Goal: Task Accomplishment & Management: Complete application form

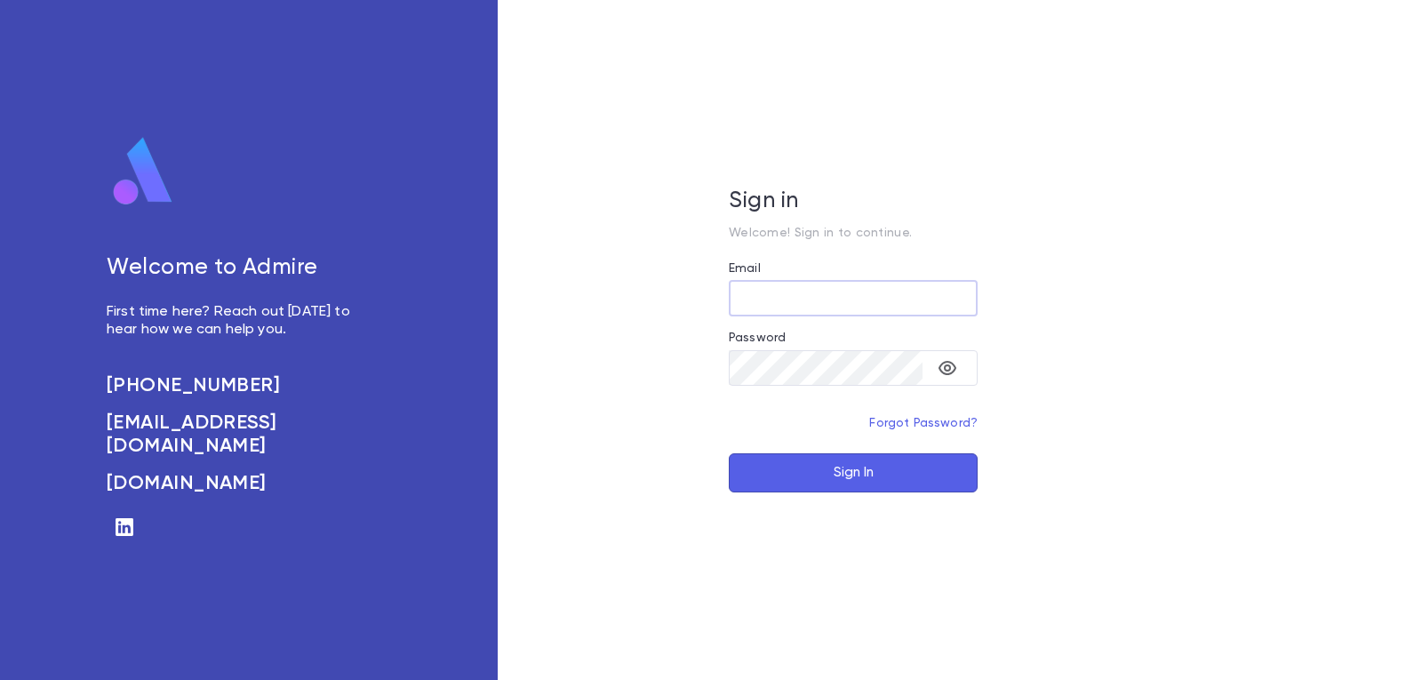
type input "**********"
click at [850, 475] on button "Sign In" at bounding box center [853, 472] width 249 height 39
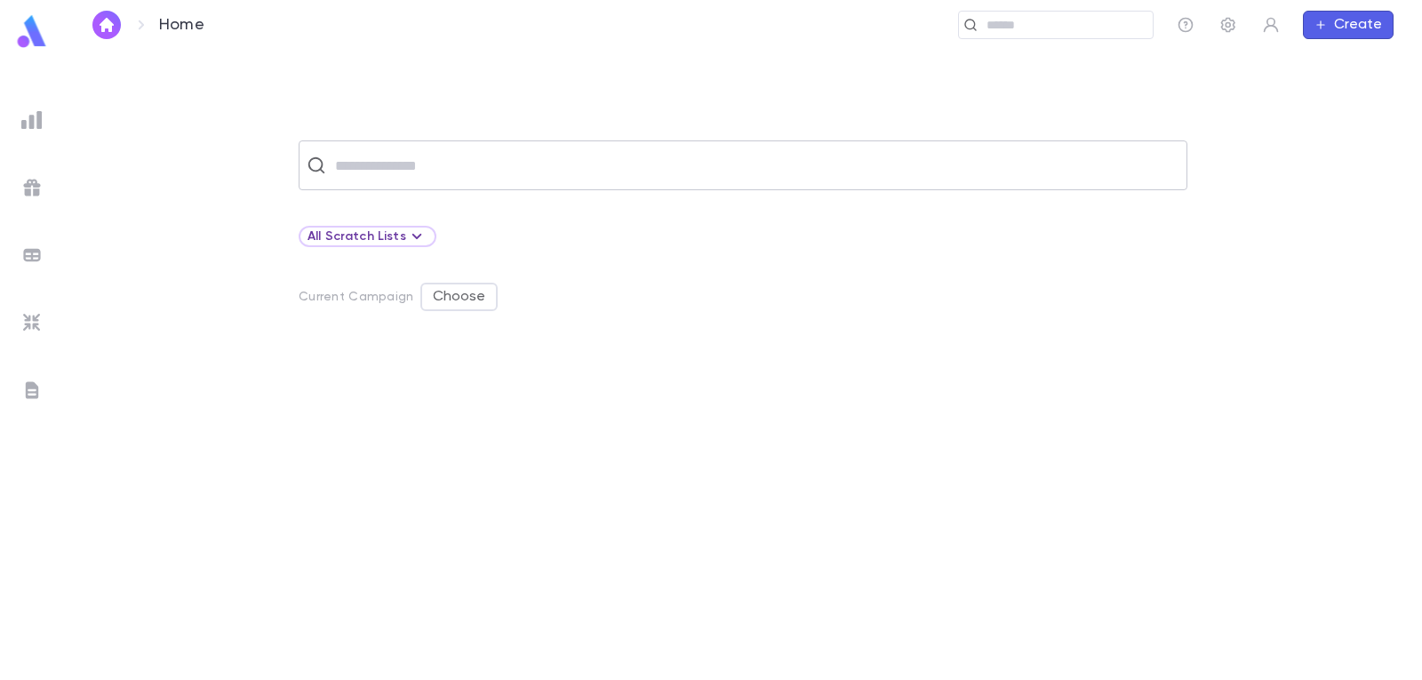
click at [413, 155] on input "text" at bounding box center [754, 165] width 849 height 34
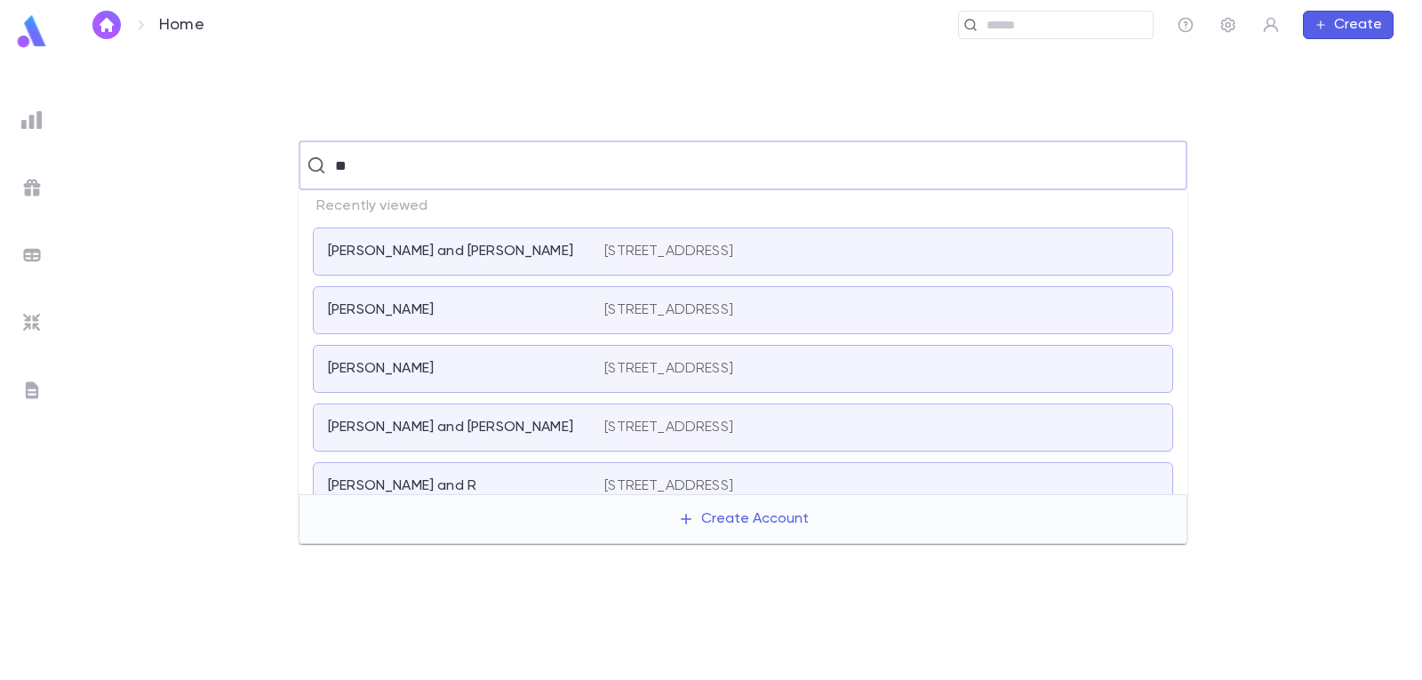
type input "***"
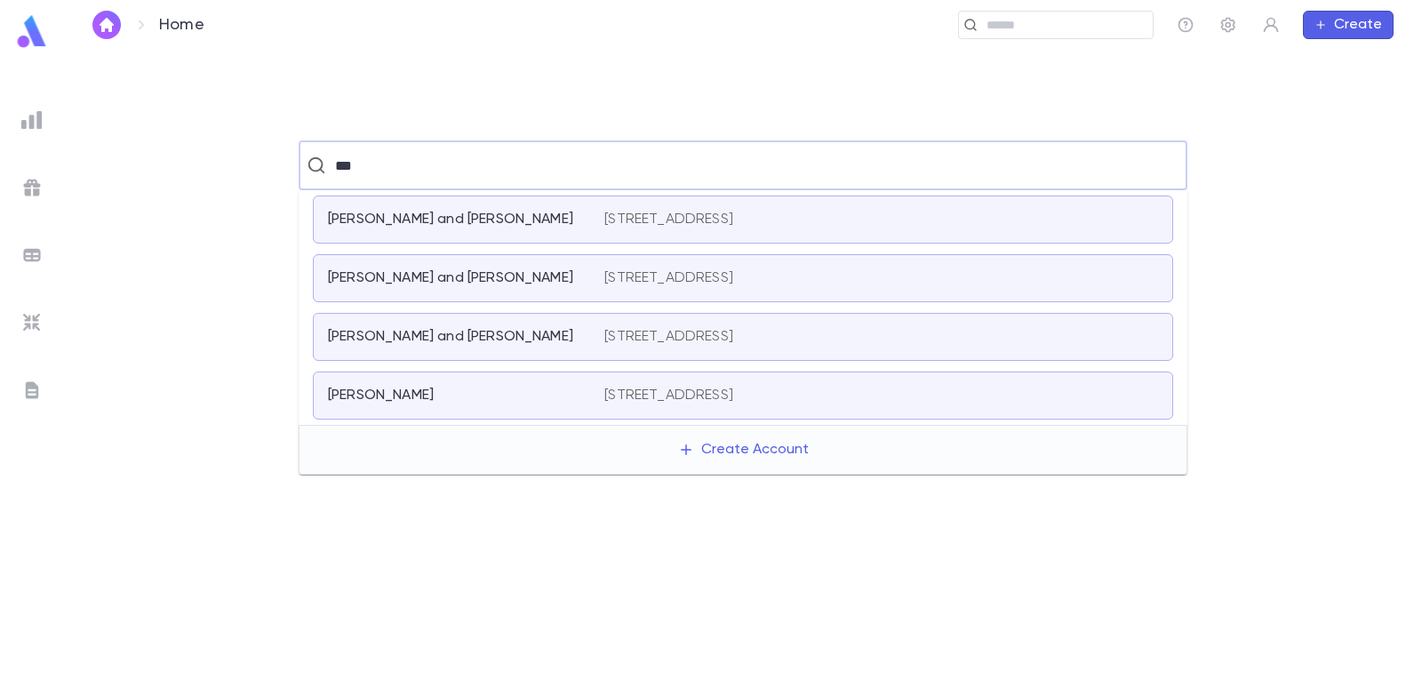
click at [733, 216] on p "[STREET_ADDRESS]" at bounding box center [668, 220] width 129 height 18
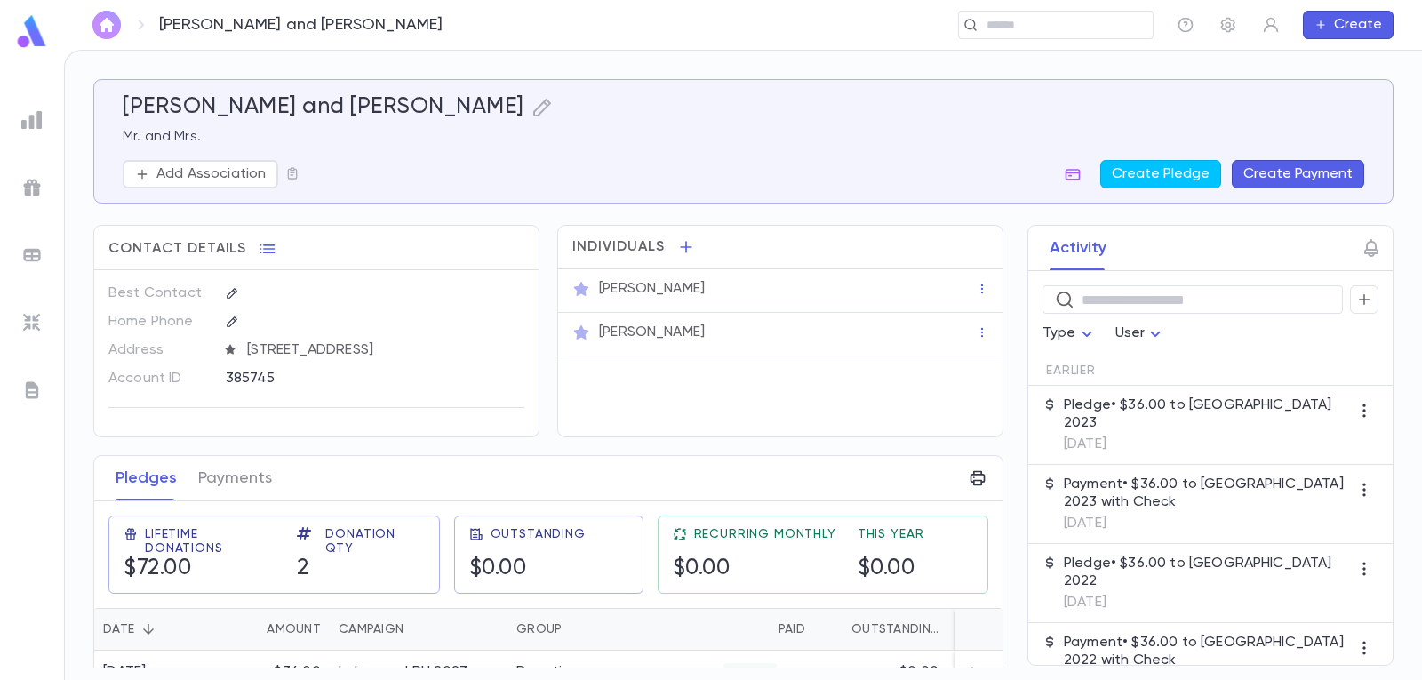
click at [106, 19] on img "button" at bounding box center [106, 25] width 21 height 14
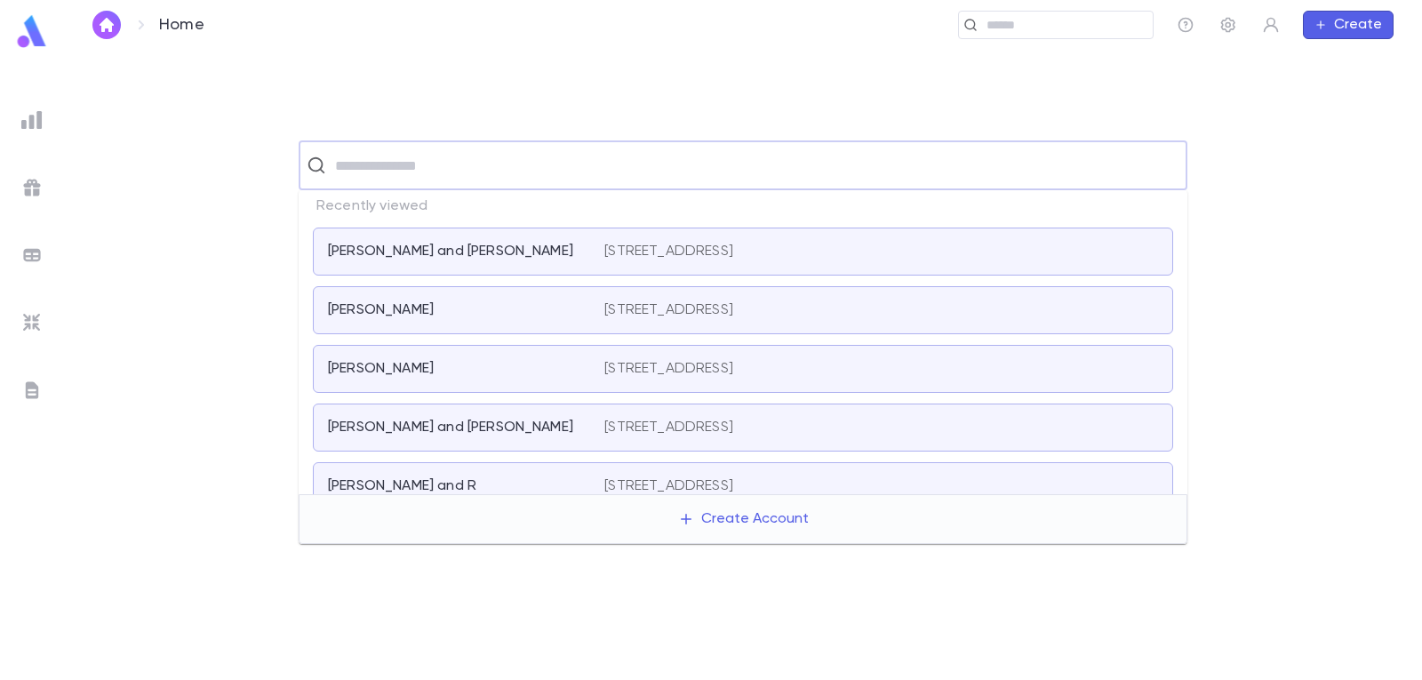
click at [578, 167] on input "text" at bounding box center [754, 165] width 849 height 34
type input "***"
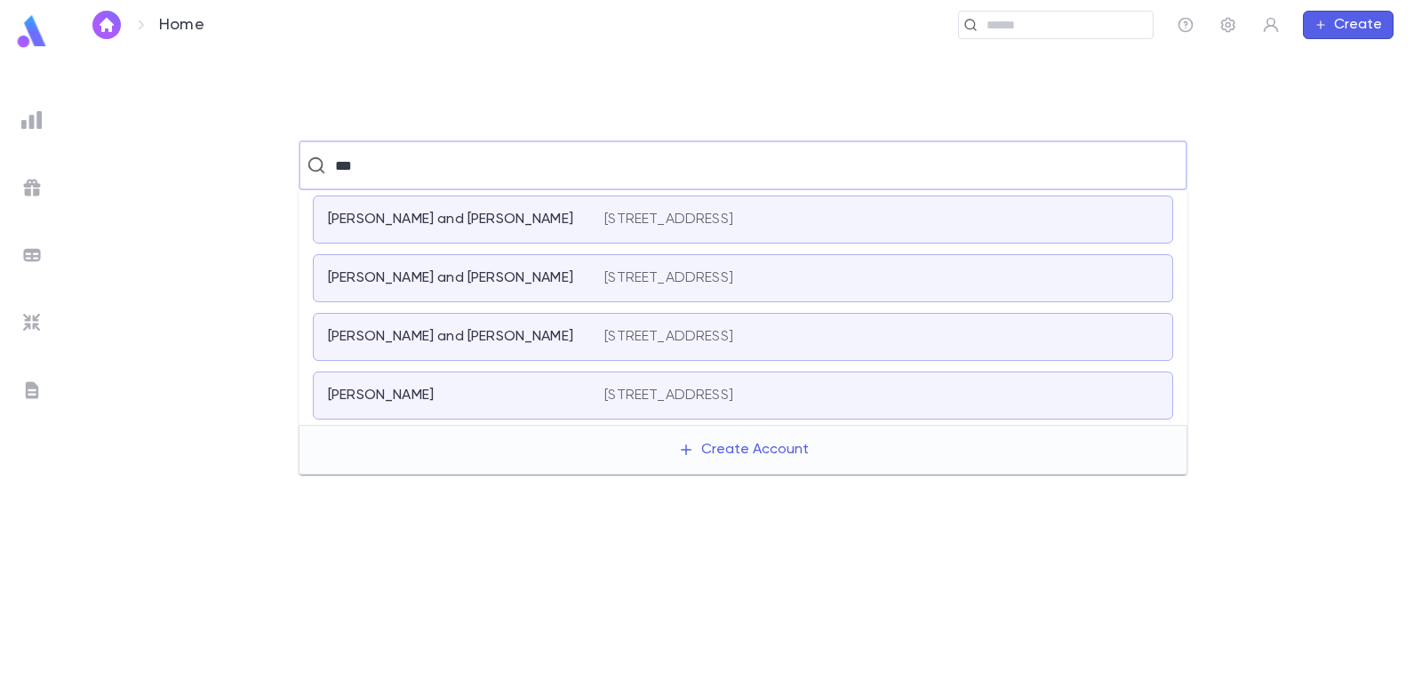
click at [733, 220] on p "[STREET_ADDRESS]" at bounding box center [668, 220] width 129 height 18
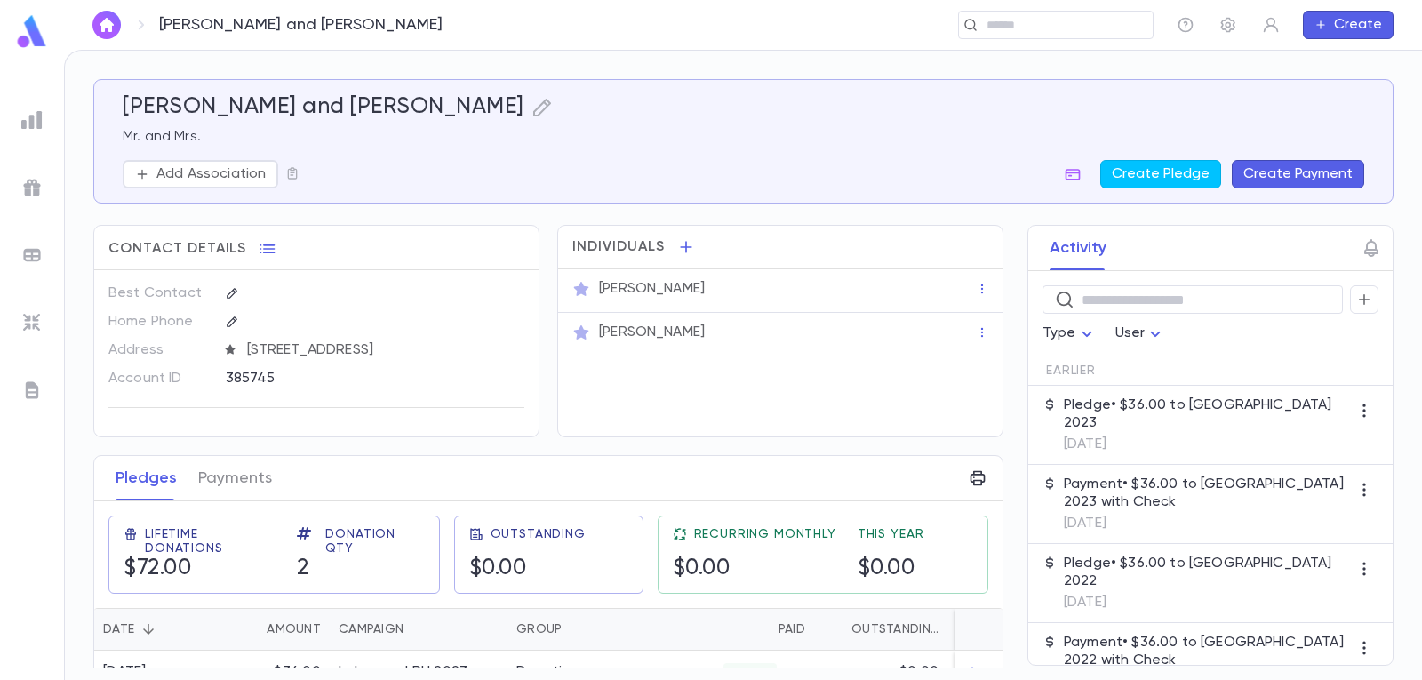
click at [1303, 169] on button "Create Payment" at bounding box center [1298, 174] width 132 height 28
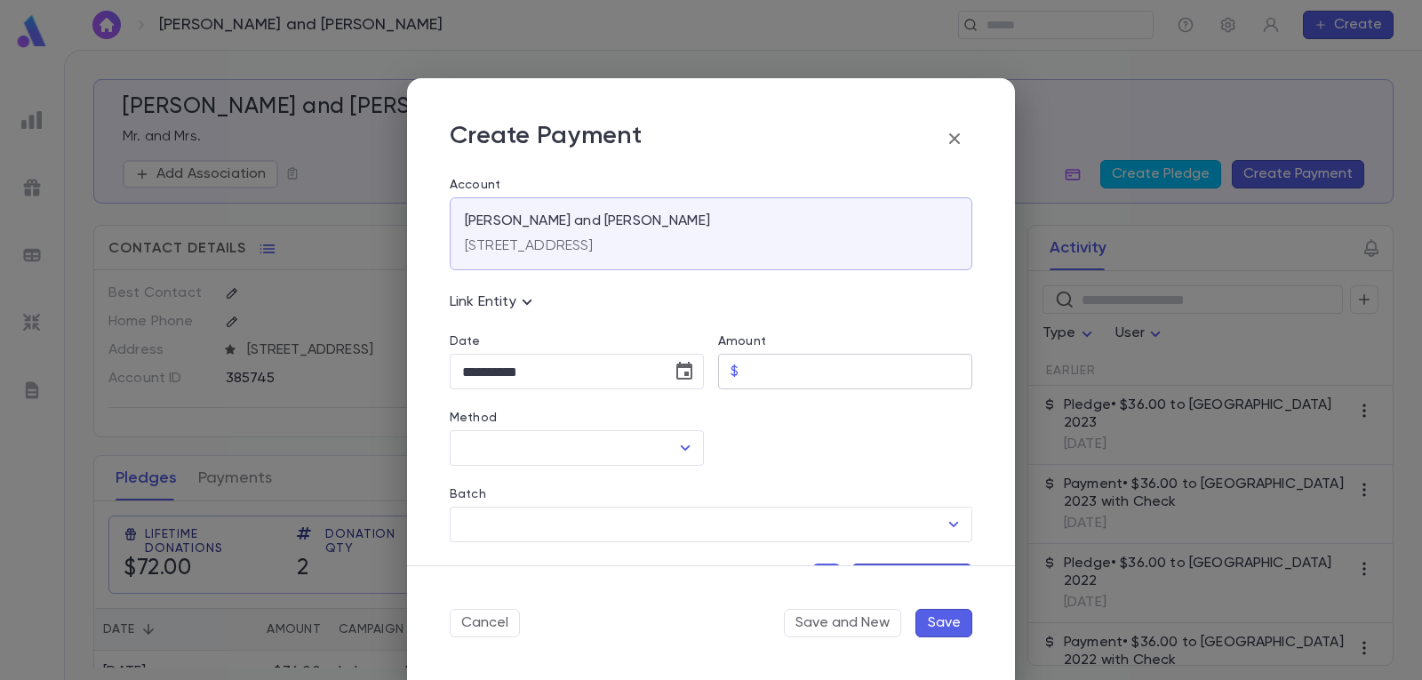
click at [814, 367] on input "Amount" at bounding box center [859, 372] width 227 height 35
click at [683, 453] on icon "Open" at bounding box center [684, 447] width 21 height 21
type input "*****"
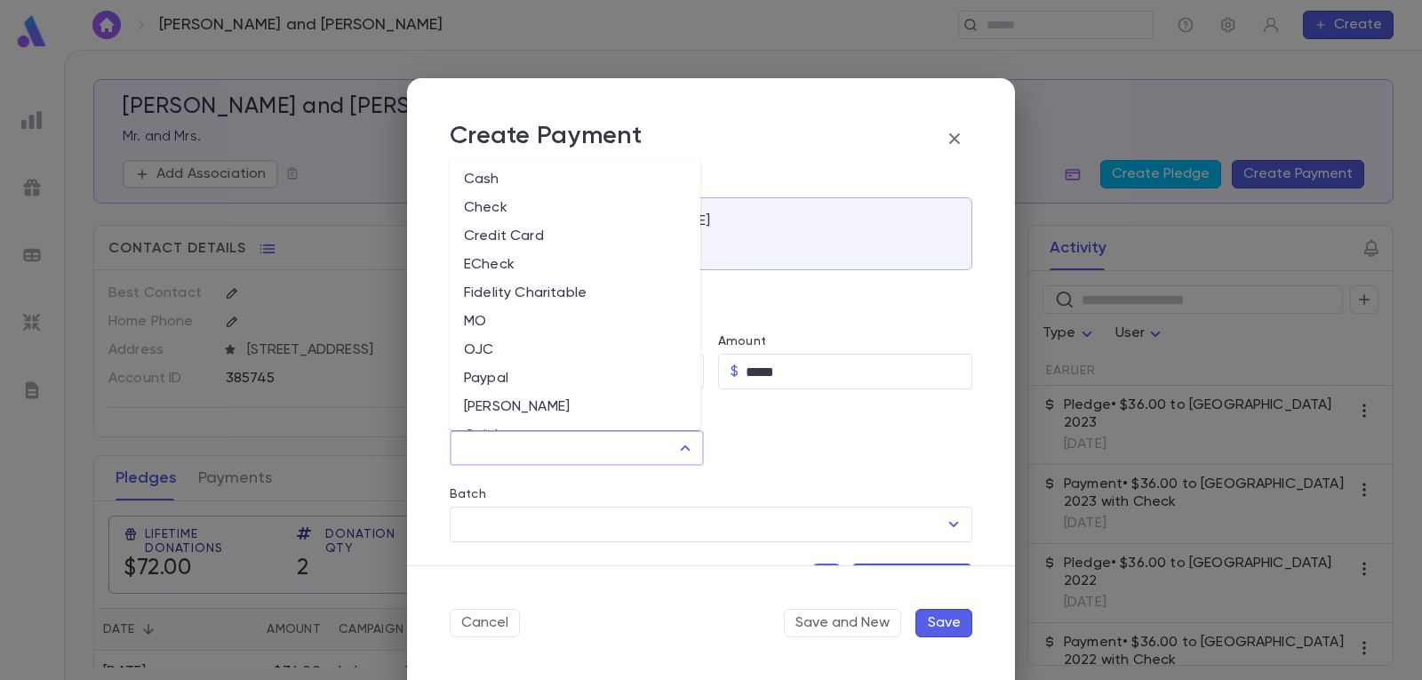
click at [517, 173] on li "Cash" at bounding box center [575, 179] width 251 height 28
type input "****"
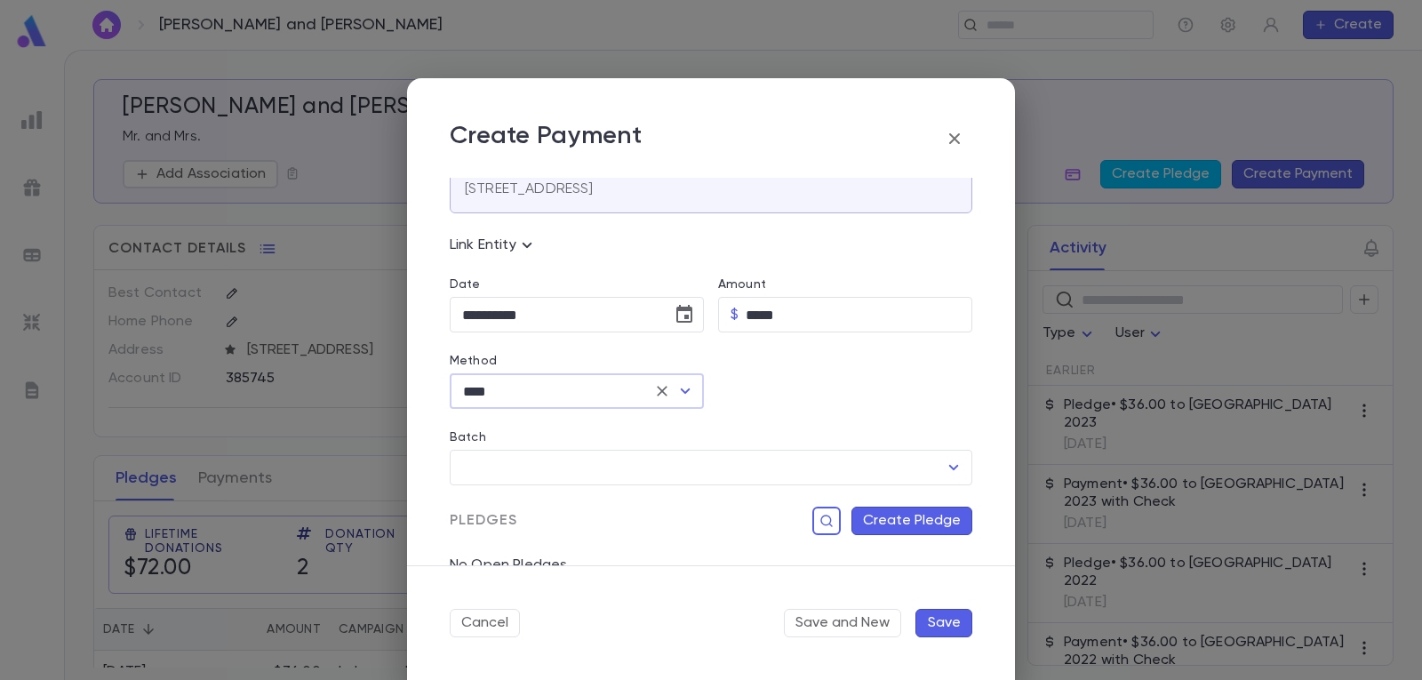
scroll to position [89, 0]
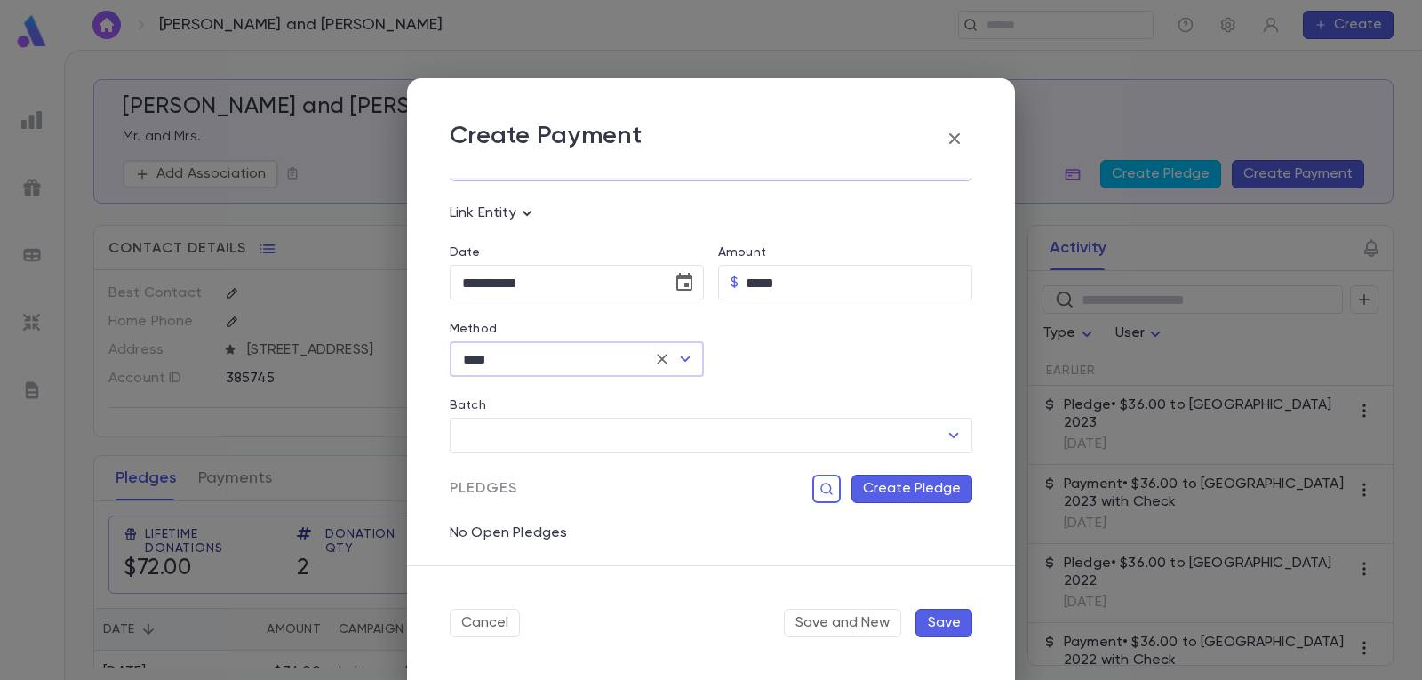
click at [920, 482] on button "Create Pledge" at bounding box center [911, 488] width 121 height 28
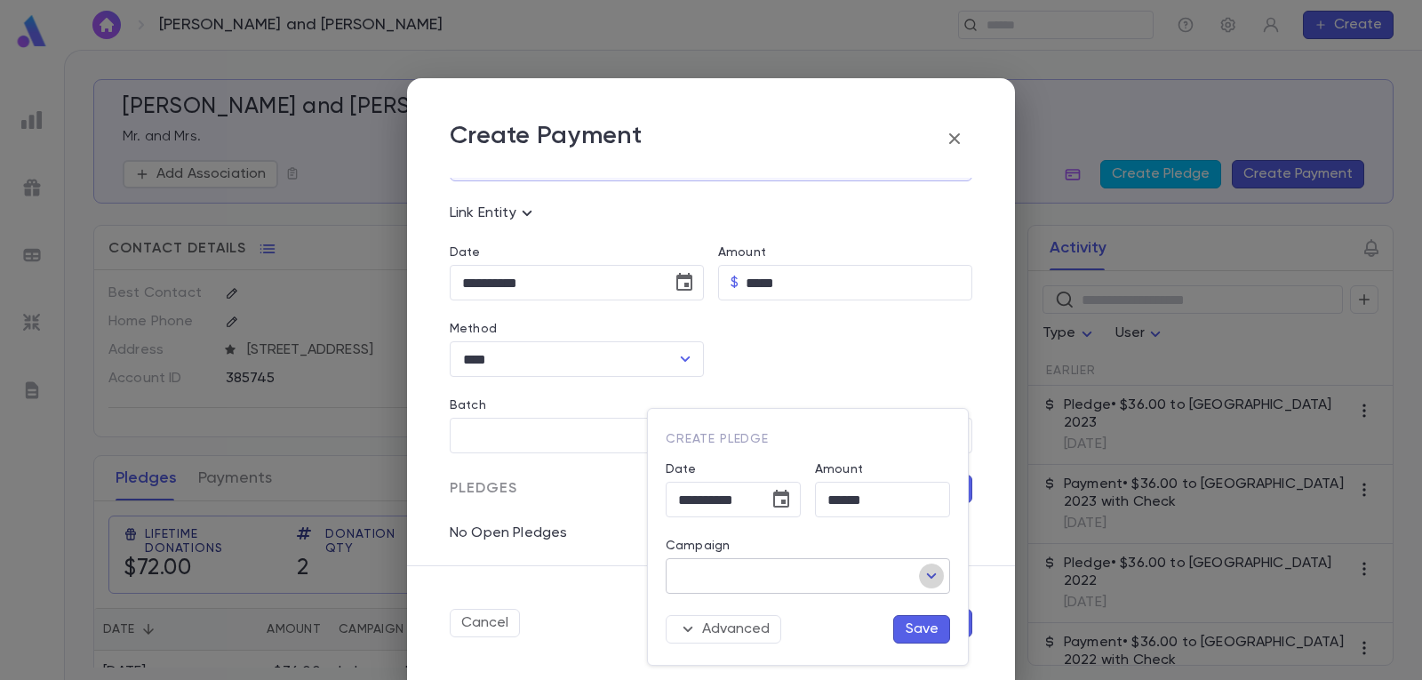
click at [935, 567] on icon "Open" at bounding box center [931, 575] width 21 height 21
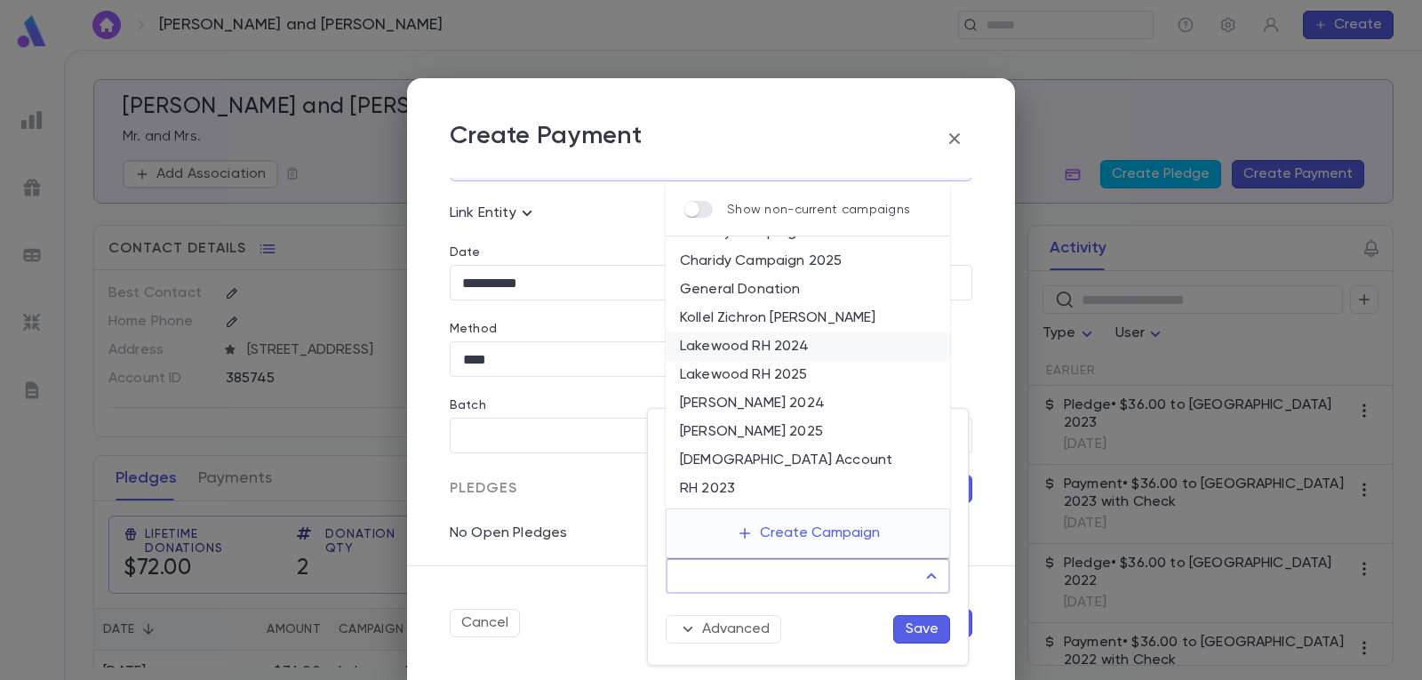
scroll to position [0, 0]
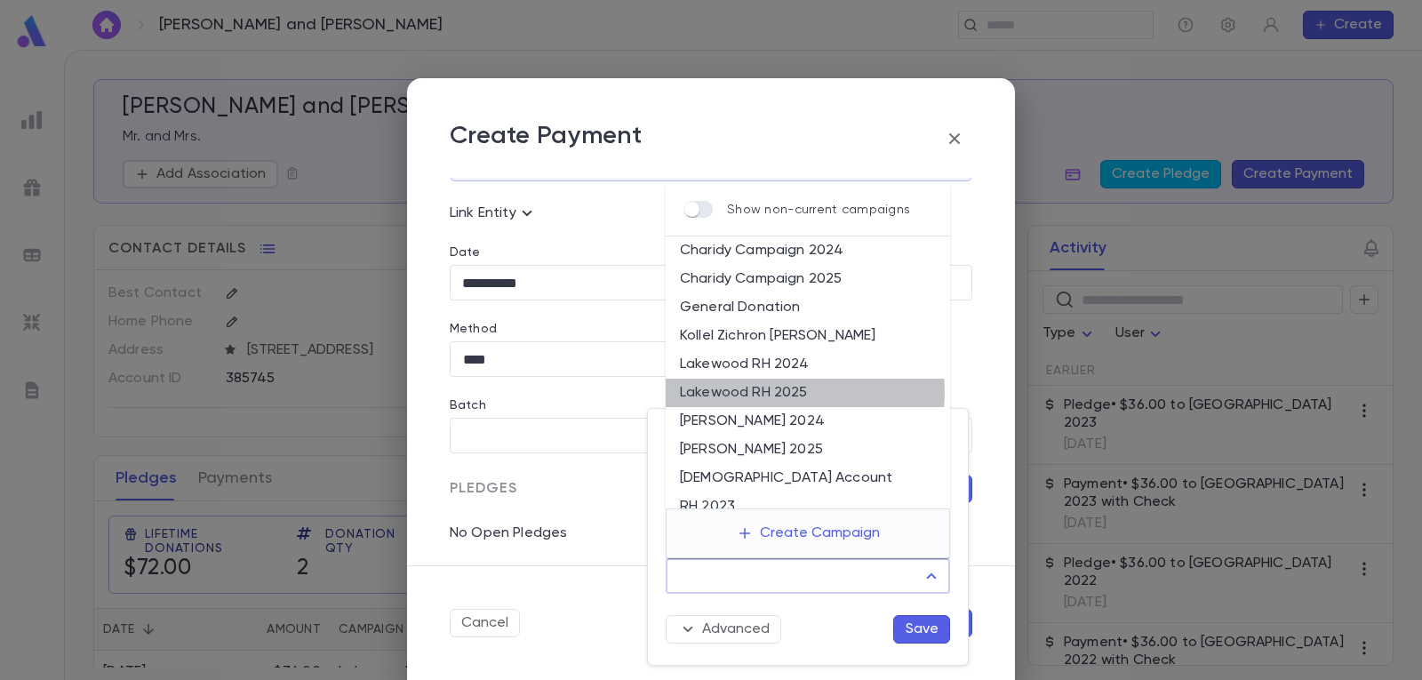
click at [784, 392] on li "Lakewood RH 2025" at bounding box center [808, 393] width 284 height 28
type input "**********"
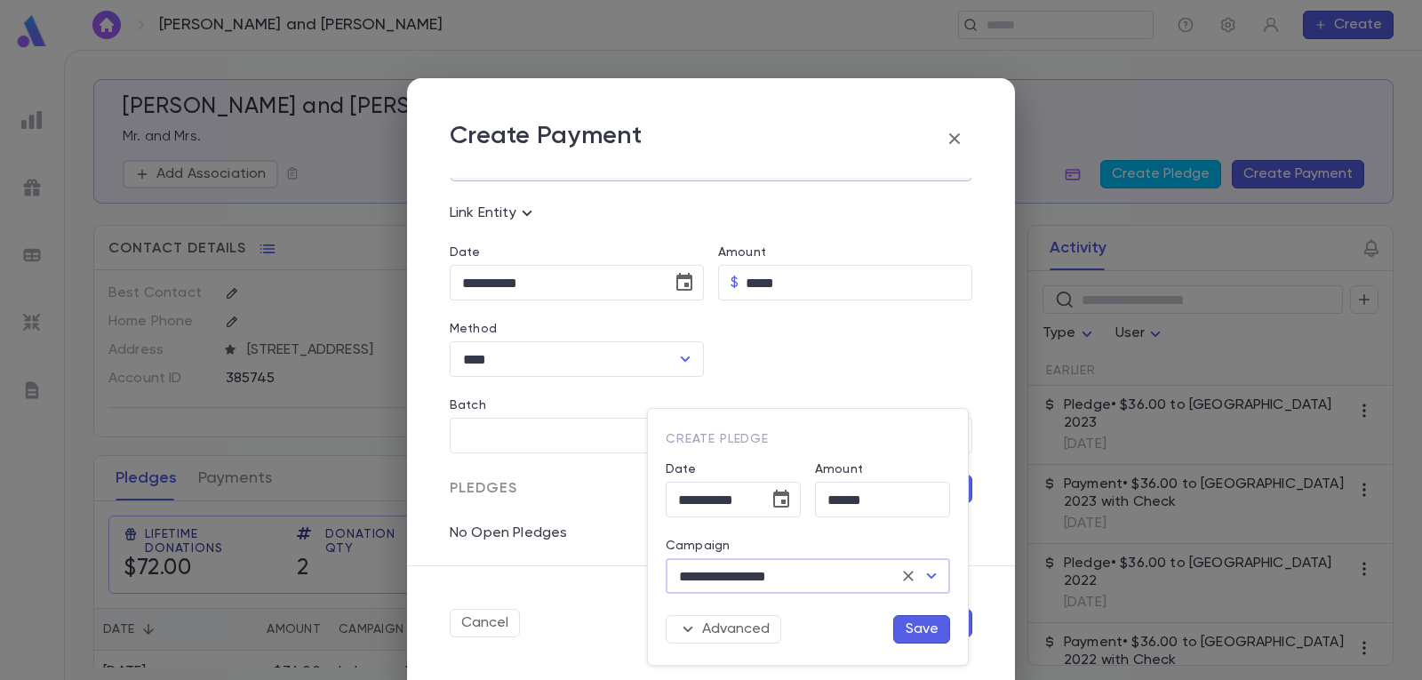
click at [927, 624] on button "Save" at bounding box center [921, 629] width 57 height 28
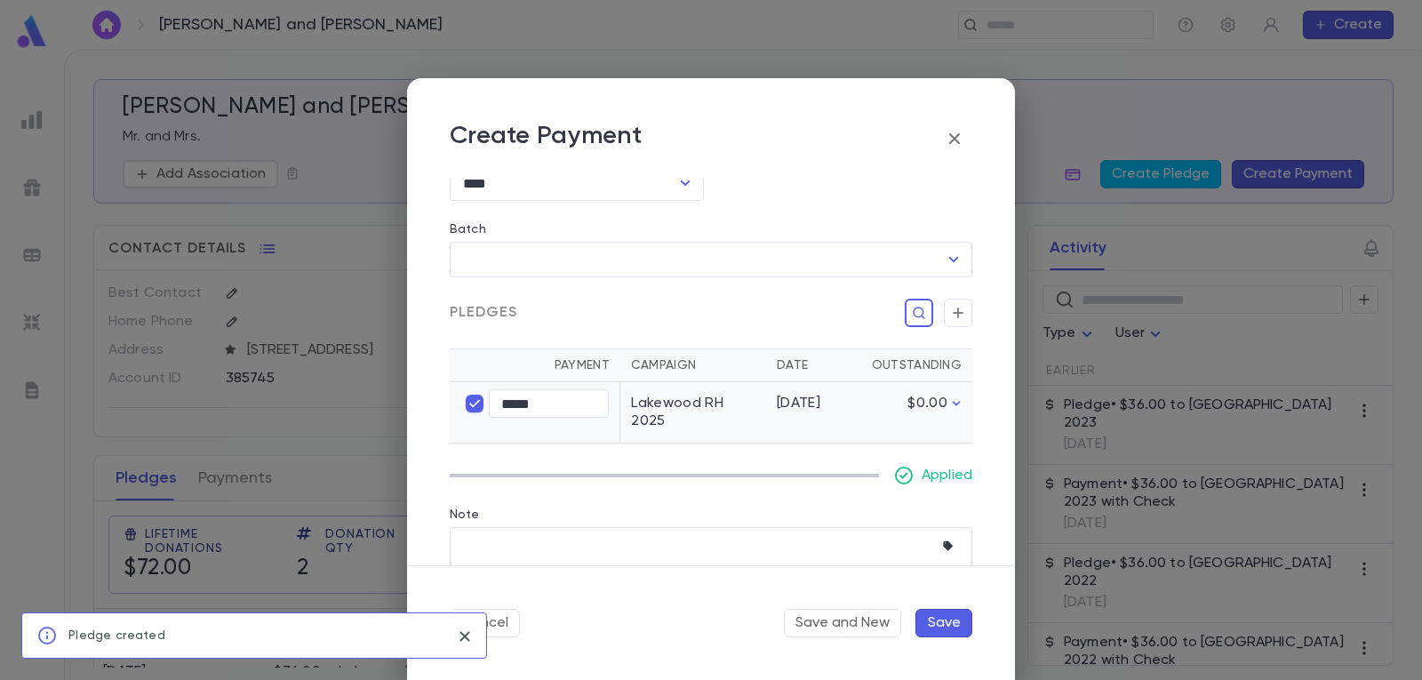
scroll to position [267, 0]
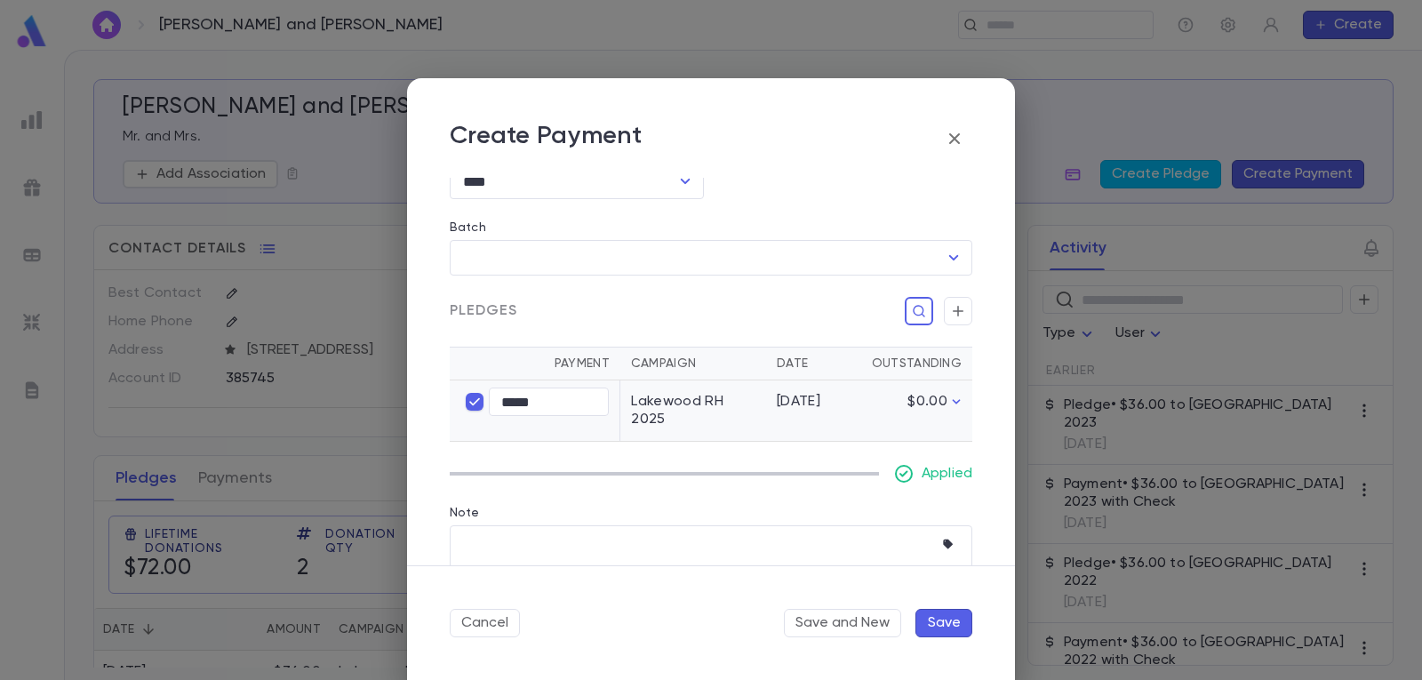
click at [954, 626] on button "Save" at bounding box center [943, 623] width 57 height 28
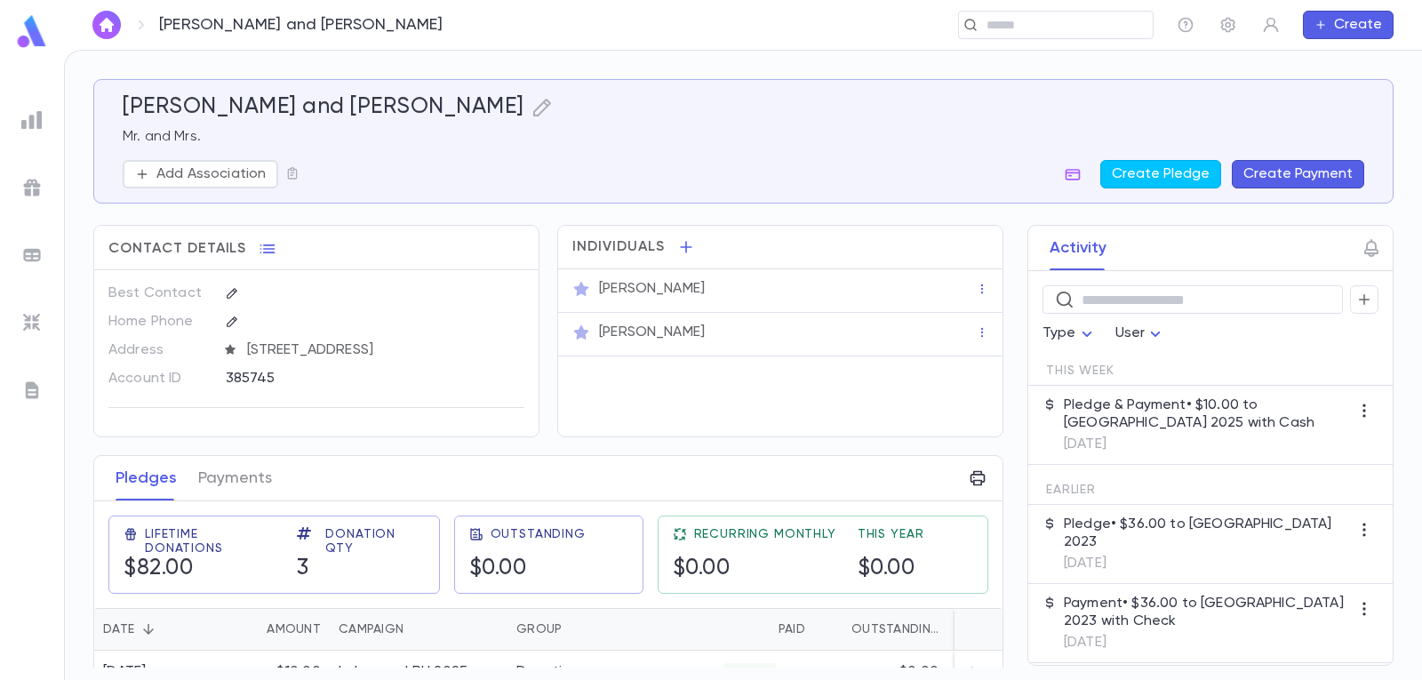
click at [107, 25] on img "button" at bounding box center [106, 25] width 21 height 14
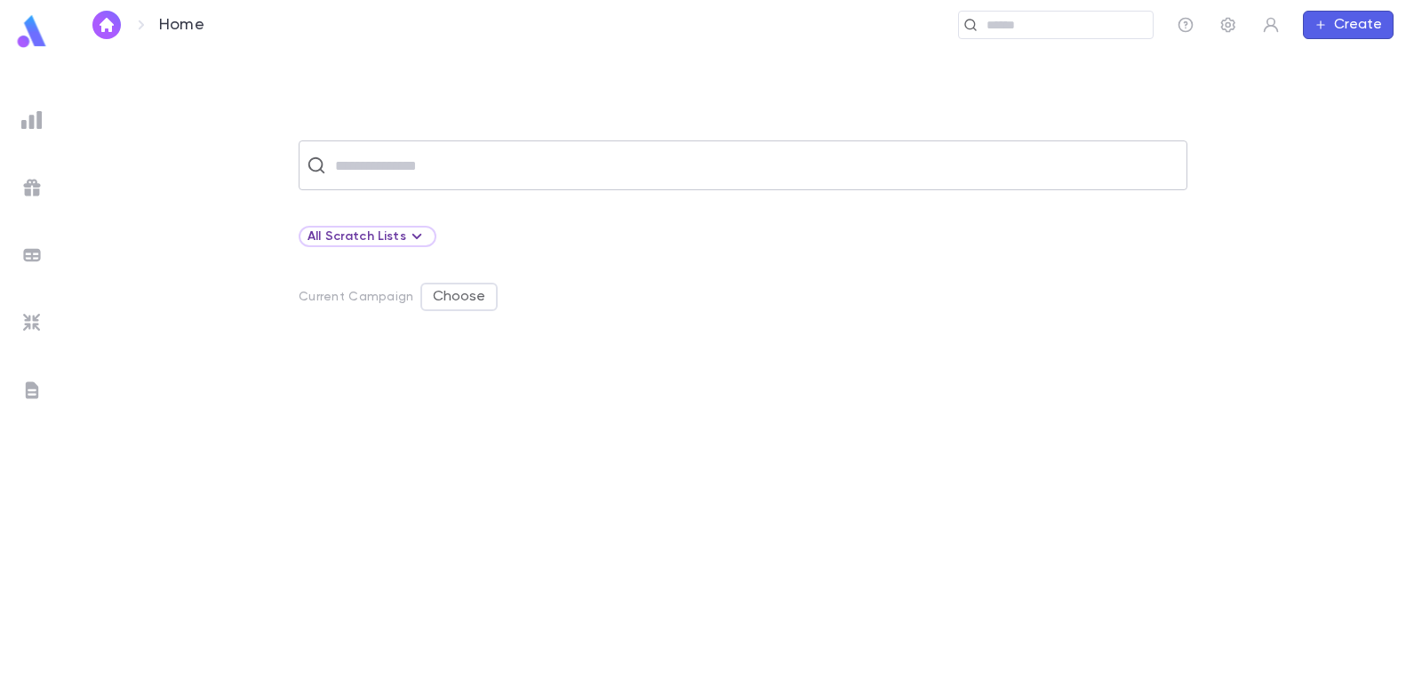
click at [425, 154] on input "text" at bounding box center [754, 165] width 849 height 34
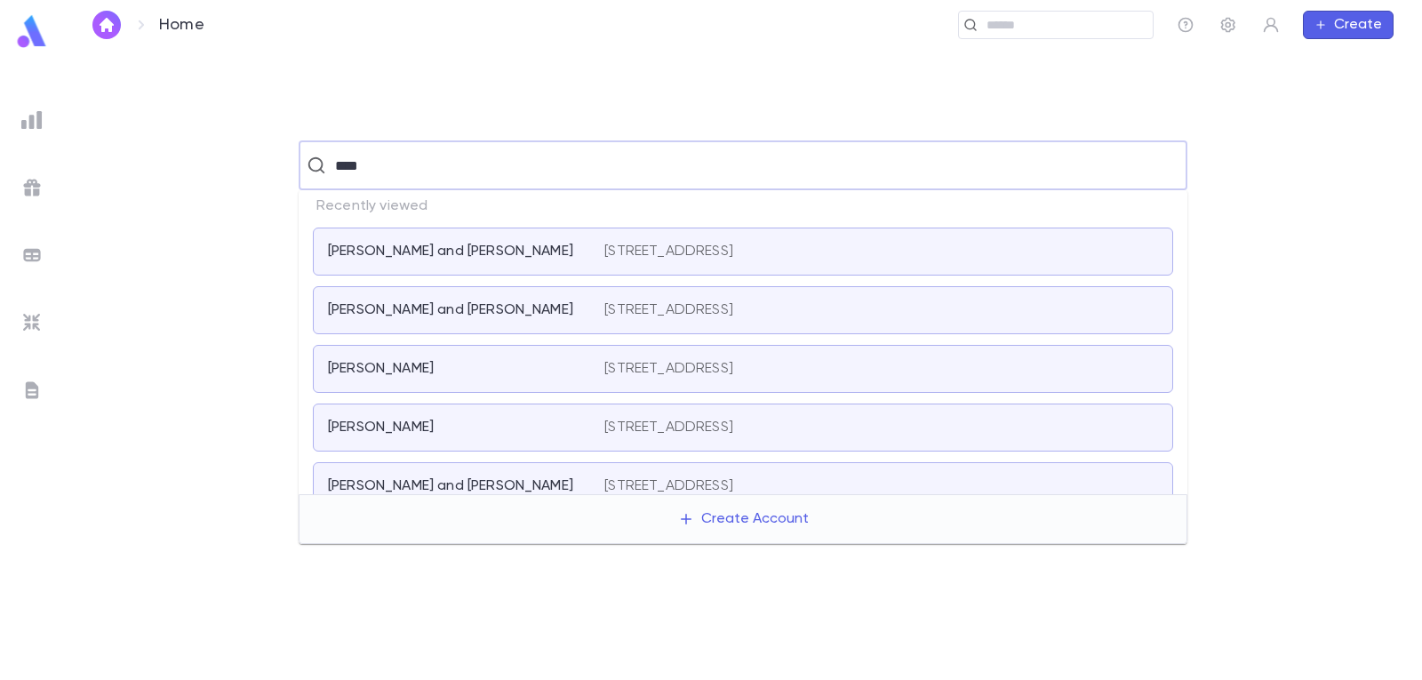
type input "*****"
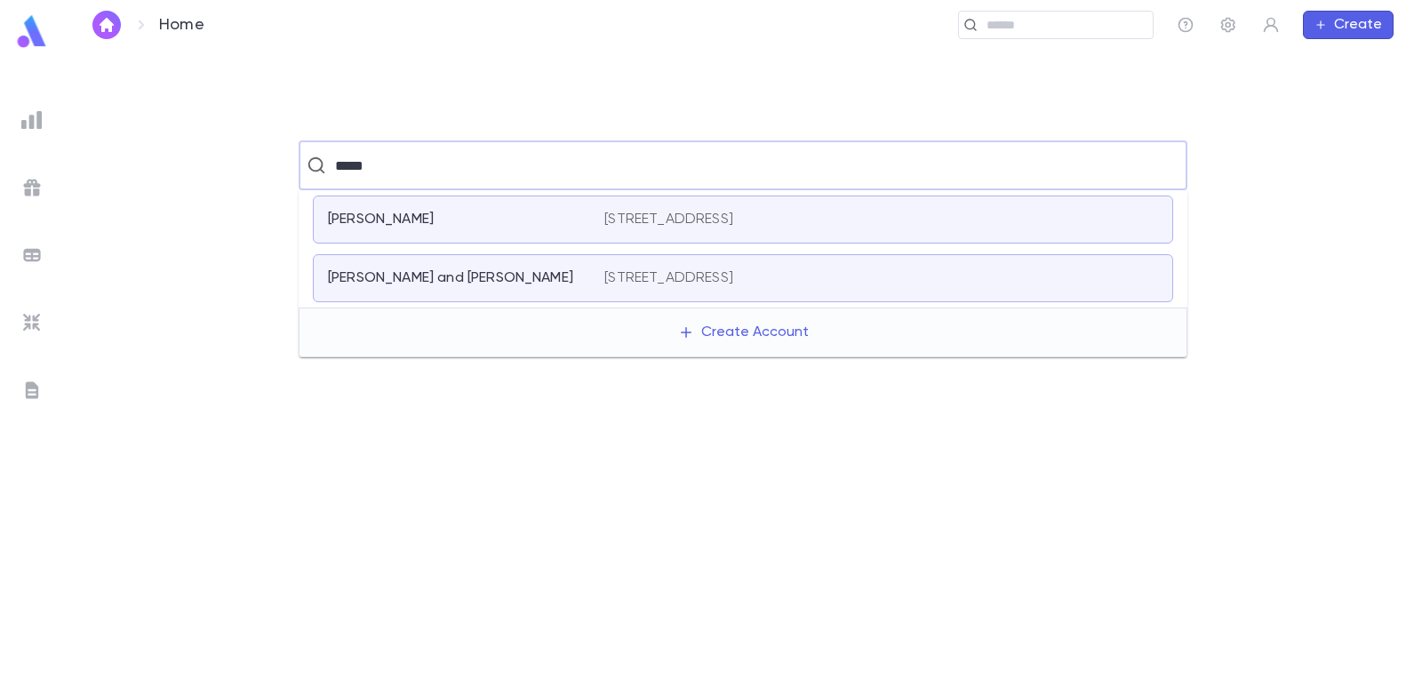
click at [674, 223] on p "[STREET_ADDRESS]" at bounding box center [668, 220] width 129 height 18
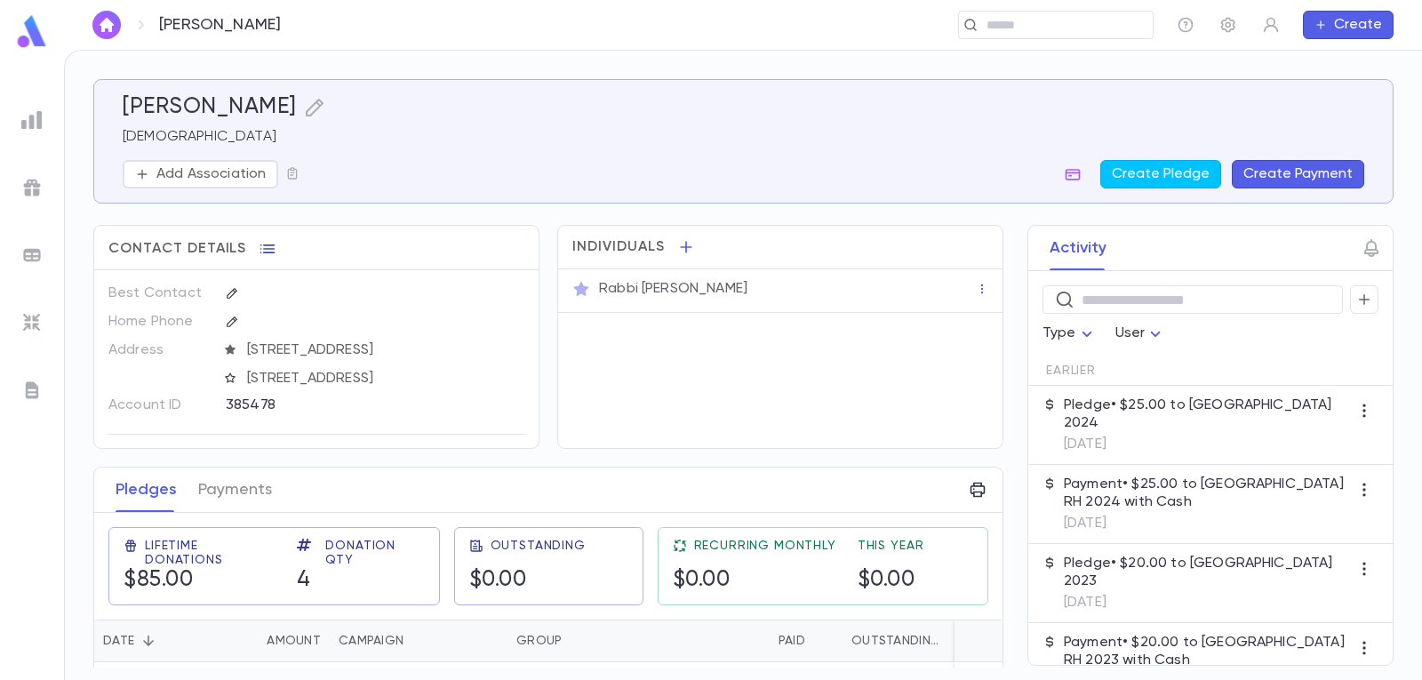
click at [263, 247] on icon "button" at bounding box center [268, 249] width 18 height 18
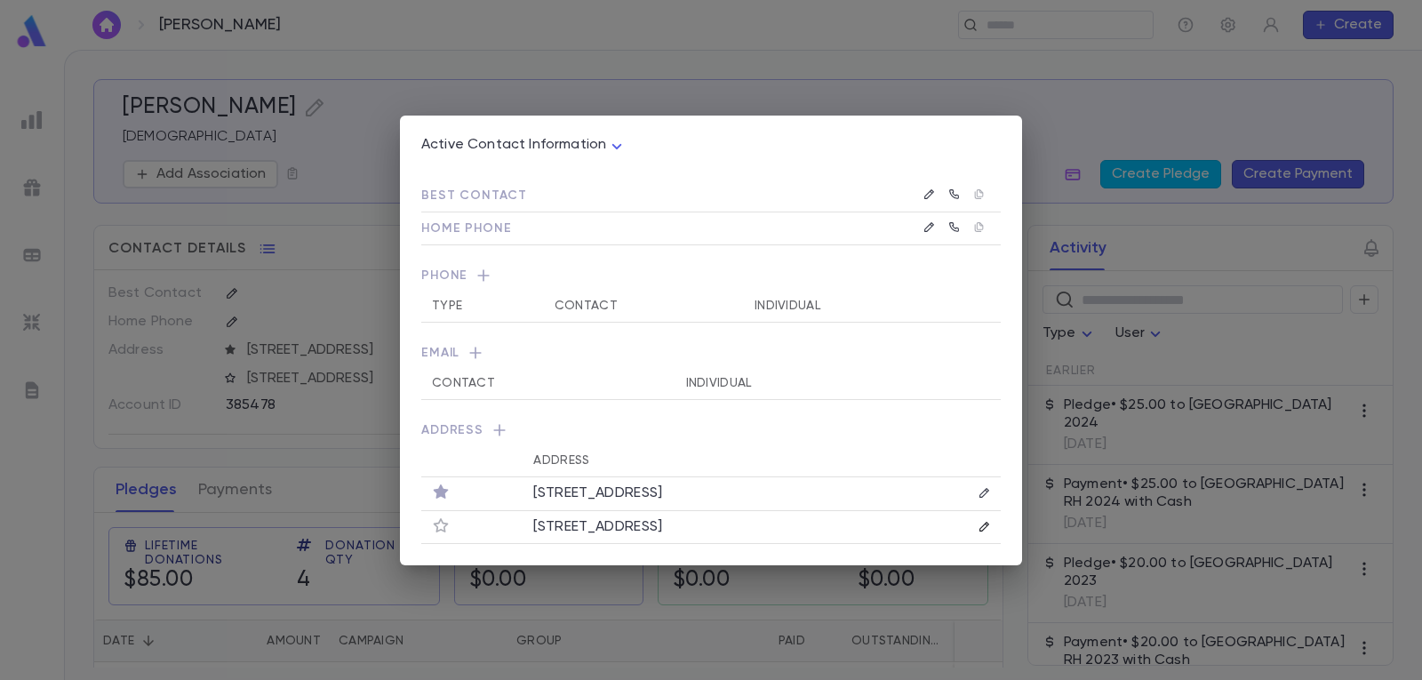
click at [985, 525] on icon "button" at bounding box center [984, 527] width 12 height 12
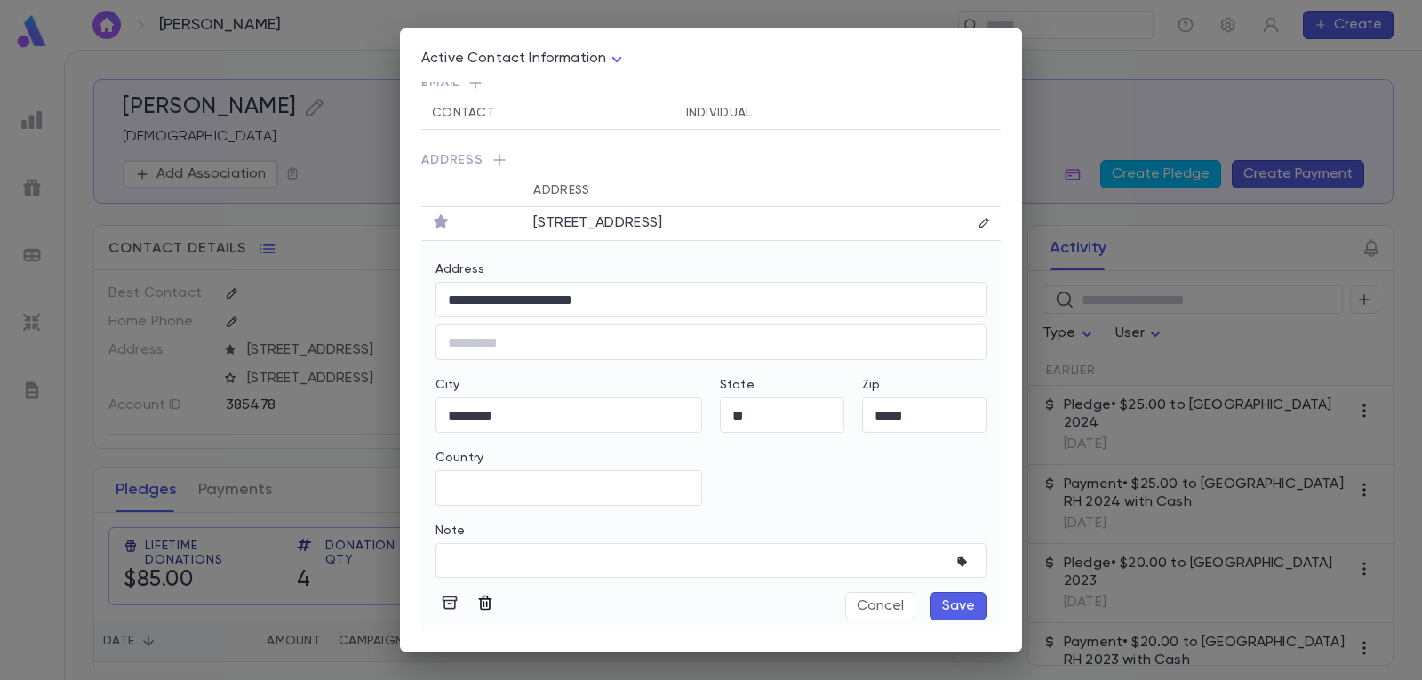
scroll to position [187, 0]
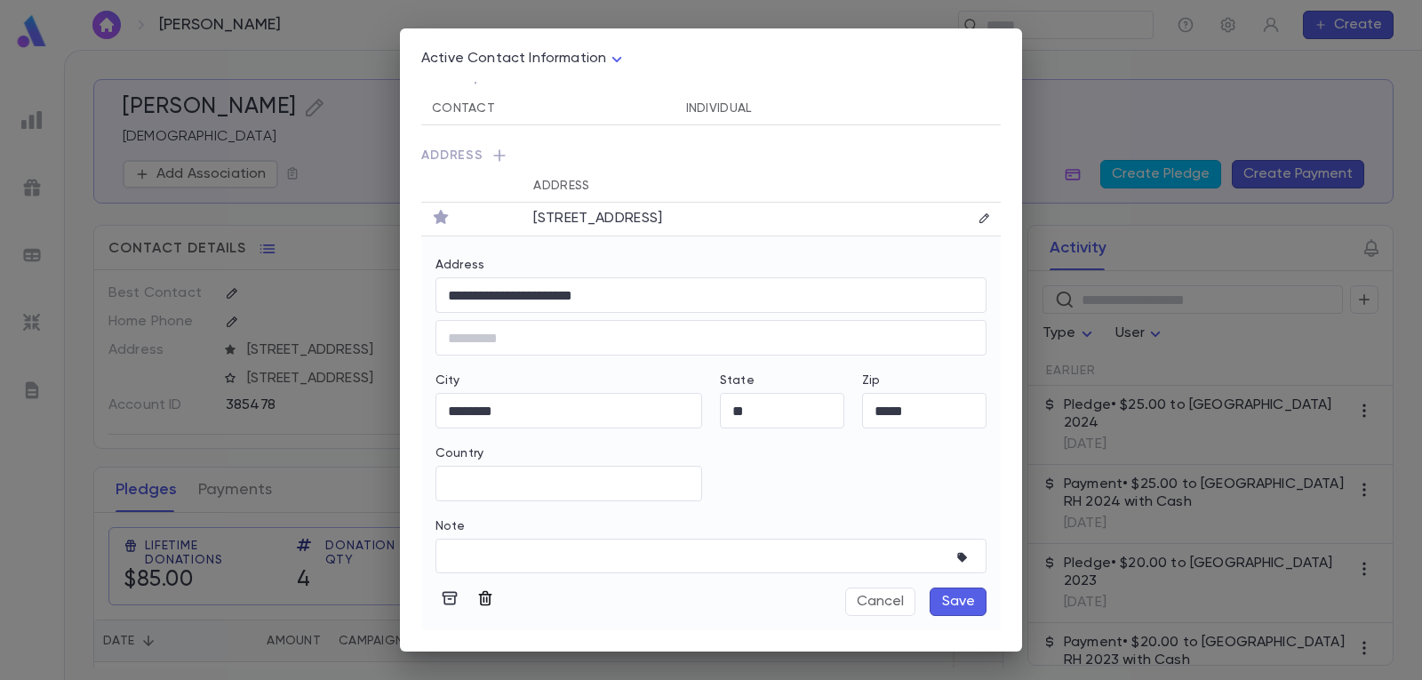
click at [485, 596] on icon "button" at bounding box center [485, 598] width 18 height 18
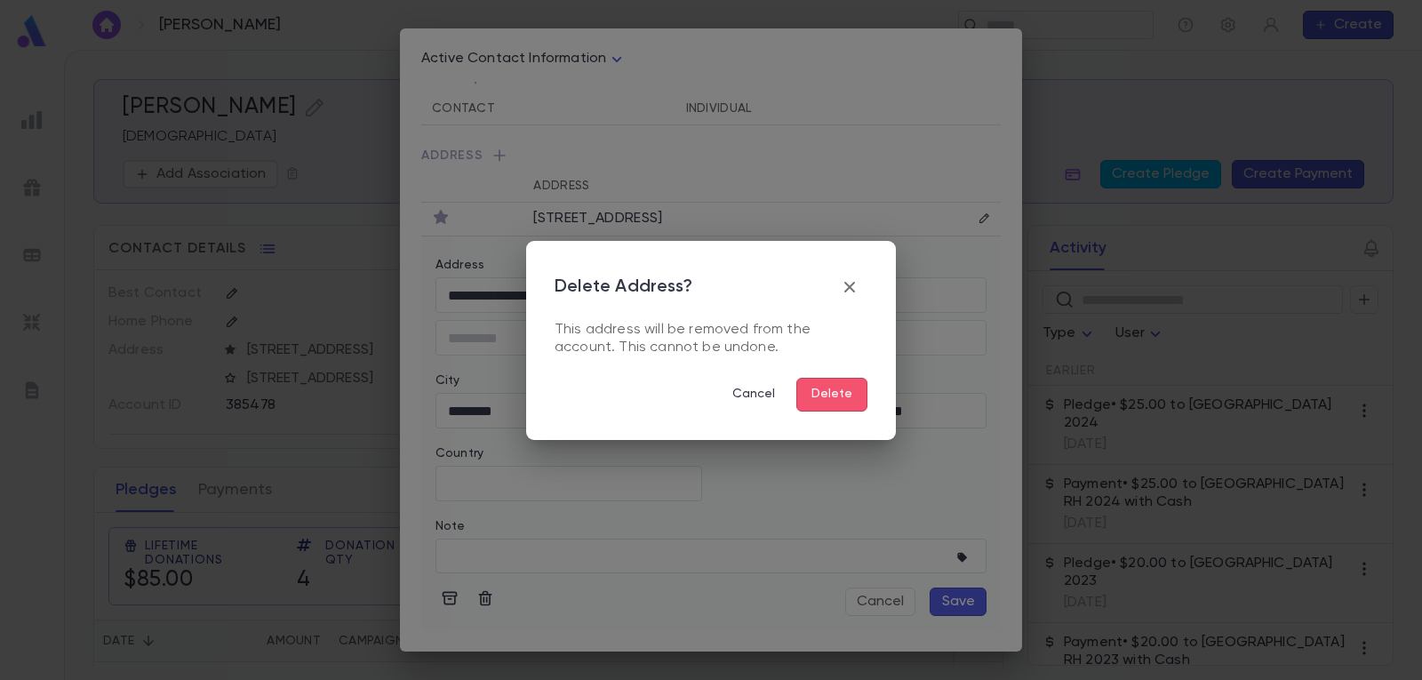
click at [857, 395] on button "Delete" at bounding box center [831, 395] width 71 height 34
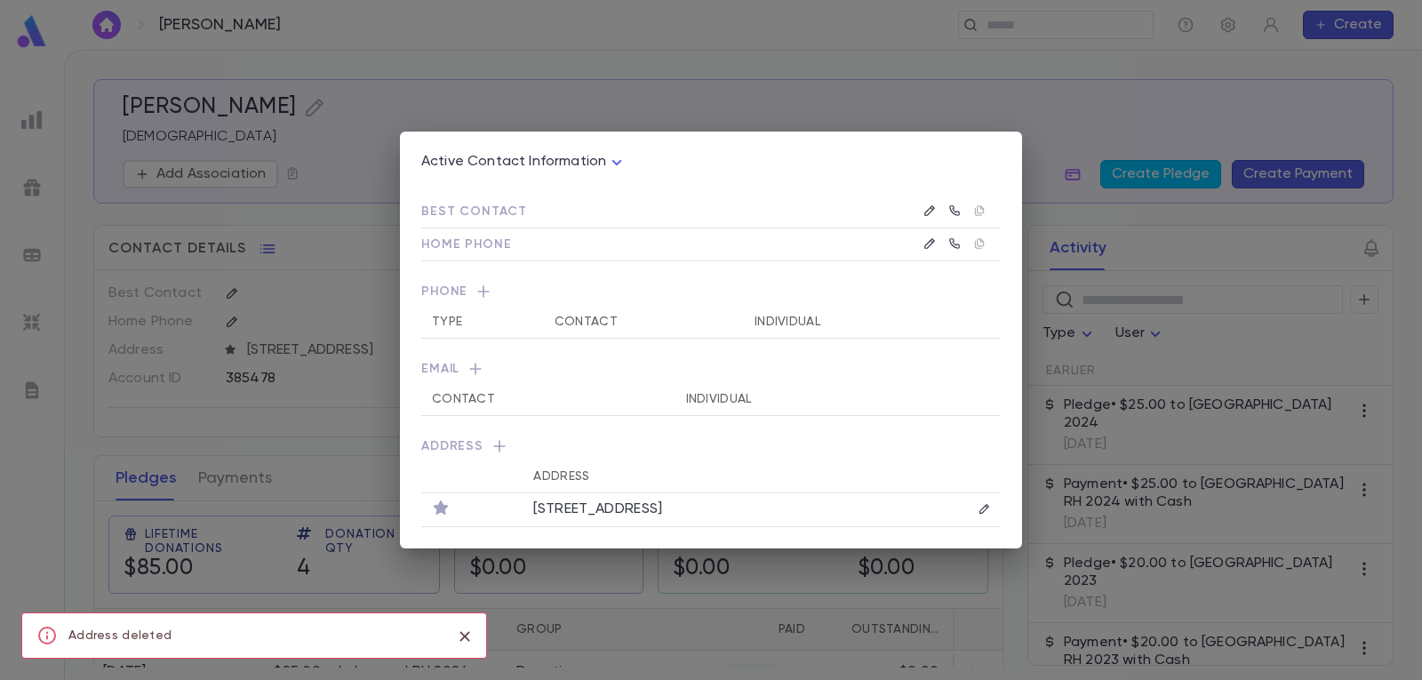
scroll to position [0, 0]
click at [712, 37] on div "Active Contact Information **** Best Contact Home Phone Phone Type Contact Indi…" at bounding box center [711, 340] width 1422 height 680
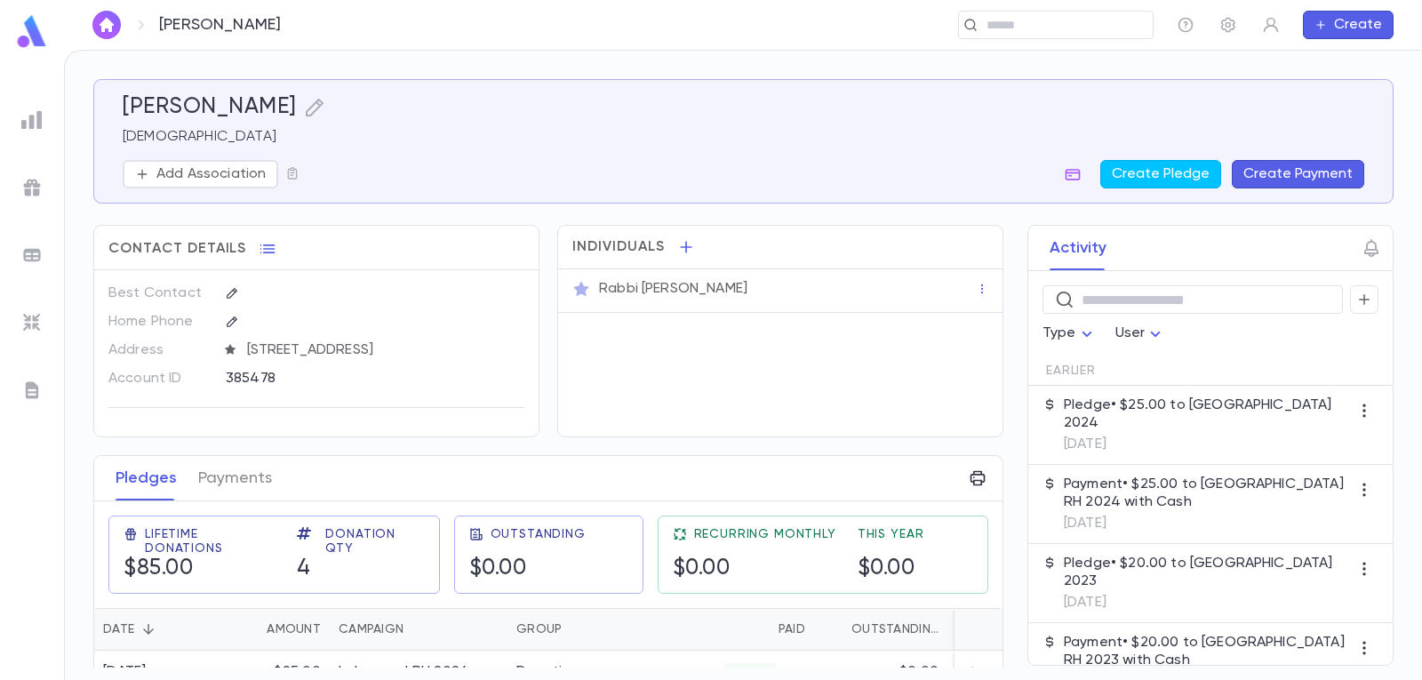
click at [1321, 171] on button "Create Payment" at bounding box center [1298, 174] width 132 height 28
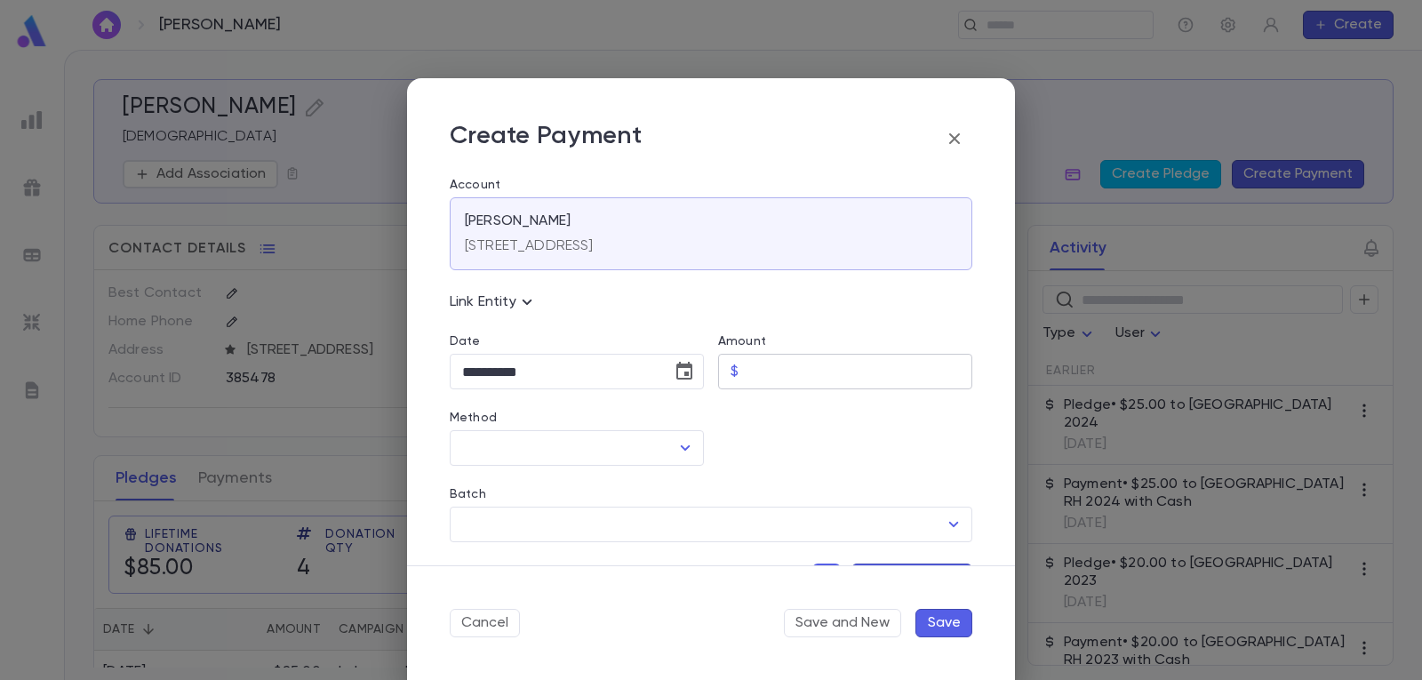
click at [782, 365] on input "Amount" at bounding box center [859, 372] width 227 height 35
click at [674, 445] on icon "Open" at bounding box center [684, 447] width 21 height 21
type input "*****"
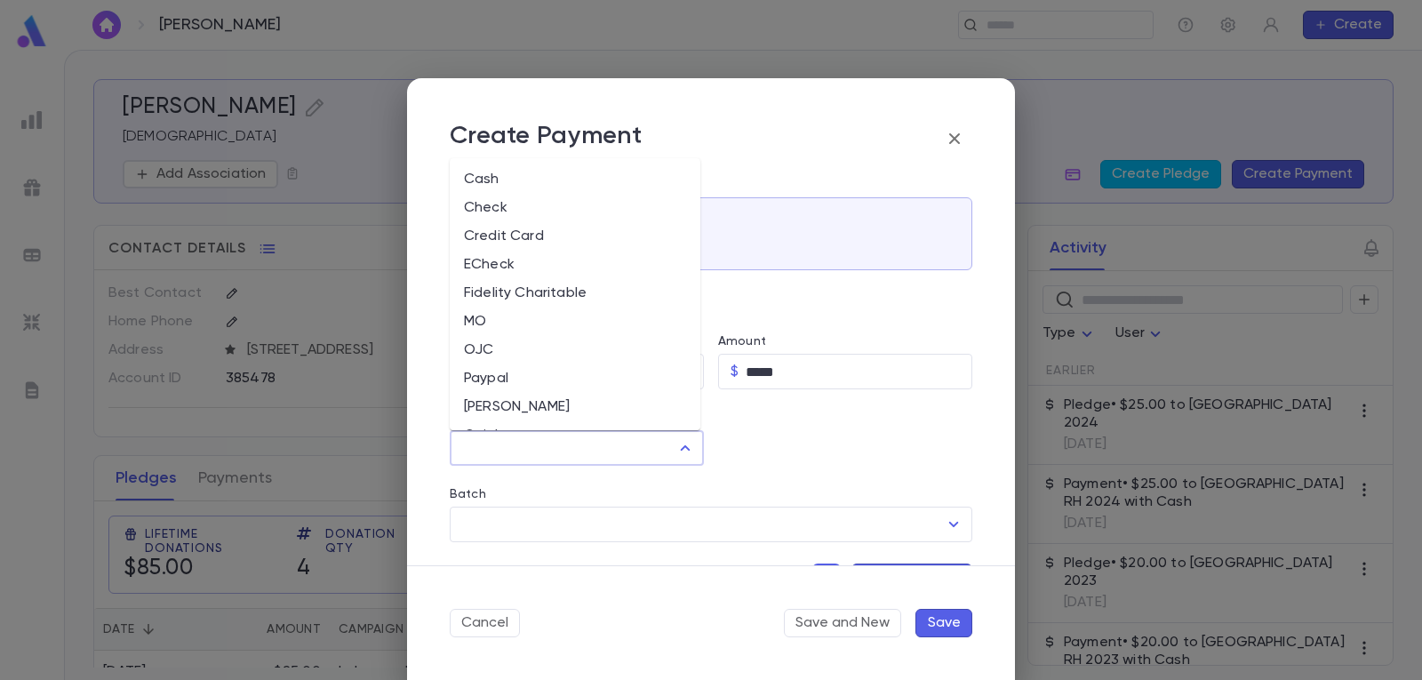
click at [569, 179] on li "Cash" at bounding box center [575, 179] width 251 height 28
type input "****"
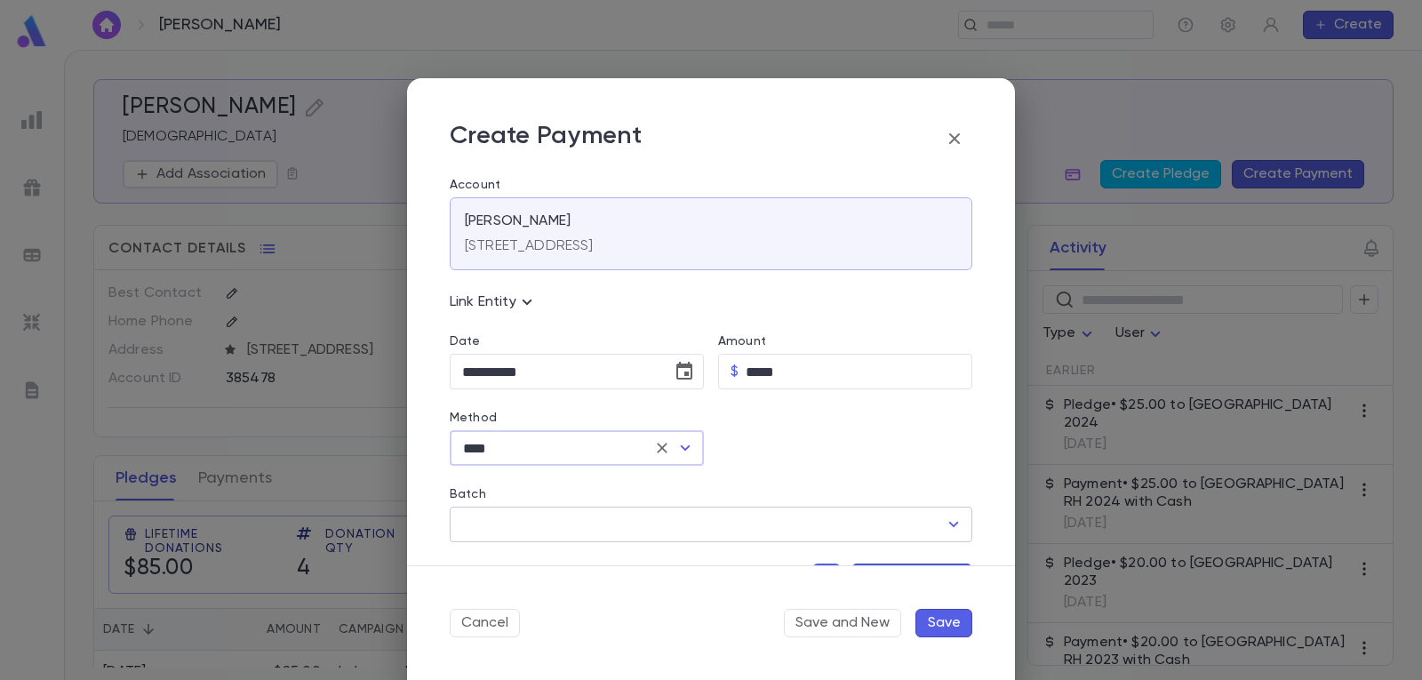
scroll to position [89, 0]
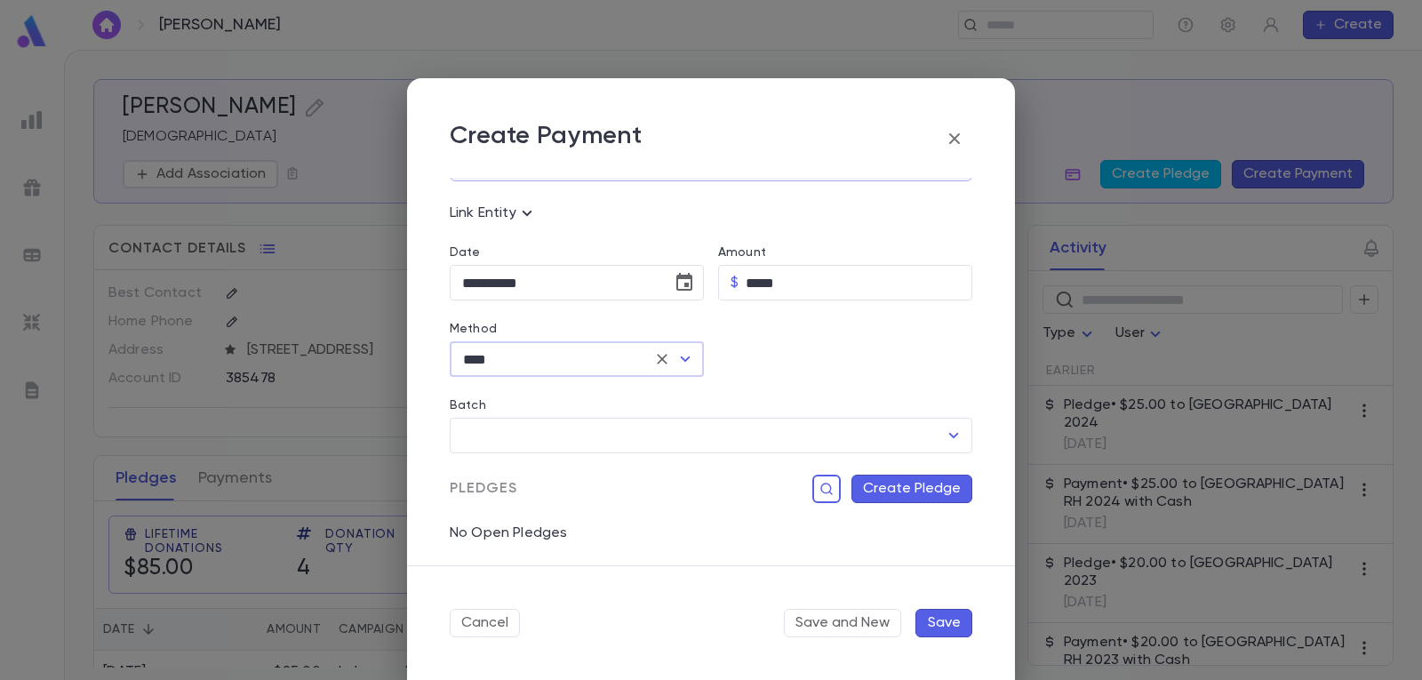
click at [928, 487] on button "Create Pledge" at bounding box center [911, 488] width 121 height 28
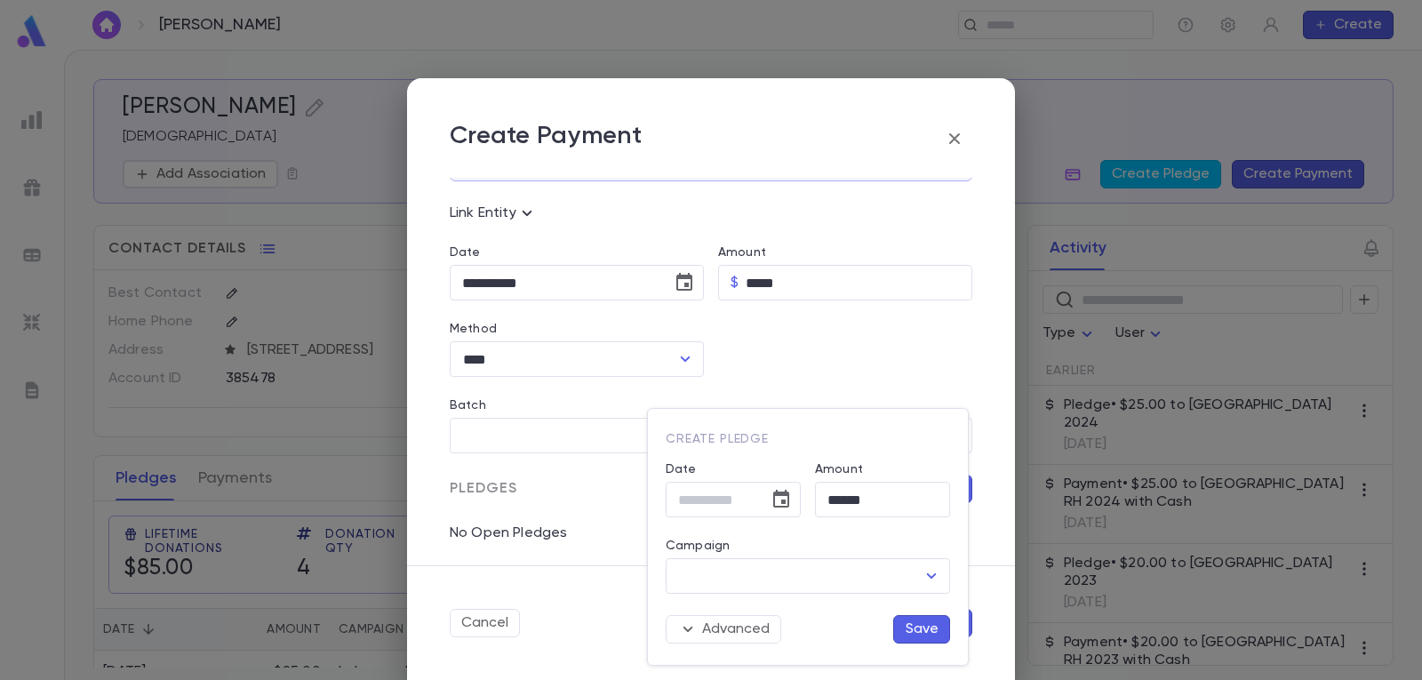
type input "**********"
click at [937, 570] on icon "Open" at bounding box center [931, 575] width 21 height 21
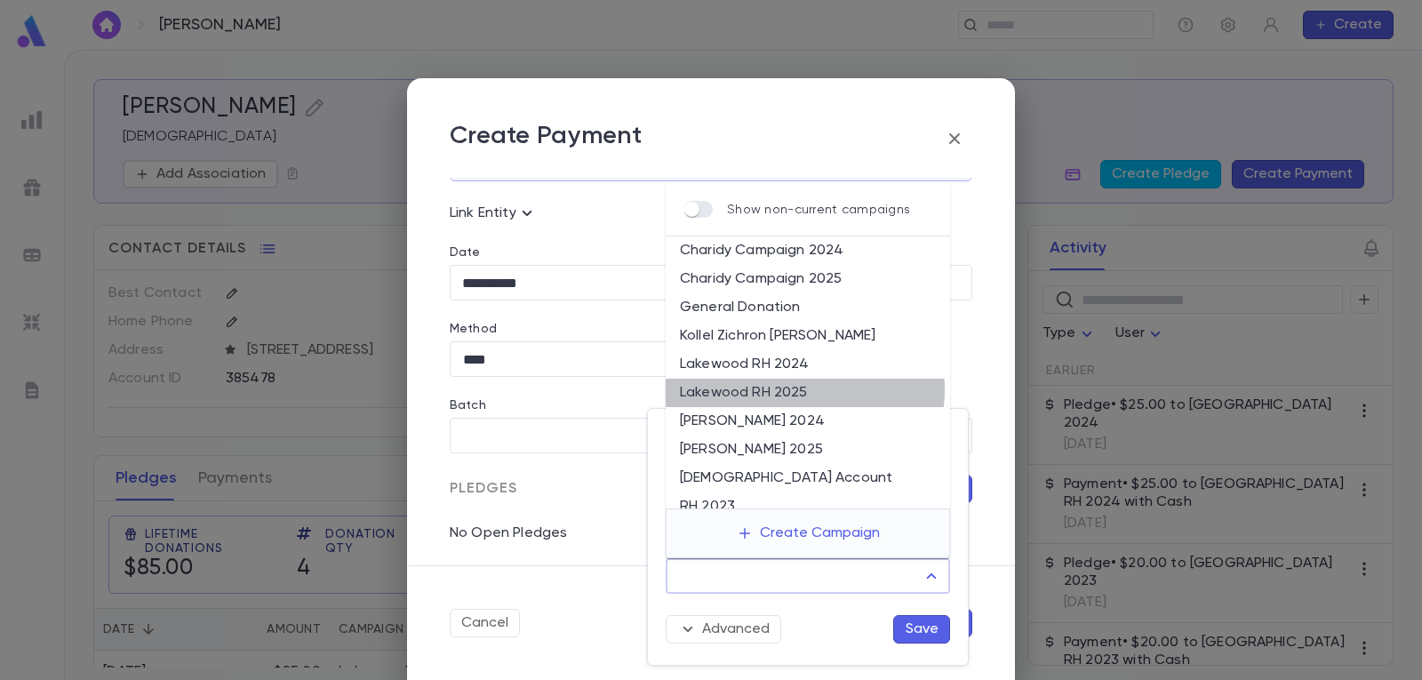
click at [787, 389] on li "Lakewood RH 2025" at bounding box center [808, 393] width 284 height 28
type input "**********"
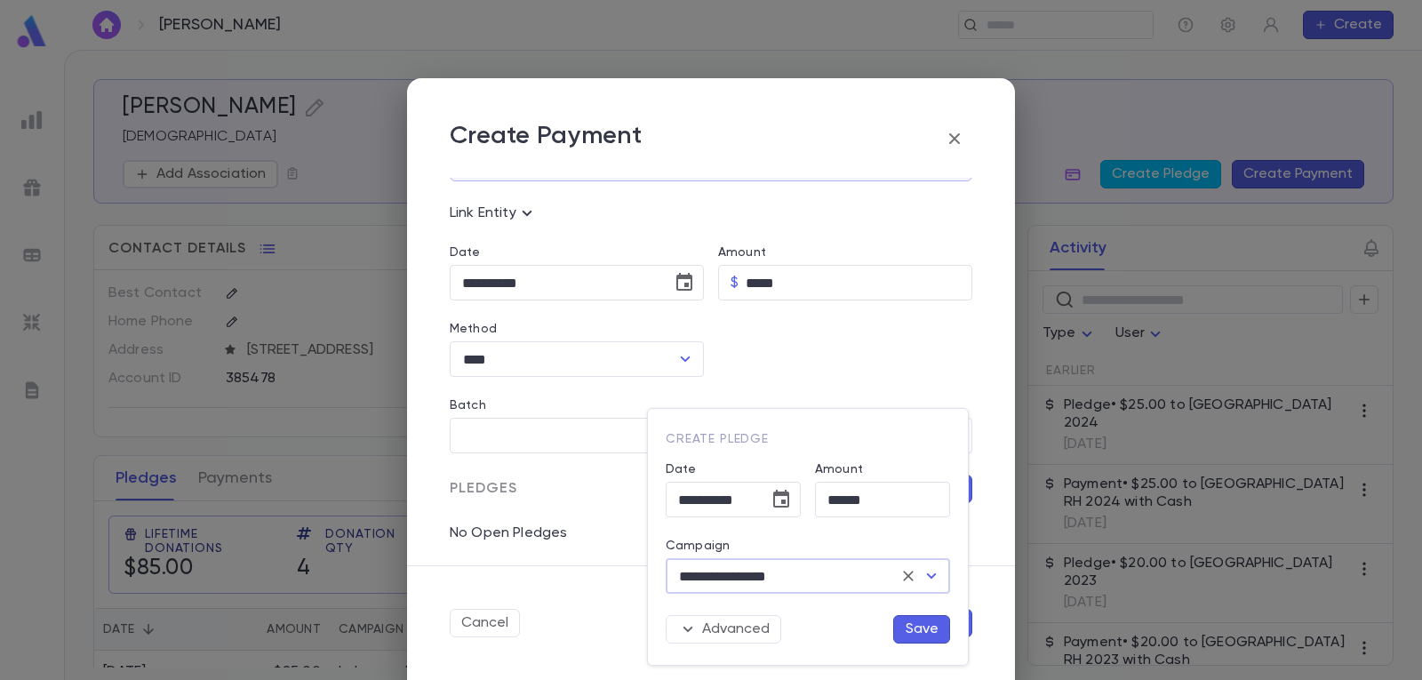
click at [917, 621] on button "Save" at bounding box center [921, 629] width 57 height 28
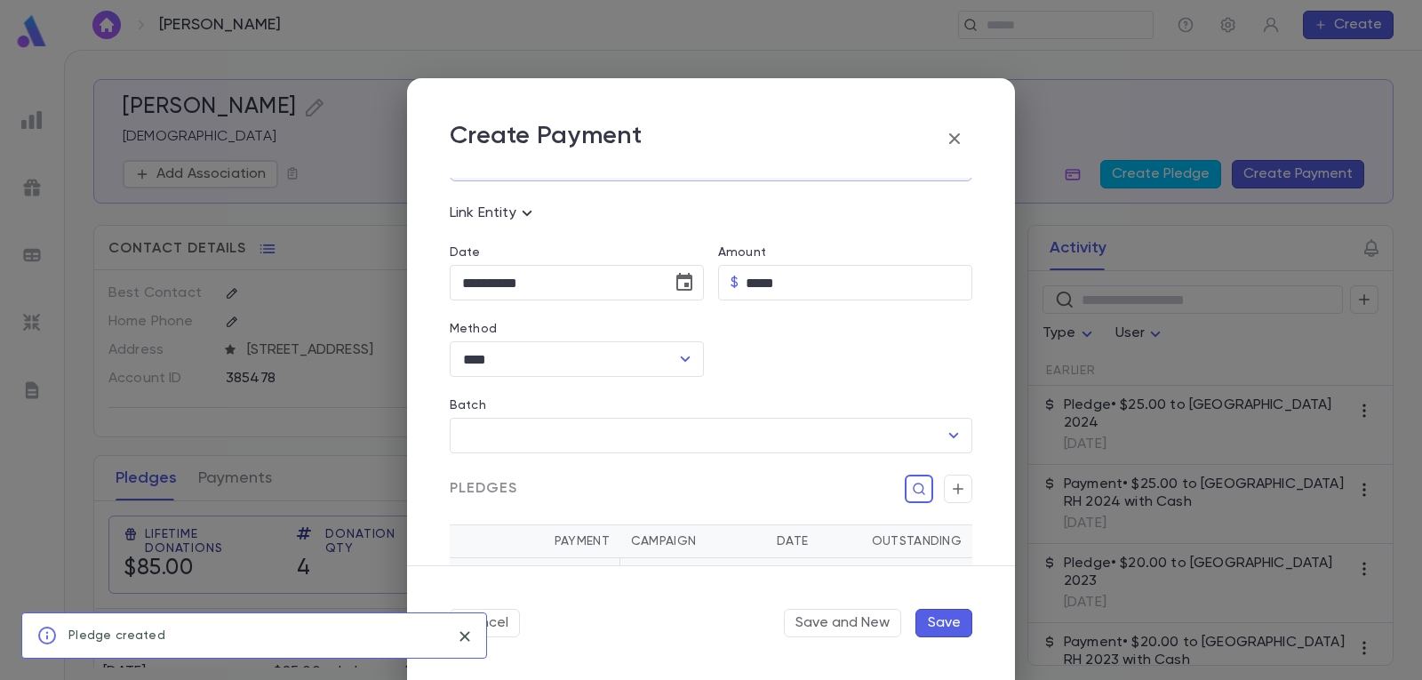
click at [946, 617] on button "Save" at bounding box center [943, 623] width 57 height 28
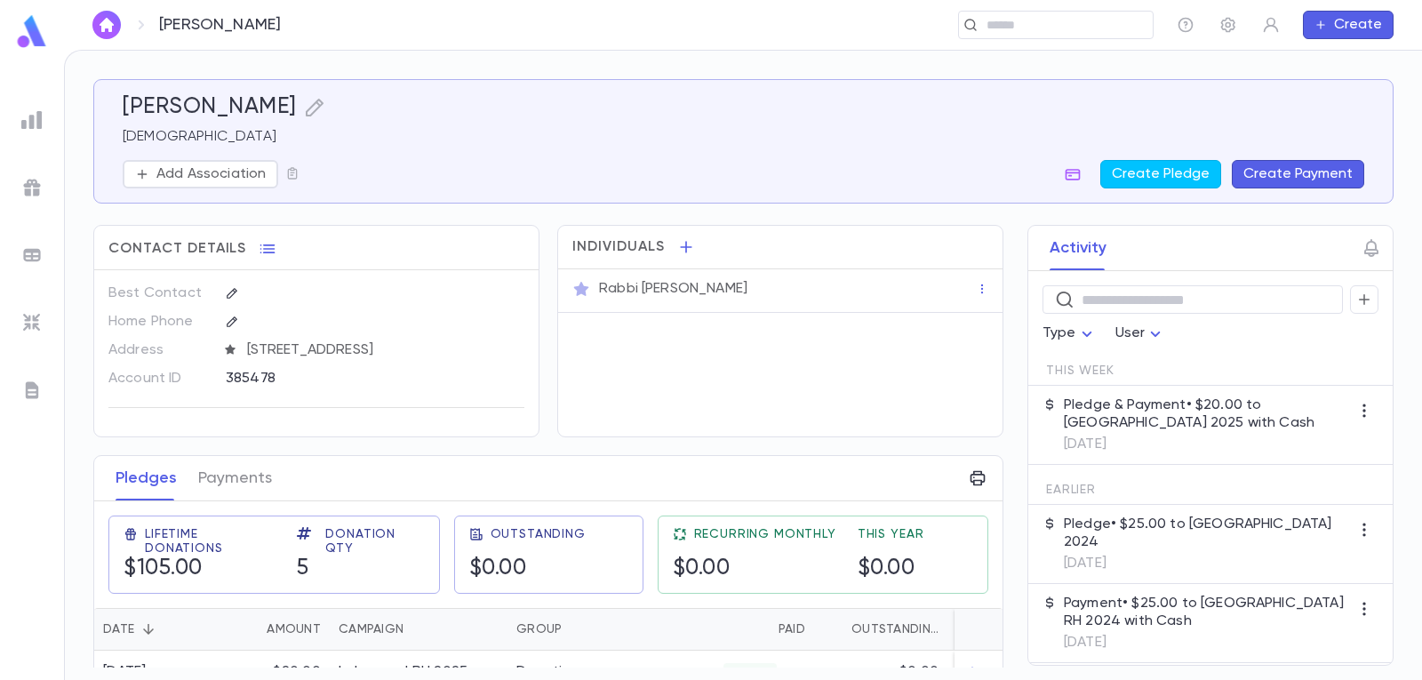
click at [111, 24] on img "button" at bounding box center [106, 25] width 21 height 14
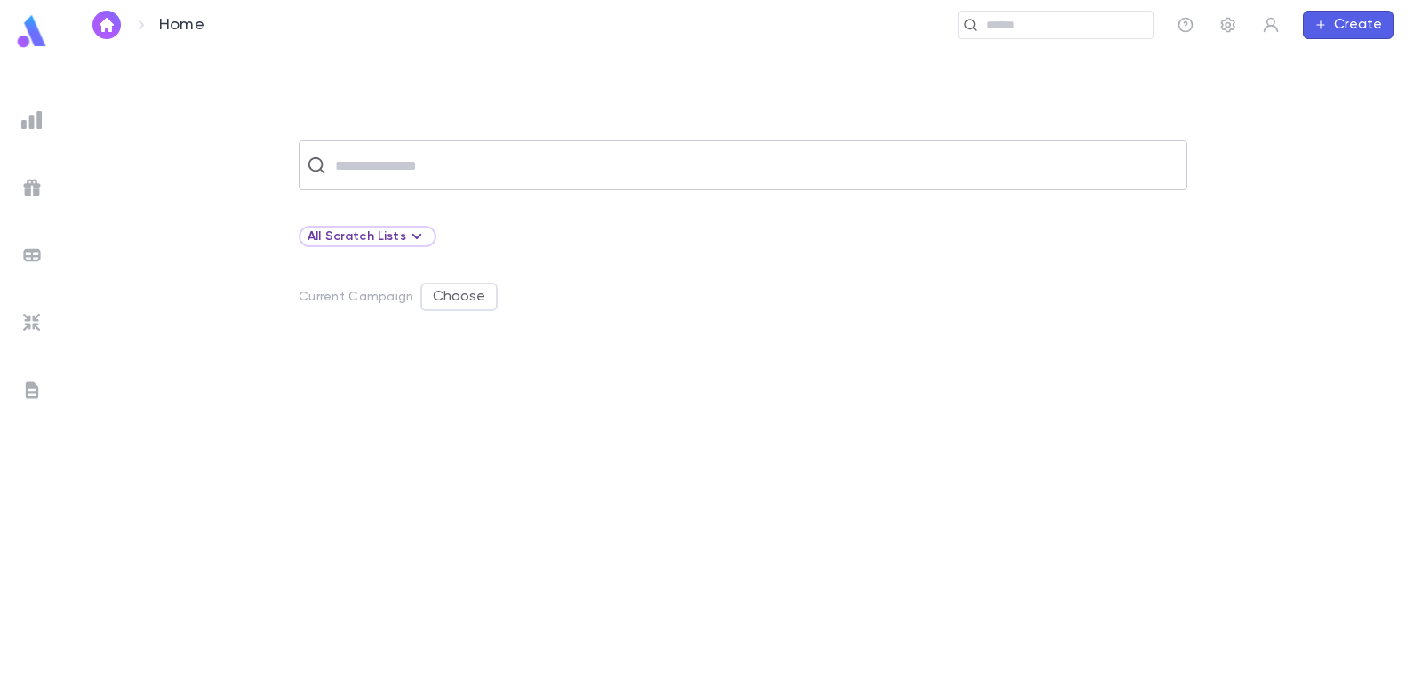
click at [514, 164] on input "text" at bounding box center [754, 165] width 849 height 34
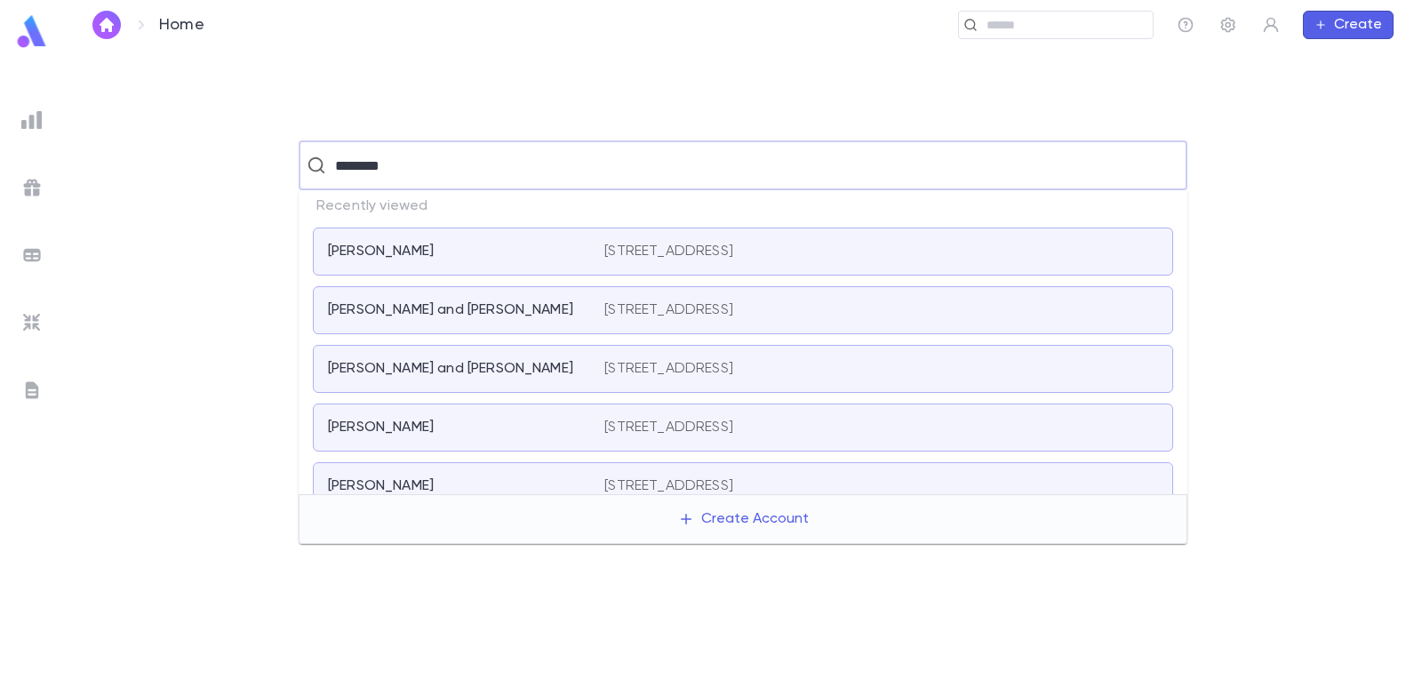
type input "*********"
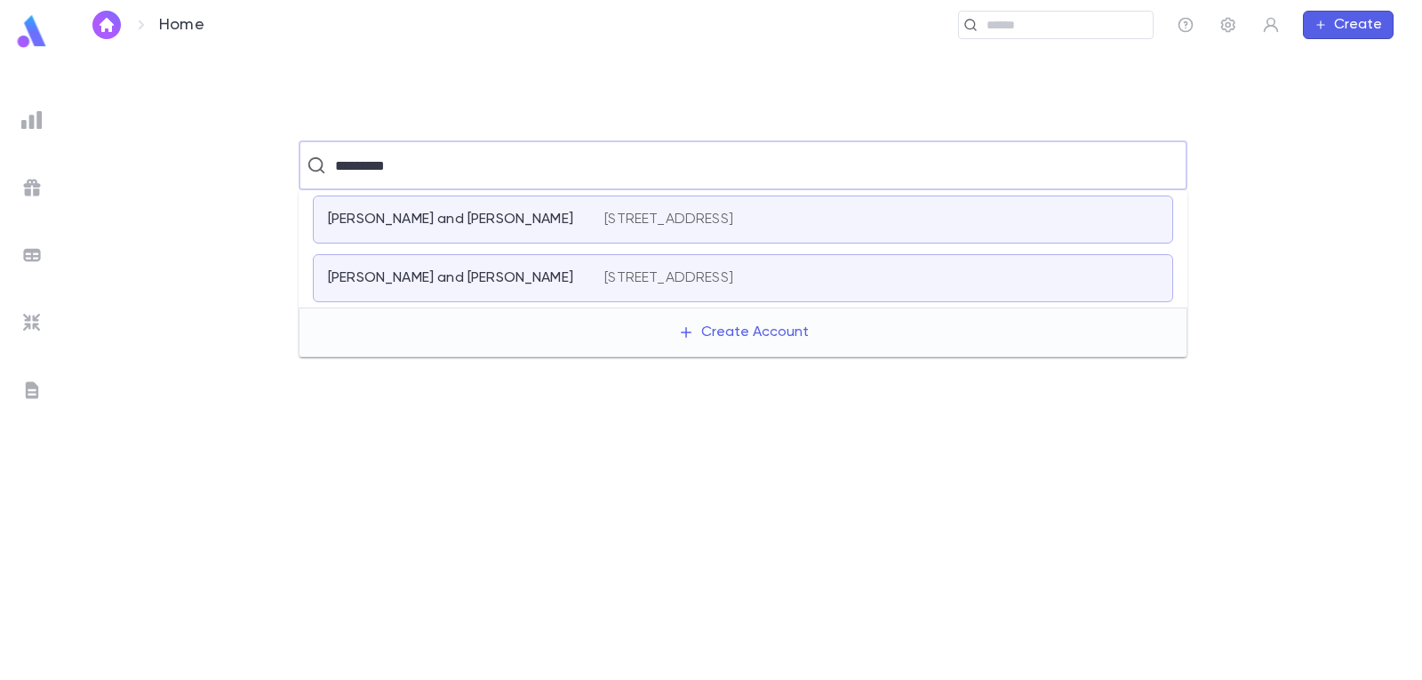
click at [733, 222] on p "[STREET_ADDRESS]" at bounding box center [668, 220] width 129 height 18
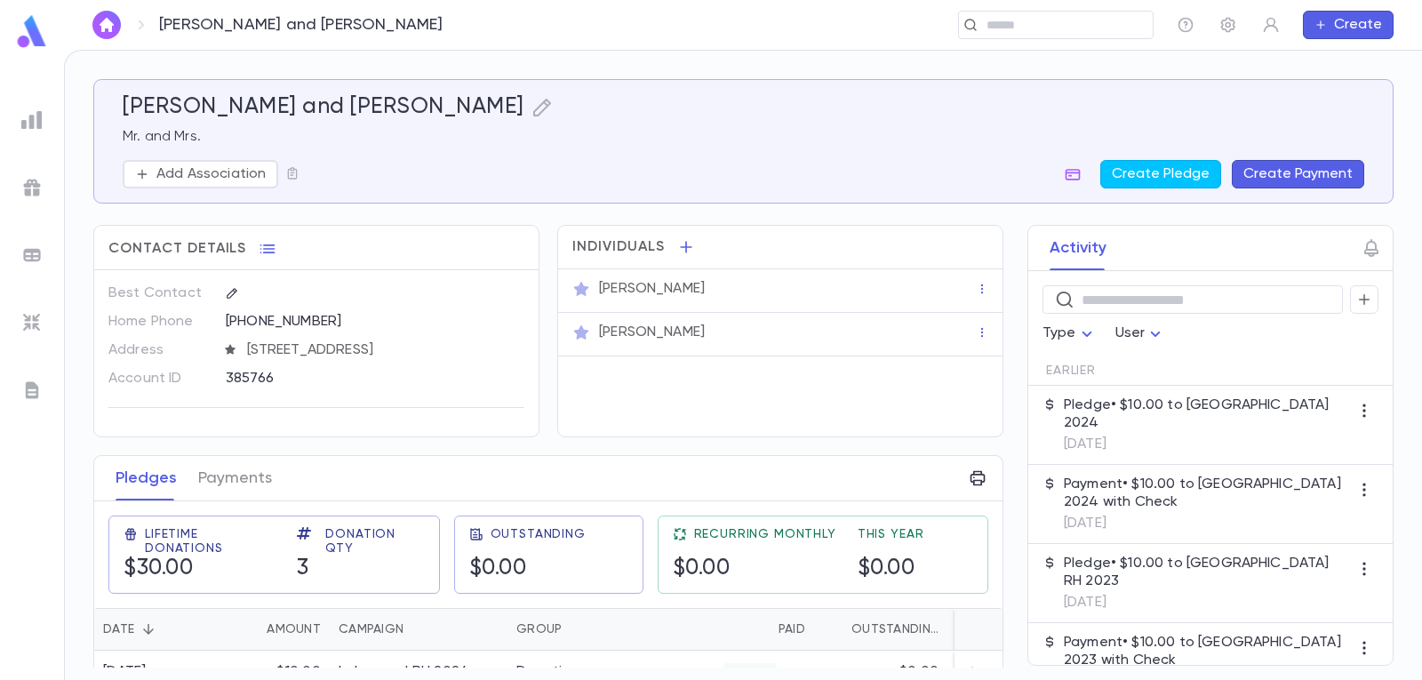
click at [1307, 176] on button "Create Payment" at bounding box center [1298, 174] width 132 height 28
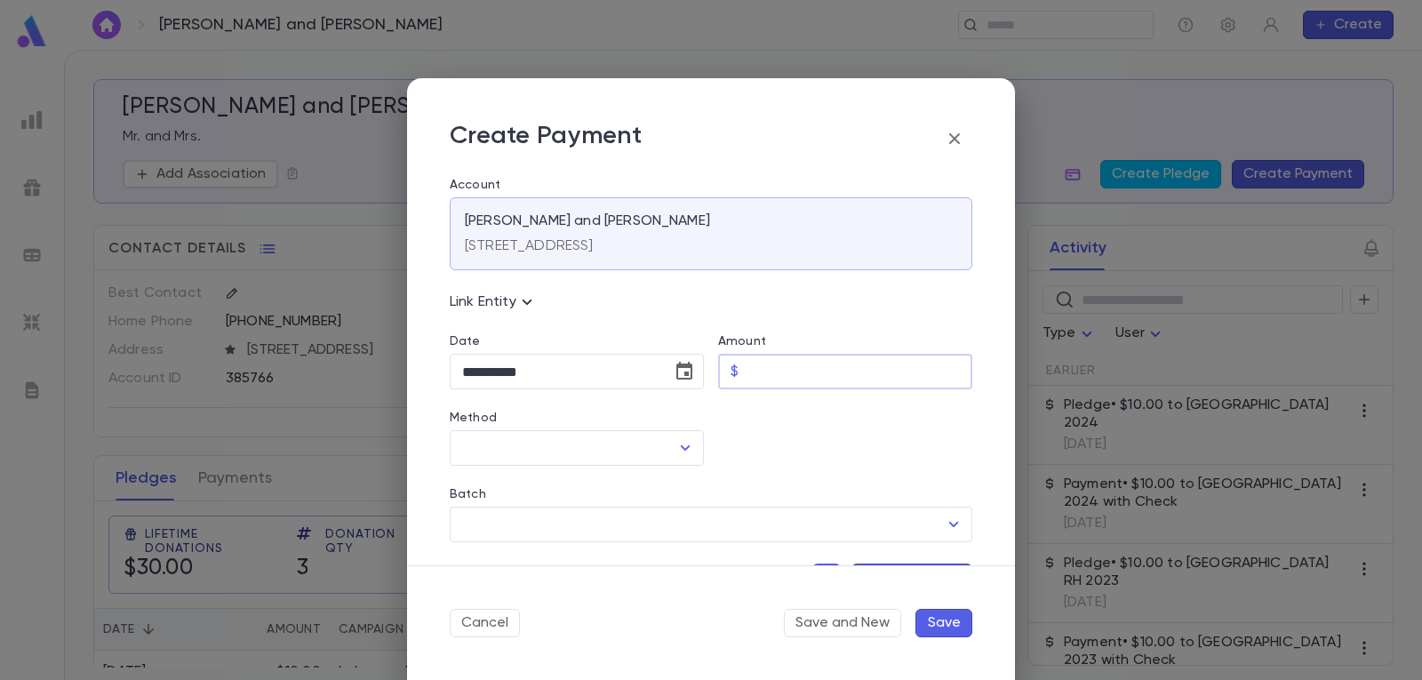
click at [850, 367] on input "Amount" at bounding box center [859, 372] width 227 height 35
click at [680, 445] on icon "Open" at bounding box center [684, 447] width 21 height 21
type input "*****"
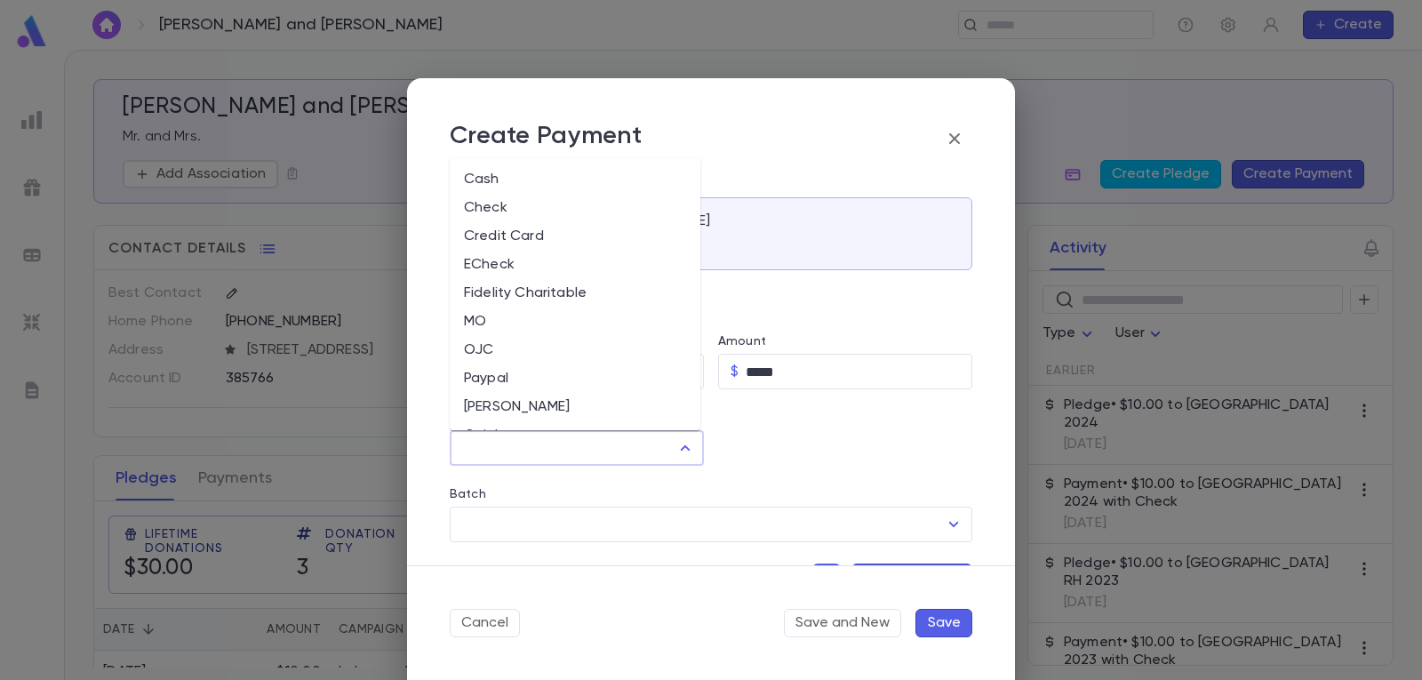
click at [556, 180] on li "Cash" at bounding box center [575, 179] width 251 height 28
type input "****"
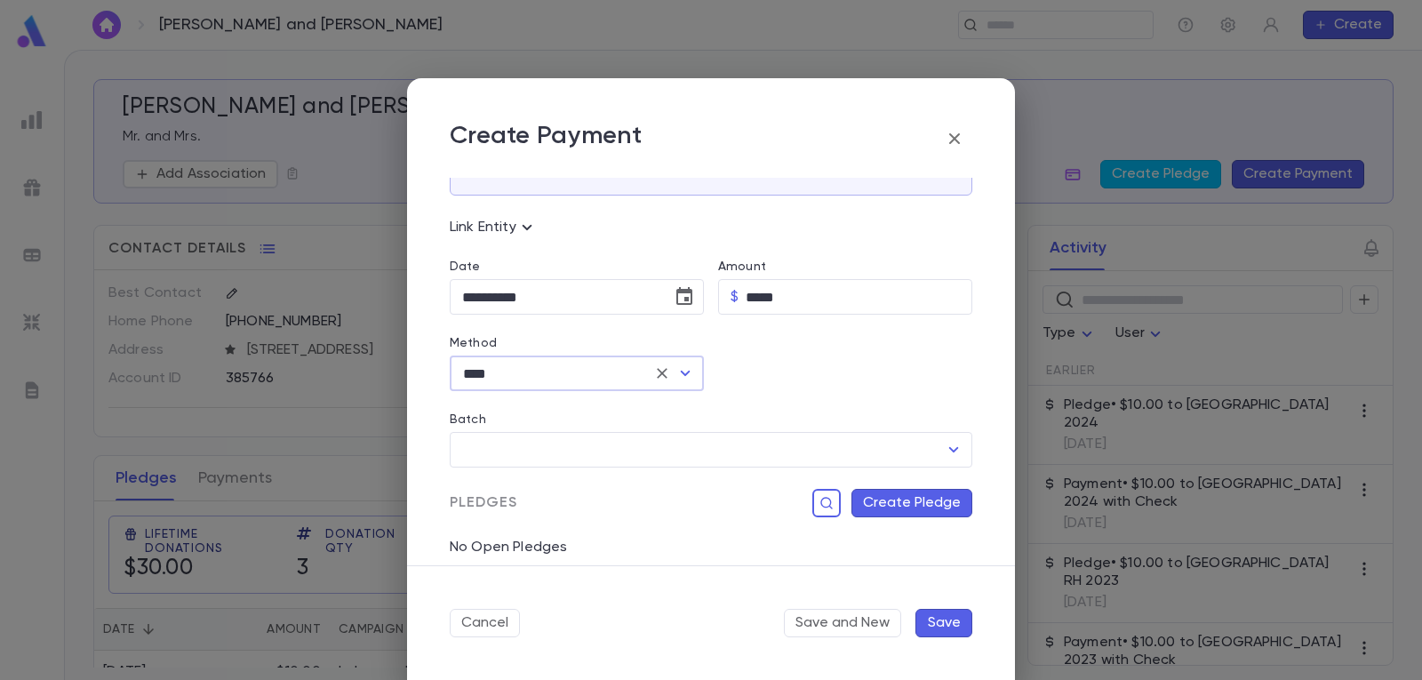
scroll to position [178, 0]
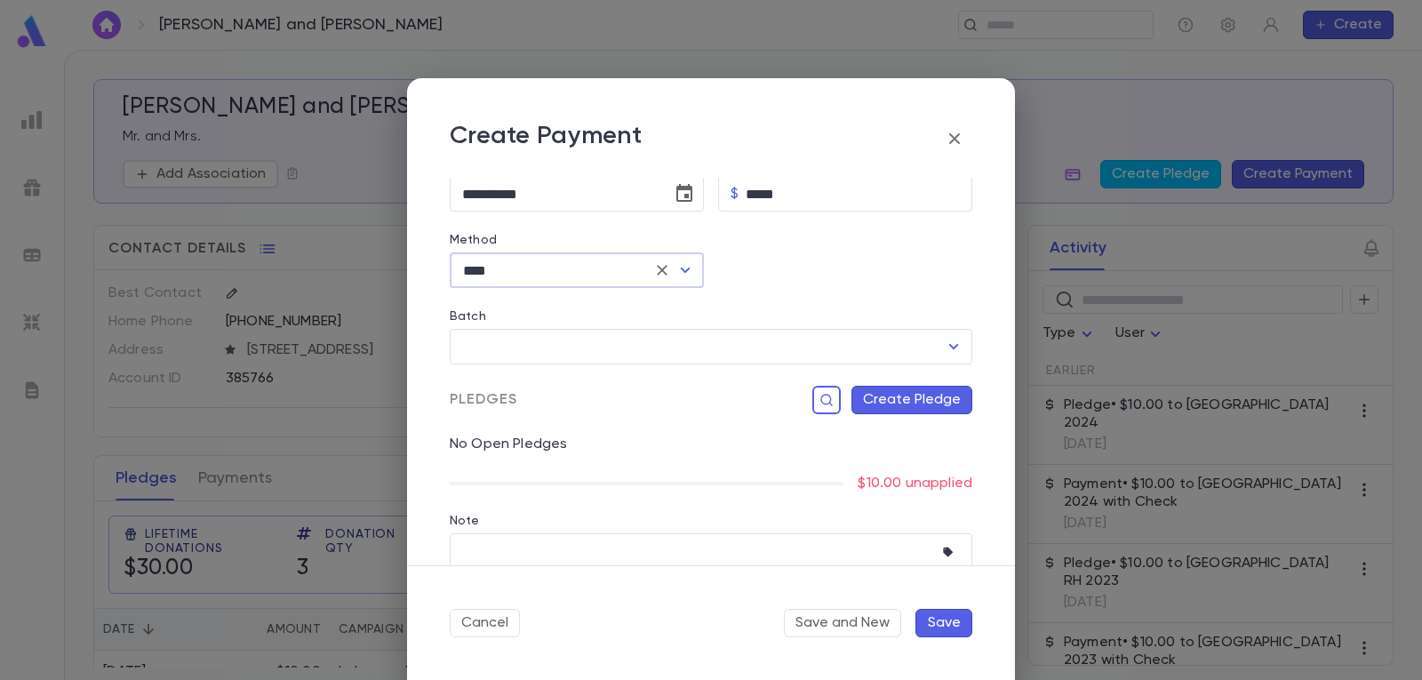
click at [935, 407] on button "Create Pledge" at bounding box center [911, 400] width 121 height 28
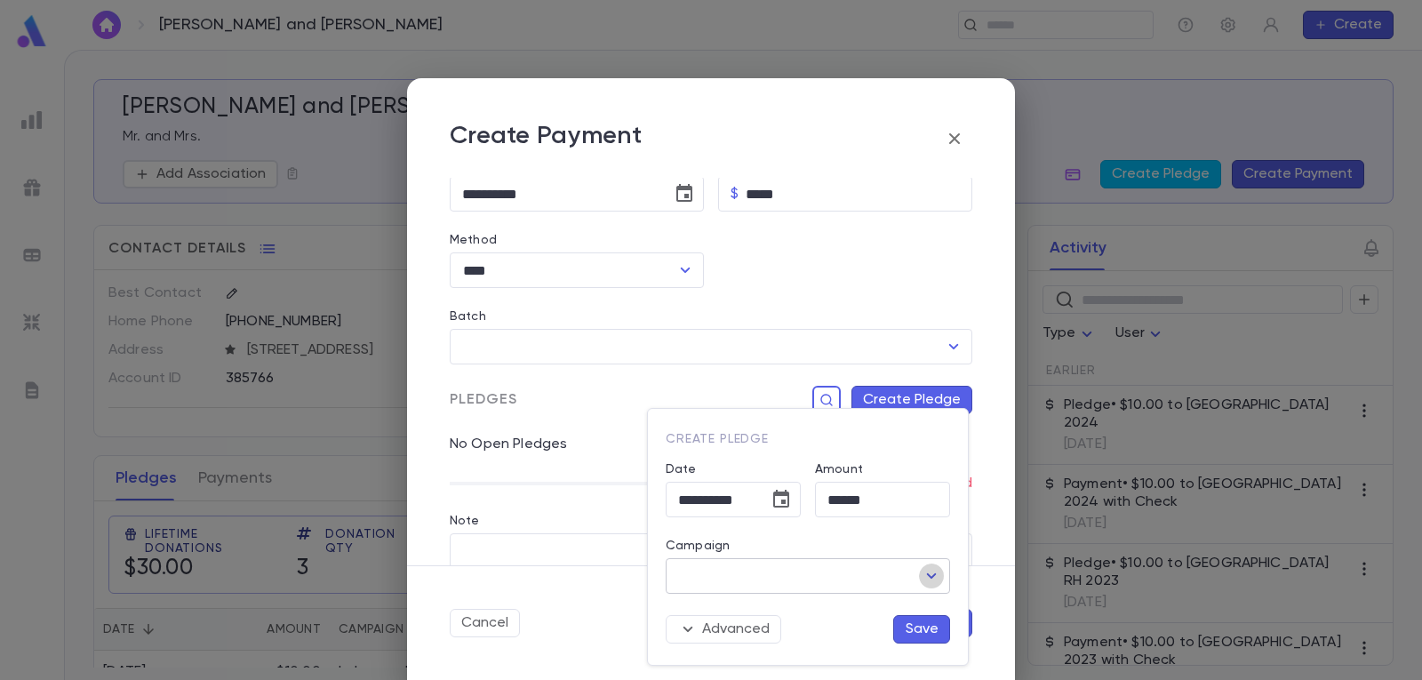
click at [931, 570] on icon "Open" at bounding box center [931, 575] width 21 height 21
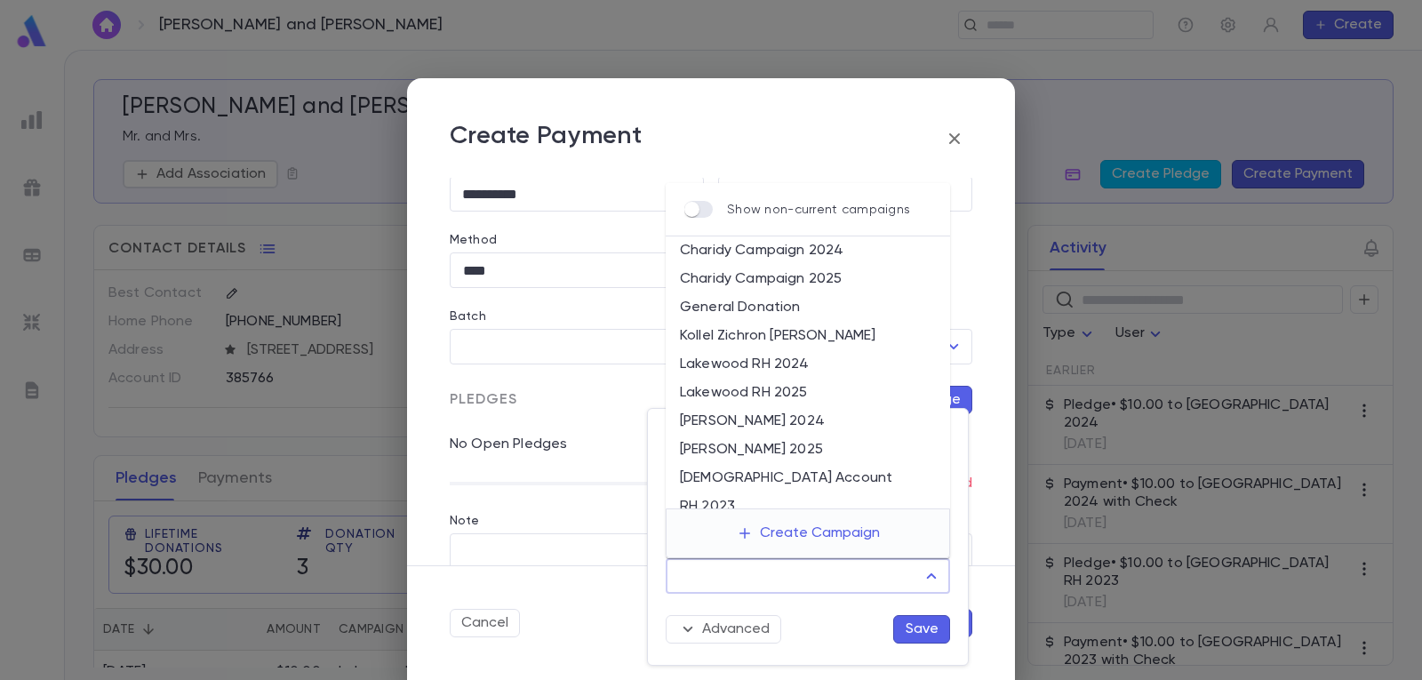
click at [841, 393] on li "Lakewood RH 2025" at bounding box center [808, 393] width 284 height 28
type input "**********"
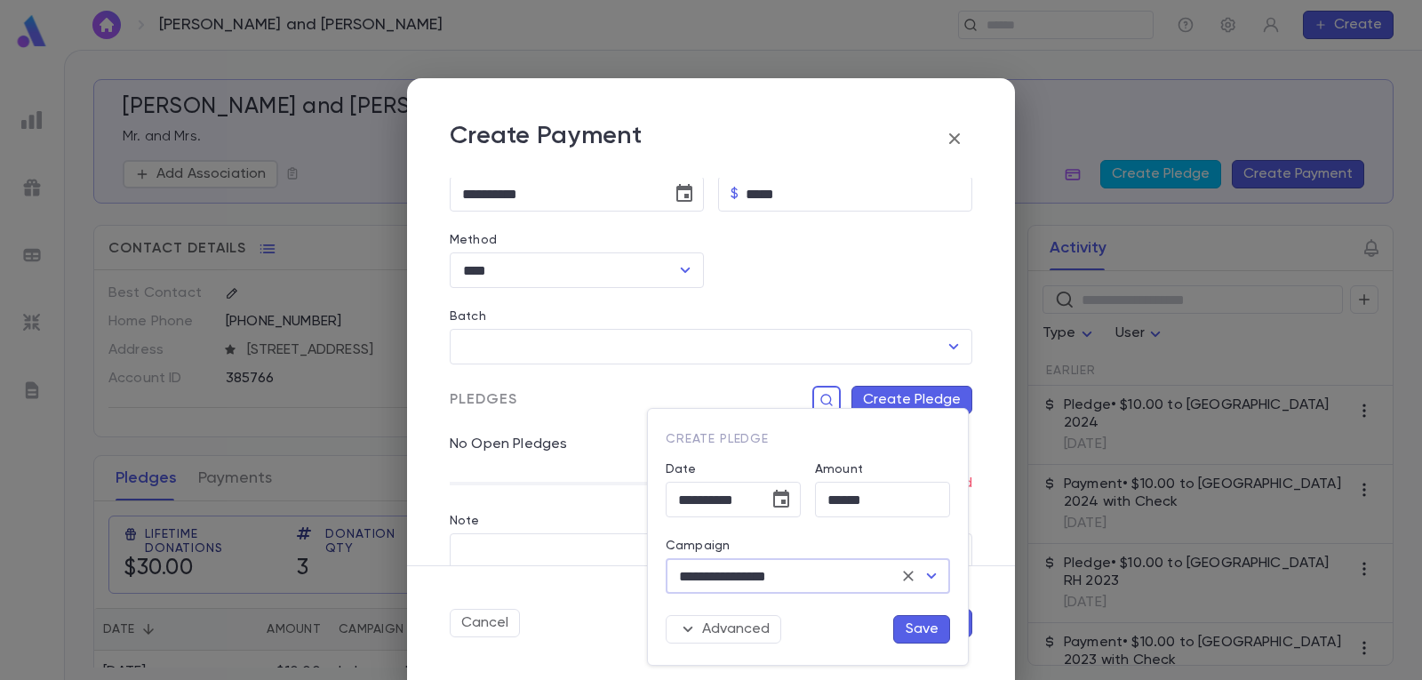
click at [919, 636] on button "Save" at bounding box center [921, 629] width 57 height 28
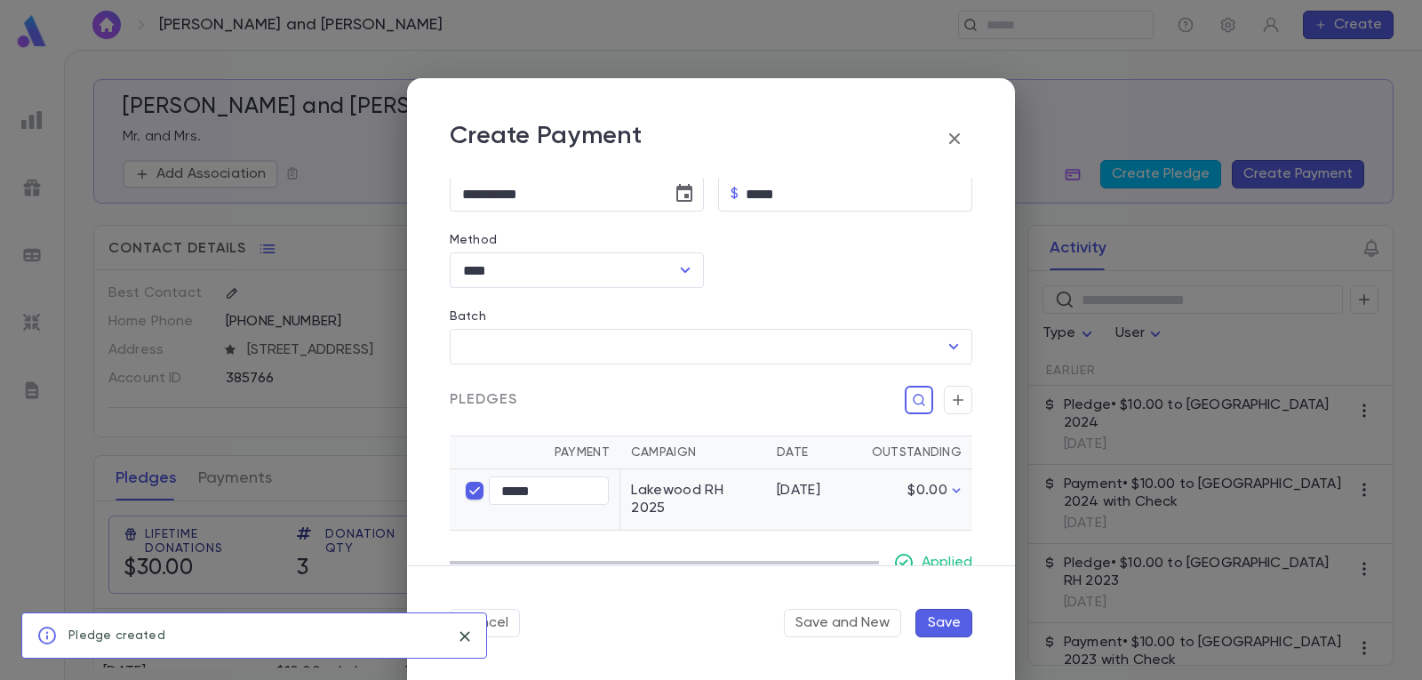
click at [945, 620] on button "Save" at bounding box center [943, 623] width 57 height 28
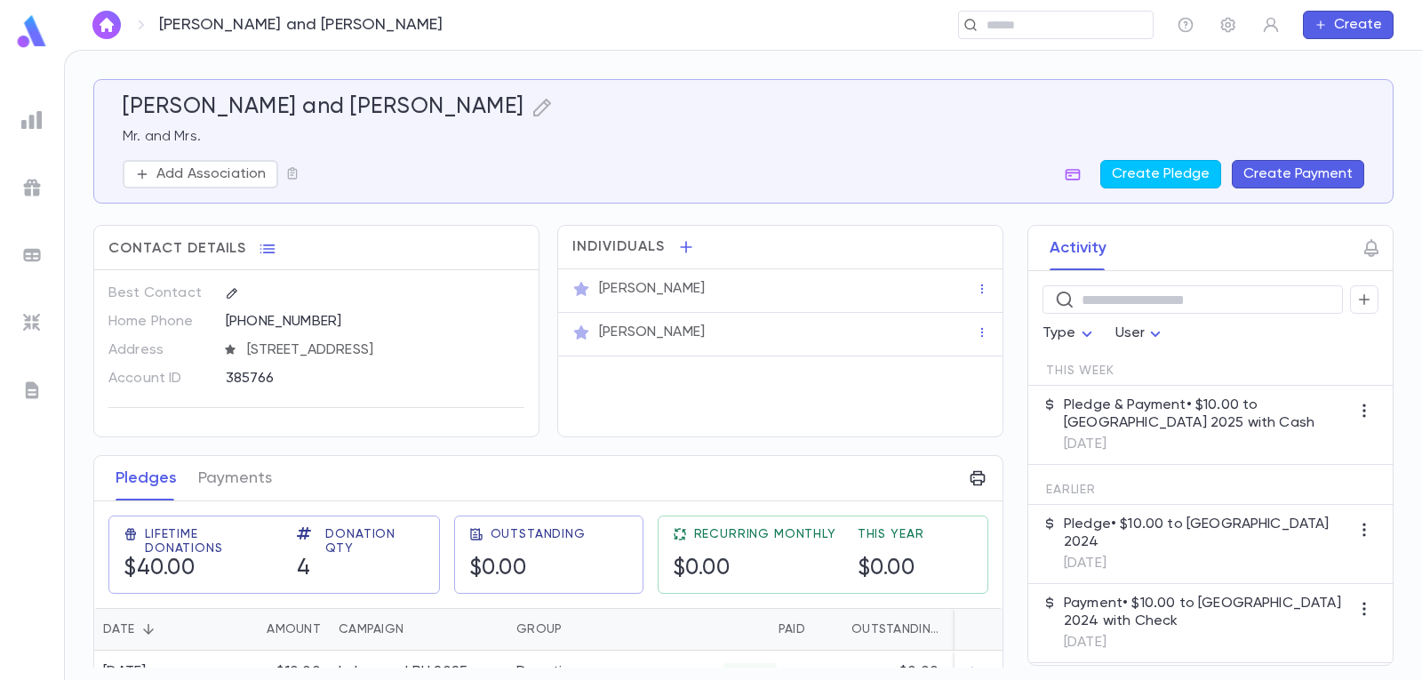
click at [107, 26] on img "button" at bounding box center [106, 25] width 21 height 14
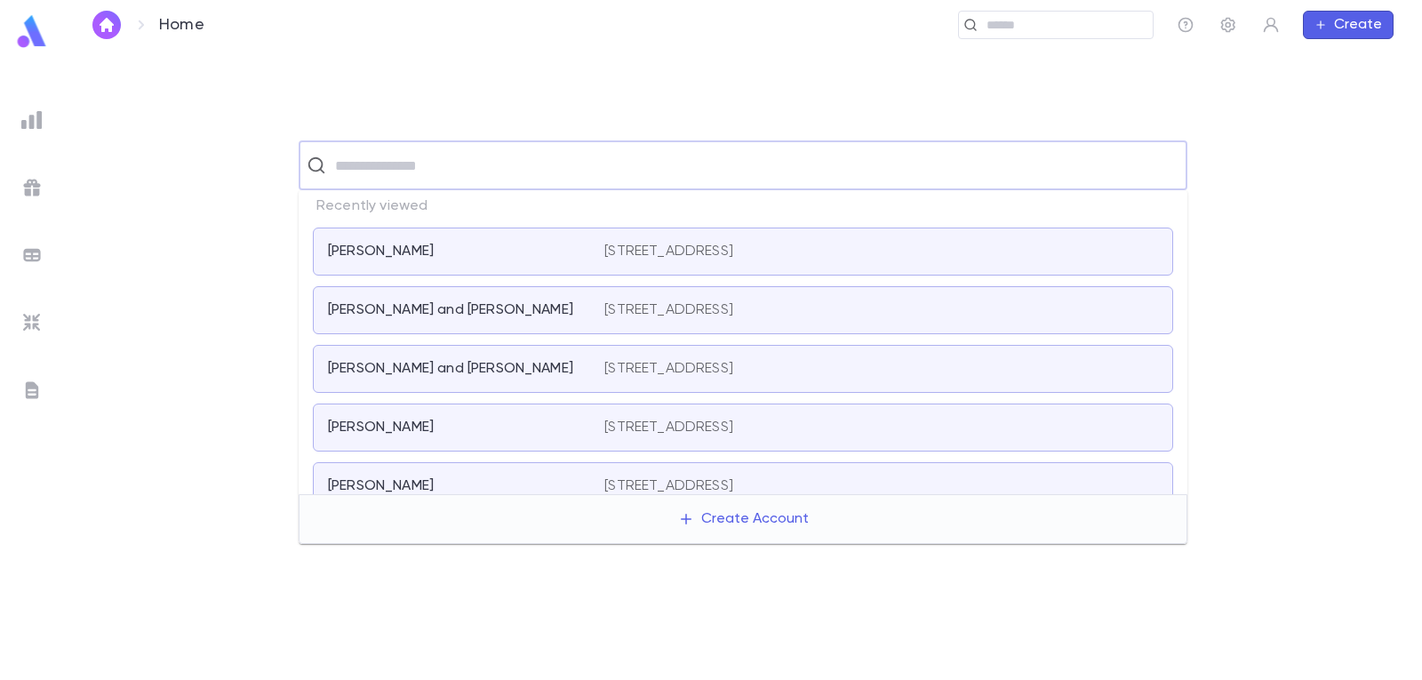
click at [477, 155] on input "text" at bounding box center [754, 165] width 849 height 34
type input "*"
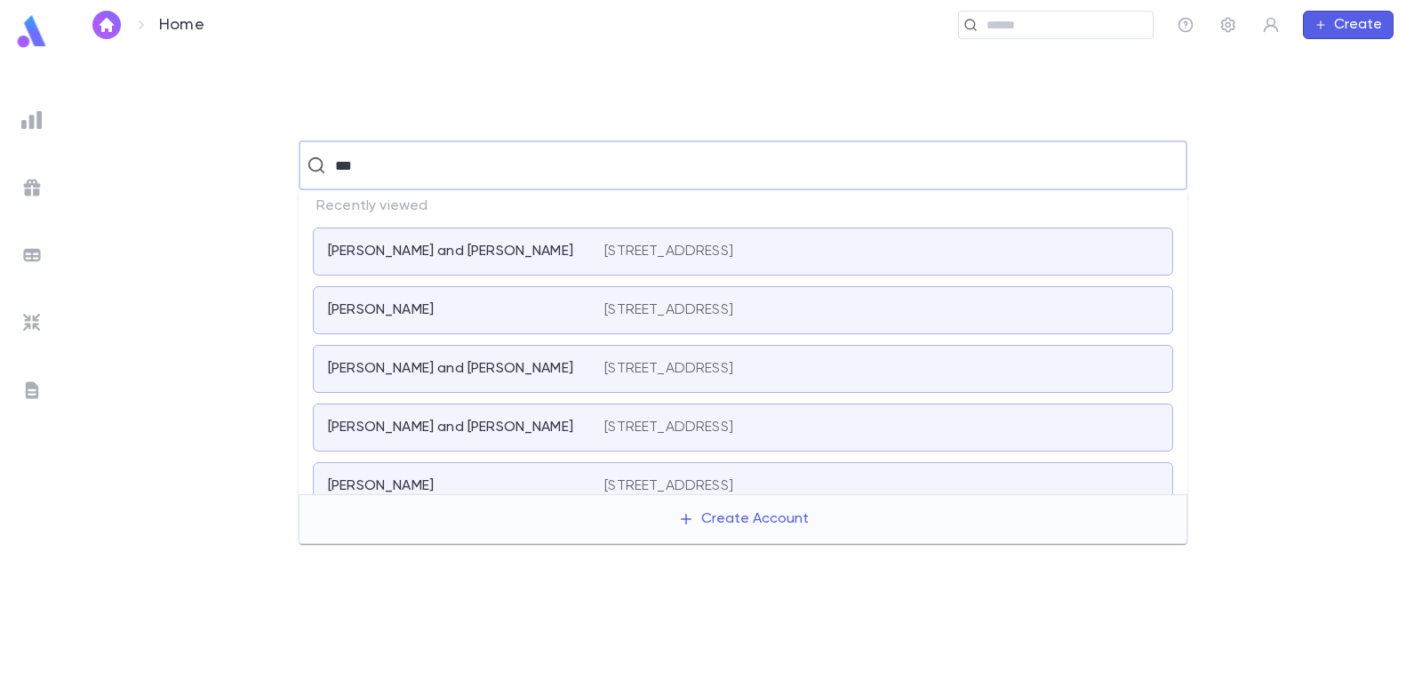
type input "****"
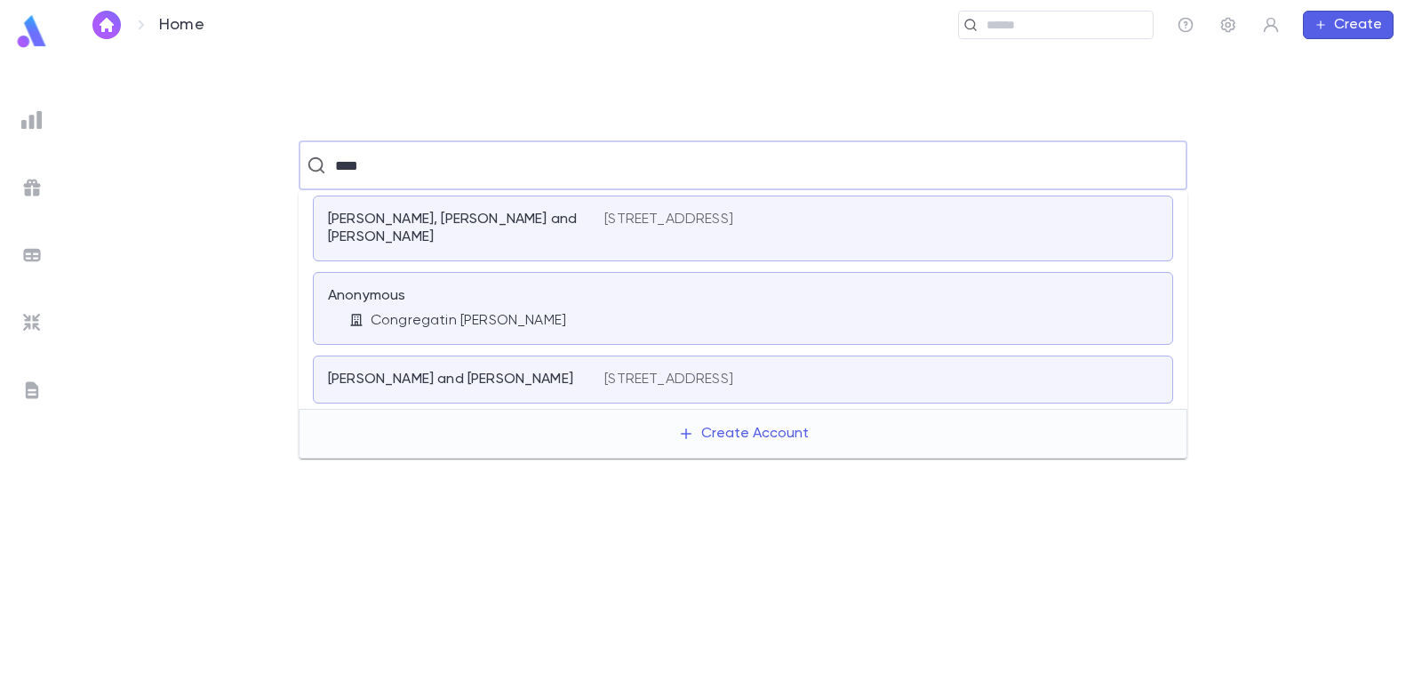
click at [733, 371] on p "[STREET_ADDRESS]" at bounding box center [668, 380] width 129 height 18
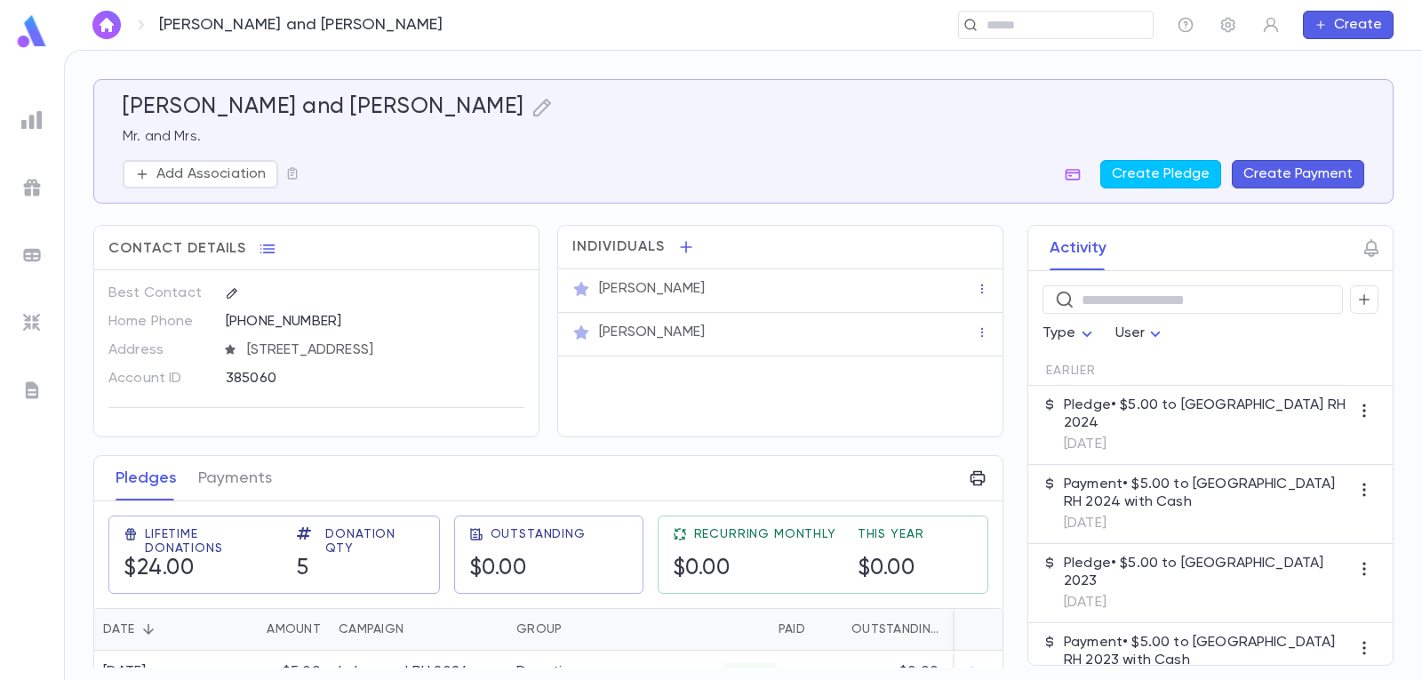
click at [1276, 167] on button "Create Payment" at bounding box center [1298, 174] width 132 height 28
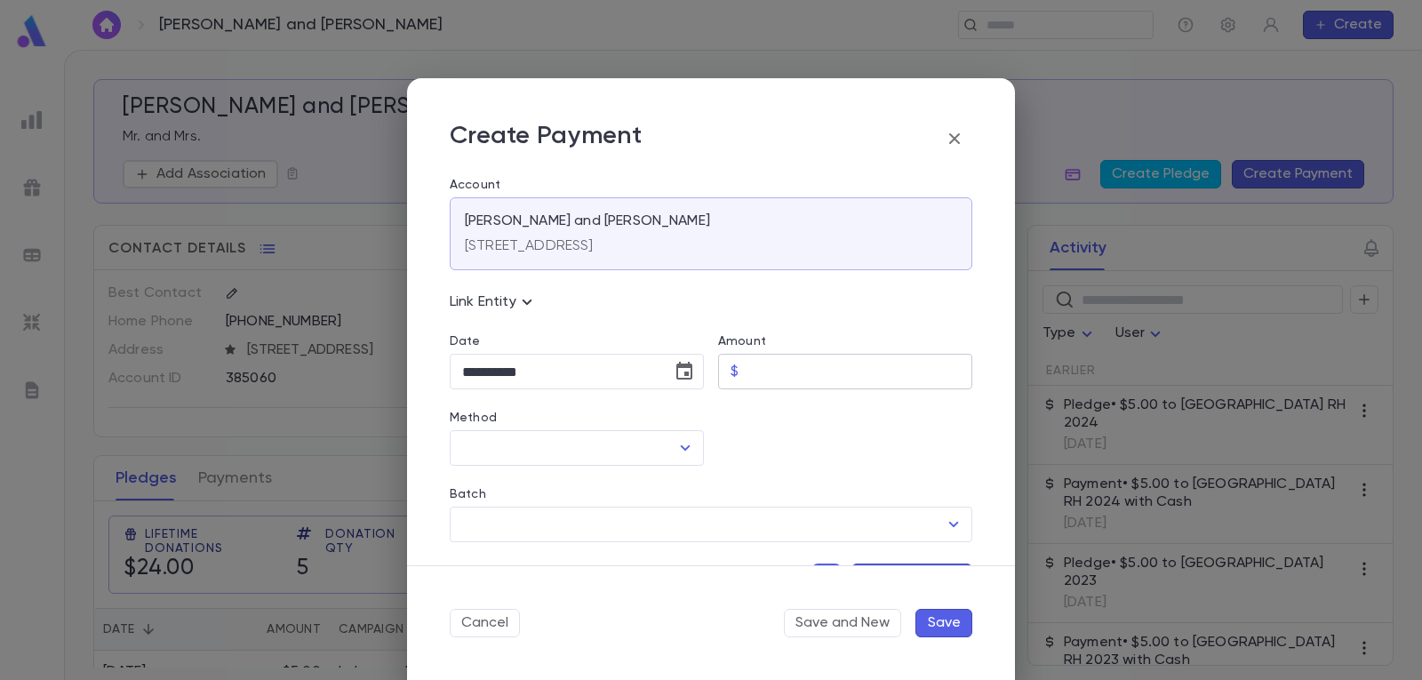
click at [794, 369] on input "Amount" at bounding box center [859, 372] width 227 height 35
click at [687, 445] on icon "Open" at bounding box center [684, 447] width 21 height 21
type input "****"
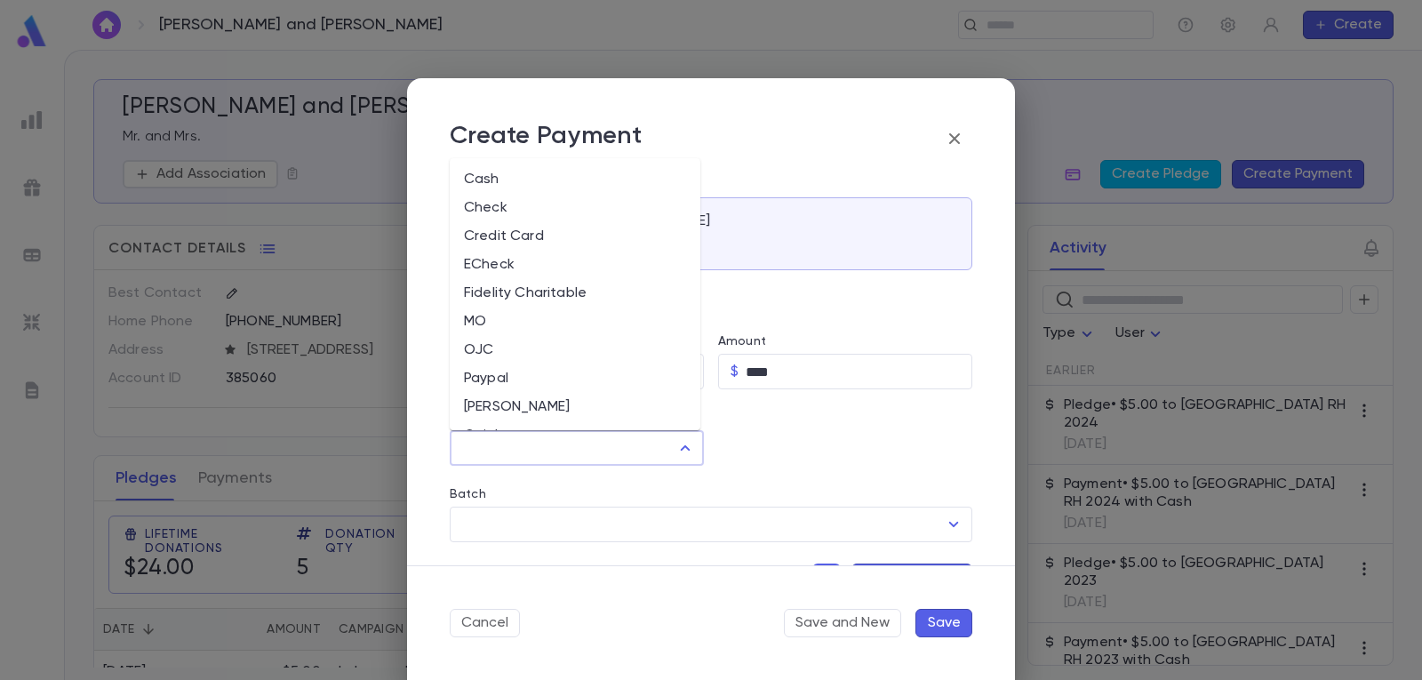
click at [578, 176] on li "Cash" at bounding box center [575, 179] width 251 height 28
type input "****"
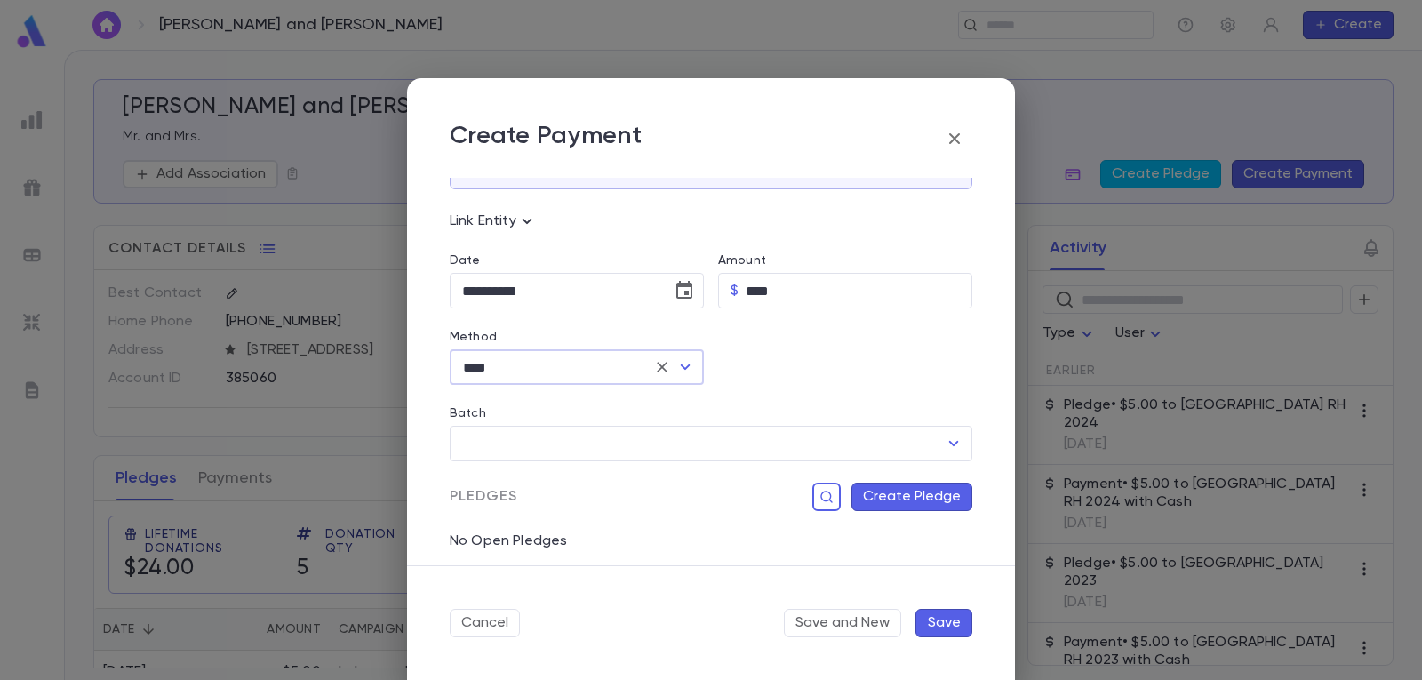
scroll to position [178, 0]
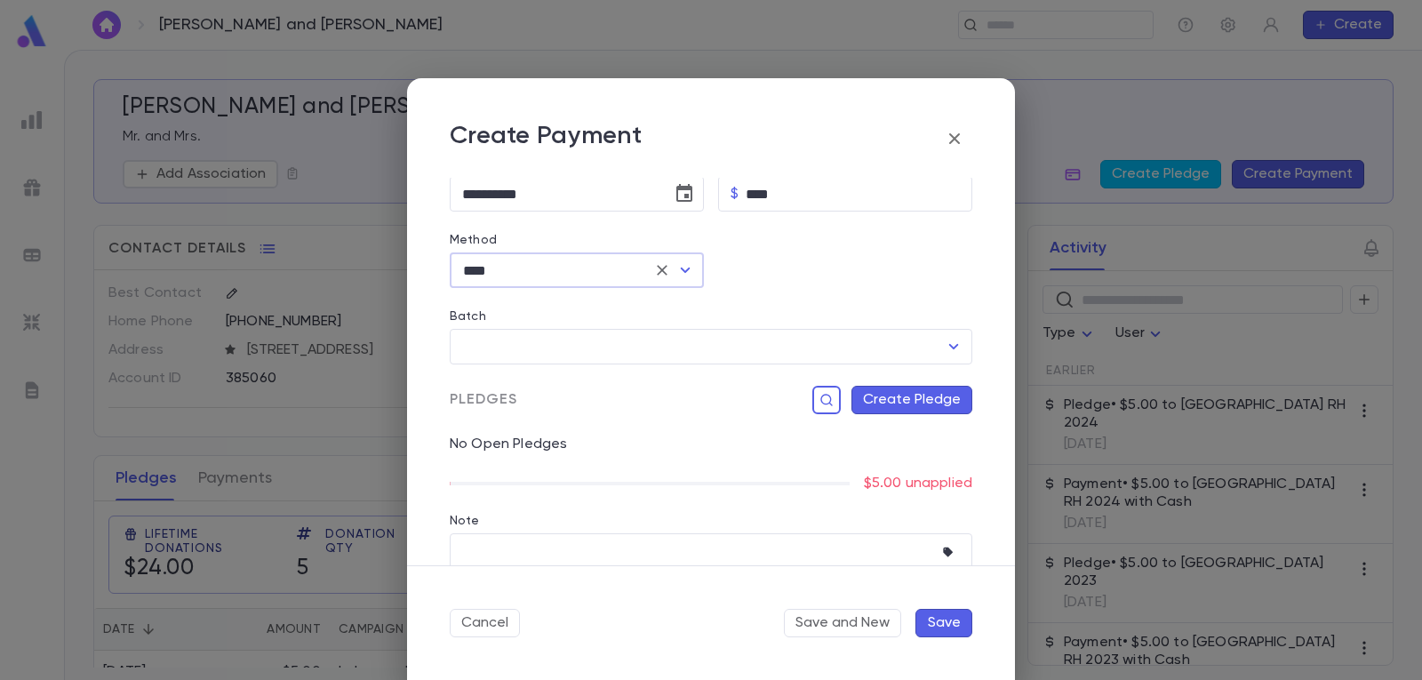
click at [932, 402] on button "Create Pledge" at bounding box center [911, 400] width 121 height 28
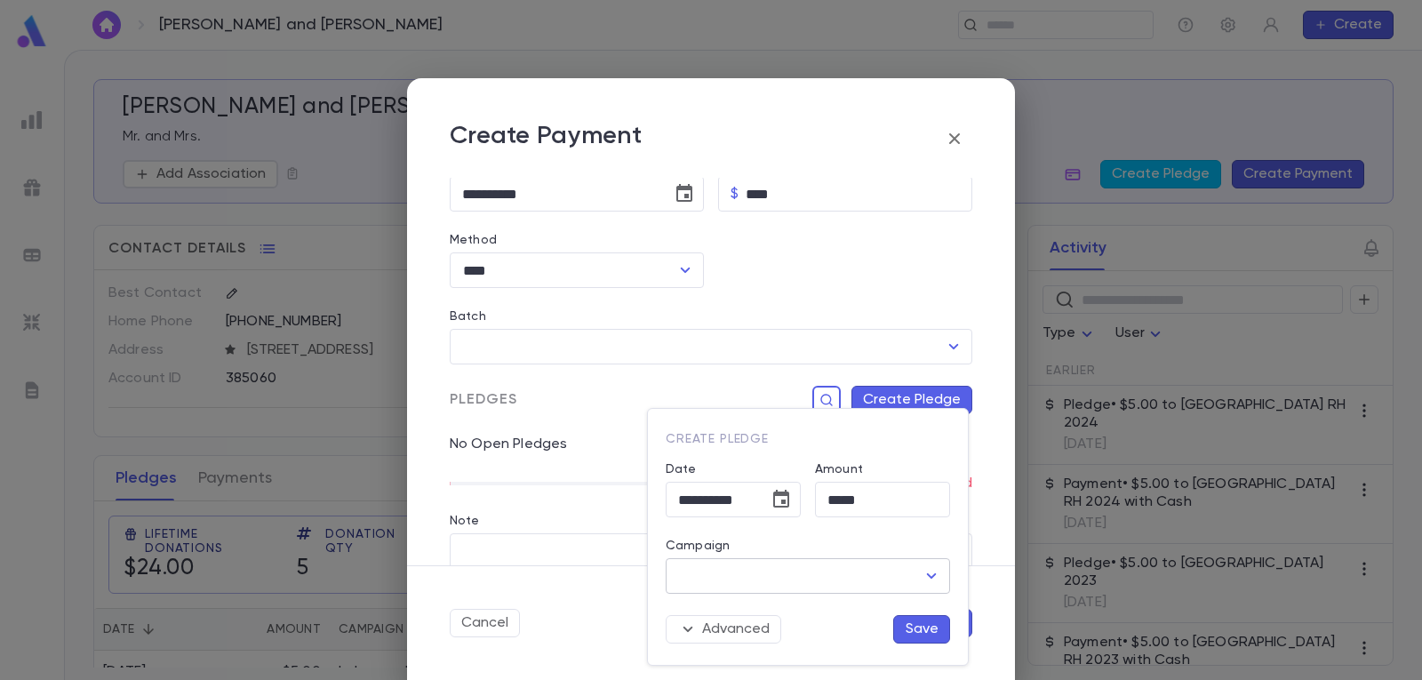
click at [934, 570] on icon "Open" at bounding box center [931, 575] width 21 height 21
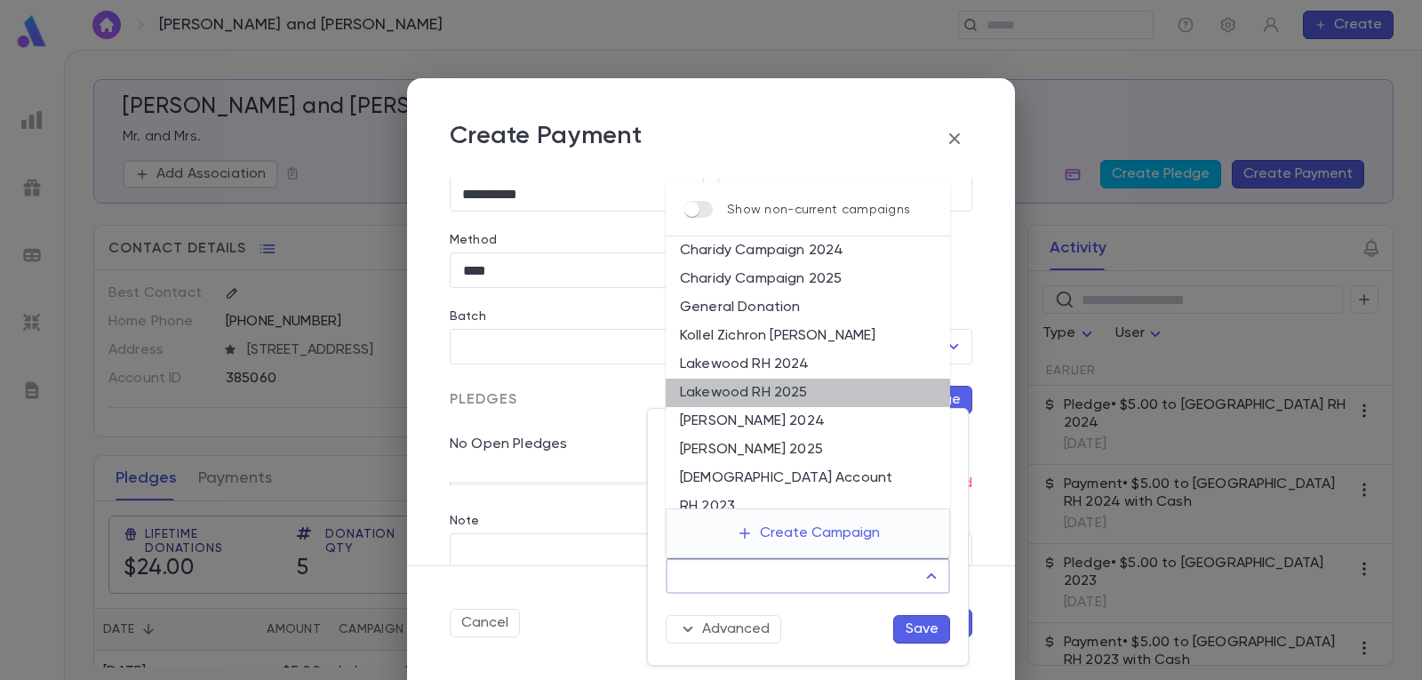
click at [810, 387] on li "Lakewood RH 2025" at bounding box center [808, 393] width 284 height 28
type input "**********"
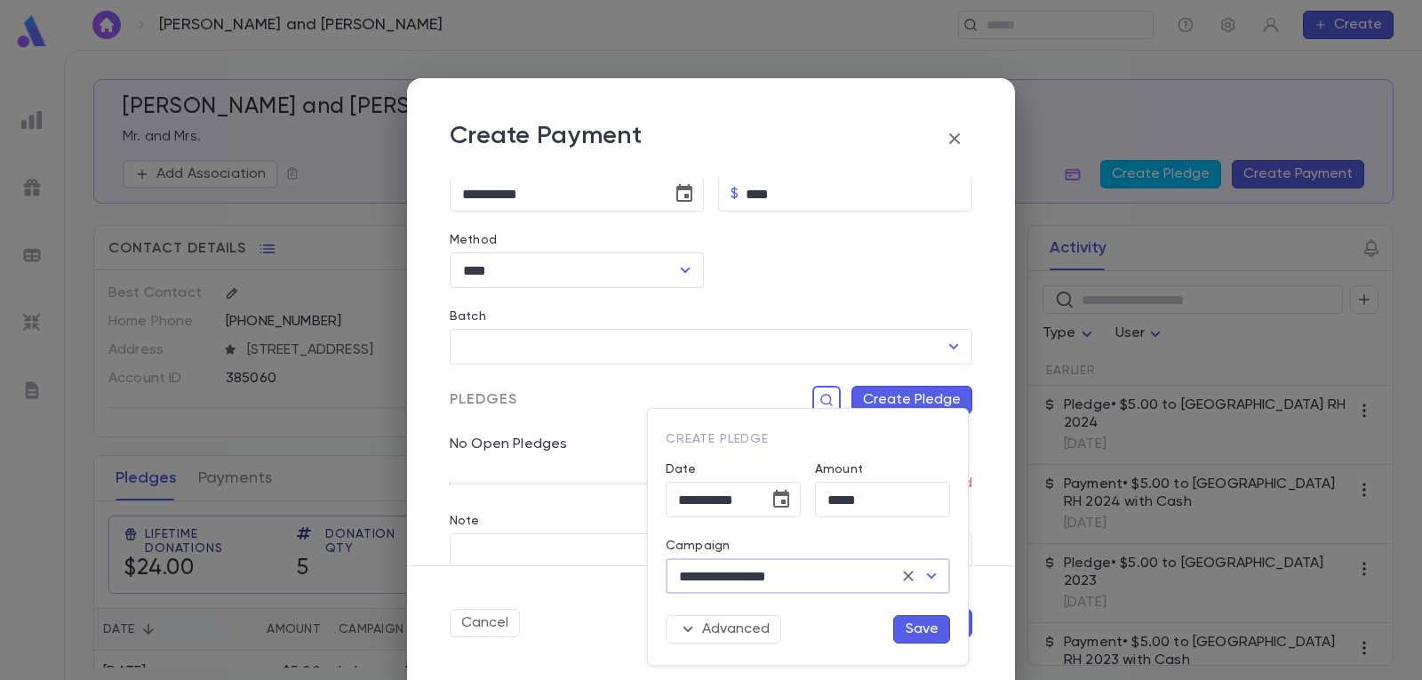
click at [918, 633] on button "Save" at bounding box center [921, 629] width 57 height 28
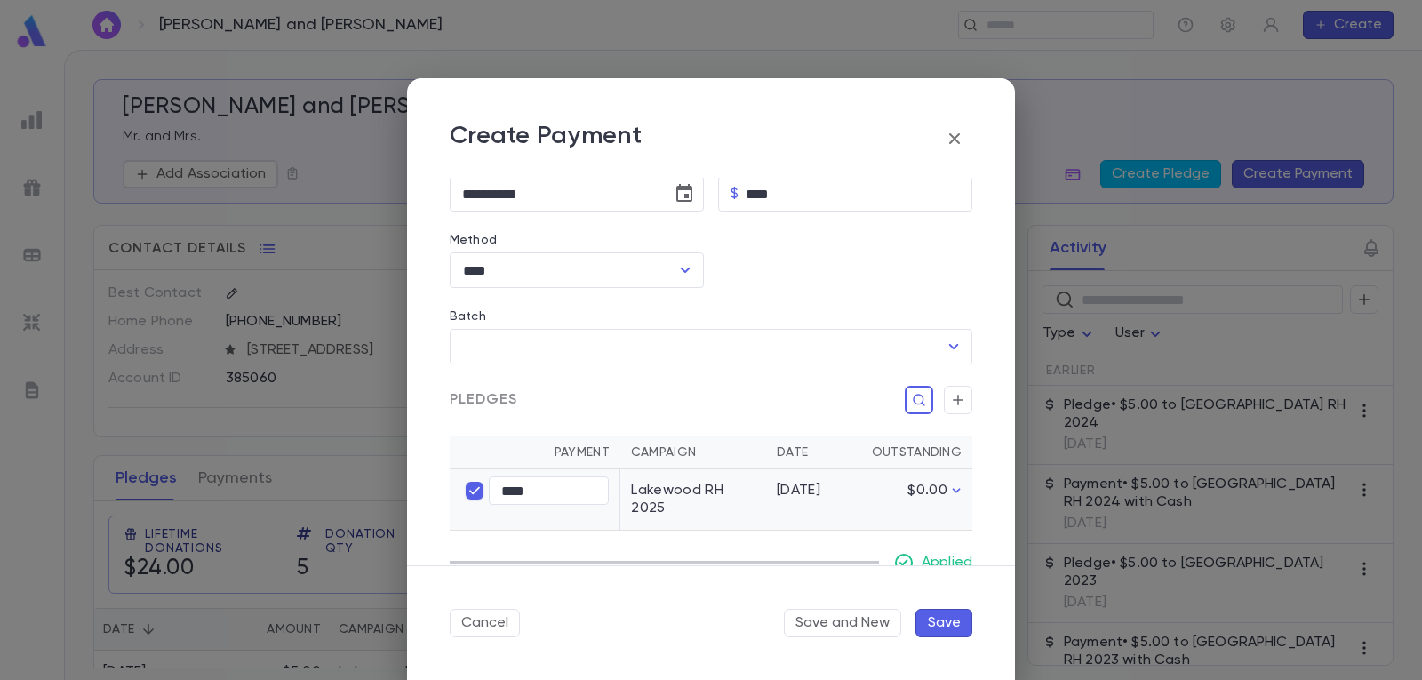
click at [952, 622] on button "Save" at bounding box center [943, 623] width 57 height 28
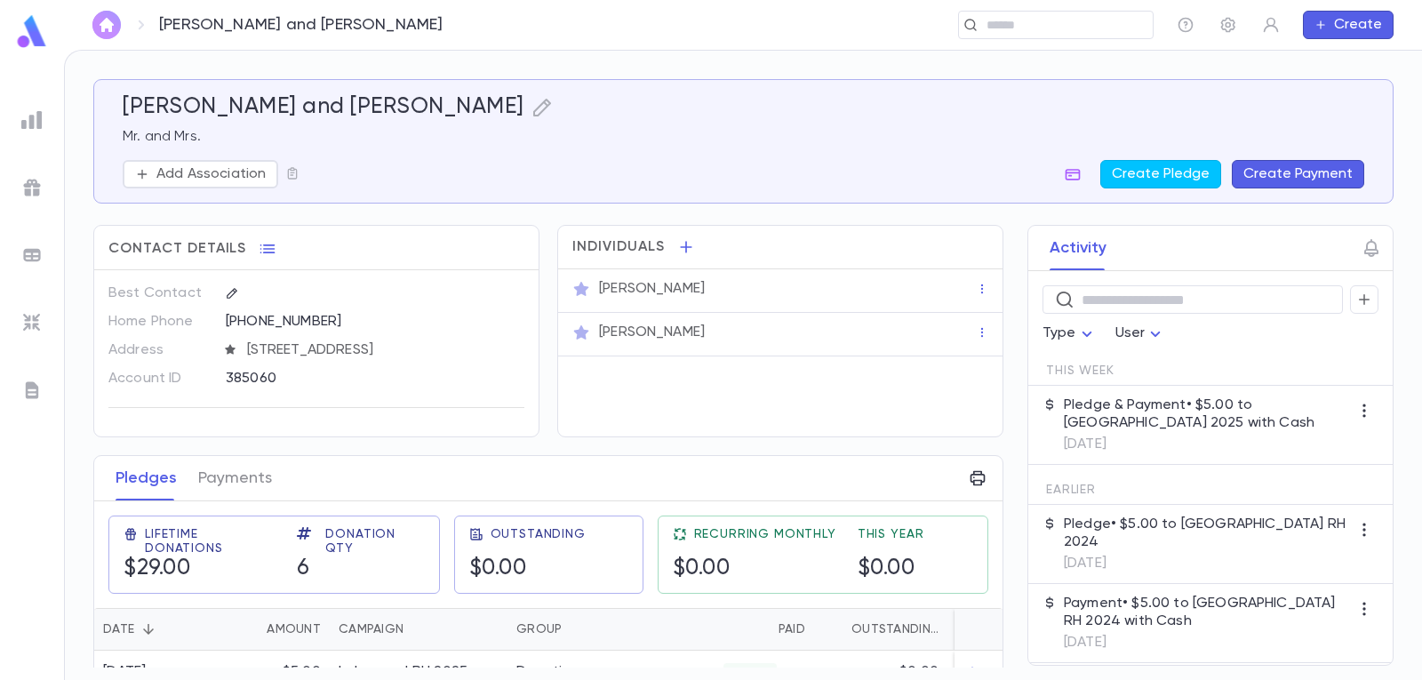
click at [102, 20] on img "button" at bounding box center [106, 25] width 21 height 14
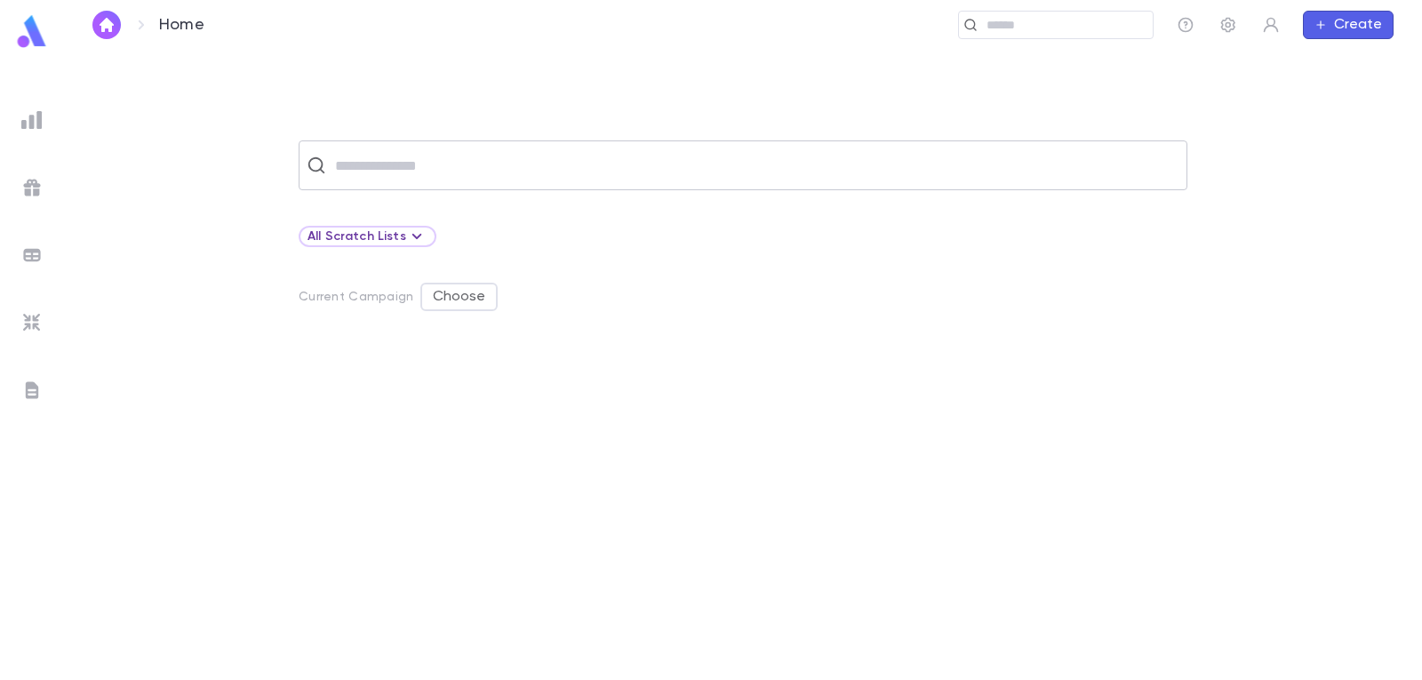
click at [402, 166] on input "text" at bounding box center [754, 165] width 849 height 34
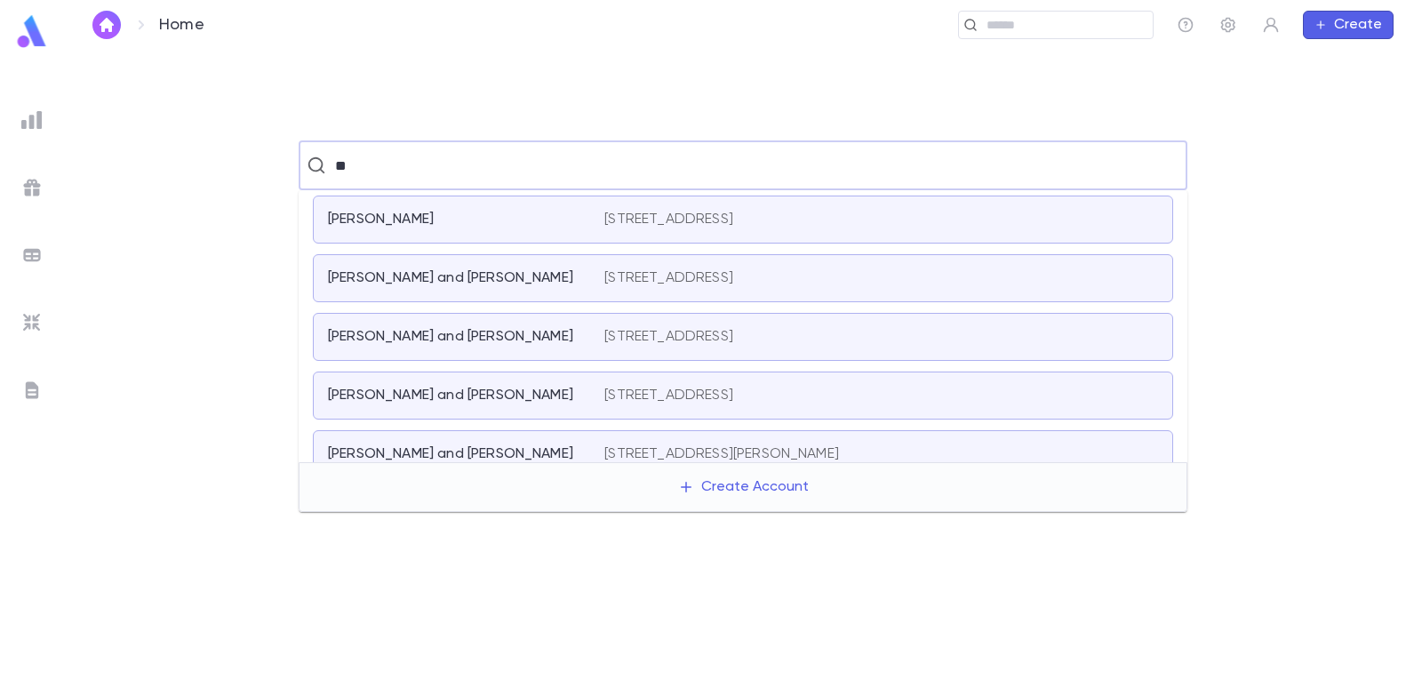
type input "*"
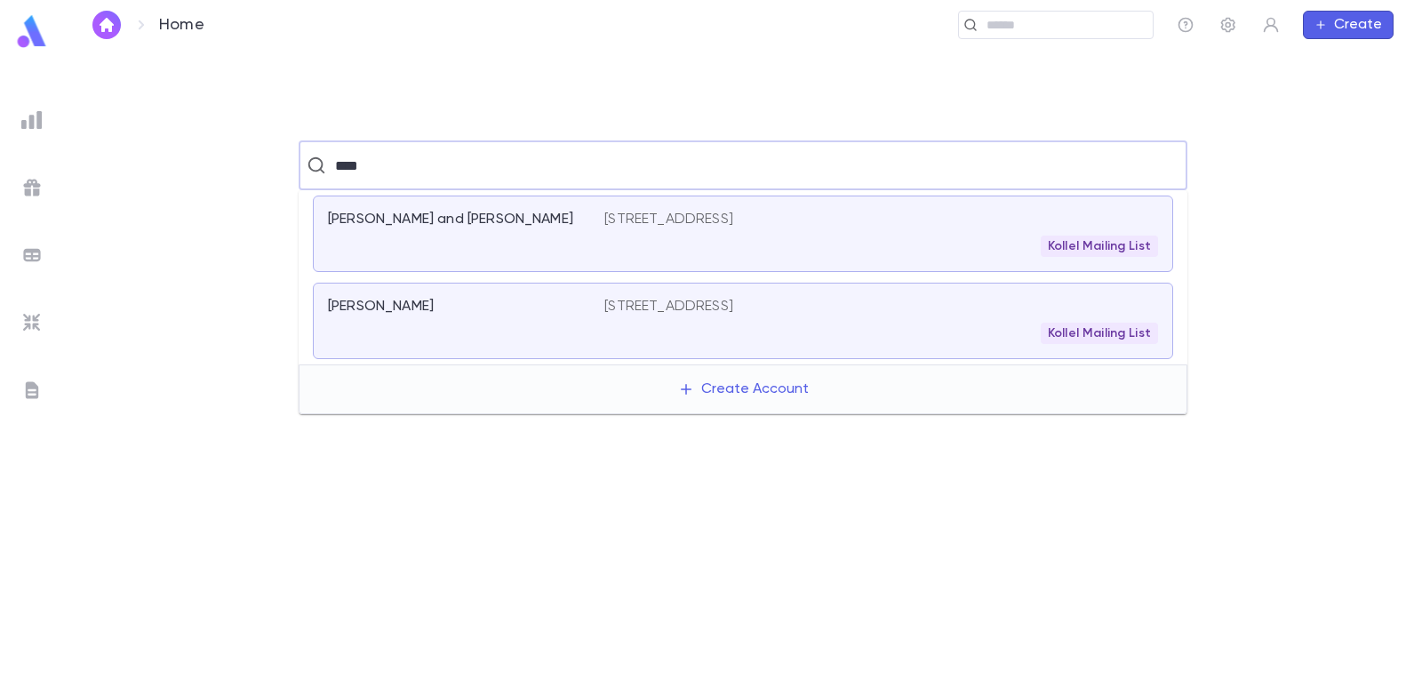
type input "****"
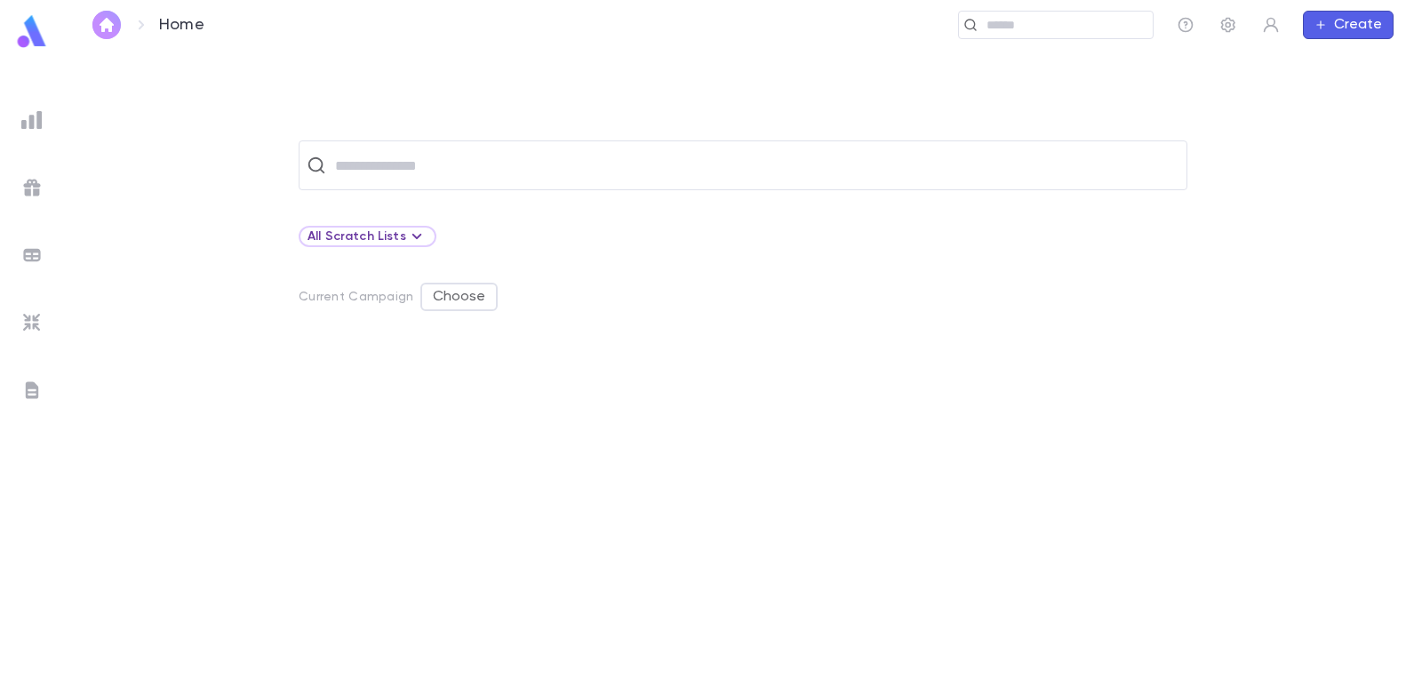
click at [103, 29] on img "button" at bounding box center [106, 25] width 21 height 14
click at [1343, 24] on button "Create" at bounding box center [1348, 25] width 91 height 28
click at [1349, 60] on li "Account" at bounding box center [1352, 59] width 91 height 28
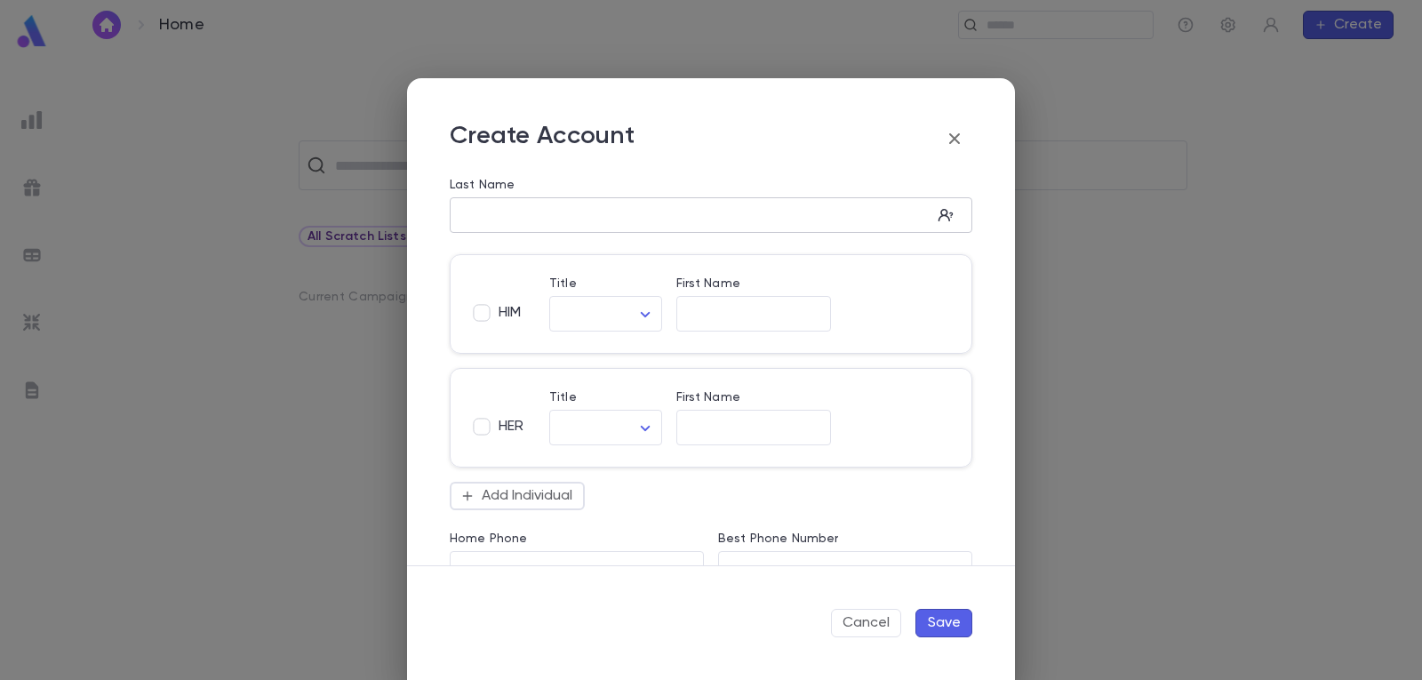
click at [553, 212] on input "Last Name" at bounding box center [691, 215] width 482 height 20
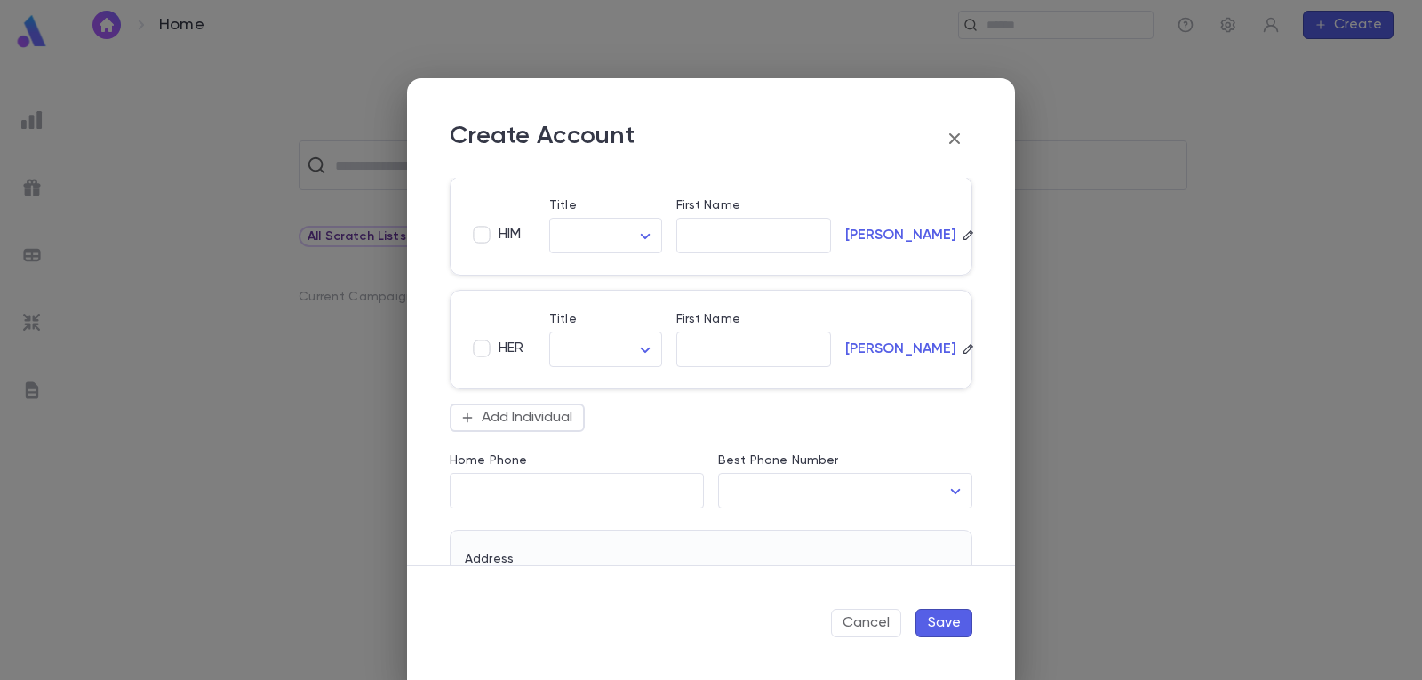
scroll to position [267, 0]
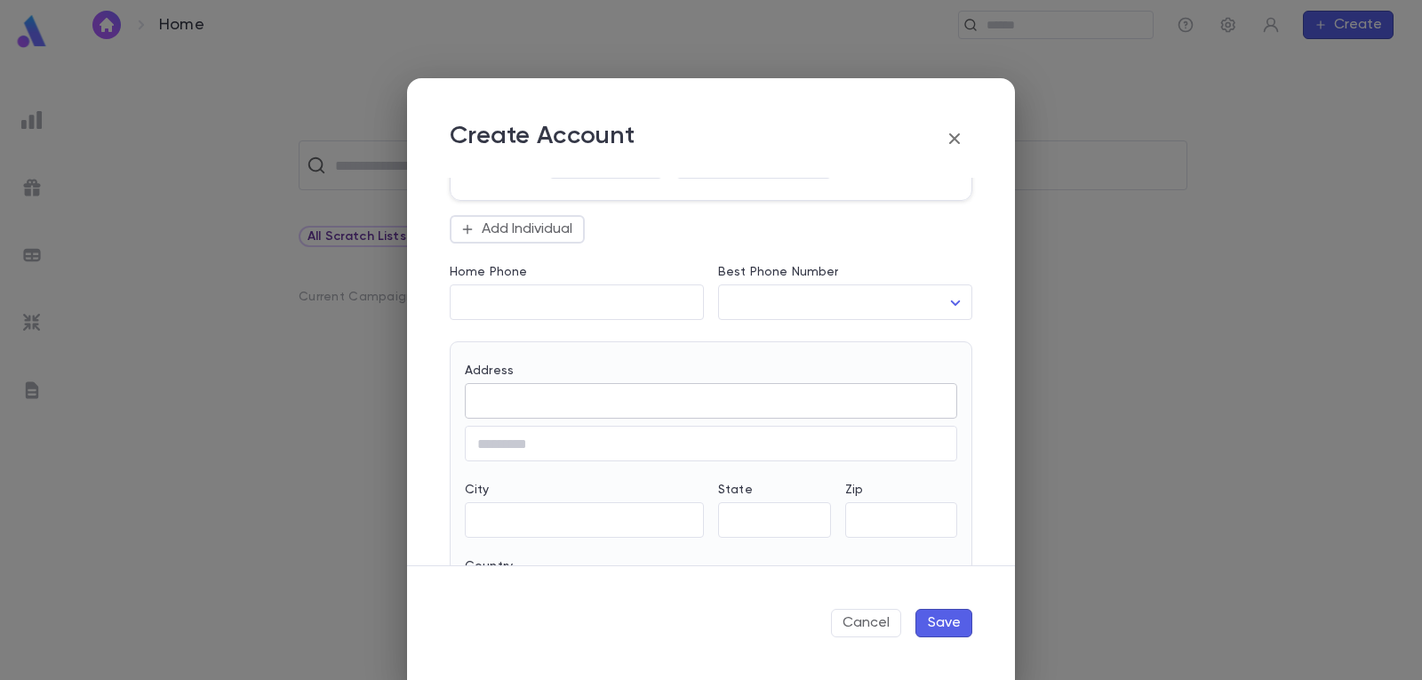
type input "*****"
click at [573, 404] on input "Address" at bounding box center [711, 401] width 492 height 20
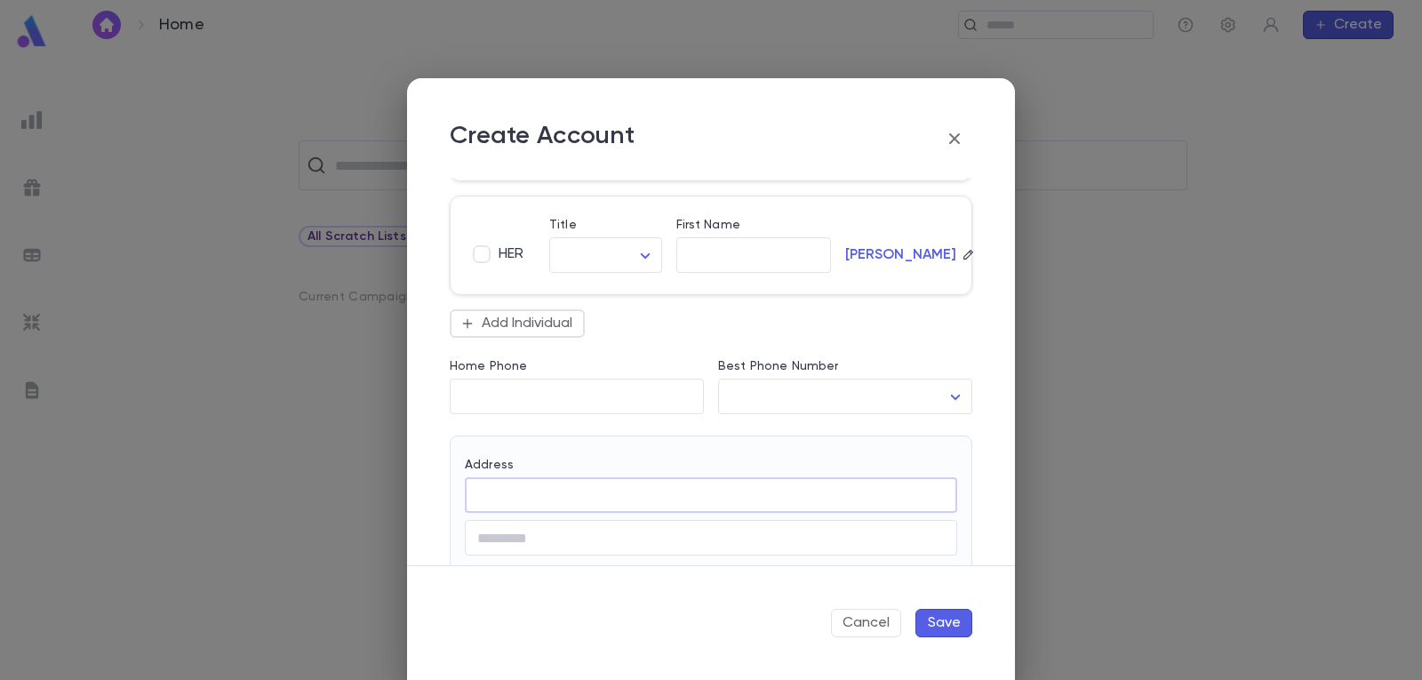
scroll to position [0, 0]
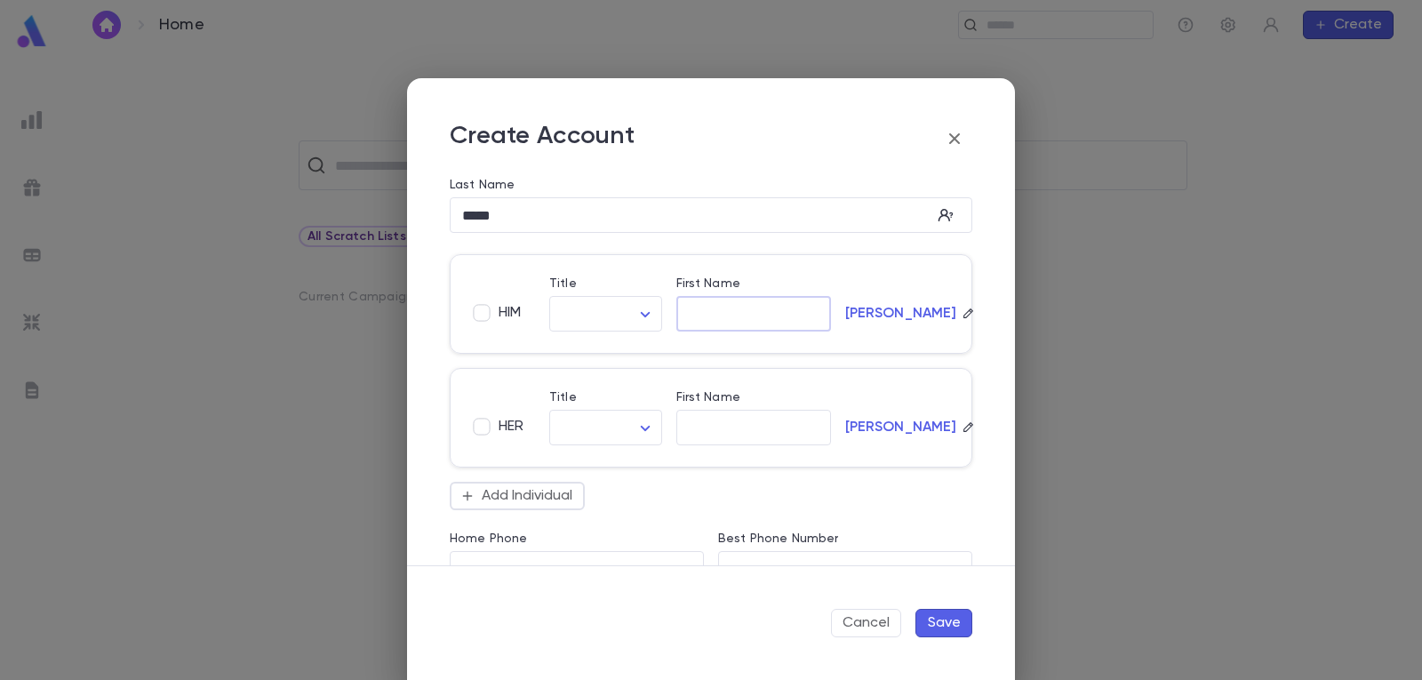
click at [740, 323] on input "First Name" at bounding box center [753, 314] width 155 height 20
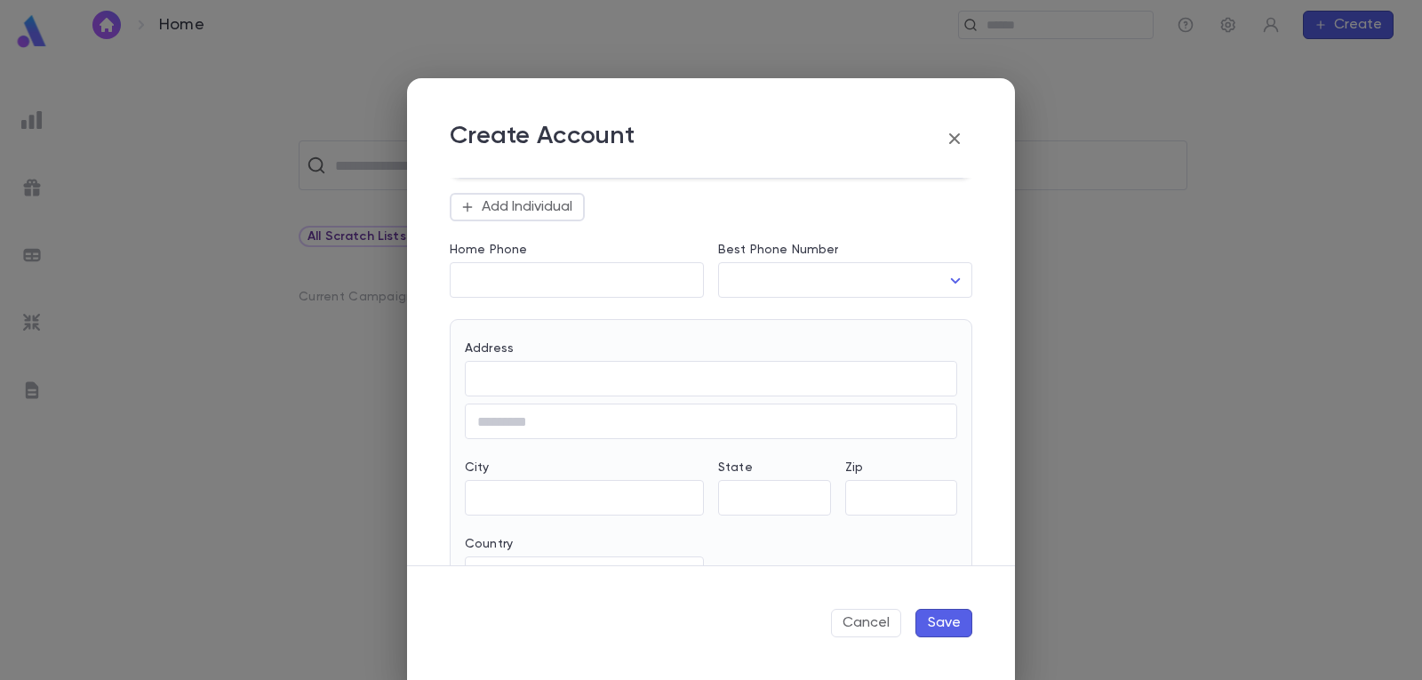
scroll to position [444, 0]
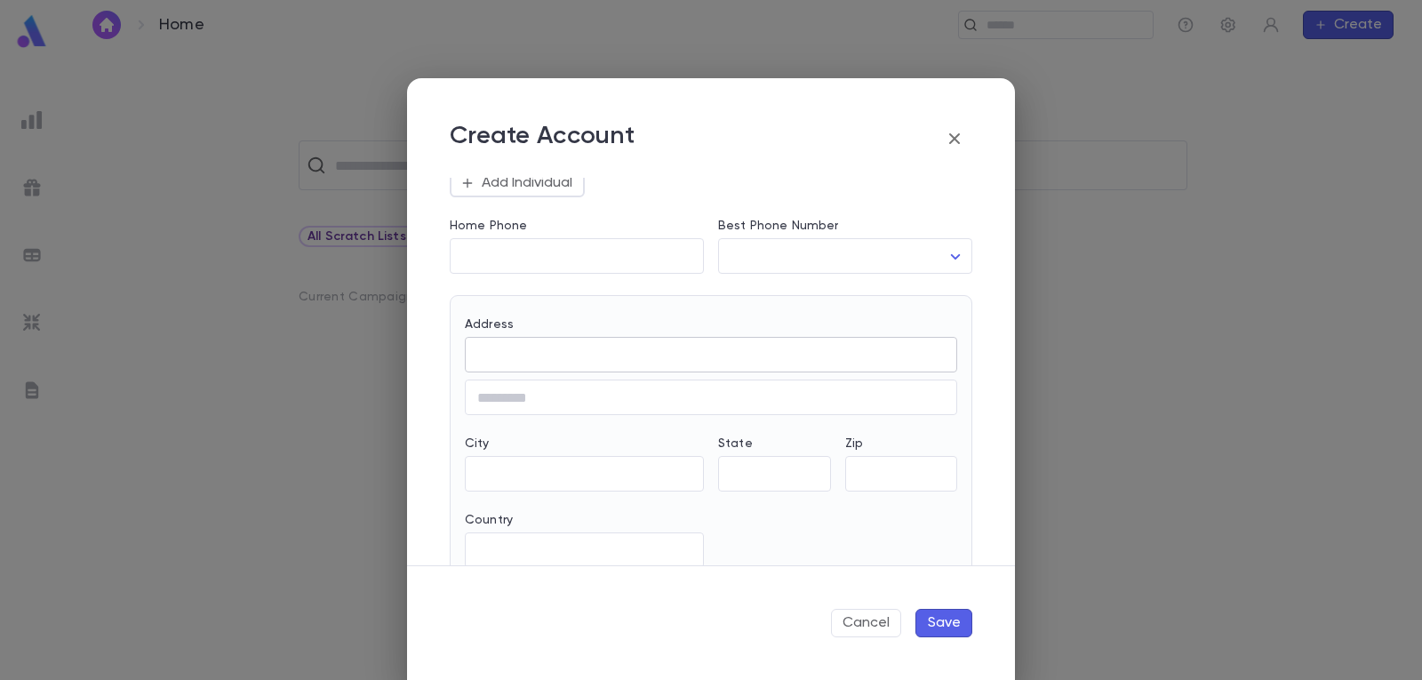
click at [528, 355] on input "Address" at bounding box center [711, 355] width 492 height 20
click at [585, 401] on div "[GEOGRAPHIC_DATA][US_STATE]" at bounding box center [602, 402] width 203 height 15
type input "**********"
type input "**"
type input "********"
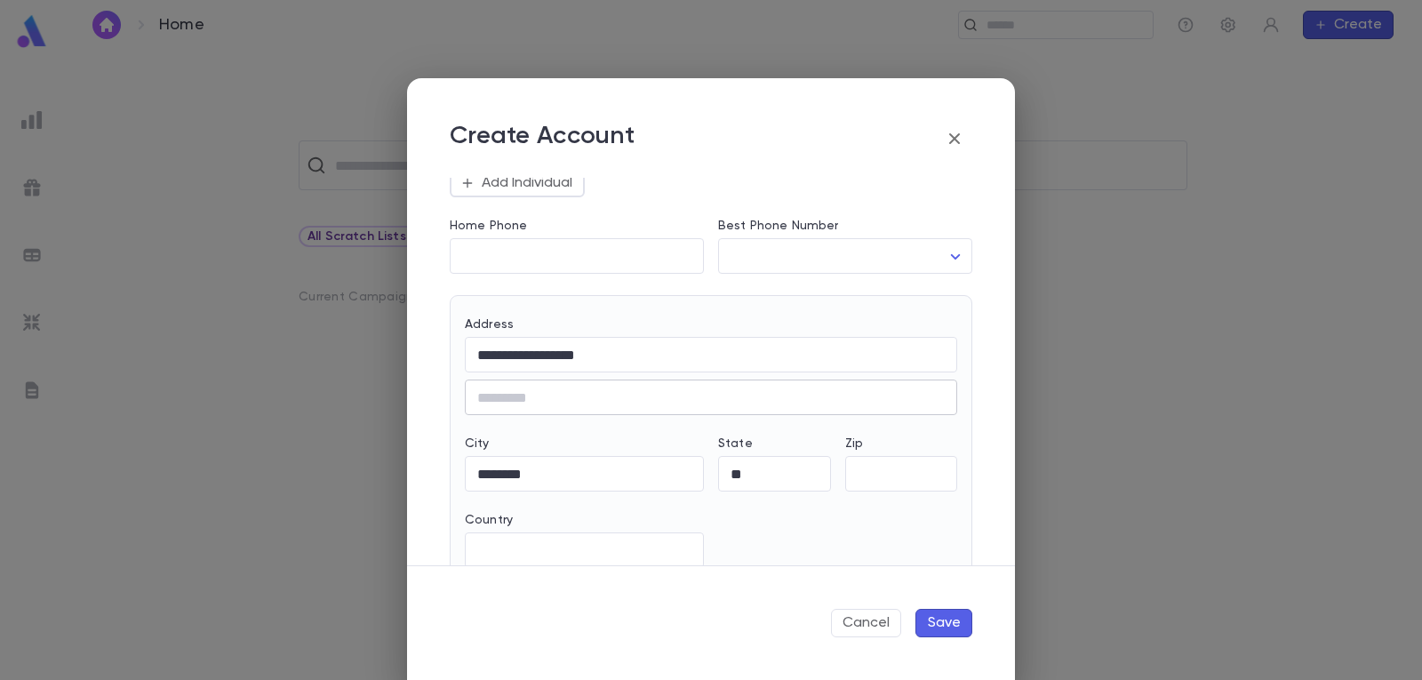
type input "**********"
type input "*****"
click at [957, 626] on button "Save" at bounding box center [943, 623] width 57 height 28
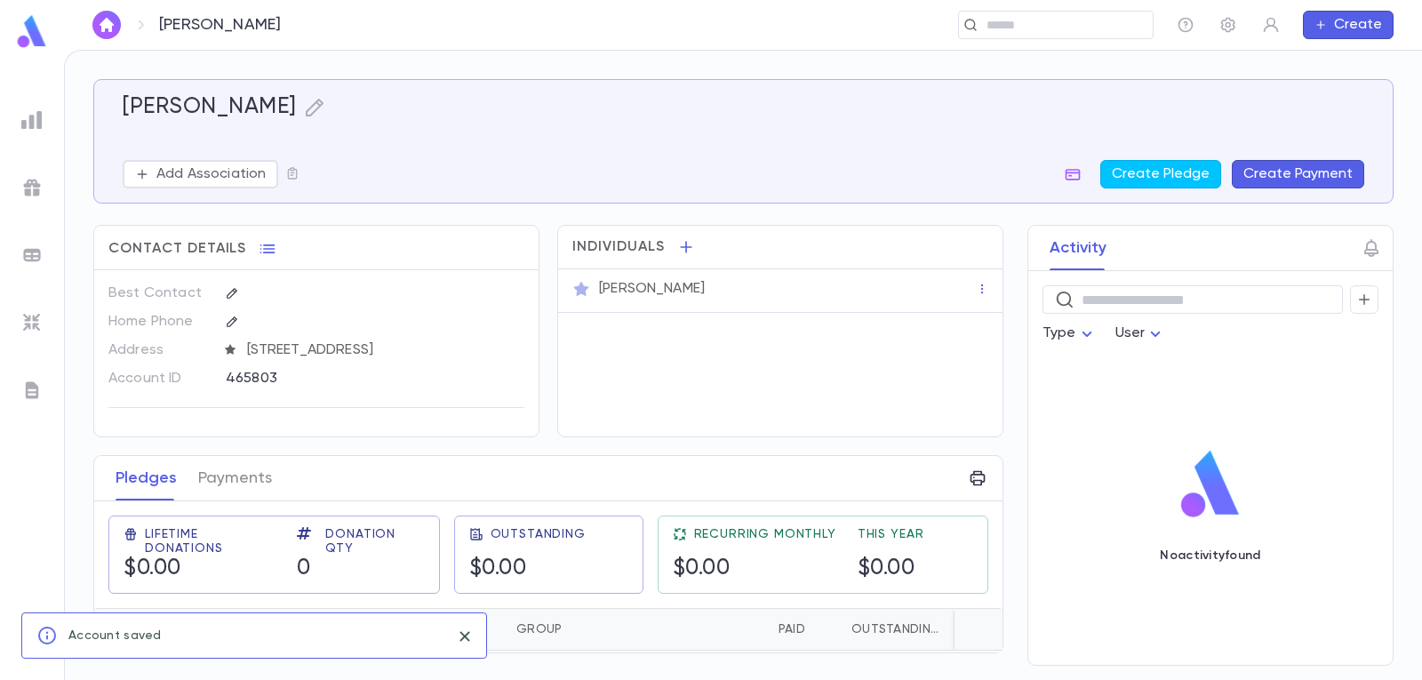
click at [1301, 172] on button "Create Payment" at bounding box center [1298, 174] width 132 height 28
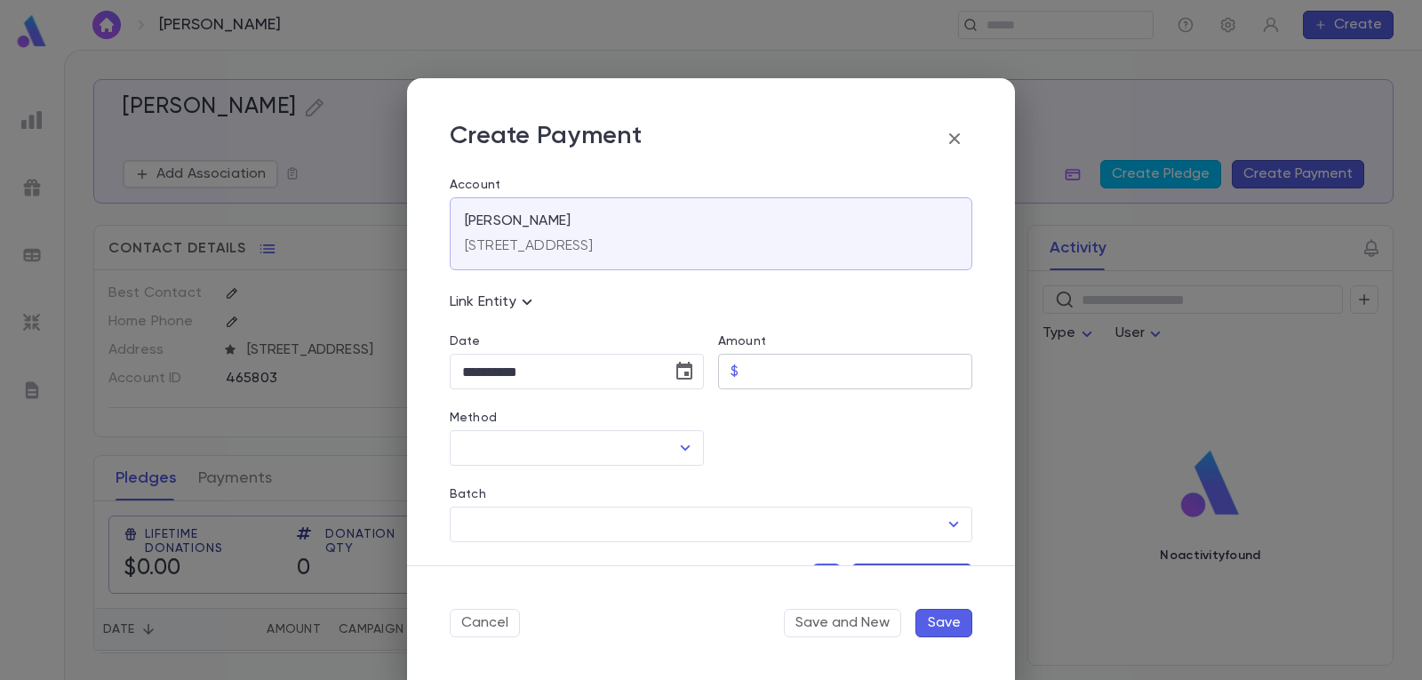
click at [790, 362] on input "Amount" at bounding box center [859, 372] width 227 height 35
click at [690, 445] on icon "Open" at bounding box center [684, 447] width 21 height 21
type input "*****"
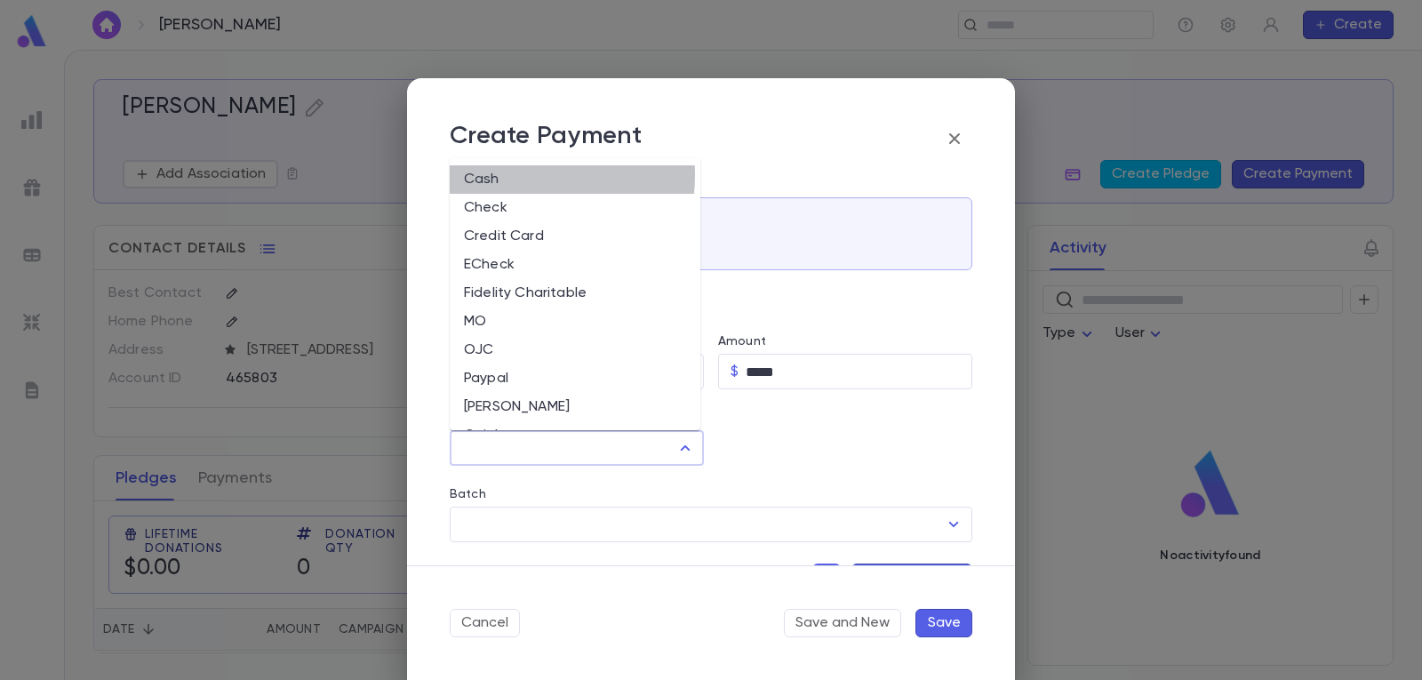
click at [510, 175] on li "Cash" at bounding box center [575, 179] width 251 height 28
type input "****"
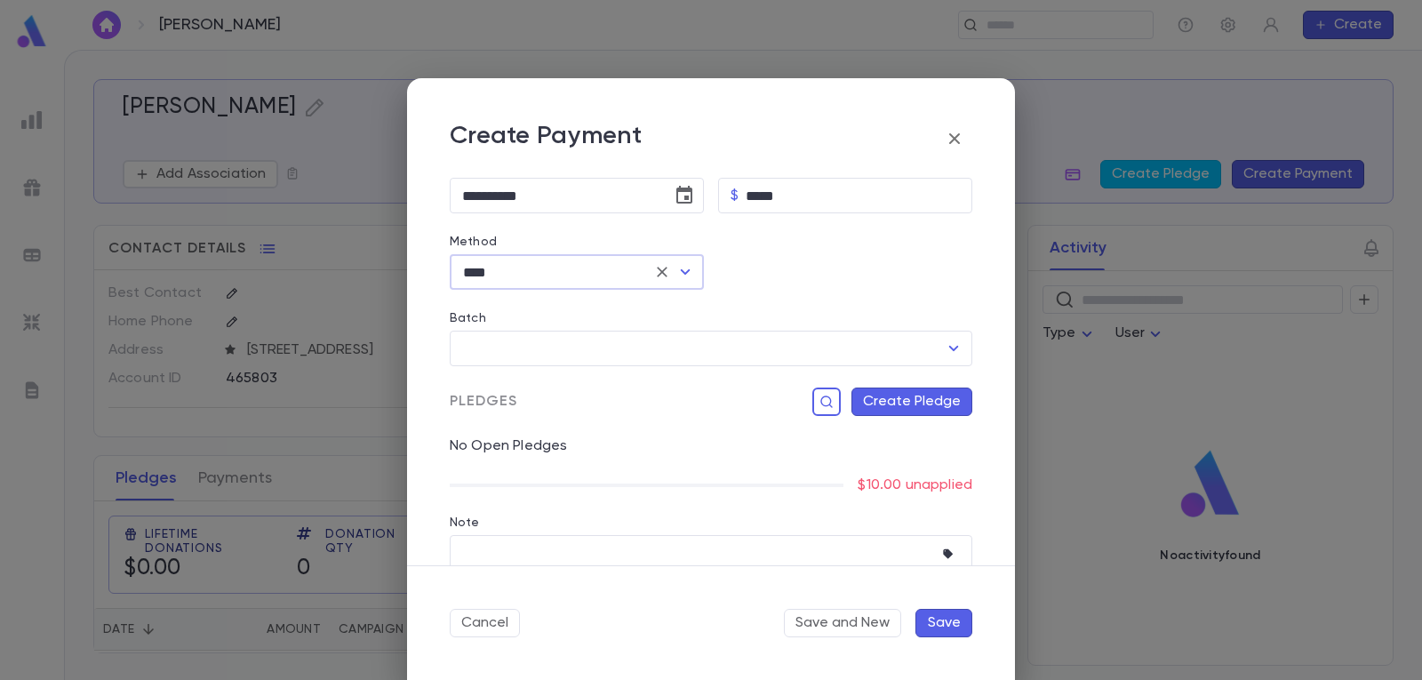
scroll to position [178, 0]
click at [929, 401] on button "Create Pledge" at bounding box center [911, 400] width 121 height 28
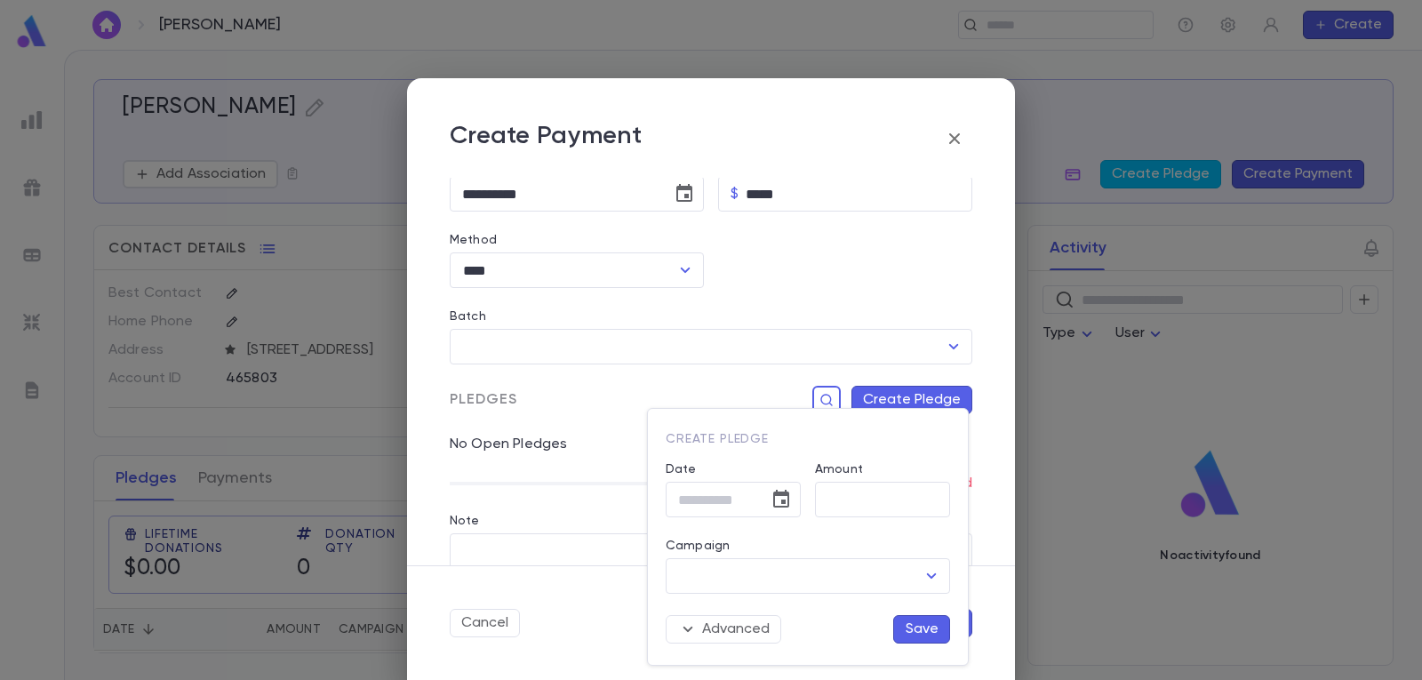
type input "******"
type input "**********"
click at [928, 573] on icon "Open" at bounding box center [932, 575] width 10 height 5
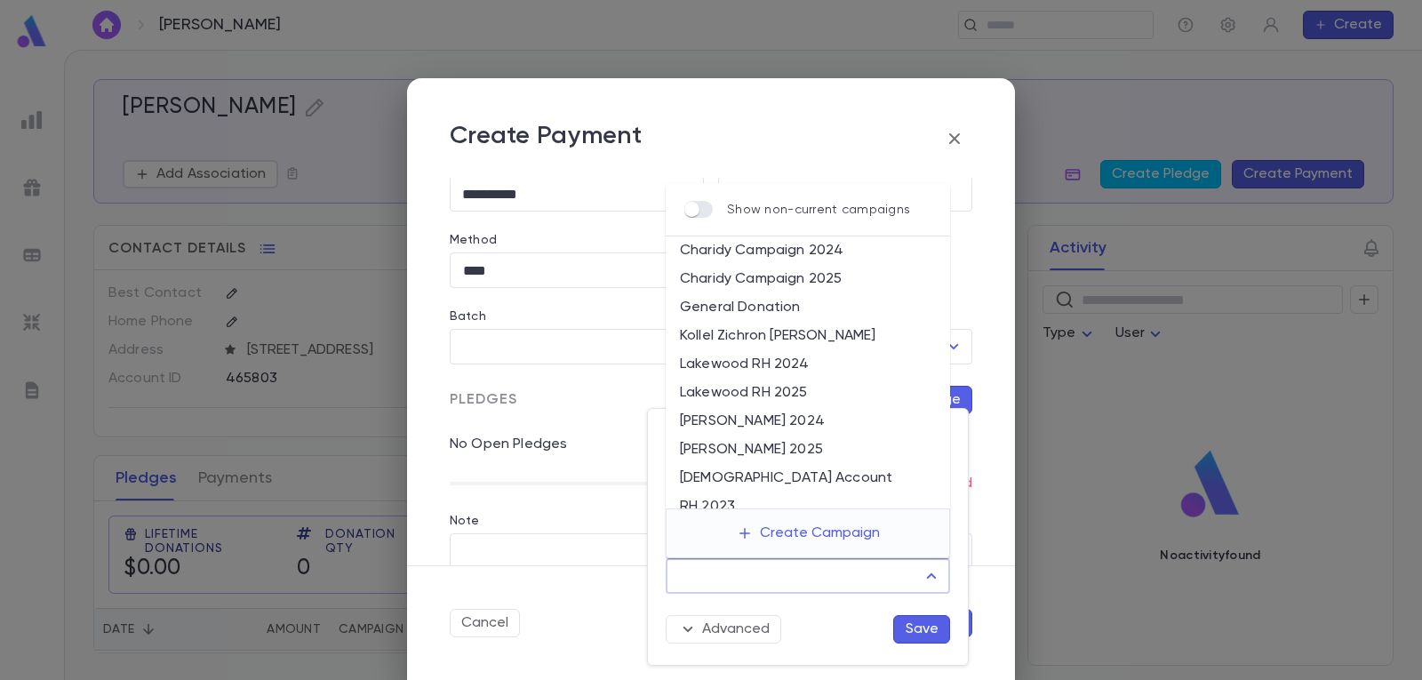
click at [807, 393] on li "Lakewood RH 2025" at bounding box center [808, 393] width 284 height 28
type input "**********"
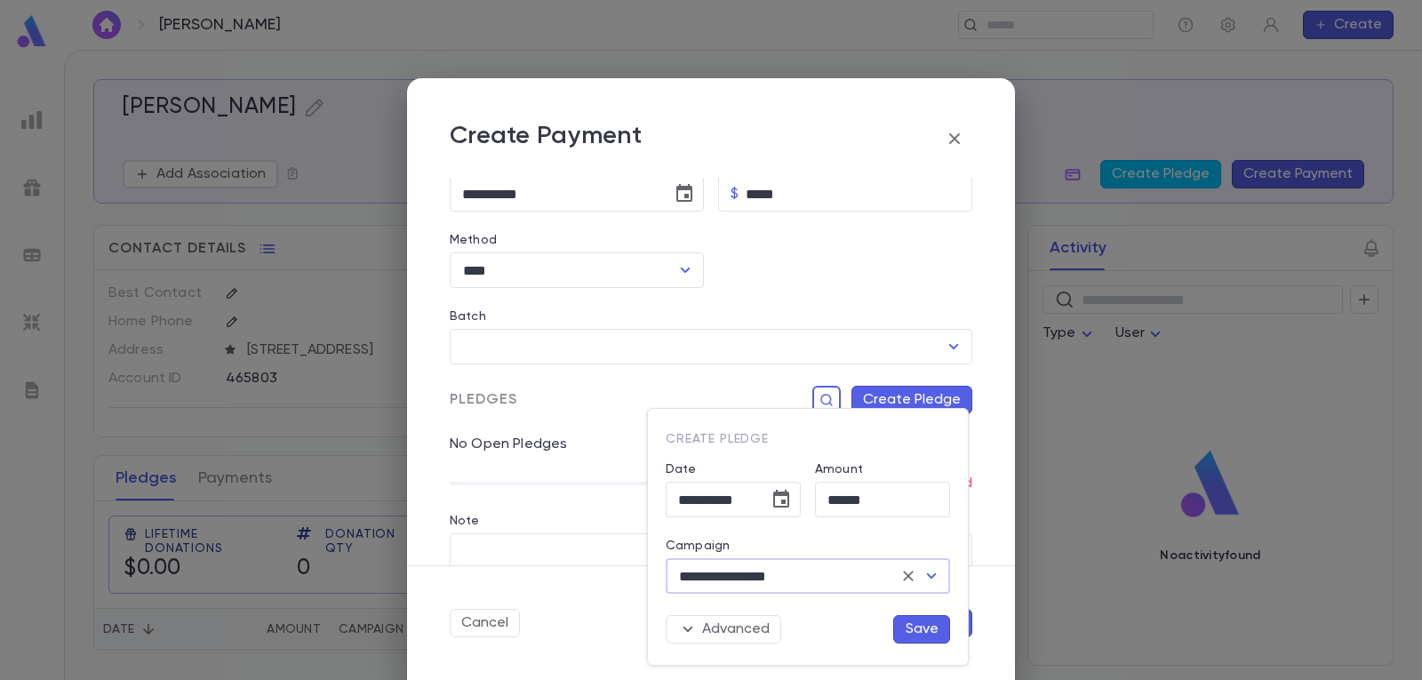
click at [919, 625] on button "Save" at bounding box center [921, 629] width 57 height 28
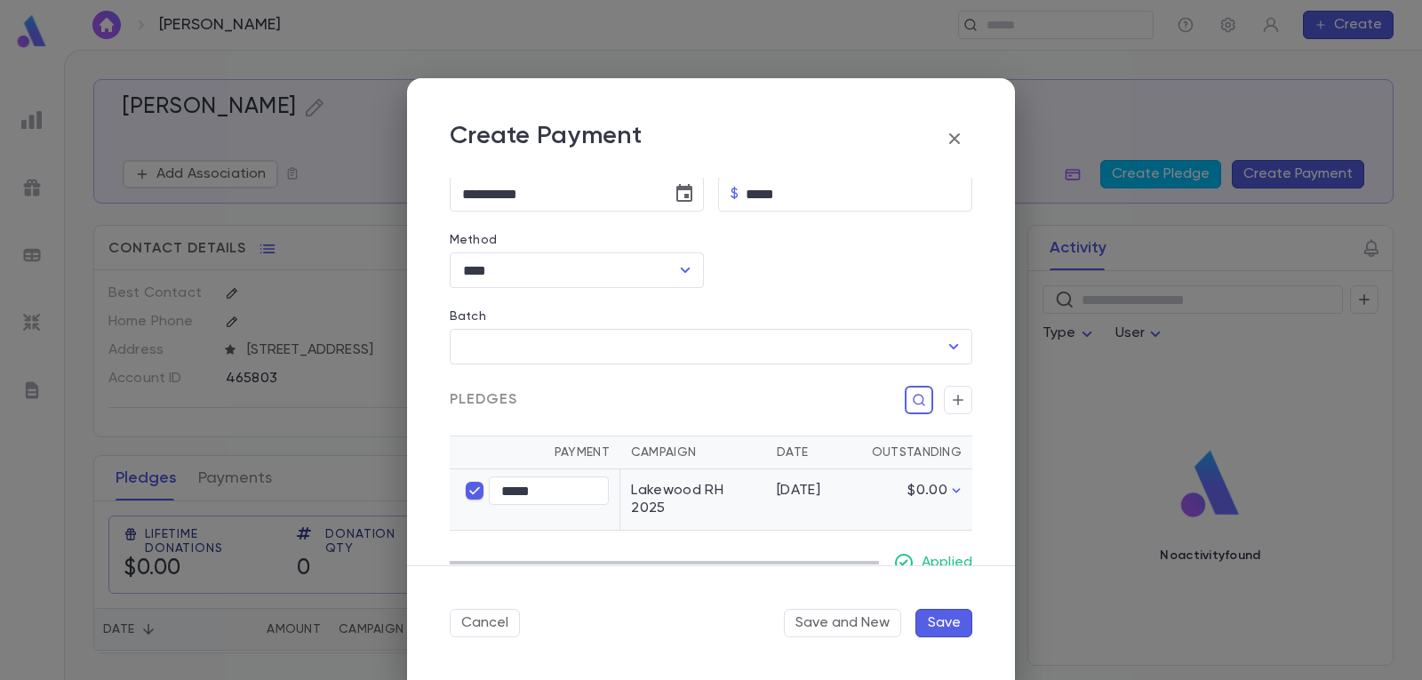
click at [955, 623] on button "Save" at bounding box center [943, 623] width 57 height 28
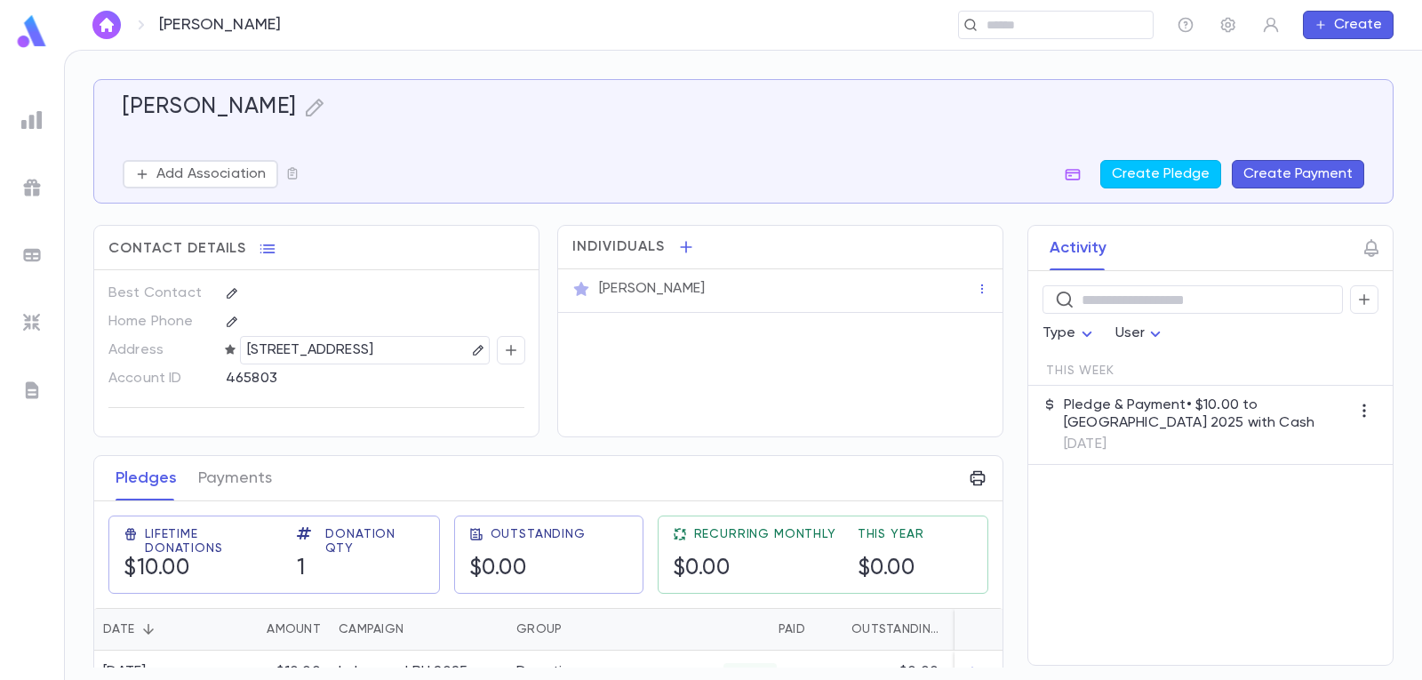
click at [110, 24] on img "button" at bounding box center [106, 25] width 21 height 14
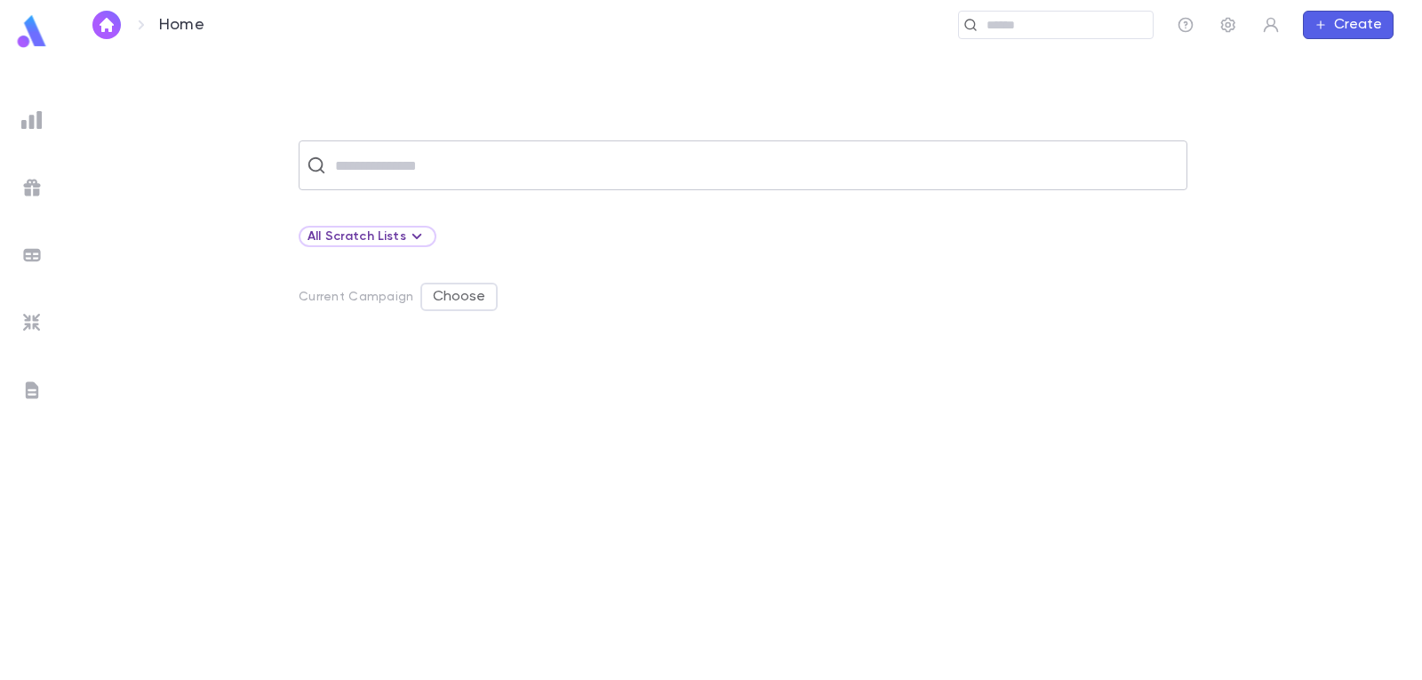
click at [486, 171] on input "text" at bounding box center [754, 165] width 849 height 34
drag, startPoint x: 482, startPoint y: 167, endPoint x: 153, endPoint y: 121, distance: 332.0
click at [154, 121] on div "**********" at bounding box center [743, 364] width 1358 height 629
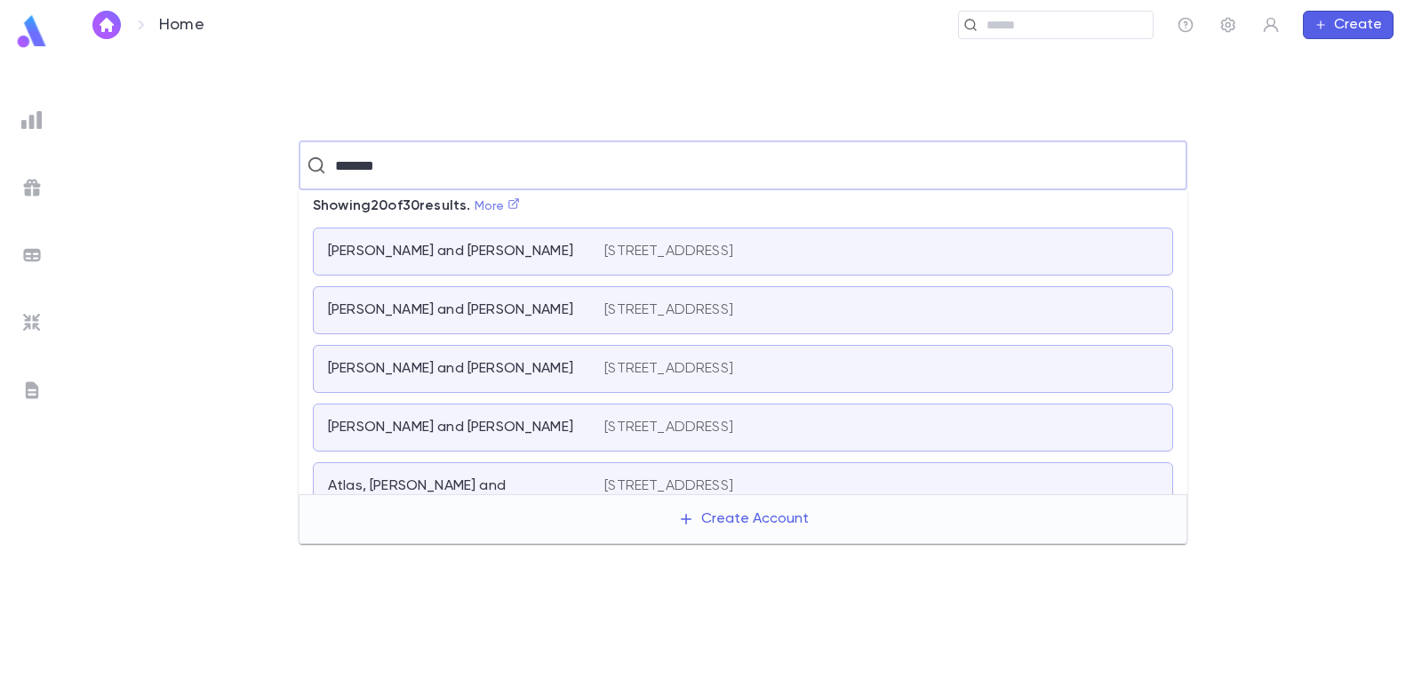
click at [500, 206] on link "More" at bounding box center [497, 206] width 46 height 12
type input "*******"
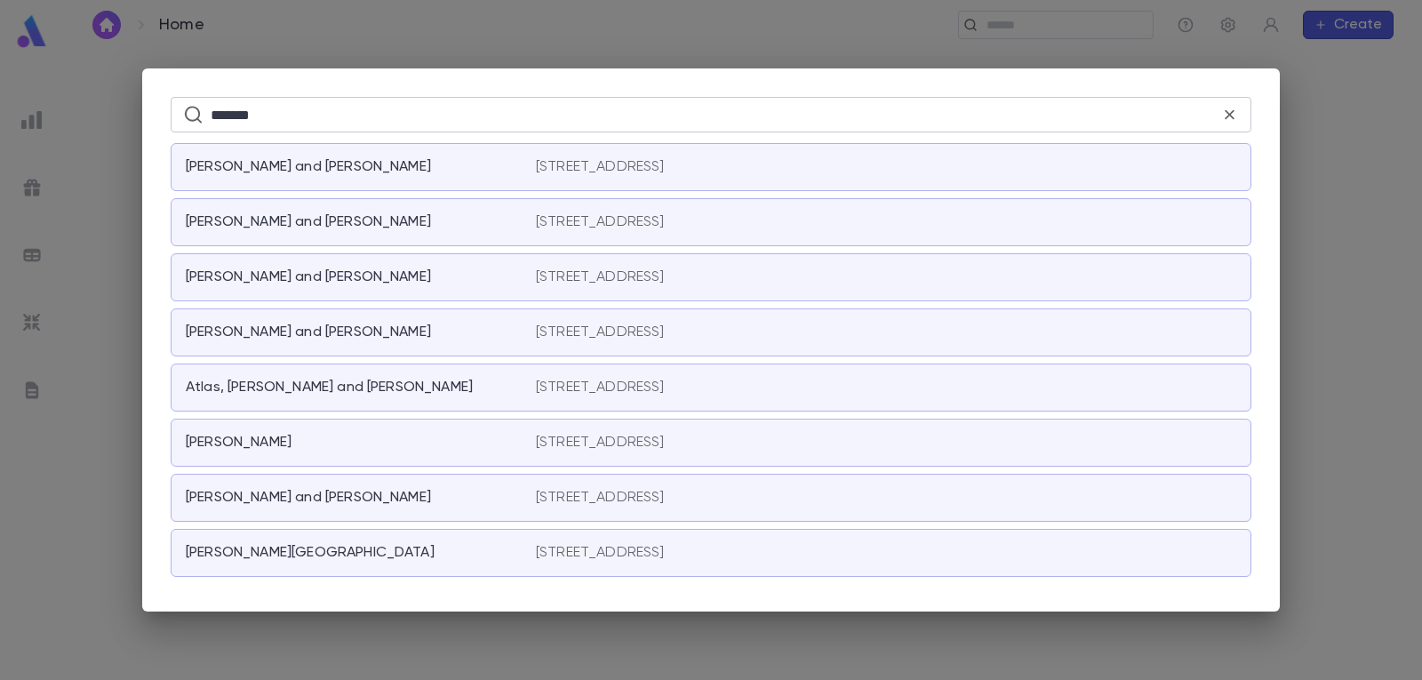
click at [1229, 112] on icon at bounding box center [1229, 115] width 19 height 20
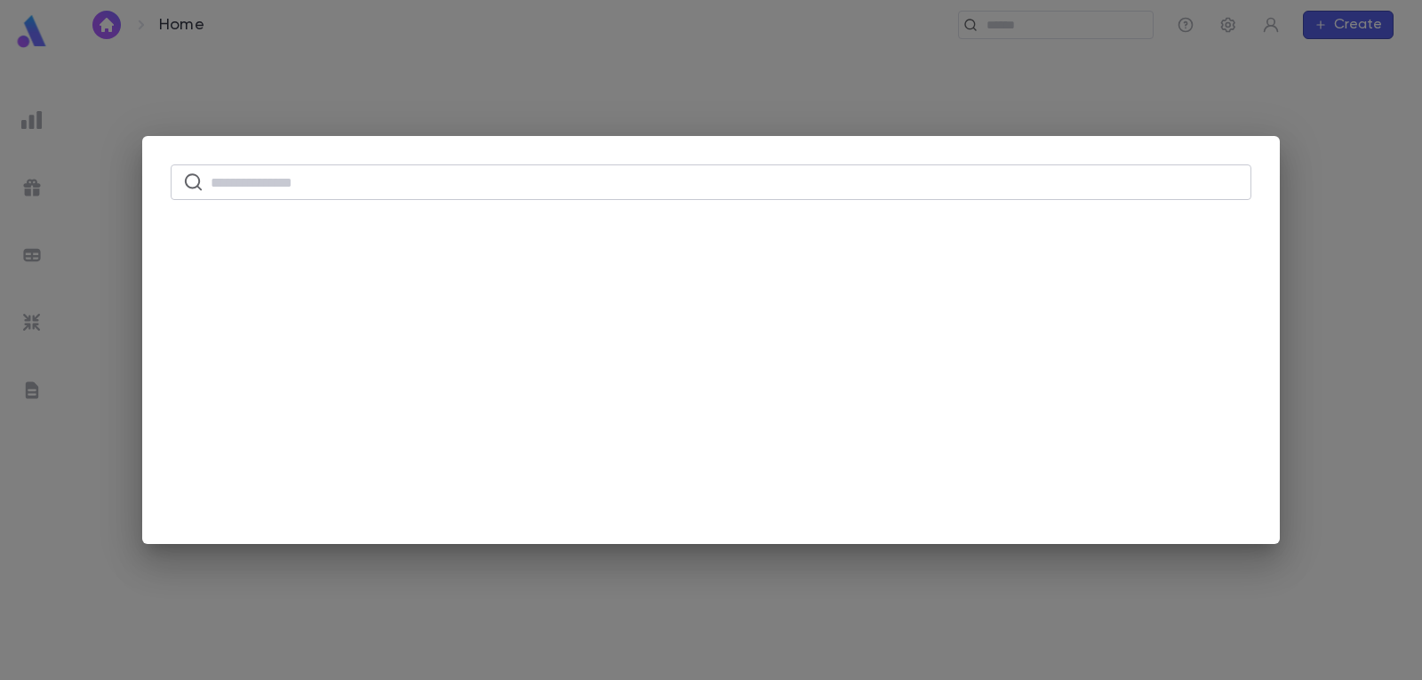
click at [699, 21] on div "​" at bounding box center [711, 340] width 1422 height 680
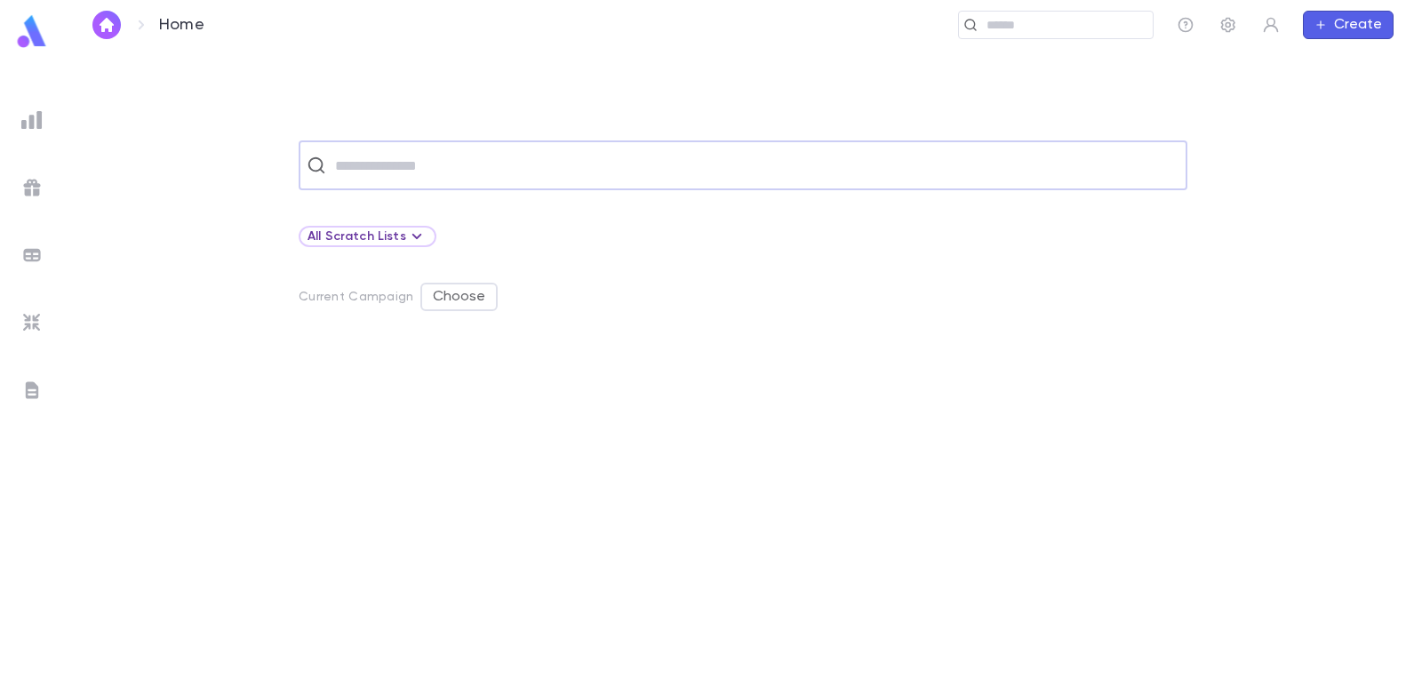
click at [492, 173] on input "text" at bounding box center [754, 165] width 849 height 34
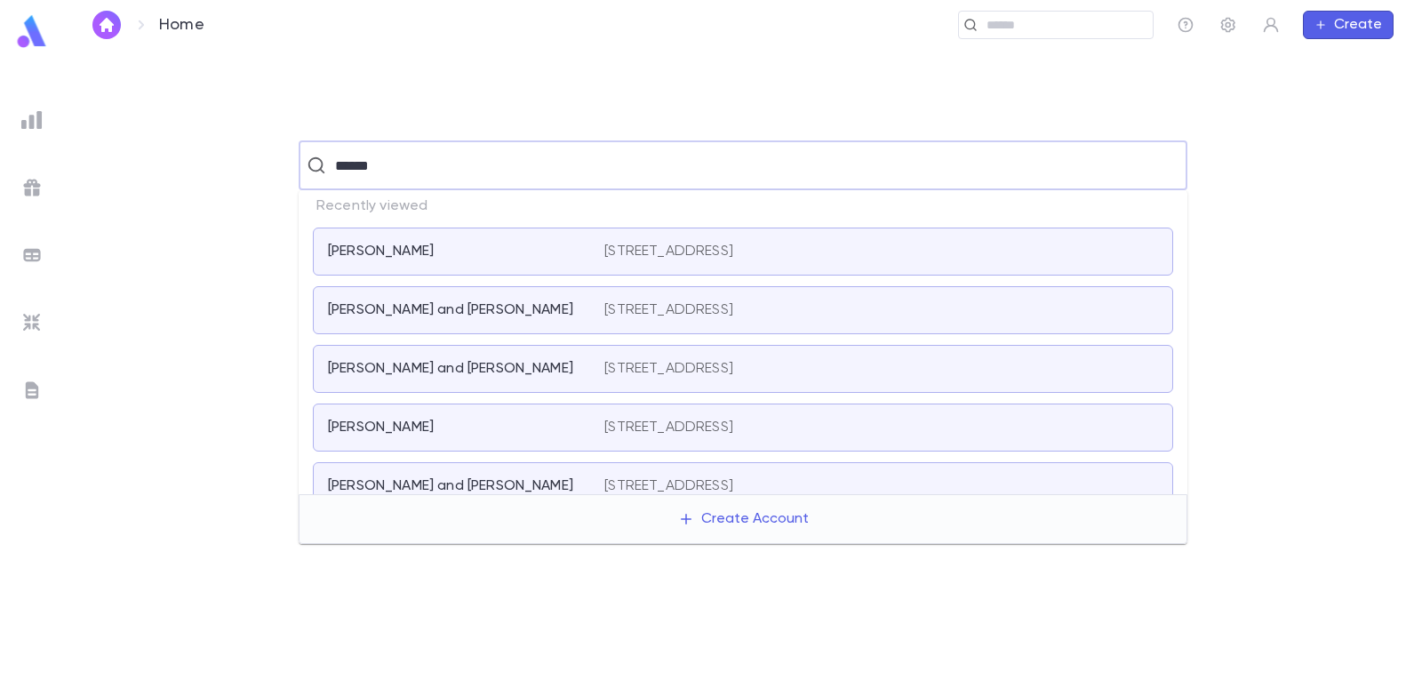
type input "*******"
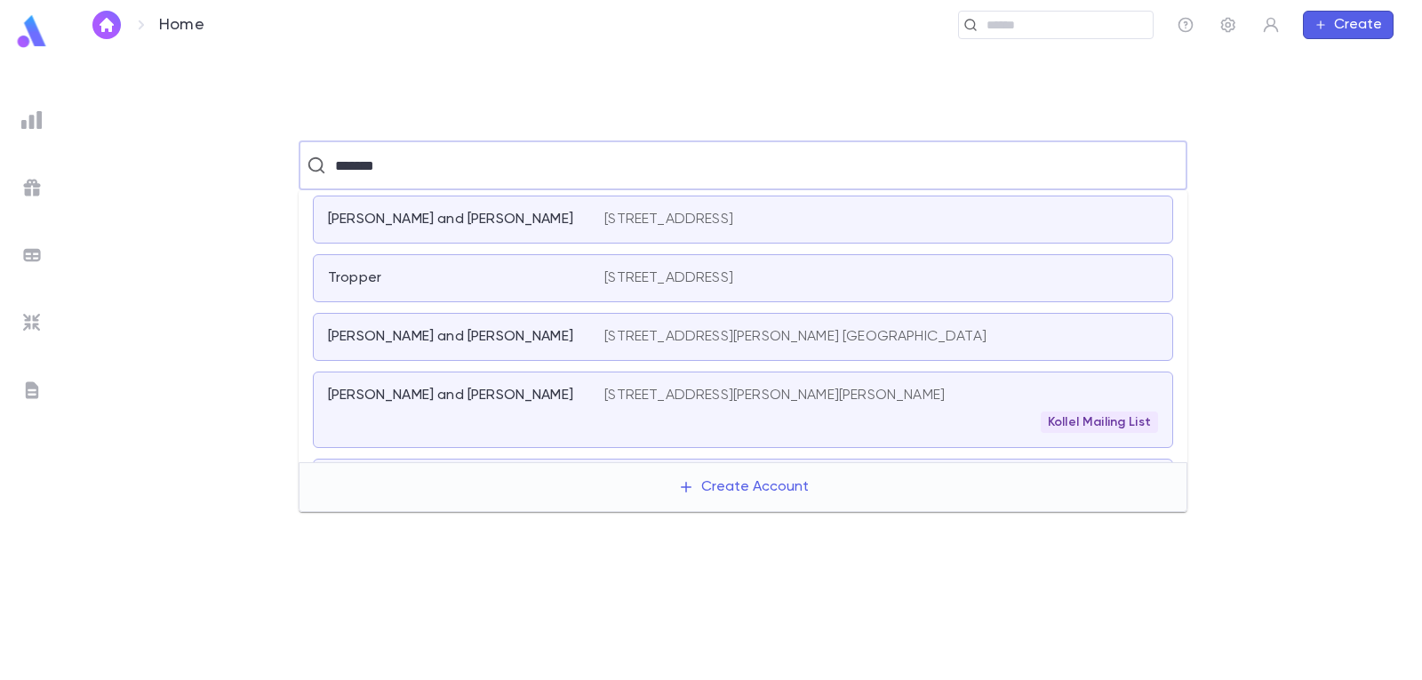
click at [643, 219] on p "[STREET_ADDRESS]" at bounding box center [668, 220] width 129 height 18
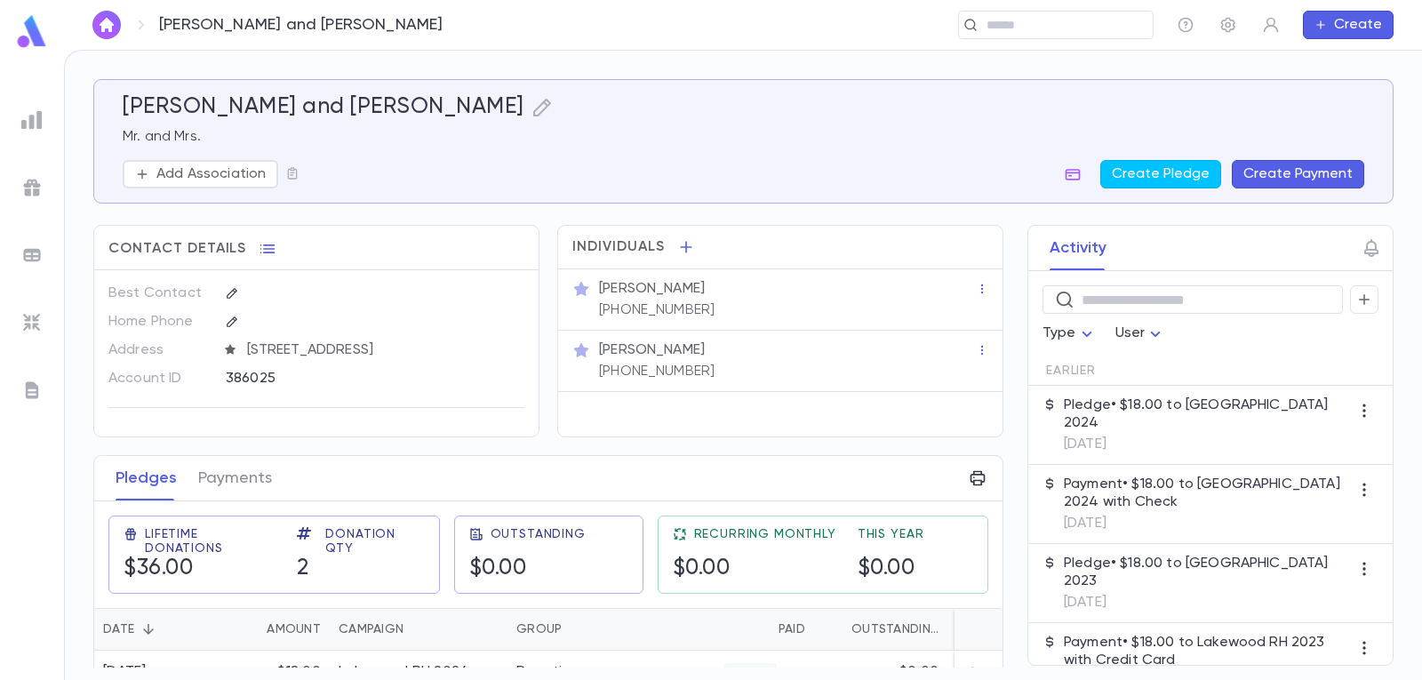
click at [1320, 172] on button "Create Payment" at bounding box center [1298, 174] width 132 height 28
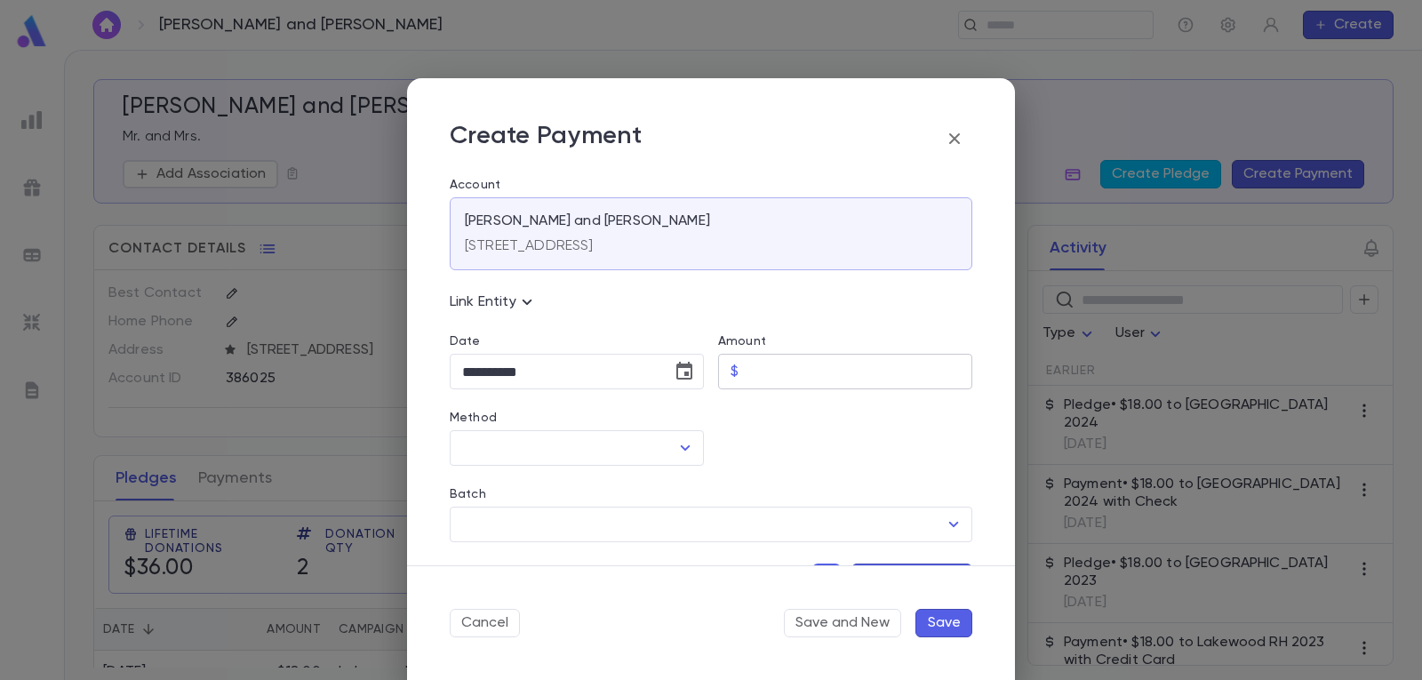
click at [823, 380] on input "Amount" at bounding box center [859, 372] width 227 height 35
click at [685, 445] on icon "Open" at bounding box center [686, 447] width 10 height 5
type input "*****"
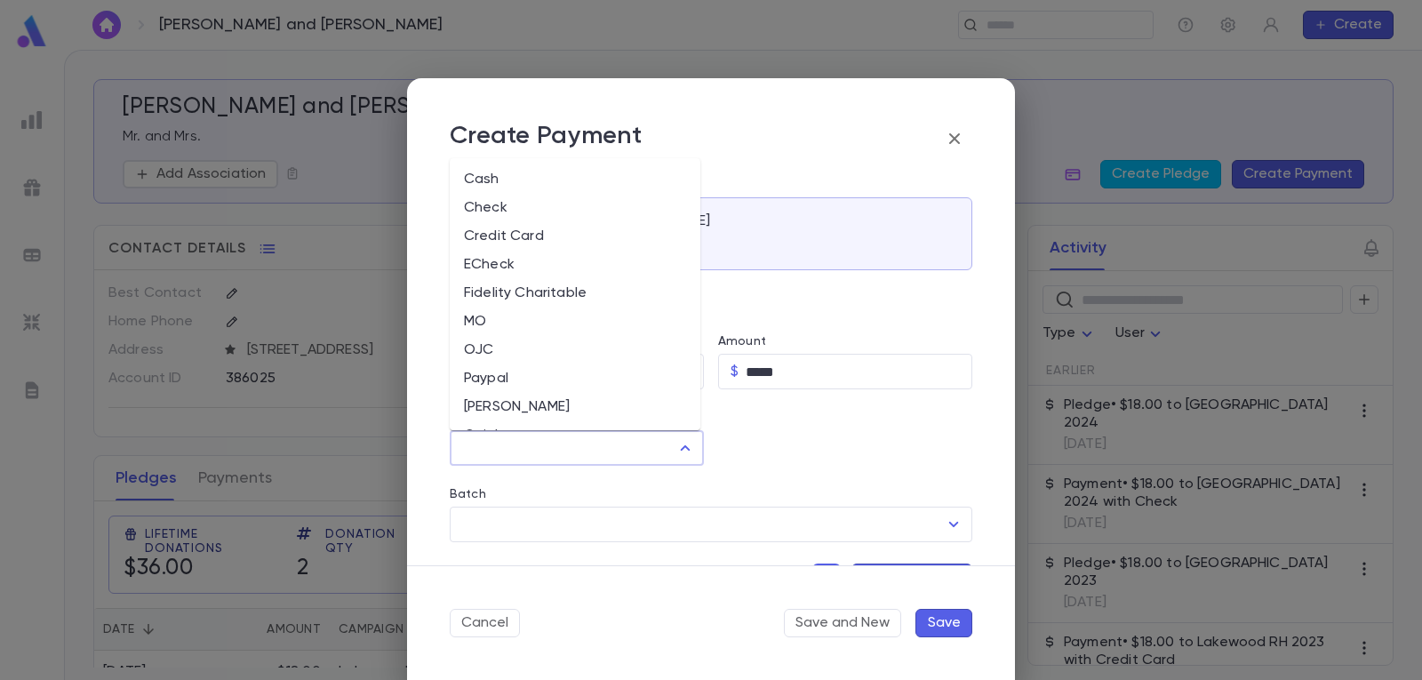
click at [554, 172] on li "Cash" at bounding box center [575, 179] width 251 height 28
type input "****"
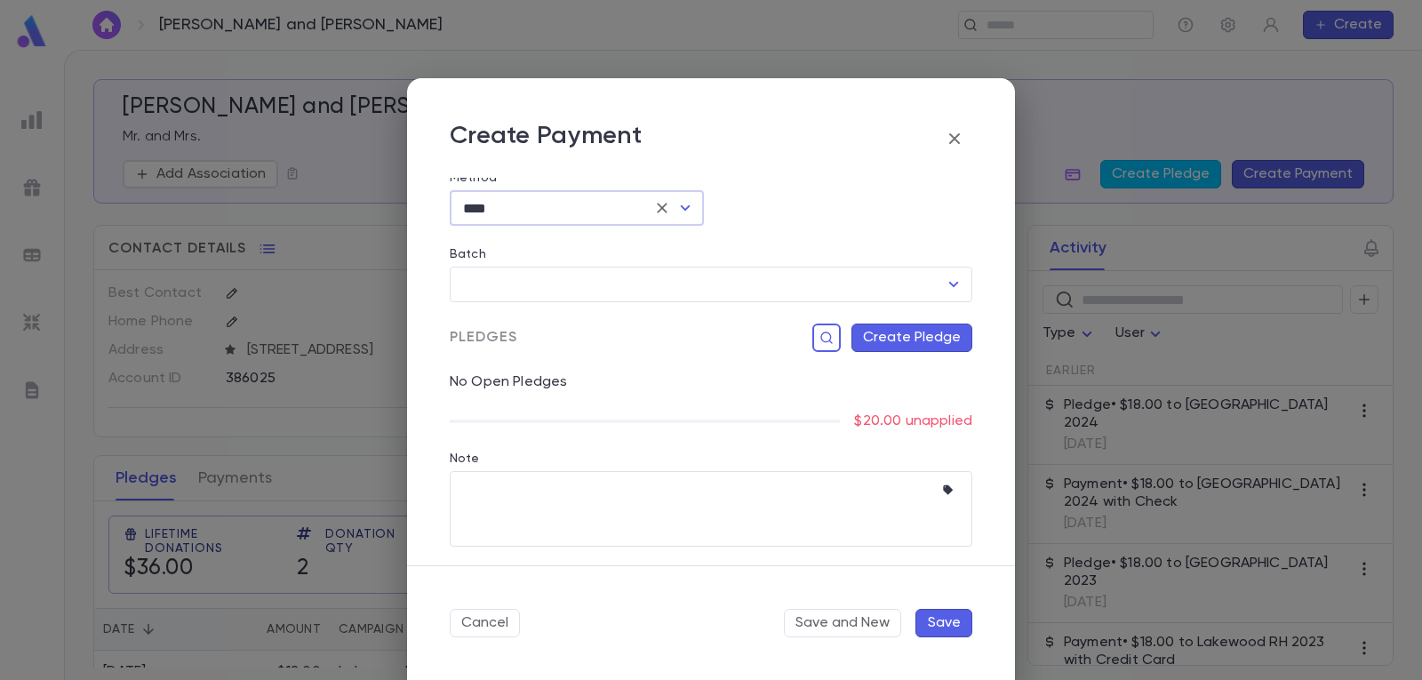
scroll to position [243, 0]
click at [920, 335] on button "Create Pledge" at bounding box center [911, 335] width 121 height 28
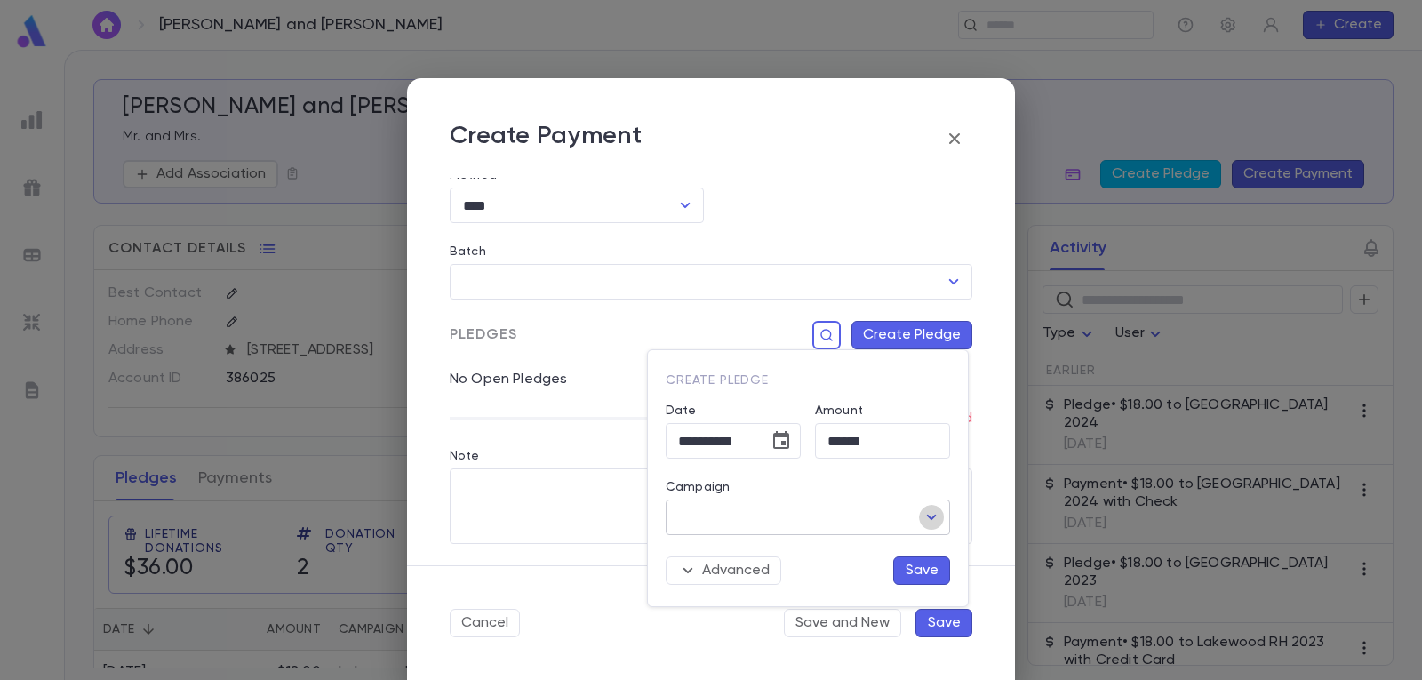
click at [937, 512] on icon "Open" at bounding box center [931, 516] width 21 height 21
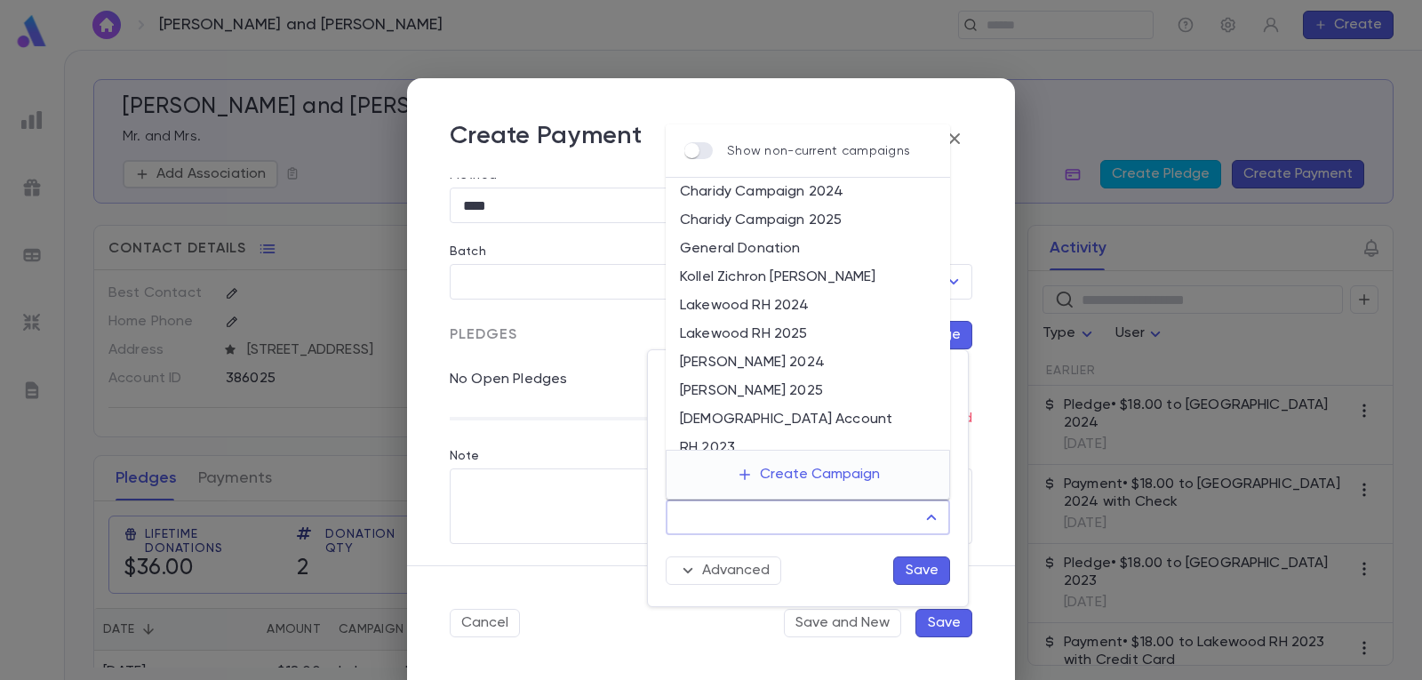
click at [843, 325] on li "Lakewood RH 2025" at bounding box center [808, 334] width 284 height 28
type input "**********"
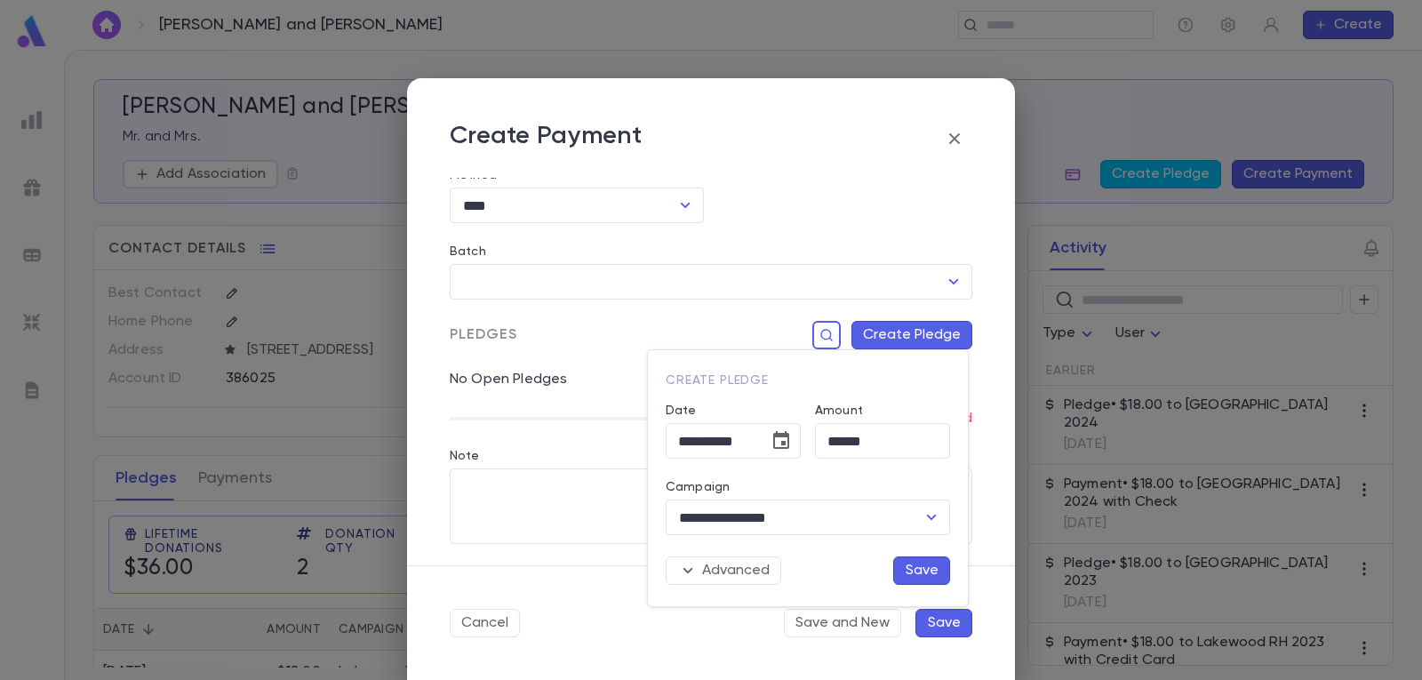
click at [936, 568] on button "Save" at bounding box center [921, 570] width 57 height 28
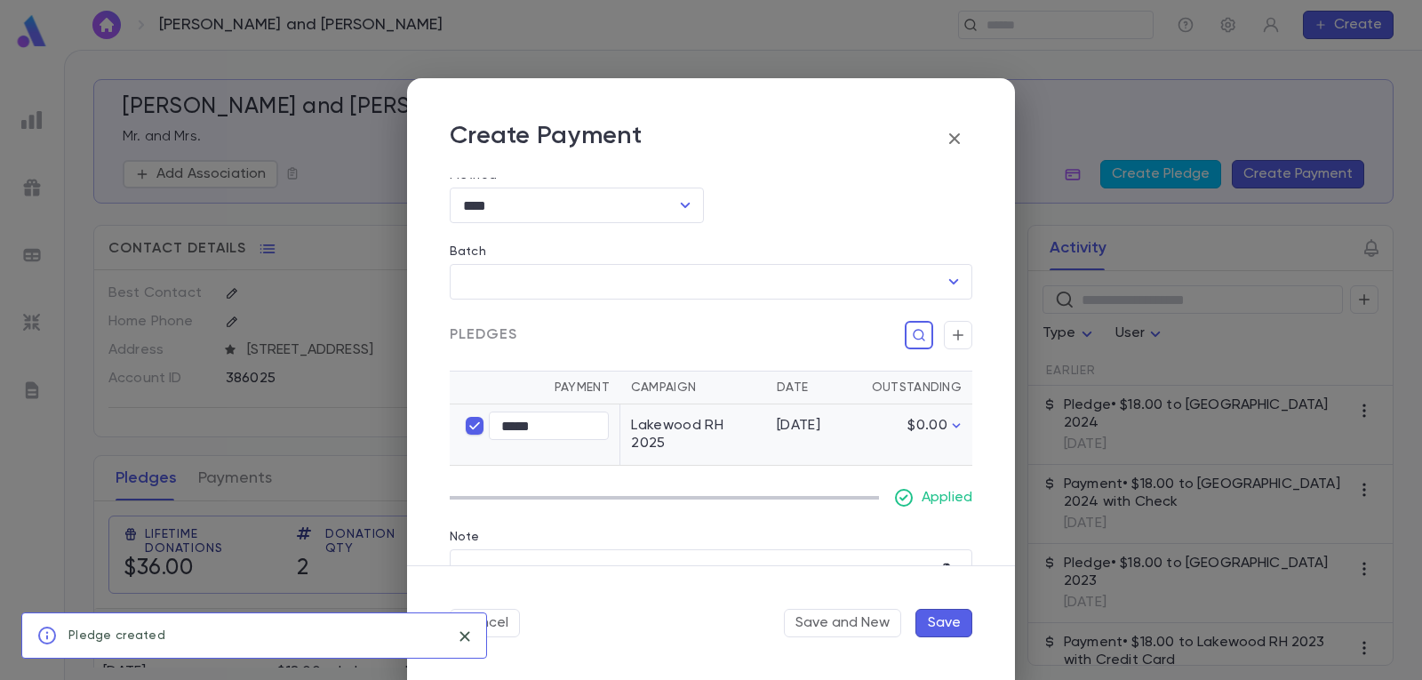
click at [953, 622] on button "Save" at bounding box center [943, 623] width 57 height 28
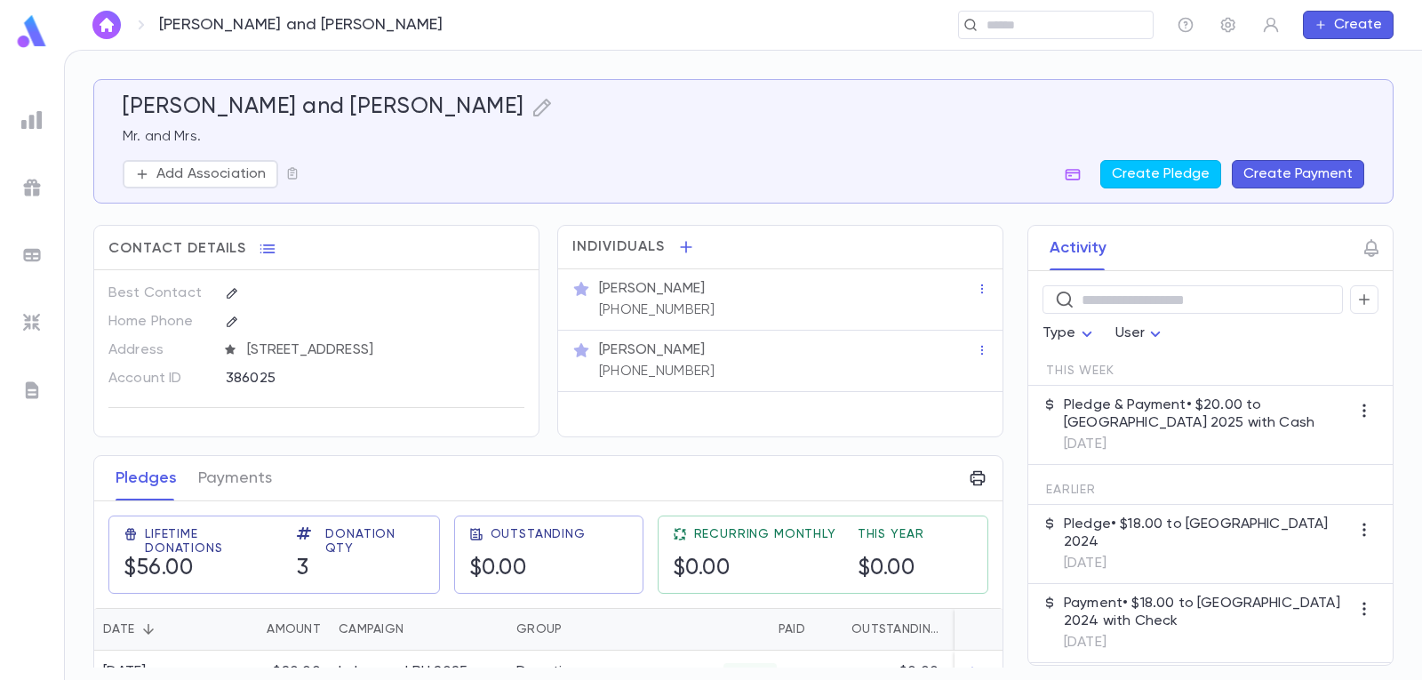
click at [103, 28] on img "button" at bounding box center [106, 25] width 21 height 14
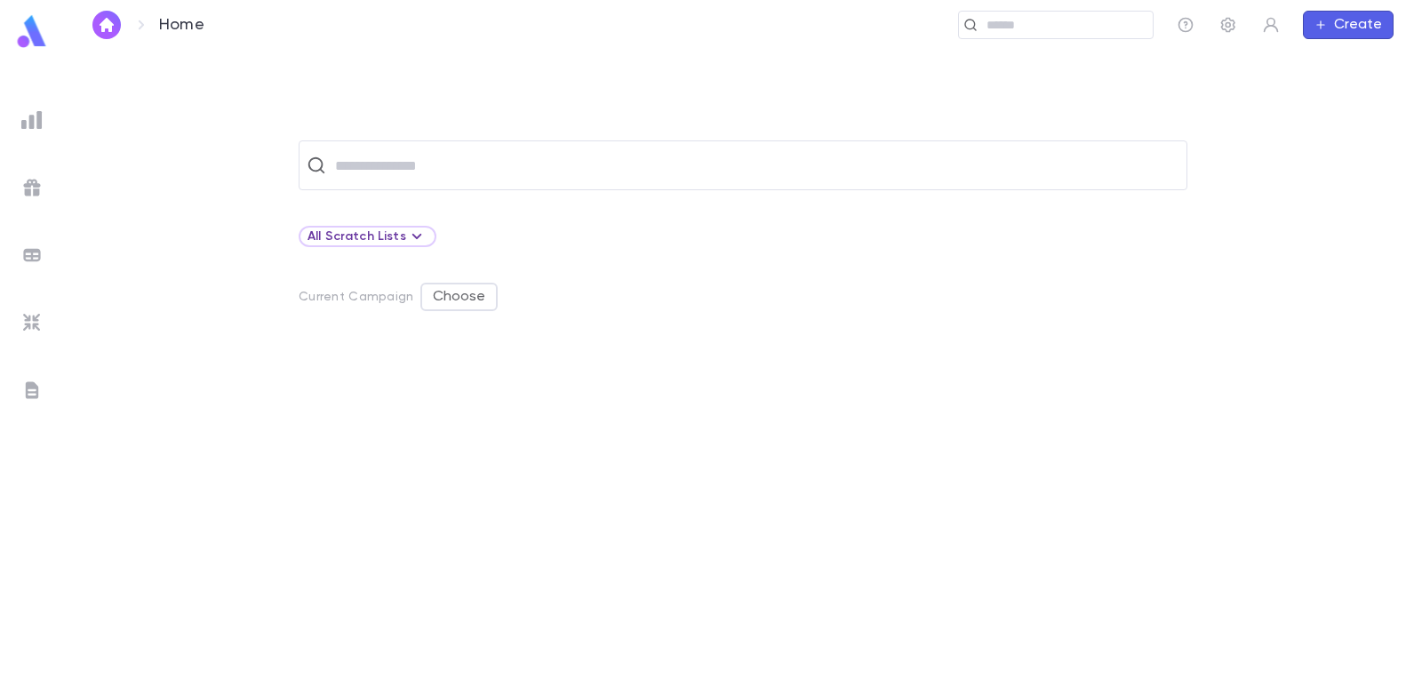
click at [1349, 27] on button "Create" at bounding box center [1348, 25] width 91 height 28
click at [1359, 60] on li "Account" at bounding box center [1352, 59] width 91 height 28
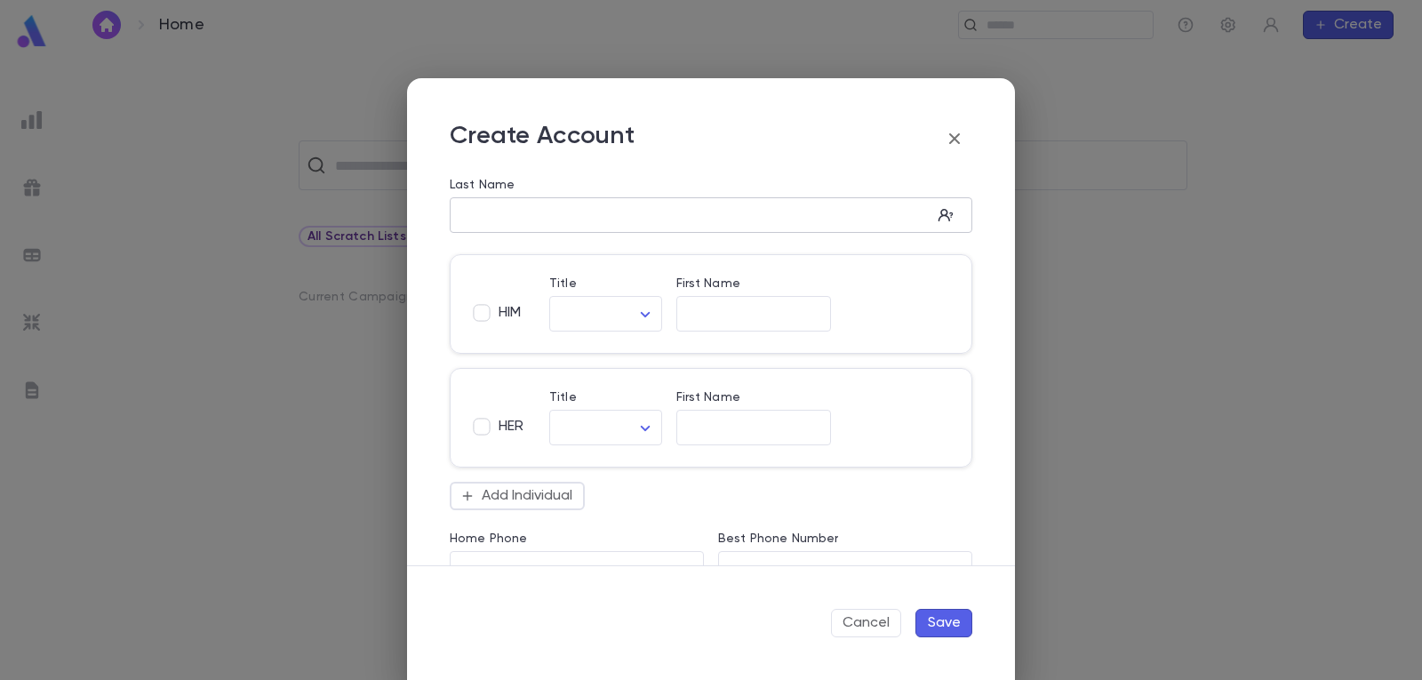
click at [503, 214] on input "Last Name" at bounding box center [691, 215] width 482 height 20
type input "*****"
click at [698, 304] on input "First Name" at bounding box center [753, 314] width 155 height 20
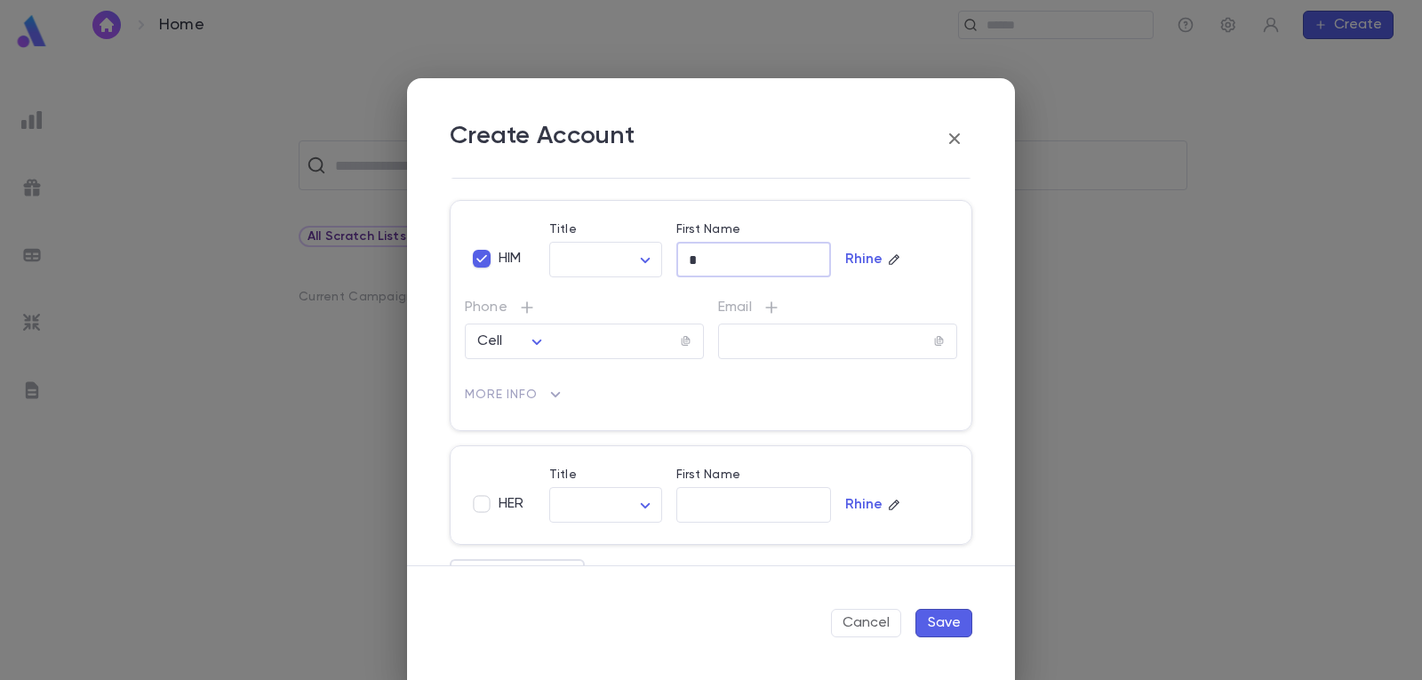
scroll to position [267, 0]
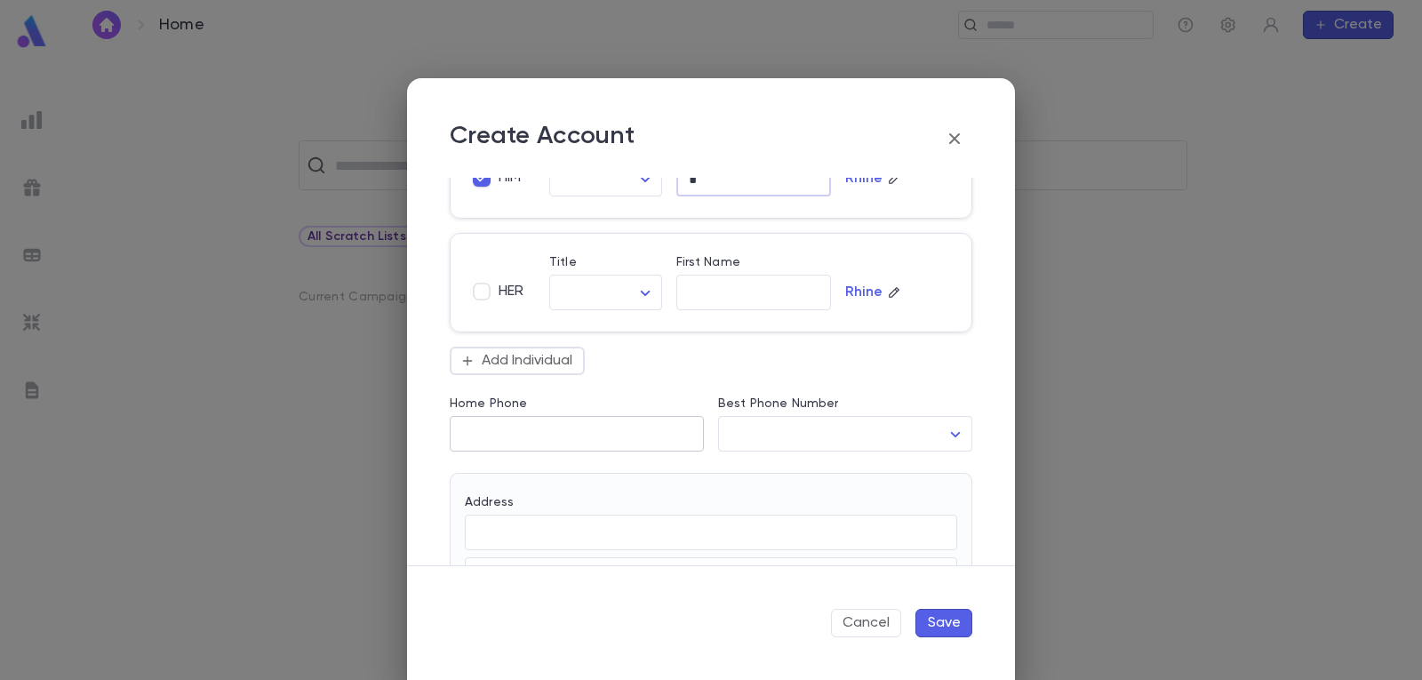
click at [586, 435] on input "Home Phone" at bounding box center [577, 434] width 254 height 20
type input "**********"
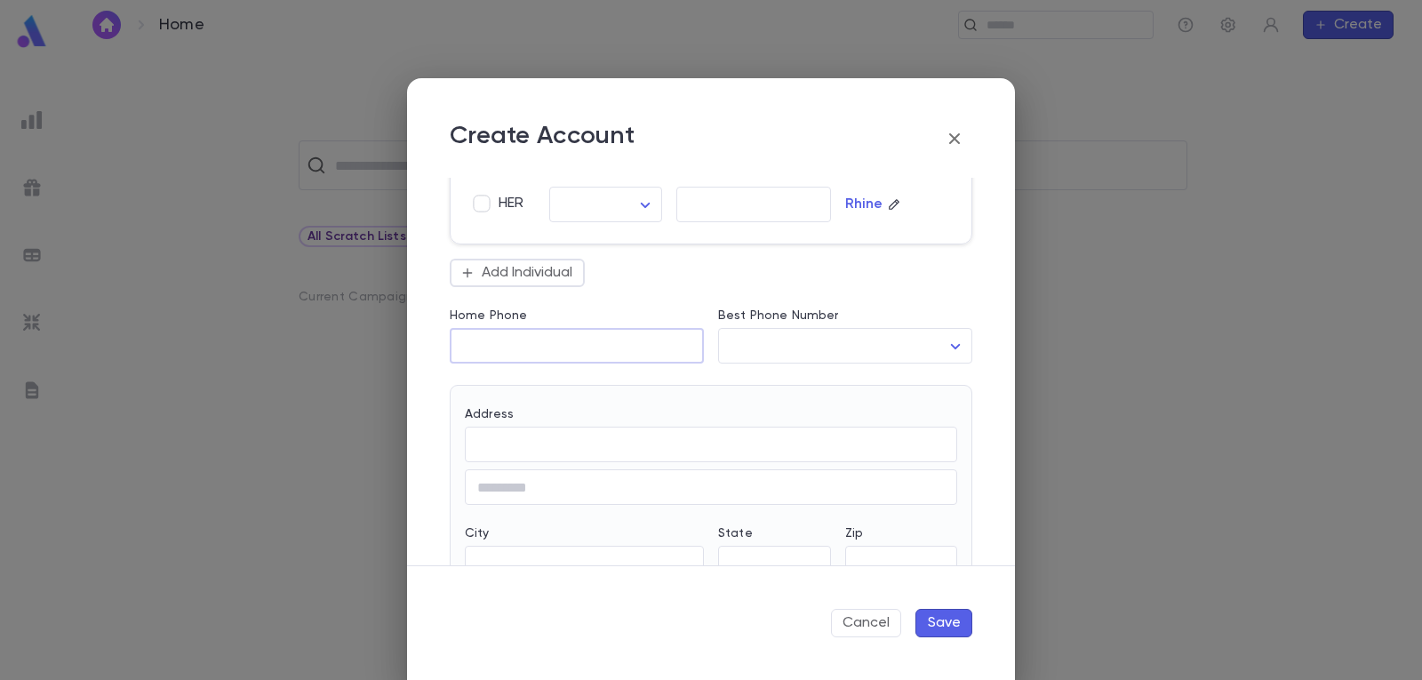
scroll to position [355, 0]
click at [553, 452] on input "Address" at bounding box center [711, 444] width 492 height 20
click at [659, 448] on input "Address" at bounding box center [711, 444] width 492 height 20
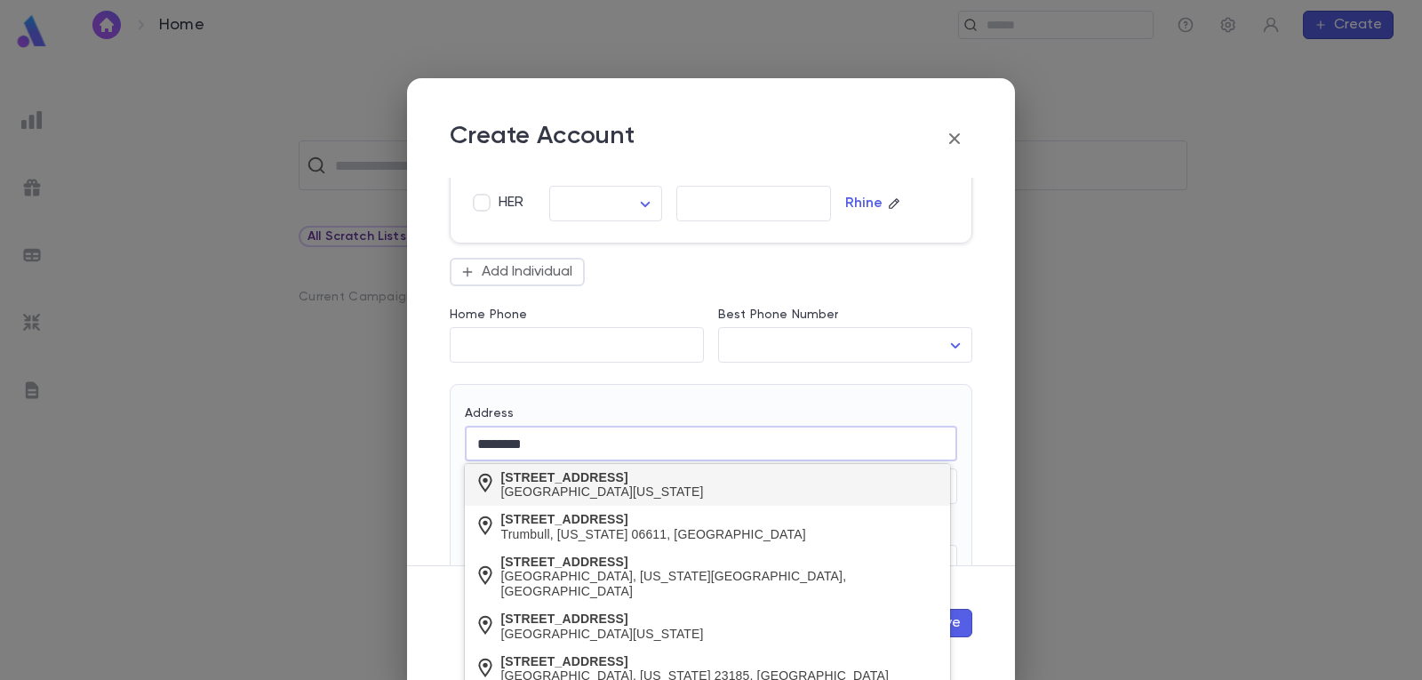
click at [666, 479] on div "[STREET_ADDRESS]" at bounding box center [602, 477] width 203 height 15
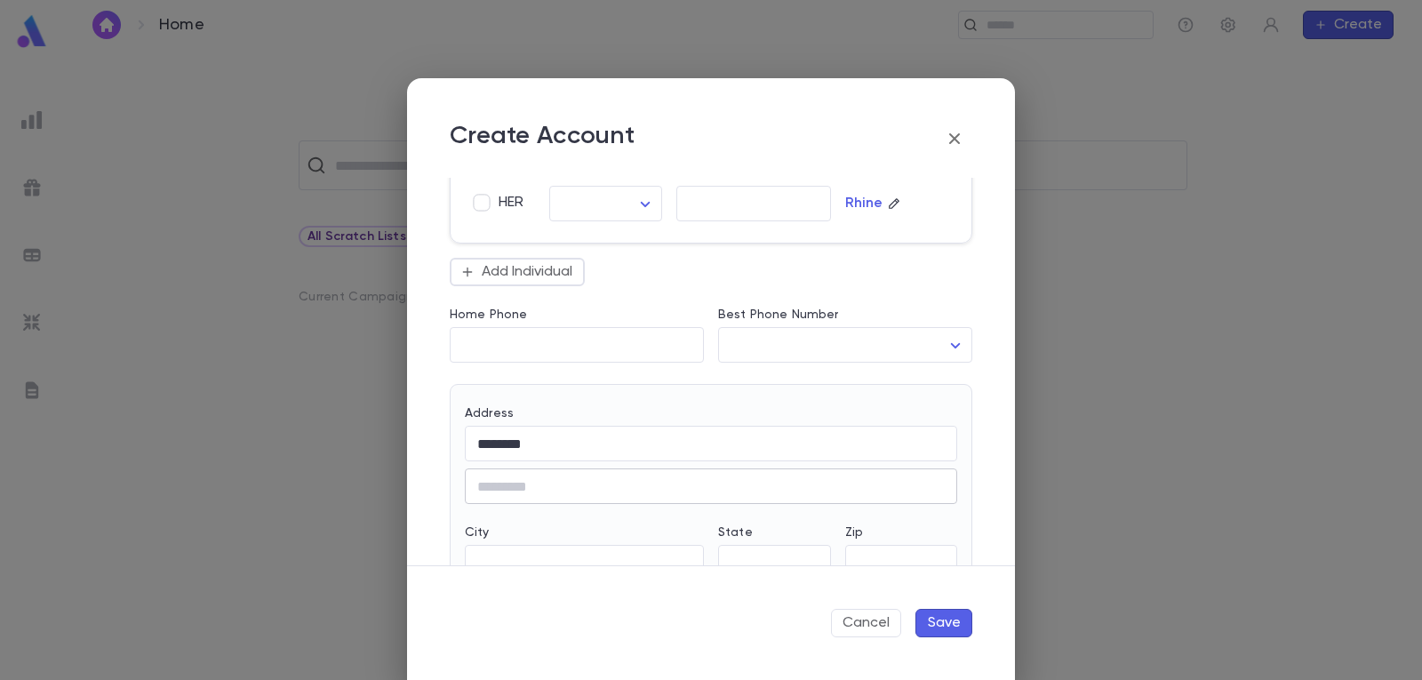
type input "**********"
type input "**"
type input "********"
type input "**********"
type input "*****"
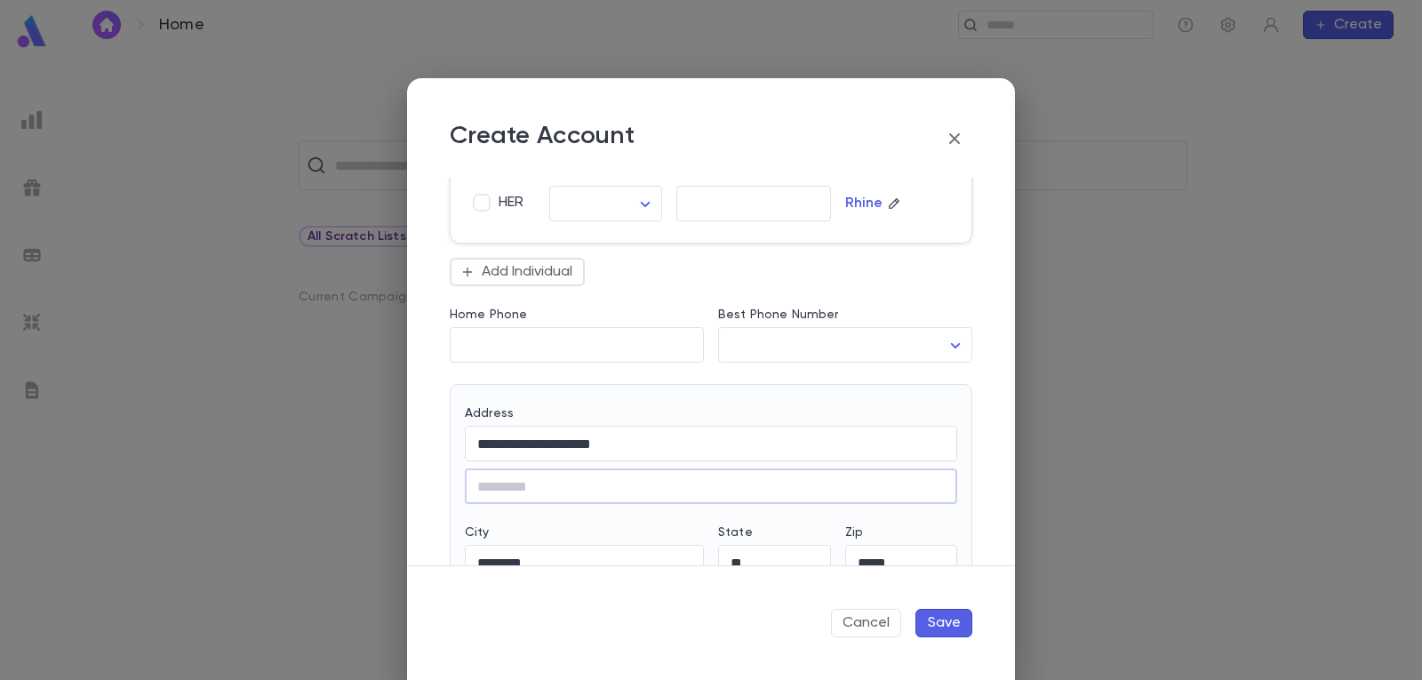
click at [939, 615] on button "Save" at bounding box center [943, 623] width 57 height 28
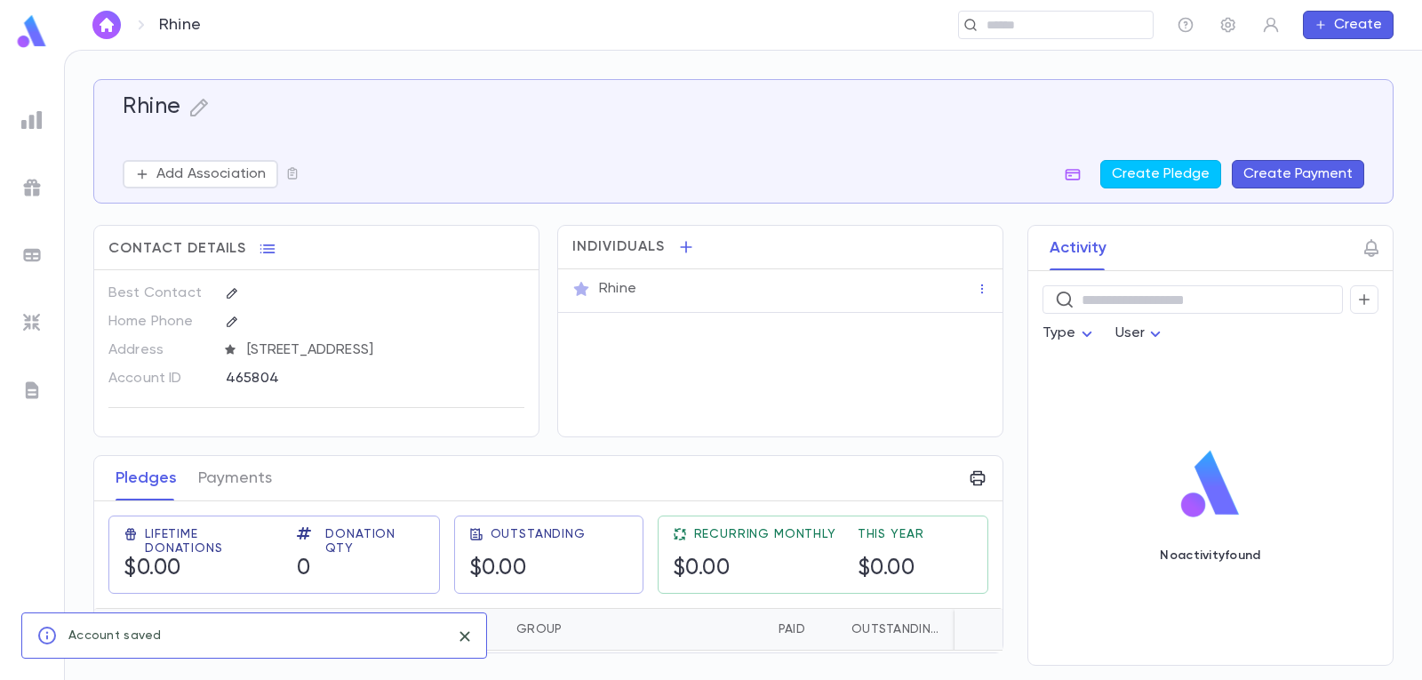
click at [1290, 180] on button "Create Payment" at bounding box center [1298, 174] width 132 height 28
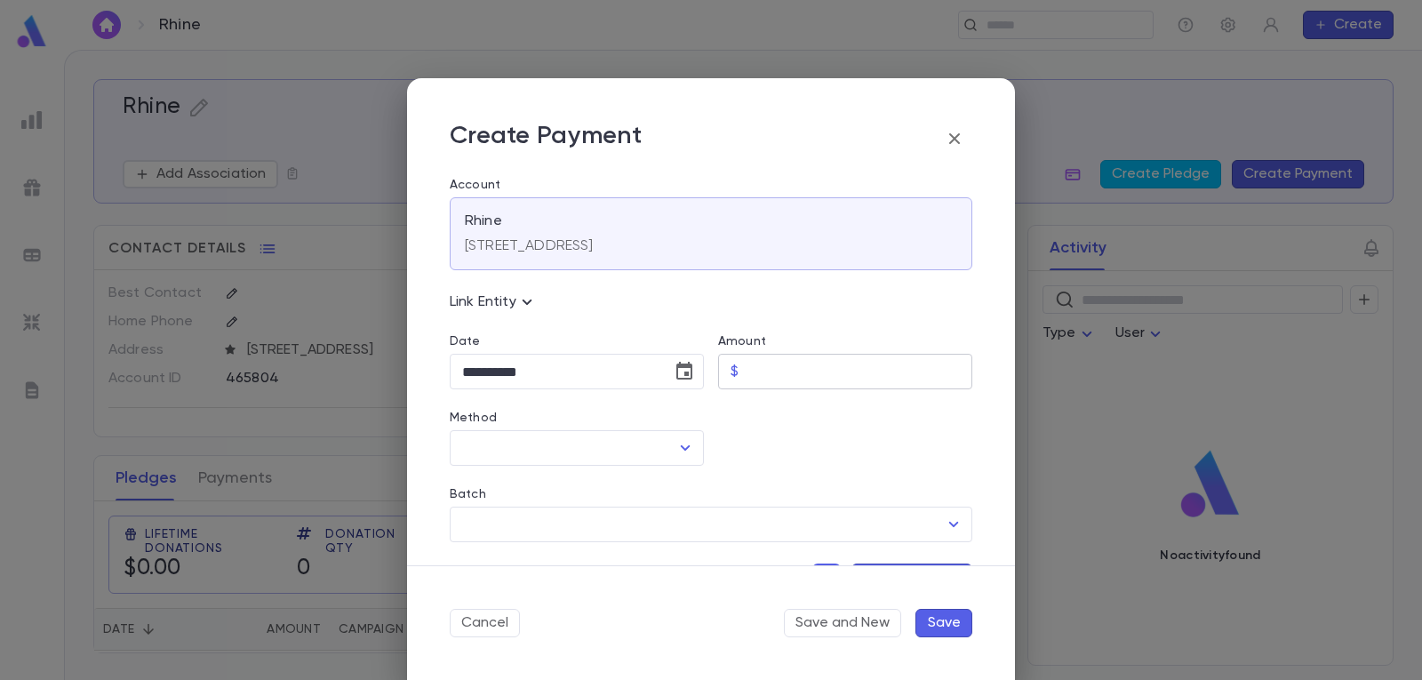
click at [809, 372] on input "Amount" at bounding box center [859, 372] width 227 height 35
click at [681, 450] on icon "Open" at bounding box center [686, 447] width 10 height 5
type input "*****"
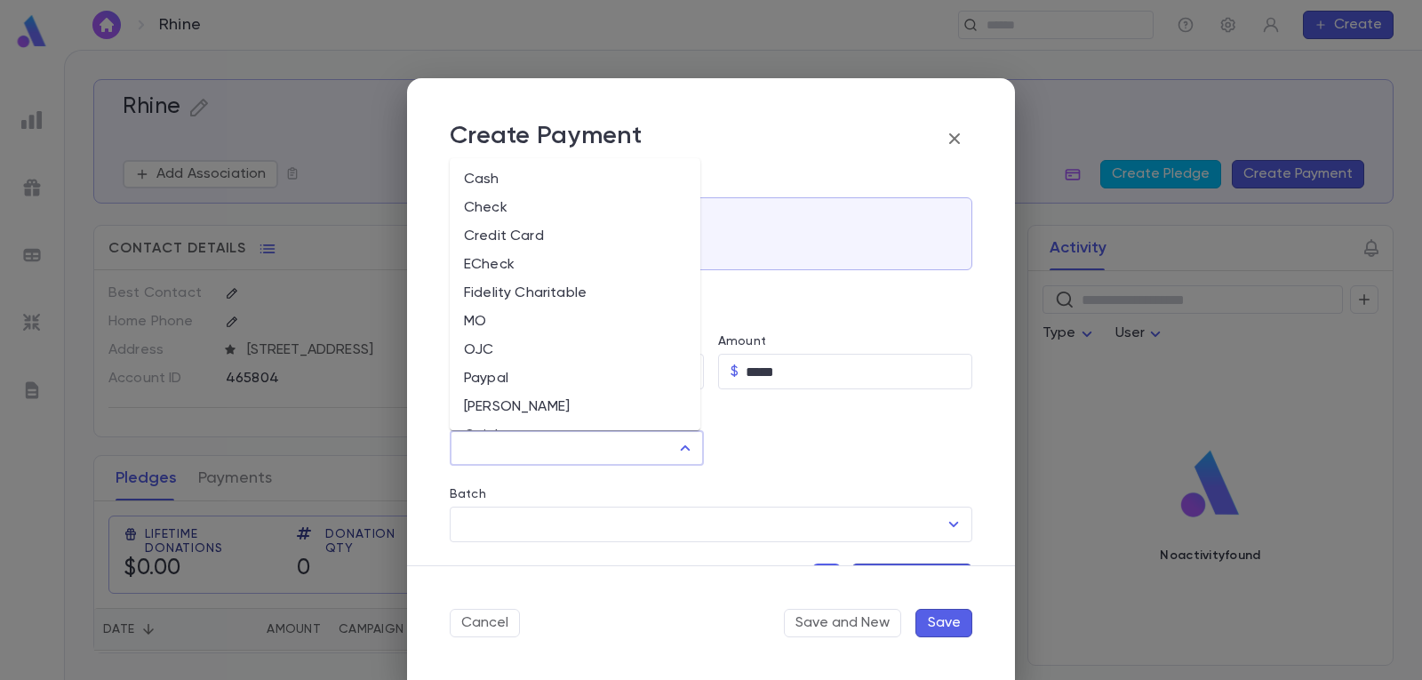
click at [530, 176] on li "Cash" at bounding box center [575, 179] width 251 height 28
type input "****"
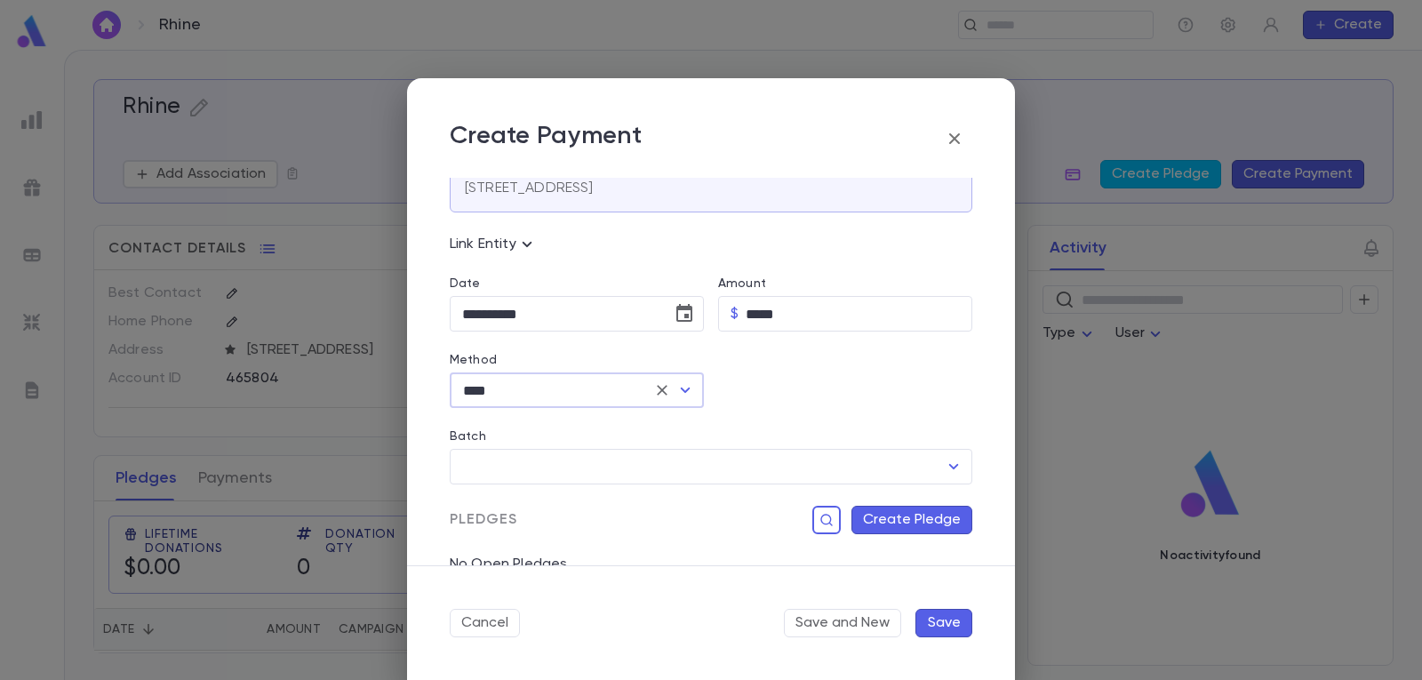
scroll to position [89, 0]
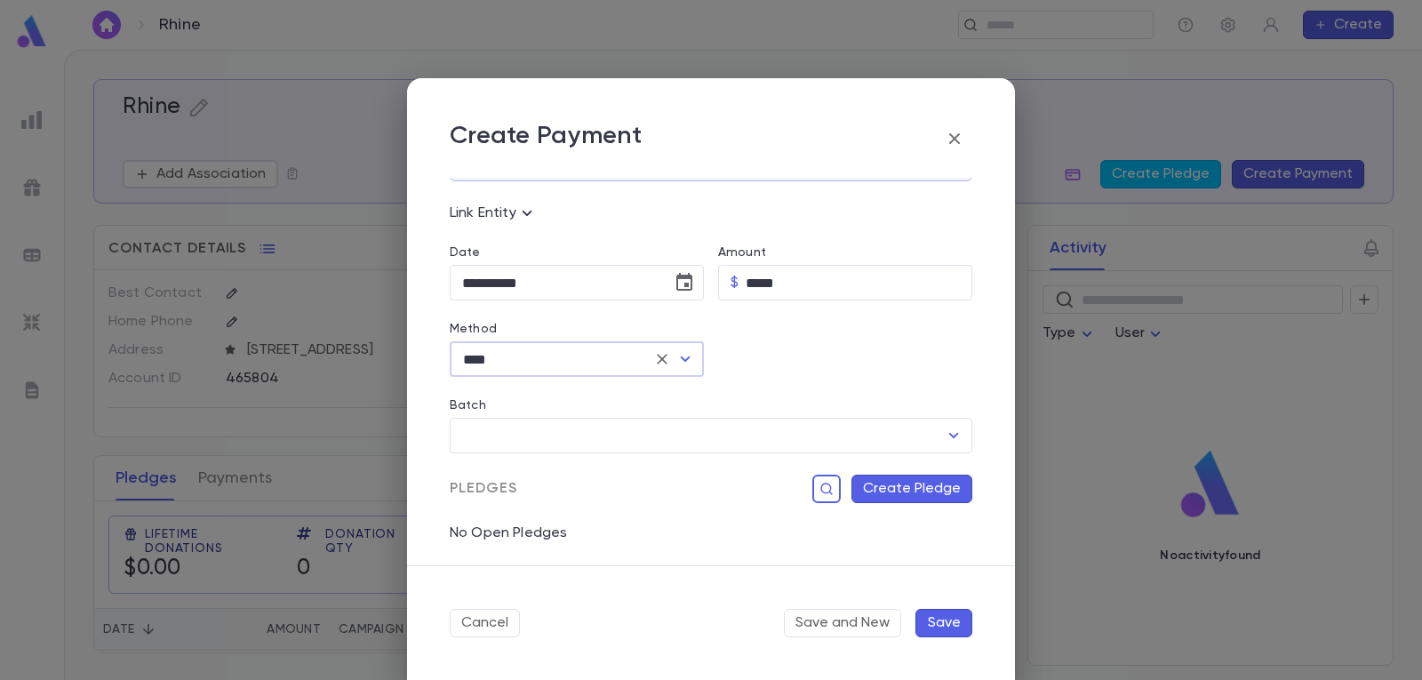
click at [926, 489] on button "Create Pledge" at bounding box center [911, 488] width 121 height 28
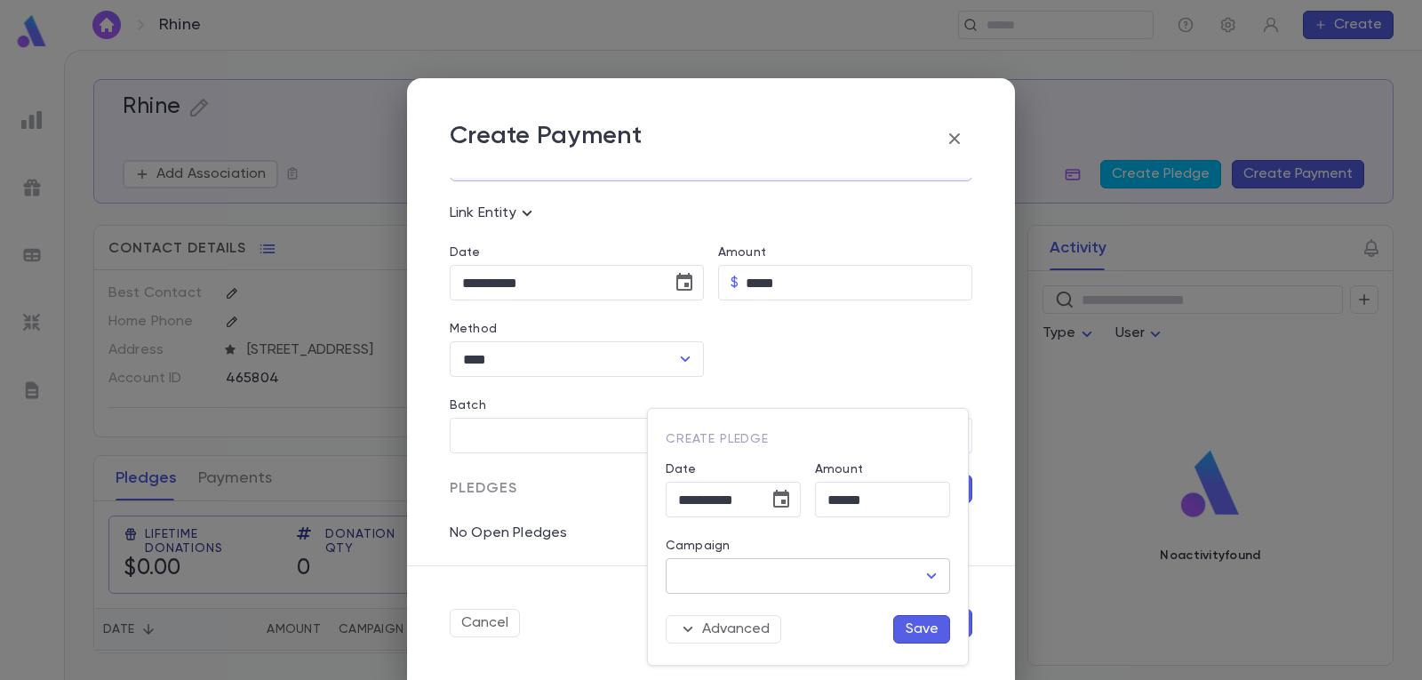
click at [930, 571] on icon "Open" at bounding box center [931, 575] width 21 height 21
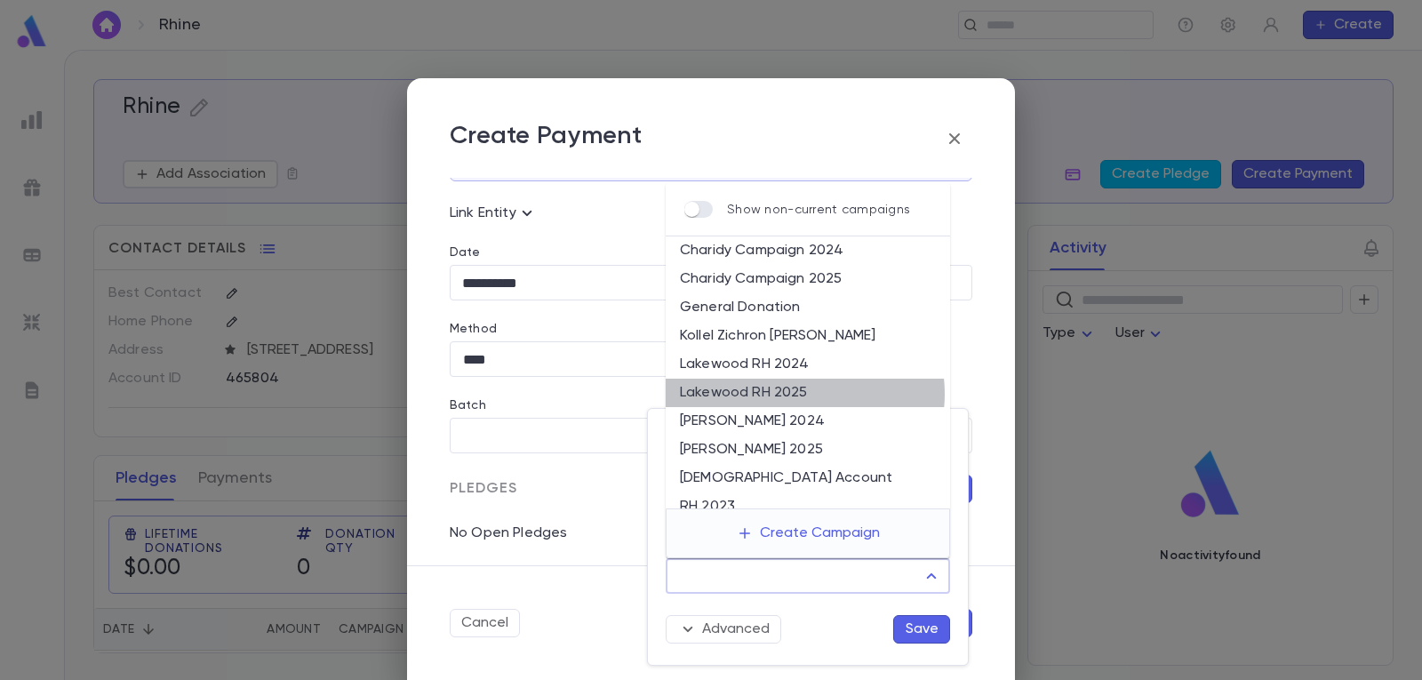
click at [800, 394] on li "Lakewood RH 2025" at bounding box center [808, 393] width 284 height 28
type input "**********"
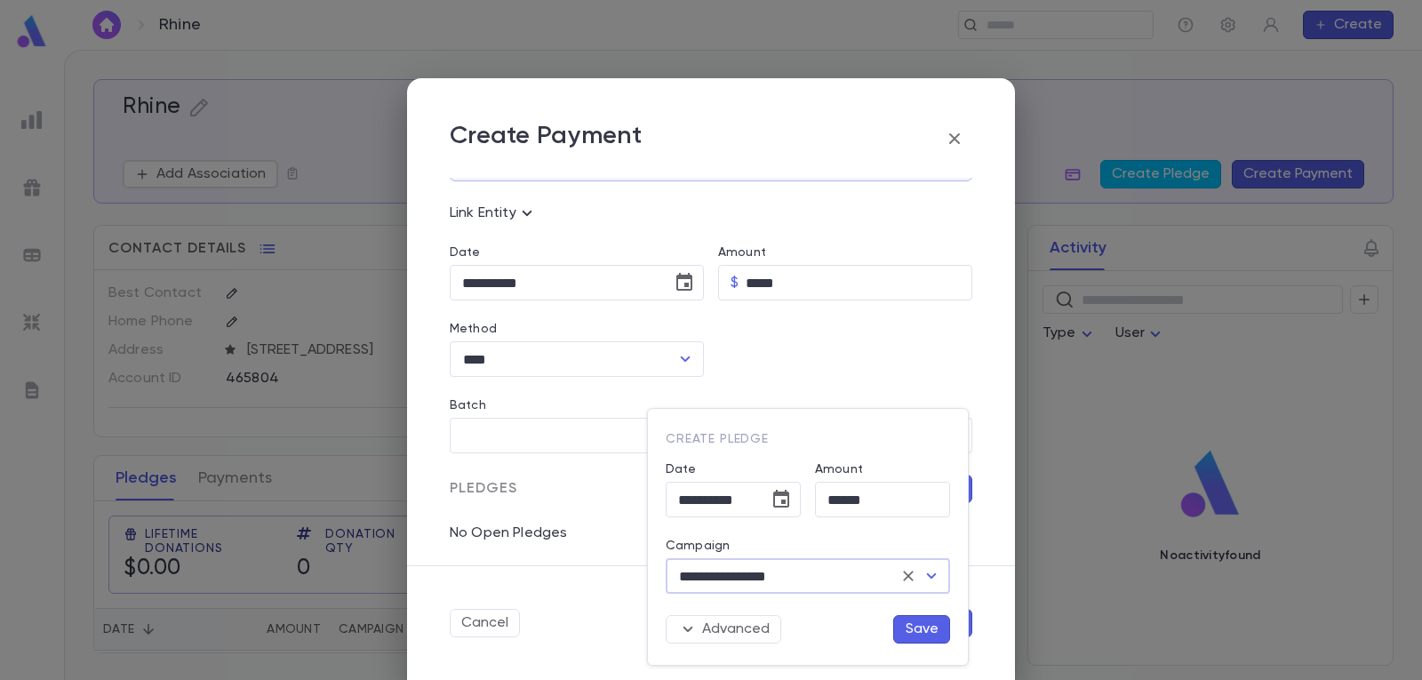
click at [914, 633] on button "Save" at bounding box center [921, 629] width 57 height 28
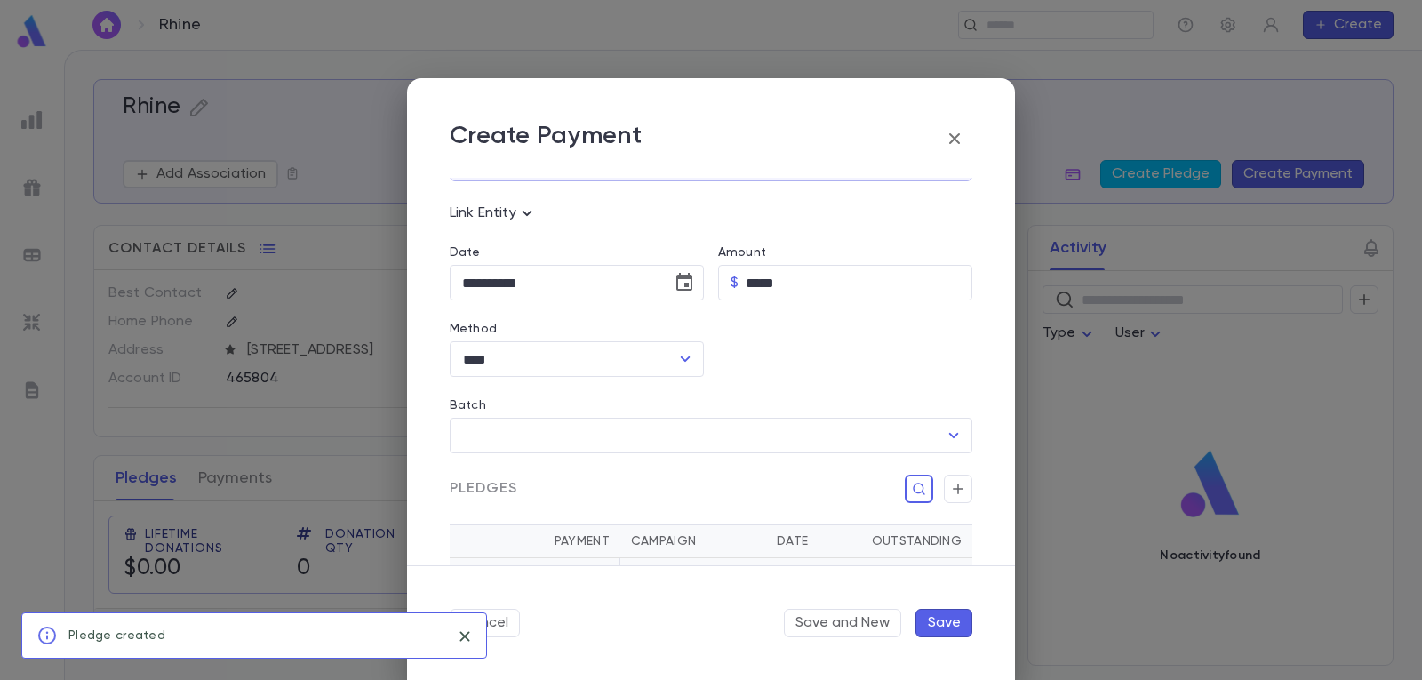
click at [954, 622] on button "Save" at bounding box center [943, 623] width 57 height 28
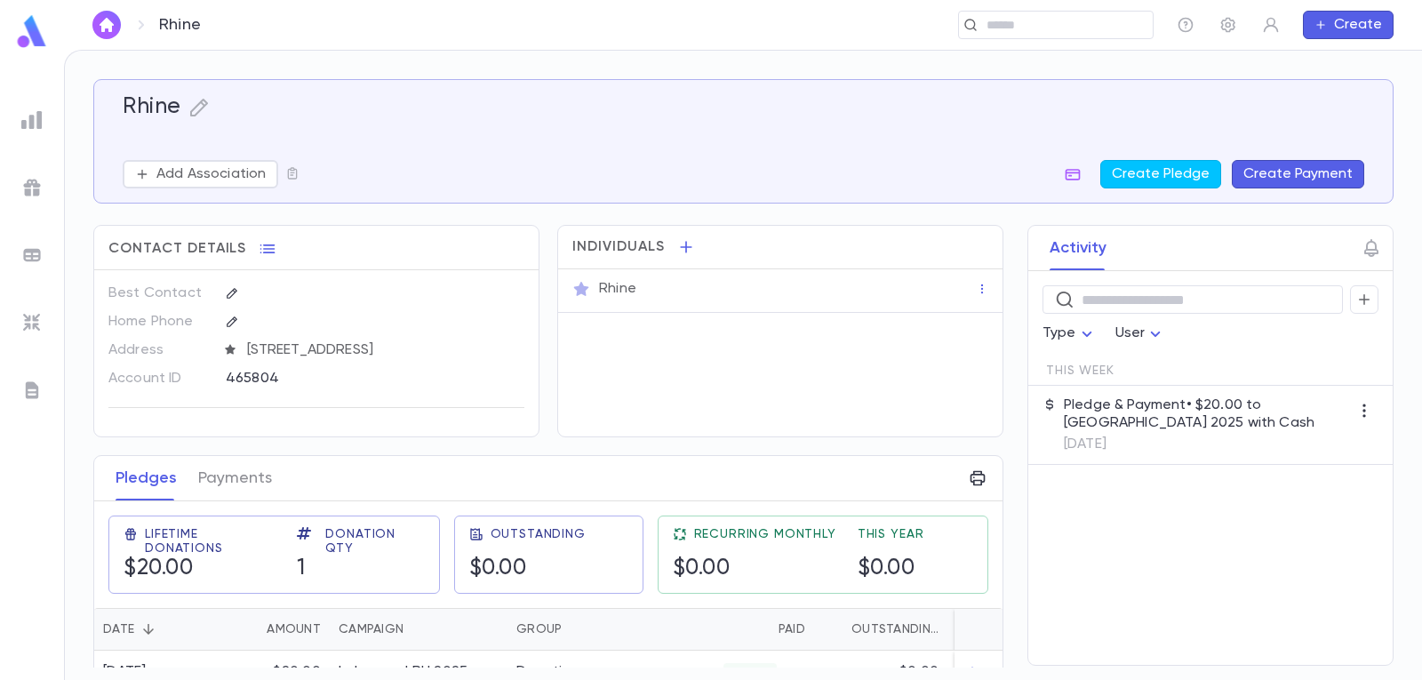
click at [107, 18] on img "button" at bounding box center [106, 25] width 21 height 14
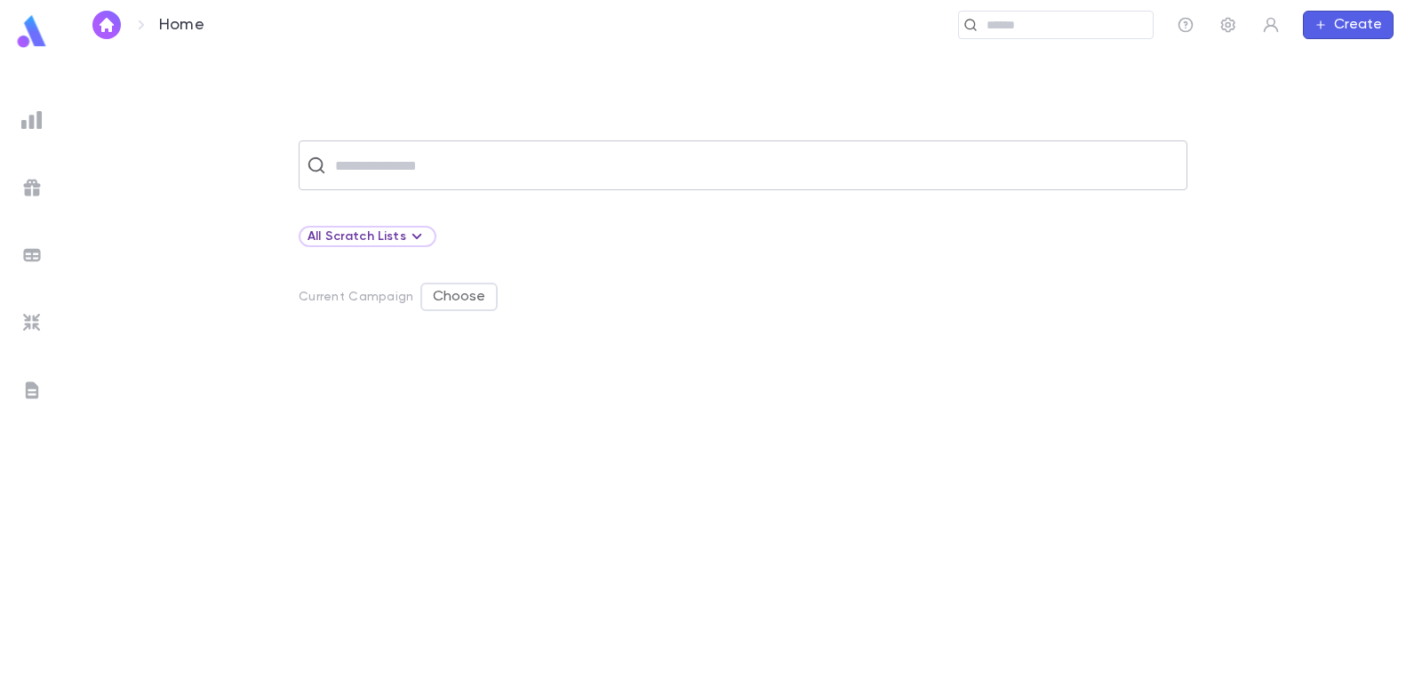
click at [404, 164] on input "text" at bounding box center [754, 165] width 849 height 34
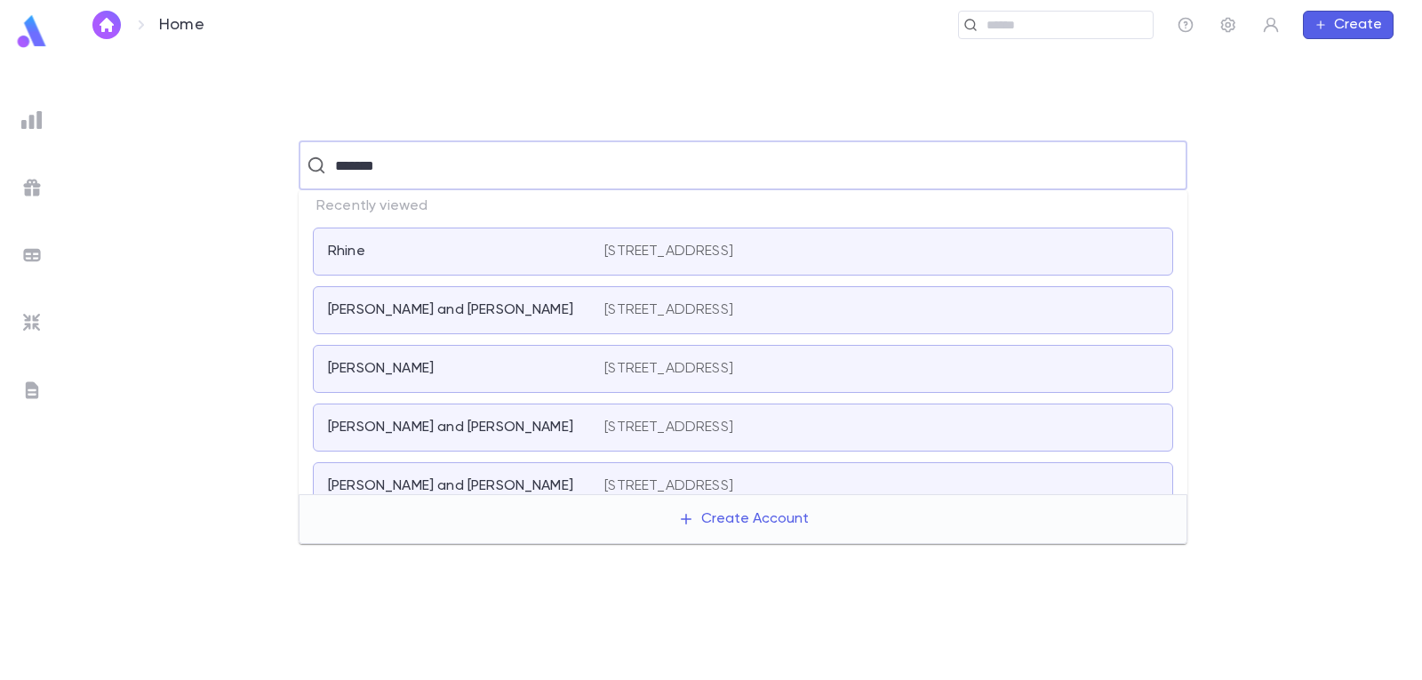
type input "********"
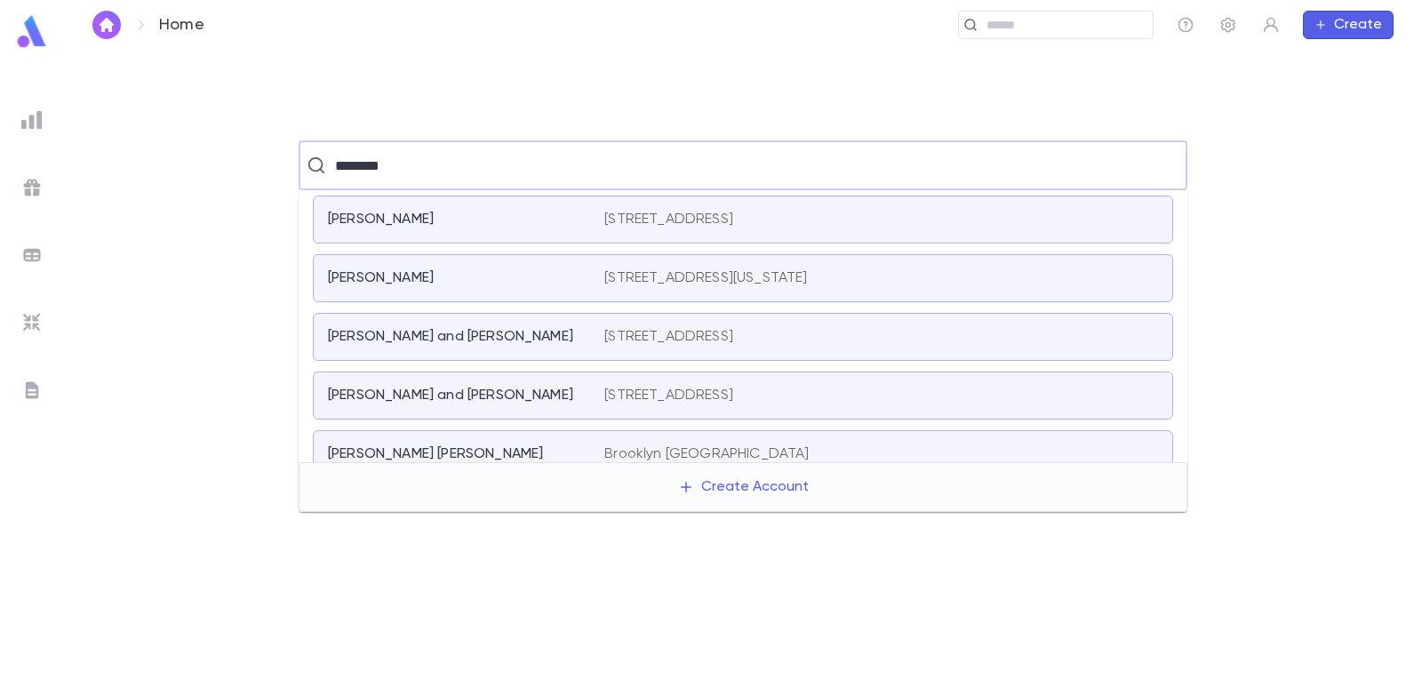
scroll to position [43, 0]
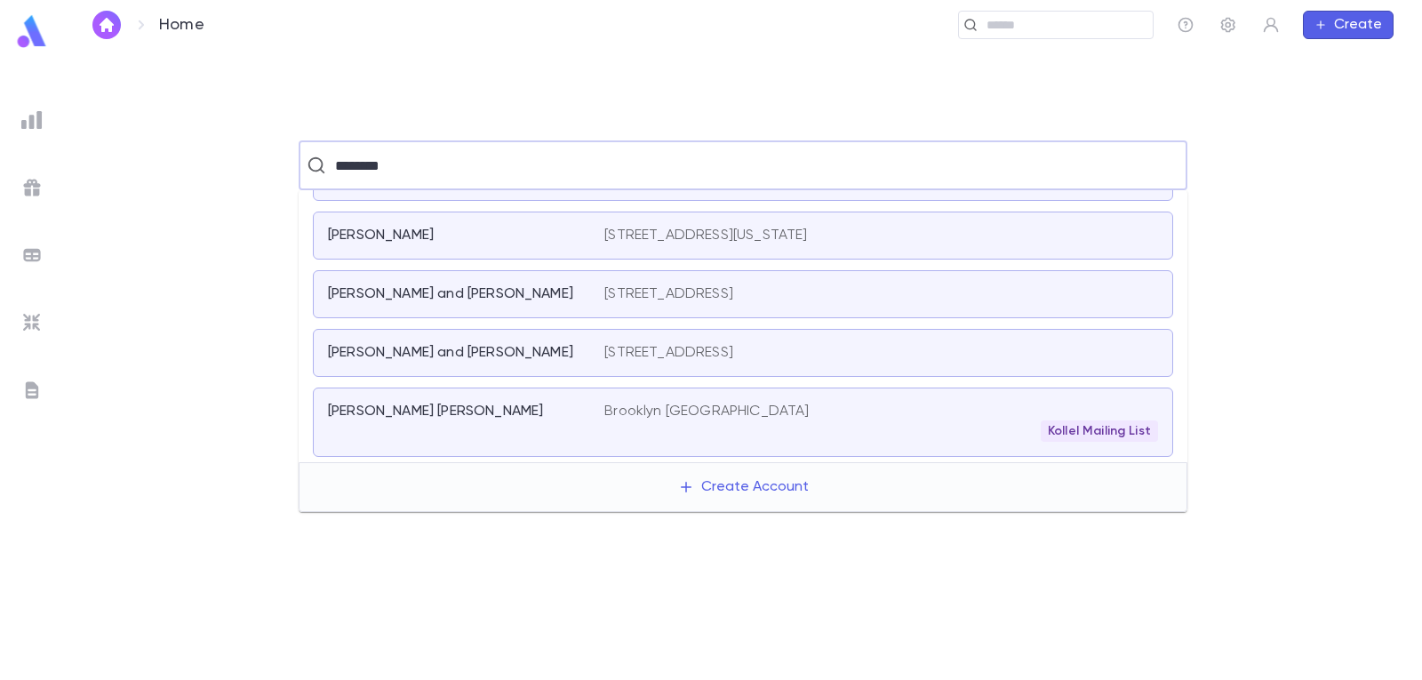
click at [686, 347] on p "[STREET_ADDRESS]" at bounding box center [668, 353] width 129 height 18
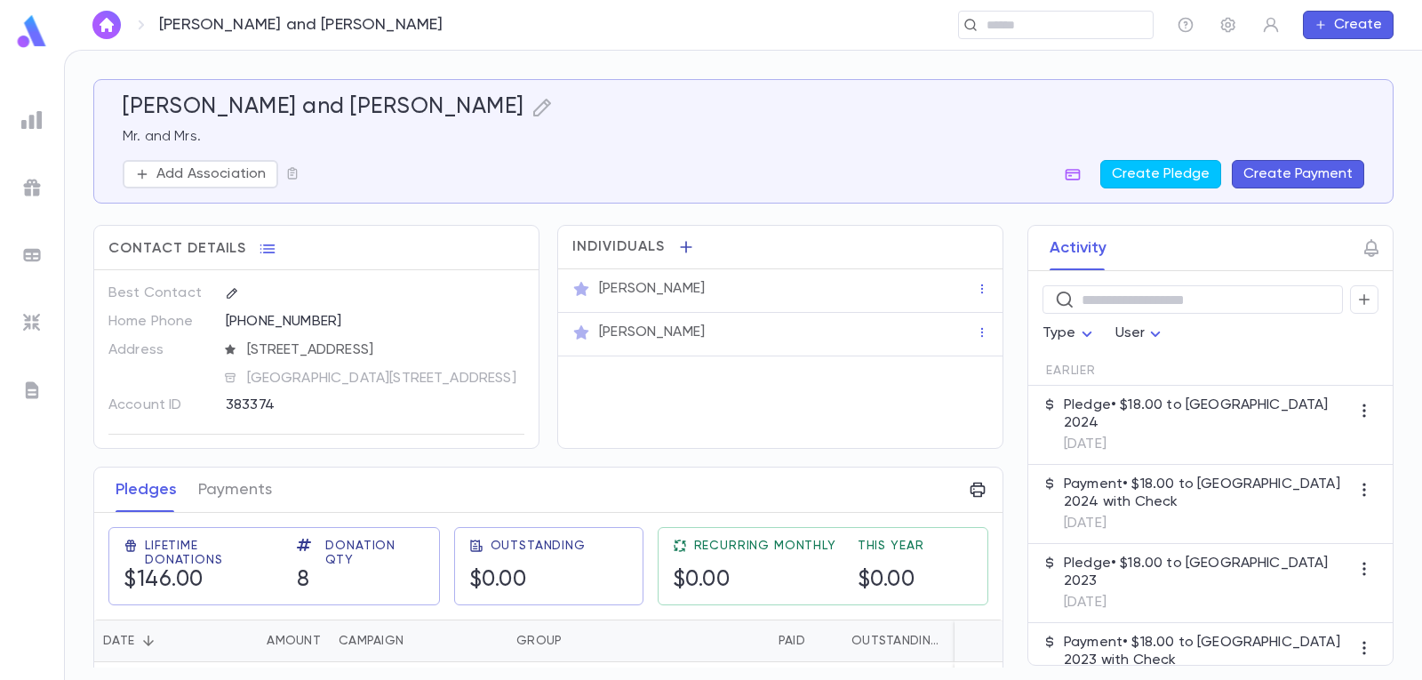
click at [681, 247] on icon "button" at bounding box center [686, 247] width 18 height 18
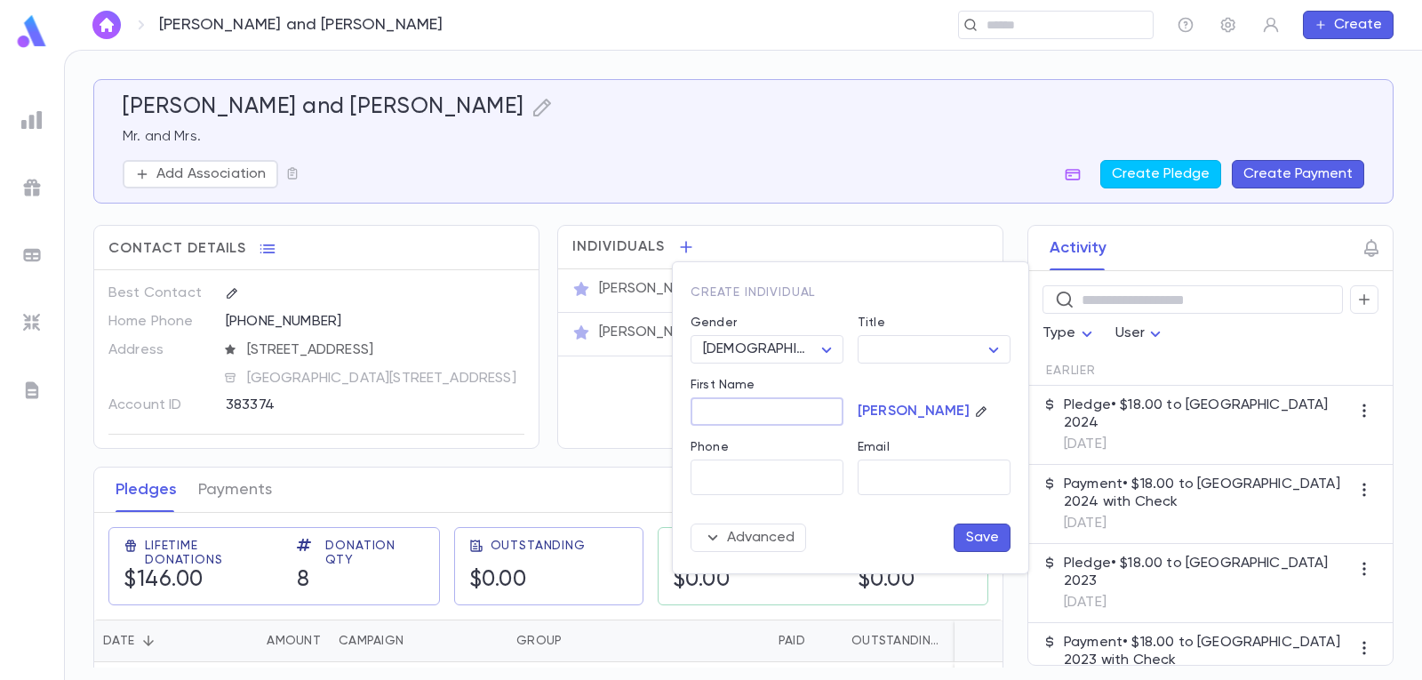
click at [749, 411] on input "First Name" at bounding box center [766, 412] width 153 height 28
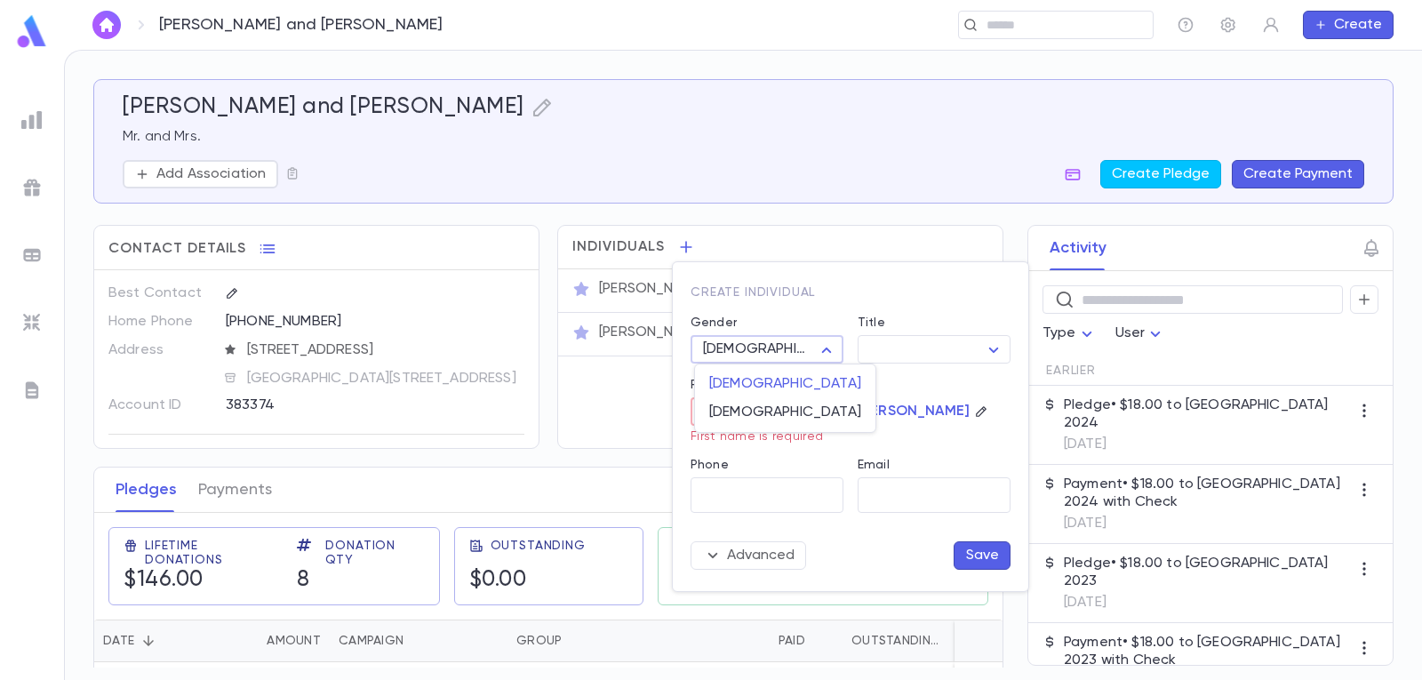
click at [824, 344] on body "[PERSON_NAME] and [PERSON_NAME] ​ Create [PERSON_NAME] and [PERSON_NAME] Mr. an…" at bounding box center [711, 365] width 1422 height 630
click at [777, 412] on span "[DEMOGRAPHIC_DATA]" at bounding box center [785, 412] width 152 height 18
type input "******"
click at [785, 408] on input "First Name" at bounding box center [766, 412] width 153 height 28
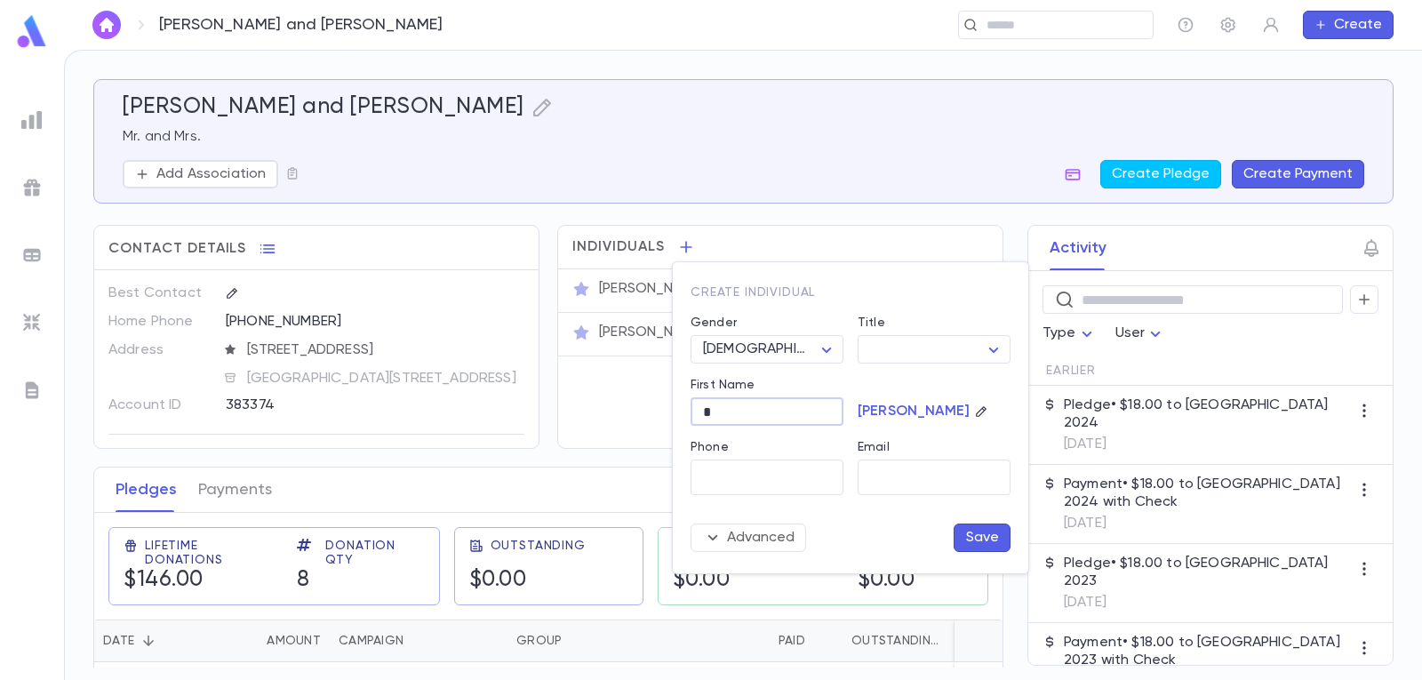
type input "*"
click at [977, 530] on button "Save" at bounding box center [981, 537] width 57 height 28
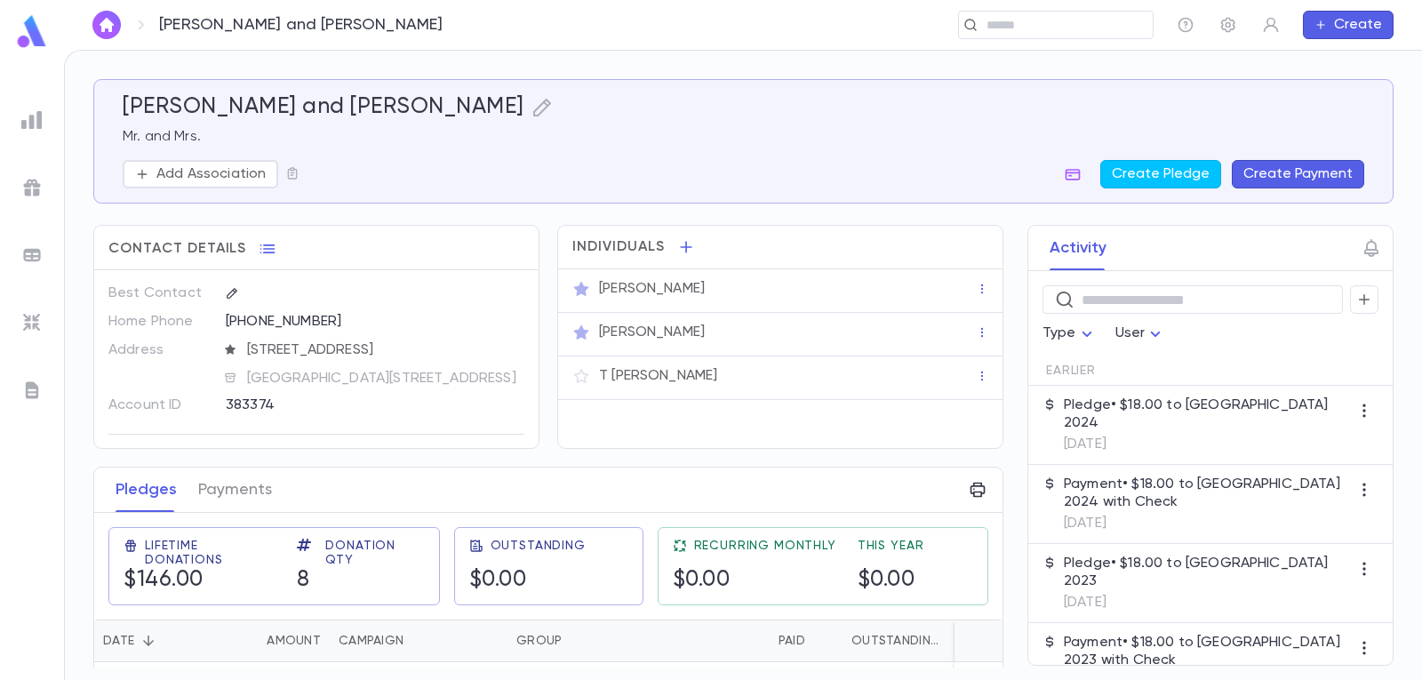
click at [1314, 179] on button "Create Payment" at bounding box center [1298, 174] width 132 height 28
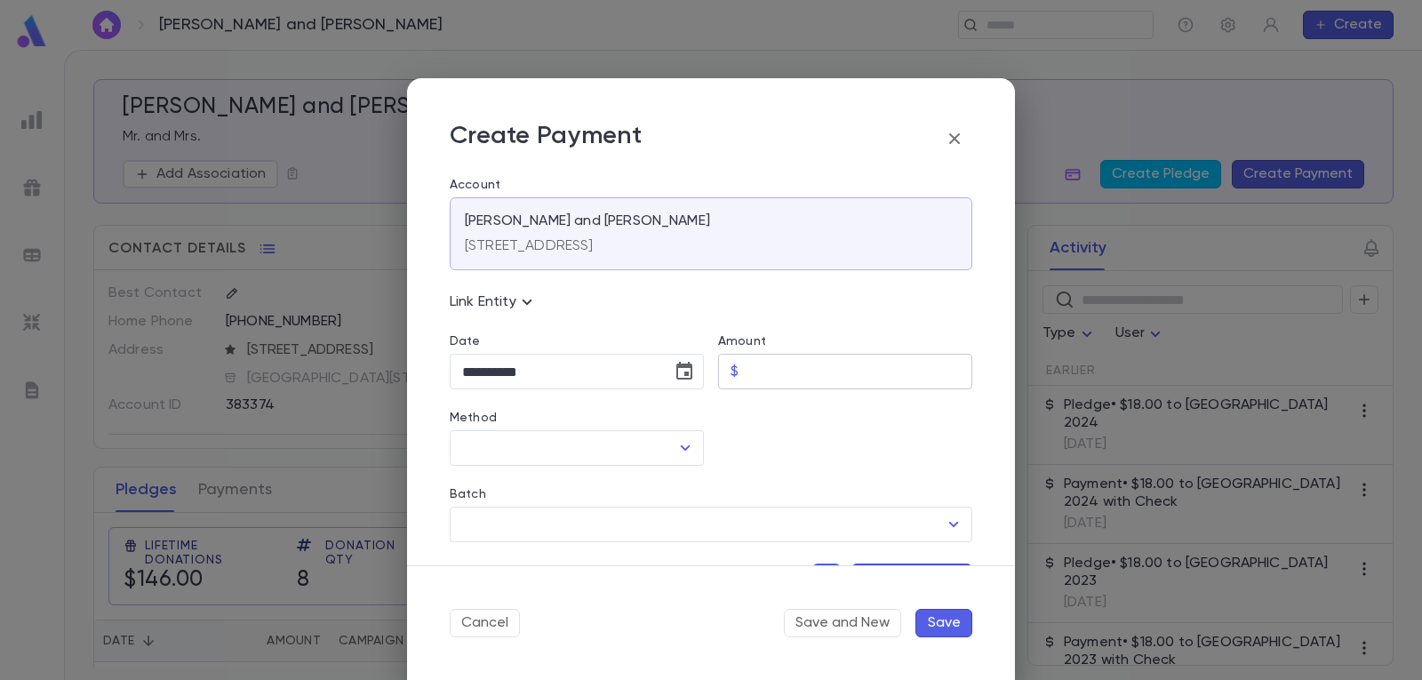
click at [853, 377] on input "Amount" at bounding box center [859, 372] width 227 height 35
click at [682, 449] on icon "Open" at bounding box center [686, 447] width 10 height 5
type input "*****"
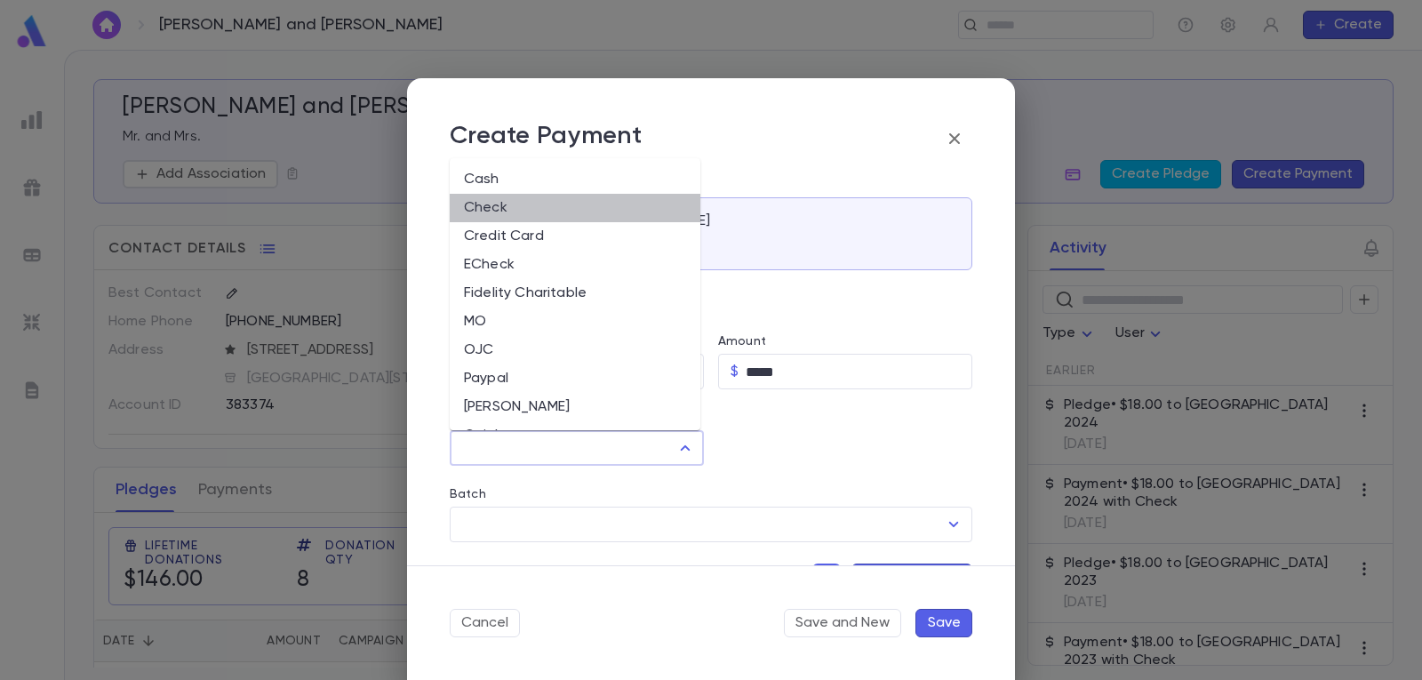
click at [581, 208] on li "Check" at bounding box center [575, 208] width 251 height 28
type input "*****"
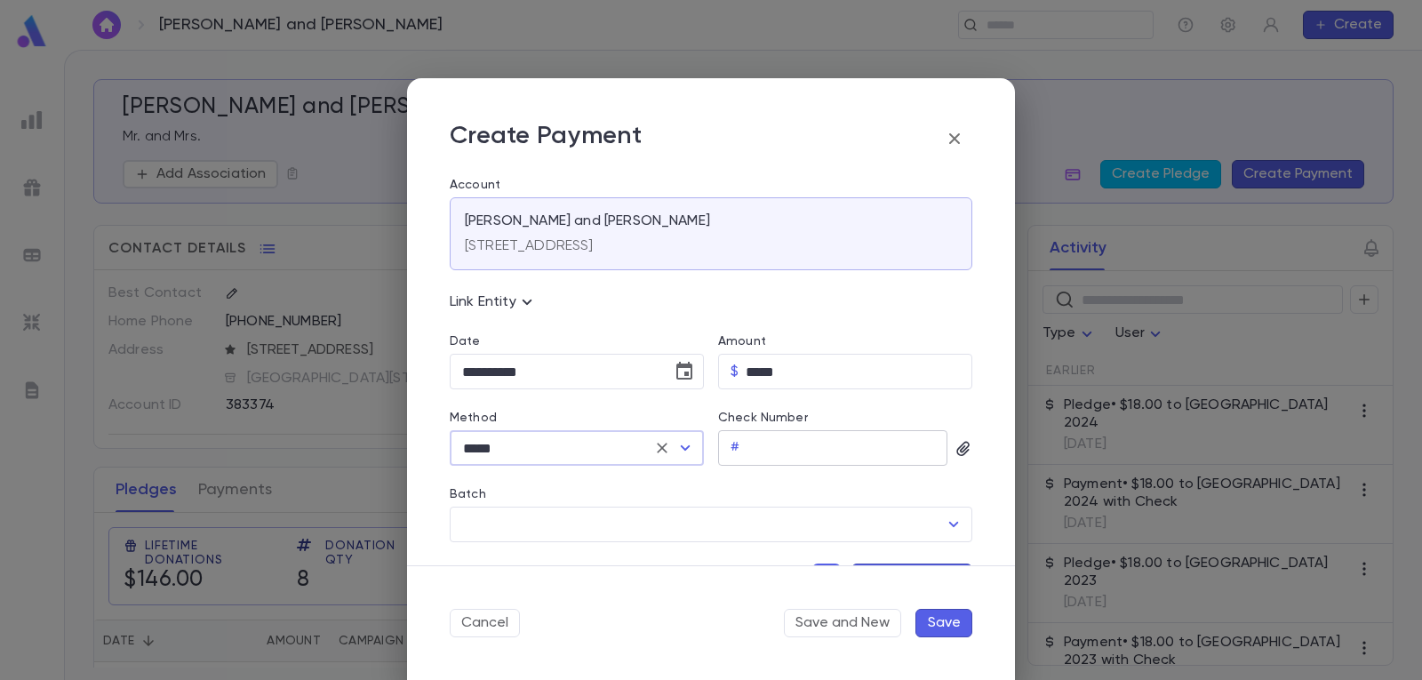
click at [865, 450] on input "Check Number" at bounding box center [846, 448] width 201 height 35
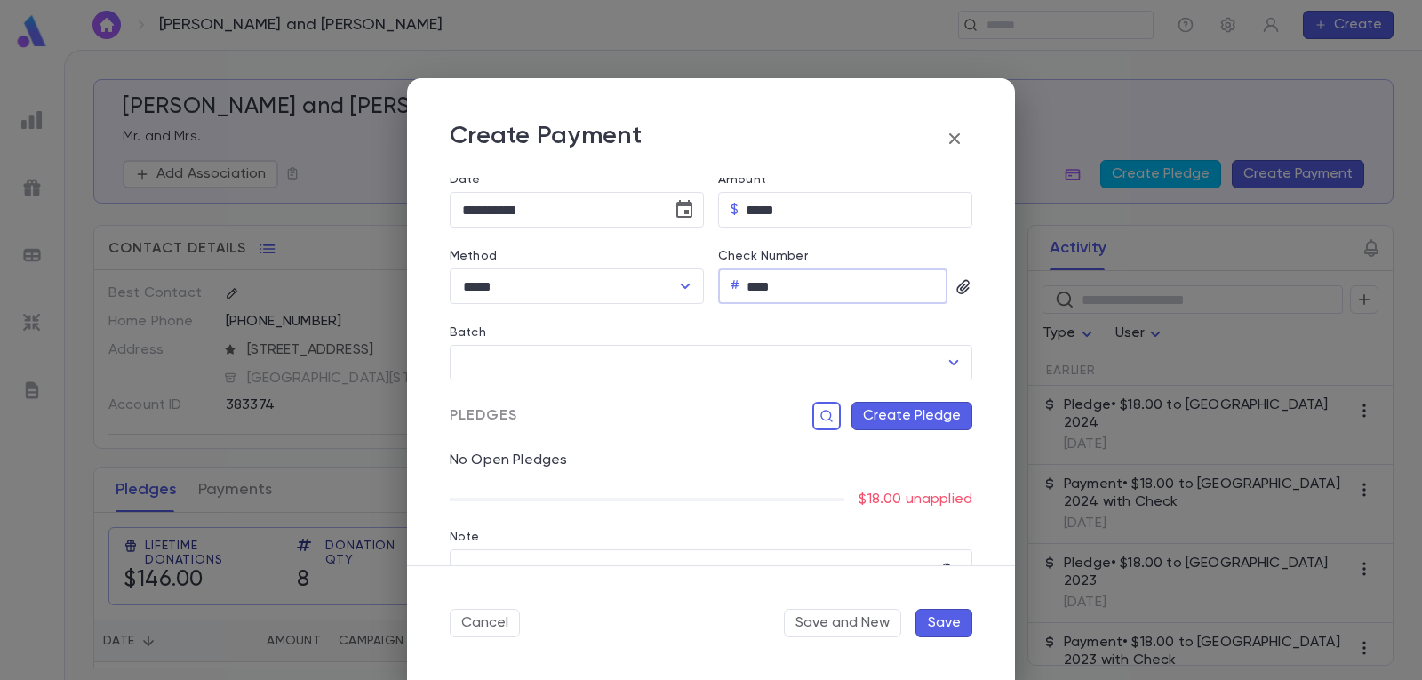
scroll to position [178, 0]
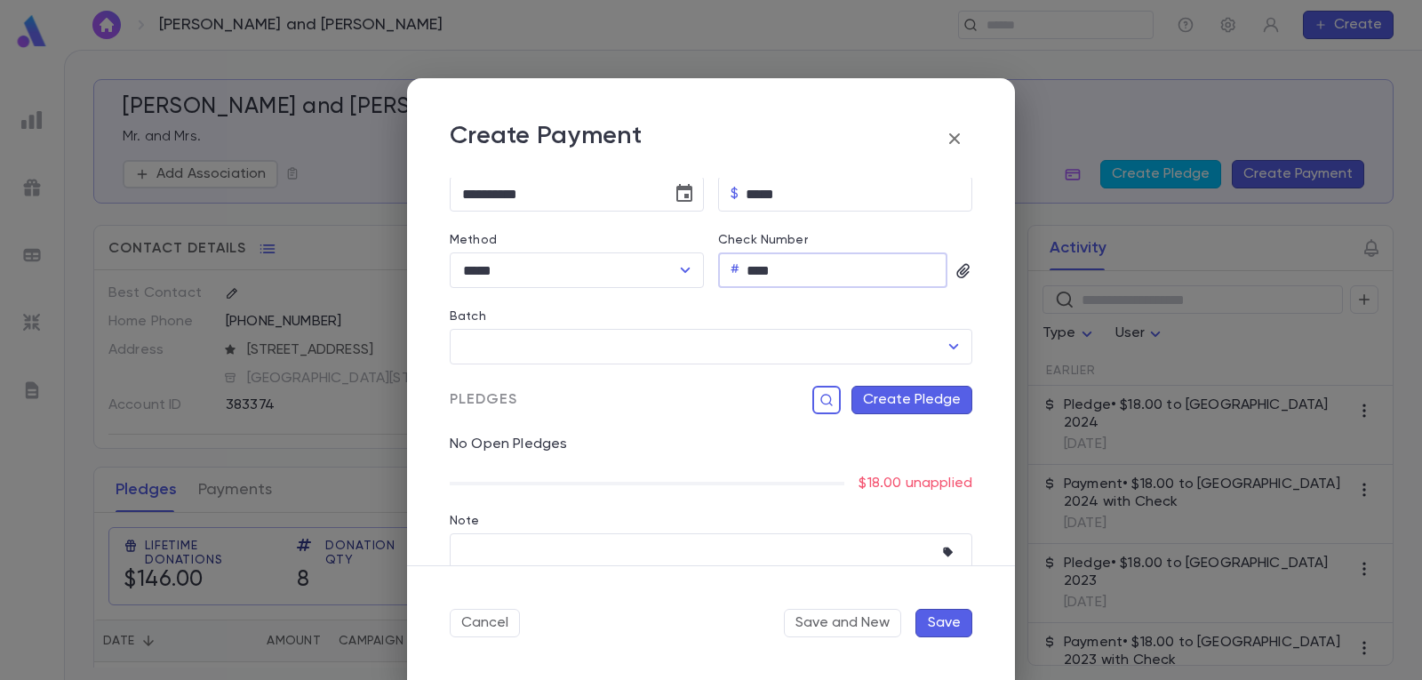
type input "****"
click at [912, 402] on button "Create Pledge" at bounding box center [911, 400] width 121 height 28
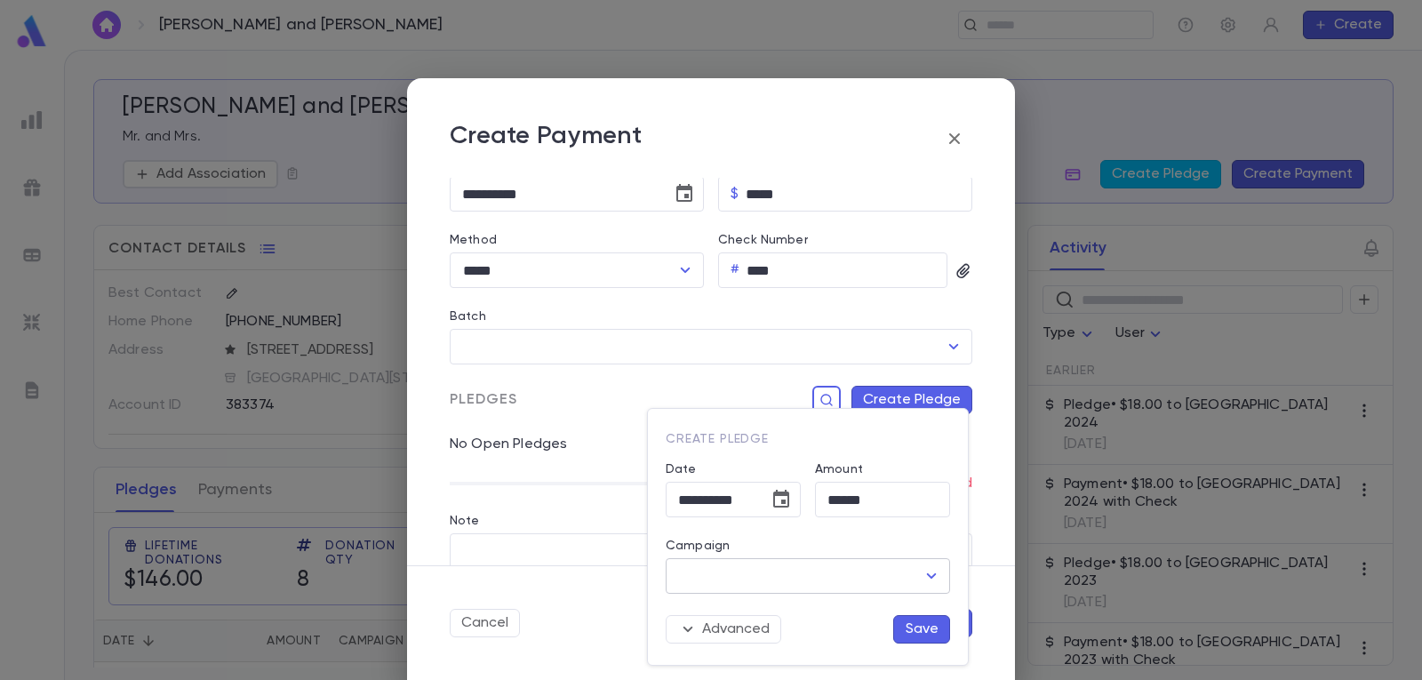
click at [928, 577] on icon "Open" at bounding box center [931, 575] width 21 height 21
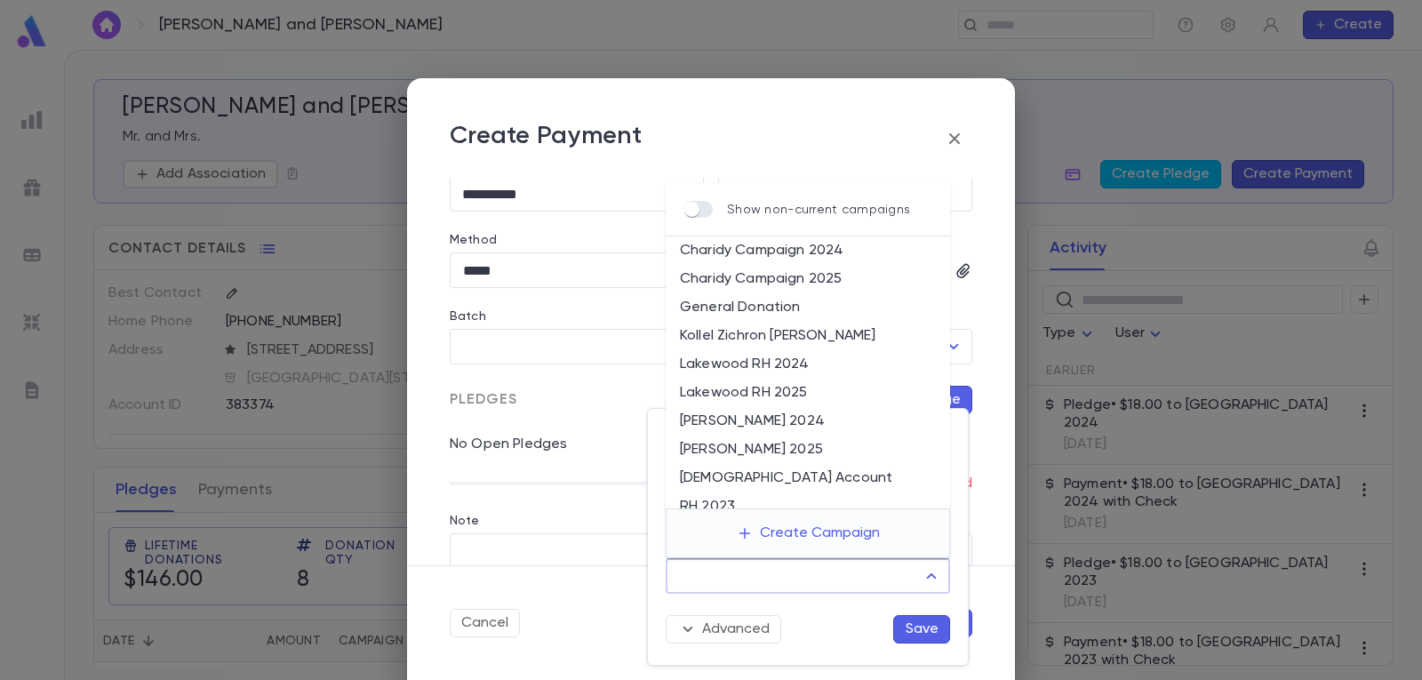
click at [818, 392] on li "Lakewood RH 2025" at bounding box center [808, 393] width 284 height 28
type input "**********"
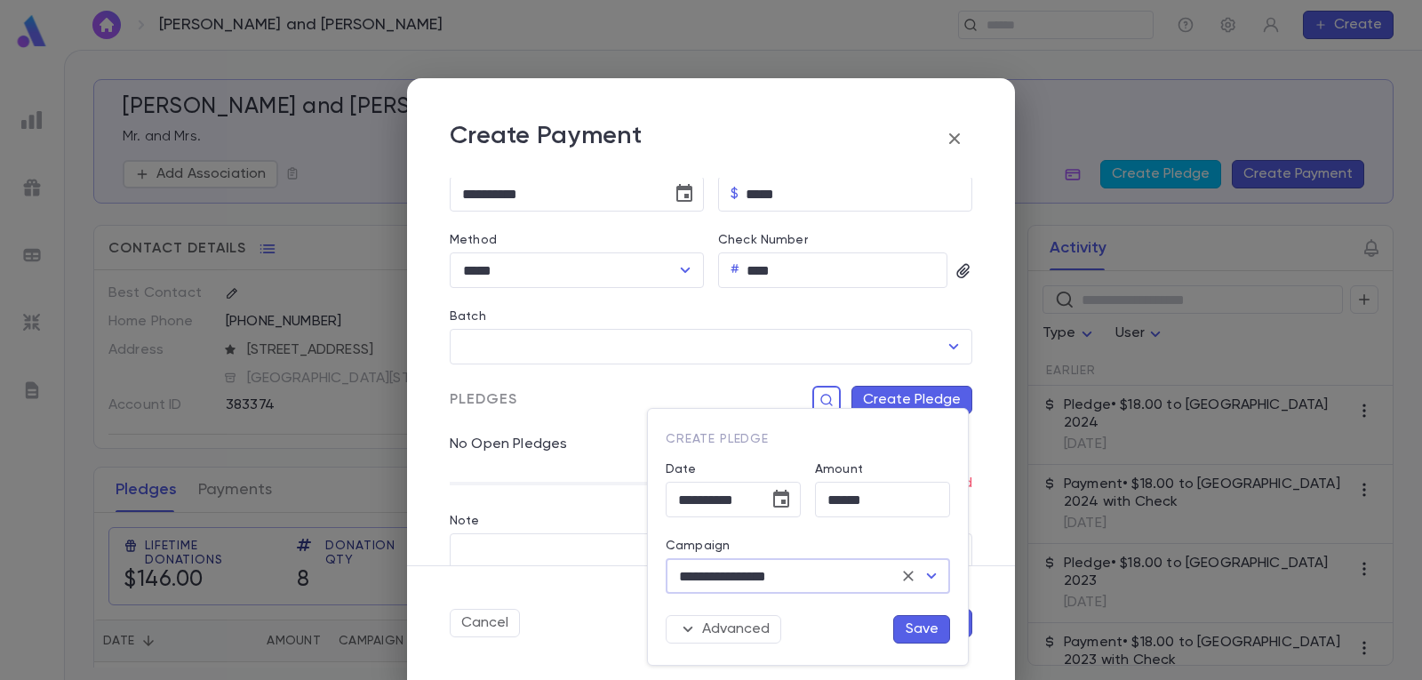
click at [932, 633] on button "Save" at bounding box center [921, 629] width 57 height 28
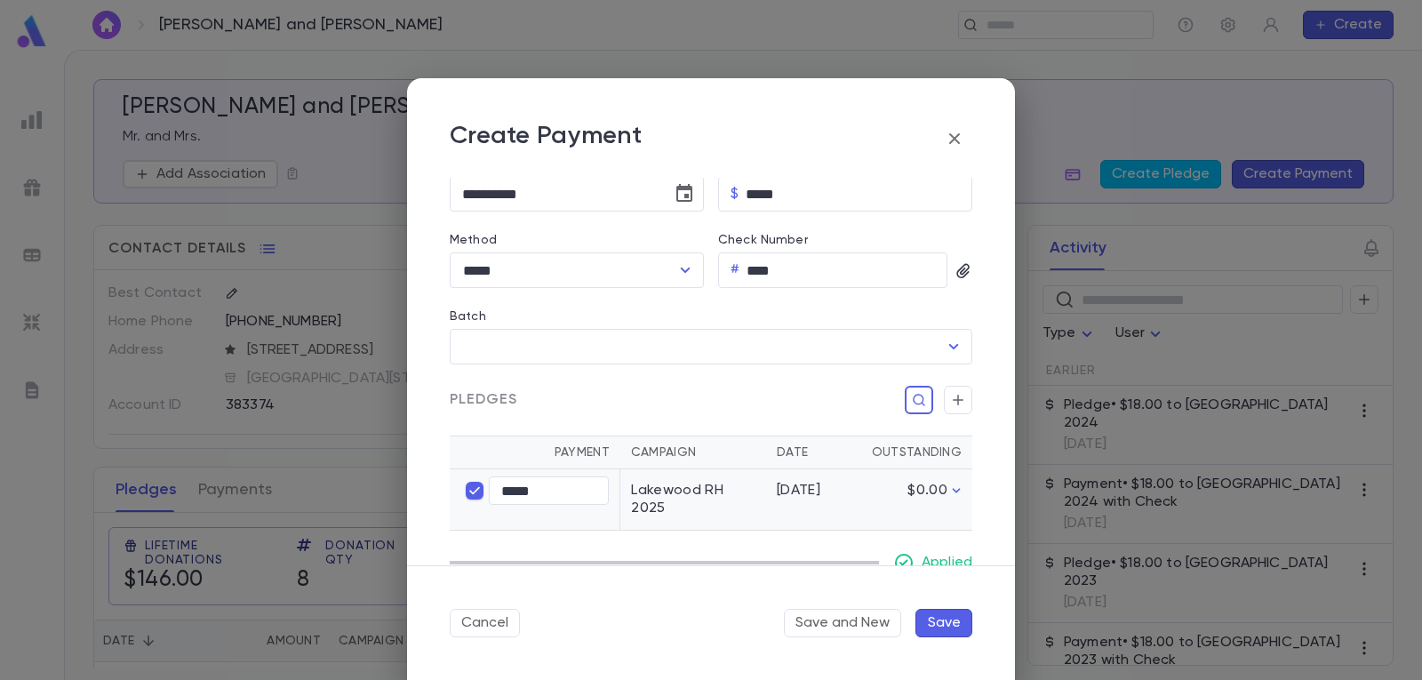
click at [957, 621] on button "Save" at bounding box center [943, 623] width 57 height 28
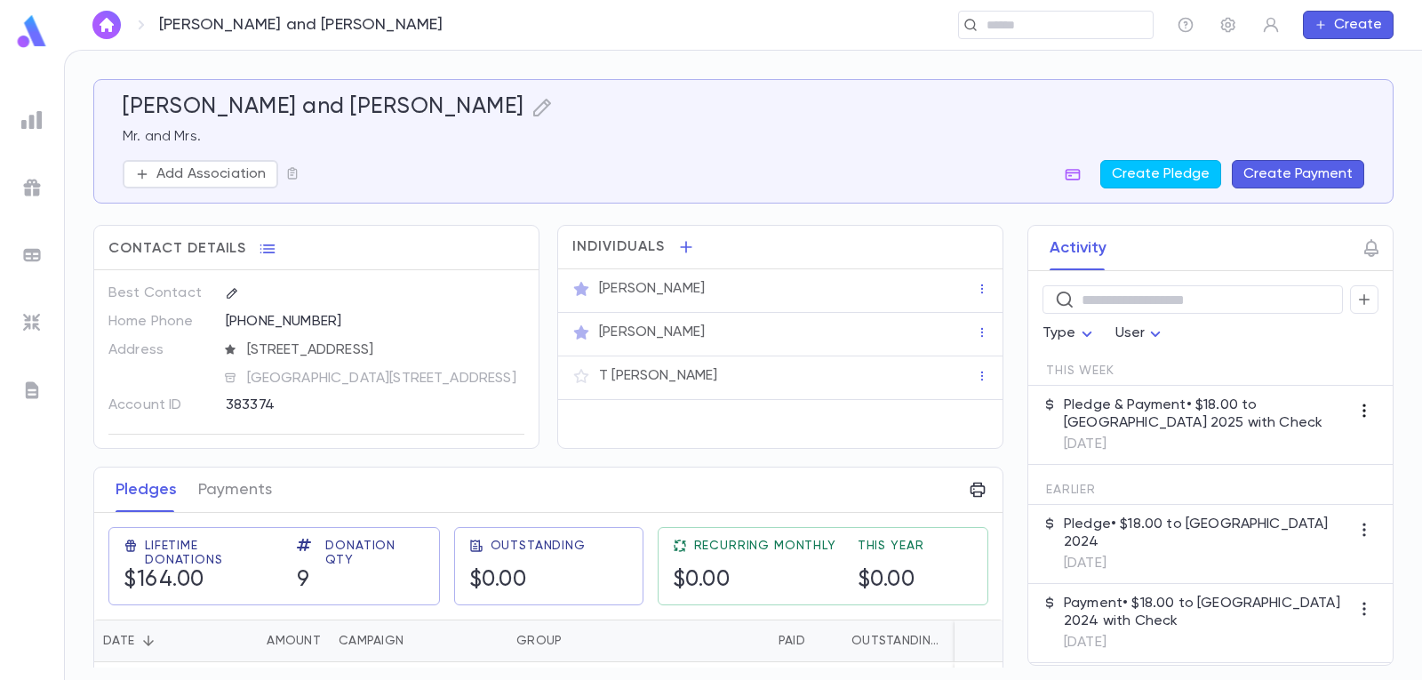
click at [1355, 408] on icon "button" at bounding box center [1364, 411] width 18 height 18
click at [1232, 430] on div at bounding box center [711, 340] width 1422 height 680
click at [1188, 411] on p "Pledge & Payment • $18.00 to [GEOGRAPHIC_DATA] 2025 with Check" at bounding box center [1207, 414] width 286 height 36
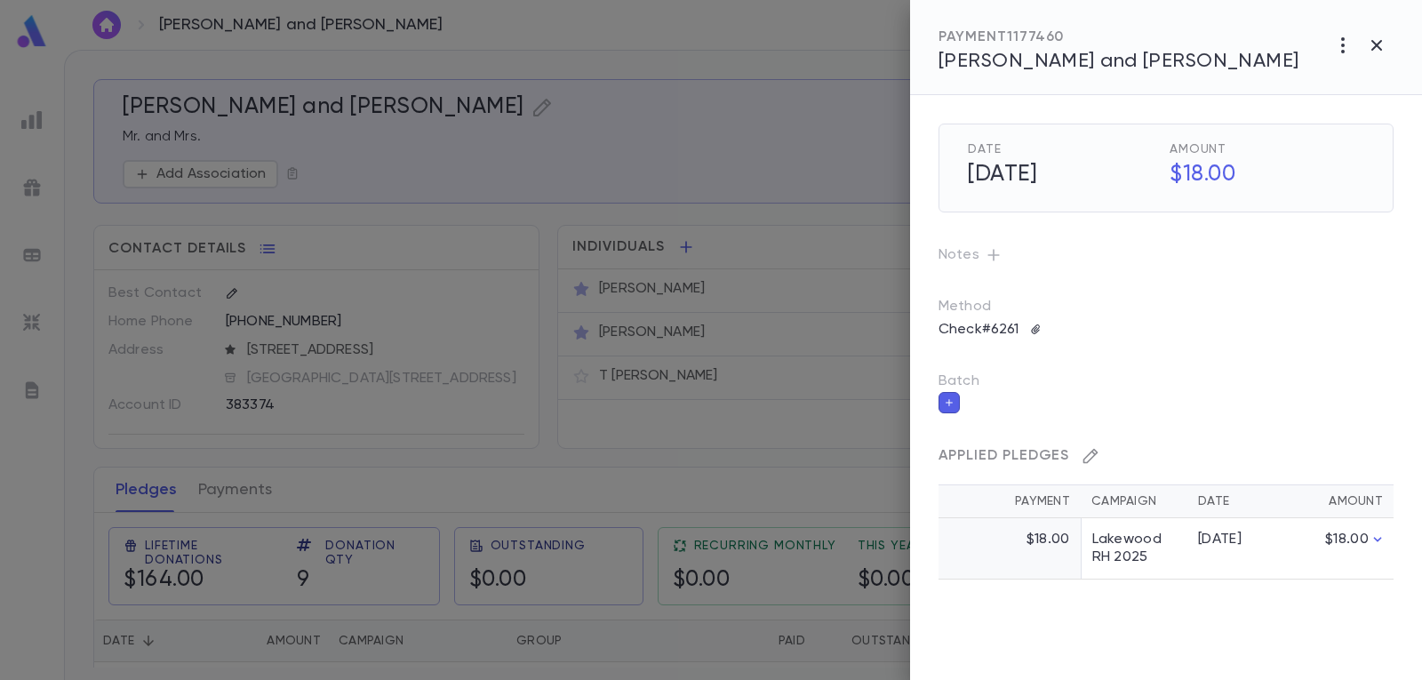
click at [1090, 453] on icon "button" at bounding box center [1090, 456] width 15 height 15
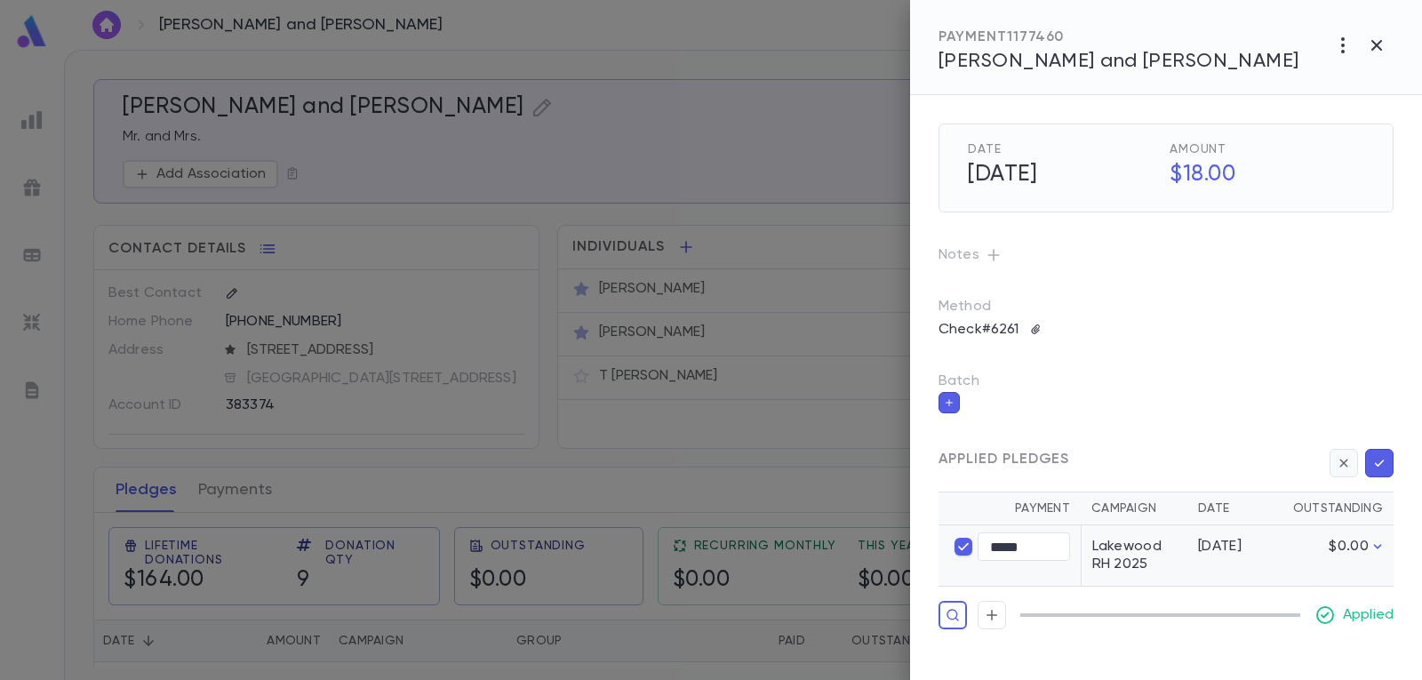
click at [1347, 466] on icon "button" at bounding box center [1343, 462] width 8 height 8
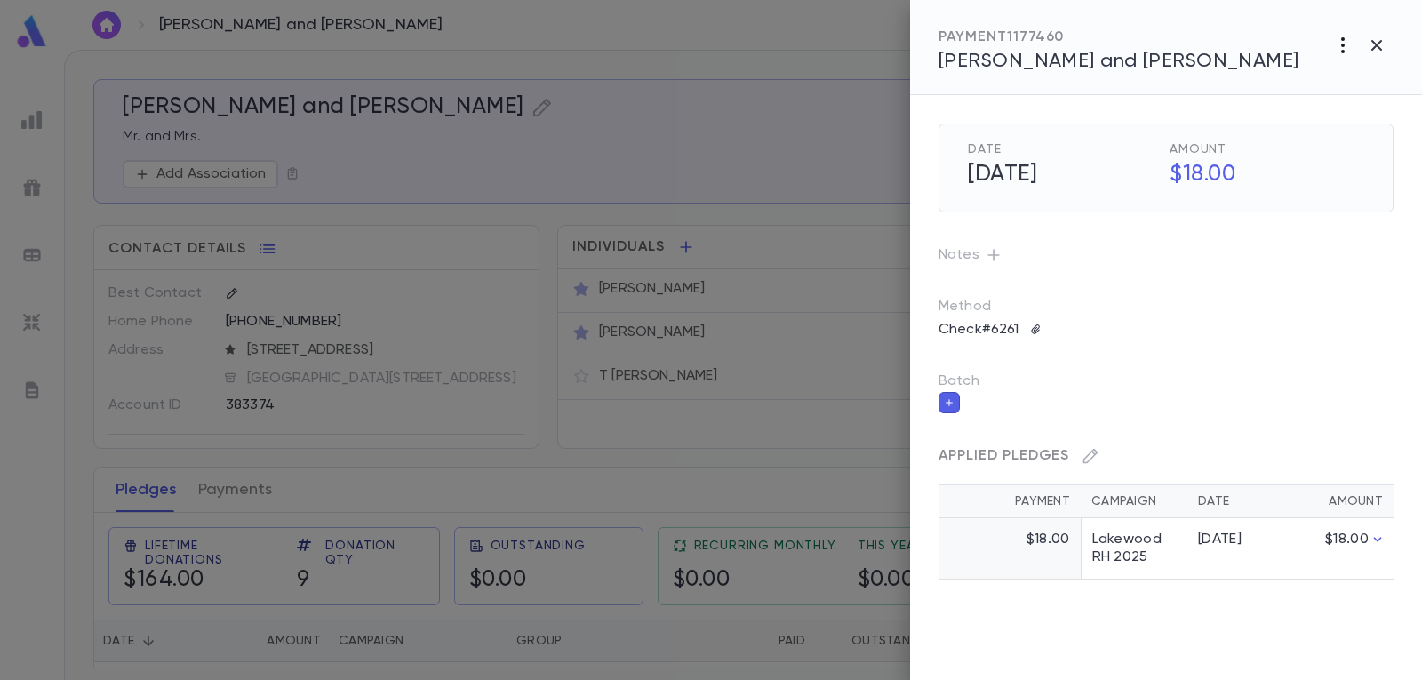
click at [1341, 41] on icon "button" at bounding box center [1342, 45] width 21 height 21
click at [1328, 163] on li "Delete" at bounding box center [1336, 168] width 150 height 28
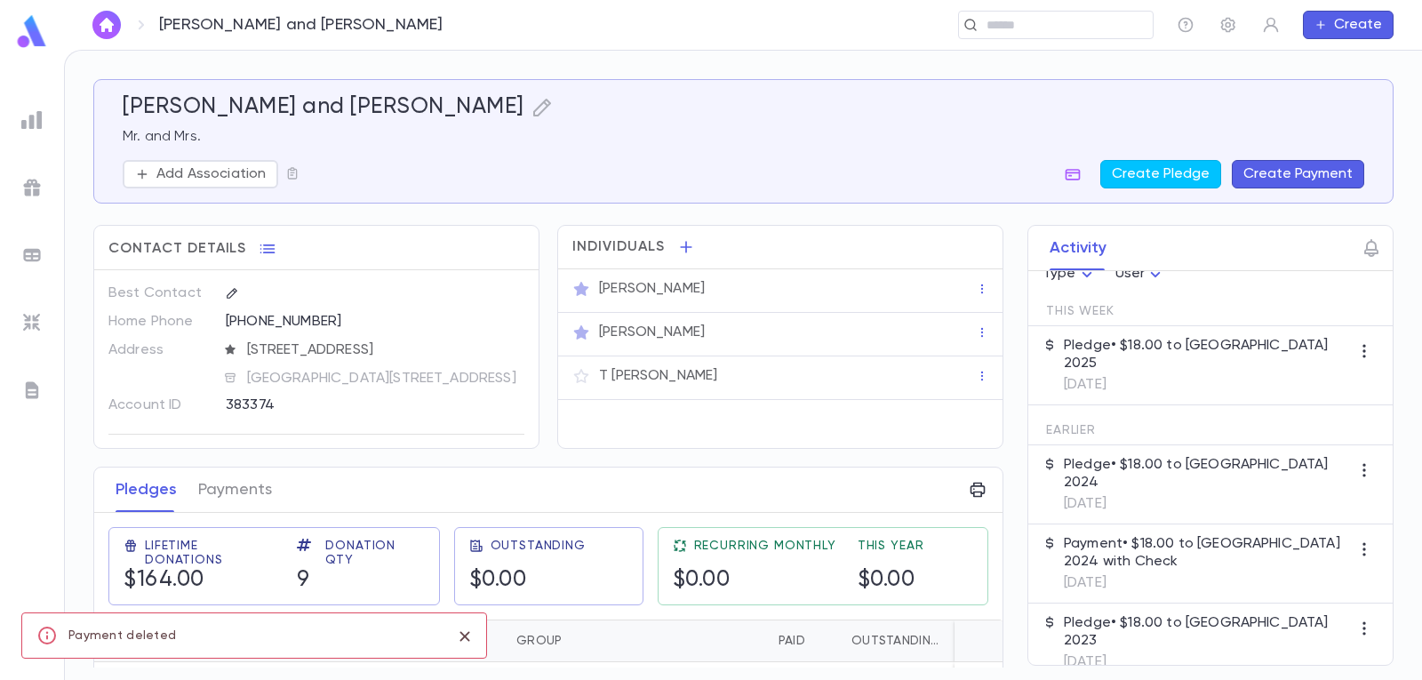
scroll to position [0, 0]
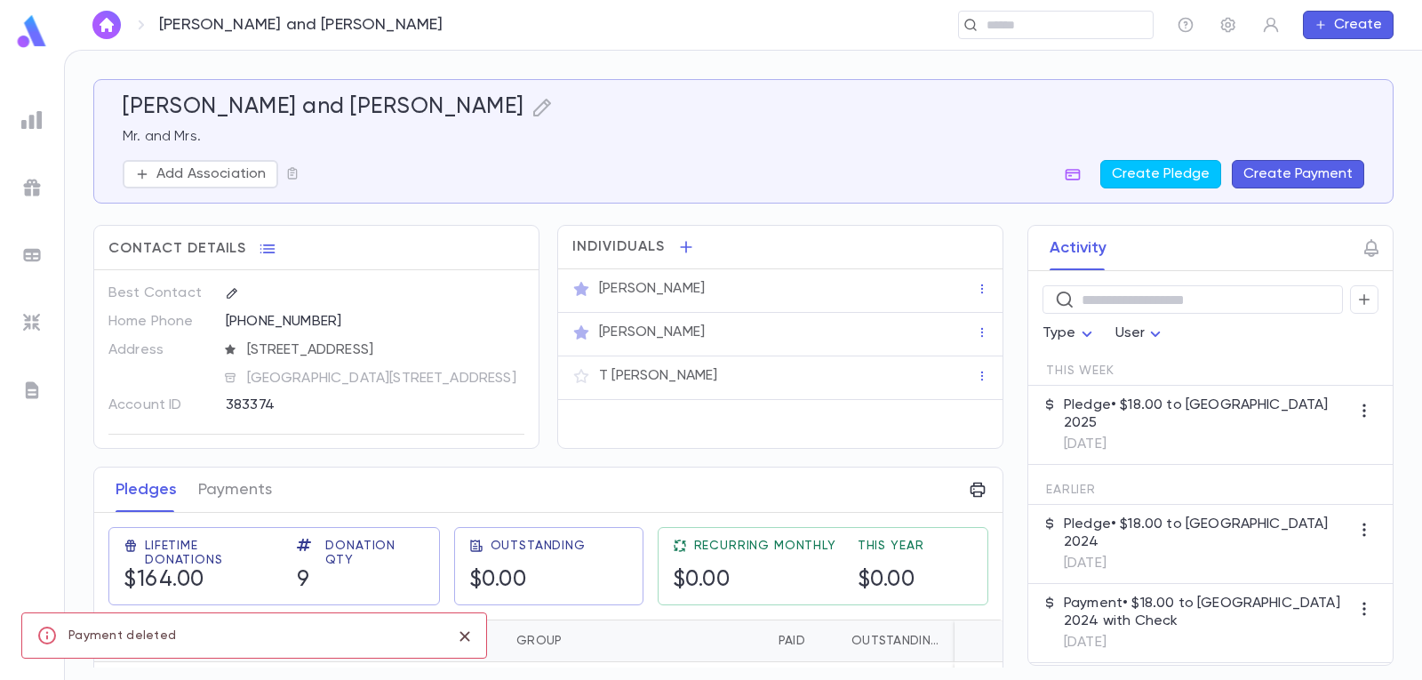
click at [1104, 409] on p "Pledge • $18.00 to [GEOGRAPHIC_DATA] 2025" at bounding box center [1207, 414] width 286 height 36
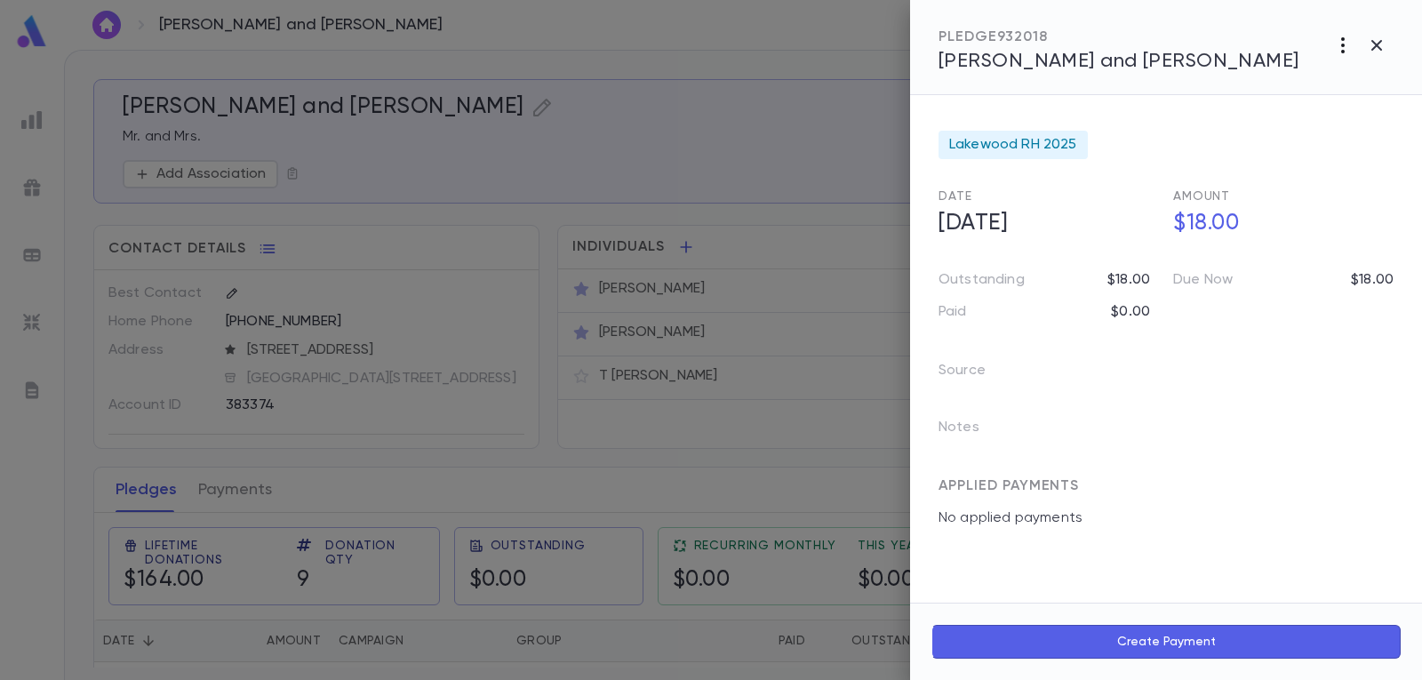
click at [1340, 41] on icon "button" at bounding box center [1342, 45] width 21 height 21
click at [1257, 172] on li "Delete" at bounding box center [1302, 168] width 221 height 28
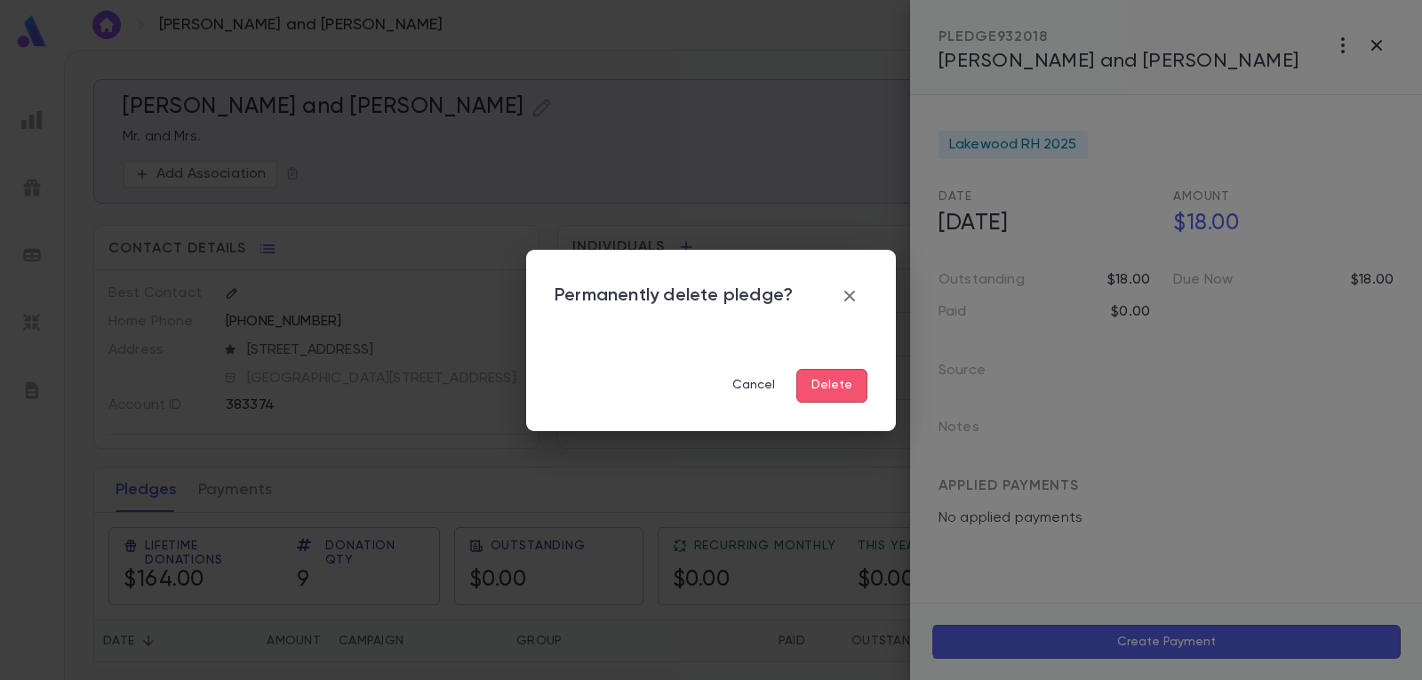
click at [856, 391] on button "Delete" at bounding box center [831, 386] width 71 height 34
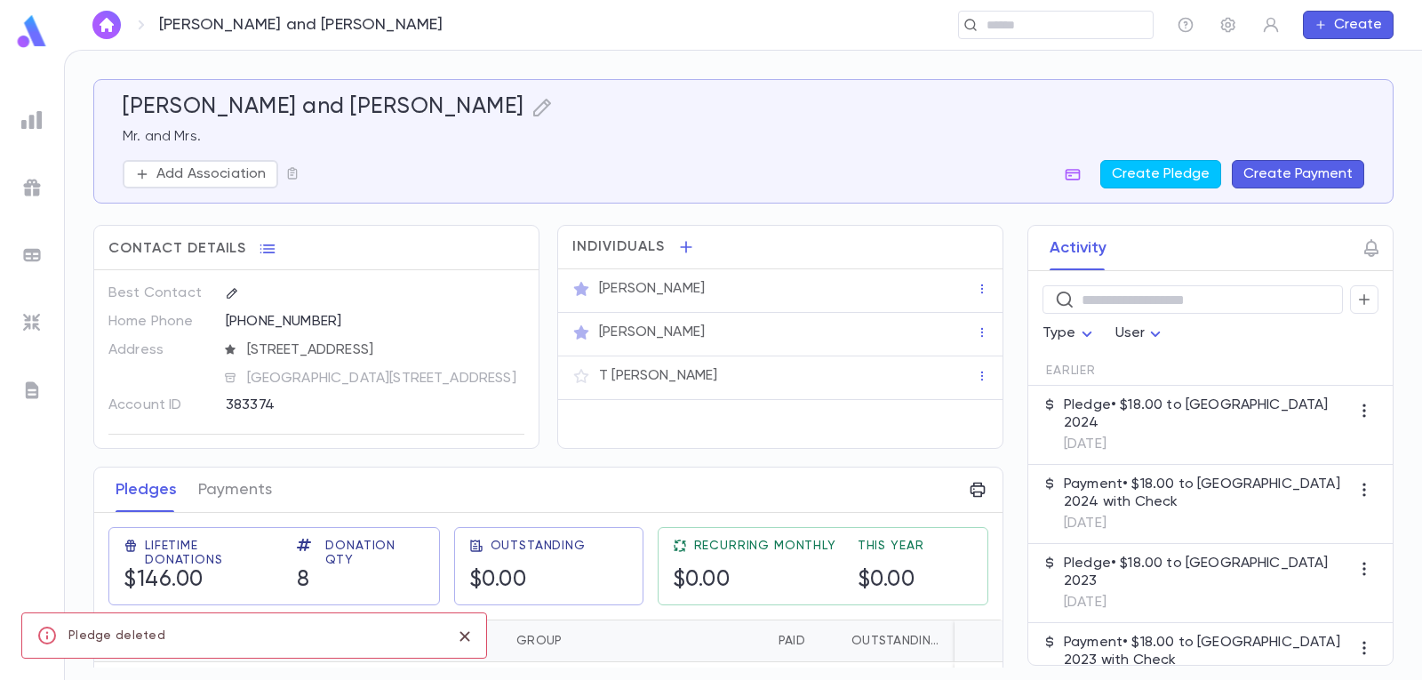
click at [1326, 171] on button "Create Payment" at bounding box center [1298, 174] width 132 height 28
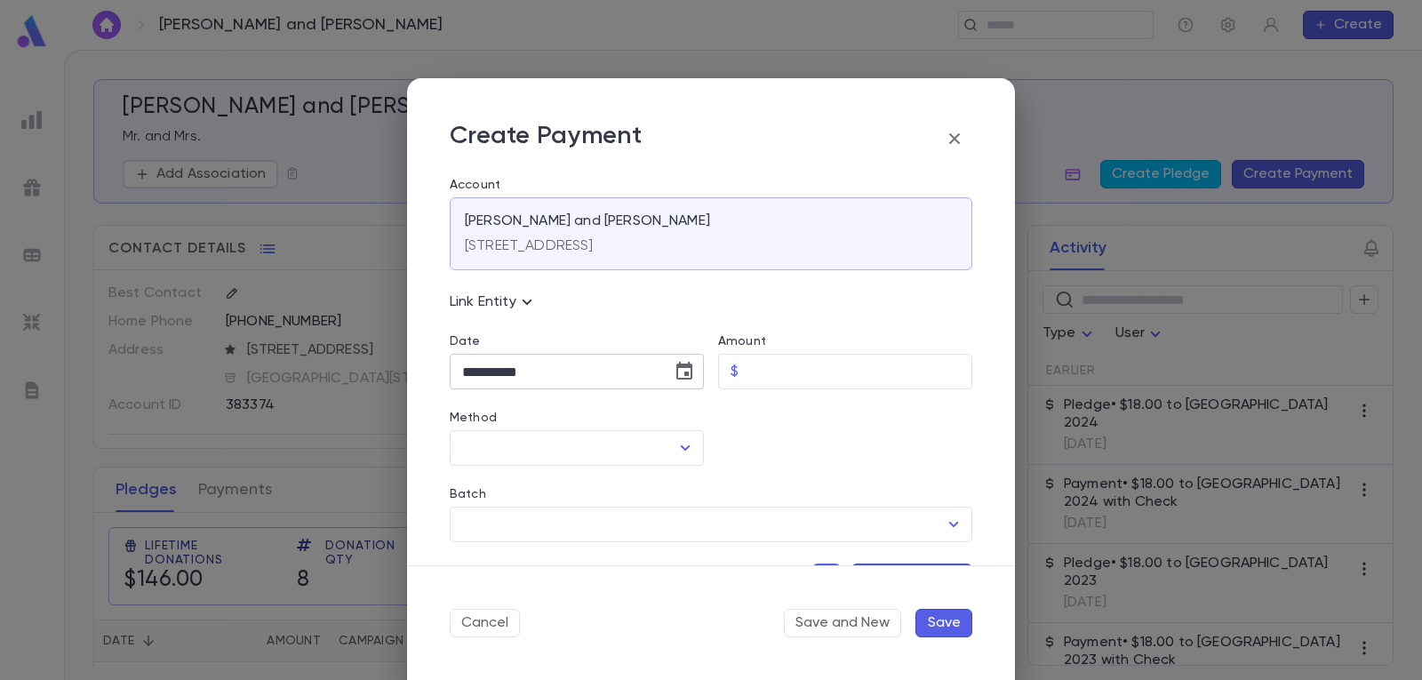
click at [676, 372] on icon "Choose date, selected date is Sep 19, 2025" at bounding box center [684, 371] width 16 height 18
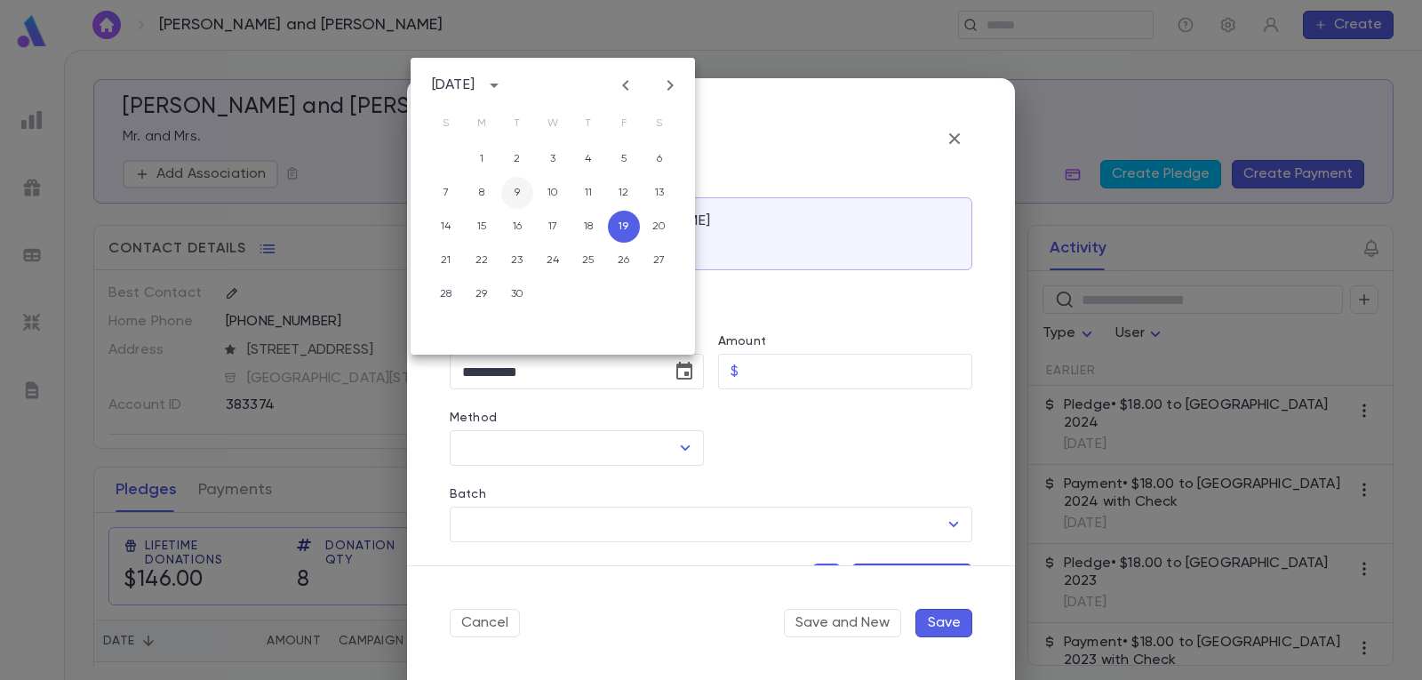
click at [521, 187] on button "9" at bounding box center [517, 193] width 32 height 32
type input "**********"
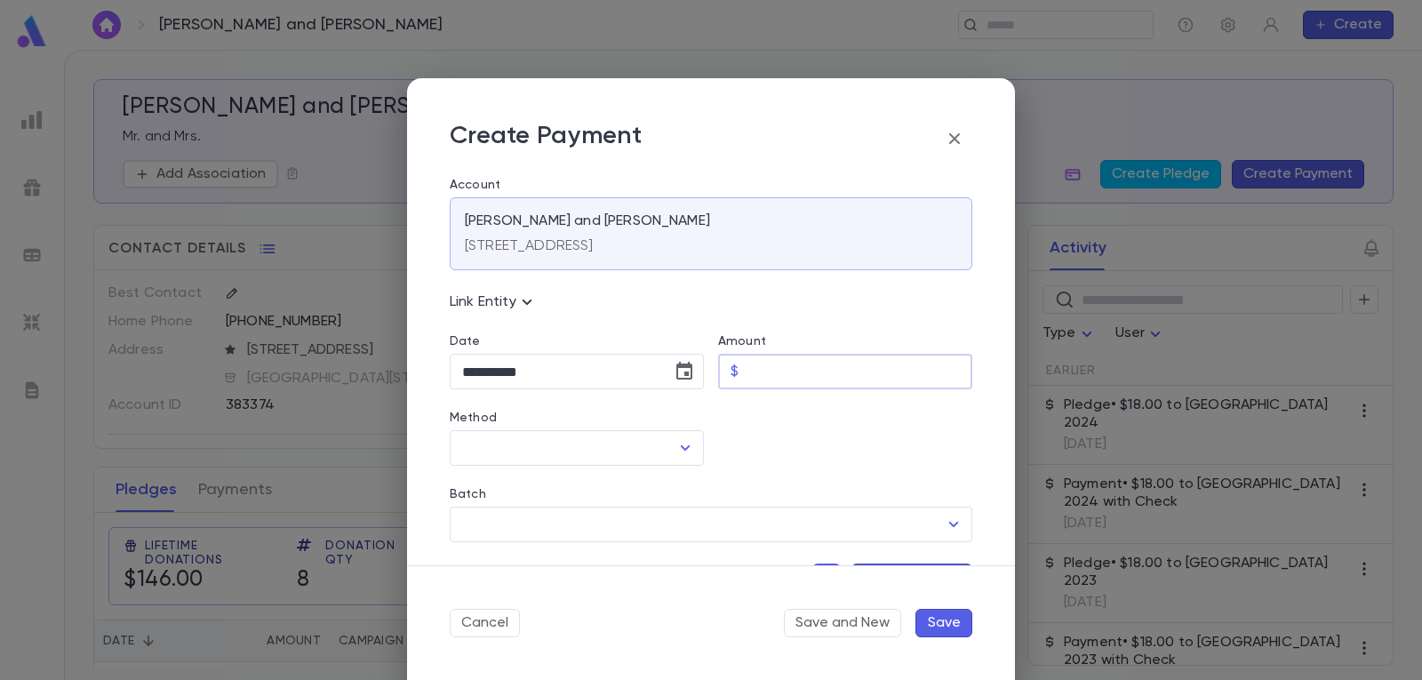
click at [803, 372] on input "Amount" at bounding box center [859, 372] width 227 height 35
click at [677, 449] on icon "Open" at bounding box center [684, 447] width 21 height 21
type input "*****"
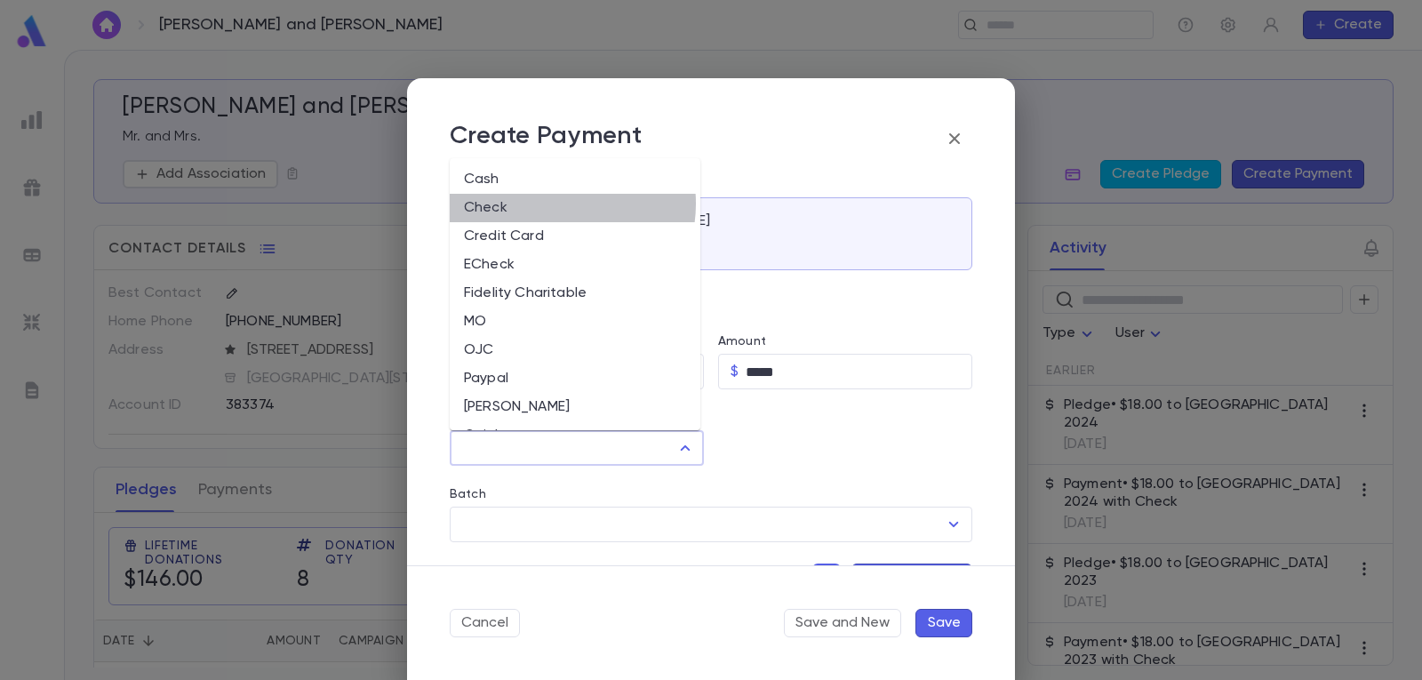
click at [556, 203] on li "Check" at bounding box center [575, 208] width 251 height 28
type input "*****"
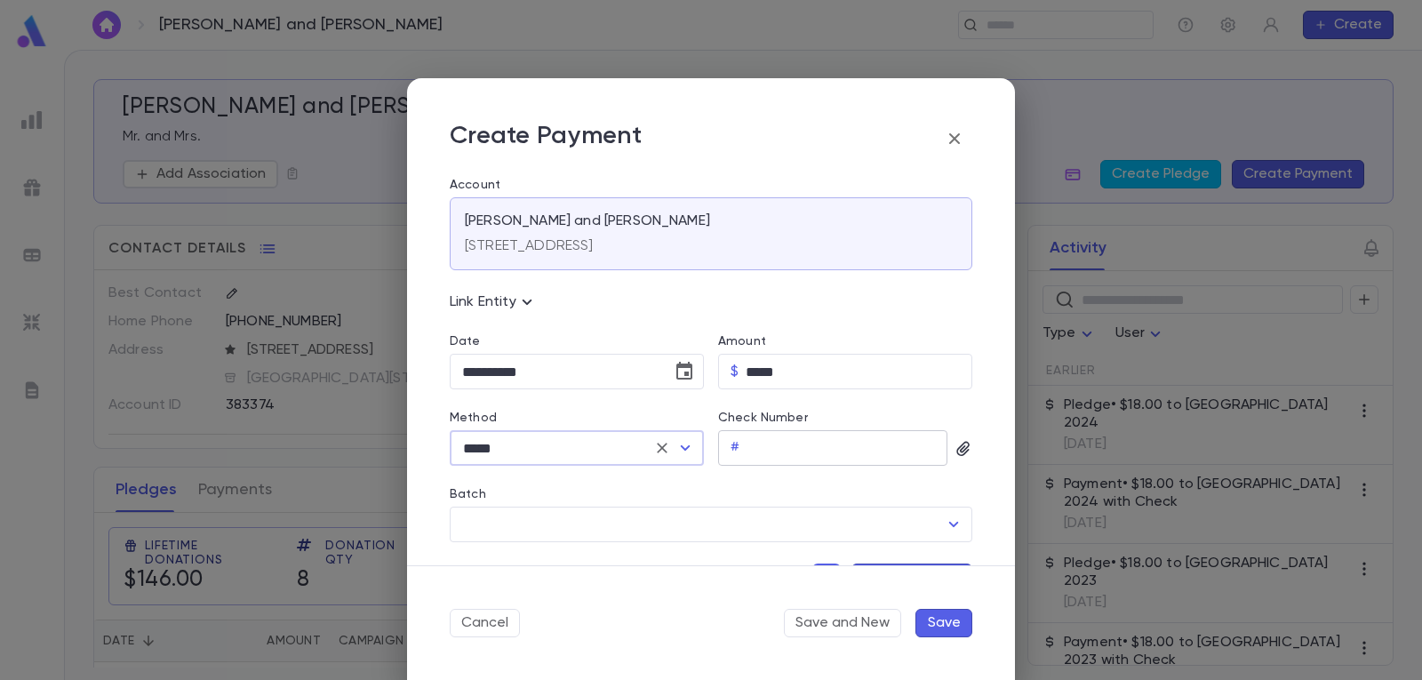
click at [819, 450] on input "Check Number" at bounding box center [846, 448] width 201 height 35
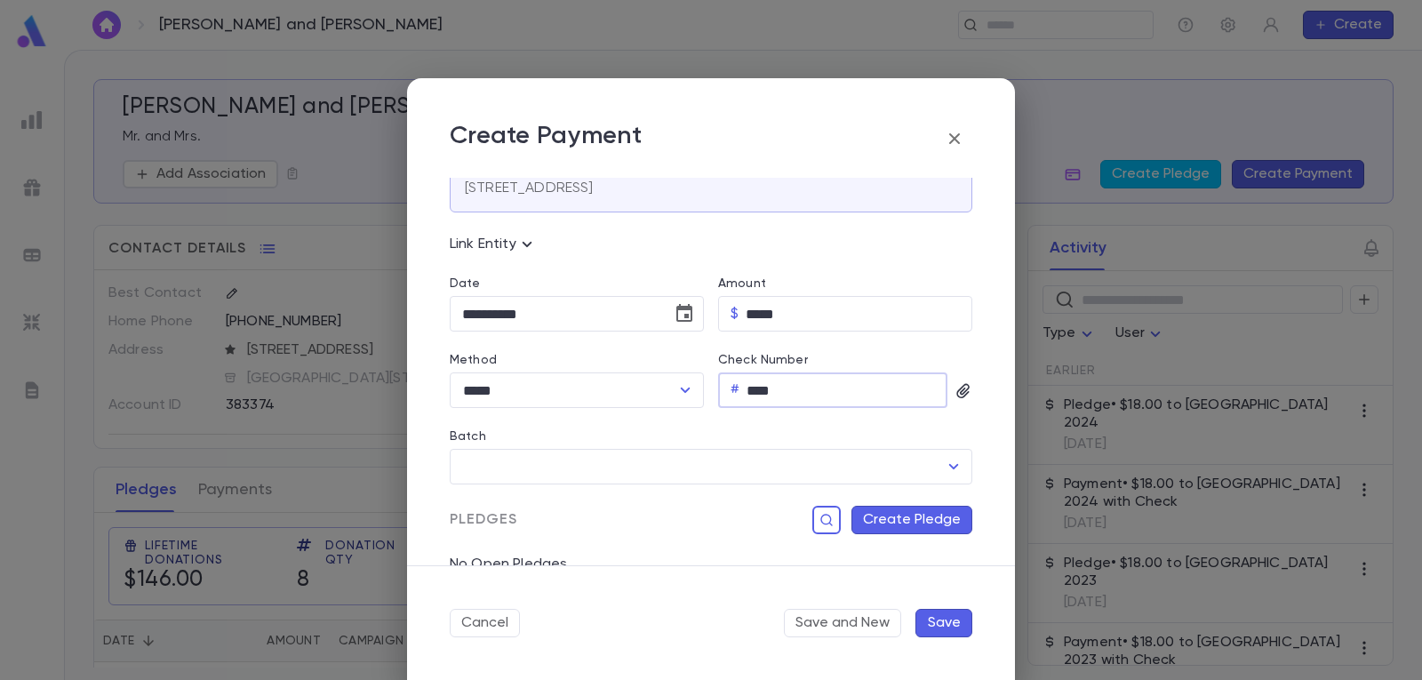
scroll to position [89, 0]
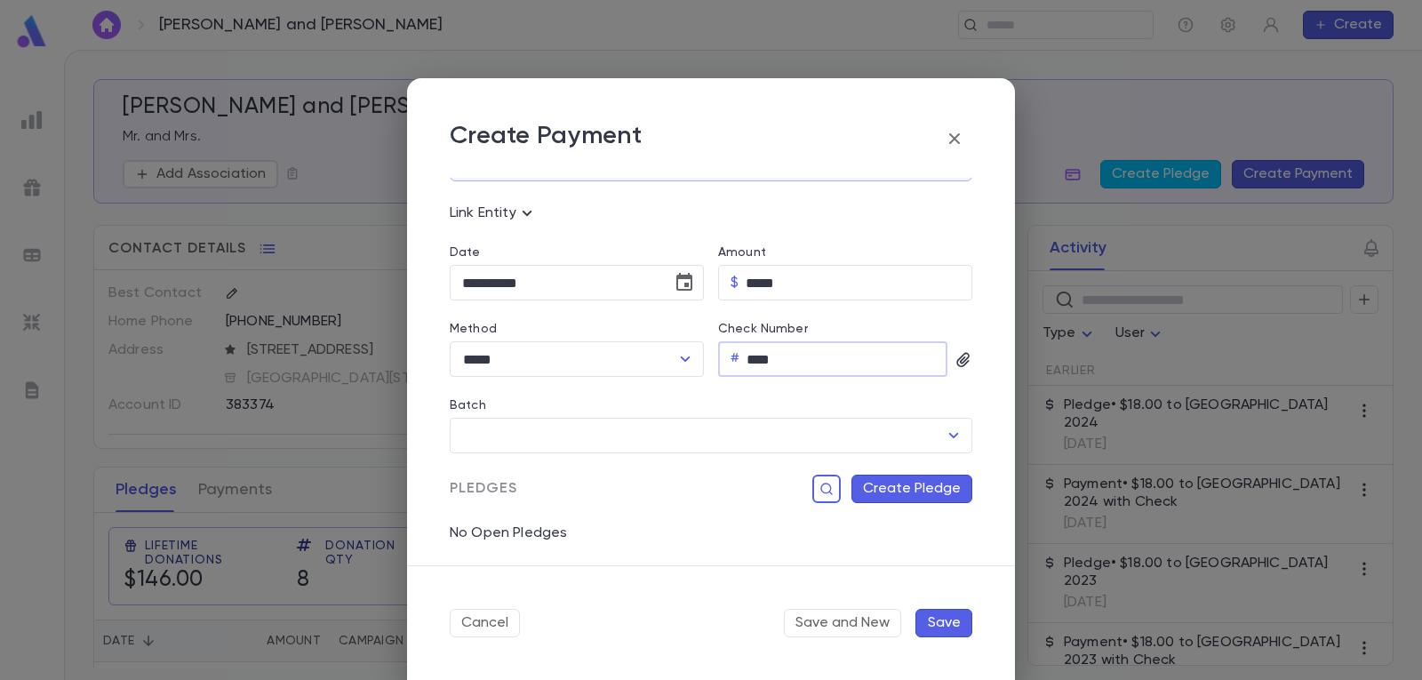
type input "****"
click at [905, 482] on button "Create Pledge" at bounding box center [911, 488] width 121 height 28
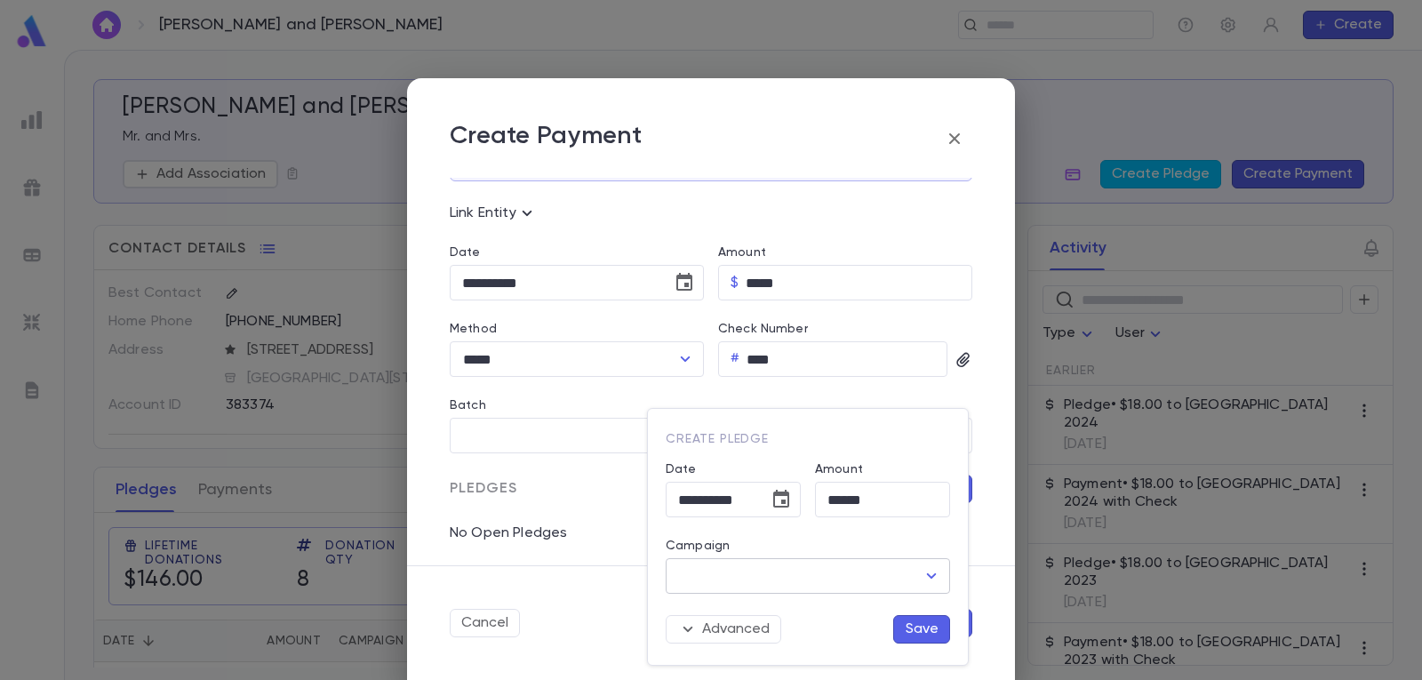
click at [931, 575] on icon "Open" at bounding box center [931, 575] width 21 height 21
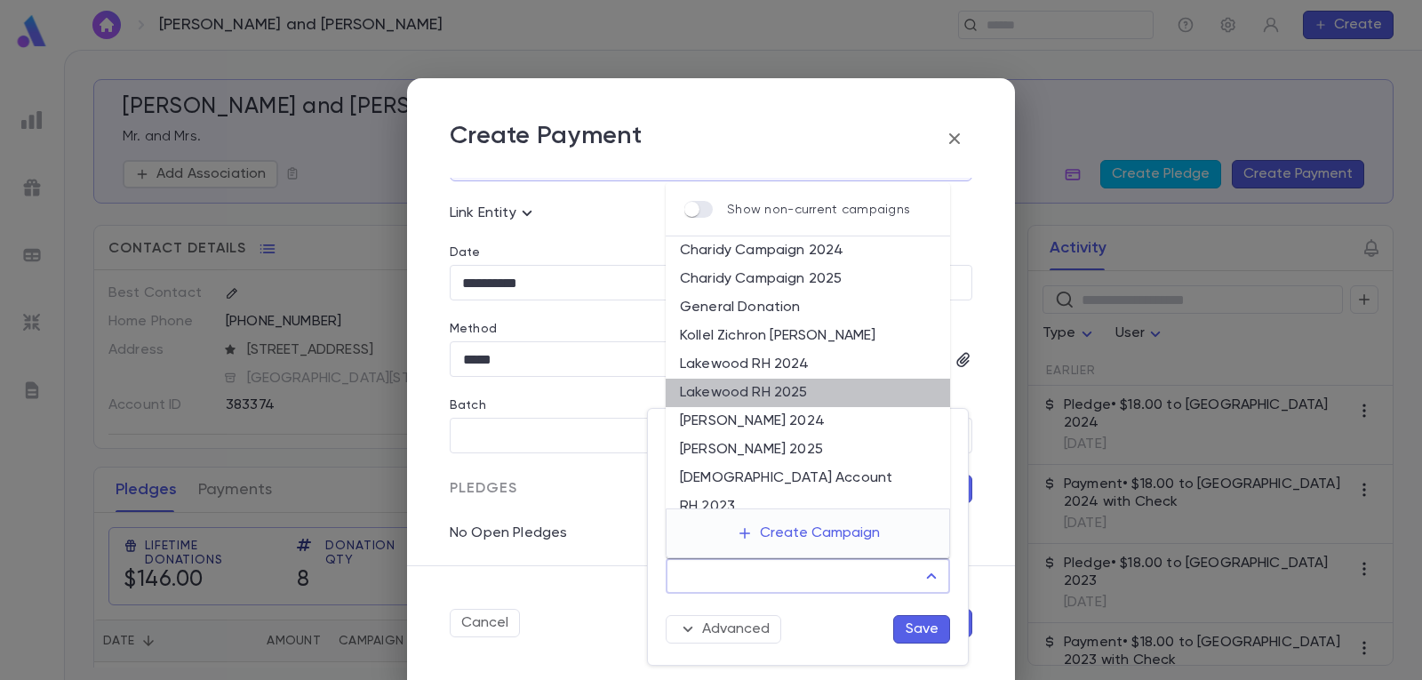
click at [829, 393] on li "Lakewood RH 2025" at bounding box center [808, 393] width 284 height 28
type input "**********"
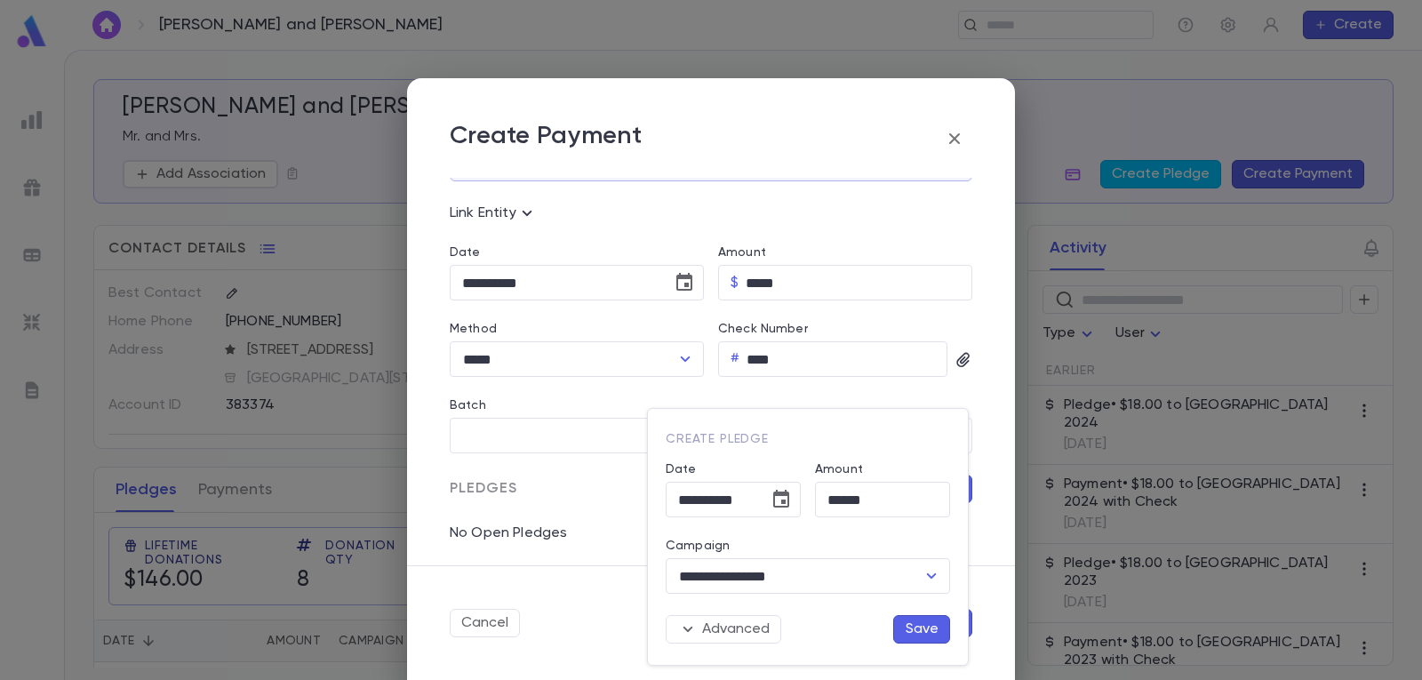
click at [926, 630] on button "Save" at bounding box center [921, 629] width 57 height 28
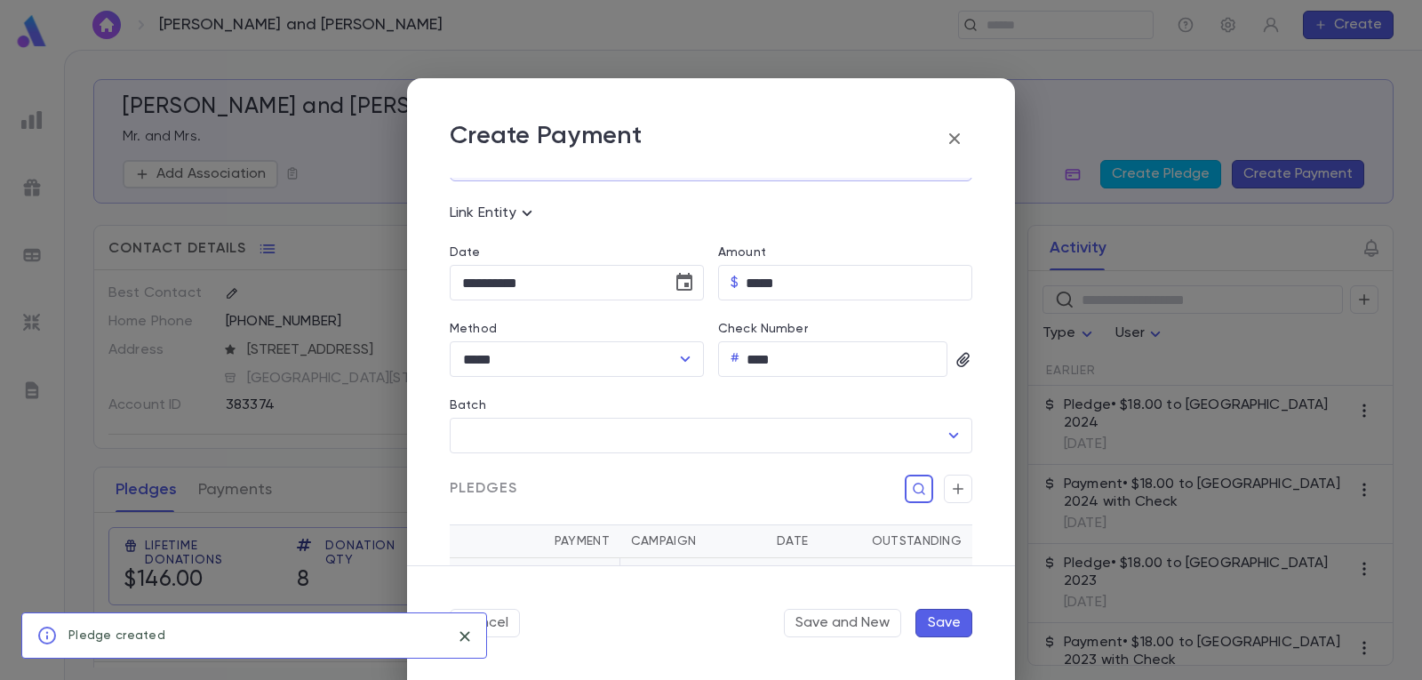
click at [950, 617] on button "Save" at bounding box center [943, 623] width 57 height 28
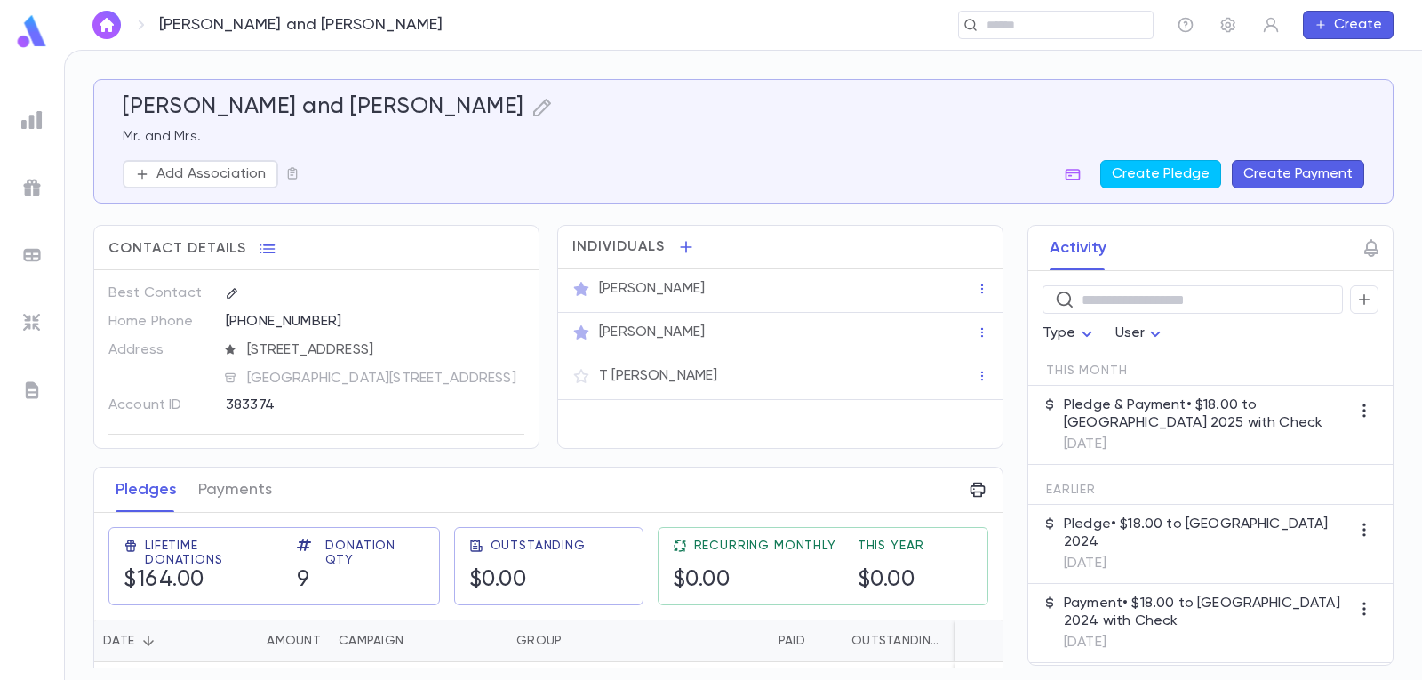
click at [111, 20] on img "button" at bounding box center [106, 25] width 21 height 14
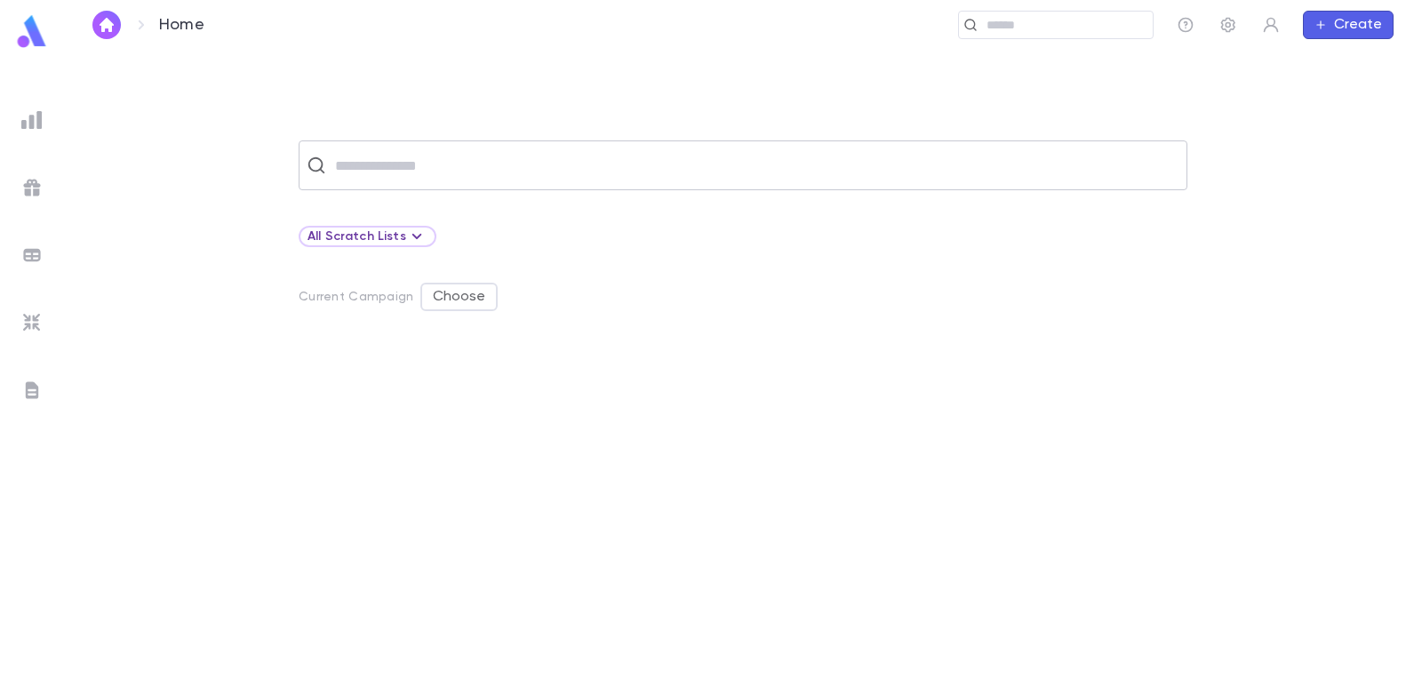
click at [484, 170] on input "text" at bounding box center [754, 165] width 849 height 34
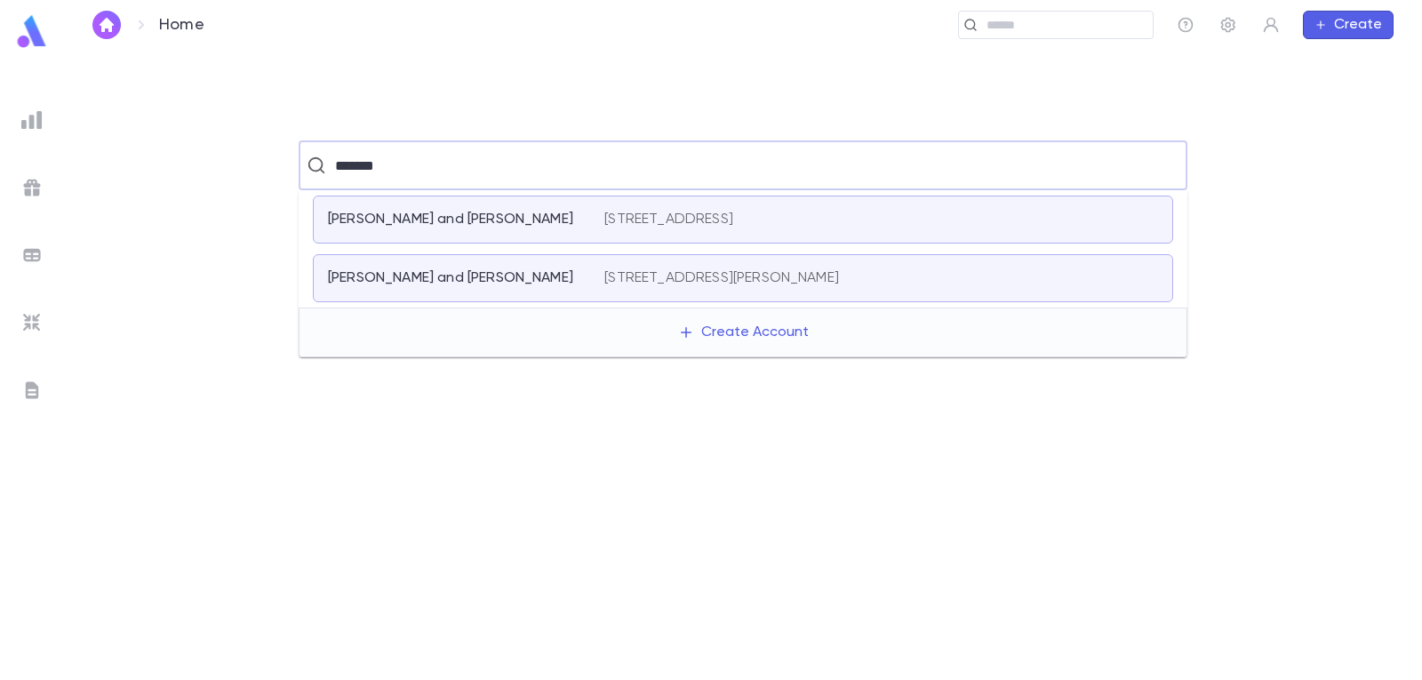
type input "*******"
click at [100, 14] on button "button" at bounding box center [106, 25] width 28 height 28
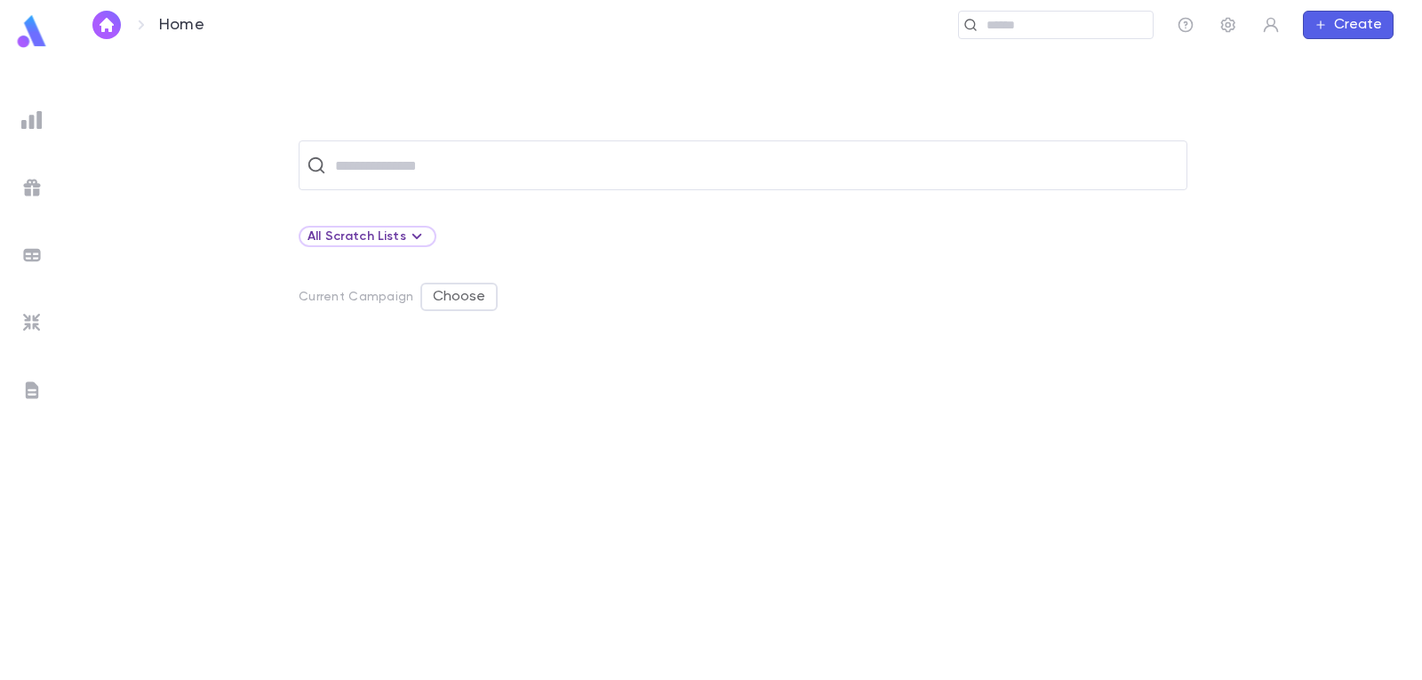
click at [1327, 24] on icon "button" at bounding box center [1320, 25] width 12 height 14
click at [1356, 59] on li "Account" at bounding box center [1352, 59] width 91 height 28
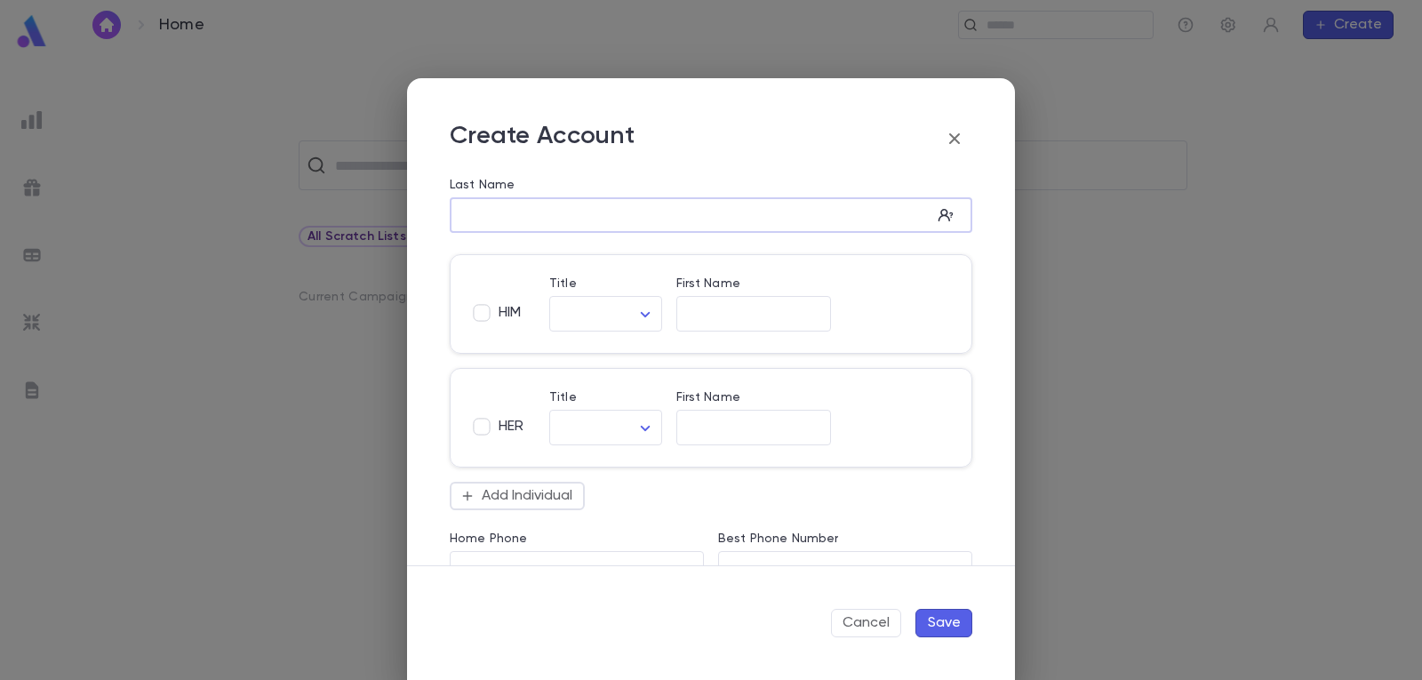
click at [624, 219] on input "Last Name" at bounding box center [691, 215] width 482 height 20
type input "*******"
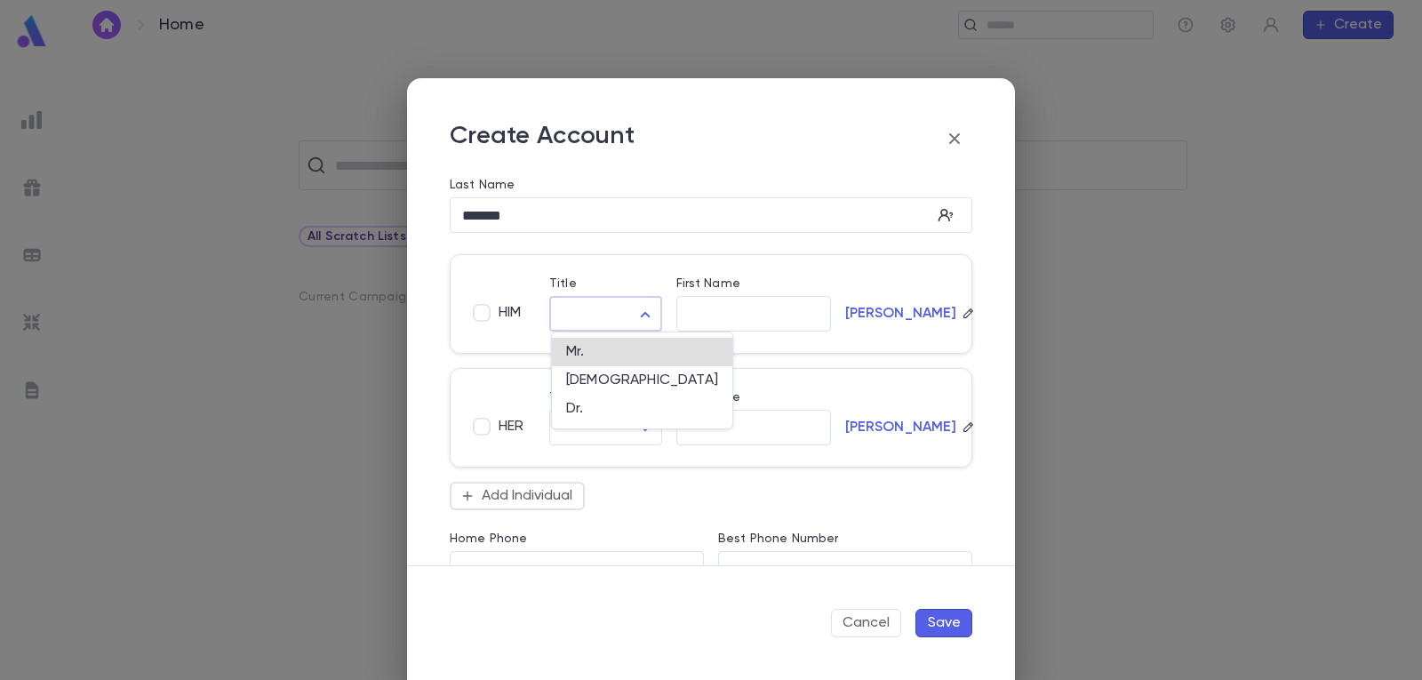
click at [638, 311] on body "Home ​ Create ​ All Scratch Lists Current Campaign Choose Profile Log out Accou…" at bounding box center [711, 364] width 1422 height 629
click at [609, 371] on span "[DEMOGRAPHIC_DATA]" at bounding box center [642, 380] width 152 height 18
type input "*****"
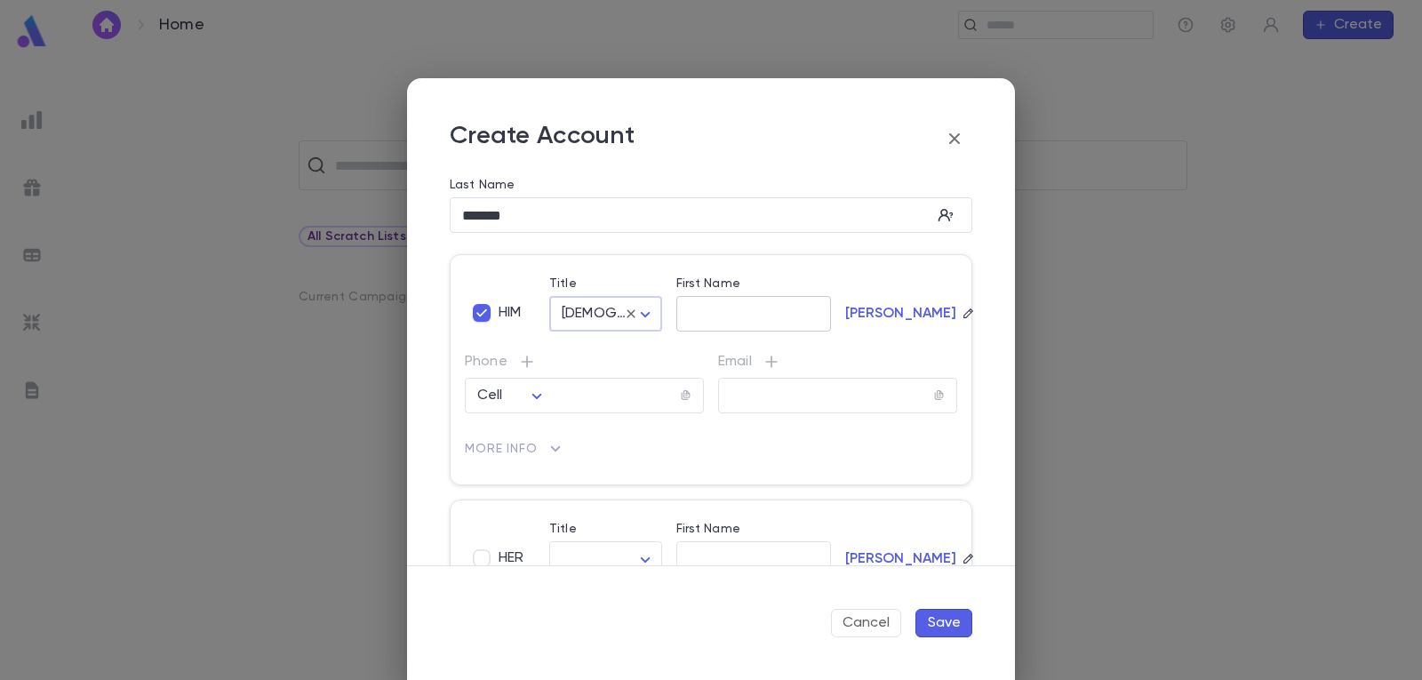
click at [728, 307] on input "First Name" at bounding box center [753, 314] width 155 height 20
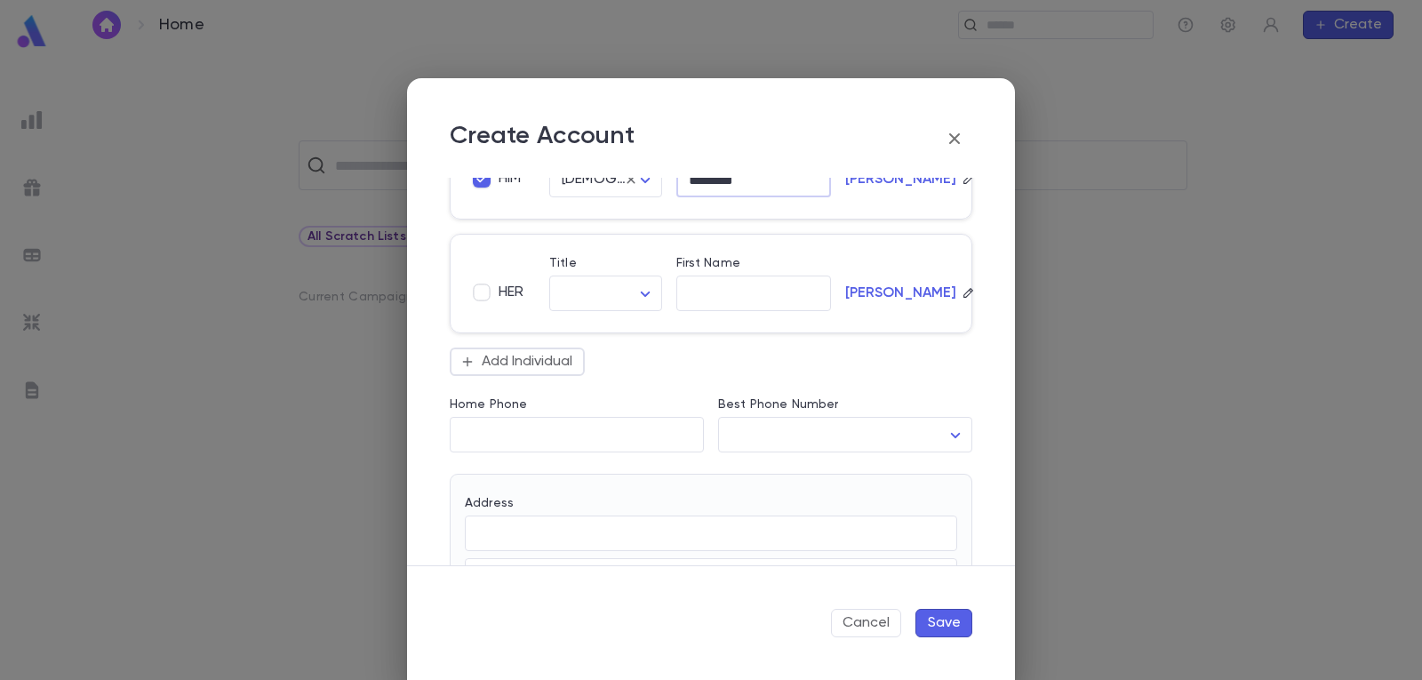
scroll to position [267, 0]
type input "********"
click at [641, 297] on body "Home ​ Create ​ All Scratch Lists Current Campaign Choose Profile Log out Accou…" at bounding box center [711, 364] width 1422 height 629
click at [615, 330] on span "Mrs." at bounding box center [606, 332] width 81 height 18
type input "****"
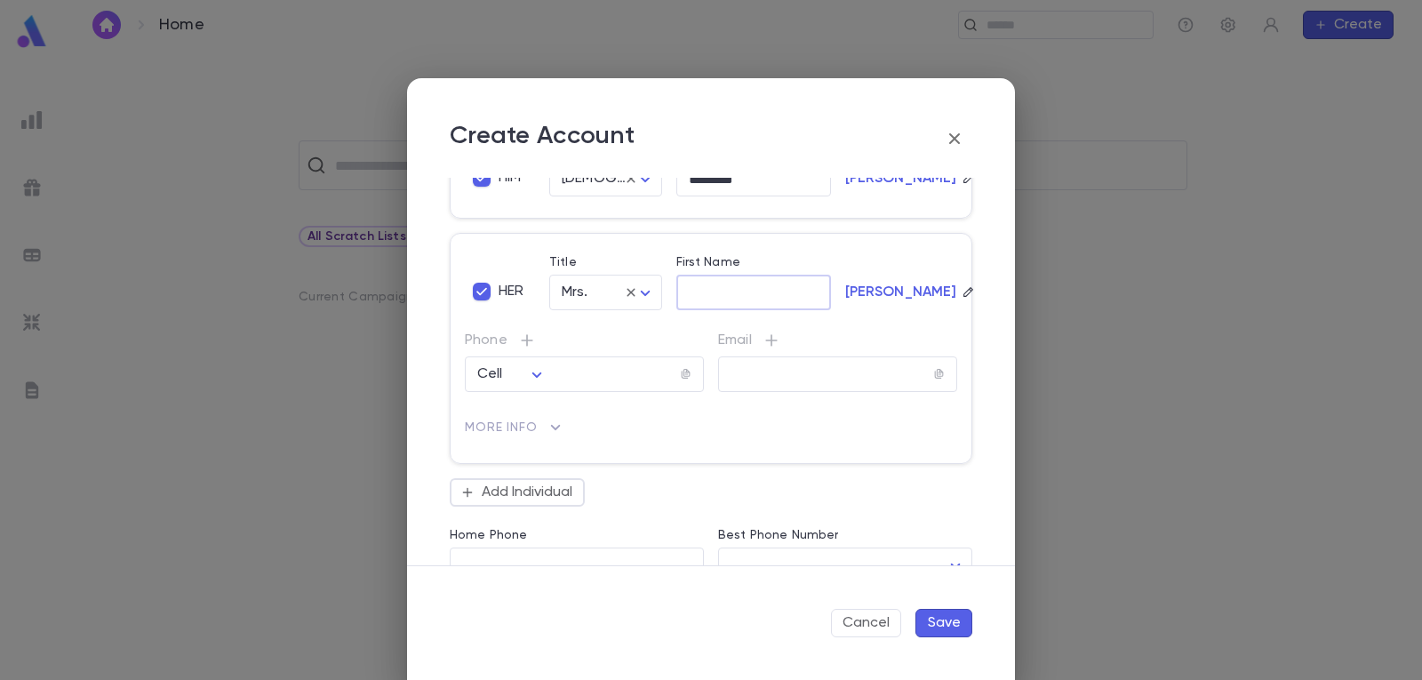
click at [751, 303] on input "First Name" at bounding box center [753, 293] width 155 height 20
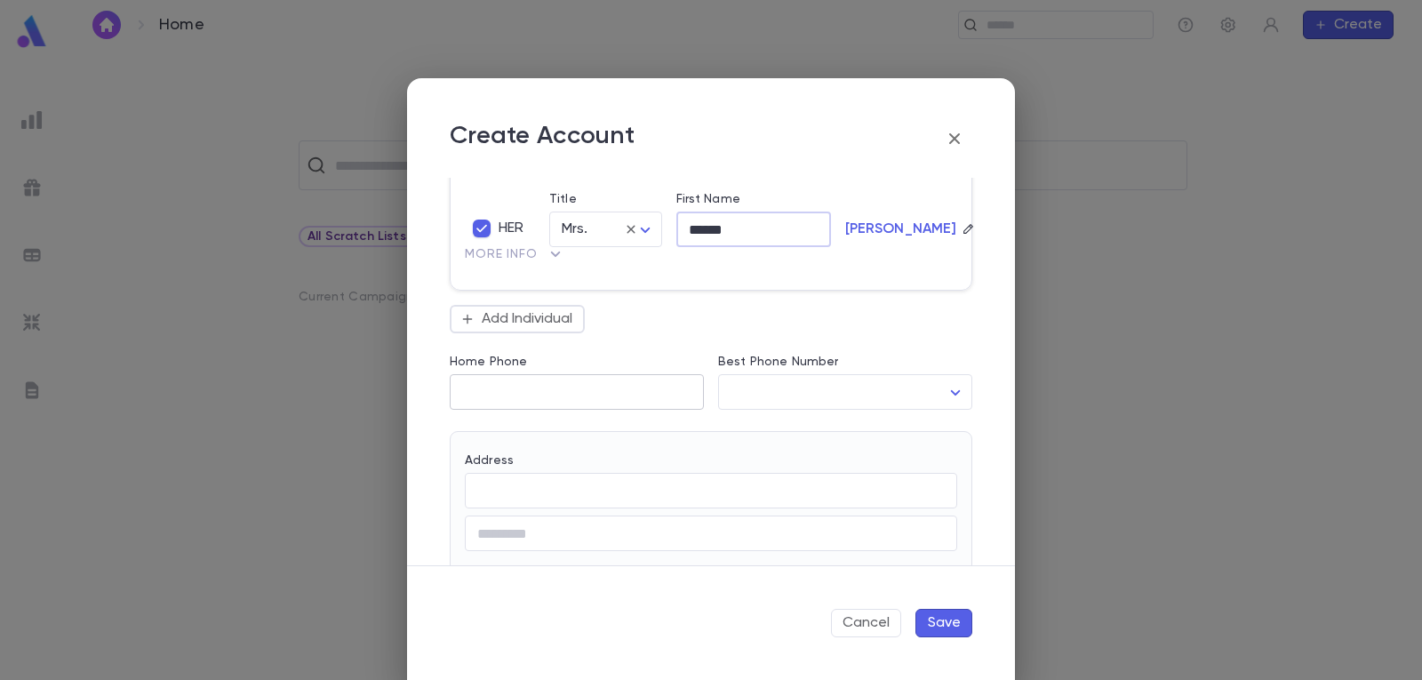
scroll to position [444, 0]
type input "******"
click at [546, 393] on input "Home Phone" at bounding box center [577, 388] width 254 height 20
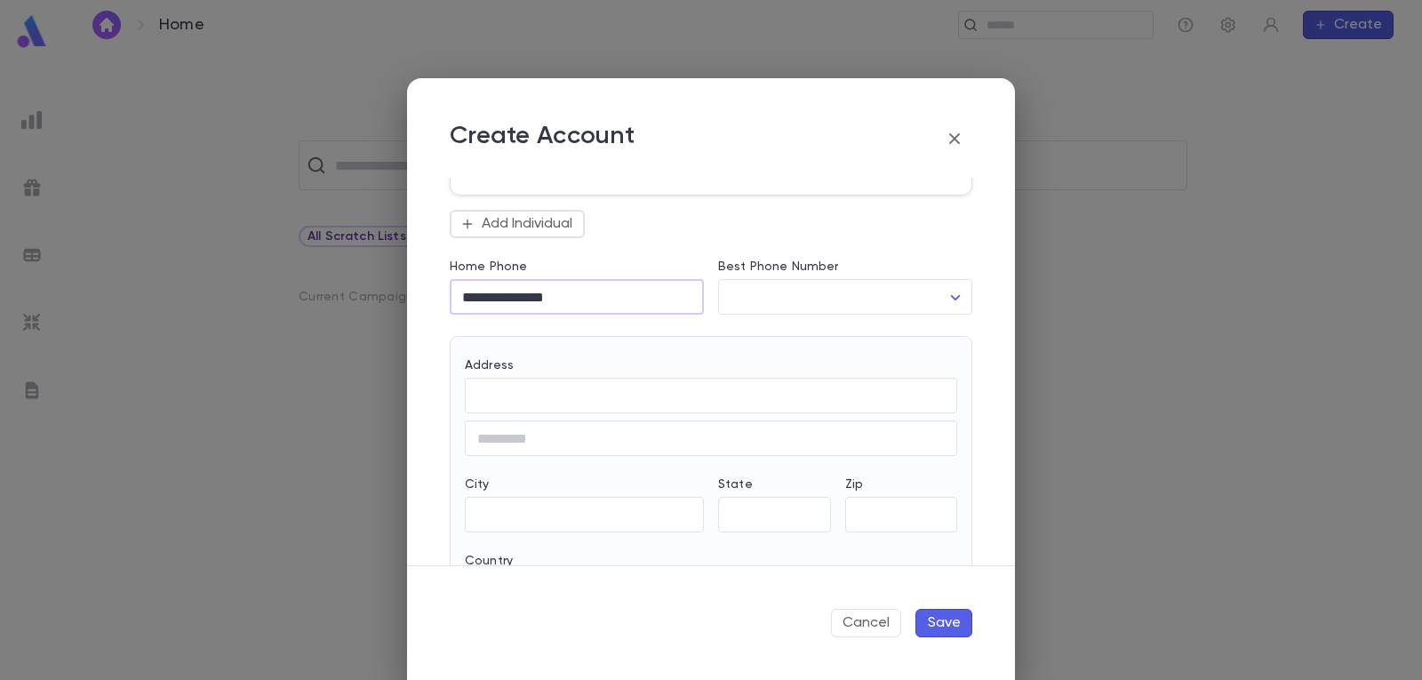
scroll to position [622, 0]
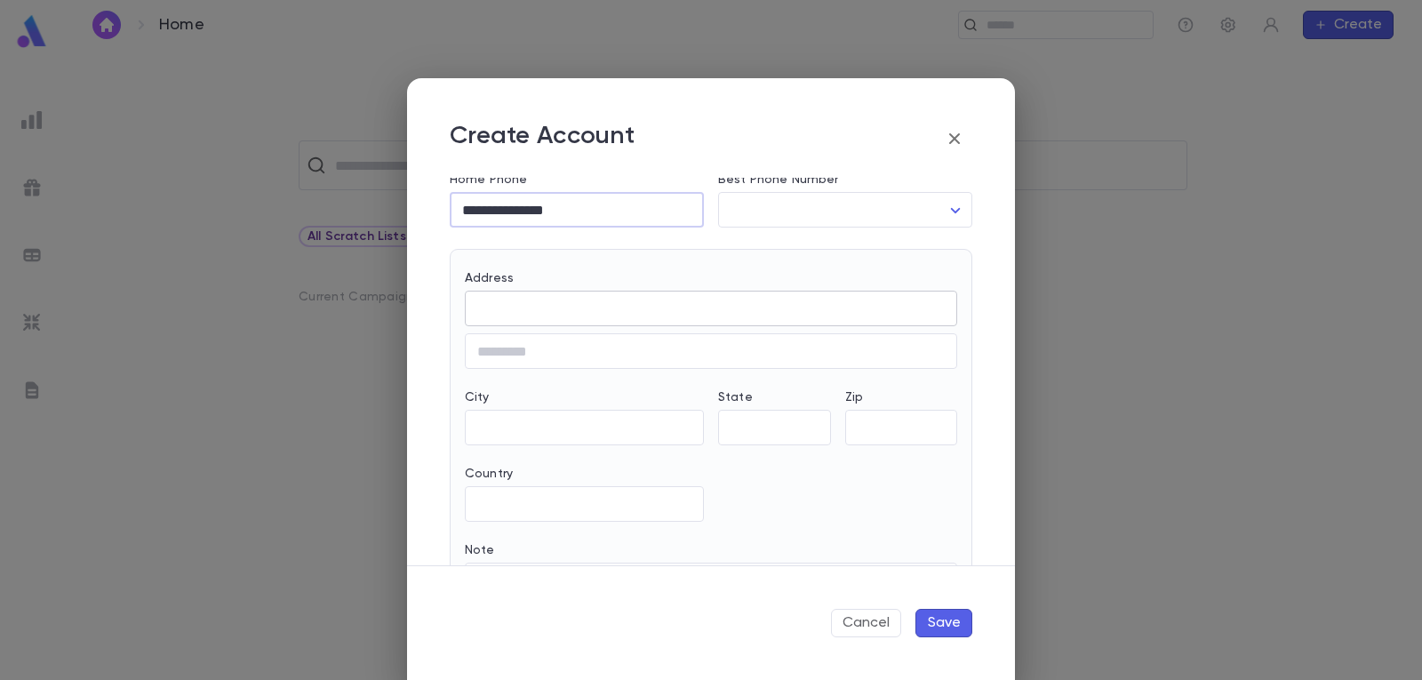
type input "**********"
click at [552, 314] on input "Address" at bounding box center [711, 309] width 492 height 20
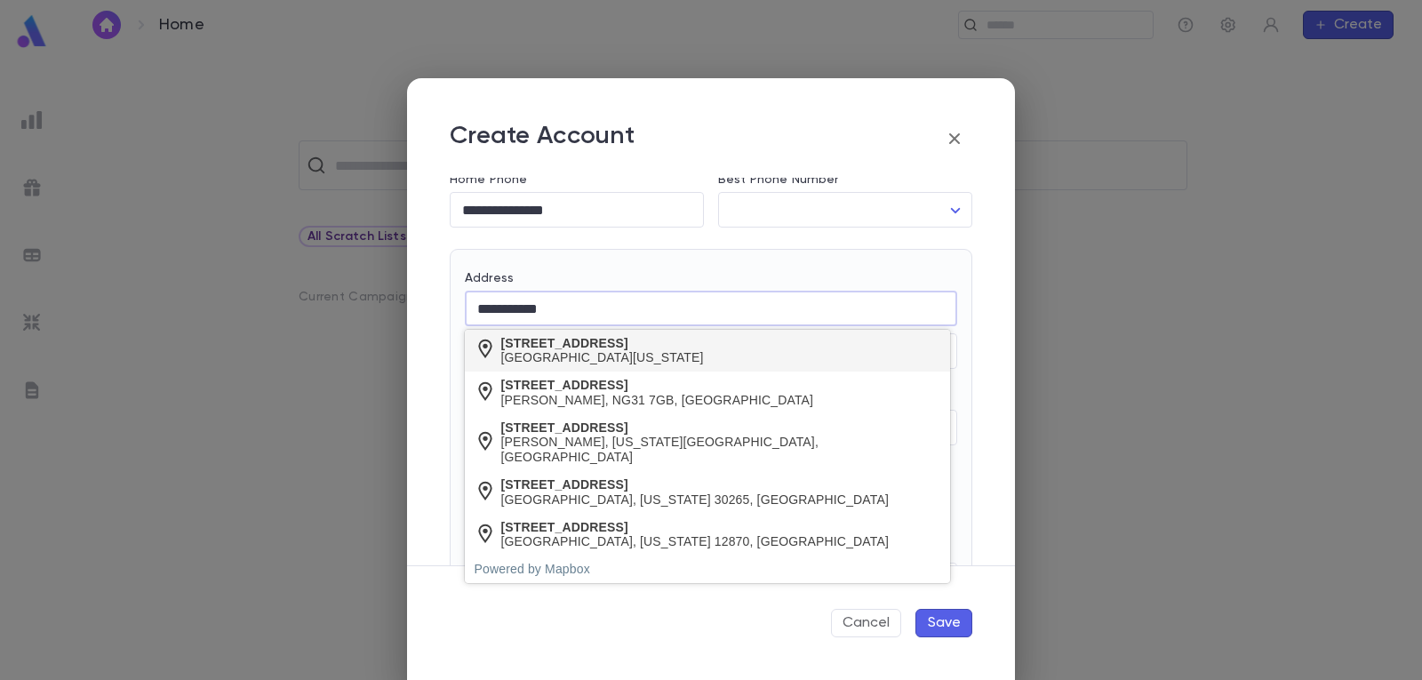
click at [566, 350] on div "[GEOGRAPHIC_DATA][US_STATE]" at bounding box center [602, 357] width 203 height 15
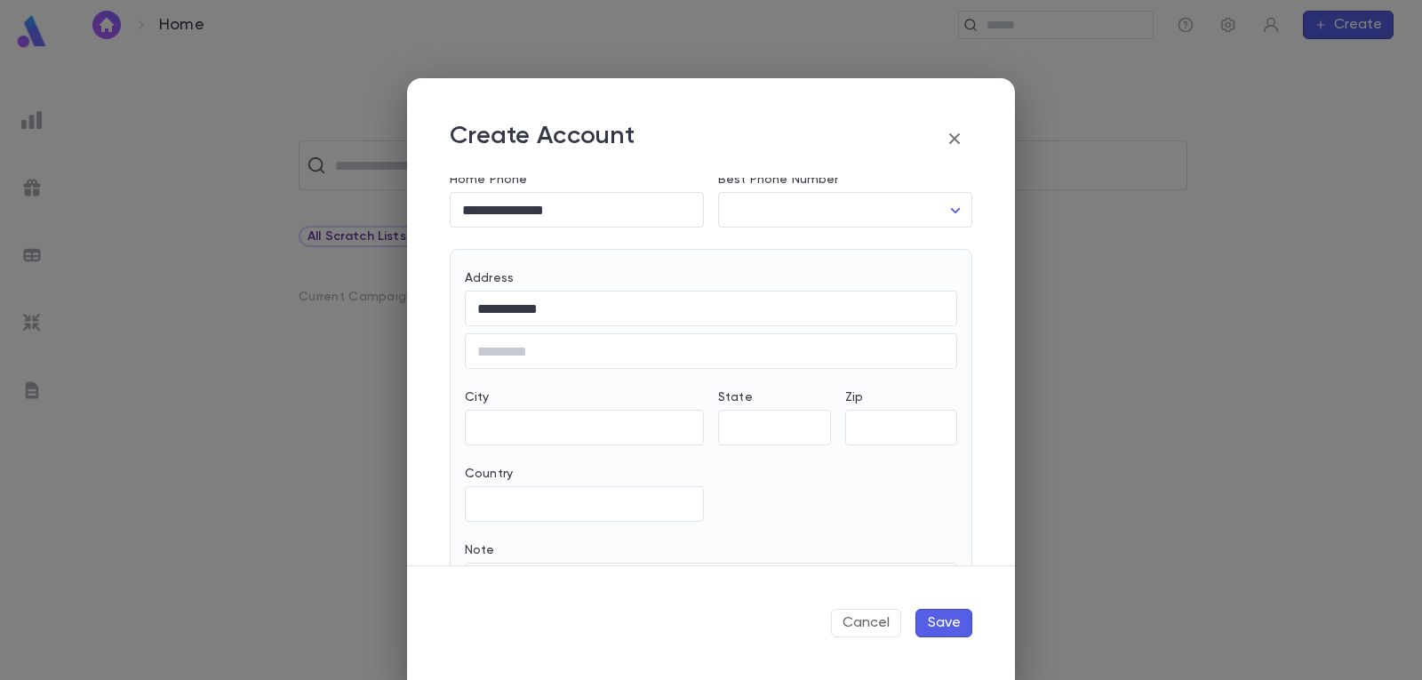
type input "**********"
type input "**"
type input "********"
type input "**********"
type input "*****"
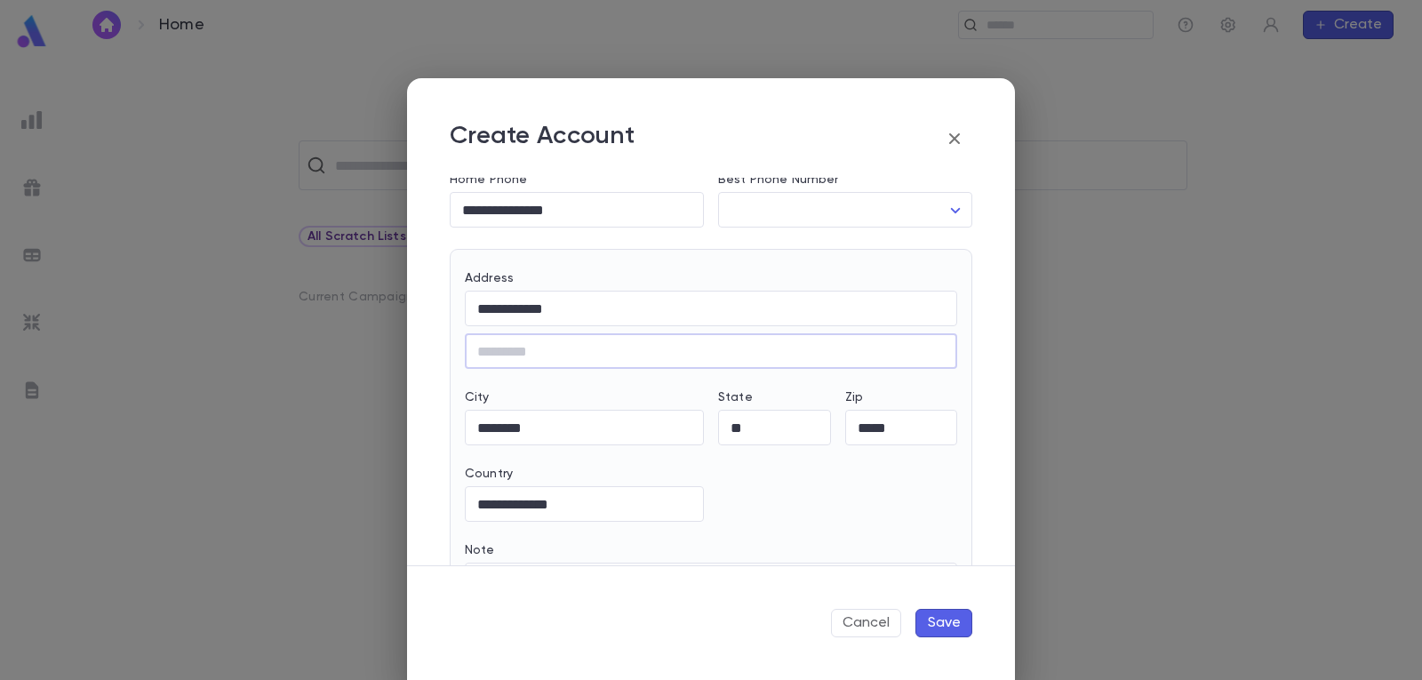
click at [947, 624] on button "Save" at bounding box center [943, 623] width 57 height 28
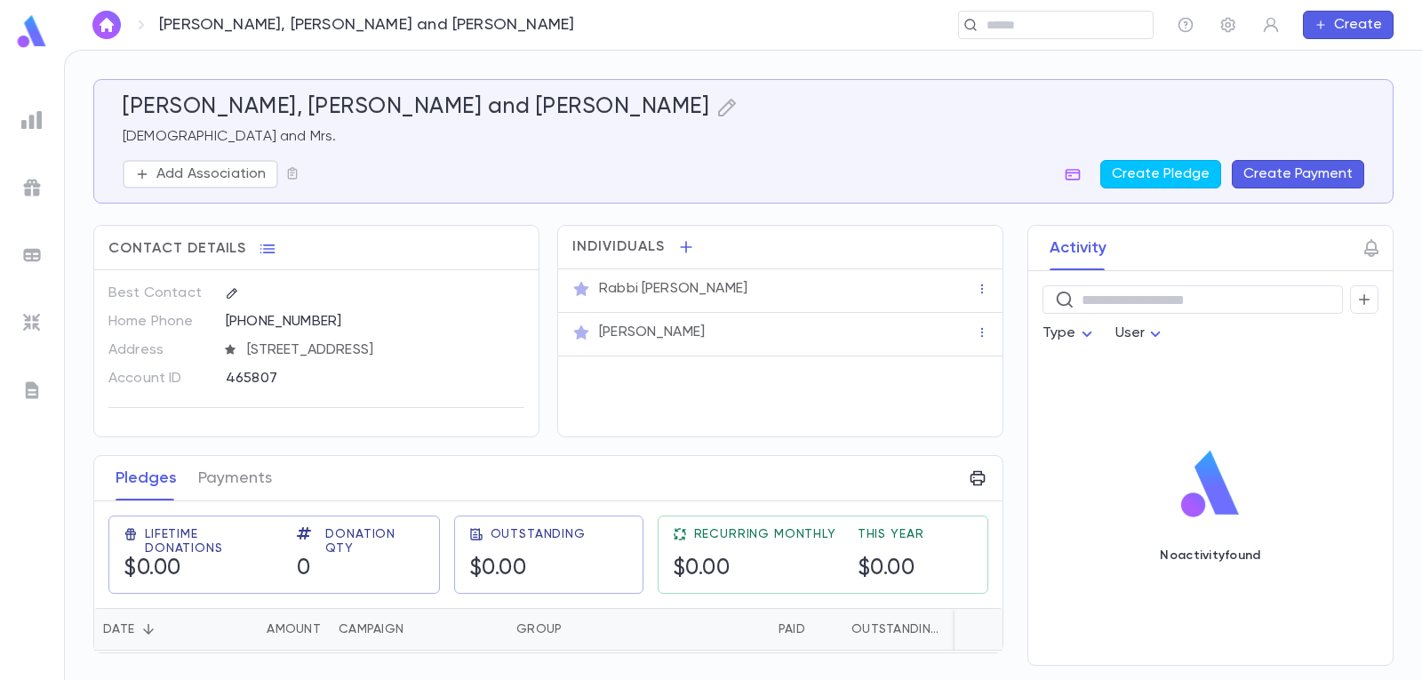
click at [1313, 175] on button "Create Payment" at bounding box center [1298, 174] width 132 height 28
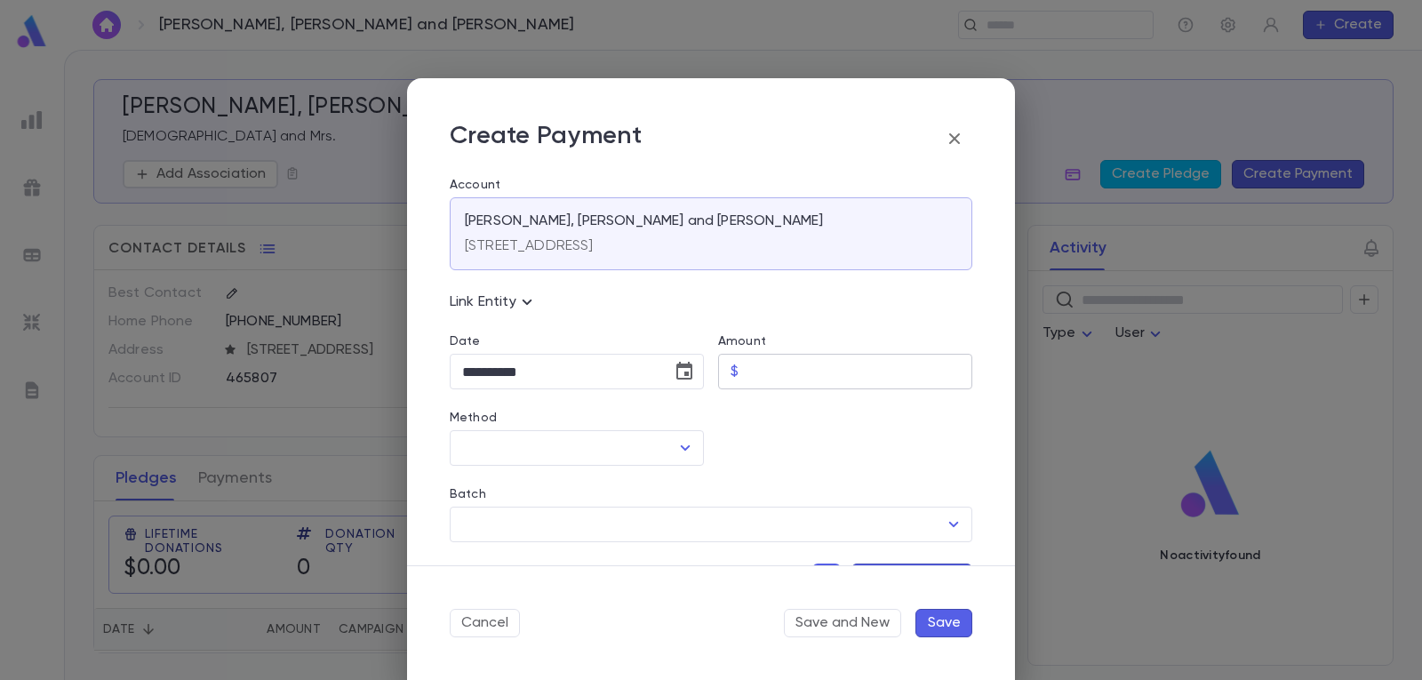
click at [841, 360] on input "Amount" at bounding box center [859, 372] width 227 height 35
click at [678, 449] on icon "Open" at bounding box center [684, 447] width 21 height 21
type input "****"
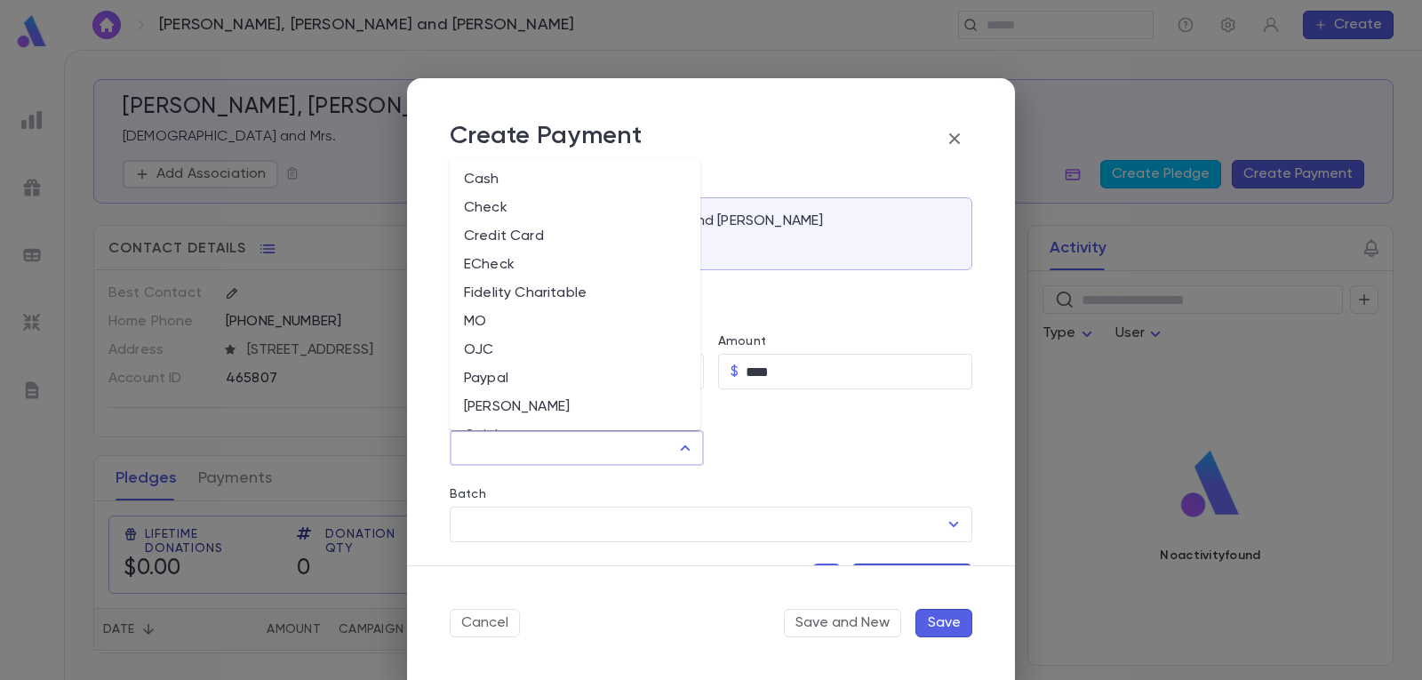
click at [541, 182] on li "Cash" at bounding box center [575, 179] width 251 height 28
type input "****"
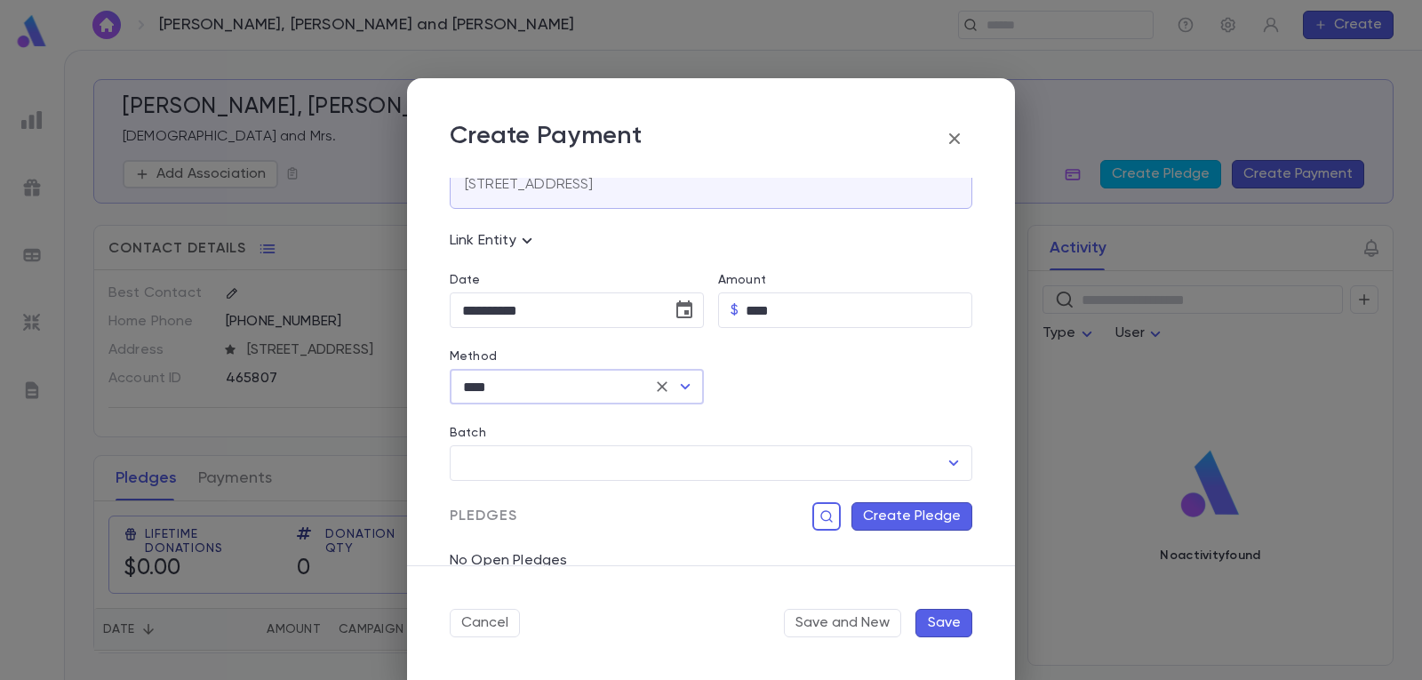
scroll to position [178, 0]
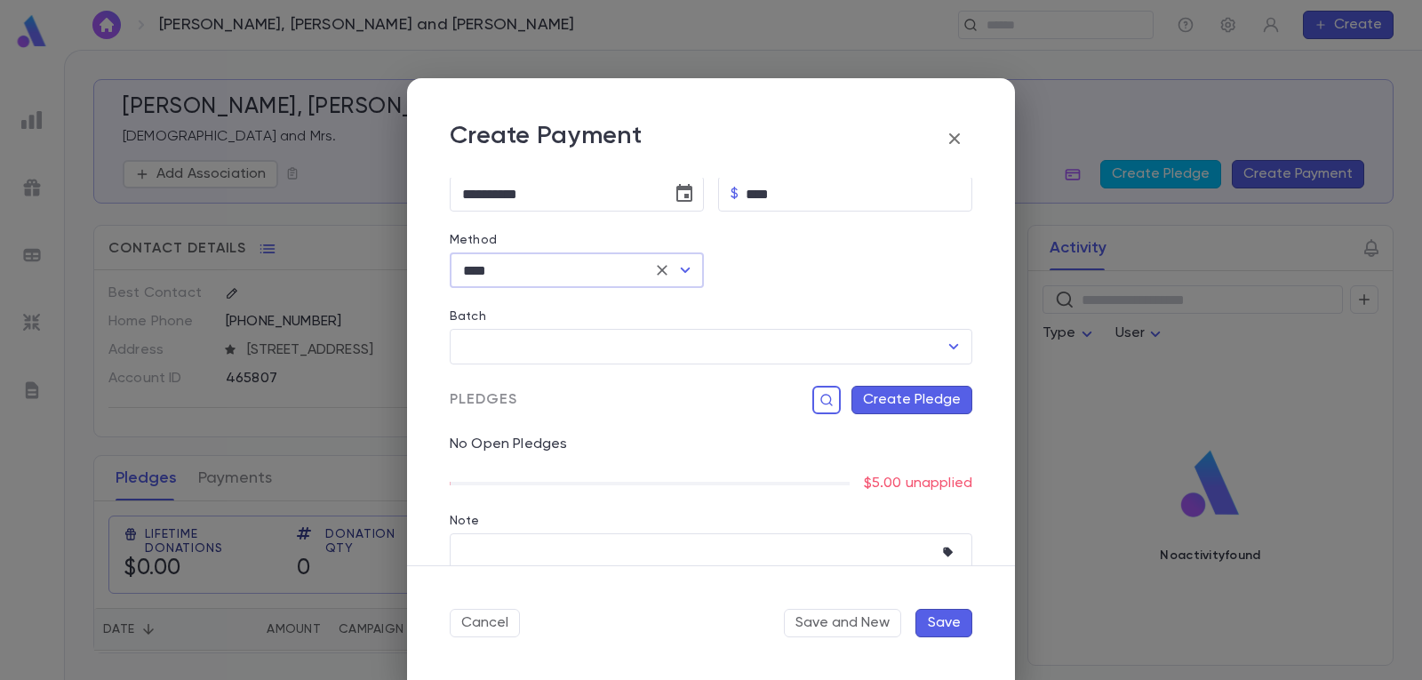
click at [899, 393] on button "Create Pledge" at bounding box center [911, 400] width 121 height 28
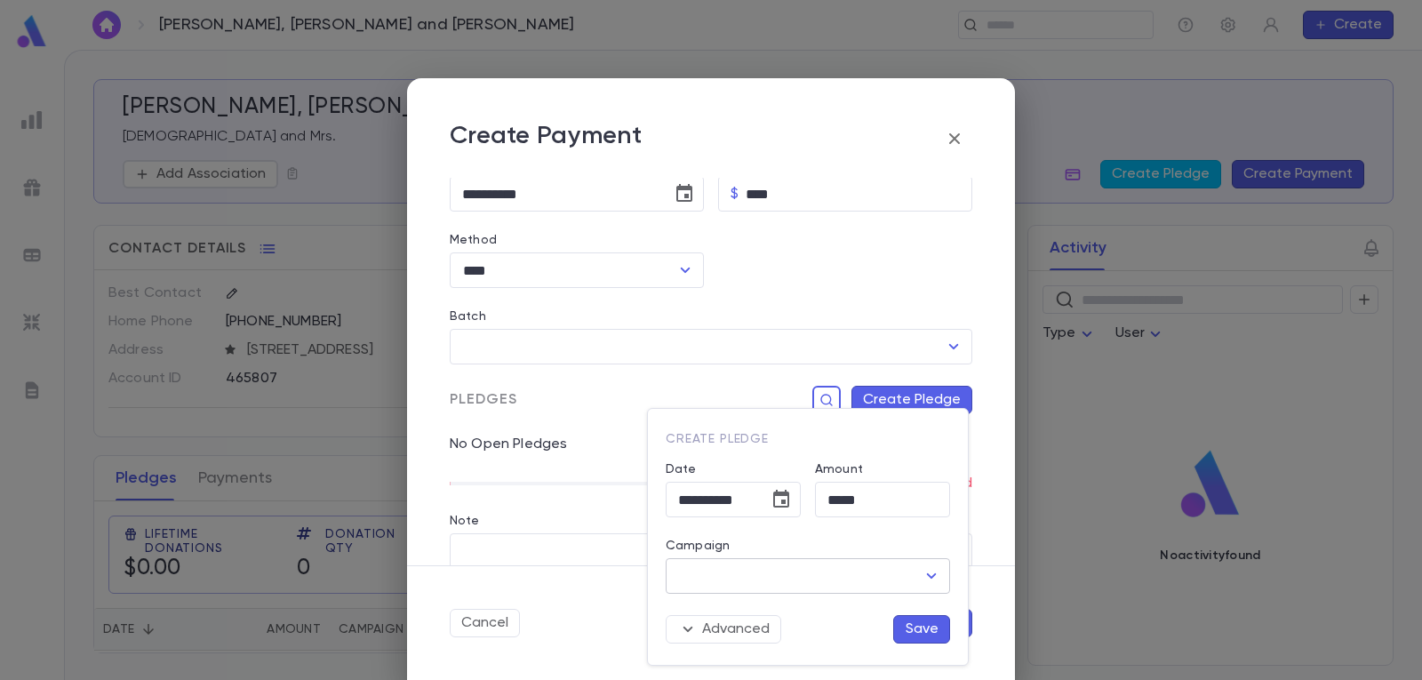
click at [931, 574] on icon "Open" at bounding box center [931, 575] width 21 height 21
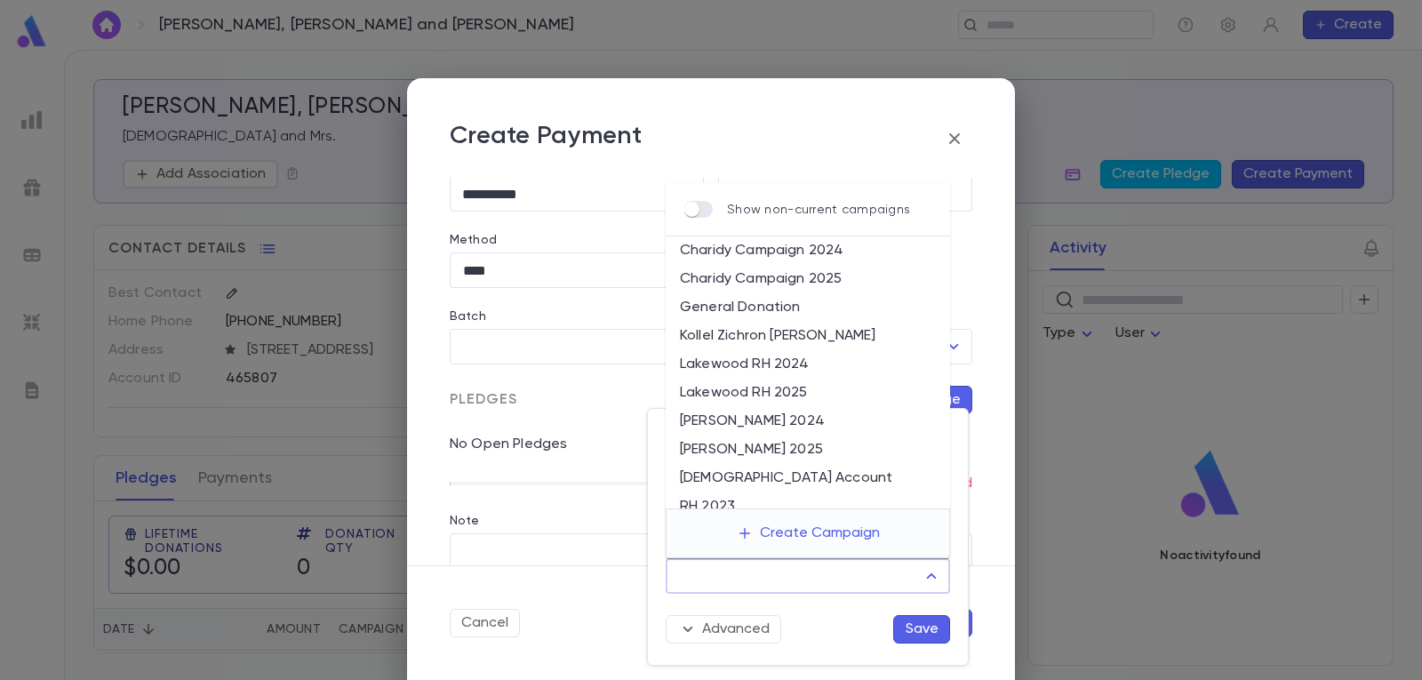
click at [847, 389] on li "Lakewood RH 2025" at bounding box center [808, 393] width 284 height 28
type input "**********"
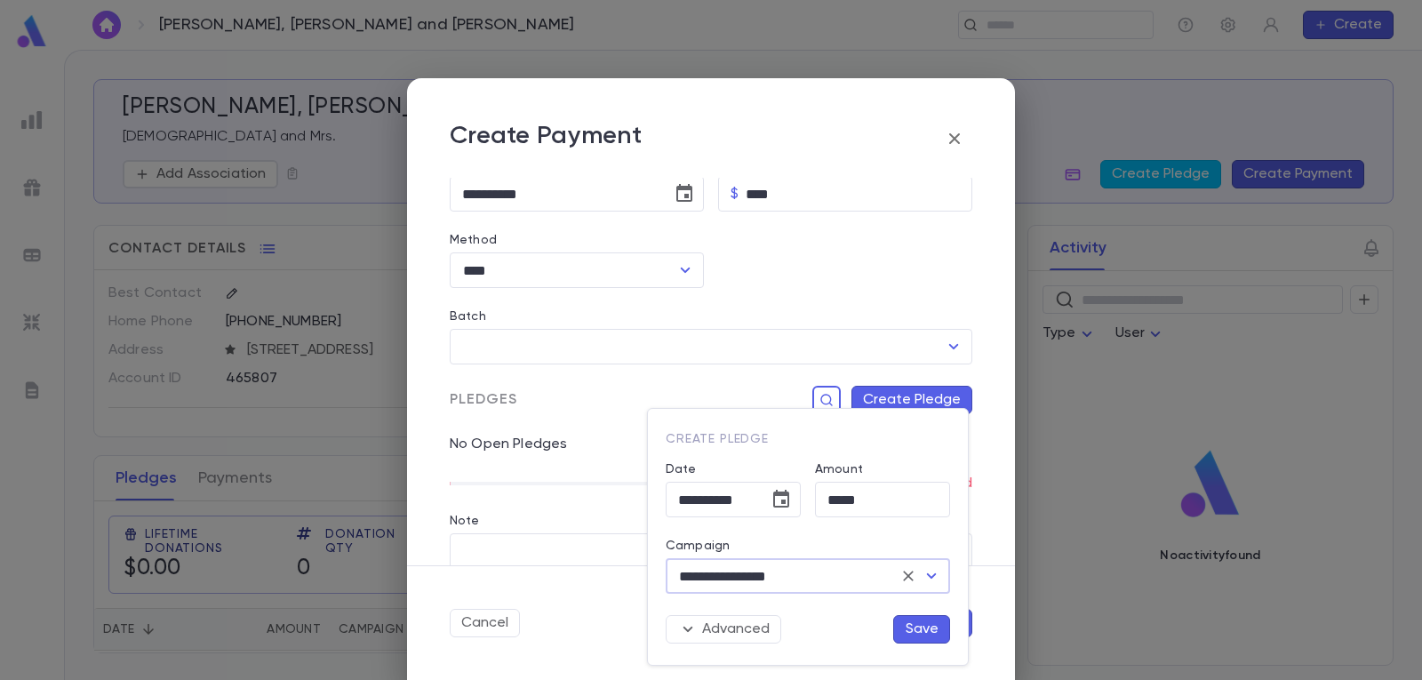
click at [918, 628] on button "Save" at bounding box center [921, 629] width 57 height 28
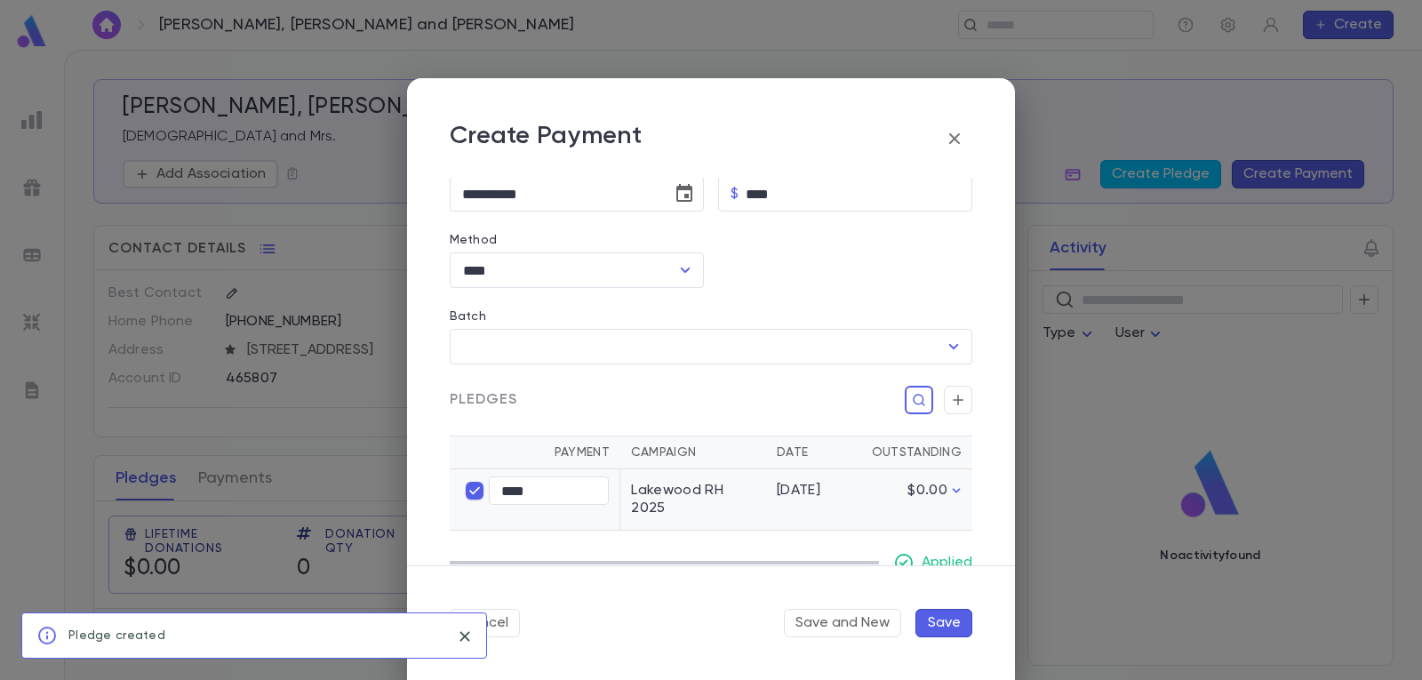
click at [948, 625] on button "Save" at bounding box center [943, 623] width 57 height 28
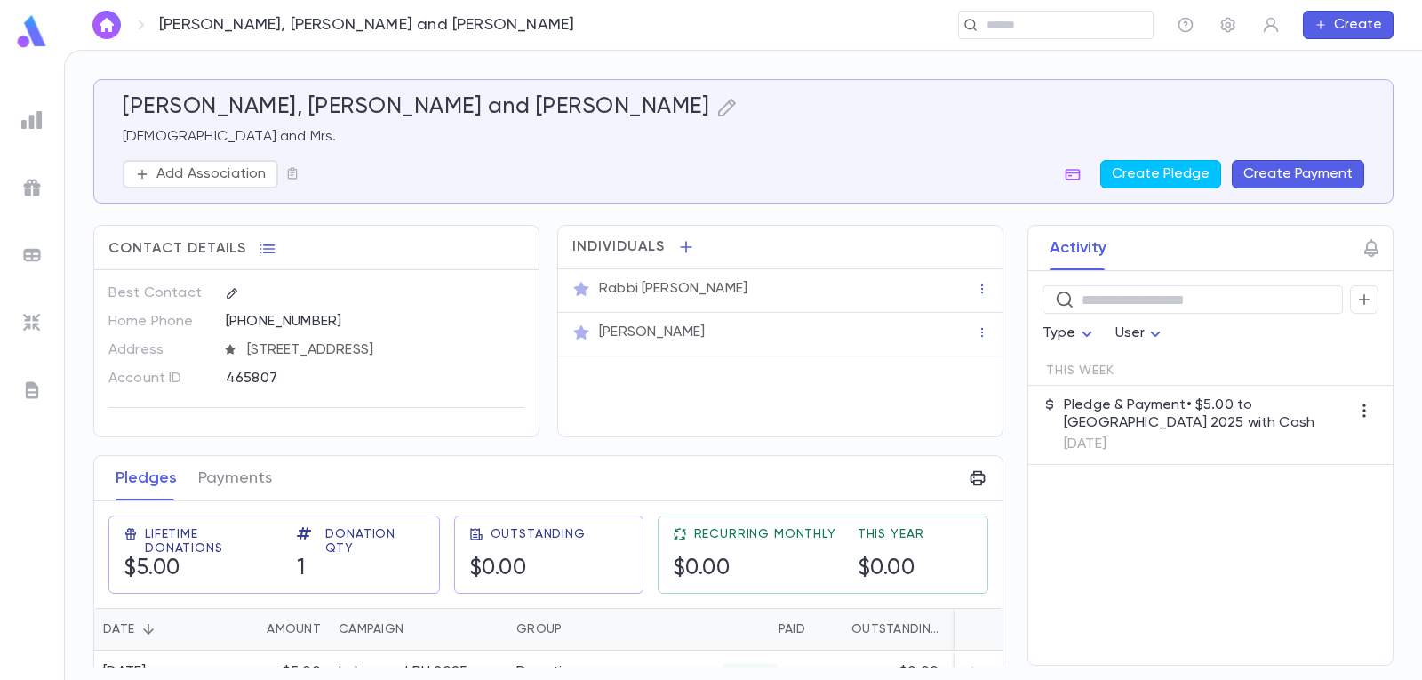
click at [103, 23] on img "button" at bounding box center [106, 25] width 21 height 14
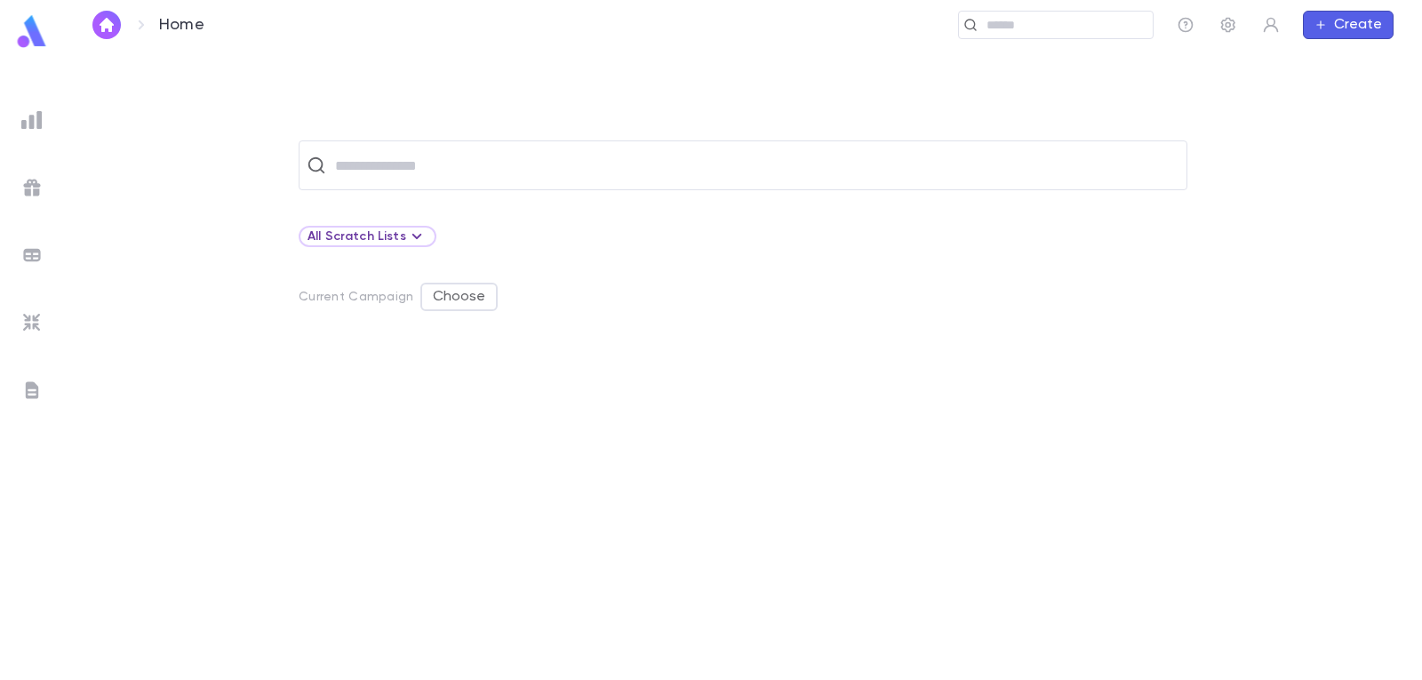
click at [488, 137] on div "​ All Scratch Lists Current Campaign Choose" at bounding box center [743, 364] width 1358 height 629
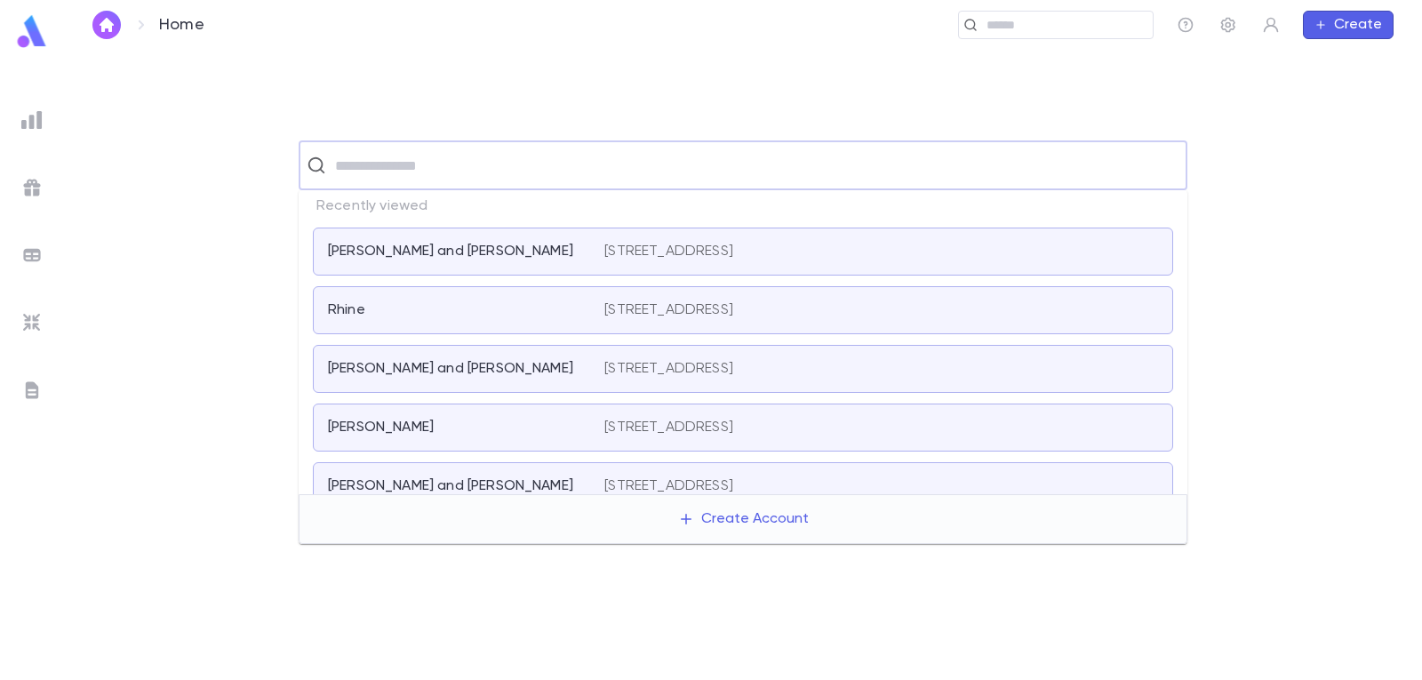
click at [487, 150] on input "text" at bounding box center [754, 165] width 849 height 34
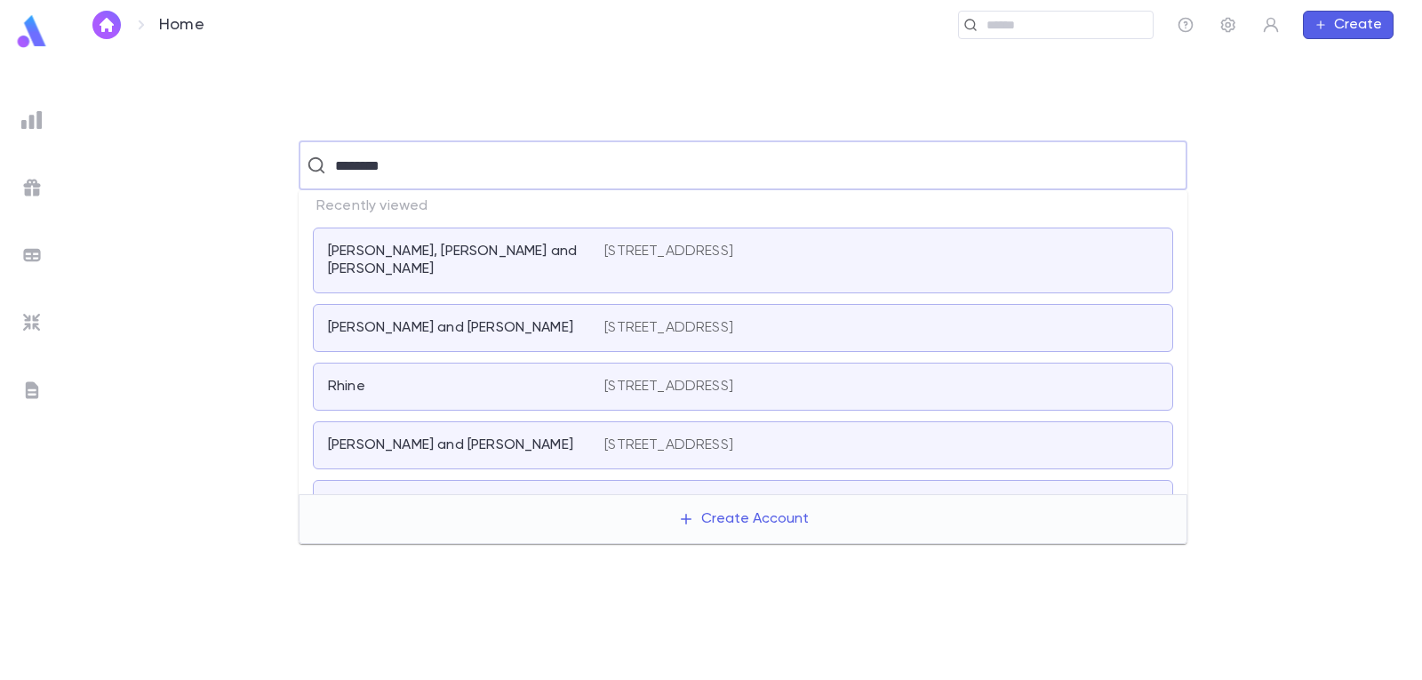
type input "*********"
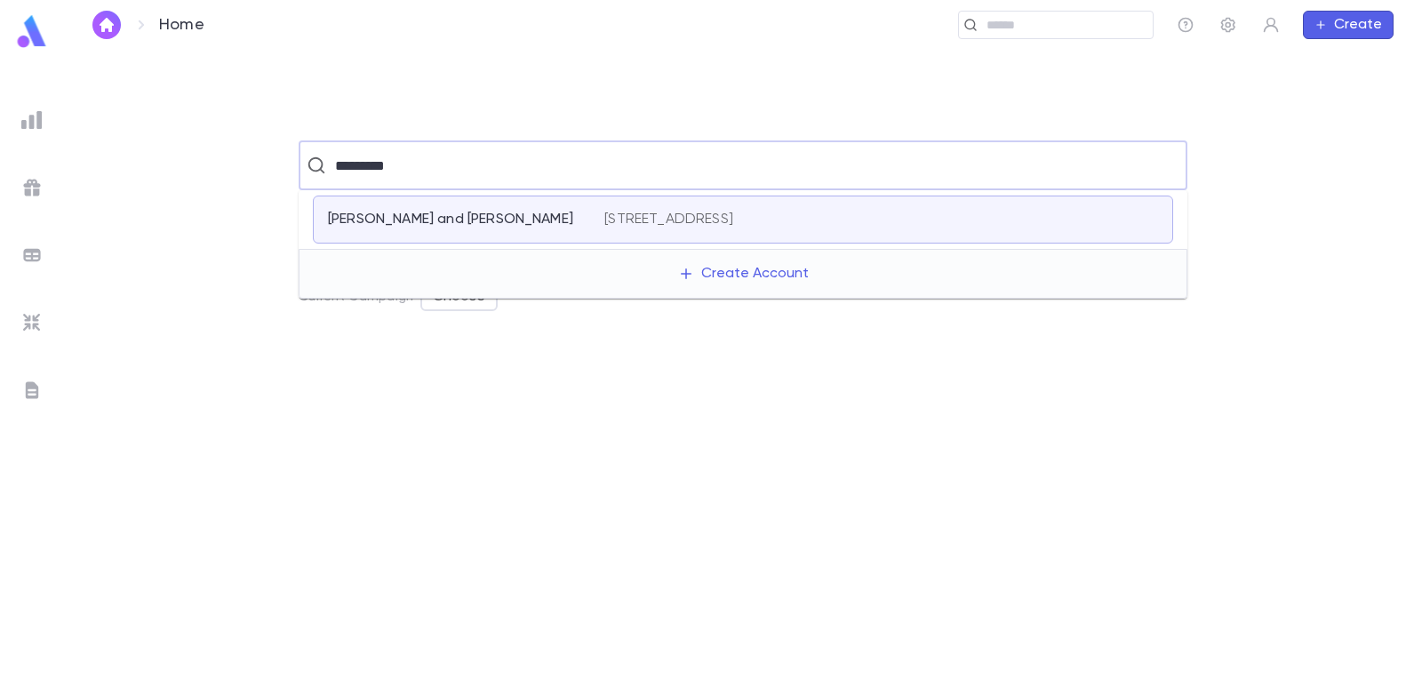
click at [682, 218] on p "[STREET_ADDRESS]" at bounding box center [668, 220] width 129 height 18
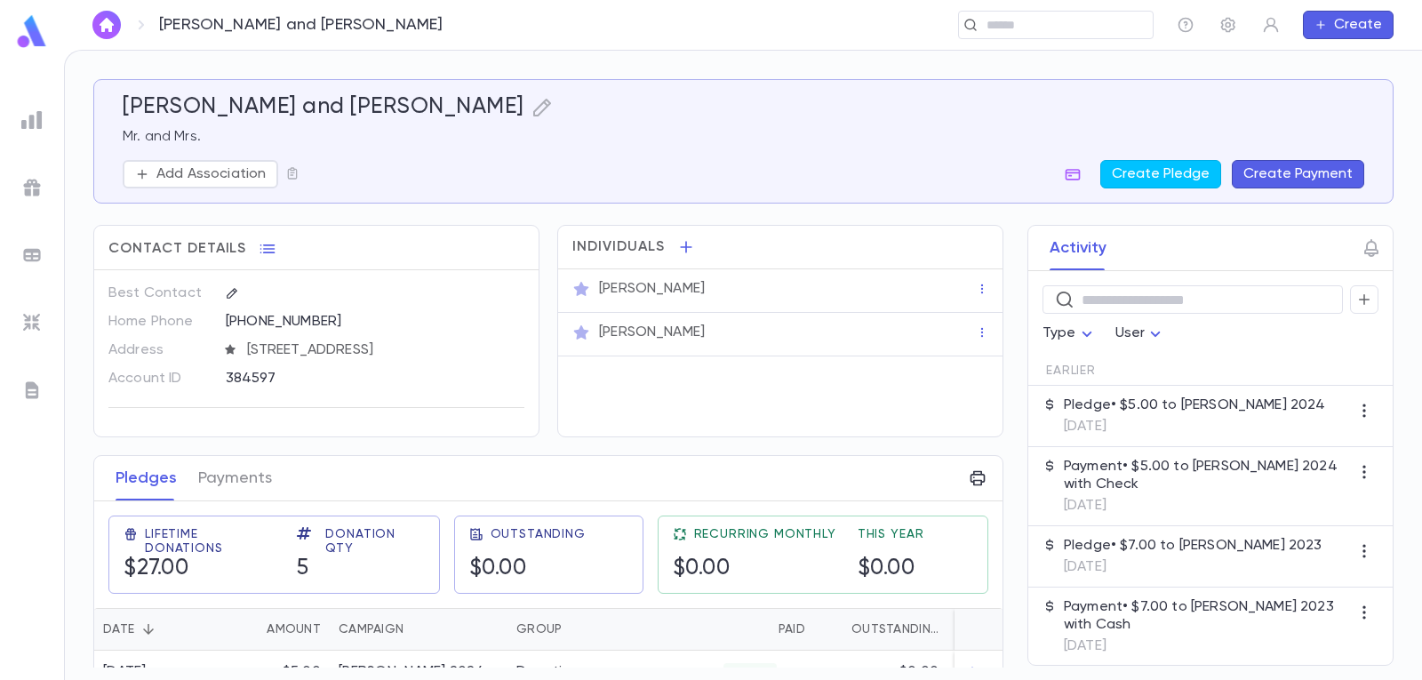
click at [1312, 185] on button "Create Payment" at bounding box center [1298, 174] width 132 height 28
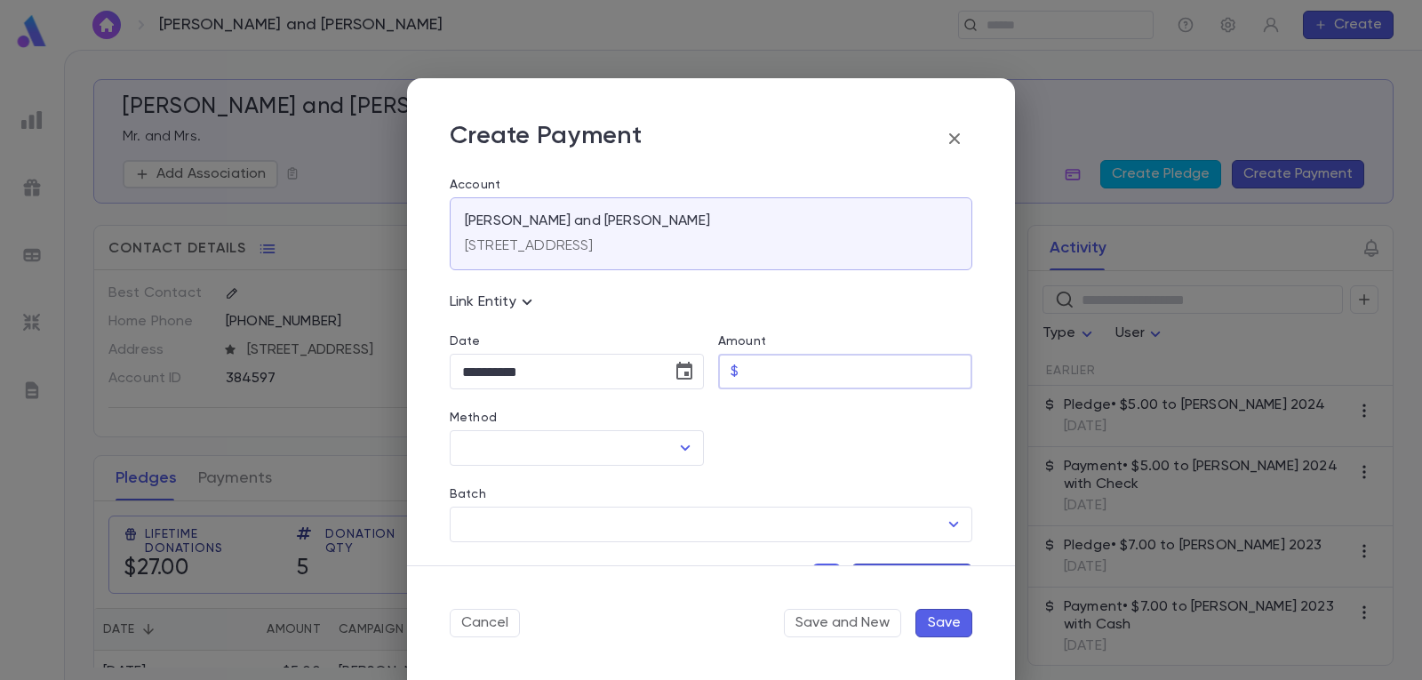
click at [796, 367] on input "Amount" at bounding box center [859, 372] width 227 height 35
click at [682, 448] on icon "Open" at bounding box center [686, 447] width 10 height 5
type input "****"
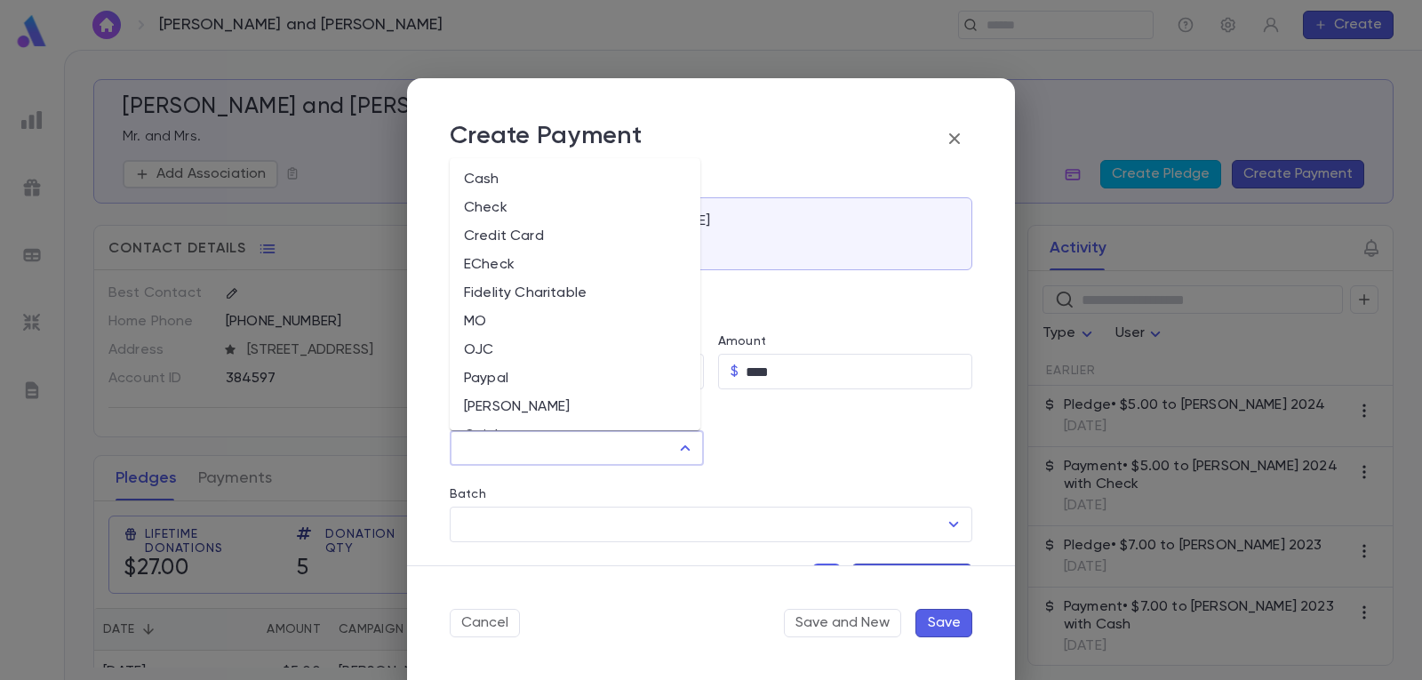
click at [583, 171] on li "Cash" at bounding box center [575, 179] width 251 height 28
type input "****"
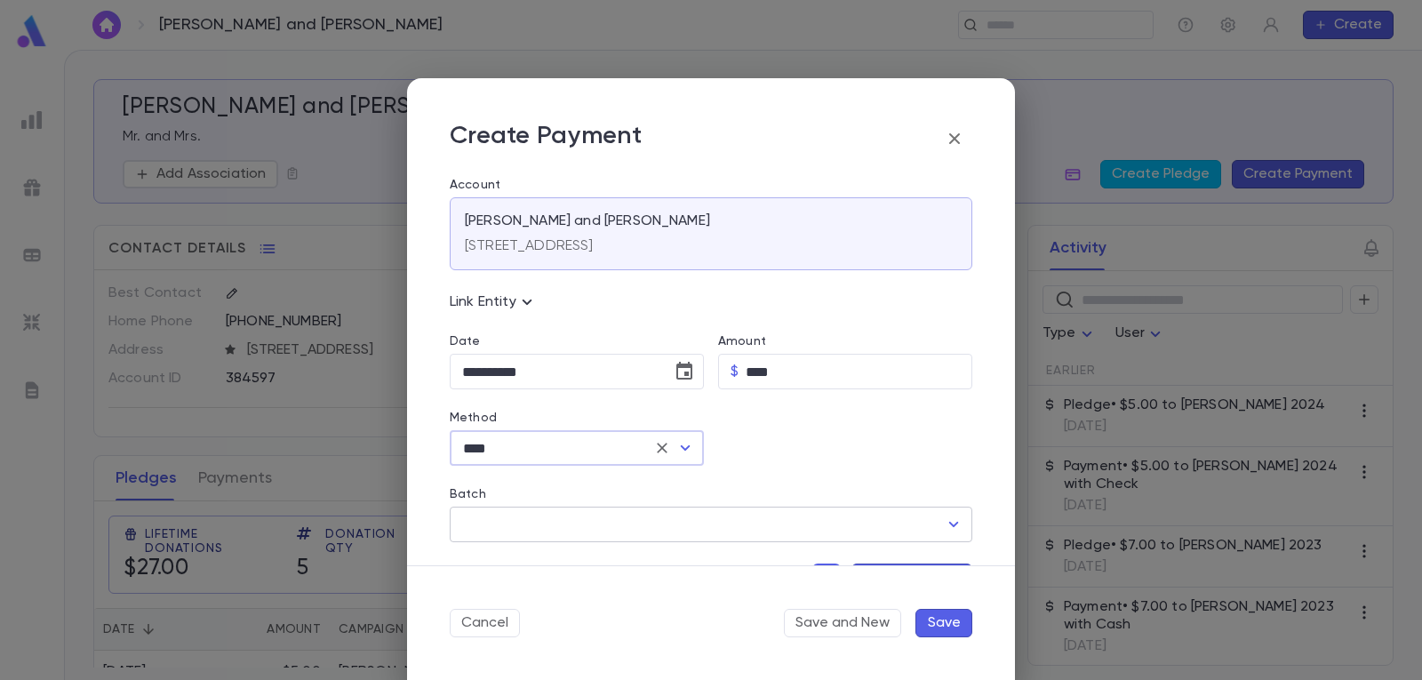
scroll to position [89, 0]
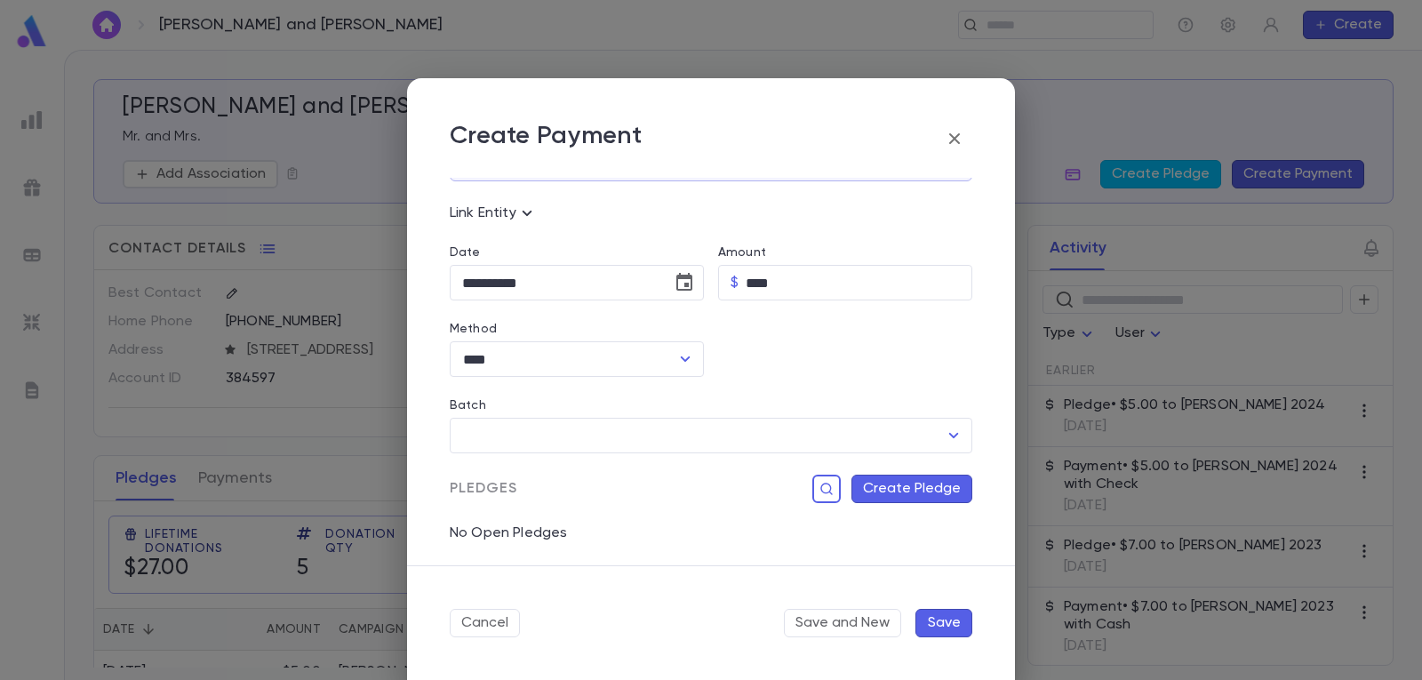
click at [943, 482] on button "Create Pledge" at bounding box center [911, 488] width 121 height 28
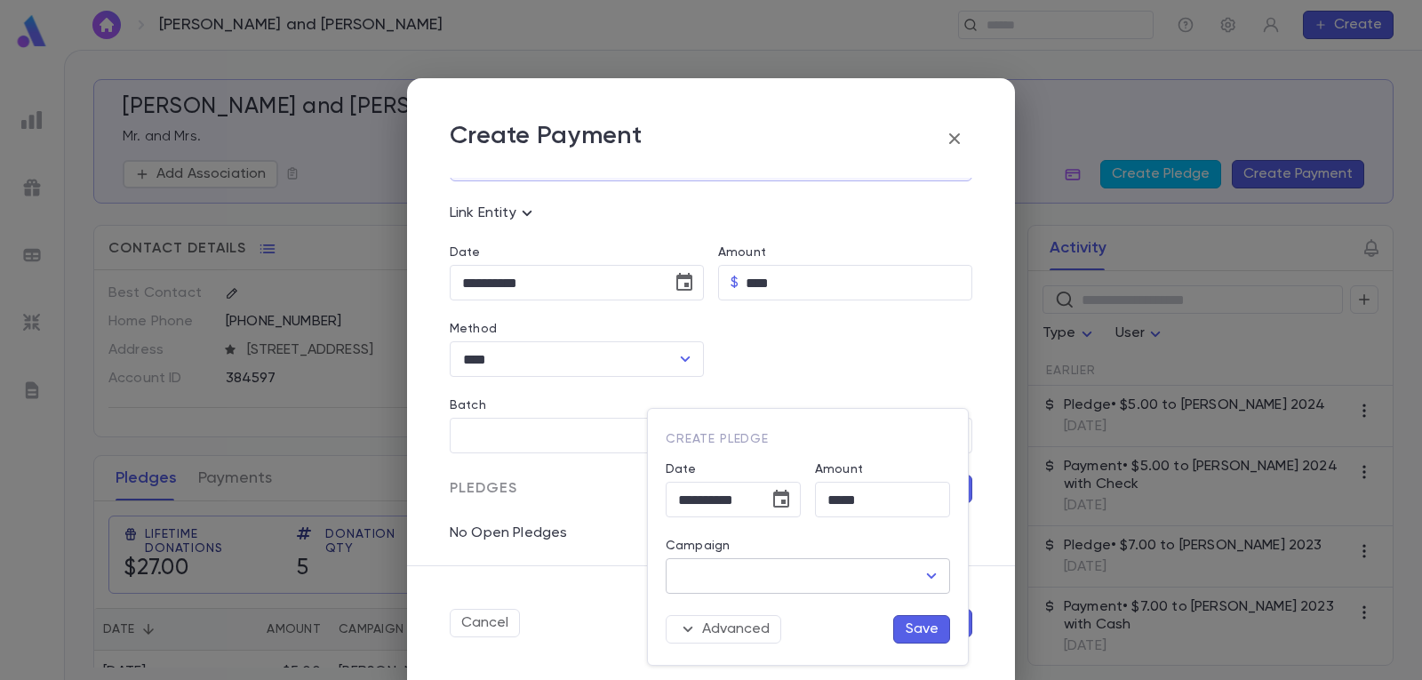
click at [927, 577] on icon "Open" at bounding box center [931, 575] width 21 height 21
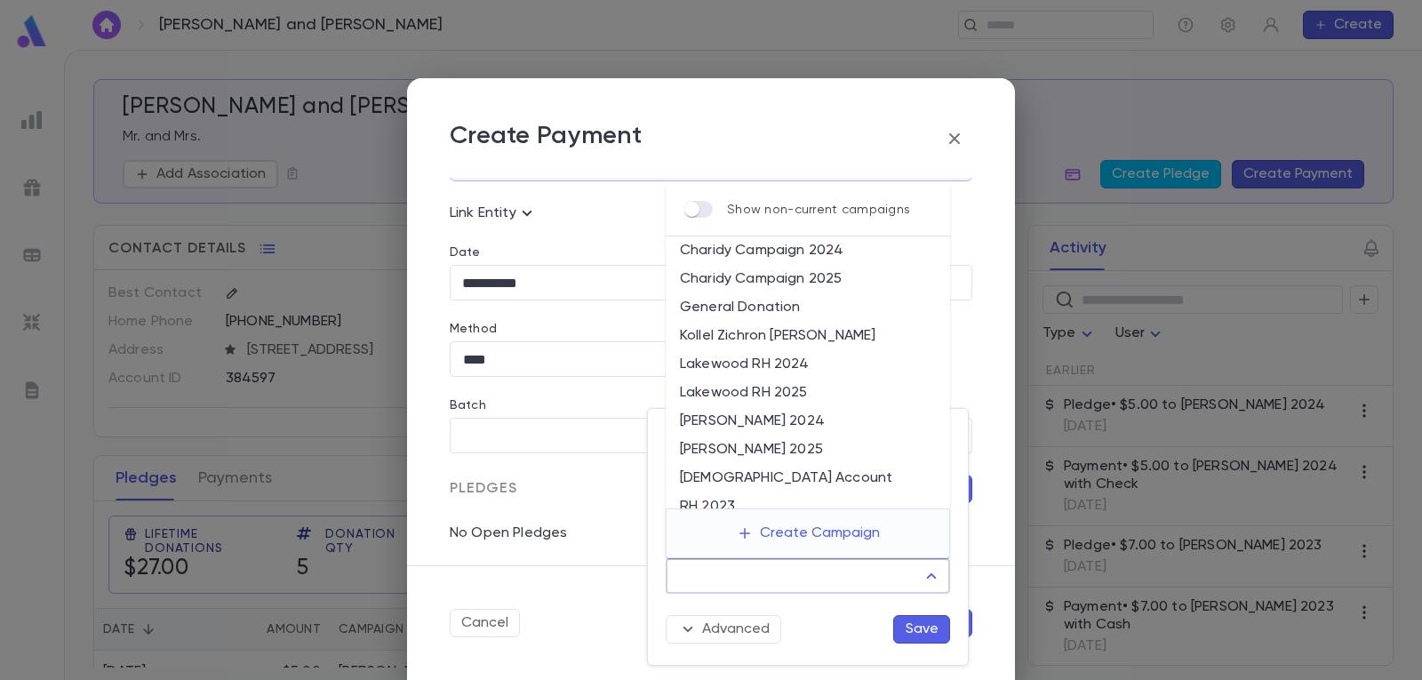
click at [785, 447] on li "[PERSON_NAME] 2025" at bounding box center [808, 449] width 284 height 28
type input "**********"
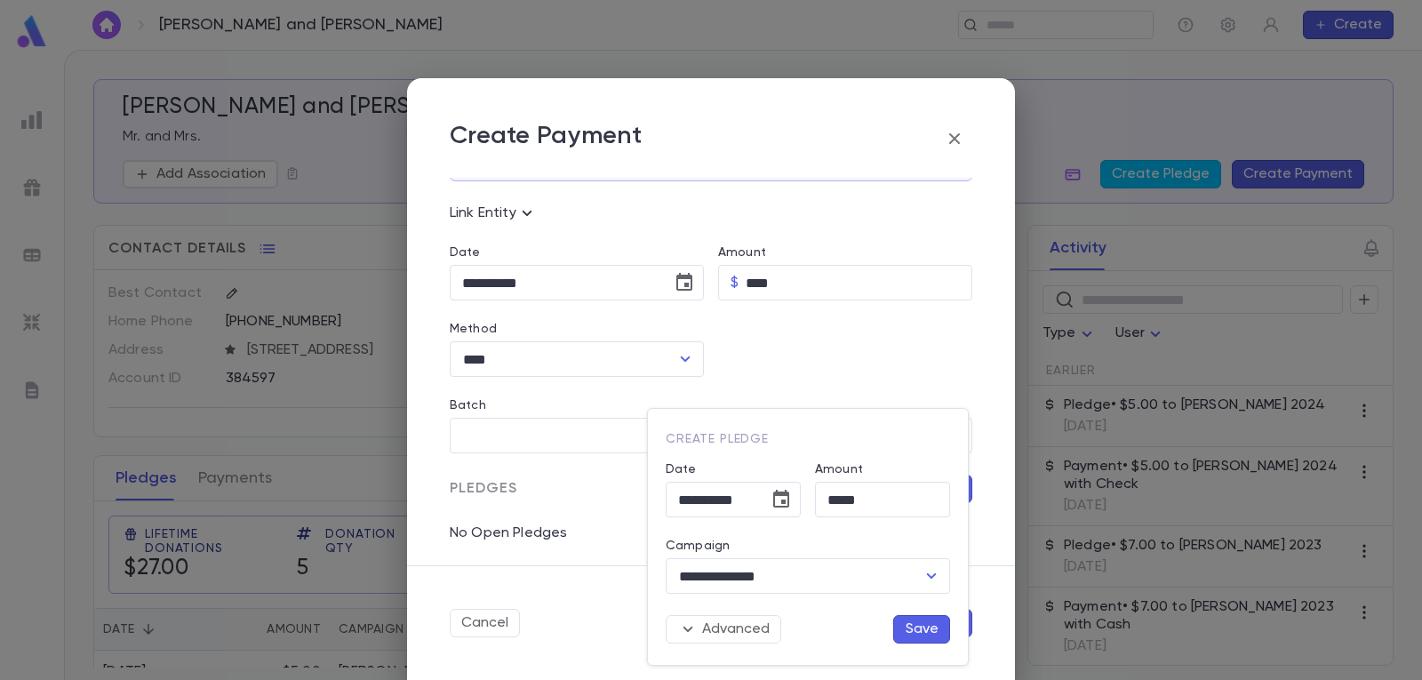
click at [921, 630] on button "Save" at bounding box center [921, 629] width 57 height 28
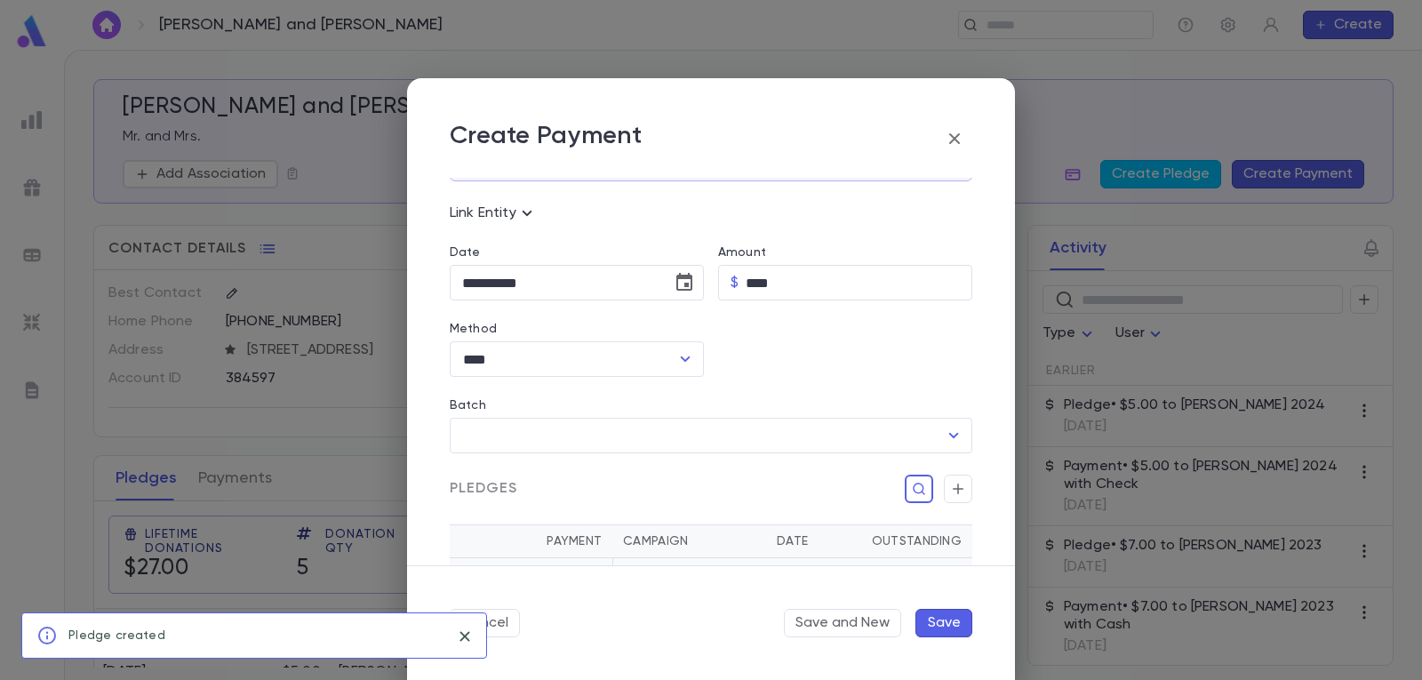
click at [946, 624] on button "Save" at bounding box center [943, 623] width 57 height 28
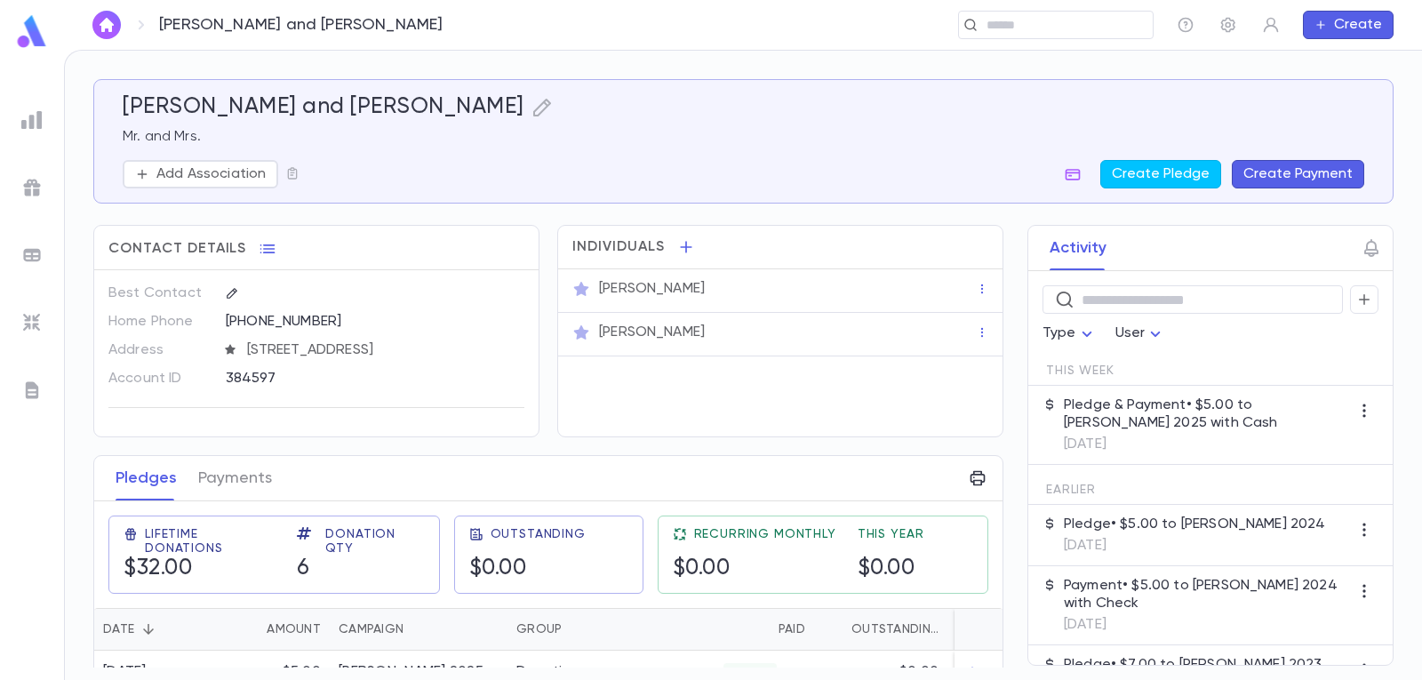
click at [110, 22] on img "button" at bounding box center [106, 25] width 21 height 14
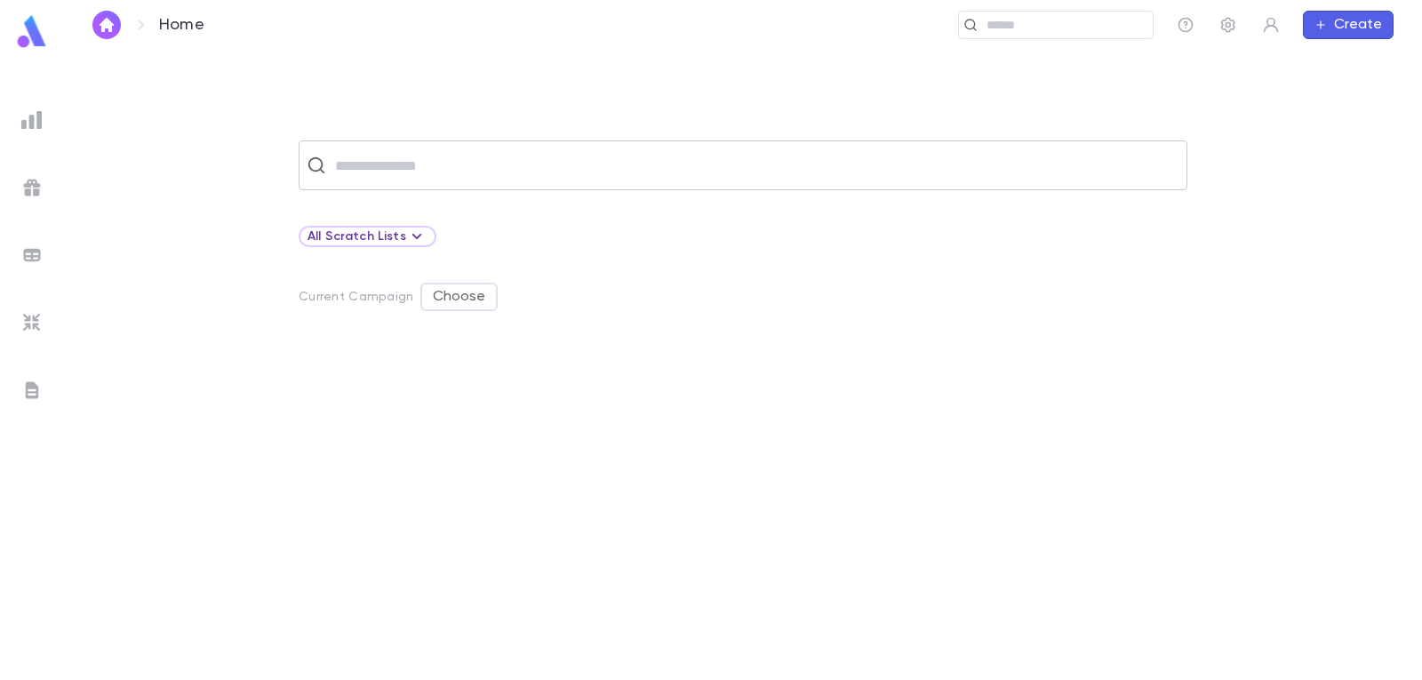
click at [430, 154] on input "text" at bounding box center [754, 165] width 849 height 34
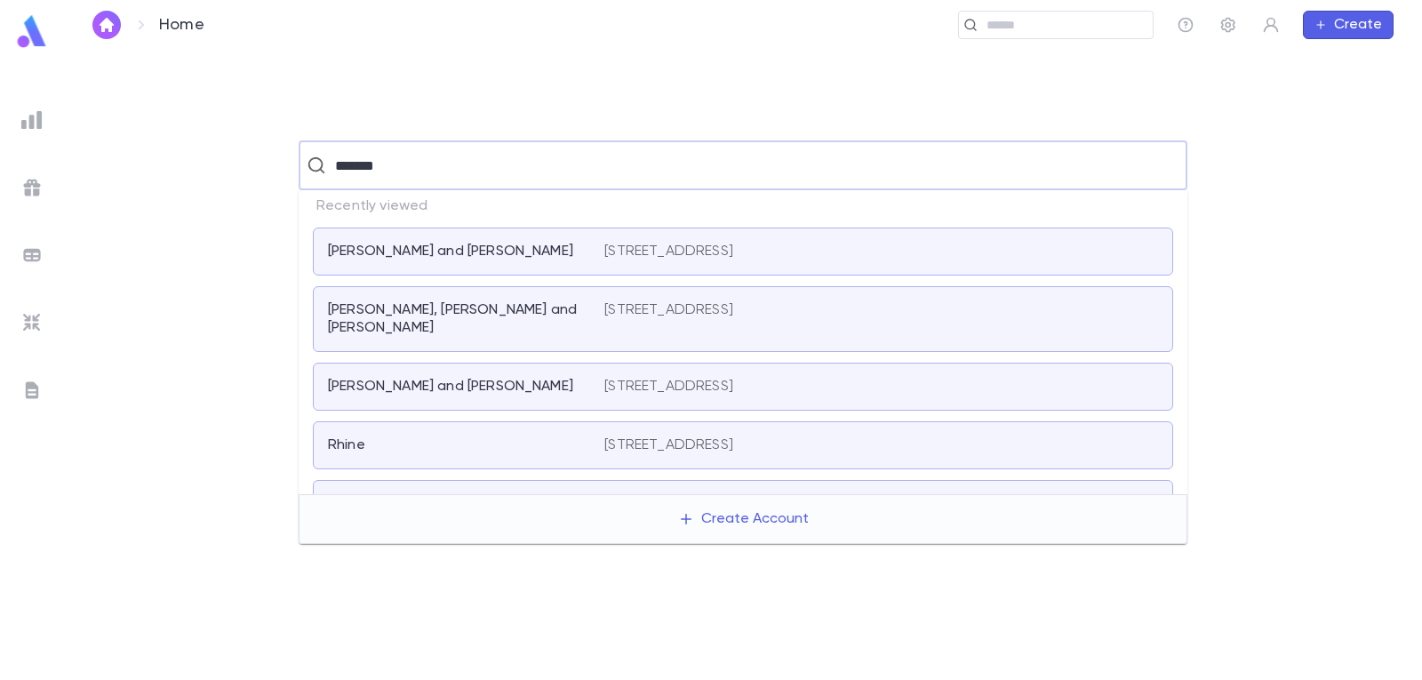
type input "********"
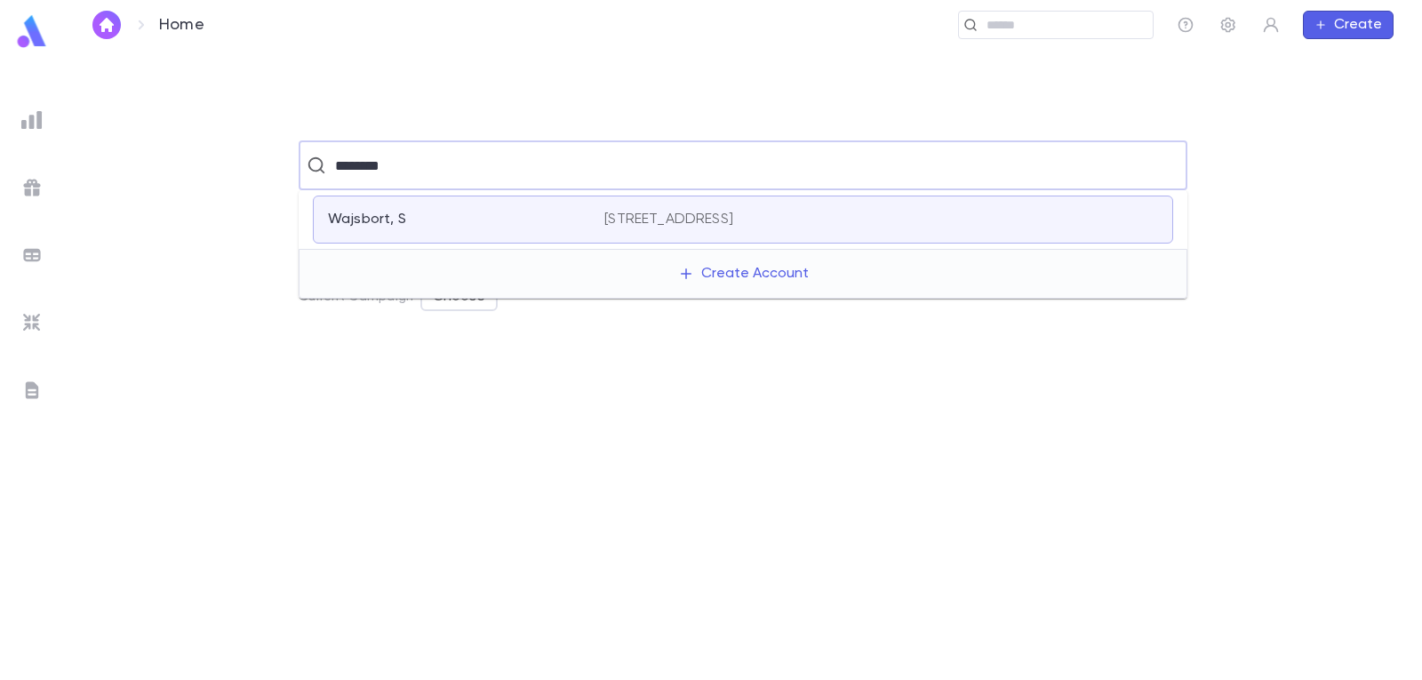
click at [639, 224] on p "[STREET_ADDRESS]" at bounding box center [668, 220] width 129 height 18
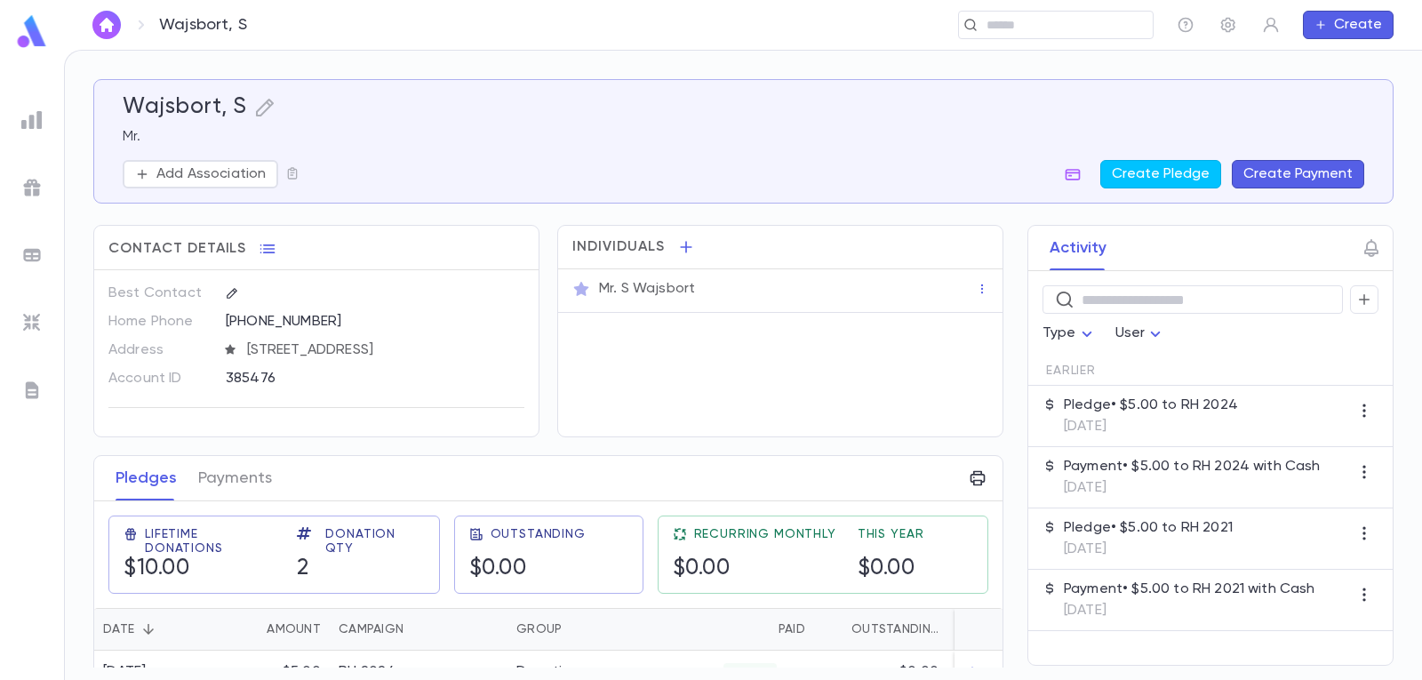
click at [1306, 176] on button "Create Payment" at bounding box center [1298, 174] width 132 height 28
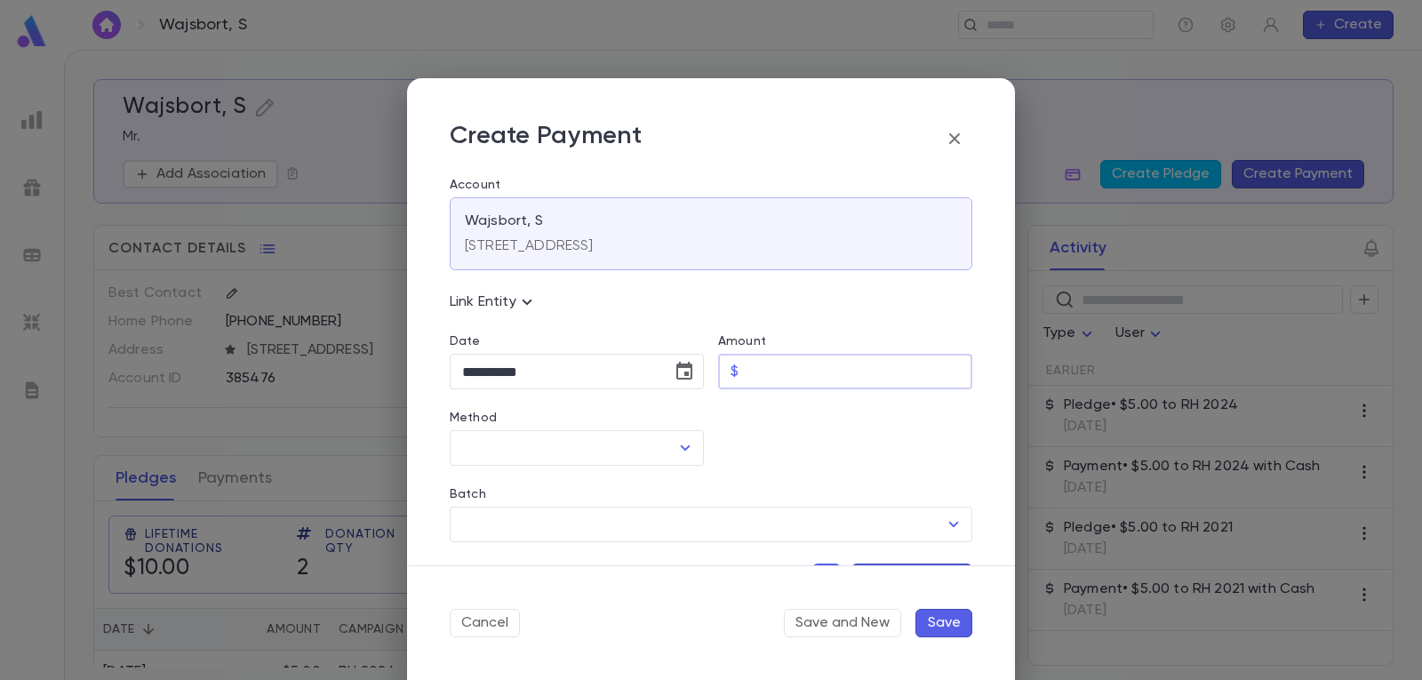
click at [771, 371] on input "Amount" at bounding box center [859, 372] width 227 height 35
click at [689, 445] on icon "Open" at bounding box center [684, 447] width 21 height 21
type input "****"
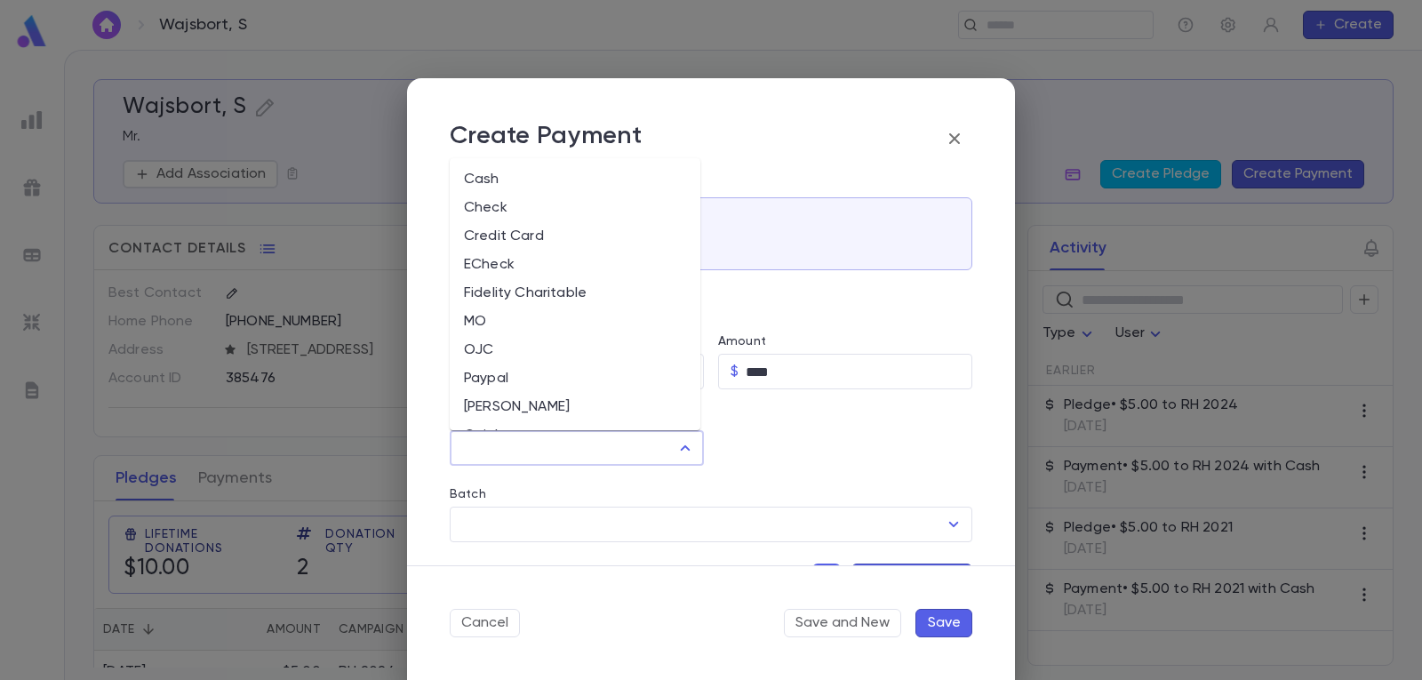
click at [549, 174] on li "Cash" at bounding box center [575, 179] width 251 height 28
type input "****"
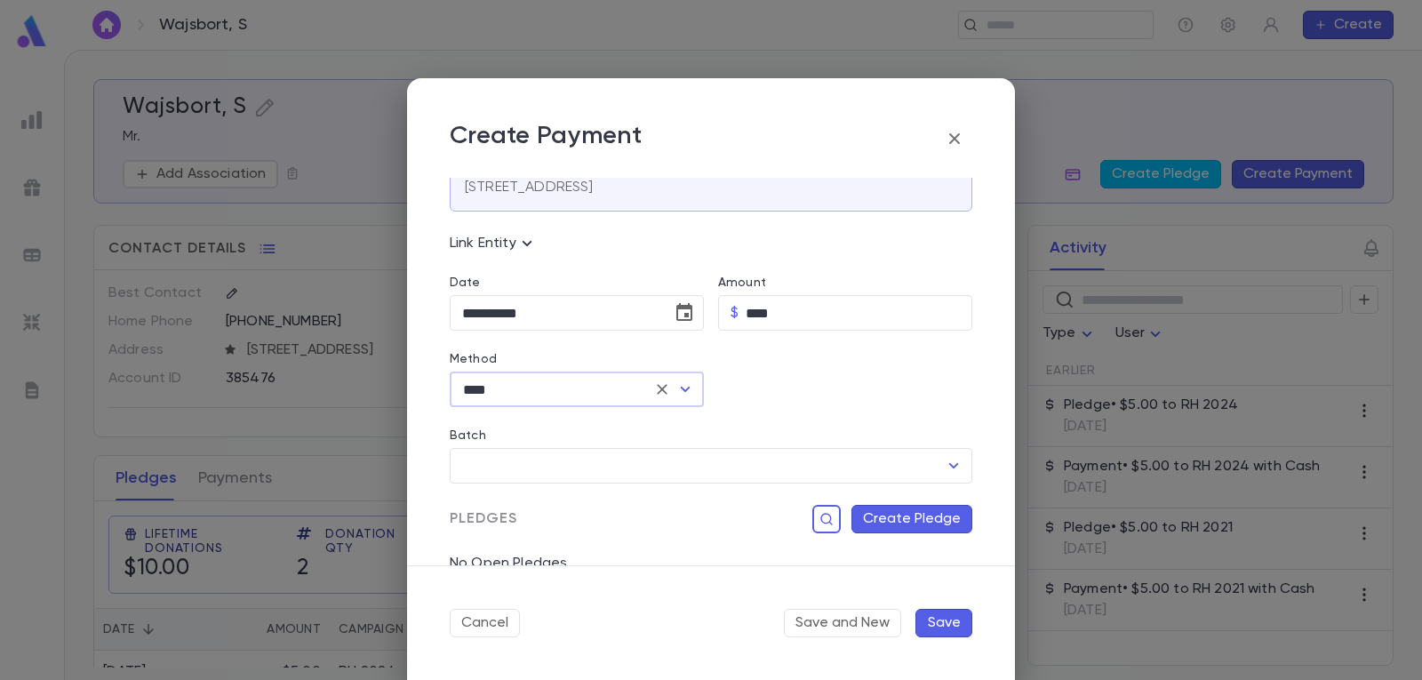
scroll to position [89, 0]
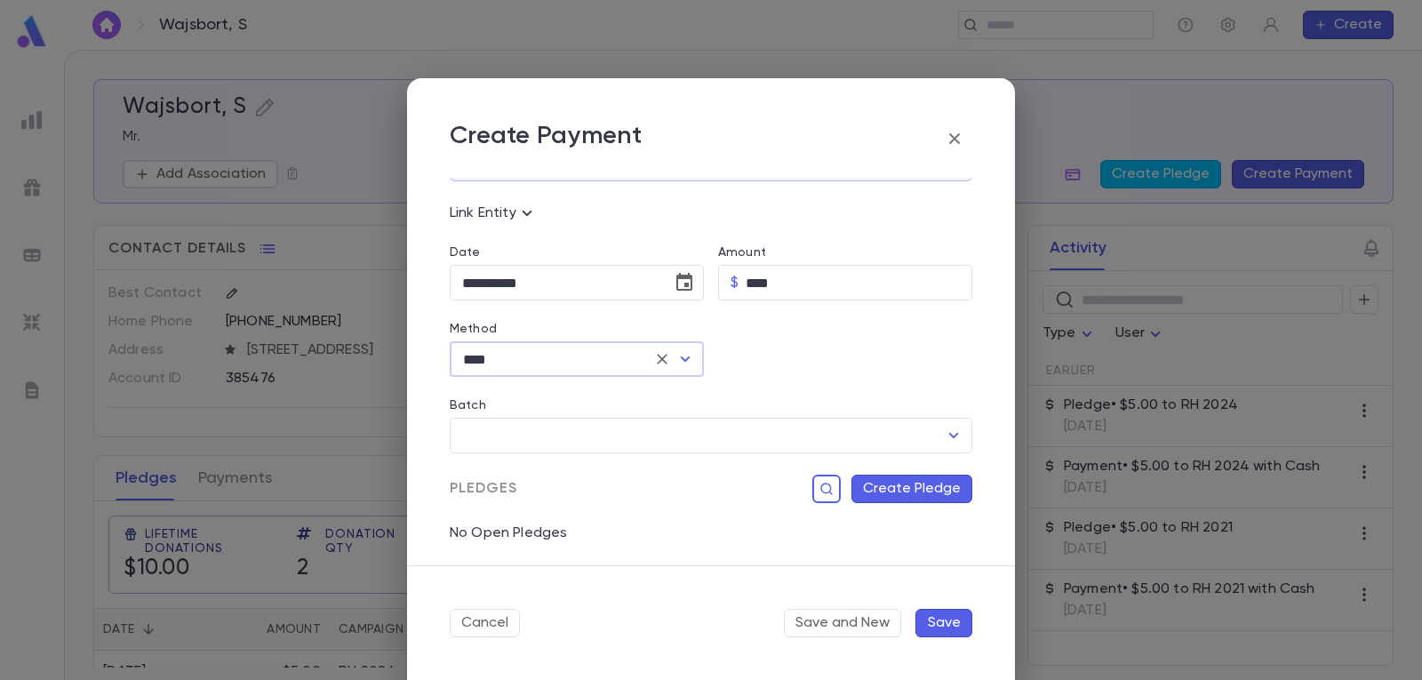
click at [924, 484] on button "Create Pledge" at bounding box center [911, 488] width 121 height 28
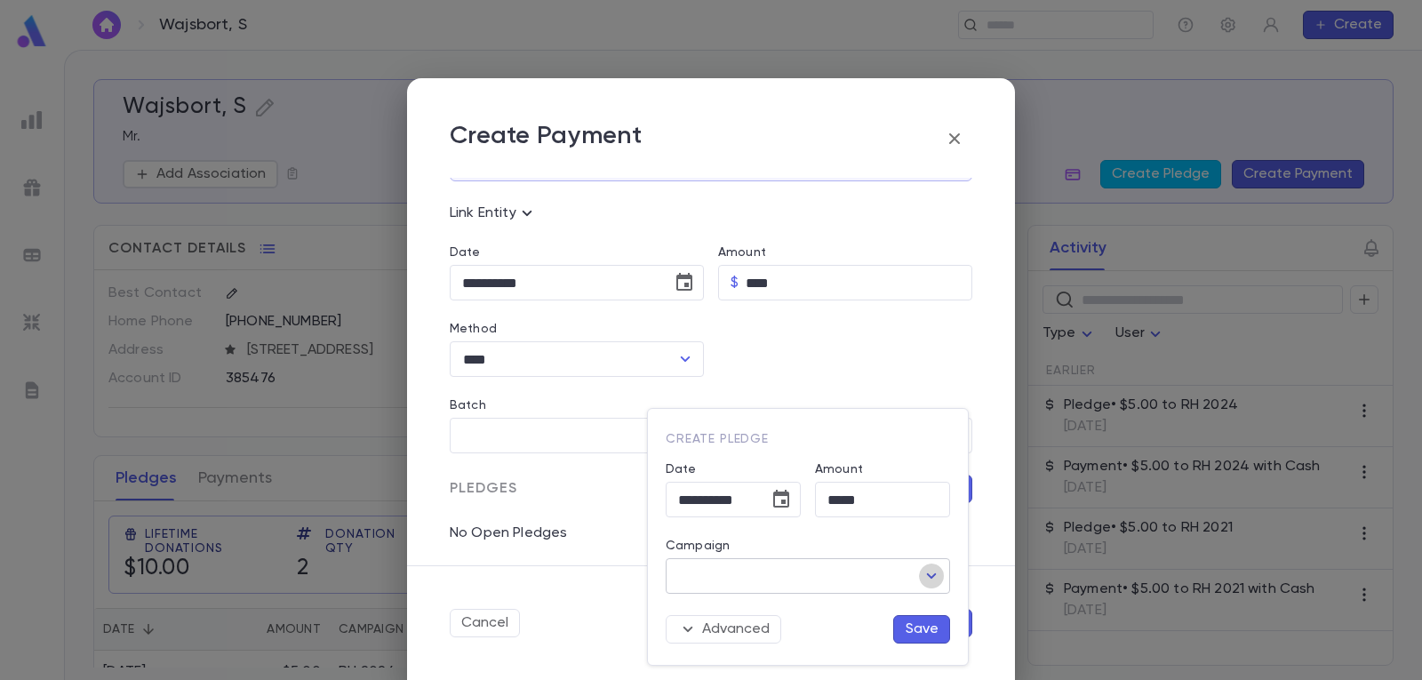
click at [932, 580] on icon "Open" at bounding box center [931, 575] width 21 height 21
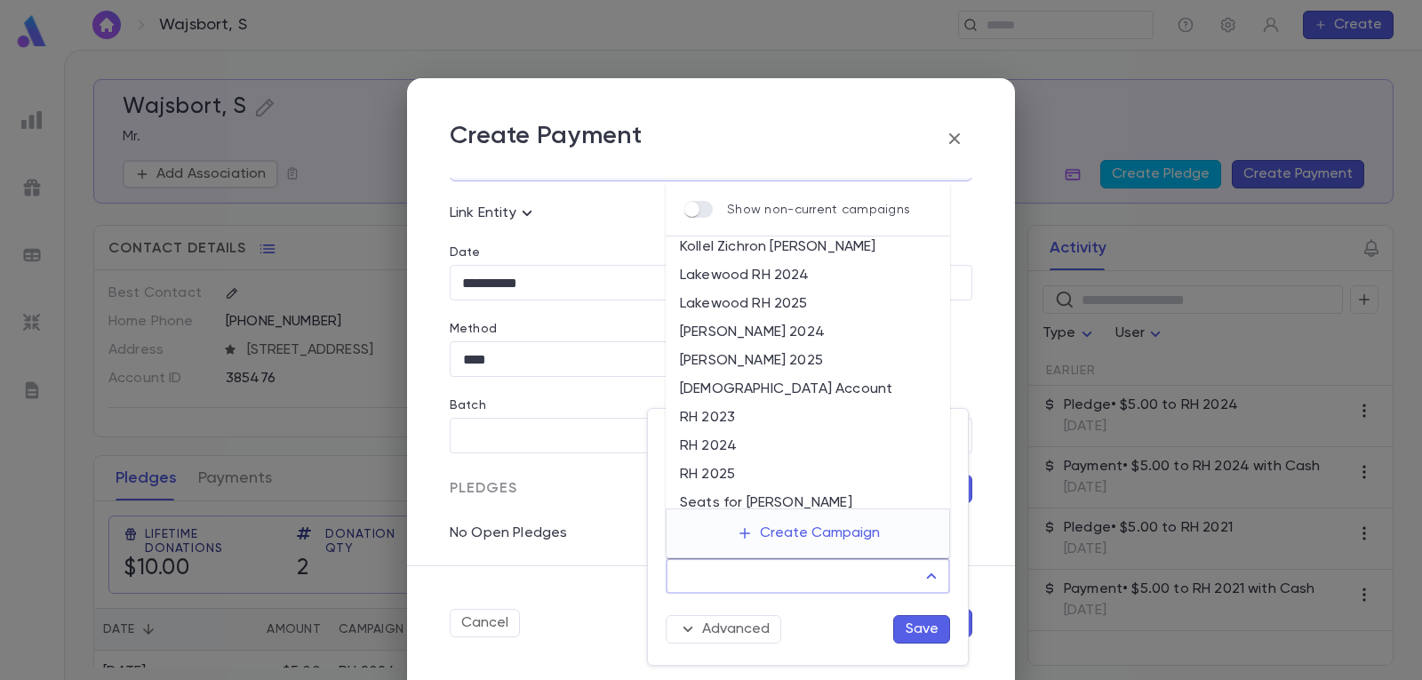
click at [781, 473] on li "RH 2025" at bounding box center [808, 474] width 284 height 28
type input "*******"
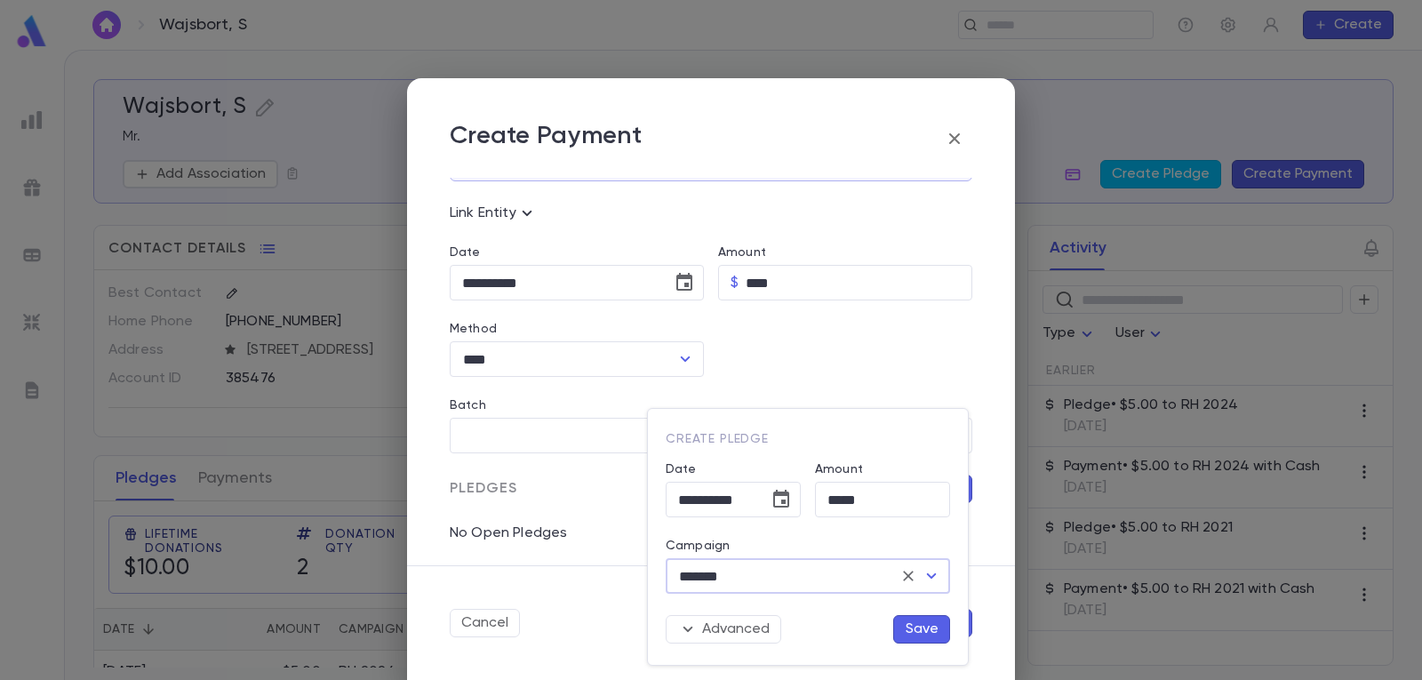
click at [913, 628] on button "Save" at bounding box center [921, 629] width 57 height 28
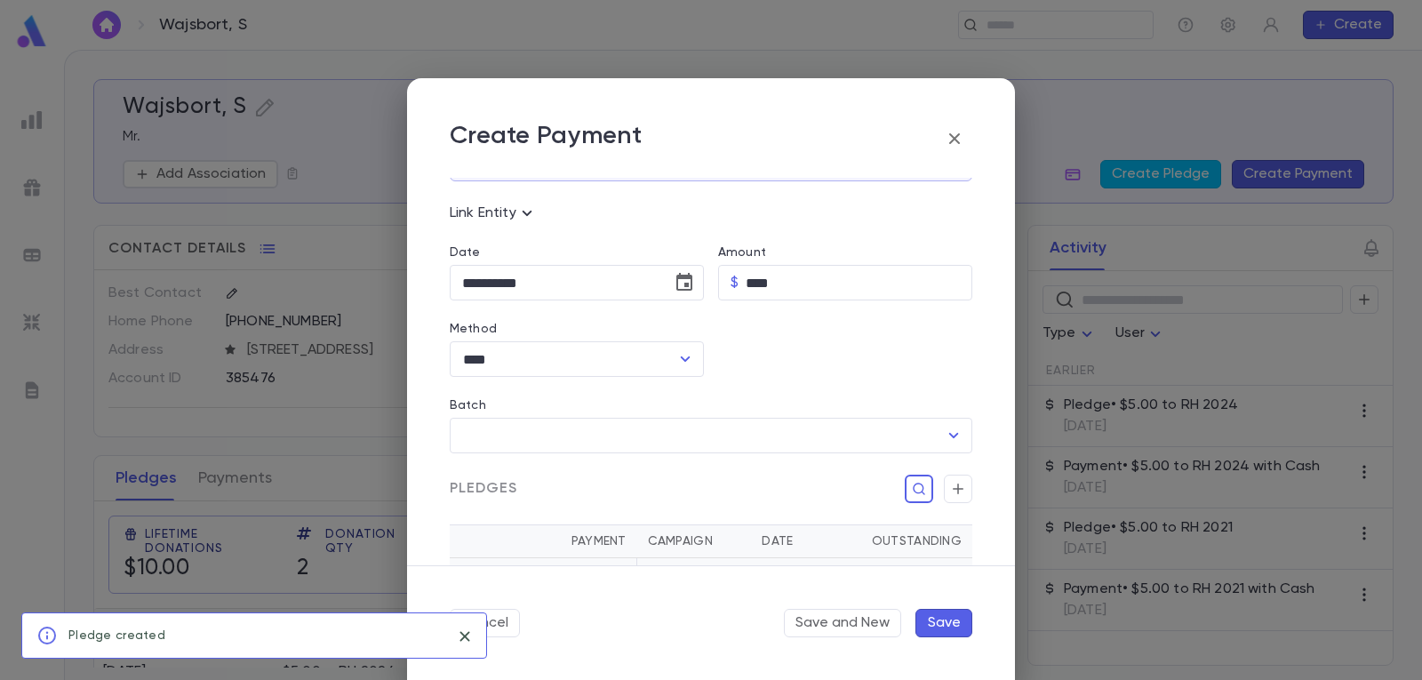
click at [943, 622] on button "Save" at bounding box center [943, 623] width 57 height 28
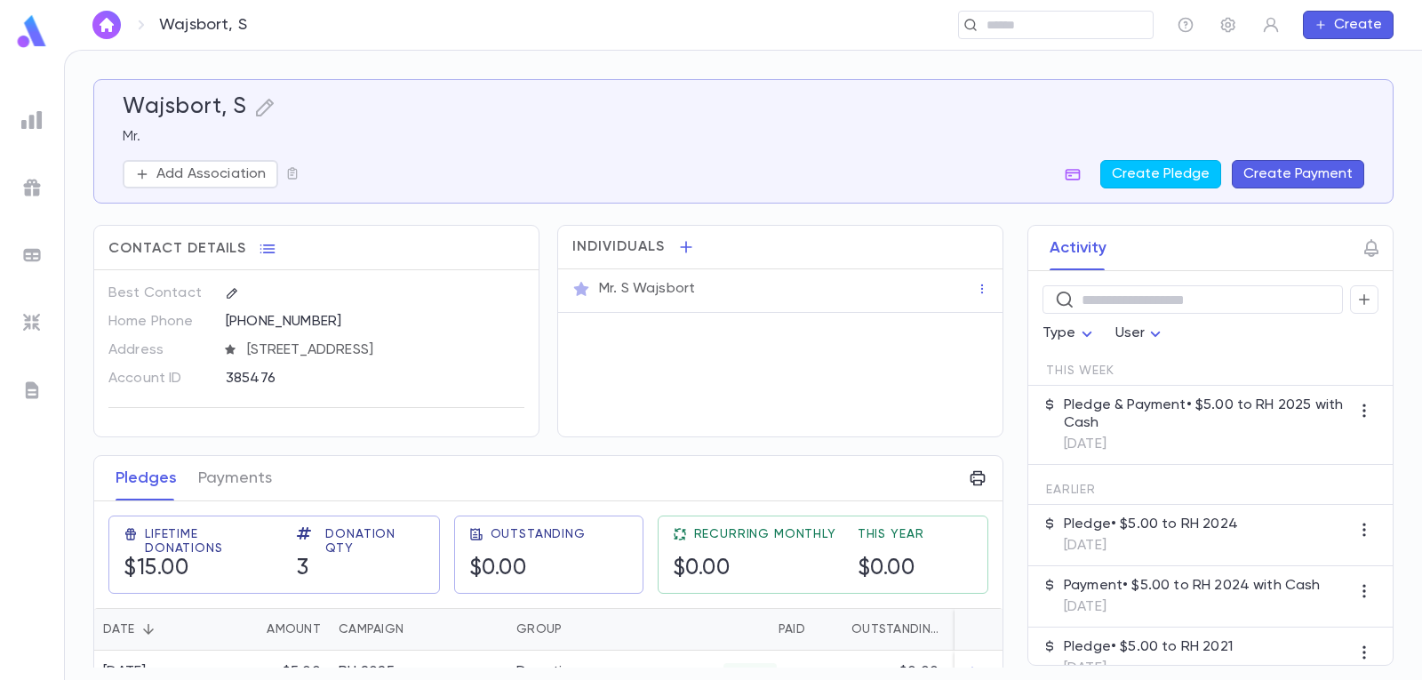
click at [100, 24] on img "button" at bounding box center [106, 25] width 21 height 14
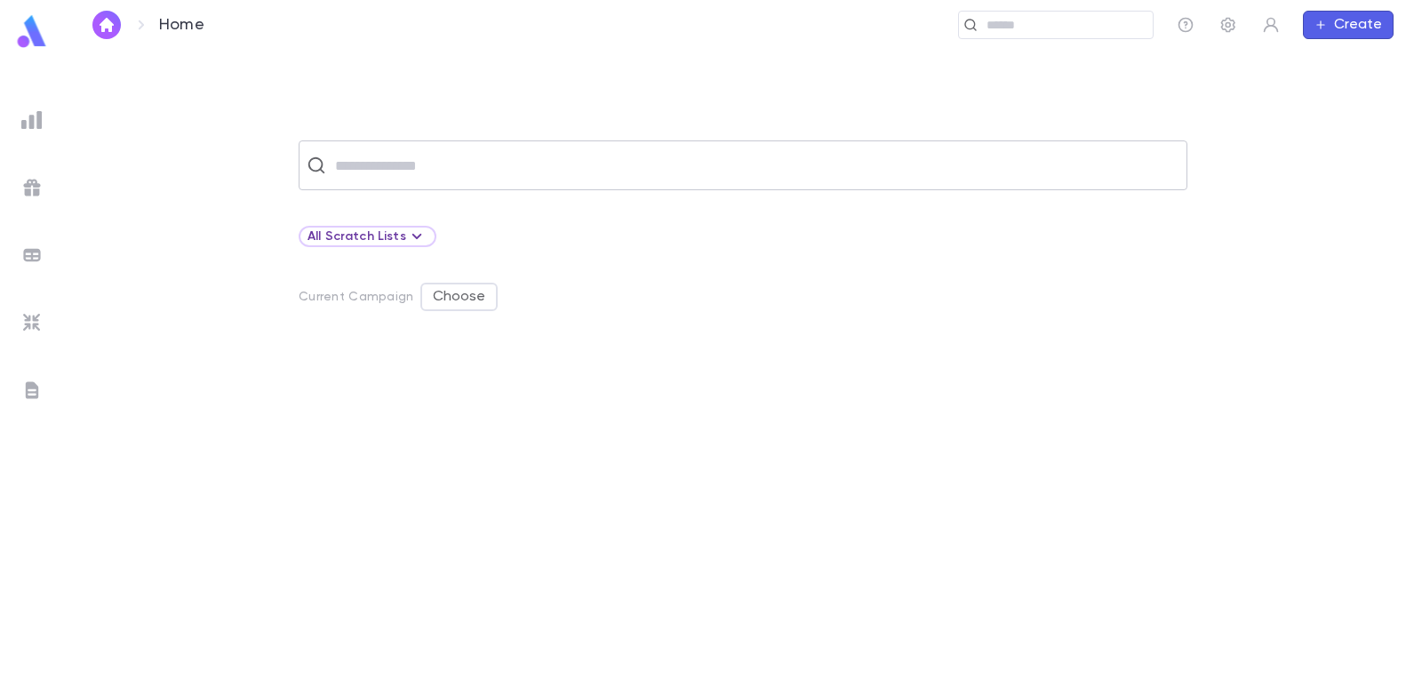
click at [366, 179] on input "text" at bounding box center [754, 165] width 849 height 34
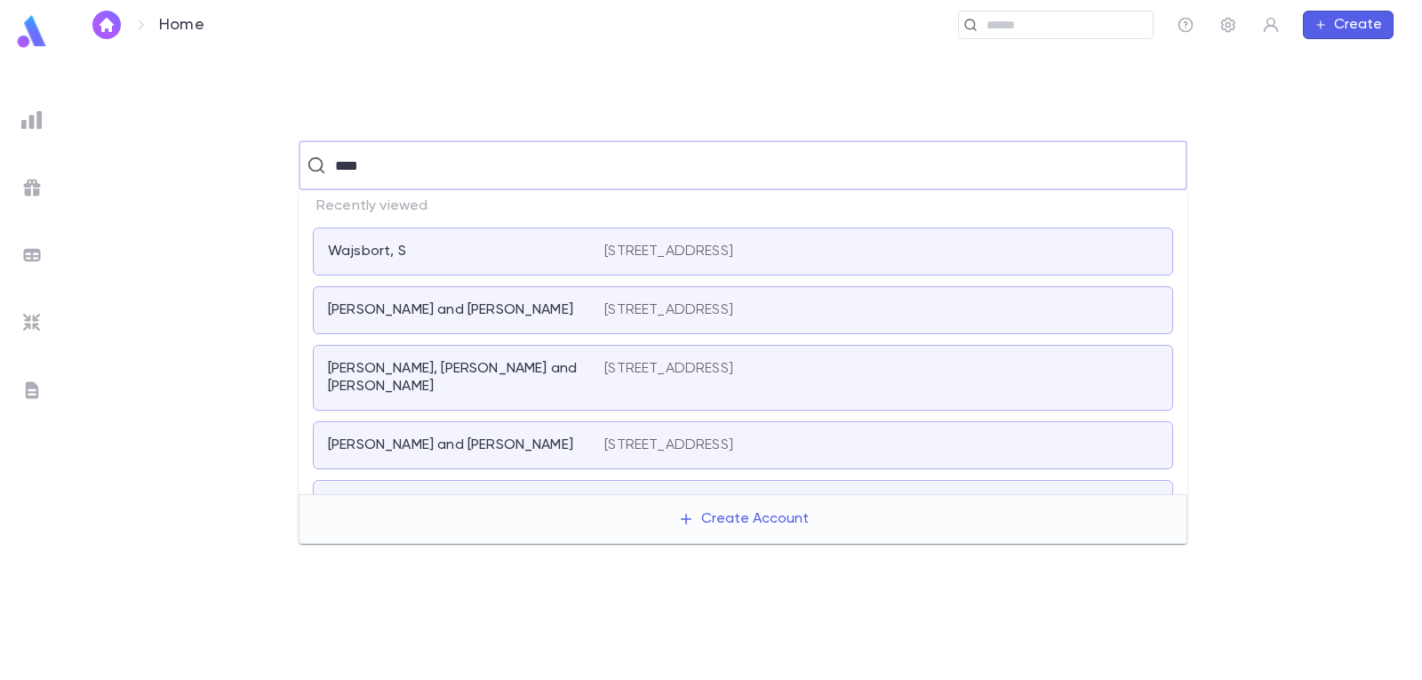
type input "*****"
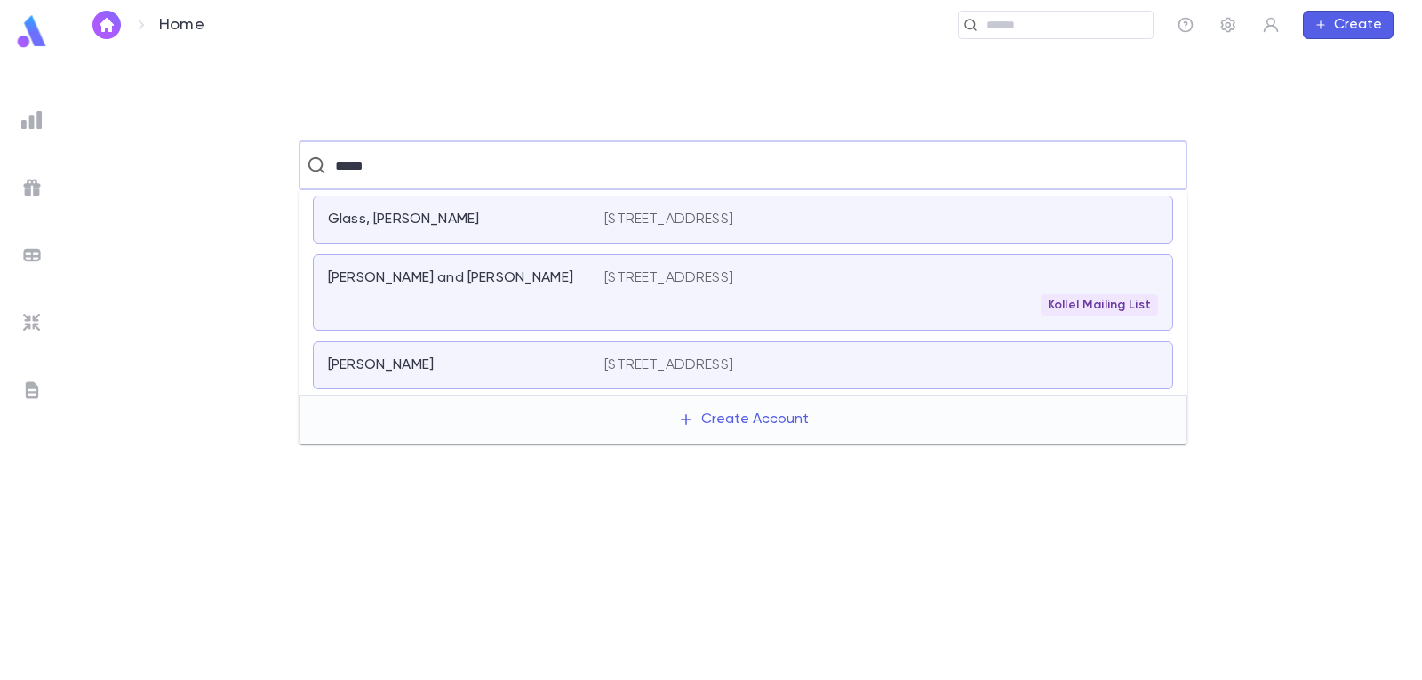
click at [731, 217] on p "[STREET_ADDRESS]" at bounding box center [668, 220] width 129 height 18
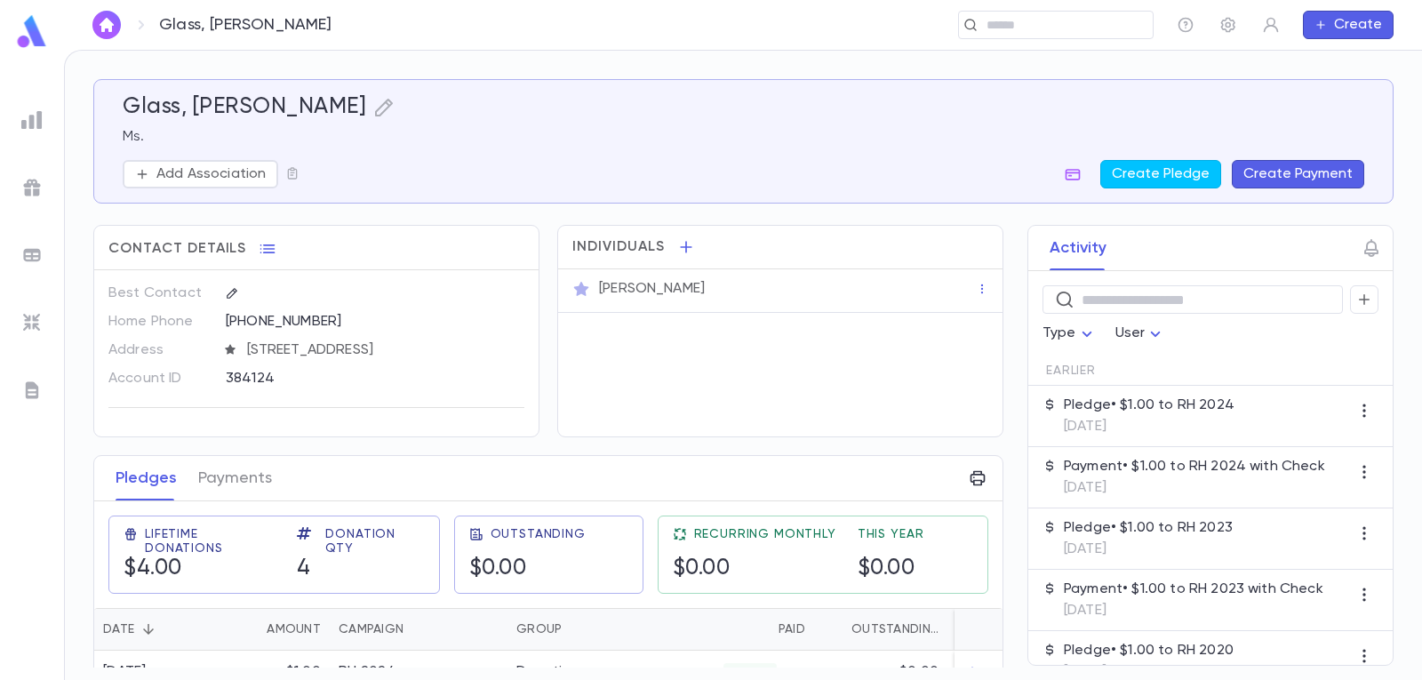
click at [1296, 164] on button "Create Payment" at bounding box center [1298, 174] width 132 height 28
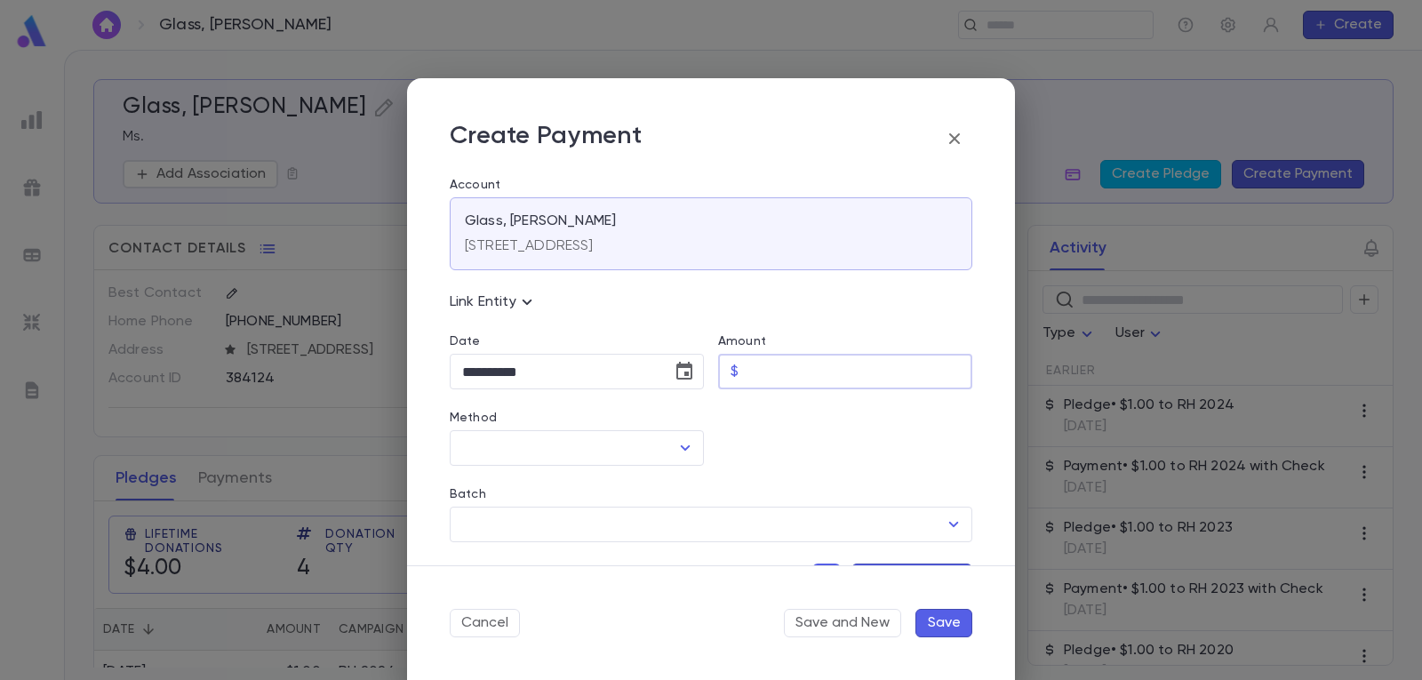
click at [784, 377] on input "Amount" at bounding box center [859, 372] width 227 height 35
click at [676, 449] on icon "Open" at bounding box center [684, 447] width 21 height 21
type input "****"
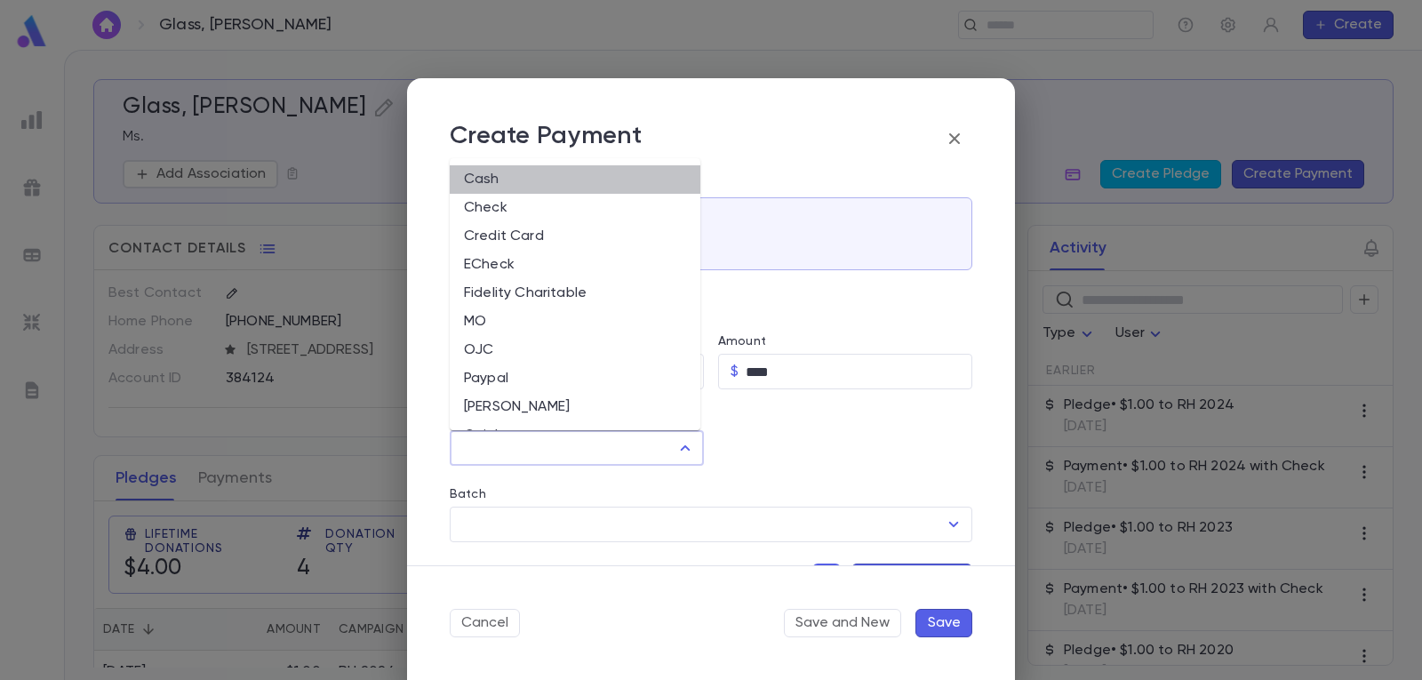
click at [587, 179] on li "Cash" at bounding box center [575, 179] width 251 height 28
type input "****"
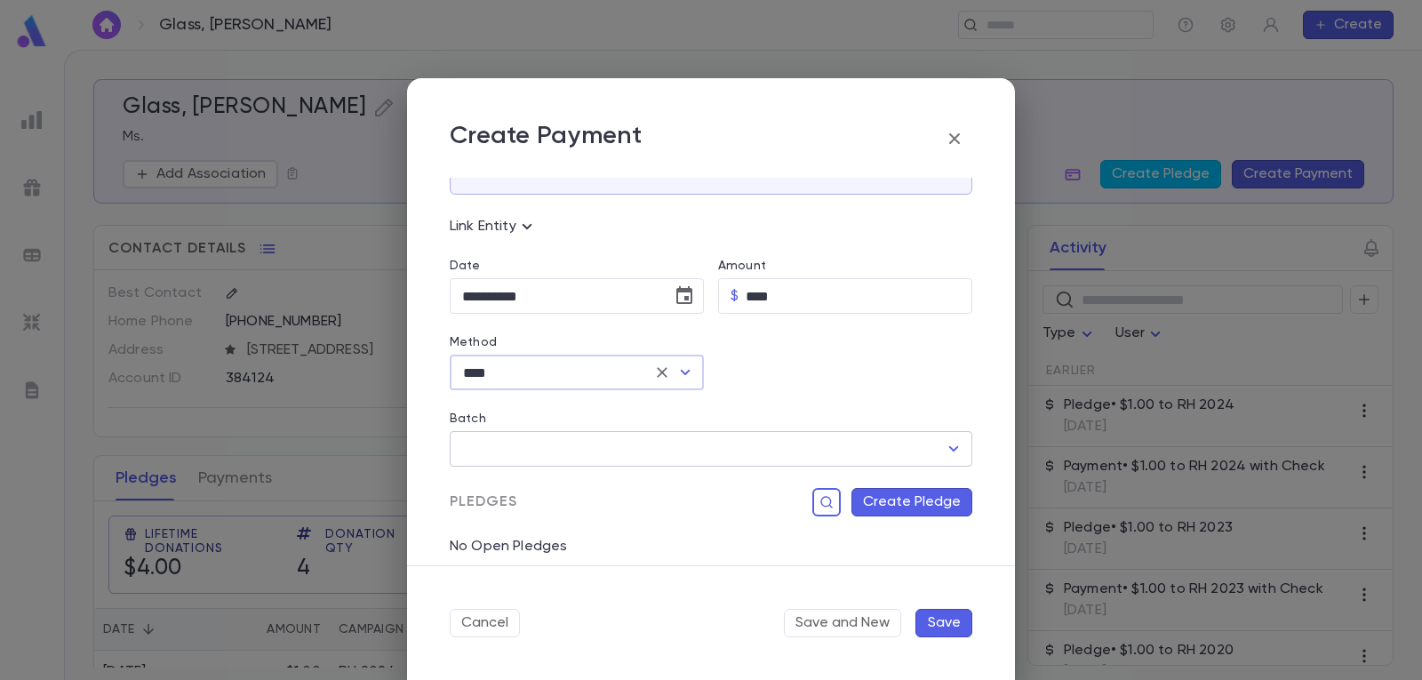
scroll to position [178, 0]
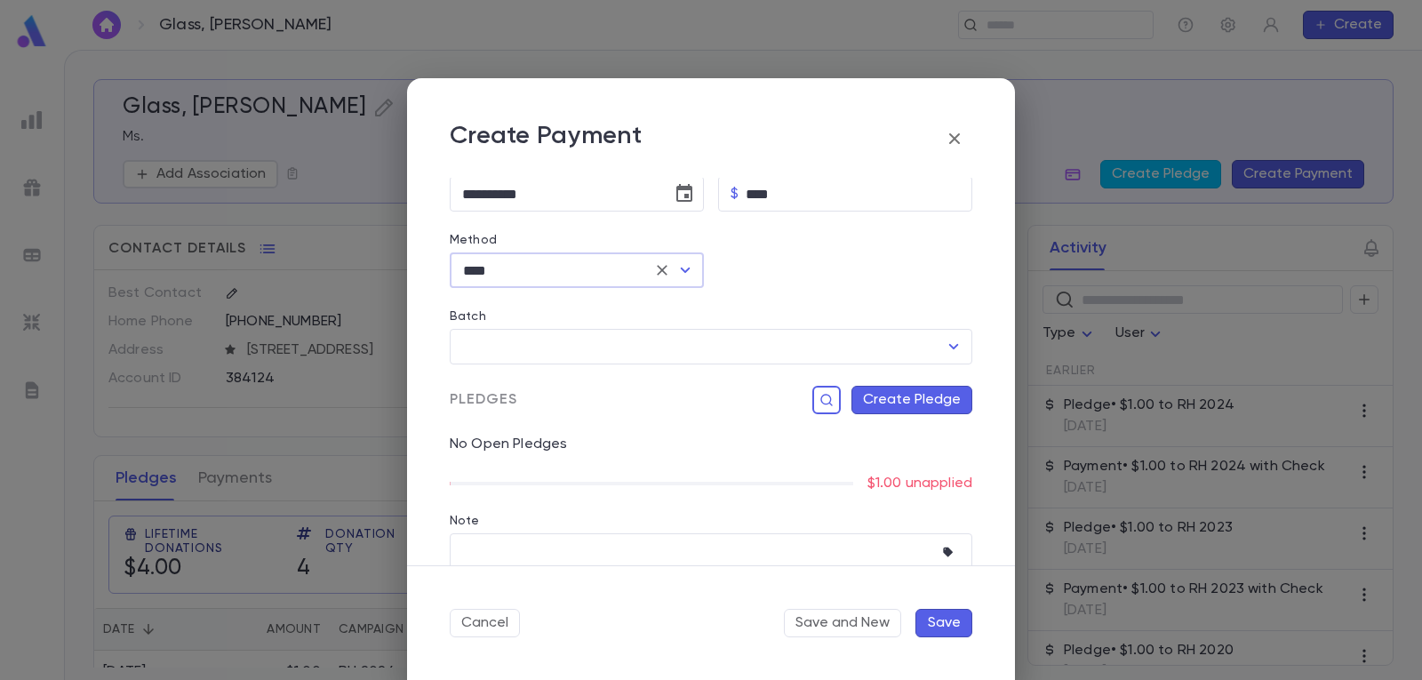
click at [913, 408] on button "Create Pledge" at bounding box center [911, 400] width 121 height 28
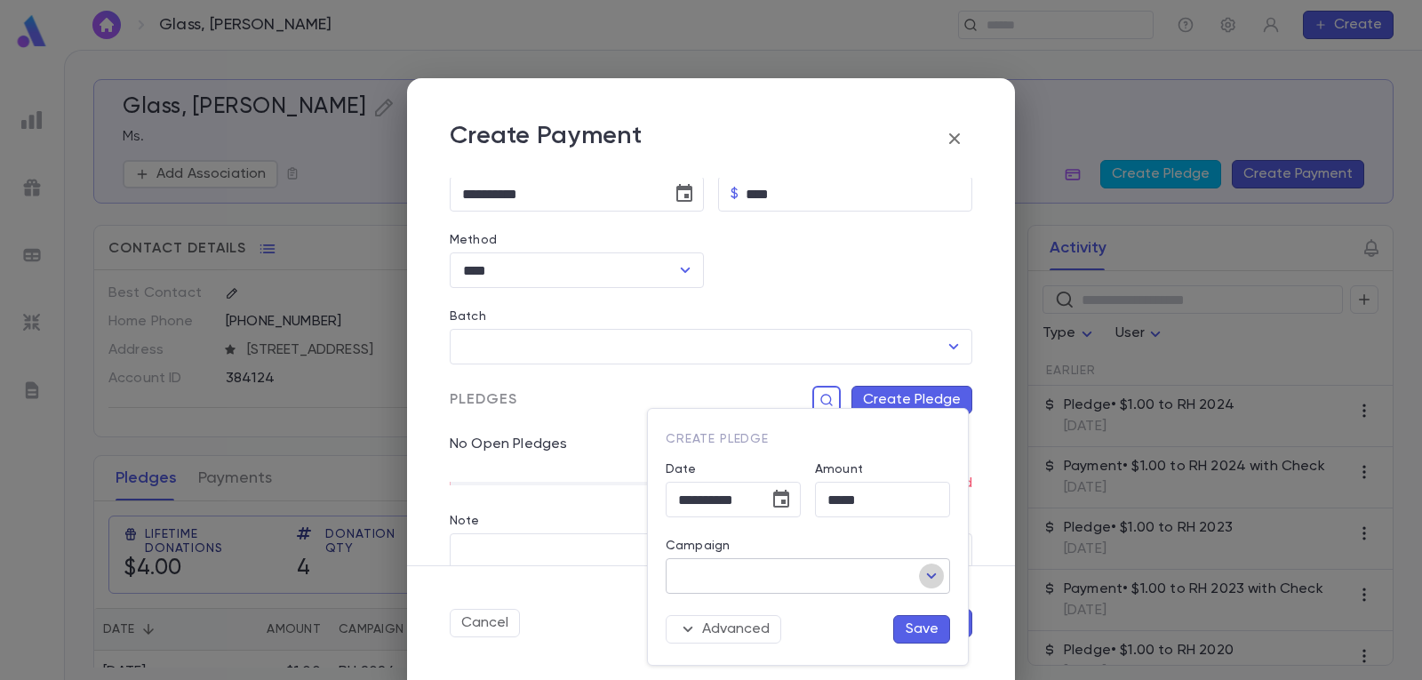
click at [939, 570] on icon "Open" at bounding box center [931, 575] width 21 height 21
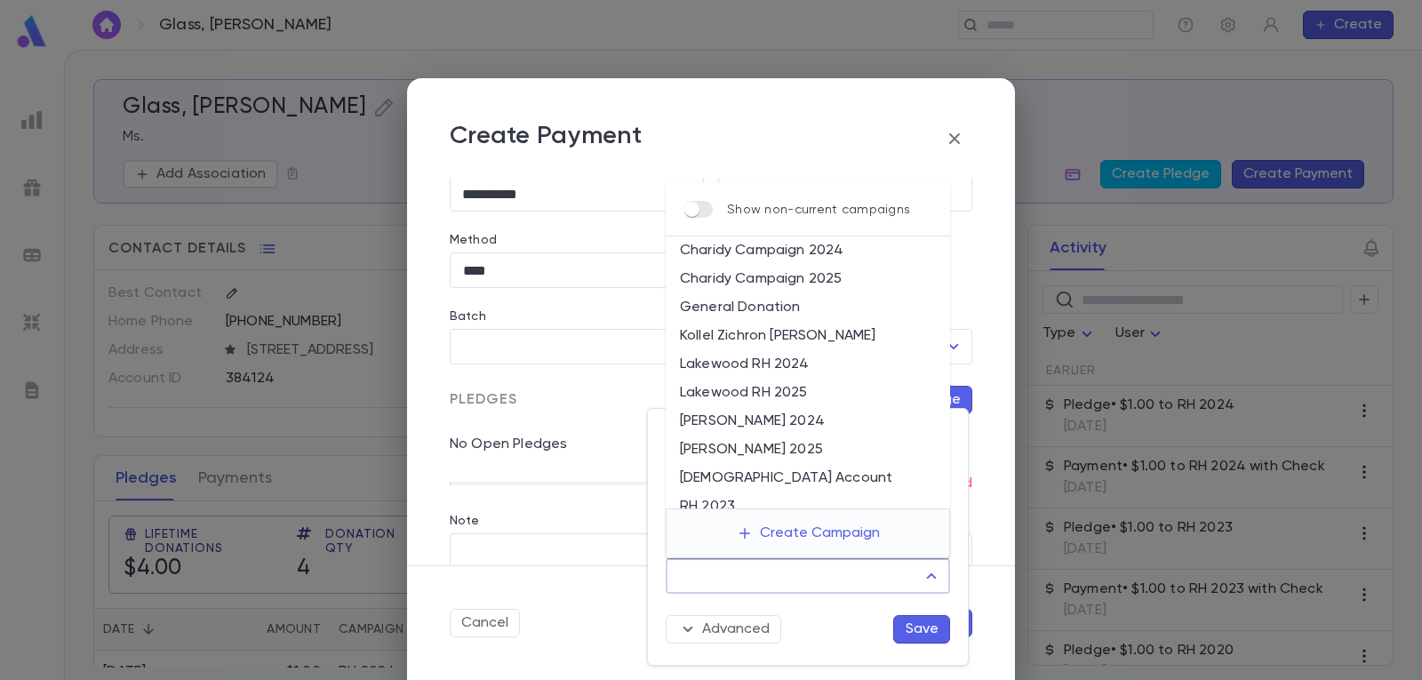
scroll to position [89, 0]
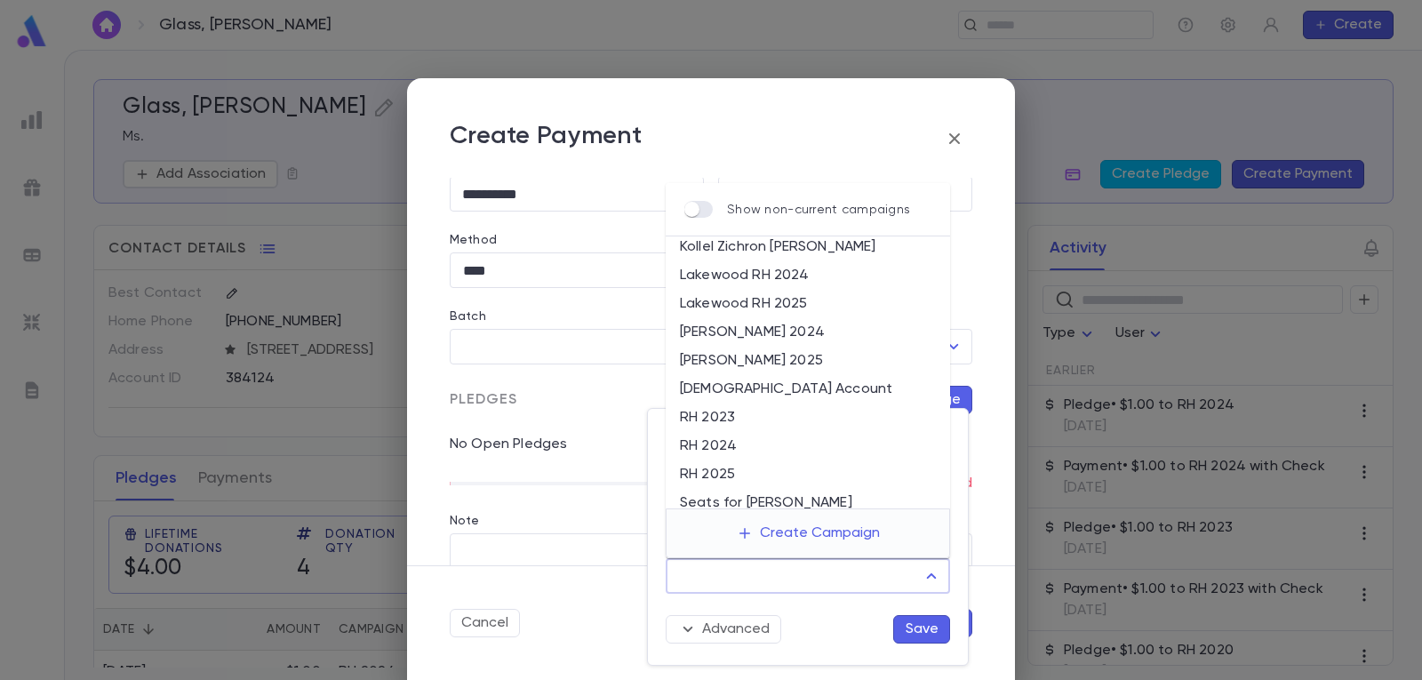
click at [765, 473] on li "RH 2025" at bounding box center [808, 474] width 284 height 28
type input "*******"
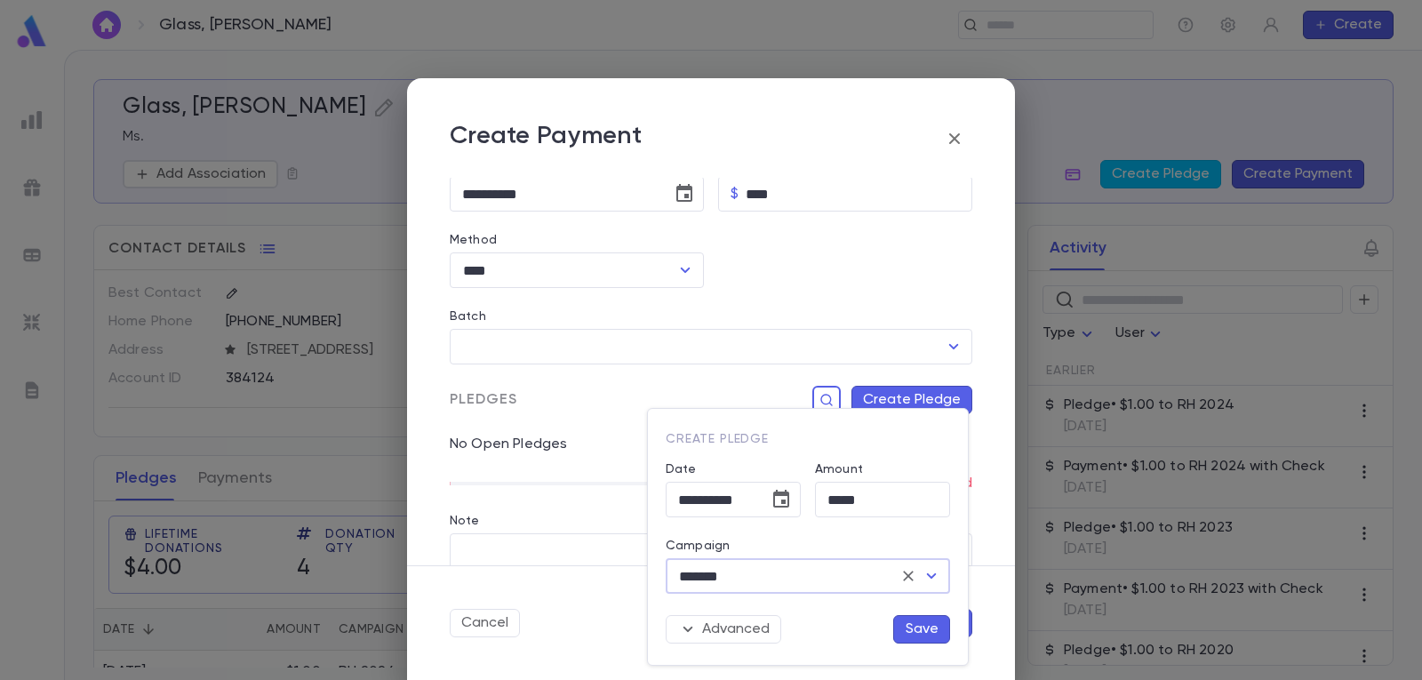
click at [914, 626] on button "Save" at bounding box center [921, 629] width 57 height 28
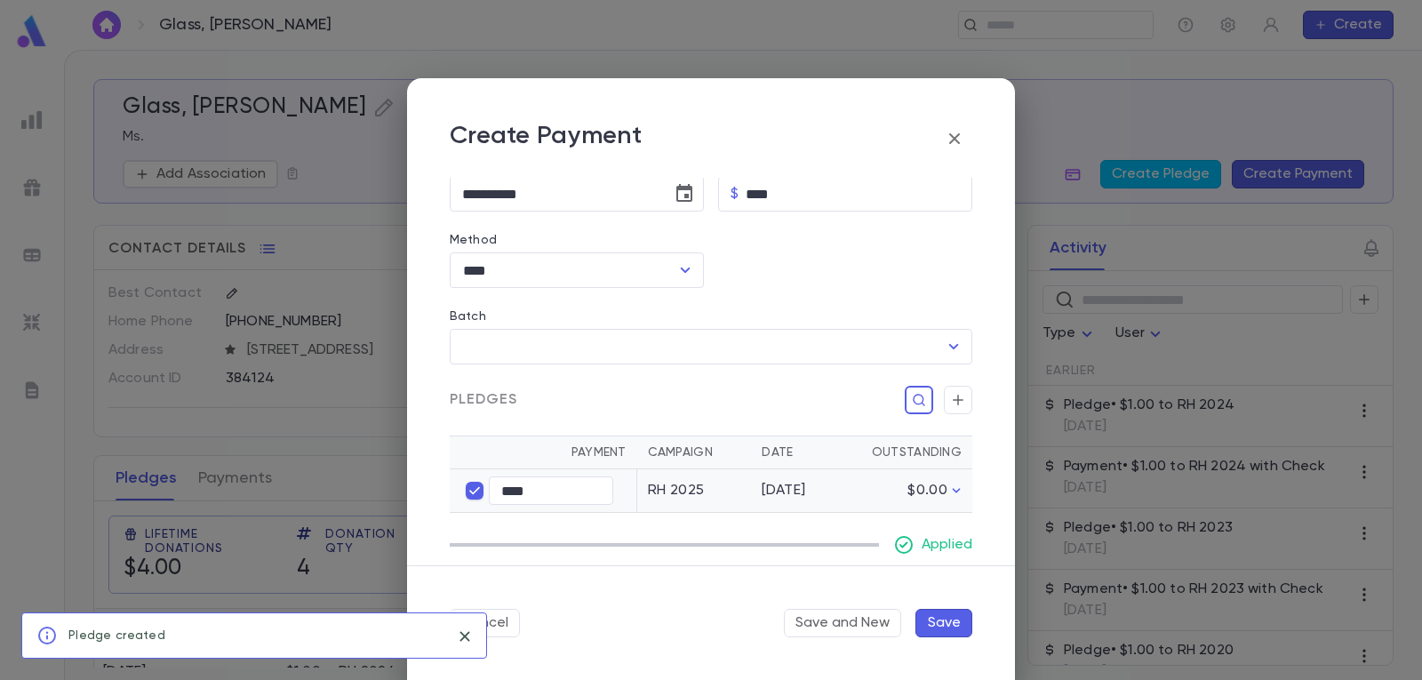
click at [946, 619] on button "Save" at bounding box center [943, 623] width 57 height 28
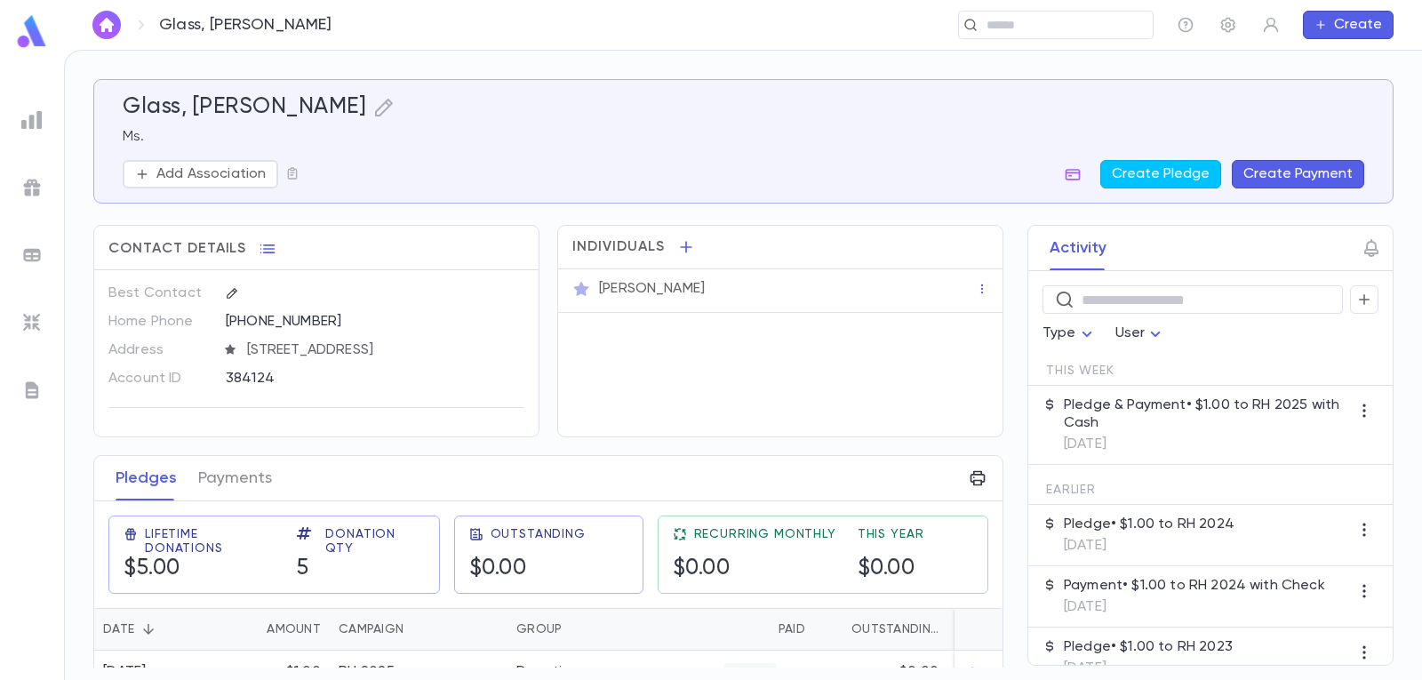
click at [102, 27] on img "button" at bounding box center [106, 25] width 21 height 14
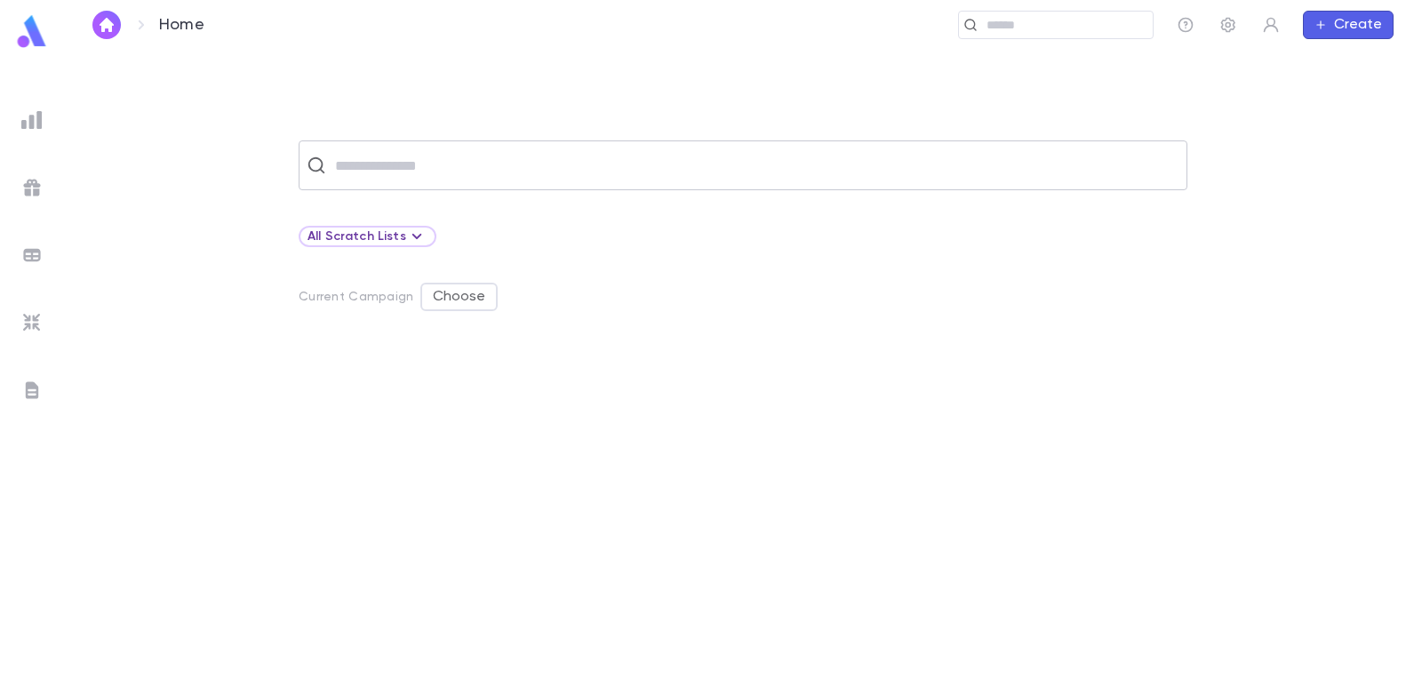
click at [402, 168] on input "text" at bounding box center [754, 165] width 849 height 34
type input "*"
type input "*********"
drag, startPoint x: 463, startPoint y: 173, endPoint x: 288, endPoint y: 171, distance: 175.1
click at [289, 171] on div "********* ​" at bounding box center [742, 165] width 1301 height 50
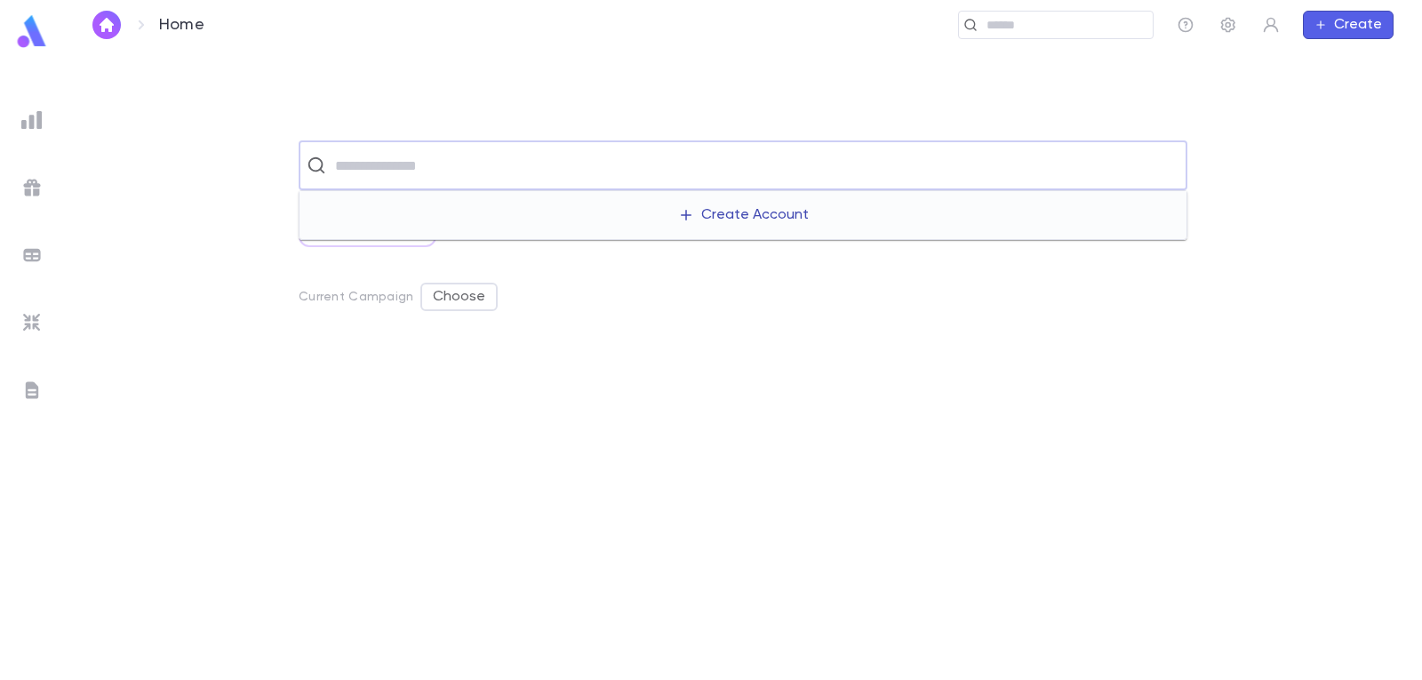
click at [741, 213] on button "Create Account" at bounding box center [743, 215] width 159 height 34
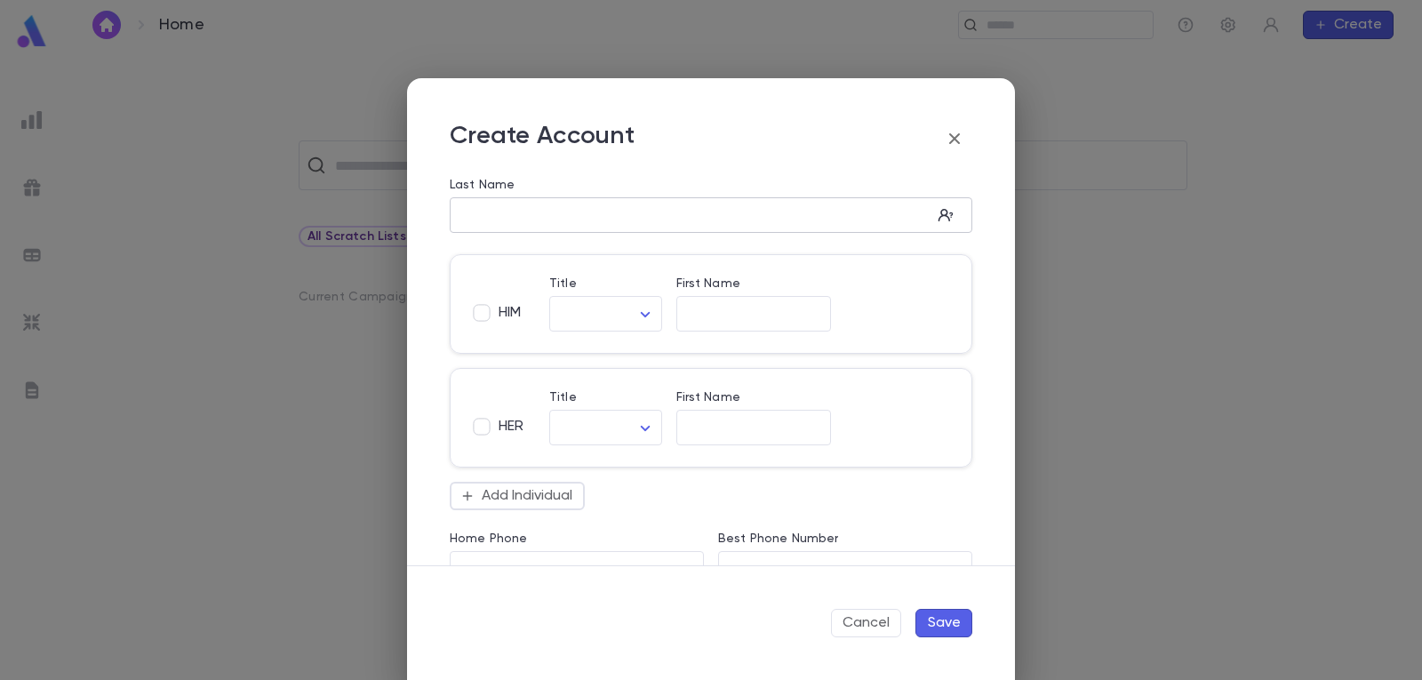
click at [578, 219] on input "Last Name" at bounding box center [691, 215] width 482 height 20
type input "*********"
click at [693, 308] on input "First Name" at bounding box center [753, 314] width 155 height 20
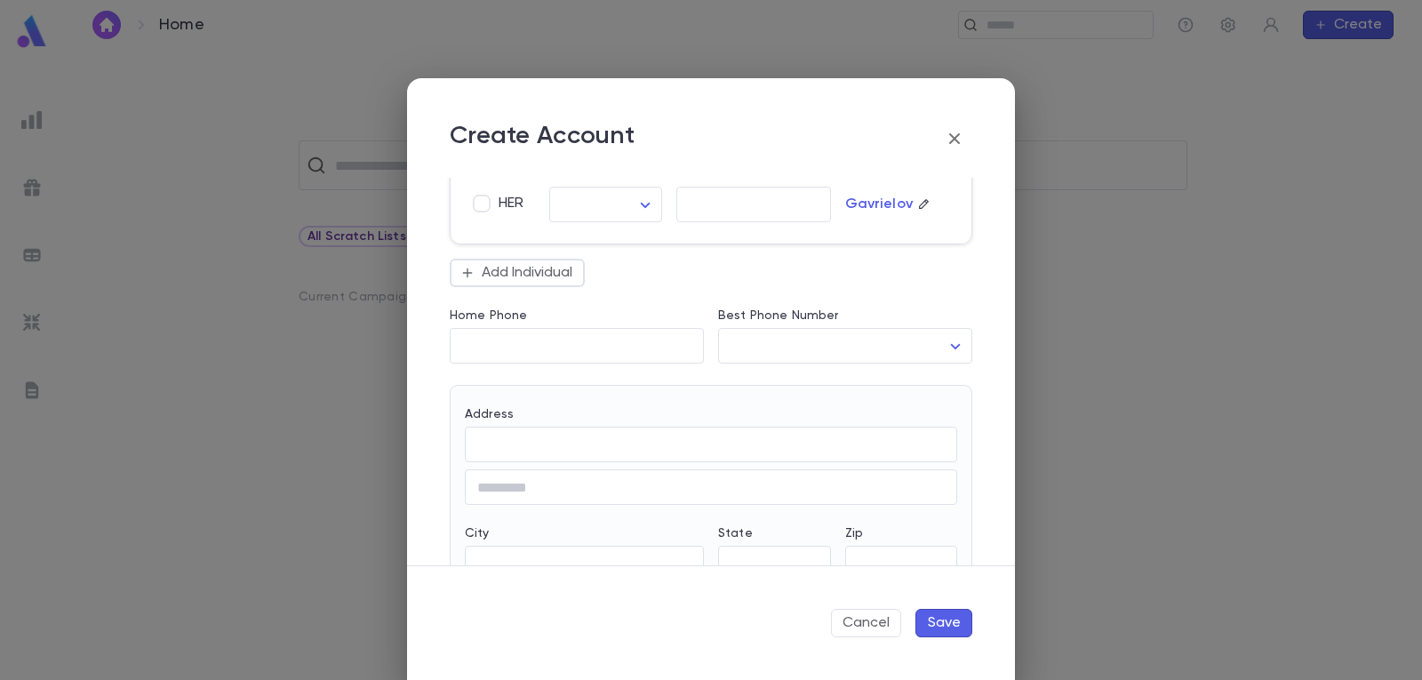
scroll to position [355, 0]
click at [544, 448] on input "Address" at bounding box center [711, 444] width 492 height 20
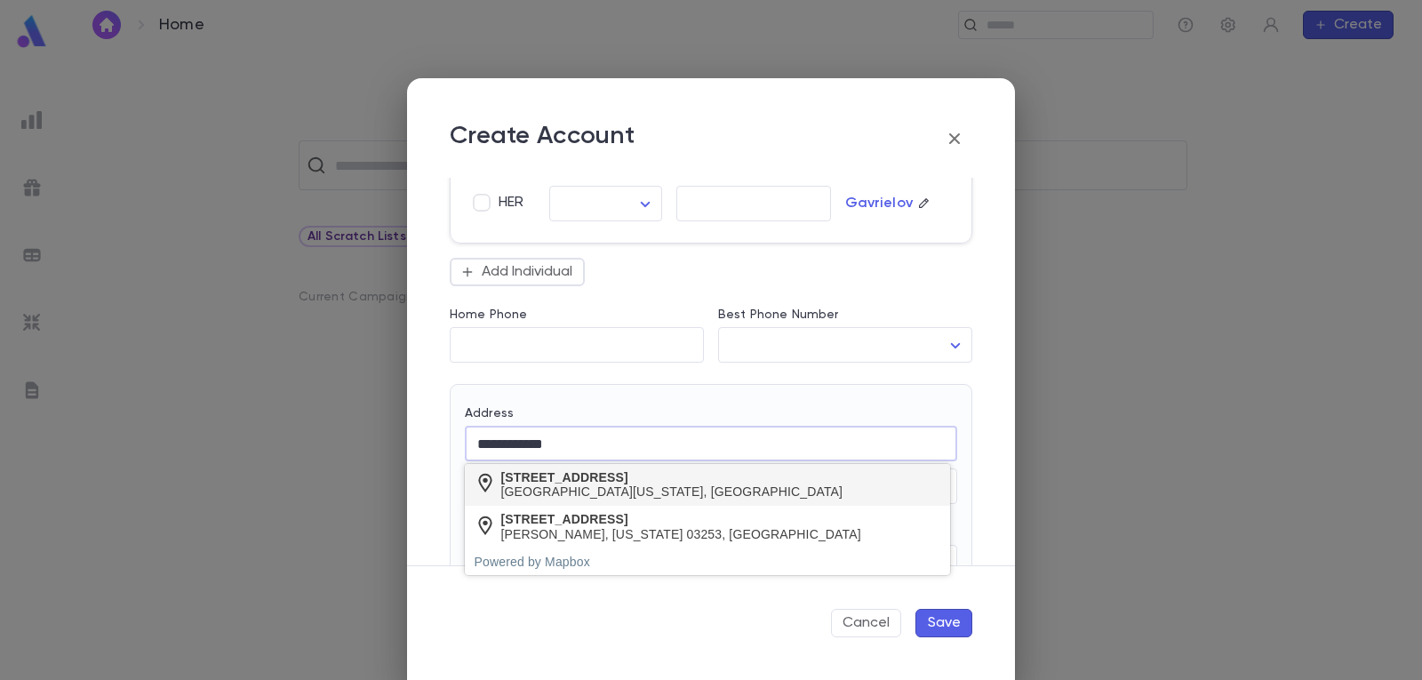
click at [585, 487] on div "[GEOGRAPHIC_DATA][US_STATE], [GEOGRAPHIC_DATA]" at bounding box center [672, 491] width 342 height 15
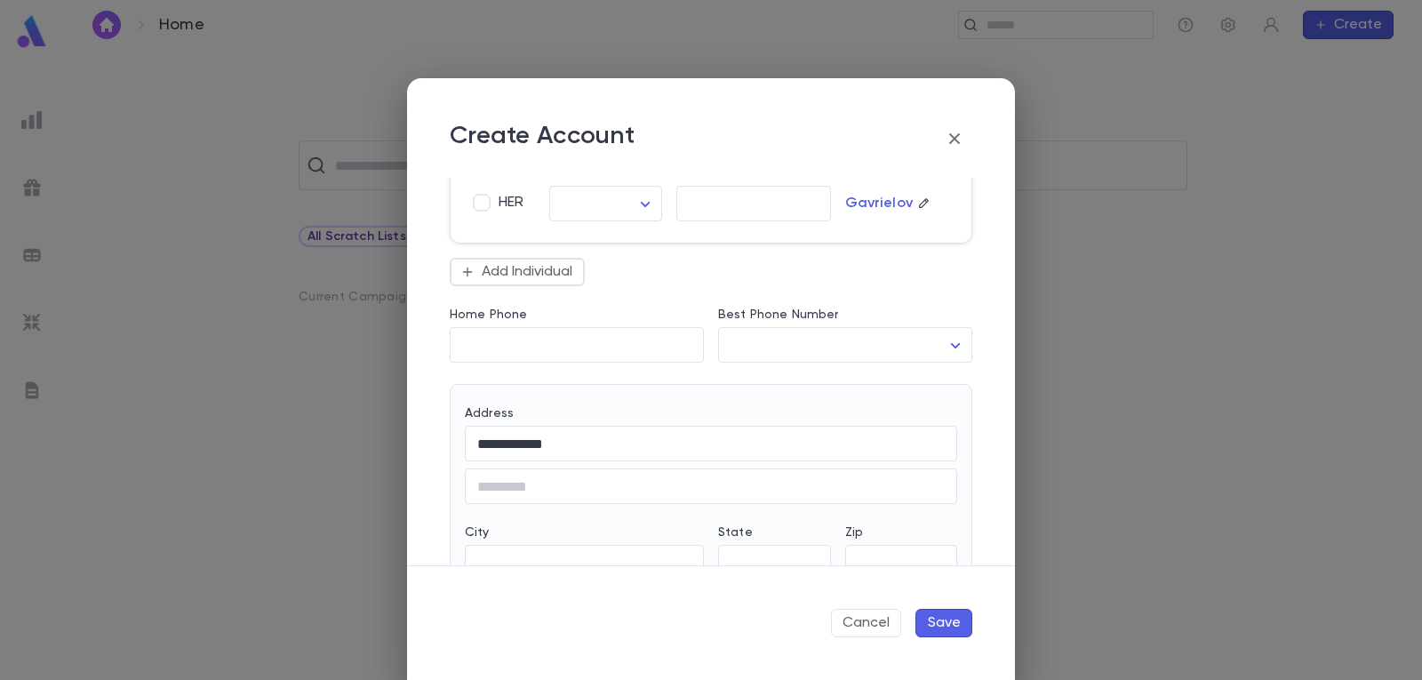
type input "**********"
type input "**"
type input "**********"
type input "*****"
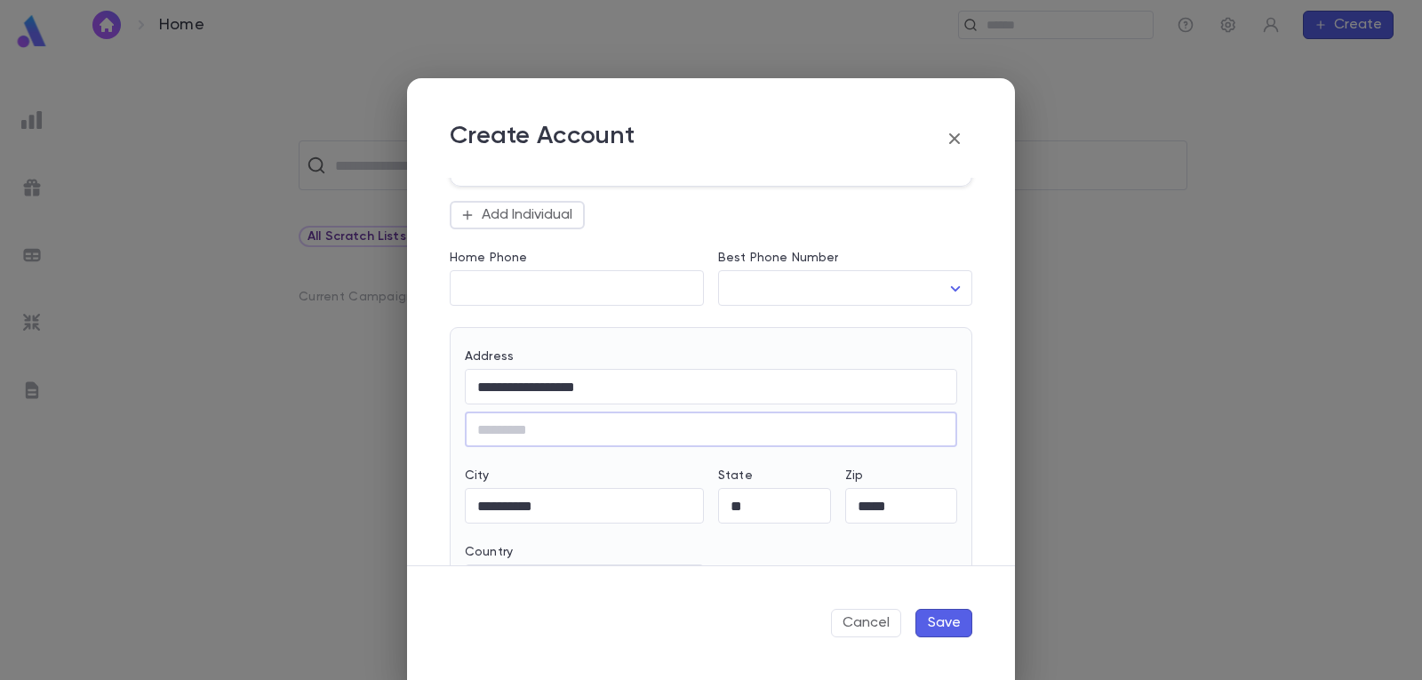
scroll to position [444, 0]
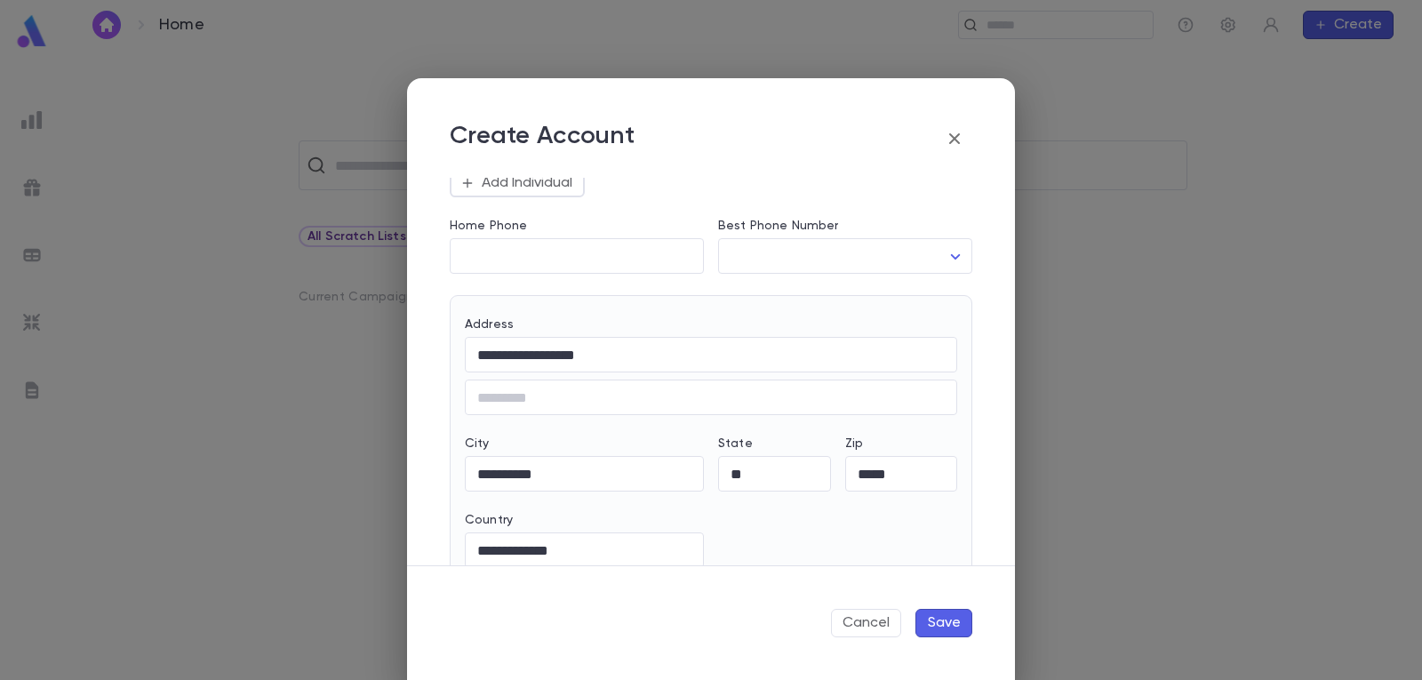
click at [937, 626] on button "Save" at bounding box center [943, 623] width 57 height 28
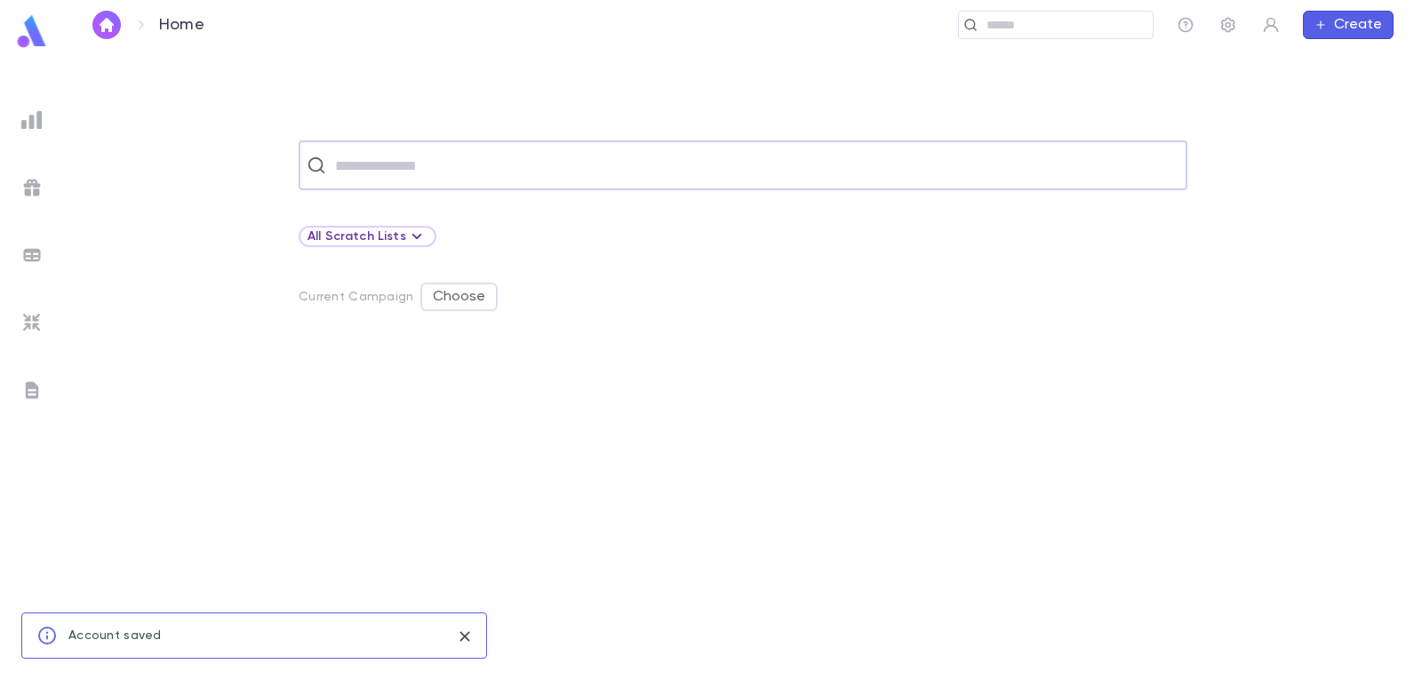
click at [622, 182] on div "​" at bounding box center [743, 165] width 889 height 50
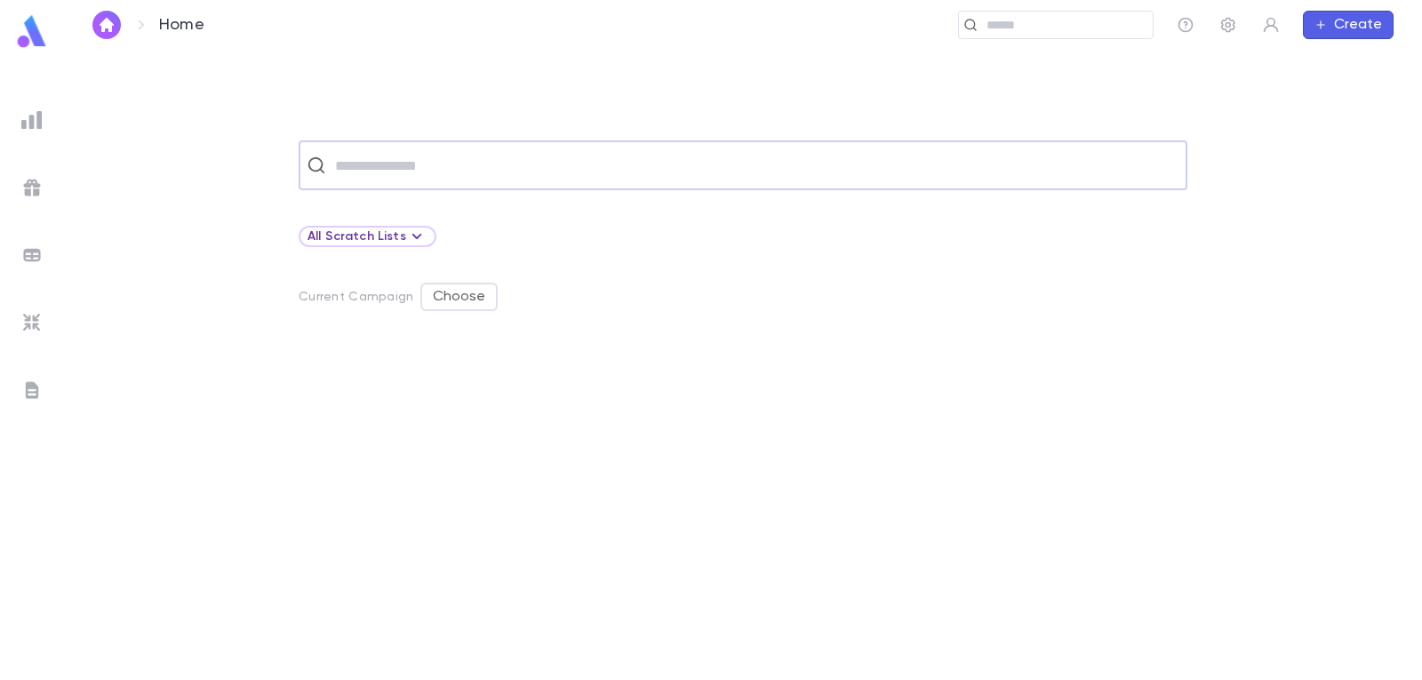
click at [489, 157] on input "text" at bounding box center [754, 165] width 849 height 34
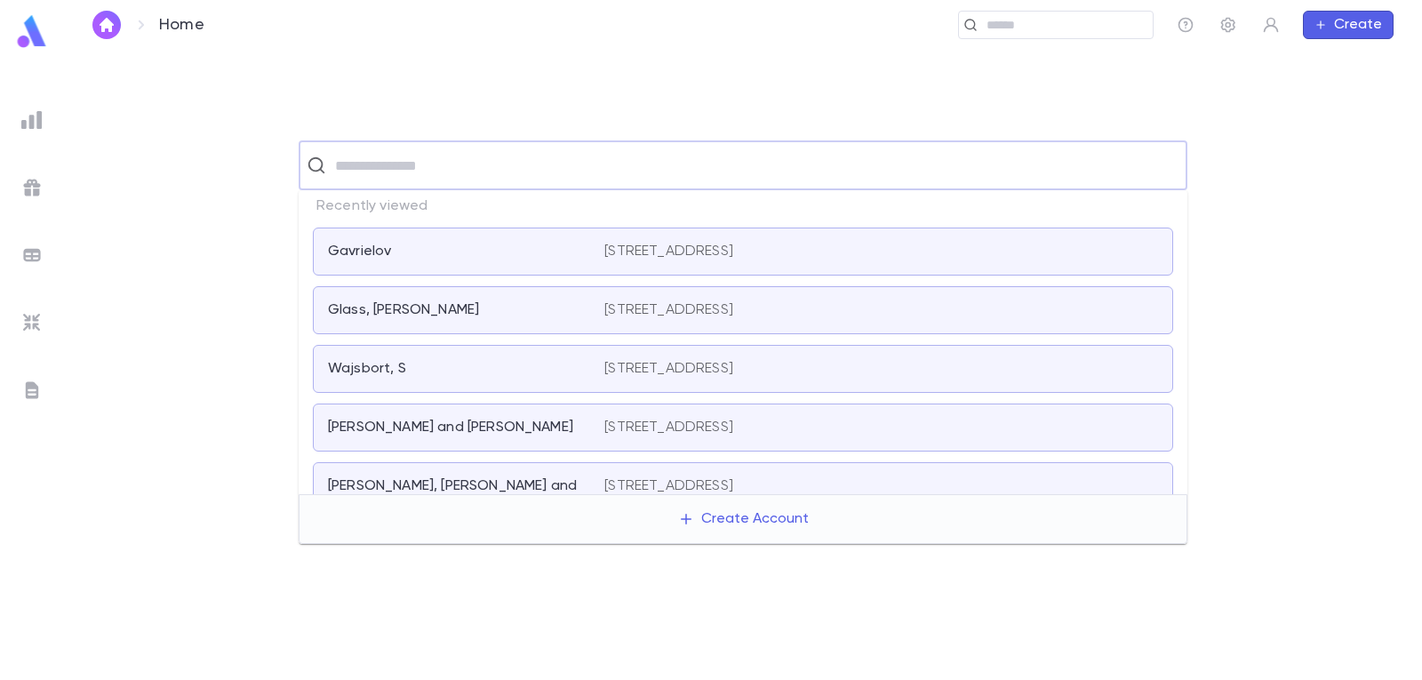
click at [475, 250] on div "Gavrielov" at bounding box center [455, 252] width 255 height 18
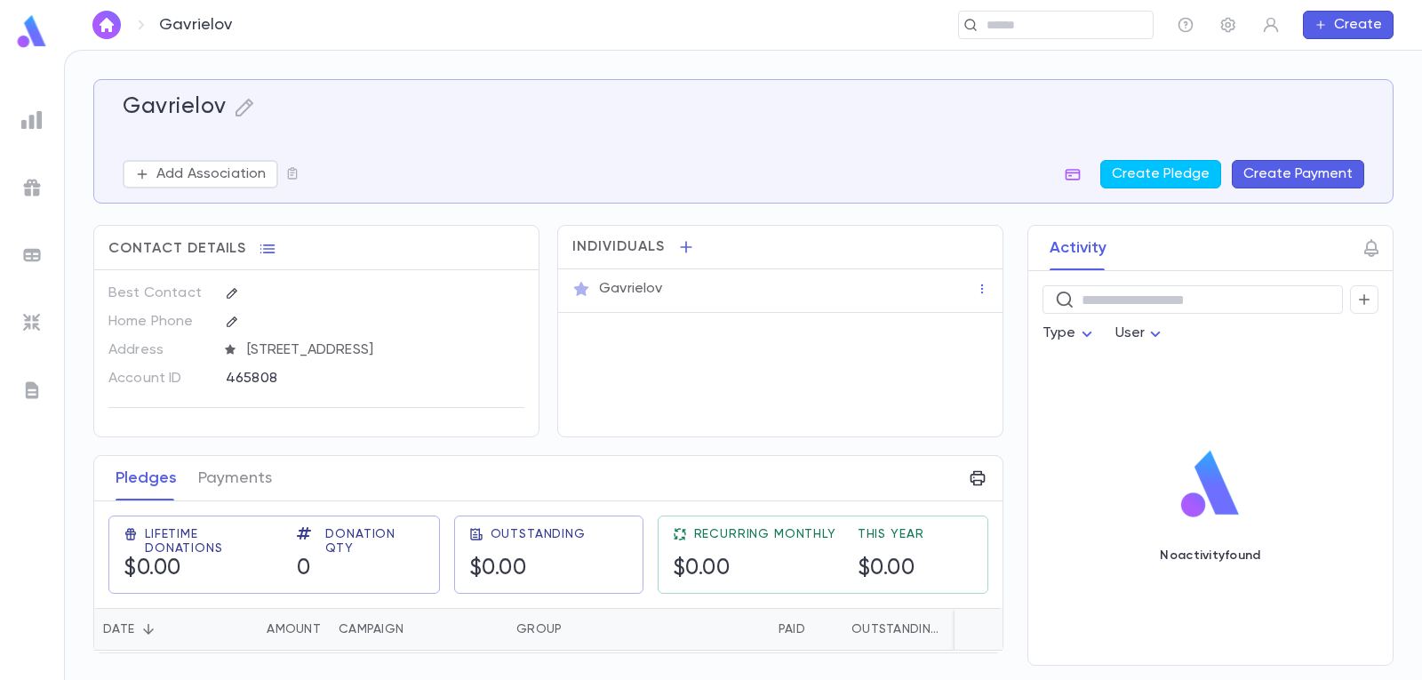
click at [1315, 177] on button "Create Payment" at bounding box center [1298, 174] width 132 height 28
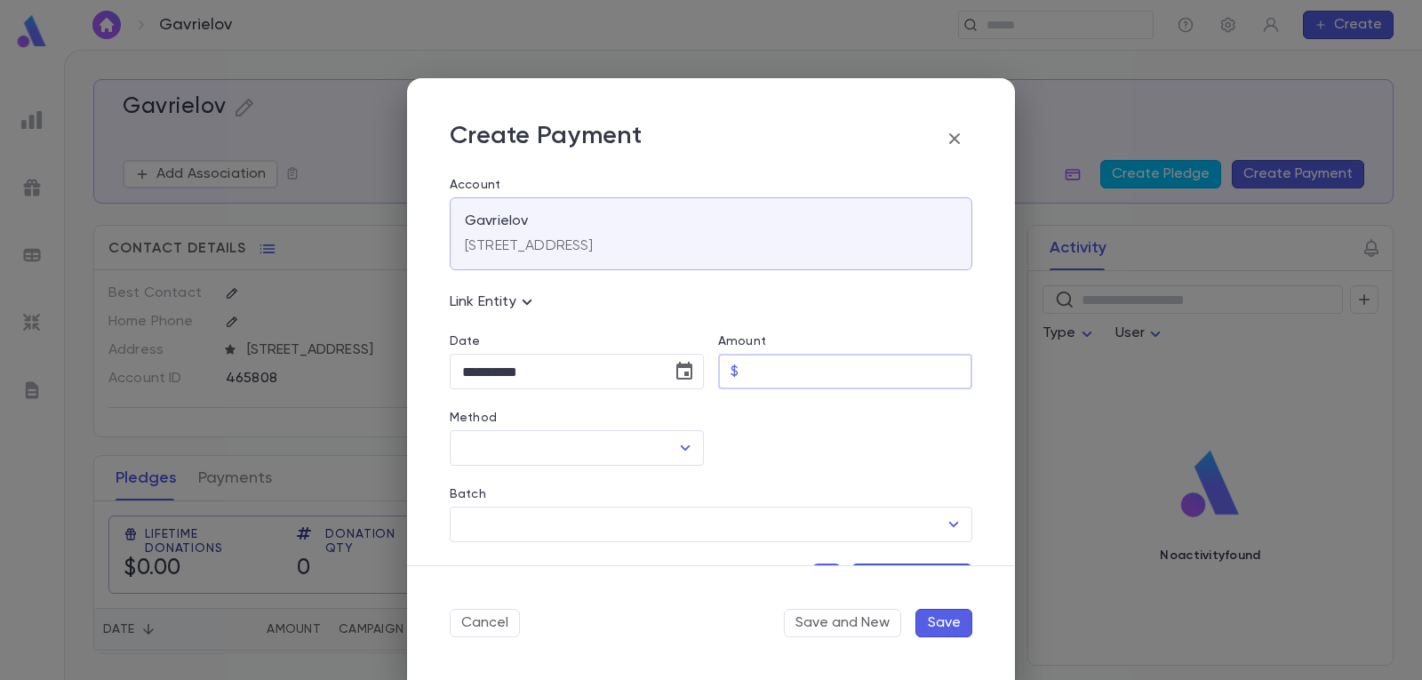
click at [776, 360] on input "Amount" at bounding box center [859, 372] width 227 height 35
click at [674, 443] on icon "Open" at bounding box center [684, 447] width 21 height 21
type input "*****"
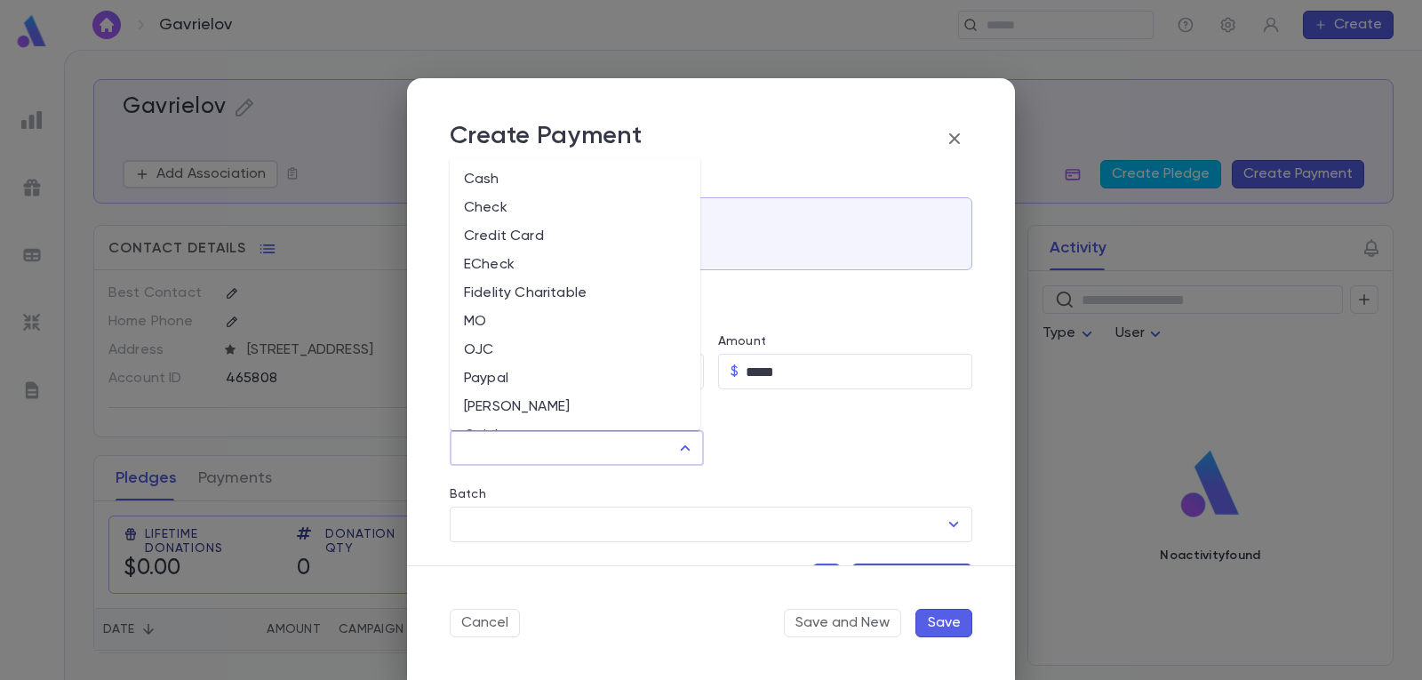
click at [515, 167] on li "Cash" at bounding box center [575, 179] width 251 height 28
type input "****"
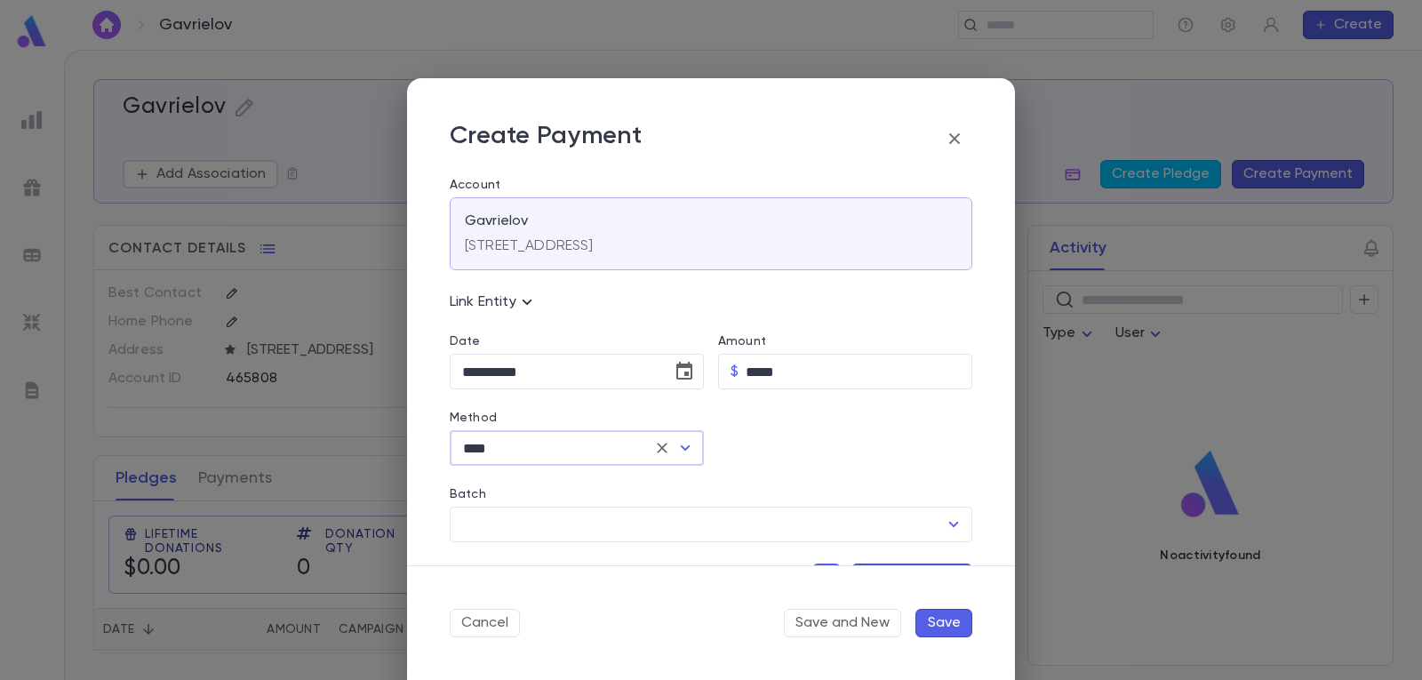
scroll to position [178, 0]
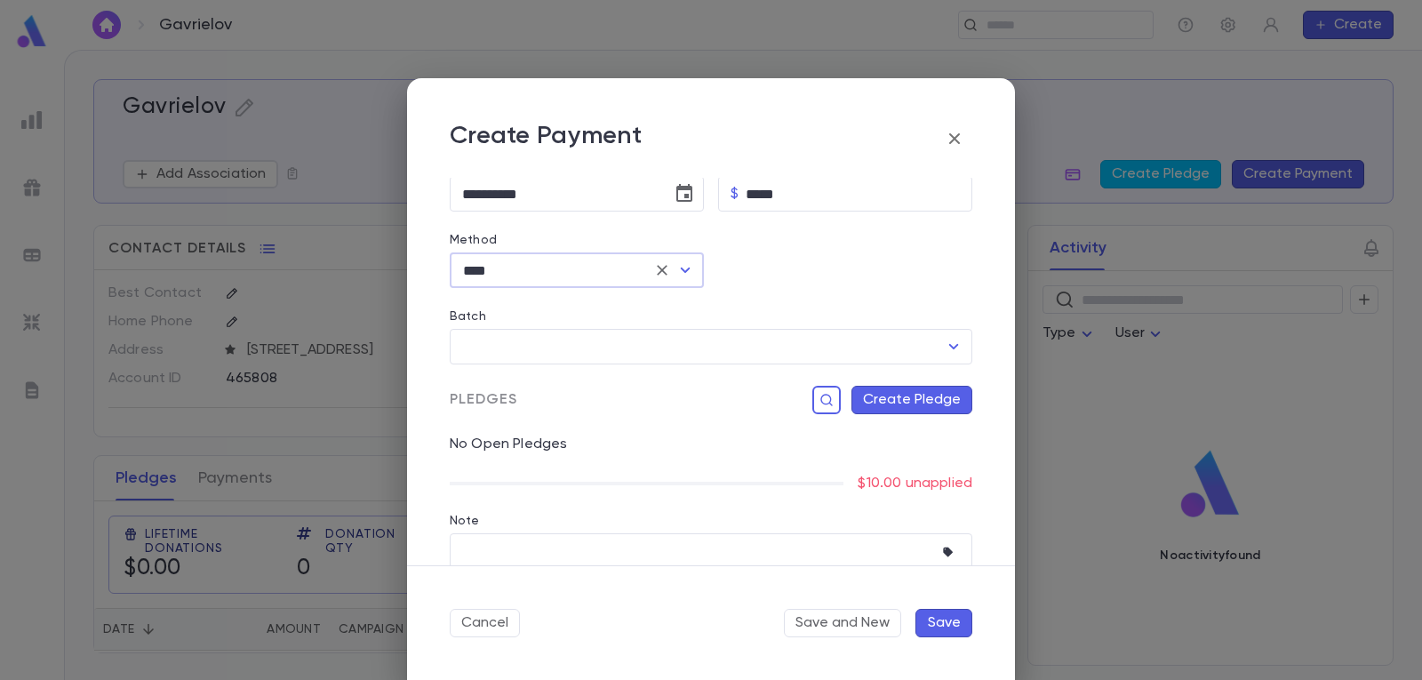
click at [916, 402] on button "Create Pledge" at bounding box center [911, 400] width 121 height 28
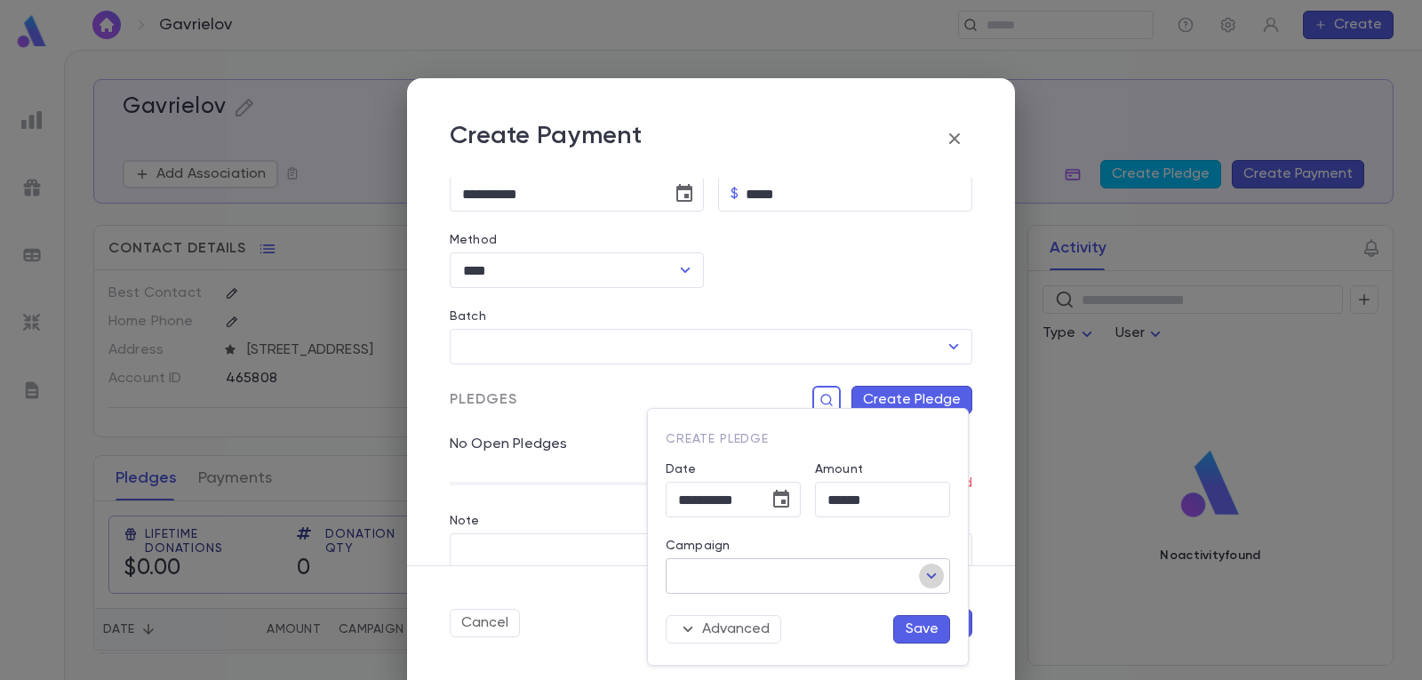
click at [933, 570] on icon "Open" at bounding box center [931, 575] width 21 height 21
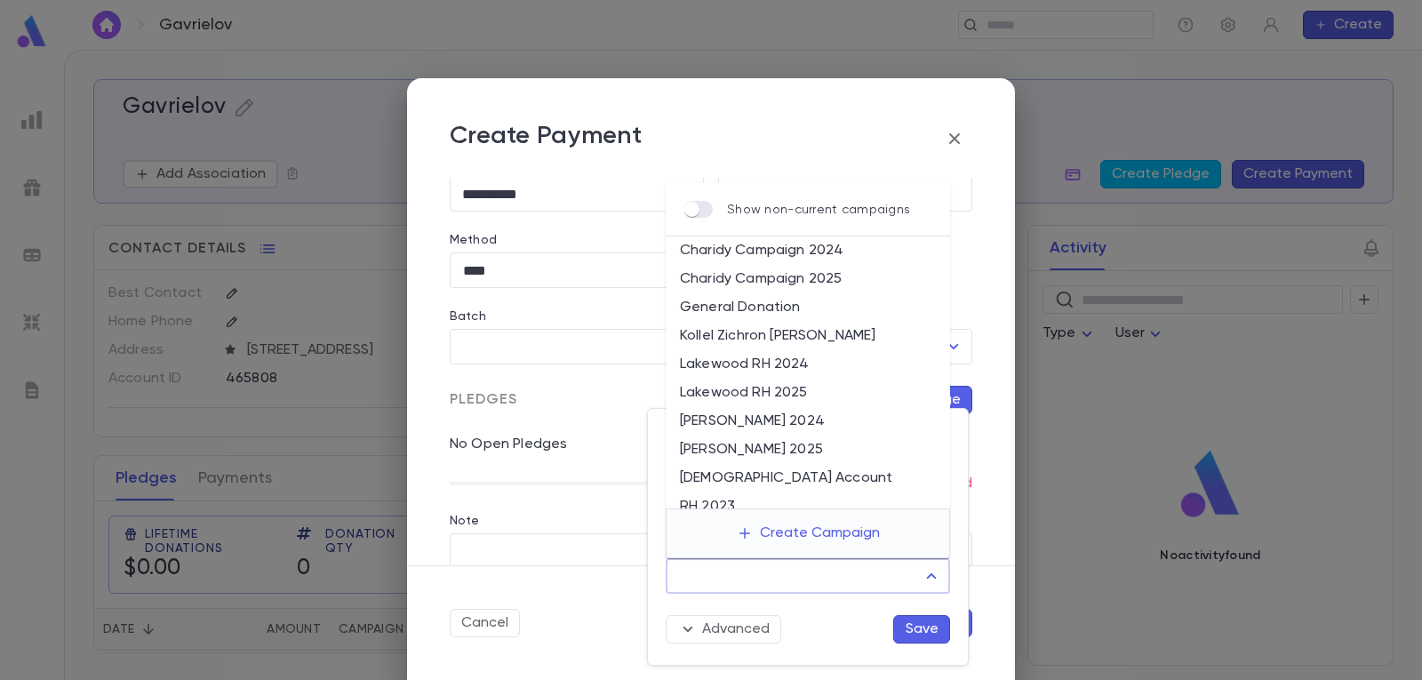
click at [810, 395] on li "Lakewood RH 2025" at bounding box center [808, 393] width 284 height 28
type input "**********"
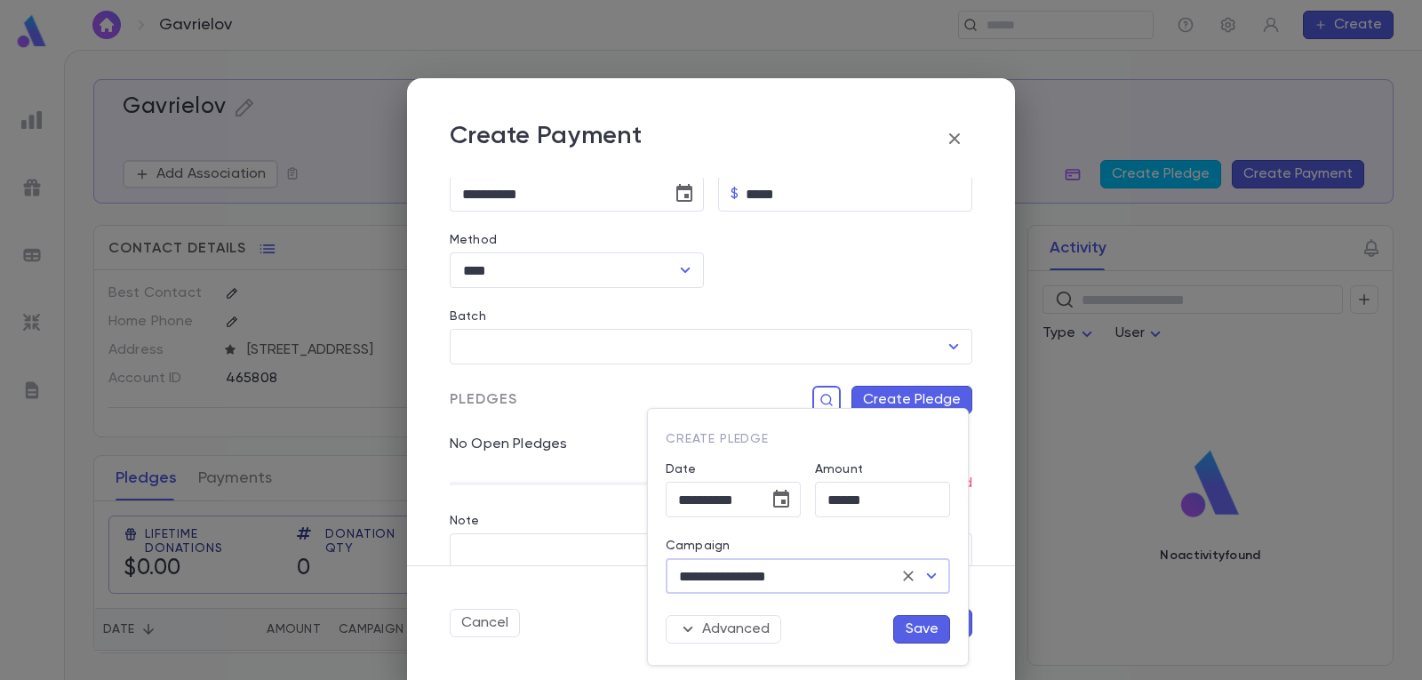
click at [920, 634] on button "Save" at bounding box center [921, 629] width 57 height 28
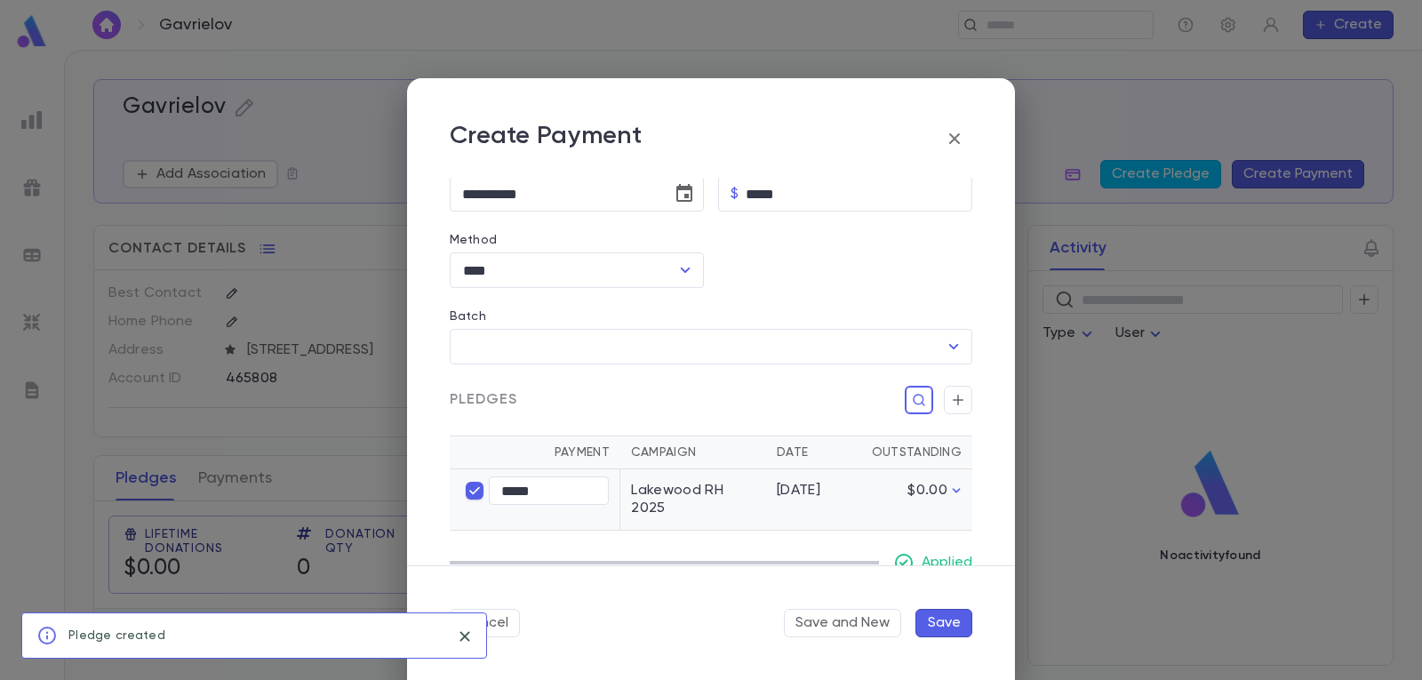
click at [953, 625] on button "Save" at bounding box center [943, 623] width 57 height 28
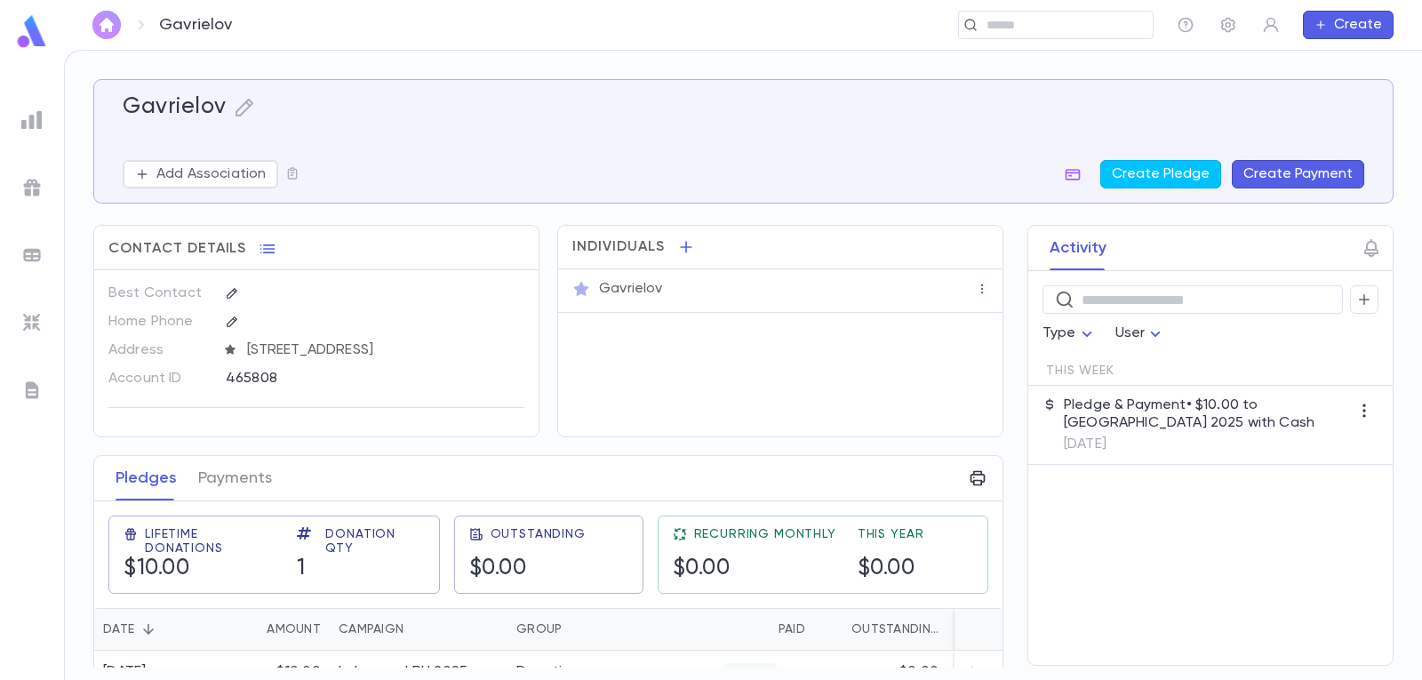
click at [97, 22] on img "button" at bounding box center [106, 25] width 21 height 14
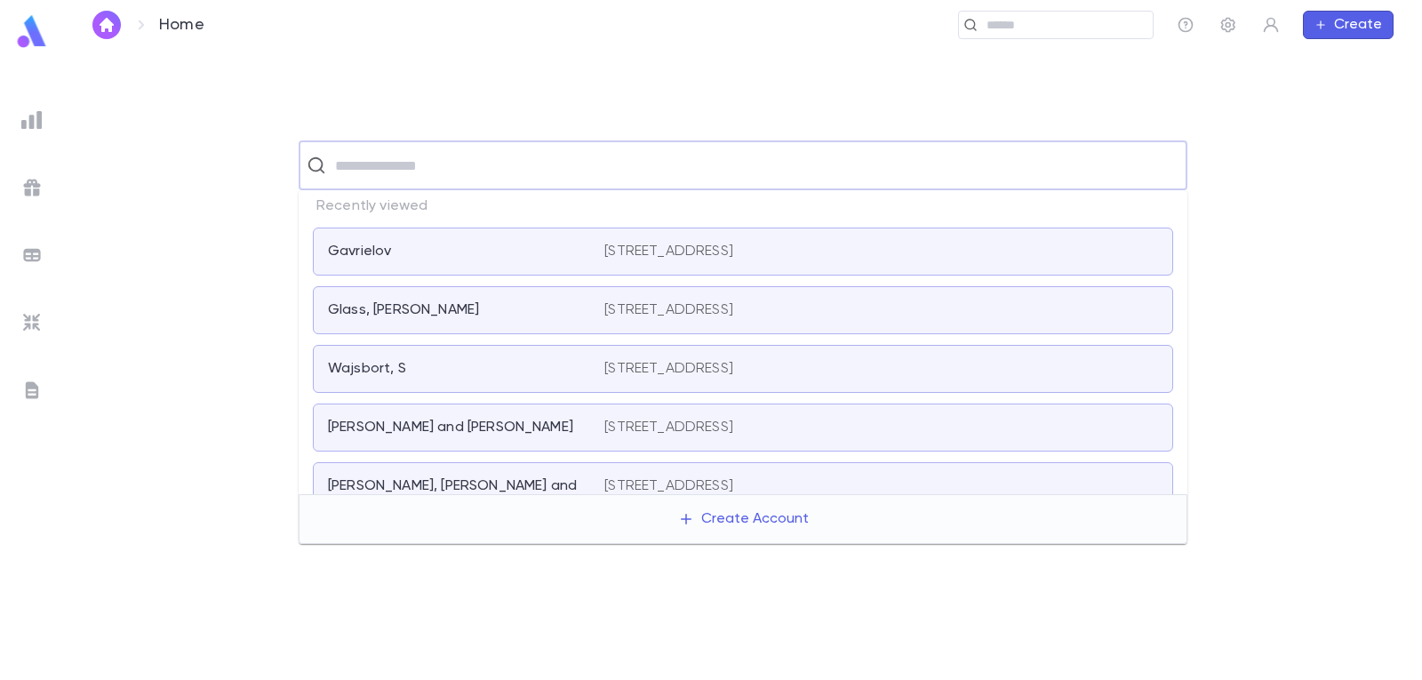
click at [355, 161] on input "text" at bounding box center [754, 165] width 849 height 34
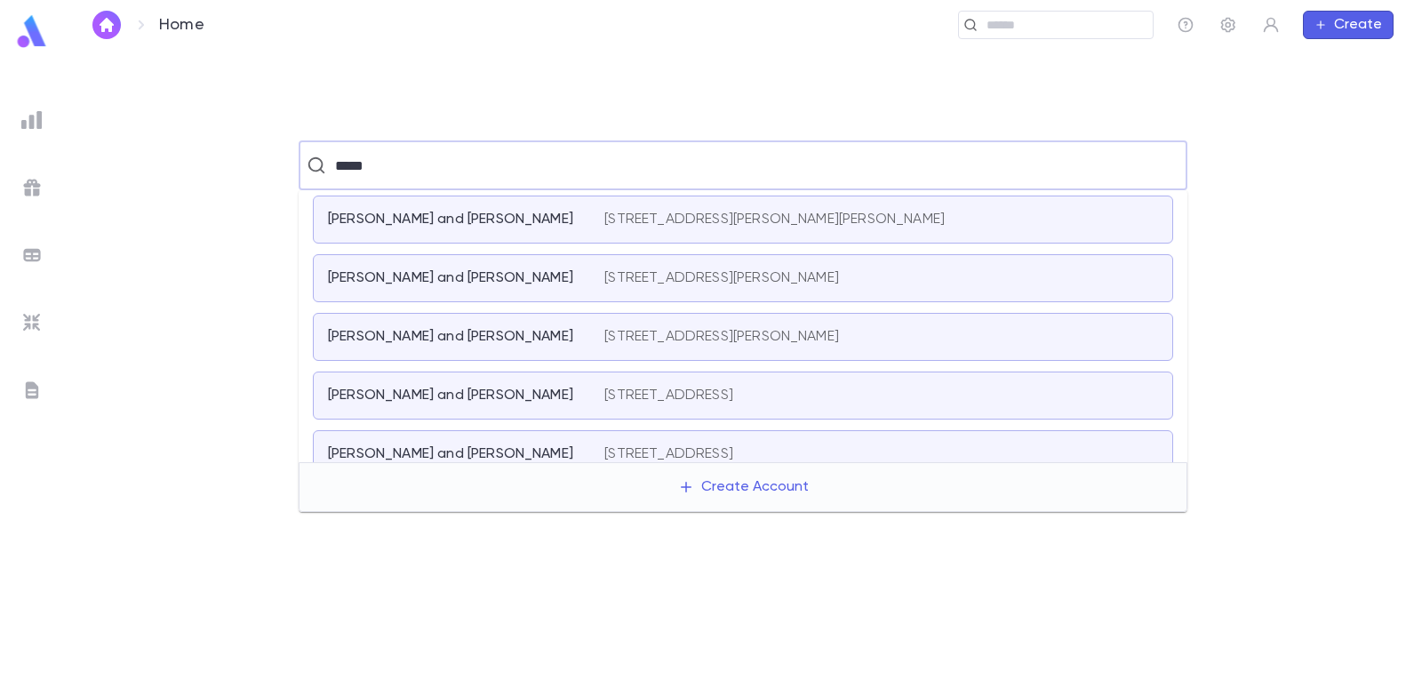
drag, startPoint x: 409, startPoint y: 159, endPoint x: 253, endPoint y: 156, distance: 155.5
click at [274, 163] on div "***** ​" at bounding box center [742, 165] width 1301 height 50
type input "***"
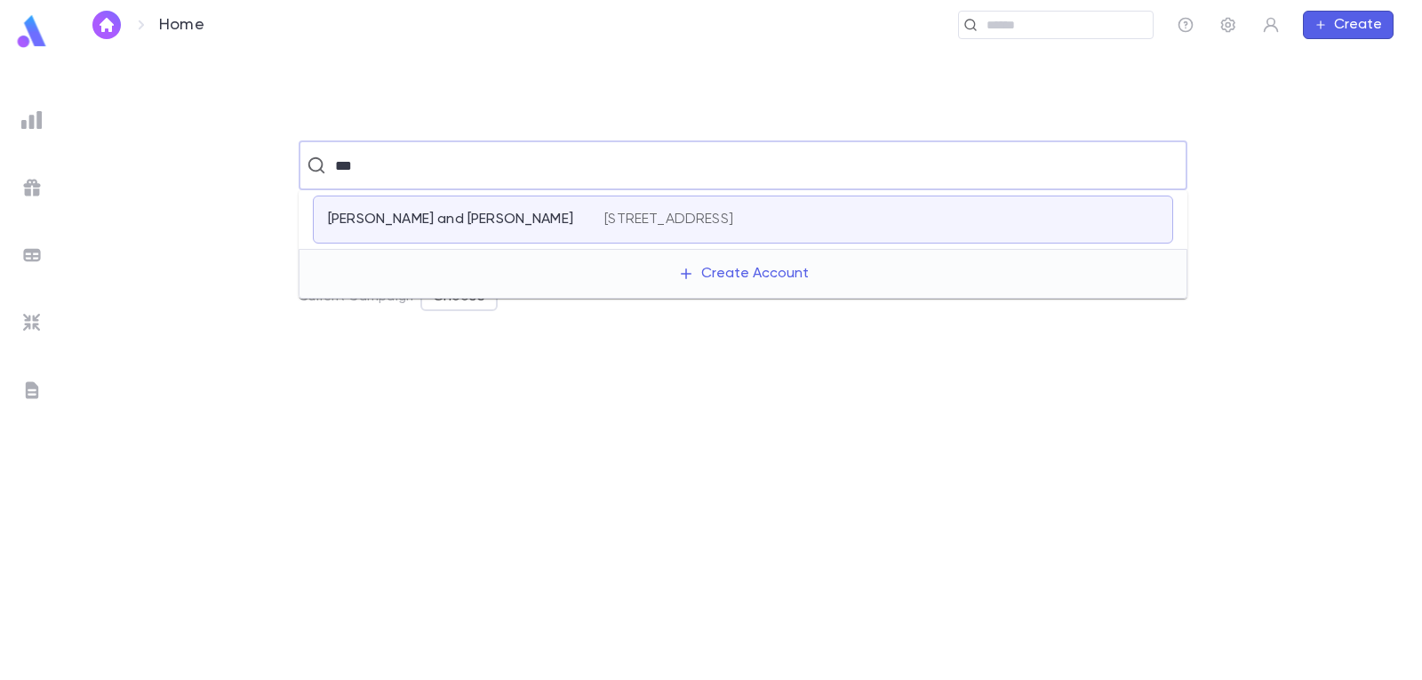
drag, startPoint x: 371, startPoint y: 170, endPoint x: 179, endPoint y: 162, distance: 192.1
click at [224, 167] on div "*** ​" at bounding box center [742, 165] width 1301 height 50
click at [731, 274] on button "Create Account" at bounding box center [743, 274] width 159 height 34
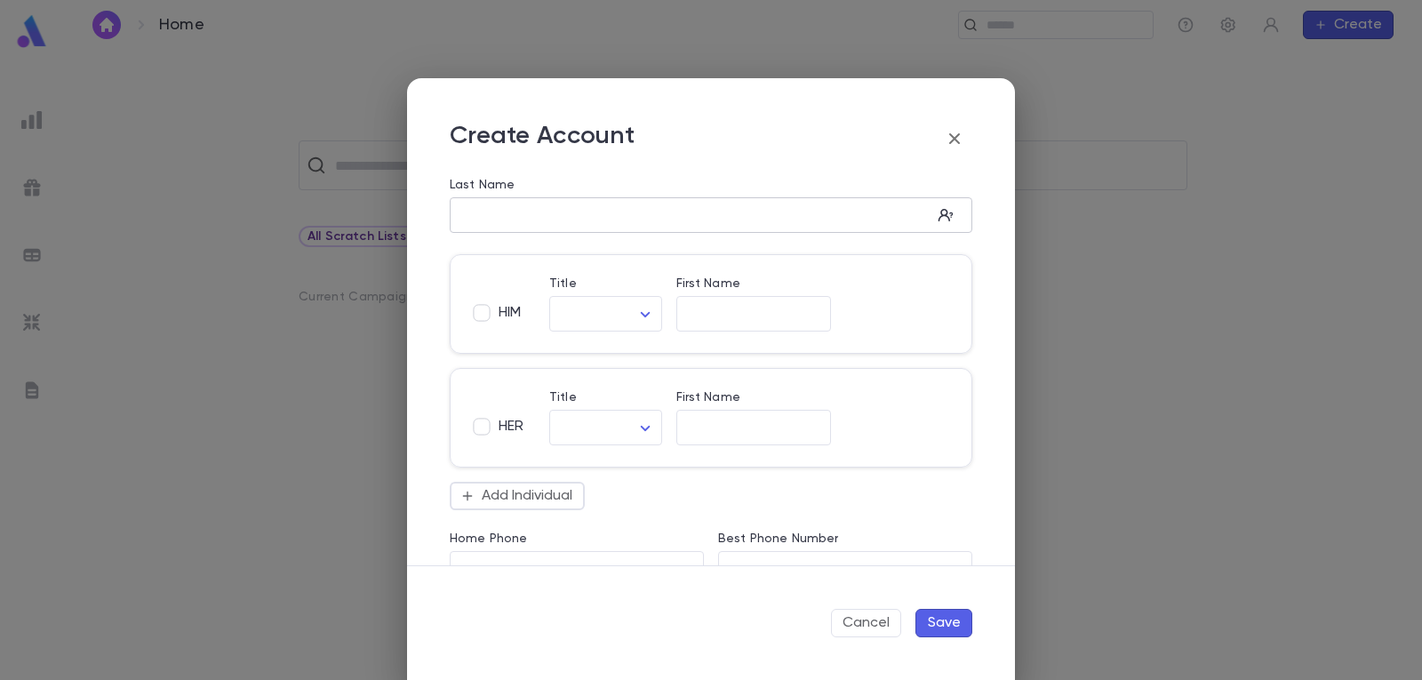
click at [570, 203] on div "​" at bounding box center [711, 215] width 522 height 36
type input "*****"
click at [722, 309] on input "First Name" at bounding box center [753, 314] width 155 height 20
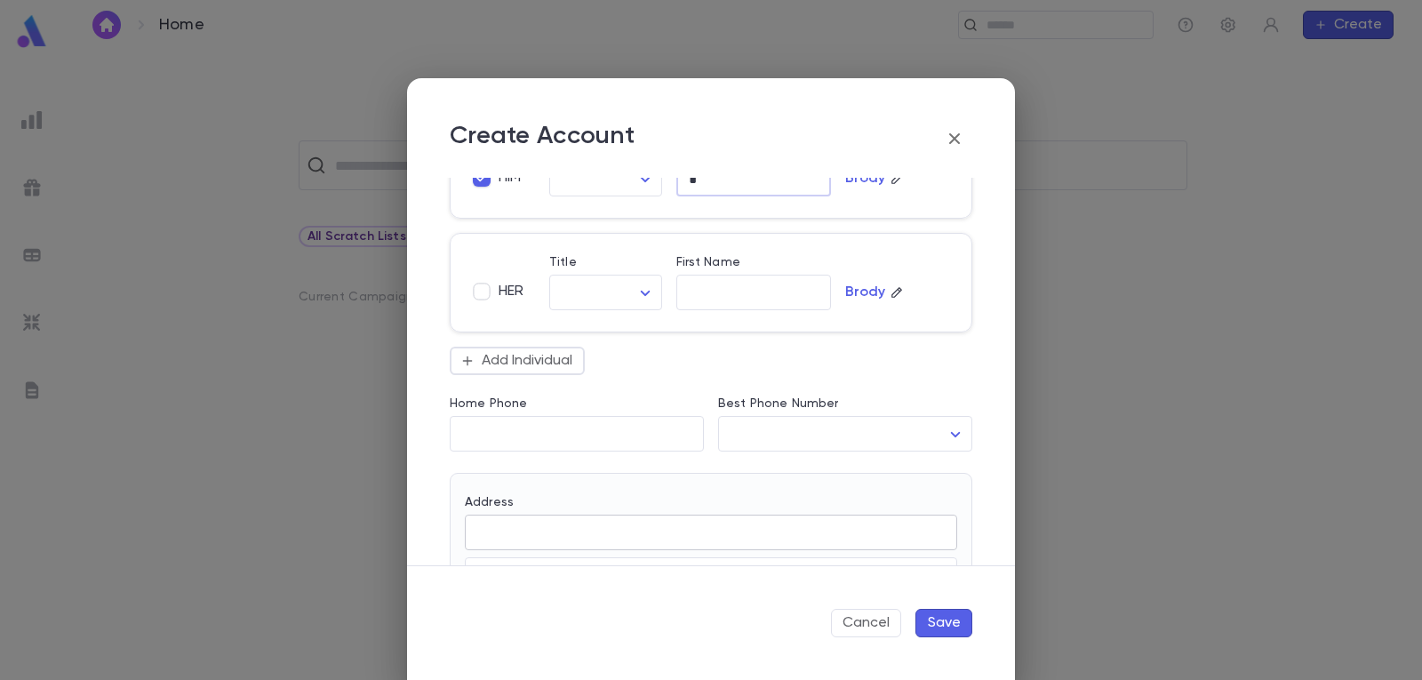
scroll to position [355, 0]
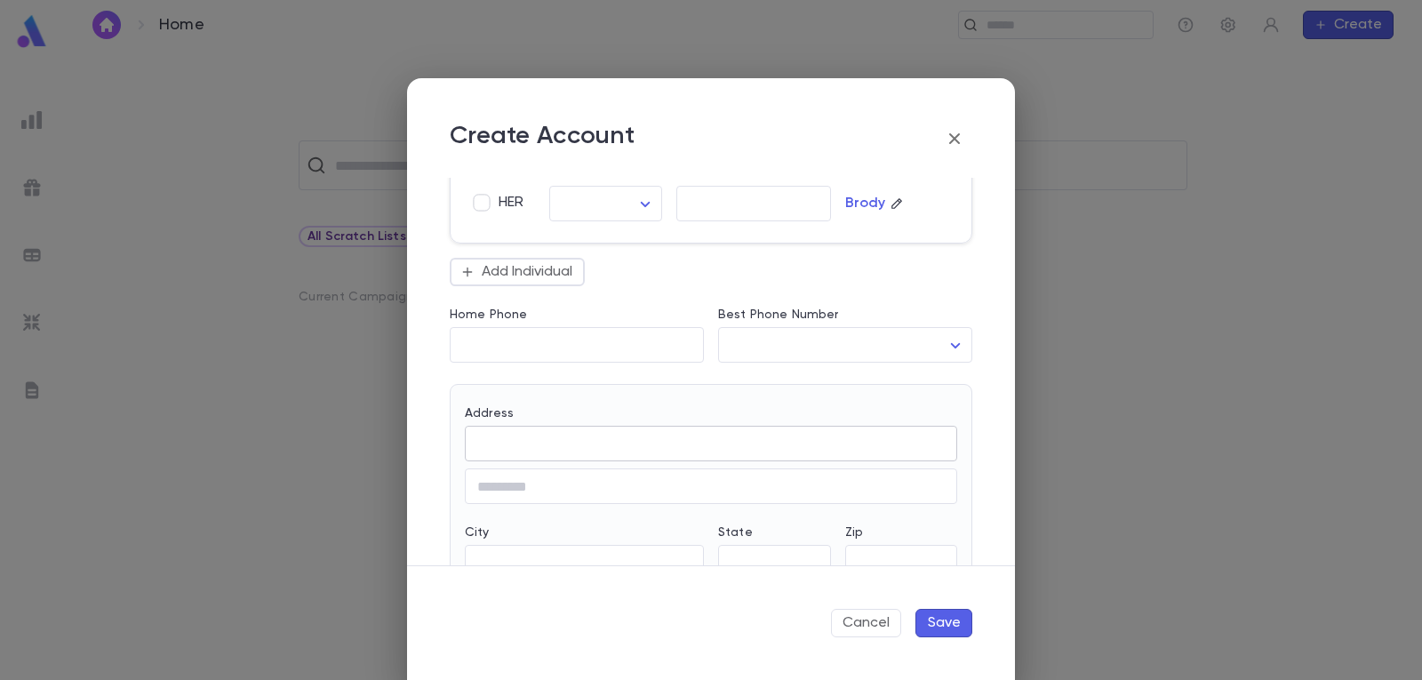
click at [587, 442] on input "Address" at bounding box center [711, 444] width 492 height 20
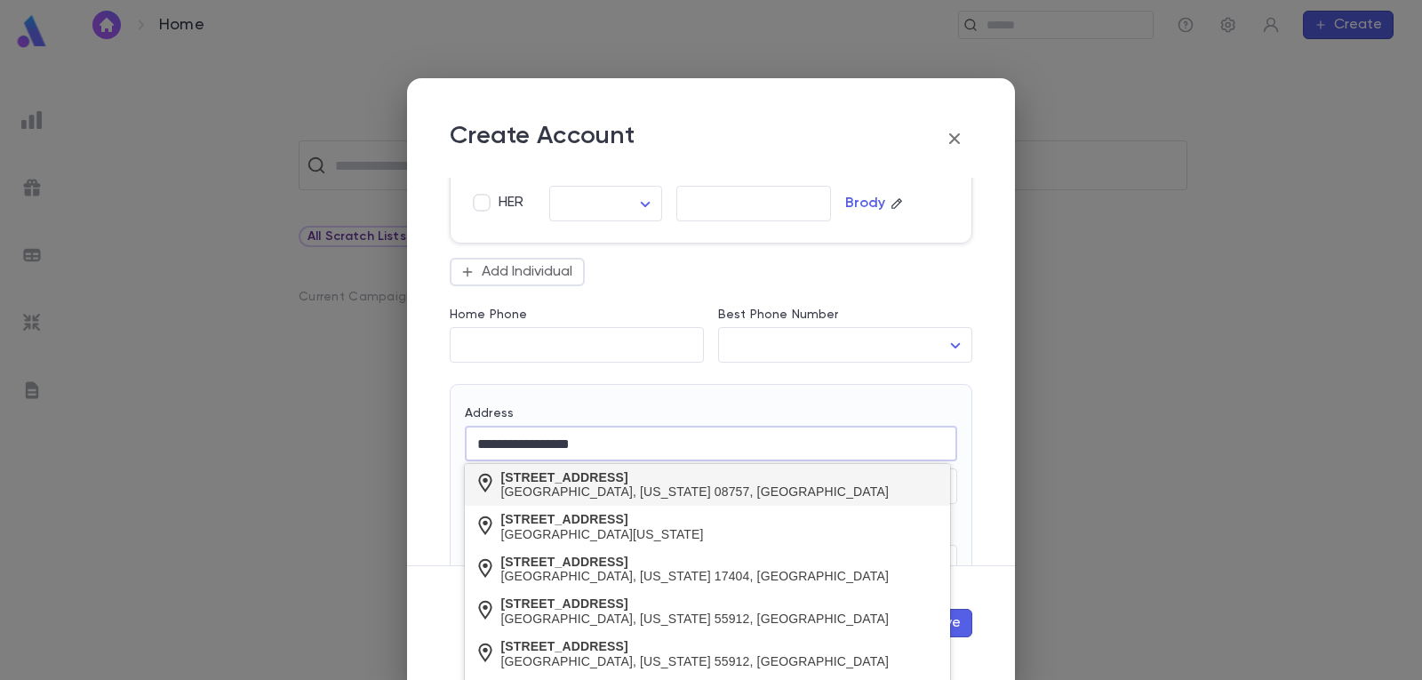
click at [594, 484] on div "[GEOGRAPHIC_DATA], [US_STATE] 08757, [GEOGRAPHIC_DATA]" at bounding box center [695, 491] width 388 height 15
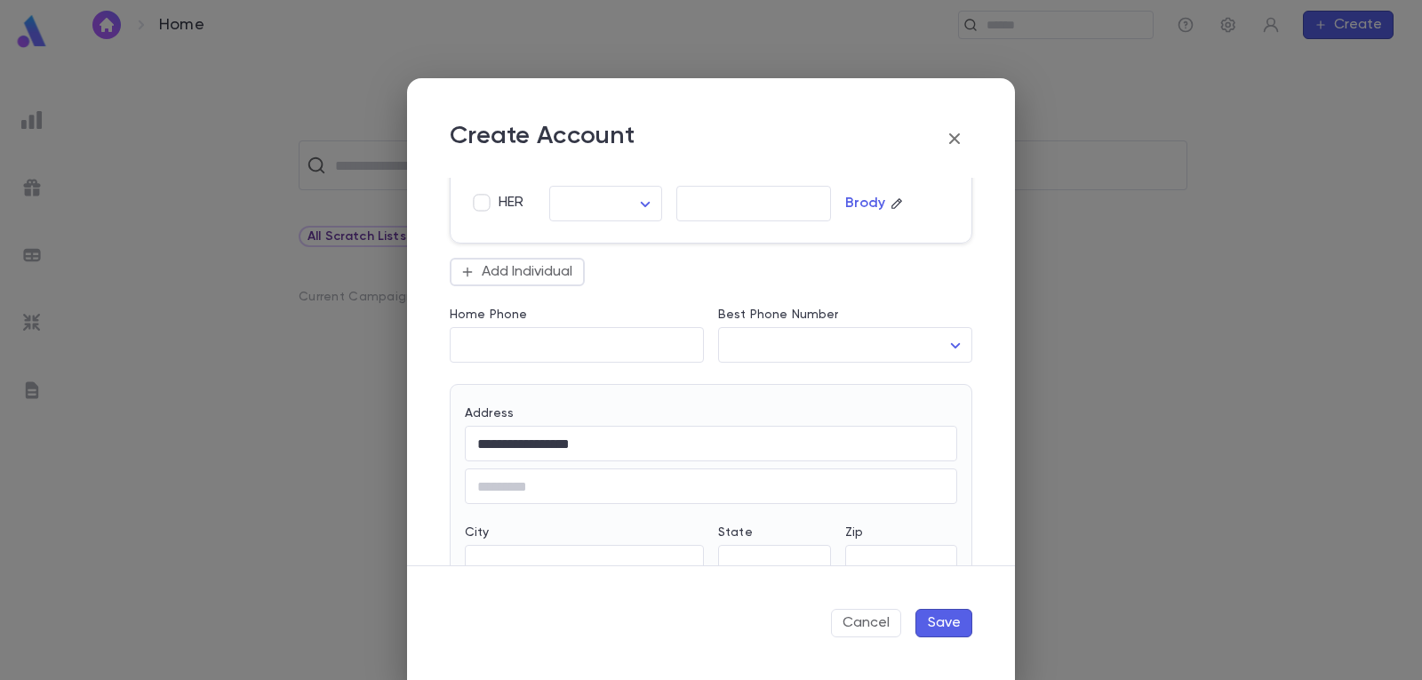
type input "**********"
type input "**"
type input "**********"
type input "*****"
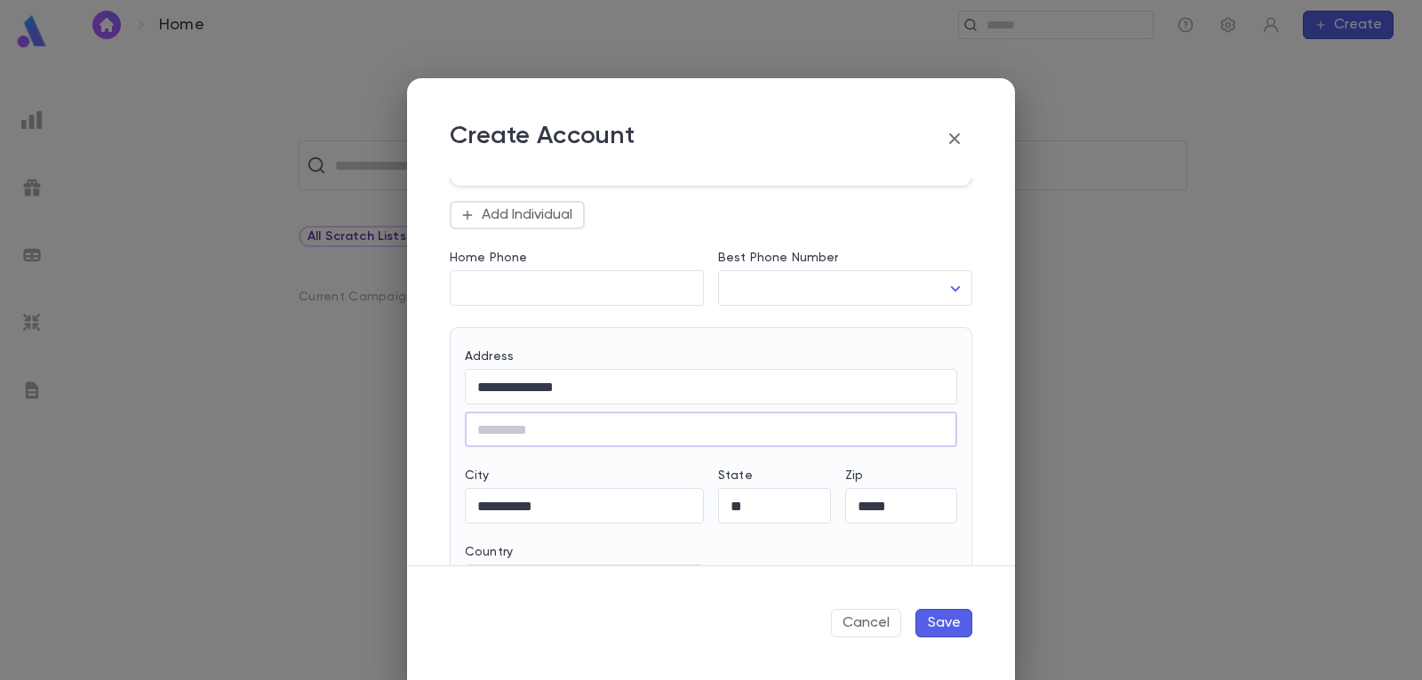
scroll to position [444, 0]
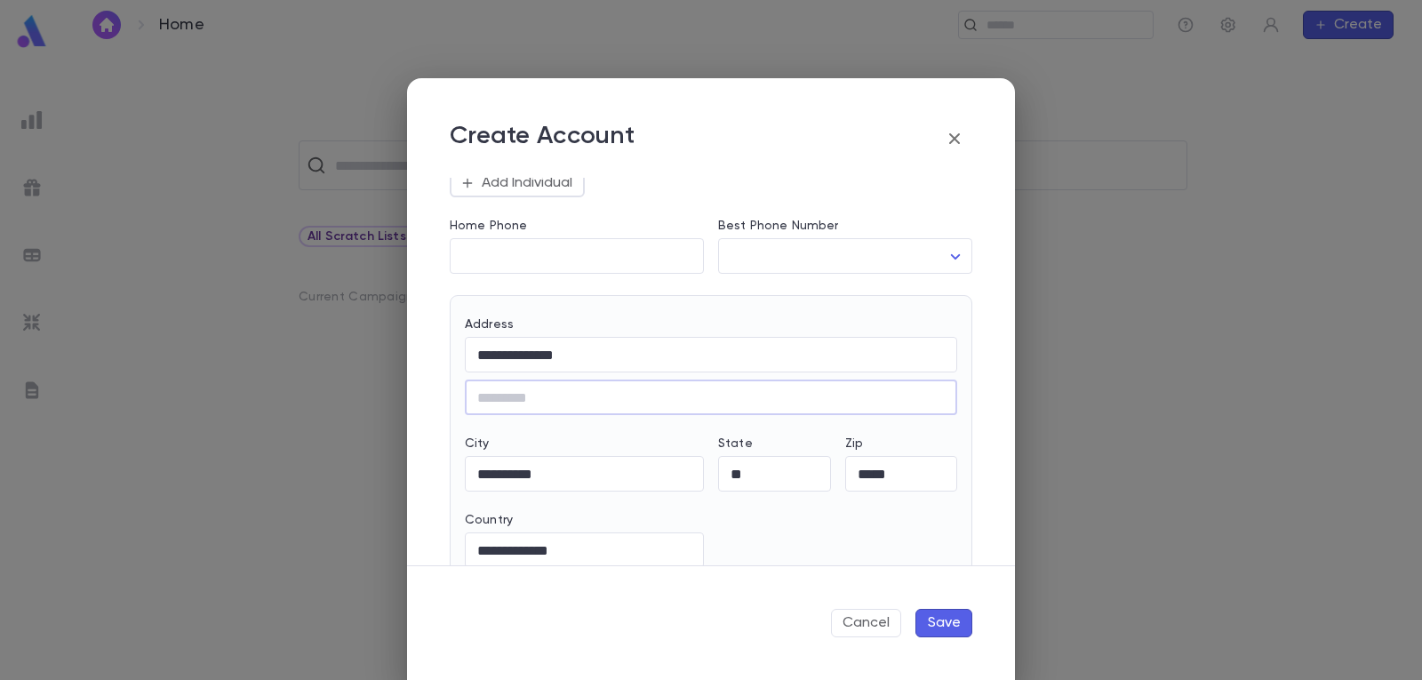
click at [937, 622] on button "Save" at bounding box center [943, 623] width 57 height 28
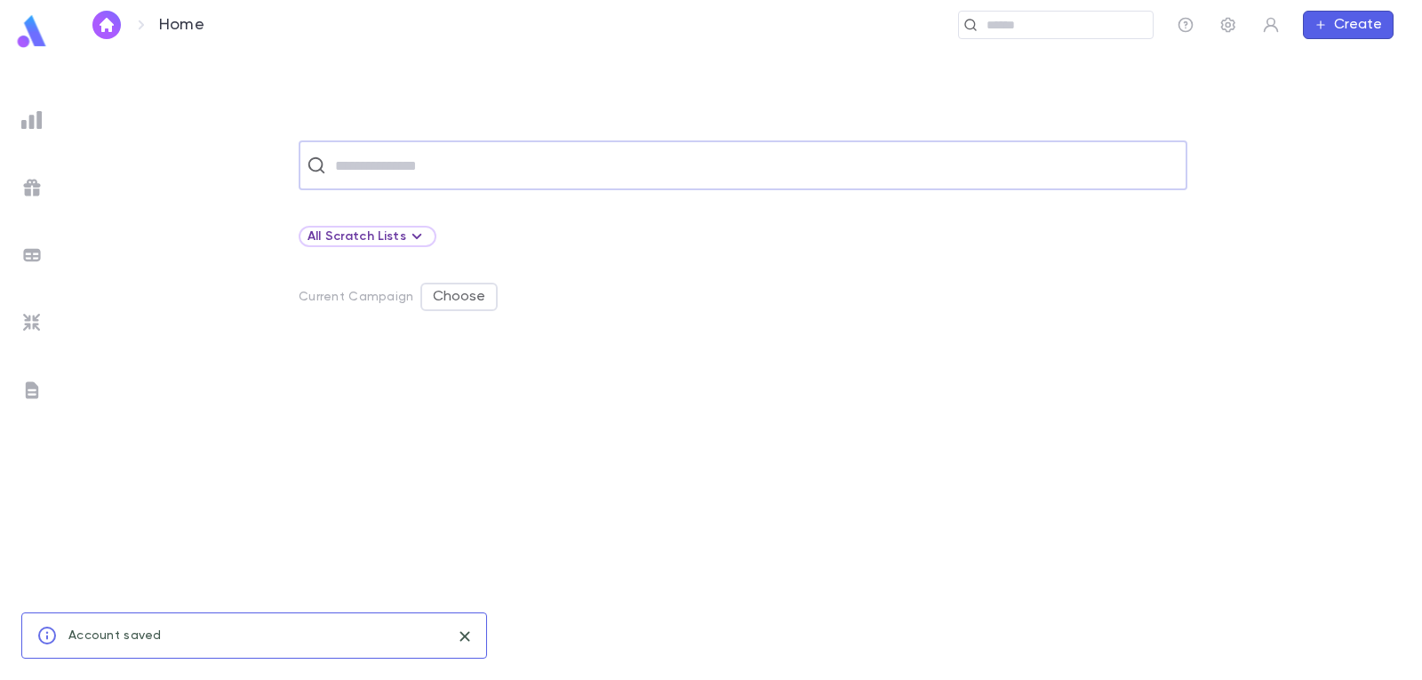
click at [479, 177] on input "text" at bounding box center [754, 165] width 849 height 34
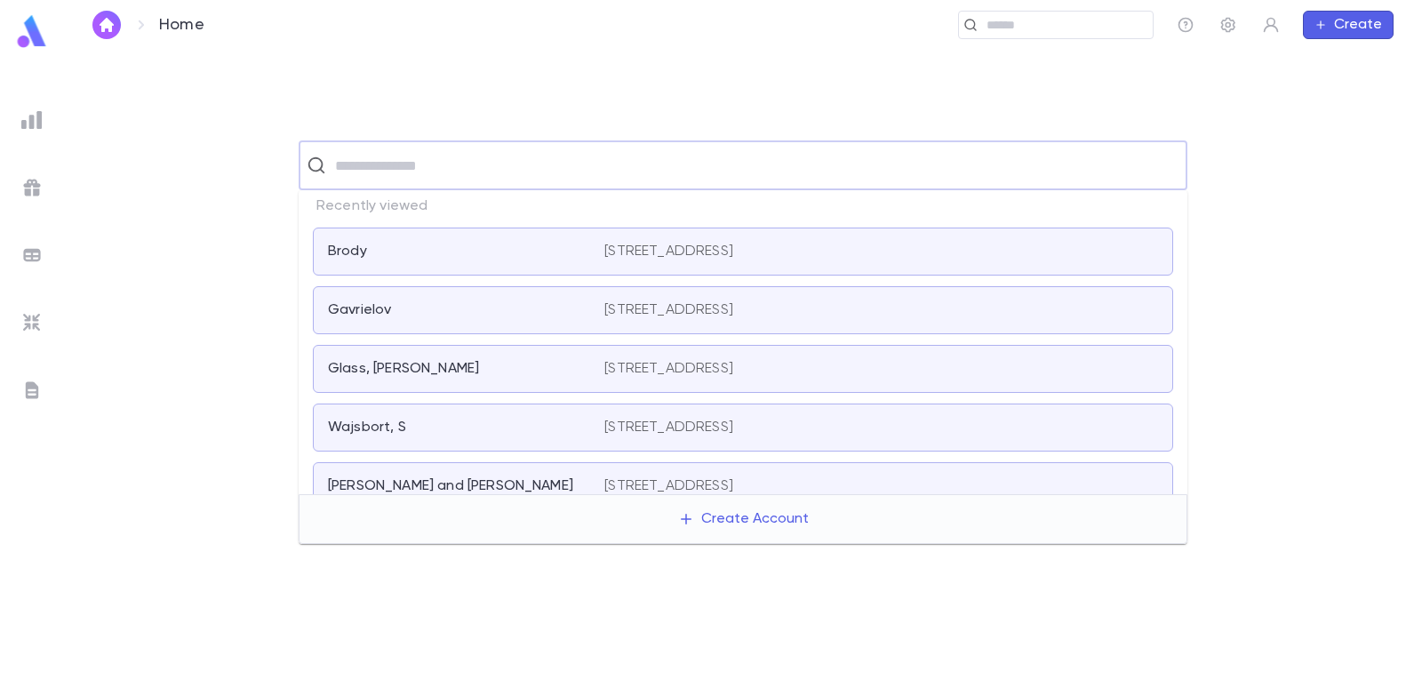
click at [488, 247] on div "Brody" at bounding box center [455, 252] width 255 height 18
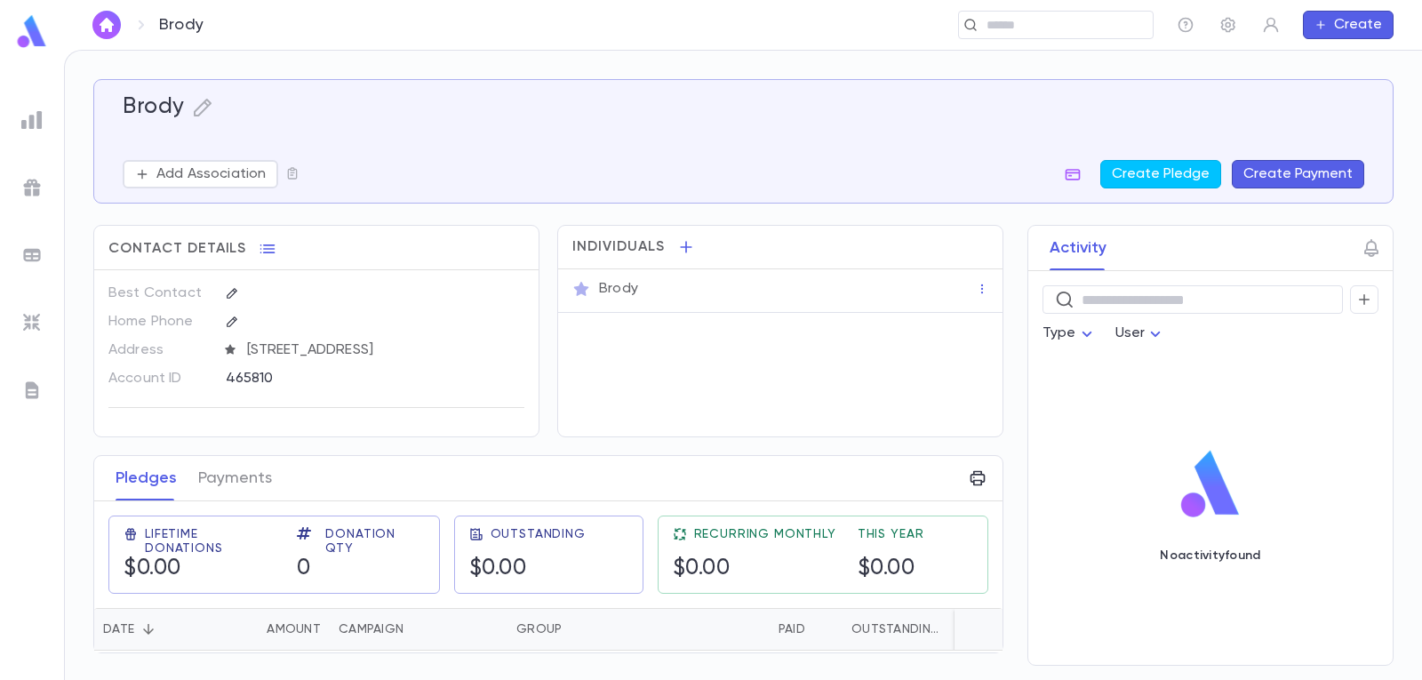
click at [1318, 169] on button "Create Payment" at bounding box center [1298, 174] width 132 height 28
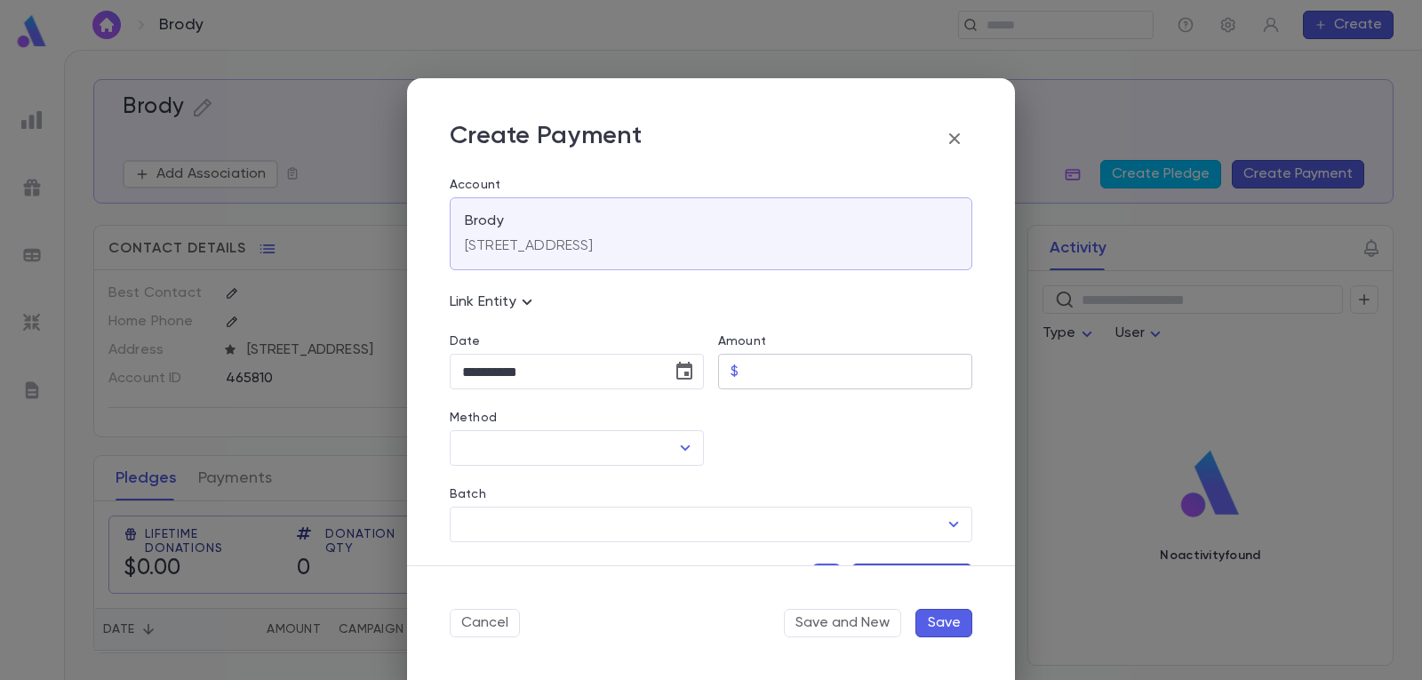
click at [776, 371] on input "Amount" at bounding box center [859, 372] width 227 height 35
click at [675, 441] on icon "Open" at bounding box center [684, 447] width 21 height 21
type input "*****"
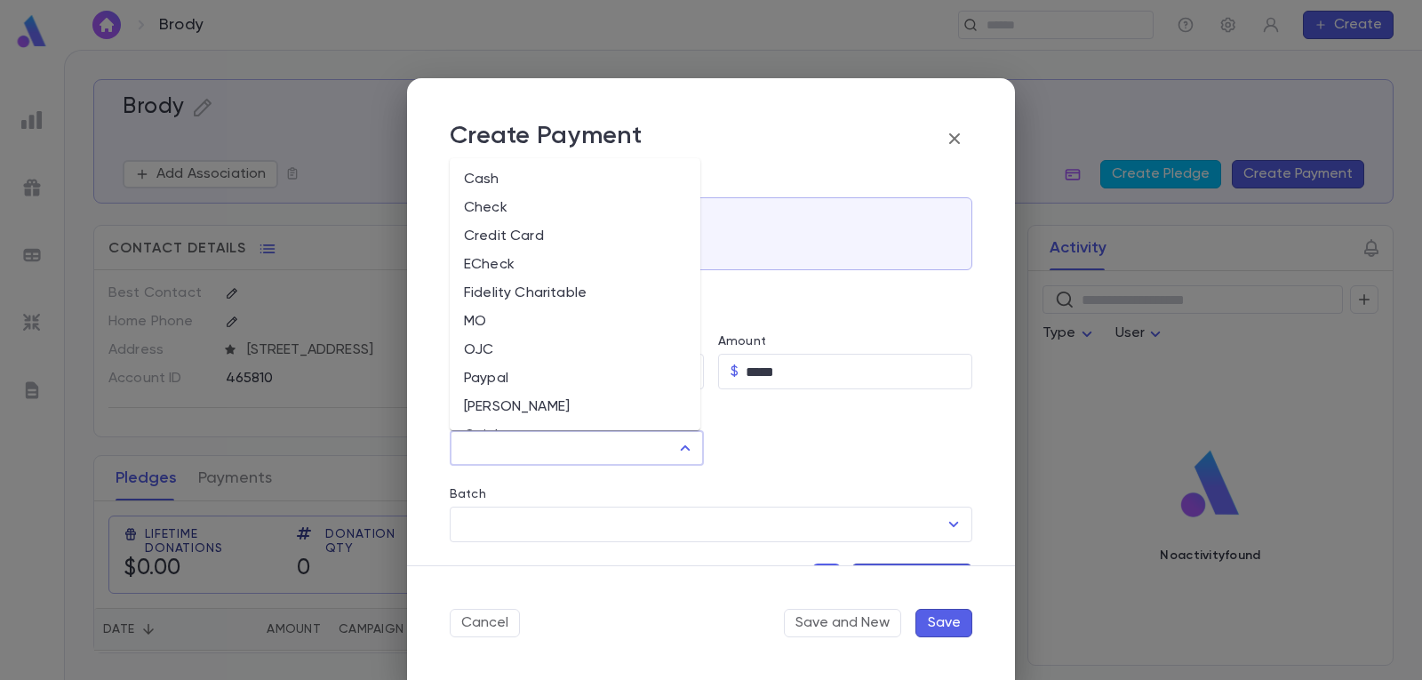
click at [520, 177] on li "Cash" at bounding box center [575, 179] width 251 height 28
type input "****"
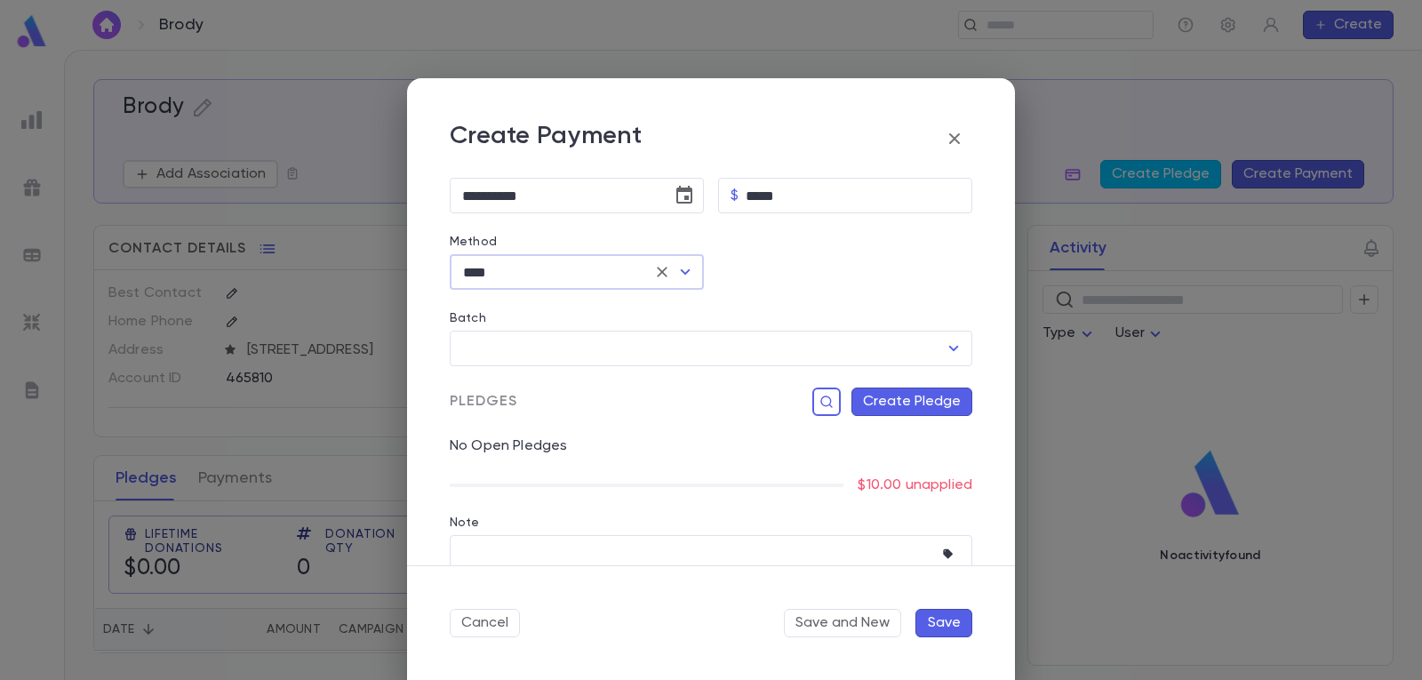
scroll to position [178, 0]
click at [927, 411] on button "Create Pledge" at bounding box center [911, 400] width 121 height 28
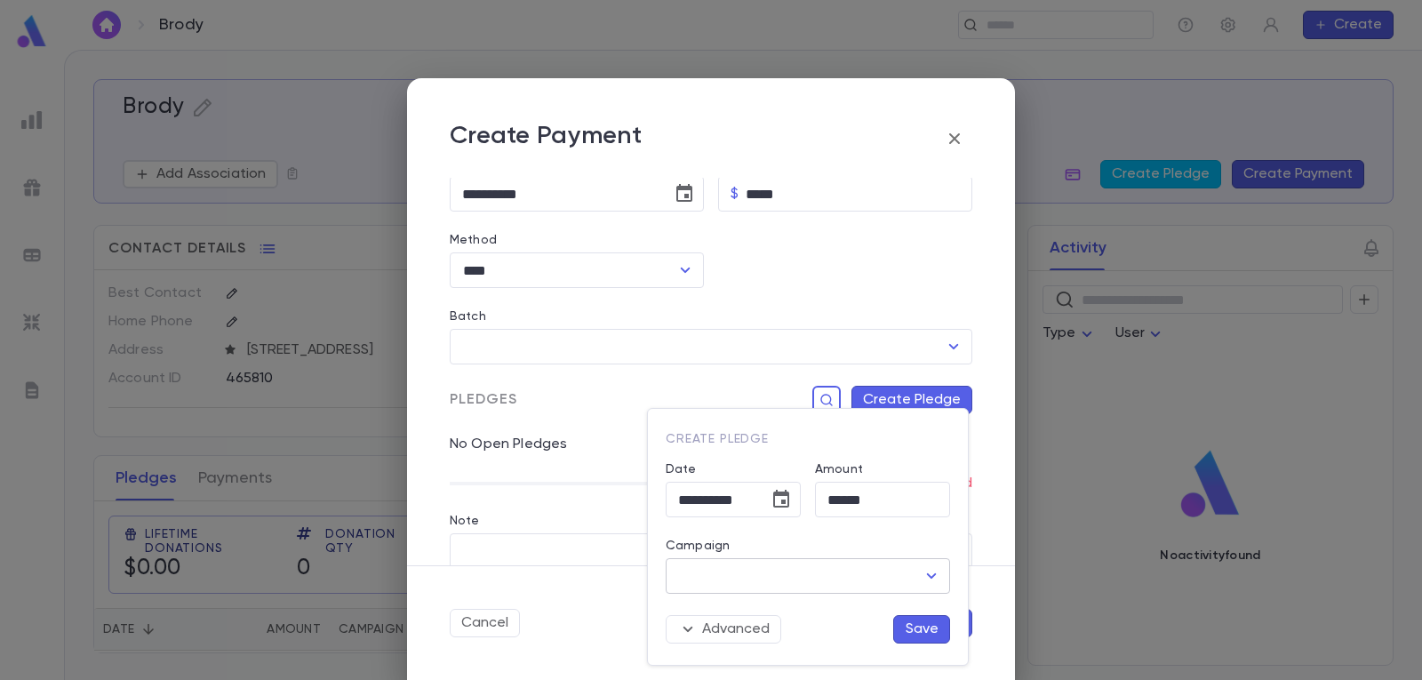
click at [945, 573] on div "​" at bounding box center [808, 576] width 284 height 36
click at [936, 577] on icon "Open" at bounding box center [931, 575] width 21 height 21
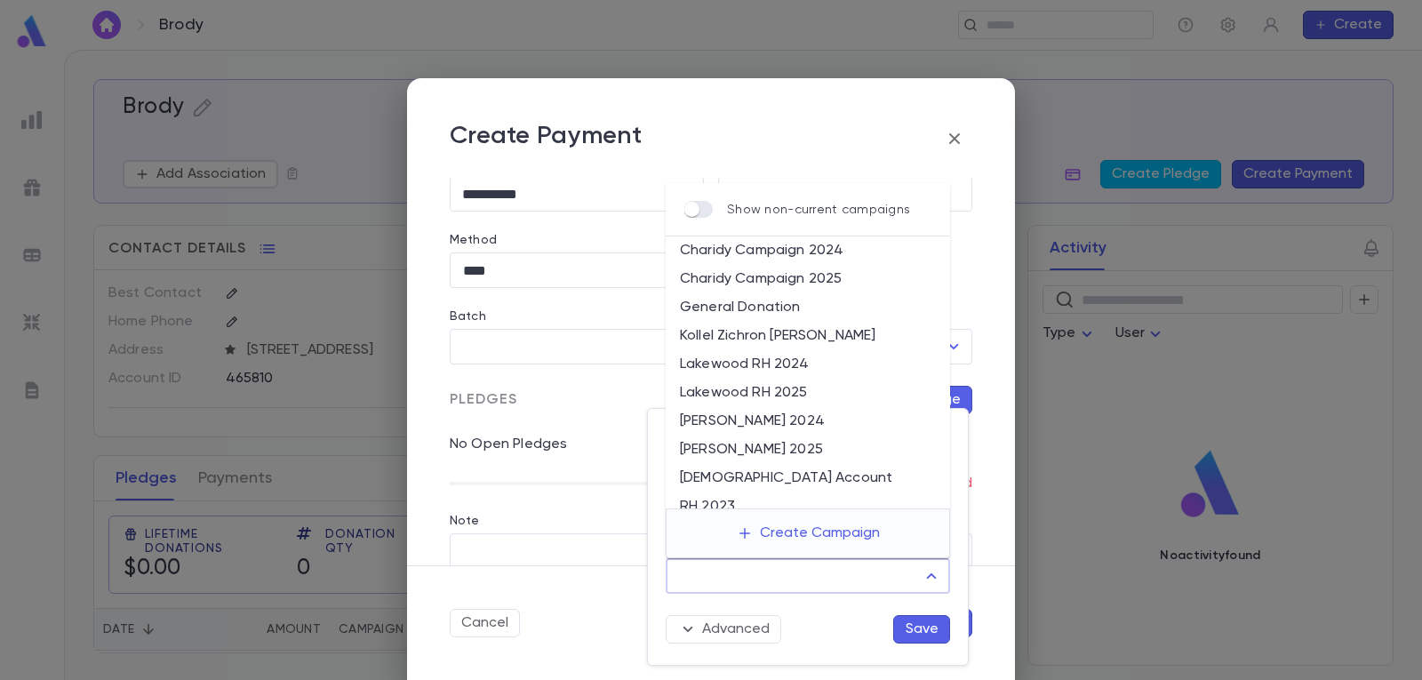
click at [847, 392] on li "Lakewood RH 2025" at bounding box center [808, 393] width 284 height 28
type input "**********"
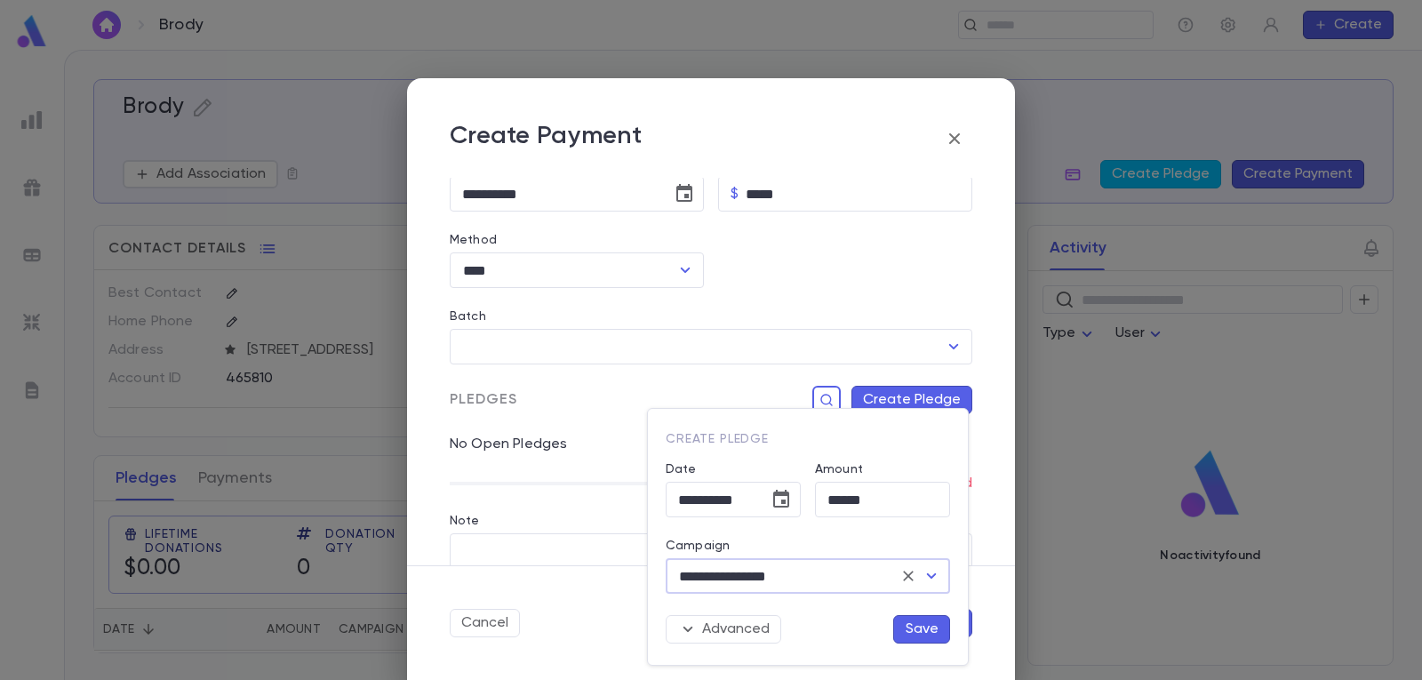
click at [921, 627] on button "Save" at bounding box center [921, 629] width 57 height 28
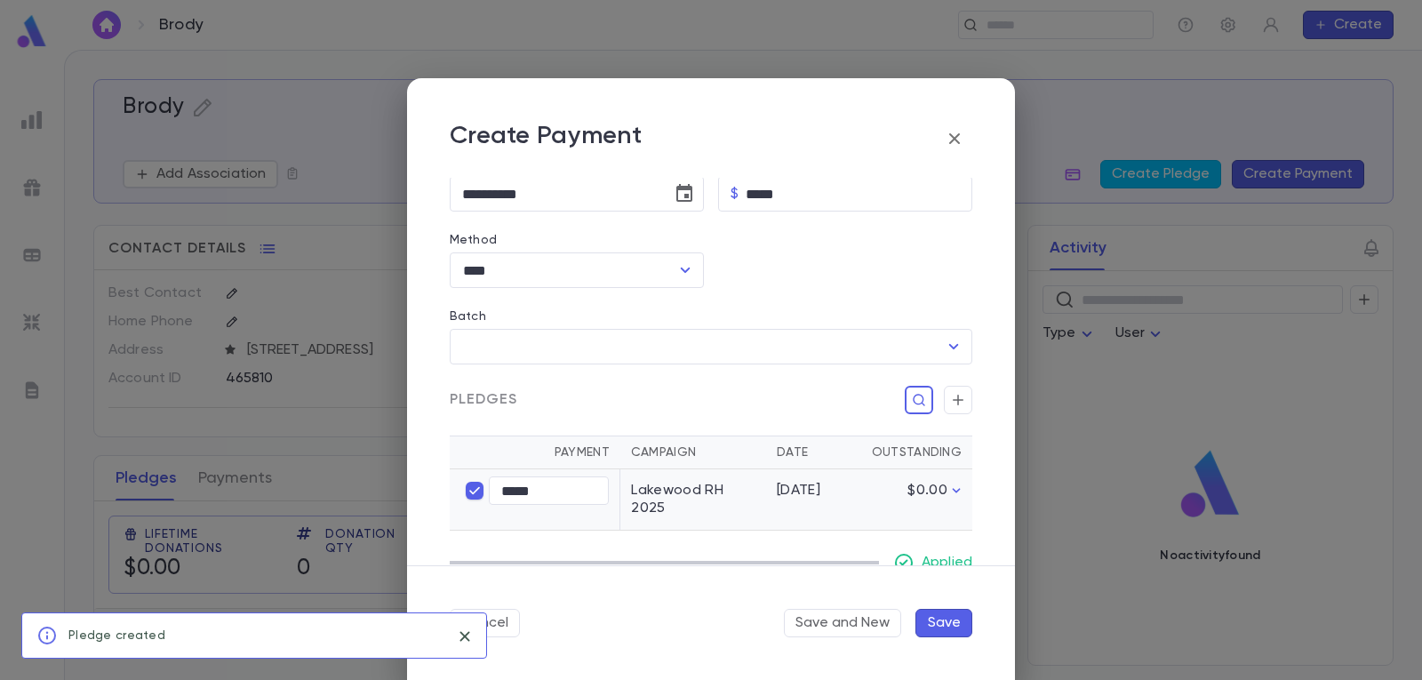
click at [955, 626] on button "Save" at bounding box center [943, 623] width 57 height 28
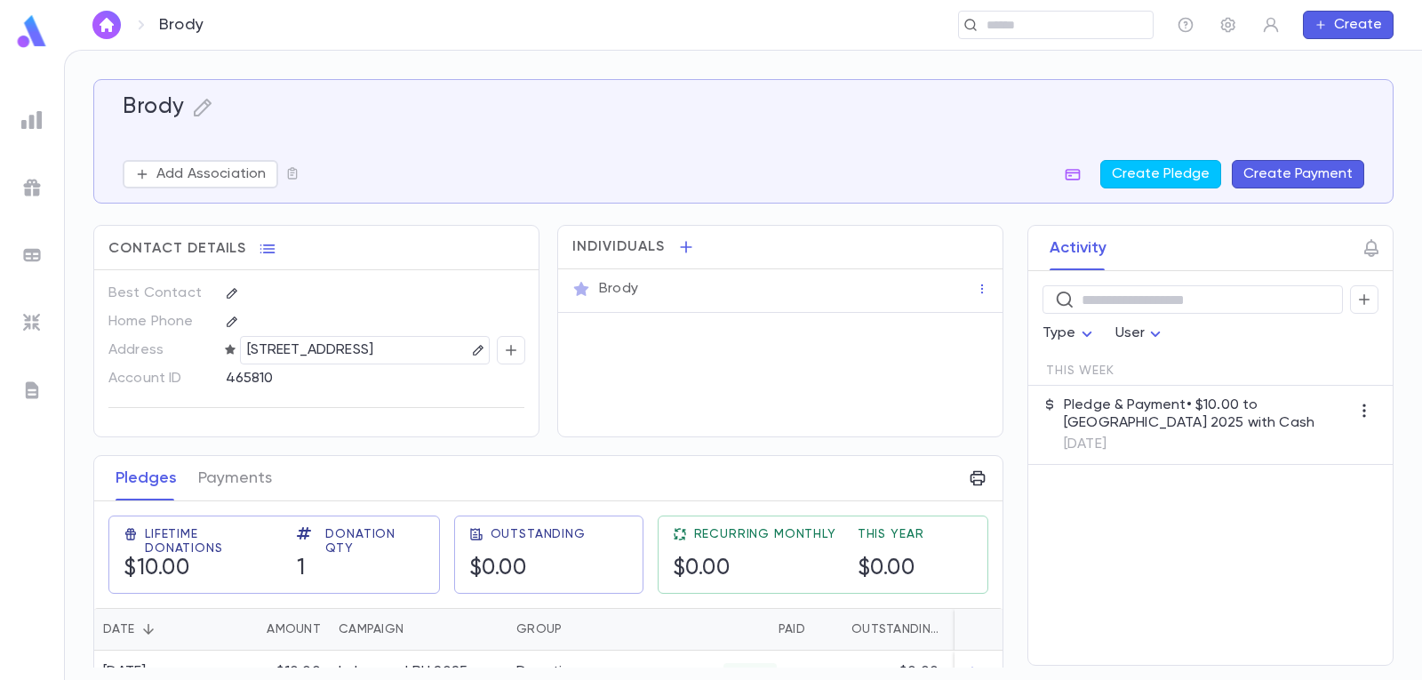
click at [101, 25] on img "button" at bounding box center [106, 25] width 21 height 14
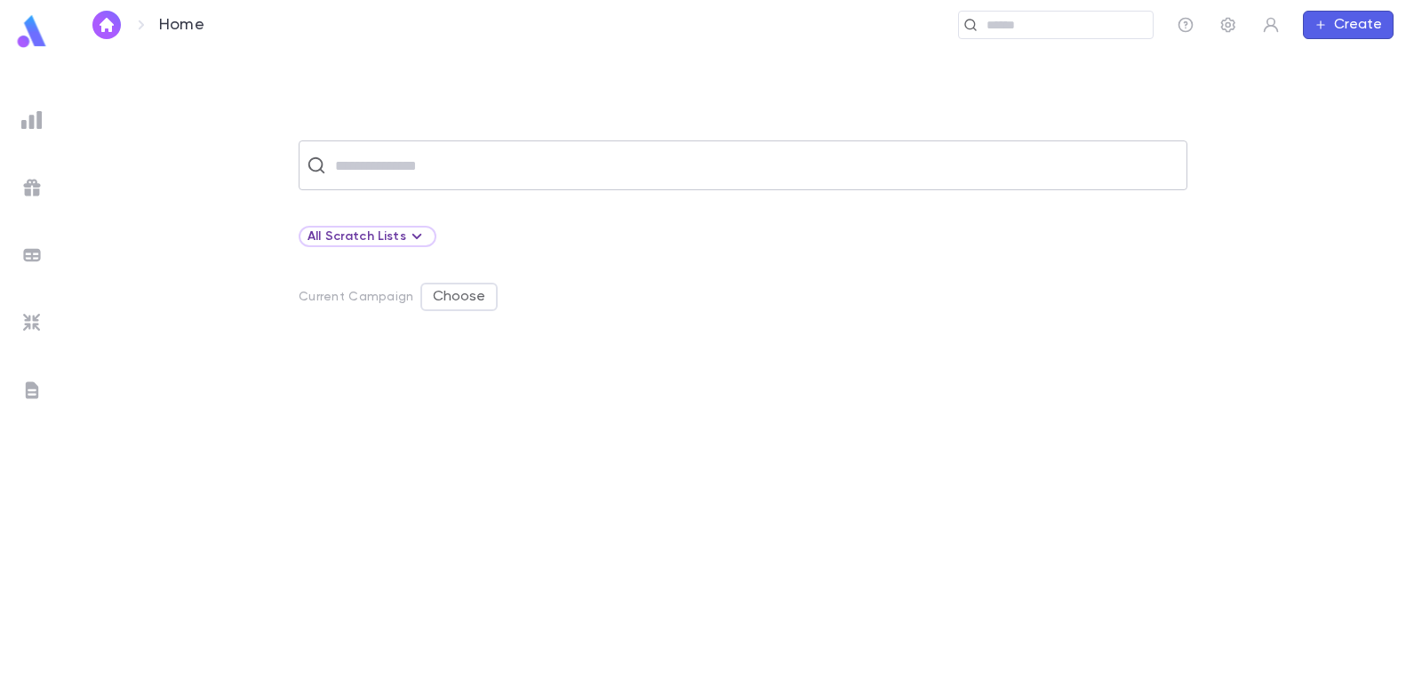
click at [378, 168] on input "text" at bounding box center [754, 165] width 849 height 34
type input "*******"
drag, startPoint x: 396, startPoint y: 163, endPoint x: 195, endPoint y: 167, distance: 201.7
click at [195, 167] on div "******* ​" at bounding box center [742, 165] width 1301 height 50
click at [760, 213] on button "Create Account" at bounding box center [743, 215] width 159 height 34
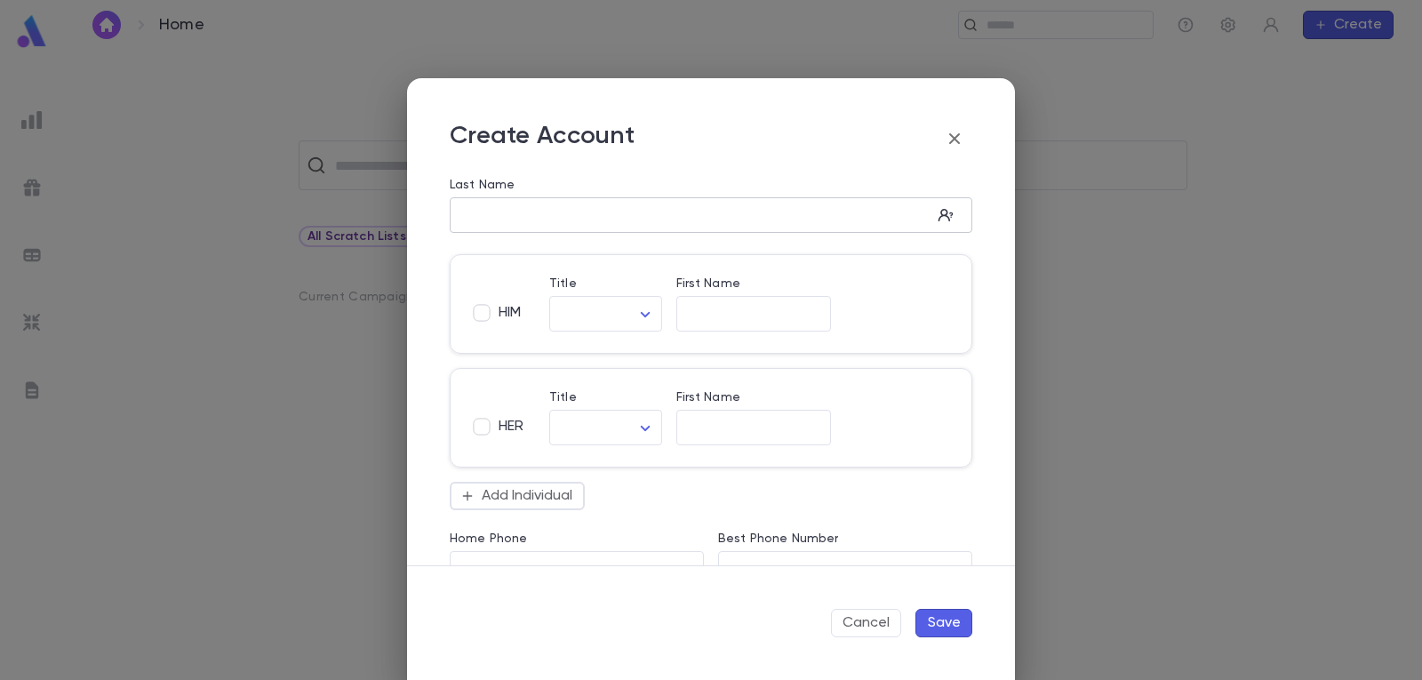
click at [549, 217] on input "Last Name" at bounding box center [691, 215] width 482 height 20
drag, startPoint x: 397, startPoint y: 211, endPoint x: 328, endPoint y: 204, distance: 69.7
click at [333, 204] on div "Create Account Last Name ****** ​ HIM Title ​ ​ First Name ​ [PERSON_NAME] HER …" at bounding box center [711, 340] width 1422 height 680
type input "*******"
click at [717, 314] on input "First Name" at bounding box center [753, 314] width 155 height 20
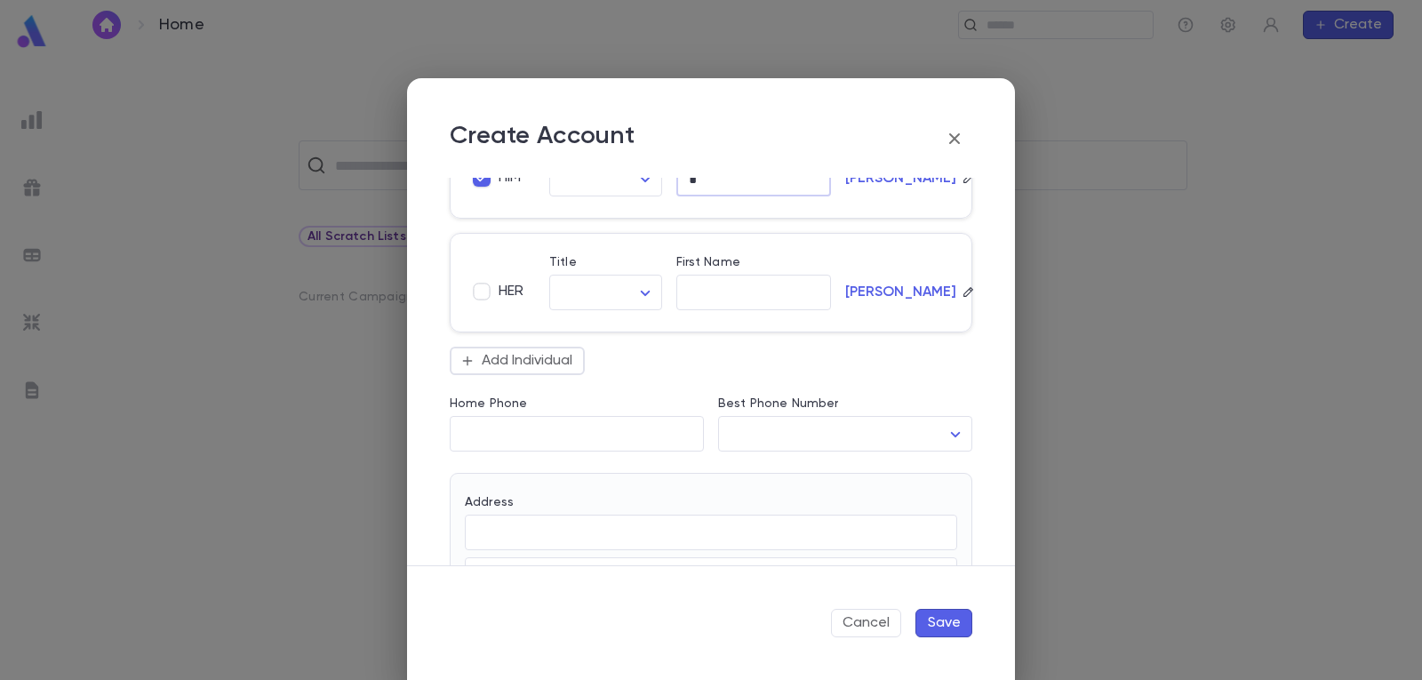
scroll to position [355, 0]
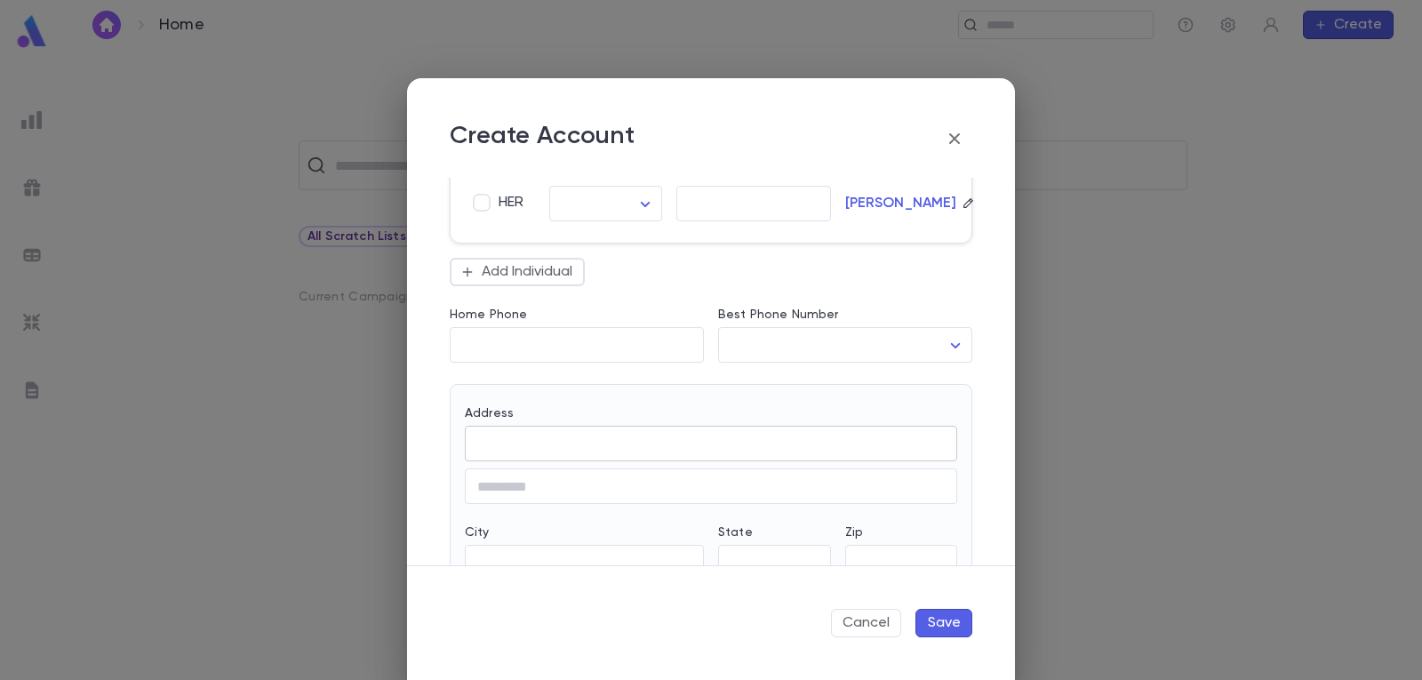
type input "*"
click at [646, 451] on input "Address" at bounding box center [711, 444] width 492 height 20
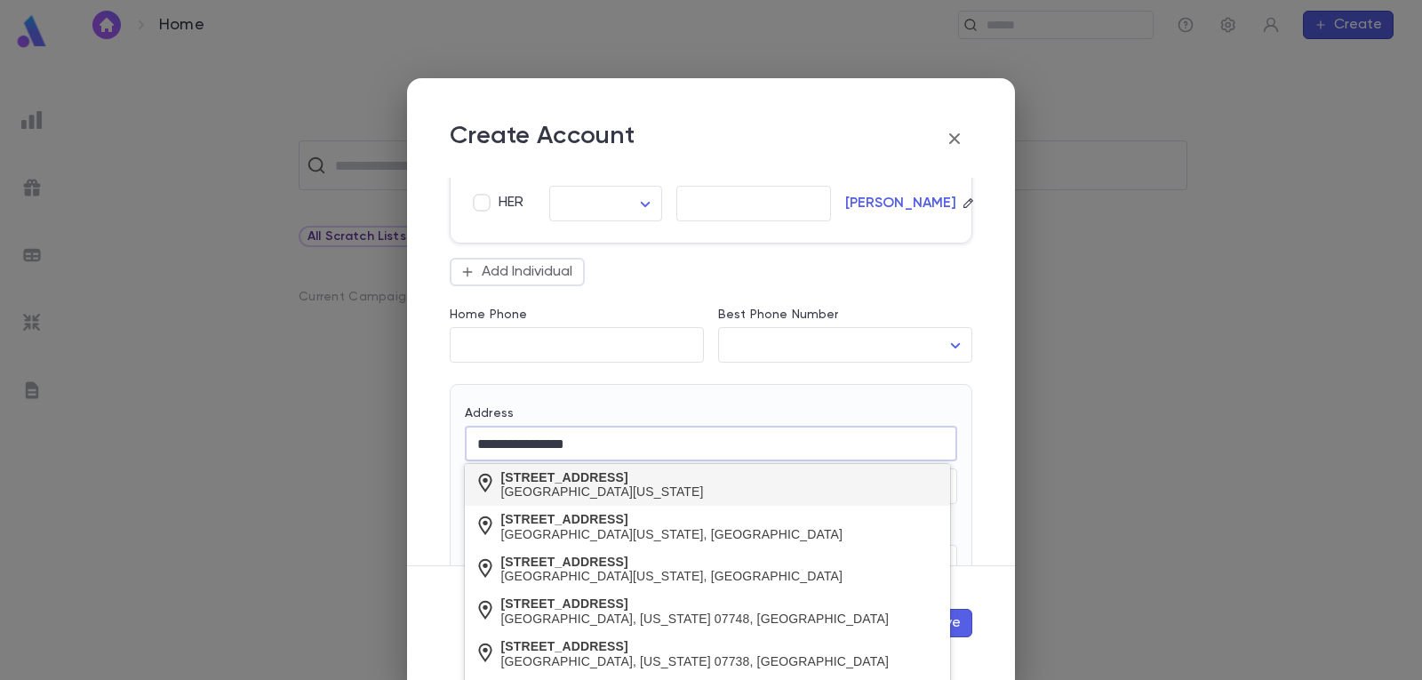
click at [636, 482] on div "[STREET_ADDRESS]" at bounding box center [602, 477] width 203 height 15
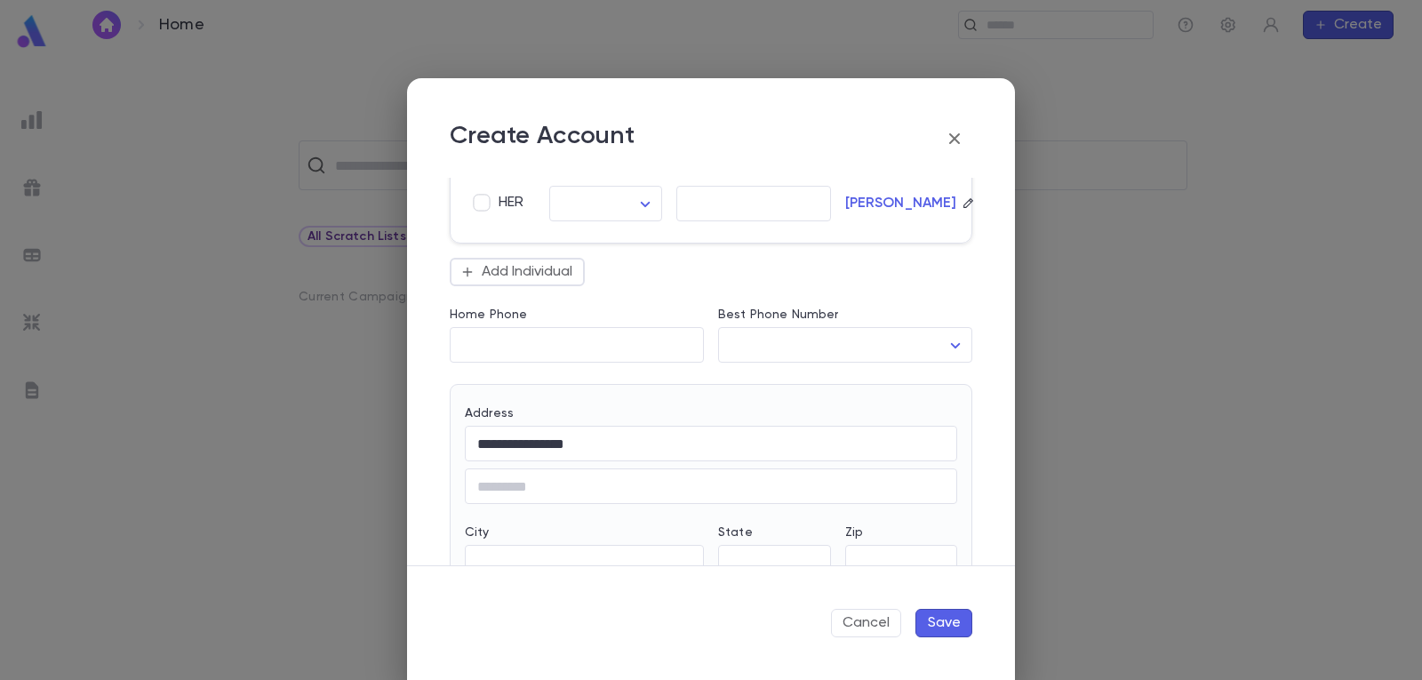
type input "**********"
type input "**"
type input "********"
type input "**********"
type input "*****"
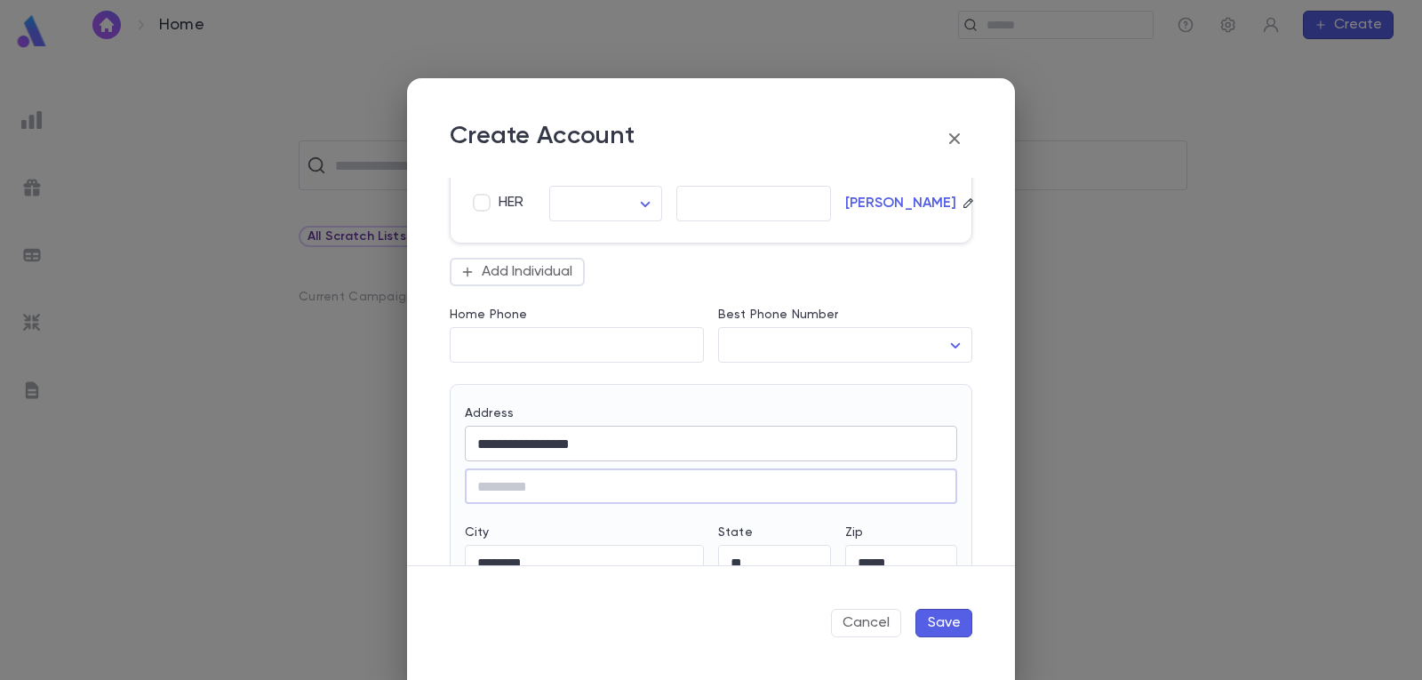
click at [499, 444] on input "**********" at bounding box center [711, 444] width 492 height 20
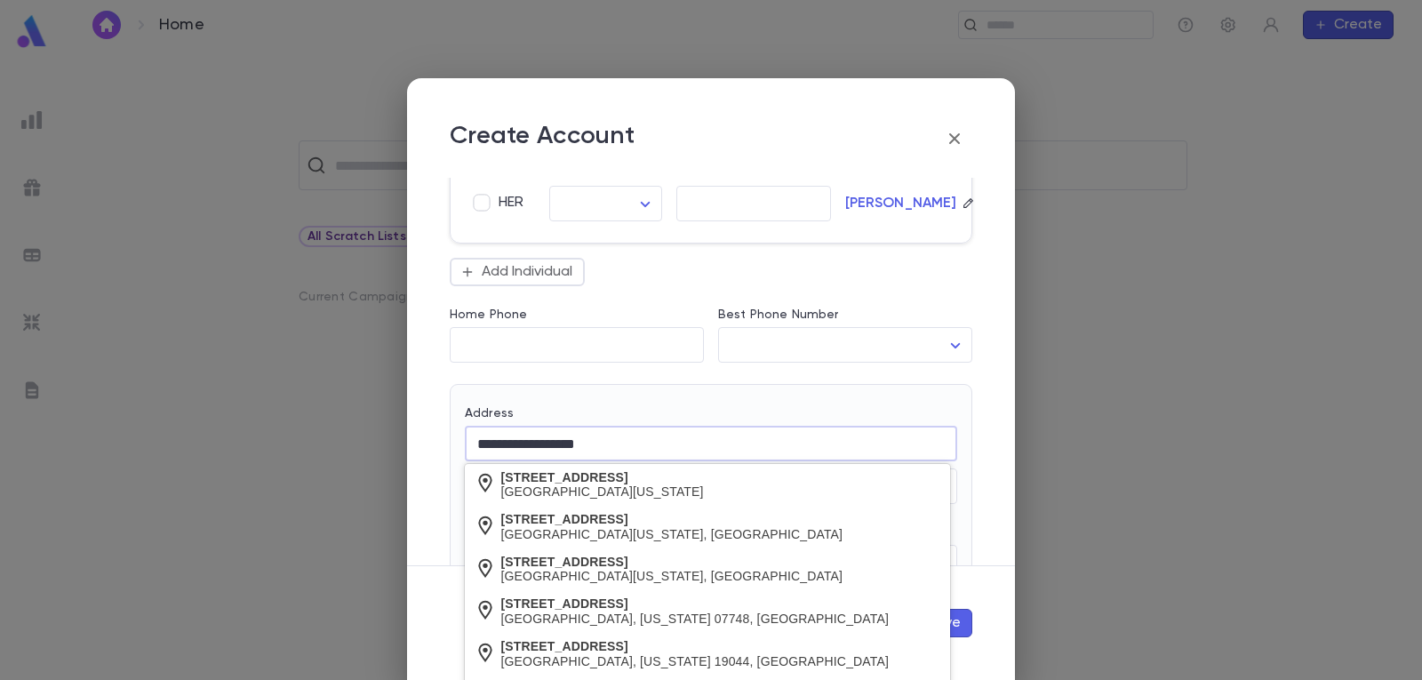
type input "**********"
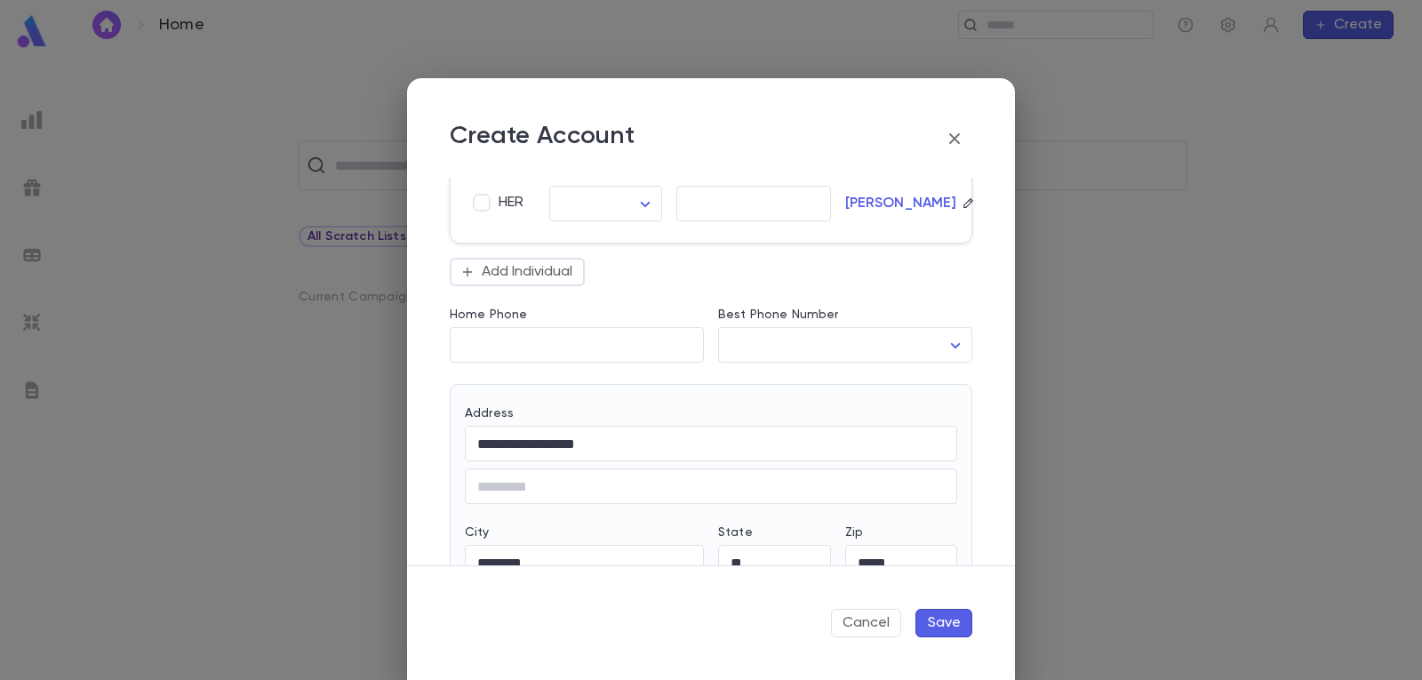
click at [662, 396] on div "**********" at bounding box center [704, 444] width 506 height 119
click at [940, 618] on button "Save" at bounding box center [943, 623] width 57 height 28
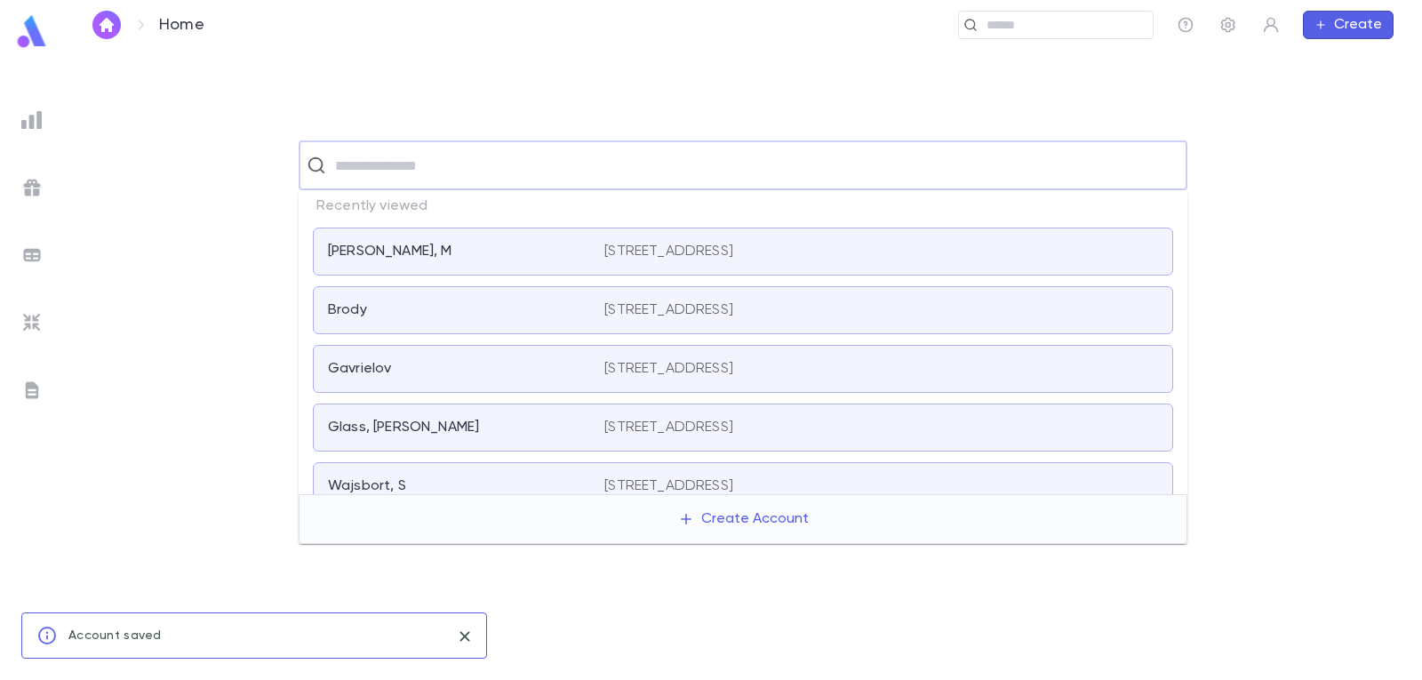
click at [586, 160] on input "text" at bounding box center [754, 165] width 849 height 34
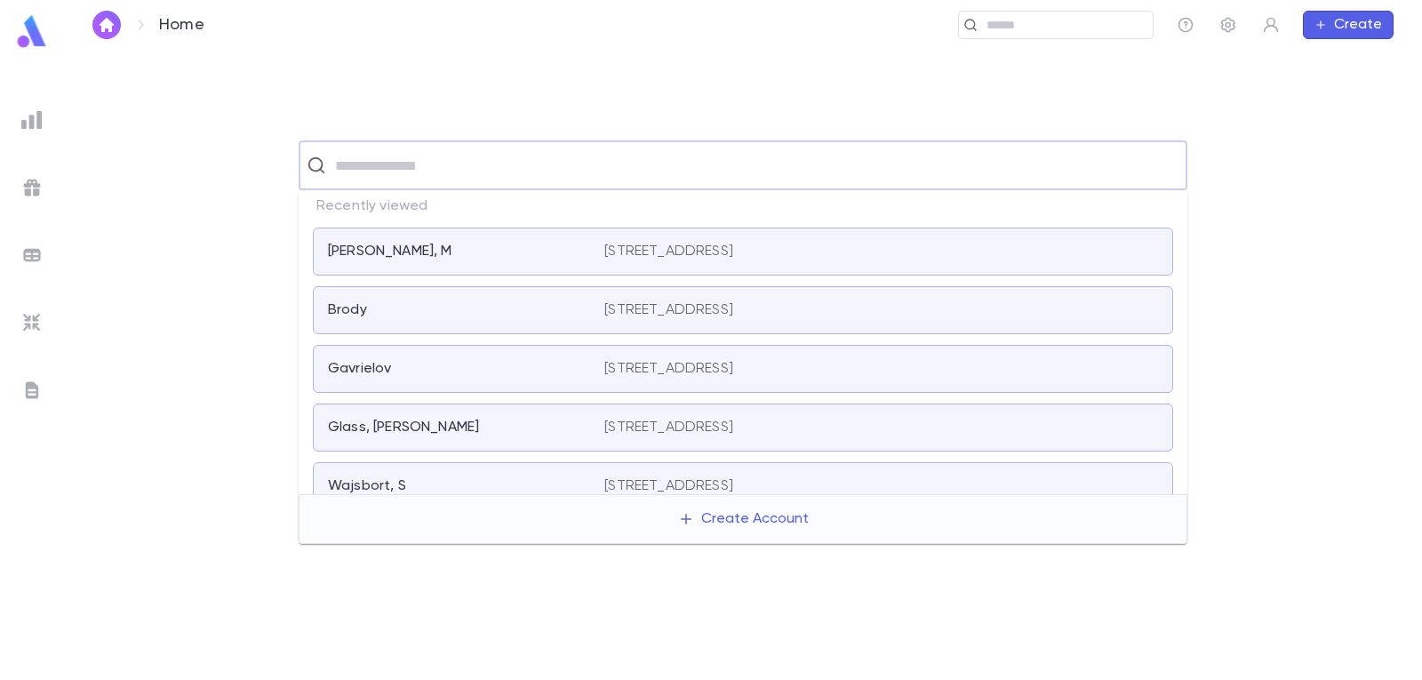
click at [551, 251] on div "[PERSON_NAME], M" at bounding box center [455, 252] width 255 height 18
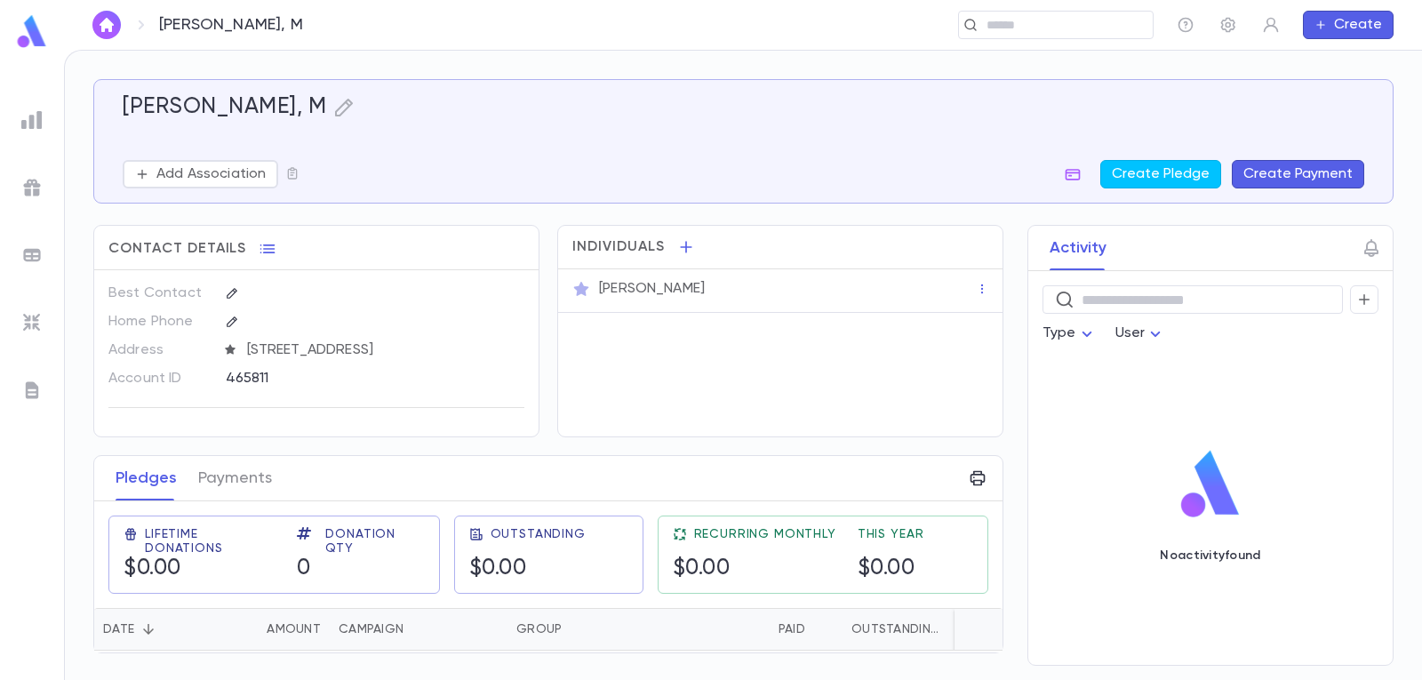
click at [1304, 166] on button "Create Payment" at bounding box center [1298, 174] width 132 height 28
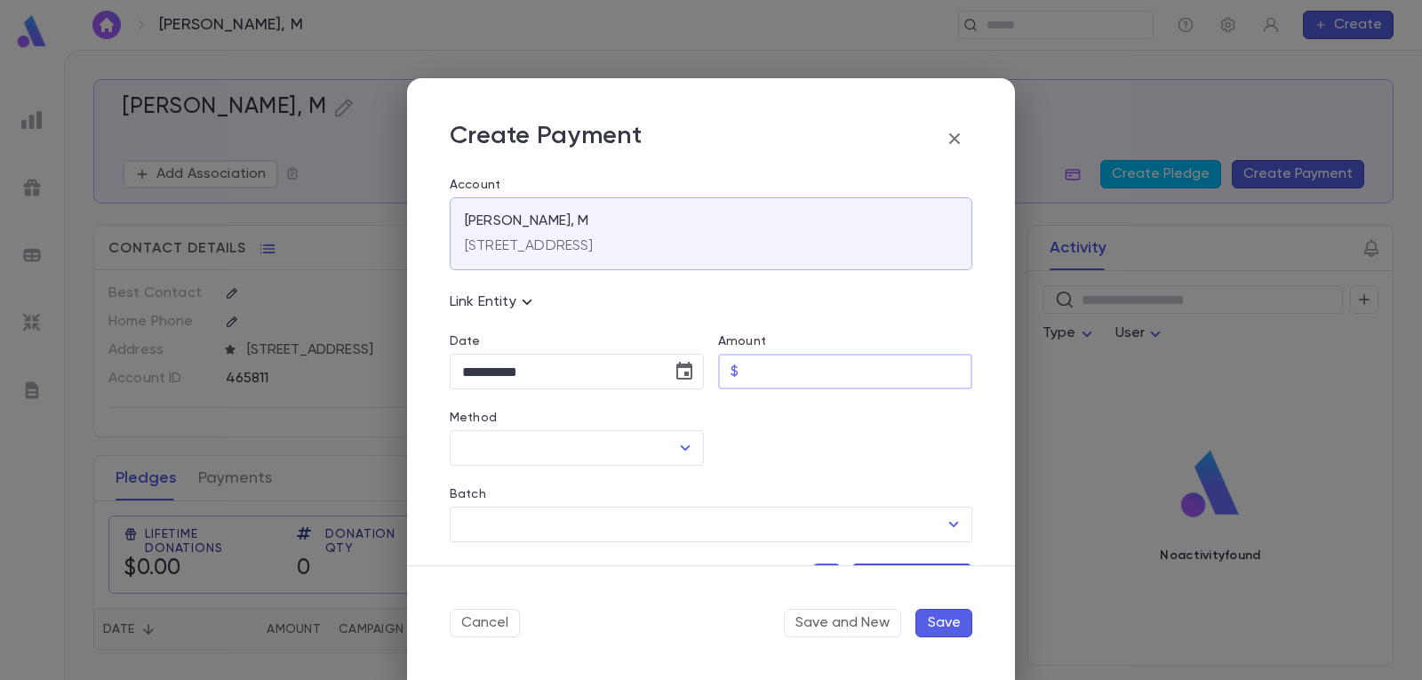
click at [817, 369] on input "Amount" at bounding box center [859, 372] width 227 height 35
click at [683, 445] on icon "Open" at bounding box center [684, 447] width 21 height 21
type input "*****"
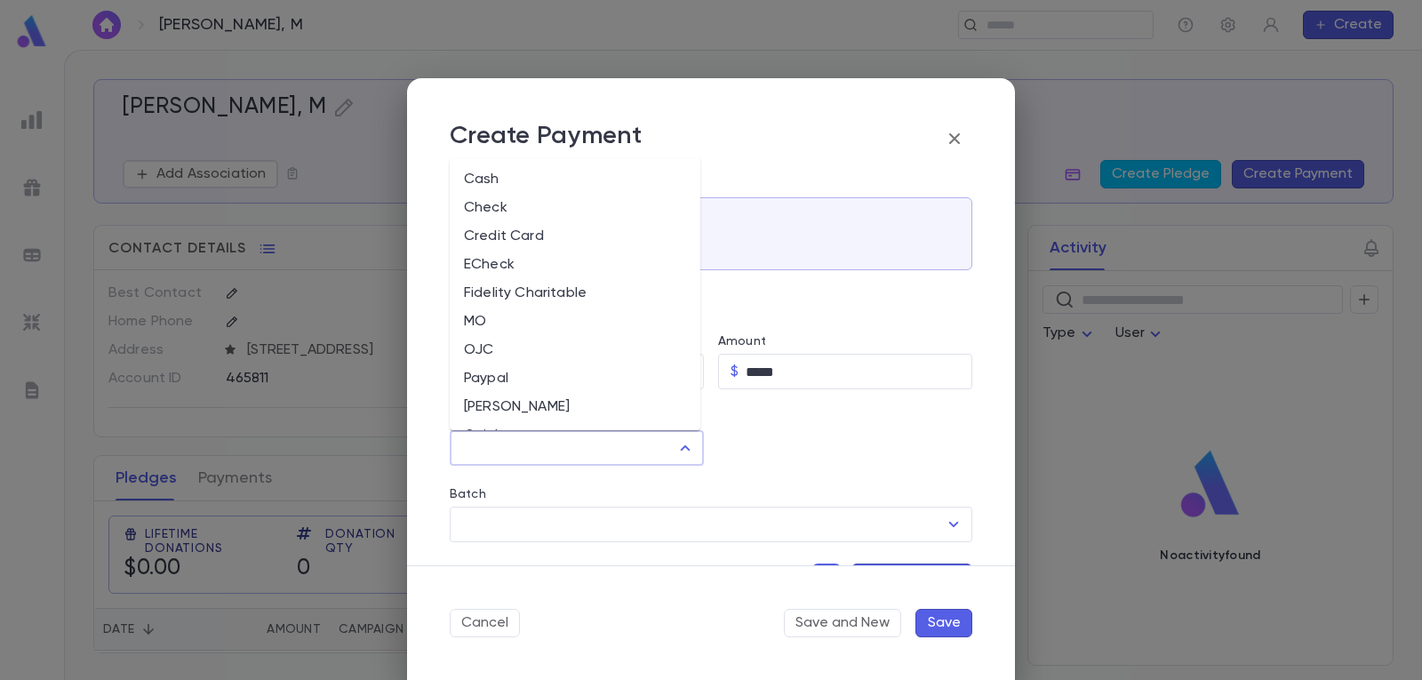
click at [587, 181] on li "Cash" at bounding box center [575, 179] width 251 height 28
type input "****"
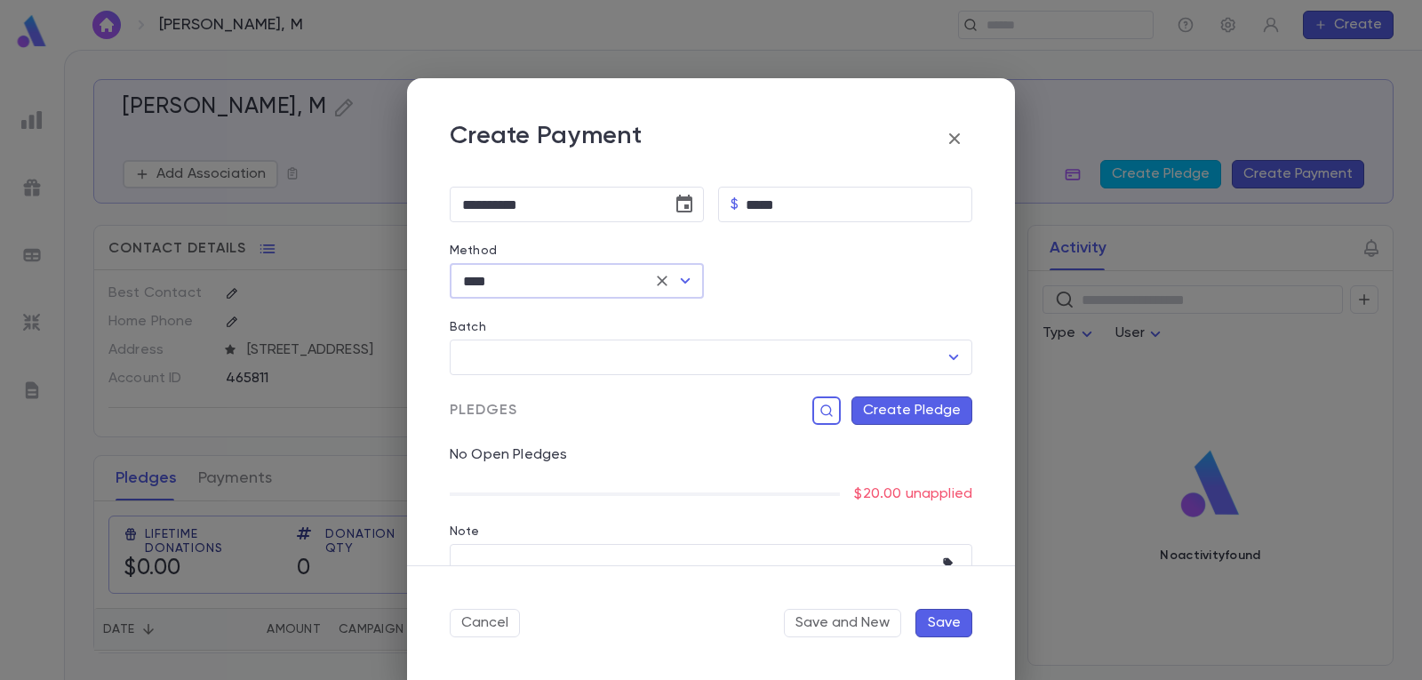
scroll to position [178, 0]
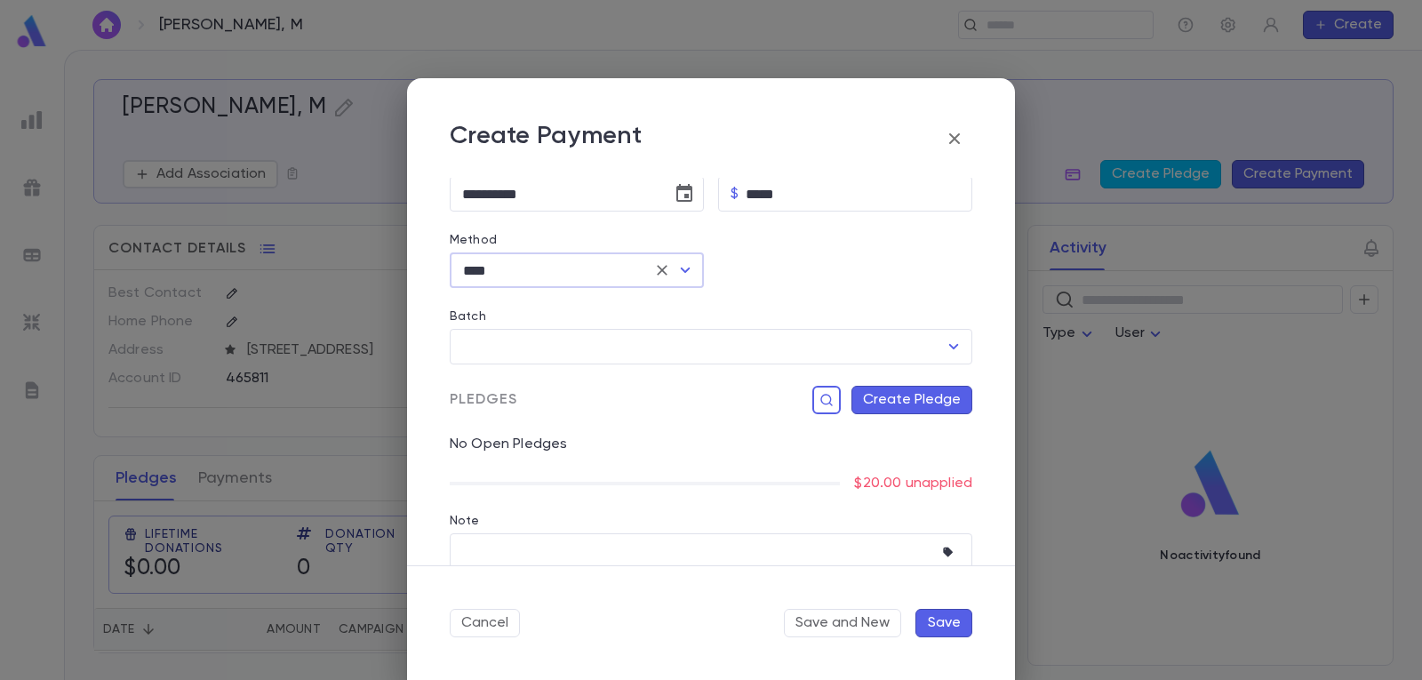
click at [905, 407] on button "Create Pledge" at bounding box center [911, 400] width 121 height 28
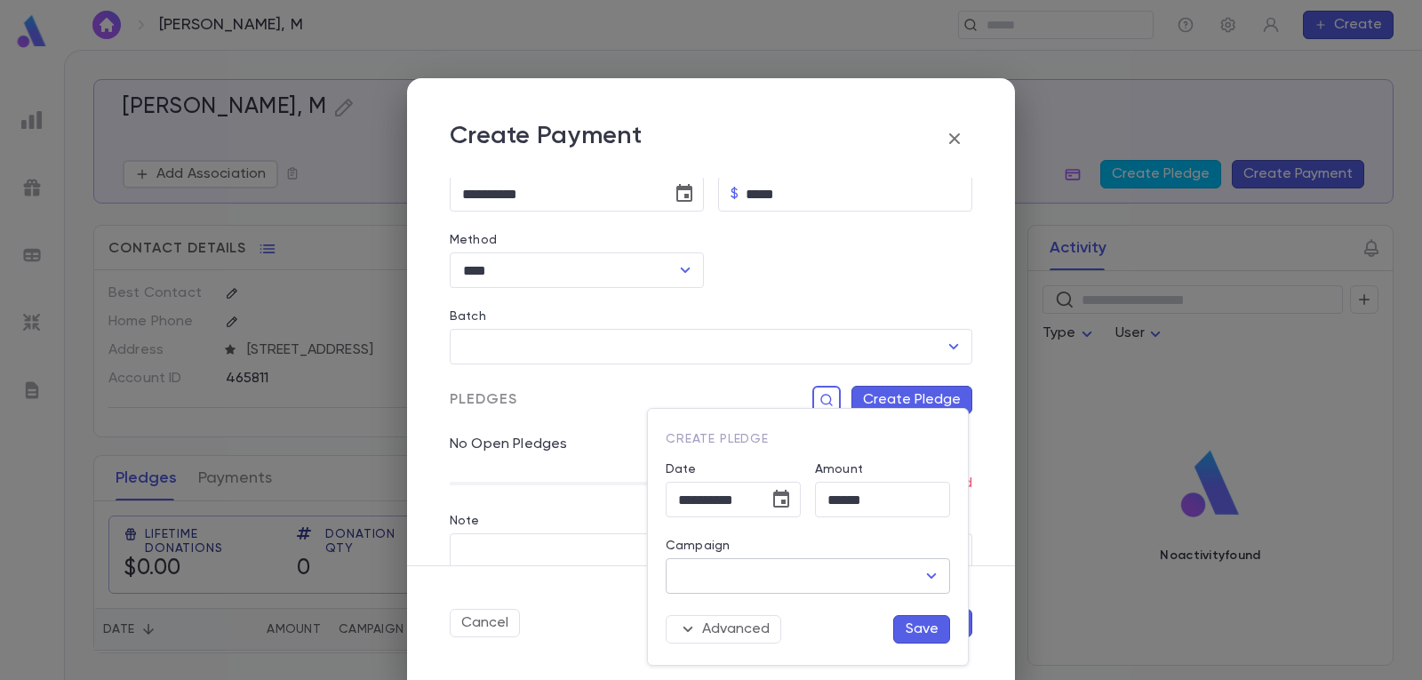
click at [927, 580] on icon "Open" at bounding box center [931, 575] width 21 height 21
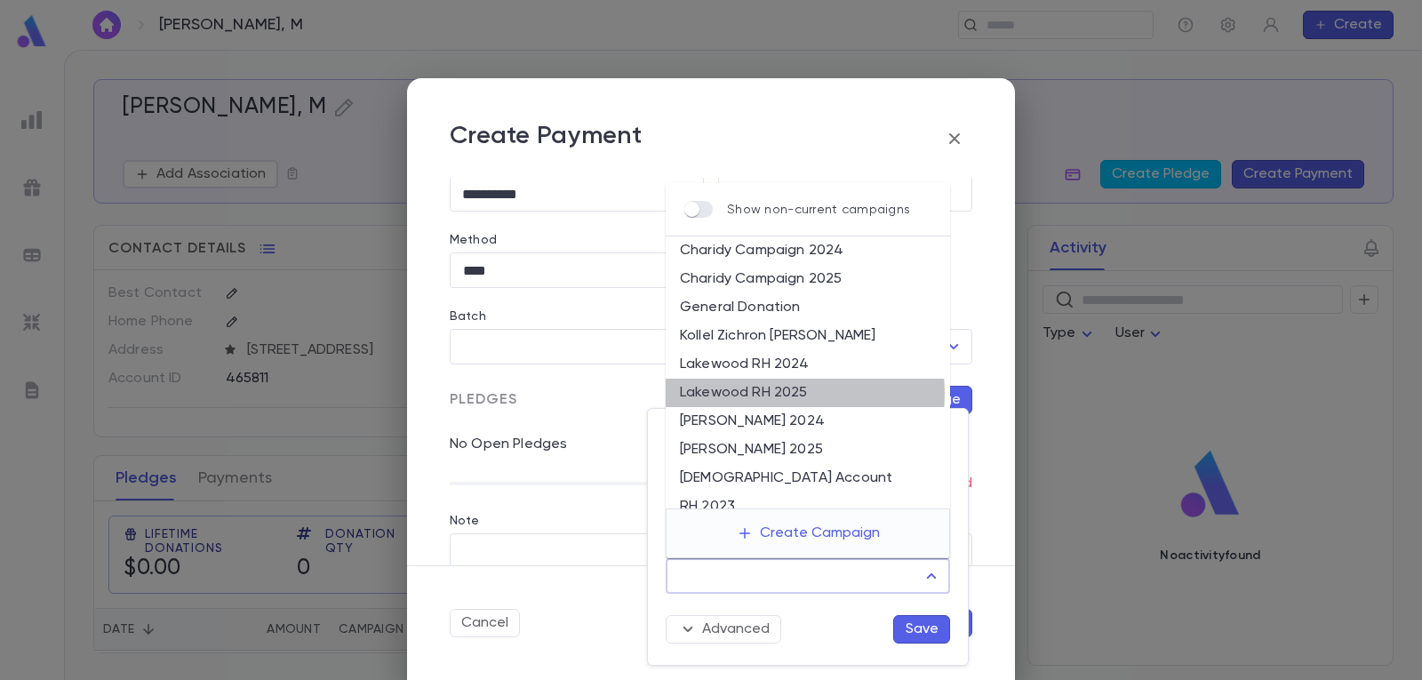
click at [790, 394] on li "Lakewood RH 2025" at bounding box center [808, 393] width 284 height 28
type input "**********"
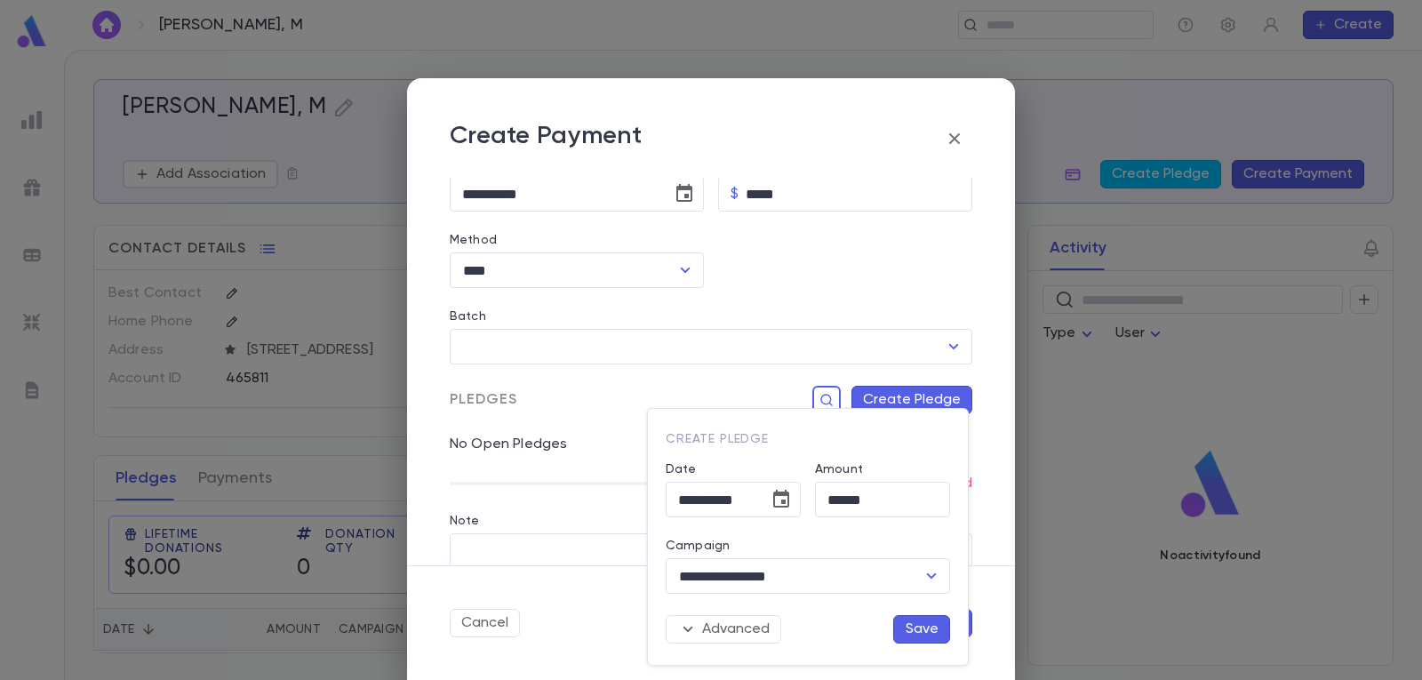
click at [920, 631] on button "Save" at bounding box center [921, 629] width 57 height 28
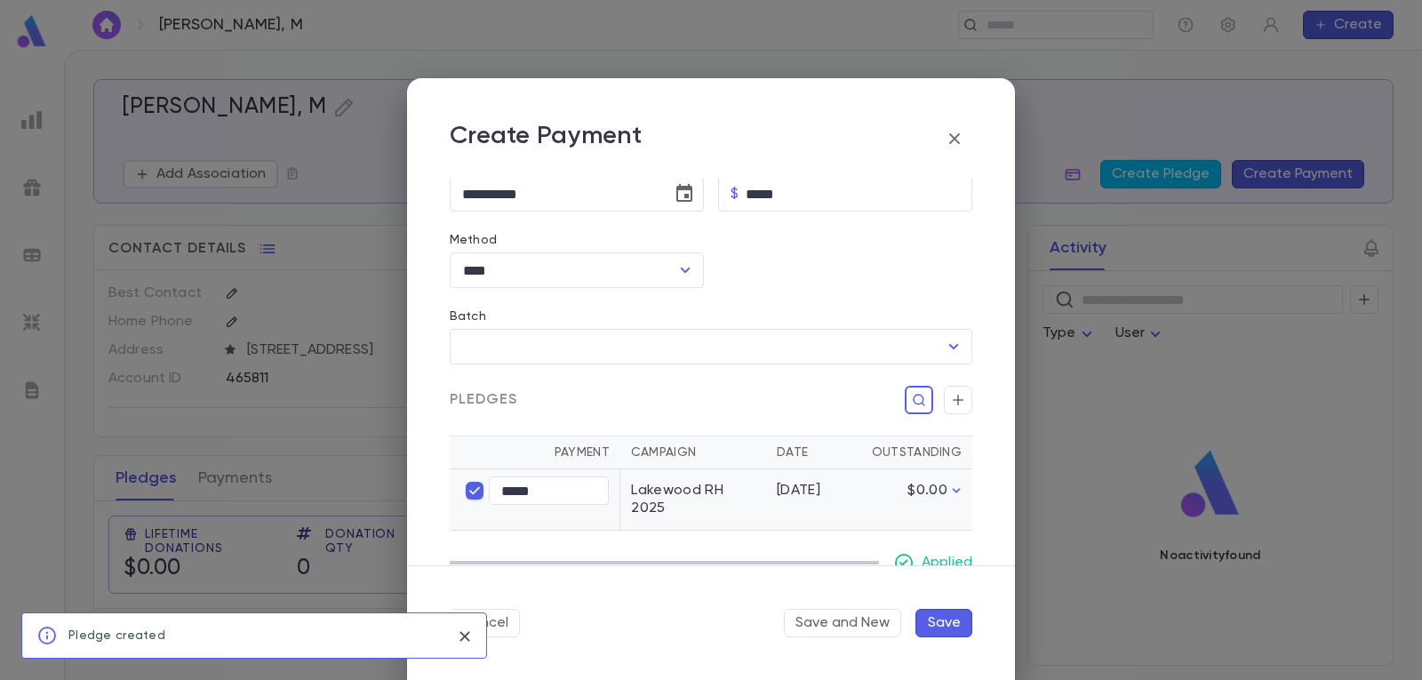
click at [947, 621] on button "Save" at bounding box center [943, 623] width 57 height 28
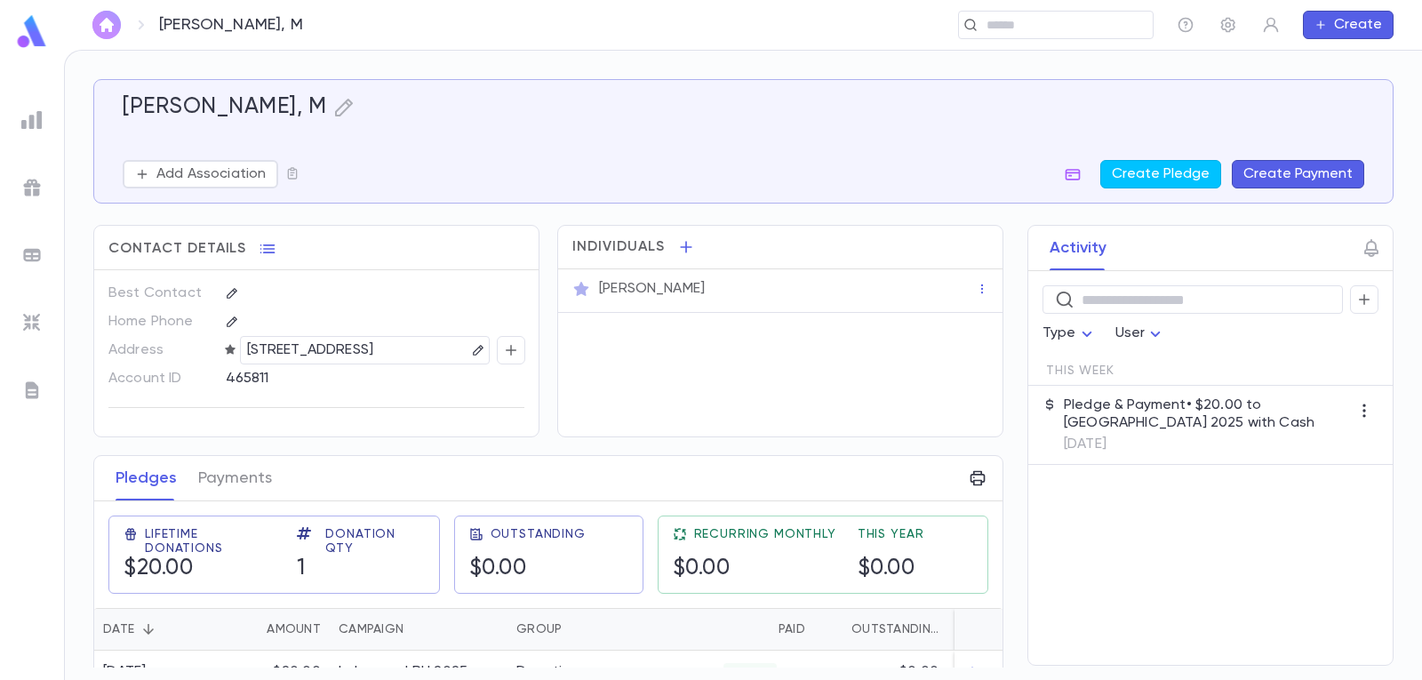
click at [101, 23] on img "button" at bounding box center [106, 25] width 21 height 14
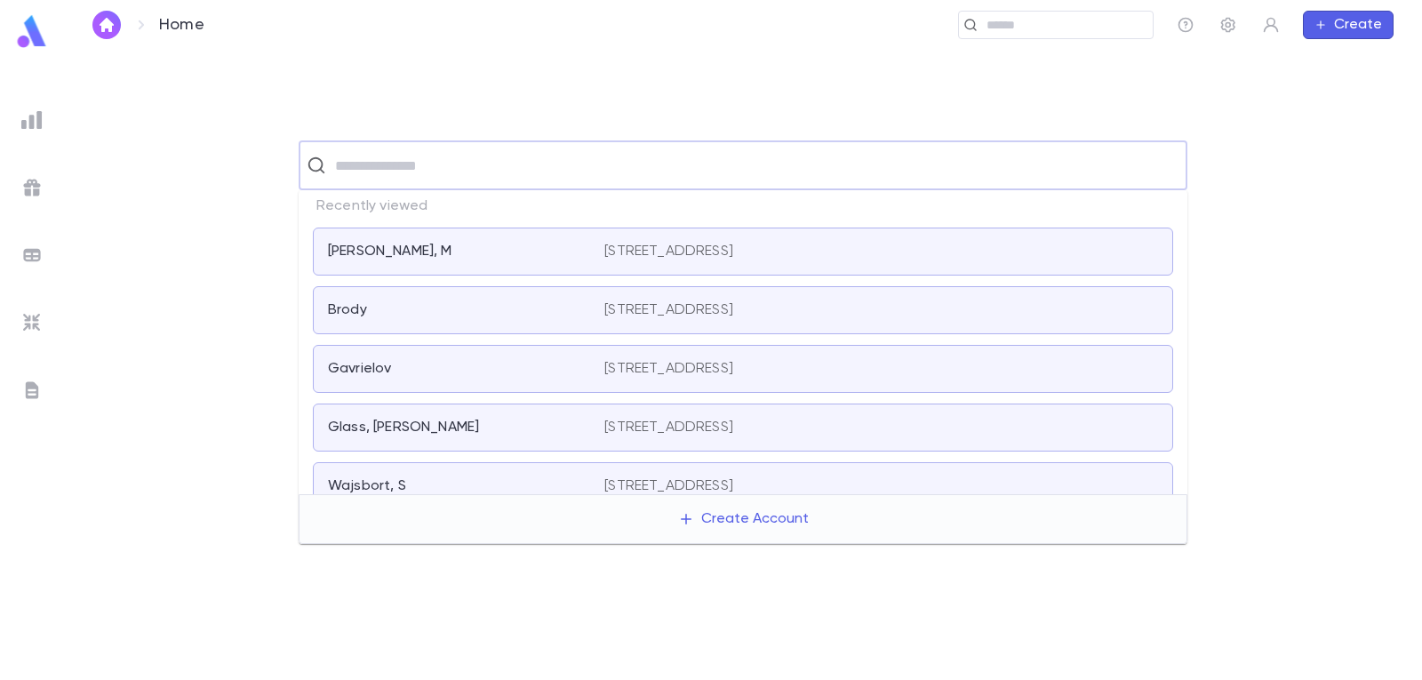
click at [376, 160] on input "text" at bounding box center [754, 165] width 849 height 34
type input "*****"
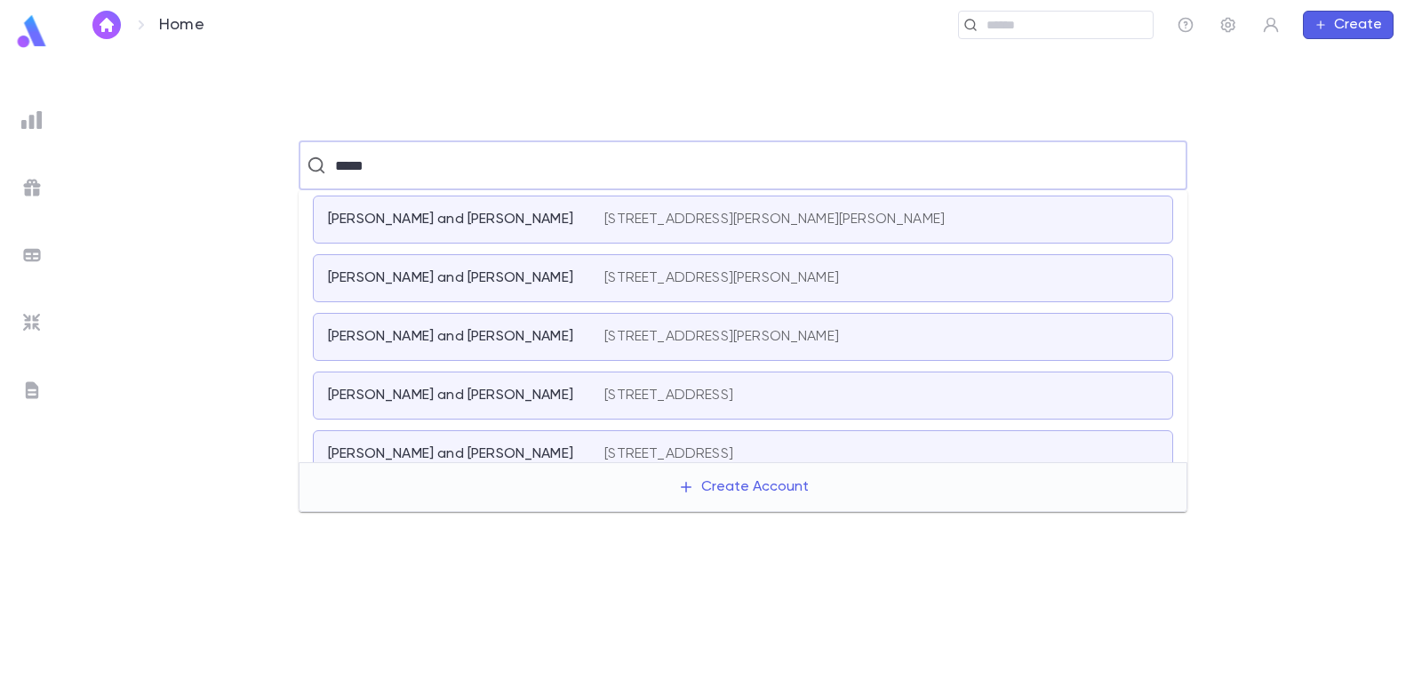
click at [671, 346] on p "[STREET_ADDRESS][PERSON_NAME]" at bounding box center [721, 337] width 235 height 18
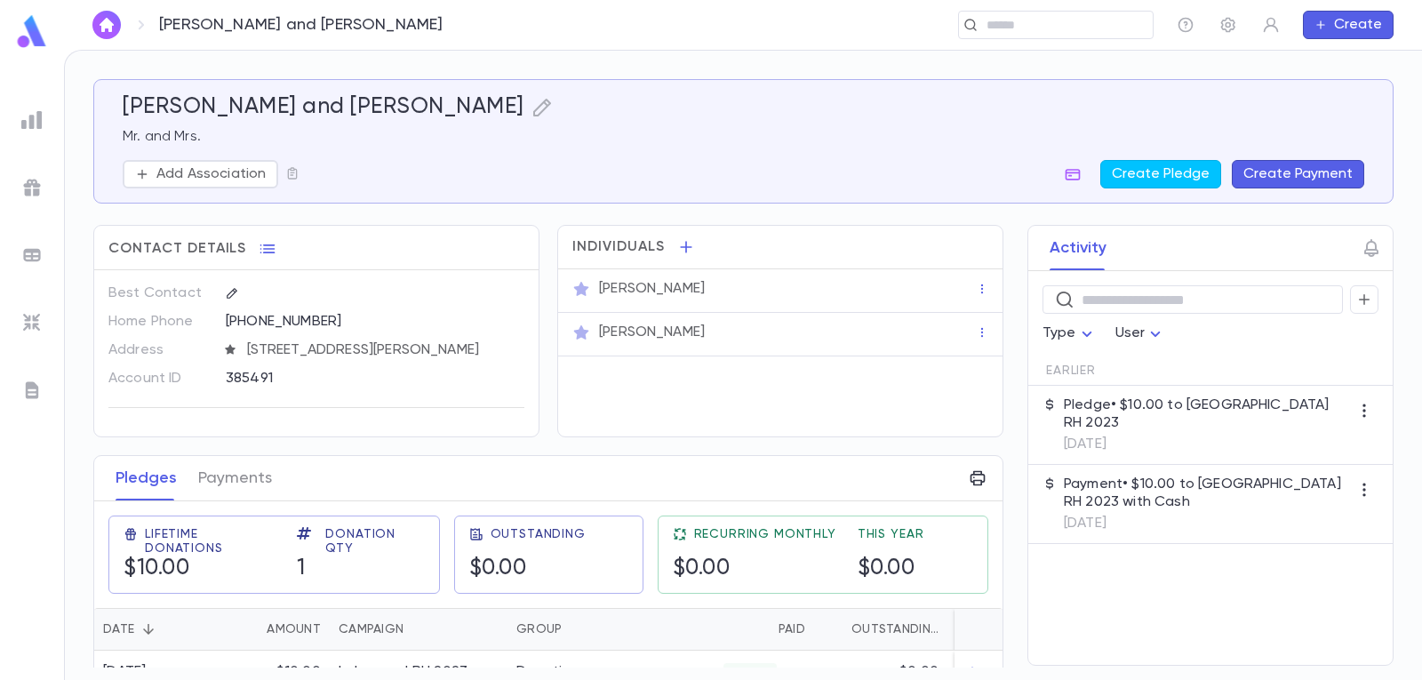
click at [1301, 177] on button "Create Payment" at bounding box center [1298, 174] width 132 height 28
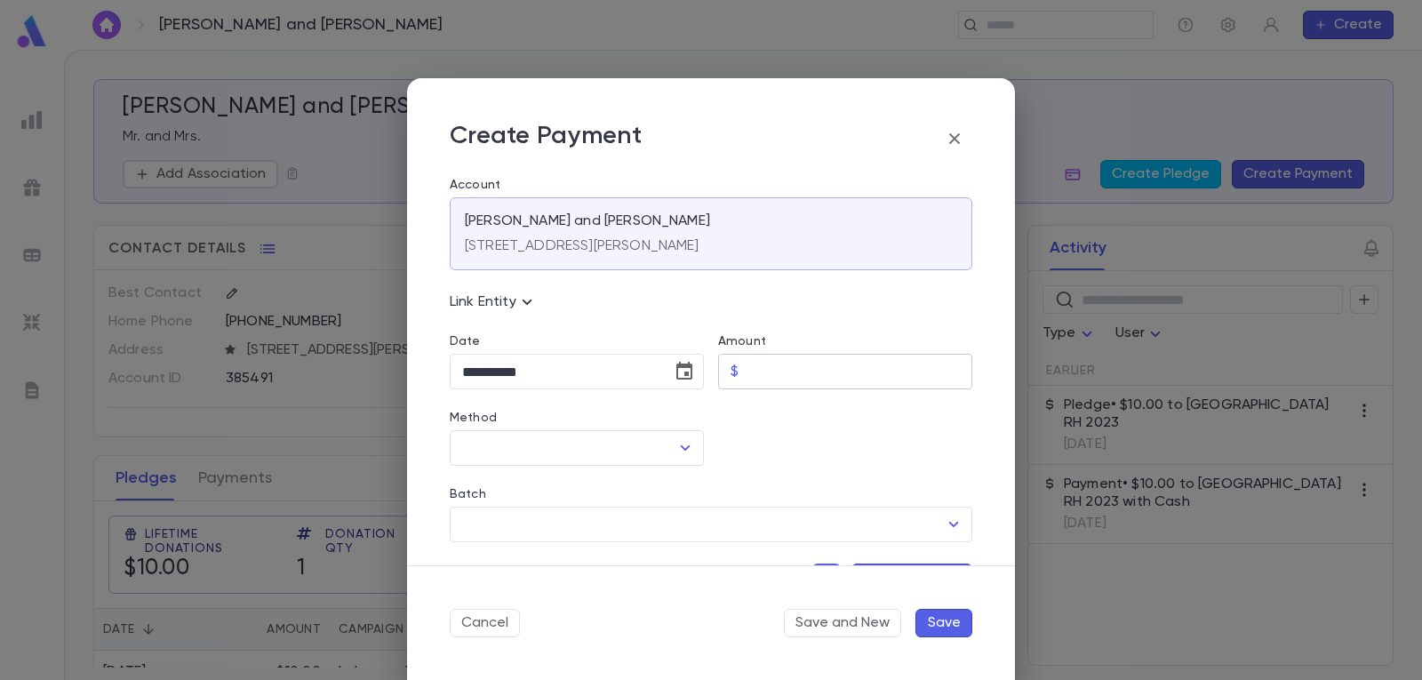
click at [875, 383] on input "Amount" at bounding box center [859, 372] width 227 height 35
click at [684, 444] on icon "Open" at bounding box center [684, 447] width 21 height 21
type input "*****"
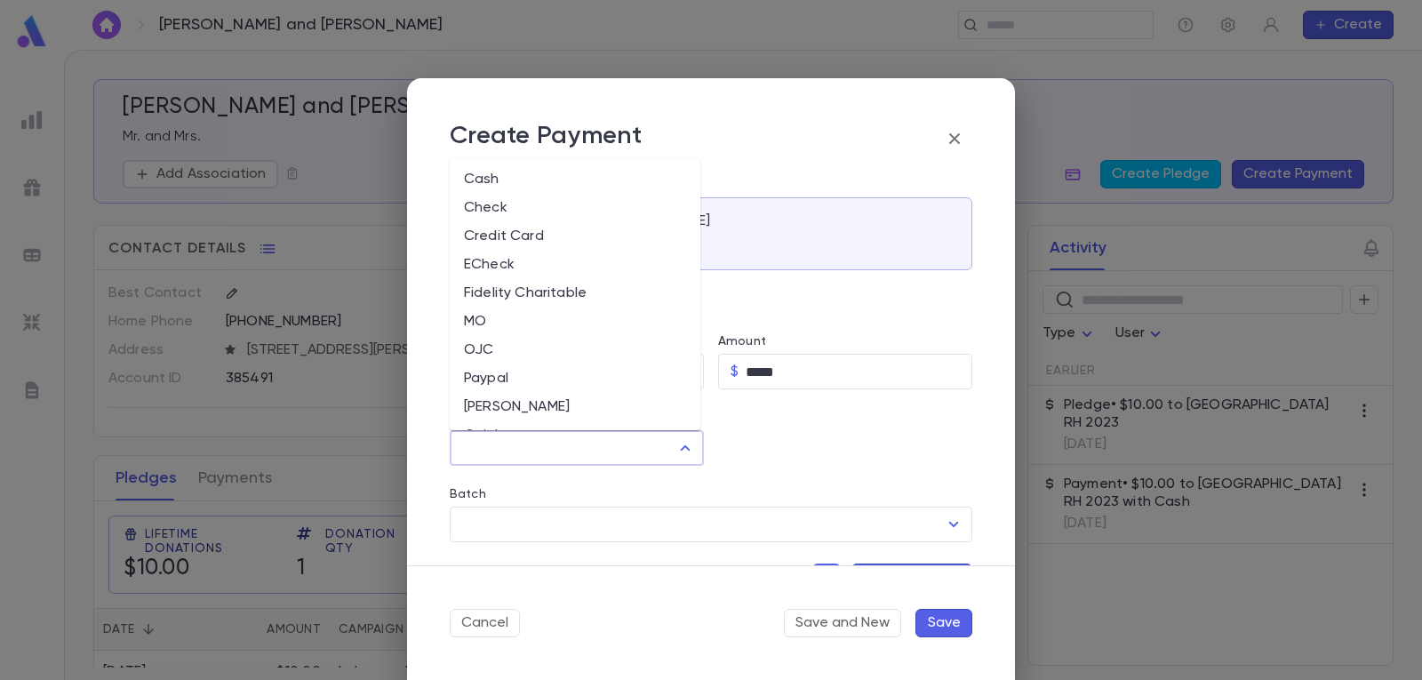
click at [562, 179] on li "Cash" at bounding box center [575, 179] width 251 height 28
type input "****"
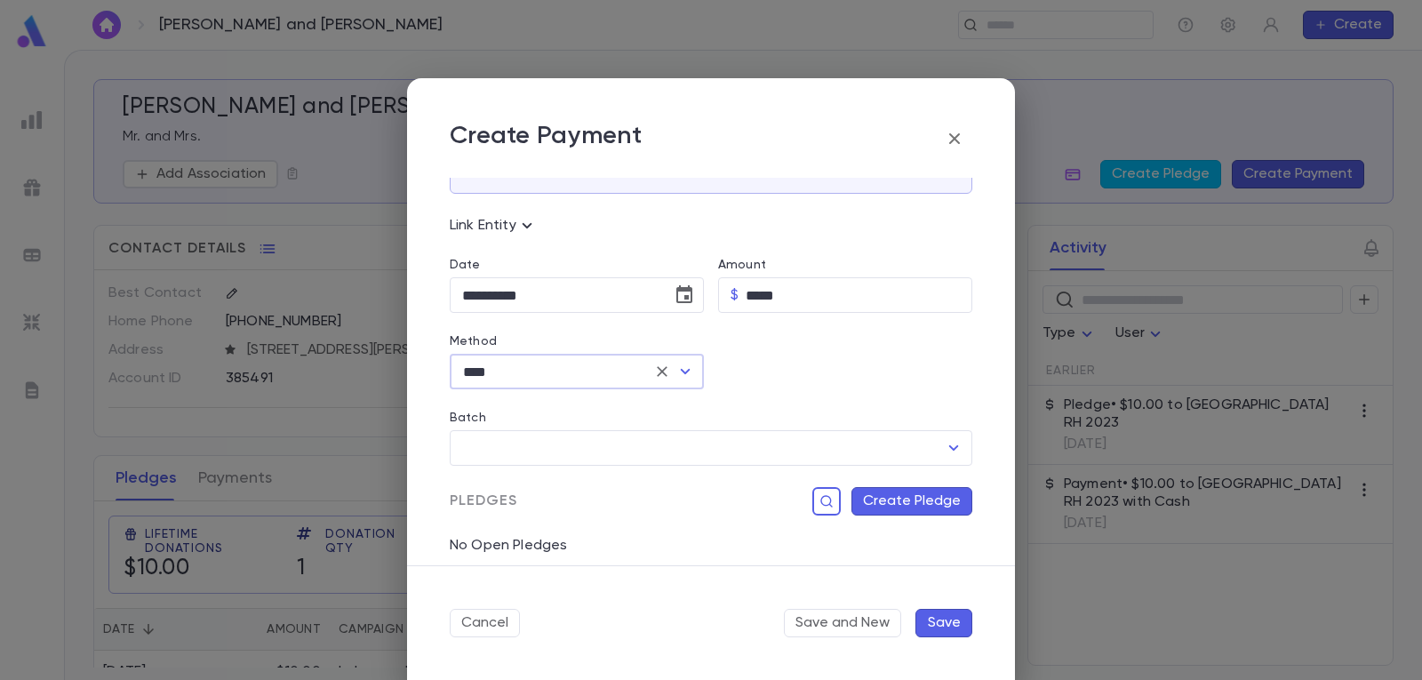
scroll to position [178, 0]
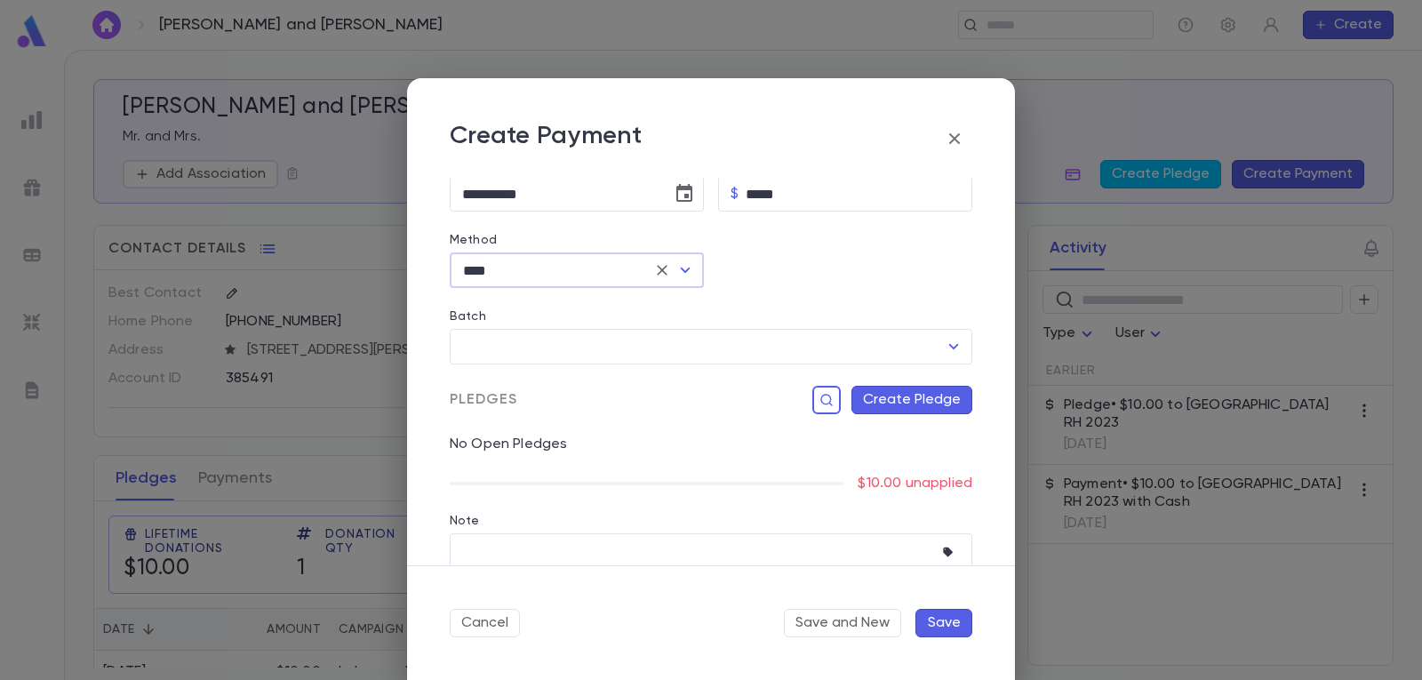
click at [909, 406] on button "Create Pledge" at bounding box center [911, 400] width 121 height 28
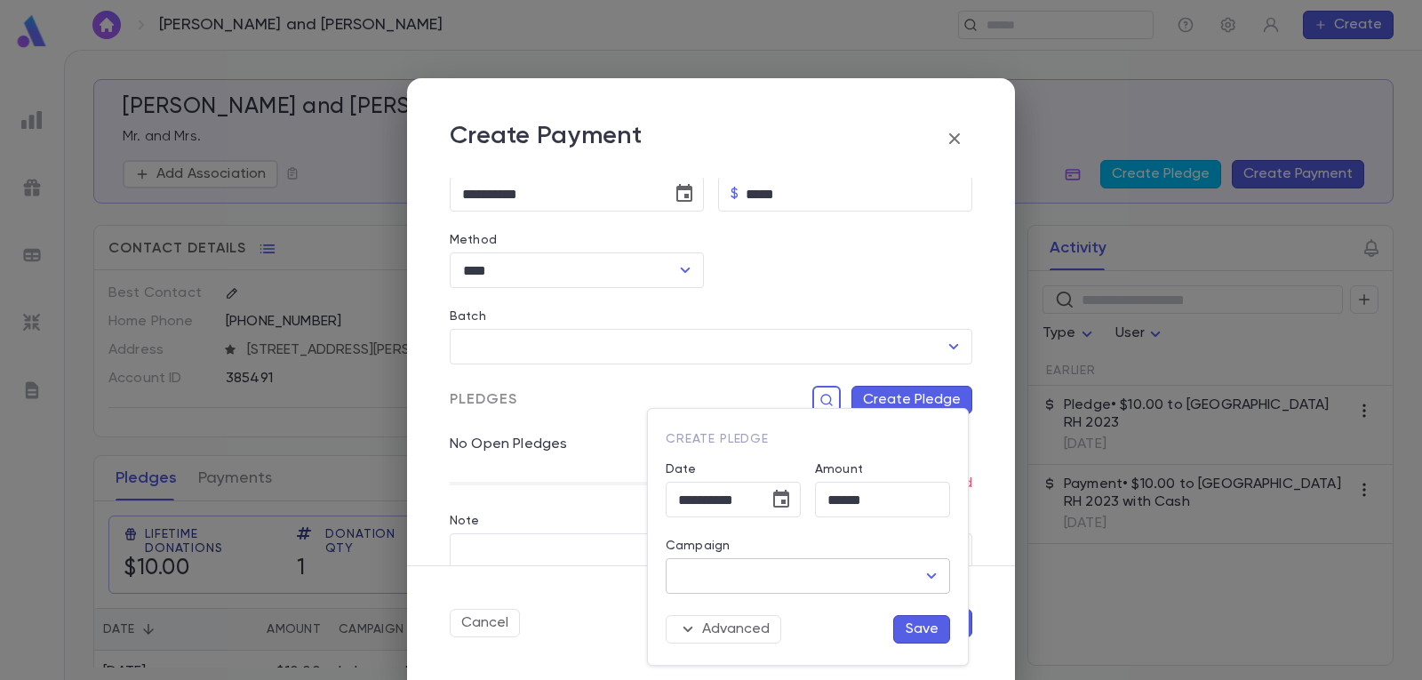
click at [929, 571] on icon "Open" at bounding box center [931, 575] width 21 height 21
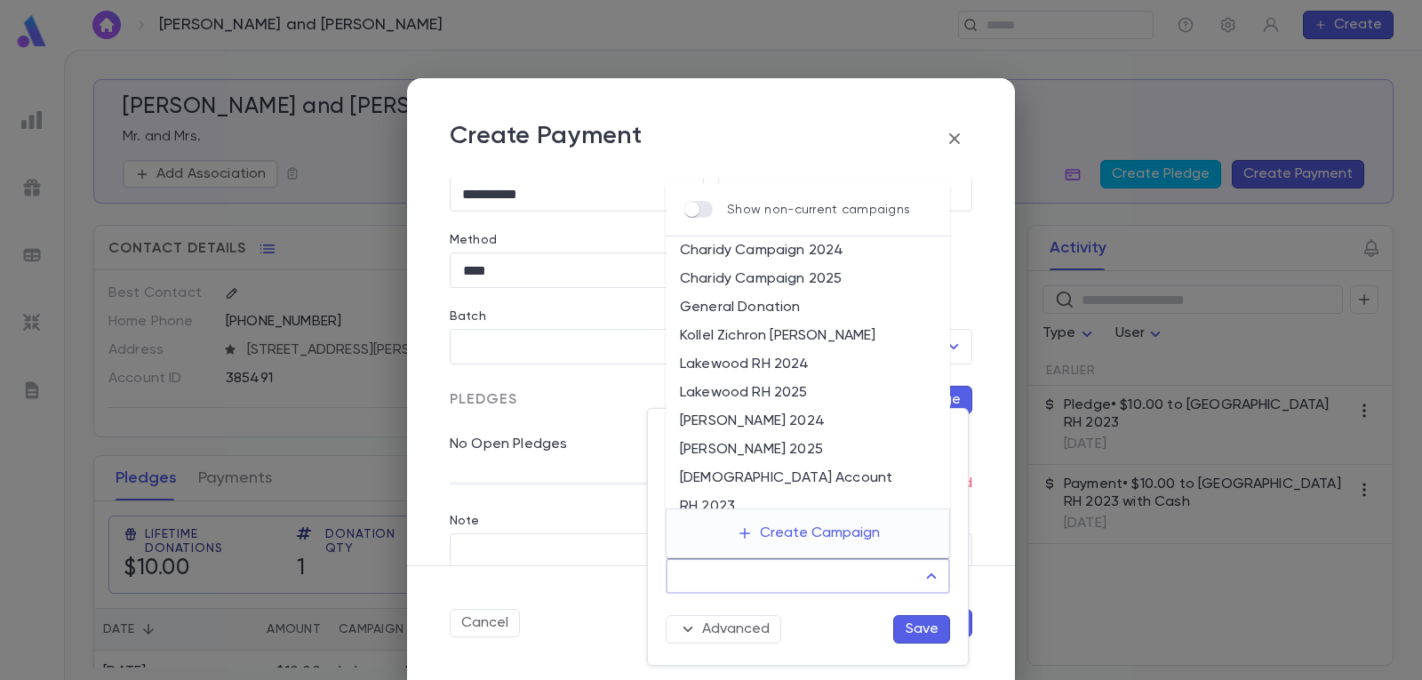
click at [784, 392] on li "Lakewood RH 2025" at bounding box center [808, 393] width 284 height 28
type input "**********"
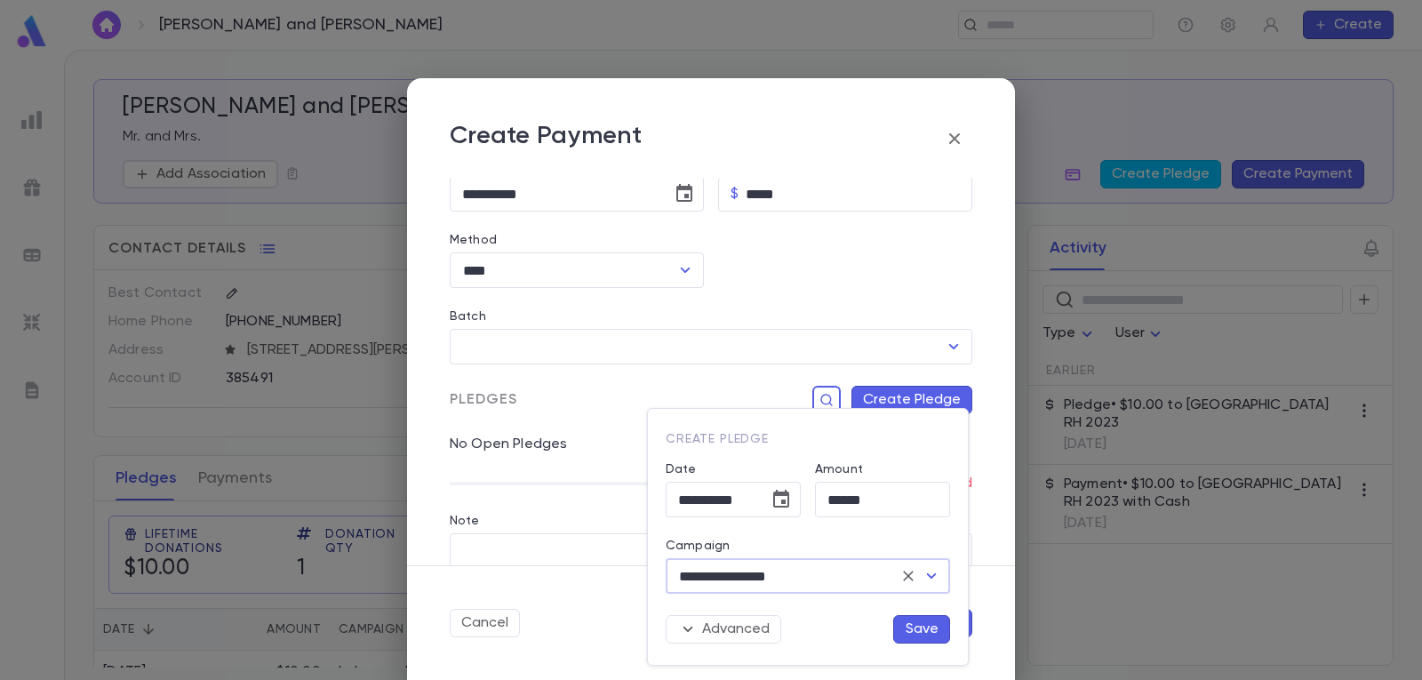
click at [922, 626] on button "Save" at bounding box center [921, 629] width 57 height 28
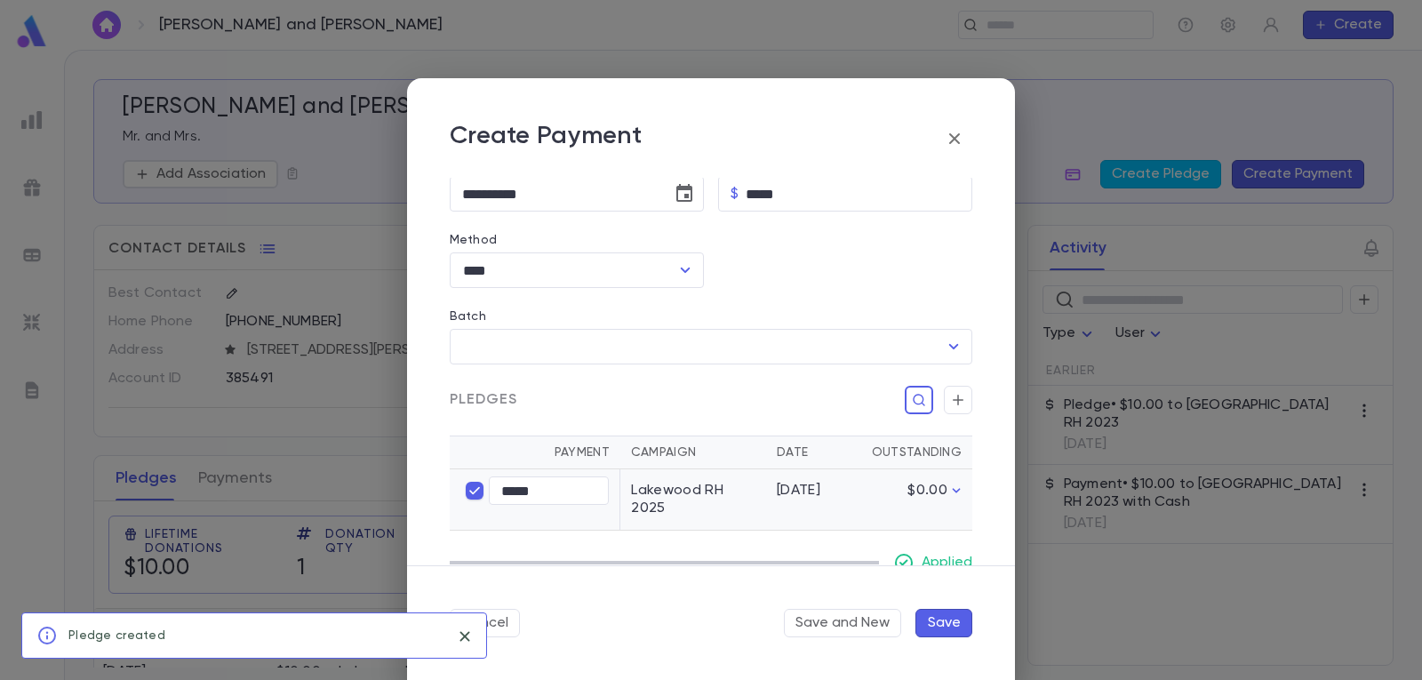
click at [936, 620] on button "Save" at bounding box center [943, 623] width 57 height 28
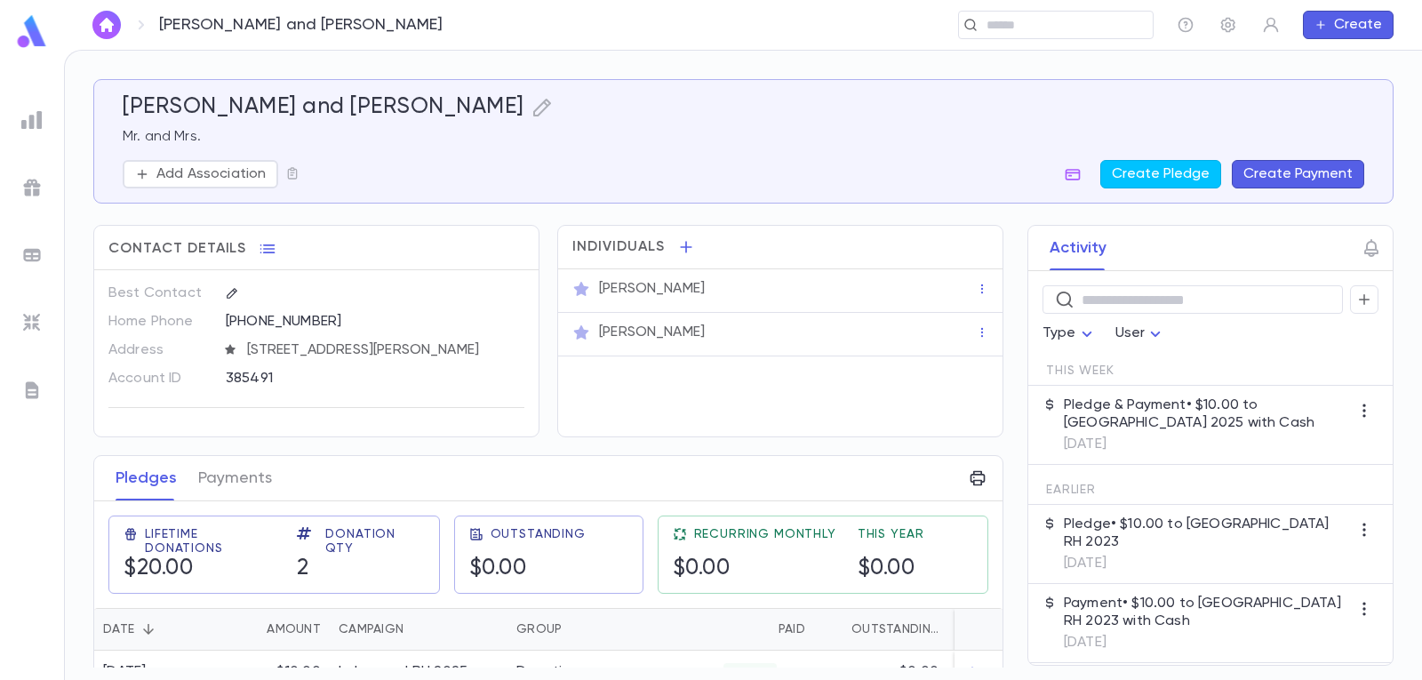
click at [99, 31] on img "button" at bounding box center [106, 25] width 21 height 14
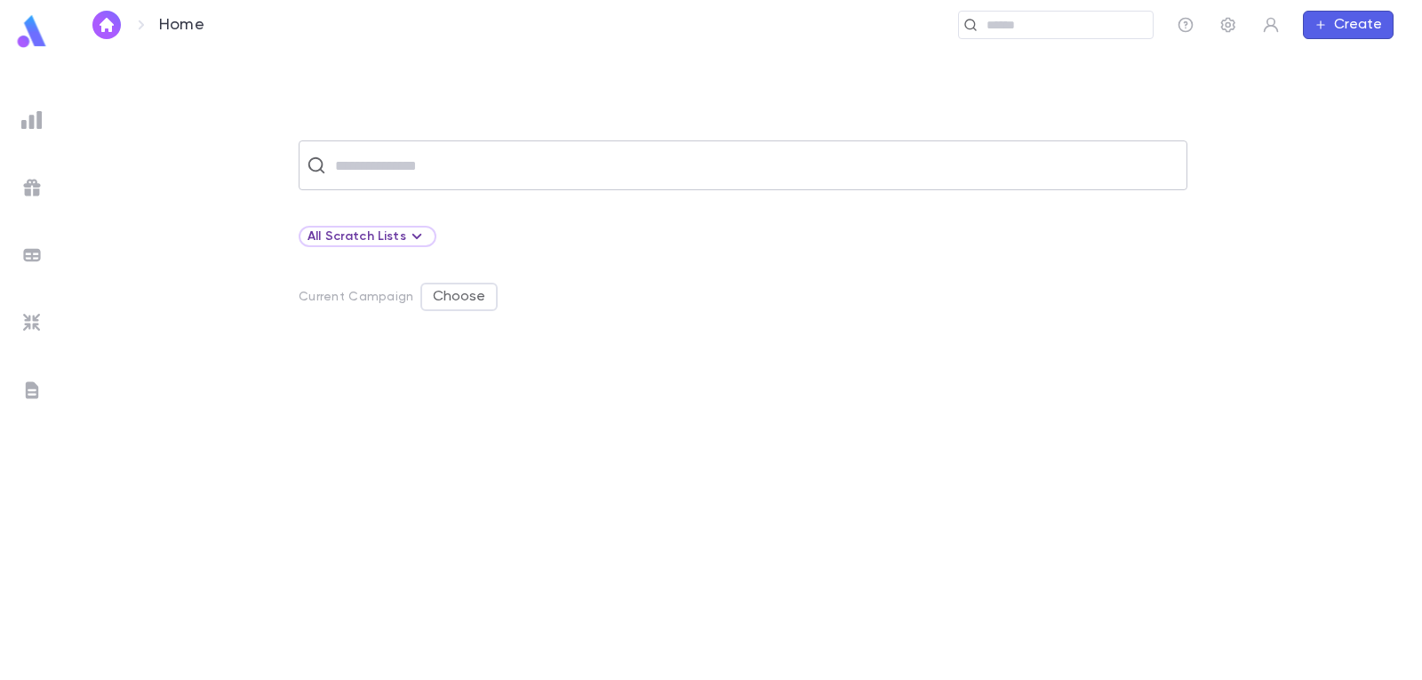
click at [394, 179] on input "text" at bounding box center [754, 165] width 849 height 34
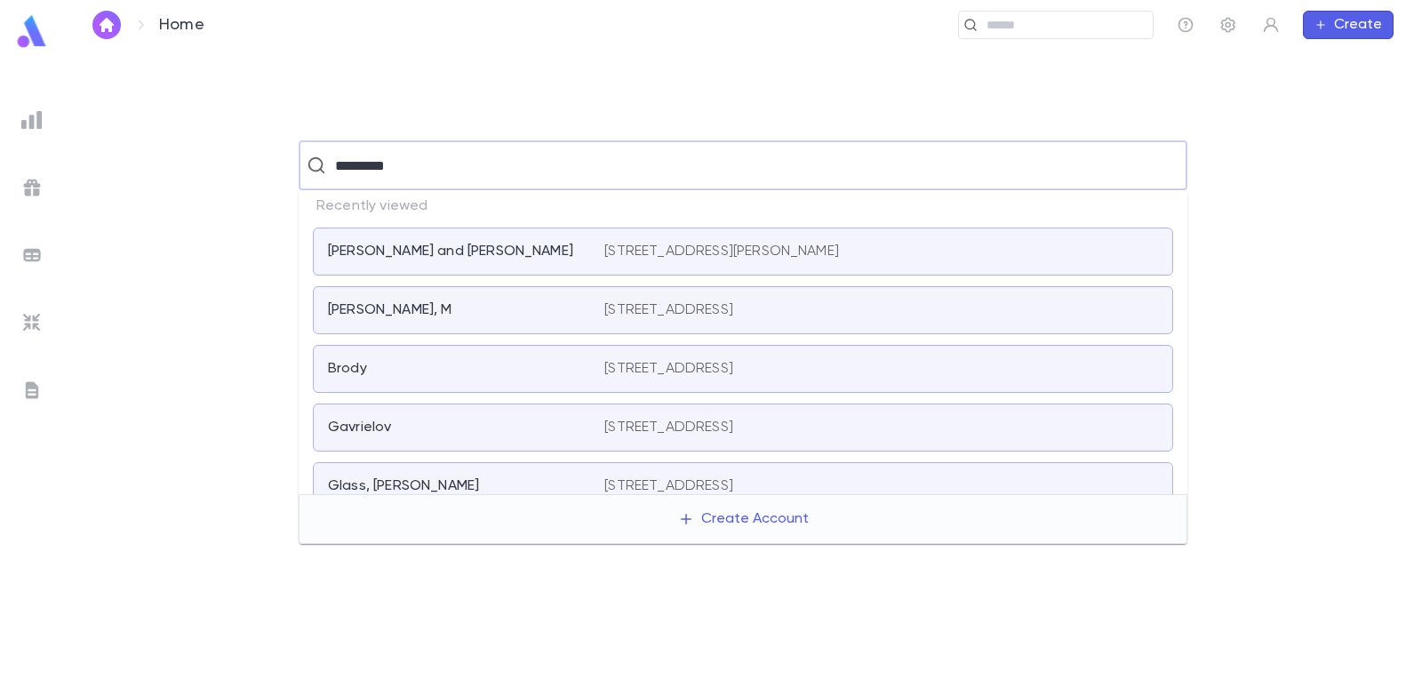
type input "**********"
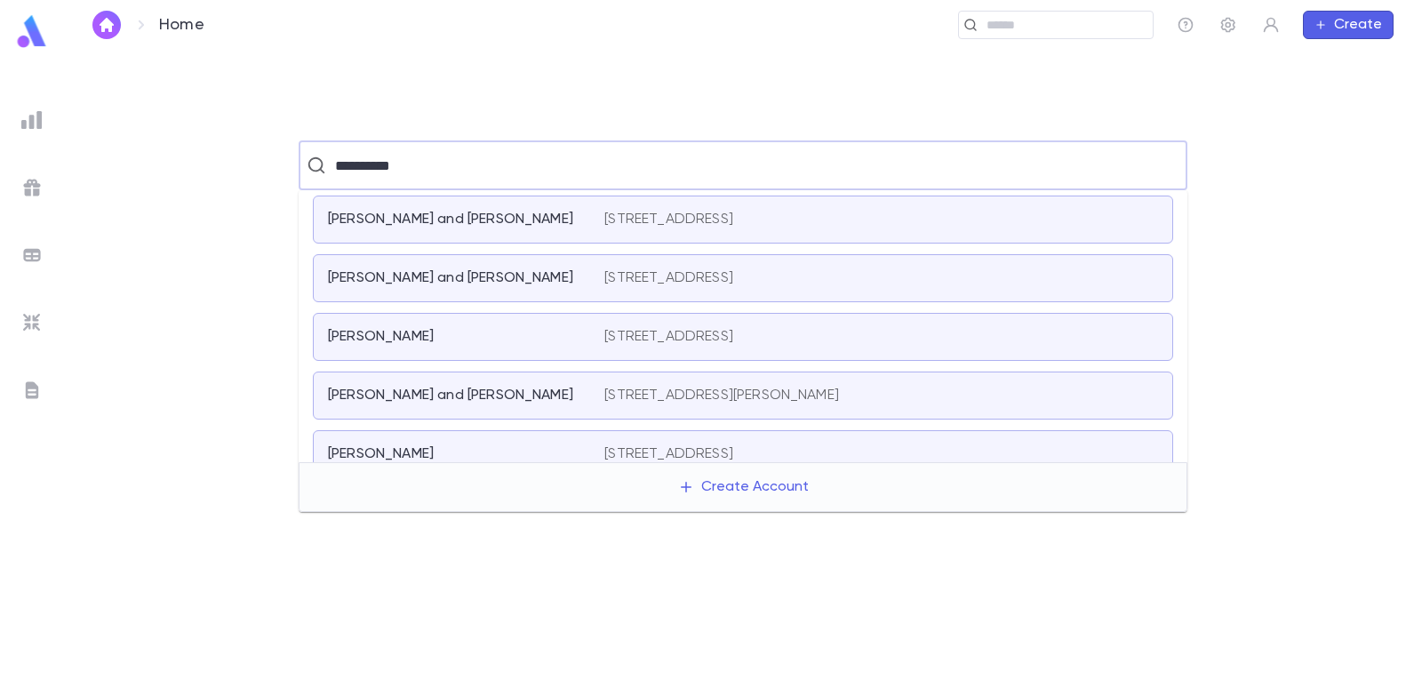
click at [714, 279] on p "[STREET_ADDRESS]" at bounding box center [668, 278] width 129 height 18
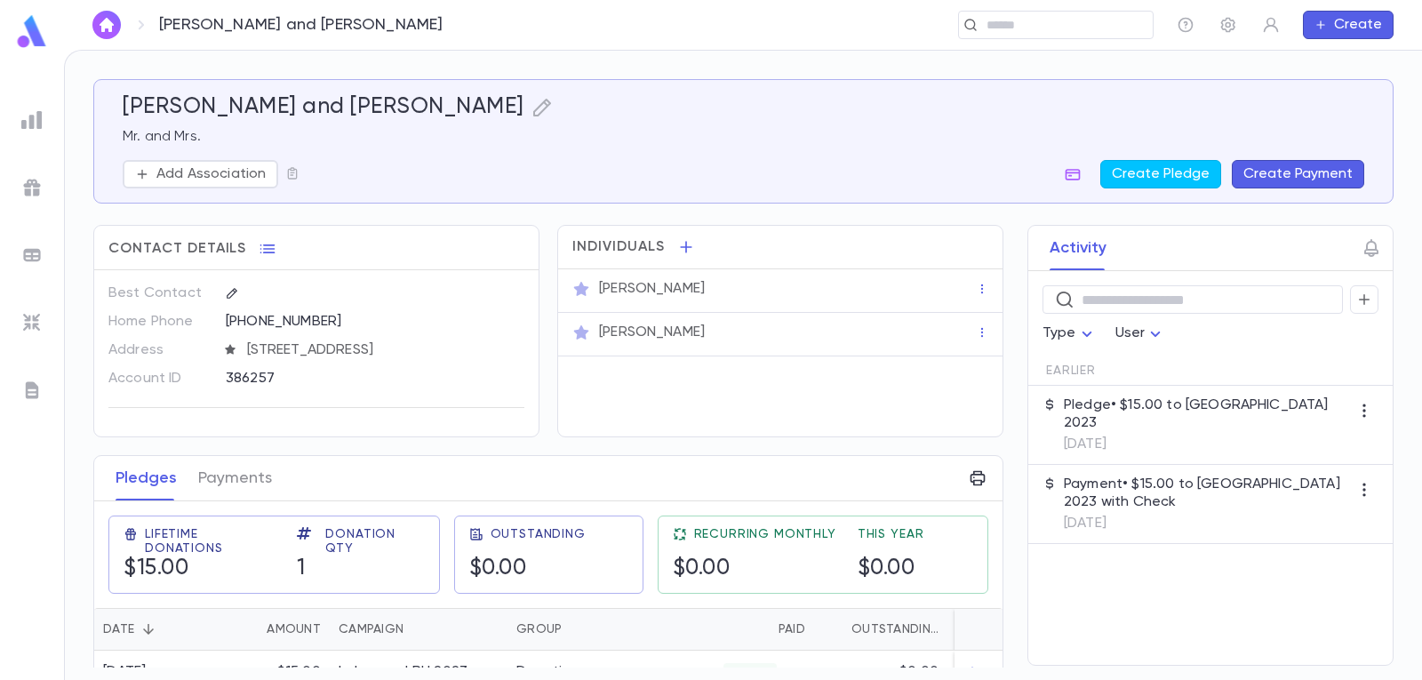
click at [1310, 174] on button "Create Payment" at bounding box center [1298, 174] width 132 height 28
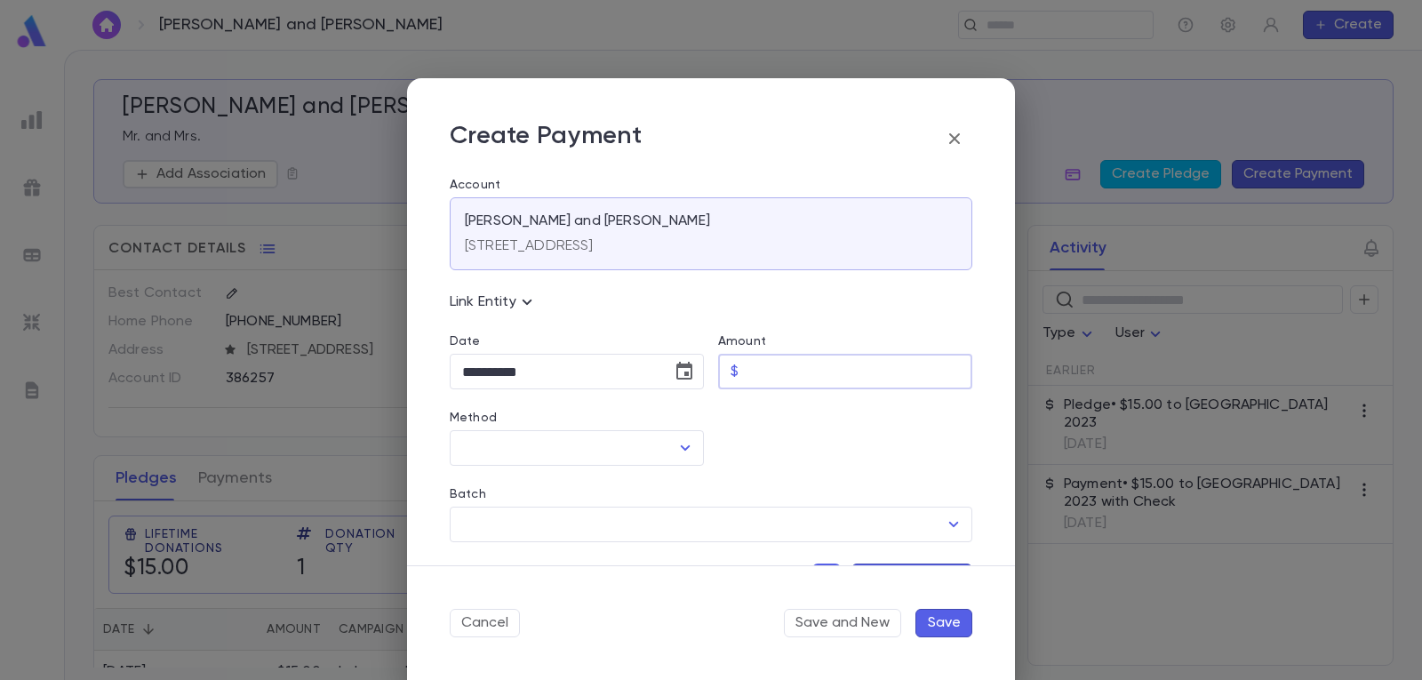
click at [844, 366] on input "Amount" at bounding box center [859, 372] width 227 height 35
click at [674, 443] on icon "Open" at bounding box center [684, 447] width 21 height 21
type input "*****"
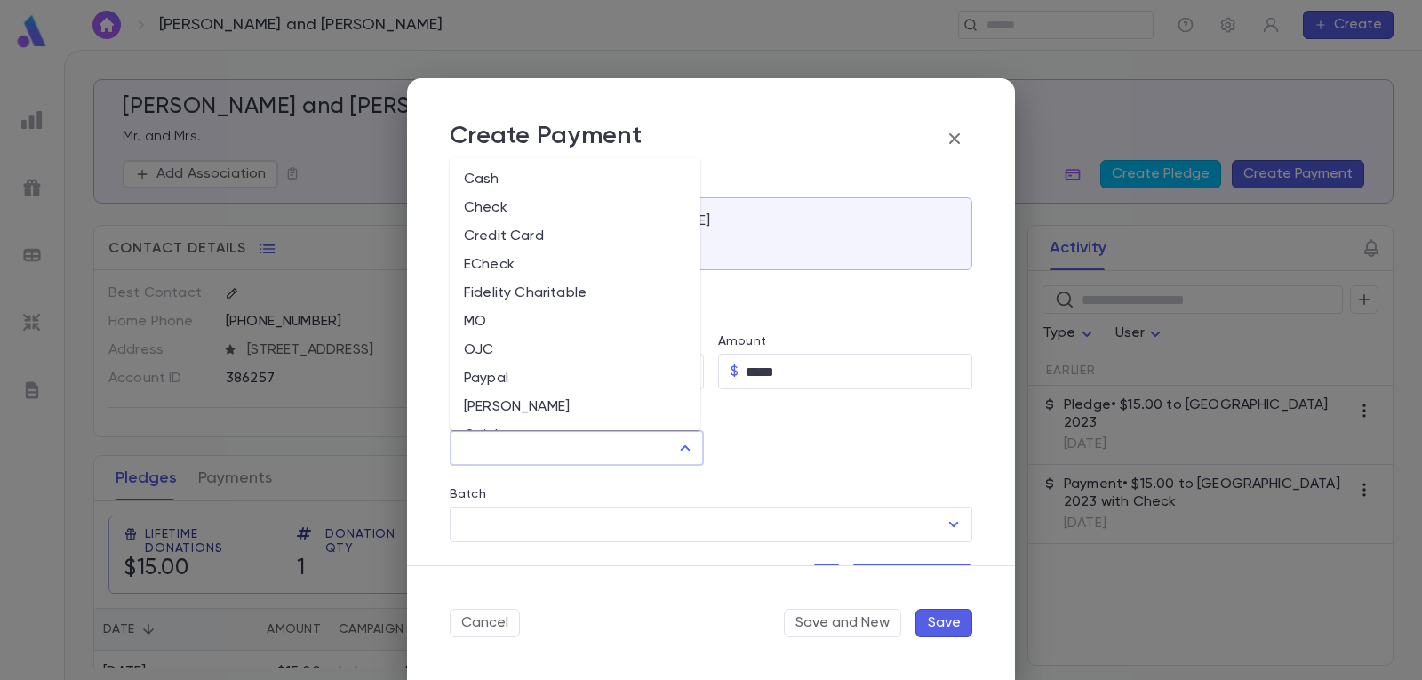
click at [594, 166] on li "Cash" at bounding box center [575, 179] width 251 height 28
type input "****"
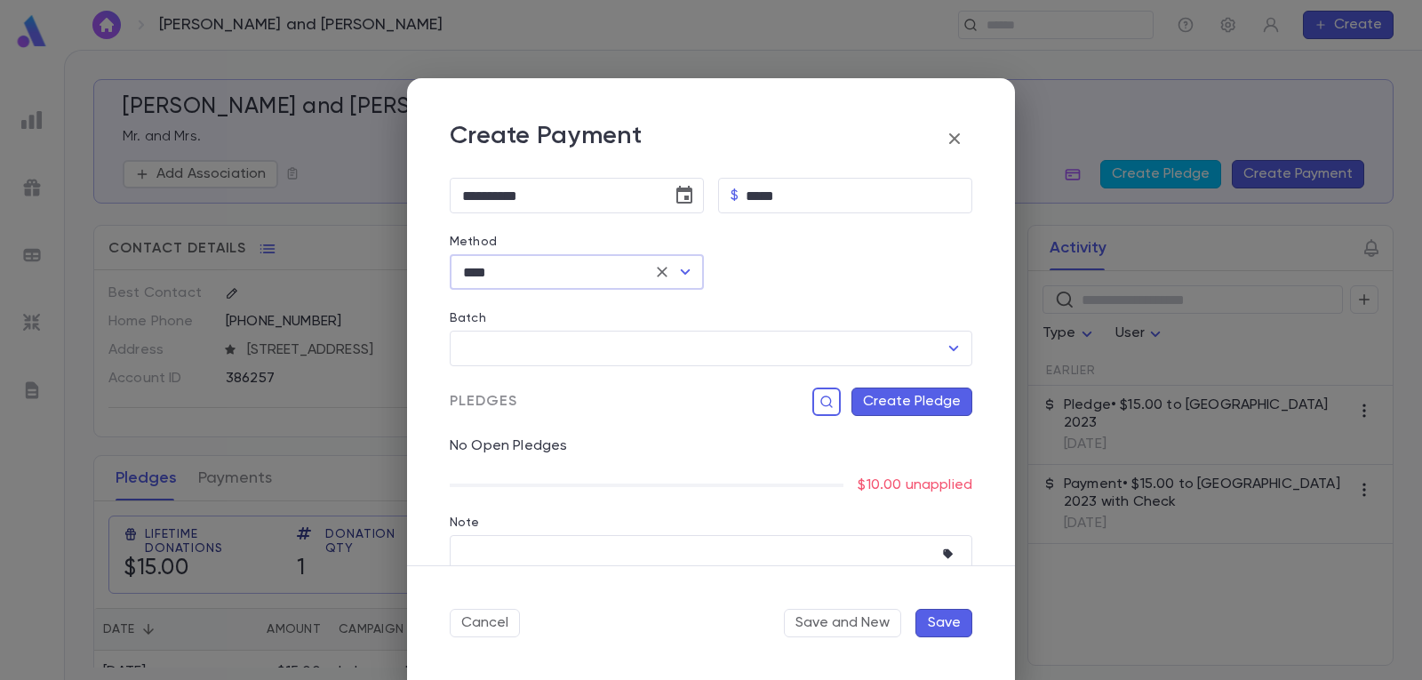
scroll to position [178, 0]
click at [938, 397] on button "Create Pledge" at bounding box center [911, 400] width 121 height 28
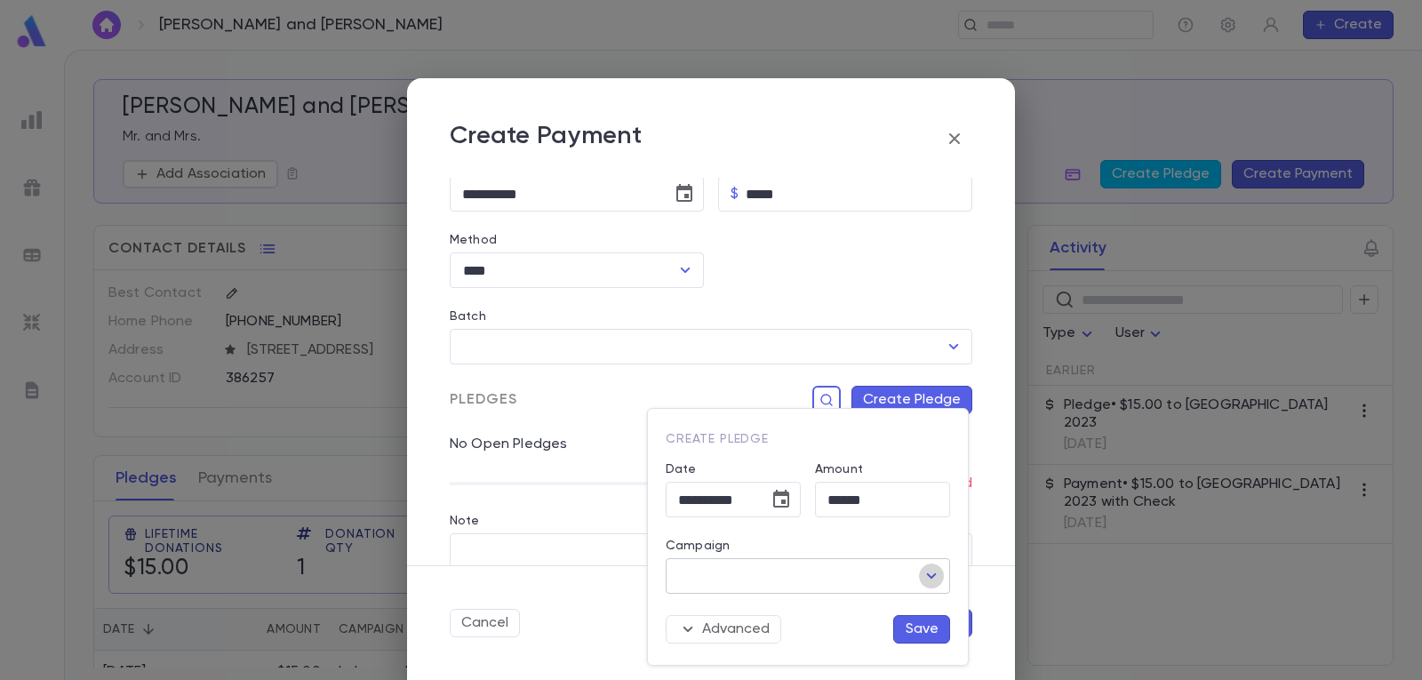
click at [936, 578] on icon "Open" at bounding box center [931, 575] width 21 height 21
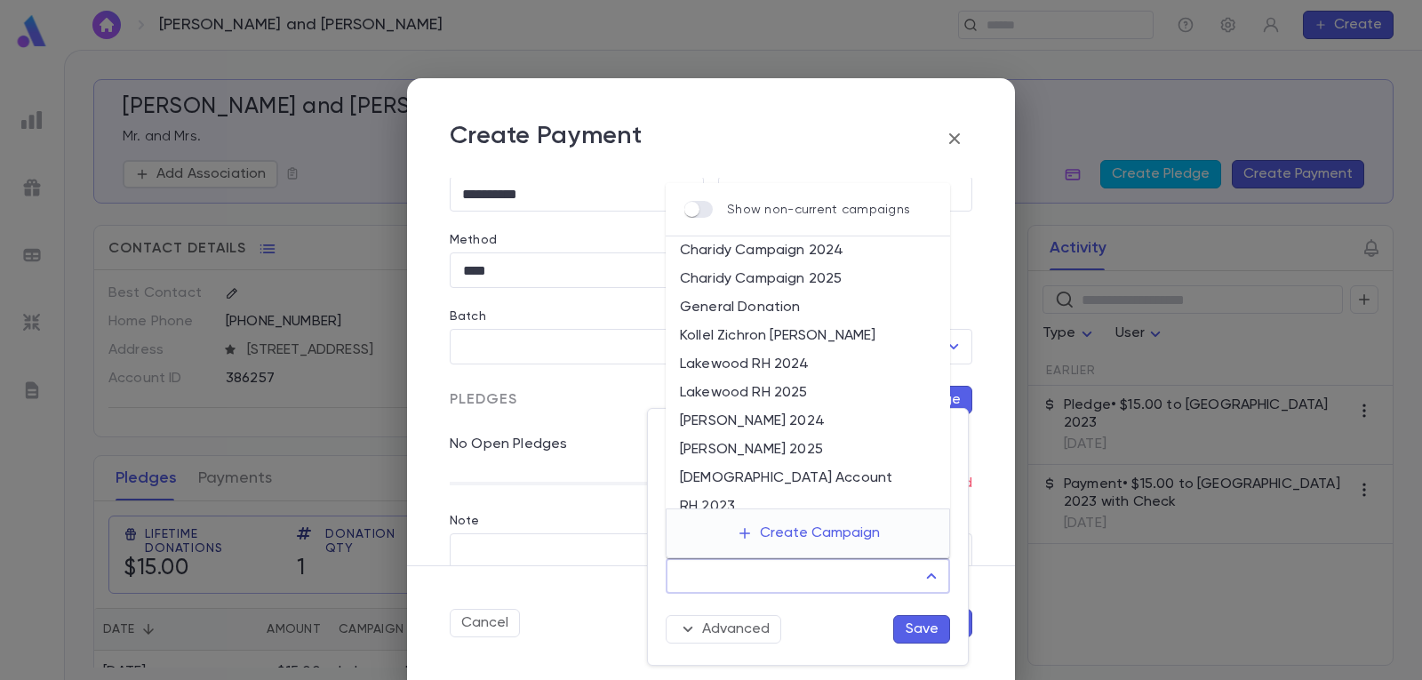
click at [803, 397] on li "Lakewood RH 2025" at bounding box center [808, 393] width 284 height 28
type input "**********"
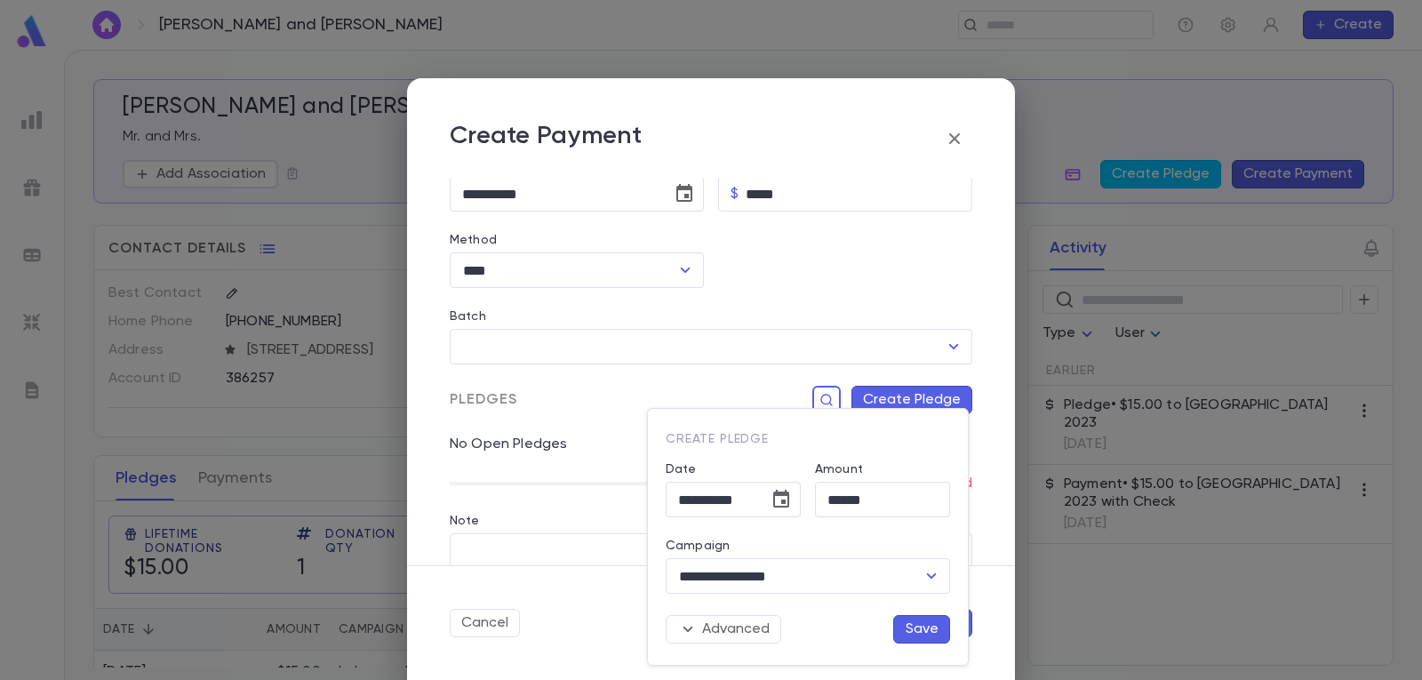
click at [915, 625] on button "Save" at bounding box center [921, 629] width 57 height 28
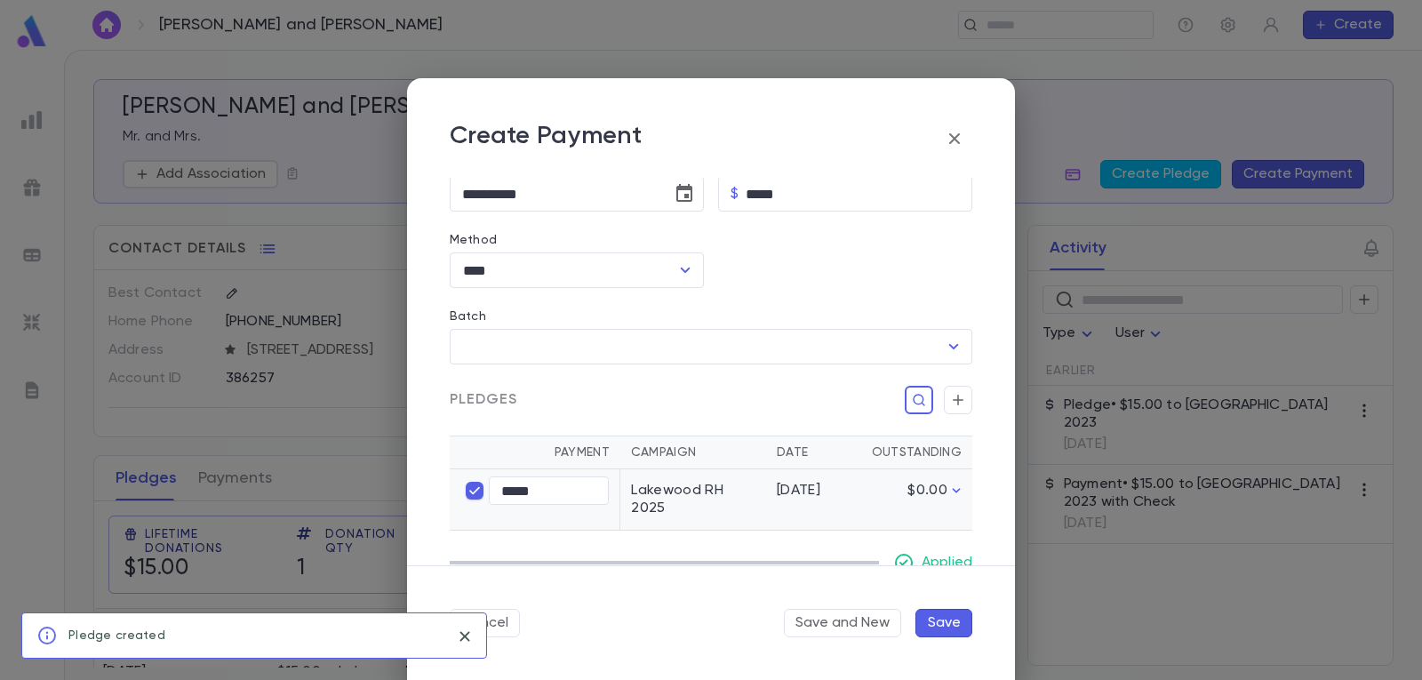
click at [947, 623] on button "Save" at bounding box center [943, 623] width 57 height 28
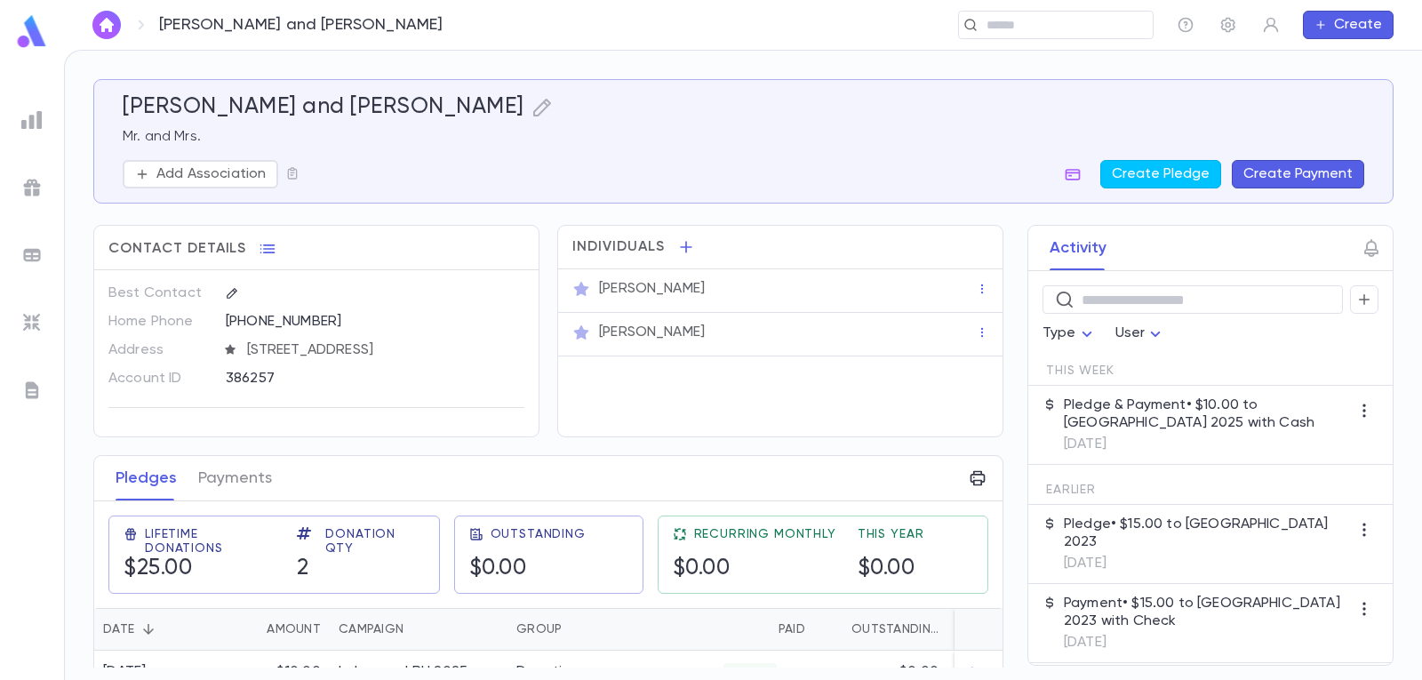
click at [108, 28] on img "button" at bounding box center [106, 25] width 21 height 14
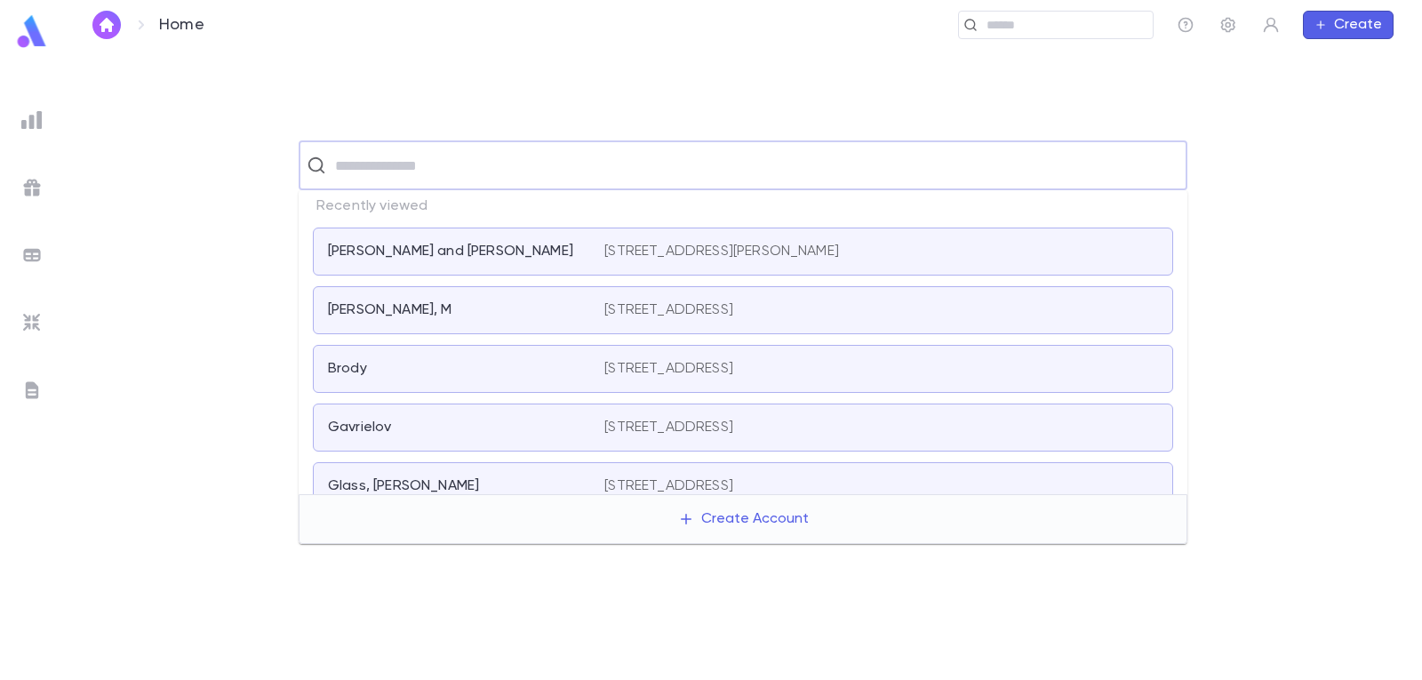
click at [496, 165] on input "text" at bounding box center [754, 165] width 849 height 34
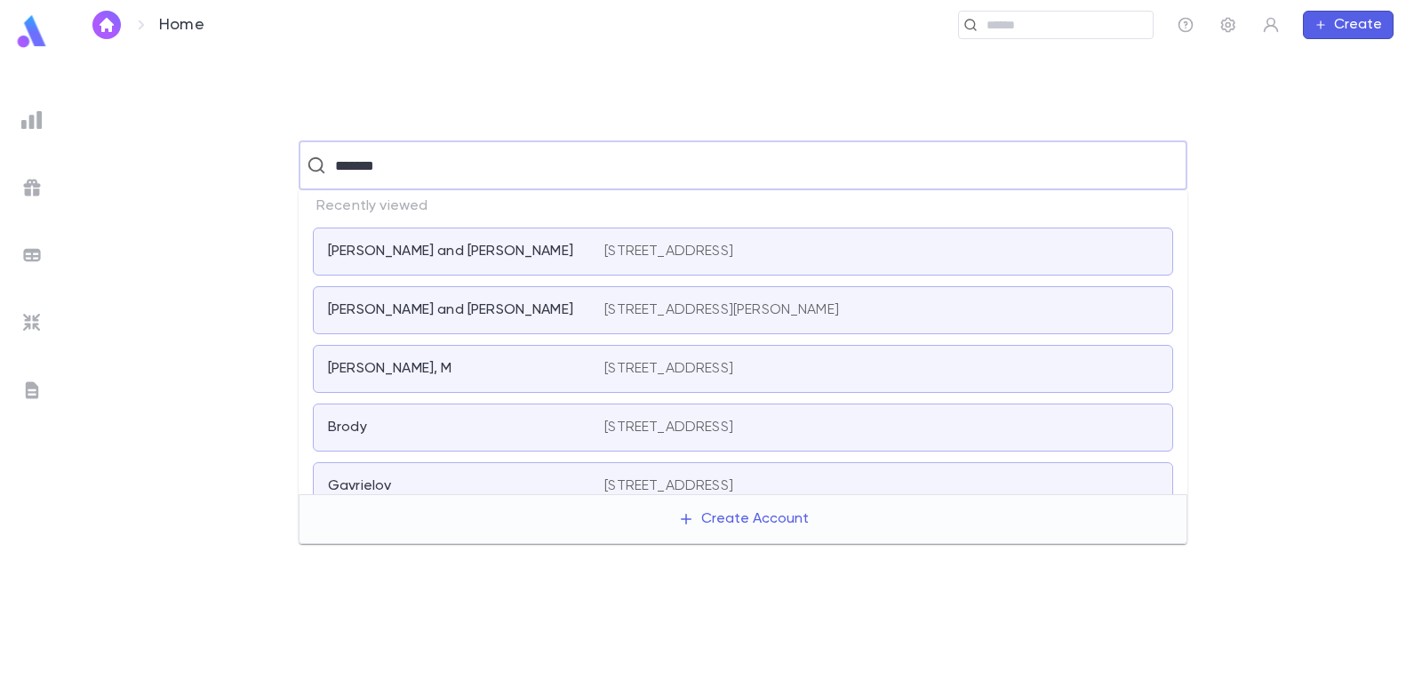
type input "********"
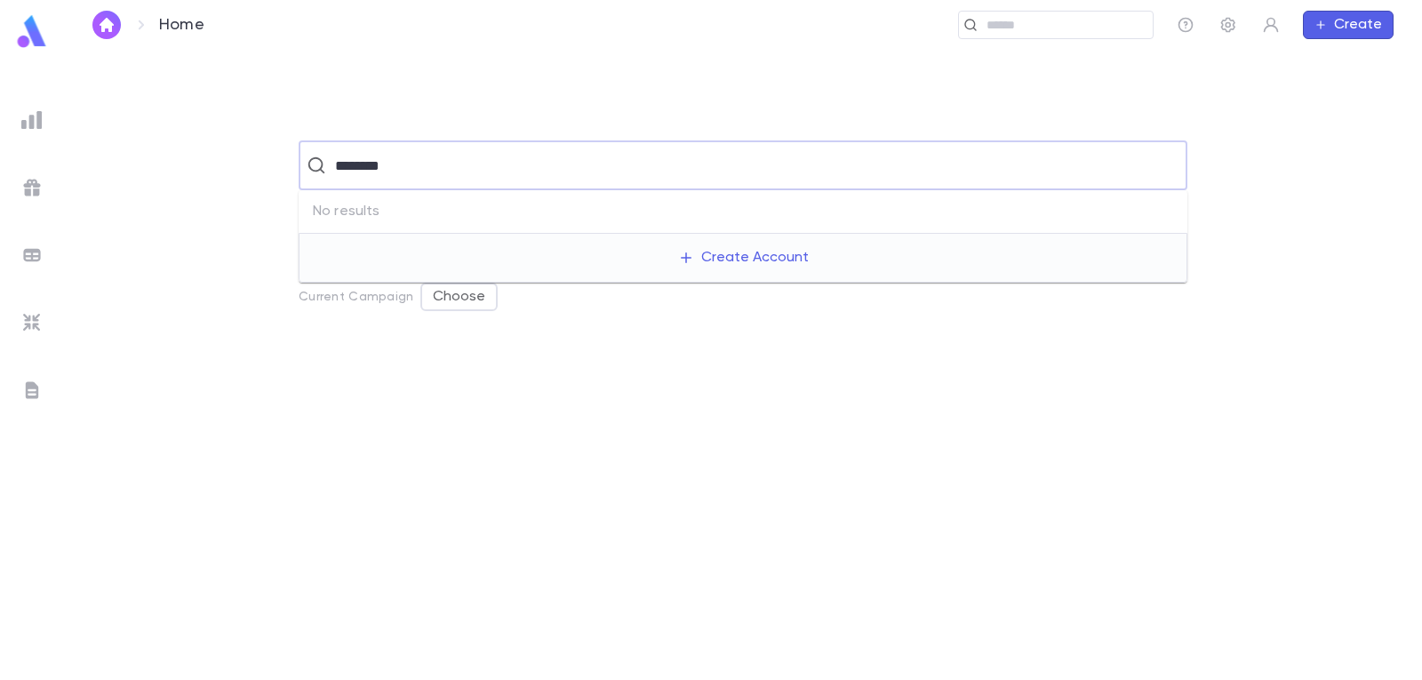
drag, startPoint x: 462, startPoint y: 151, endPoint x: 283, endPoint y: 148, distance: 179.5
click at [284, 148] on div "******** ​" at bounding box center [742, 165] width 1301 height 50
click at [765, 214] on button "Create Account" at bounding box center [743, 215] width 159 height 34
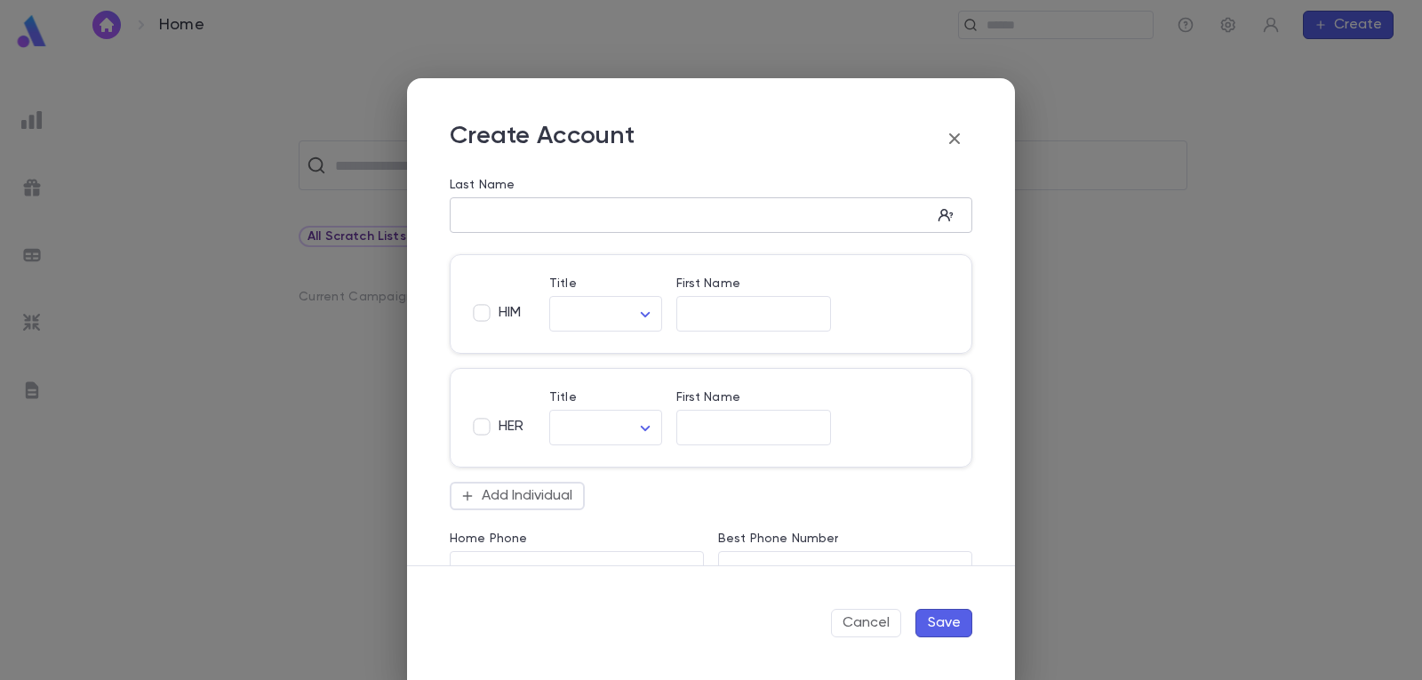
click at [599, 222] on input "Last Name" at bounding box center [691, 215] width 482 height 20
type input "*********"
click at [640, 304] on body "Home ​ Create ​ All Scratch Lists Current Campaign Choose Profile Log out Accou…" at bounding box center [711, 364] width 1422 height 629
click at [614, 355] on span "Mr." at bounding box center [642, 352] width 152 height 18
type input "***"
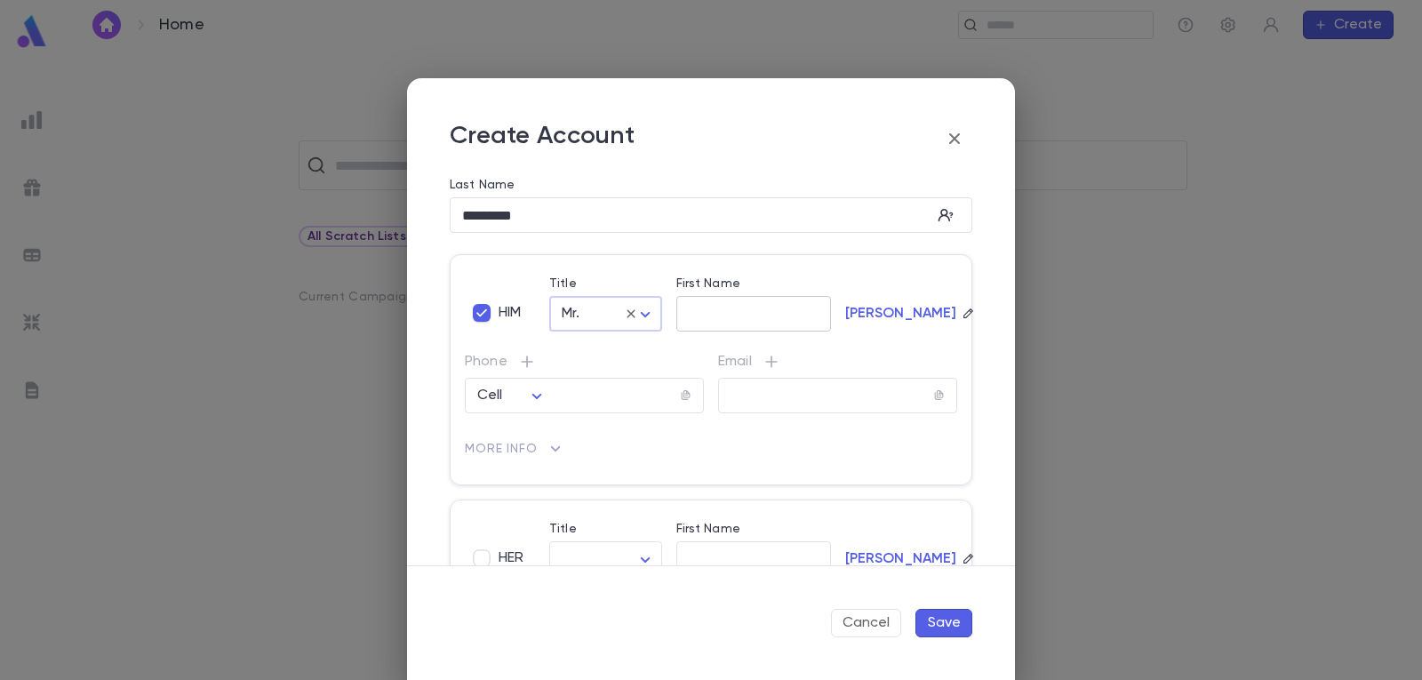
click at [702, 312] on input "First Name" at bounding box center [753, 314] width 155 height 20
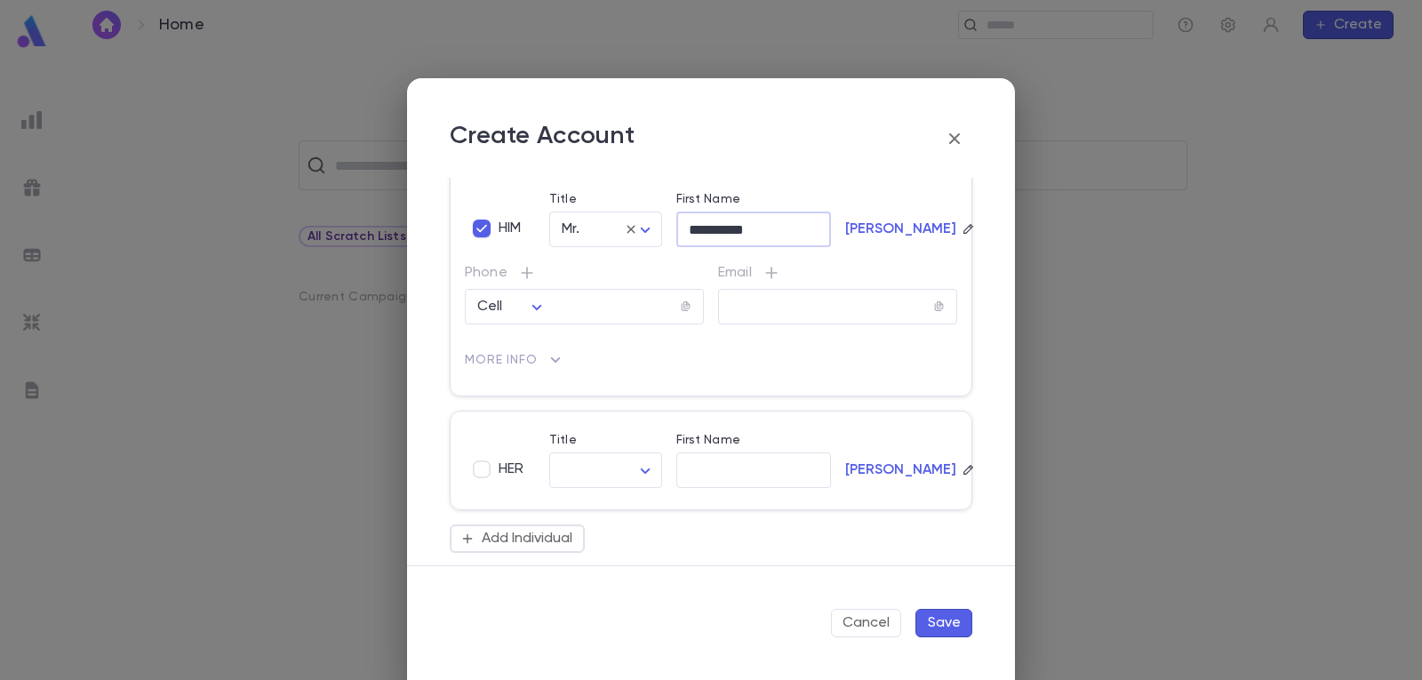
scroll to position [178, 0]
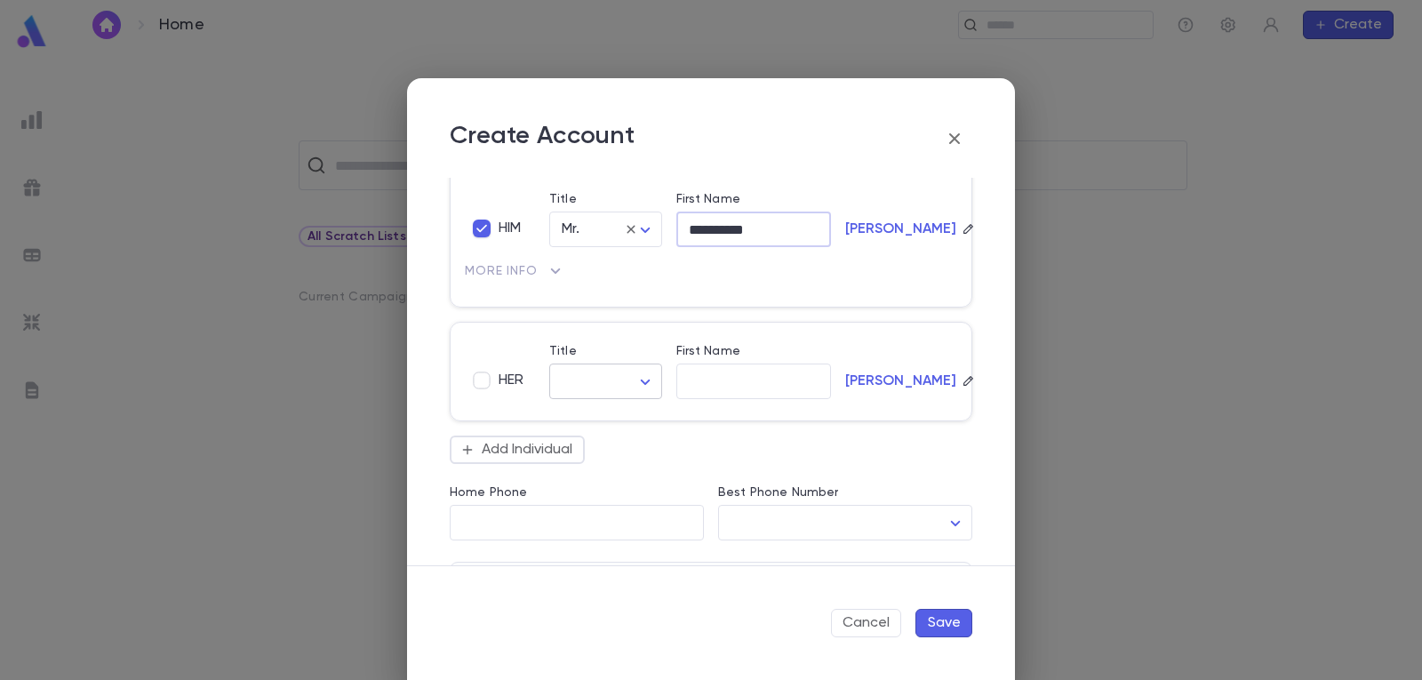
type input "**********"
click at [645, 386] on body "**********" at bounding box center [711, 364] width 1422 height 629
click at [594, 414] on span "Mrs." at bounding box center [606, 420] width 81 height 18
type input "****"
click at [729, 383] on input "First Name" at bounding box center [753, 381] width 155 height 20
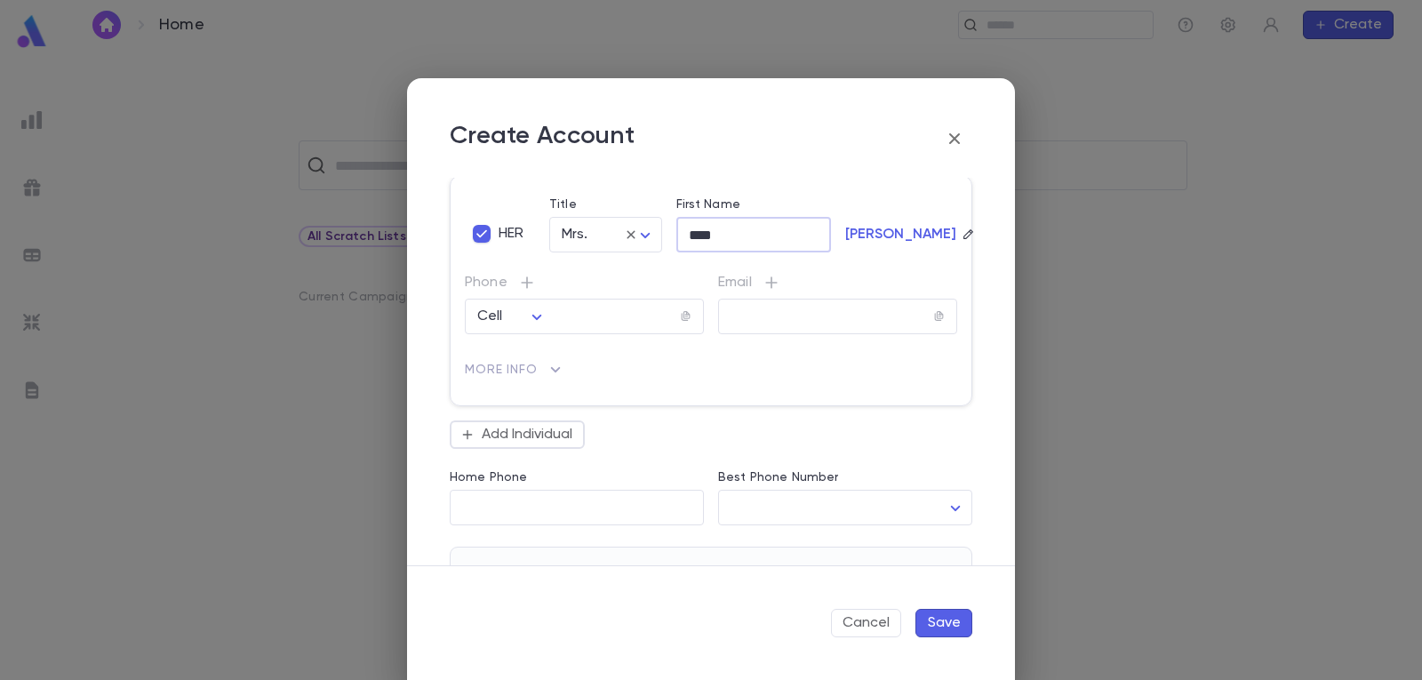
scroll to position [355, 0]
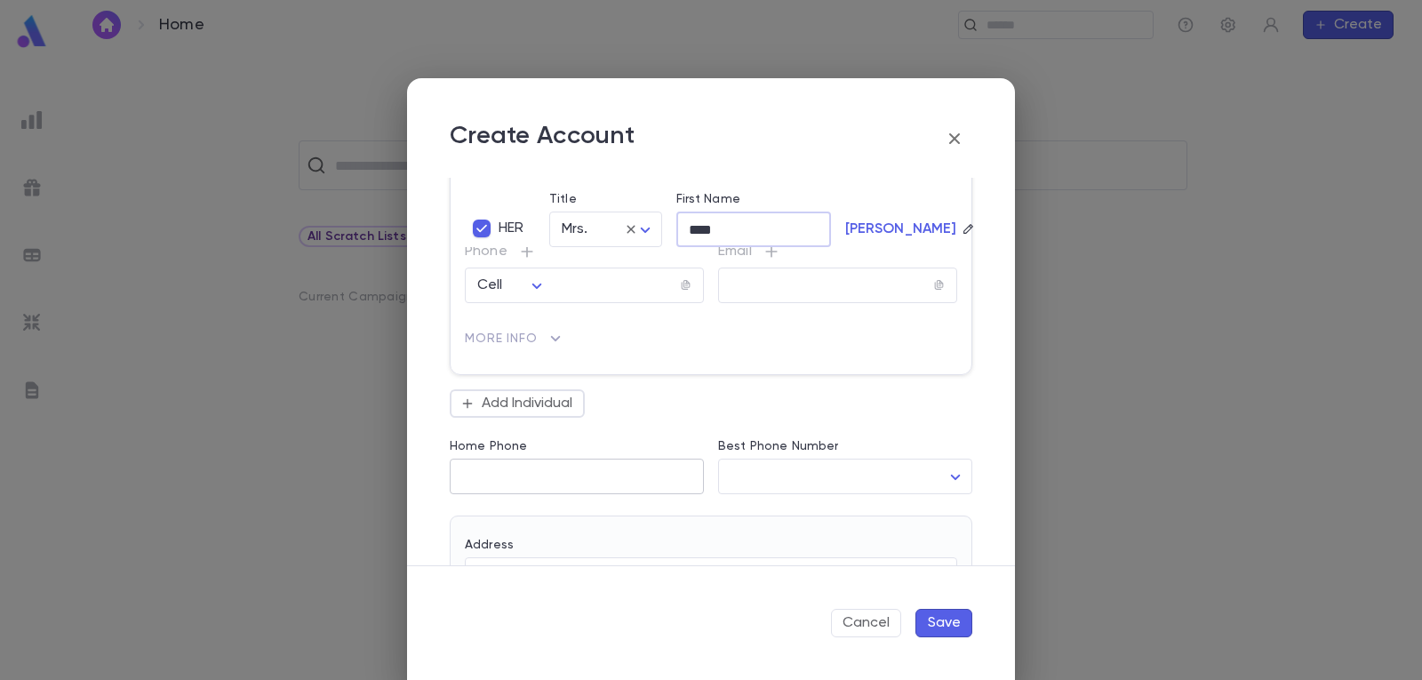
type input "****"
click at [580, 481] on input "Home Phone" at bounding box center [577, 476] width 254 height 20
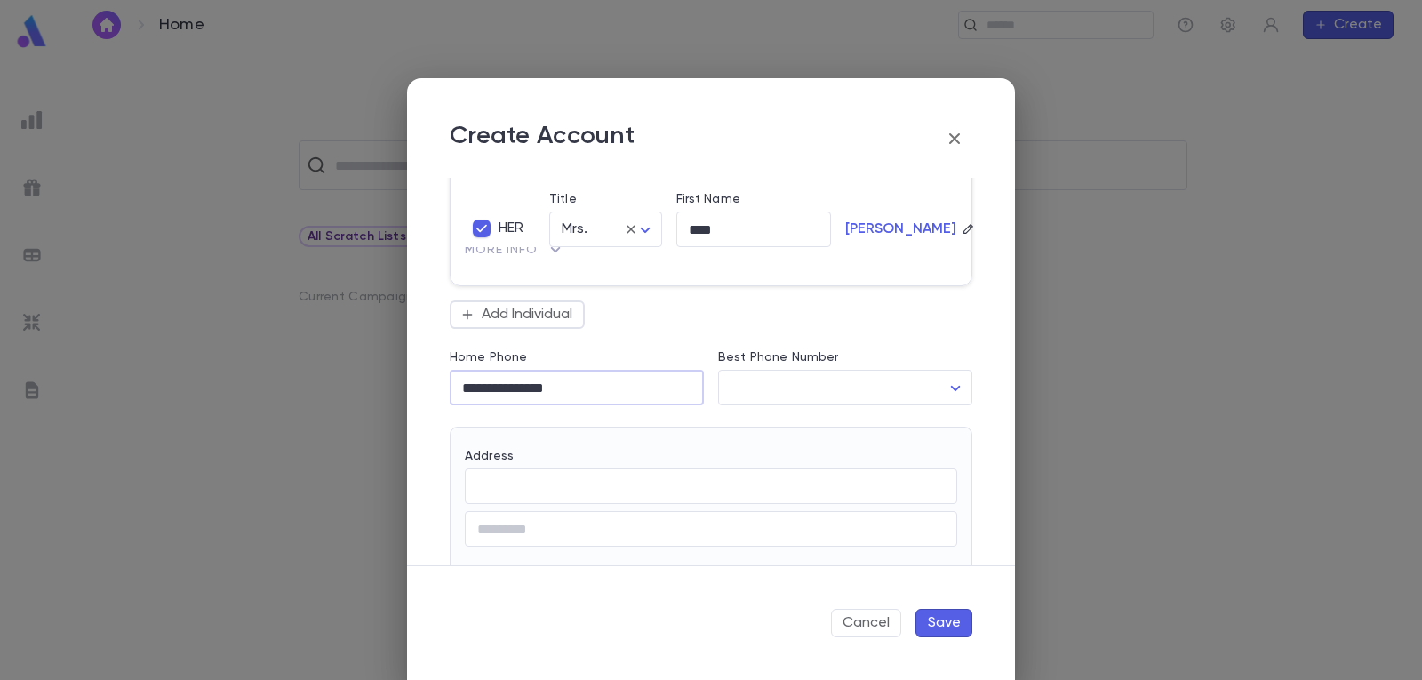
scroll to position [533, 0]
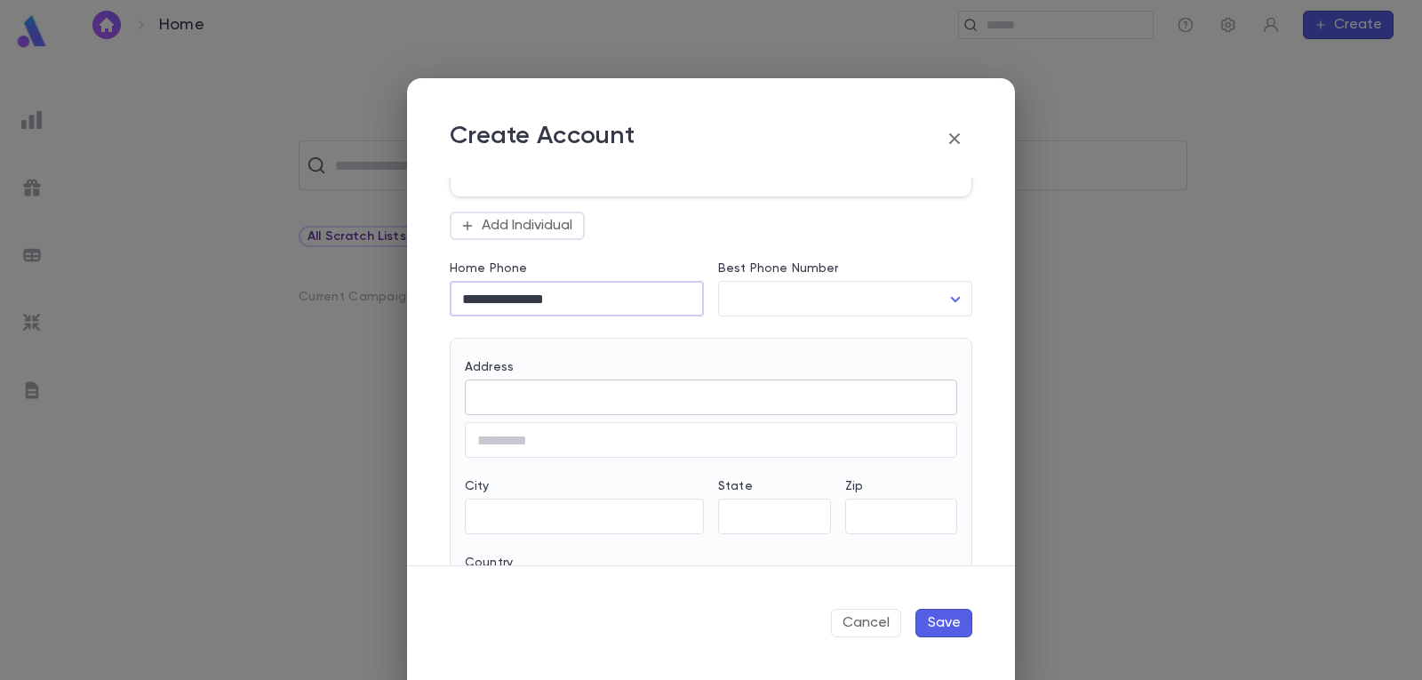
type input "**********"
click at [562, 404] on input "Address" at bounding box center [711, 397] width 492 height 20
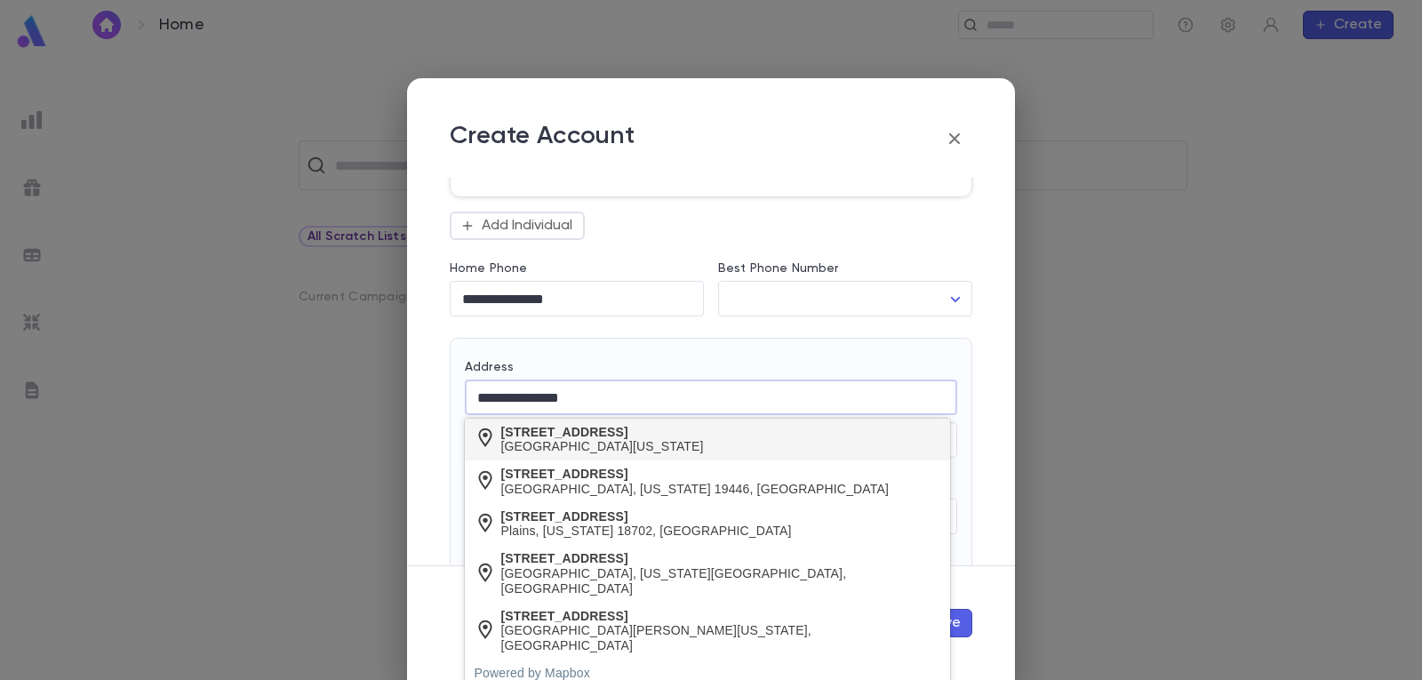
click at [581, 440] on div "[GEOGRAPHIC_DATA][US_STATE]" at bounding box center [602, 446] width 203 height 15
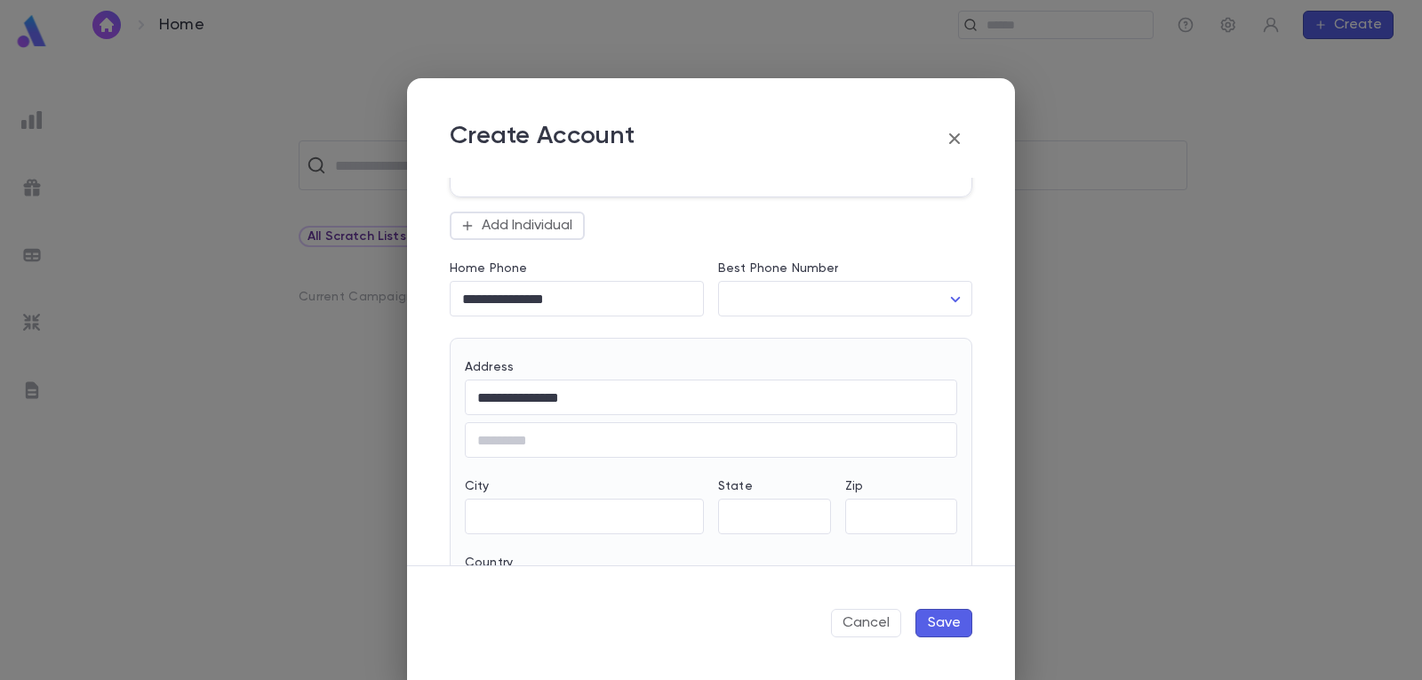
type input "**********"
type input "**"
type input "********"
type input "**********"
type input "*****"
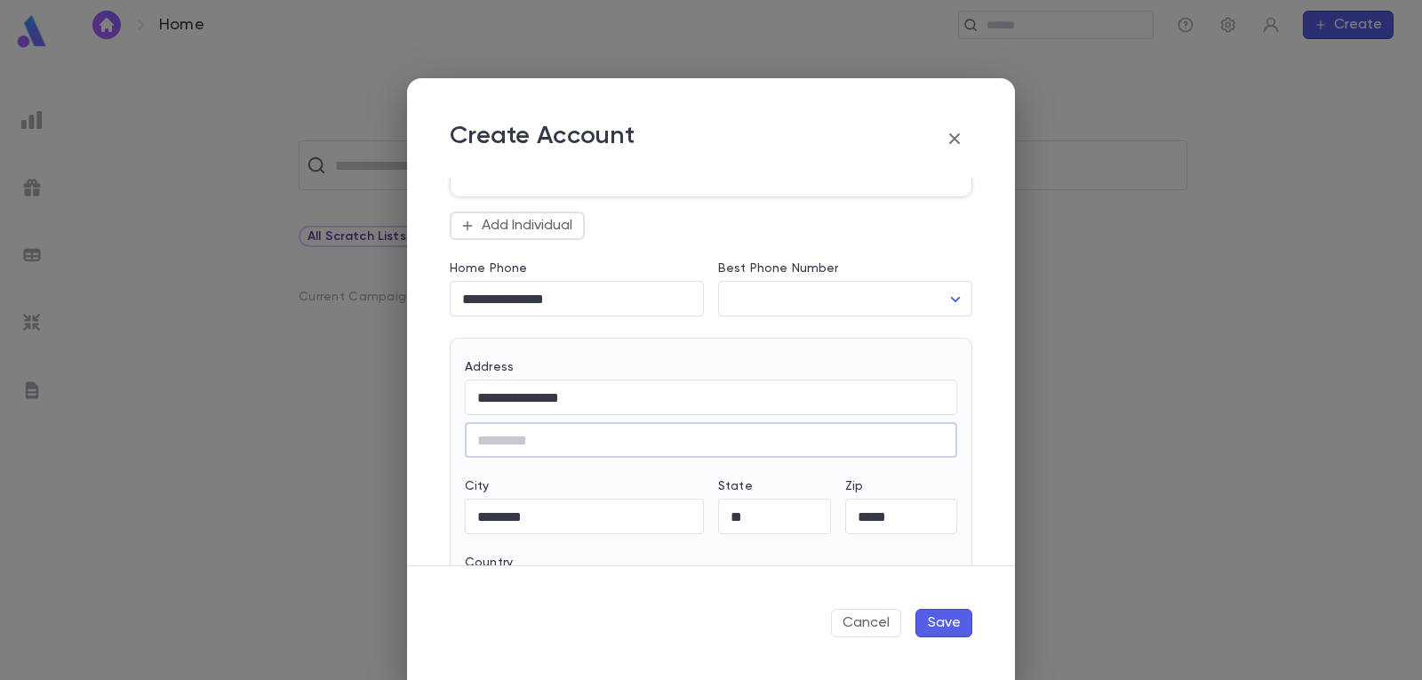
click at [952, 618] on button "Save" at bounding box center [943, 623] width 57 height 28
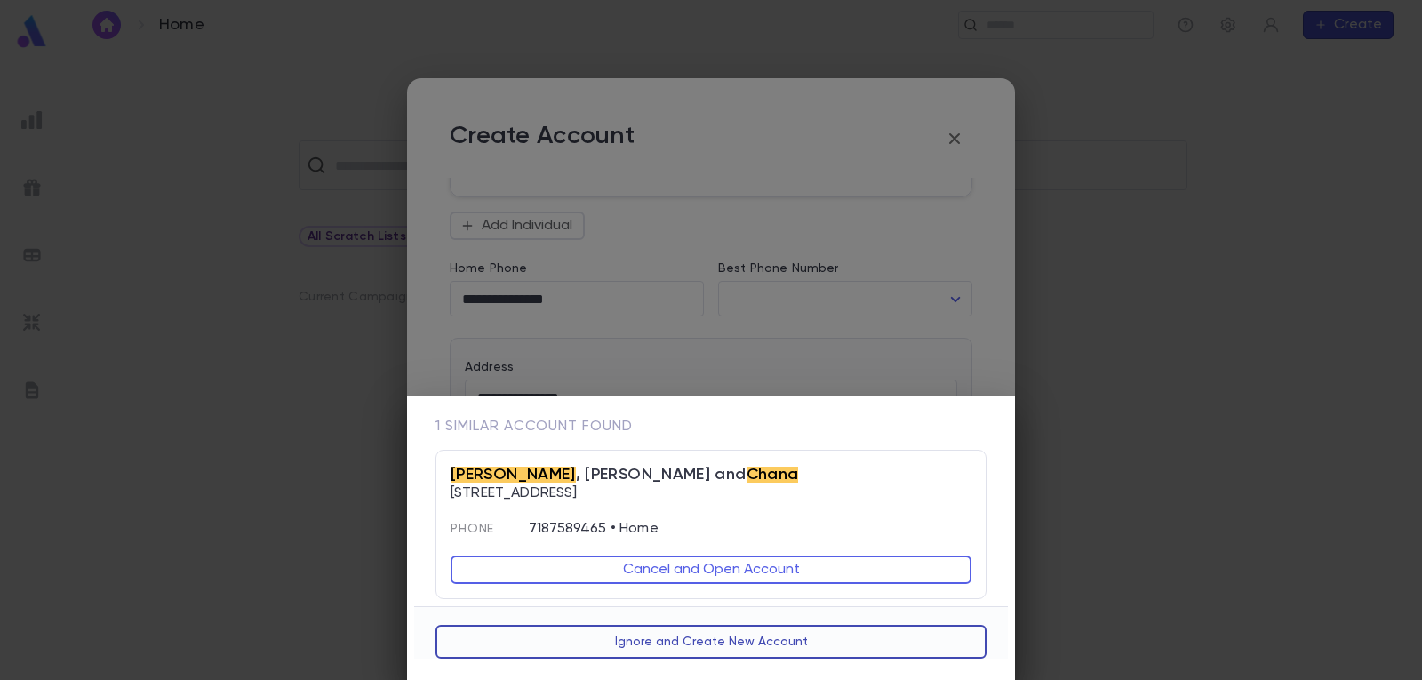
click at [727, 642] on button "Ignore and Create New Account" at bounding box center [710, 642] width 551 height 34
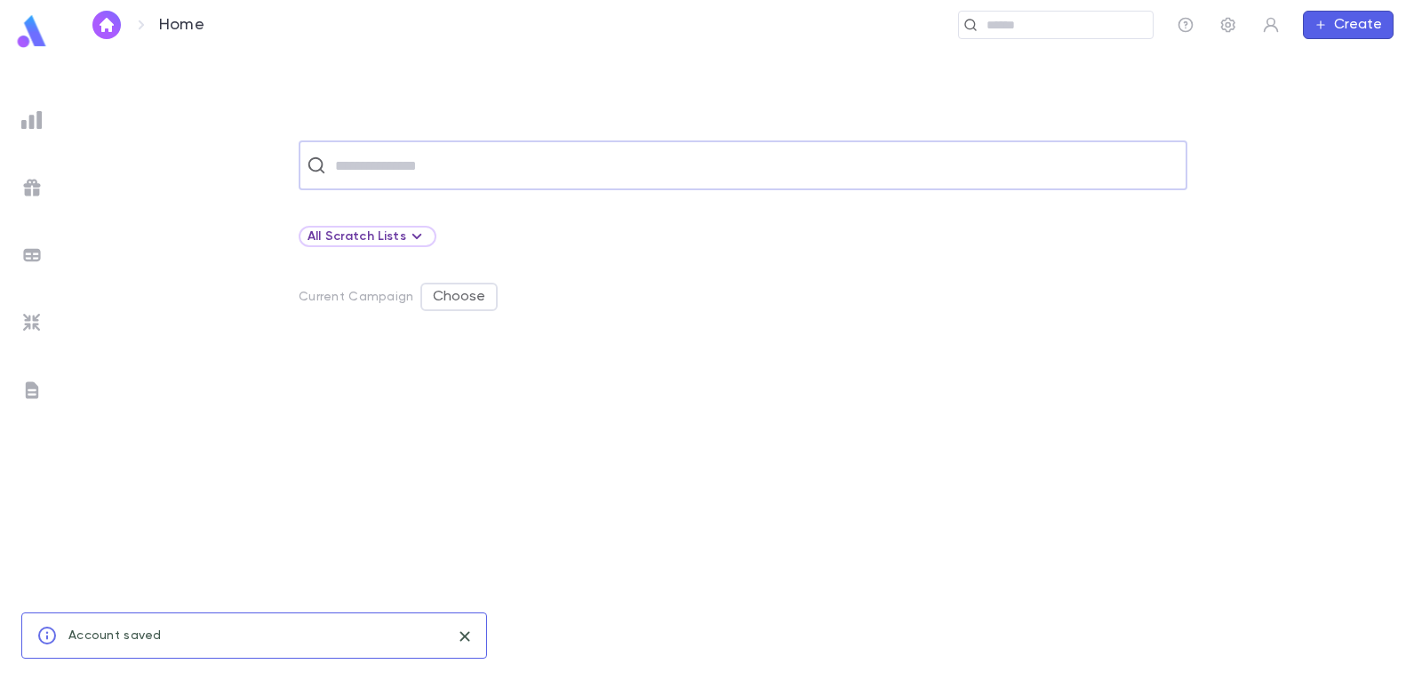
click at [871, 163] on input "text" at bounding box center [754, 165] width 849 height 34
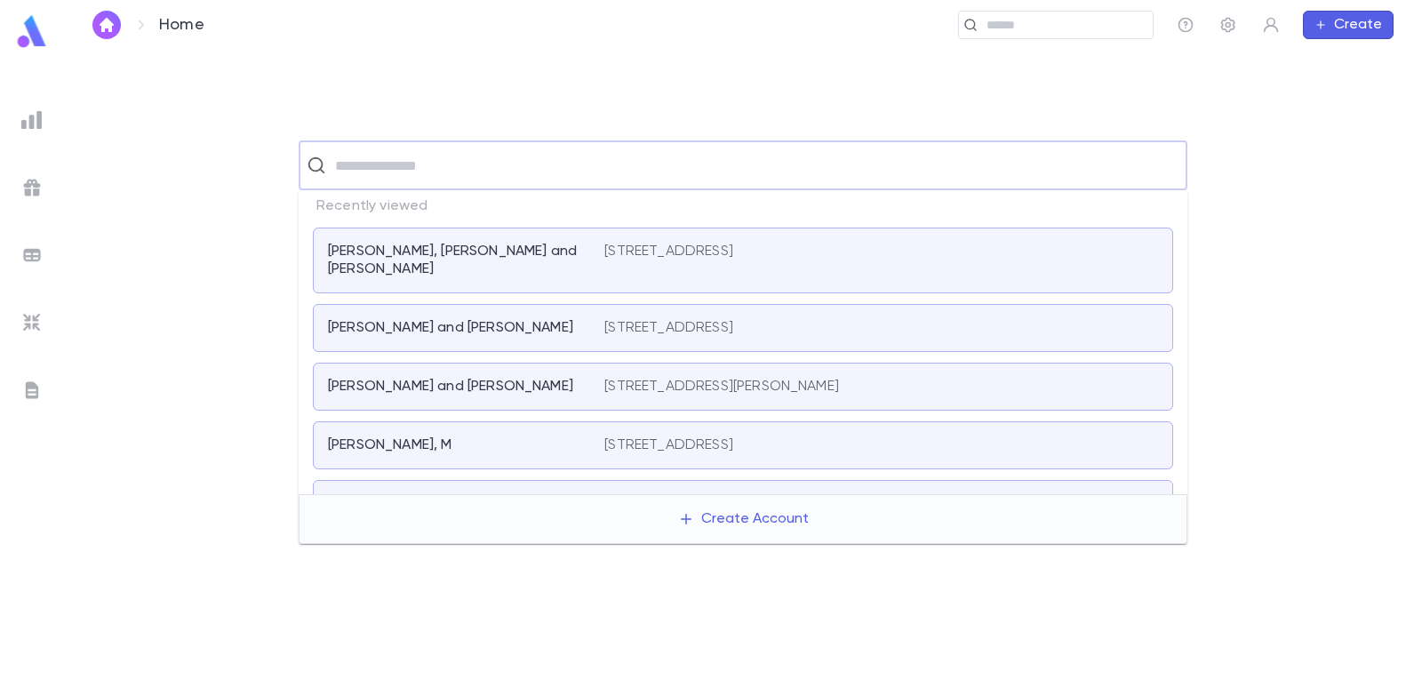
click at [691, 253] on p "[STREET_ADDRESS]" at bounding box center [668, 252] width 129 height 18
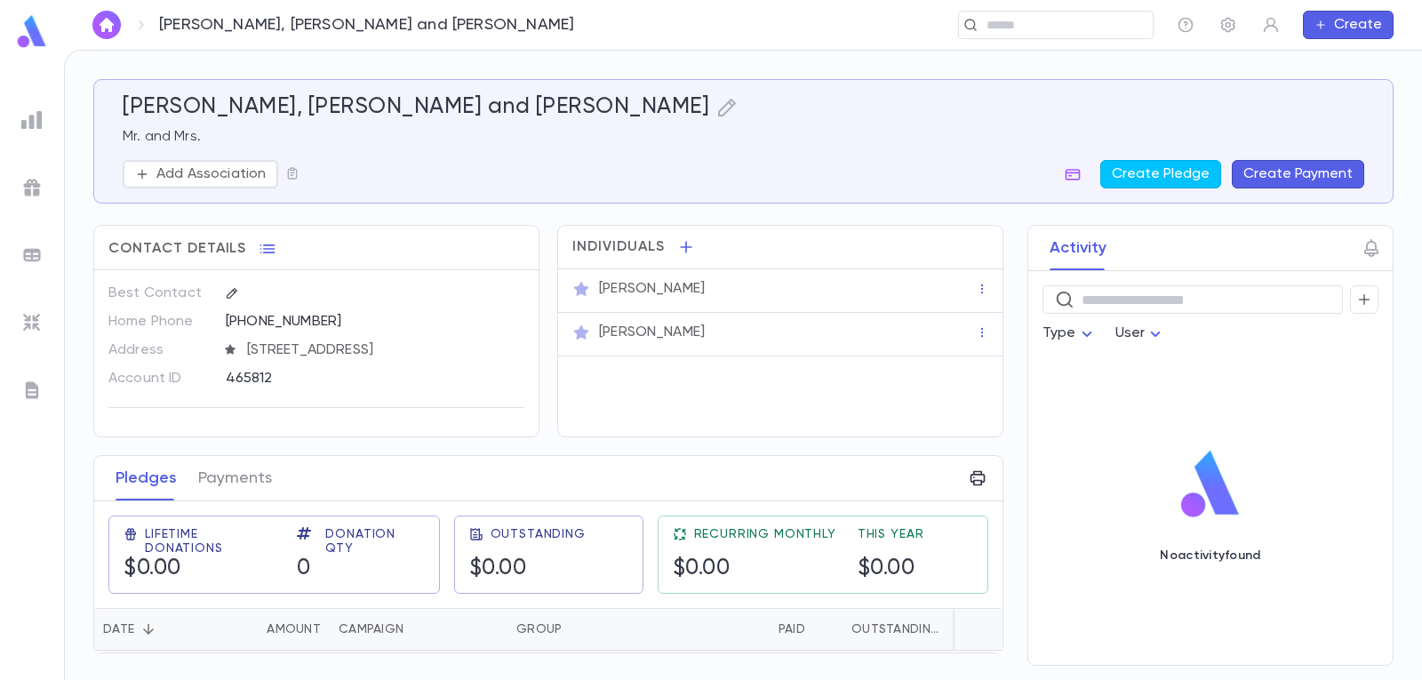
click at [1315, 175] on button "Create Payment" at bounding box center [1298, 174] width 132 height 28
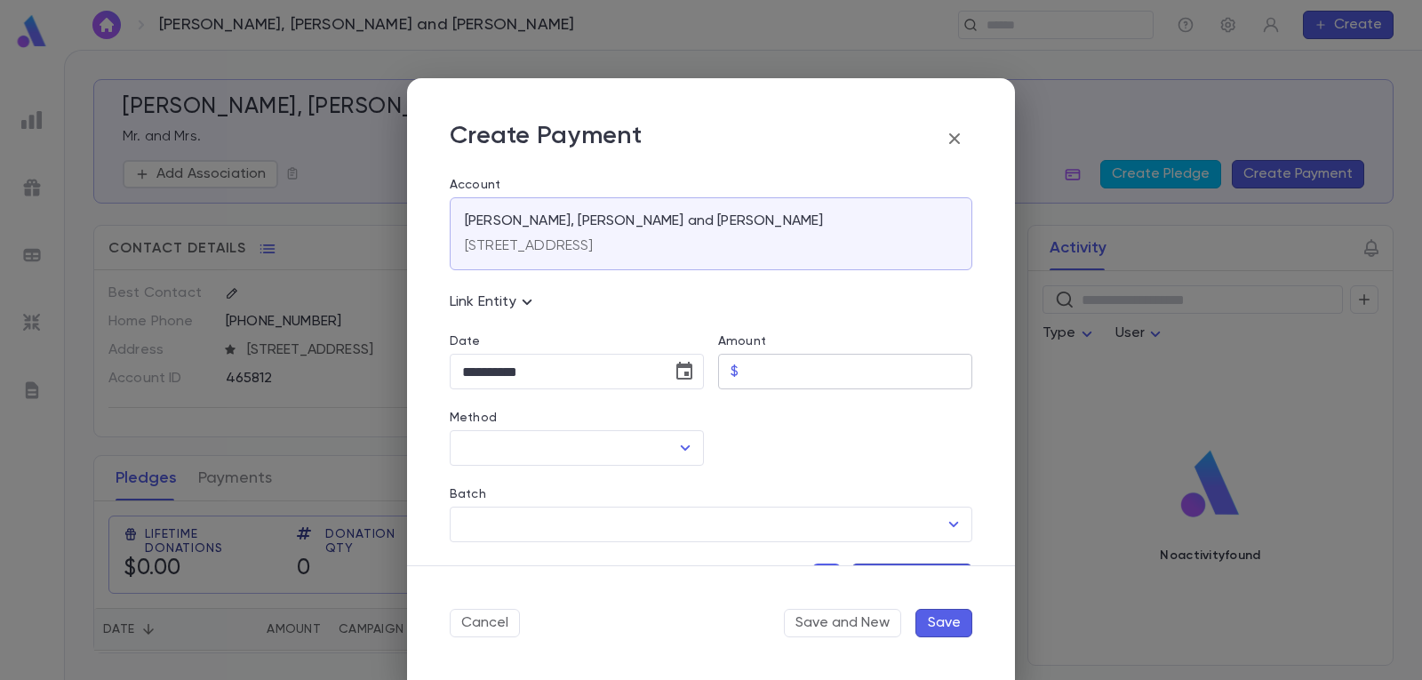
click at [852, 378] on input "Amount" at bounding box center [859, 372] width 227 height 35
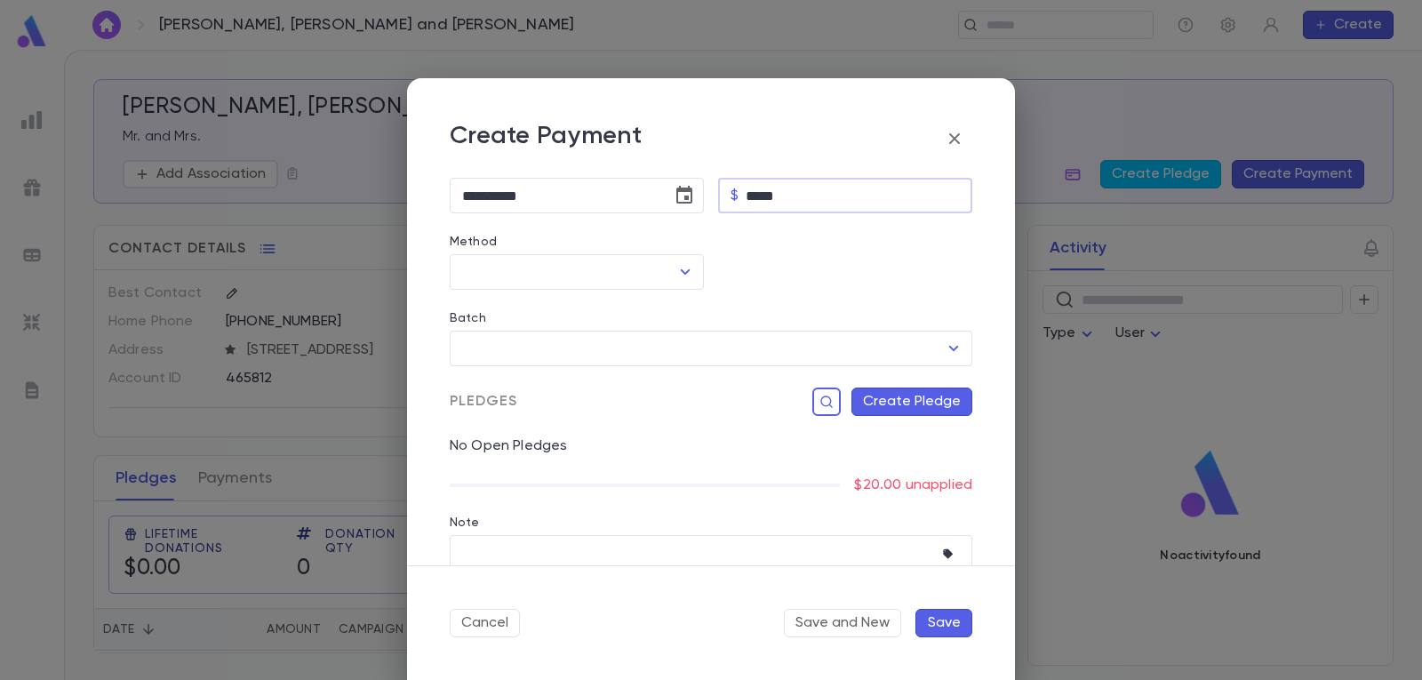
scroll to position [178, 0]
click at [681, 271] on icon "Open" at bounding box center [686, 269] width 10 height 5
type input "*****"
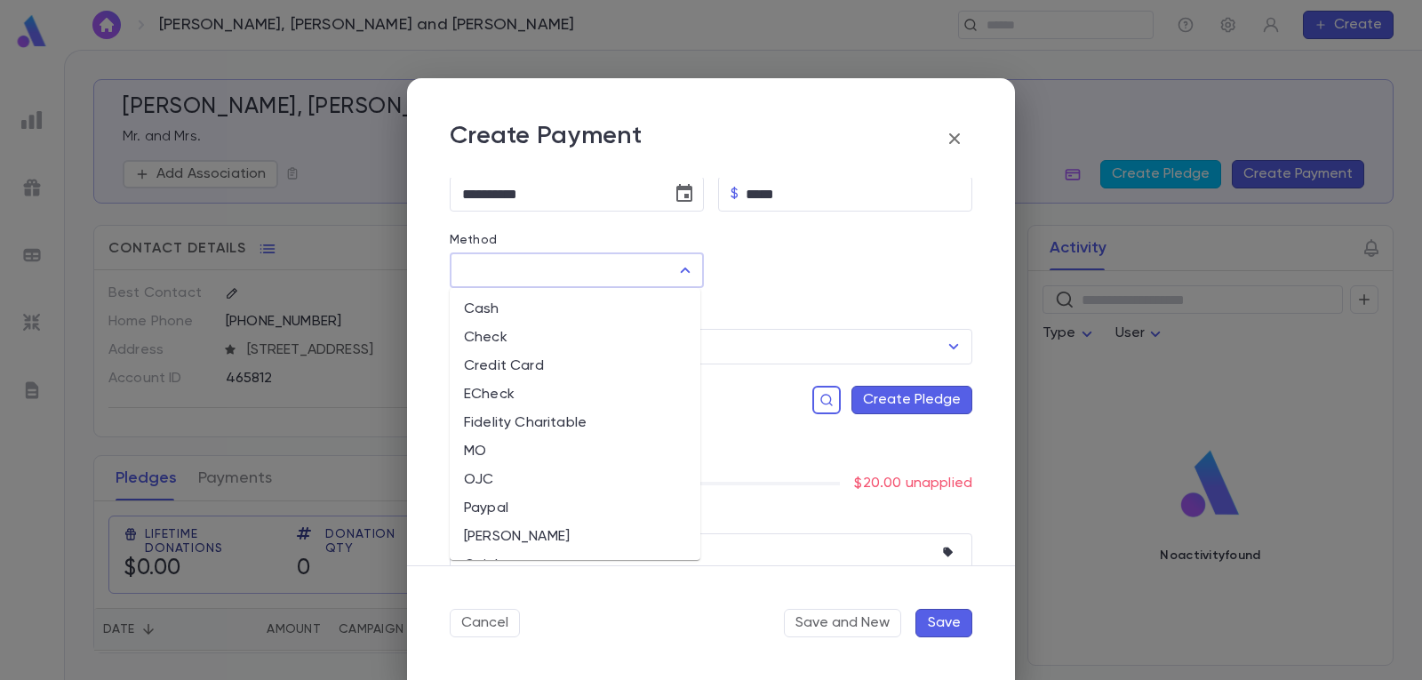
click at [621, 309] on li "Cash" at bounding box center [575, 309] width 251 height 28
type input "****"
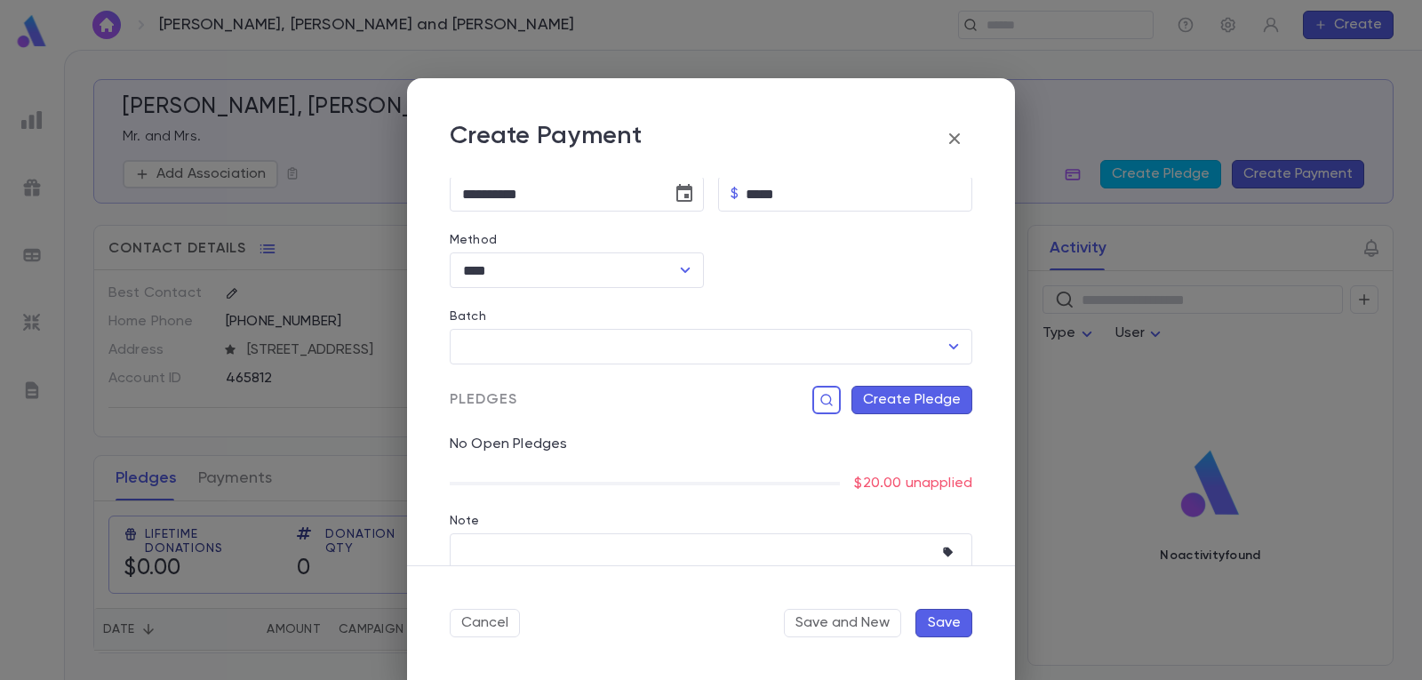
click at [921, 403] on button "Create Pledge" at bounding box center [911, 400] width 121 height 28
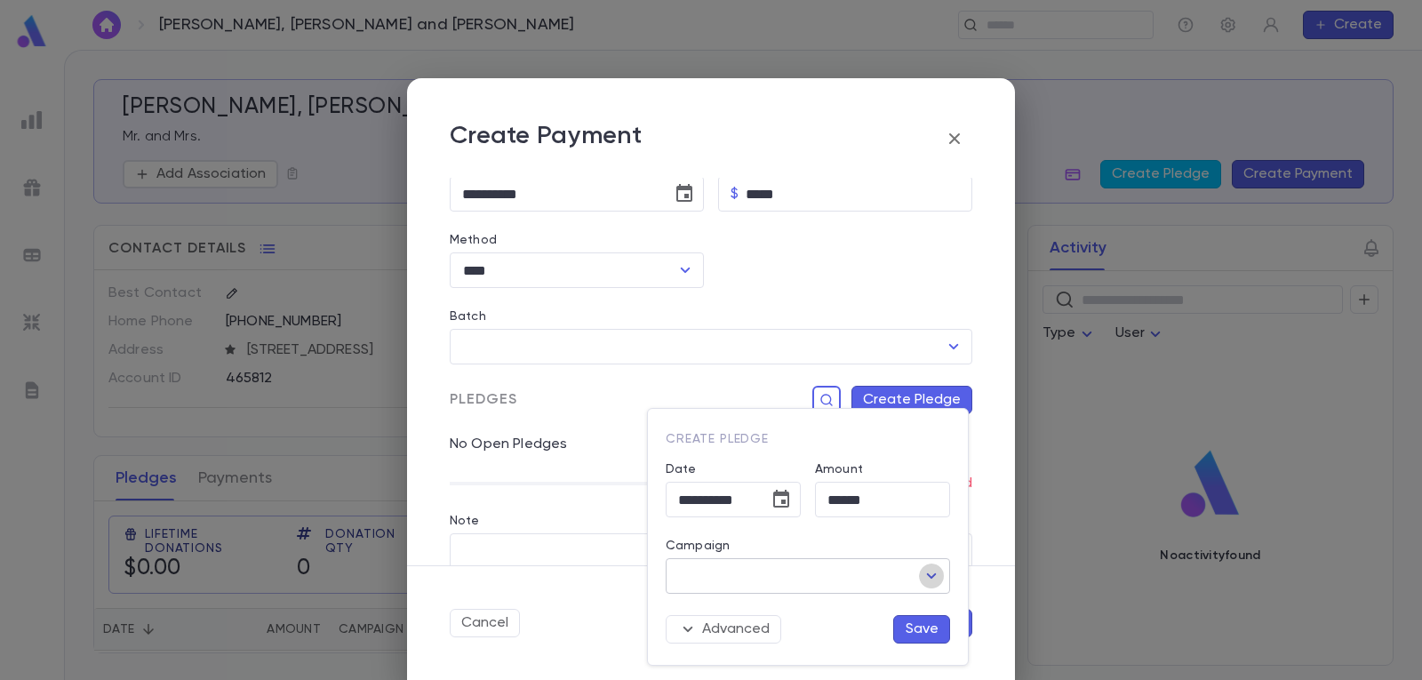
click at [933, 575] on icon "Open" at bounding box center [932, 575] width 10 height 5
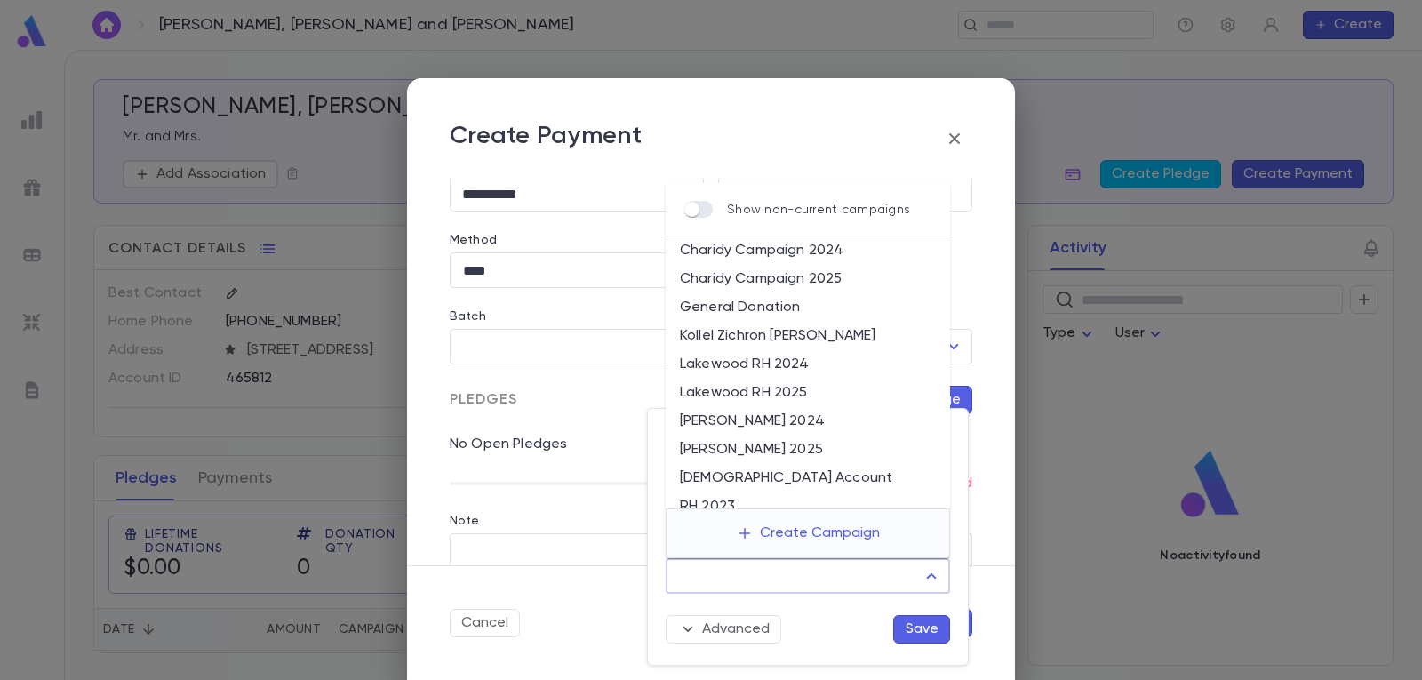
drag, startPoint x: 812, startPoint y: 388, endPoint x: 833, endPoint y: 440, distance: 55.8
click at [813, 388] on li "Lakewood RH 2025" at bounding box center [808, 393] width 284 height 28
type input "**********"
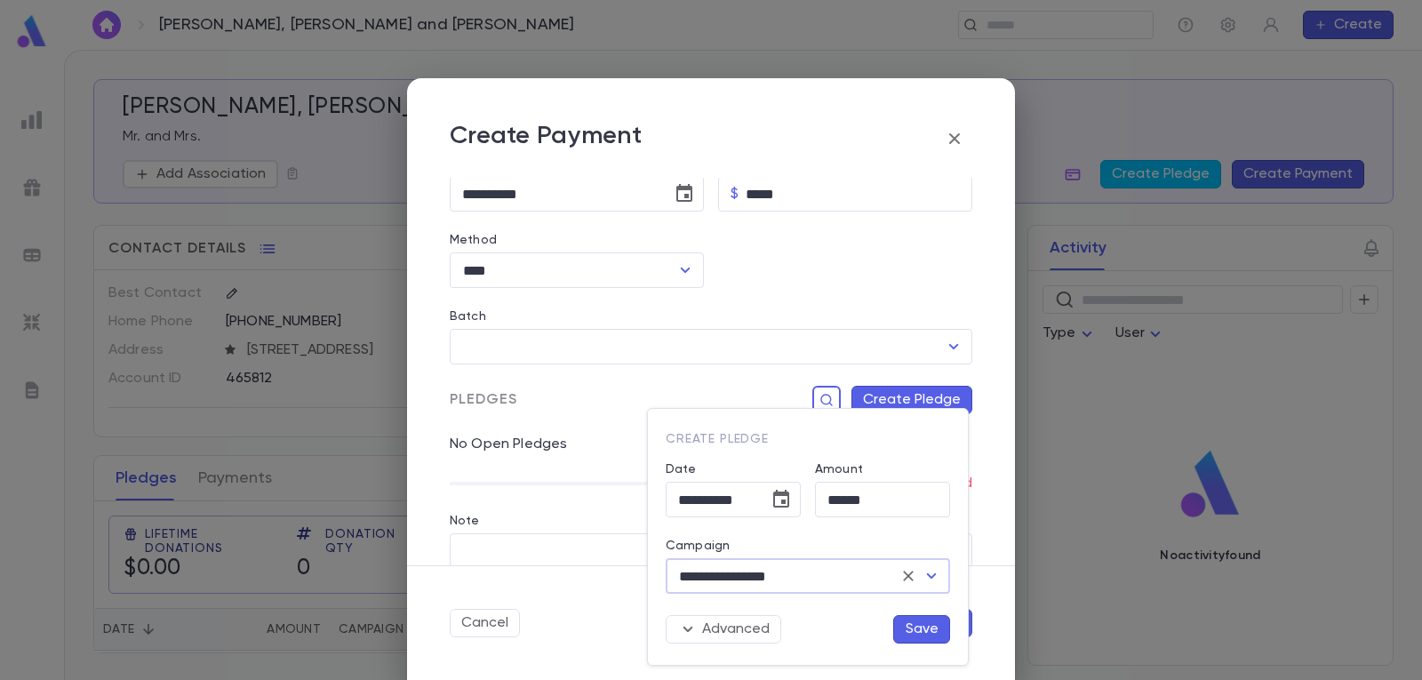
click at [922, 628] on button "Save" at bounding box center [921, 629] width 57 height 28
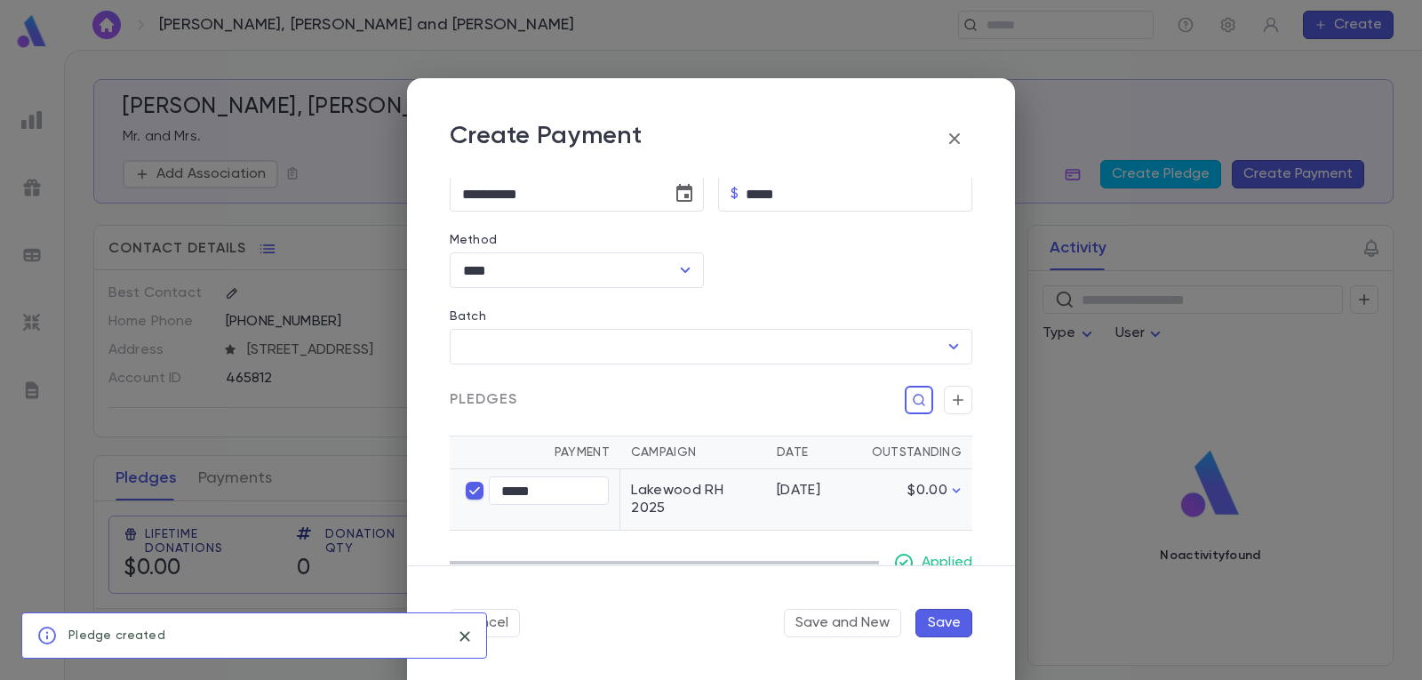
click at [941, 622] on button "Save" at bounding box center [943, 623] width 57 height 28
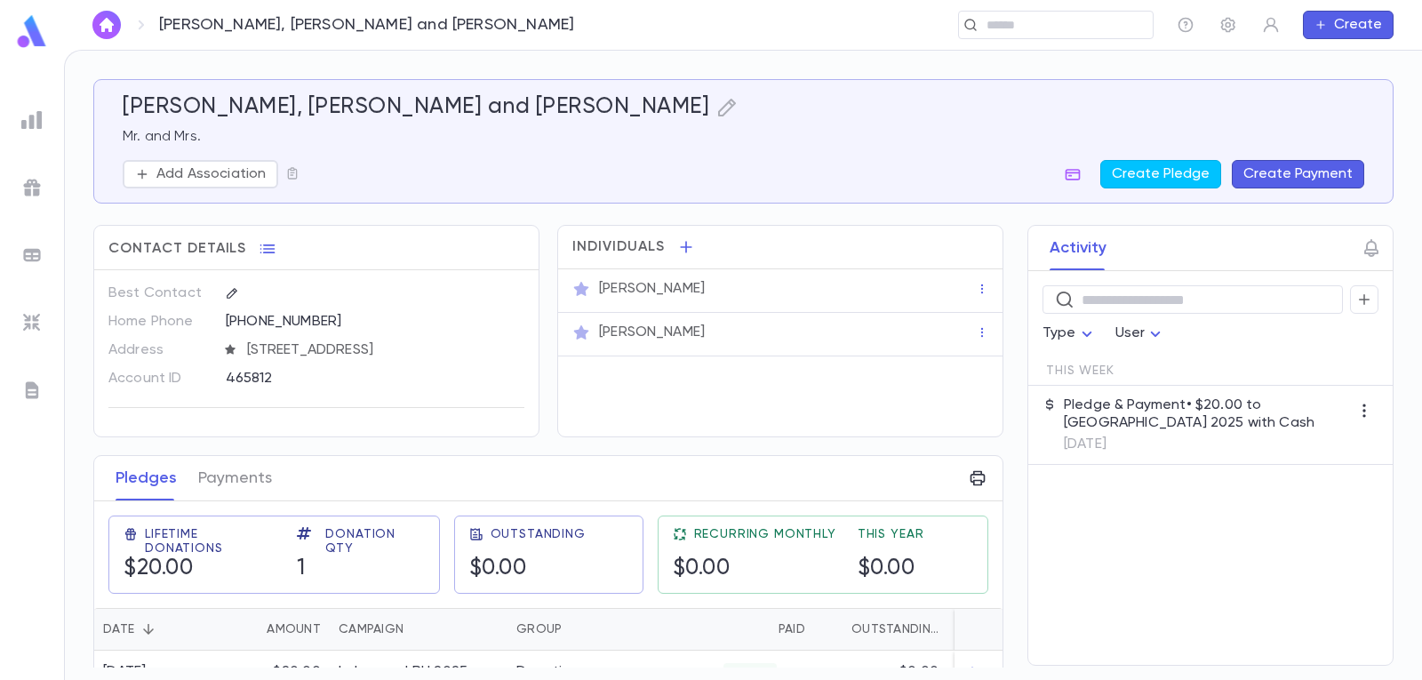
click at [108, 21] on img "button" at bounding box center [106, 25] width 21 height 14
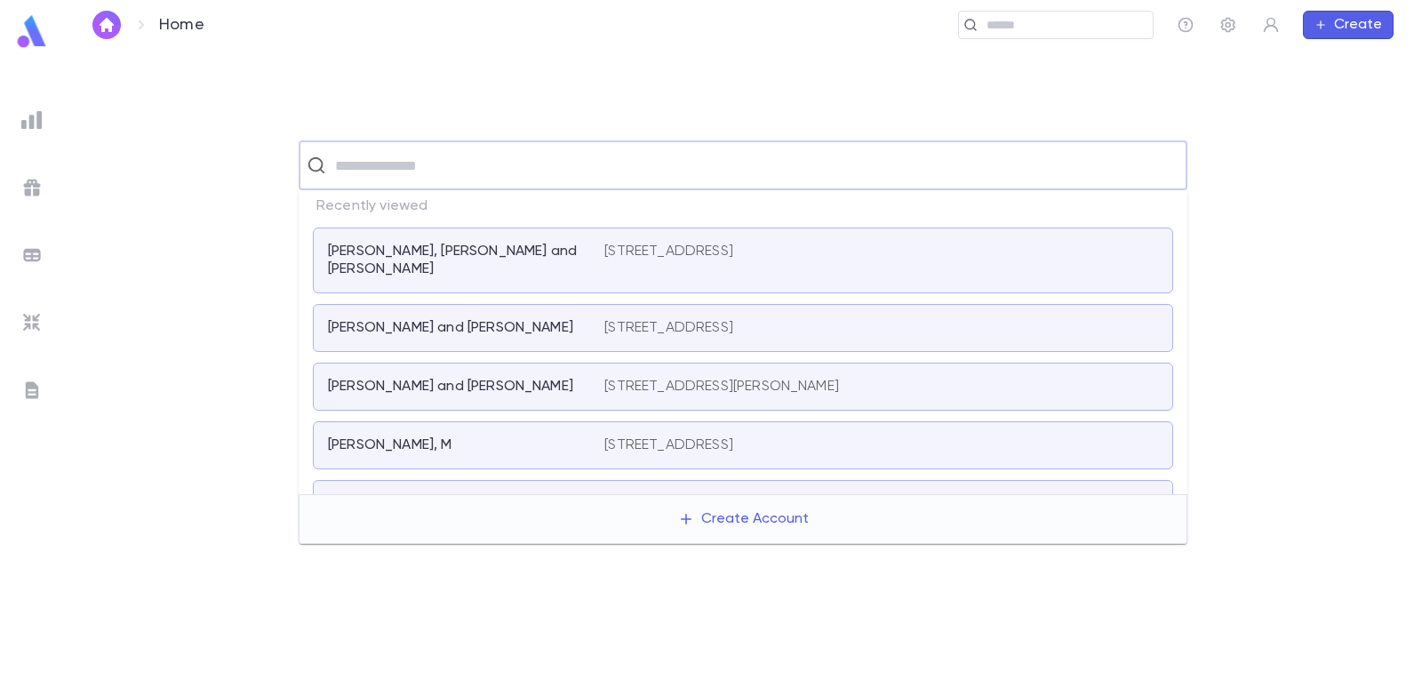
click at [371, 170] on input "text" at bounding box center [754, 165] width 849 height 34
type input "******"
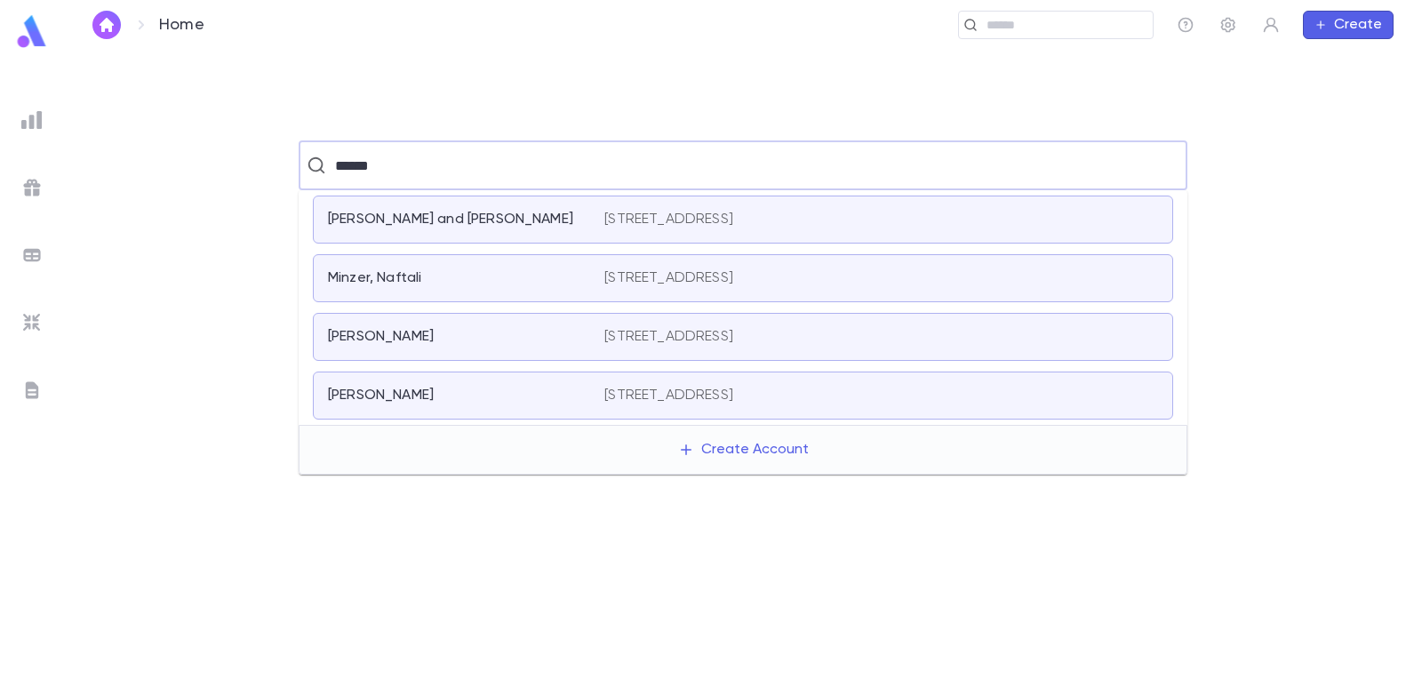
click at [711, 227] on p "[STREET_ADDRESS]" at bounding box center [668, 220] width 129 height 18
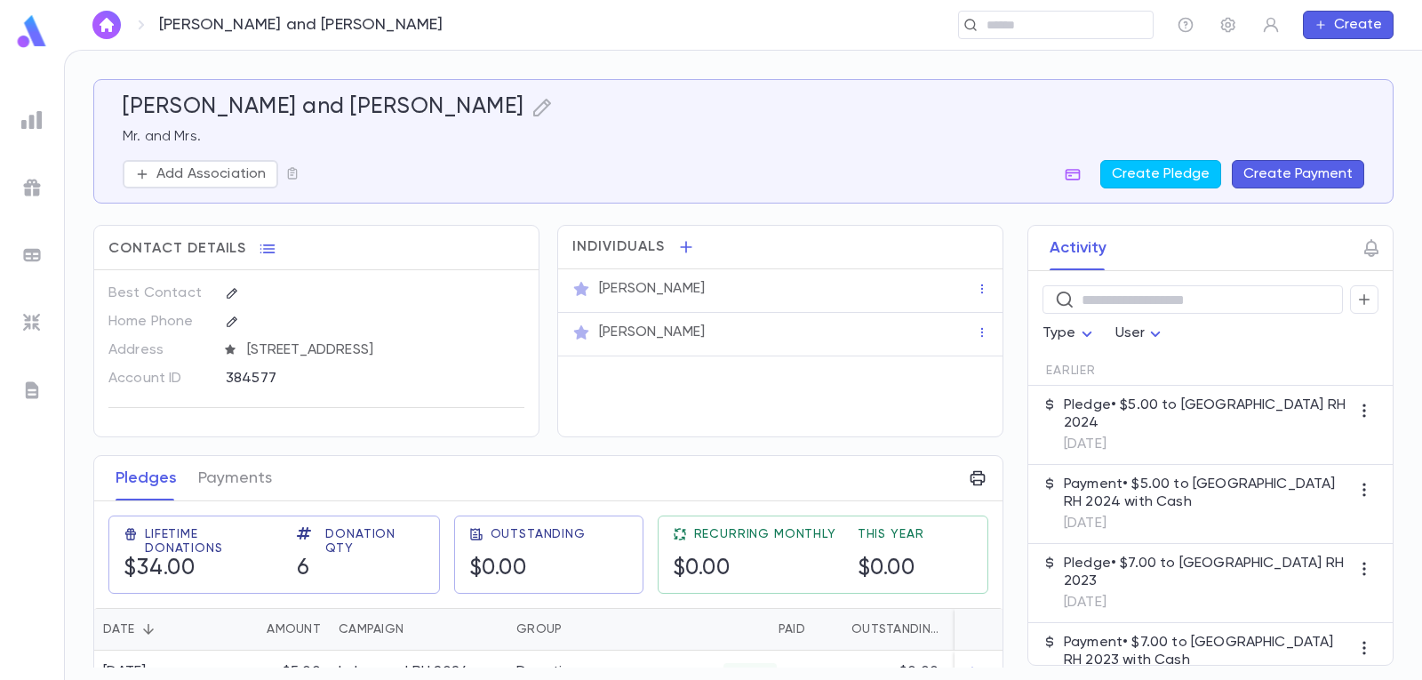
click at [1300, 173] on button "Create Payment" at bounding box center [1298, 174] width 132 height 28
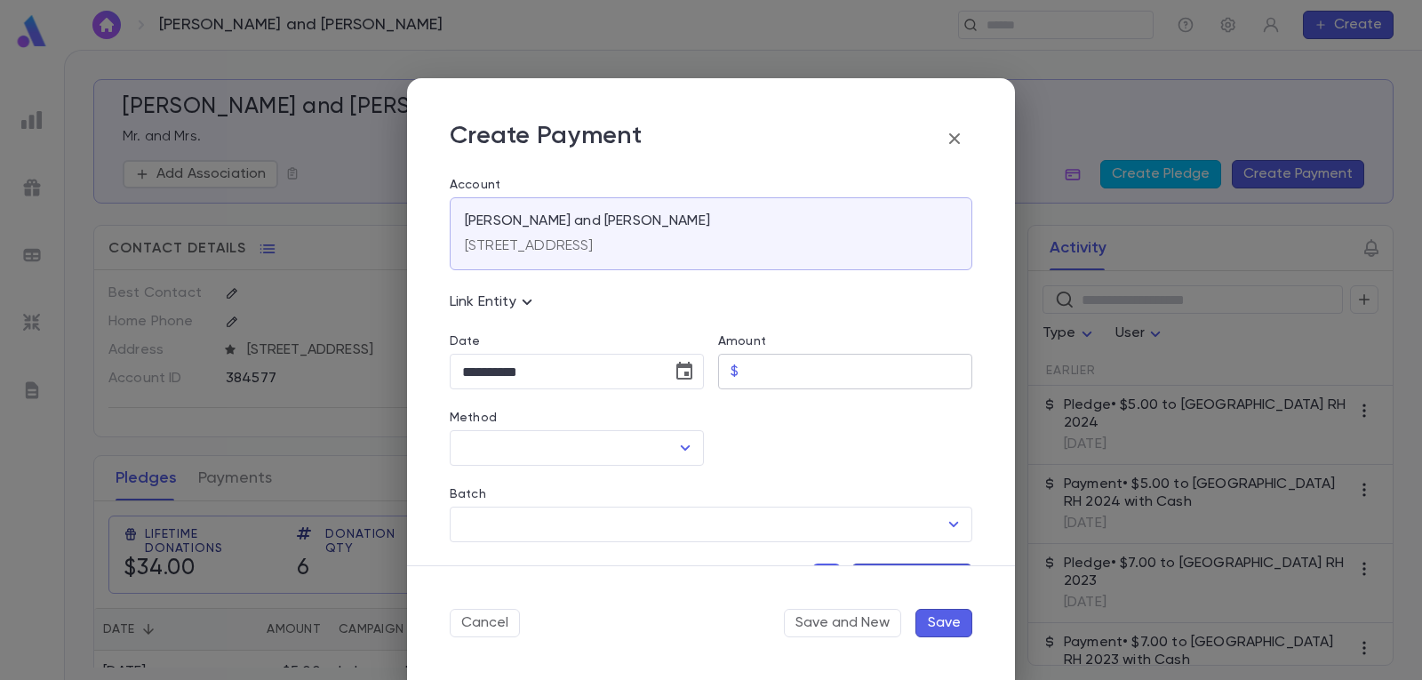
click at [836, 364] on input "Amount" at bounding box center [859, 372] width 227 height 35
click at [674, 447] on icon "Open" at bounding box center [684, 447] width 21 height 21
type input "****"
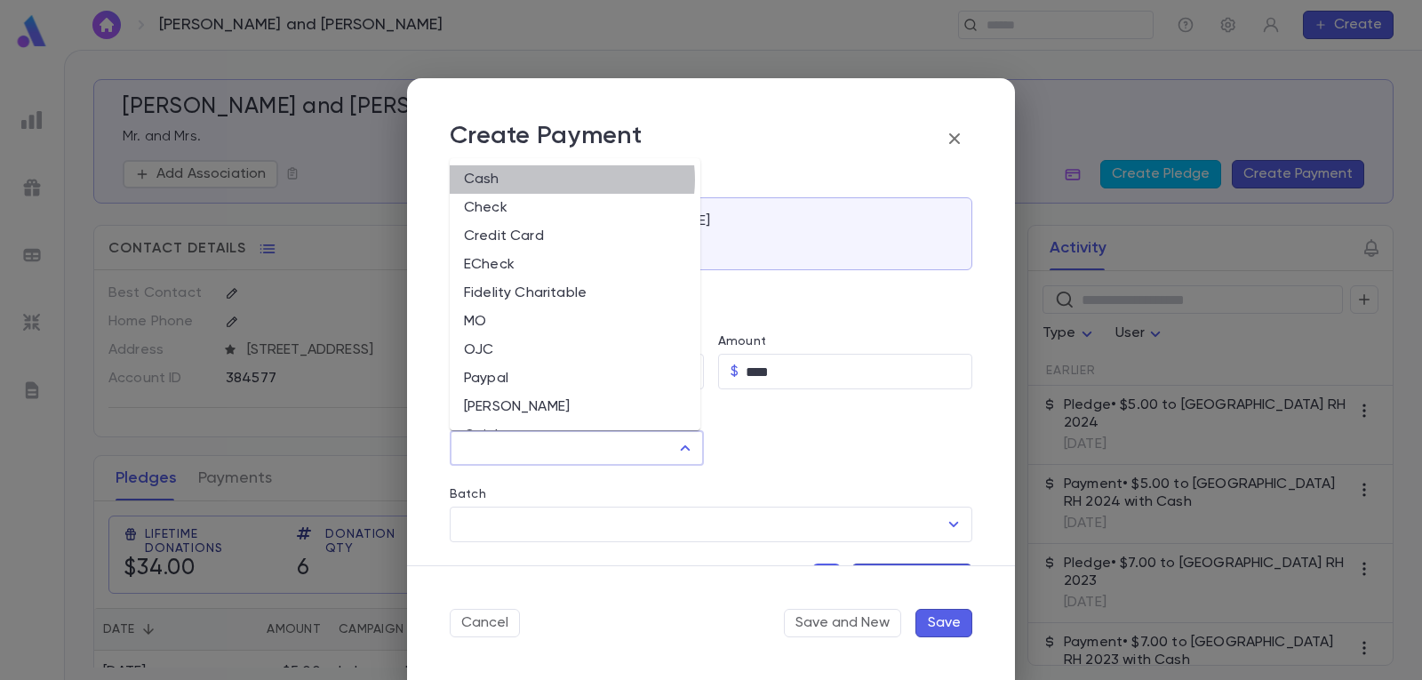
click at [568, 179] on li "Cash" at bounding box center [575, 179] width 251 height 28
type input "****"
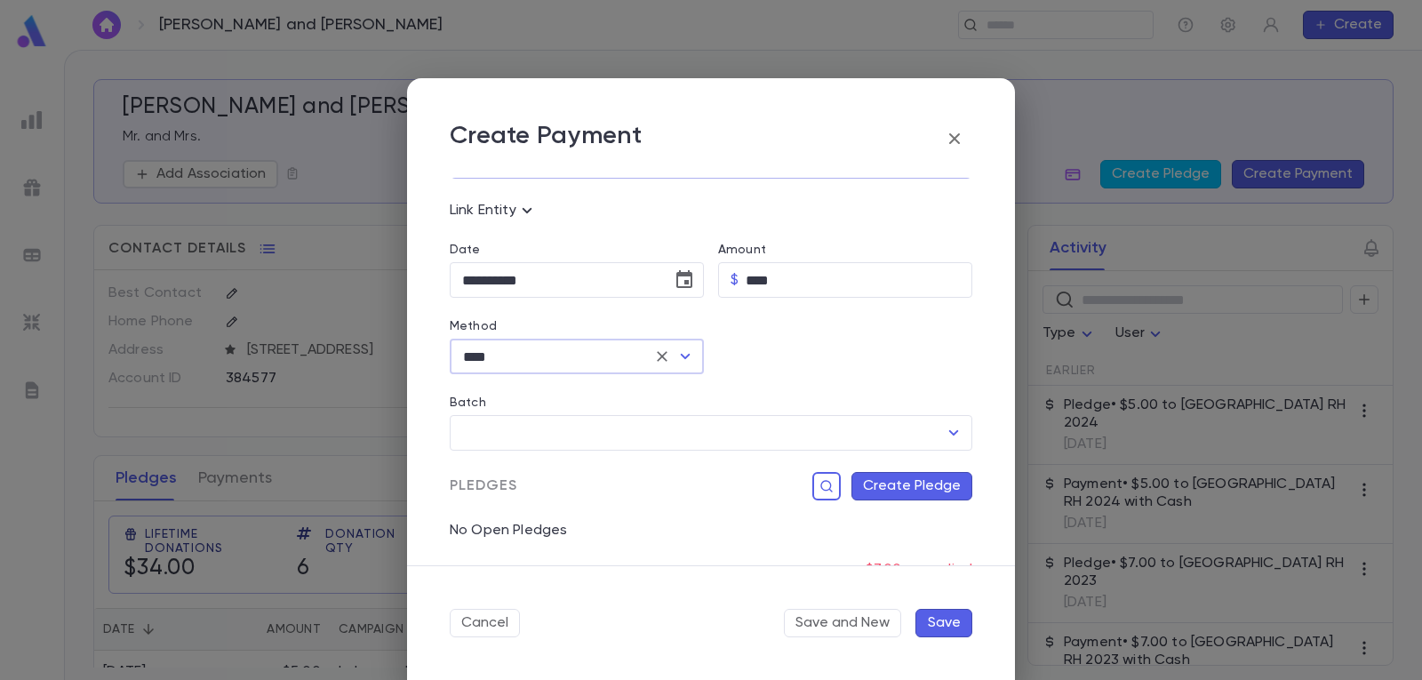
scroll to position [178, 0]
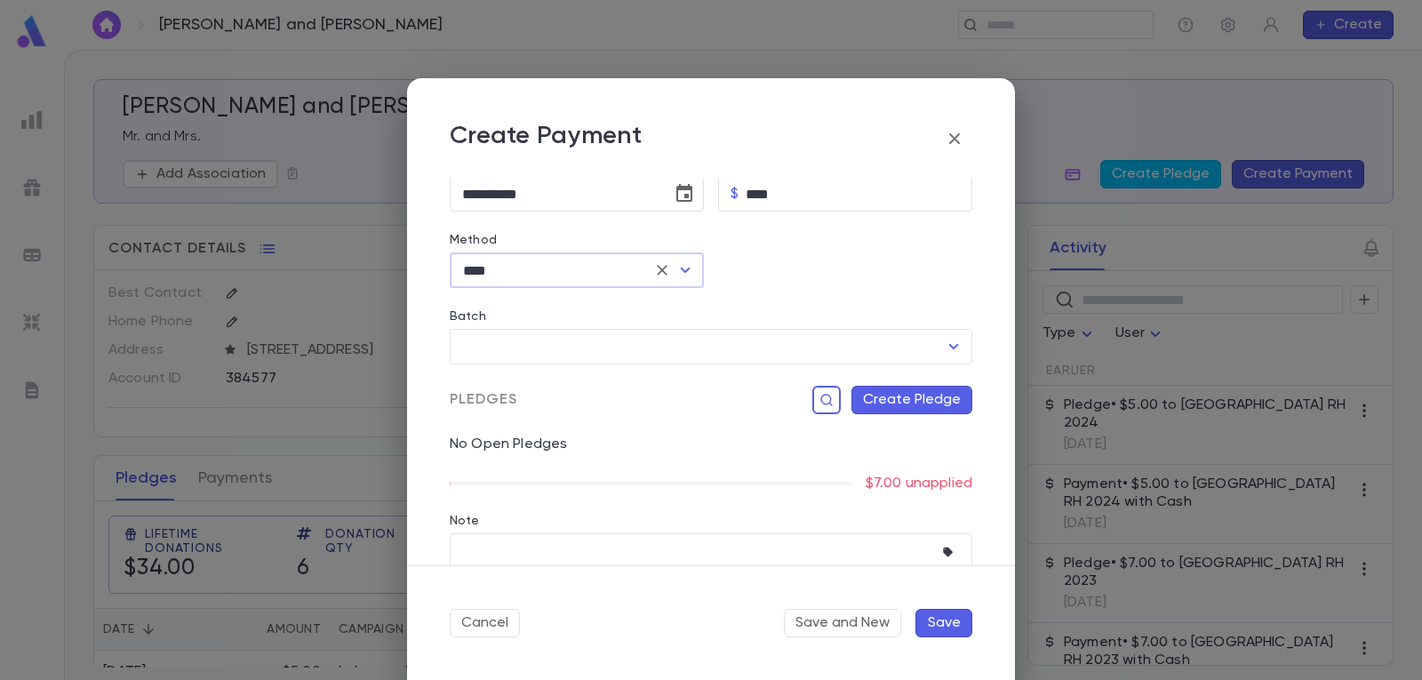
click at [928, 393] on button "Create Pledge" at bounding box center [911, 400] width 121 height 28
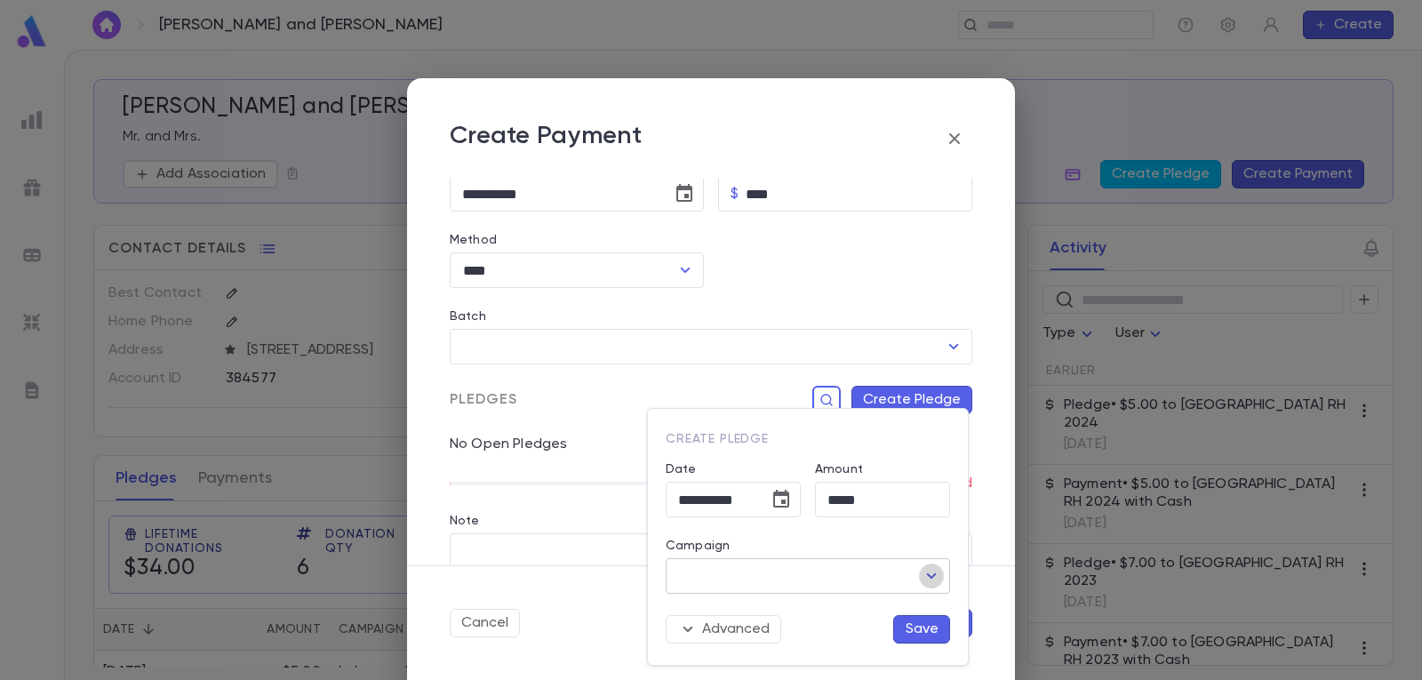
click at [926, 574] on icon "Open" at bounding box center [931, 575] width 21 height 21
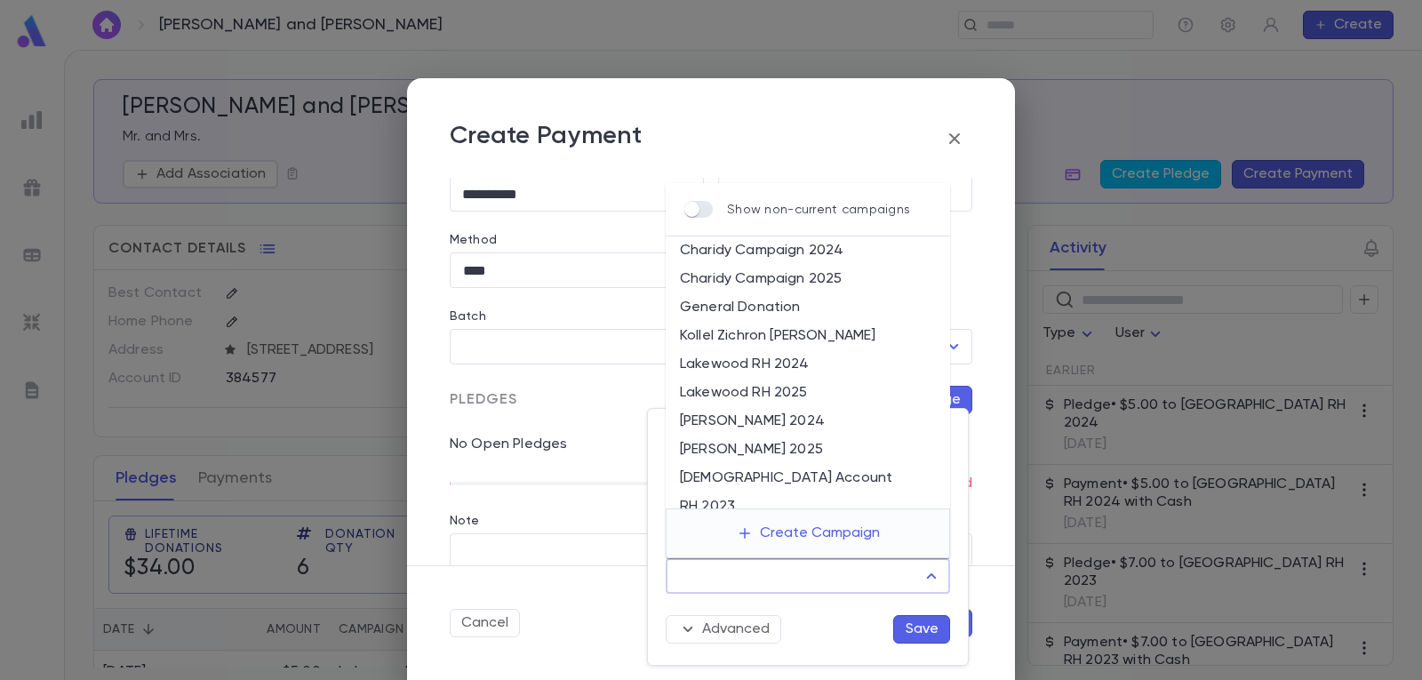
click at [814, 387] on li "Lakewood RH 2025" at bounding box center [808, 393] width 284 height 28
type input "**********"
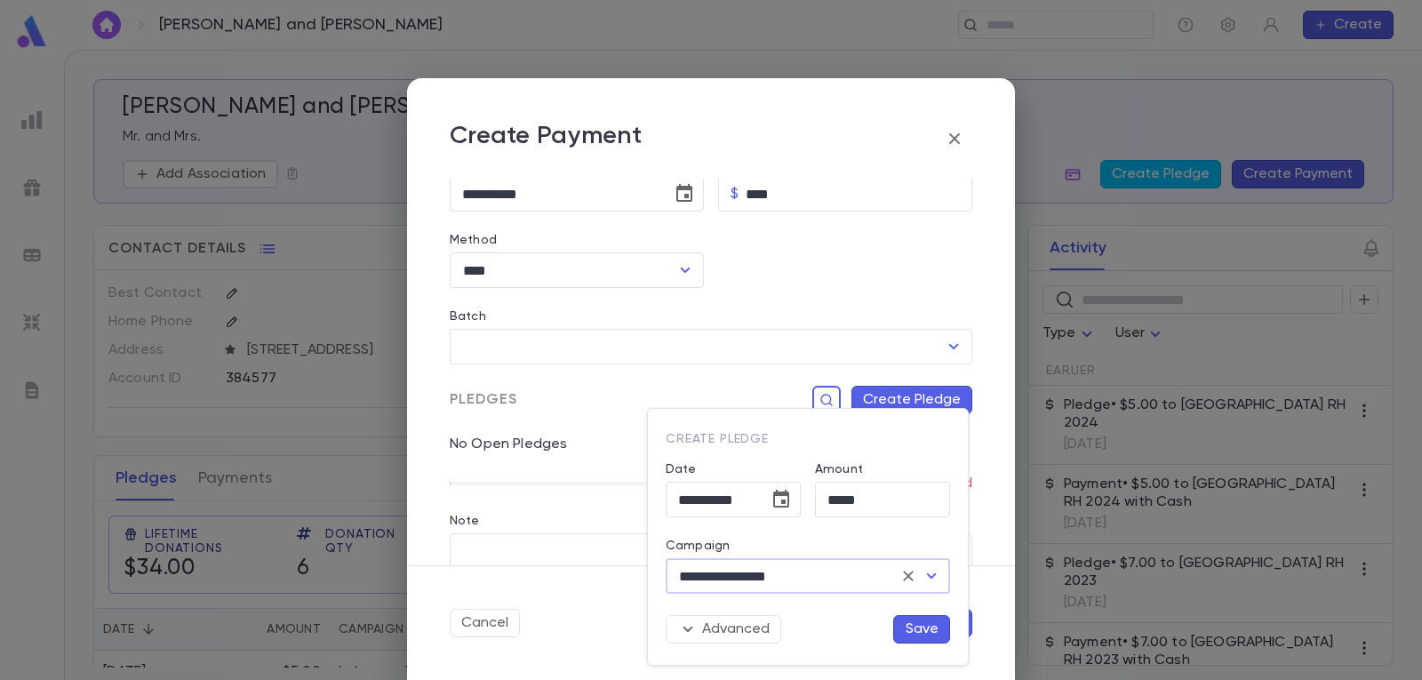
click at [919, 628] on button "Save" at bounding box center [921, 629] width 57 height 28
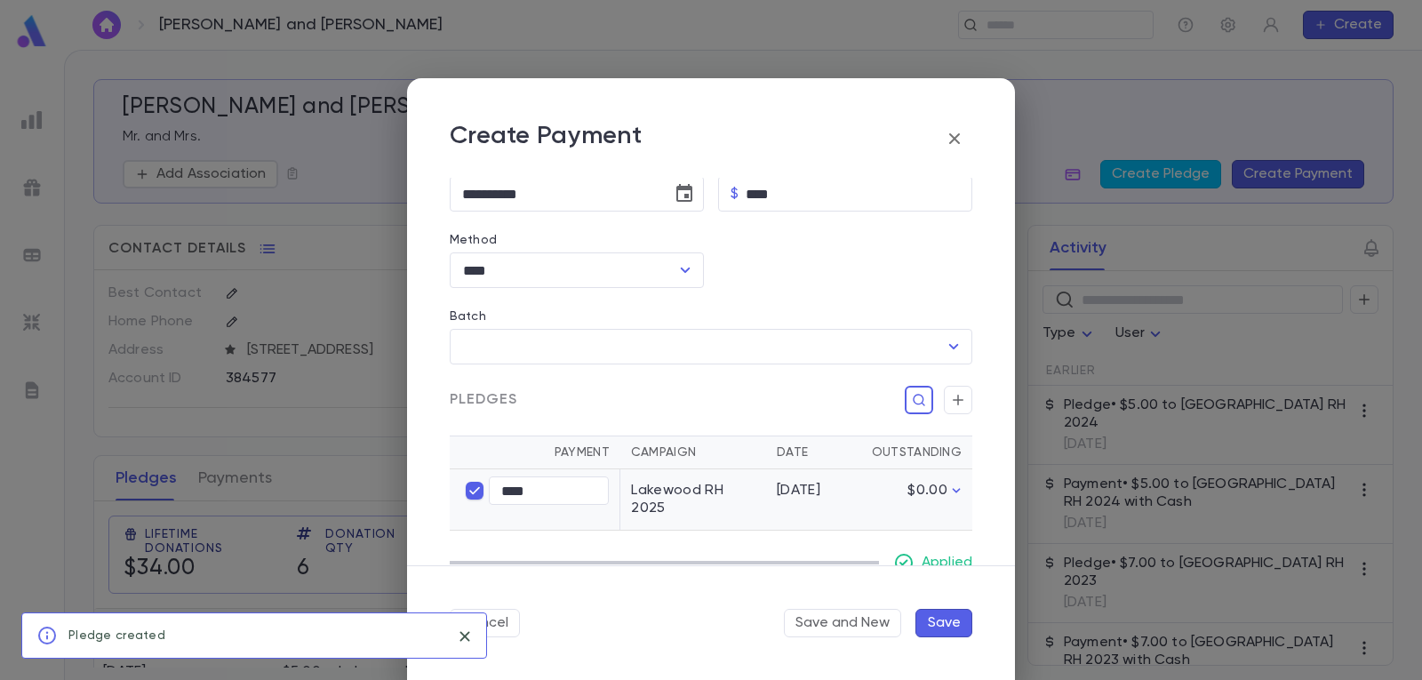
click at [937, 626] on button "Save" at bounding box center [943, 623] width 57 height 28
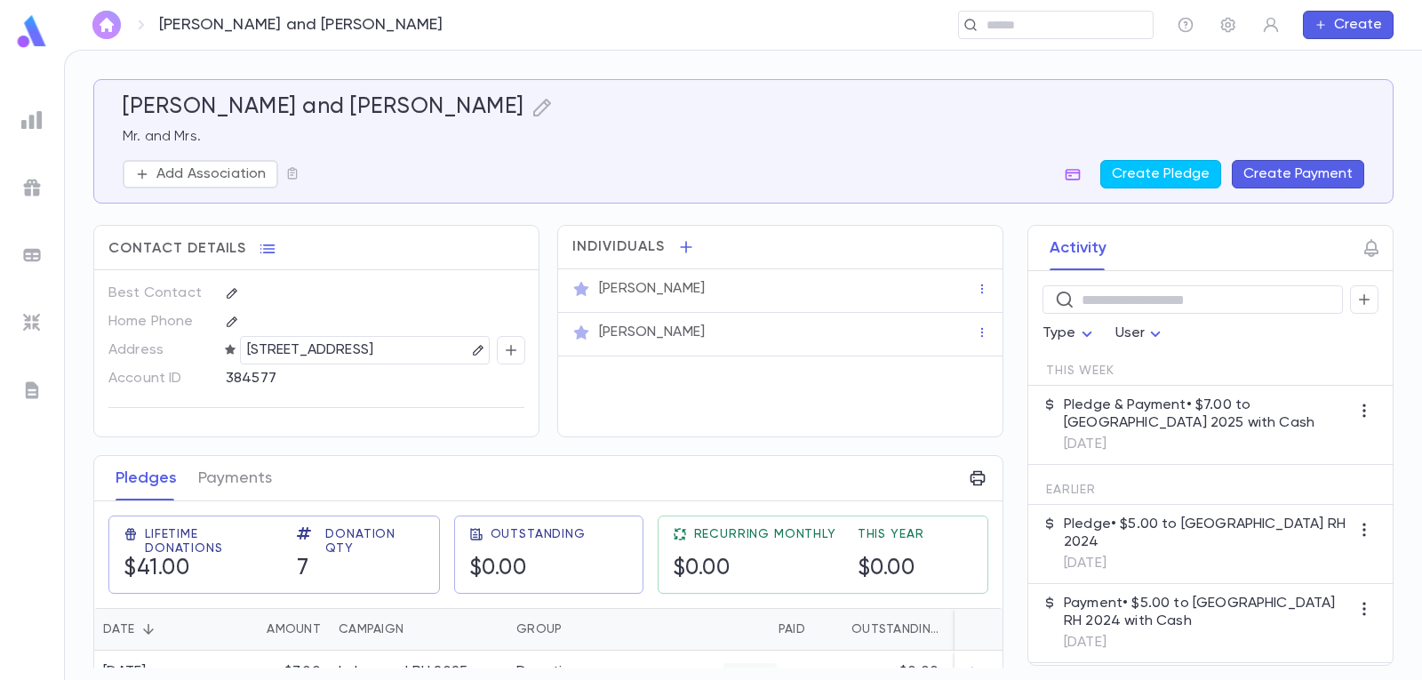
drag, startPoint x: 112, startPoint y: 24, endPoint x: 160, endPoint y: 58, distance: 58.7
click at [112, 24] on img "button" at bounding box center [106, 25] width 21 height 14
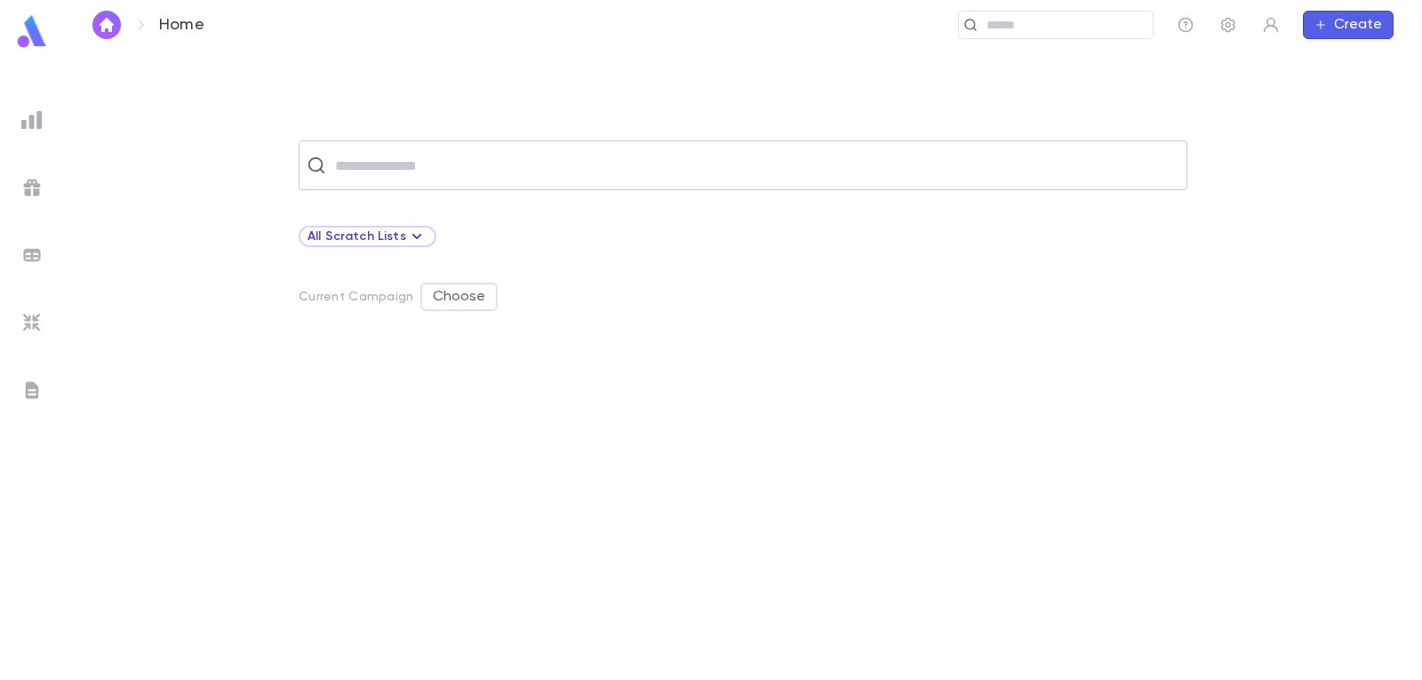
click at [440, 162] on input "text" at bounding box center [754, 165] width 849 height 34
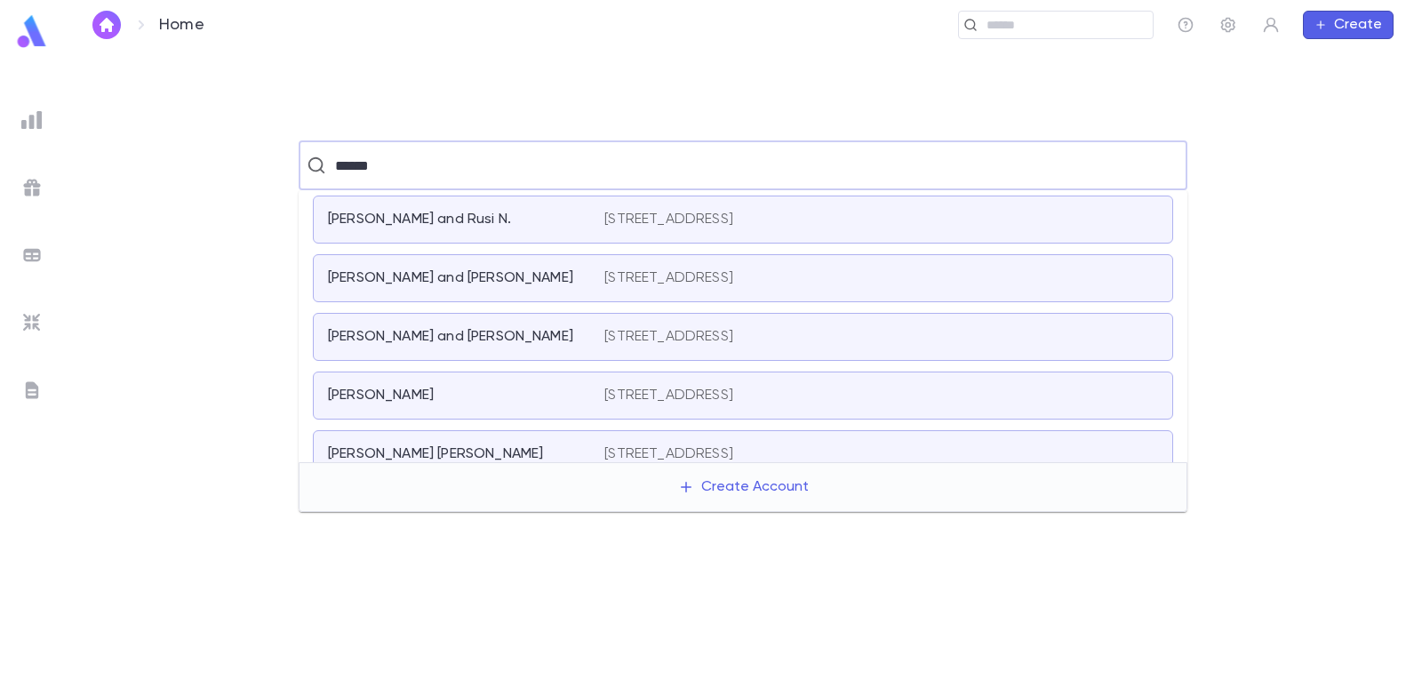
drag, startPoint x: 405, startPoint y: 161, endPoint x: 203, endPoint y: 149, distance: 202.0
click at [238, 159] on div "****** ​" at bounding box center [742, 165] width 1301 height 50
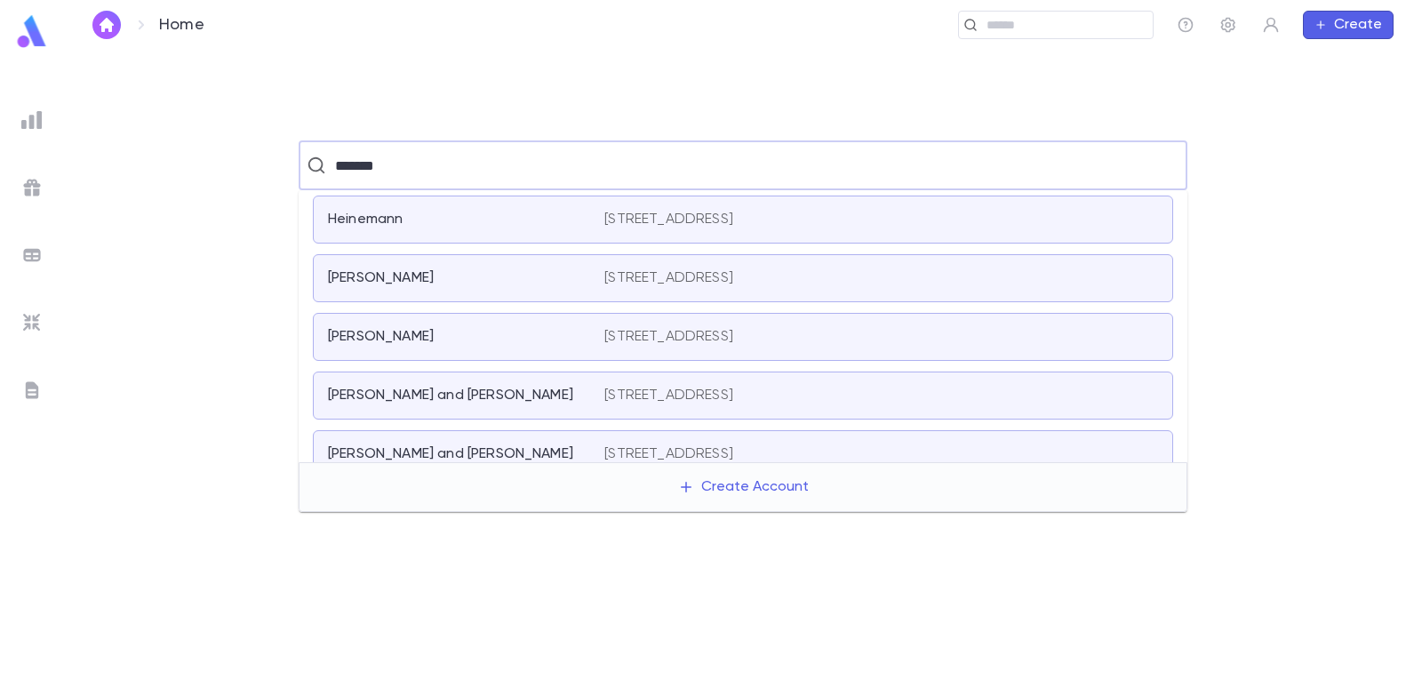
type input "*******"
click at [108, 28] on img "button" at bounding box center [106, 25] width 21 height 14
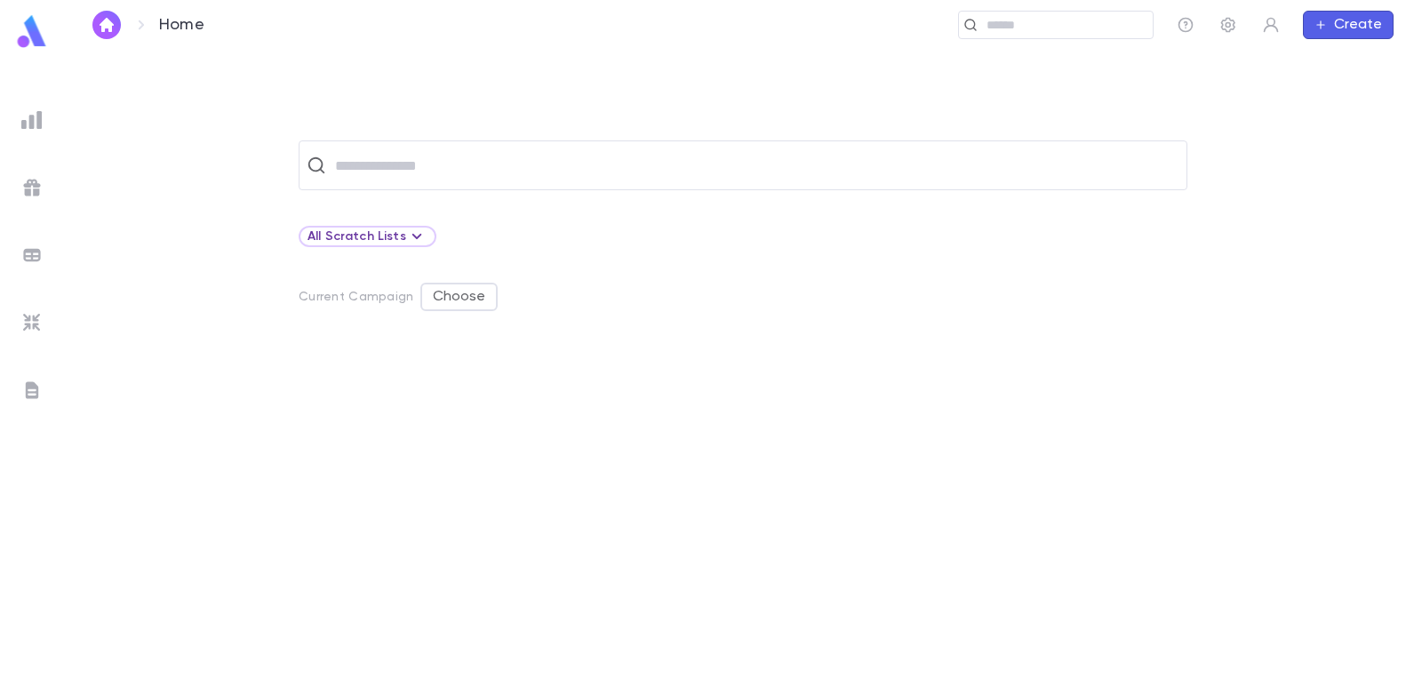
click at [1363, 24] on button "Create" at bounding box center [1348, 25] width 91 height 28
click at [1349, 58] on li "Account" at bounding box center [1352, 59] width 91 height 28
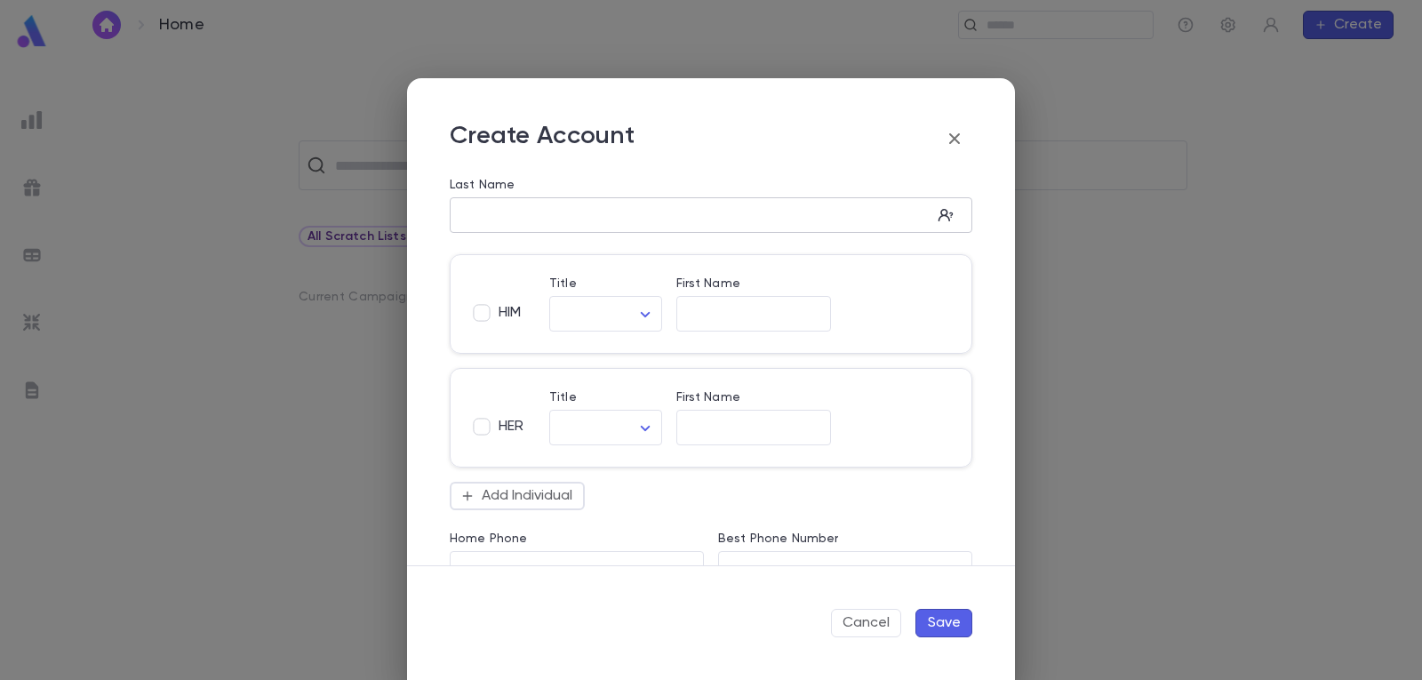
click at [576, 224] on input "Last Name" at bounding box center [691, 215] width 482 height 20
type input "******"
click at [728, 315] on input "First Name" at bounding box center [753, 314] width 155 height 20
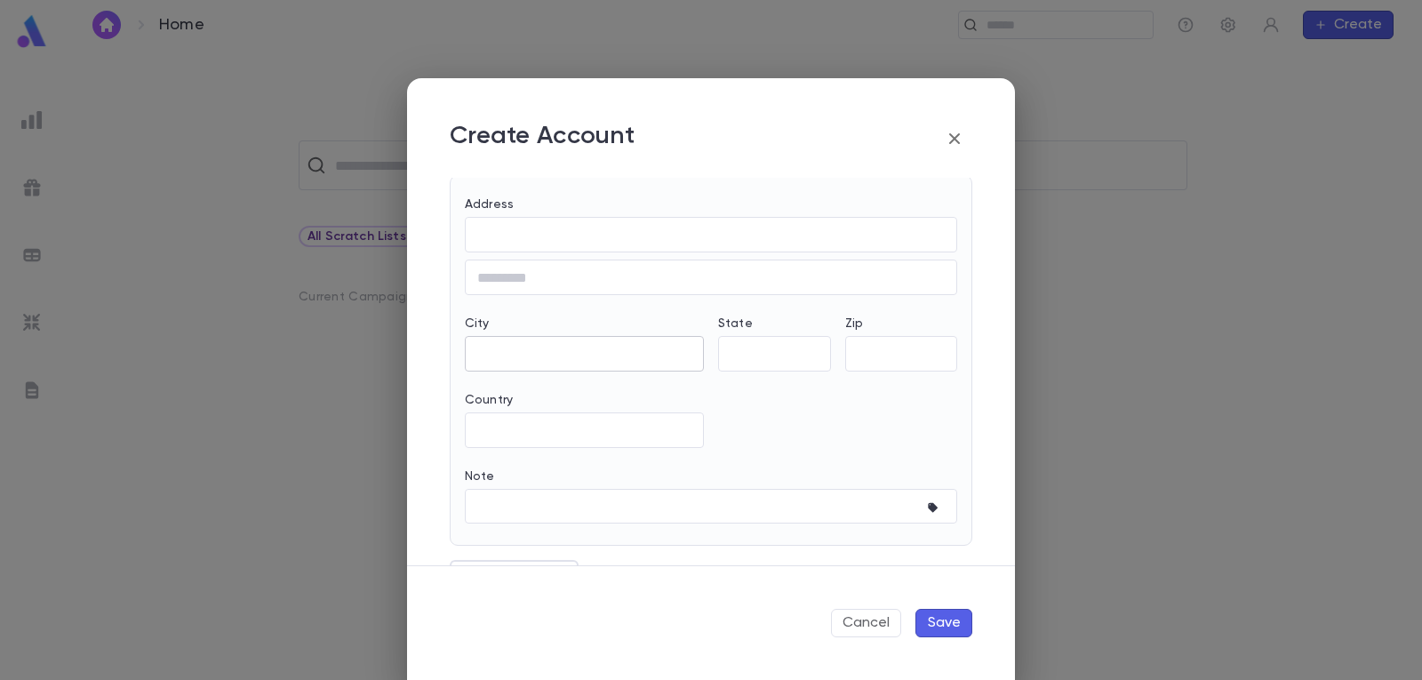
scroll to position [533, 0]
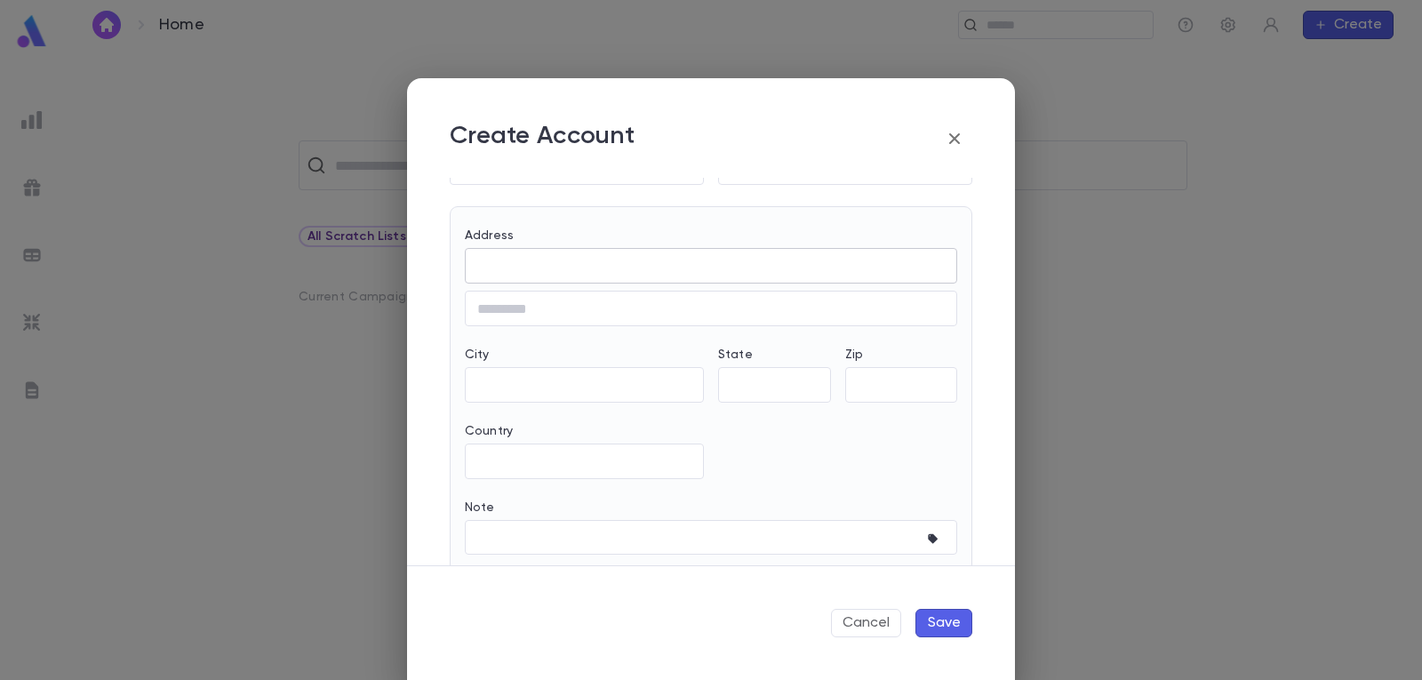
click at [554, 262] on input "Address" at bounding box center [711, 266] width 492 height 20
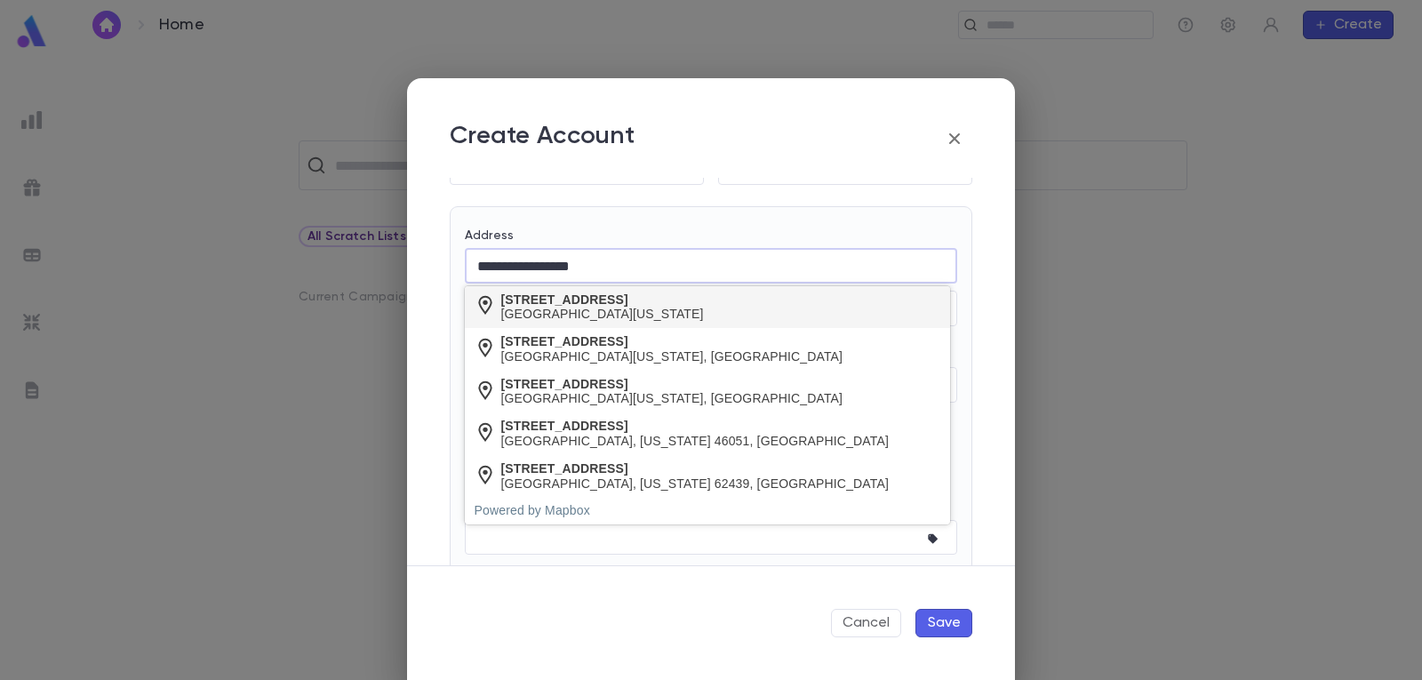
click at [548, 307] on div "[GEOGRAPHIC_DATA][US_STATE]" at bounding box center [602, 314] width 203 height 15
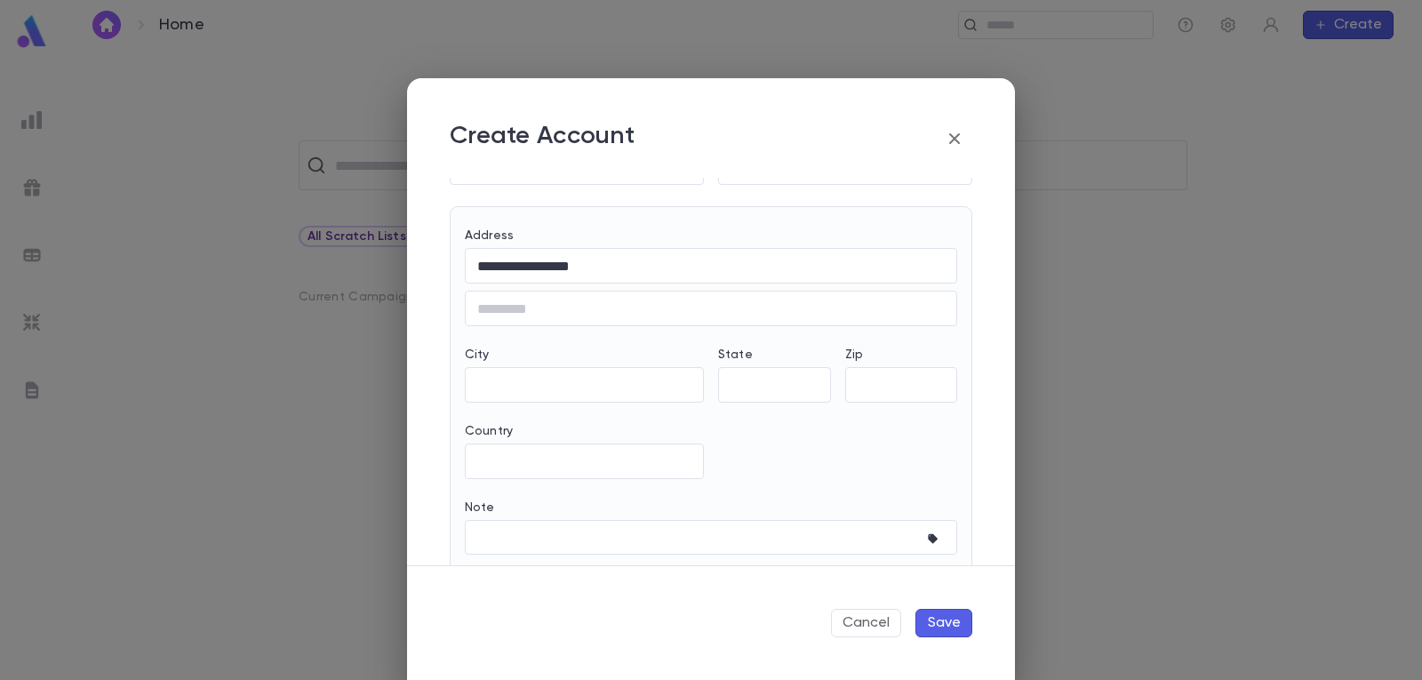
type input "**********"
type input "**"
type input "********"
type input "**********"
type input "*****"
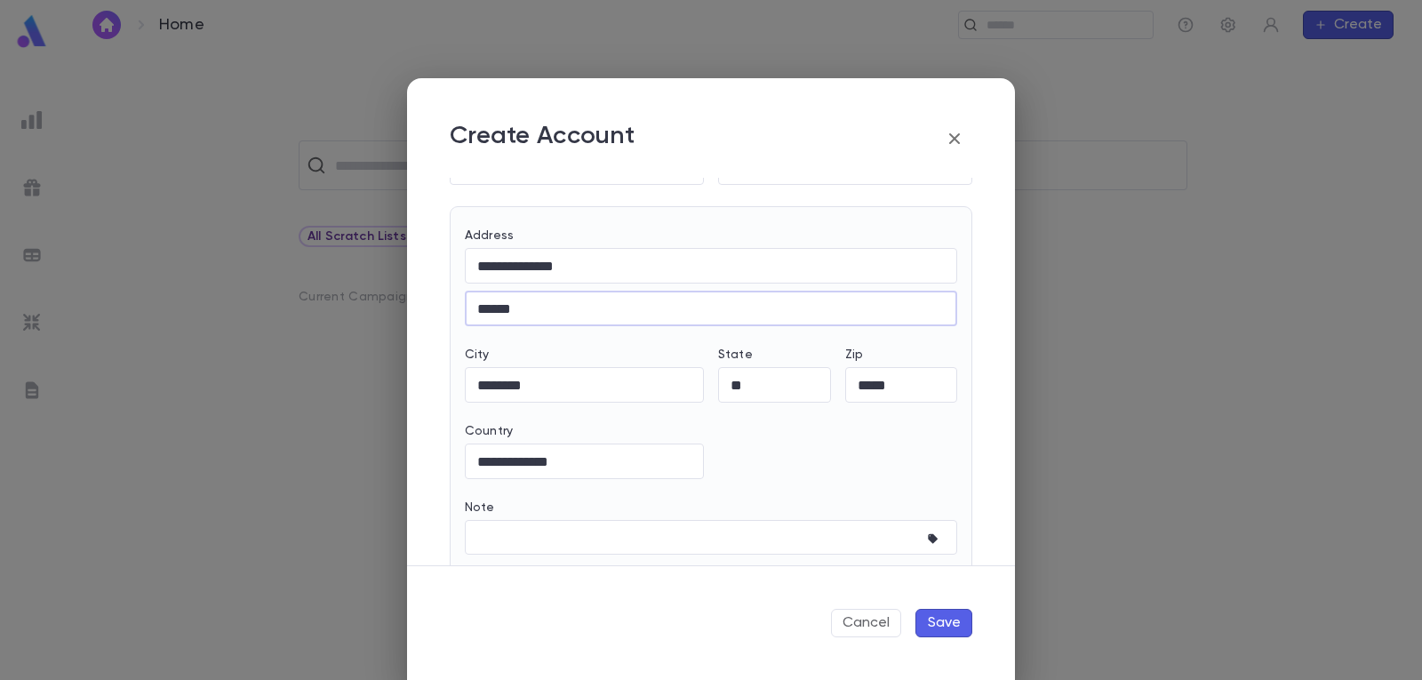
type input "******"
click at [939, 621] on button "Save" at bounding box center [943, 623] width 57 height 28
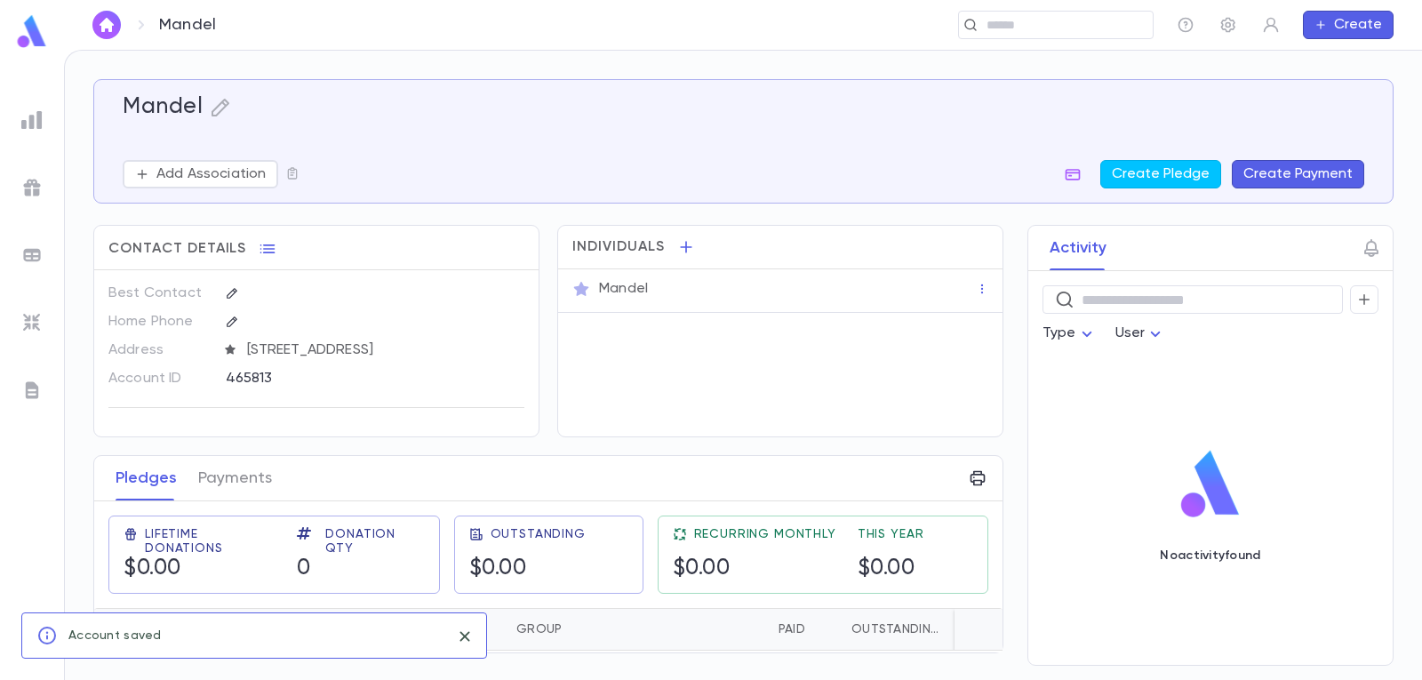
click at [1334, 173] on button "Create Payment" at bounding box center [1298, 174] width 132 height 28
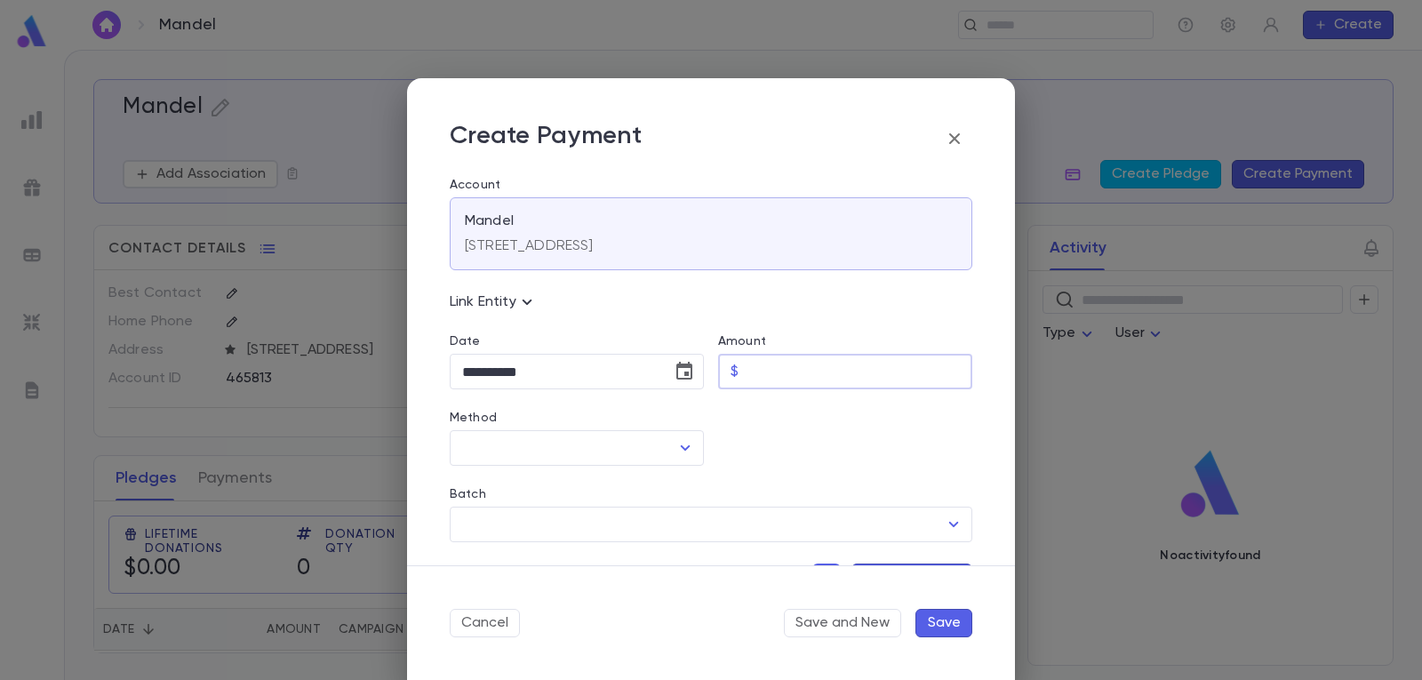
click at [850, 382] on input "Amount" at bounding box center [859, 372] width 227 height 35
click at [677, 450] on icon "Open" at bounding box center [684, 447] width 21 height 21
type input "****"
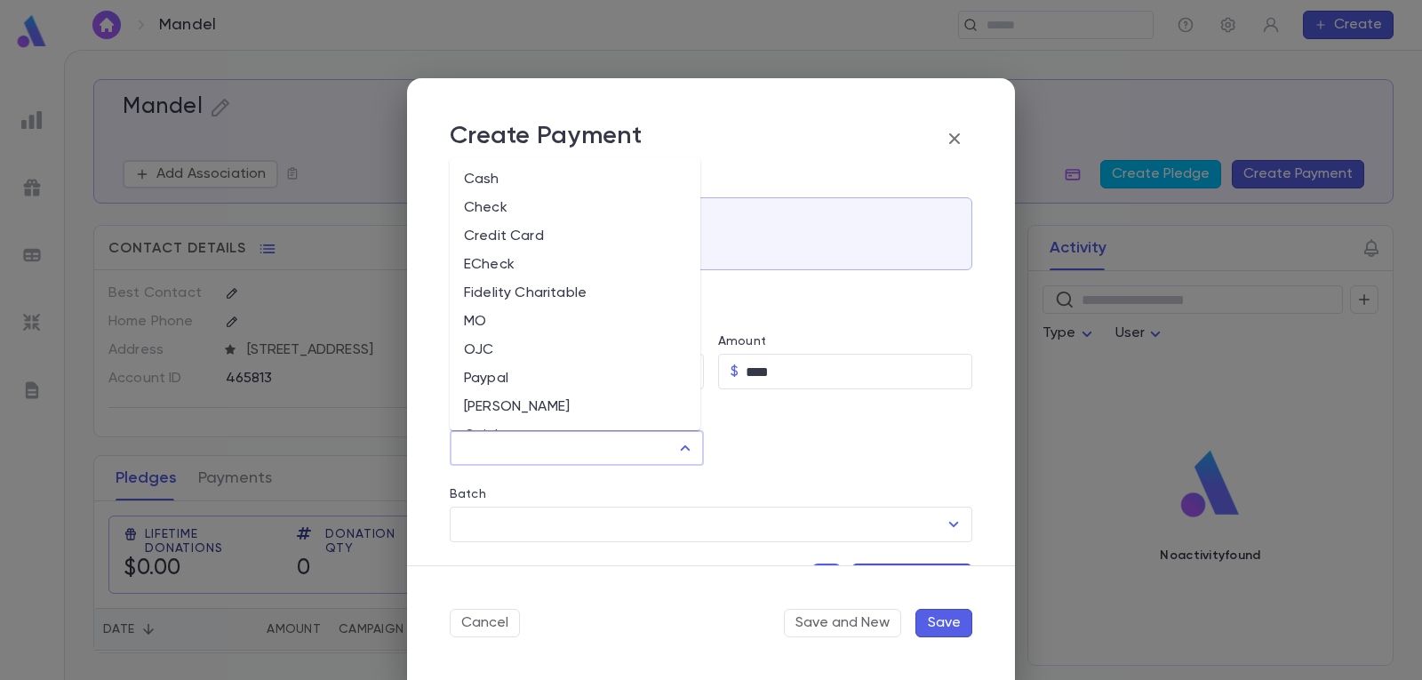
click at [514, 180] on li "Cash" at bounding box center [575, 179] width 251 height 28
type input "****"
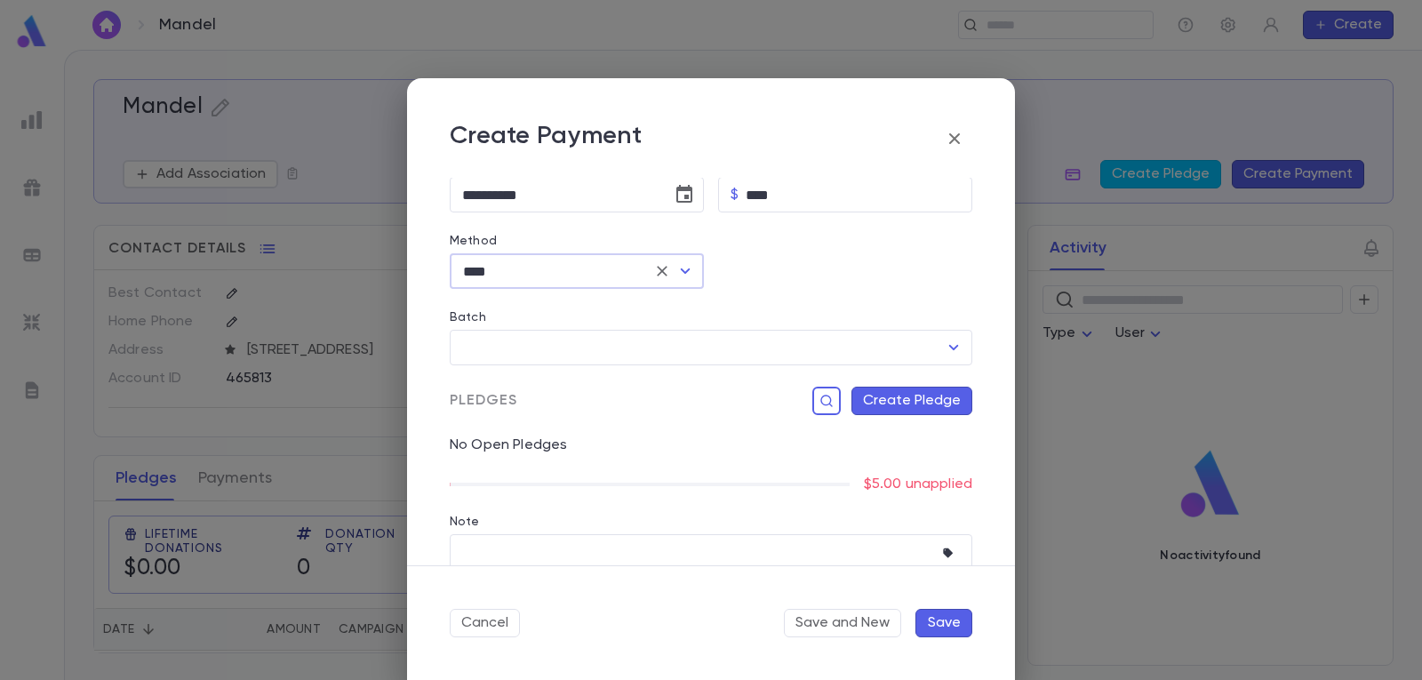
scroll to position [178, 0]
click at [921, 403] on button "Create Pledge" at bounding box center [911, 400] width 121 height 28
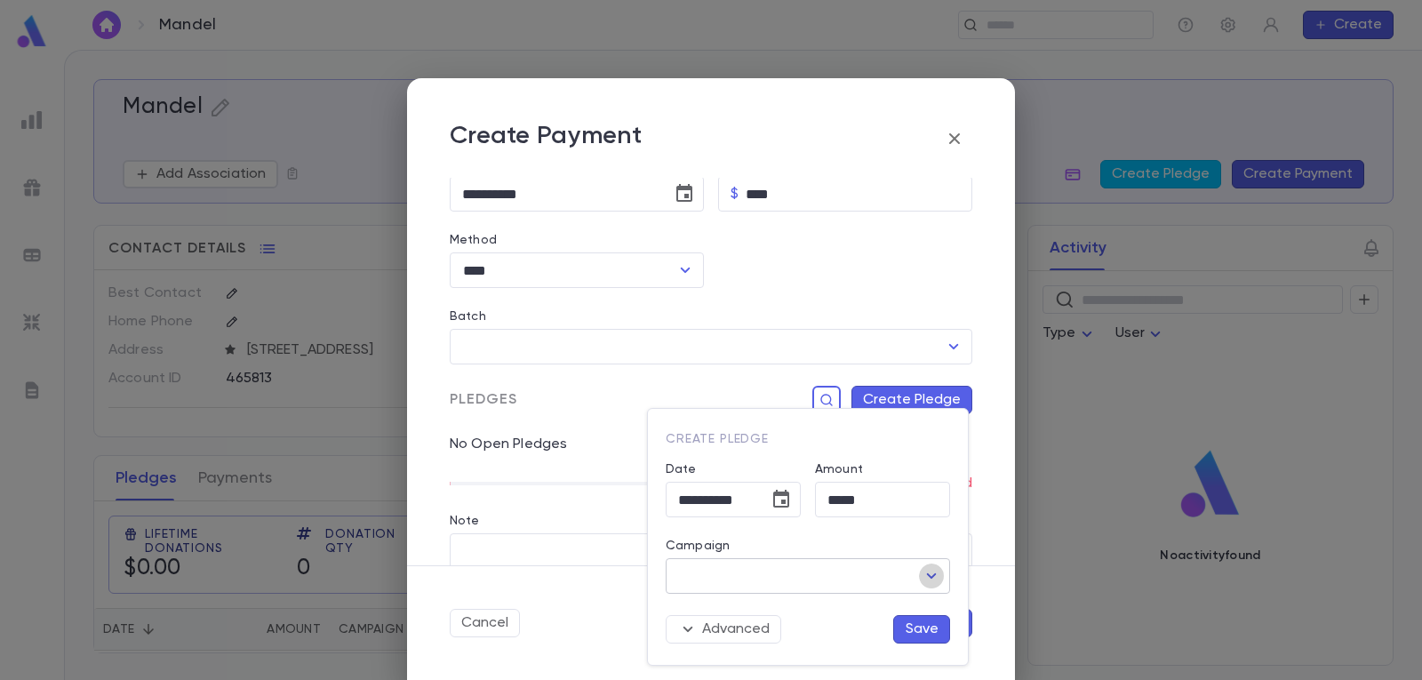
click at [940, 575] on icon "Open" at bounding box center [931, 575] width 21 height 21
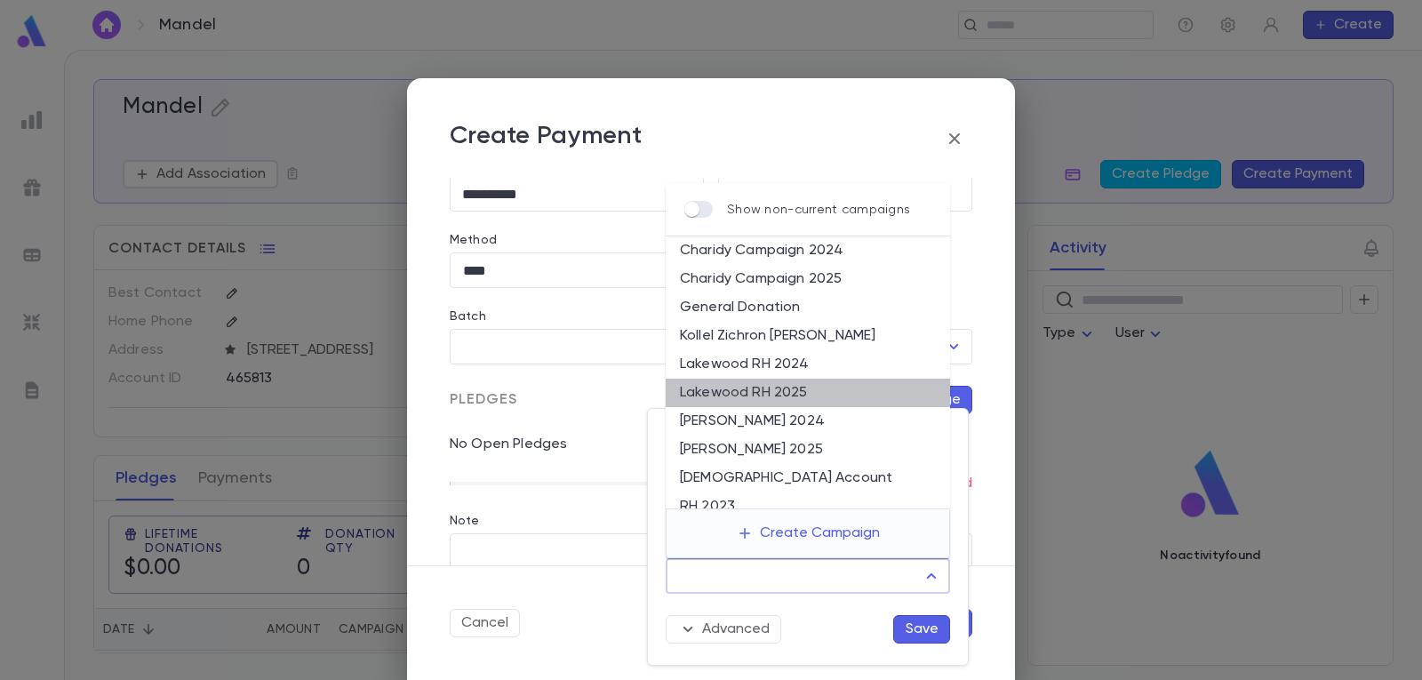
click at [815, 387] on li "Lakewood RH 2025" at bounding box center [808, 393] width 284 height 28
type input "**********"
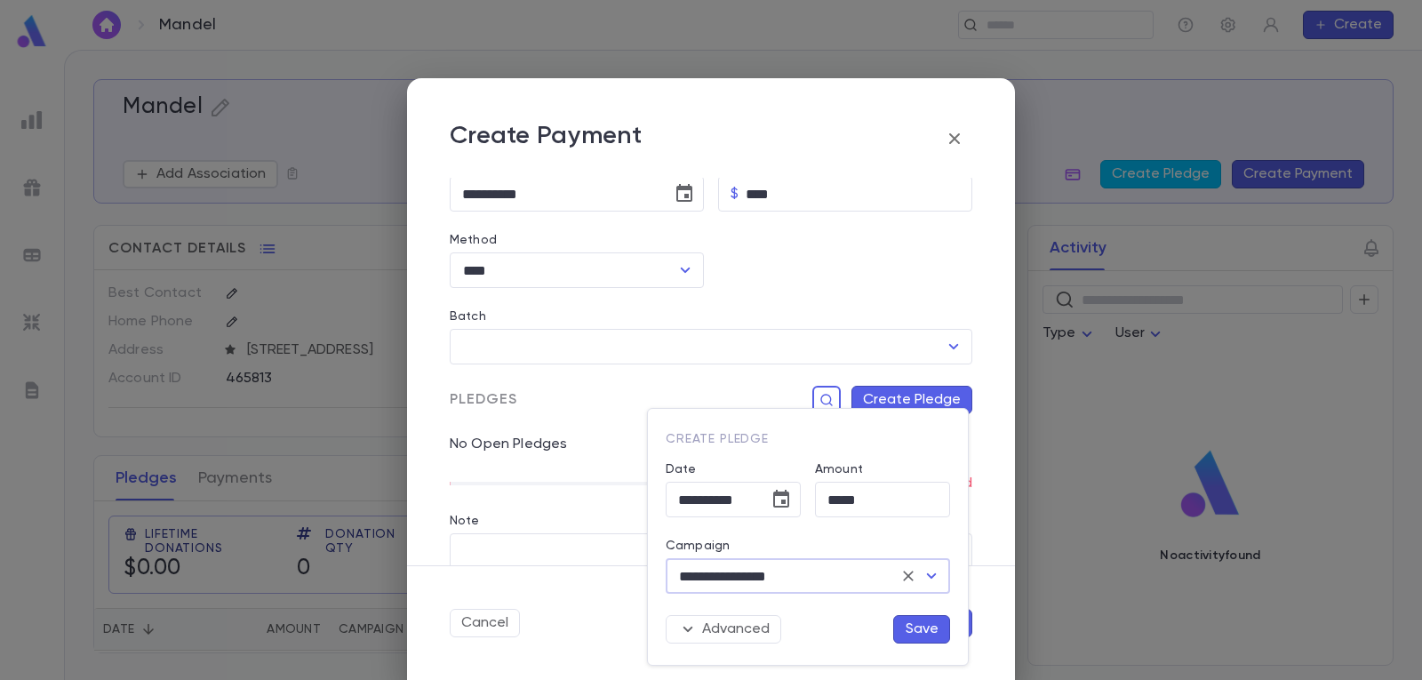
click at [921, 626] on button "Save" at bounding box center [921, 629] width 57 height 28
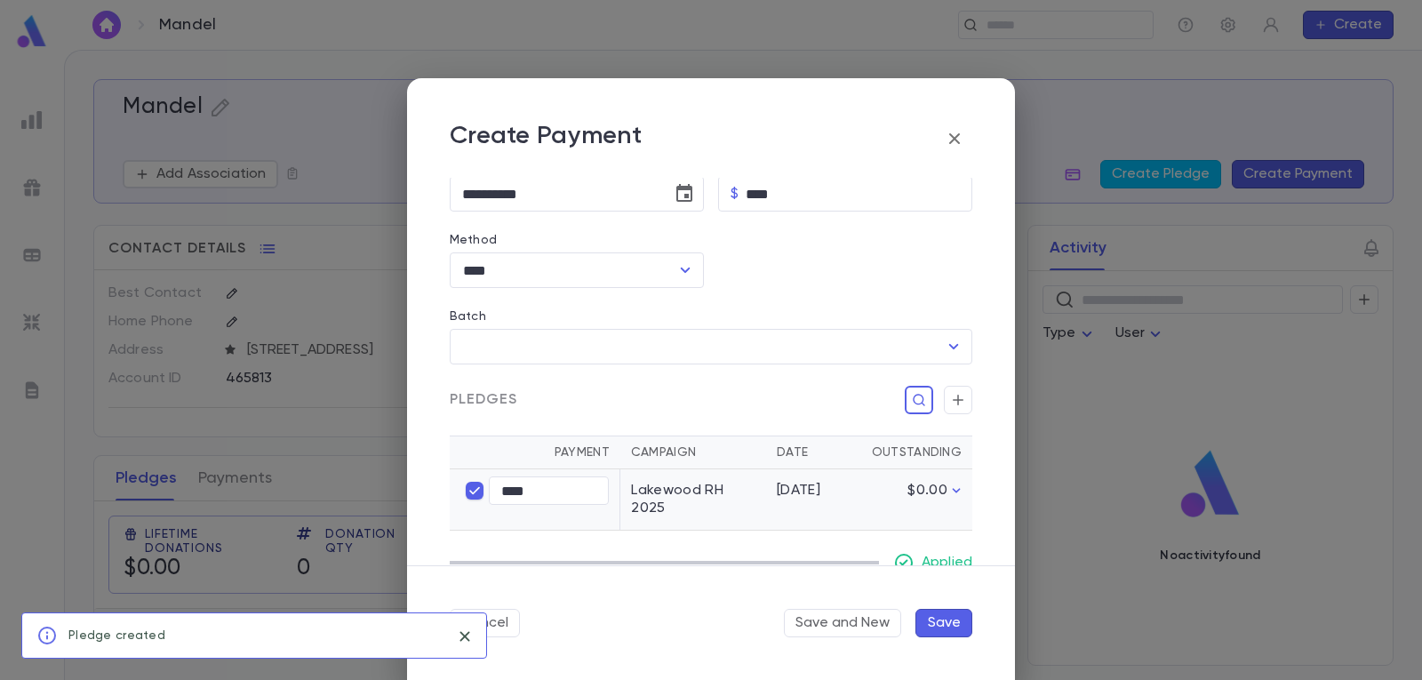
click at [949, 626] on button "Save" at bounding box center [943, 623] width 57 height 28
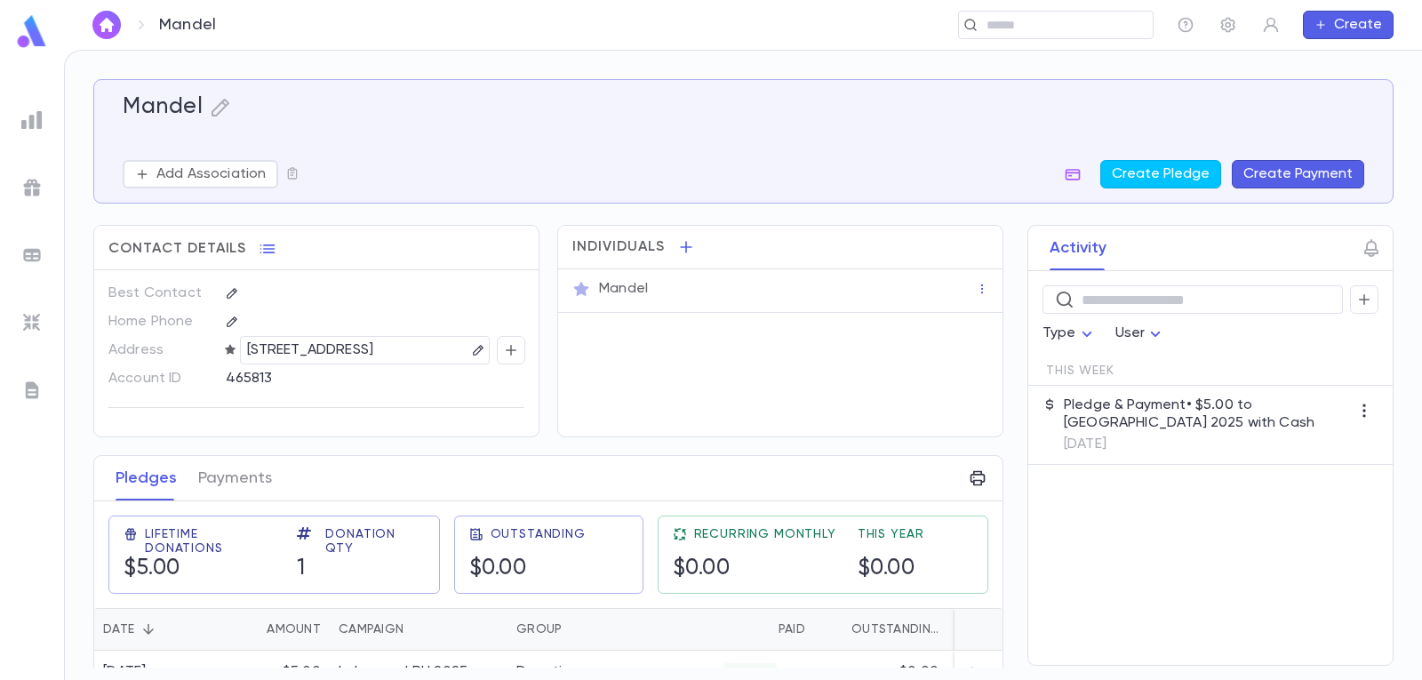
drag, startPoint x: 106, startPoint y: 30, endPoint x: 148, endPoint y: 52, distance: 46.9
click at [107, 30] on img "button" at bounding box center [106, 25] width 21 height 14
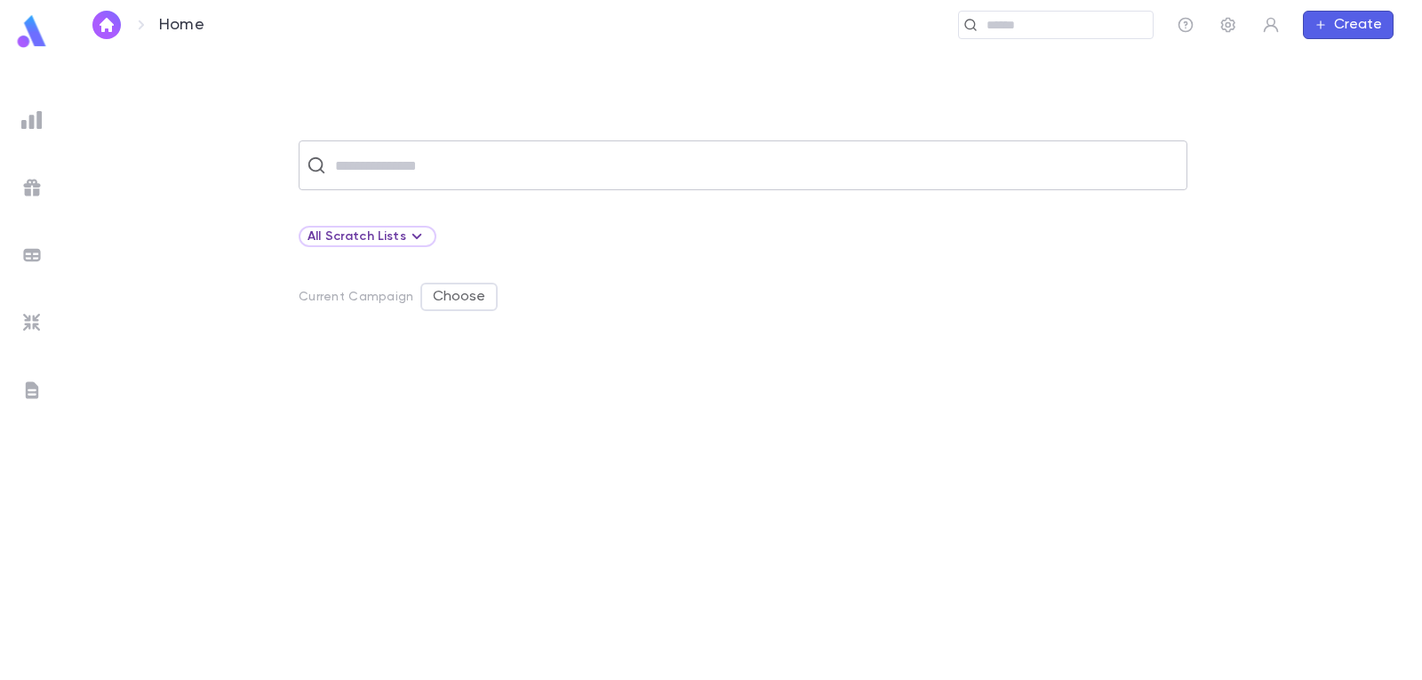
click at [439, 162] on input "text" at bounding box center [754, 165] width 849 height 34
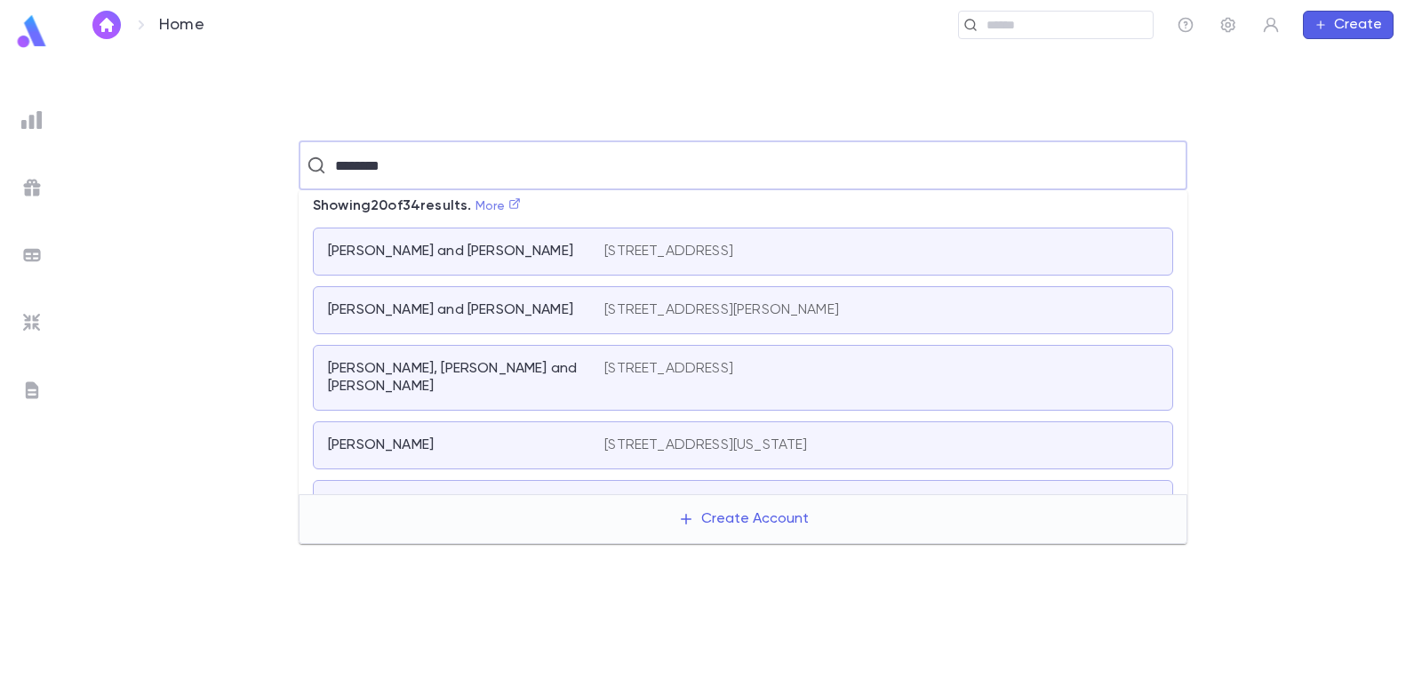
click at [495, 205] on link "More" at bounding box center [498, 206] width 46 height 12
type input "********"
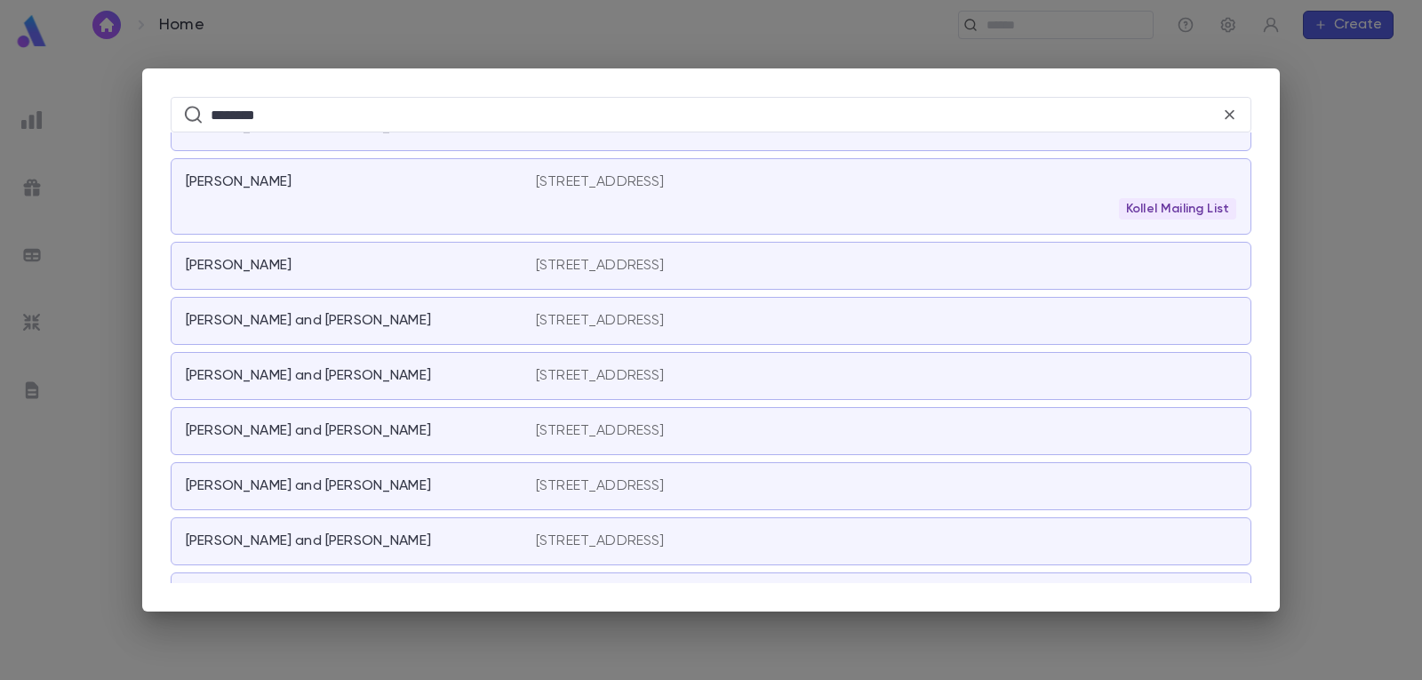
scroll to position [1519, 0]
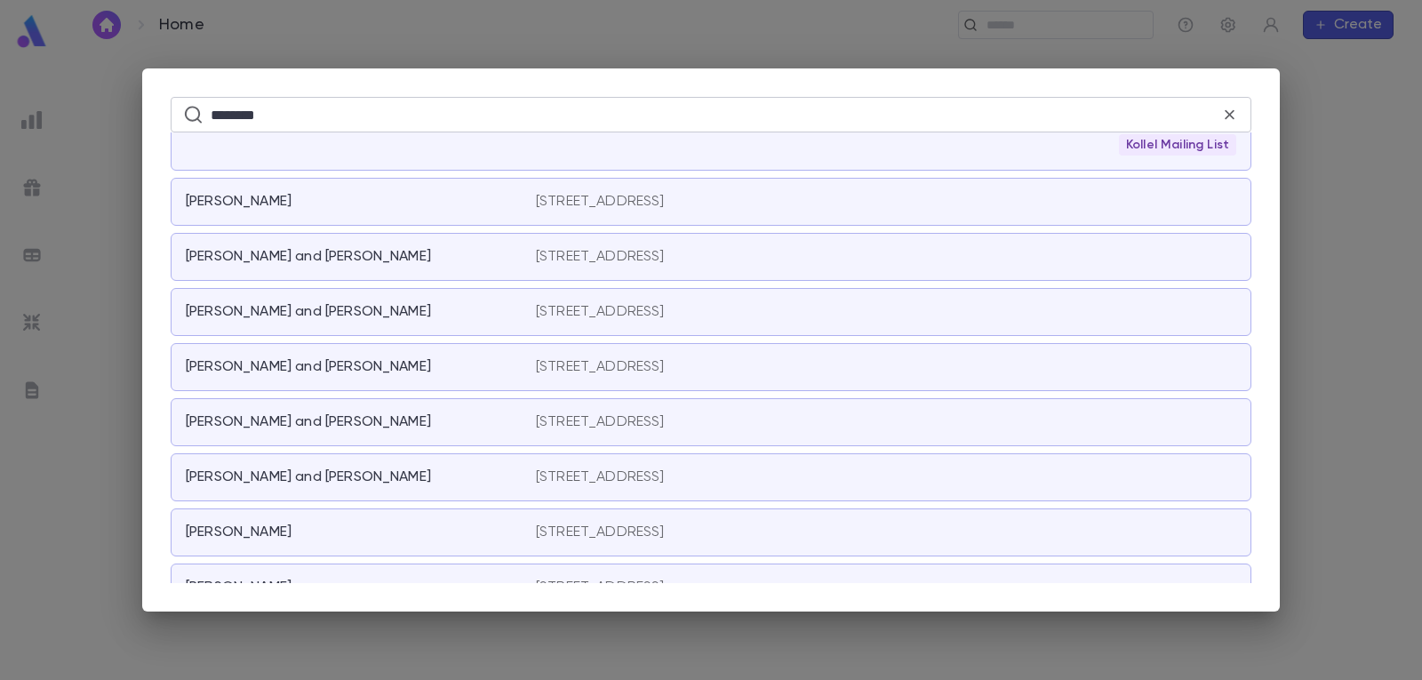
click at [1230, 115] on icon at bounding box center [1229, 115] width 10 height 10
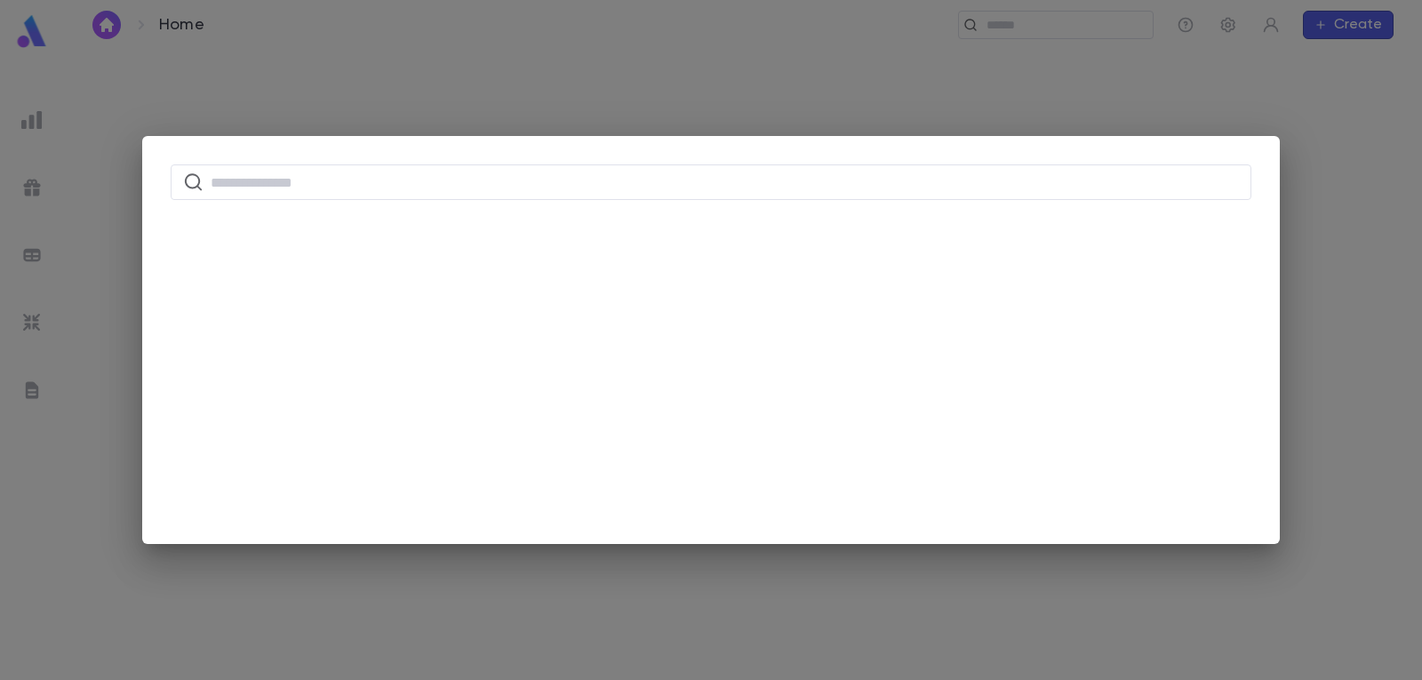
click at [426, 92] on div "​" at bounding box center [711, 340] width 1422 height 680
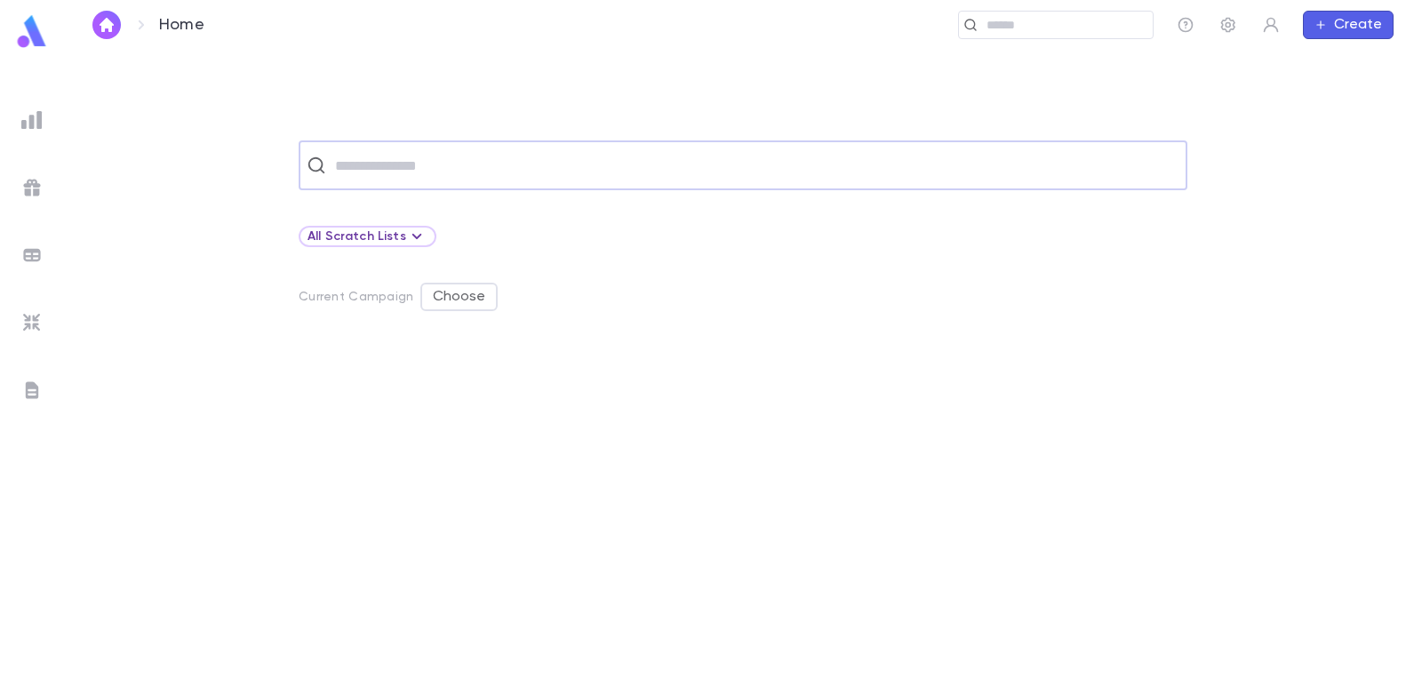
click at [427, 157] on input "text" at bounding box center [754, 165] width 849 height 34
drag, startPoint x: 424, startPoint y: 159, endPoint x: 225, endPoint y: 141, distance: 199.8
click at [264, 142] on div "****** ​" at bounding box center [742, 165] width 1301 height 50
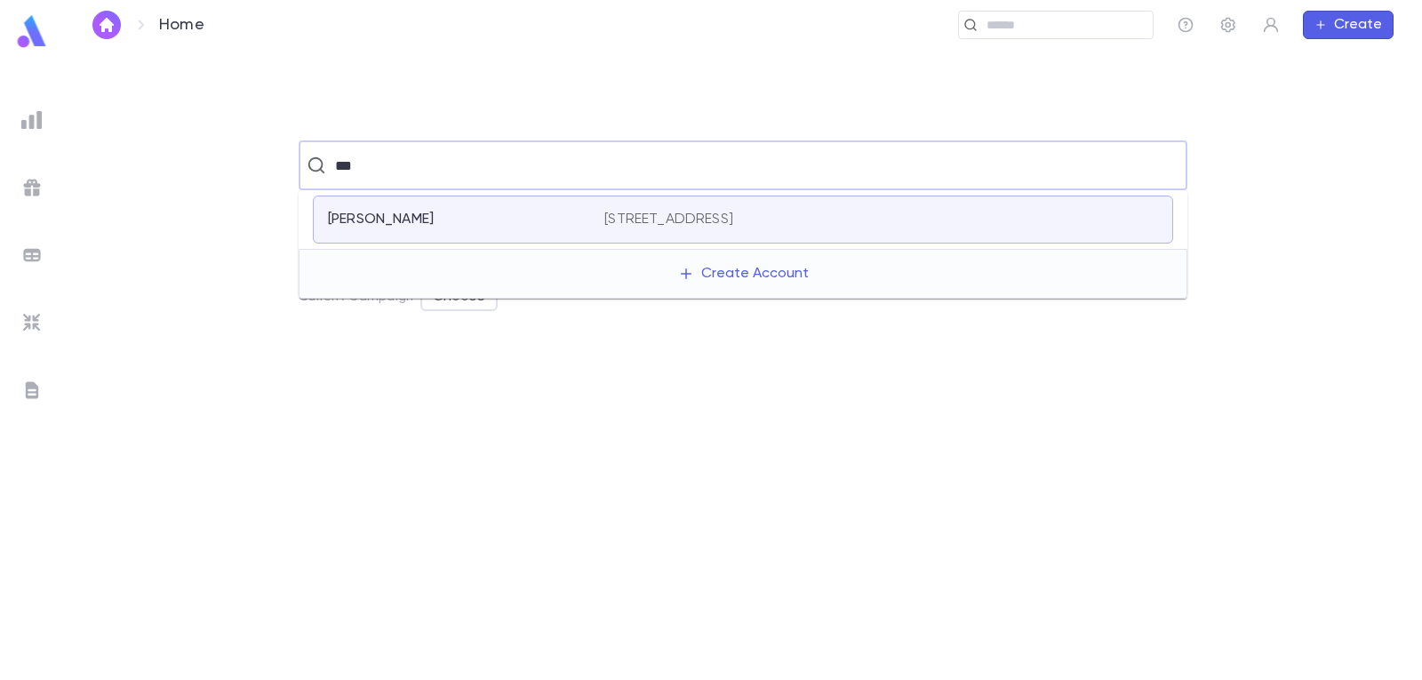
drag, startPoint x: 371, startPoint y: 167, endPoint x: 243, endPoint y: 157, distance: 128.3
click at [243, 158] on div "*** ​" at bounding box center [742, 165] width 1301 height 50
type input "***"
click at [99, 19] on img "button" at bounding box center [106, 25] width 21 height 14
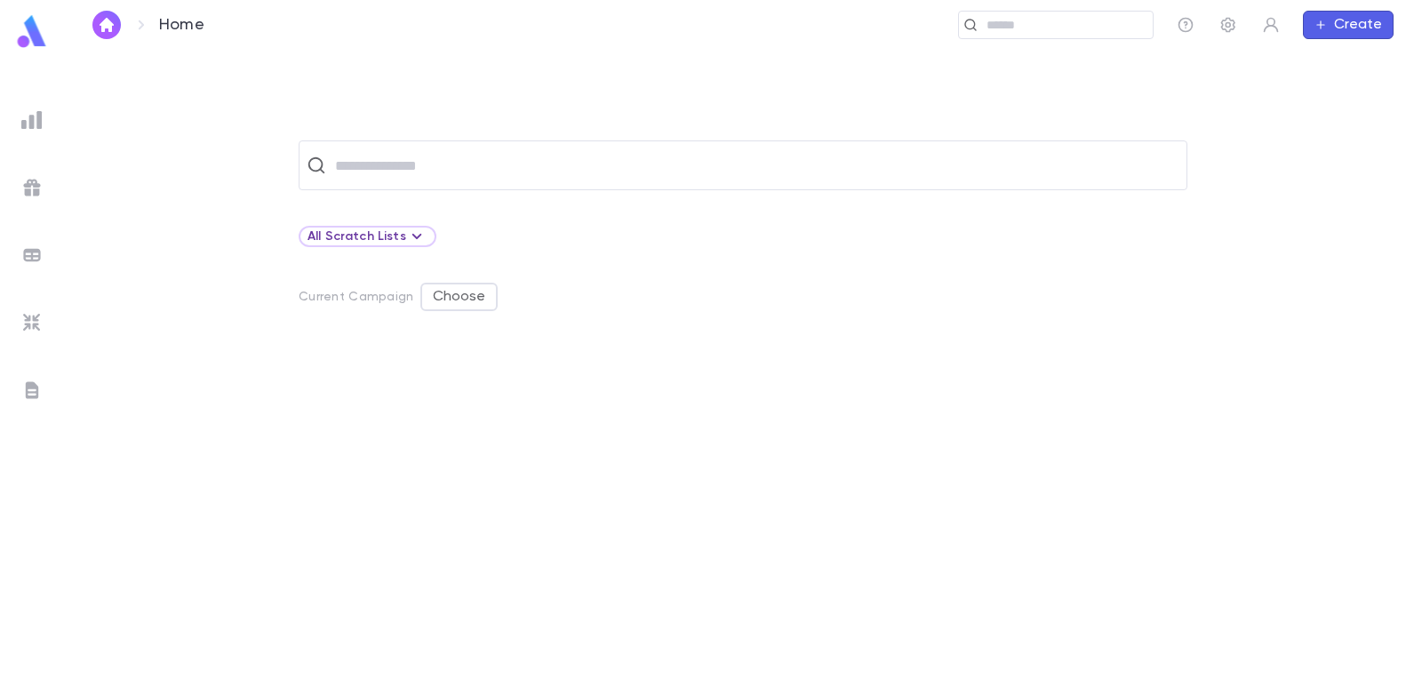
click at [1344, 26] on button "Create" at bounding box center [1348, 25] width 91 height 28
click at [1348, 59] on li "Account" at bounding box center [1352, 59] width 91 height 28
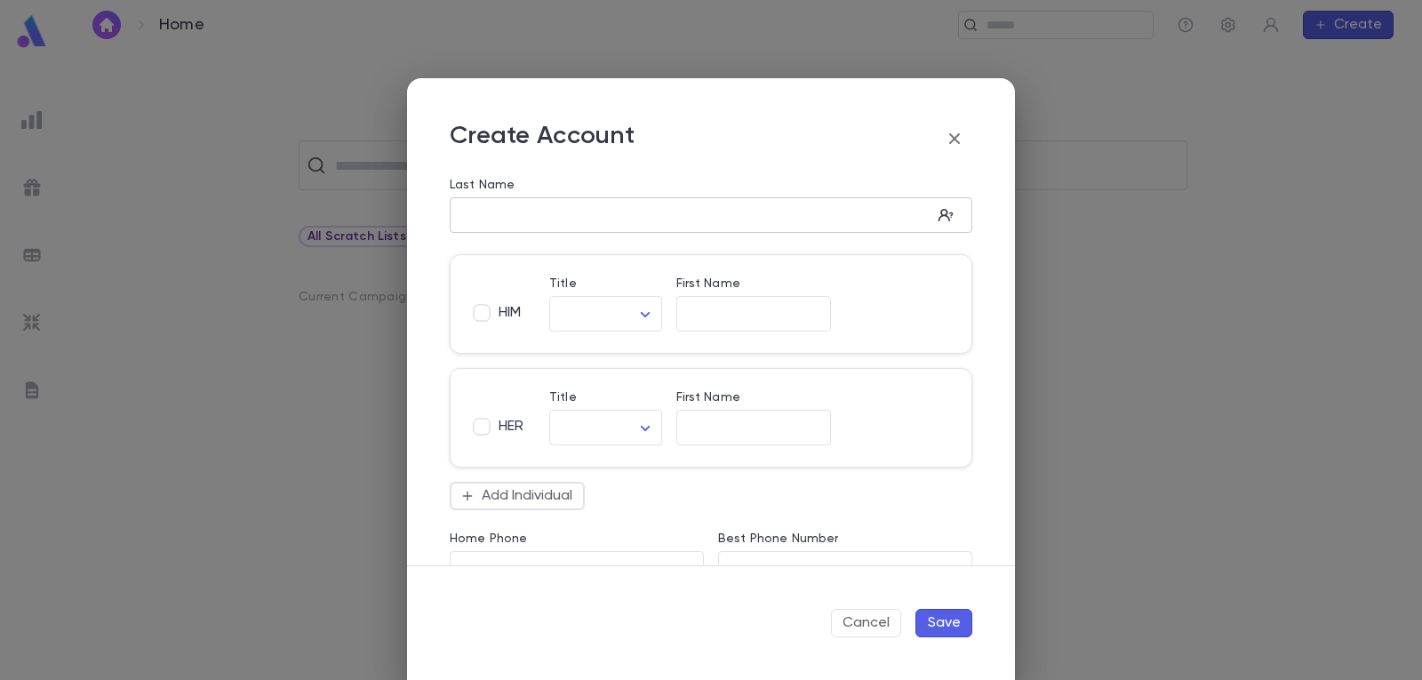
click at [551, 208] on input "Last Name" at bounding box center [691, 215] width 482 height 20
type input "********"
click at [698, 313] on input "First Name" at bounding box center [753, 314] width 155 height 20
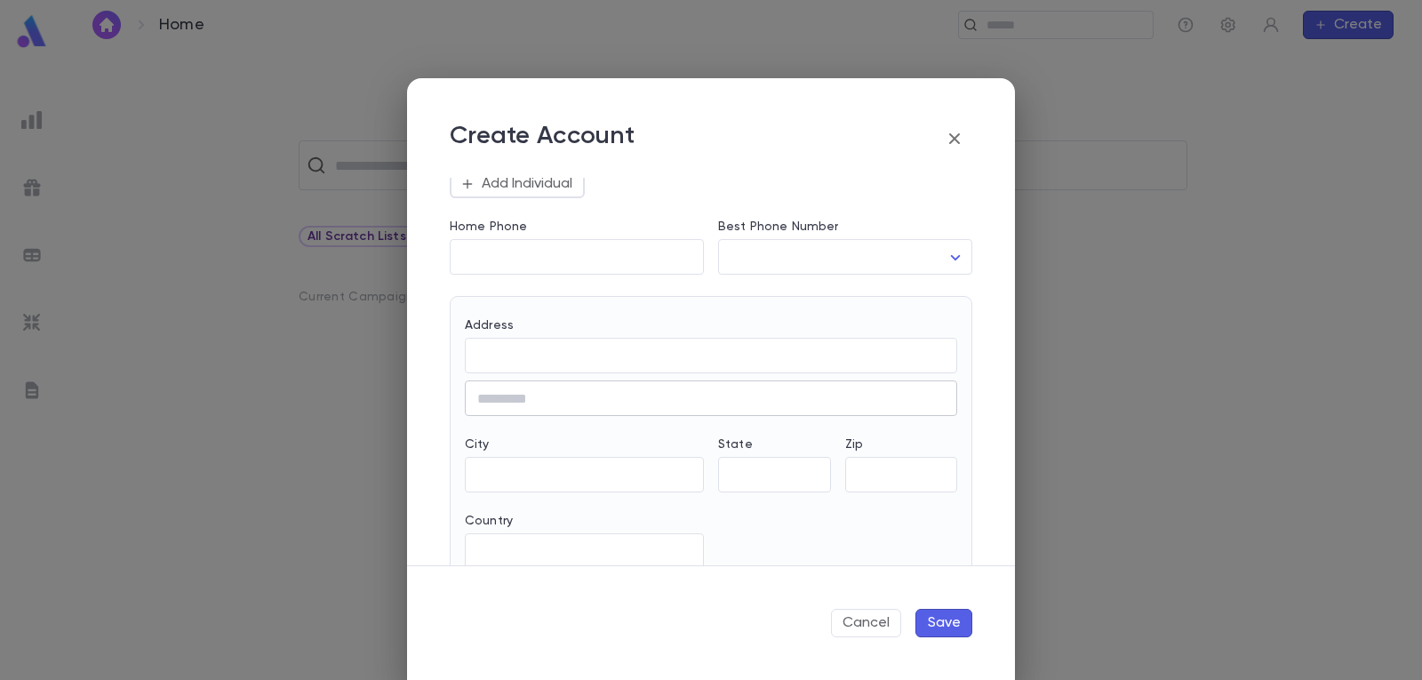
scroll to position [444, 0]
click at [542, 367] on div "​" at bounding box center [711, 355] width 492 height 36
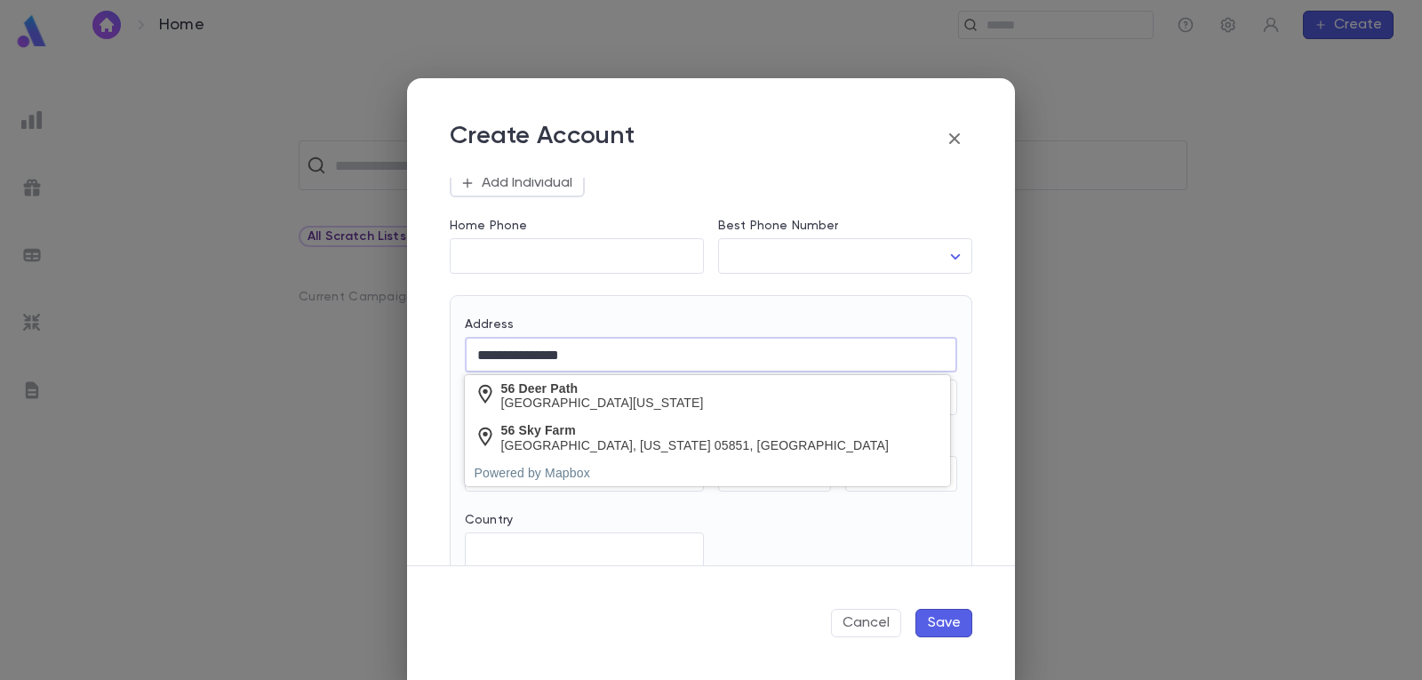
click at [517, 355] on input "**********" at bounding box center [711, 355] width 492 height 20
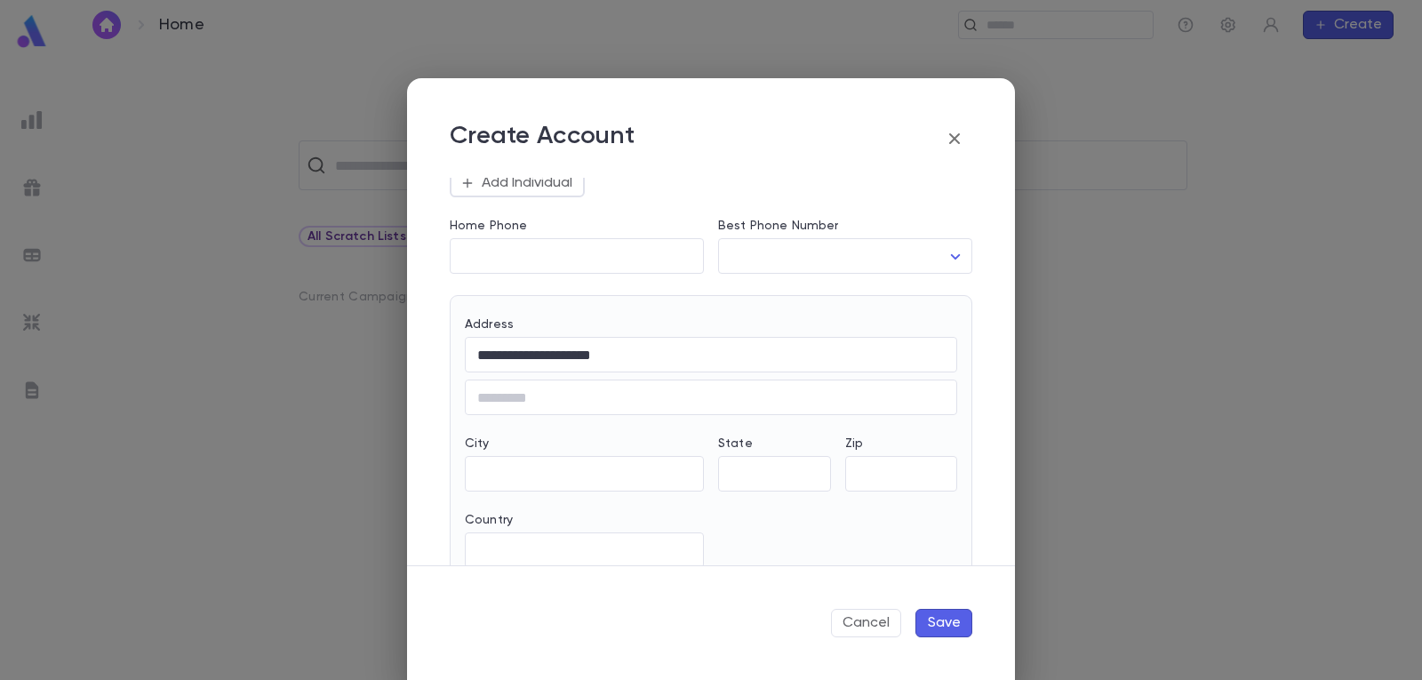
click at [586, 396] on div "[GEOGRAPHIC_DATA][US_STATE]" at bounding box center [602, 402] width 203 height 15
type input "**********"
type input "**"
type input "********"
type input "**********"
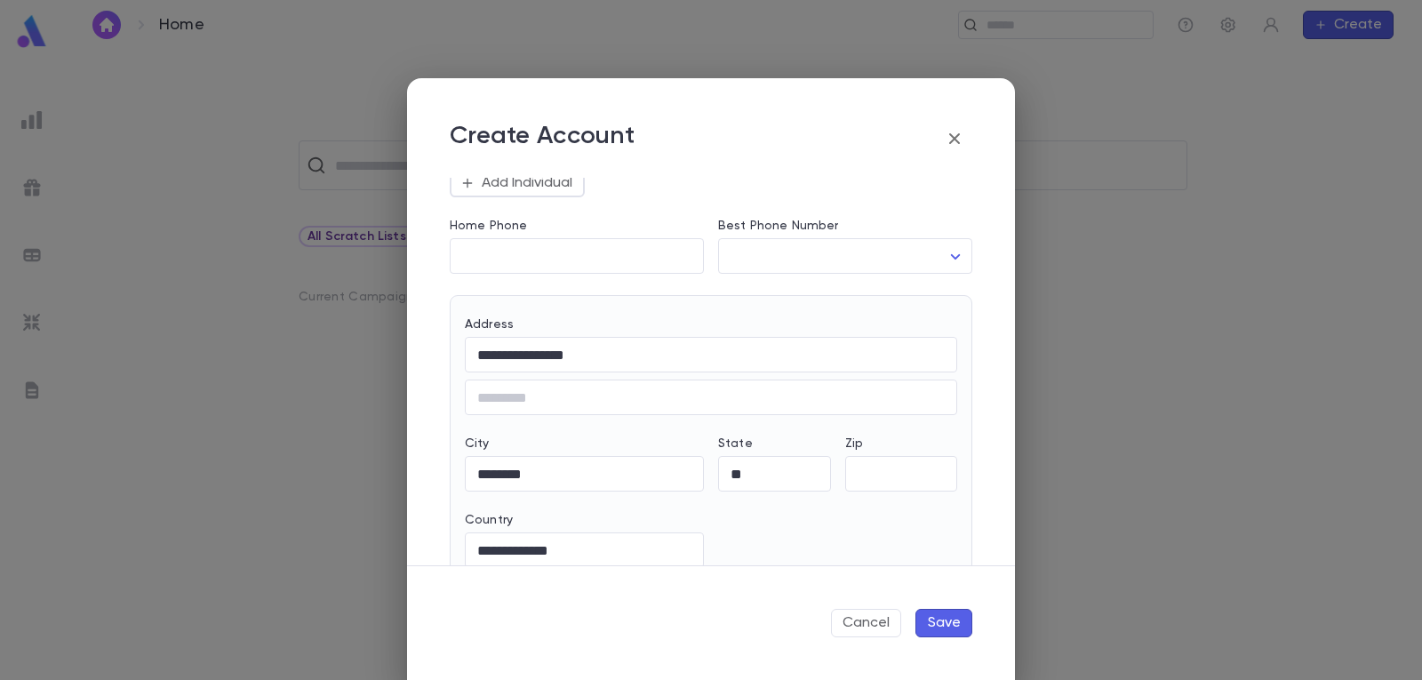
type input "*****"
click at [945, 619] on button "Save" at bounding box center [943, 623] width 57 height 28
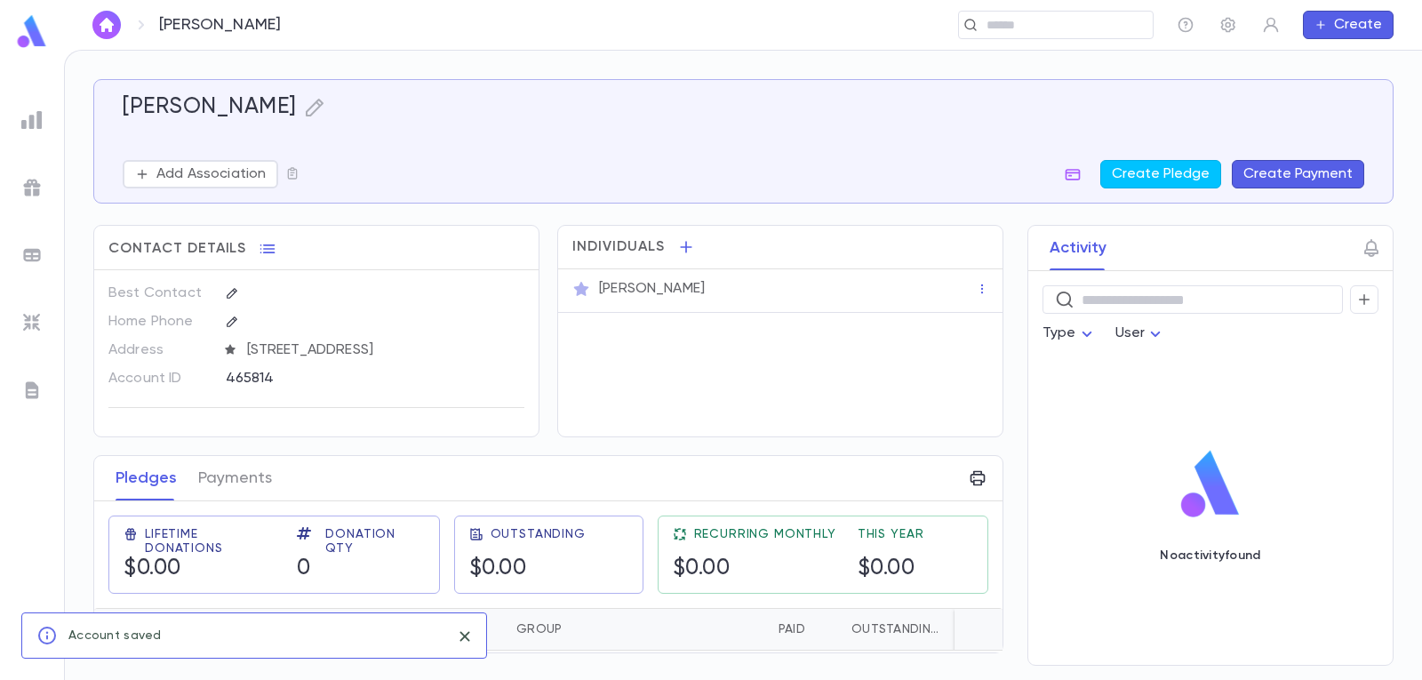
click at [1294, 174] on button "Create Payment" at bounding box center [1298, 174] width 132 height 28
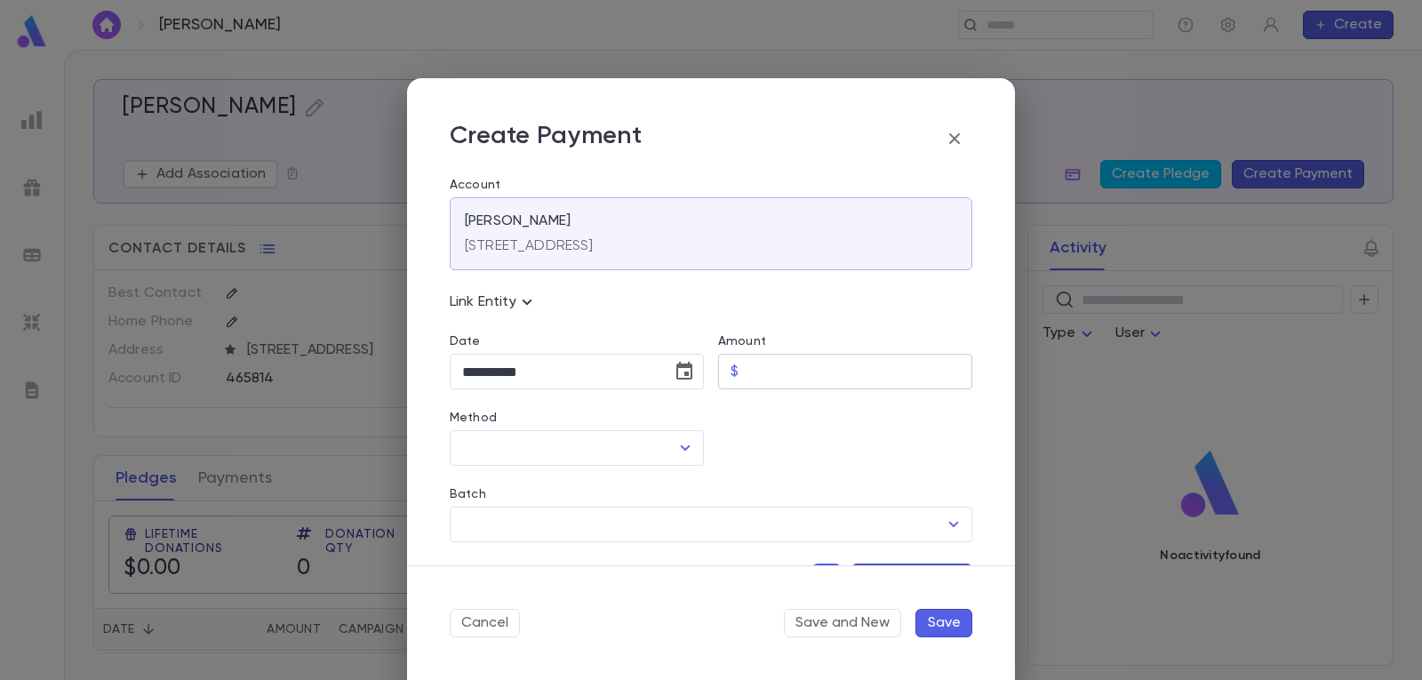
click at [865, 371] on input "Amount" at bounding box center [859, 372] width 227 height 35
click at [686, 446] on icon "Open" at bounding box center [686, 447] width 10 height 5
type input "*****"
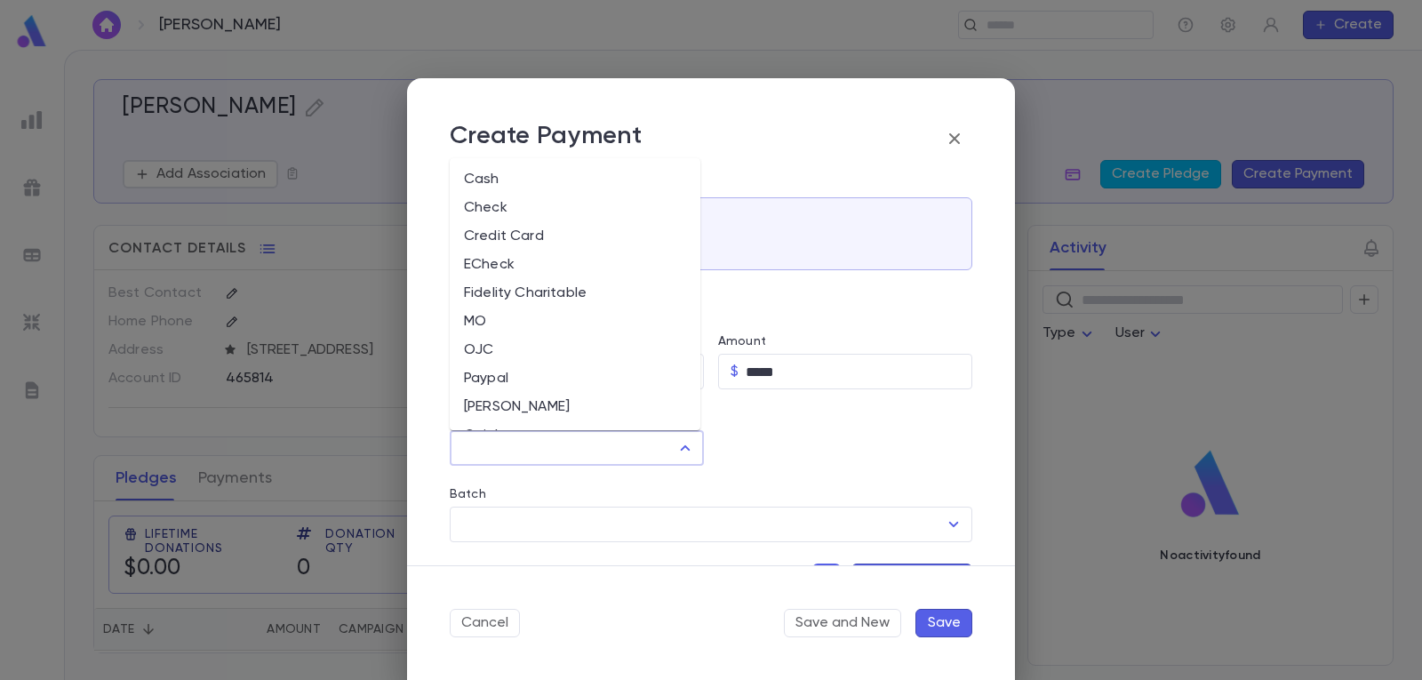
click at [573, 178] on li "Cash" at bounding box center [575, 179] width 251 height 28
type input "****"
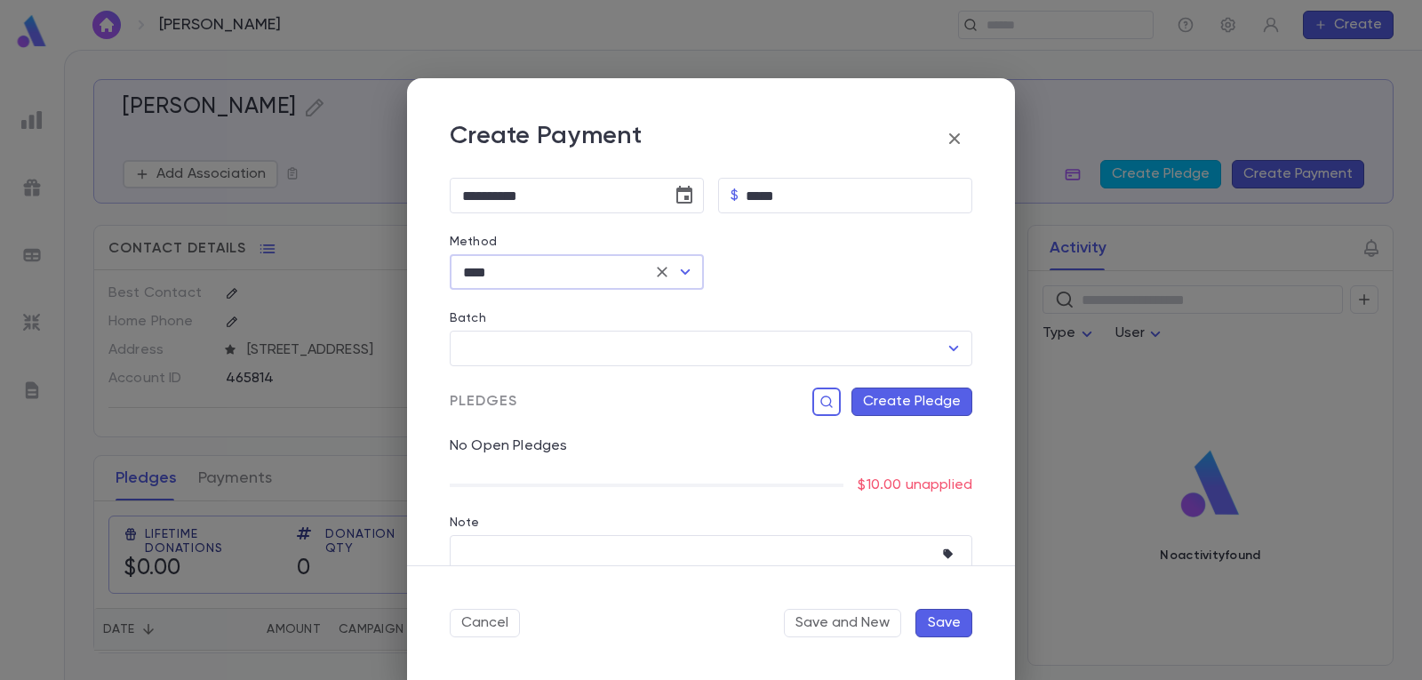
scroll to position [178, 0]
click at [910, 404] on button "Create Pledge" at bounding box center [911, 400] width 121 height 28
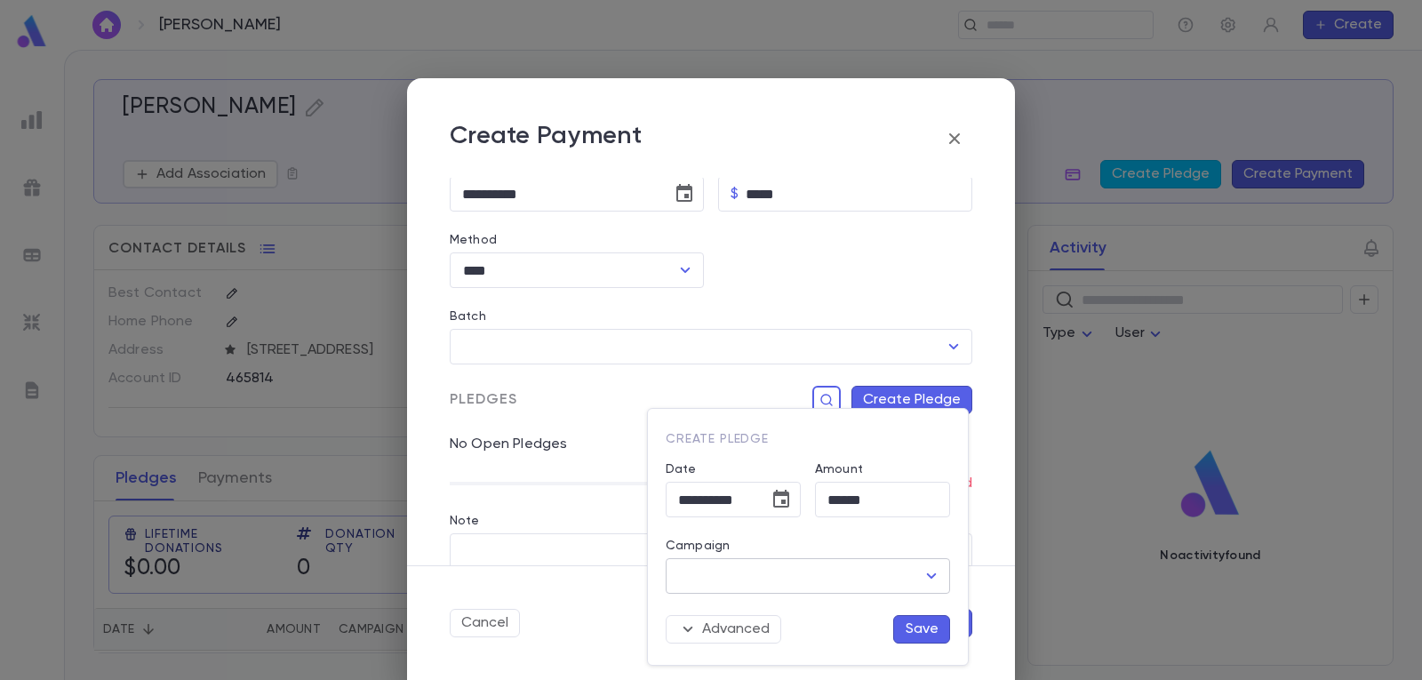
click at [936, 576] on icon "Open" at bounding box center [931, 575] width 21 height 21
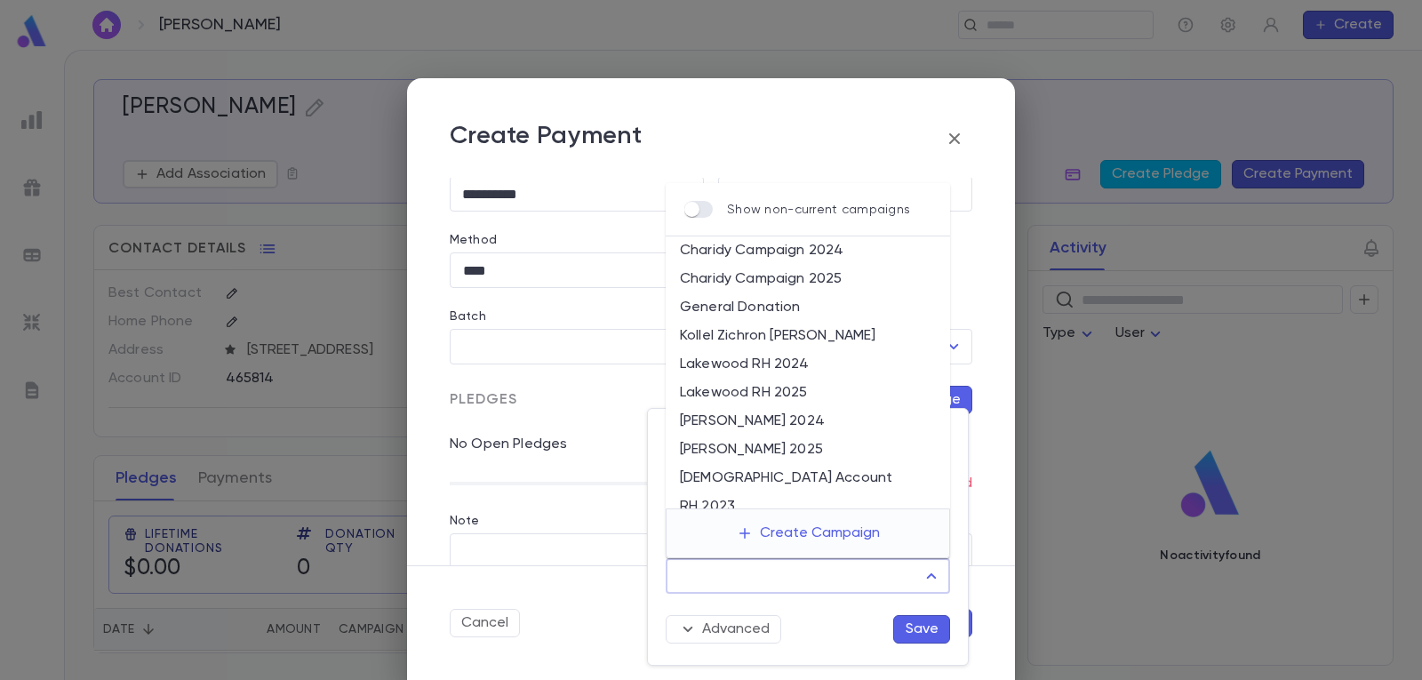
click at [789, 393] on li "Lakewood RH 2025" at bounding box center [808, 393] width 284 height 28
type input "**********"
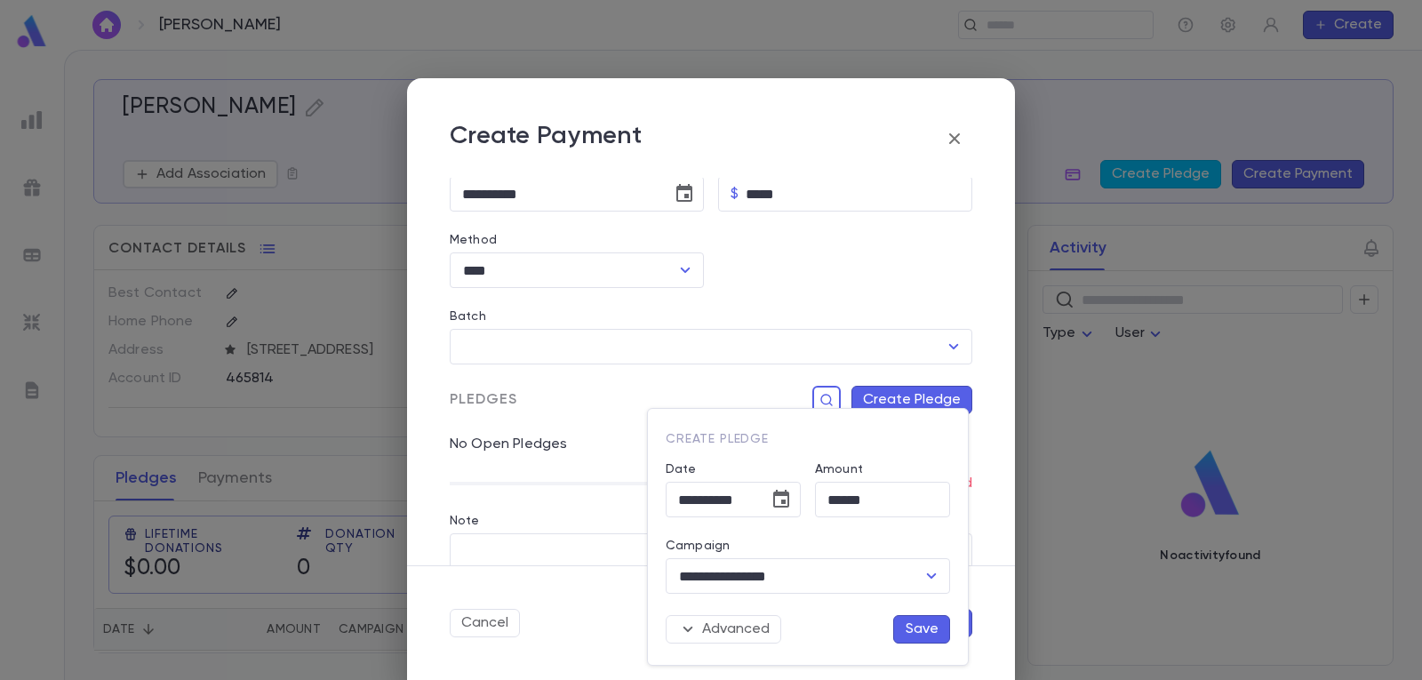
click at [929, 635] on button "Save" at bounding box center [921, 629] width 57 height 28
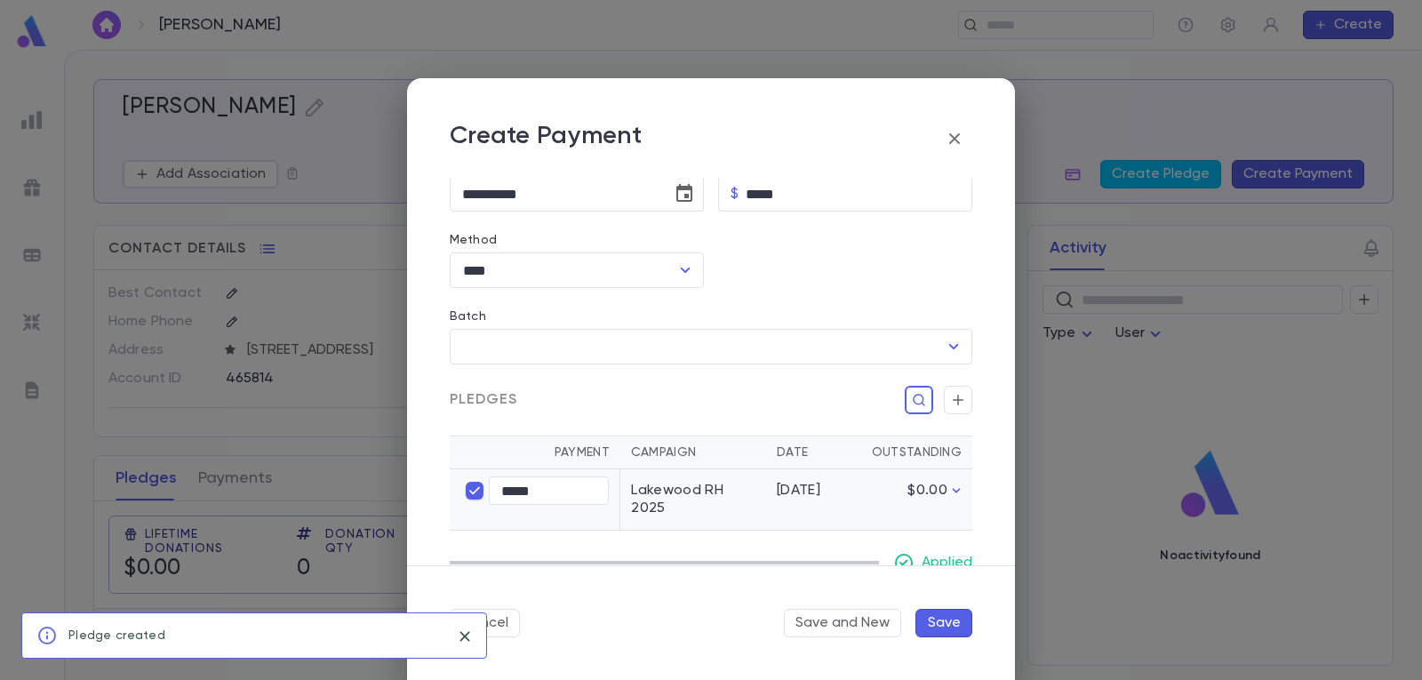
click at [942, 612] on button "Save" at bounding box center [943, 623] width 57 height 28
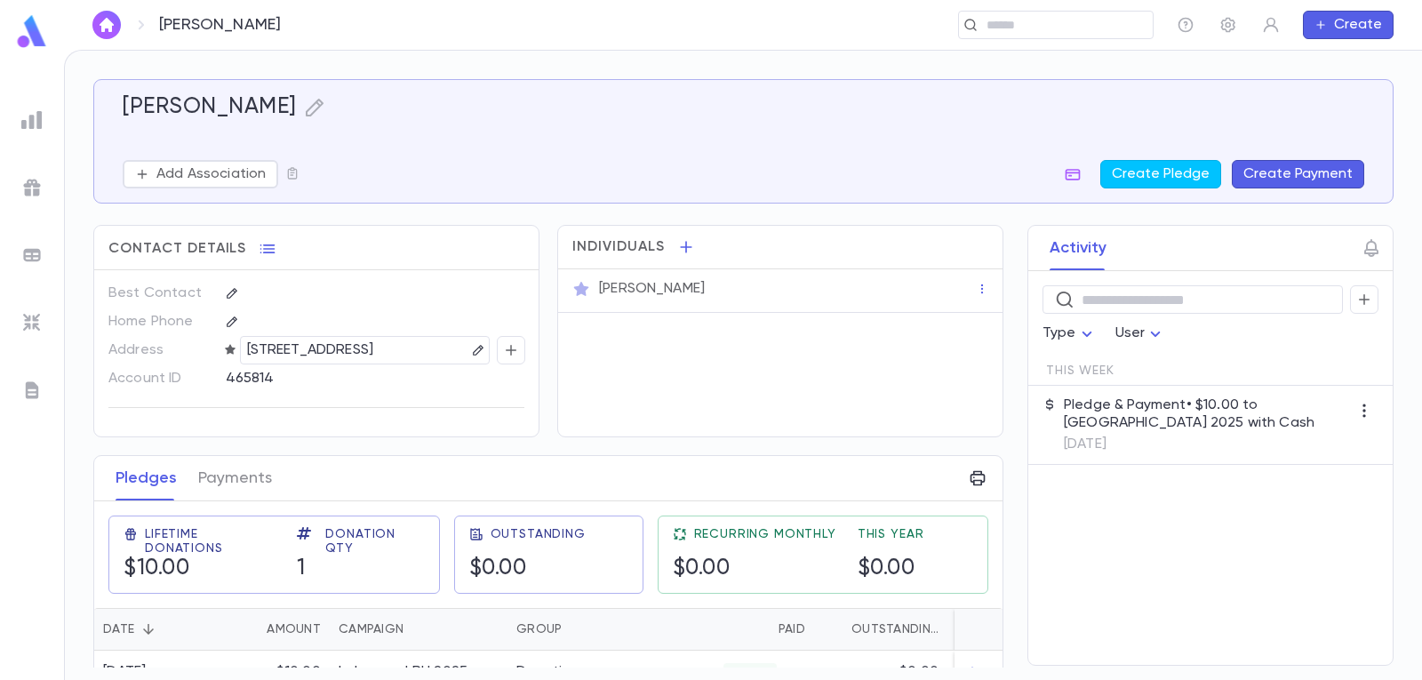
click at [114, 20] on img "button" at bounding box center [106, 25] width 21 height 14
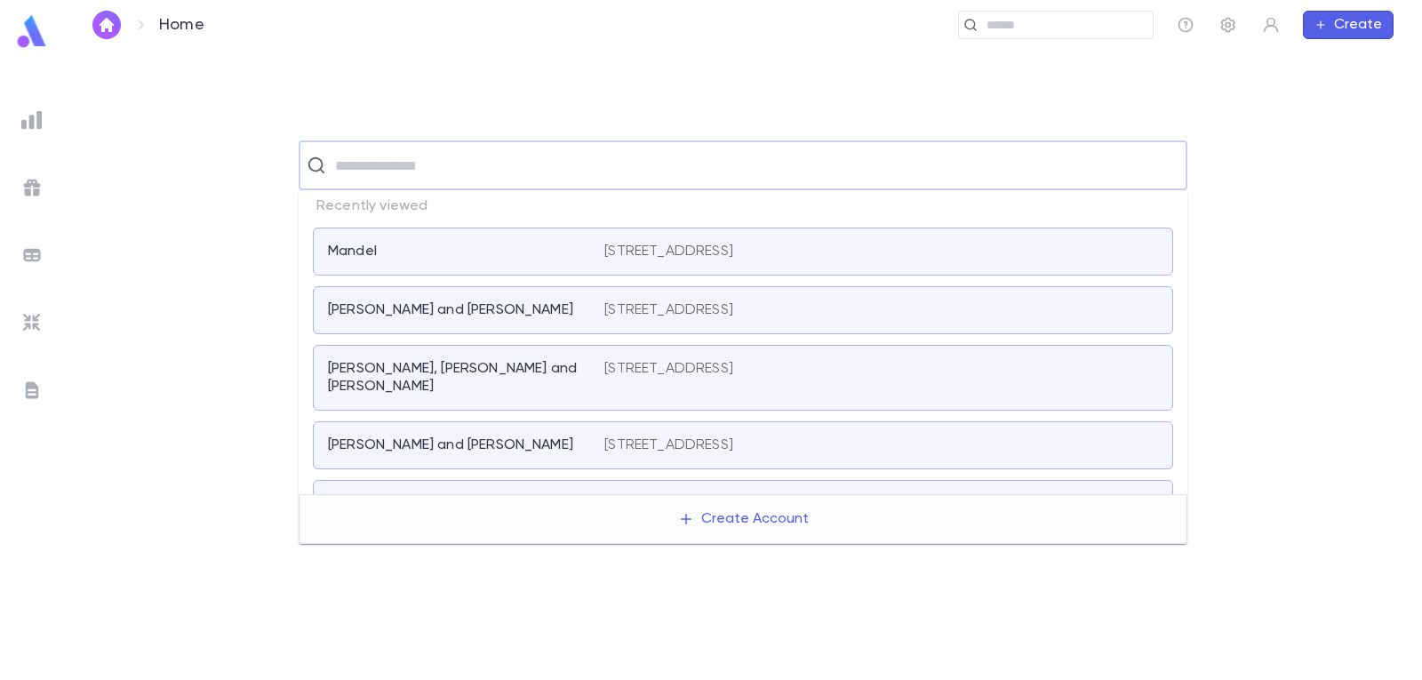
click at [434, 160] on input "text" at bounding box center [754, 165] width 849 height 34
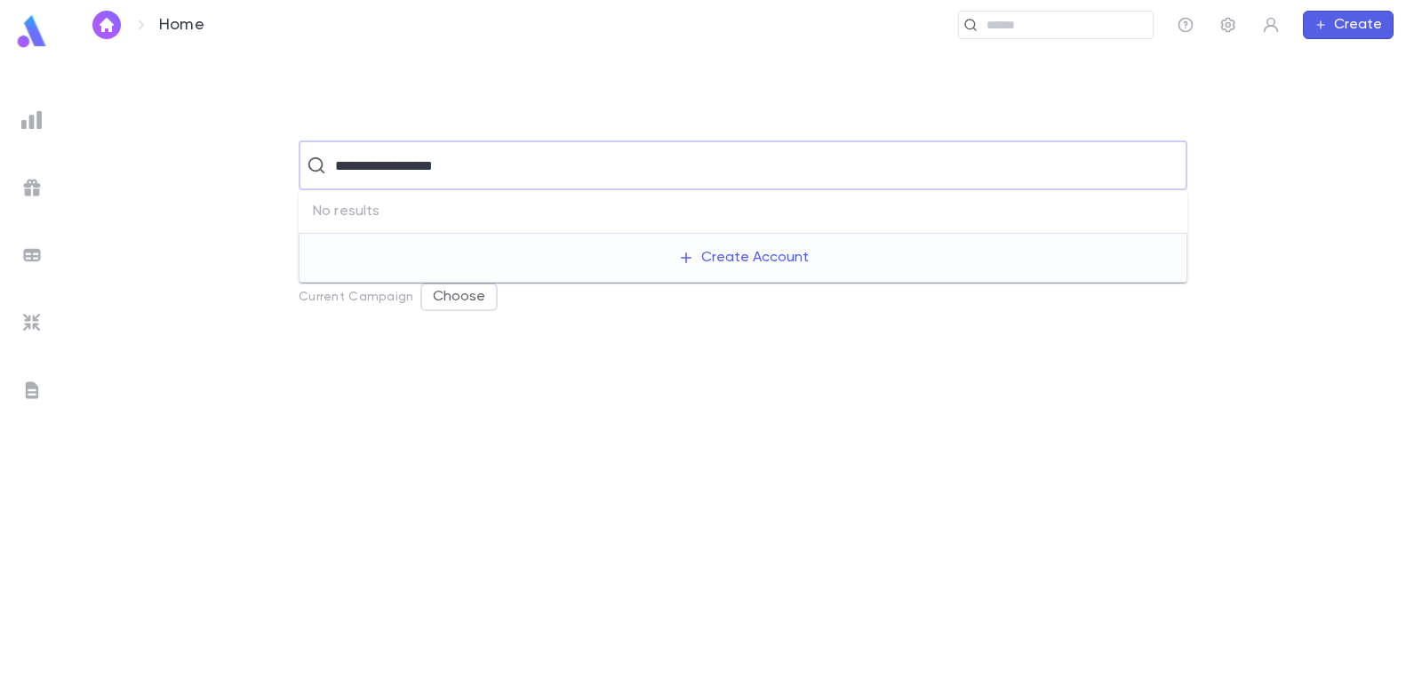
click at [374, 167] on input "**********" at bounding box center [741, 165] width 823 height 34
drag, startPoint x: 371, startPoint y: 163, endPoint x: 386, endPoint y: 170, distance: 16.3
click at [371, 164] on input "**********" at bounding box center [741, 165] width 823 height 34
click at [634, 173] on input "**********" at bounding box center [741, 165] width 823 height 34
drag, startPoint x: 602, startPoint y: 169, endPoint x: 129, endPoint y: 154, distance: 473.0
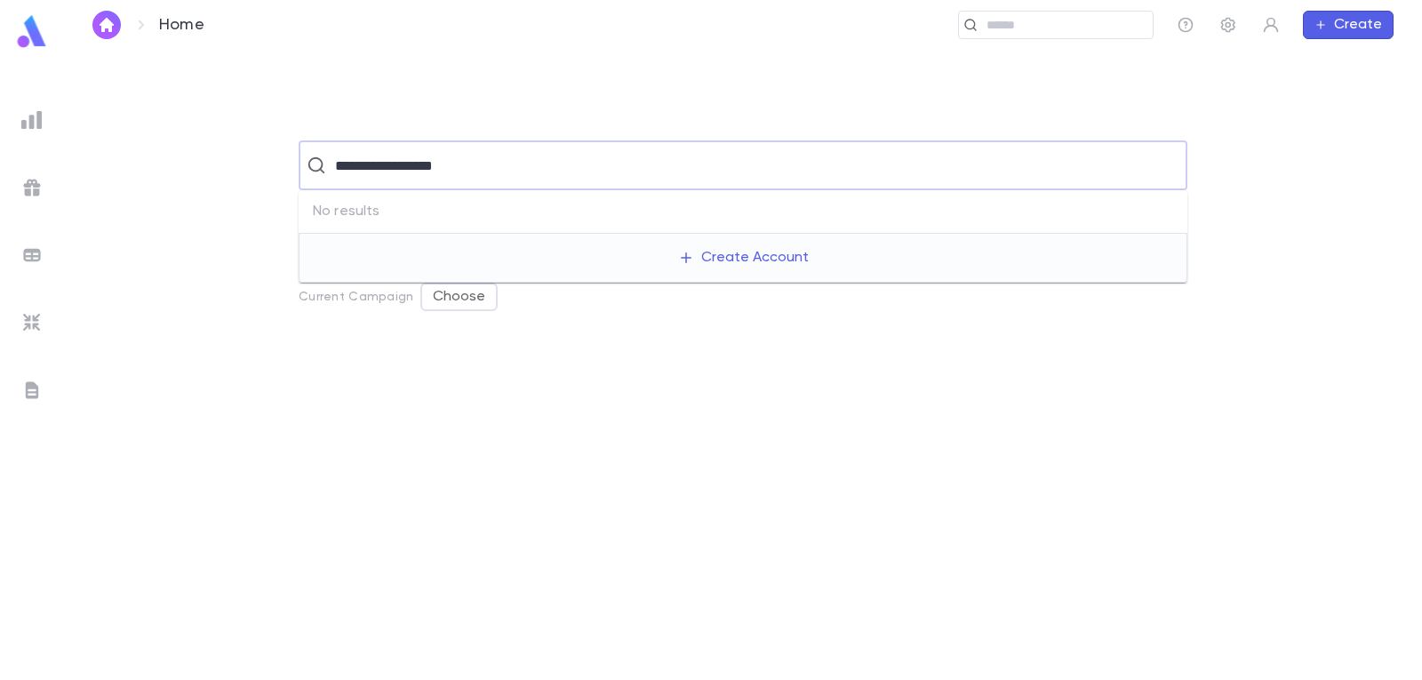
click at [138, 154] on div "**********" at bounding box center [742, 165] width 1301 height 50
type input "********"
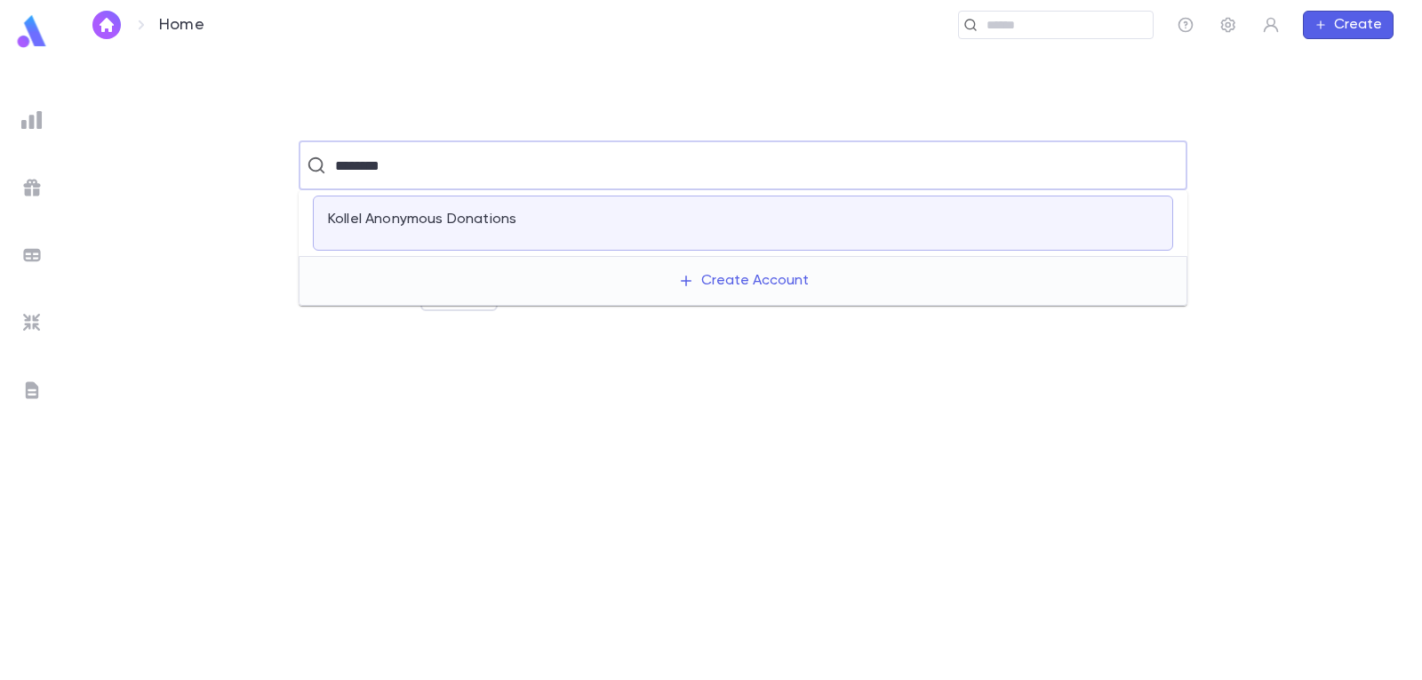
click at [476, 225] on p "Kollel Anonymous Donations" at bounding box center [422, 220] width 188 height 18
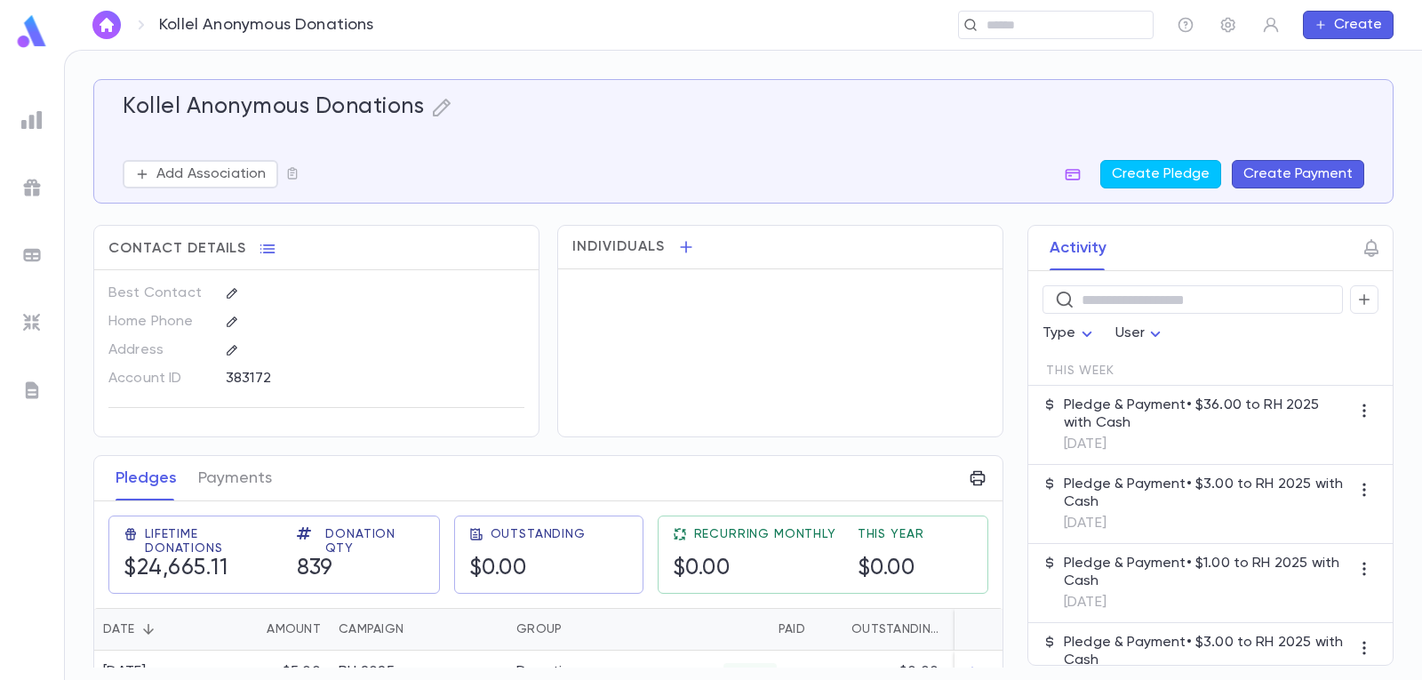
click at [1305, 177] on button "Create Payment" at bounding box center [1298, 174] width 132 height 28
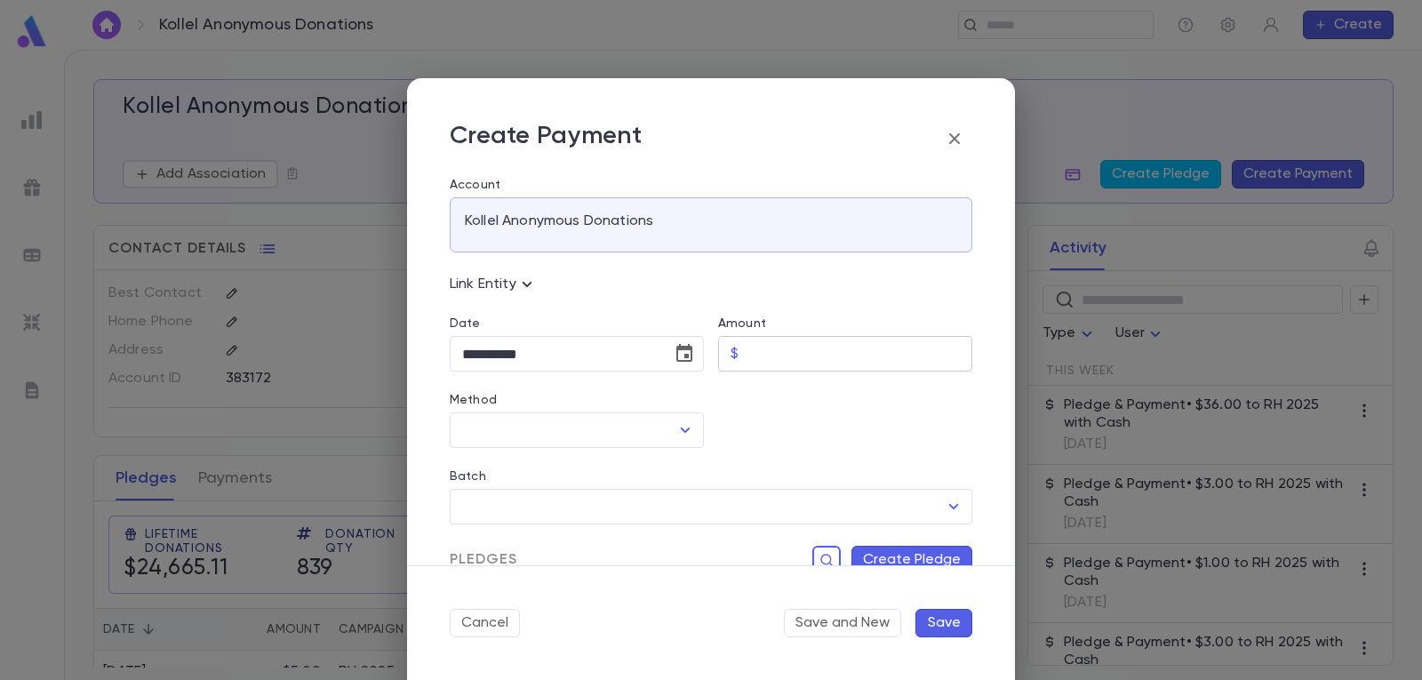
click at [837, 356] on input "Amount" at bounding box center [859, 354] width 227 height 35
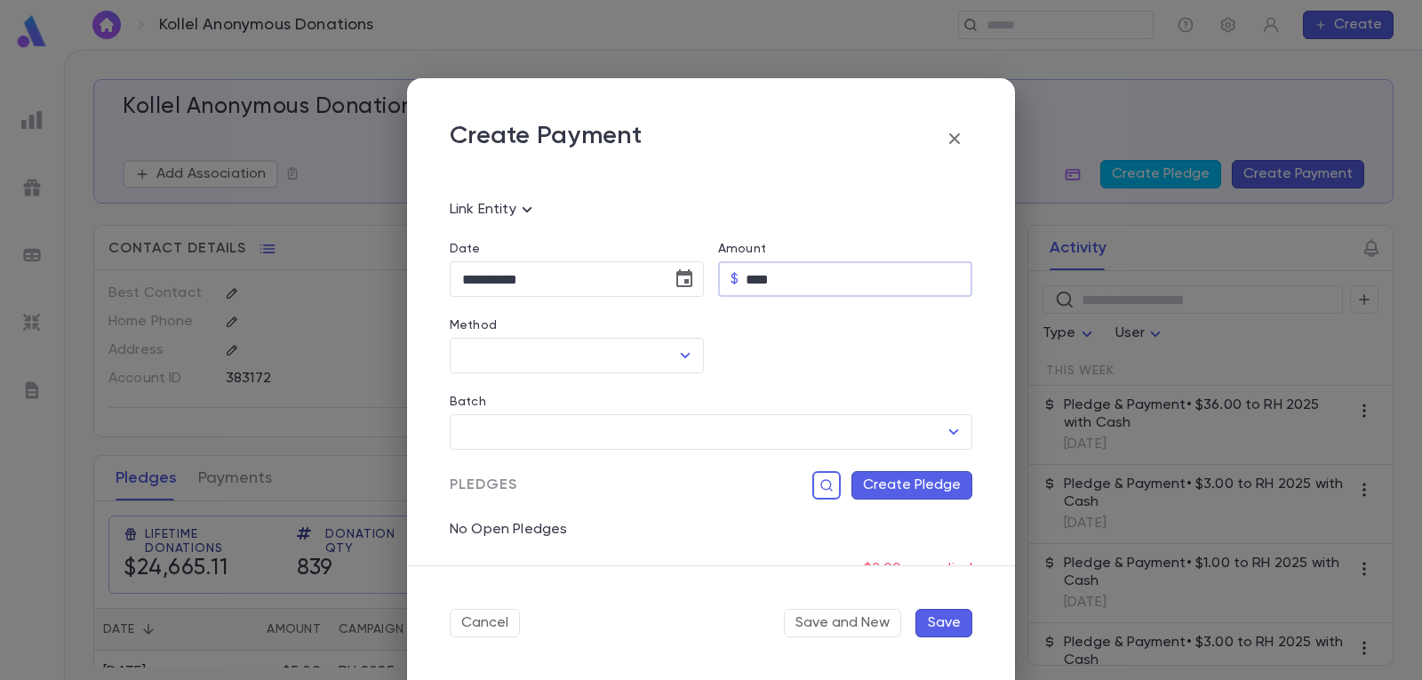
scroll to position [178, 0]
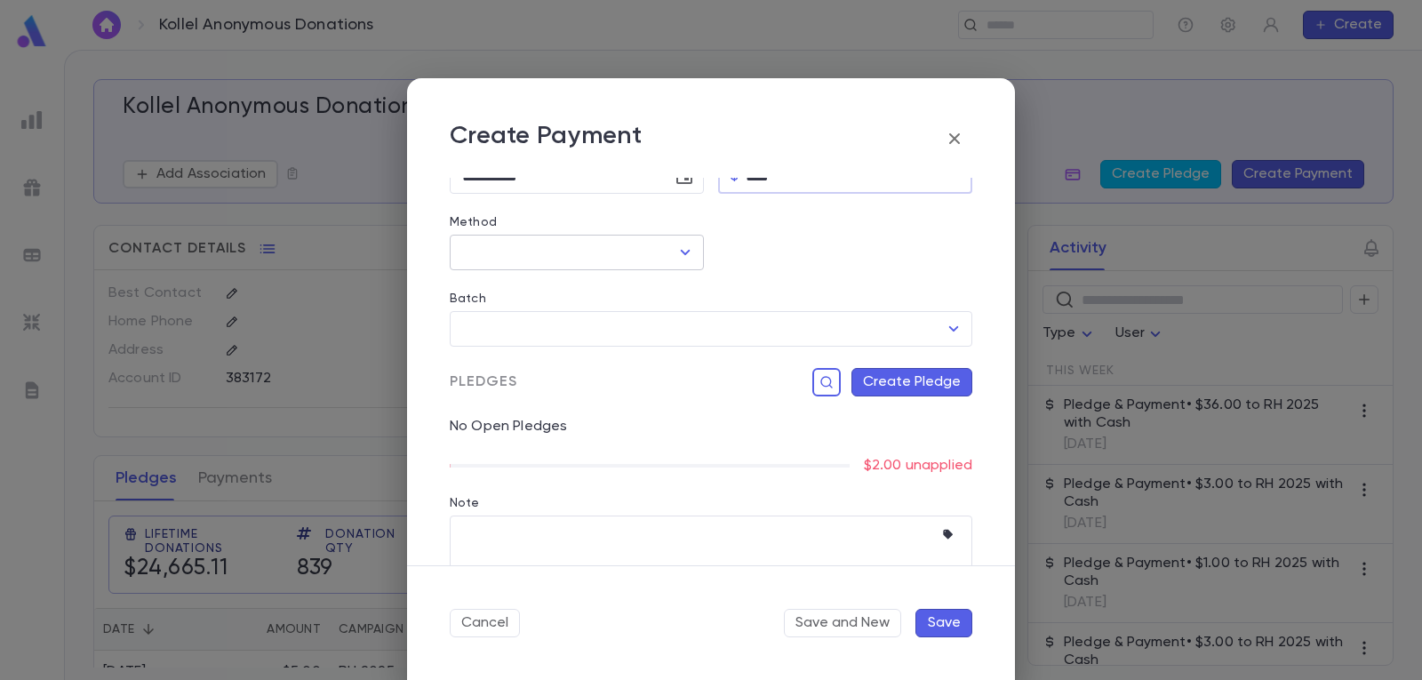
click at [679, 256] on icon "Open" at bounding box center [684, 252] width 21 height 21
type input "****"
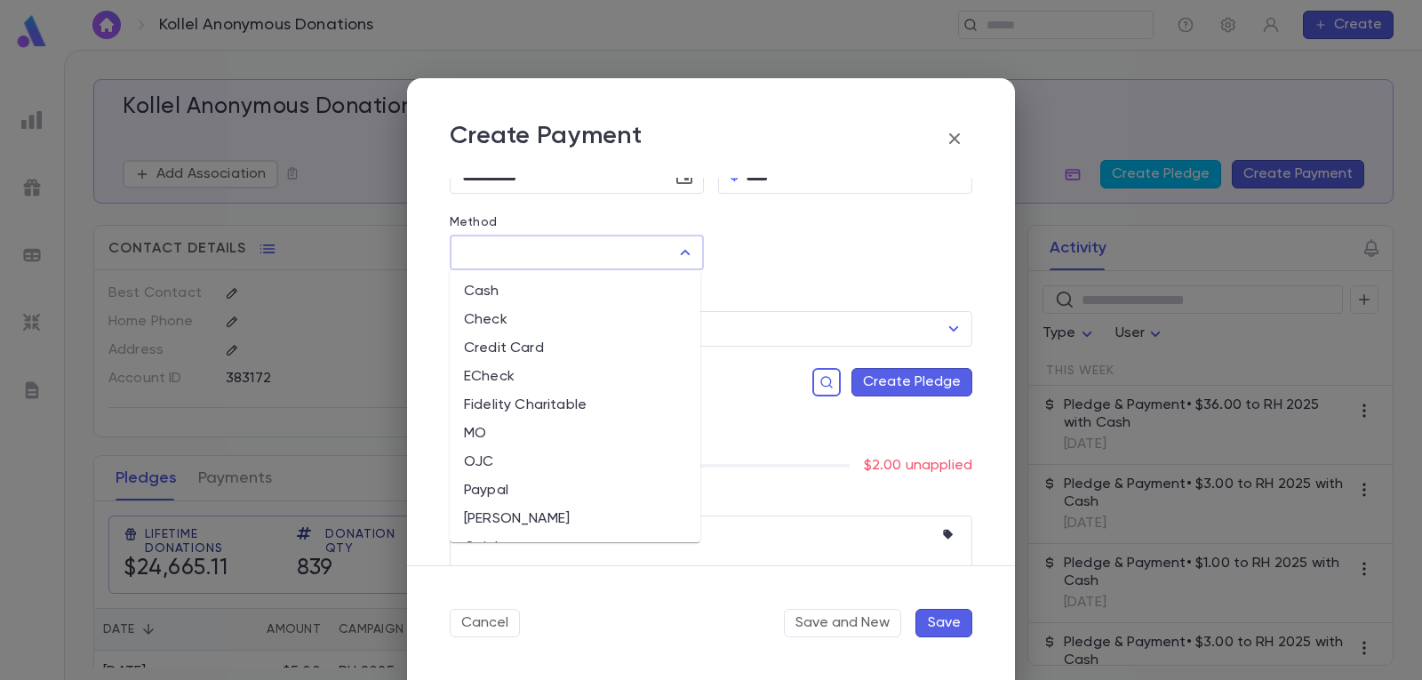
click at [564, 291] on li "Cash" at bounding box center [575, 291] width 251 height 28
type input "****"
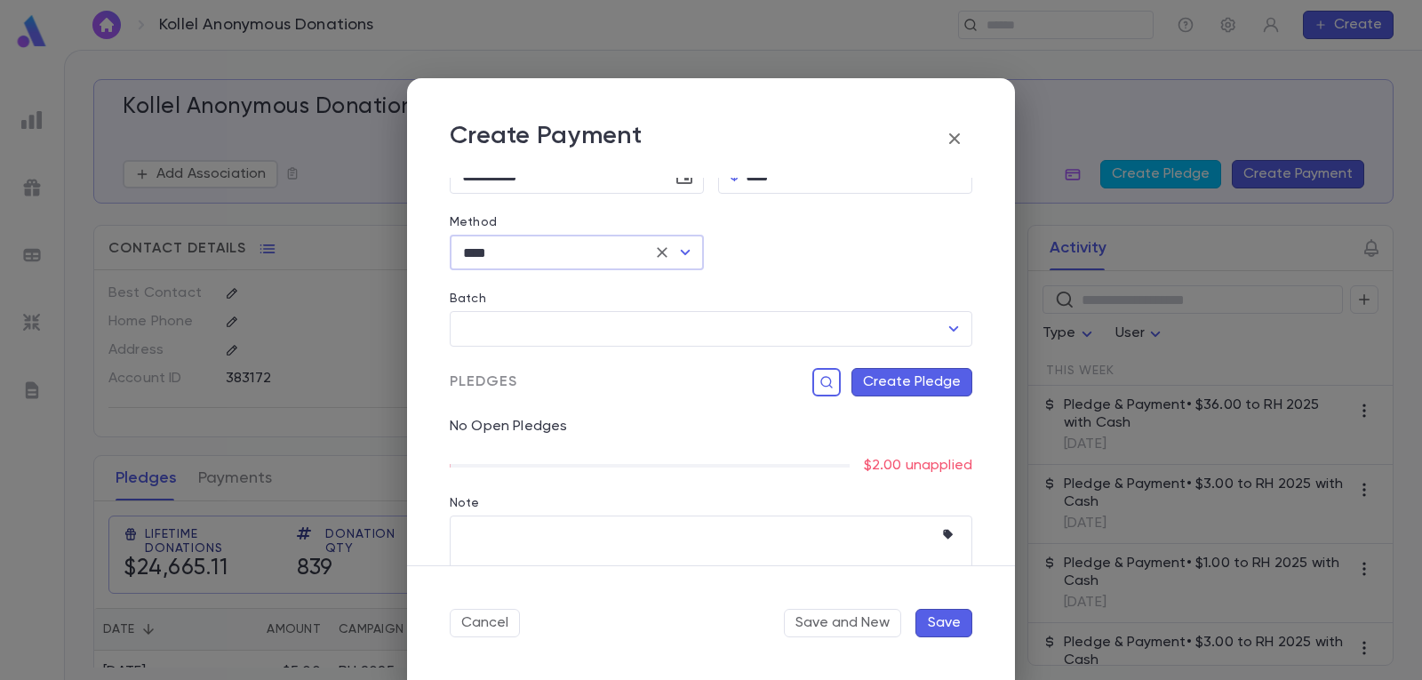
click at [929, 382] on button "Create Pledge" at bounding box center [911, 382] width 121 height 28
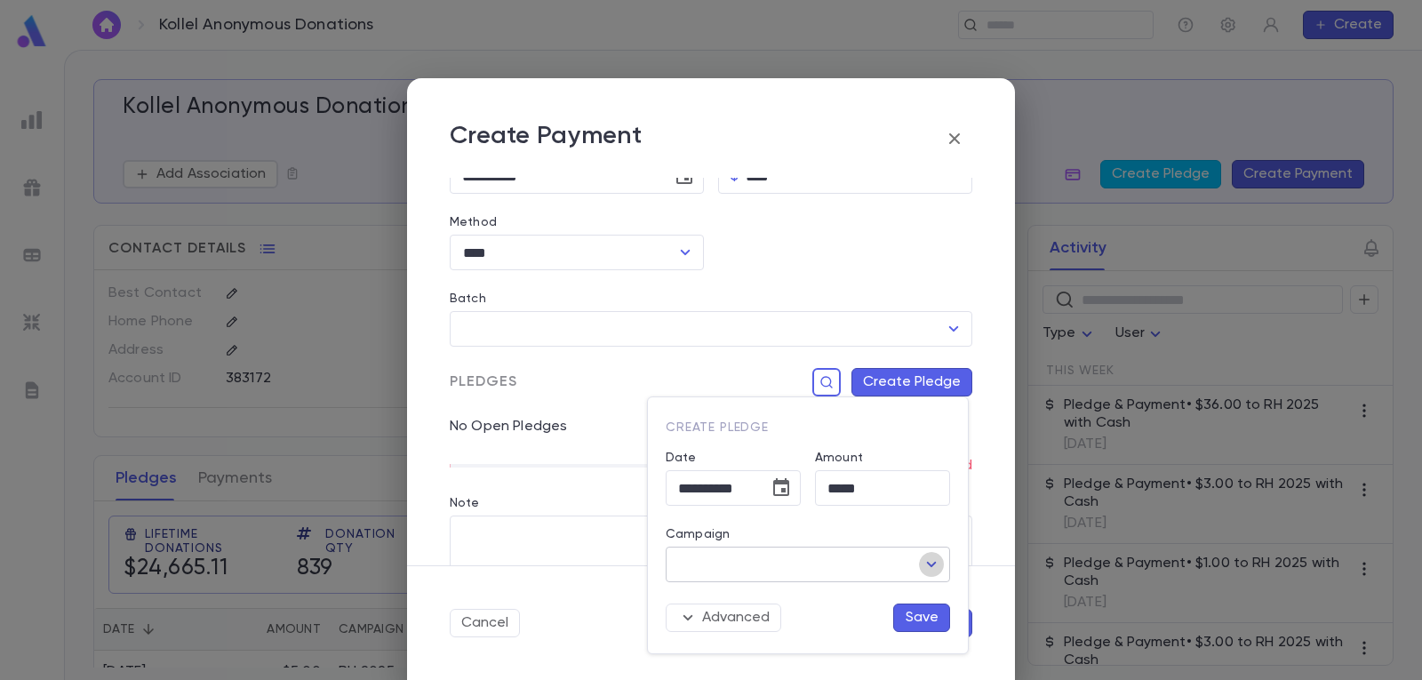
click at [931, 563] on icon "Open" at bounding box center [931, 564] width 21 height 21
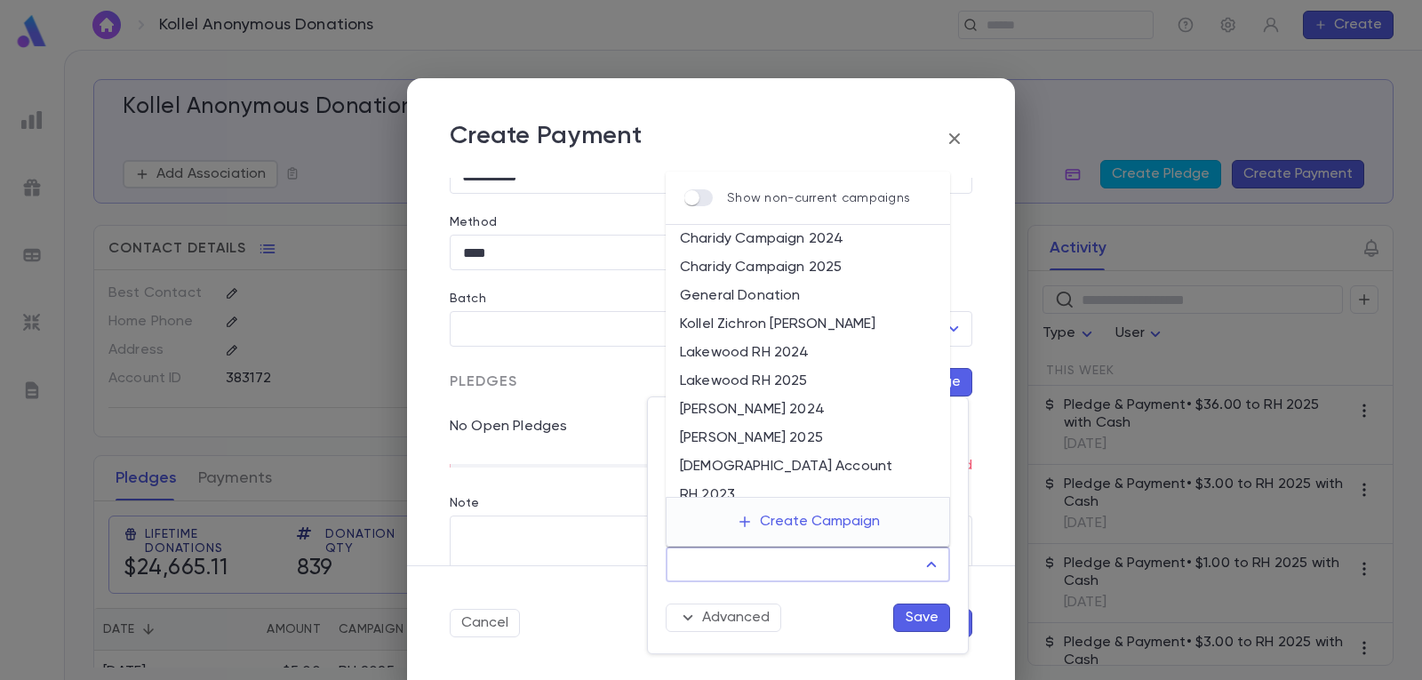
click at [814, 379] on li "Lakewood RH 2025" at bounding box center [808, 381] width 284 height 28
type input "**********"
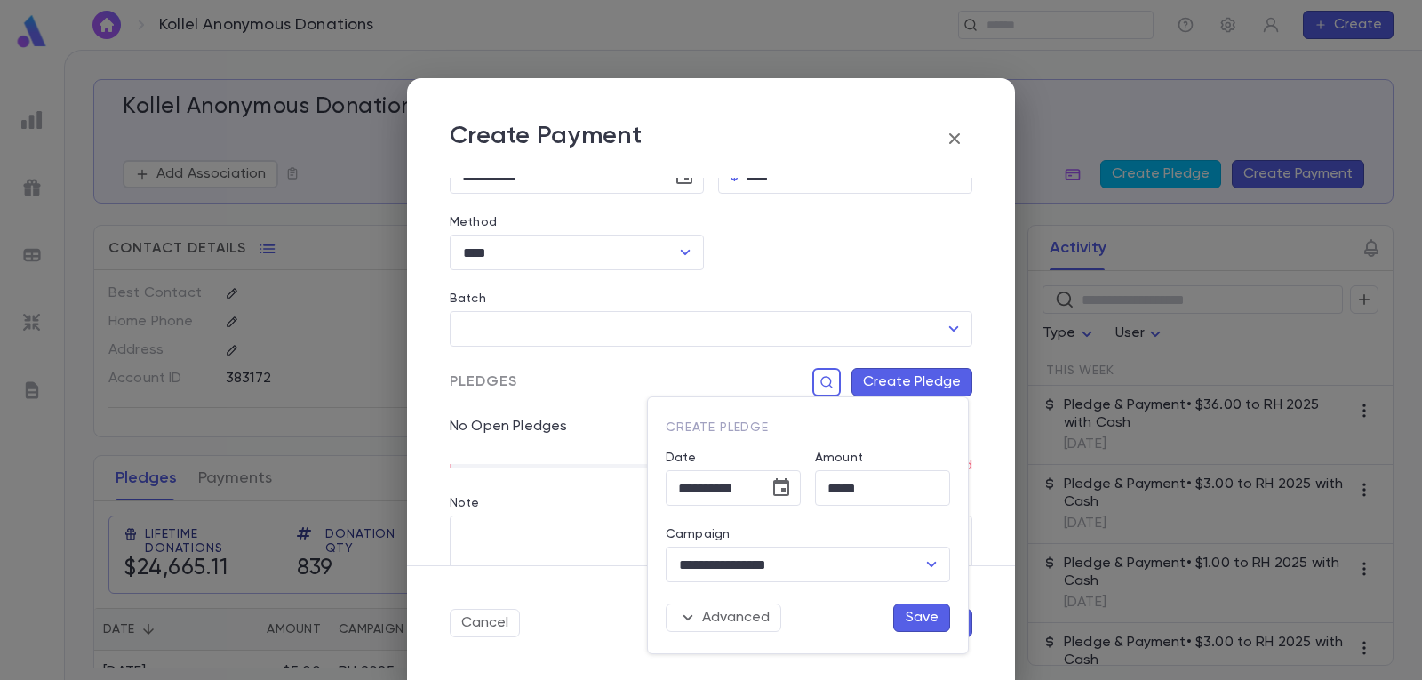
click at [931, 619] on button "Save" at bounding box center [921, 617] width 57 height 28
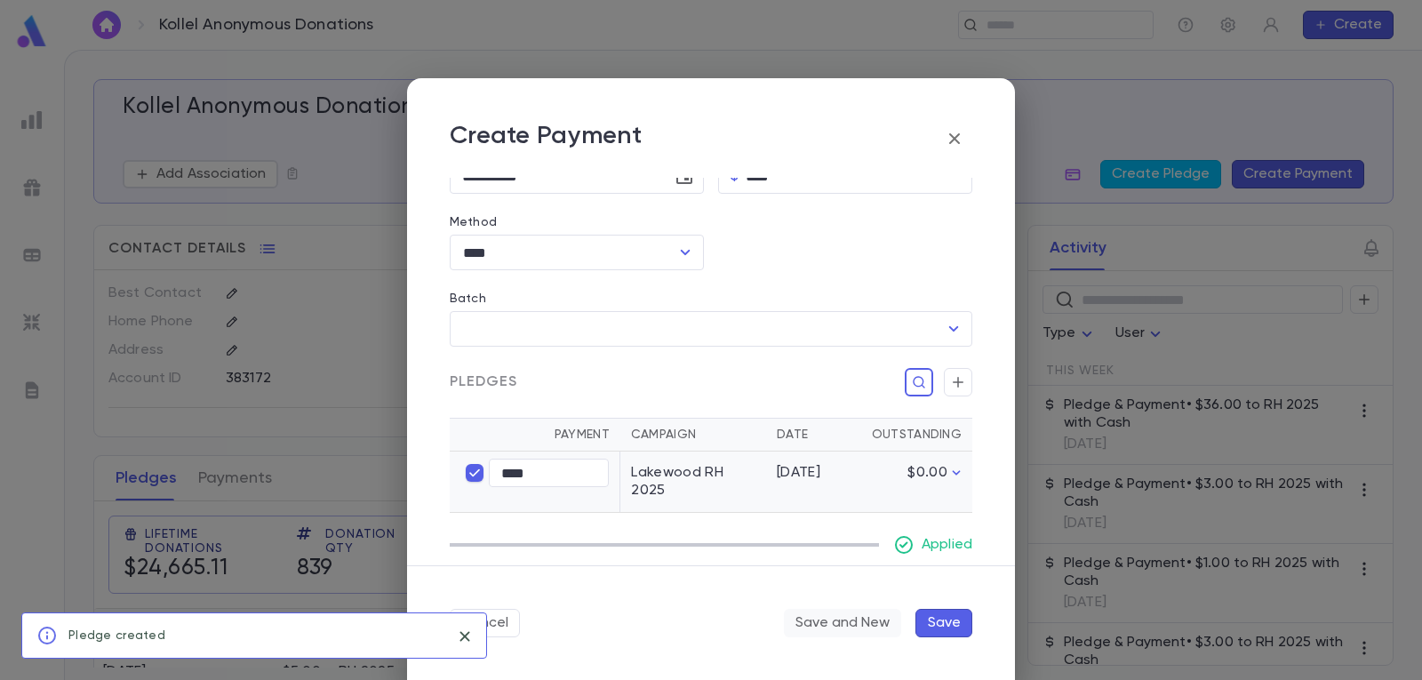
click at [853, 623] on button "Save and New" at bounding box center [842, 623] width 117 height 28
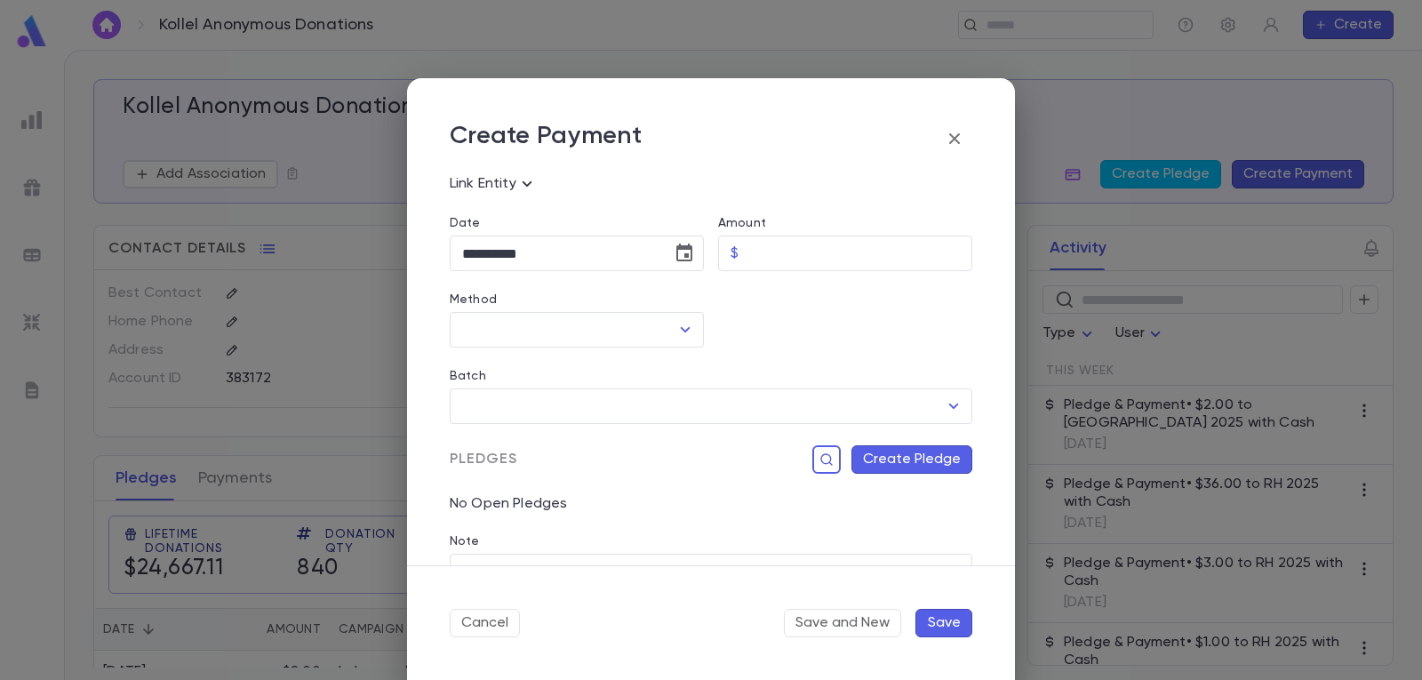
scroll to position [0, 0]
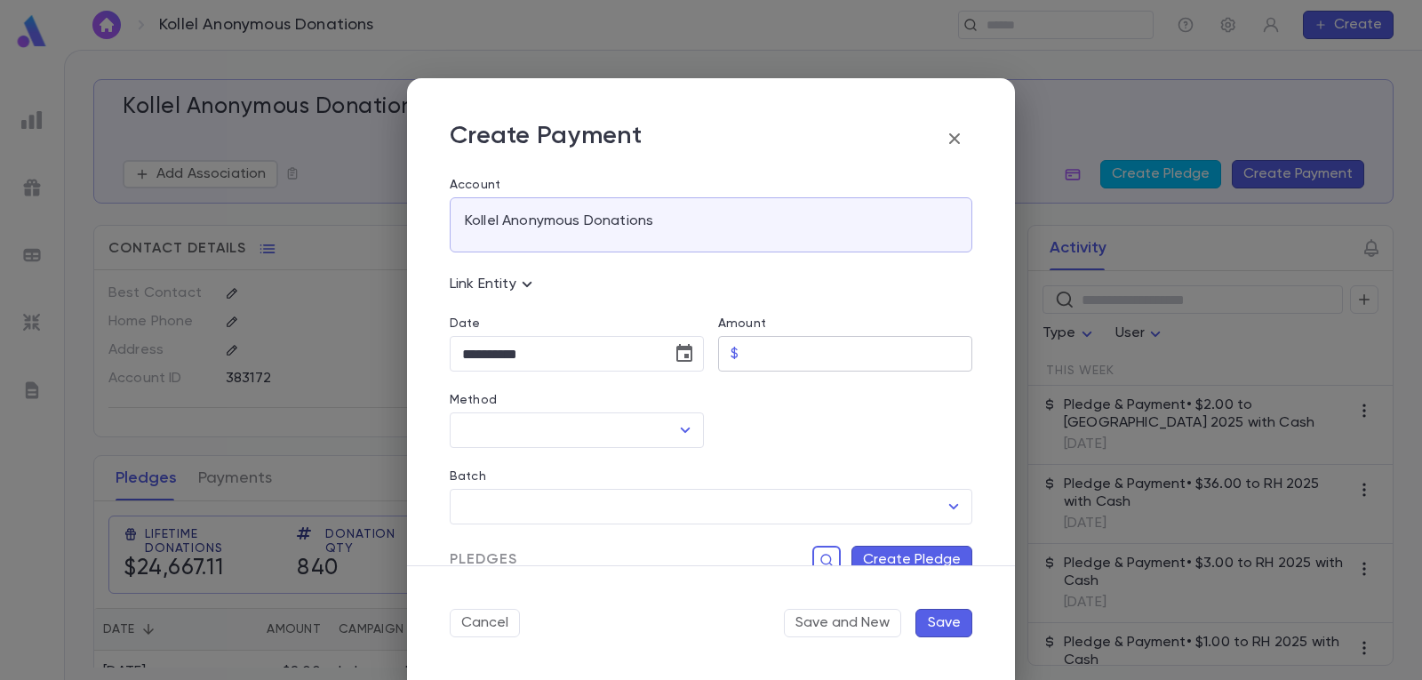
click at [803, 355] on input "Amount" at bounding box center [859, 354] width 227 height 35
click at [679, 422] on icon "Open" at bounding box center [684, 429] width 21 height 21
type input "****"
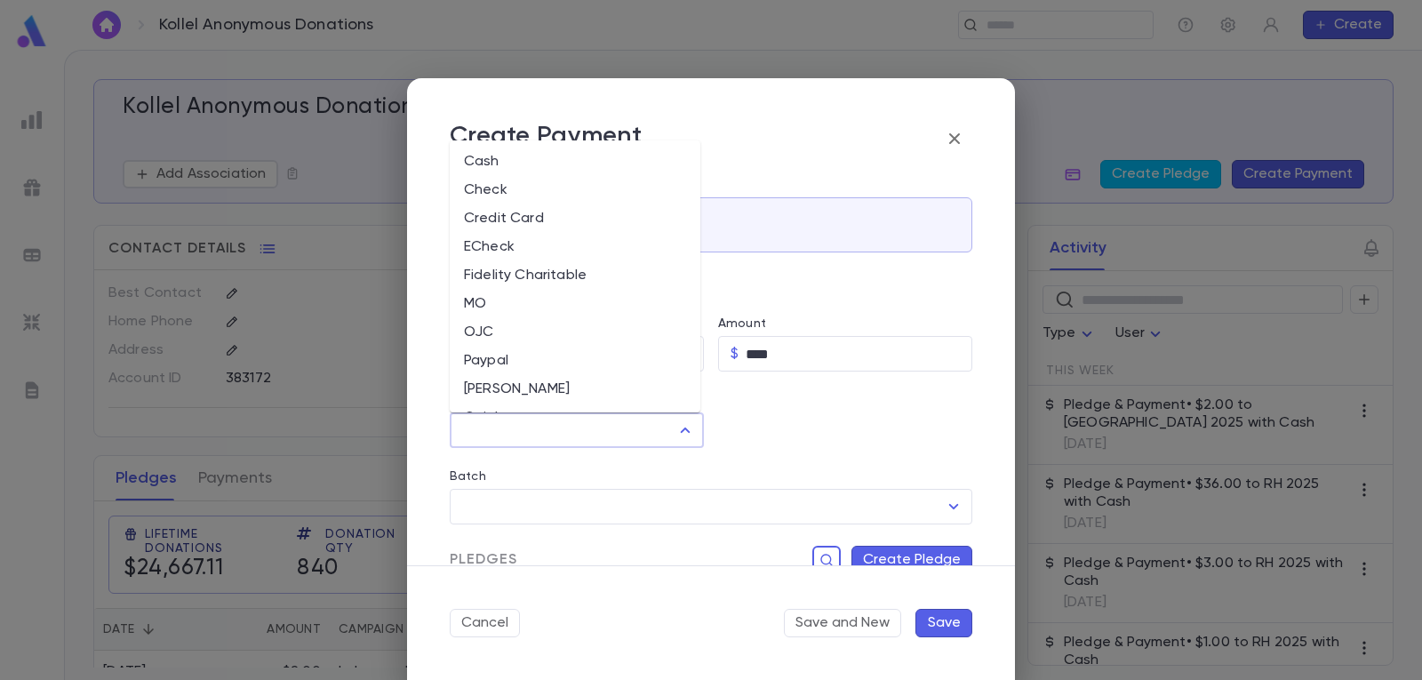
click at [574, 159] on li "Cash" at bounding box center [575, 162] width 251 height 28
type input "****"
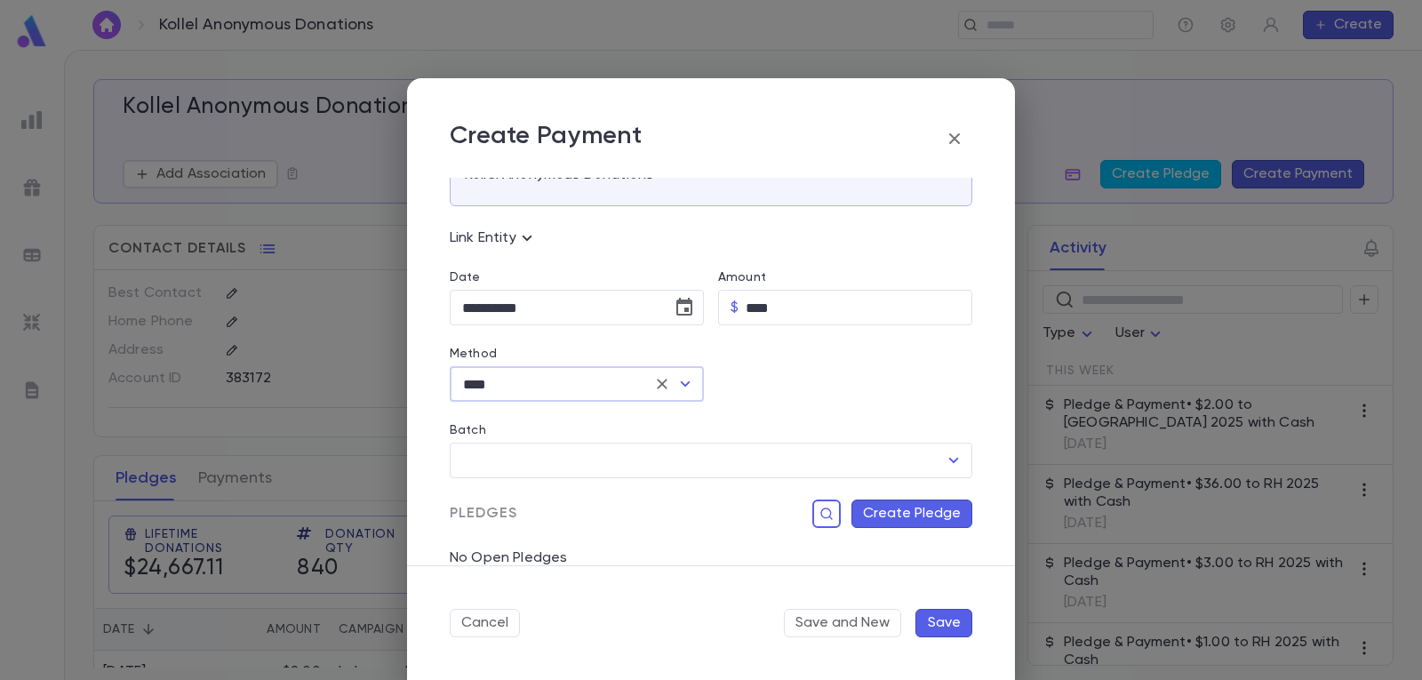
scroll to position [178, 0]
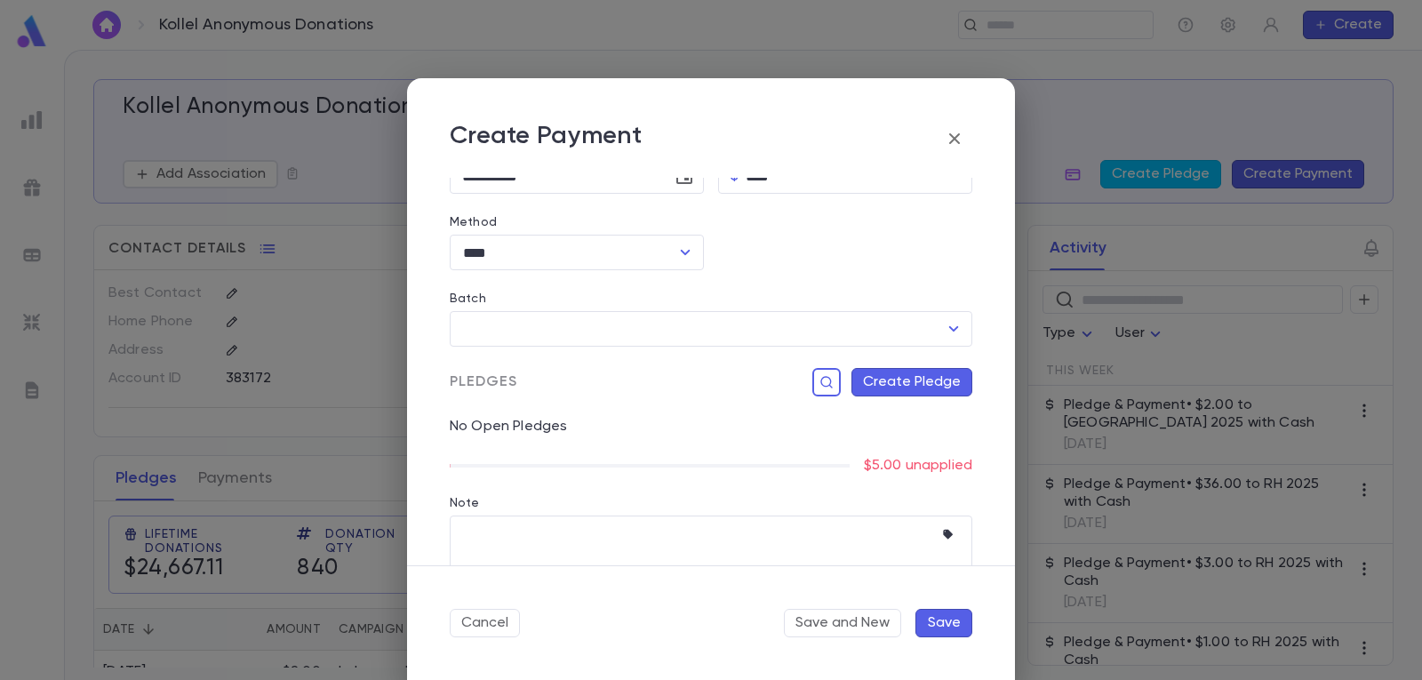
click at [917, 377] on button "Create Pledge" at bounding box center [911, 382] width 121 height 28
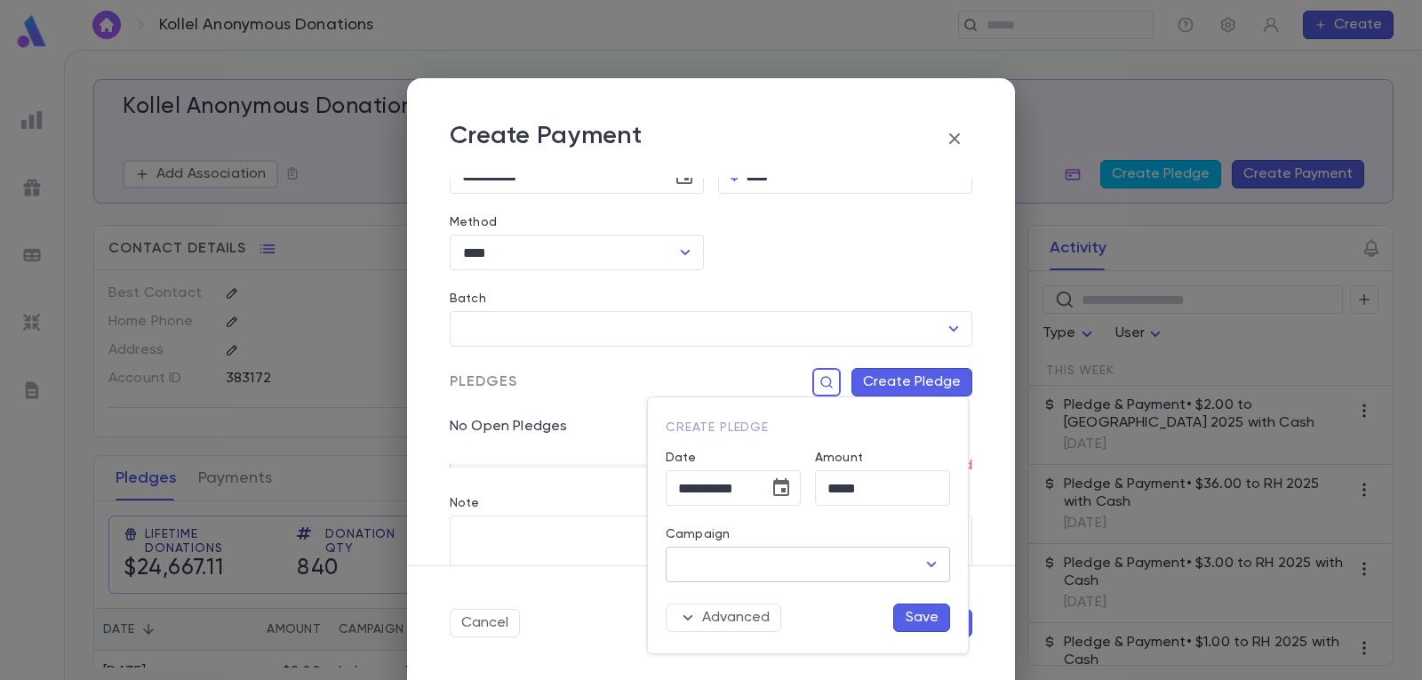
click at [926, 562] on icon "Open" at bounding box center [931, 564] width 21 height 21
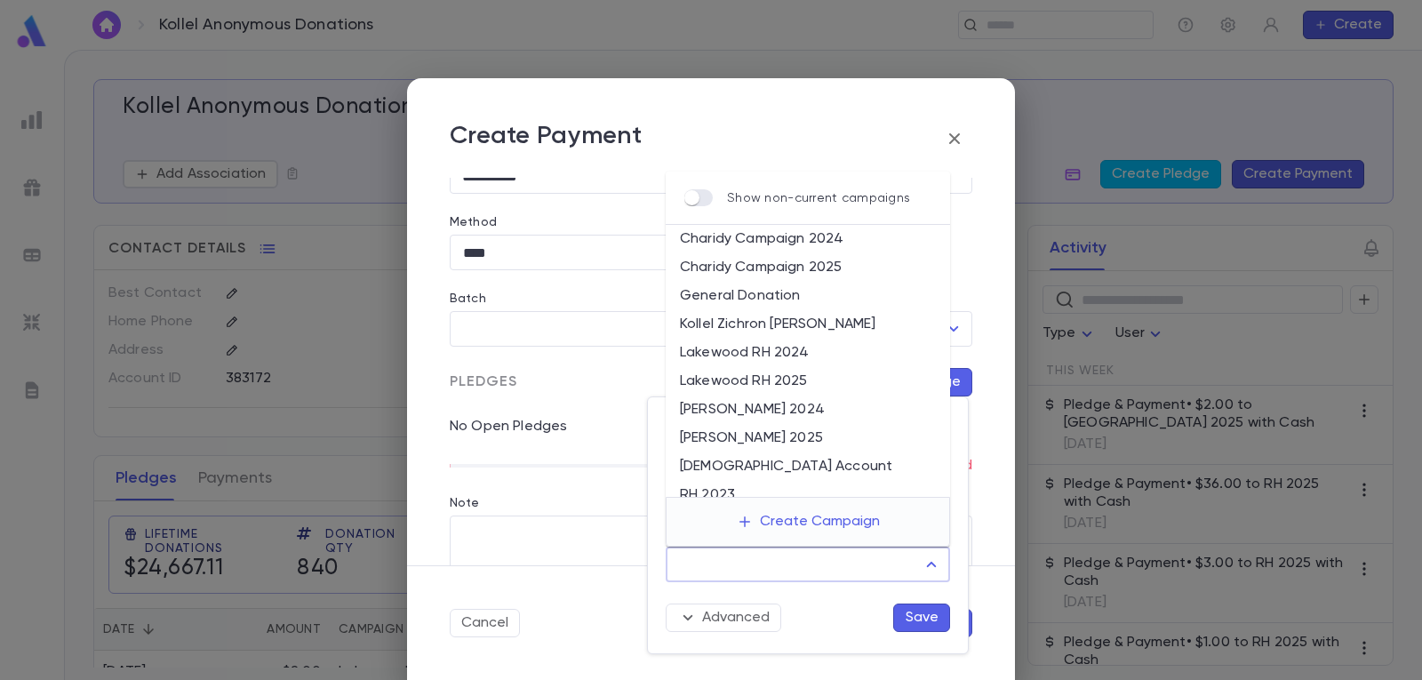
click at [793, 374] on li "Lakewood RH 2025" at bounding box center [808, 381] width 284 height 28
type input "**********"
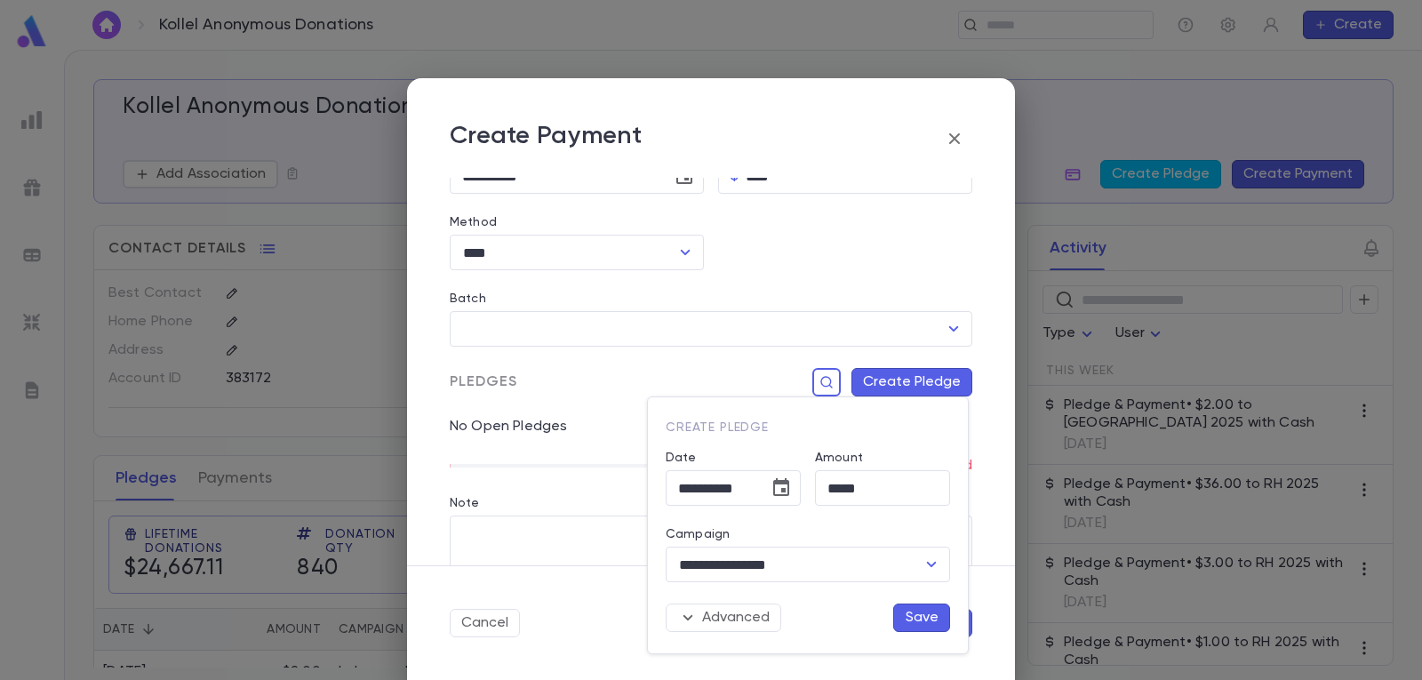
click at [919, 611] on button "Save" at bounding box center [921, 617] width 57 height 28
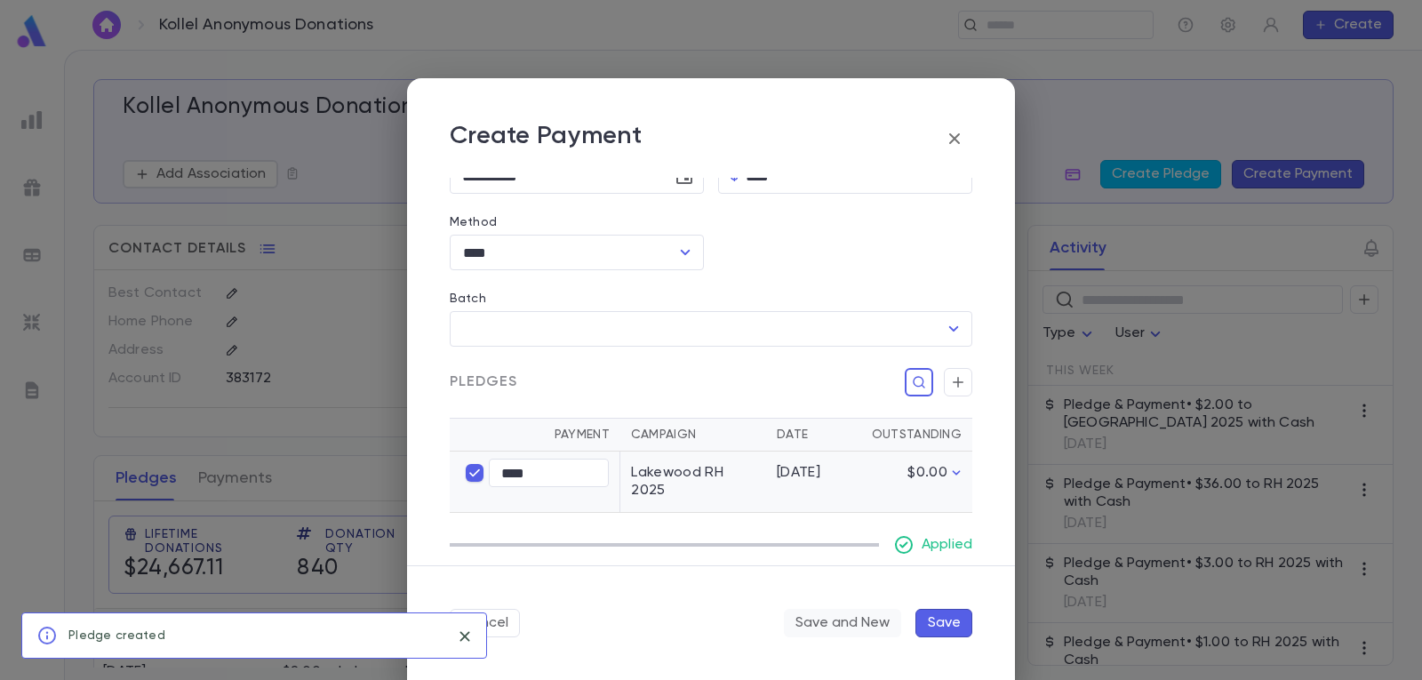
click at [852, 626] on button "Save and New" at bounding box center [842, 623] width 117 height 28
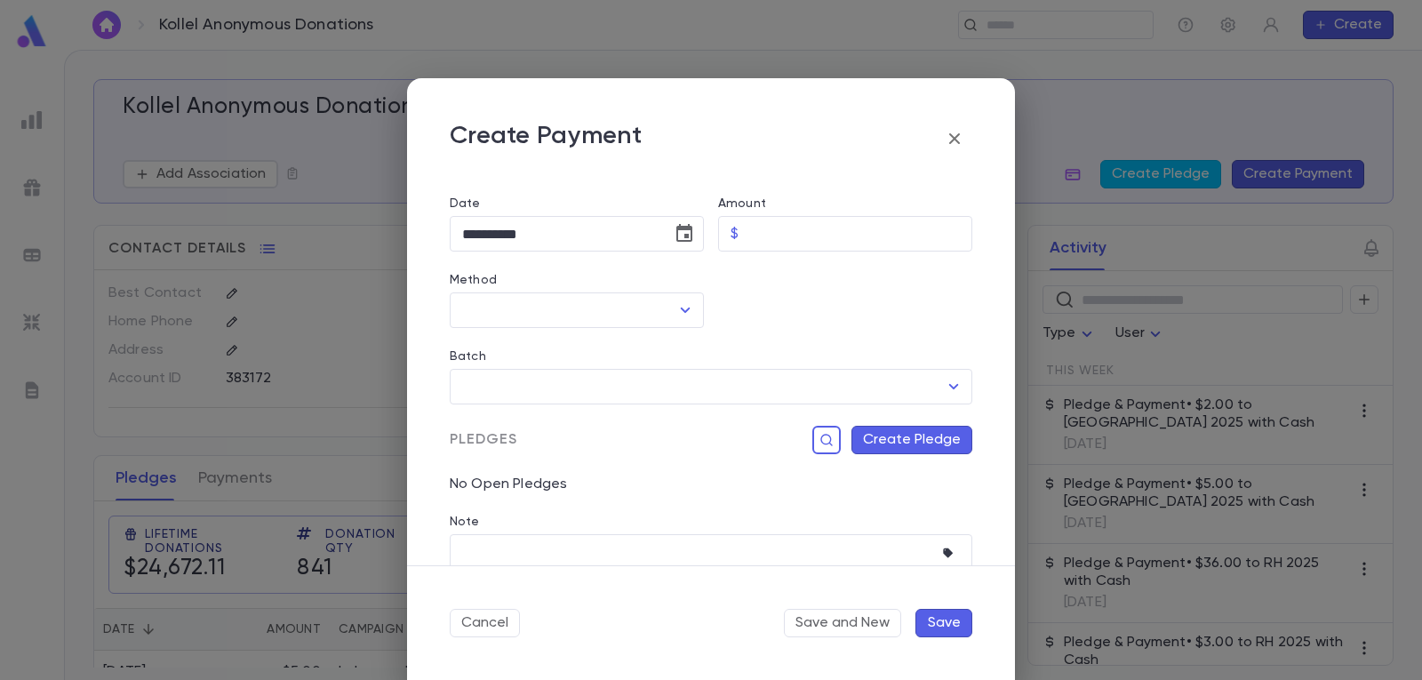
scroll to position [89, 0]
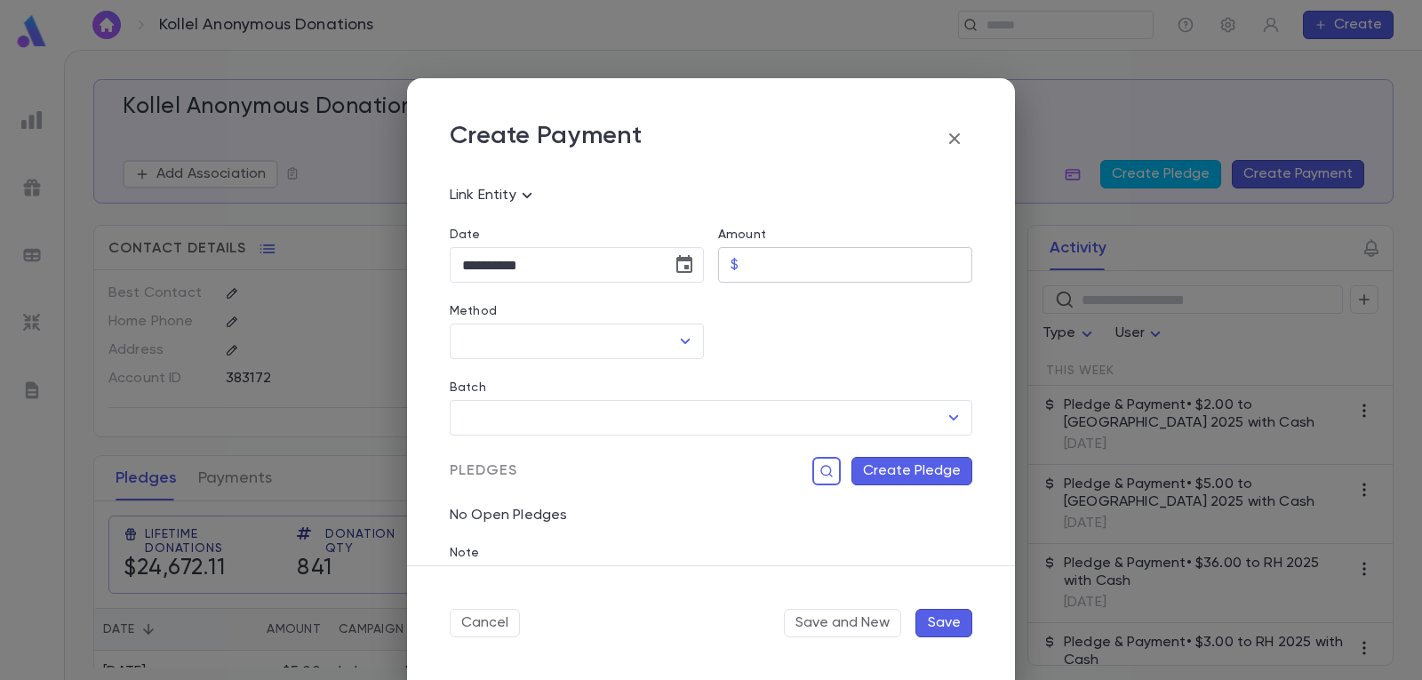
click at [794, 258] on input "Amount" at bounding box center [859, 265] width 227 height 35
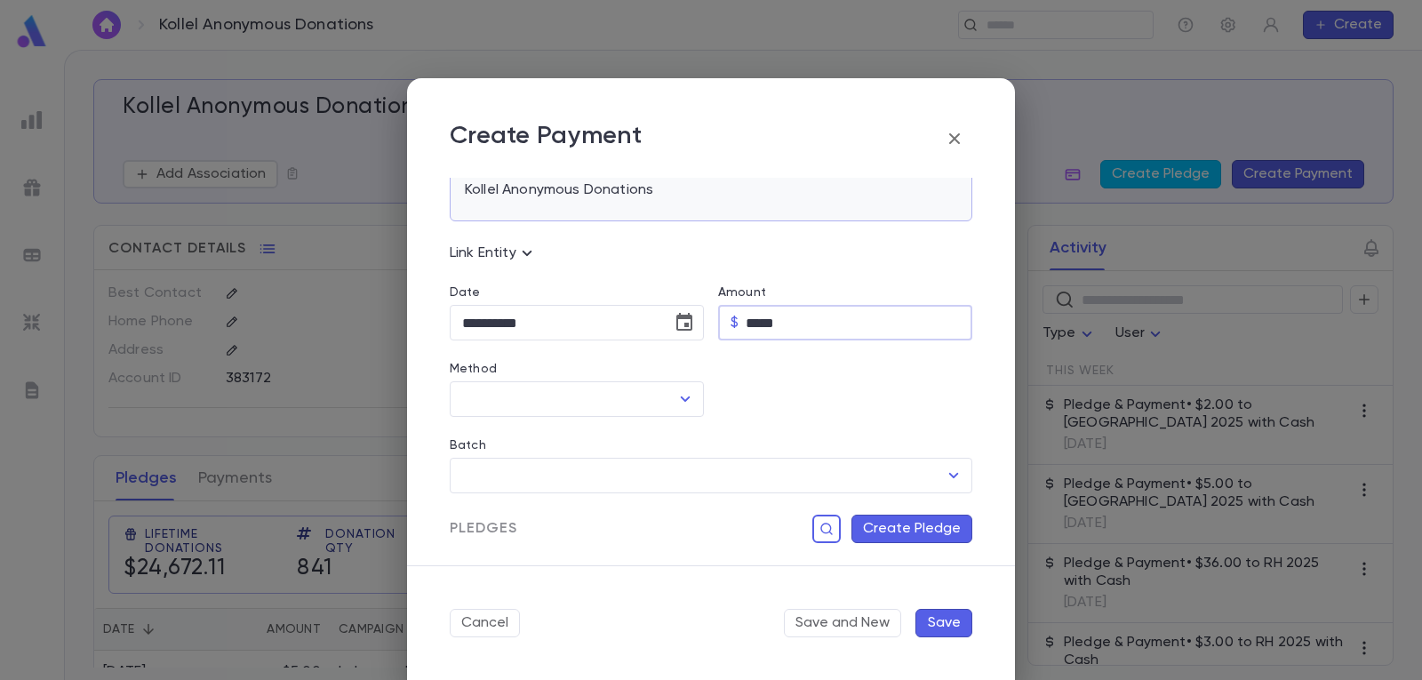
scroll to position [0, 0]
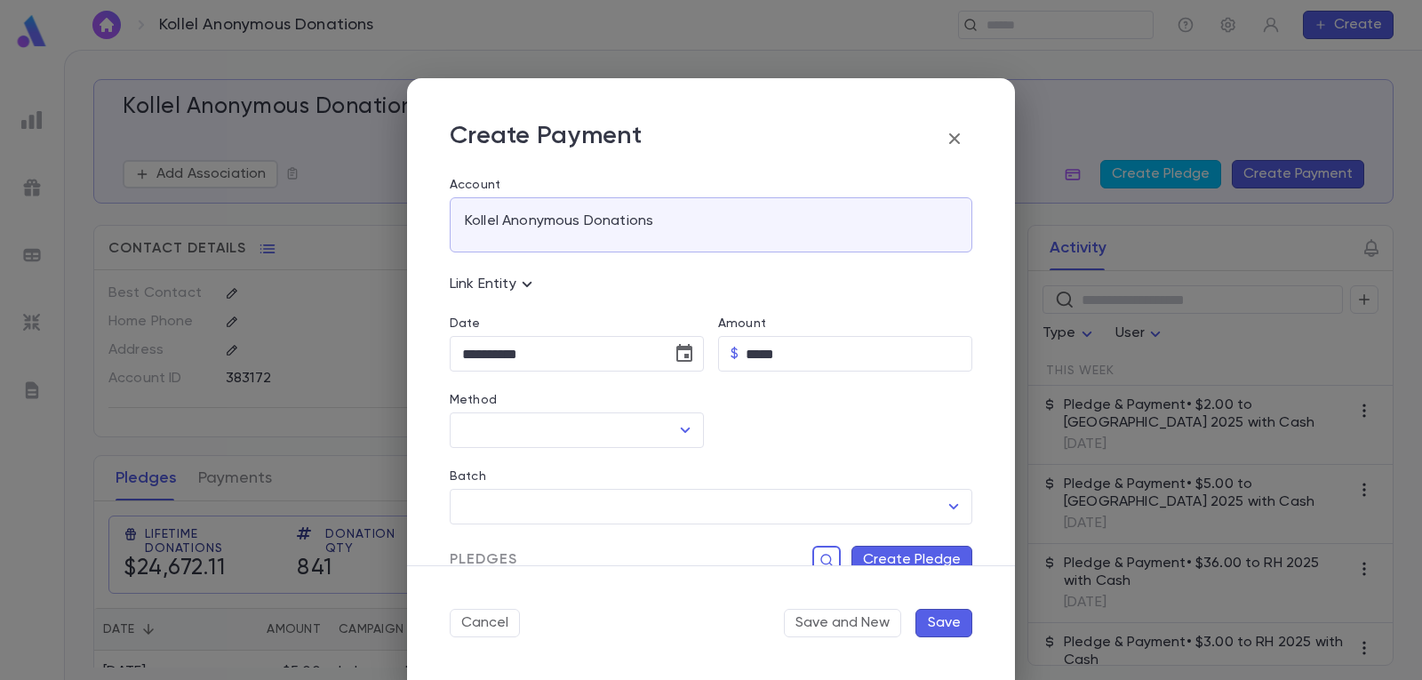
click at [529, 279] on icon at bounding box center [526, 284] width 21 height 21
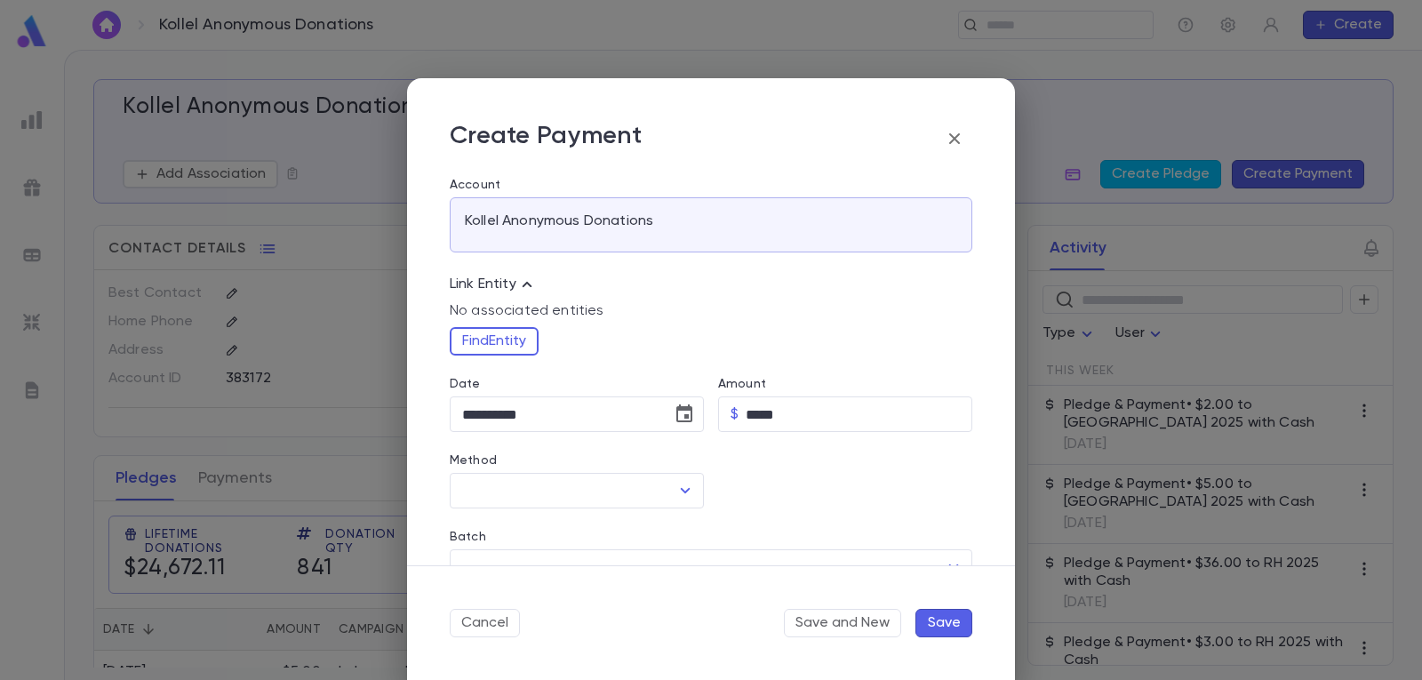
click at [529, 279] on icon at bounding box center [526, 284] width 21 height 21
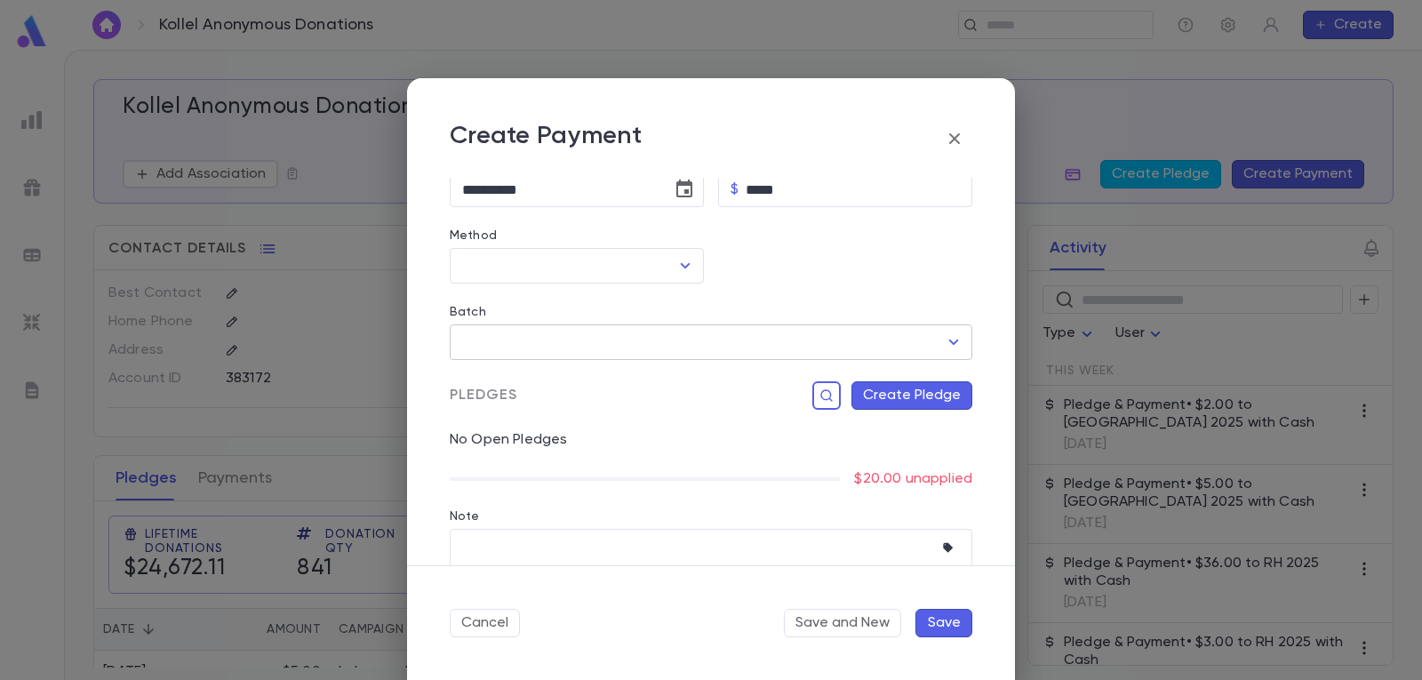
scroll to position [178, 0]
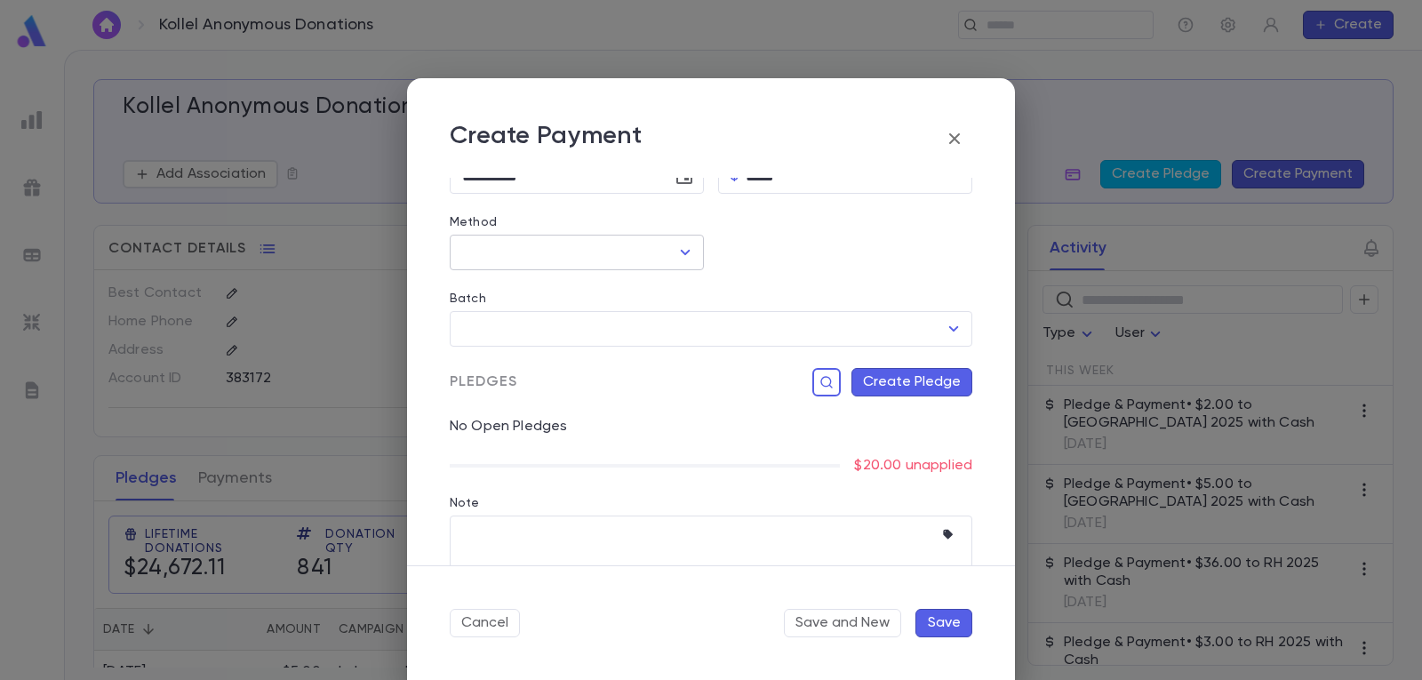
click at [689, 257] on icon "Open" at bounding box center [684, 252] width 21 height 21
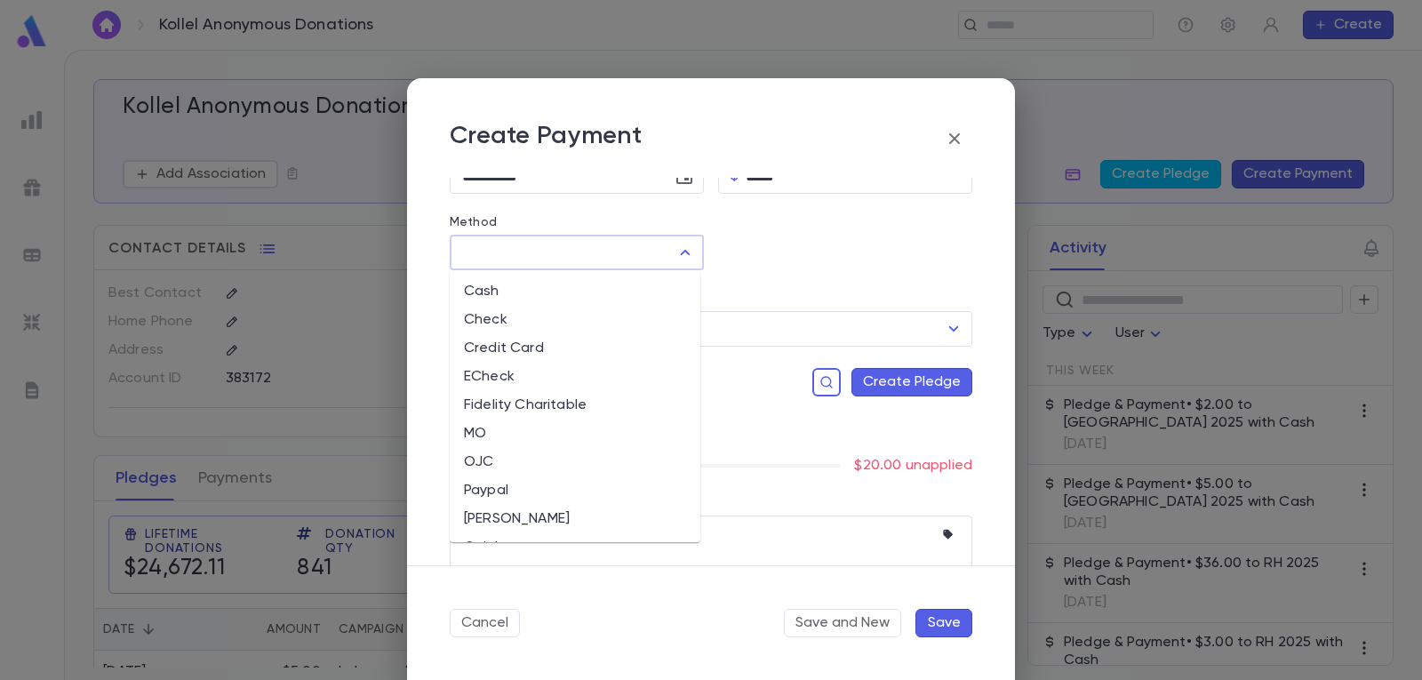
click at [570, 285] on li "Cash" at bounding box center [575, 291] width 251 height 28
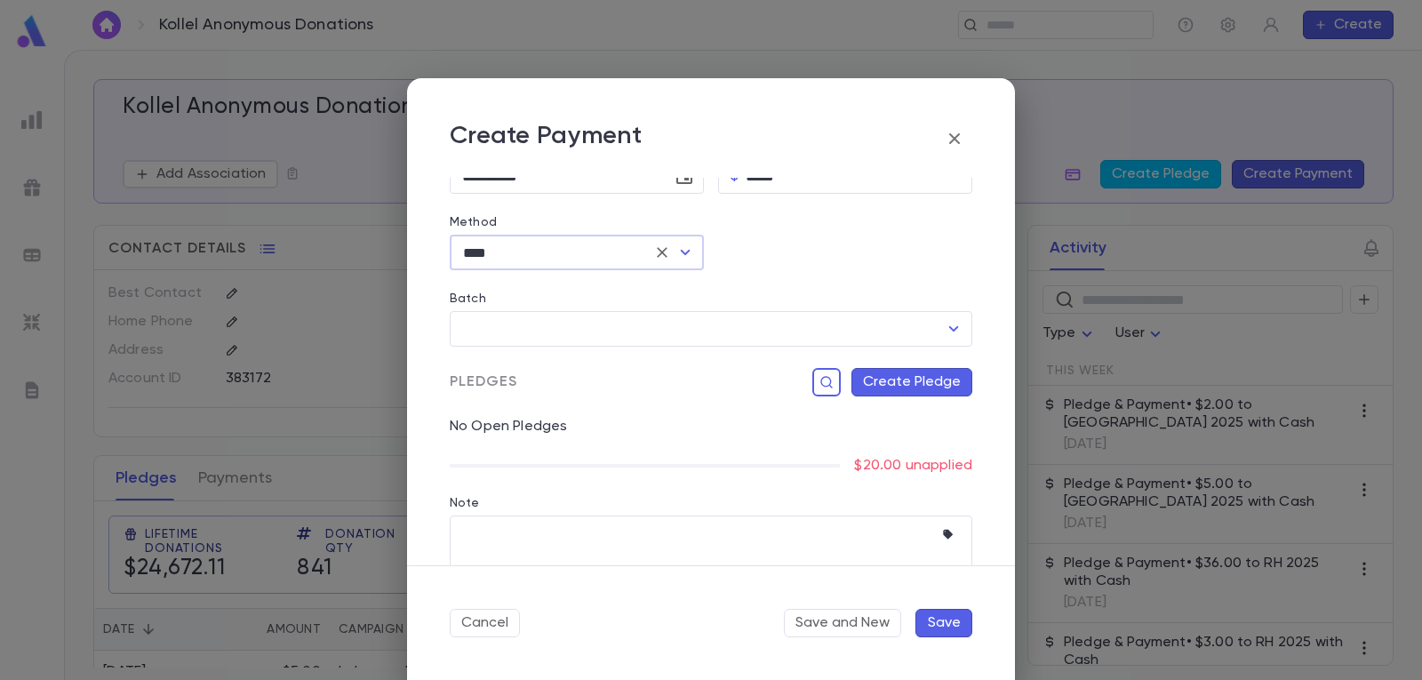
click at [921, 382] on button "Create Pledge" at bounding box center [911, 382] width 121 height 28
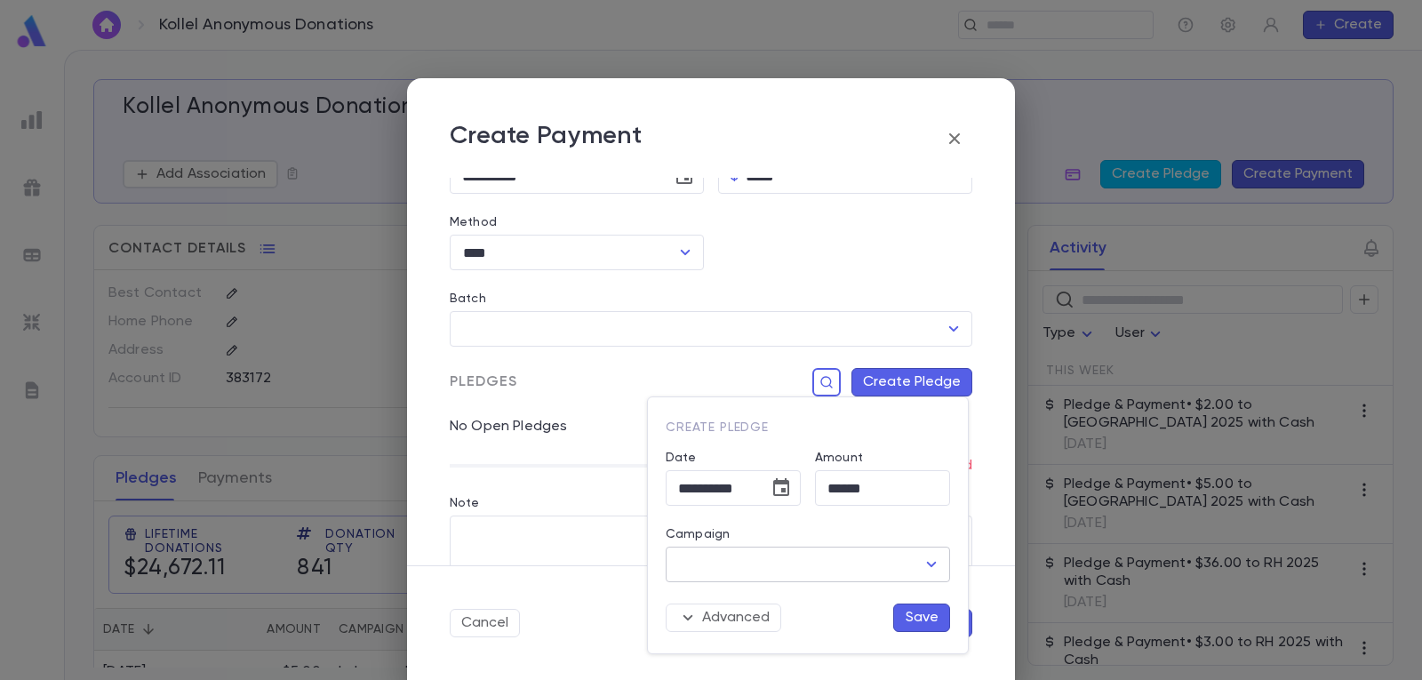
click at [921, 554] on div at bounding box center [930, 564] width 23 height 25
click at [921, 559] on button "Open" at bounding box center [931, 564] width 25 height 25
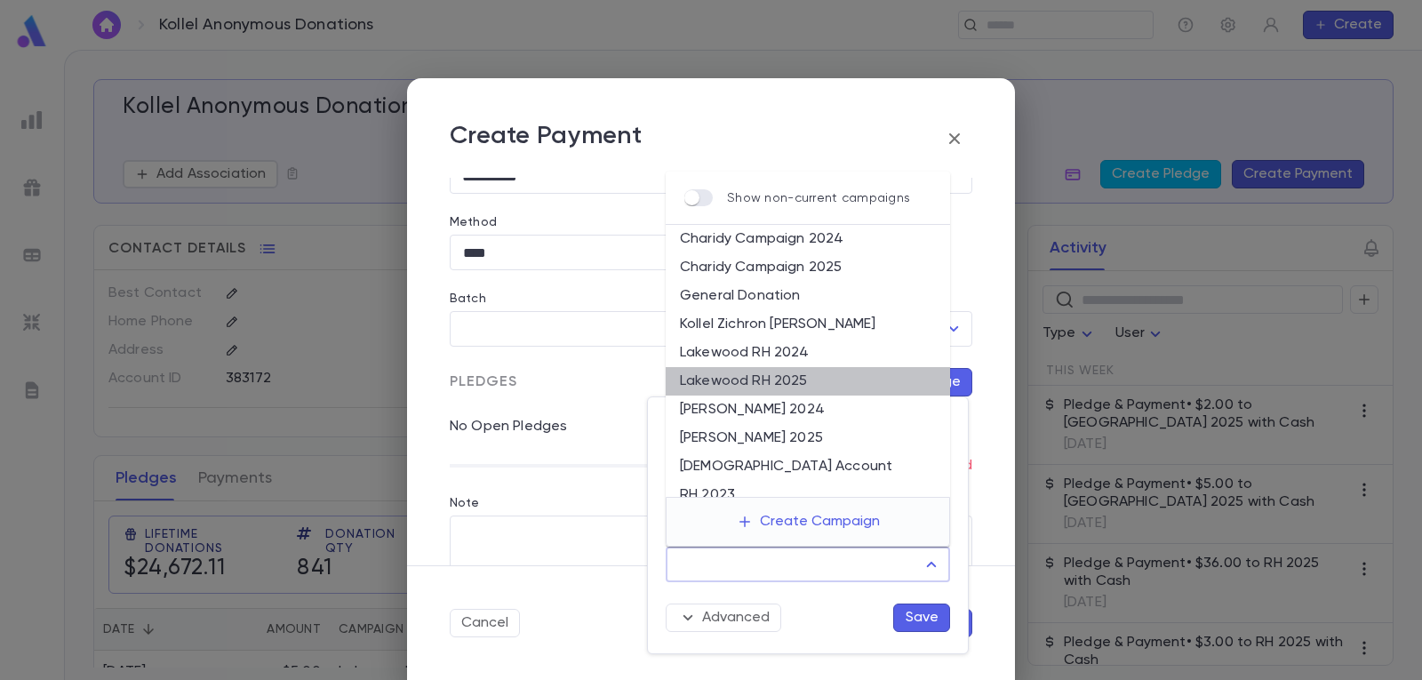
click at [816, 380] on li "Lakewood RH 2025" at bounding box center [808, 381] width 284 height 28
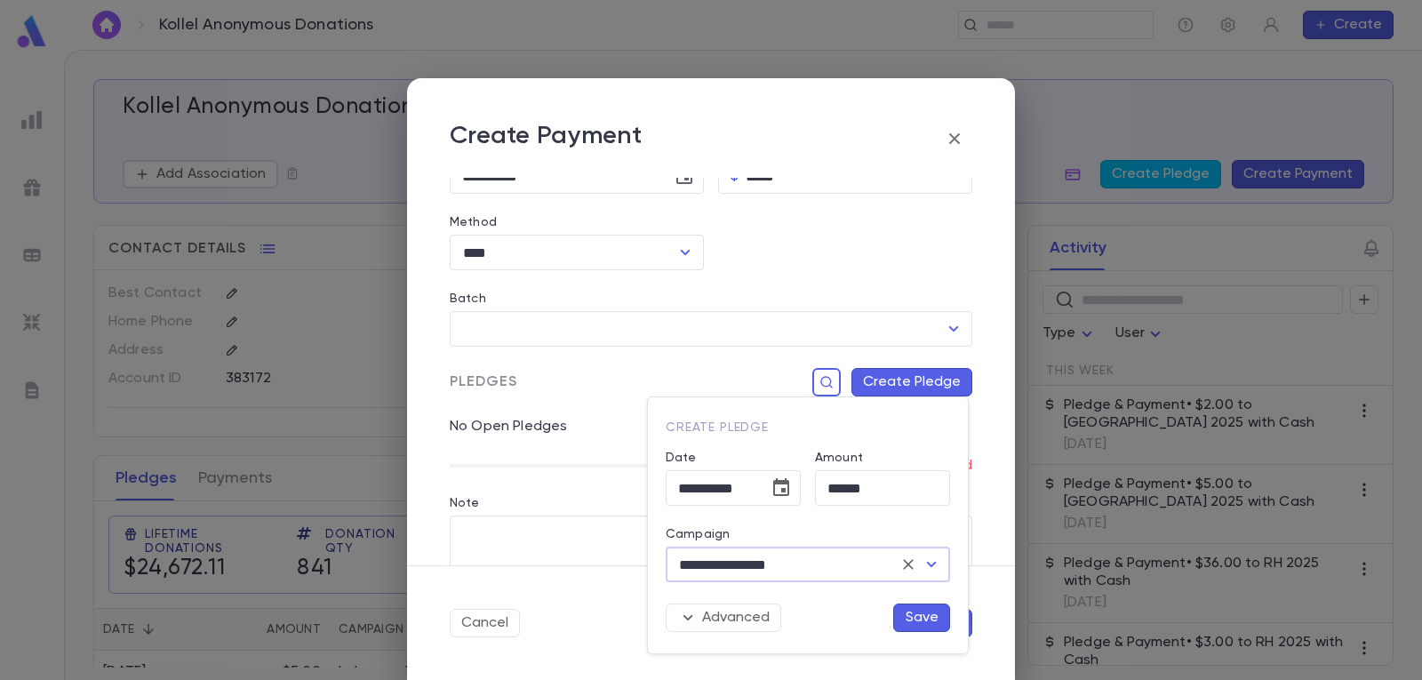
click at [925, 613] on button "Save" at bounding box center [921, 617] width 57 height 28
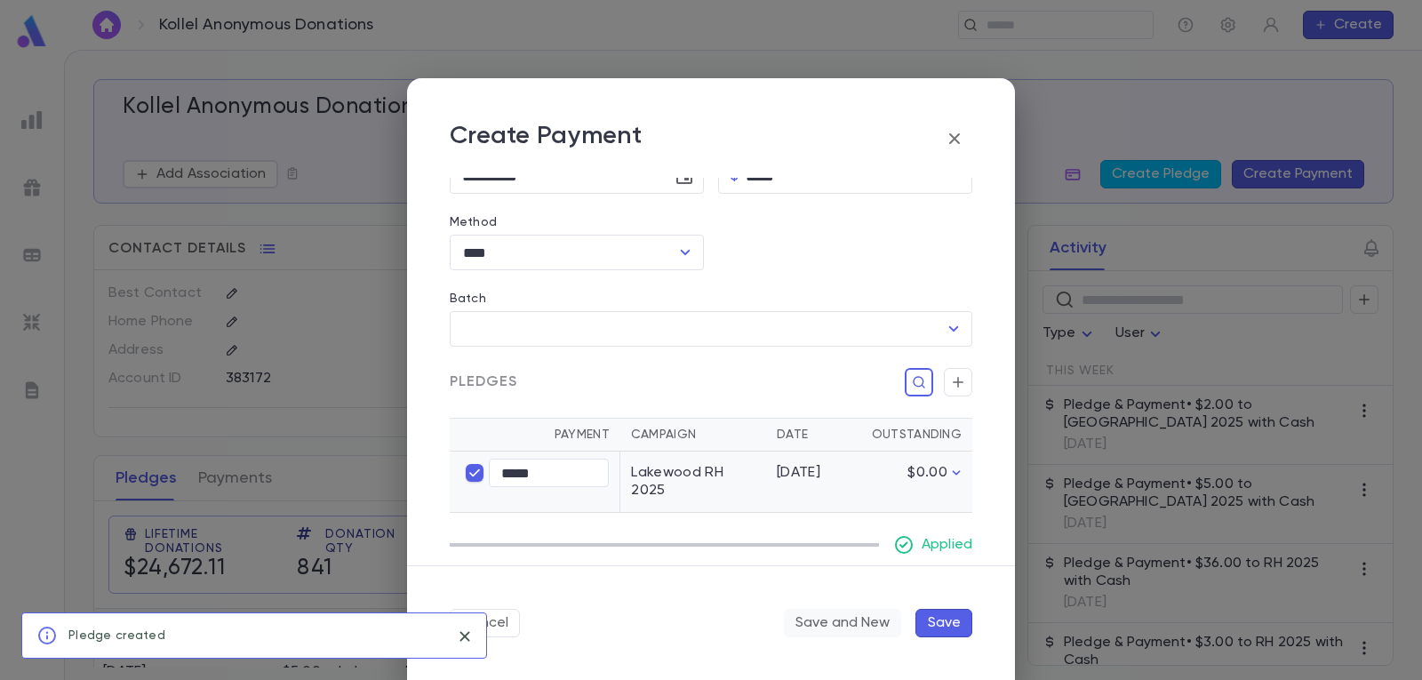
click at [821, 618] on button "Save and New" at bounding box center [842, 623] width 117 height 28
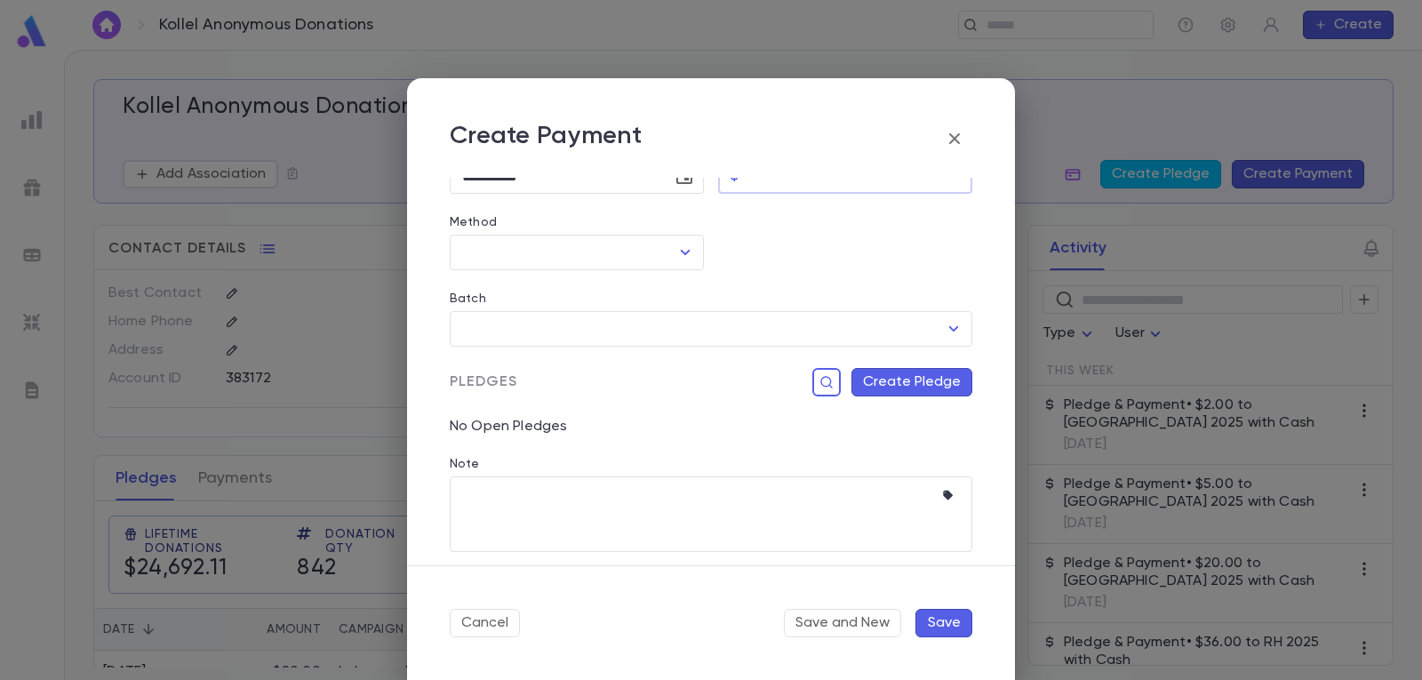
click at [793, 187] on input "Amount" at bounding box center [859, 176] width 227 height 35
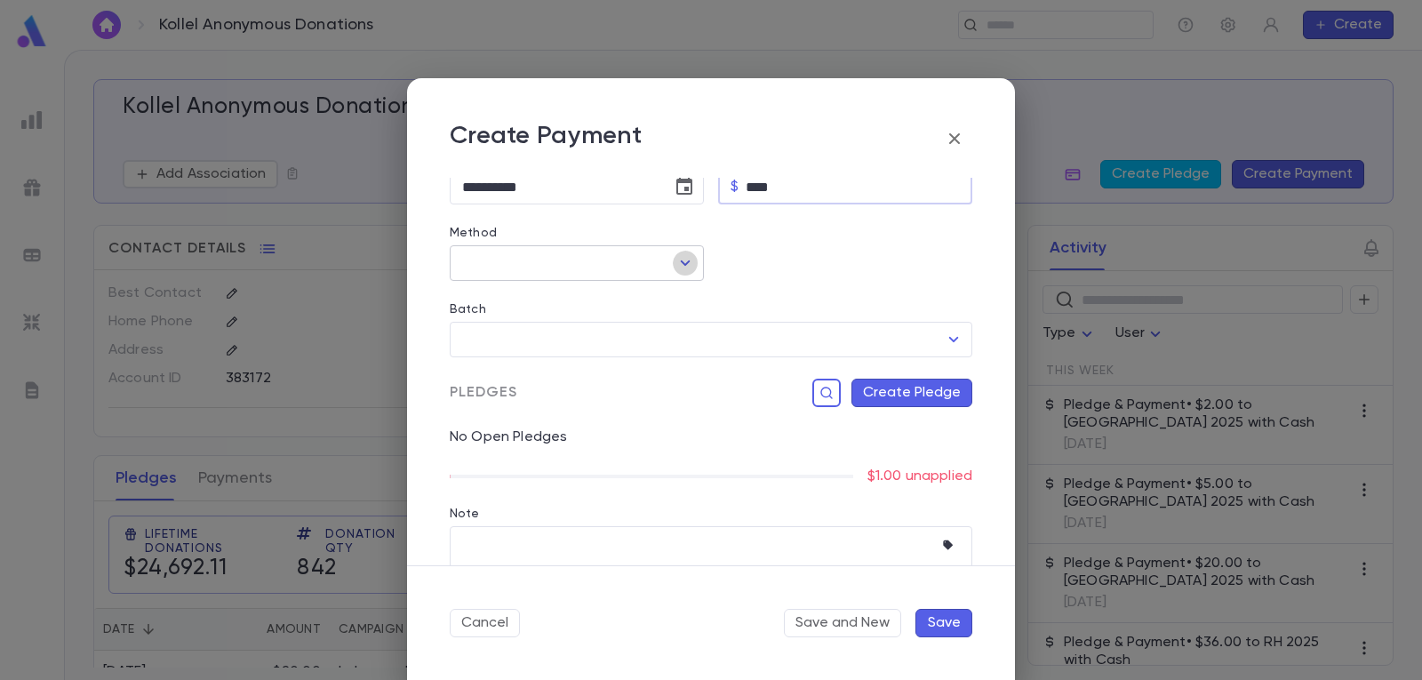
click at [682, 261] on icon "Open" at bounding box center [684, 262] width 21 height 21
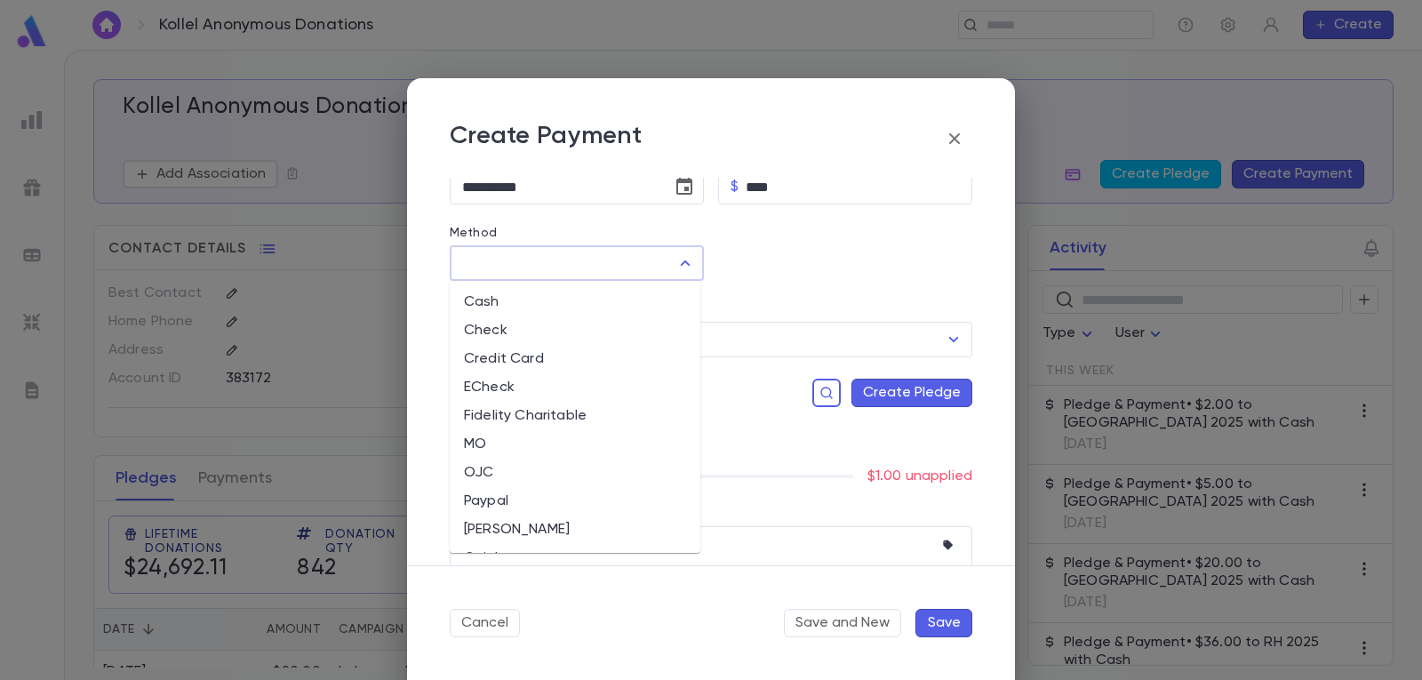
click at [605, 298] on li "Cash" at bounding box center [575, 302] width 251 height 28
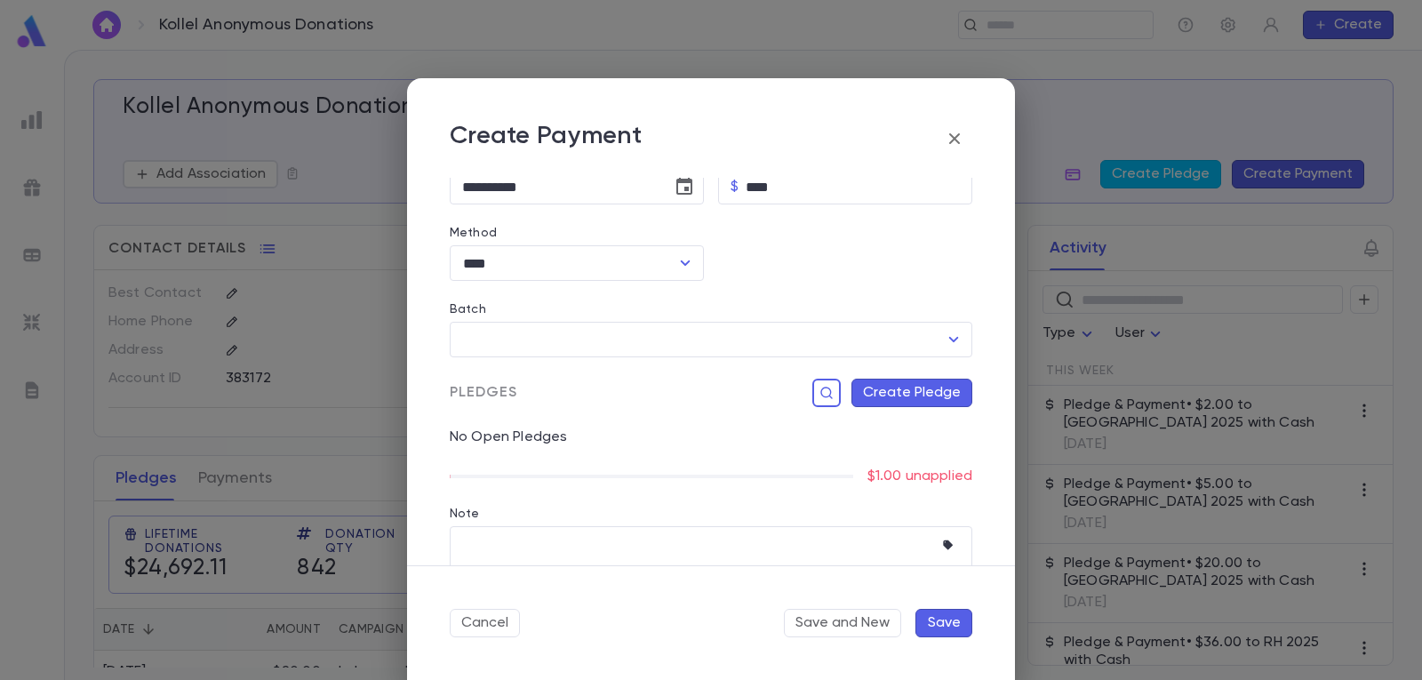
click at [917, 391] on button "Create Pledge" at bounding box center [911, 393] width 121 height 28
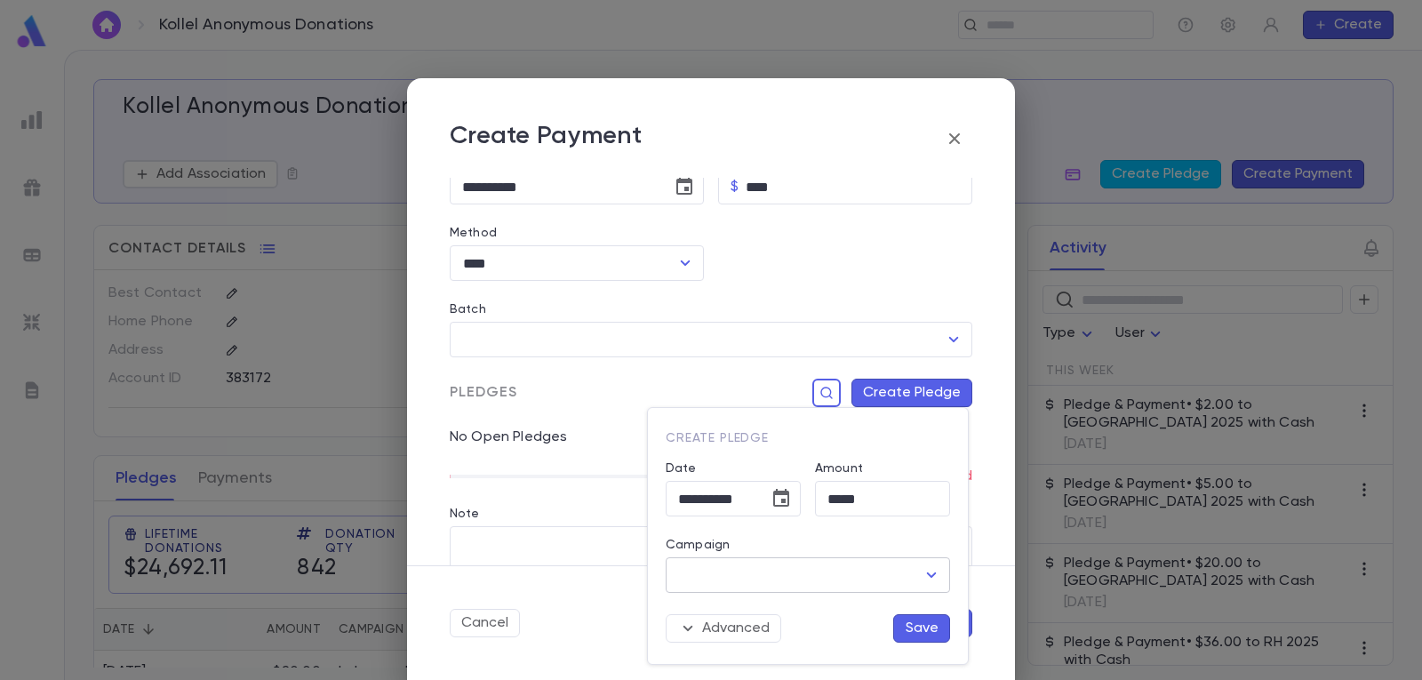
click at [935, 580] on icon "Open" at bounding box center [931, 574] width 21 height 21
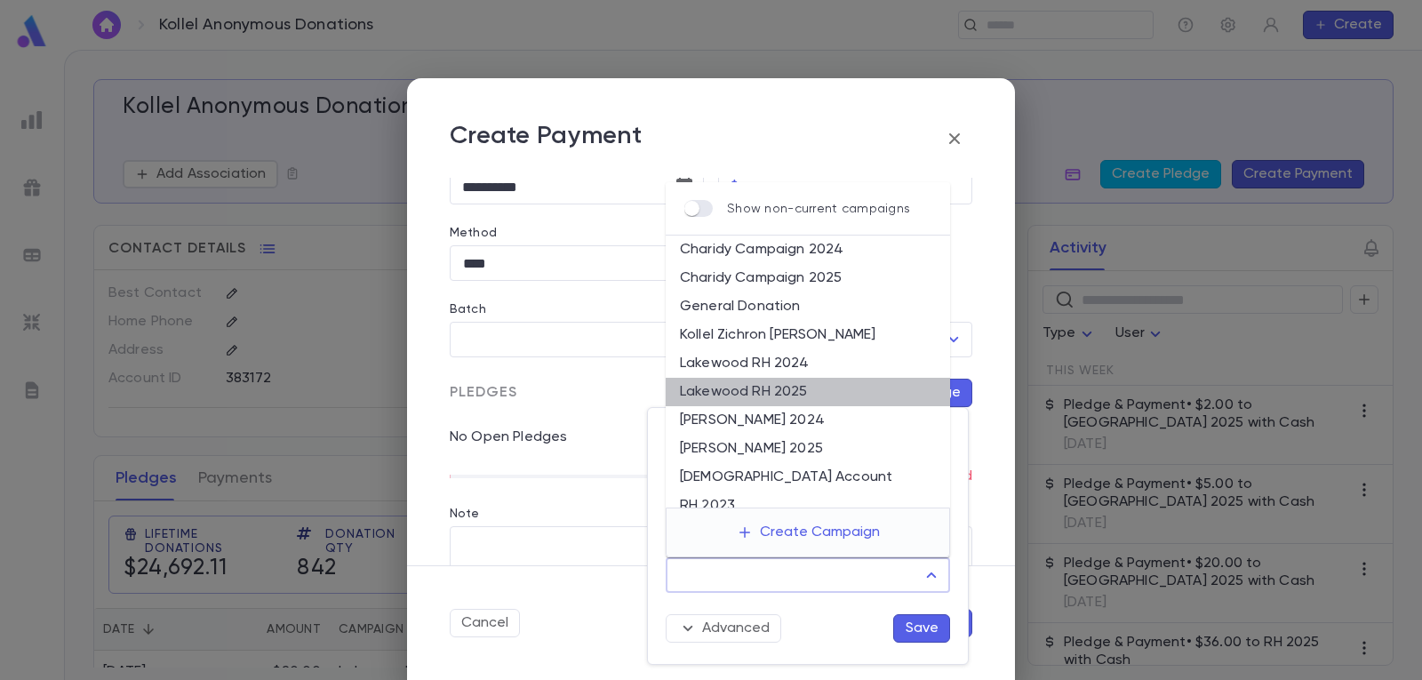
click at [819, 393] on li "Lakewood RH 2025" at bounding box center [808, 392] width 284 height 28
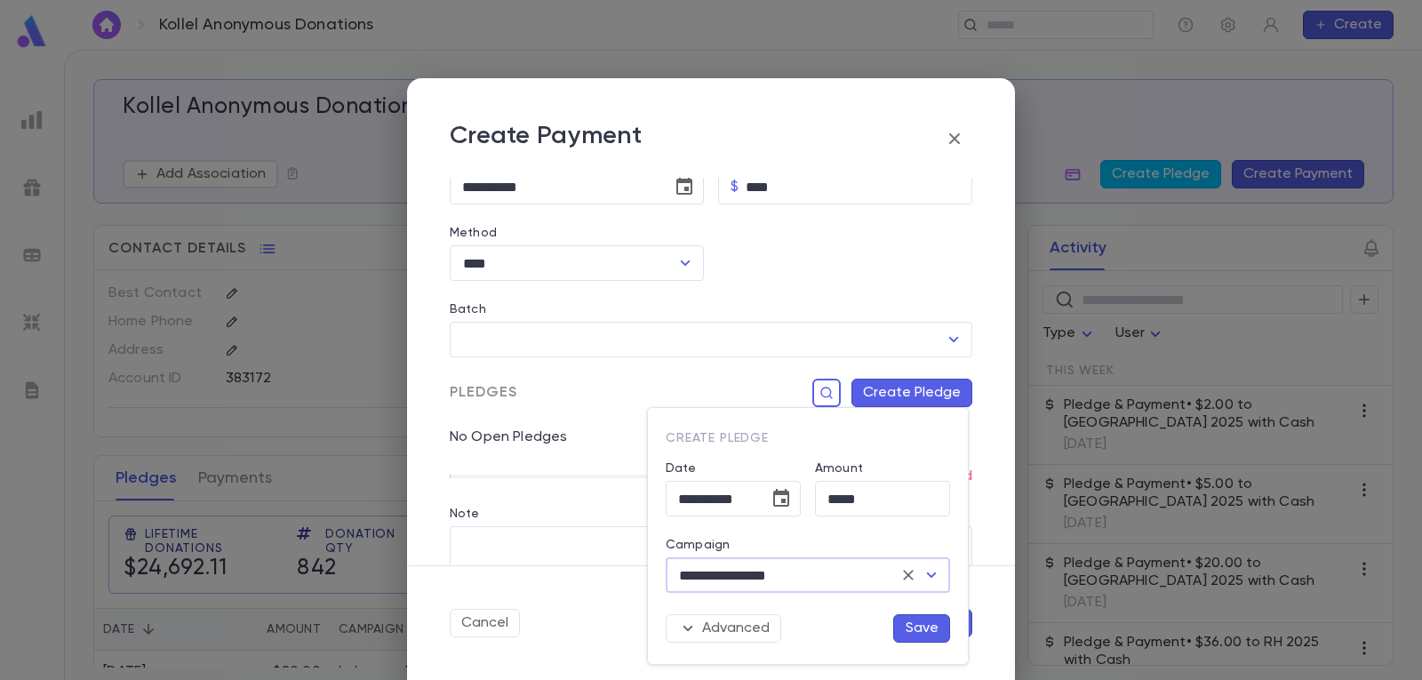
click at [926, 630] on button "Save" at bounding box center [921, 628] width 57 height 28
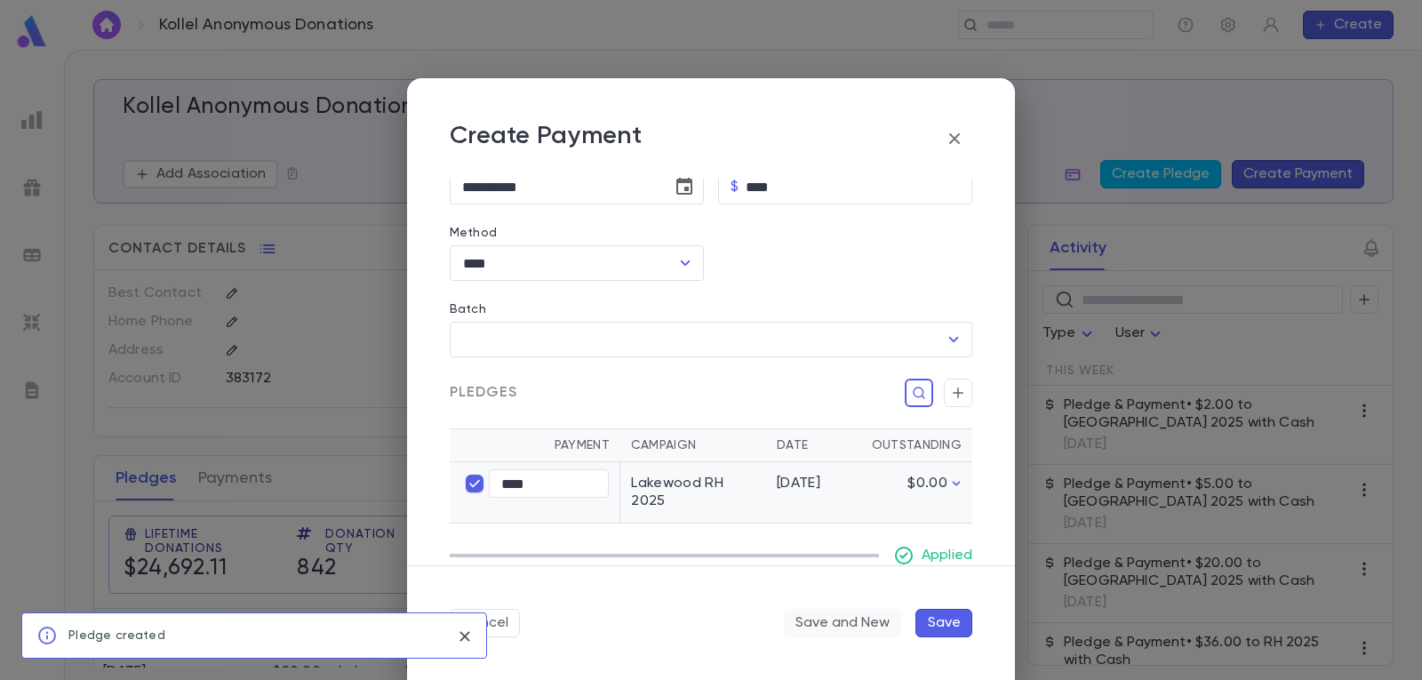
click at [849, 619] on button "Save and New" at bounding box center [842, 623] width 117 height 28
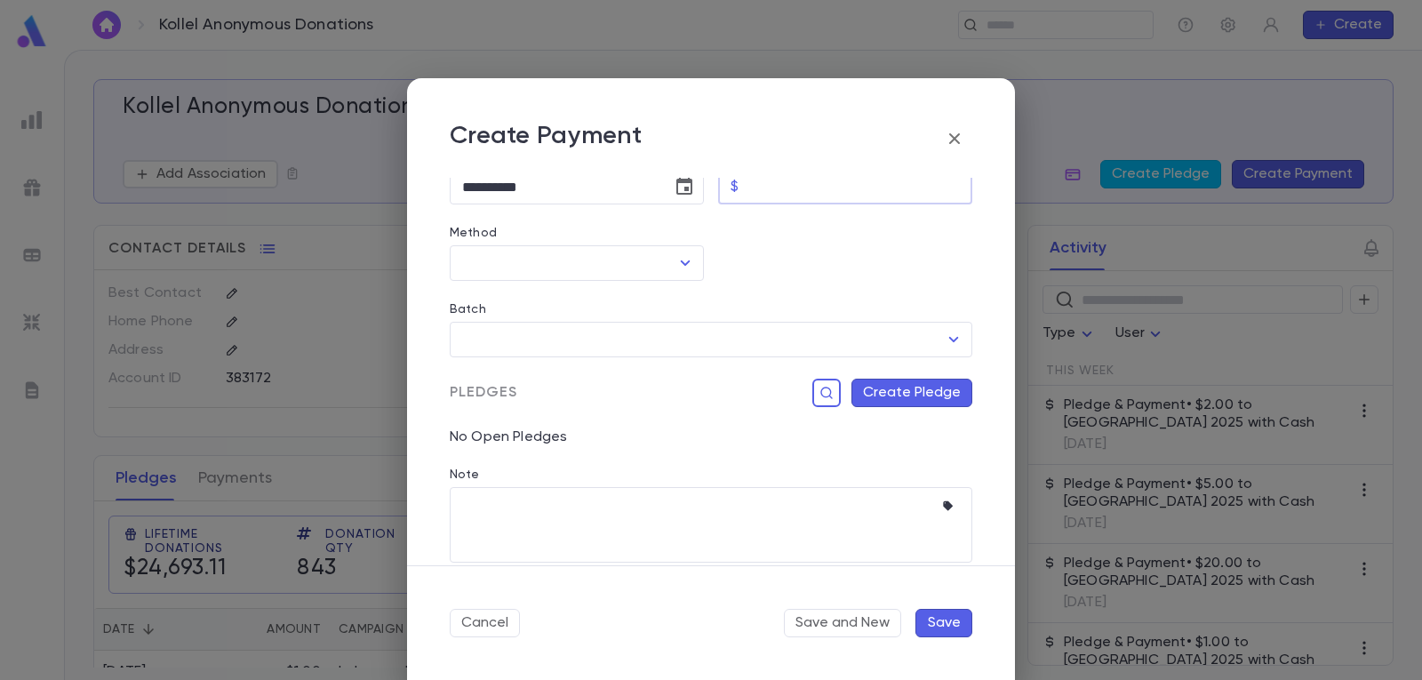
click at [805, 196] on input "Amount" at bounding box center [859, 187] width 227 height 35
click at [685, 257] on icon "Open" at bounding box center [684, 262] width 21 height 21
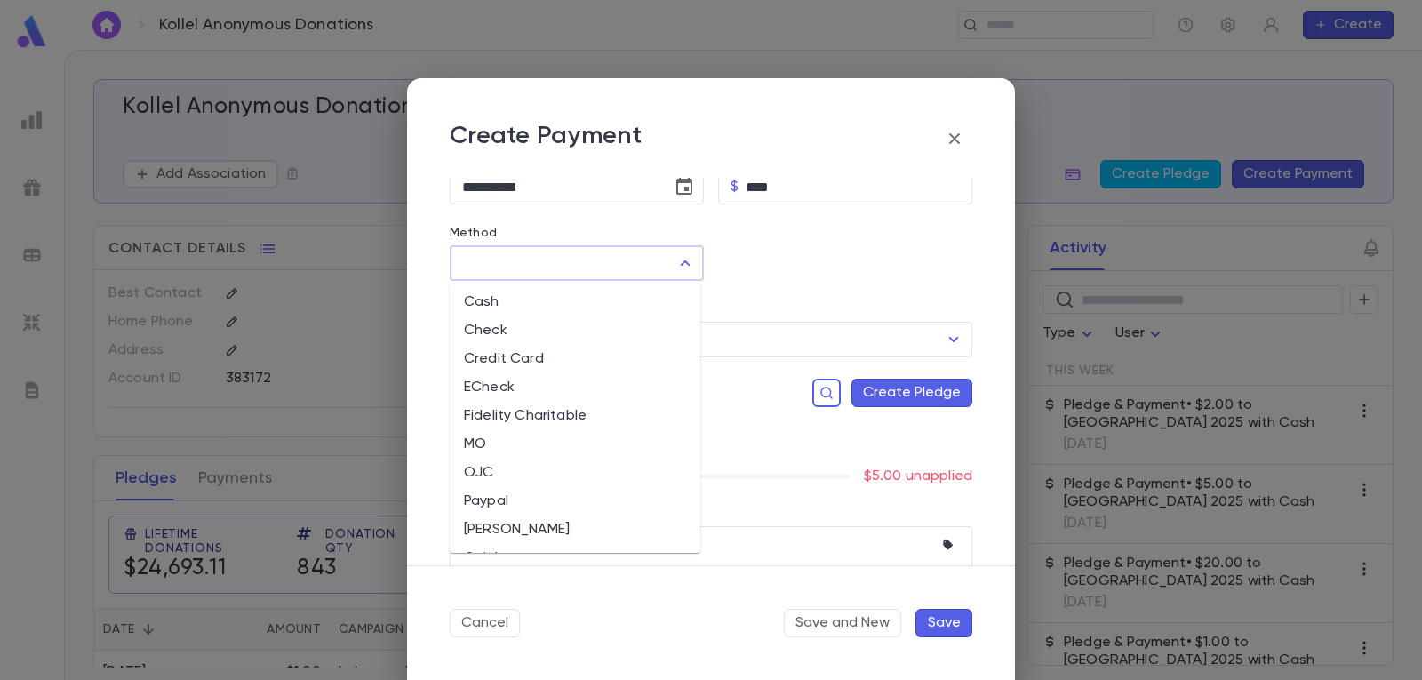
click at [534, 293] on li "Cash" at bounding box center [575, 302] width 251 height 28
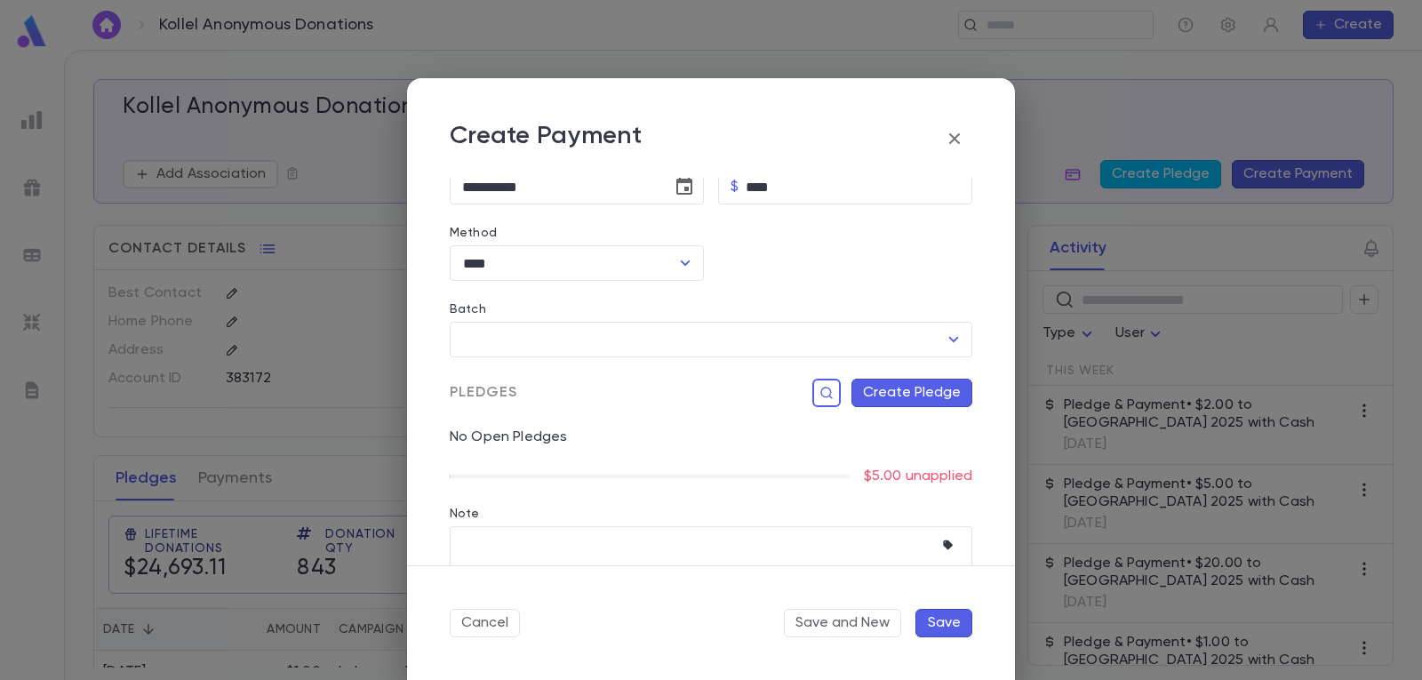
click at [915, 380] on button "Create Pledge" at bounding box center [911, 393] width 121 height 28
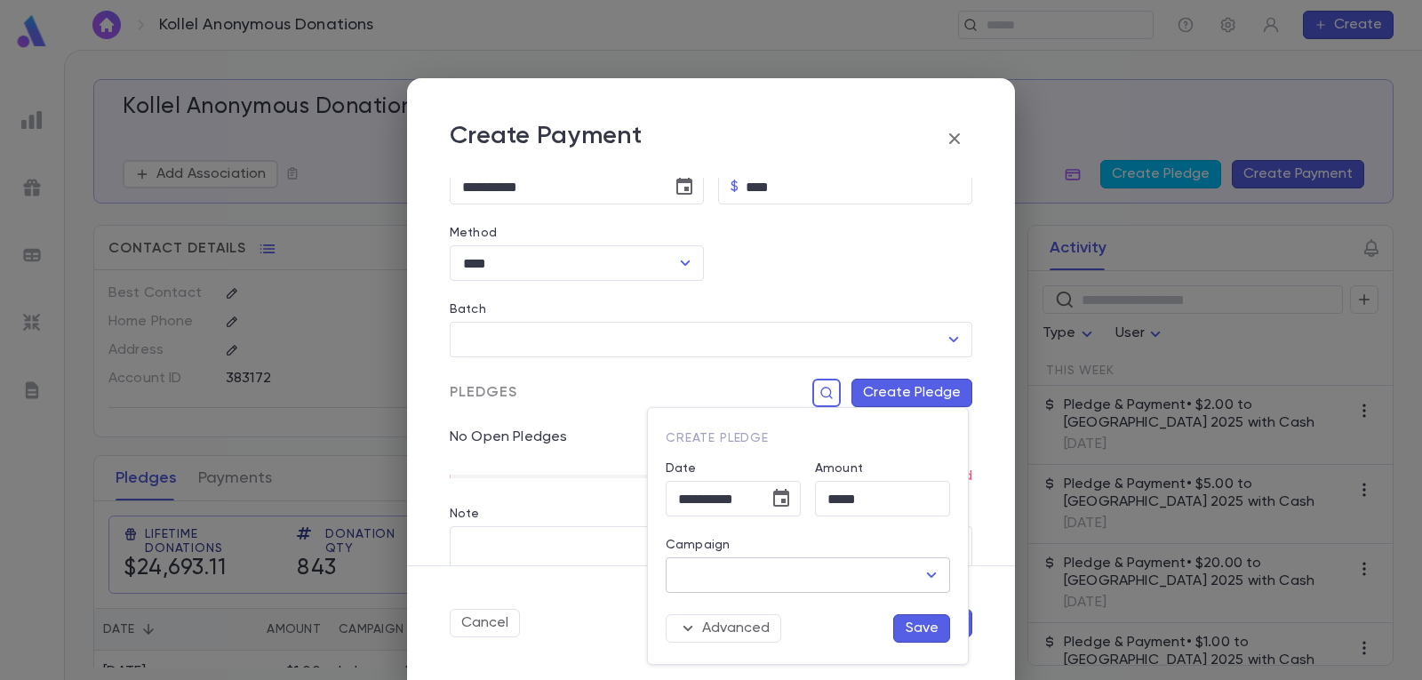
click at [923, 575] on icon "Open" at bounding box center [931, 574] width 21 height 21
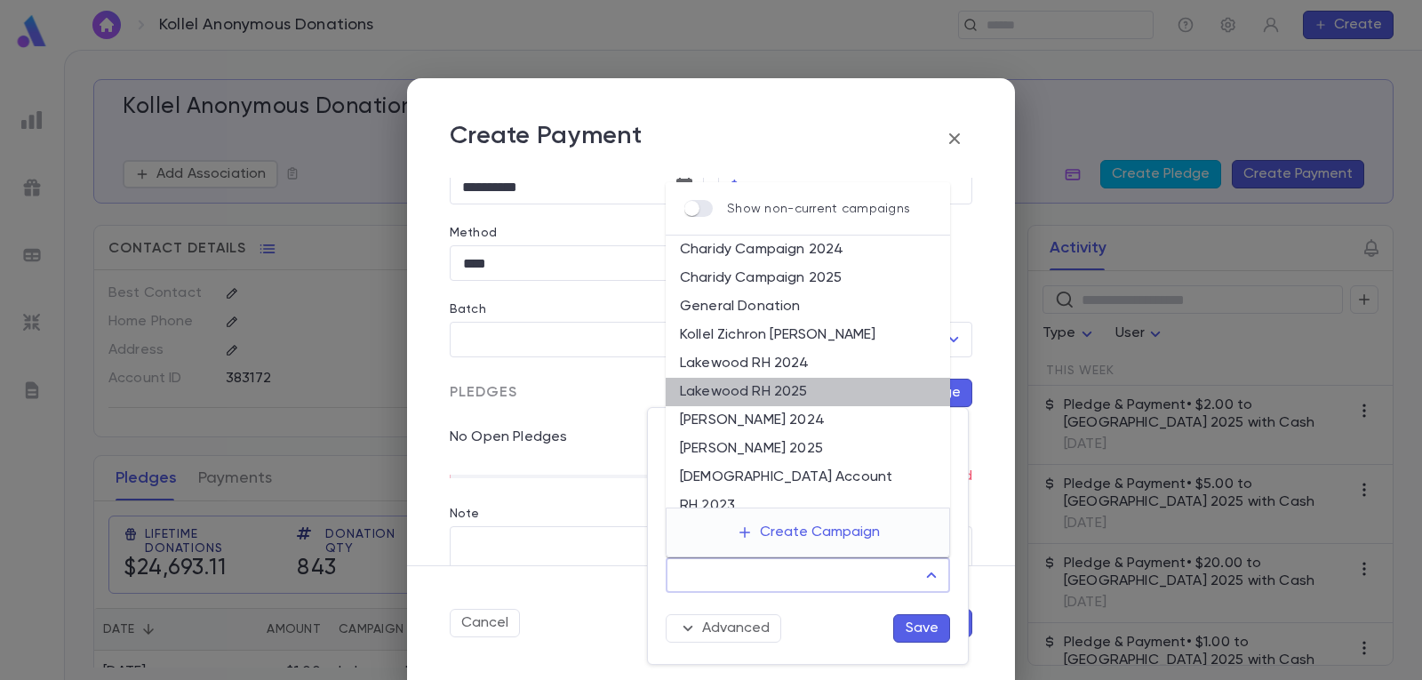
click at [823, 394] on li "Lakewood RH 2025" at bounding box center [808, 392] width 284 height 28
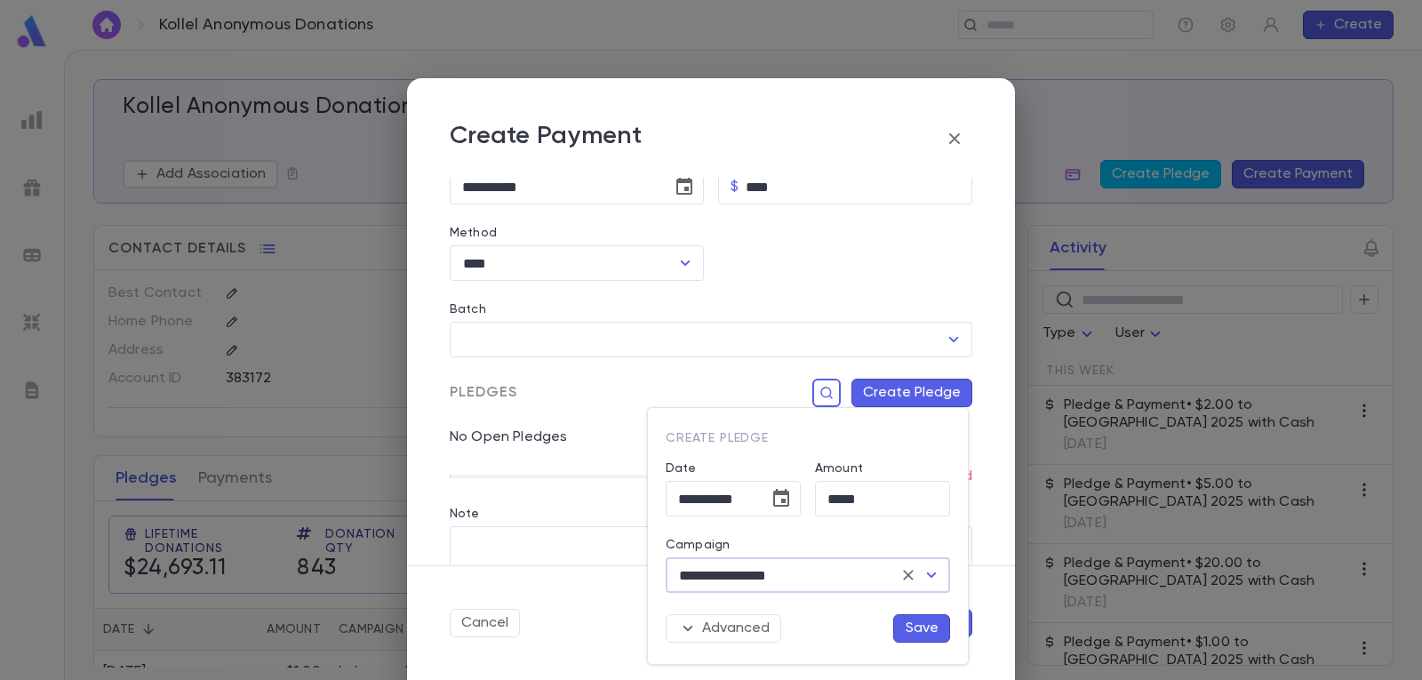
click at [923, 634] on button "Save" at bounding box center [921, 628] width 57 height 28
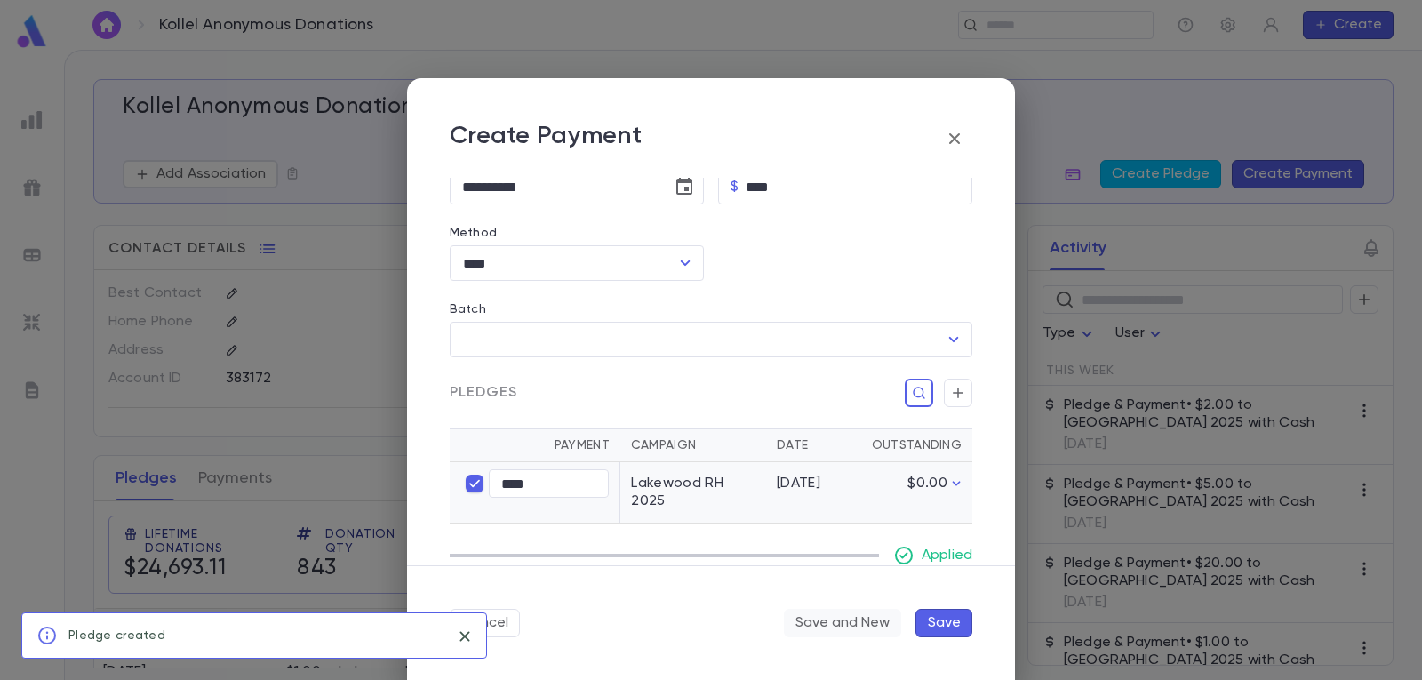
click at [817, 626] on button "Save and New" at bounding box center [842, 623] width 117 height 28
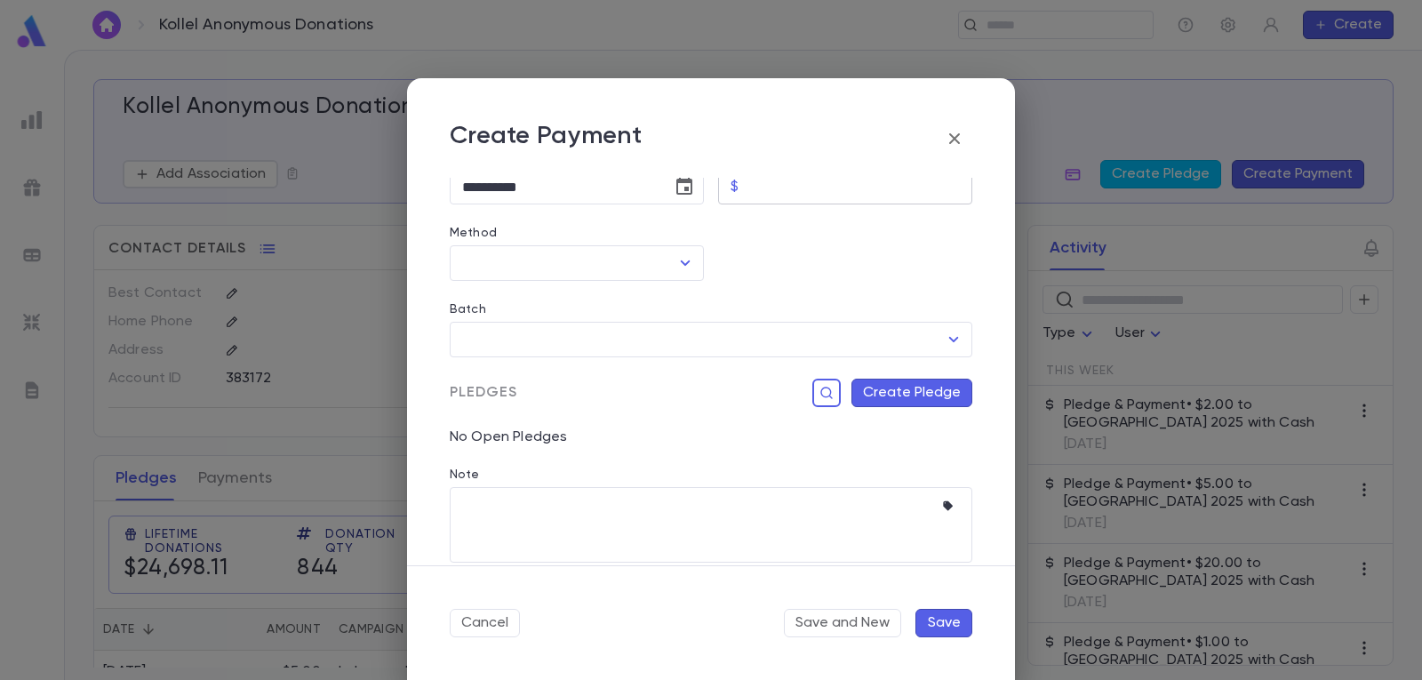
click at [821, 190] on input "Amount" at bounding box center [859, 187] width 227 height 35
click at [682, 259] on icon "Open" at bounding box center [684, 262] width 21 height 21
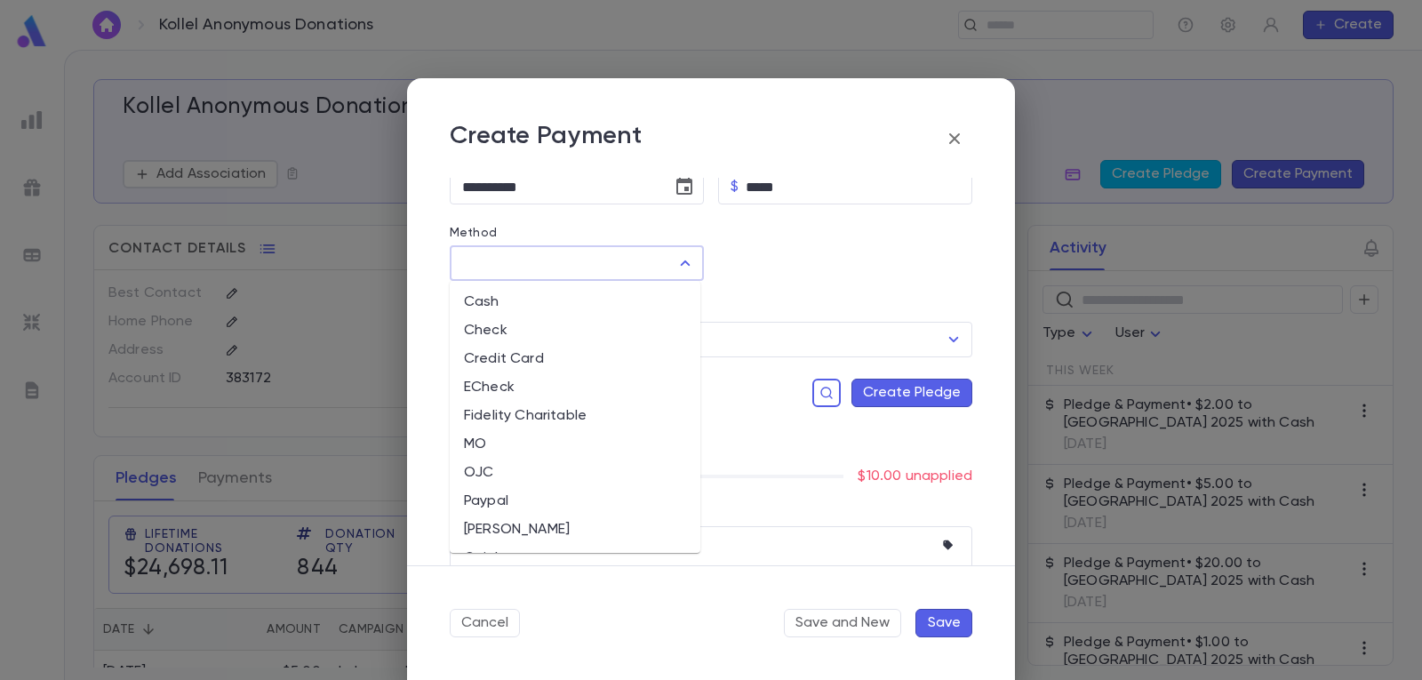
click at [545, 299] on li "Cash" at bounding box center [575, 302] width 251 height 28
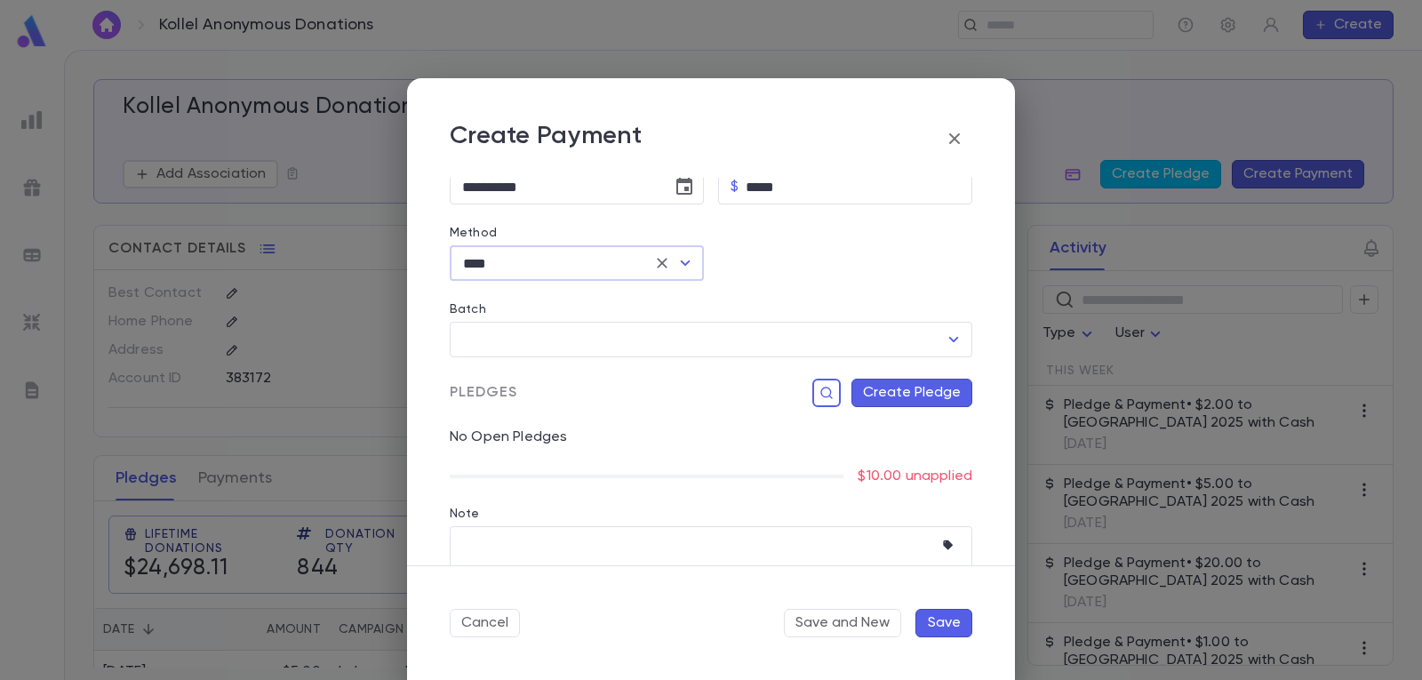
click at [911, 388] on button "Create Pledge" at bounding box center [911, 393] width 121 height 28
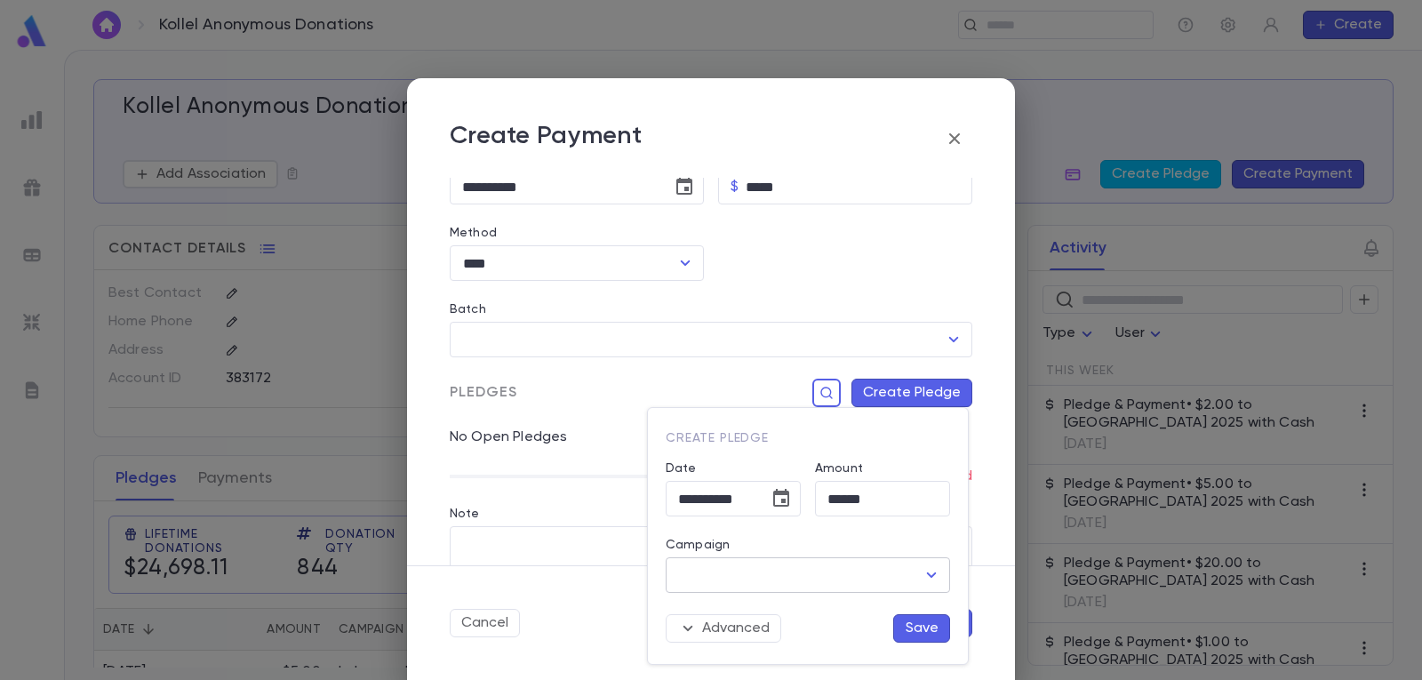
click at [932, 571] on icon "Open" at bounding box center [931, 574] width 21 height 21
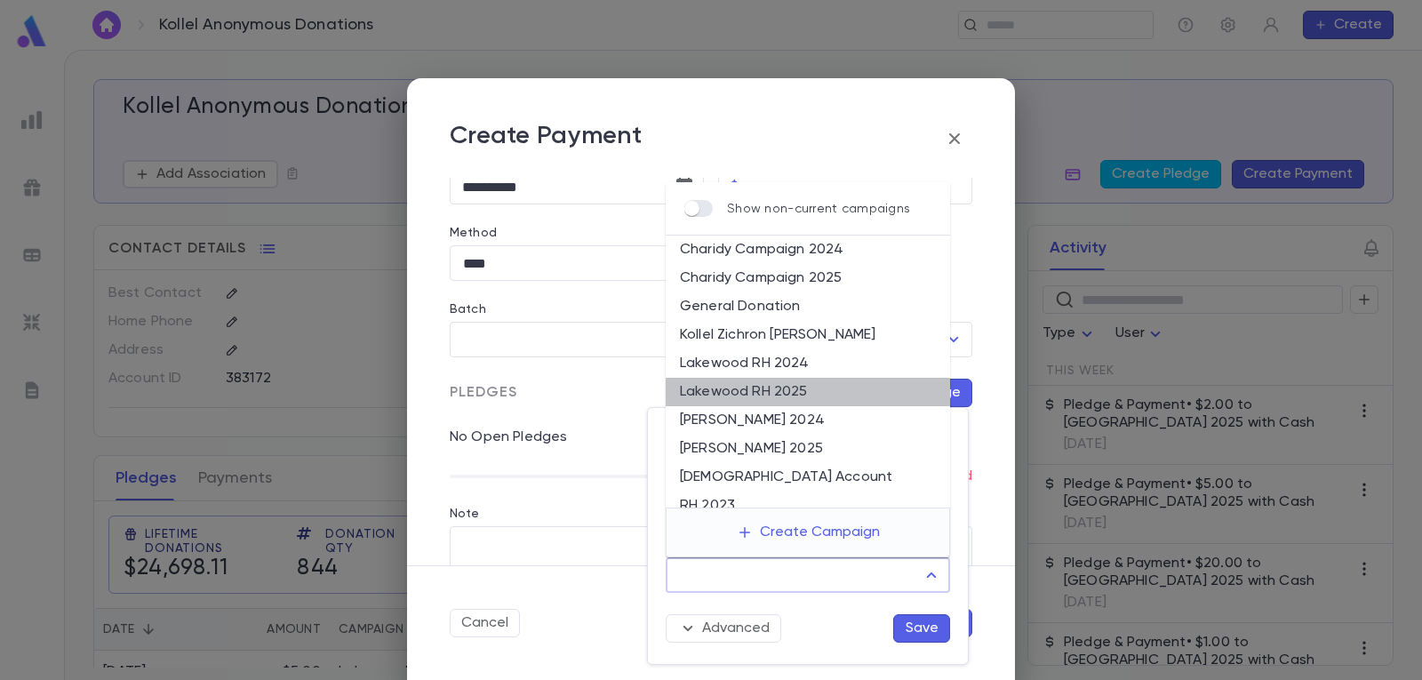
click at [832, 390] on li "Lakewood RH 2025" at bounding box center [808, 392] width 284 height 28
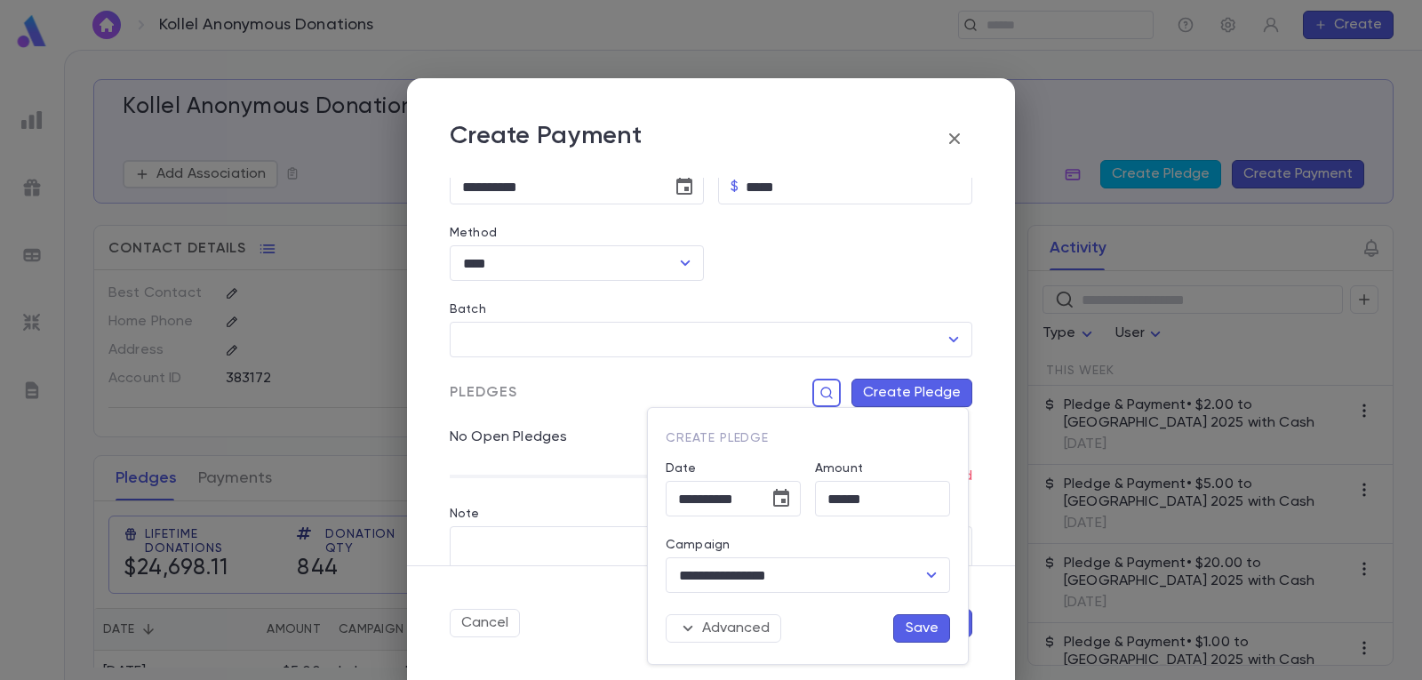
click at [917, 627] on button "Save" at bounding box center [921, 628] width 57 height 28
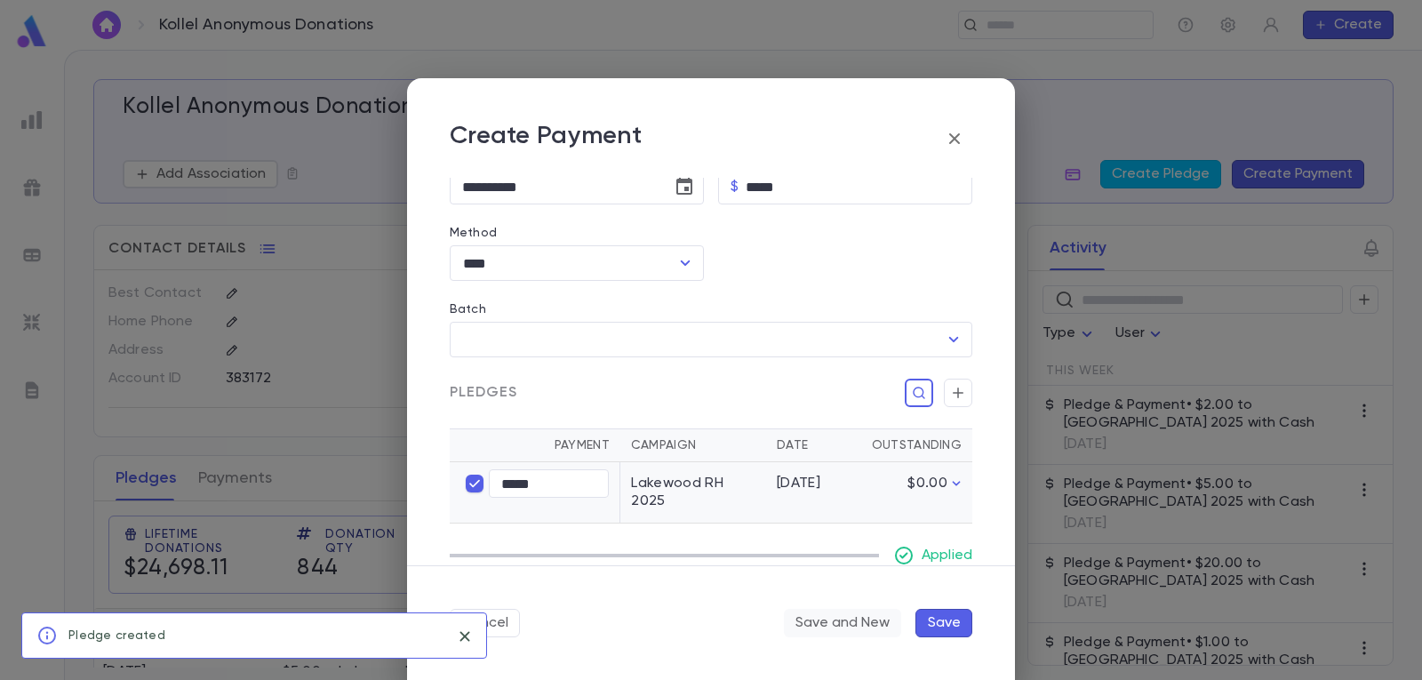
click at [841, 622] on button "Save and New" at bounding box center [842, 623] width 117 height 28
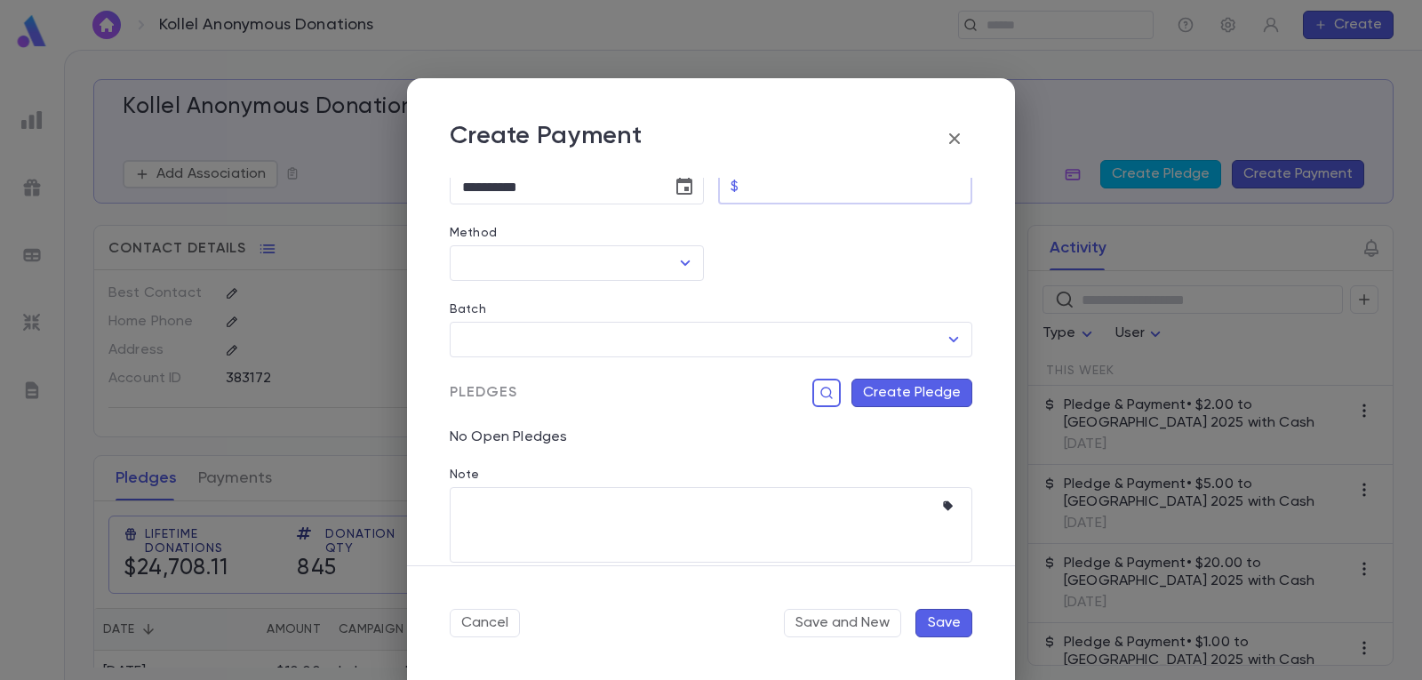
click at [802, 198] on input "Amount" at bounding box center [859, 187] width 227 height 35
click at [678, 259] on icon "Open" at bounding box center [684, 262] width 21 height 21
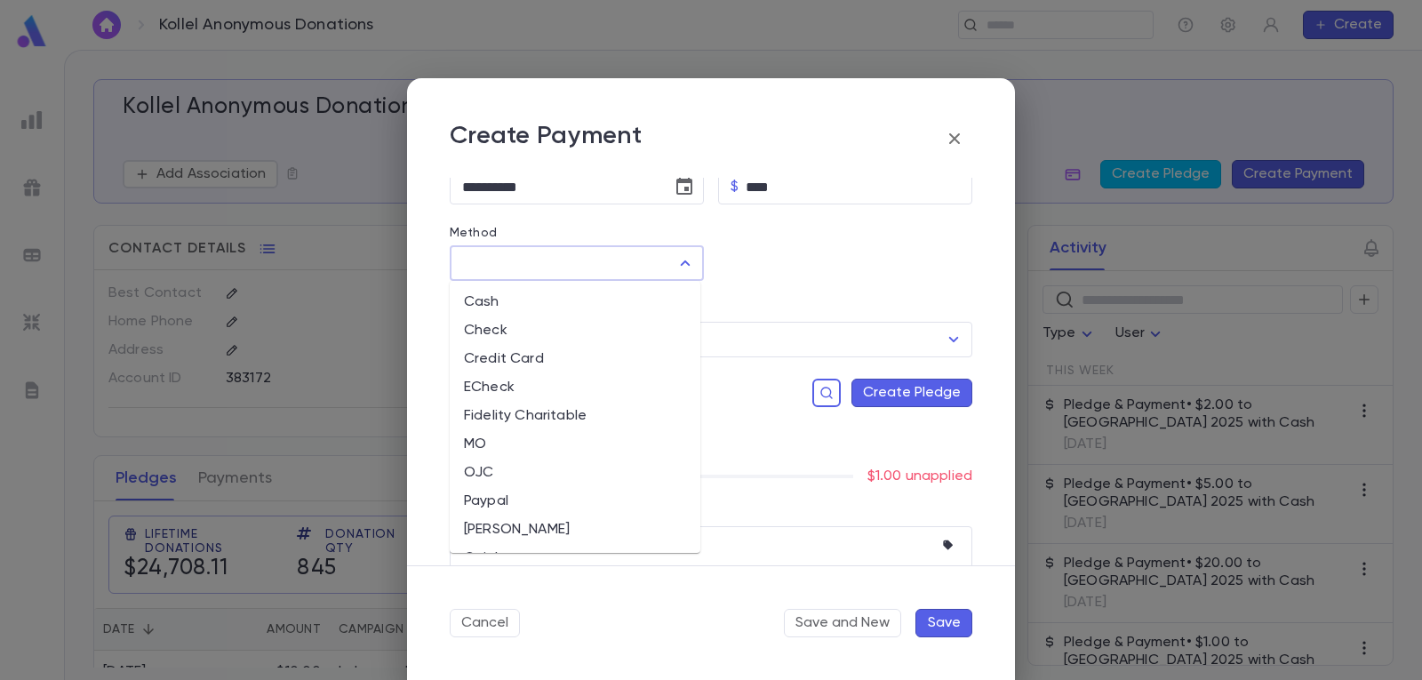
click at [536, 298] on li "Cash" at bounding box center [575, 302] width 251 height 28
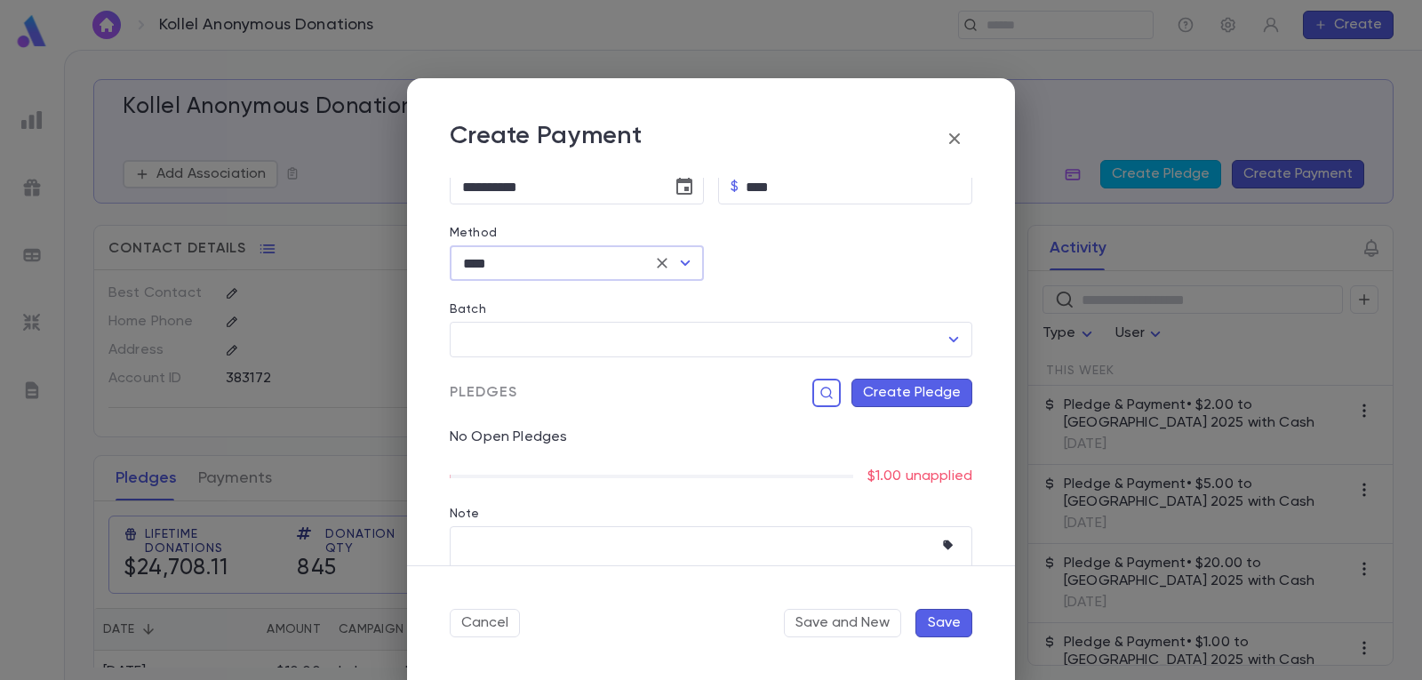
click at [913, 395] on button "Create Pledge" at bounding box center [911, 393] width 121 height 28
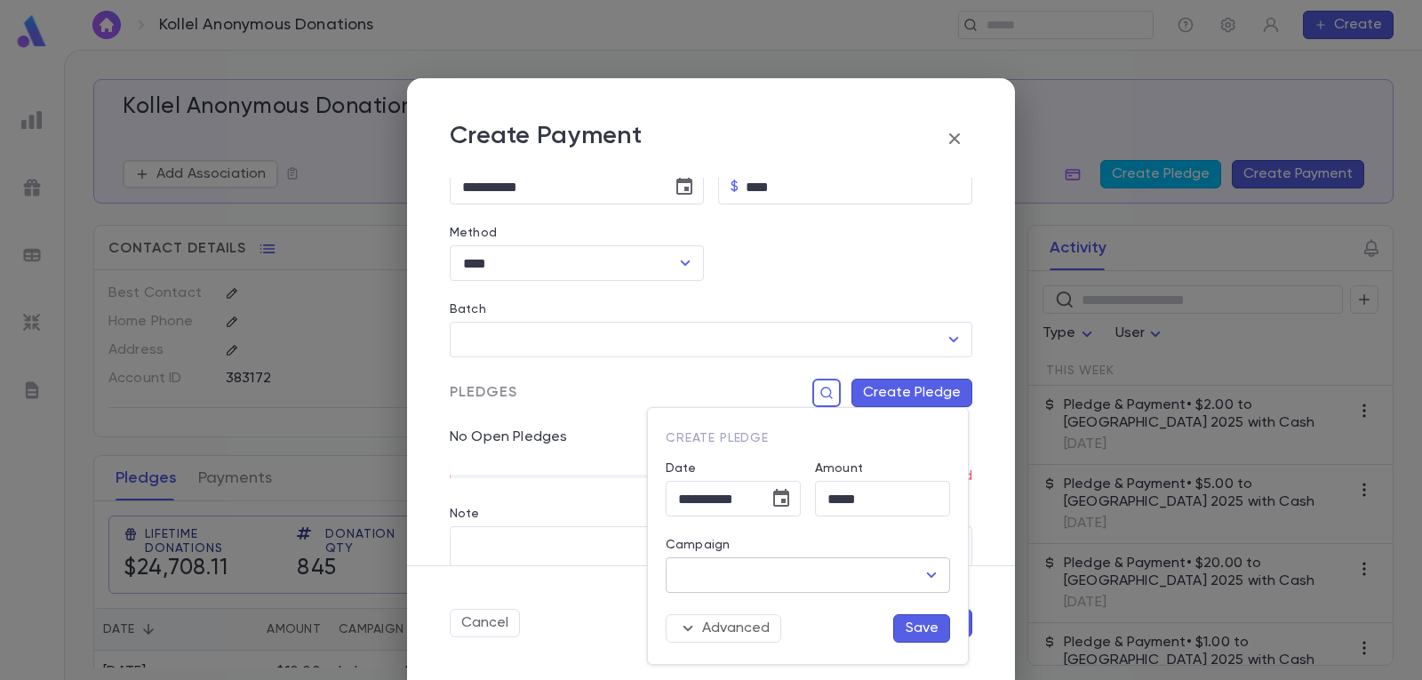
click at [928, 573] on icon "Open" at bounding box center [932, 574] width 10 height 5
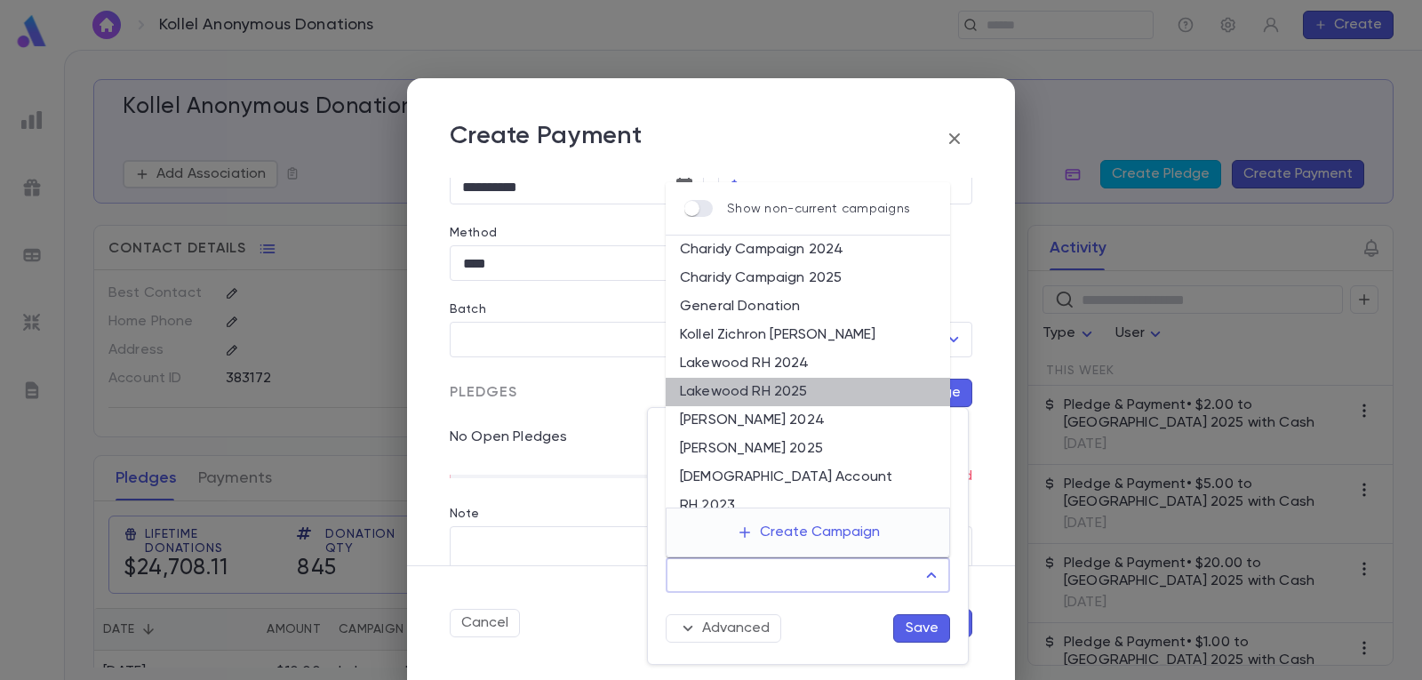
click at [833, 387] on li "Lakewood RH 2025" at bounding box center [808, 392] width 284 height 28
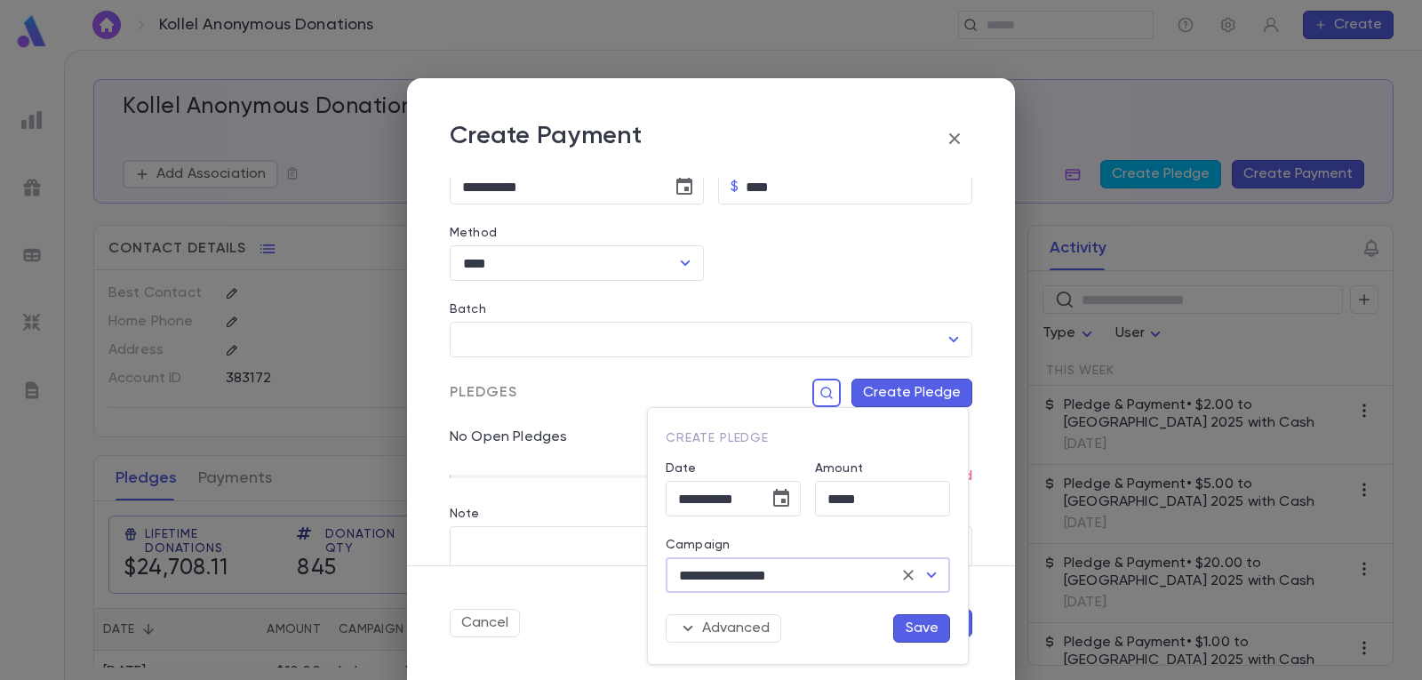
click at [923, 624] on button "Save" at bounding box center [921, 628] width 57 height 28
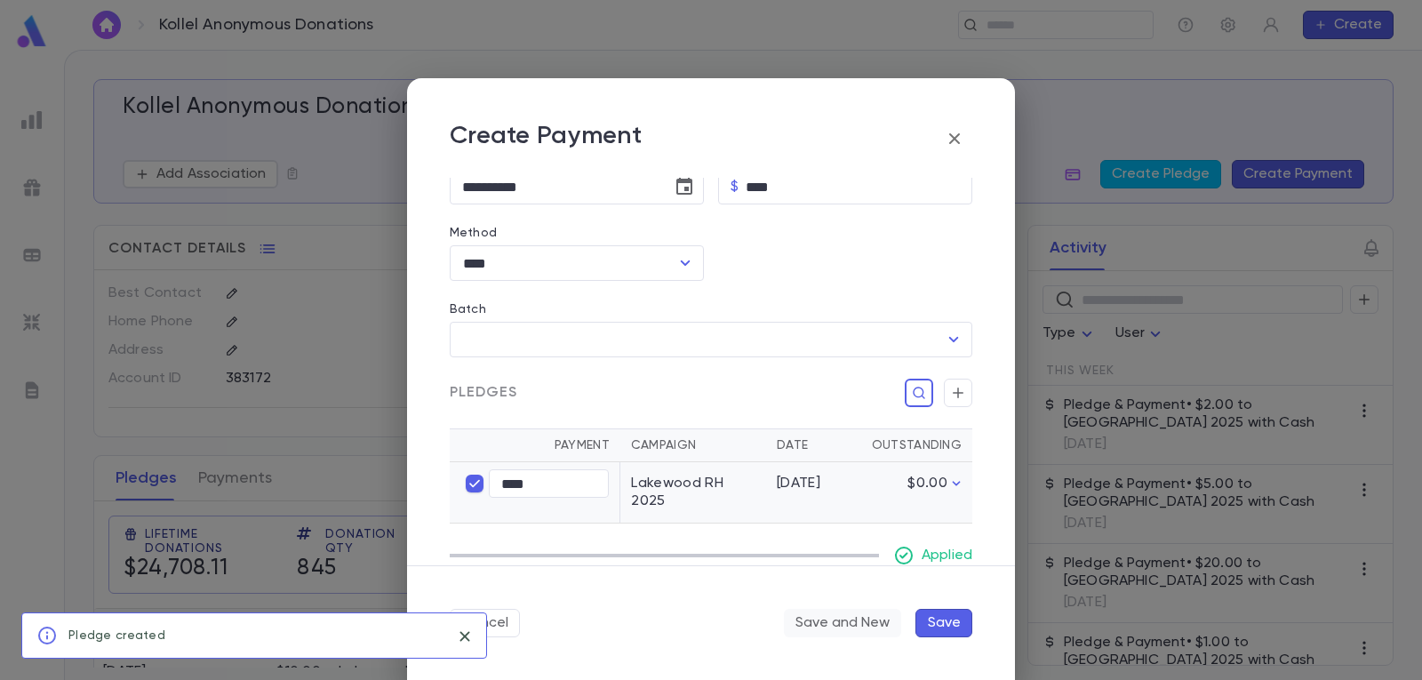
click at [802, 621] on button "Save and New" at bounding box center [842, 623] width 117 height 28
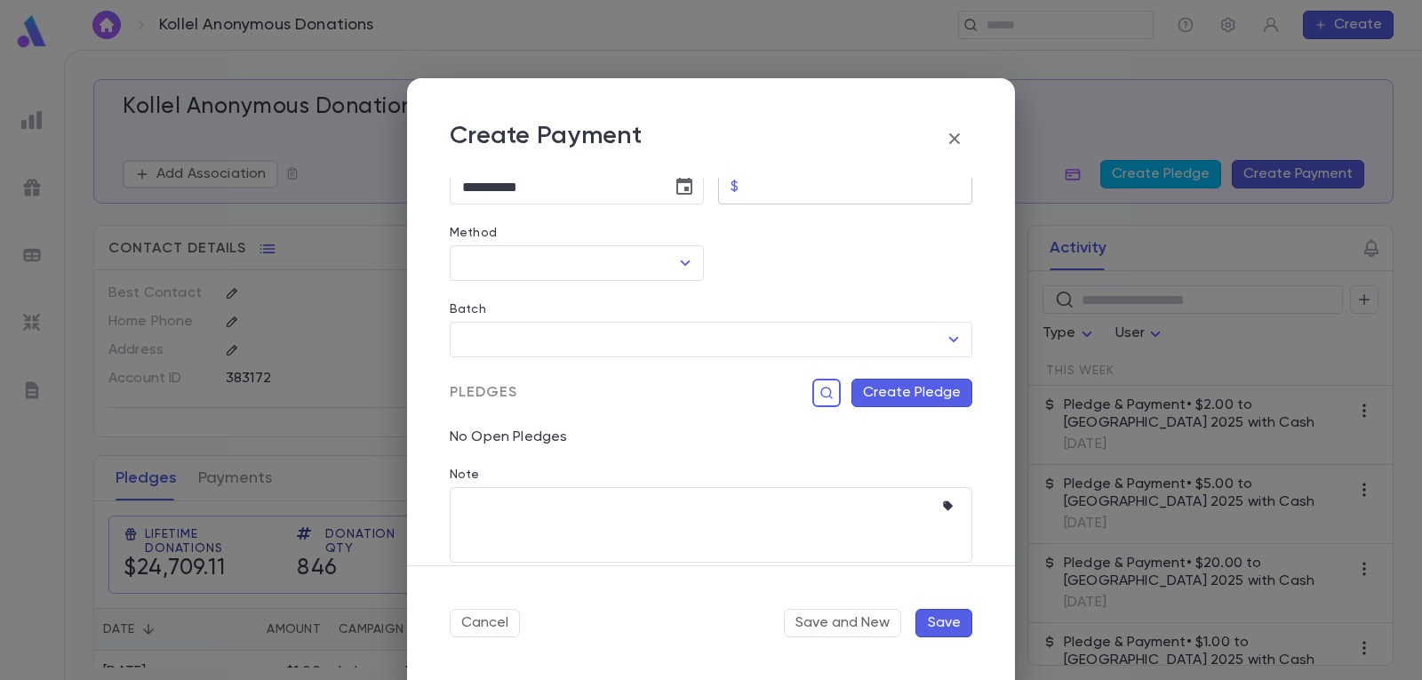
click at [803, 189] on input "Amount" at bounding box center [859, 187] width 227 height 35
click at [680, 260] on icon "Open" at bounding box center [684, 262] width 21 height 21
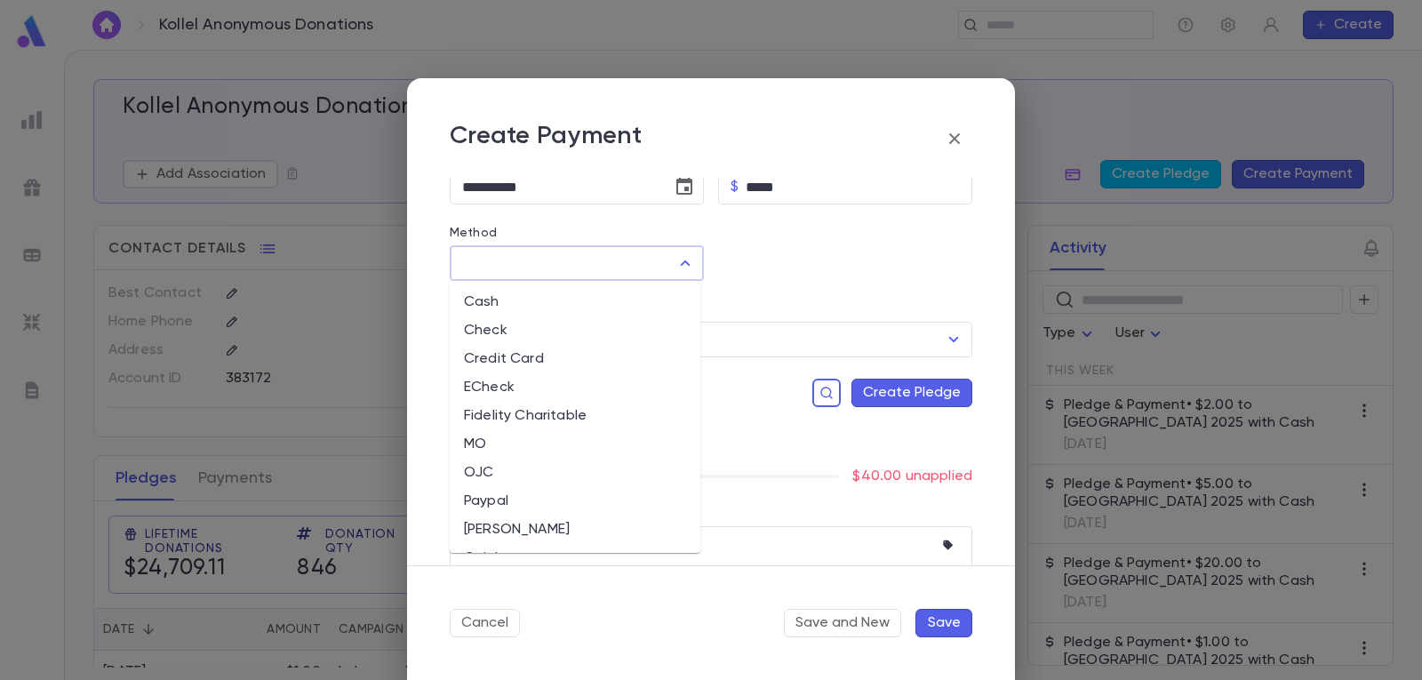
click at [636, 297] on li "Cash" at bounding box center [575, 302] width 251 height 28
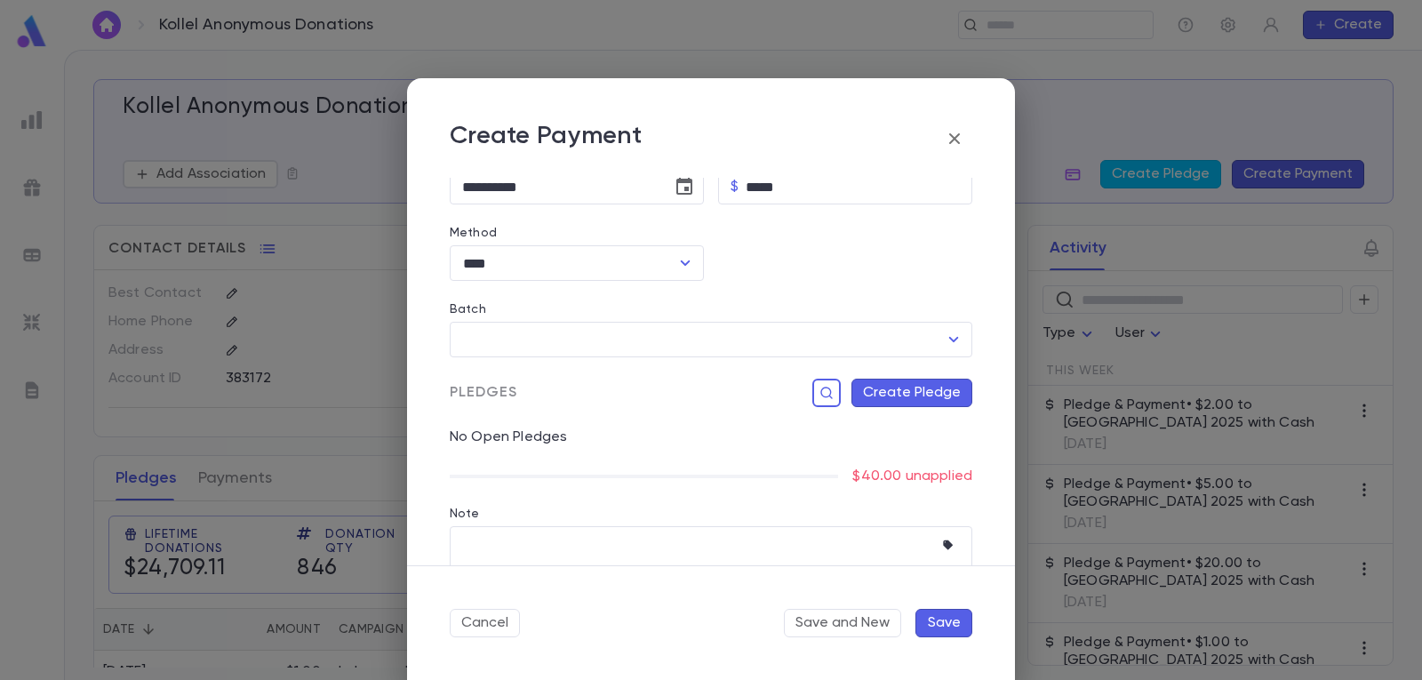
click at [932, 394] on button "Create Pledge" at bounding box center [911, 393] width 121 height 28
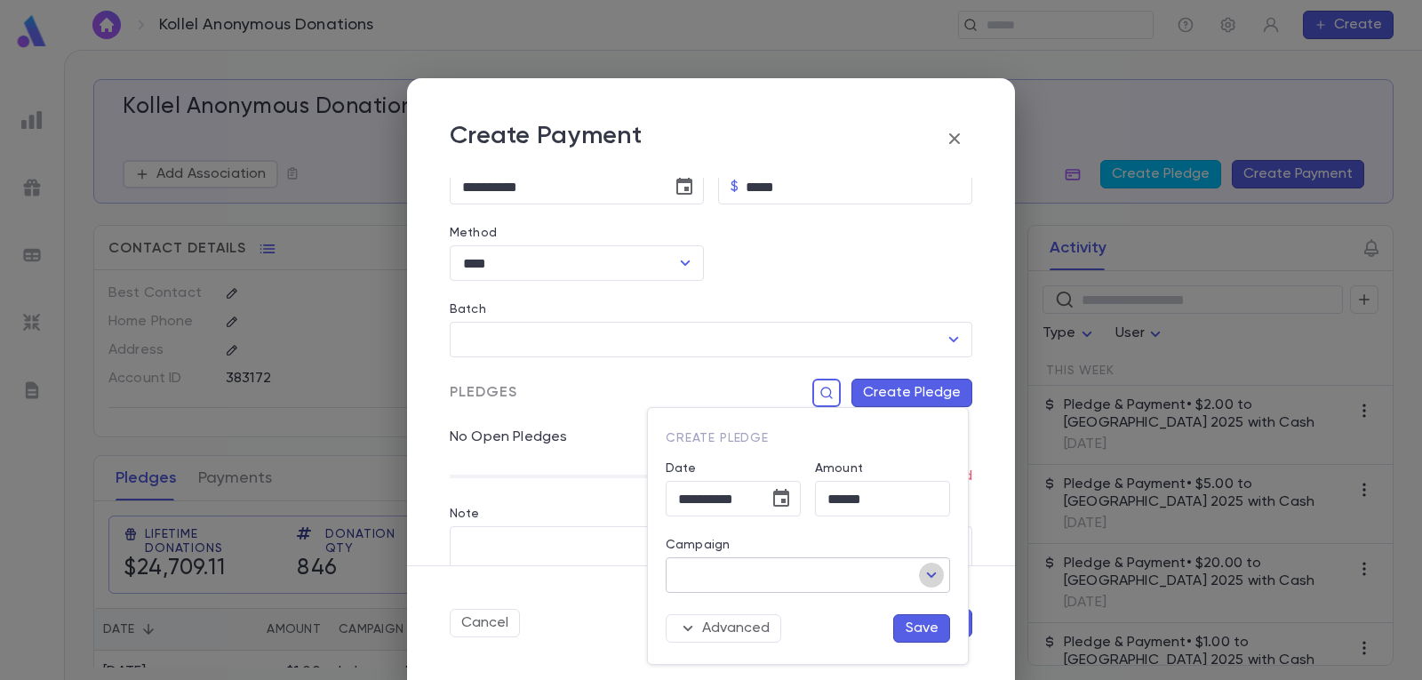
click at [938, 573] on icon "Open" at bounding box center [931, 574] width 21 height 21
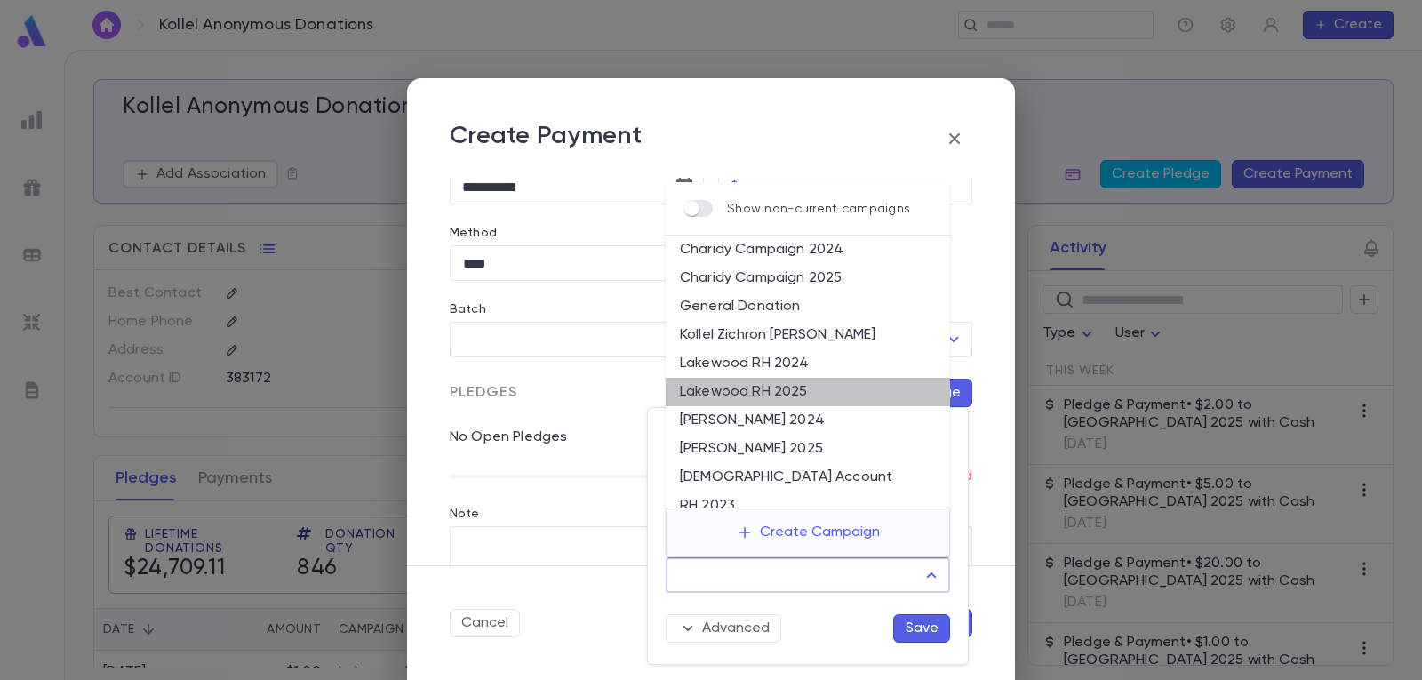
click at [815, 386] on li "Lakewood RH 2025" at bounding box center [808, 392] width 284 height 28
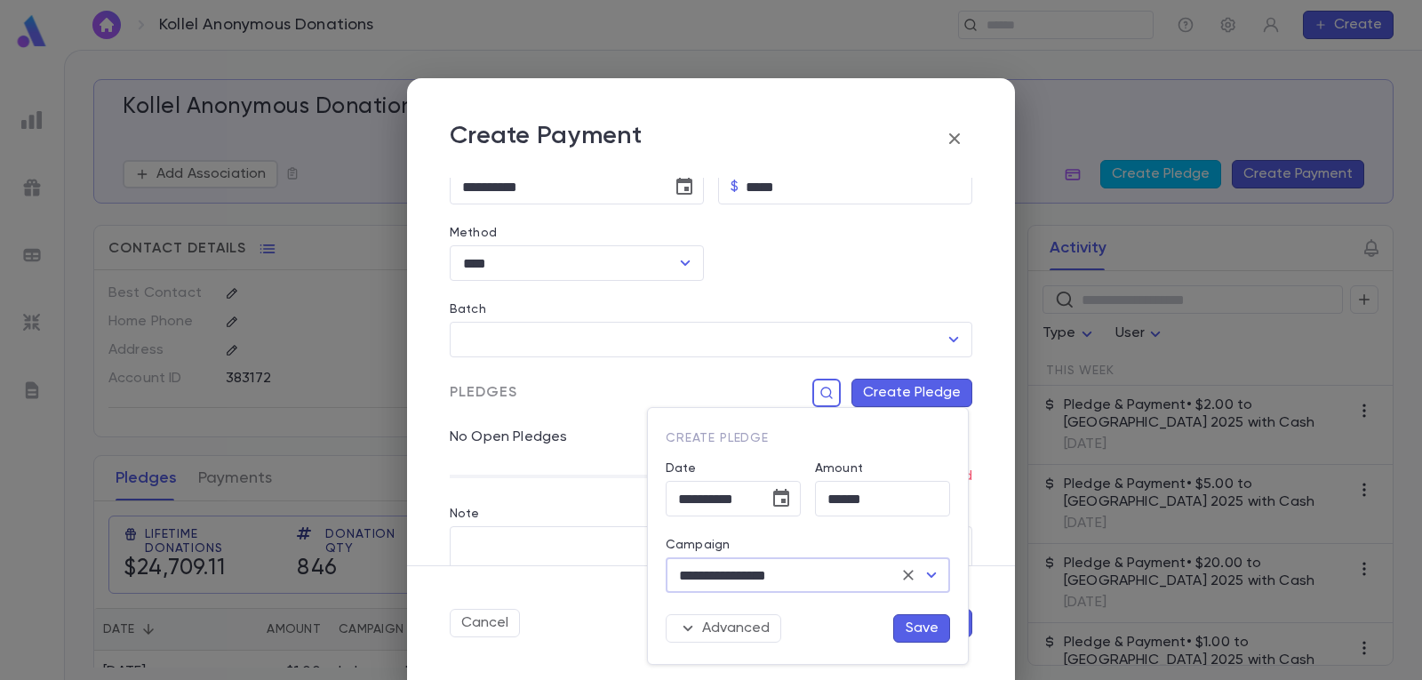
click at [917, 624] on button "Save" at bounding box center [921, 628] width 57 height 28
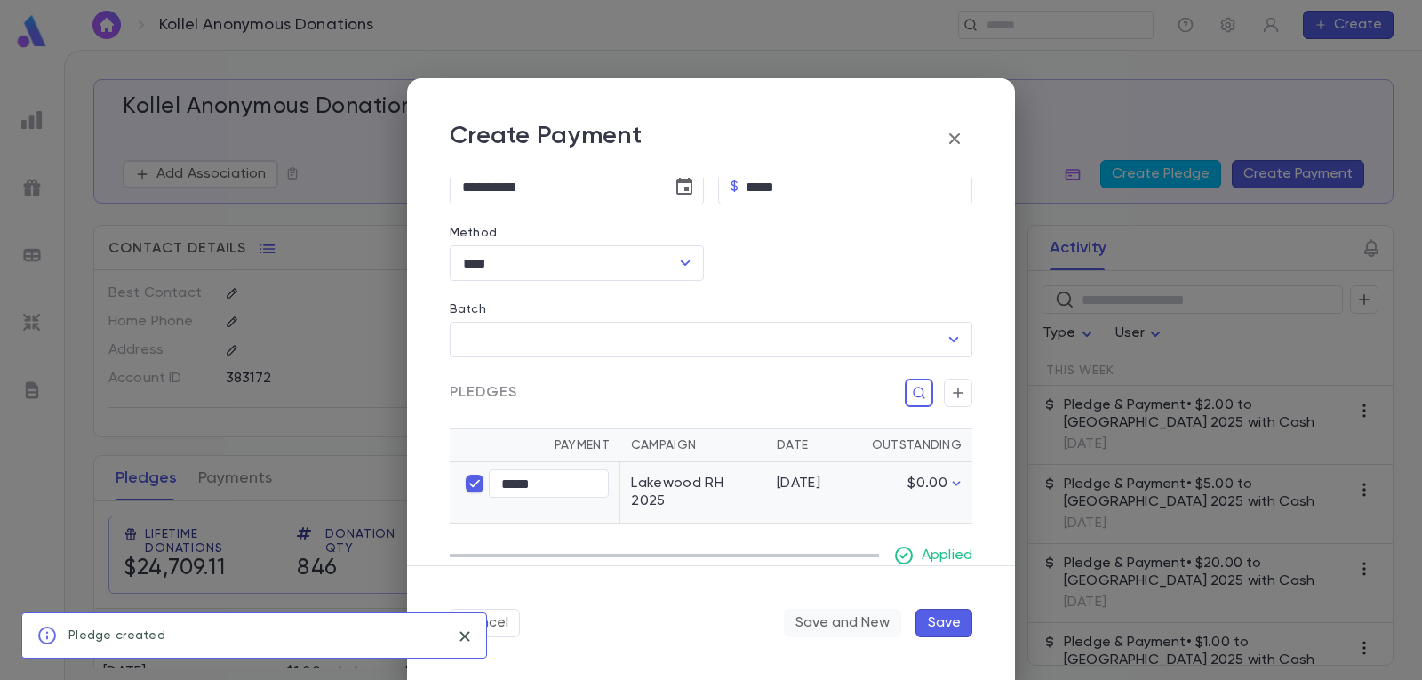
click at [841, 621] on button "Save and New" at bounding box center [842, 623] width 117 height 28
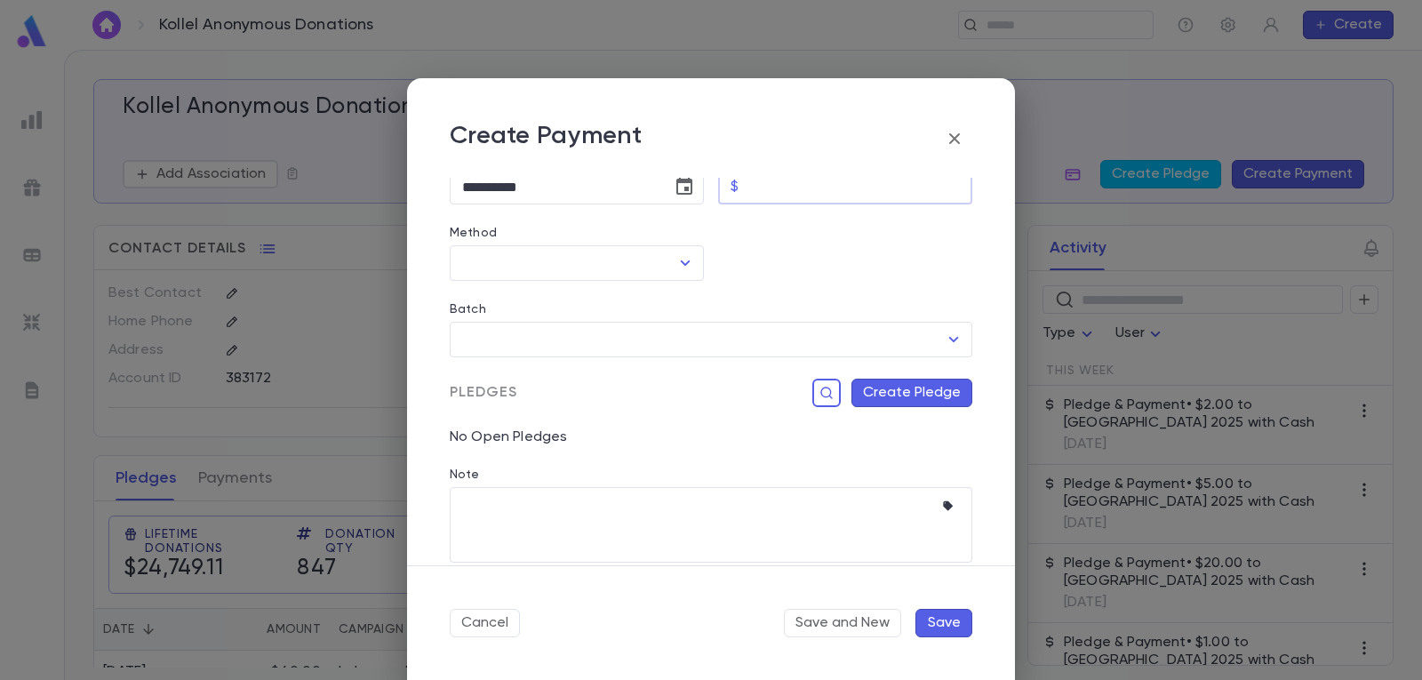
click at [831, 197] on input "Amount" at bounding box center [859, 187] width 227 height 35
click at [677, 259] on icon "Open" at bounding box center [684, 262] width 21 height 21
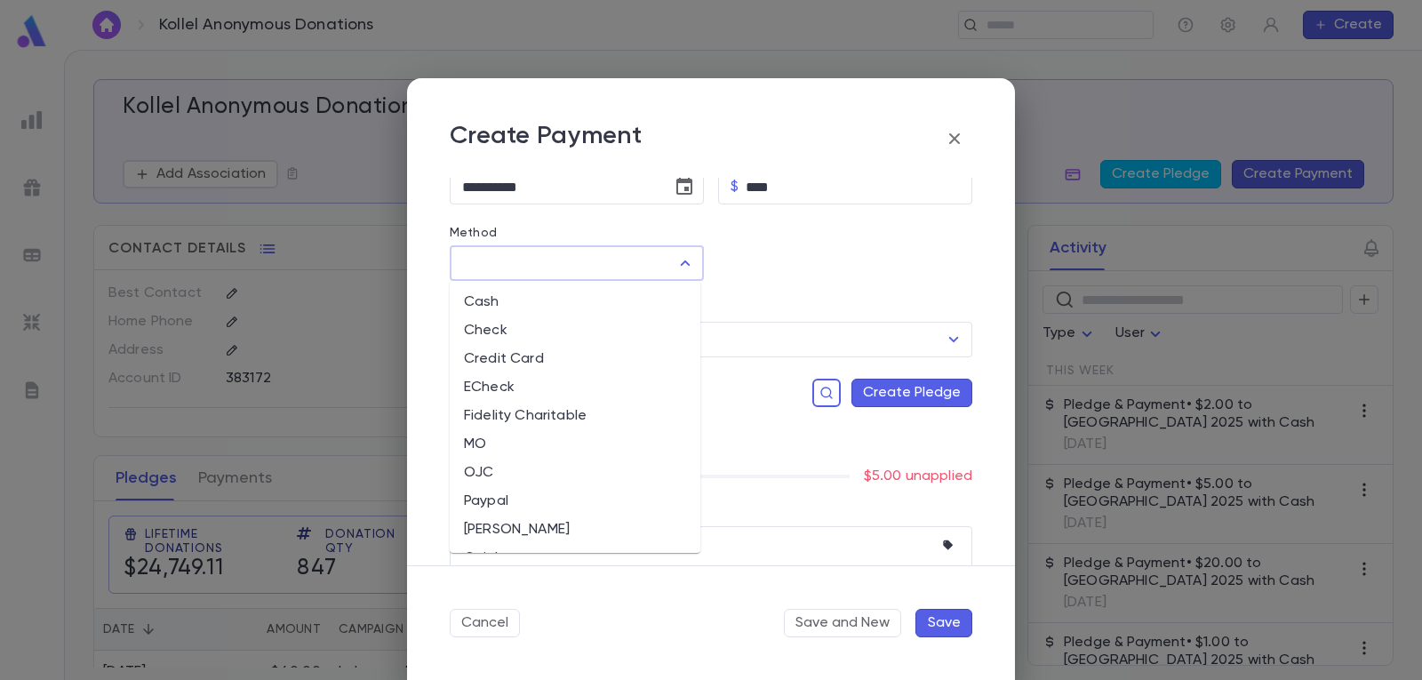
click at [590, 307] on li "Cash" at bounding box center [575, 302] width 251 height 28
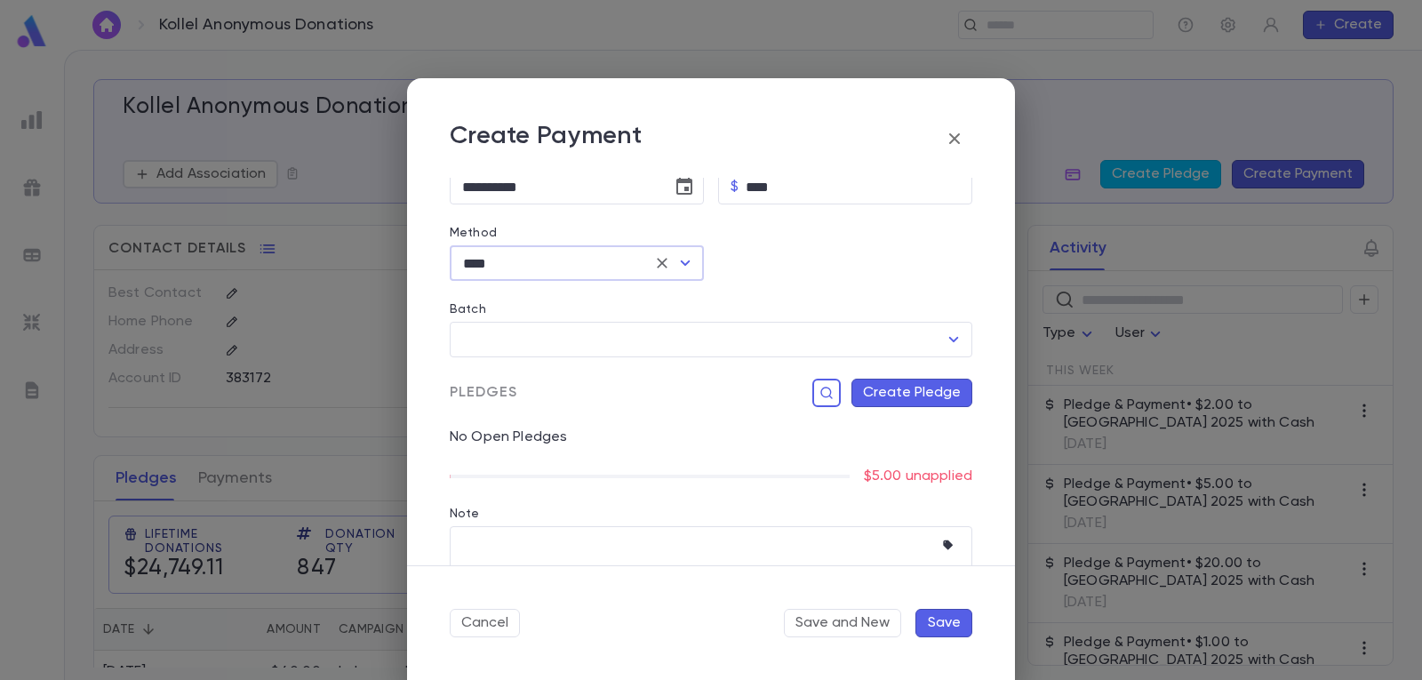
click at [926, 389] on button "Create Pledge" at bounding box center [911, 393] width 121 height 28
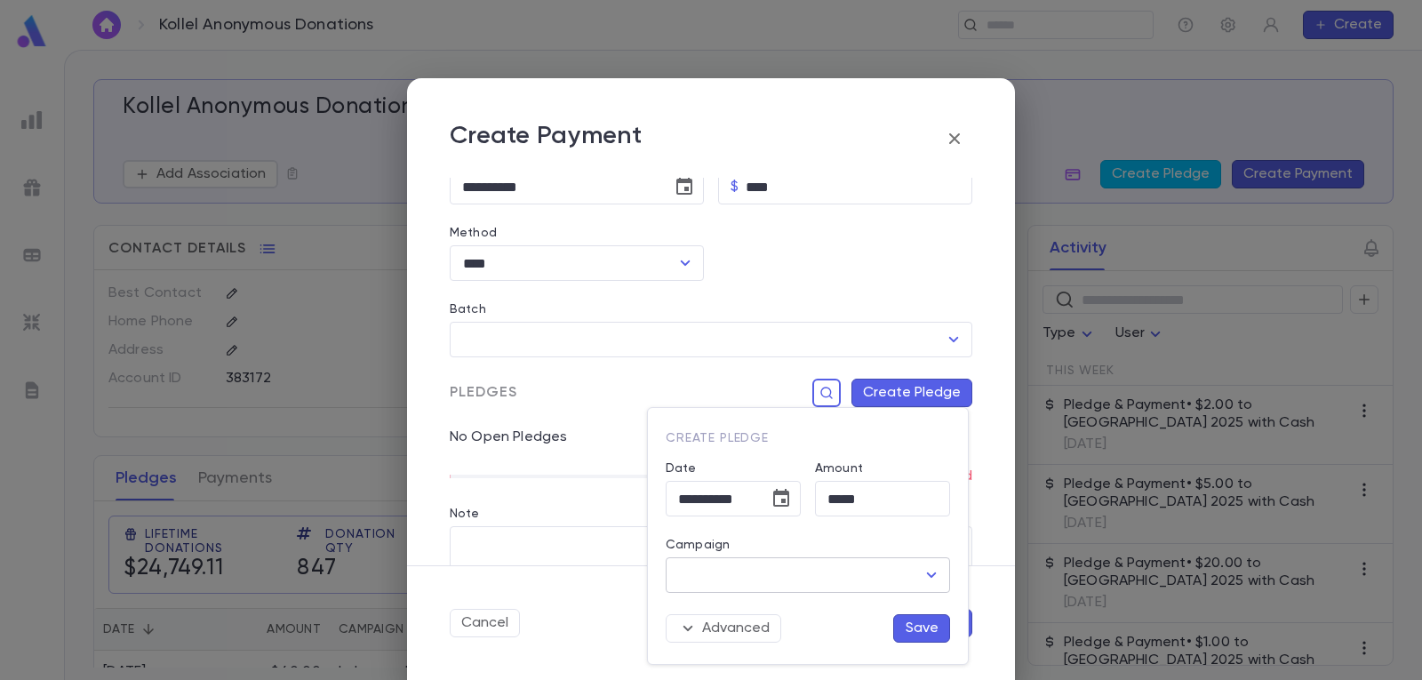
click at [935, 574] on icon "Open" at bounding box center [932, 574] width 10 height 5
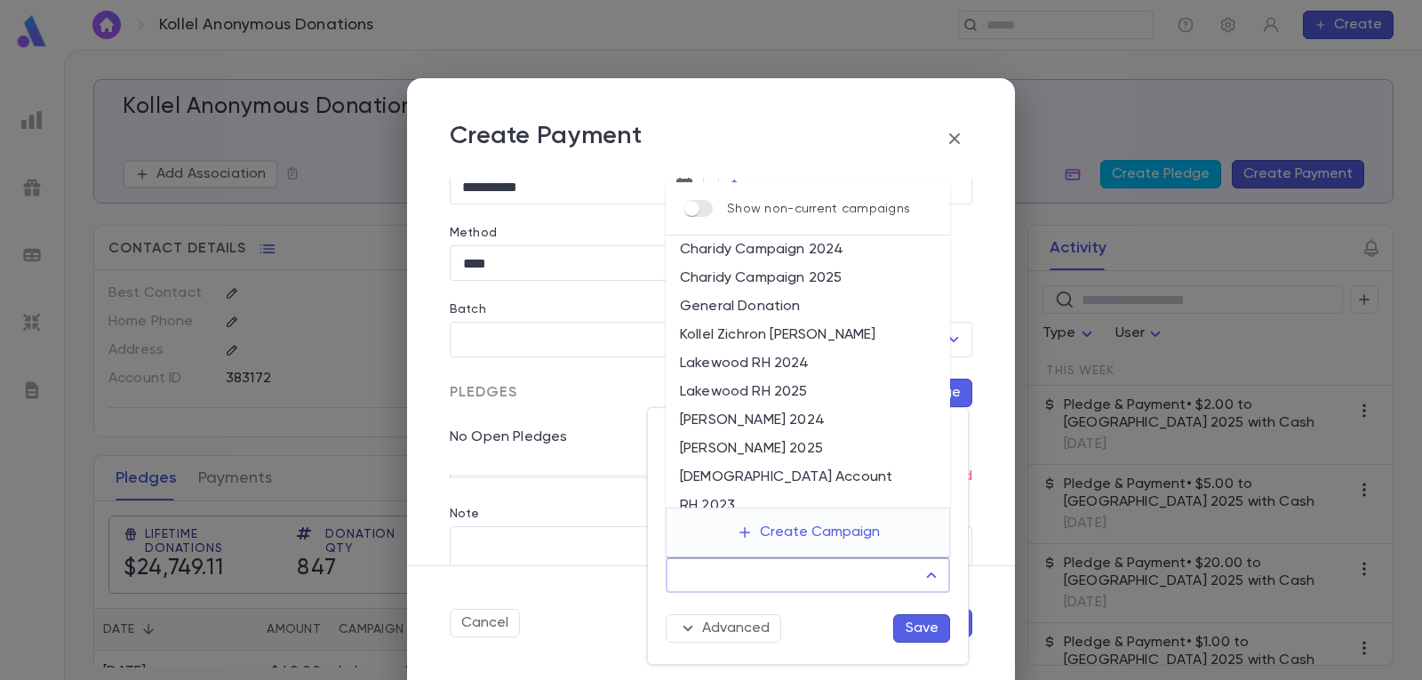
click at [802, 390] on li "Lakewood RH 2025" at bounding box center [808, 392] width 284 height 28
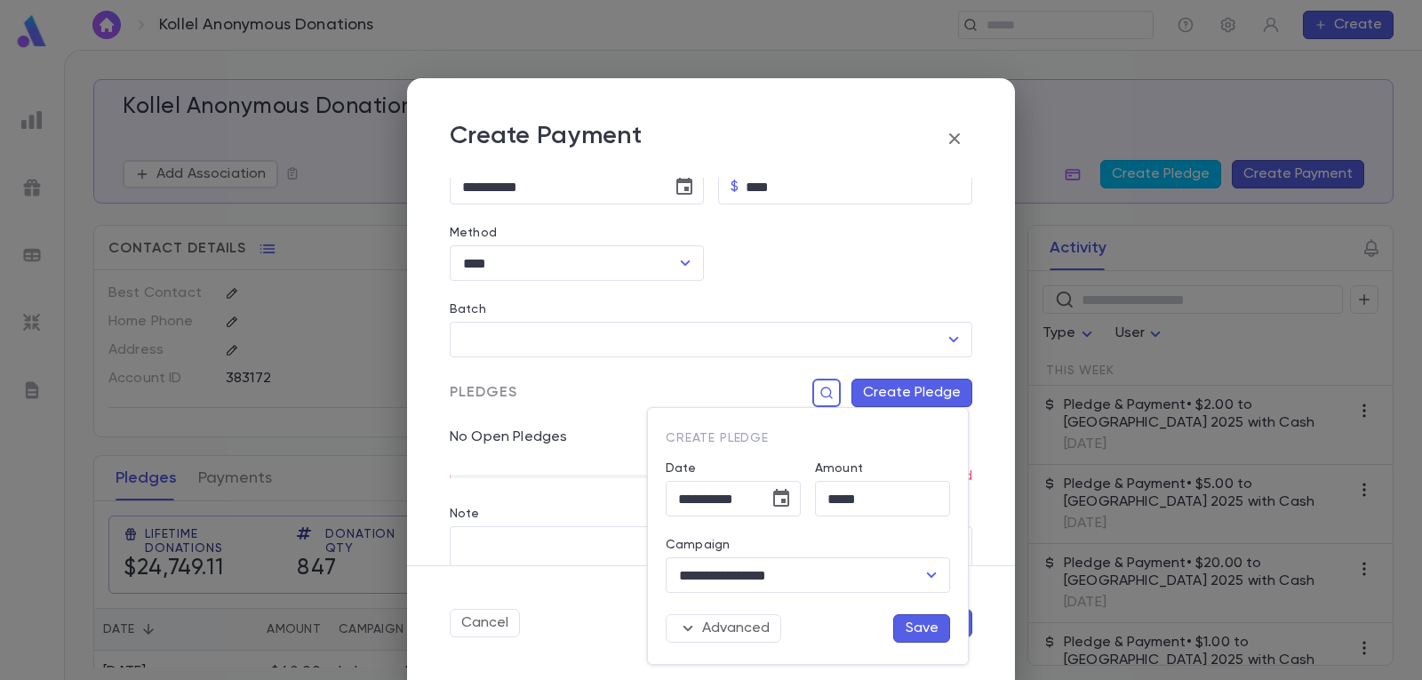
click at [915, 625] on button "Save" at bounding box center [921, 628] width 57 height 28
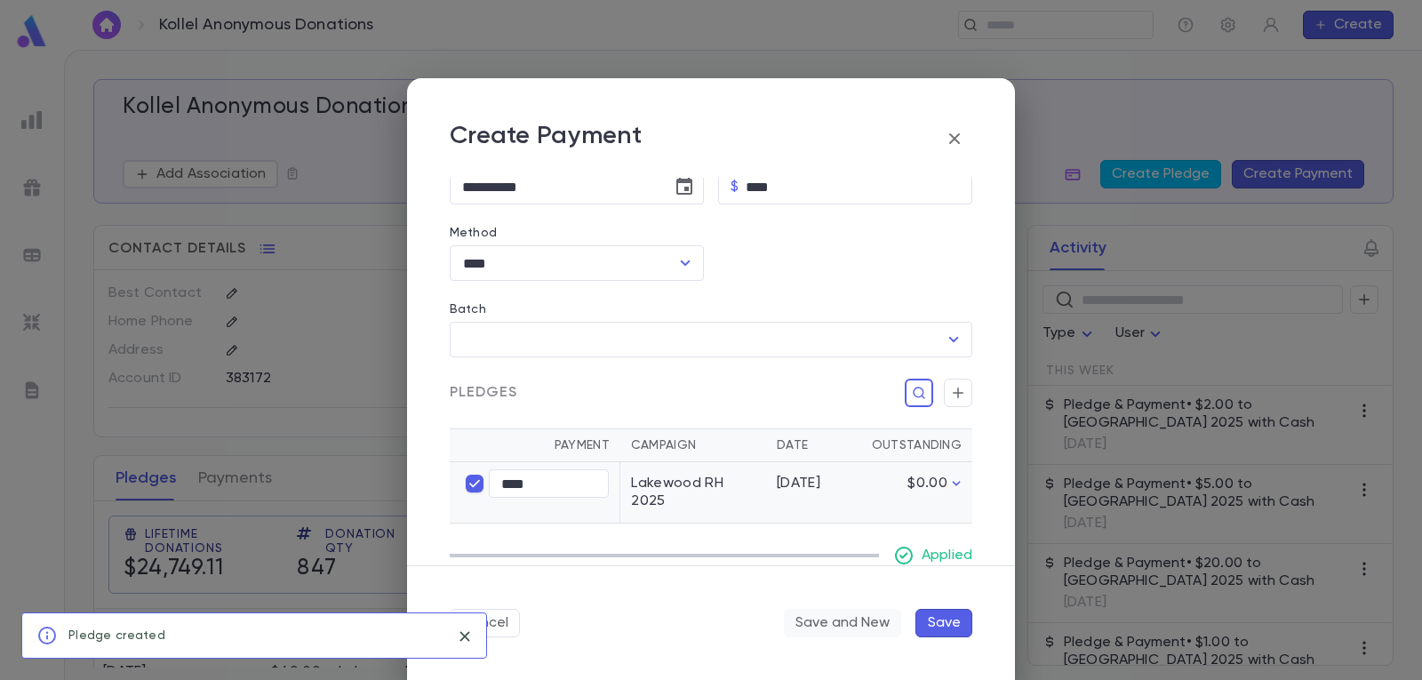
click at [843, 616] on button "Save and New" at bounding box center [842, 623] width 117 height 28
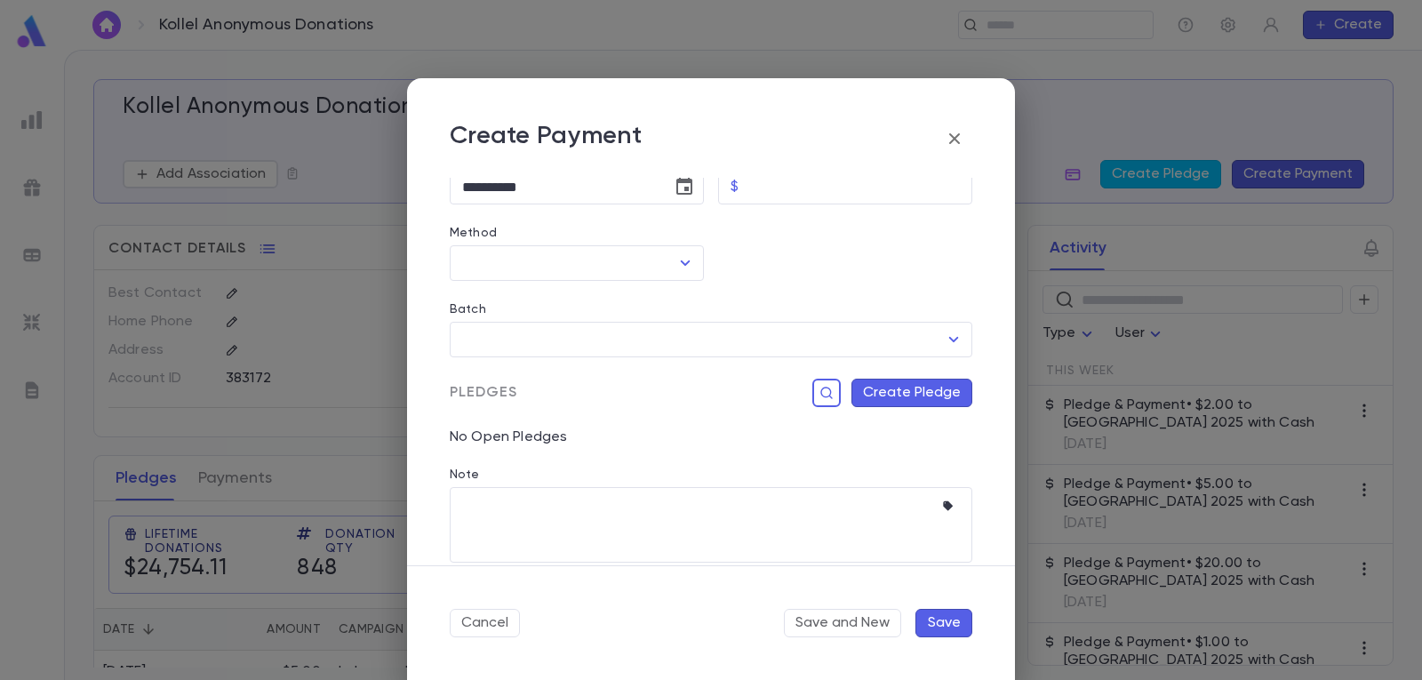
click at [945, 618] on button "Save" at bounding box center [943, 623] width 57 height 28
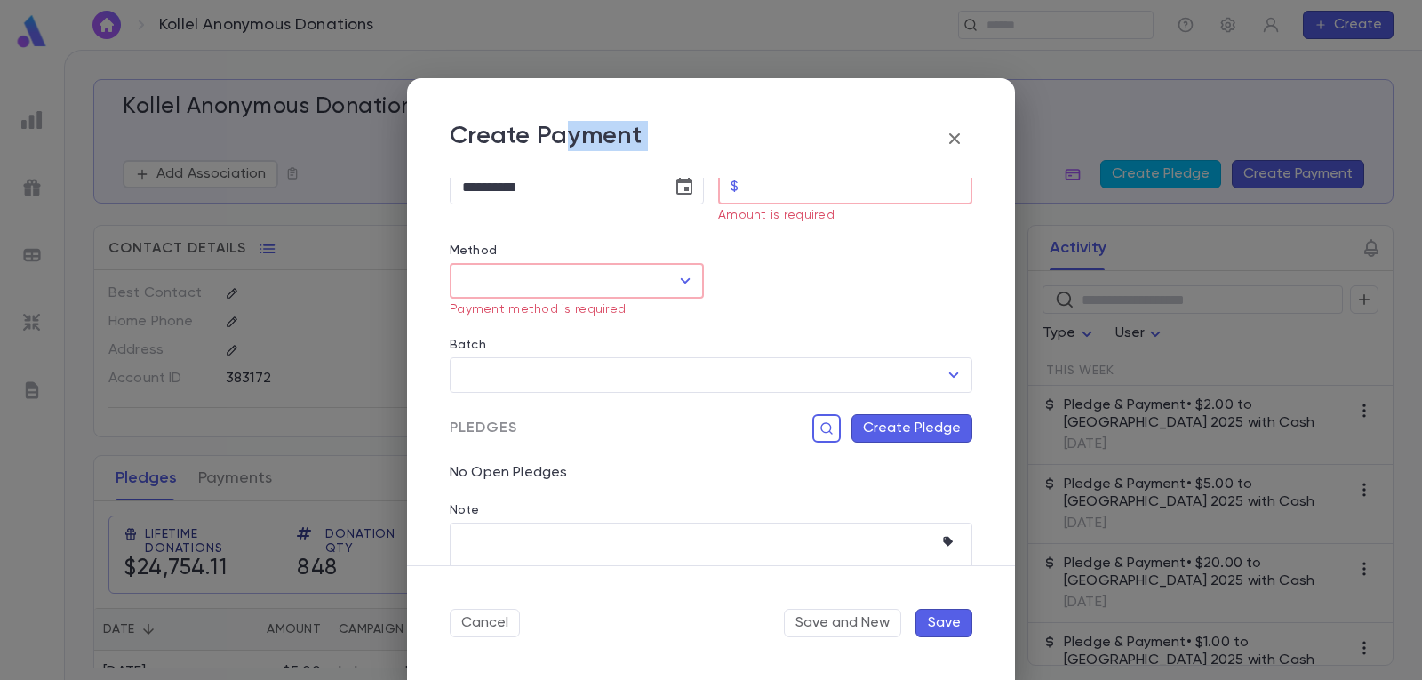
drag, startPoint x: 919, startPoint y: 105, endPoint x: 573, endPoint y: 115, distance: 345.8
click at [573, 115] on h2 "Create Payment" at bounding box center [711, 128] width 608 height 100
drag, startPoint x: 1386, startPoint y: 340, endPoint x: 1362, endPoint y: 403, distance: 67.5
click at [1382, 413] on div "**********" at bounding box center [711, 340] width 1422 height 680
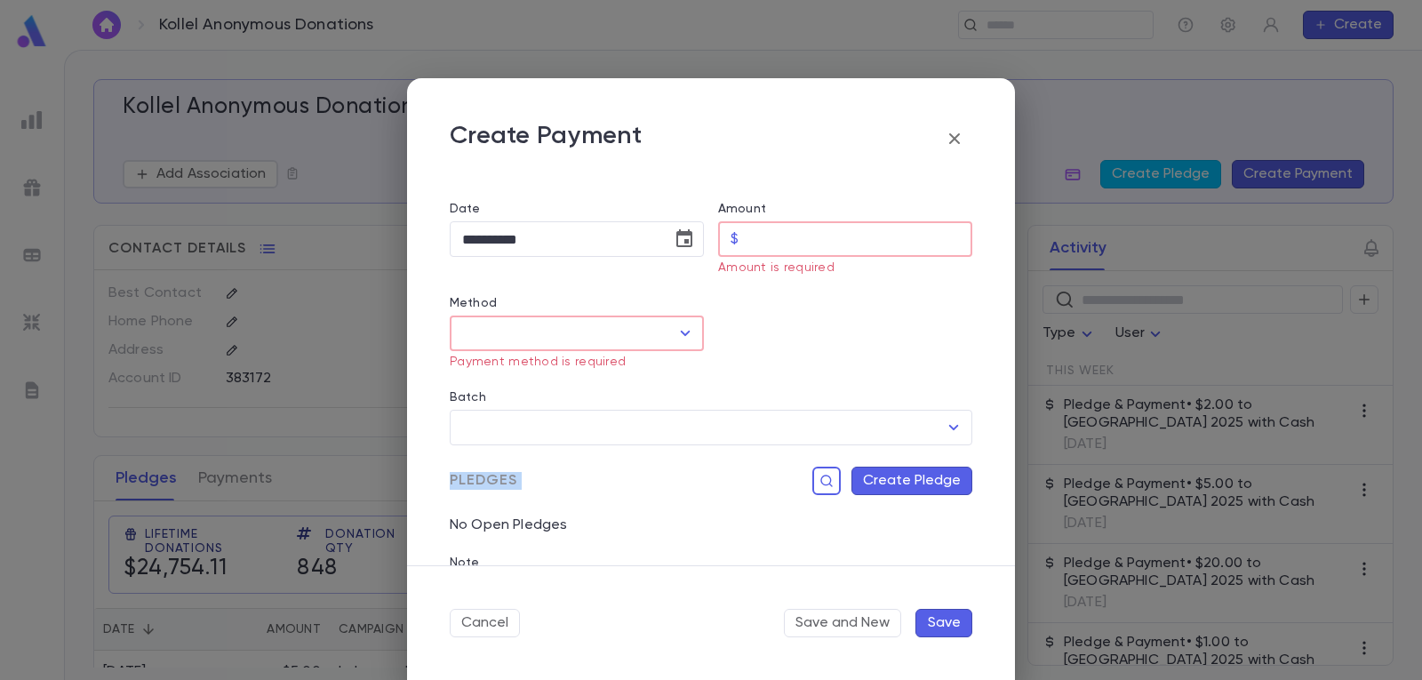
scroll to position [0, 0]
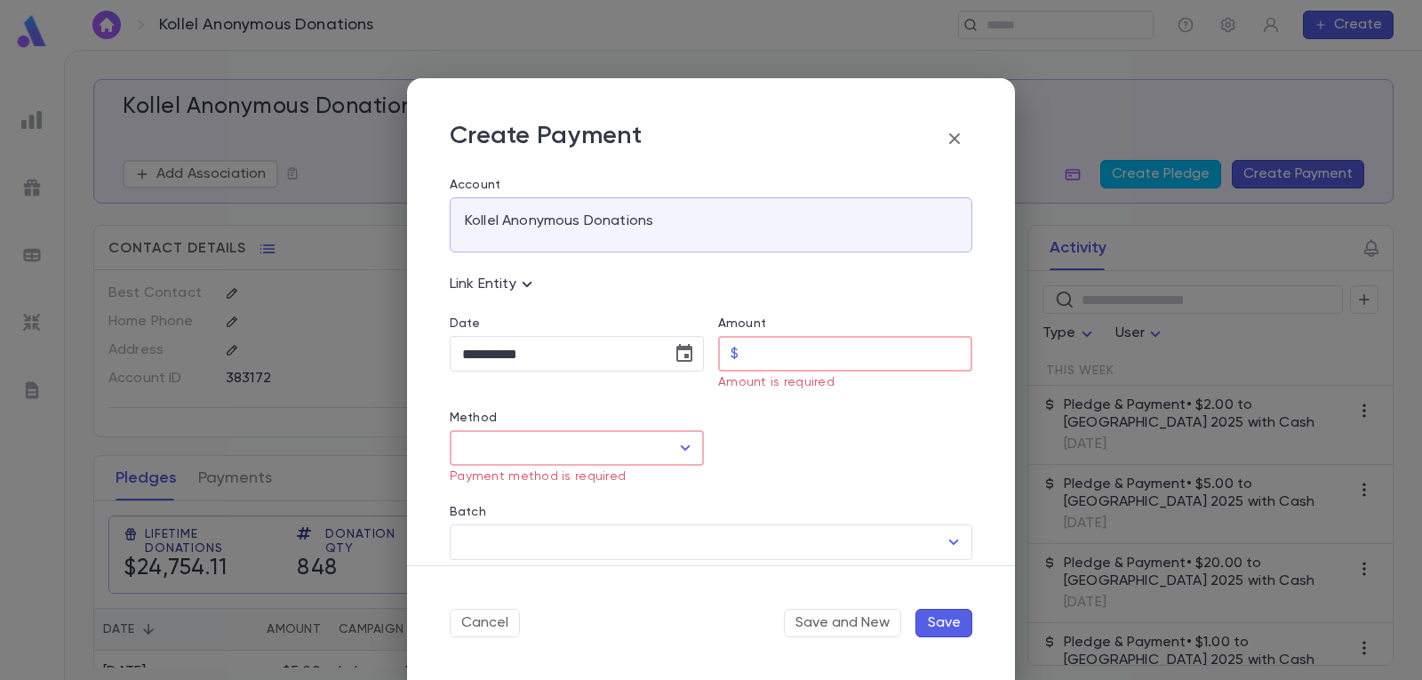
click at [782, 349] on input "Amount" at bounding box center [859, 354] width 227 height 35
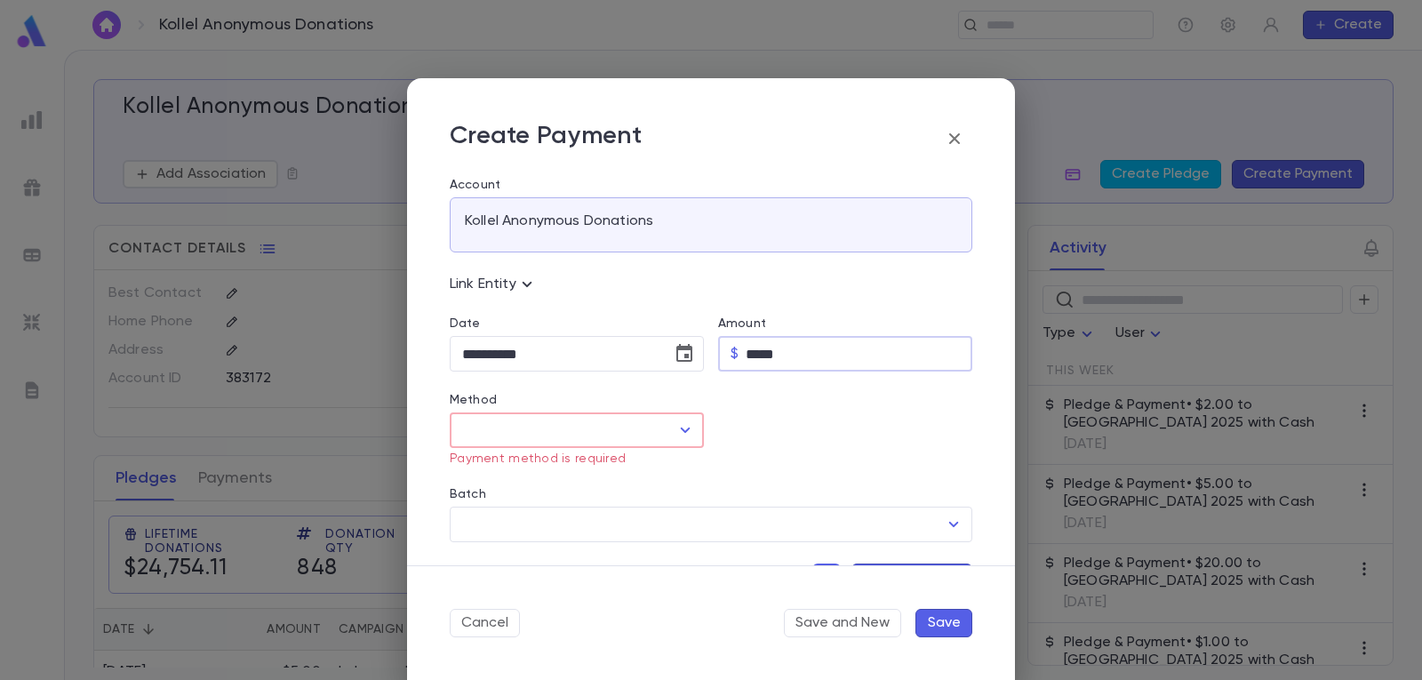
click at [687, 423] on icon "Open" at bounding box center [684, 429] width 21 height 21
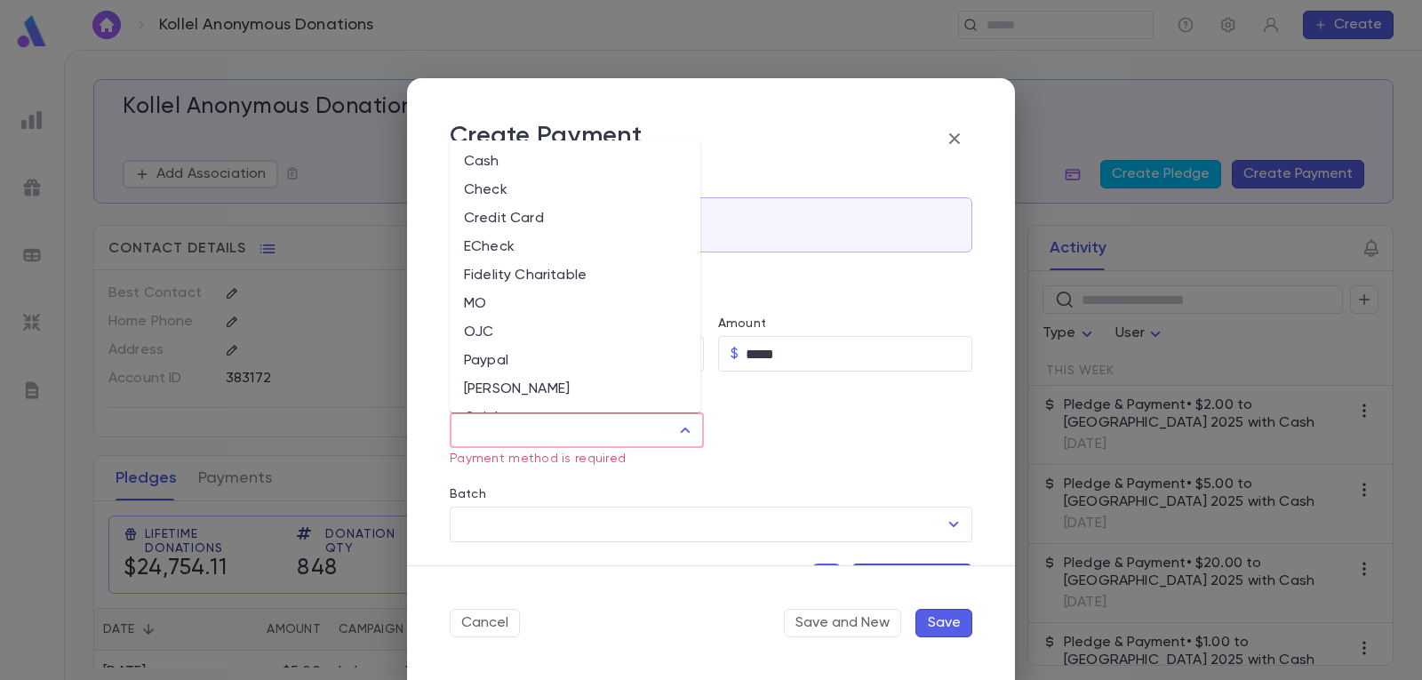
click at [585, 159] on li "Cash" at bounding box center [575, 162] width 251 height 28
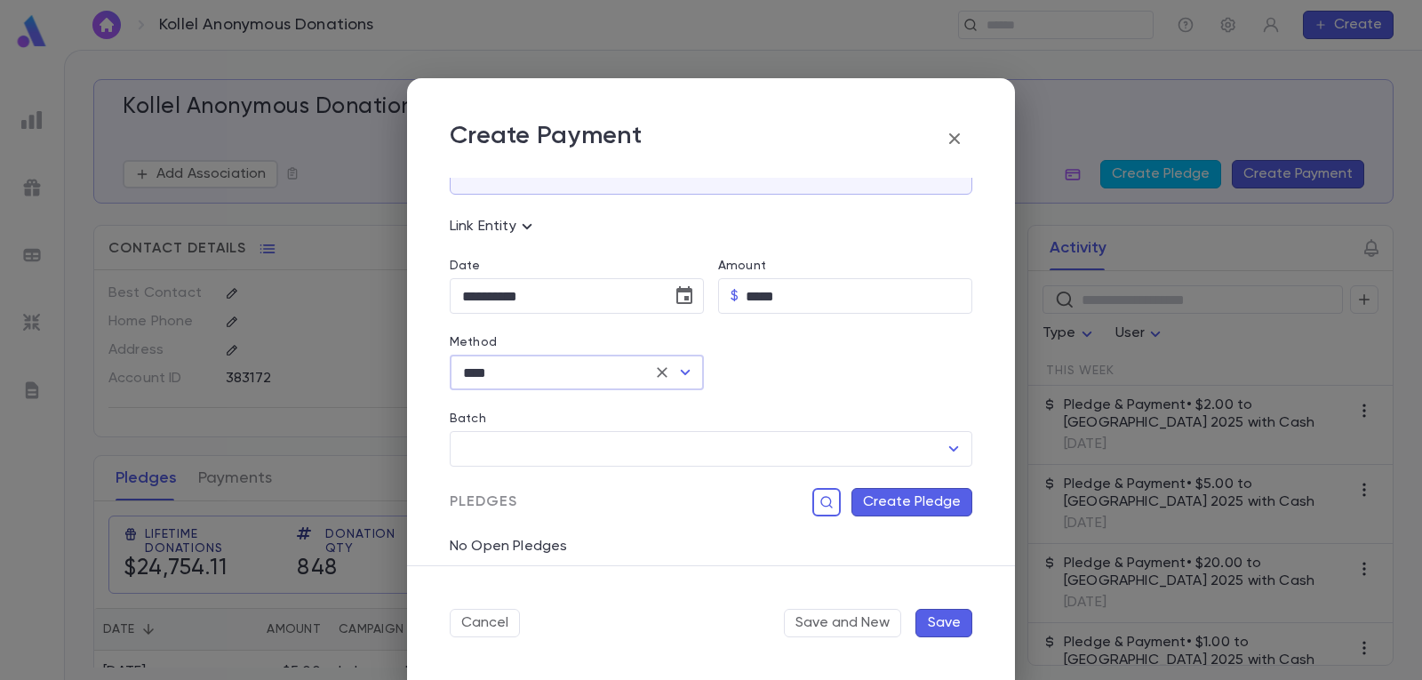
scroll to position [89, 0]
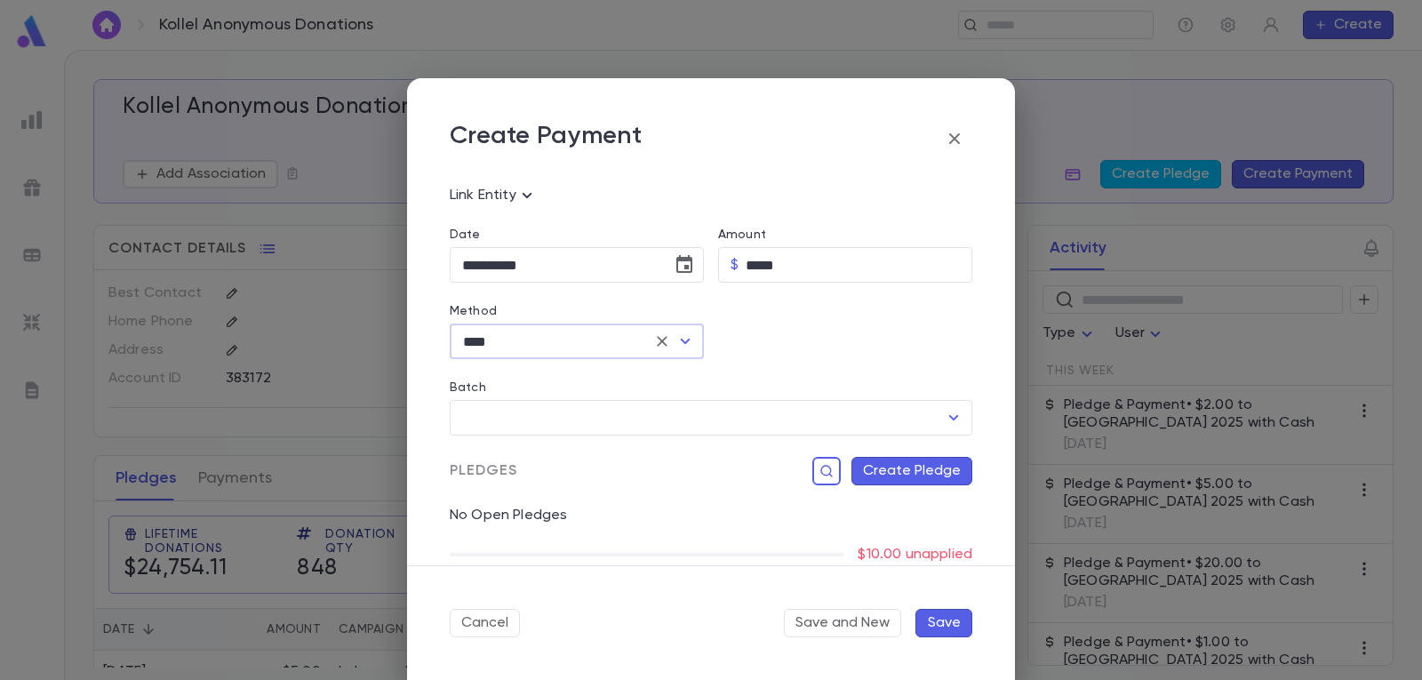
click at [900, 471] on button "Create Pledge" at bounding box center [911, 471] width 121 height 28
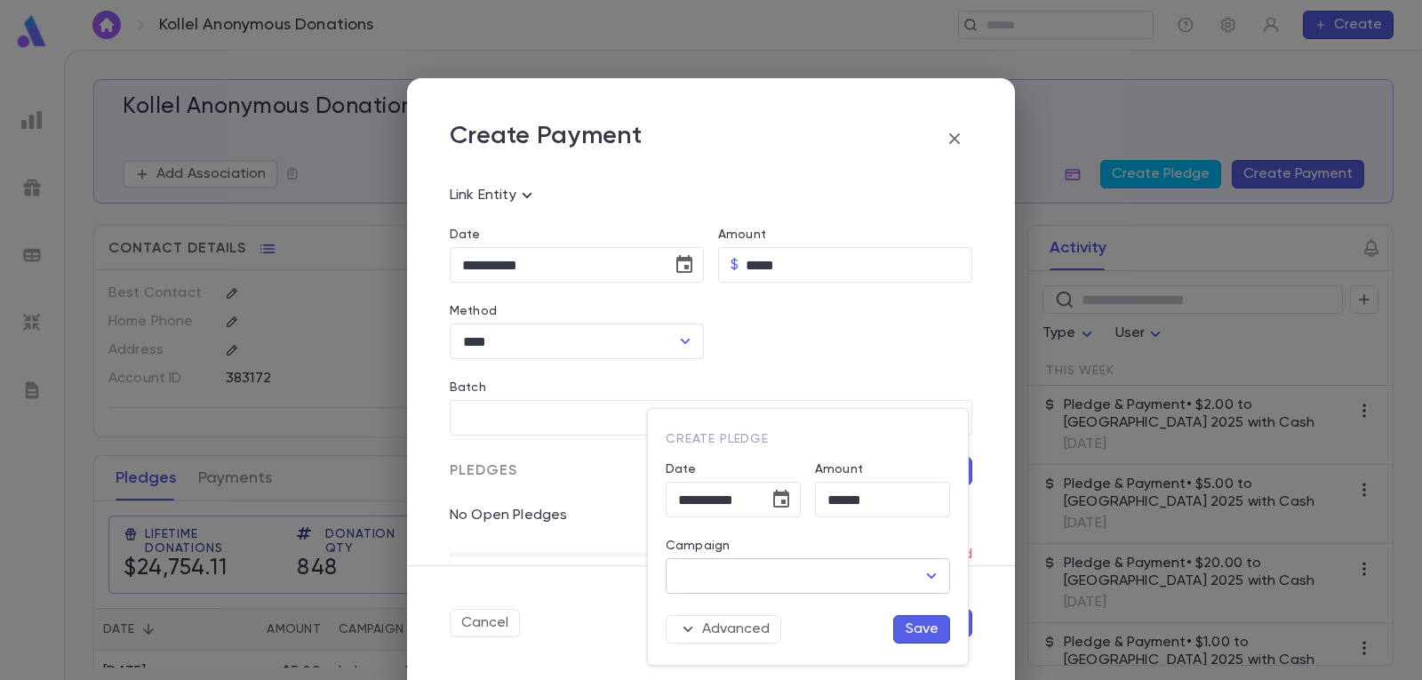
click at [922, 574] on icon "Open" at bounding box center [931, 575] width 21 height 21
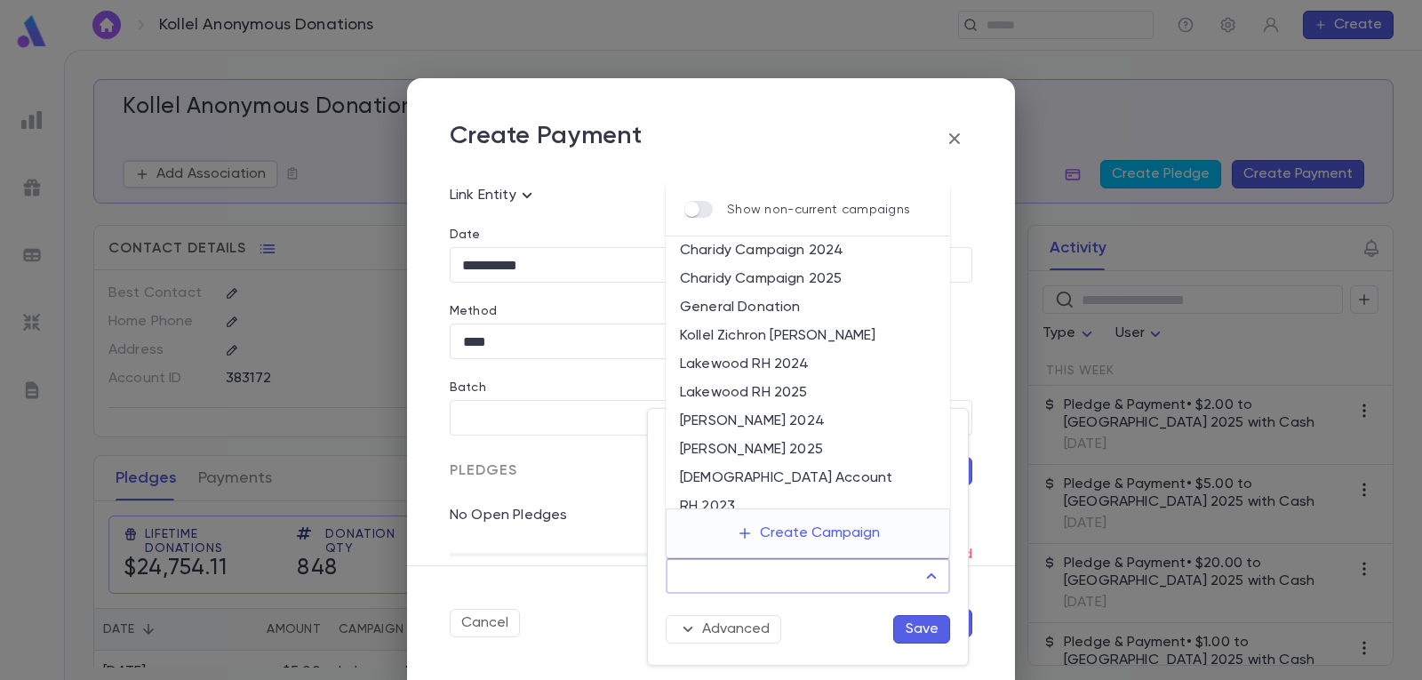
click at [830, 394] on li "Lakewood RH 2025" at bounding box center [808, 393] width 284 height 28
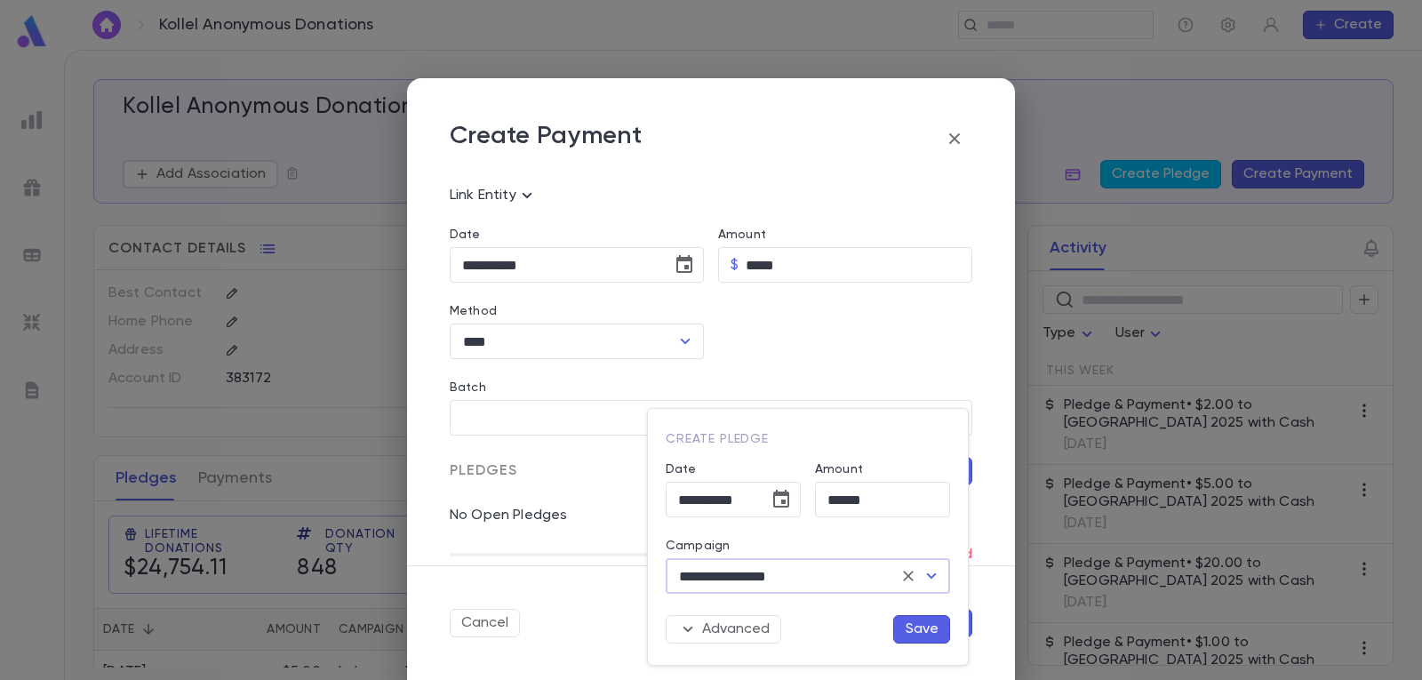
click at [914, 628] on button "Save" at bounding box center [921, 629] width 57 height 28
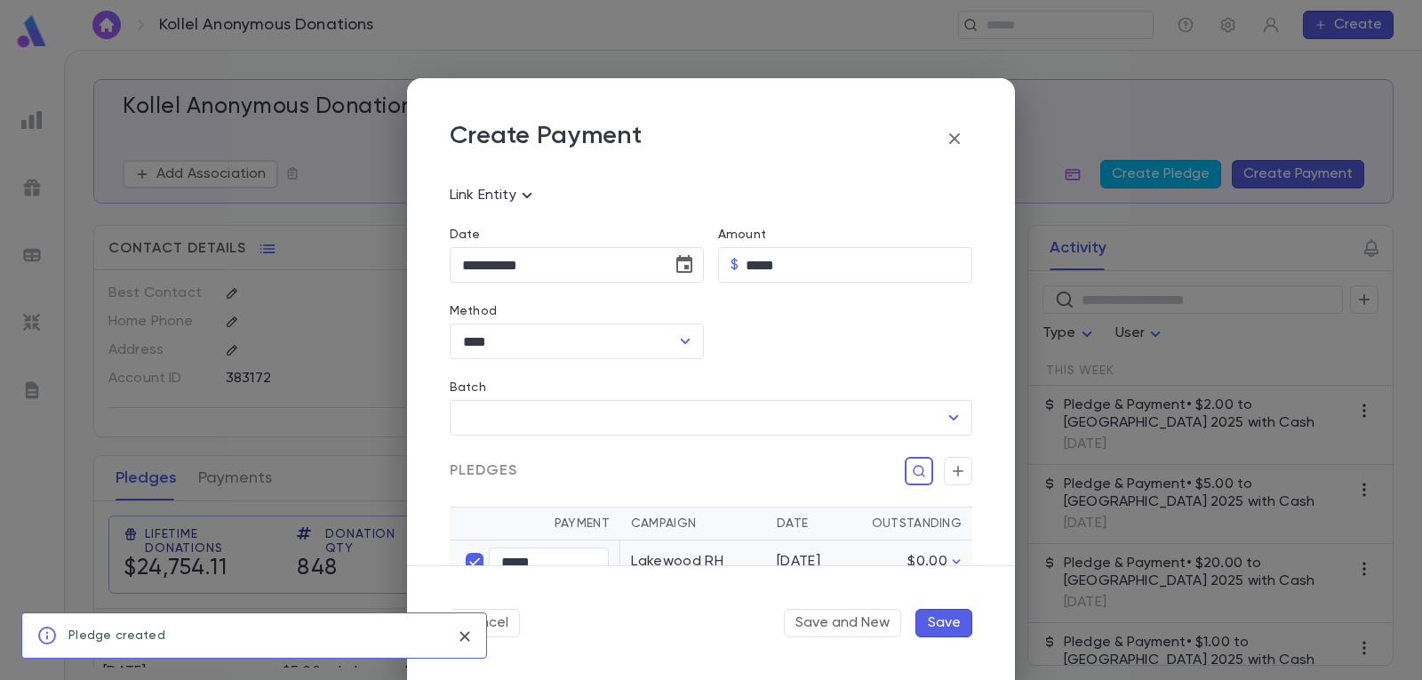
click at [941, 626] on button "Save" at bounding box center [943, 623] width 57 height 28
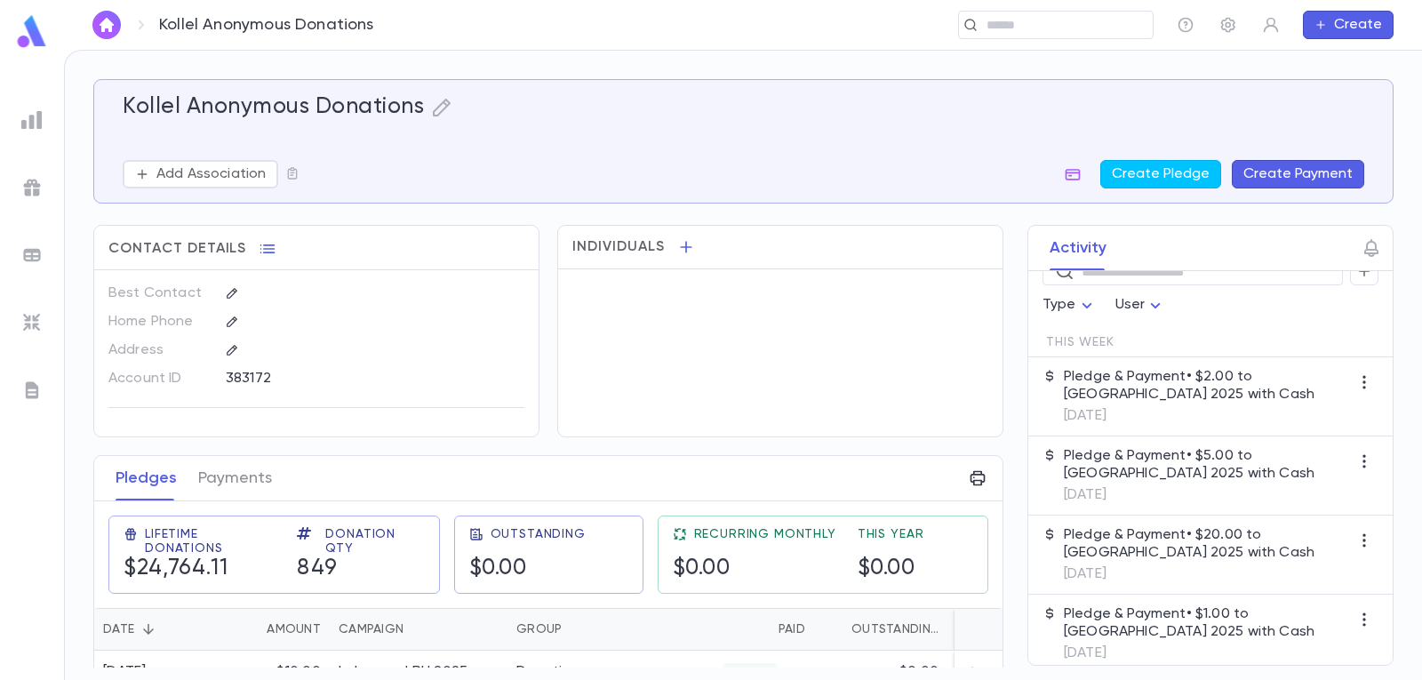
scroll to position [0, 0]
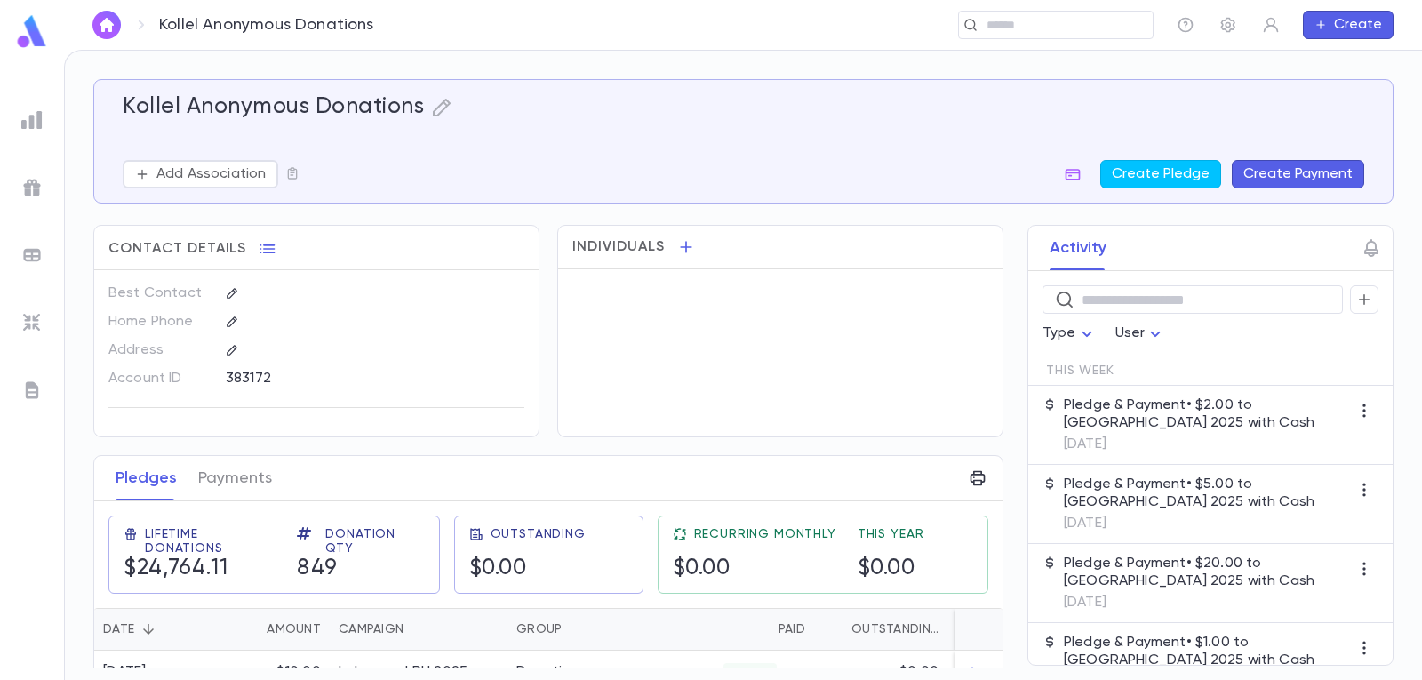
click at [1292, 171] on button "Create Payment" at bounding box center [1298, 174] width 132 height 28
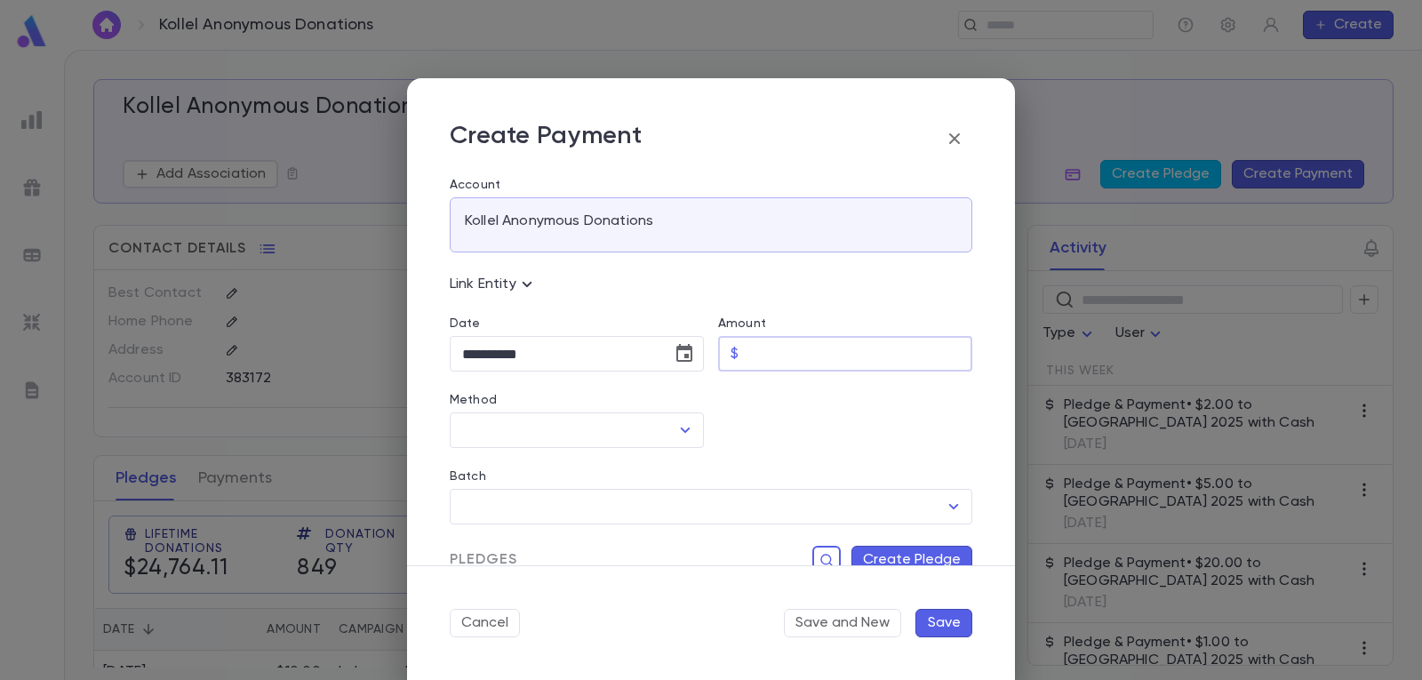
click at [842, 348] on input "Amount" at bounding box center [859, 354] width 227 height 35
click at [680, 425] on icon "Open" at bounding box center [684, 429] width 21 height 21
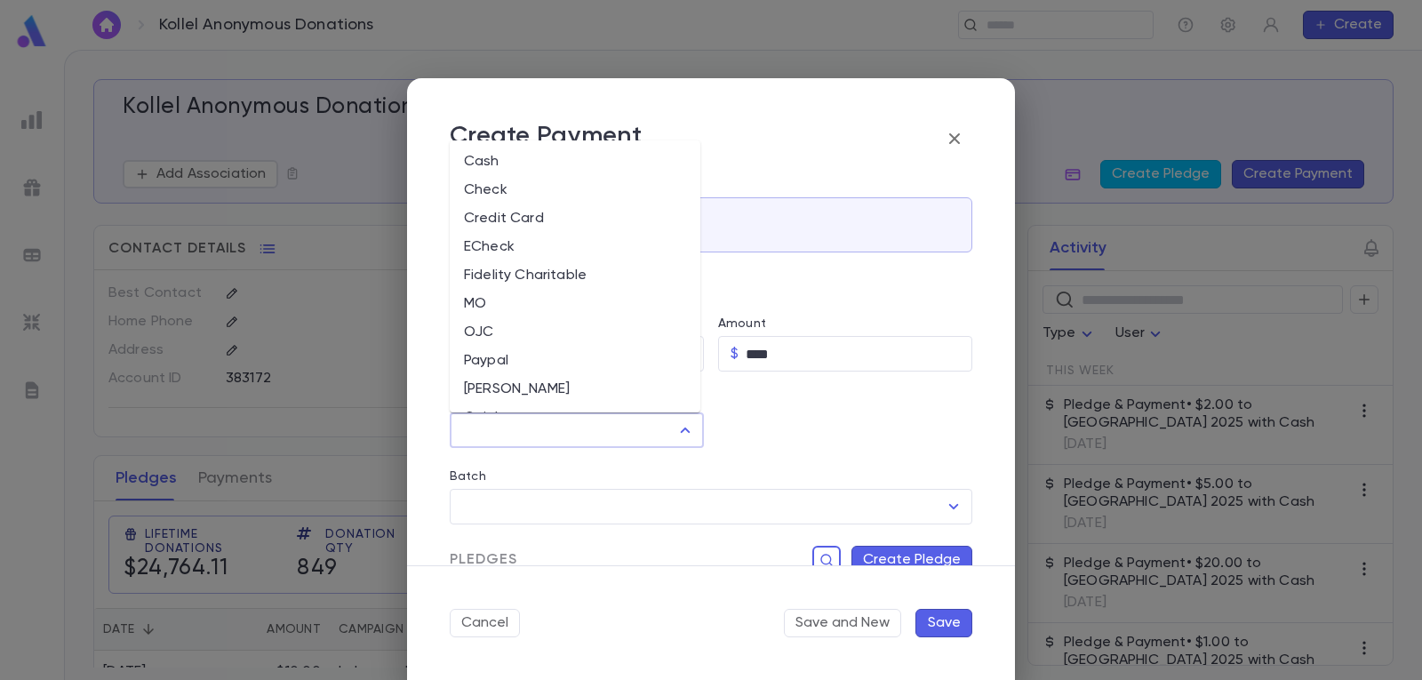
click at [568, 155] on li "Cash" at bounding box center [575, 162] width 251 height 28
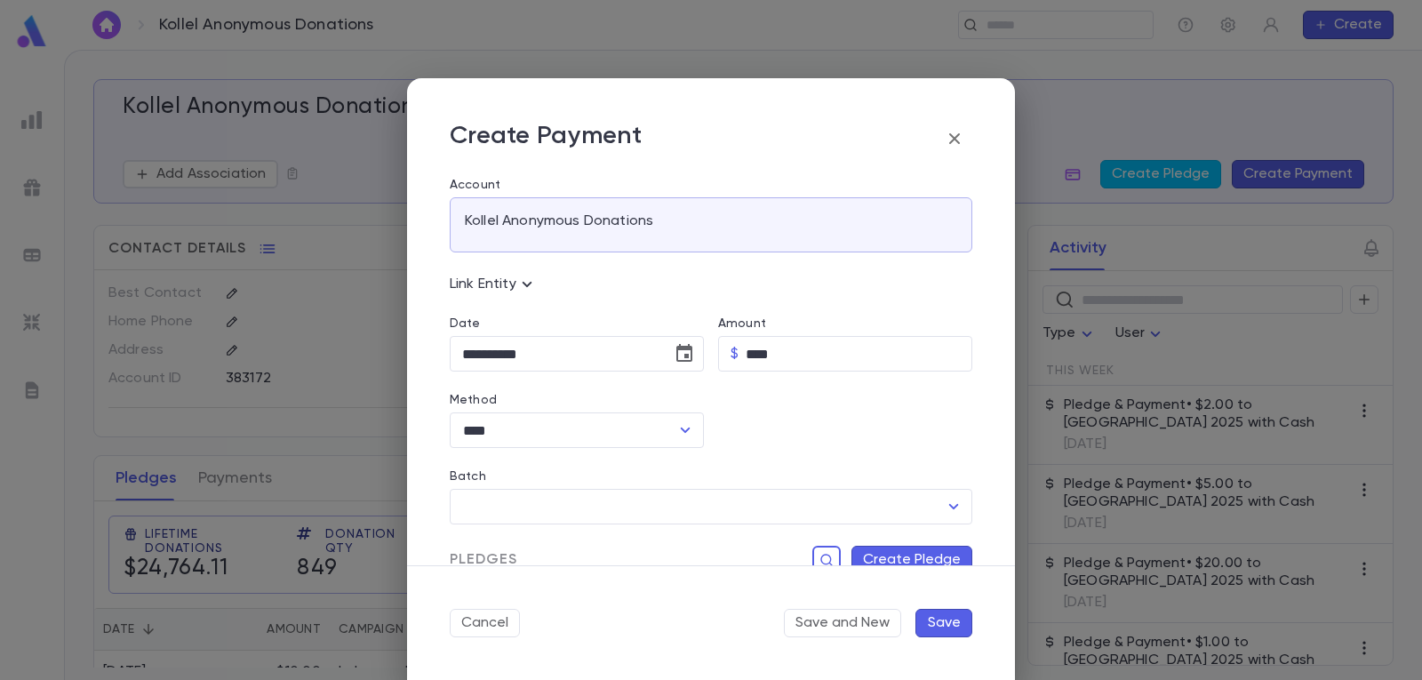
click at [877, 551] on button "Create Pledge" at bounding box center [911, 560] width 121 height 28
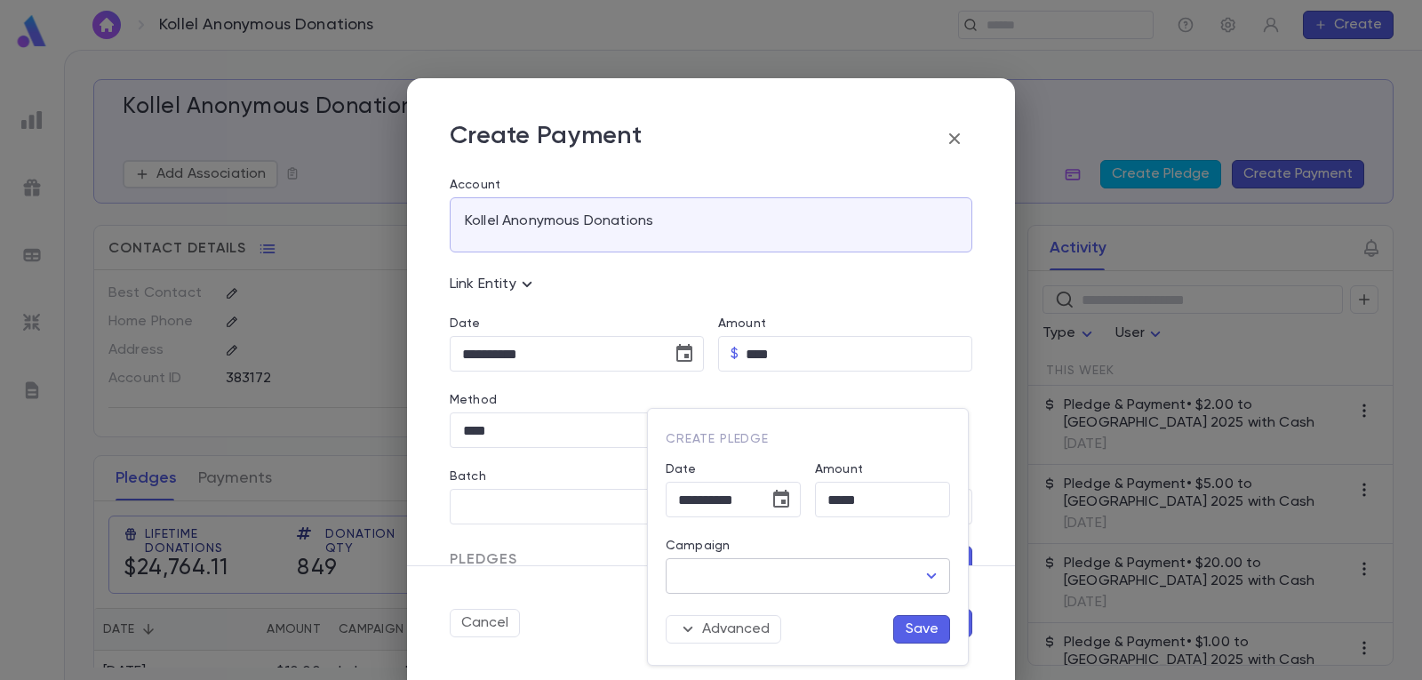
click at [929, 578] on icon "Open" at bounding box center [931, 575] width 21 height 21
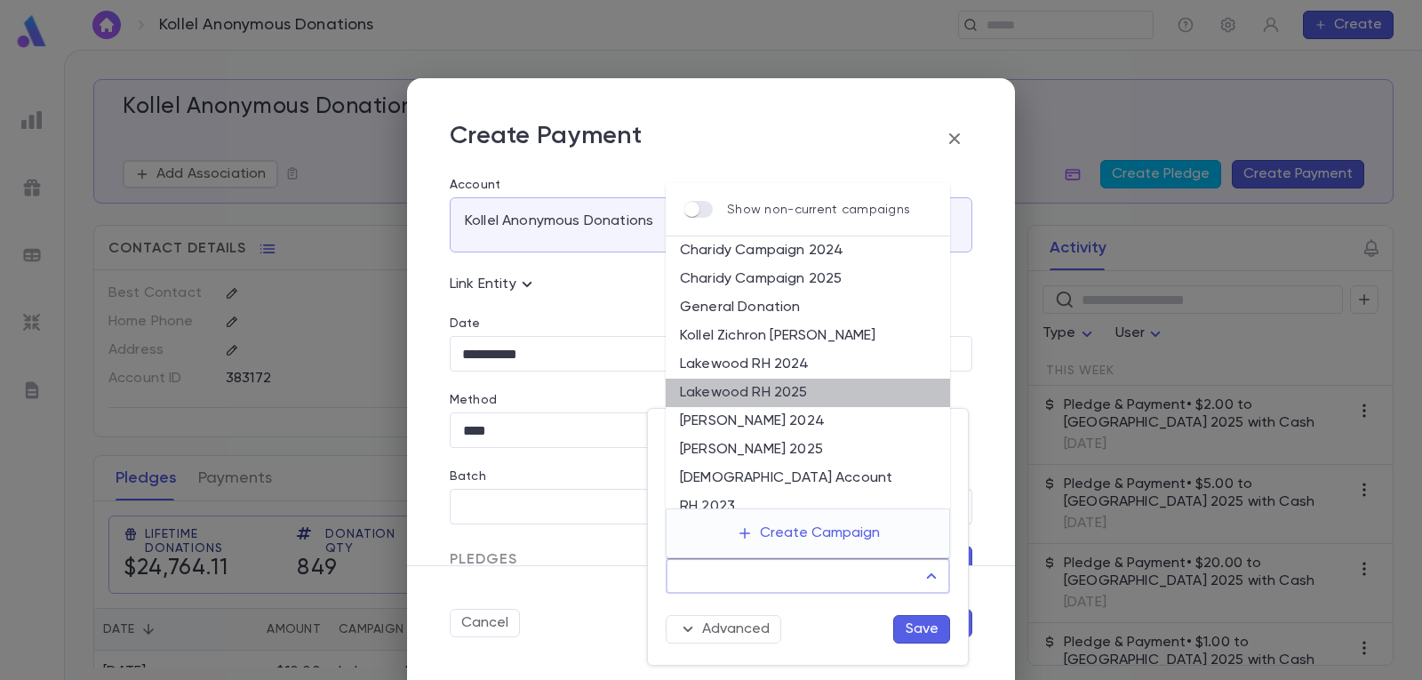
click at [841, 395] on li "Lakewood RH 2025" at bounding box center [808, 393] width 284 height 28
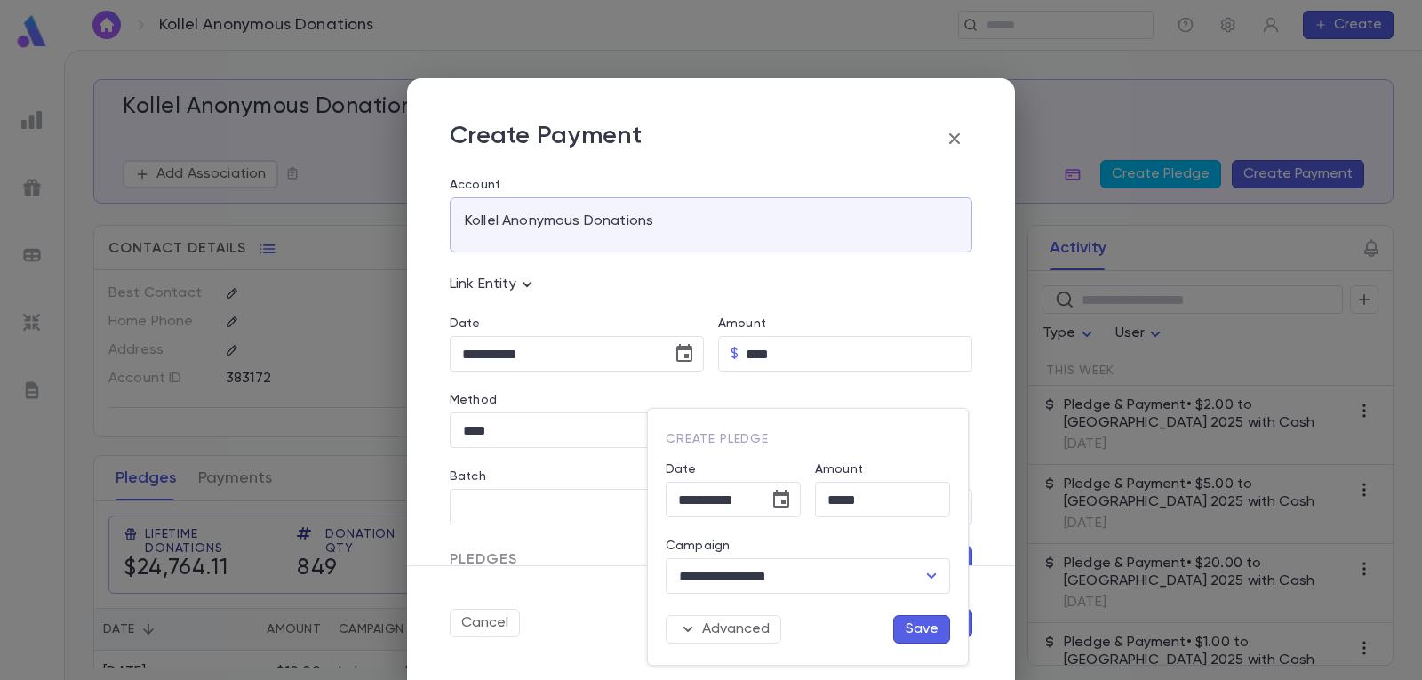
click at [929, 621] on button "Save" at bounding box center [921, 629] width 57 height 28
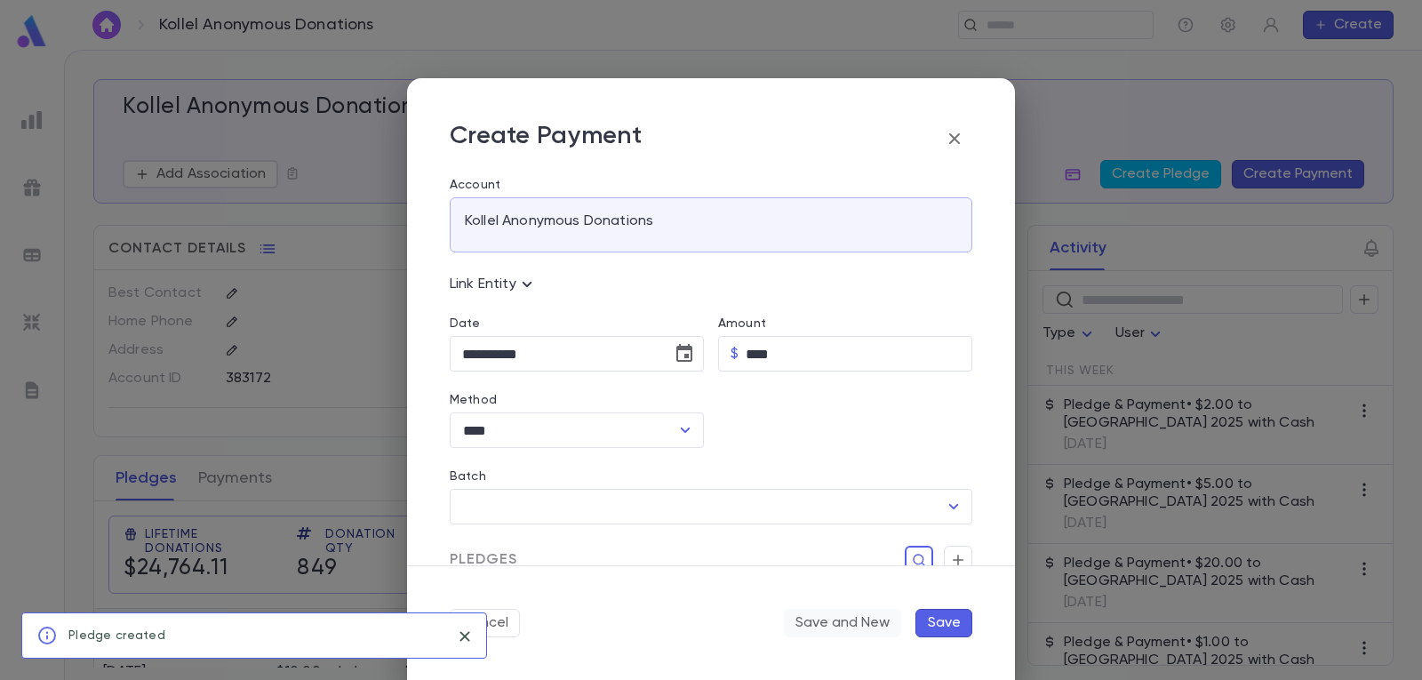
click at [858, 630] on button "Save and New" at bounding box center [842, 623] width 117 height 28
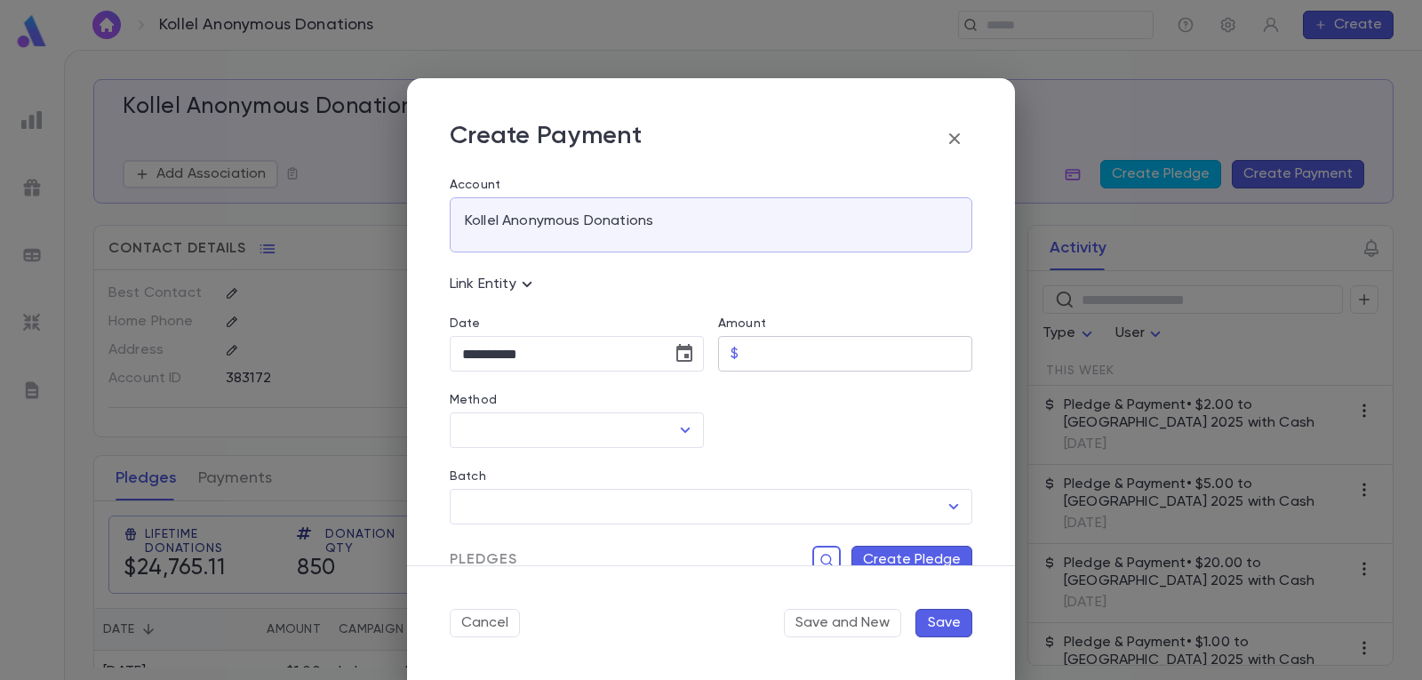
click at [834, 357] on input "Amount" at bounding box center [859, 354] width 227 height 35
click at [684, 423] on icon "Open" at bounding box center [684, 429] width 21 height 21
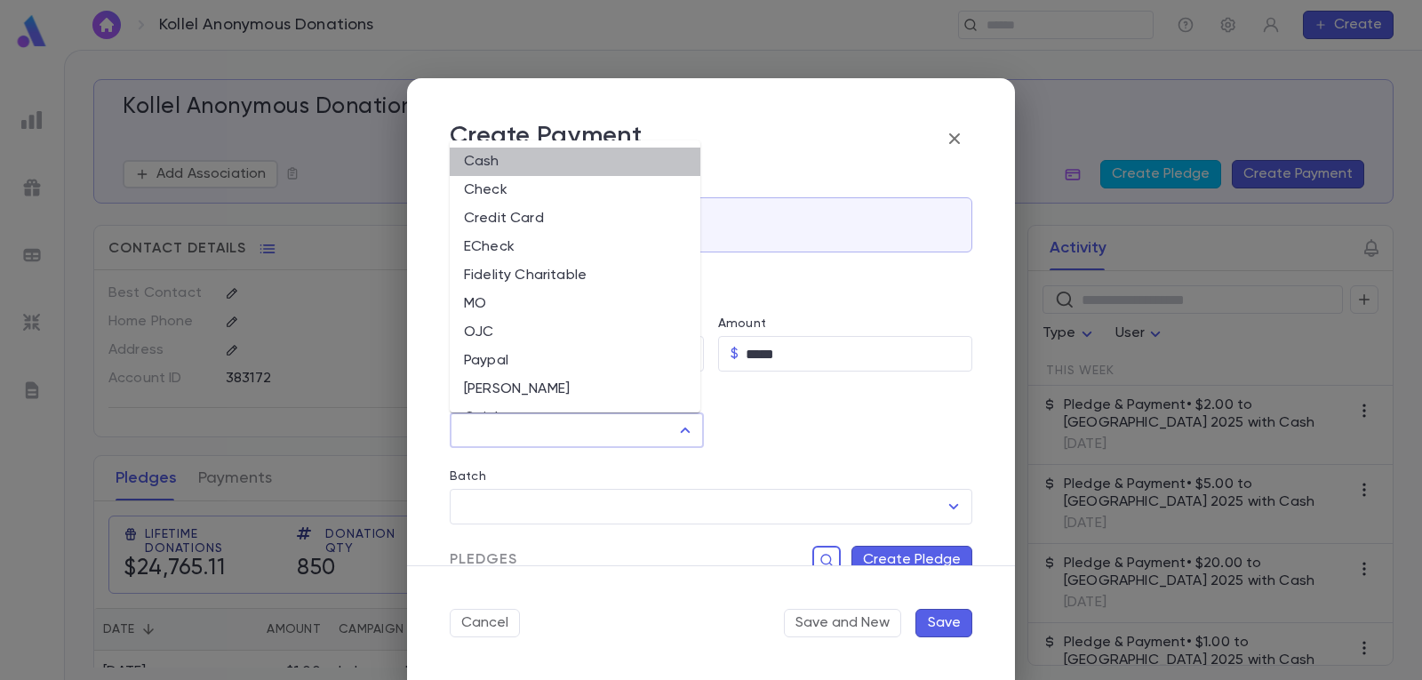
click at [618, 155] on li "Cash" at bounding box center [575, 162] width 251 height 28
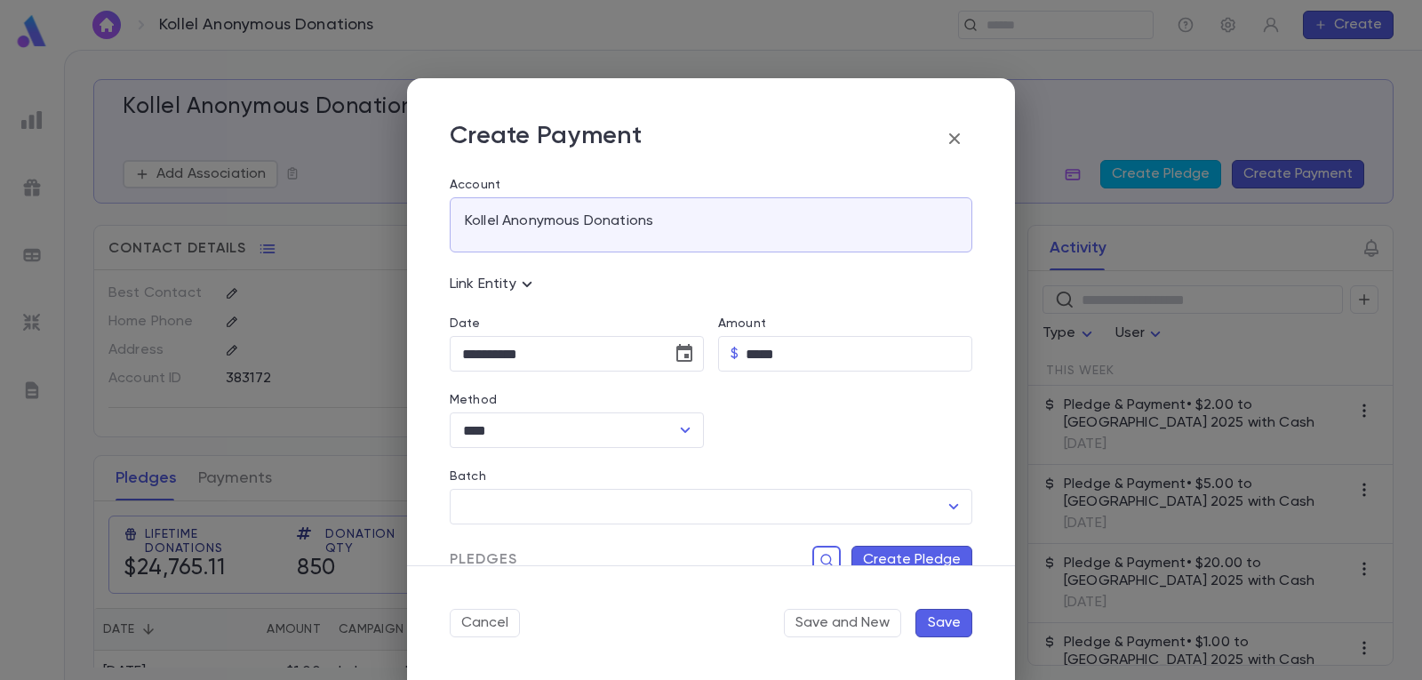
click at [905, 552] on button "Create Pledge" at bounding box center [911, 560] width 121 height 28
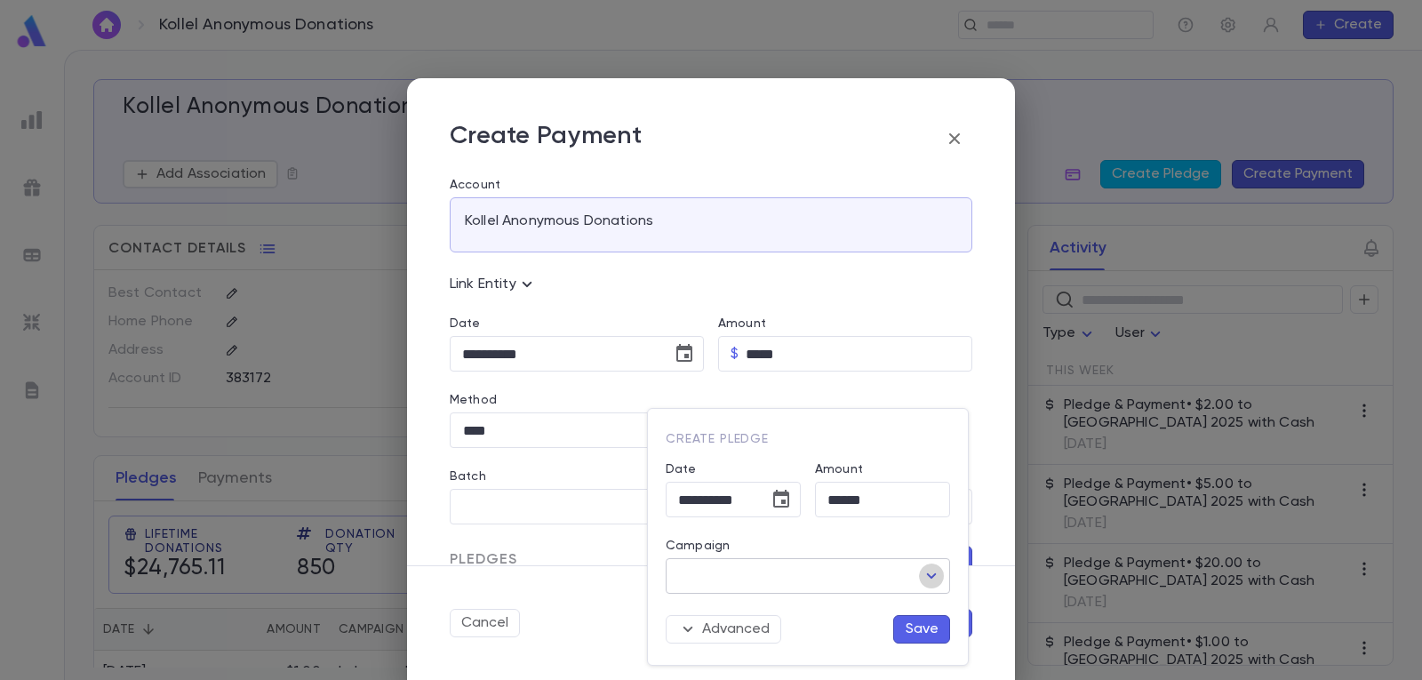
click at [927, 571] on icon "Open" at bounding box center [931, 575] width 21 height 21
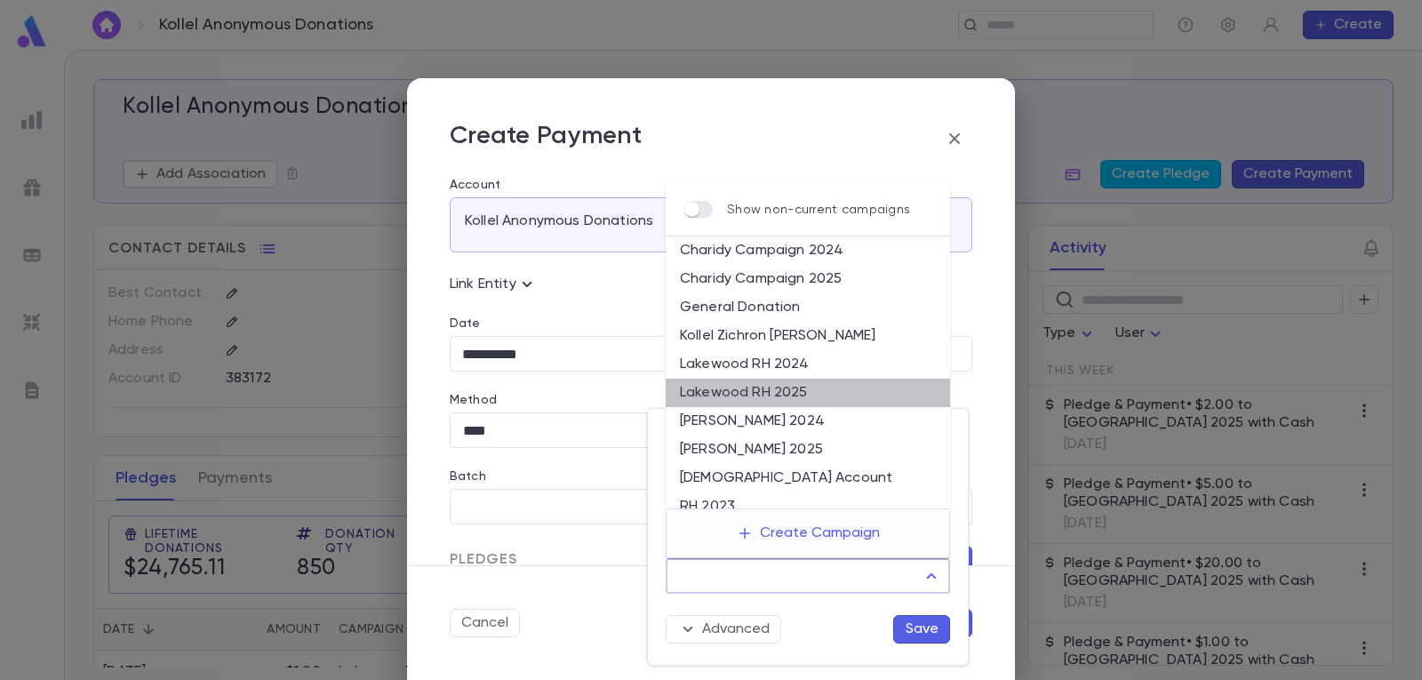
click at [830, 392] on li "Lakewood RH 2025" at bounding box center [808, 393] width 284 height 28
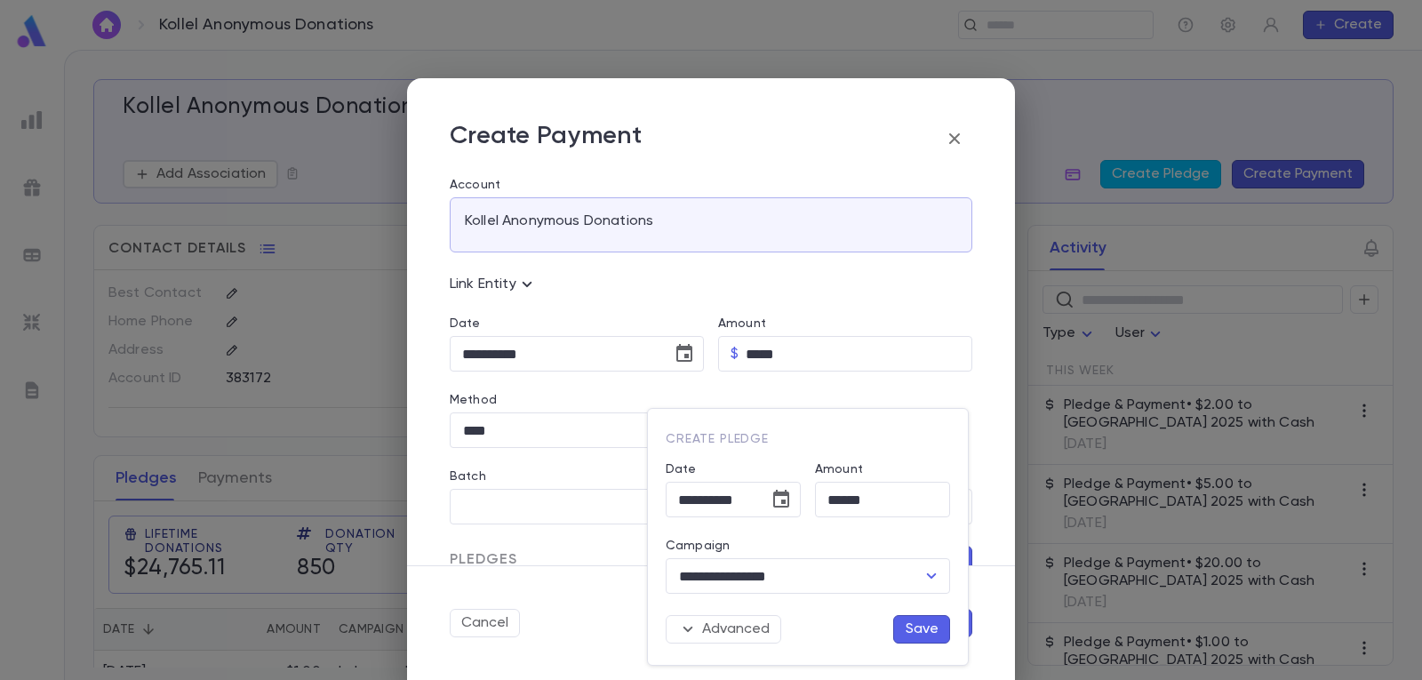
click at [905, 619] on button "Save" at bounding box center [921, 629] width 57 height 28
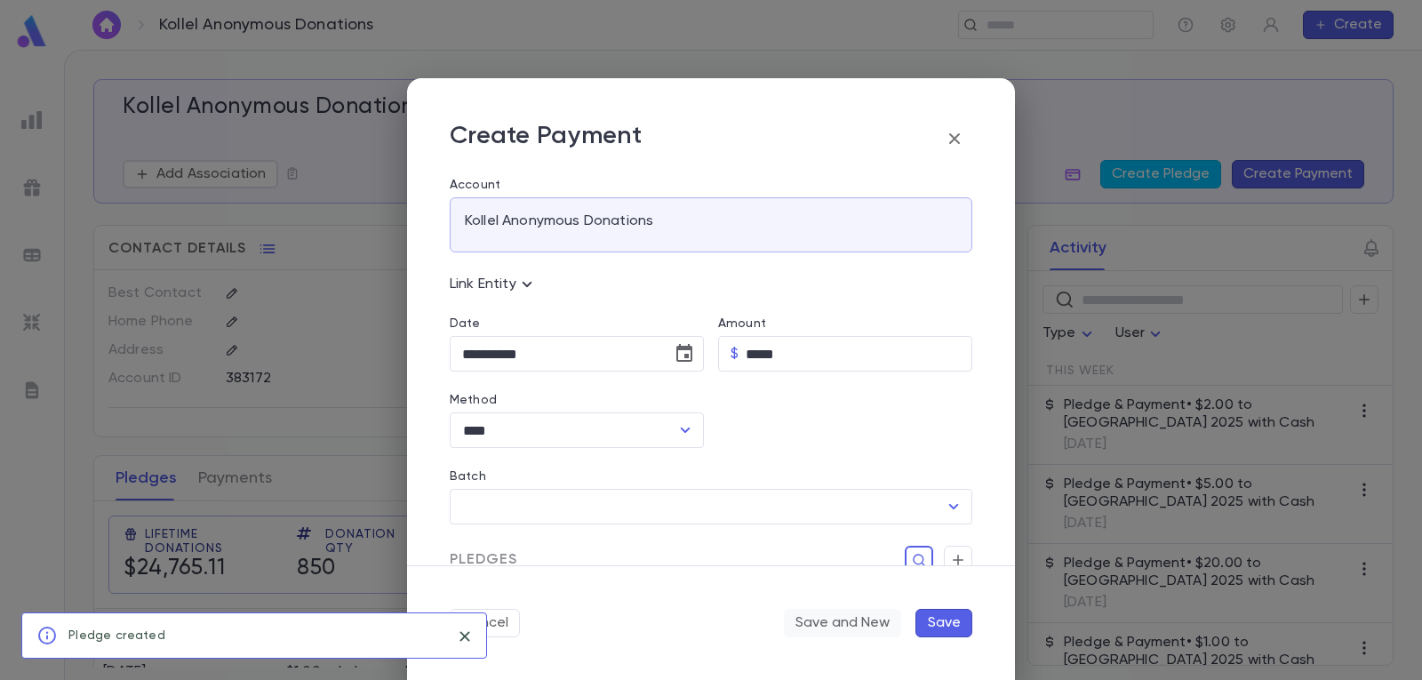
click at [844, 624] on button "Save and New" at bounding box center [842, 623] width 117 height 28
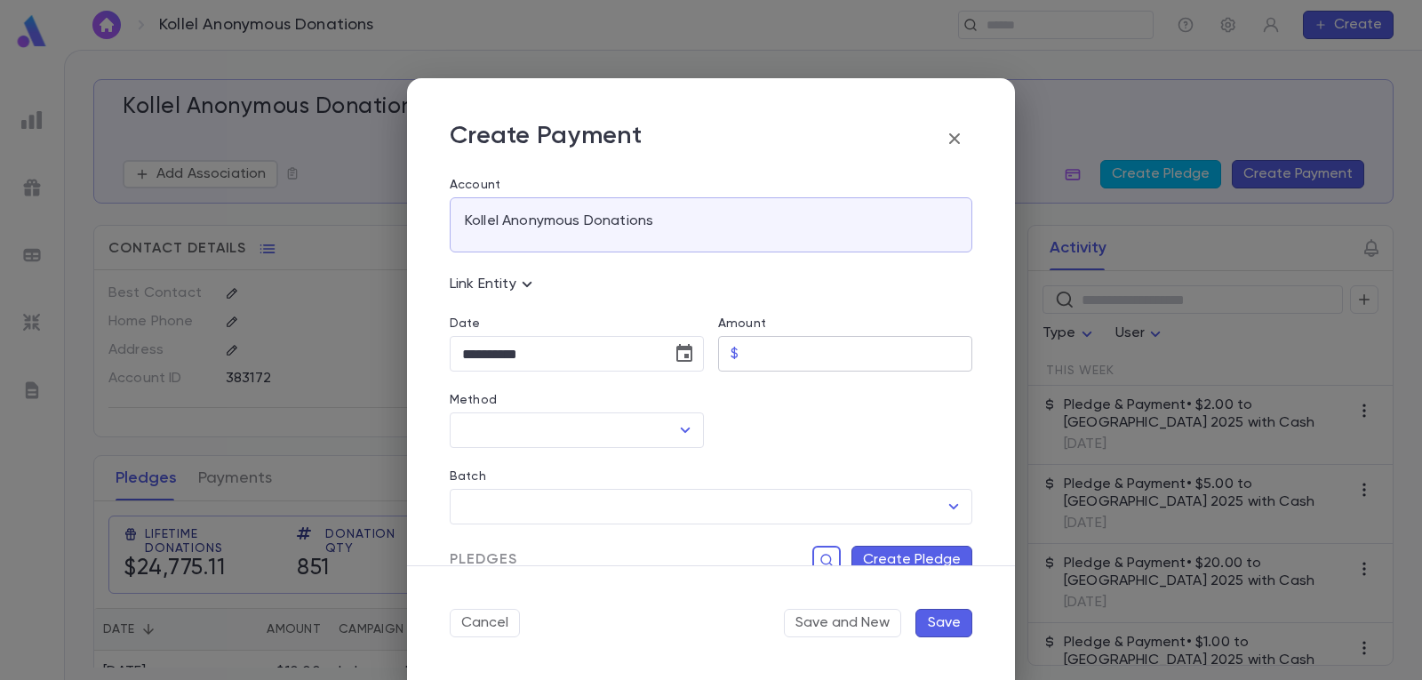
click at [825, 351] on input "Amount" at bounding box center [859, 354] width 227 height 35
click at [690, 431] on icon "Open" at bounding box center [684, 429] width 21 height 21
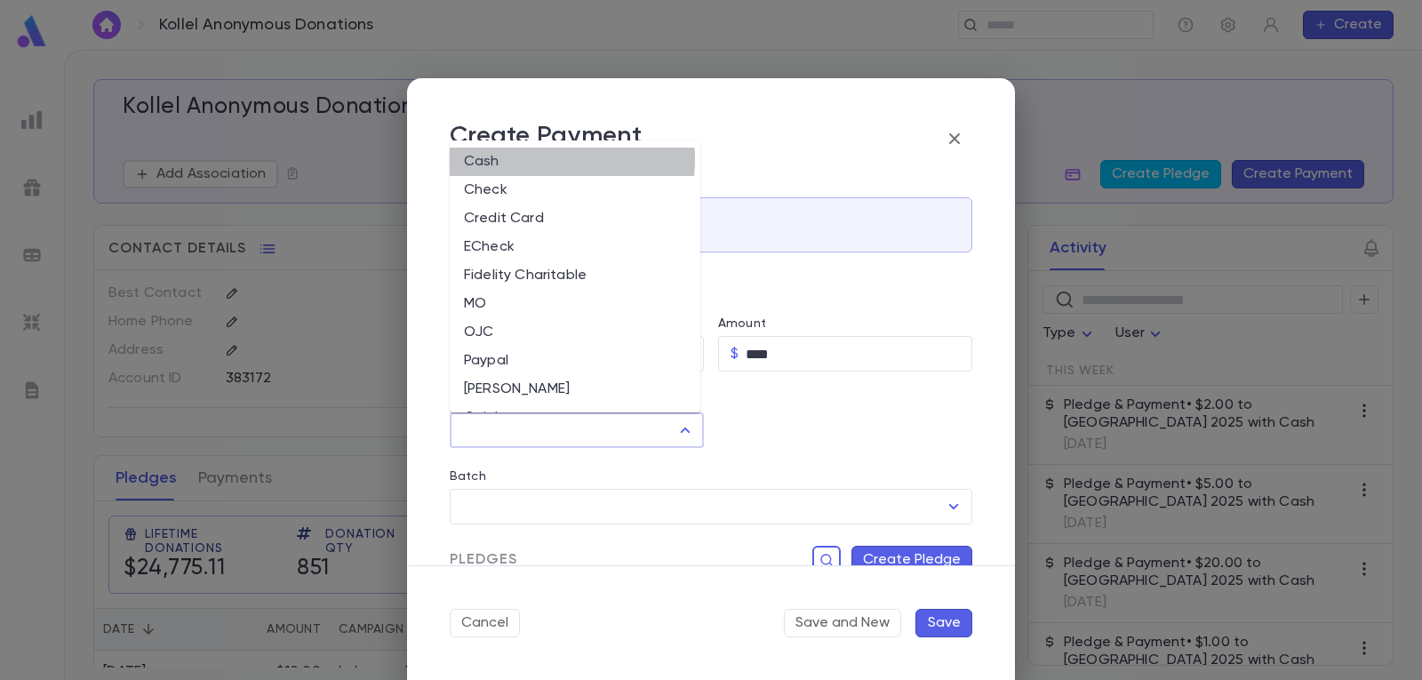
click at [516, 159] on li "Cash" at bounding box center [575, 162] width 251 height 28
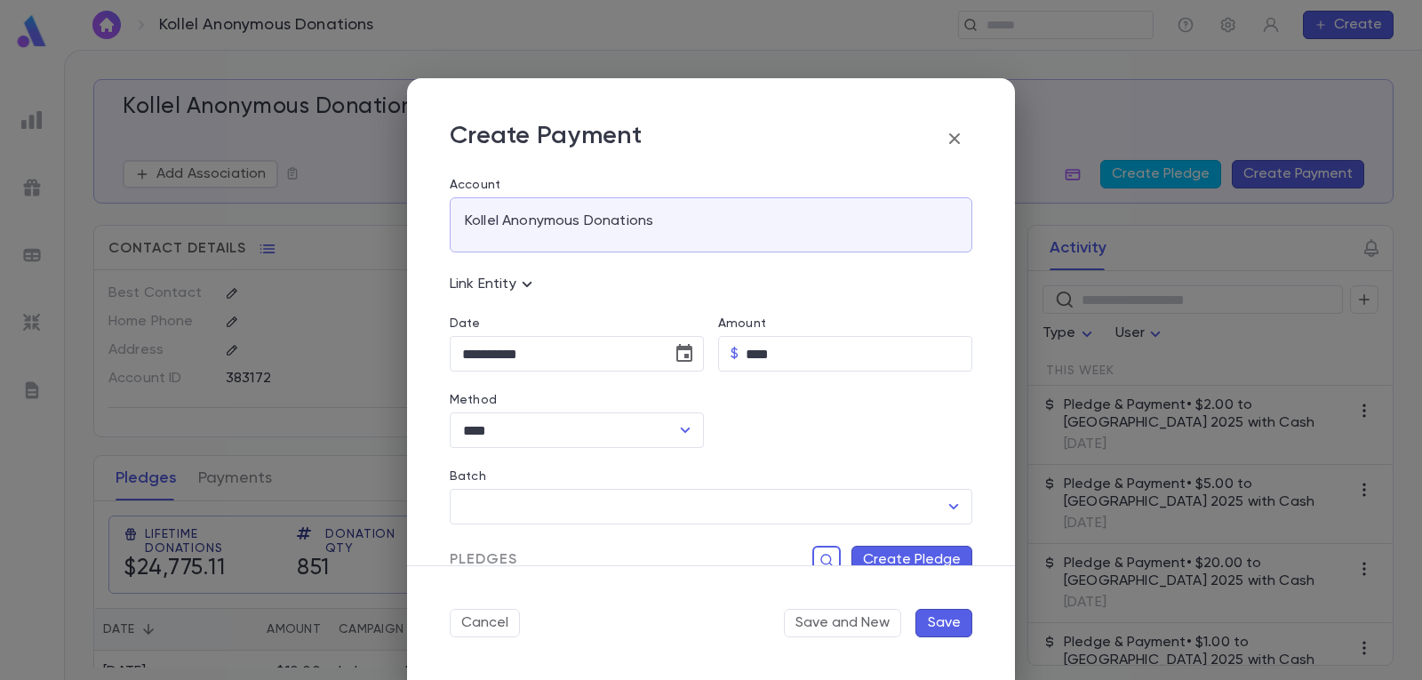
click at [895, 550] on button "Create Pledge" at bounding box center [911, 560] width 121 height 28
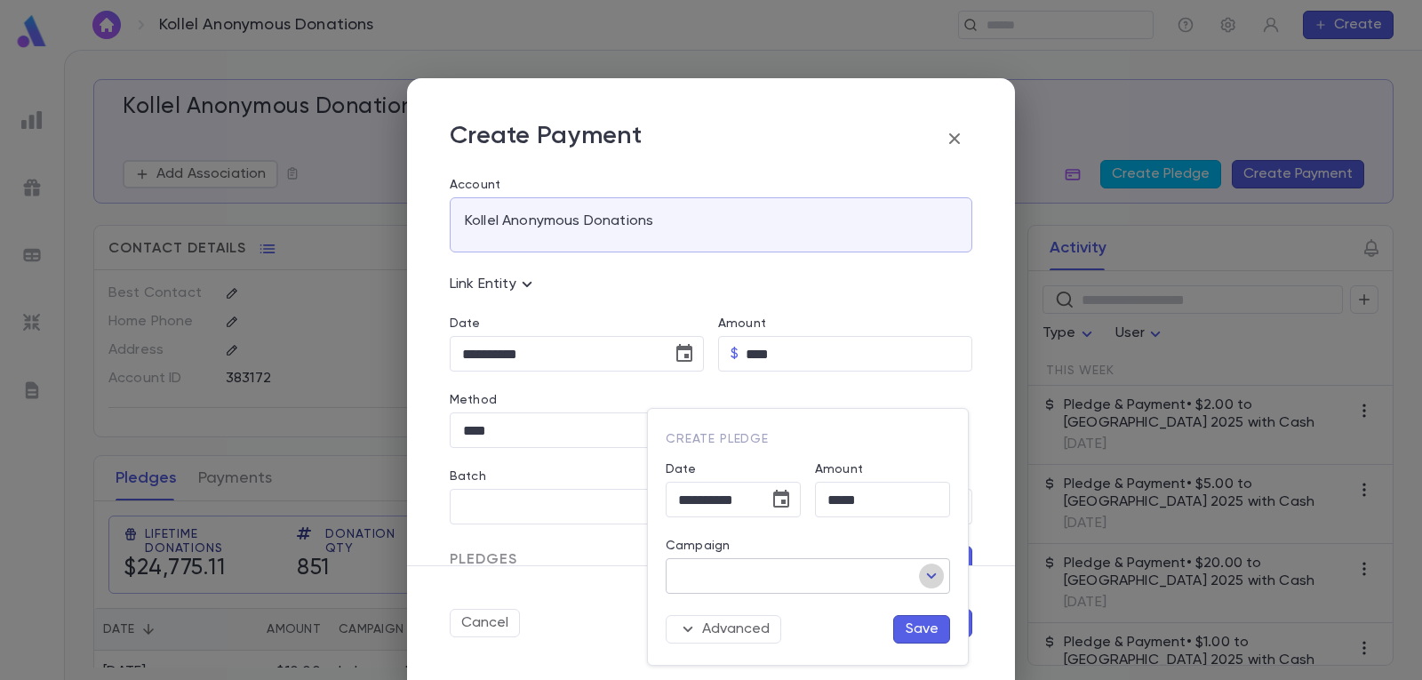
click at [929, 570] on icon "Open" at bounding box center [931, 575] width 21 height 21
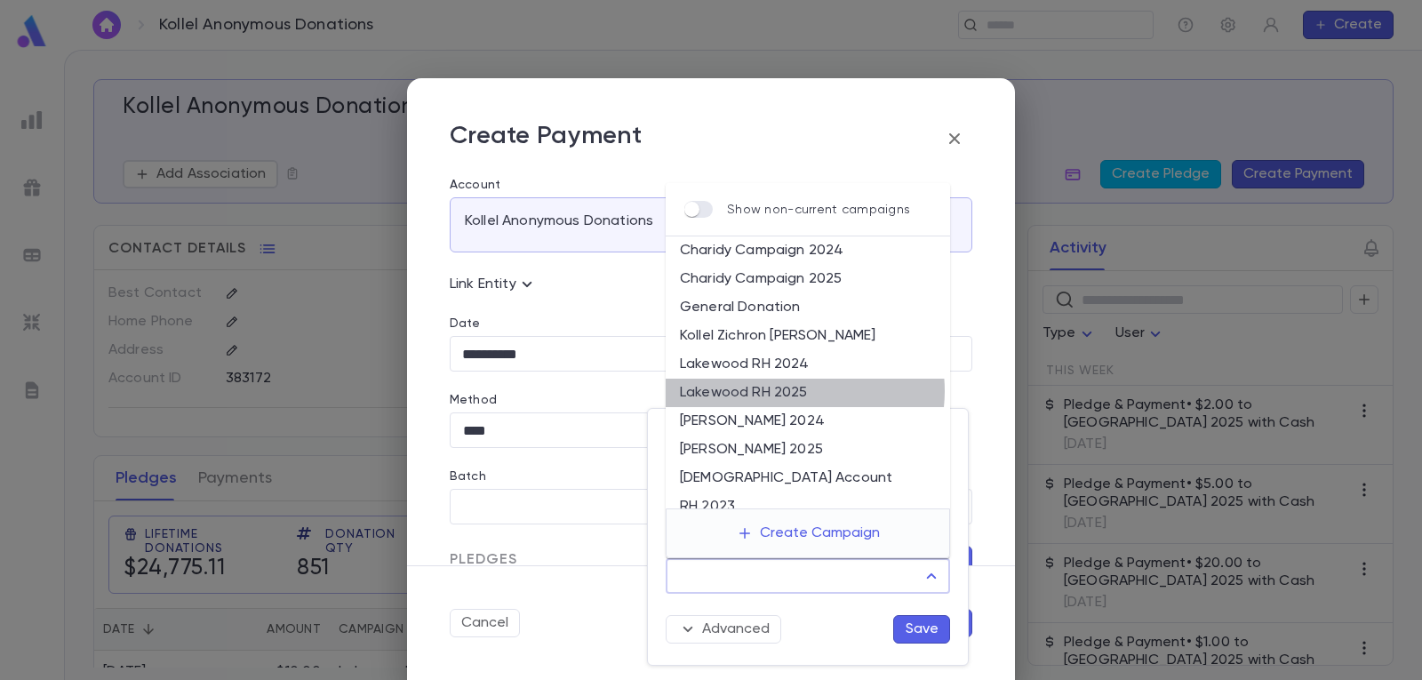
click at [795, 391] on li "Lakewood RH 2025" at bounding box center [808, 393] width 284 height 28
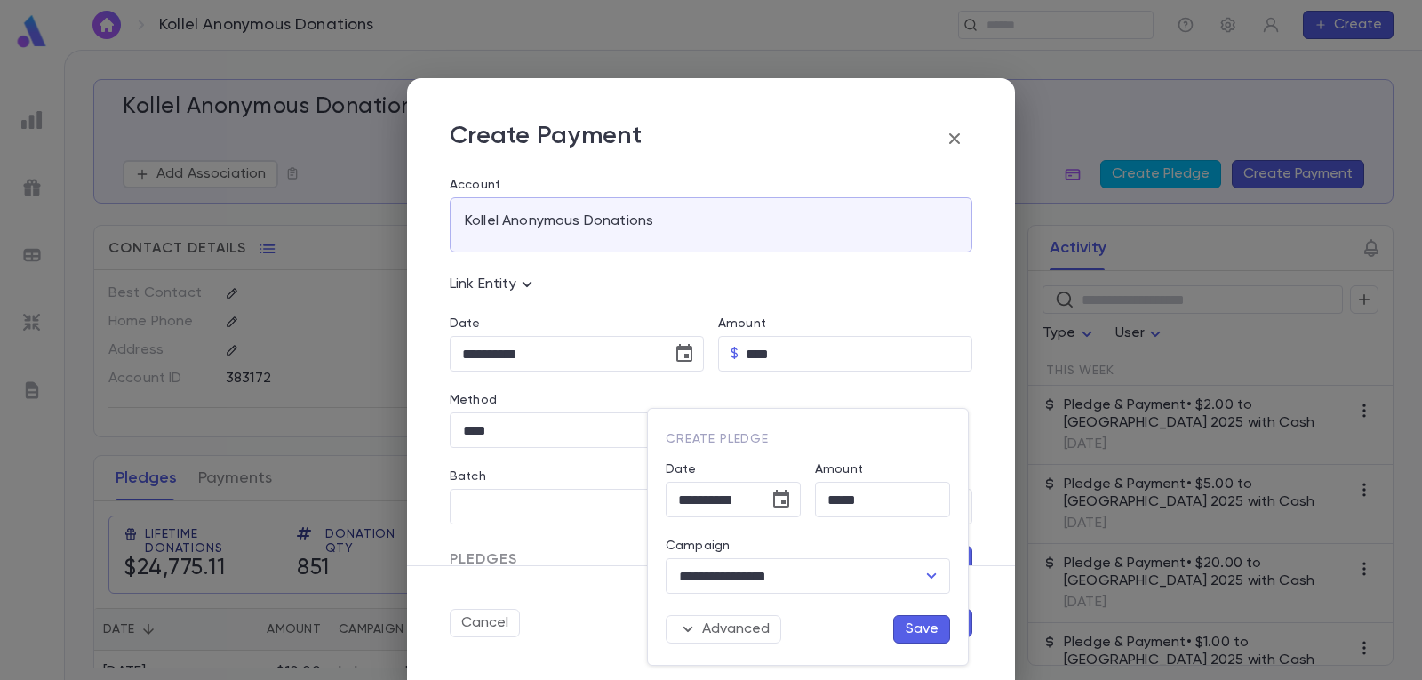
click at [916, 625] on button "Save" at bounding box center [921, 629] width 57 height 28
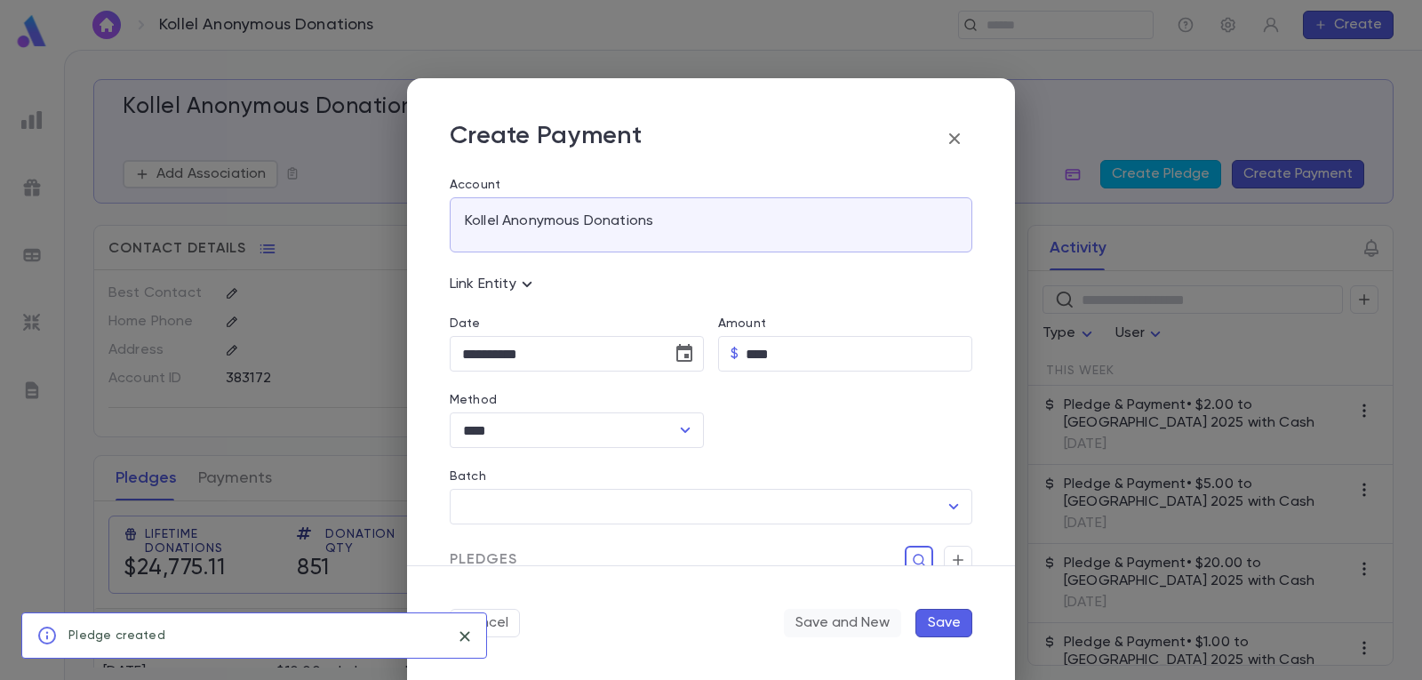
click at [833, 626] on button "Save and New" at bounding box center [842, 623] width 117 height 28
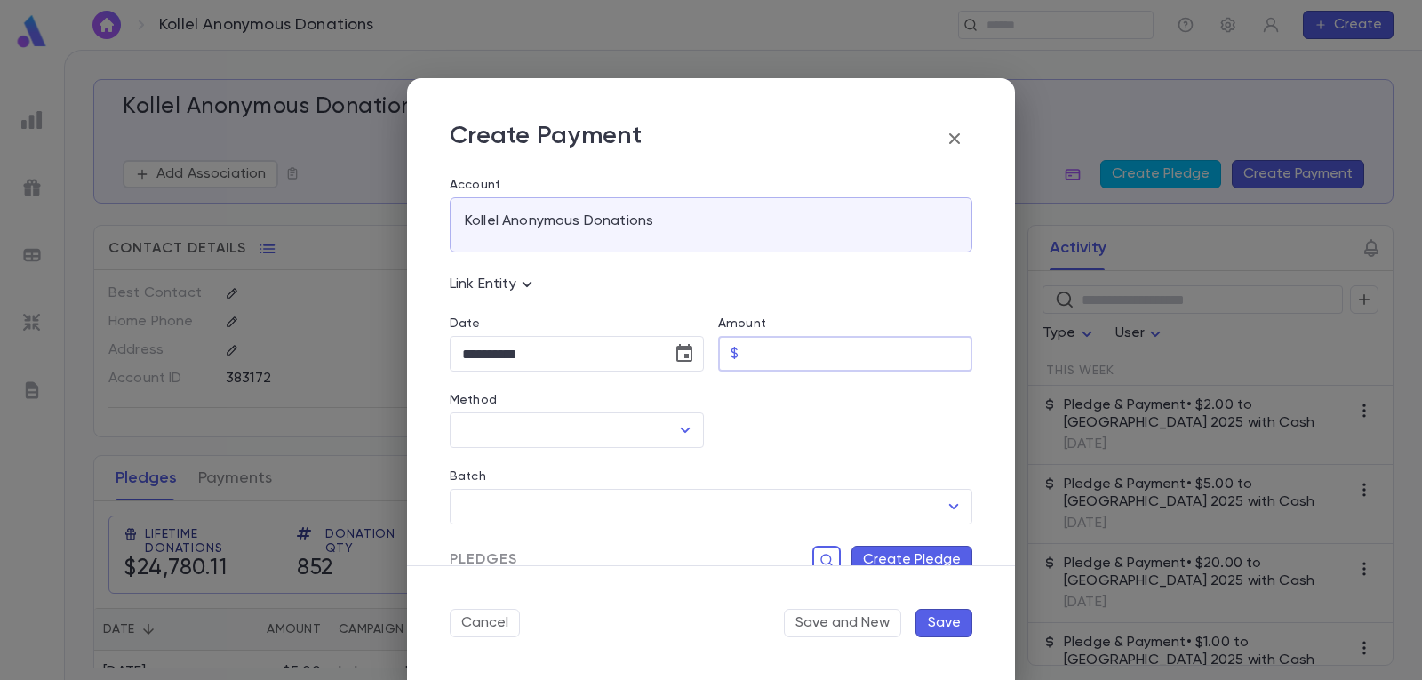
click at [801, 351] on input "Amount" at bounding box center [859, 354] width 227 height 35
click at [681, 427] on icon "Open" at bounding box center [684, 429] width 21 height 21
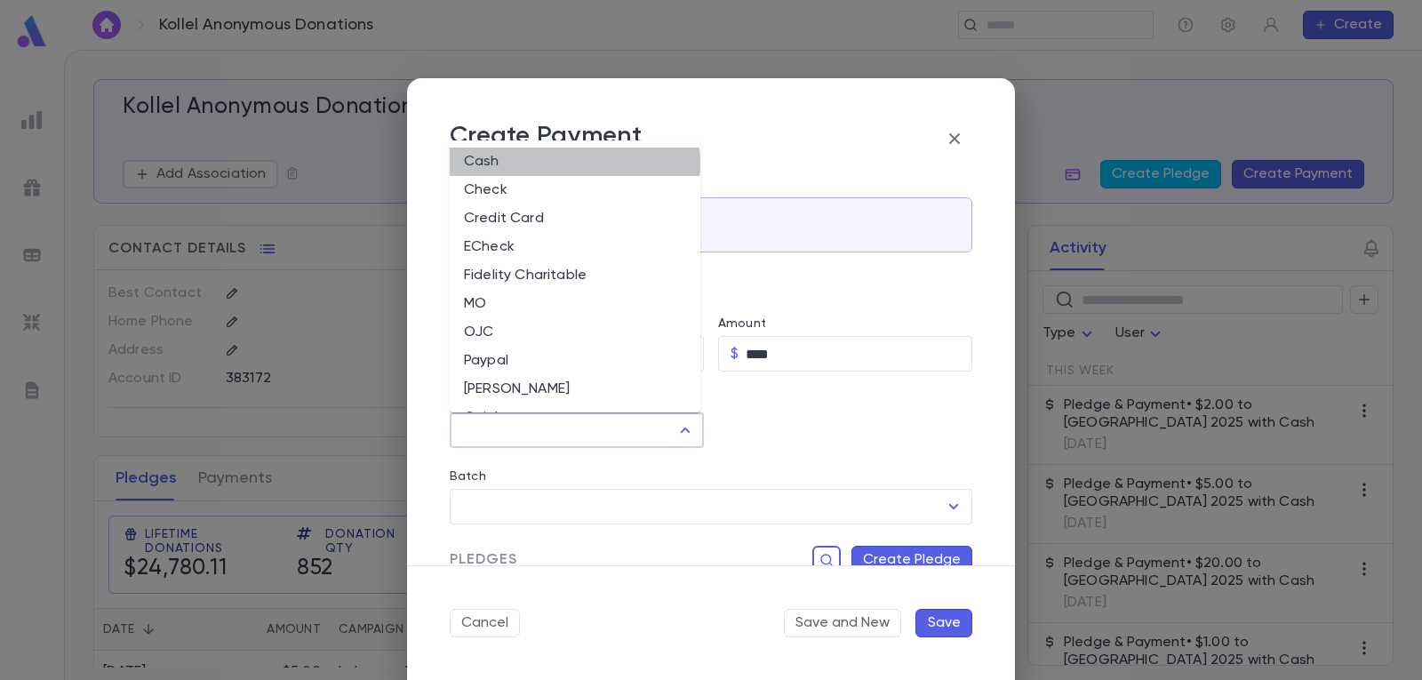
click at [574, 163] on li "Cash" at bounding box center [575, 162] width 251 height 28
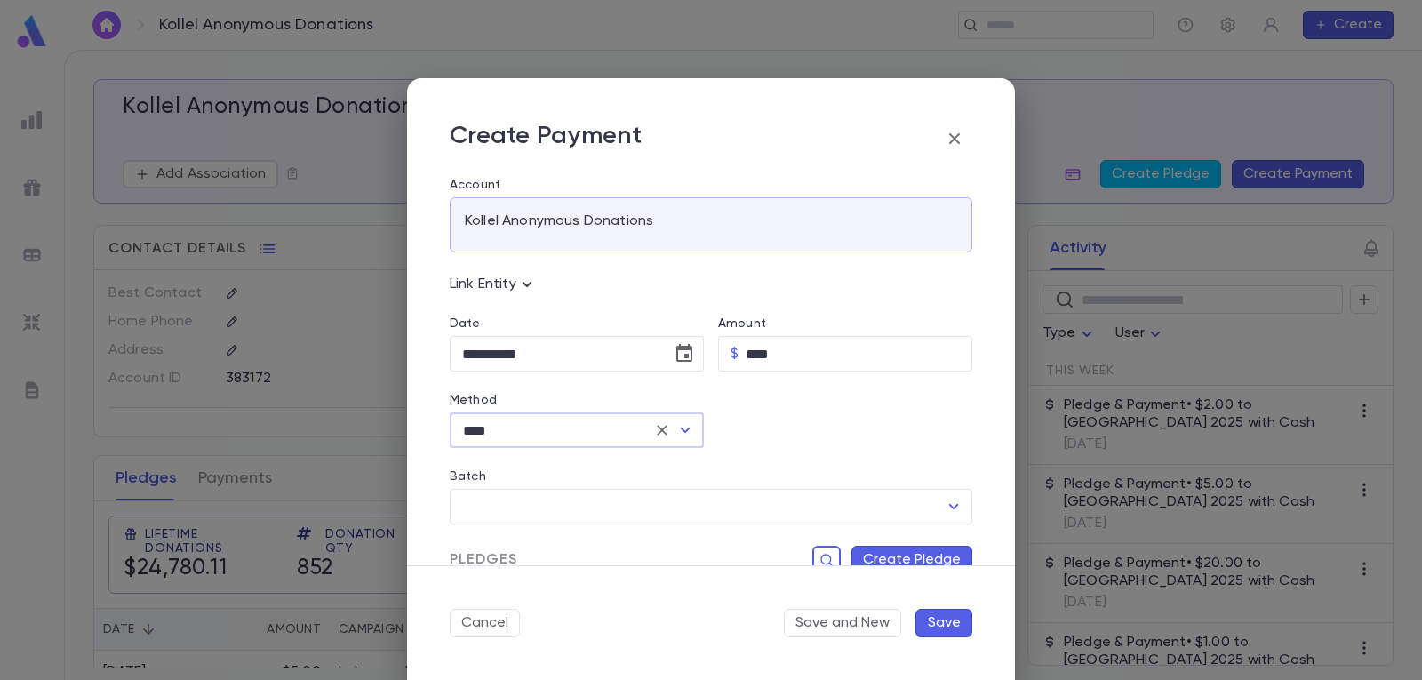
click at [904, 547] on button "Create Pledge" at bounding box center [911, 560] width 121 height 28
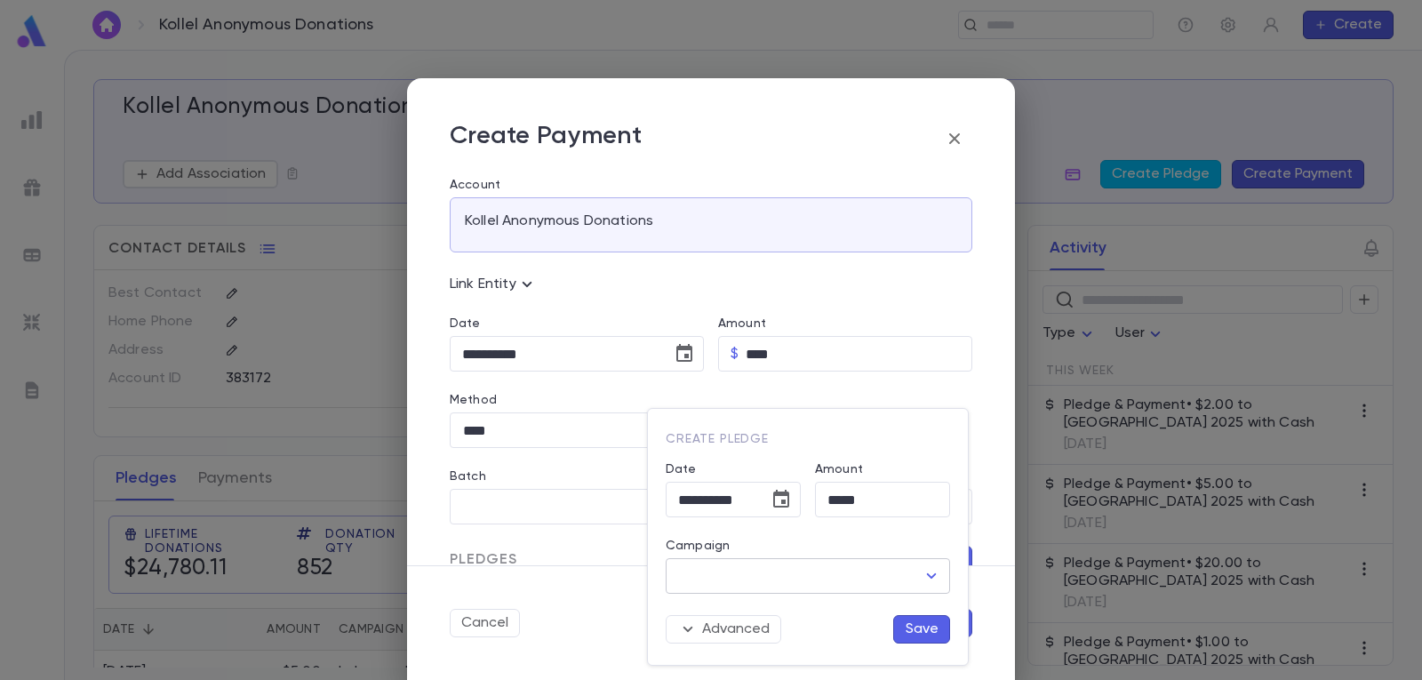
click at [927, 566] on icon "Open" at bounding box center [931, 575] width 21 height 21
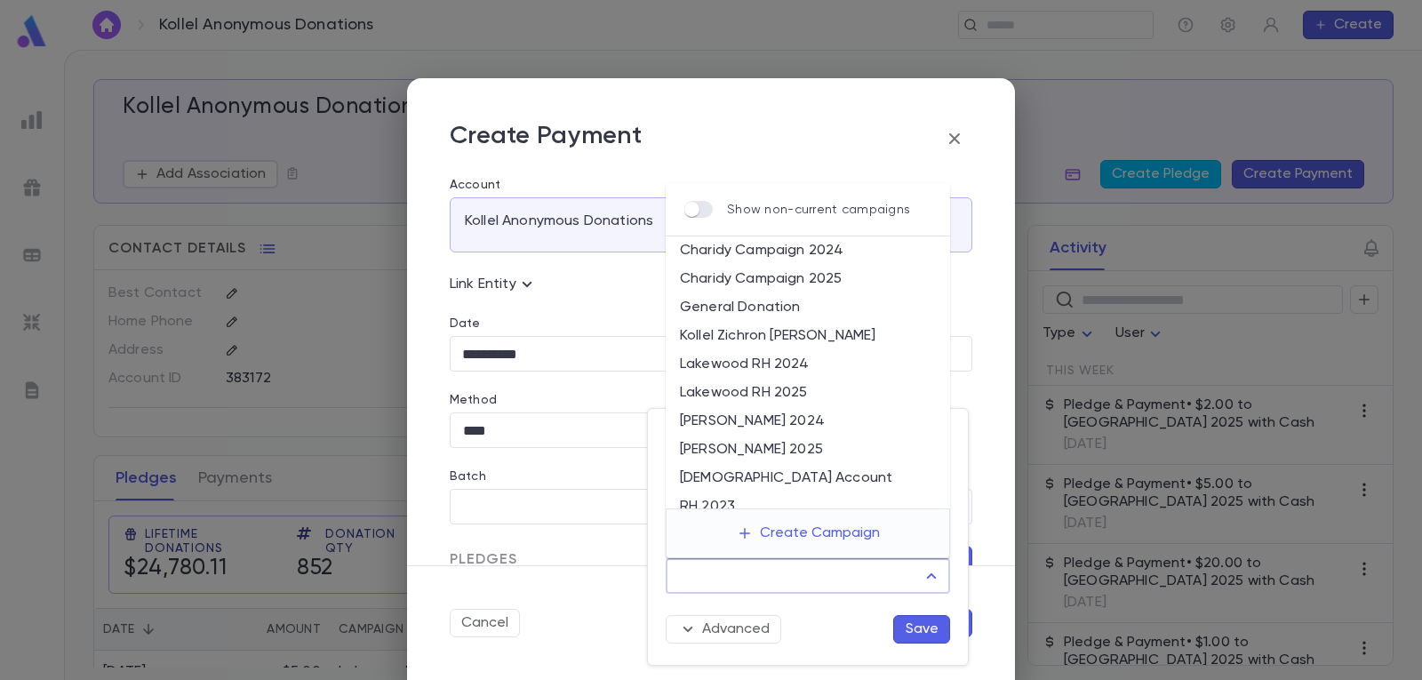
click at [819, 387] on li "Lakewood RH 2025" at bounding box center [808, 393] width 284 height 28
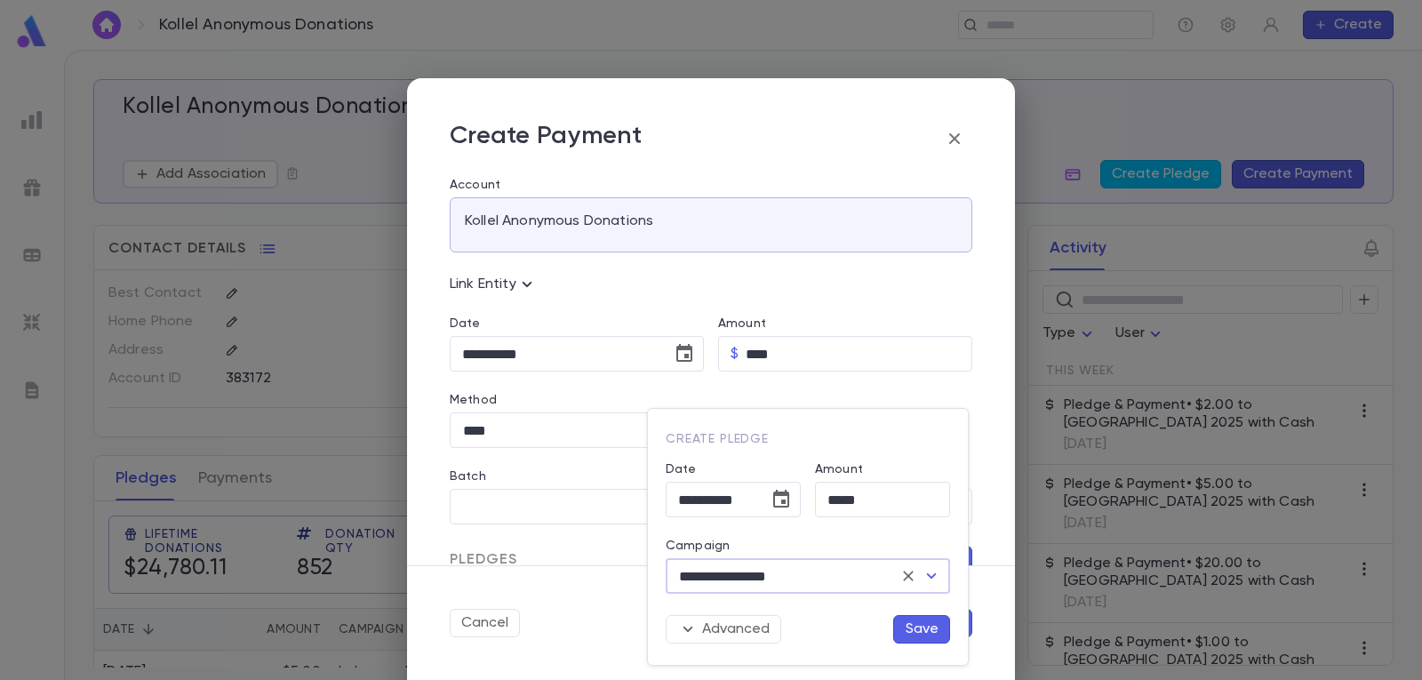
click at [905, 622] on button "Save" at bounding box center [921, 629] width 57 height 28
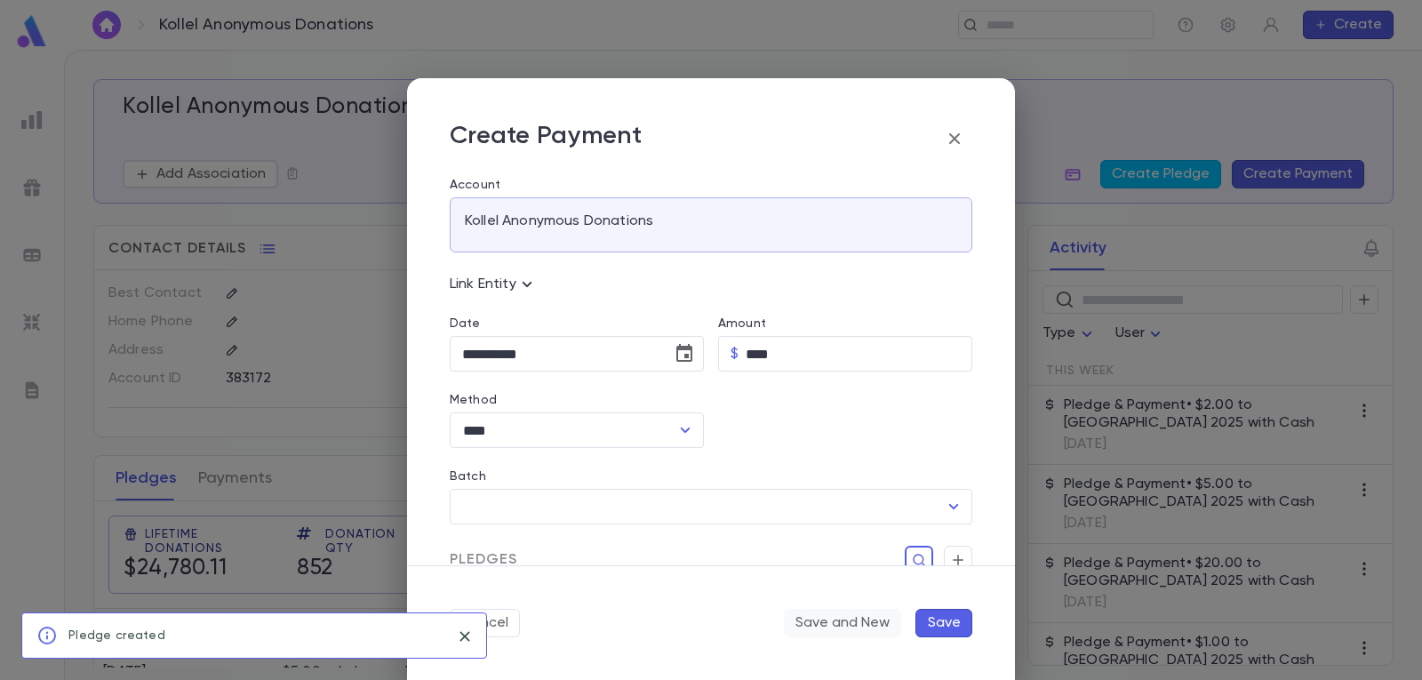
click at [850, 620] on button "Save and New" at bounding box center [842, 623] width 117 height 28
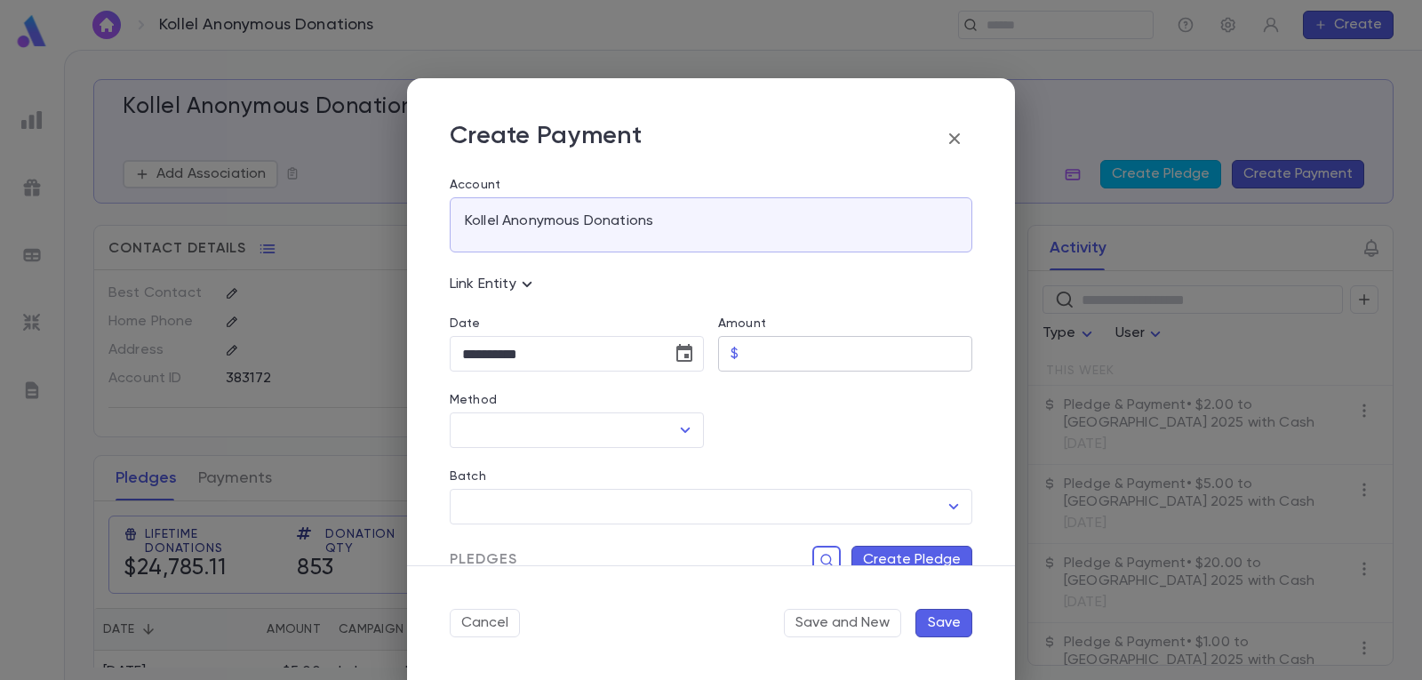
click at [795, 342] on input "Amount" at bounding box center [859, 354] width 227 height 35
click at [685, 424] on icon "Open" at bounding box center [684, 429] width 21 height 21
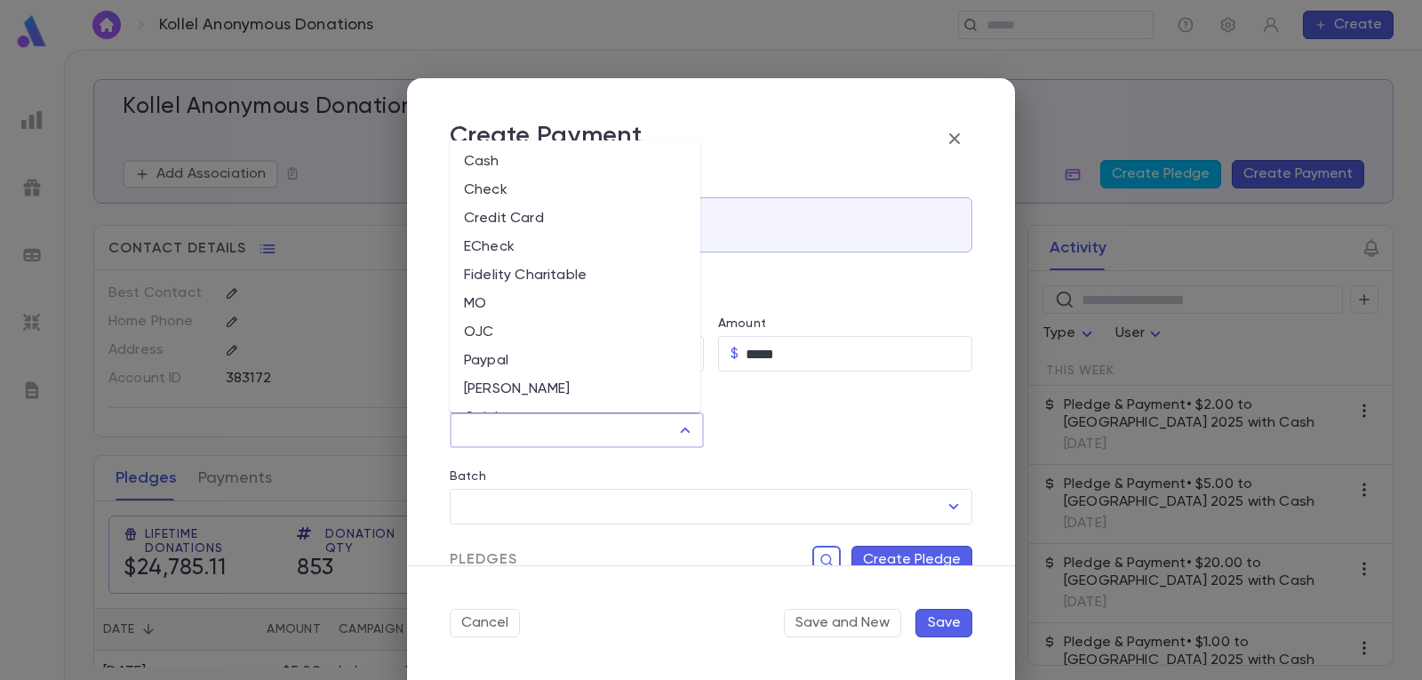
click at [575, 160] on li "Cash" at bounding box center [575, 162] width 251 height 28
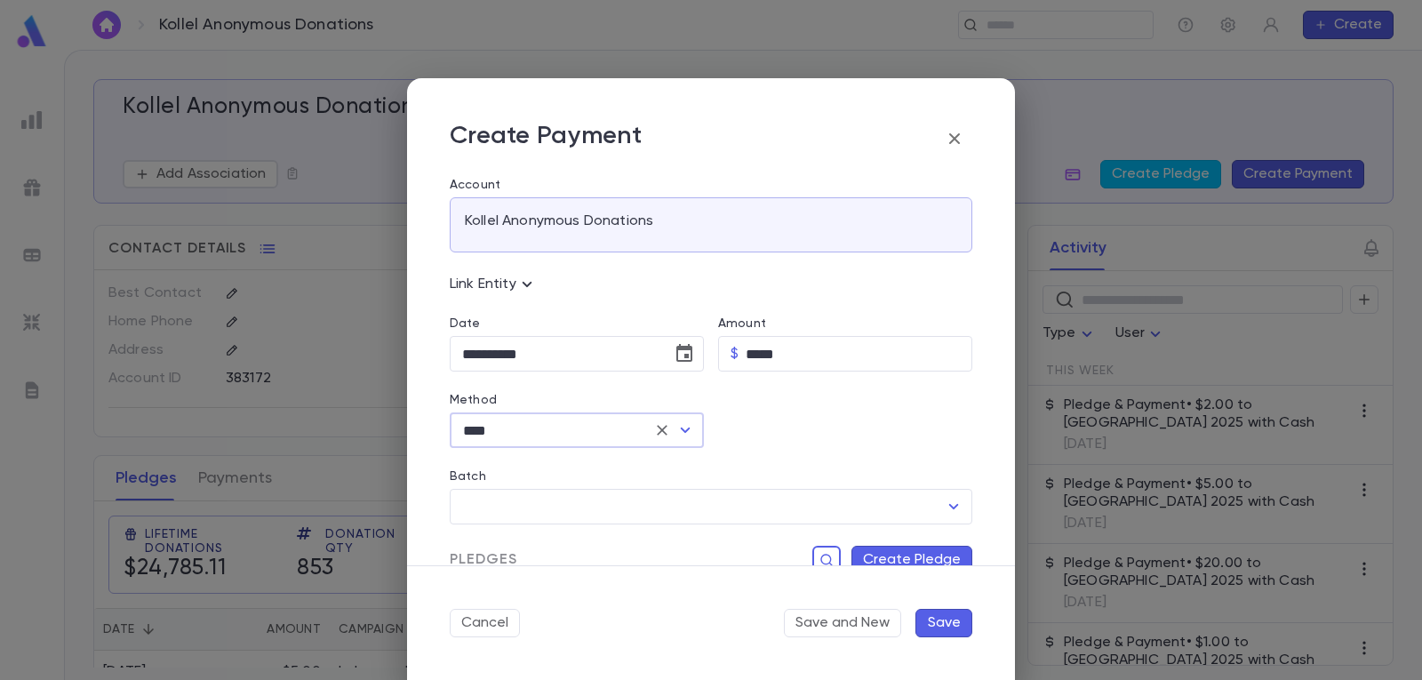
click at [891, 554] on button "Create Pledge" at bounding box center [911, 560] width 121 height 28
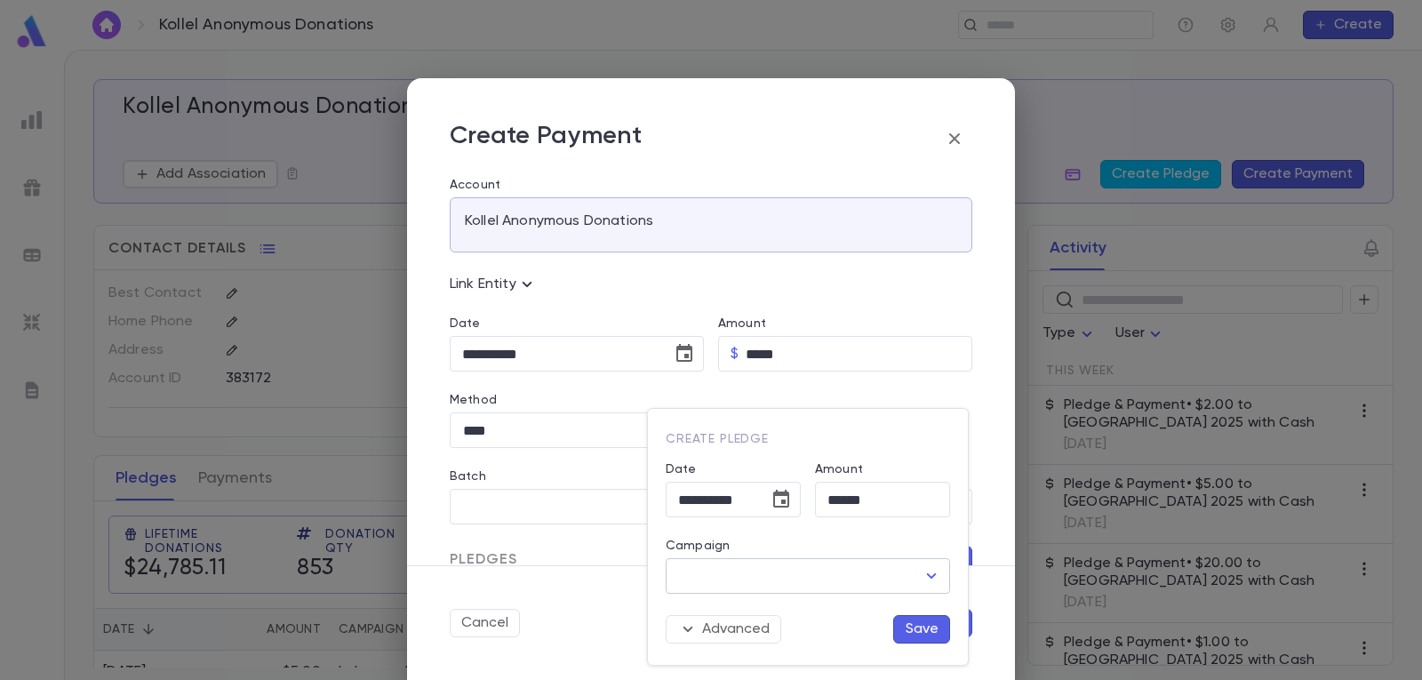
click at [925, 569] on icon "Open" at bounding box center [931, 575] width 21 height 21
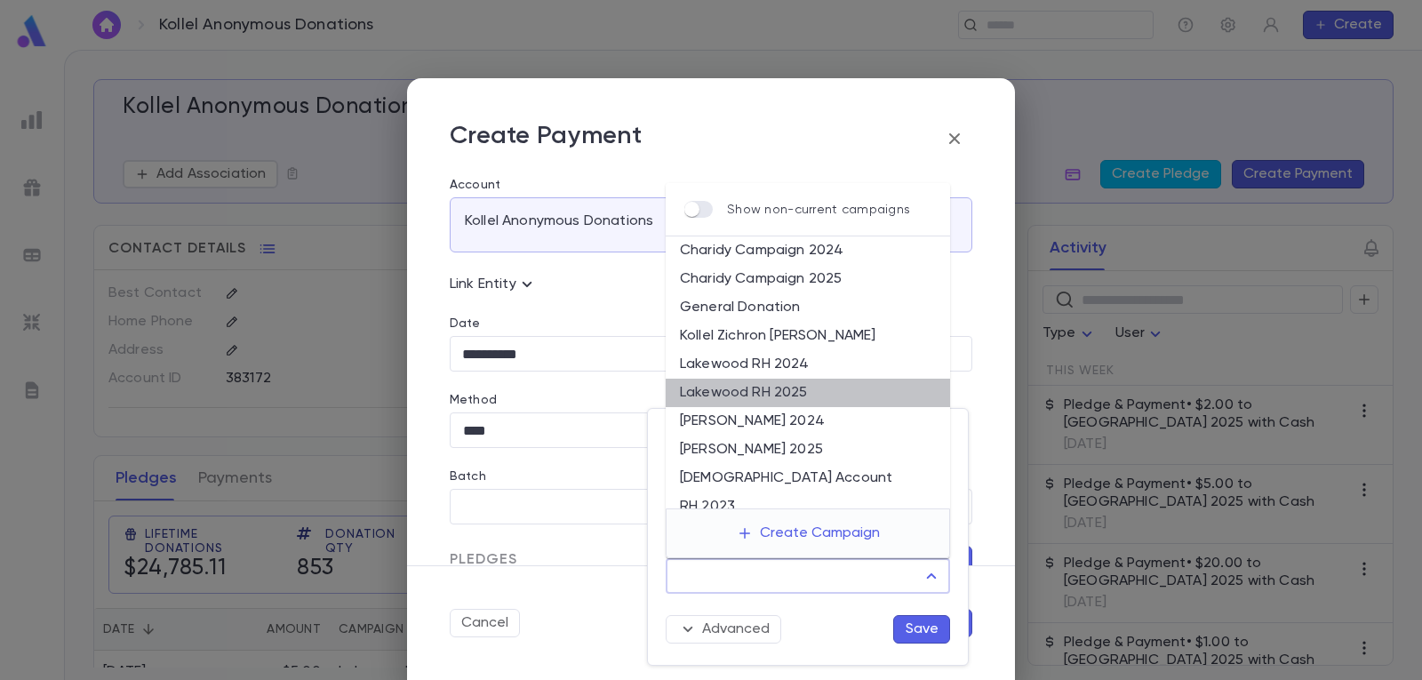
click at [813, 385] on li "Lakewood RH 2025" at bounding box center [808, 393] width 284 height 28
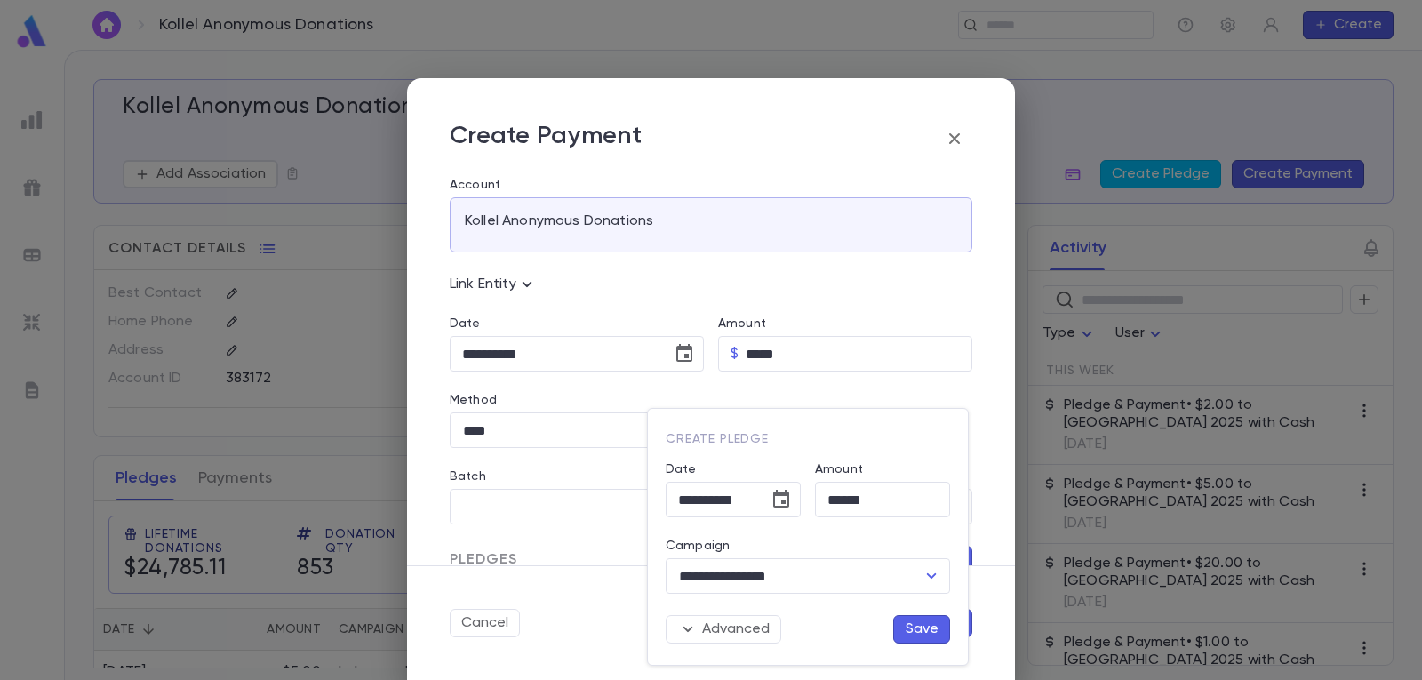
click at [916, 631] on button "Save" at bounding box center [921, 629] width 57 height 28
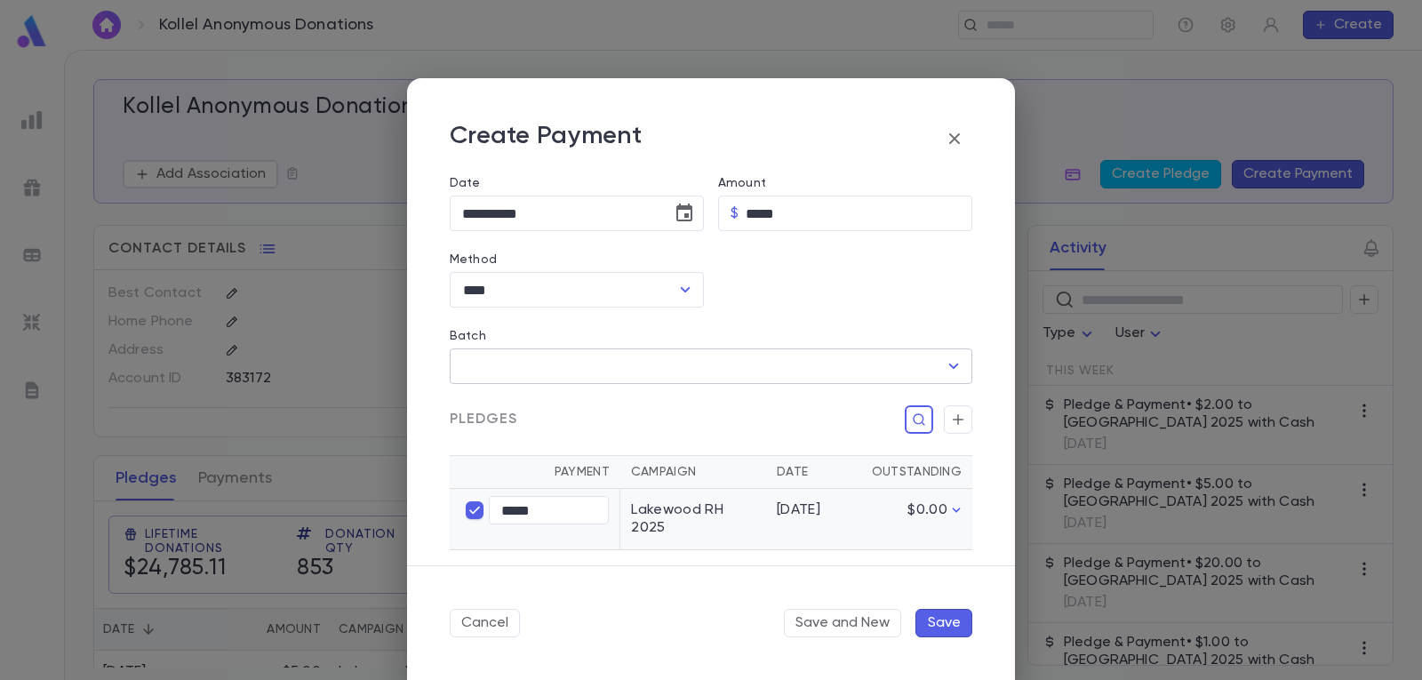
scroll to position [178, 0]
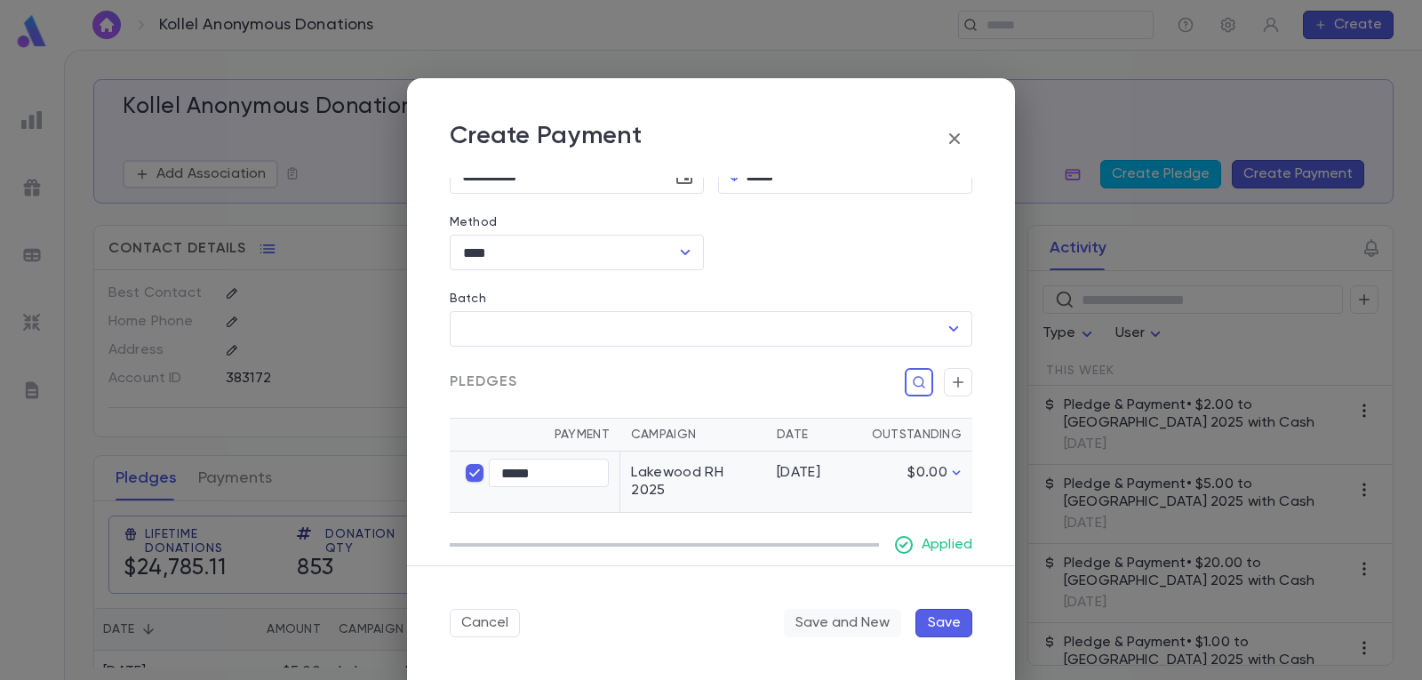
click at [833, 623] on button "Save and New" at bounding box center [842, 623] width 117 height 28
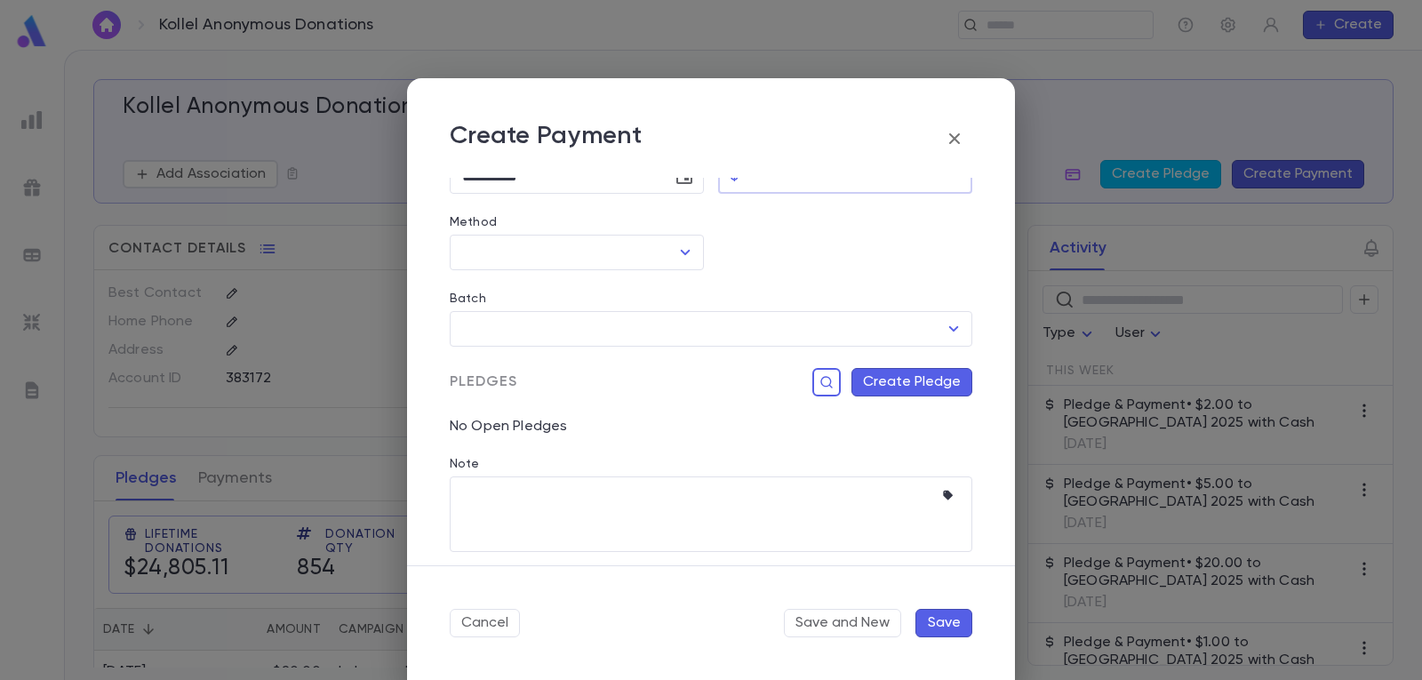
click at [801, 187] on input "Amount" at bounding box center [859, 176] width 227 height 35
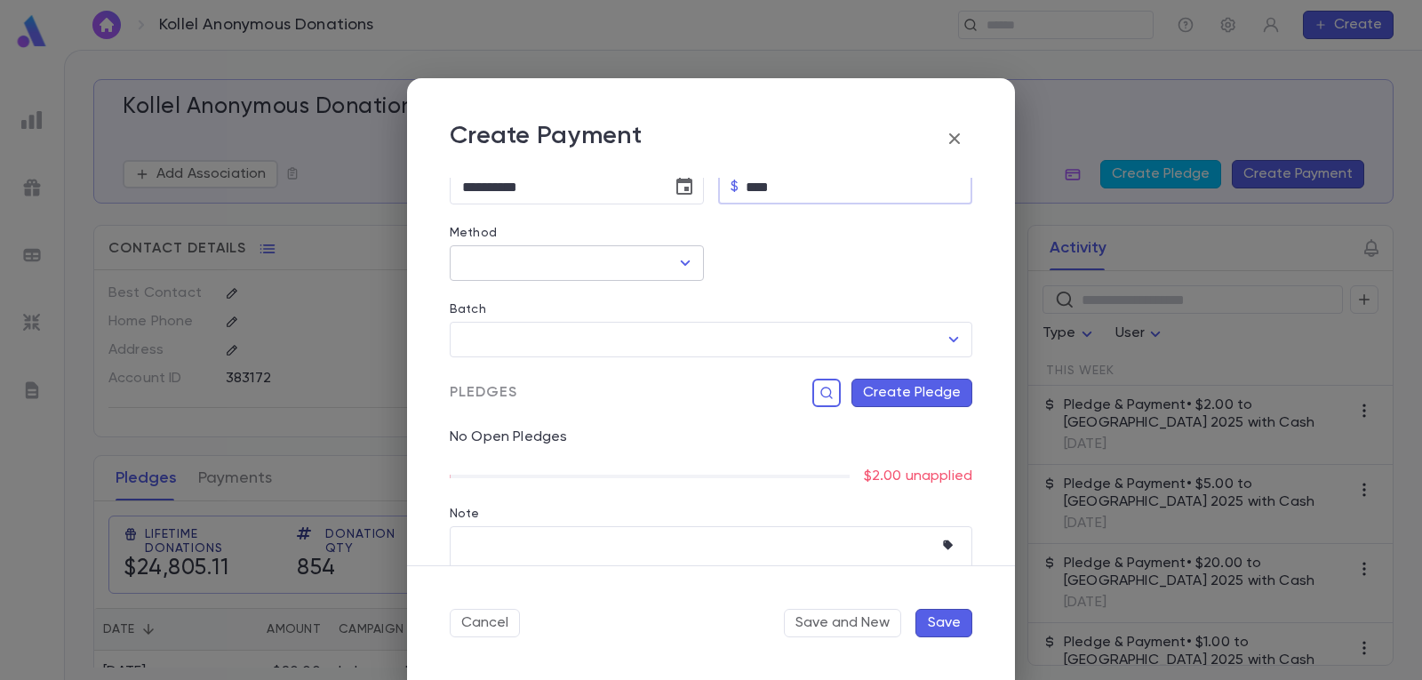
click at [684, 259] on icon "Open" at bounding box center [684, 262] width 21 height 21
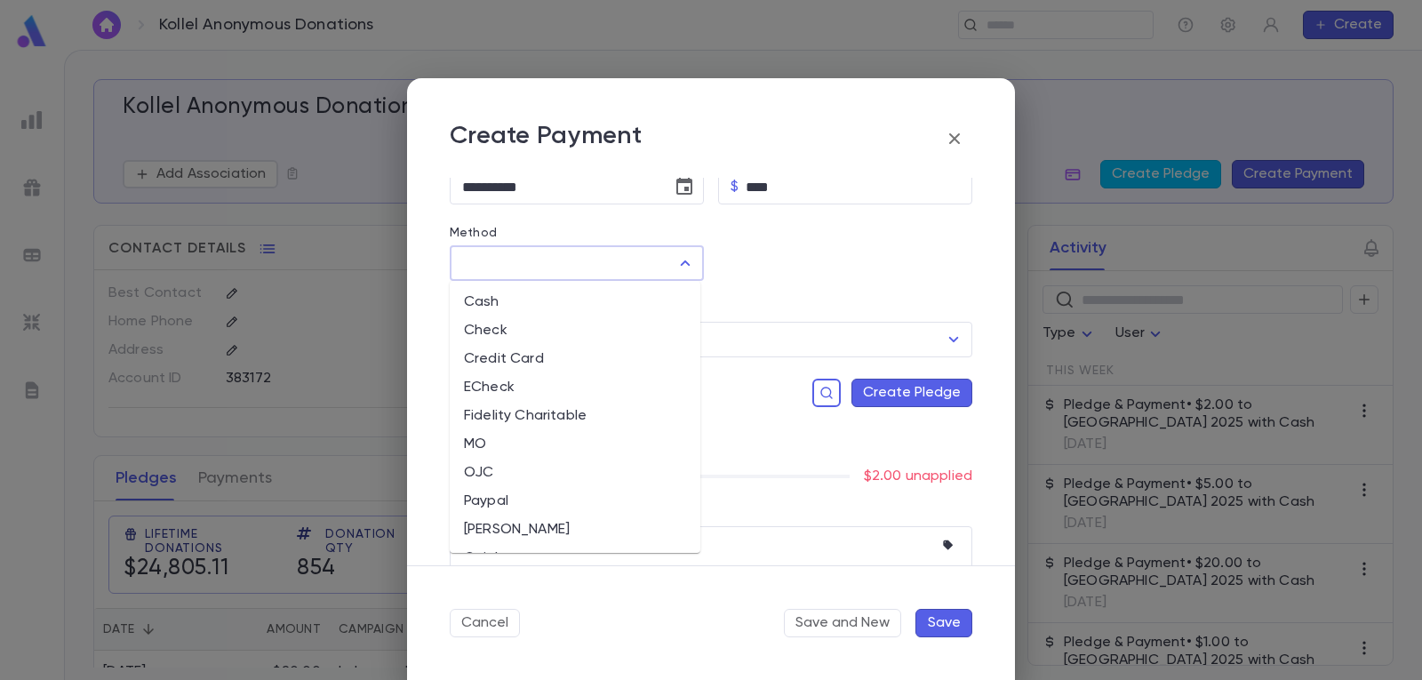
click at [590, 303] on li "Cash" at bounding box center [575, 302] width 251 height 28
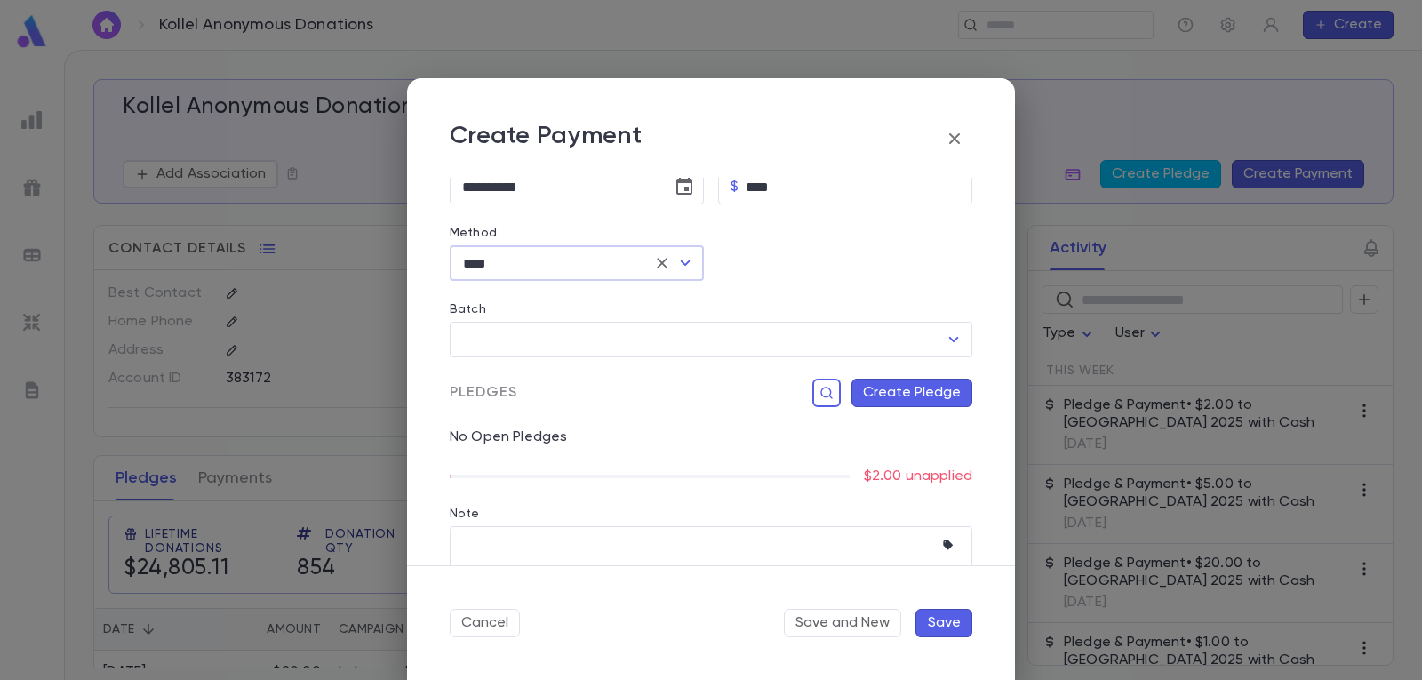
click at [916, 393] on button "Create Pledge" at bounding box center [911, 393] width 121 height 28
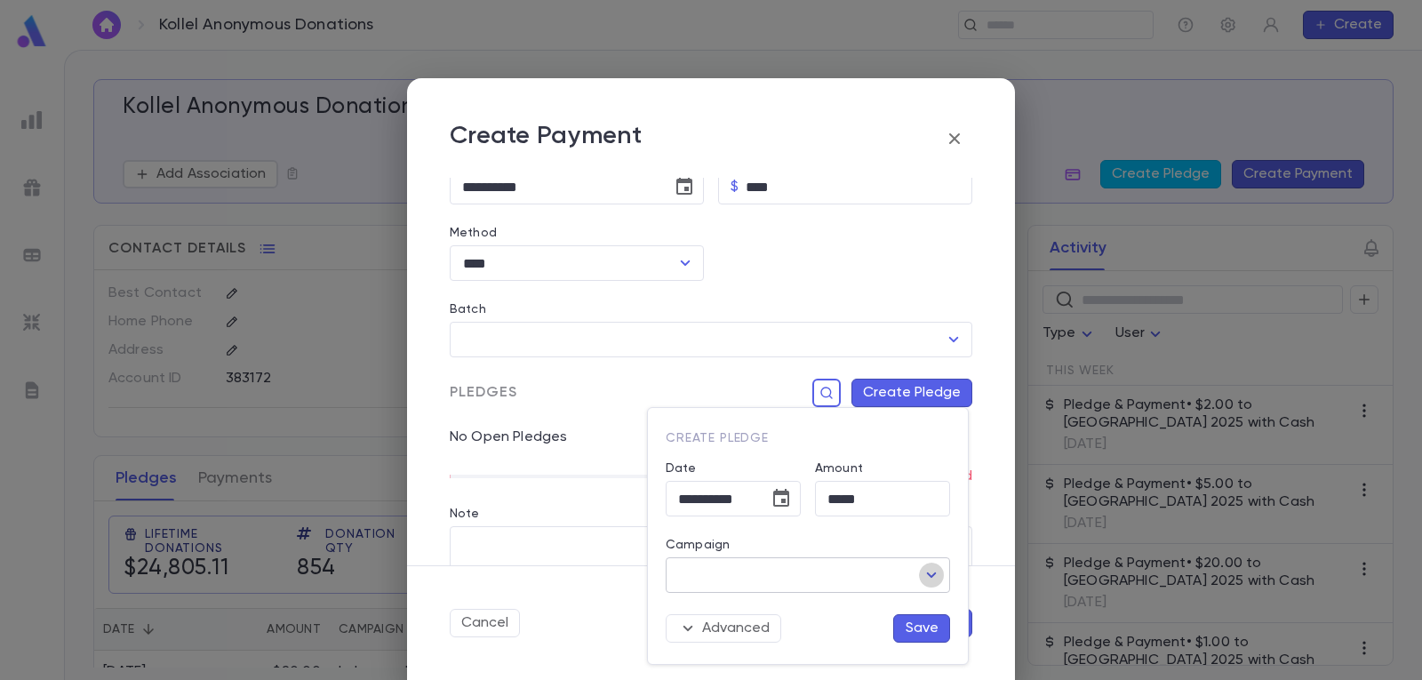
click at [929, 573] on icon "Open" at bounding box center [932, 574] width 10 height 5
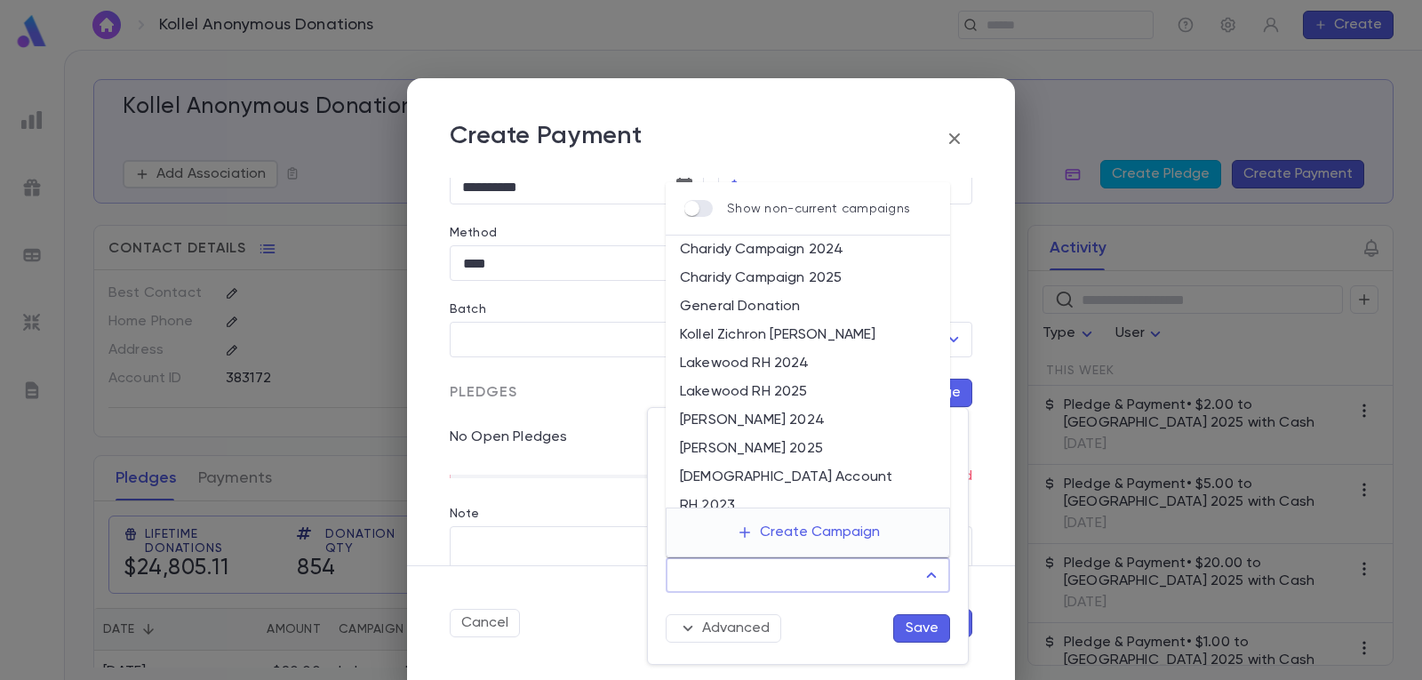
click at [797, 388] on li "Lakewood RH 2025" at bounding box center [808, 392] width 284 height 28
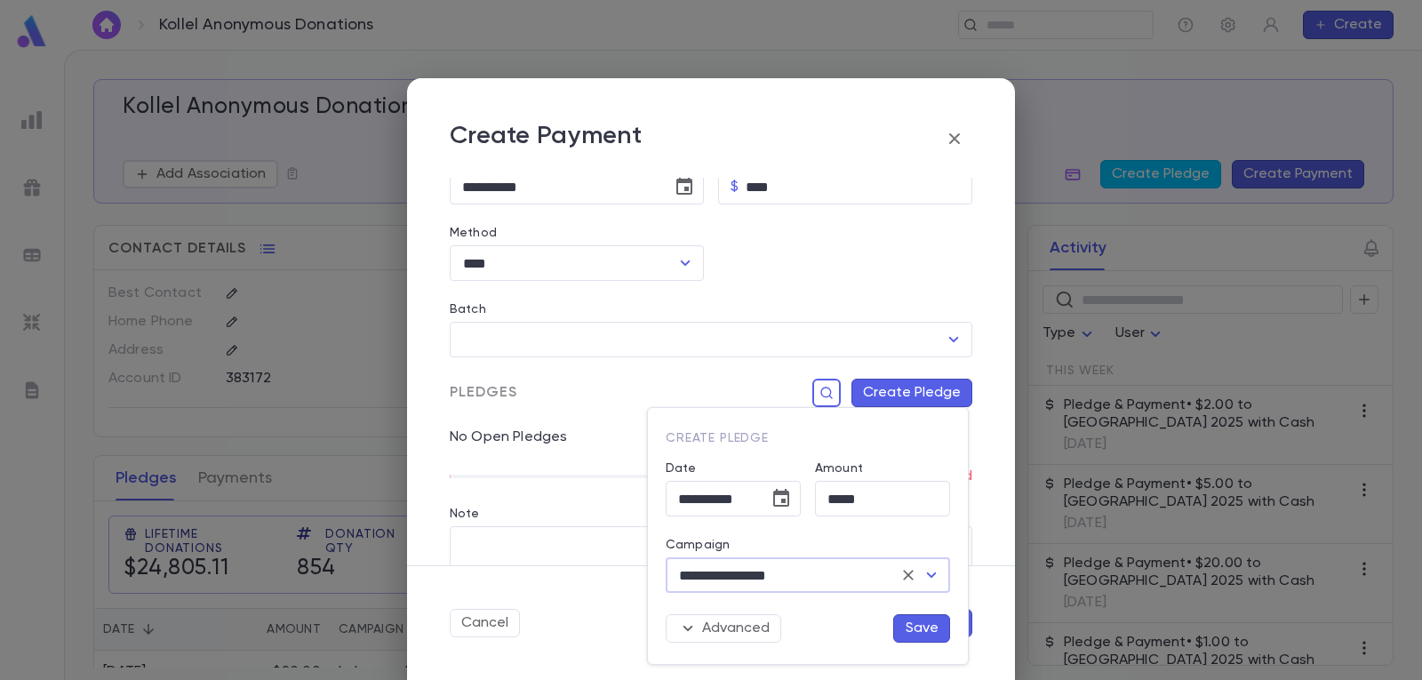
click at [919, 629] on button "Save" at bounding box center [921, 628] width 57 height 28
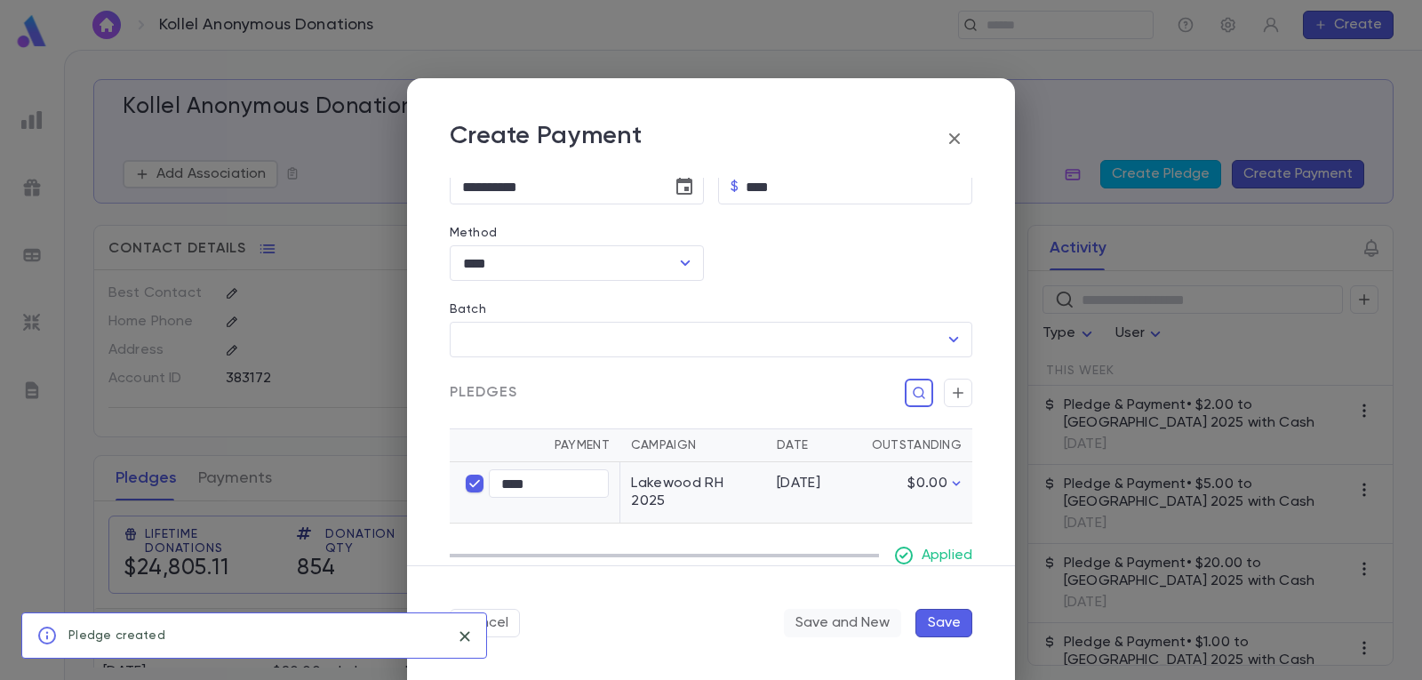
click at [855, 623] on button "Save and New" at bounding box center [842, 623] width 117 height 28
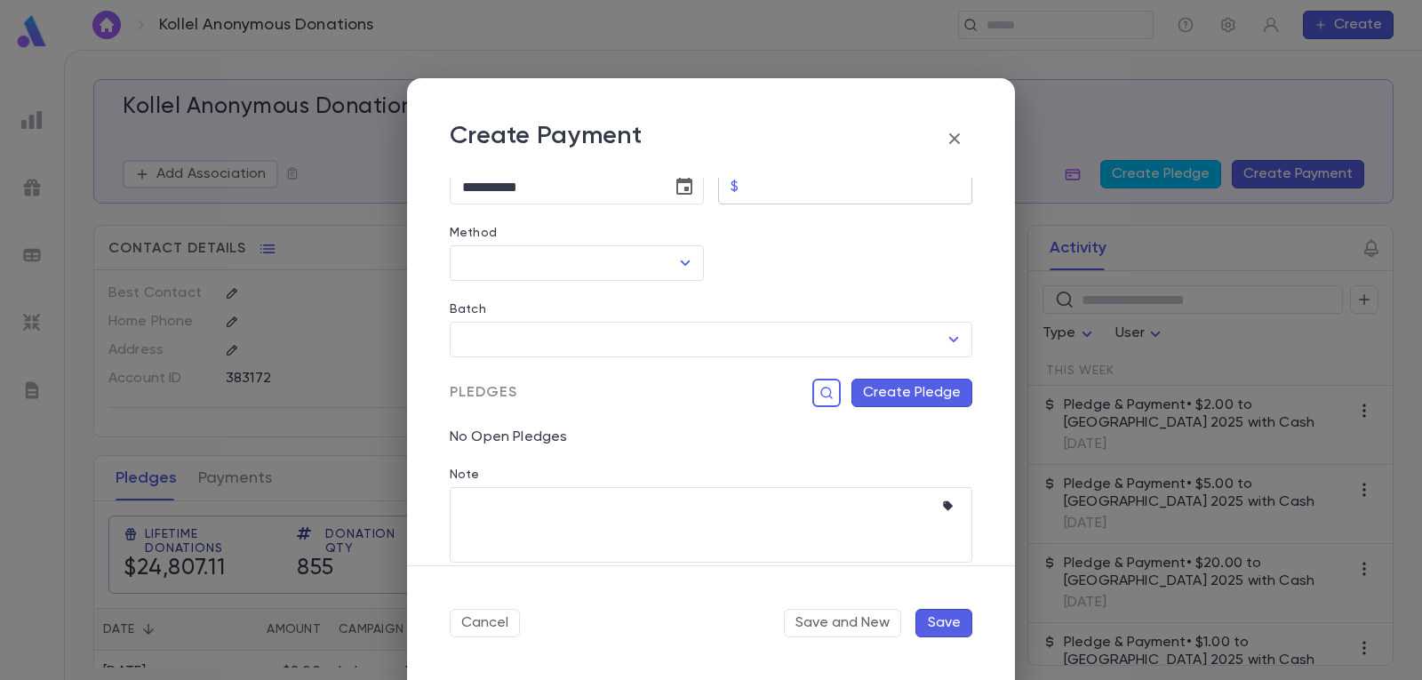
click at [782, 192] on input "Amount" at bounding box center [859, 187] width 227 height 35
click at [685, 259] on icon "Open" at bounding box center [684, 262] width 21 height 21
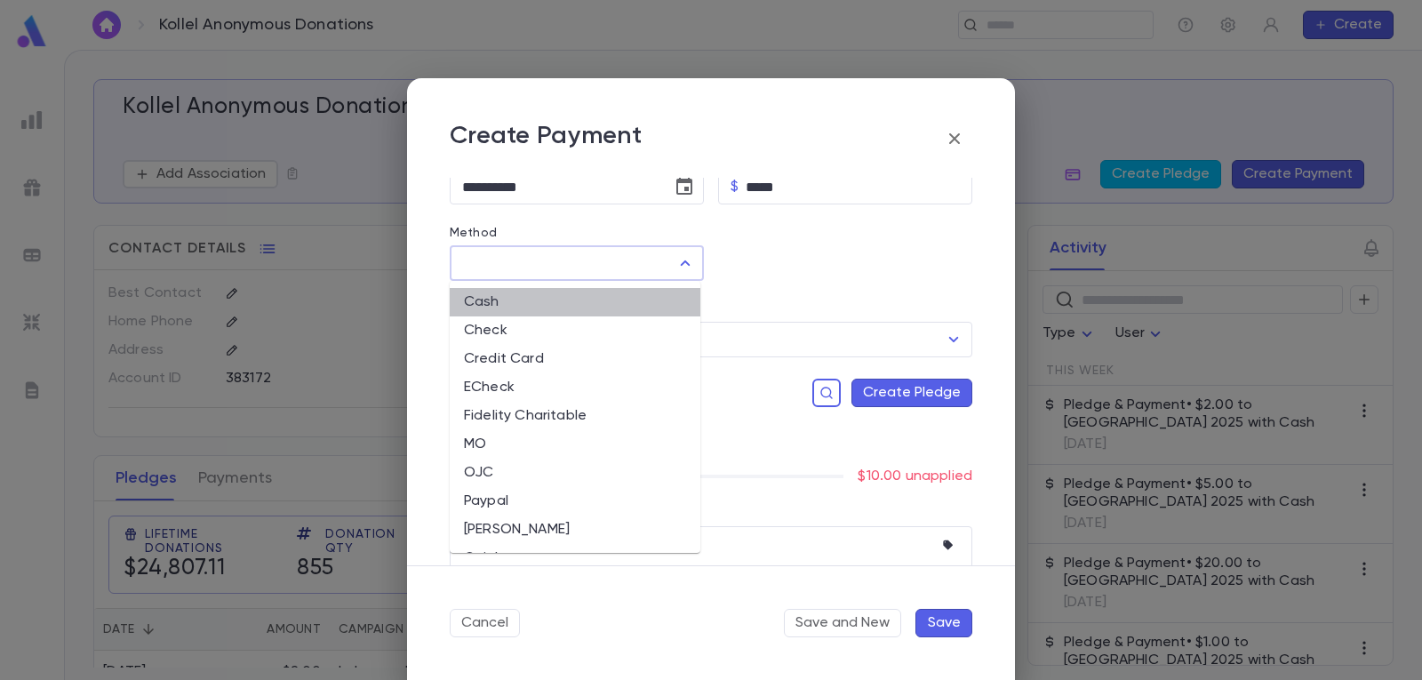
click at [583, 299] on li "Cash" at bounding box center [575, 302] width 251 height 28
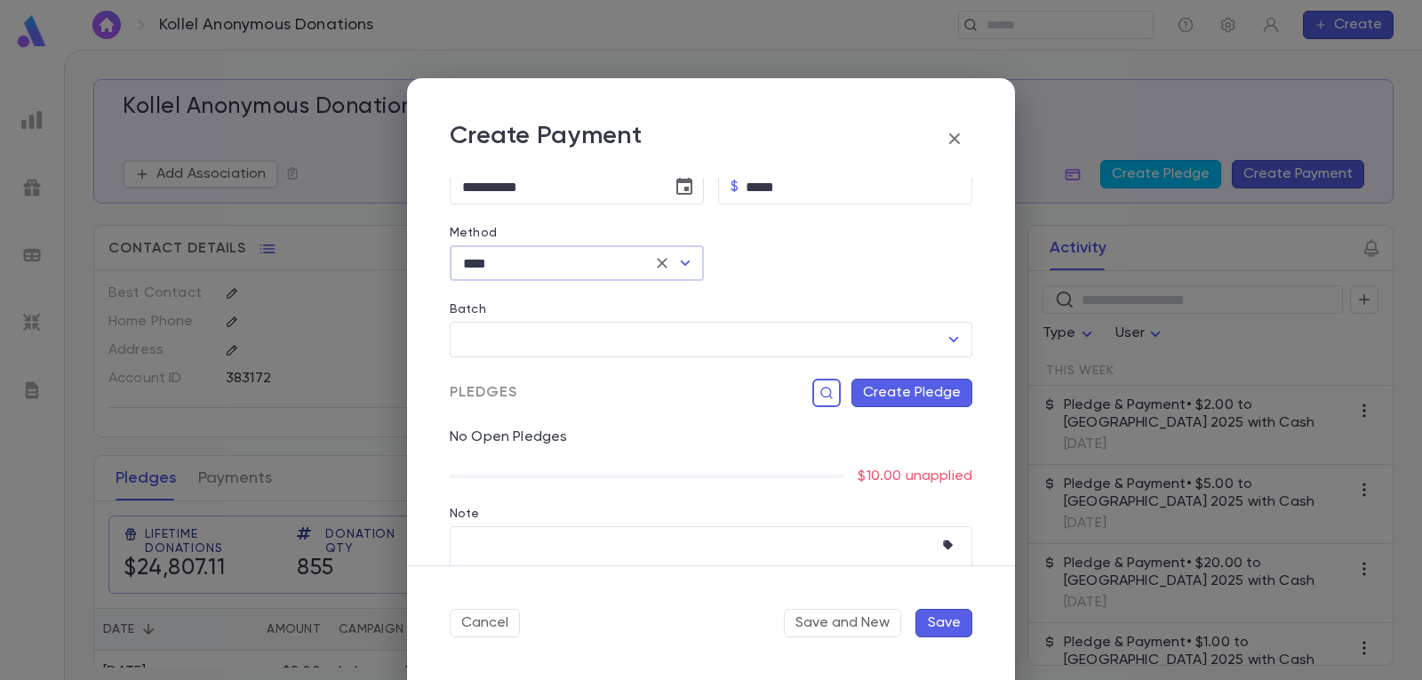
click at [894, 393] on button "Create Pledge" at bounding box center [911, 393] width 121 height 28
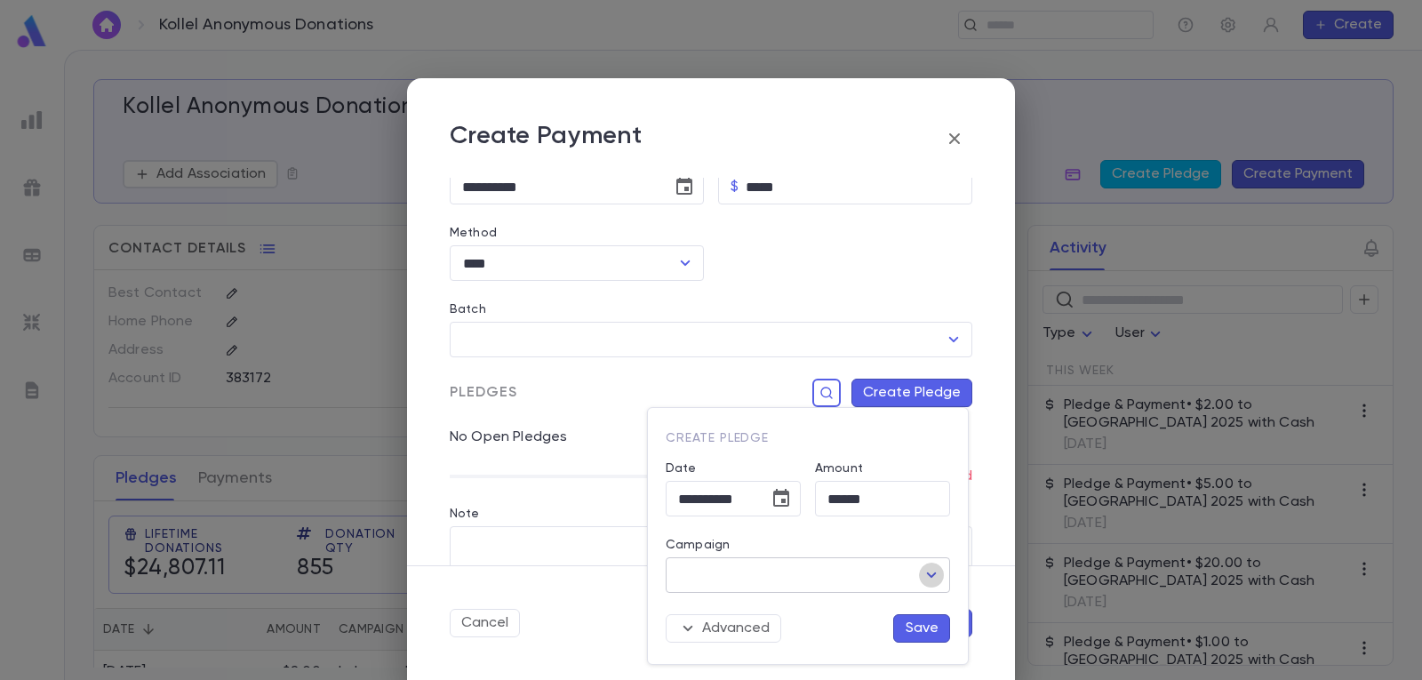
click at [926, 577] on icon "Open" at bounding box center [931, 574] width 21 height 21
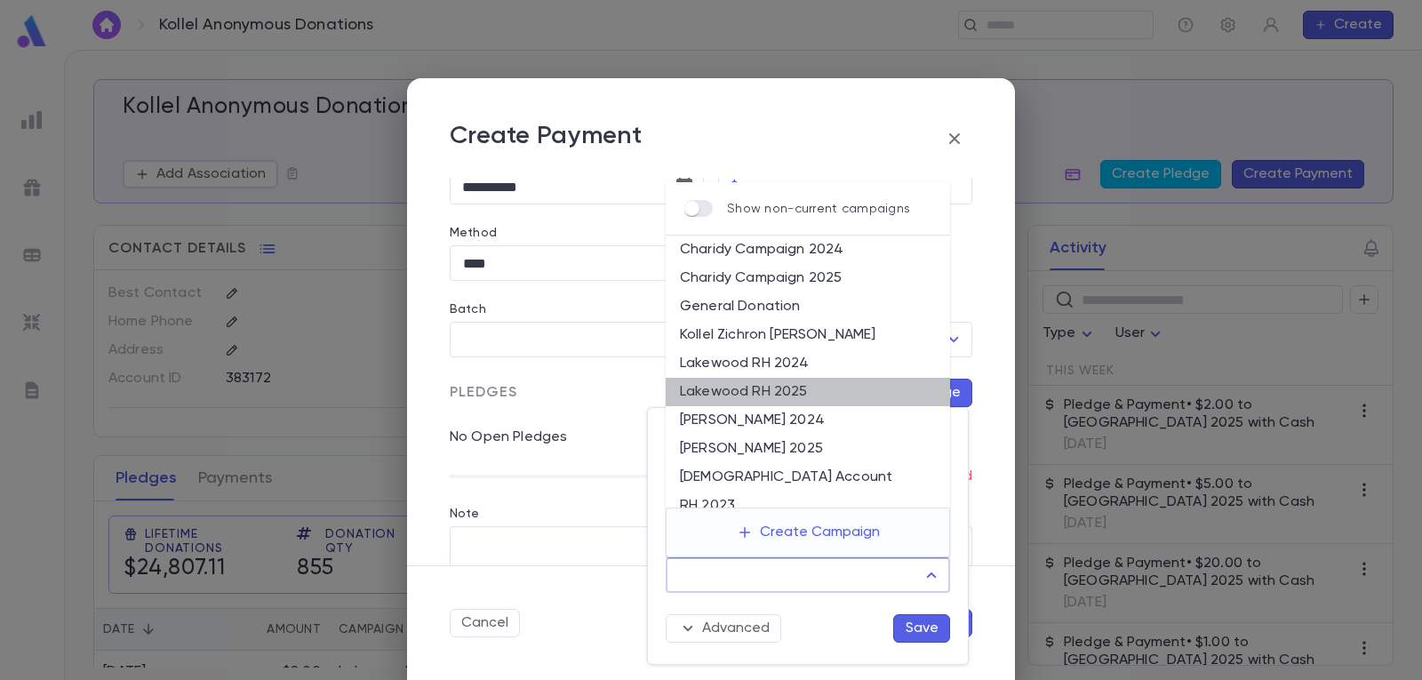
click at [835, 395] on li "Lakewood RH 2025" at bounding box center [808, 392] width 284 height 28
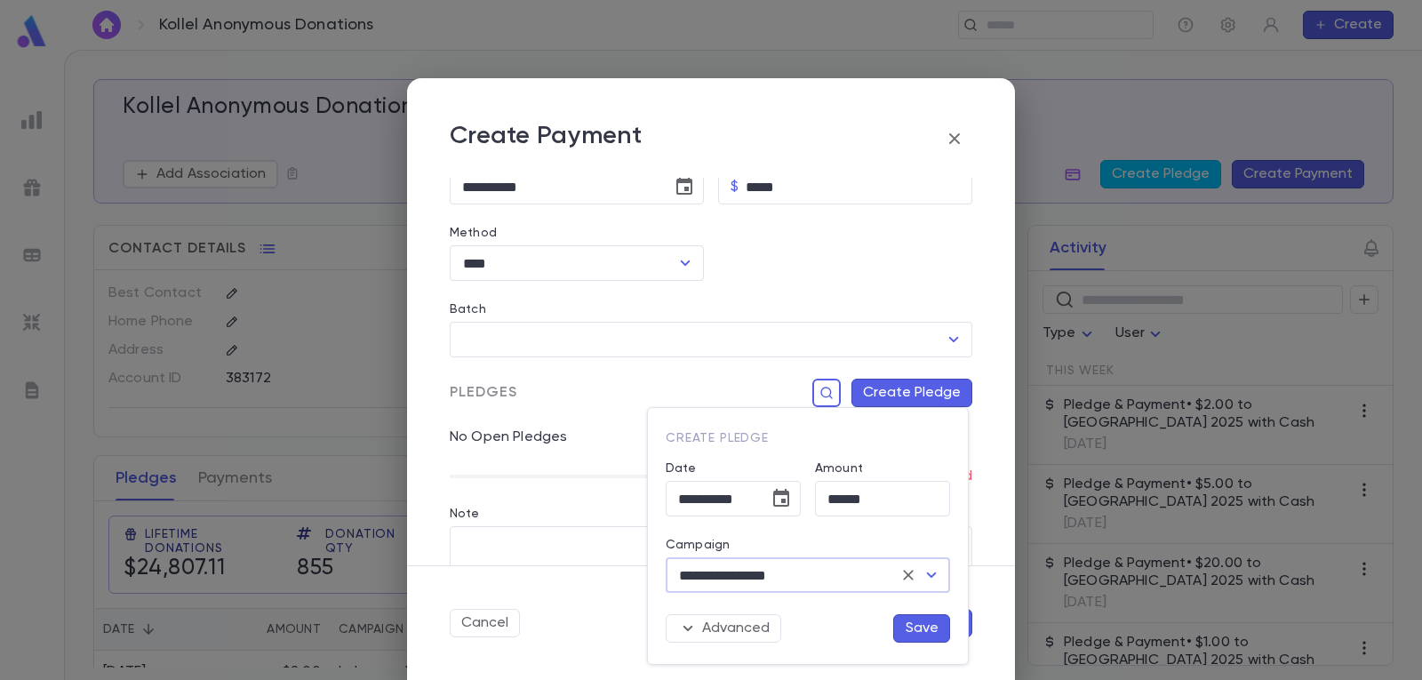
click at [922, 631] on button "Save" at bounding box center [921, 628] width 57 height 28
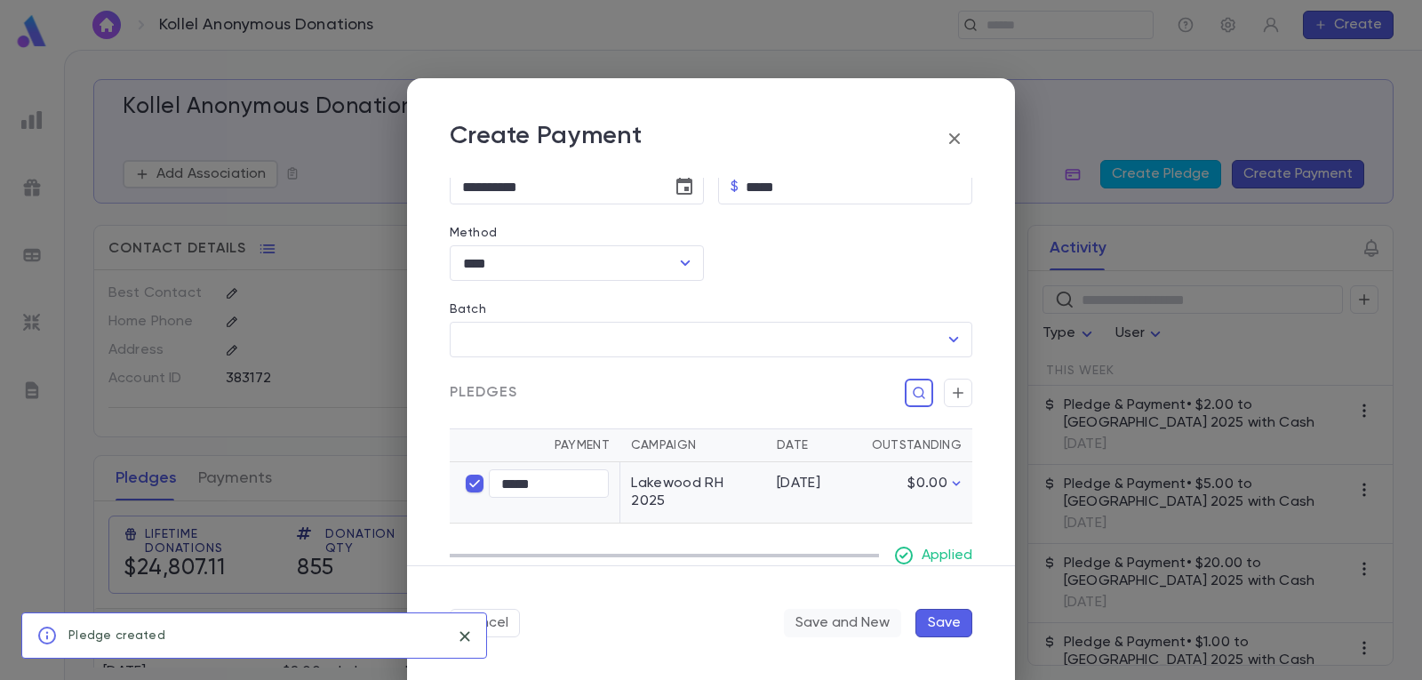
click at [856, 623] on button "Save and New" at bounding box center [842, 623] width 117 height 28
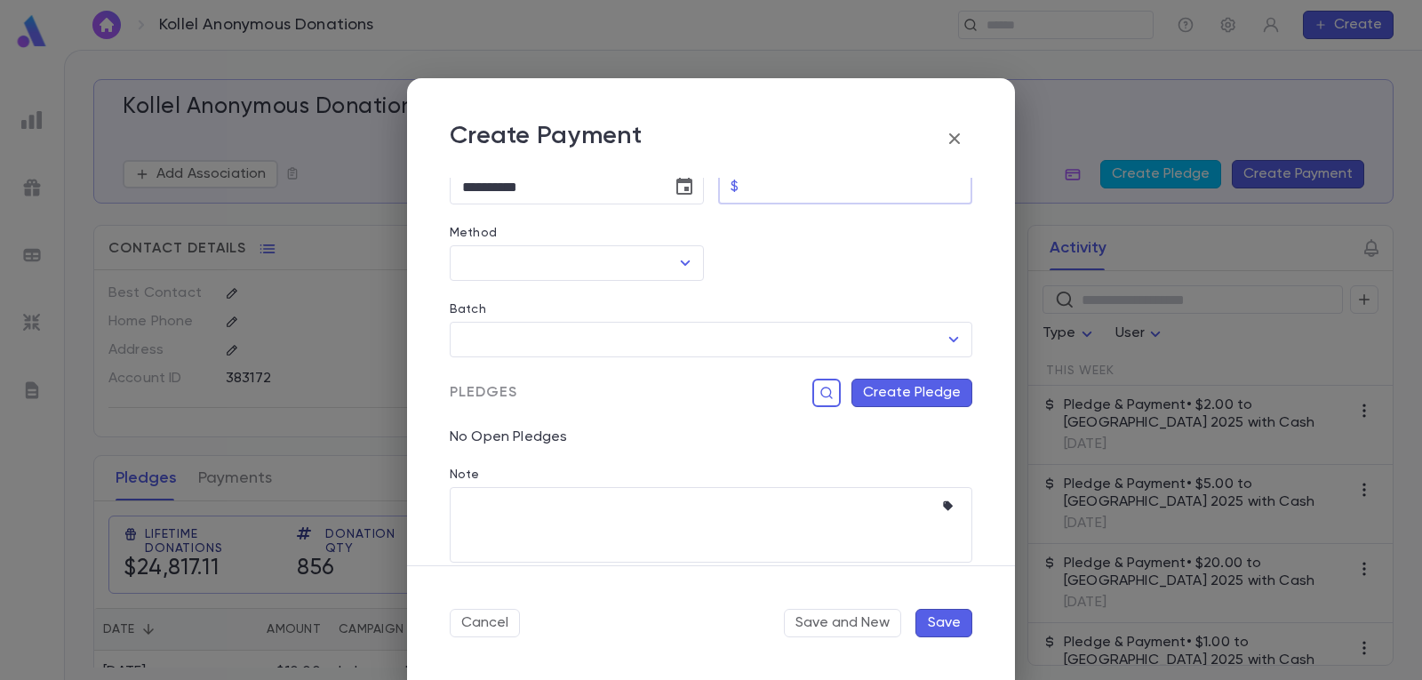
click at [777, 185] on input "Amount" at bounding box center [859, 187] width 227 height 35
click at [683, 256] on icon "Open" at bounding box center [684, 262] width 21 height 21
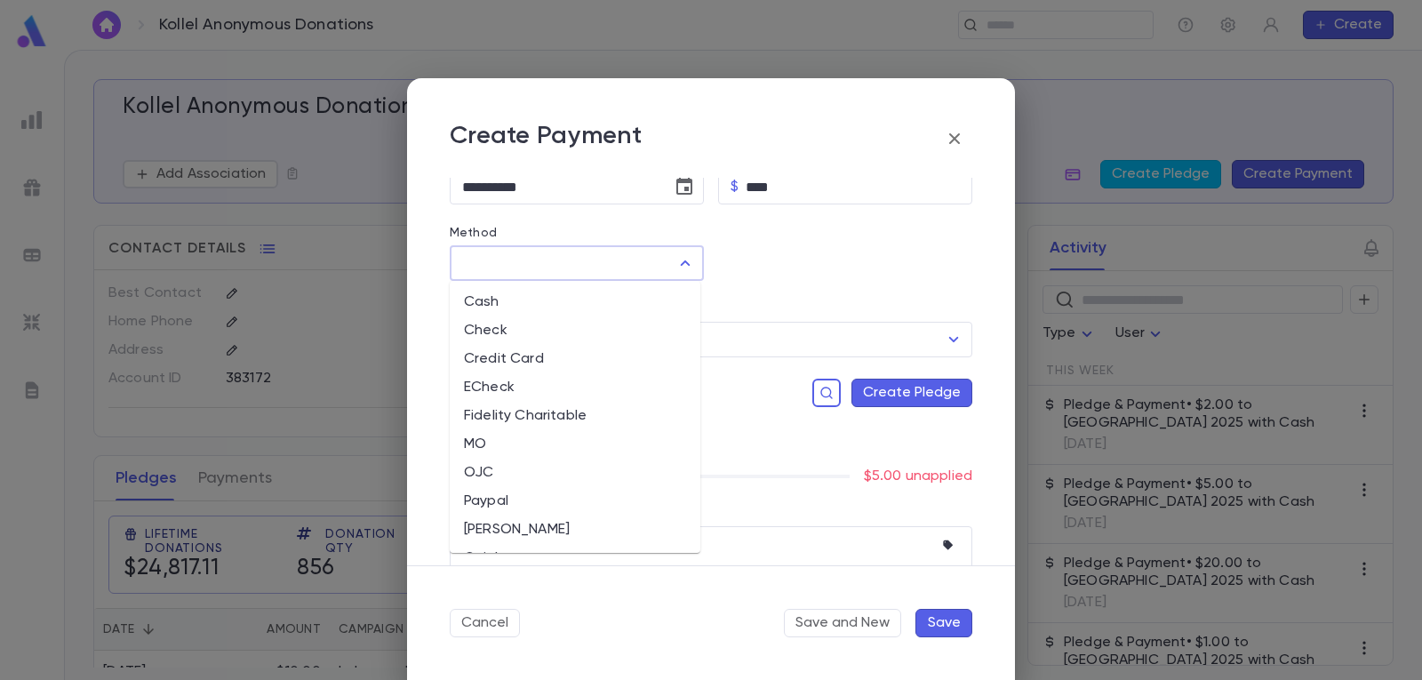
click at [581, 297] on li "Cash" at bounding box center [575, 302] width 251 height 28
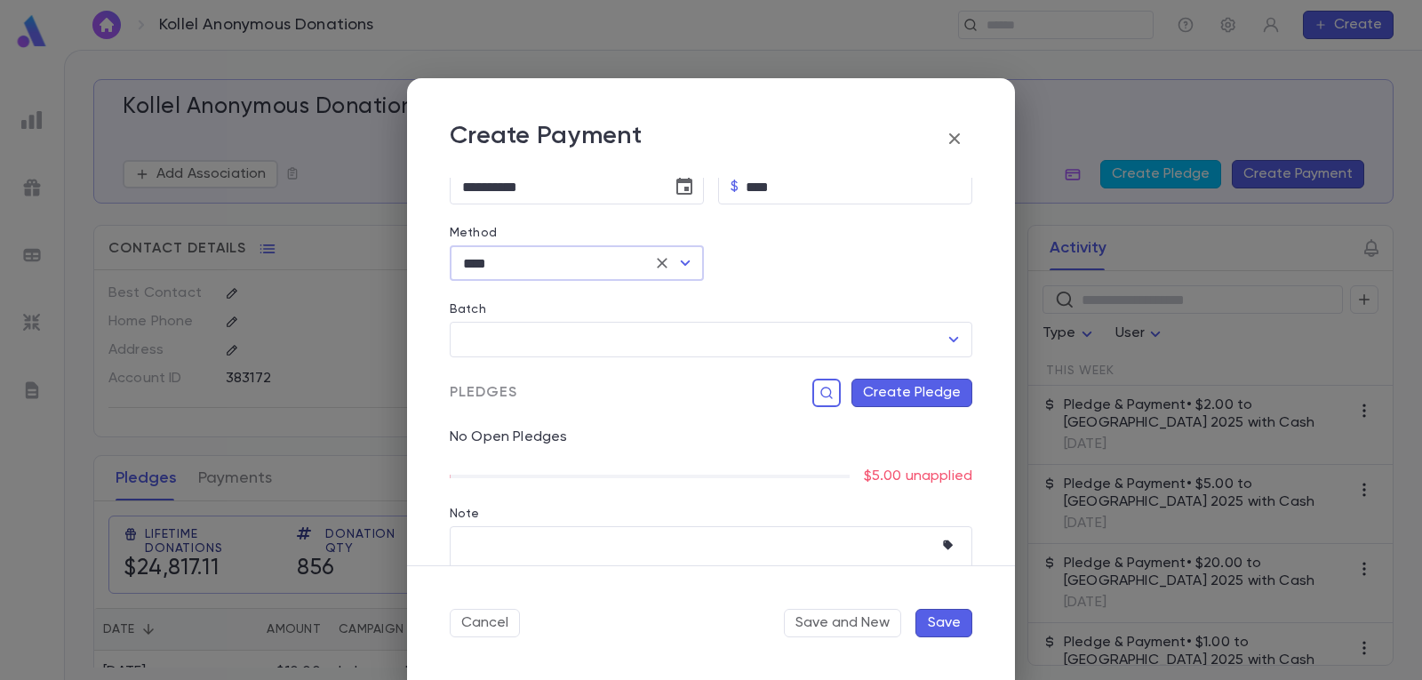
click at [917, 389] on button "Create Pledge" at bounding box center [911, 393] width 121 height 28
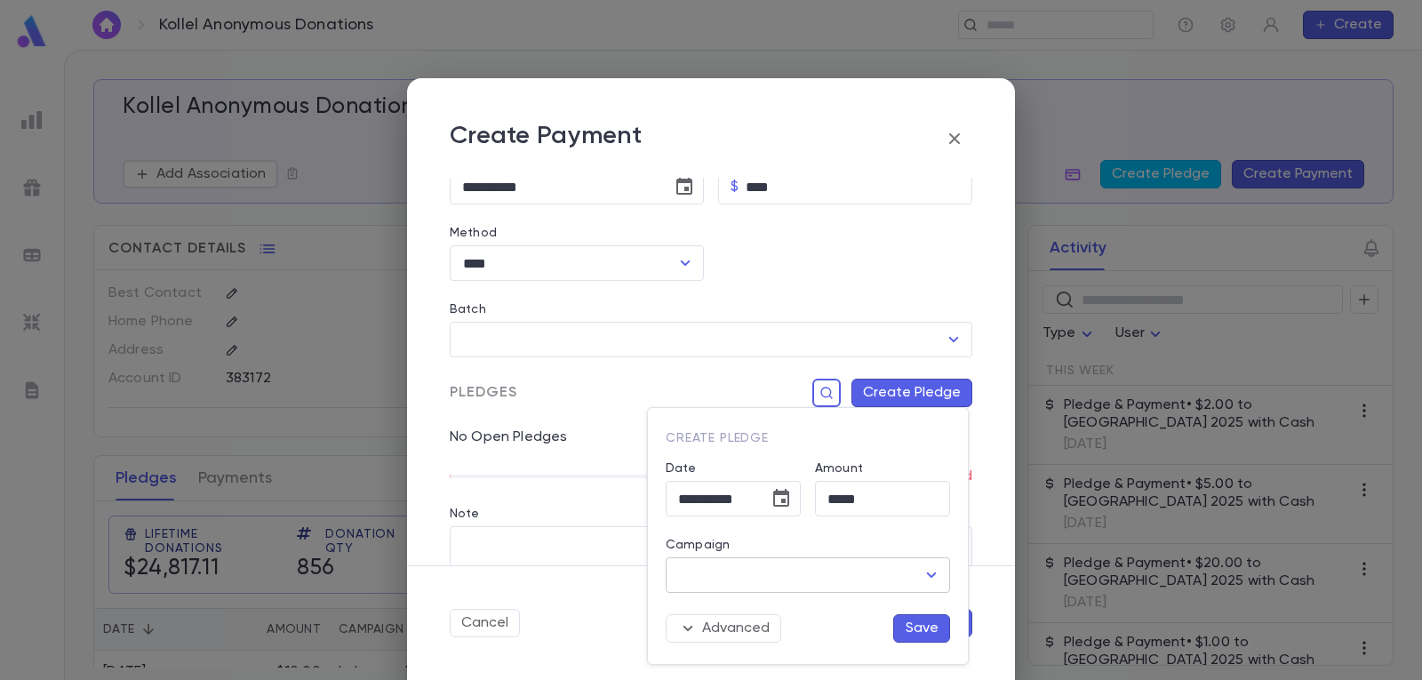
click at [940, 571] on icon "Open" at bounding box center [931, 574] width 21 height 21
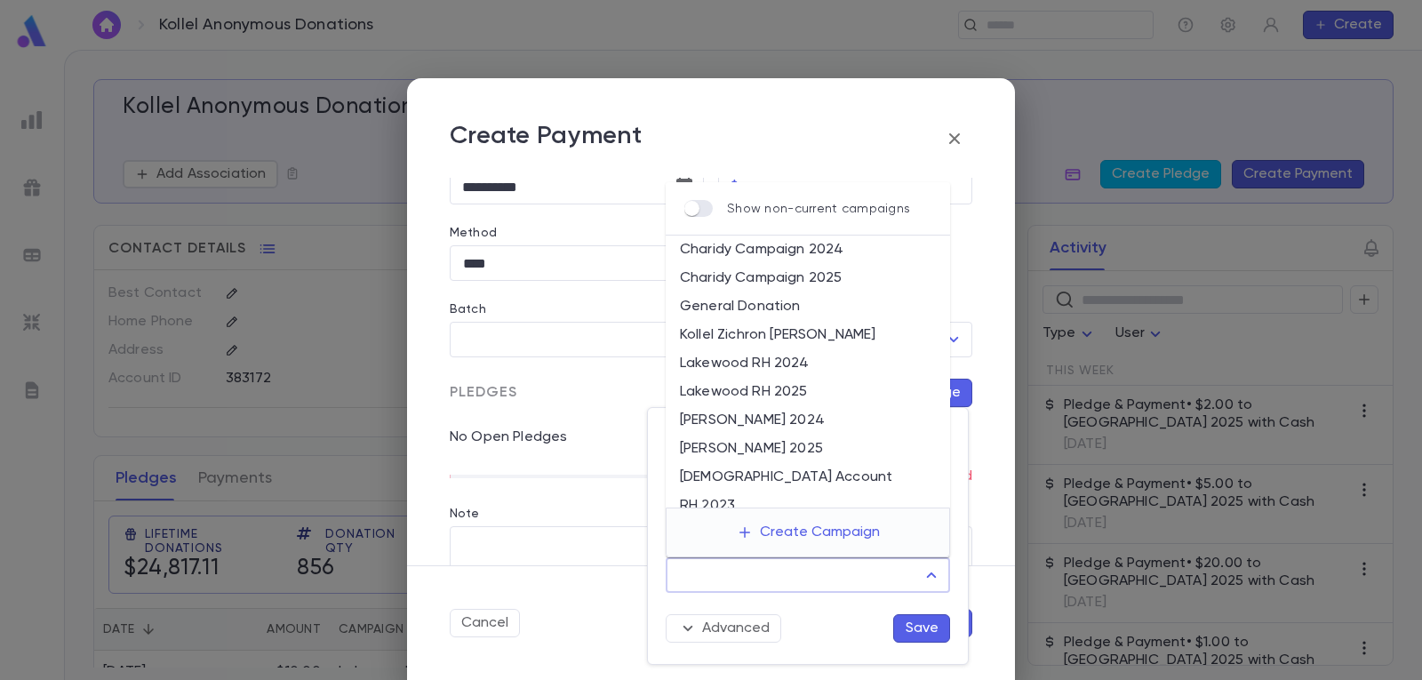
click at [817, 394] on li "Lakewood RH 2025" at bounding box center [808, 392] width 284 height 28
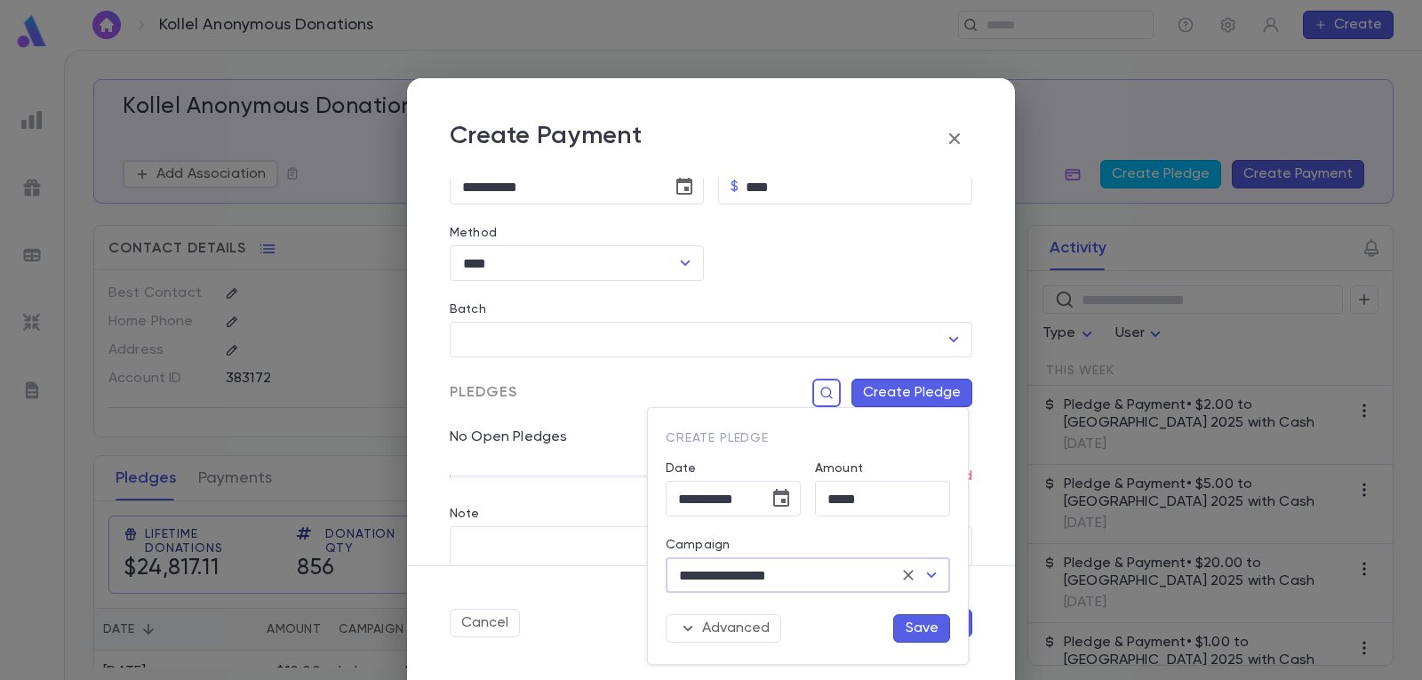
click at [910, 630] on button "Save" at bounding box center [921, 628] width 57 height 28
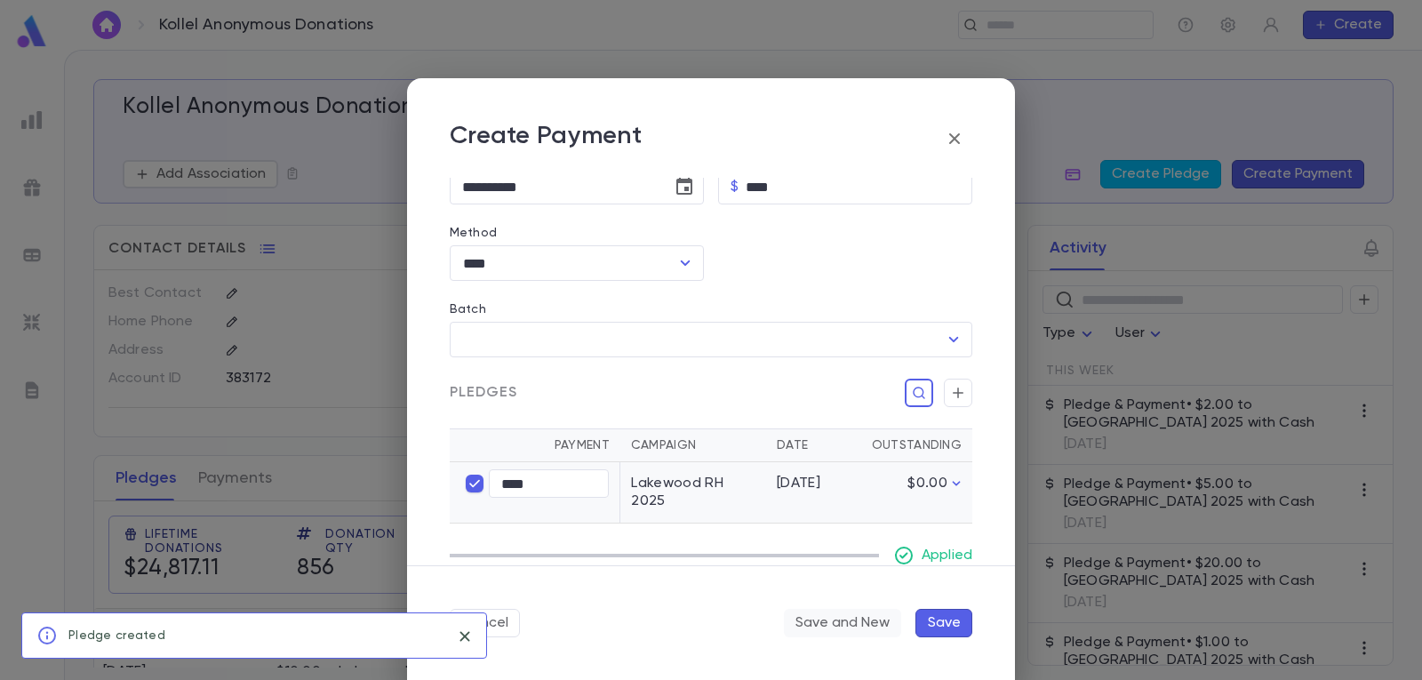
click at [813, 622] on button "Save and New" at bounding box center [842, 623] width 117 height 28
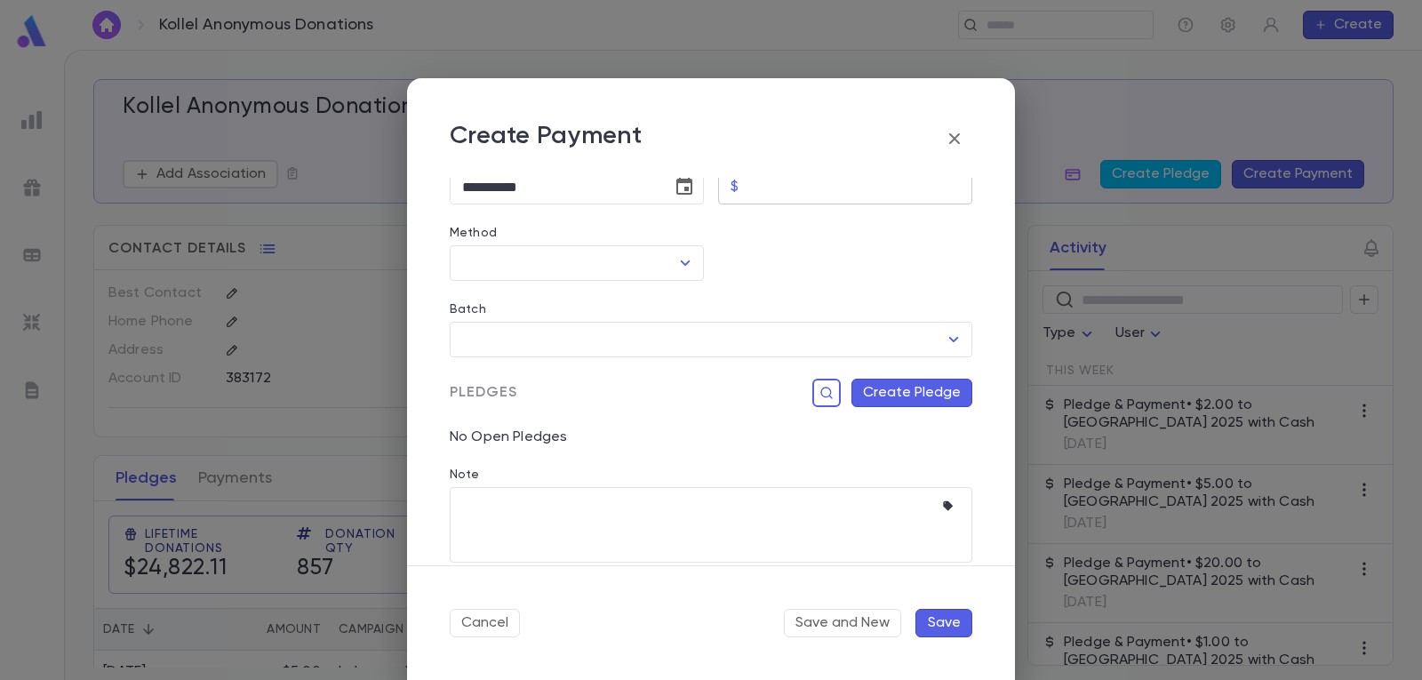
click at [785, 195] on input "Amount" at bounding box center [859, 187] width 227 height 35
click at [676, 257] on icon "Open" at bounding box center [684, 262] width 21 height 21
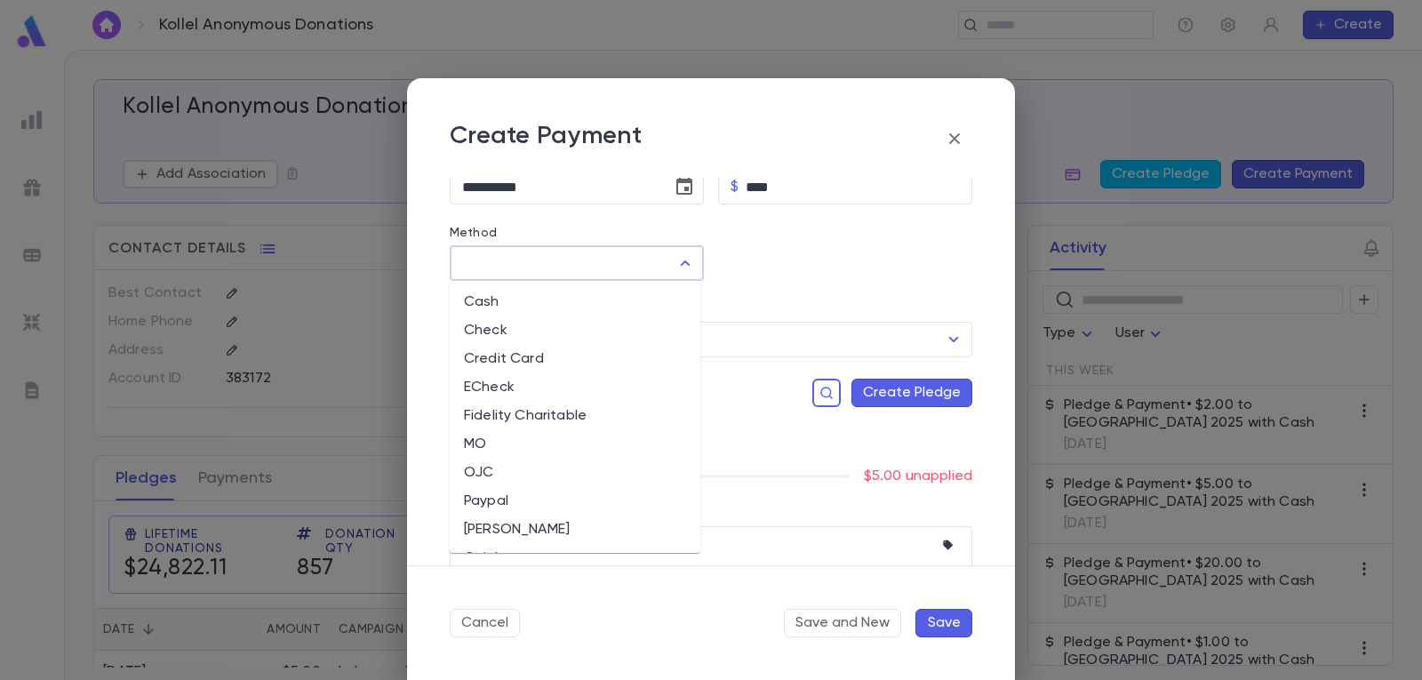
click at [564, 298] on li "Cash" at bounding box center [575, 302] width 251 height 28
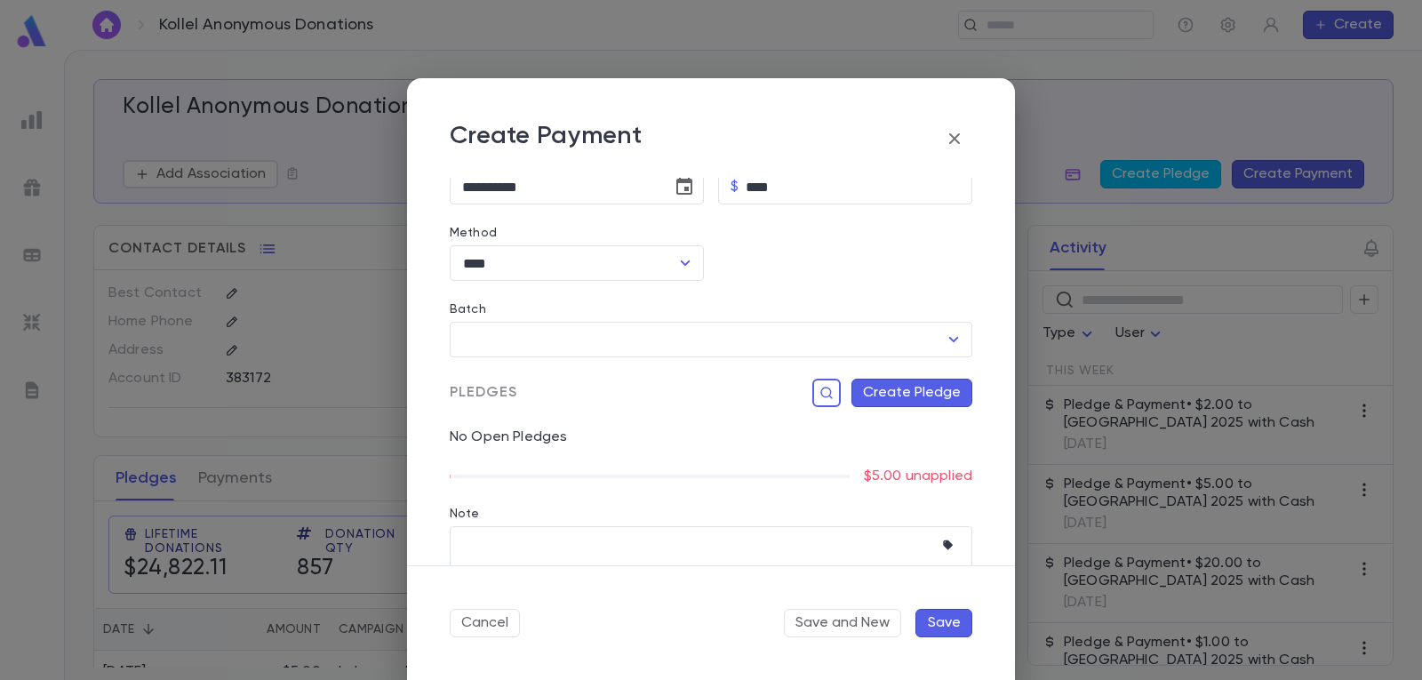
click at [946, 386] on button "Create Pledge" at bounding box center [911, 393] width 121 height 28
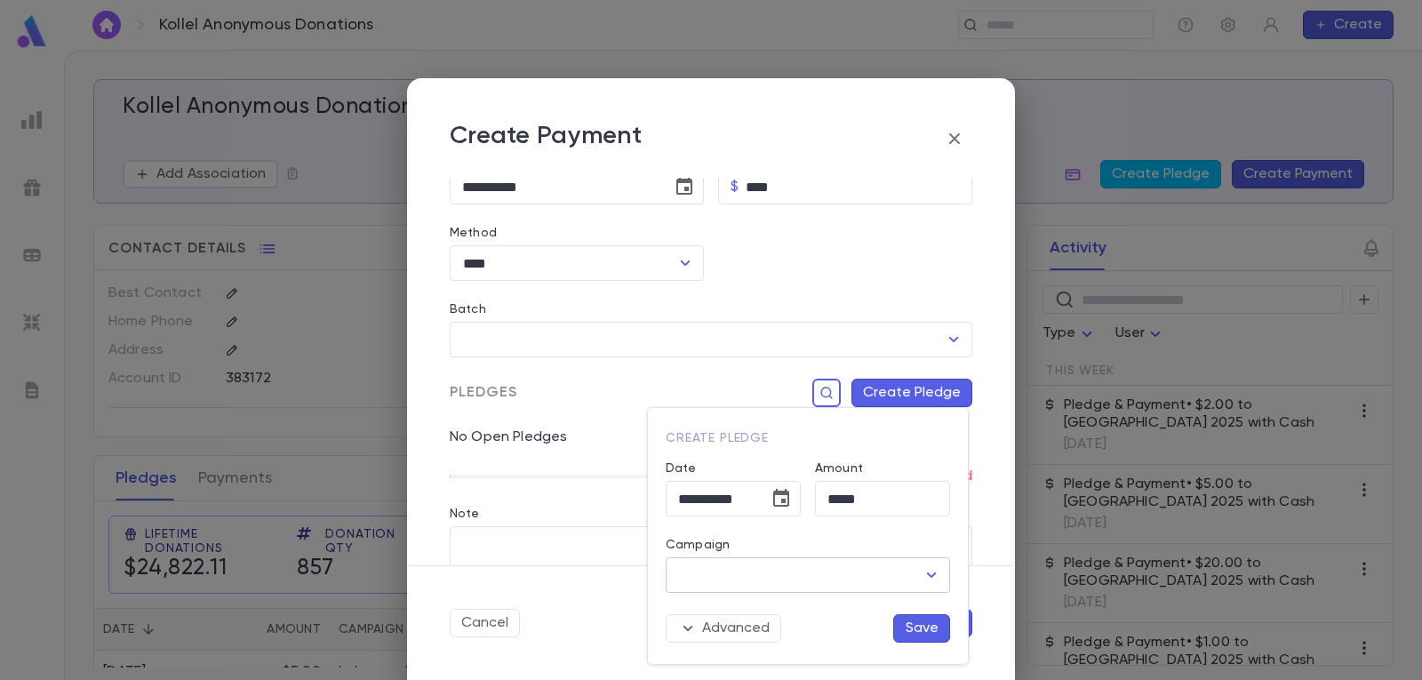
click at [931, 565] on icon "Open" at bounding box center [931, 574] width 21 height 21
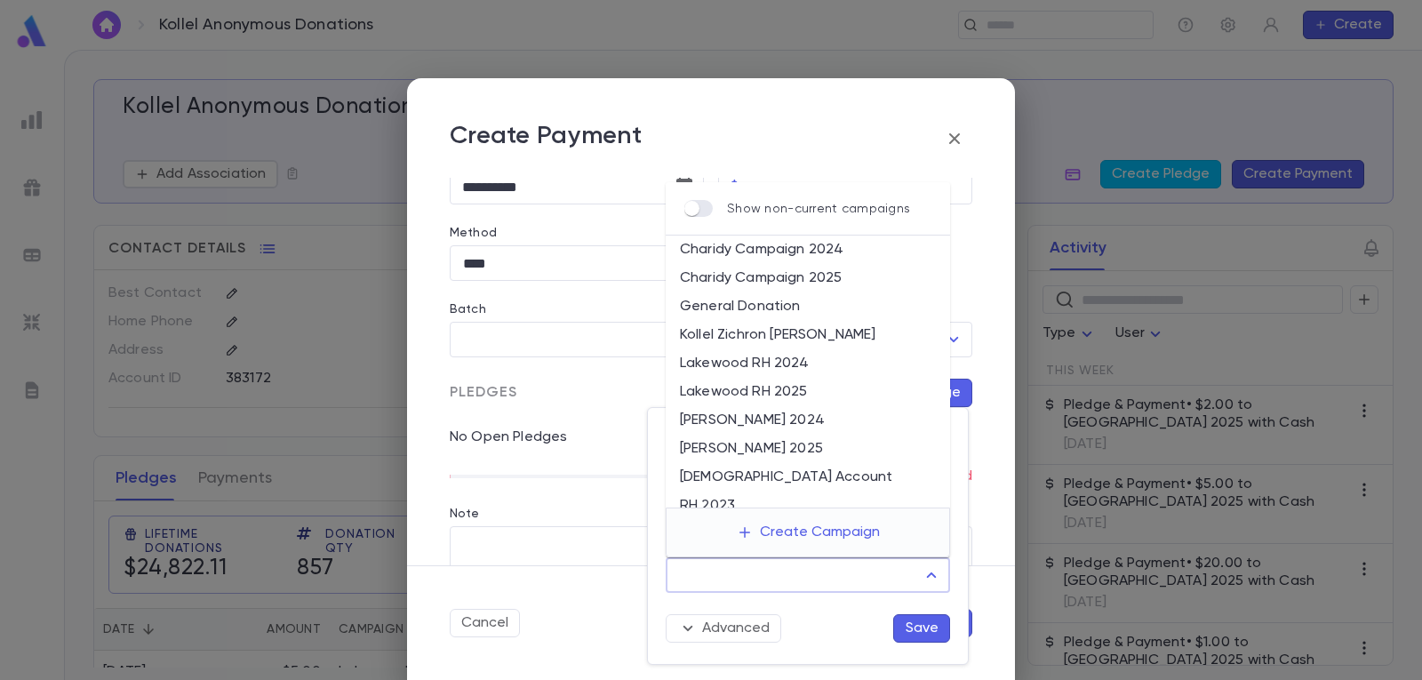
click at [836, 387] on li "Lakewood RH 2025" at bounding box center [808, 392] width 284 height 28
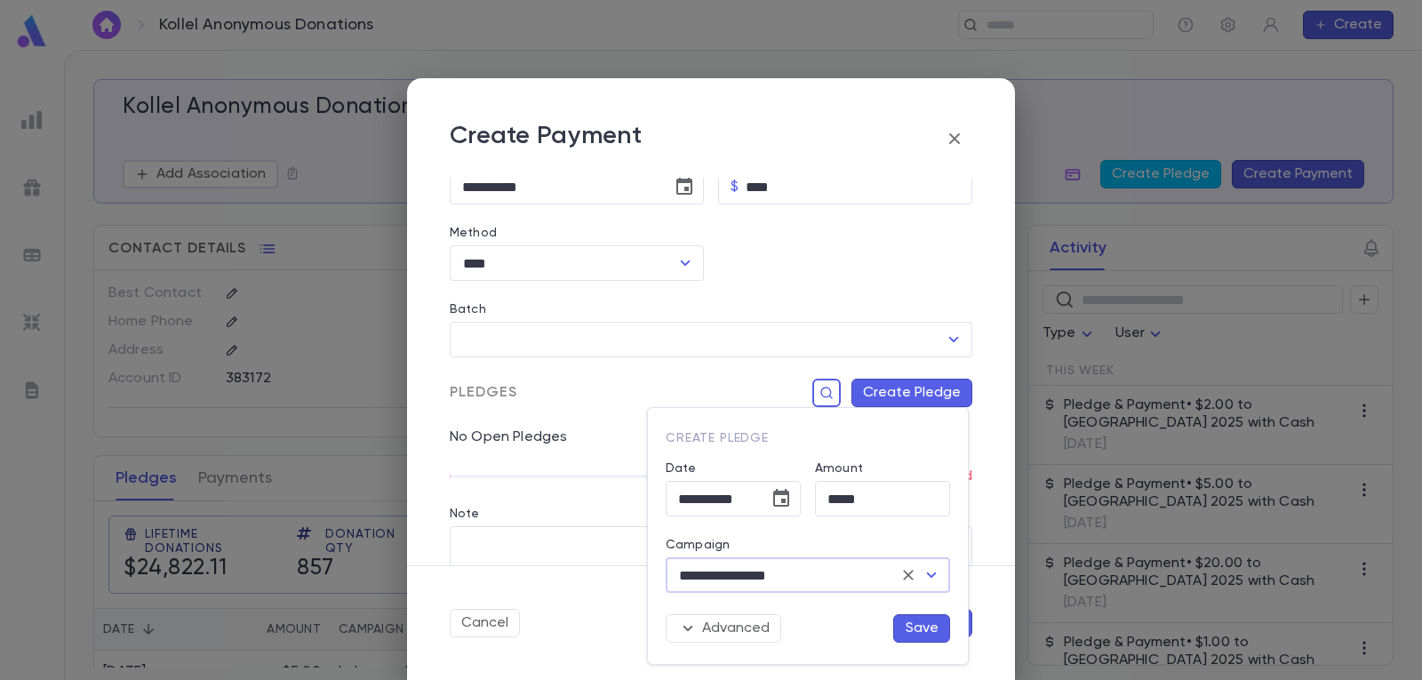
click at [925, 626] on button "Save" at bounding box center [921, 628] width 57 height 28
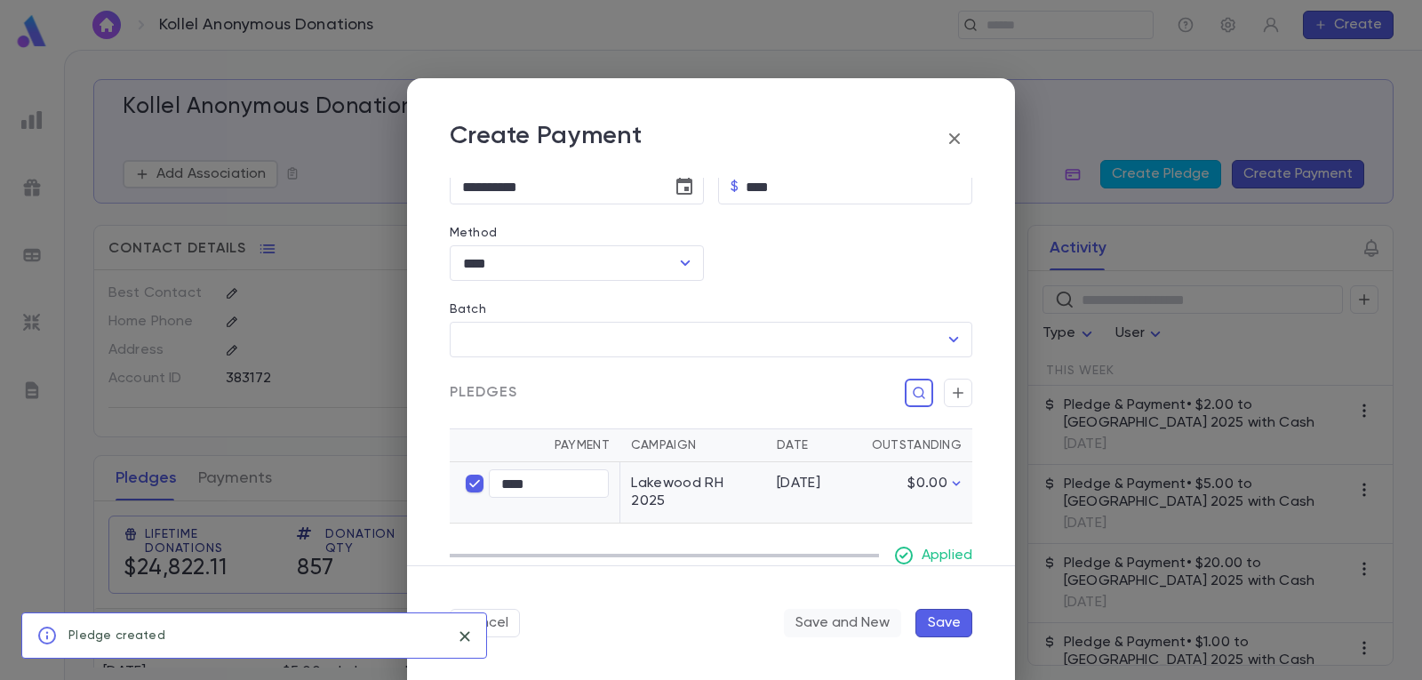
click at [857, 615] on button "Save and New" at bounding box center [842, 623] width 117 height 28
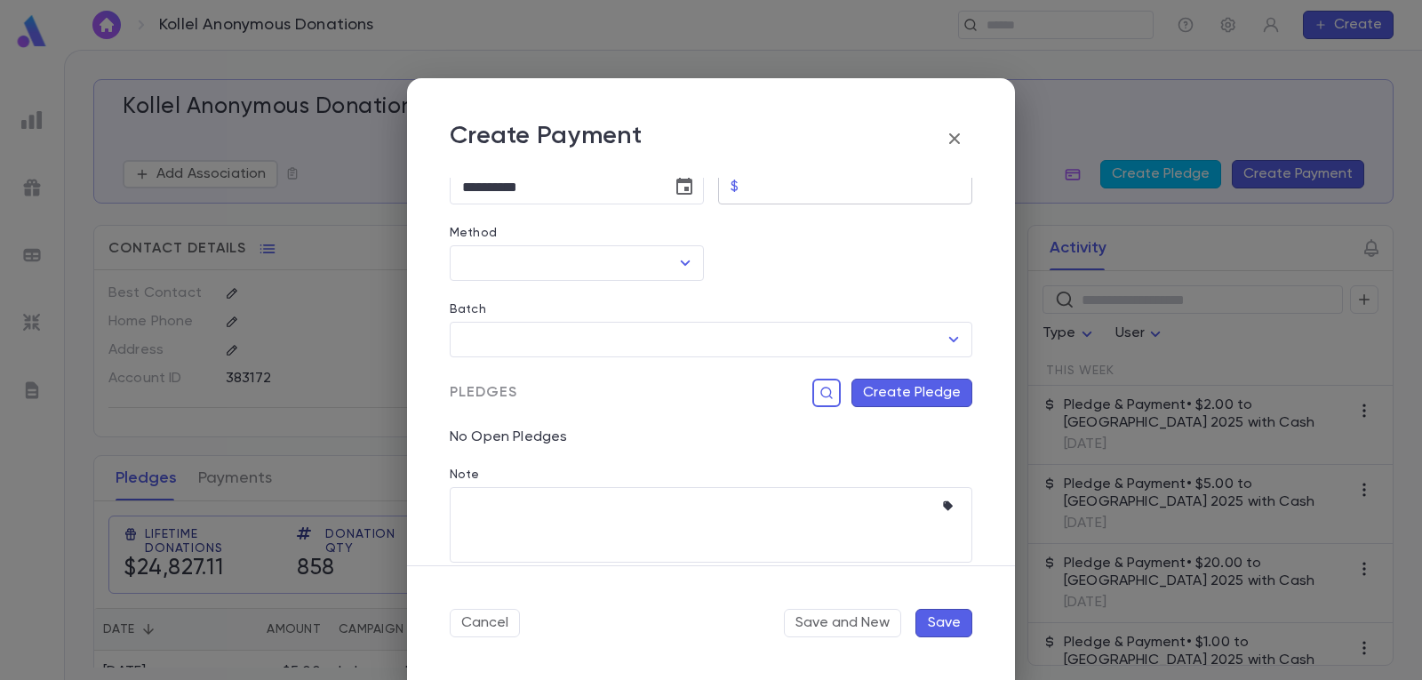
click at [841, 185] on input "Amount" at bounding box center [859, 187] width 227 height 35
click at [674, 264] on icon "Open" at bounding box center [684, 262] width 21 height 21
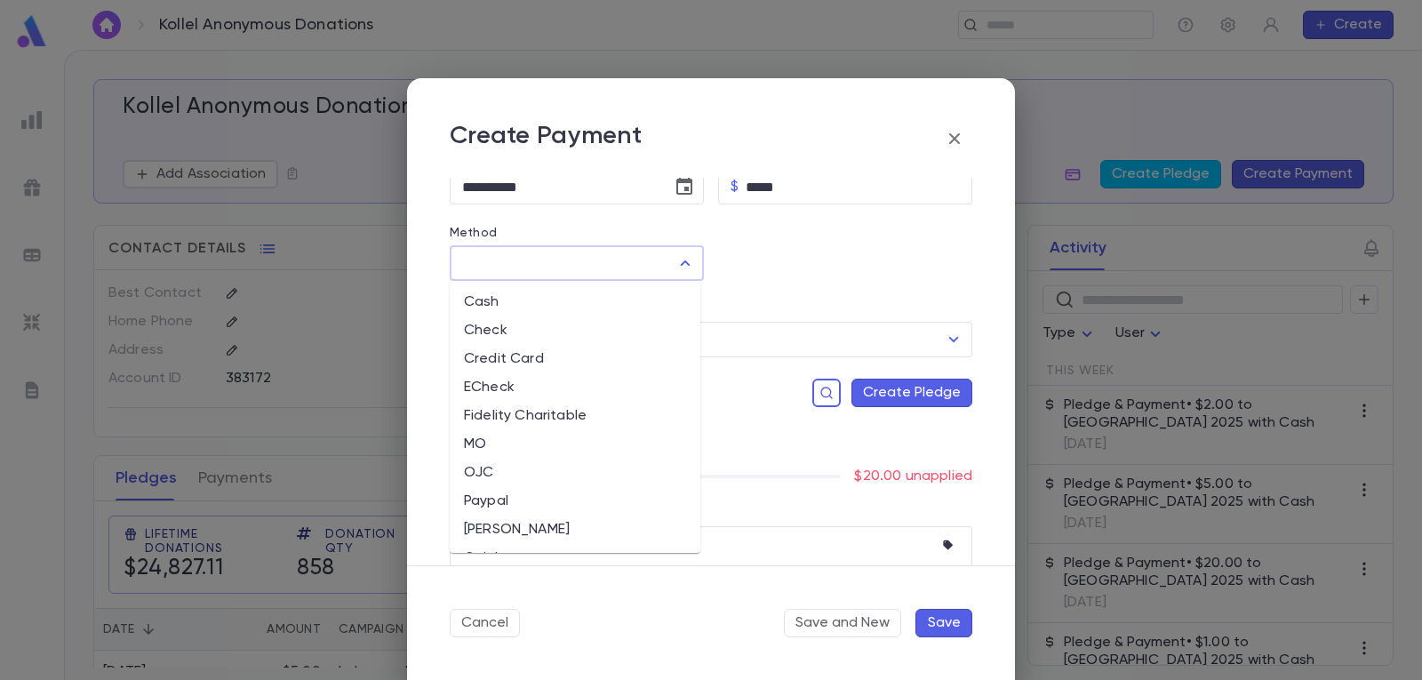
click at [580, 306] on li "Cash" at bounding box center [575, 302] width 251 height 28
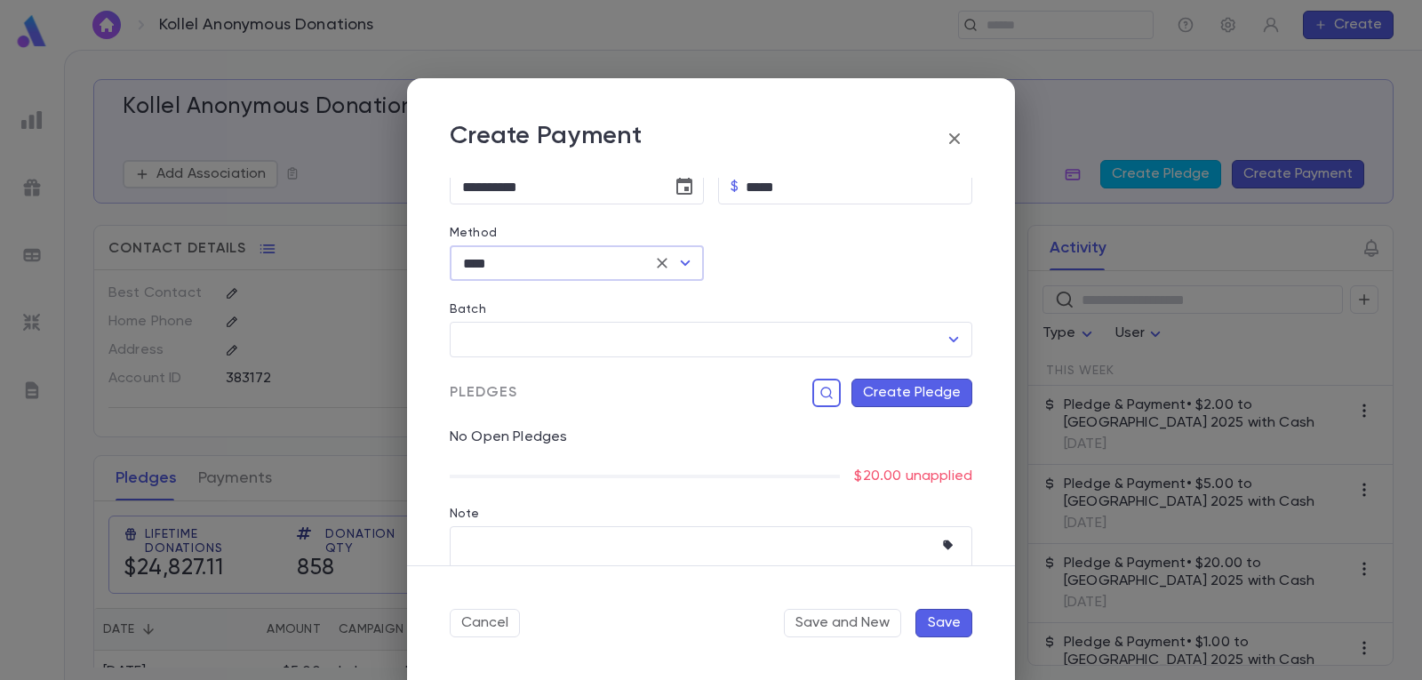
click at [913, 390] on button "Create Pledge" at bounding box center [911, 393] width 121 height 28
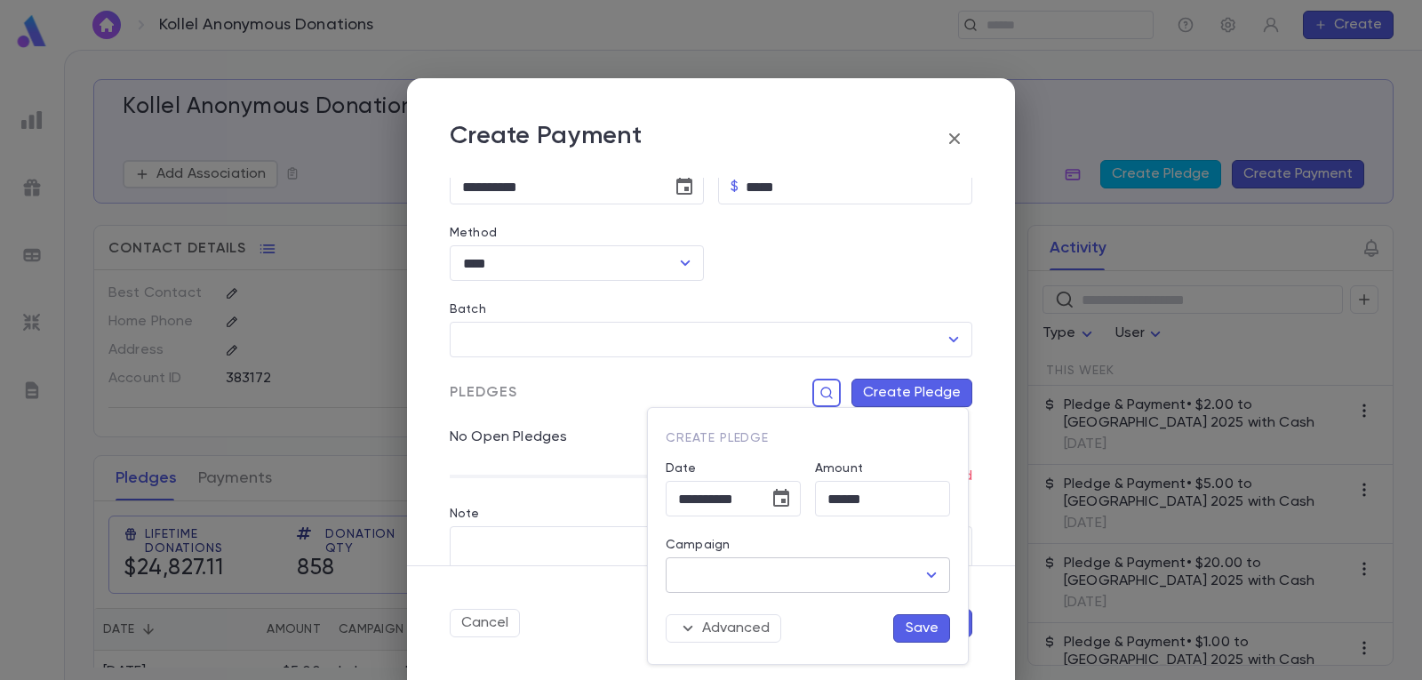
click at [926, 570] on icon "Open" at bounding box center [931, 574] width 21 height 21
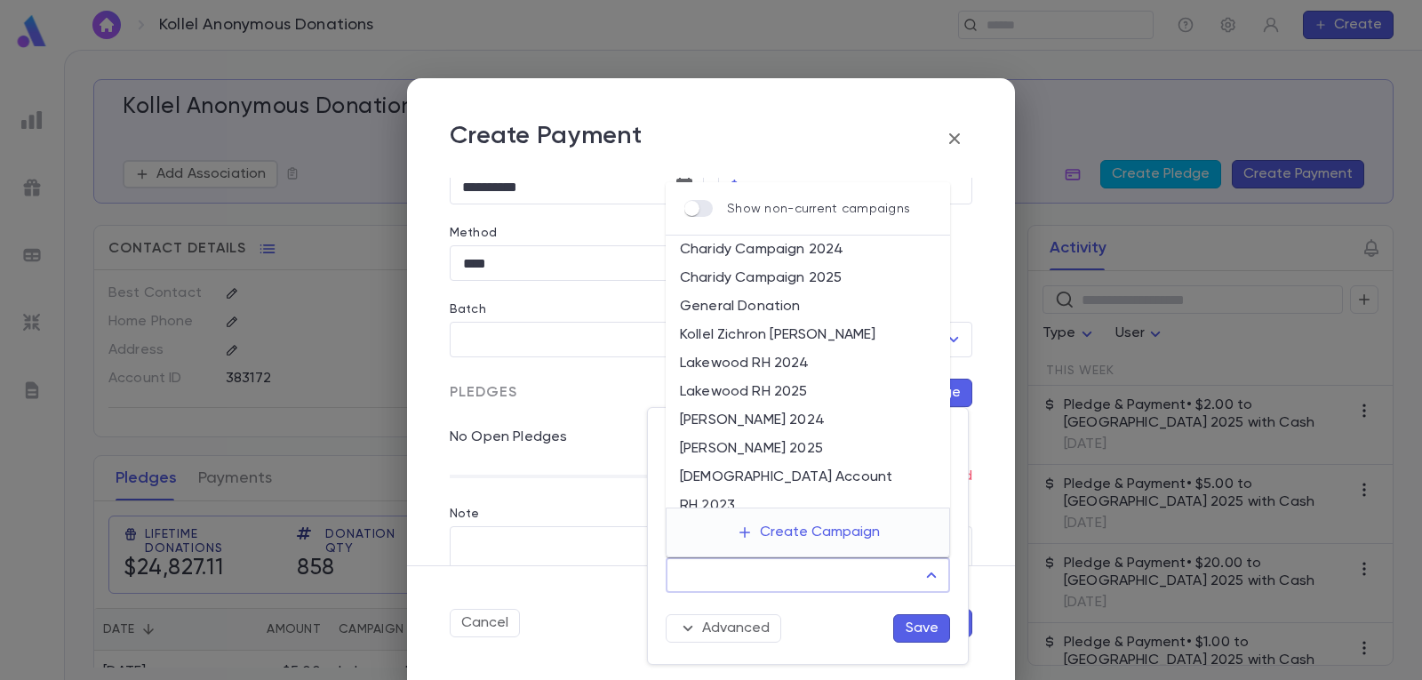
click at [818, 385] on li "Lakewood RH 2025" at bounding box center [808, 392] width 284 height 28
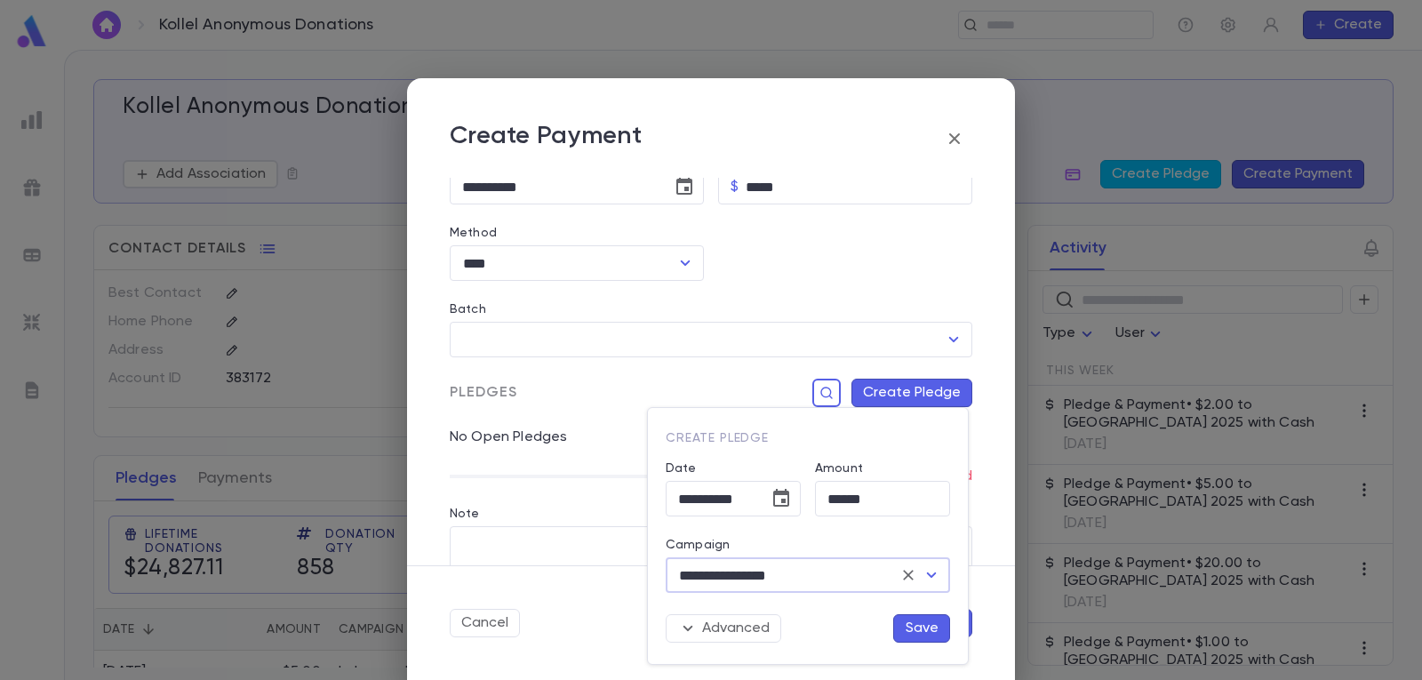
click at [929, 628] on button "Save" at bounding box center [921, 628] width 57 height 28
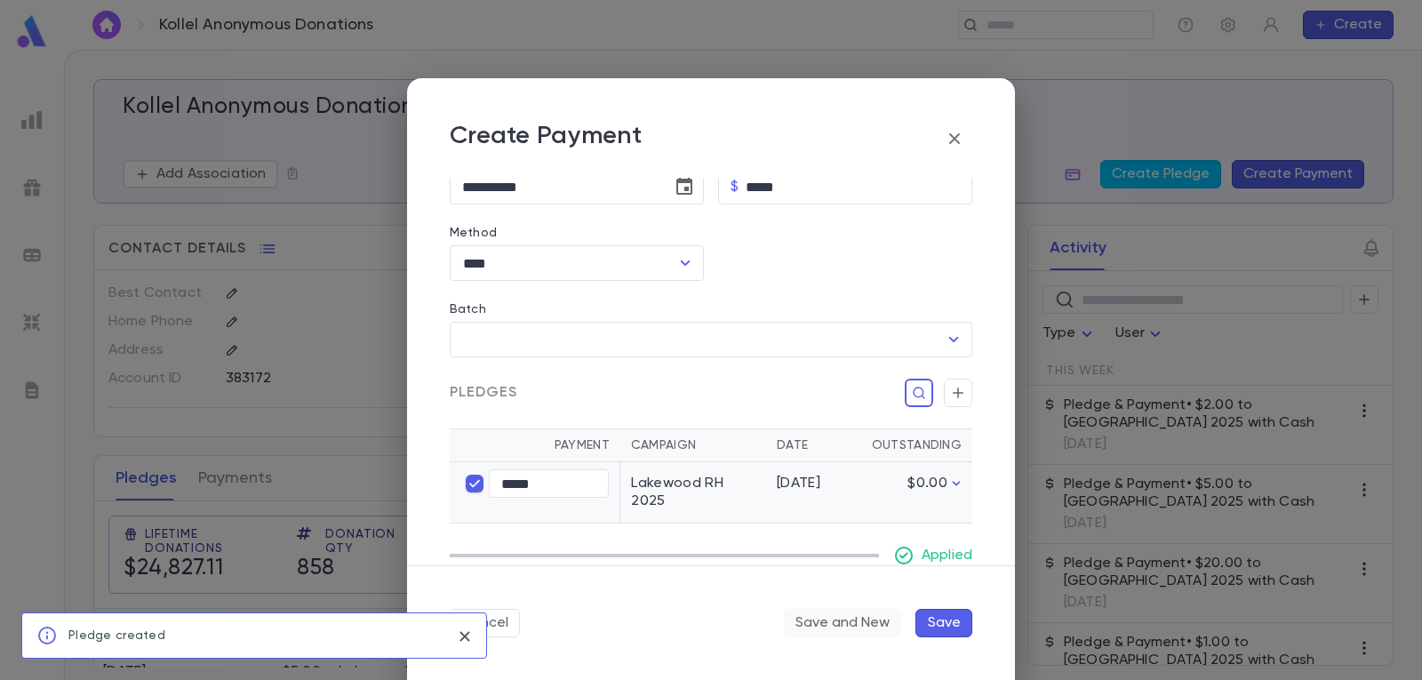
click at [871, 620] on button "Save and New" at bounding box center [842, 623] width 117 height 28
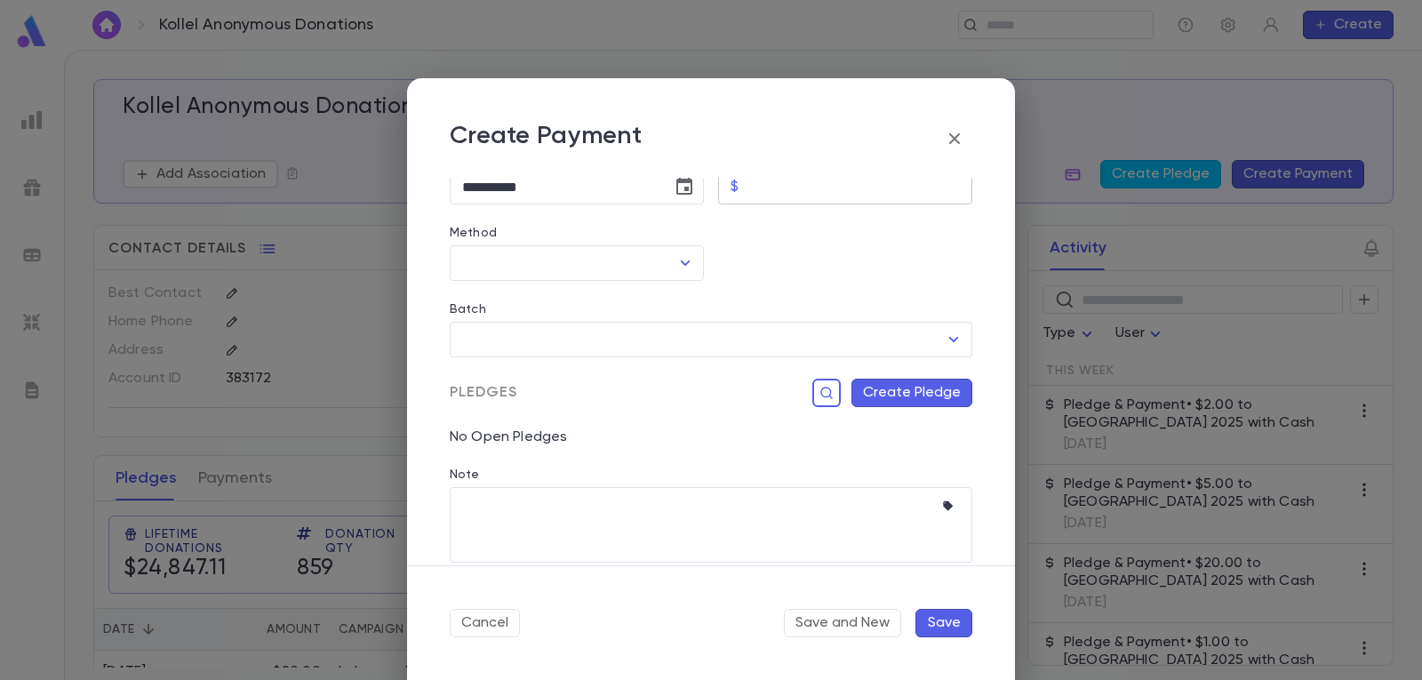
click at [808, 191] on input "Amount" at bounding box center [859, 187] width 227 height 35
click at [675, 255] on icon "Open" at bounding box center [684, 262] width 21 height 21
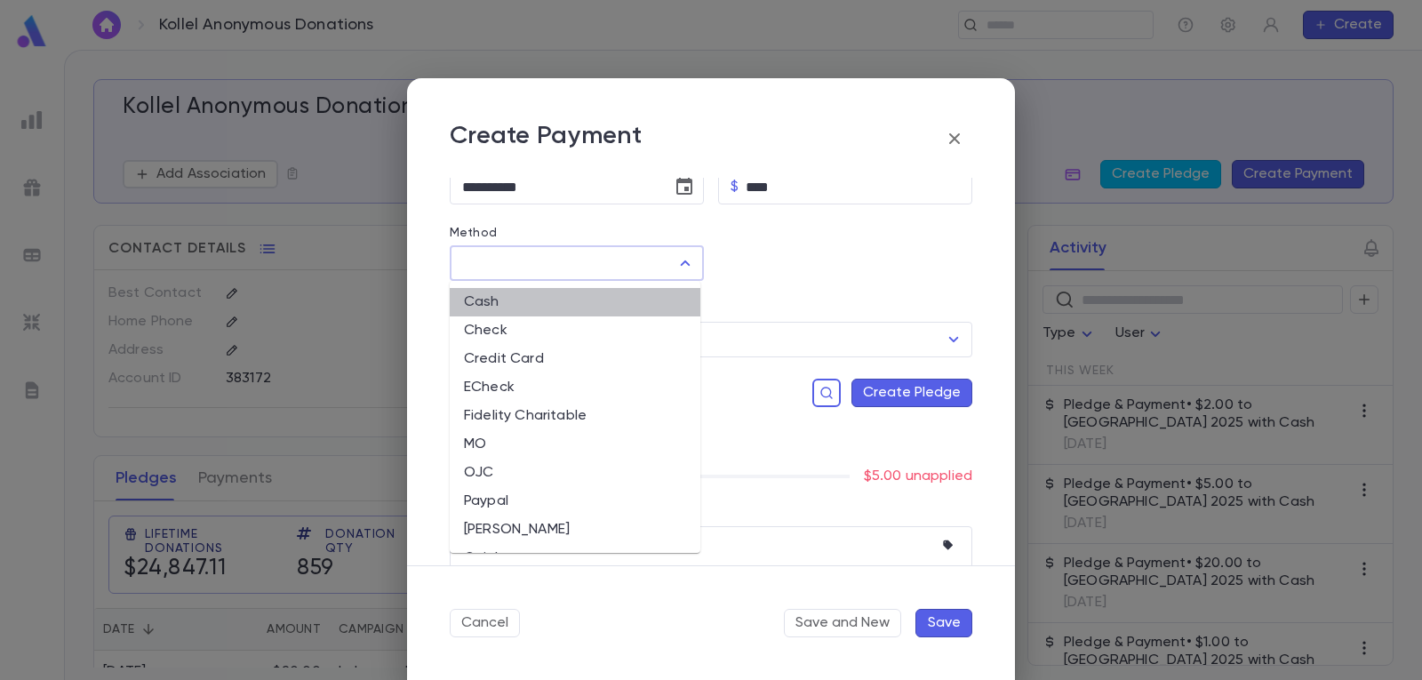
click at [583, 302] on li "Cash" at bounding box center [575, 302] width 251 height 28
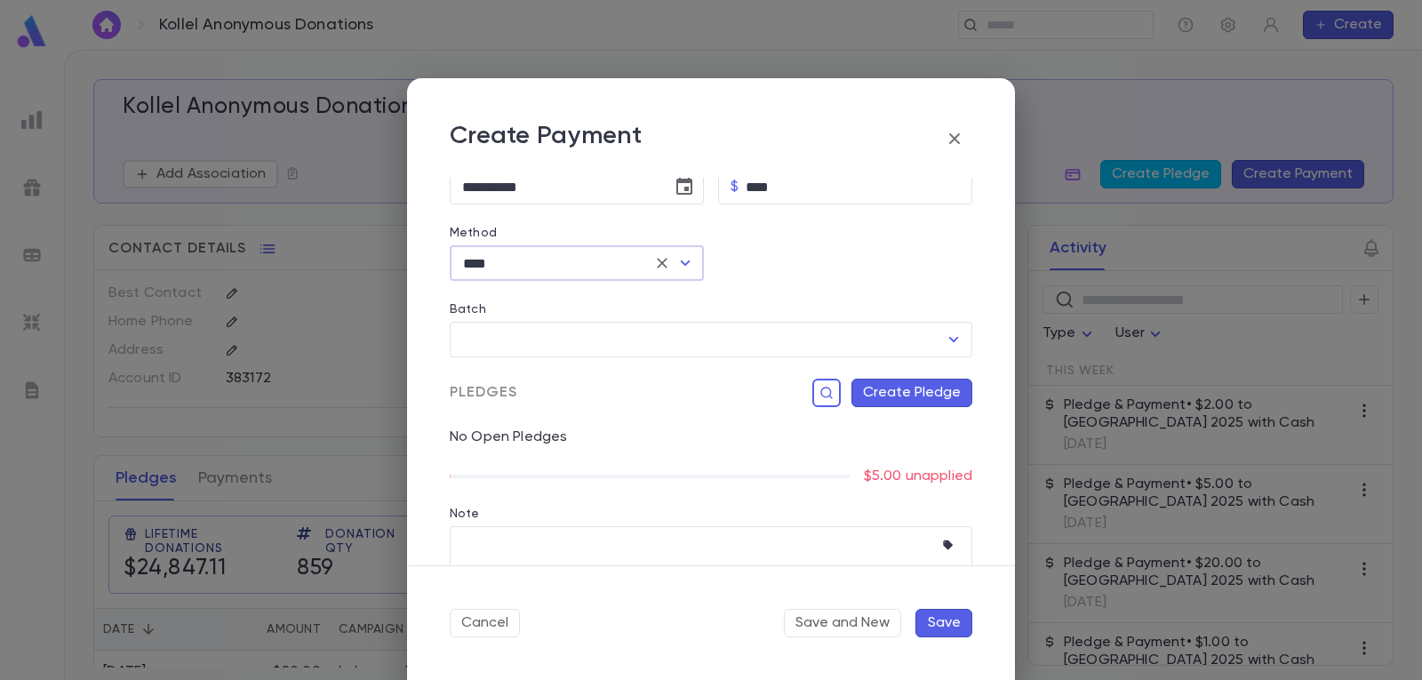
click at [939, 396] on button "Create Pledge" at bounding box center [911, 393] width 121 height 28
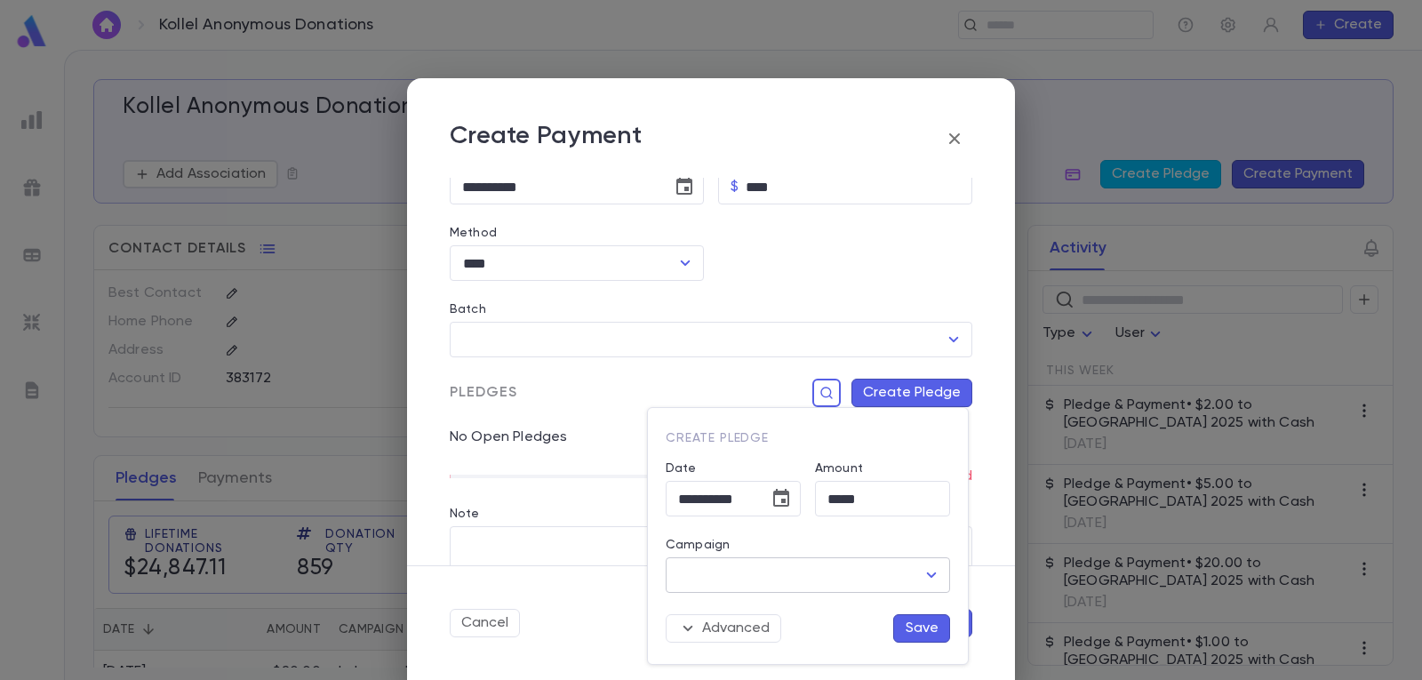
click at [929, 573] on icon "Open" at bounding box center [932, 574] width 10 height 5
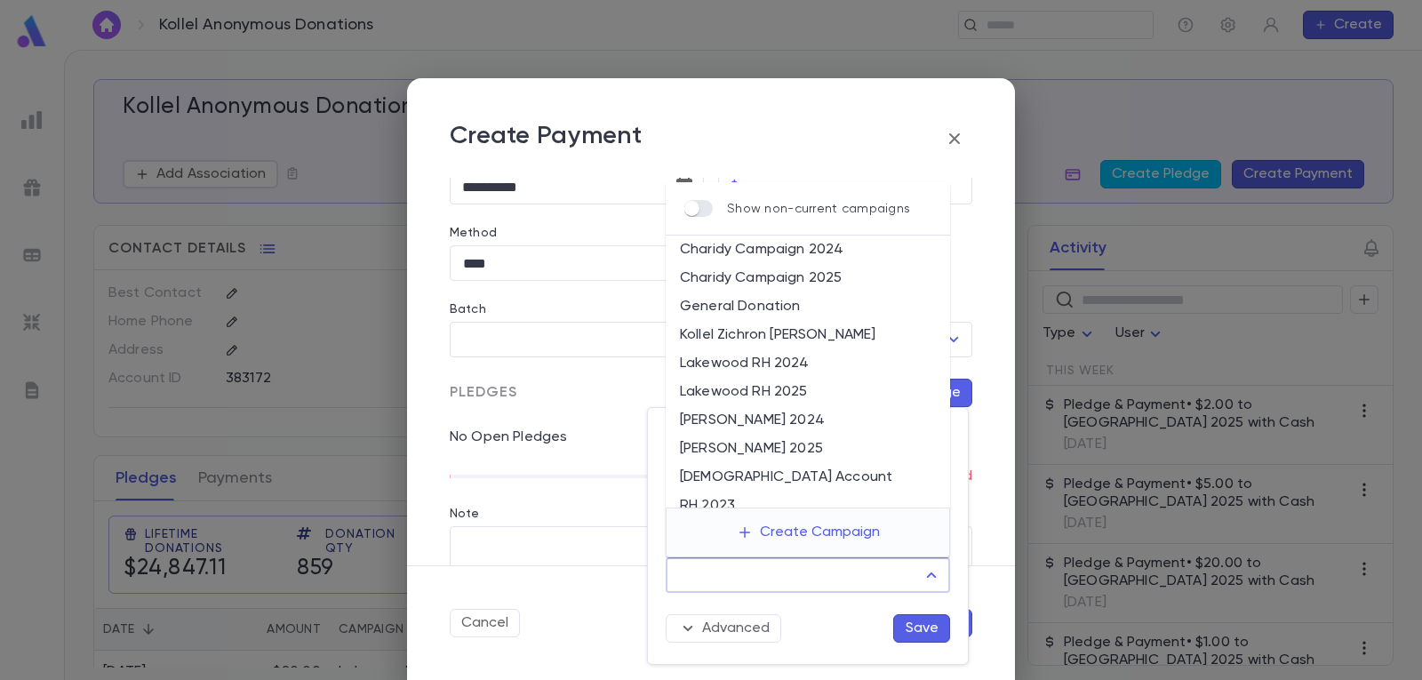
click at [841, 387] on li "Lakewood RH 2025" at bounding box center [808, 392] width 284 height 28
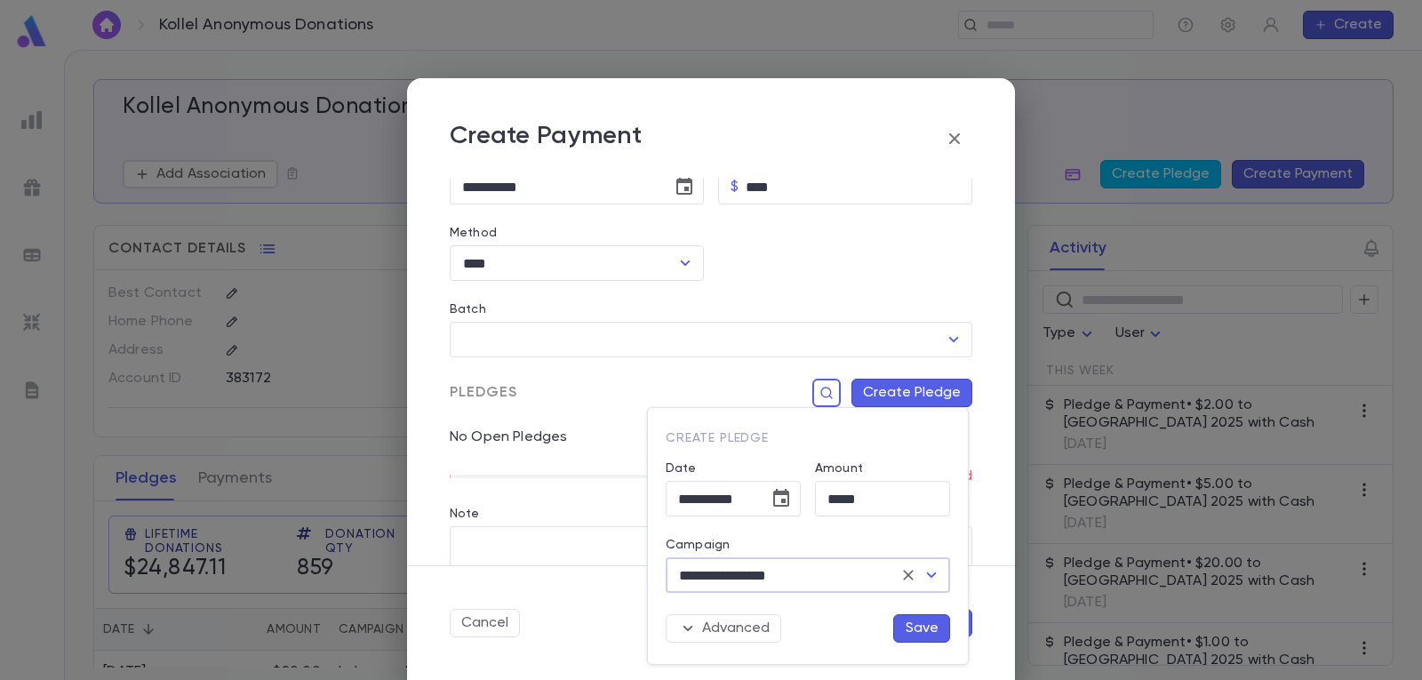
click at [918, 630] on button "Save" at bounding box center [921, 628] width 57 height 28
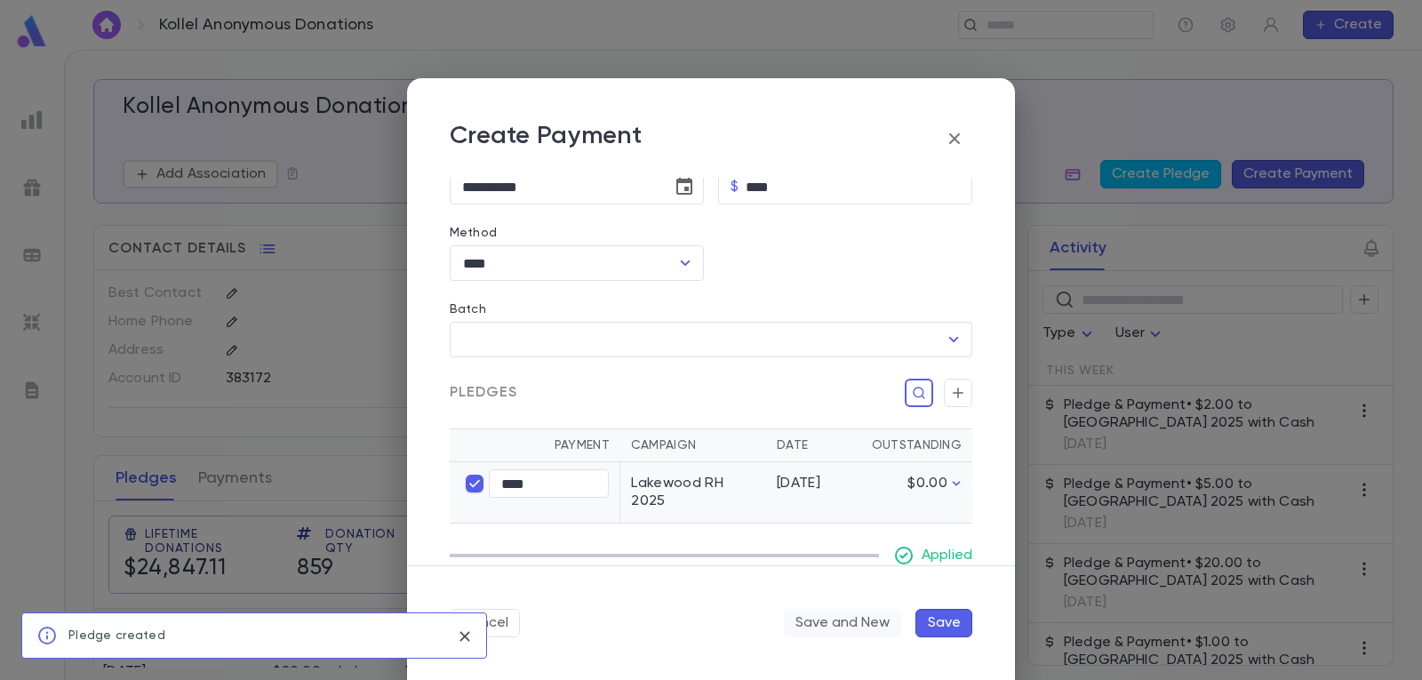
click at [876, 626] on button "Save and New" at bounding box center [842, 623] width 117 height 28
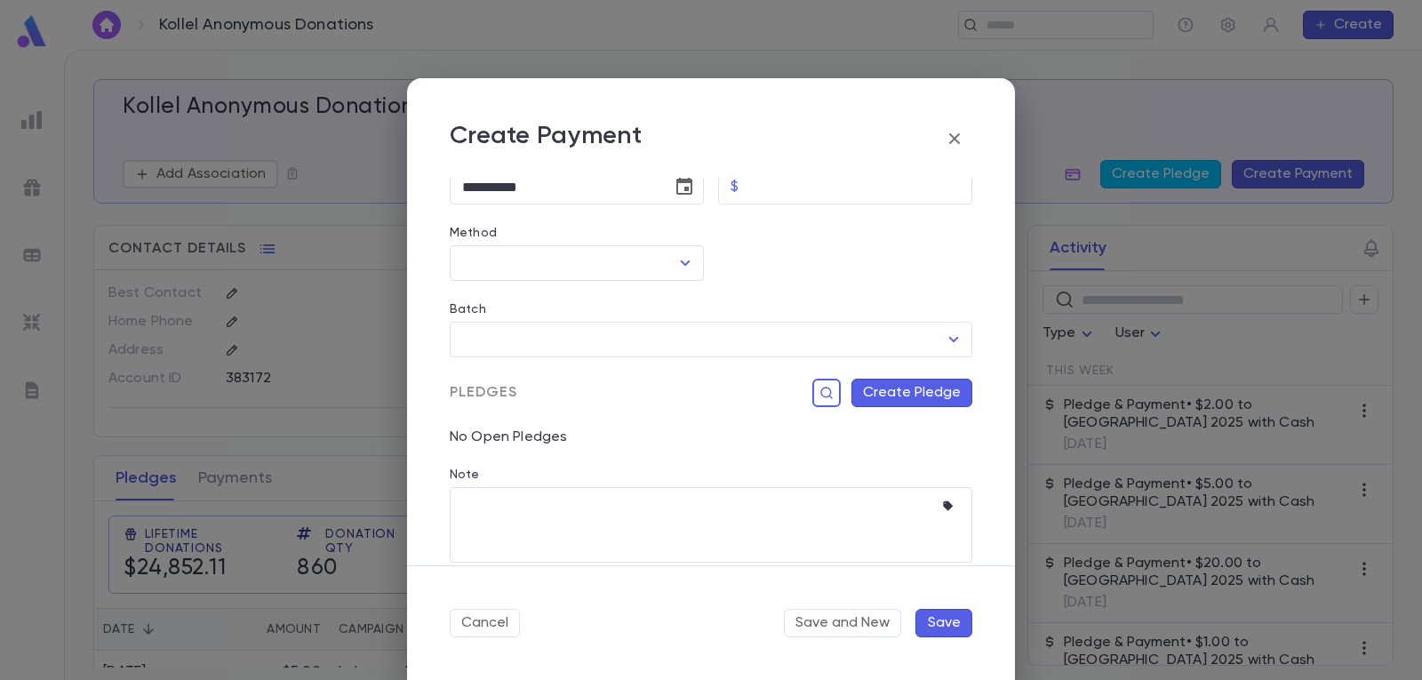
click at [813, 172] on h2 "Create Payment" at bounding box center [711, 128] width 608 height 100
click at [807, 188] on input "Amount" at bounding box center [859, 187] width 227 height 35
click at [682, 260] on icon "Open" at bounding box center [684, 262] width 21 height 21
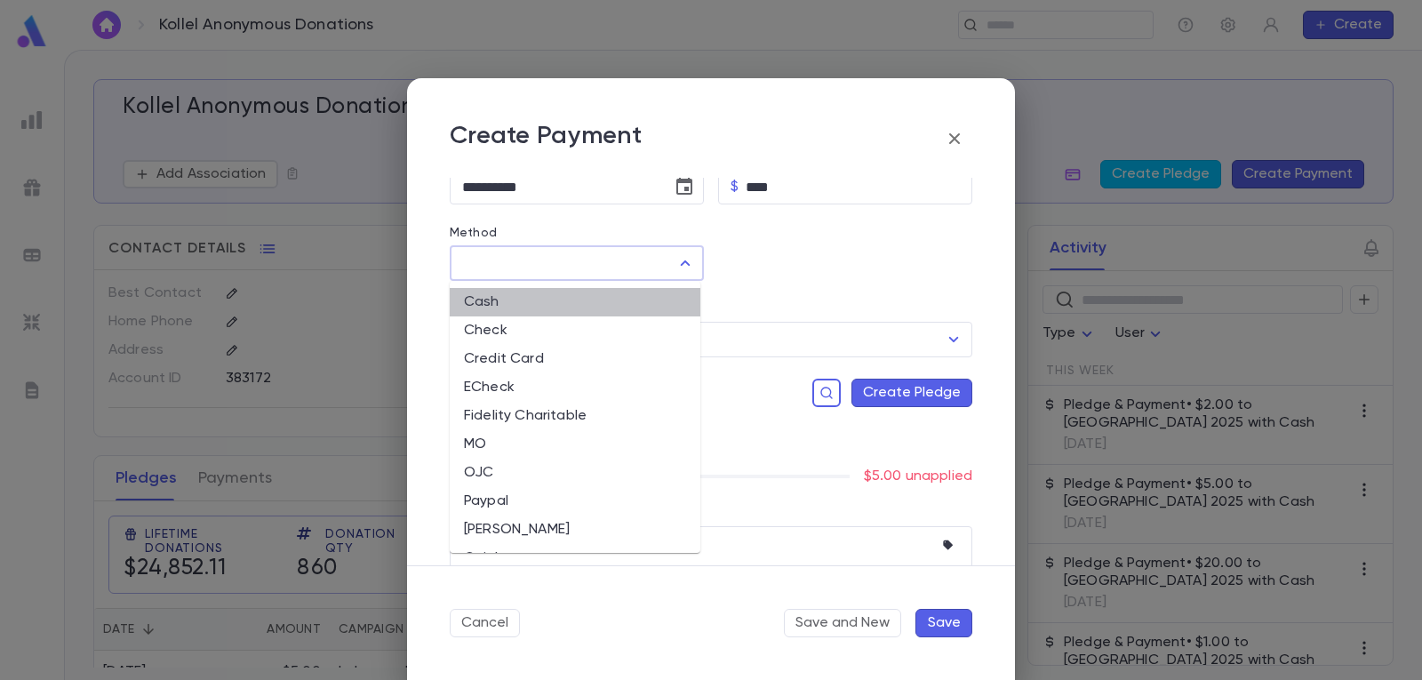
click at [582, 306] on li "Cash" at bounding box center [575, 302] width 251 height 28
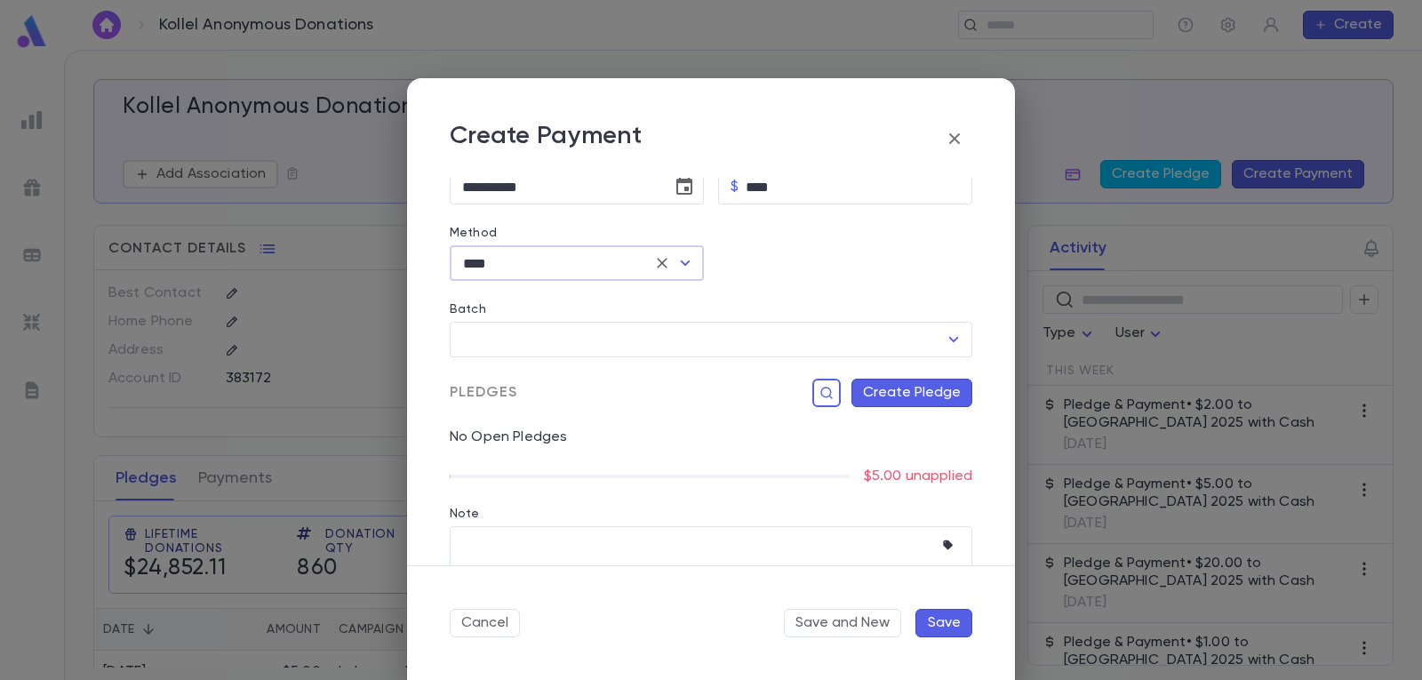
click at [916, 395] on button "Create Pledge" at bounding box center [911, 393] width 121 height 28
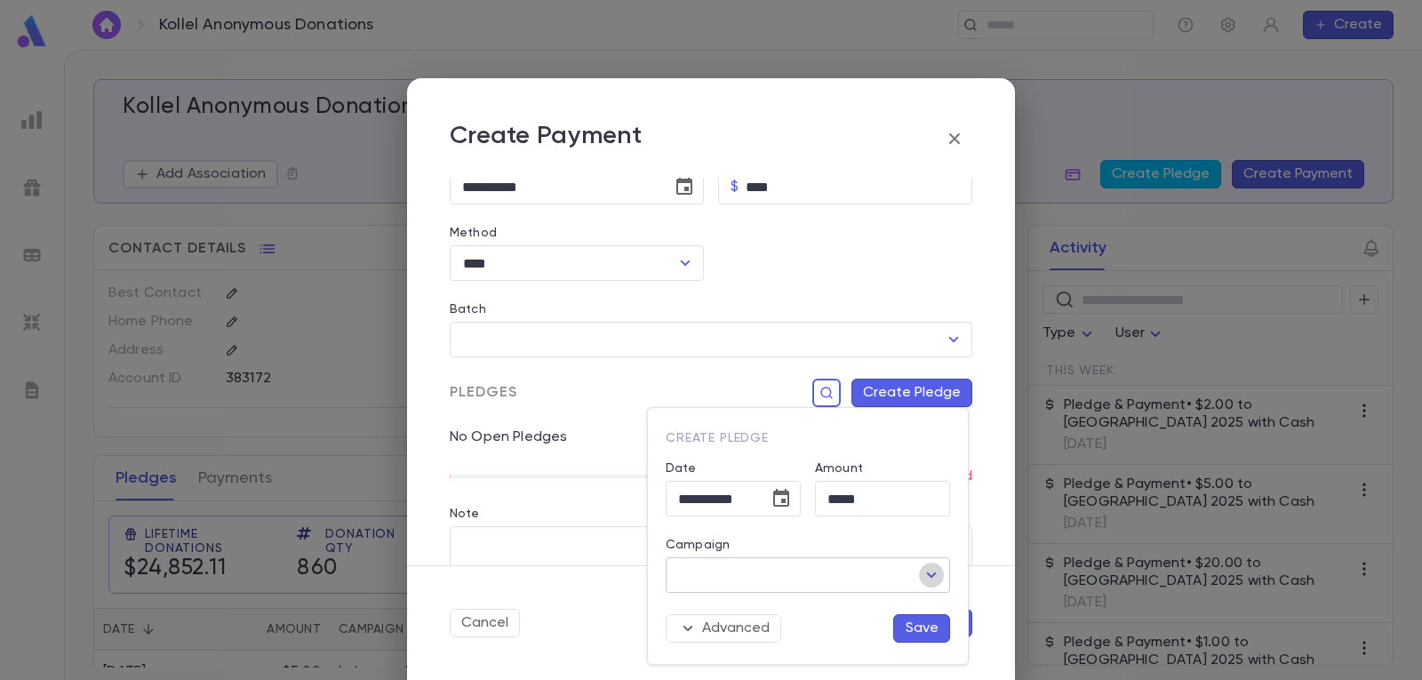
click at [933, 577] on icon "Open" at bounding box center [931, 574] width 21 height 21
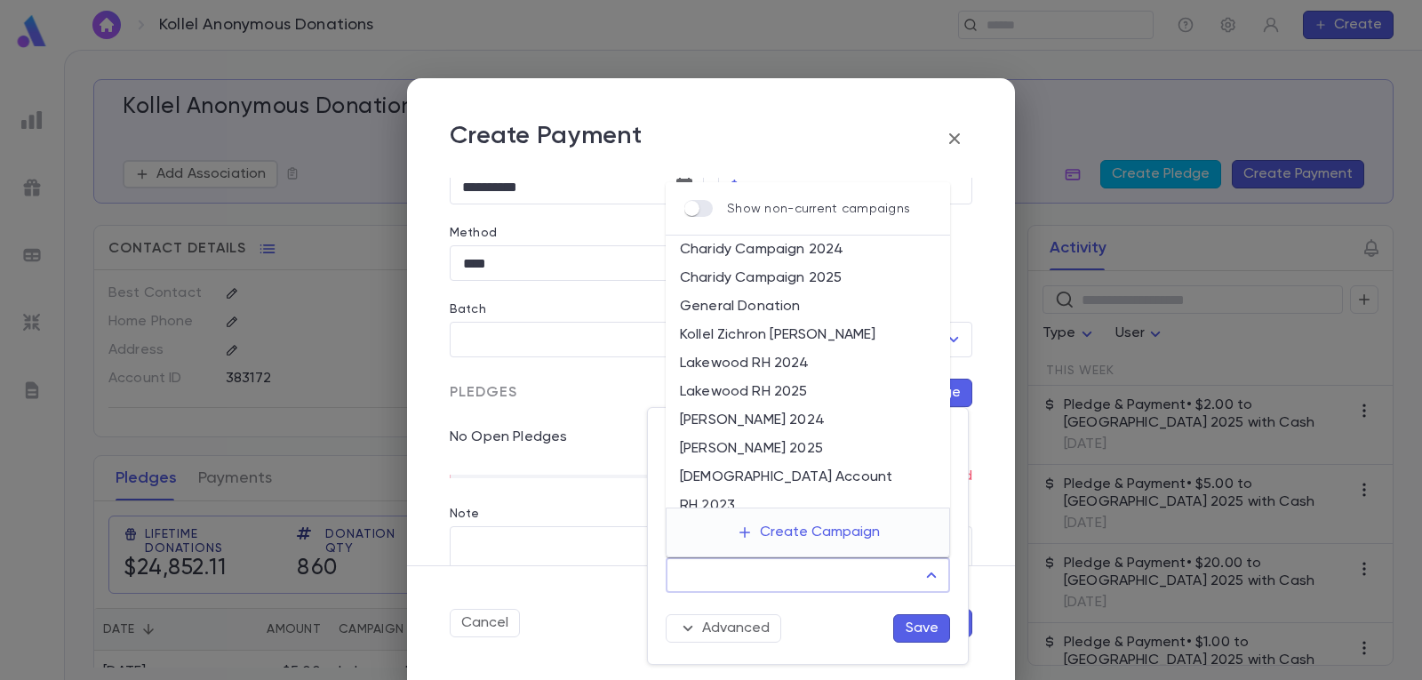
click at [826, 384] on li "Lakewood RH 2025" at bounding box center [808, 392] width 284 height 28
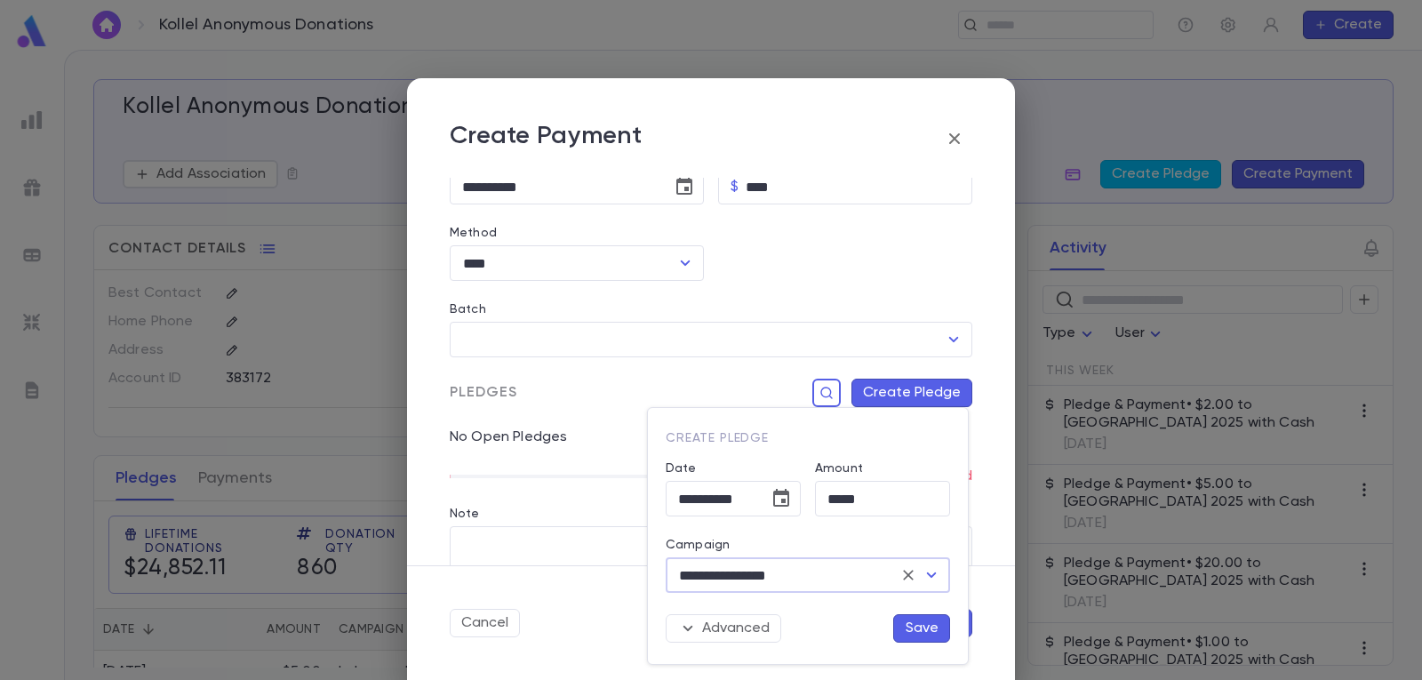
click at [919, 627] on button "Save" at bounding box center [921, 628] width 57 height 28
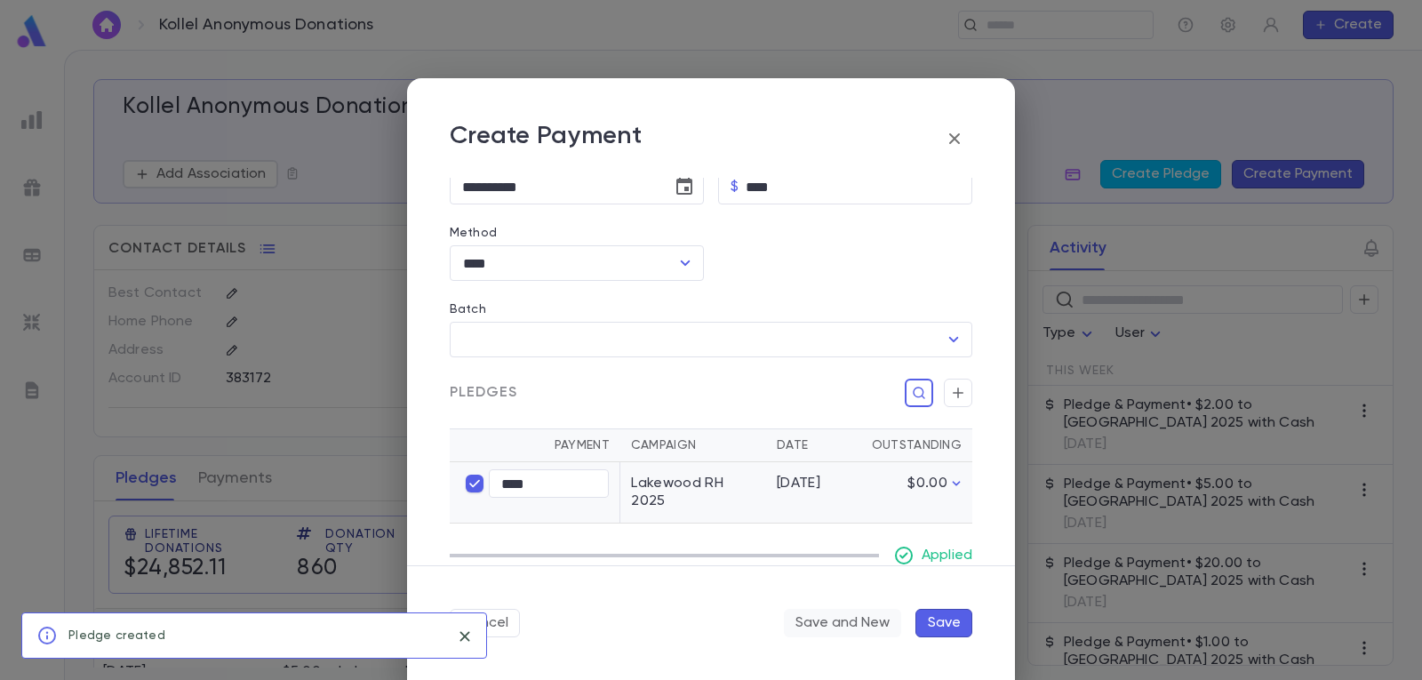
click at [854, 618] on button "Save and New" at bounding box center [842, 623] width 117 height 28
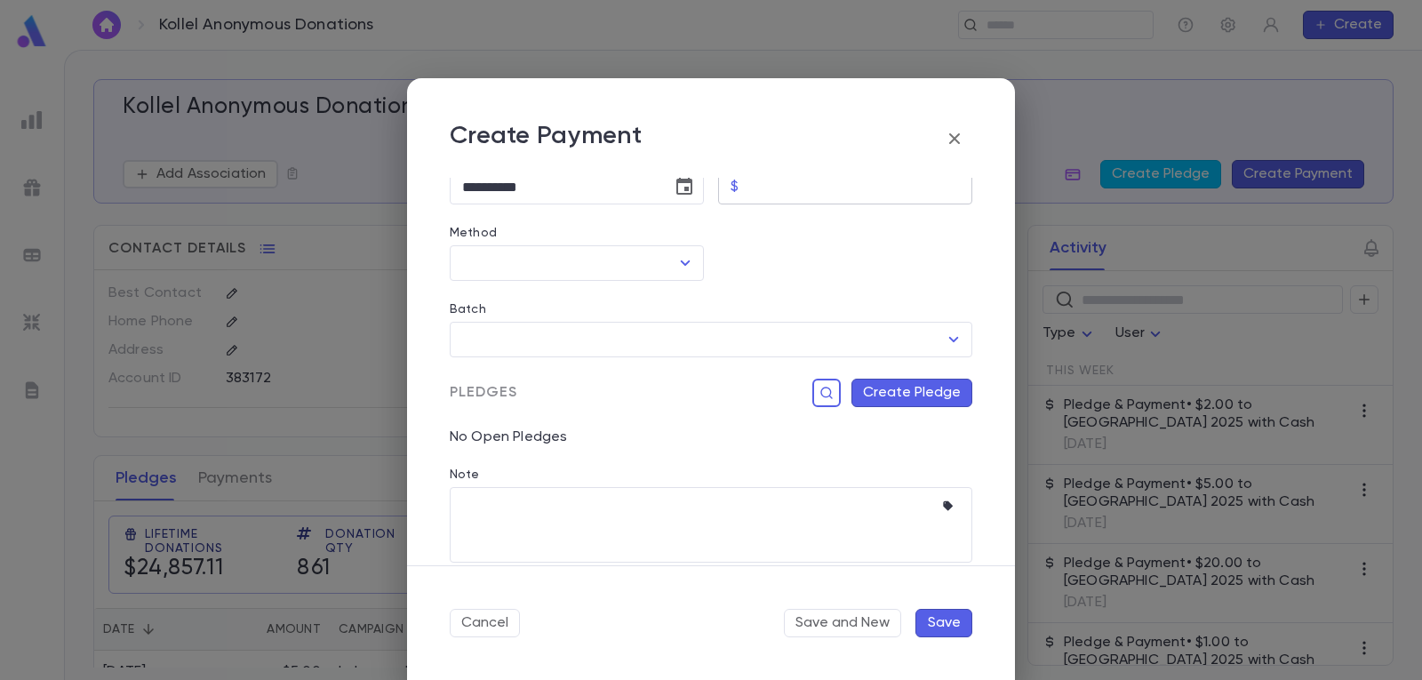
click at [801, 190] on input "Amount" at bounding box center [859, 187] width 227 height 35
click at [681, 255] on icon "Open" at bounding box center [684, 262] width 21 height 21
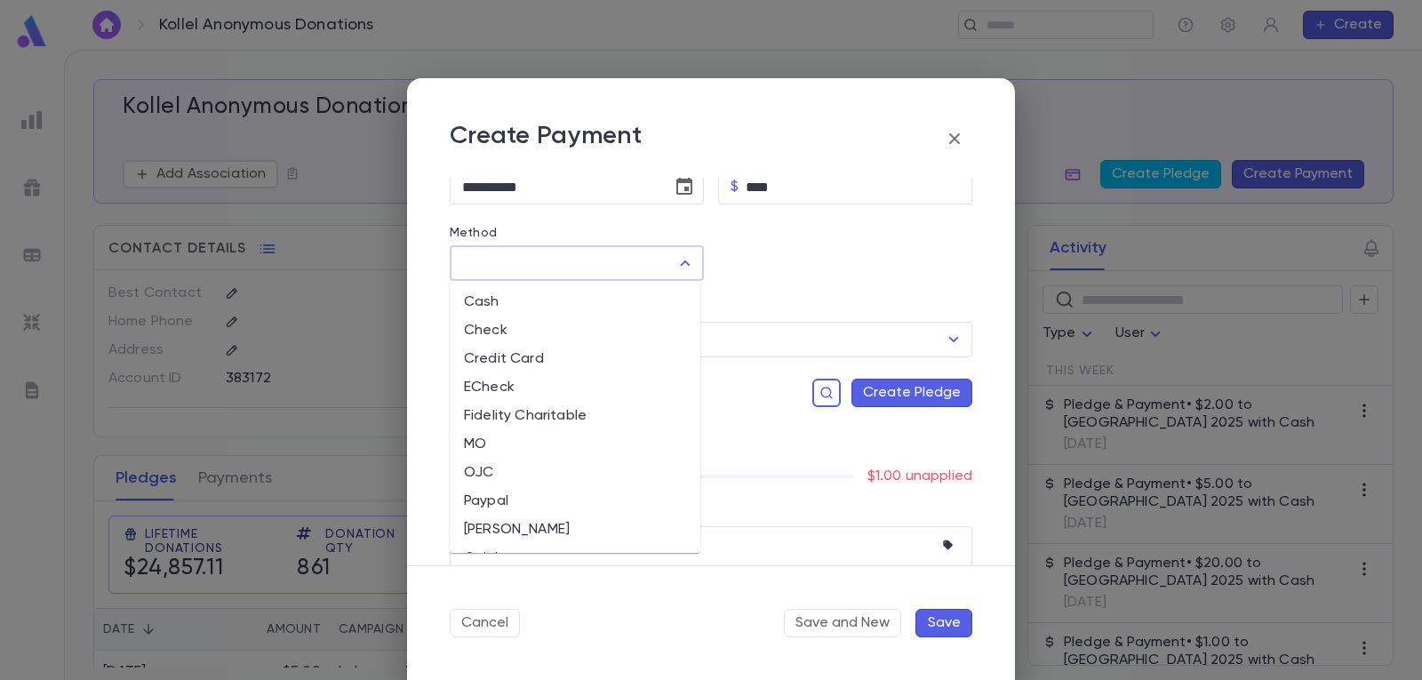
click at [585, 304] on li "Cash" at bounding box center [575, 302] width 251 height 28
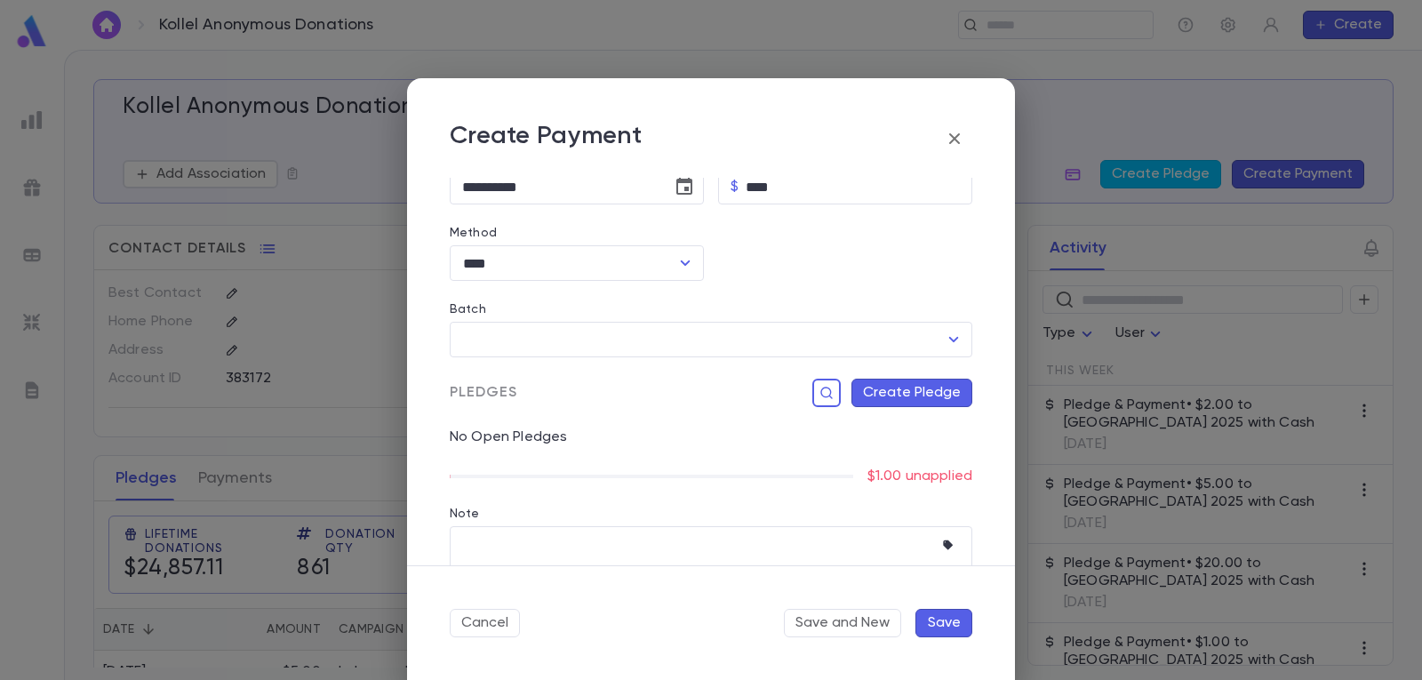
click at [919, 396] on button "Create Pledge" at bounding box center [911, 393] width 121 height 28
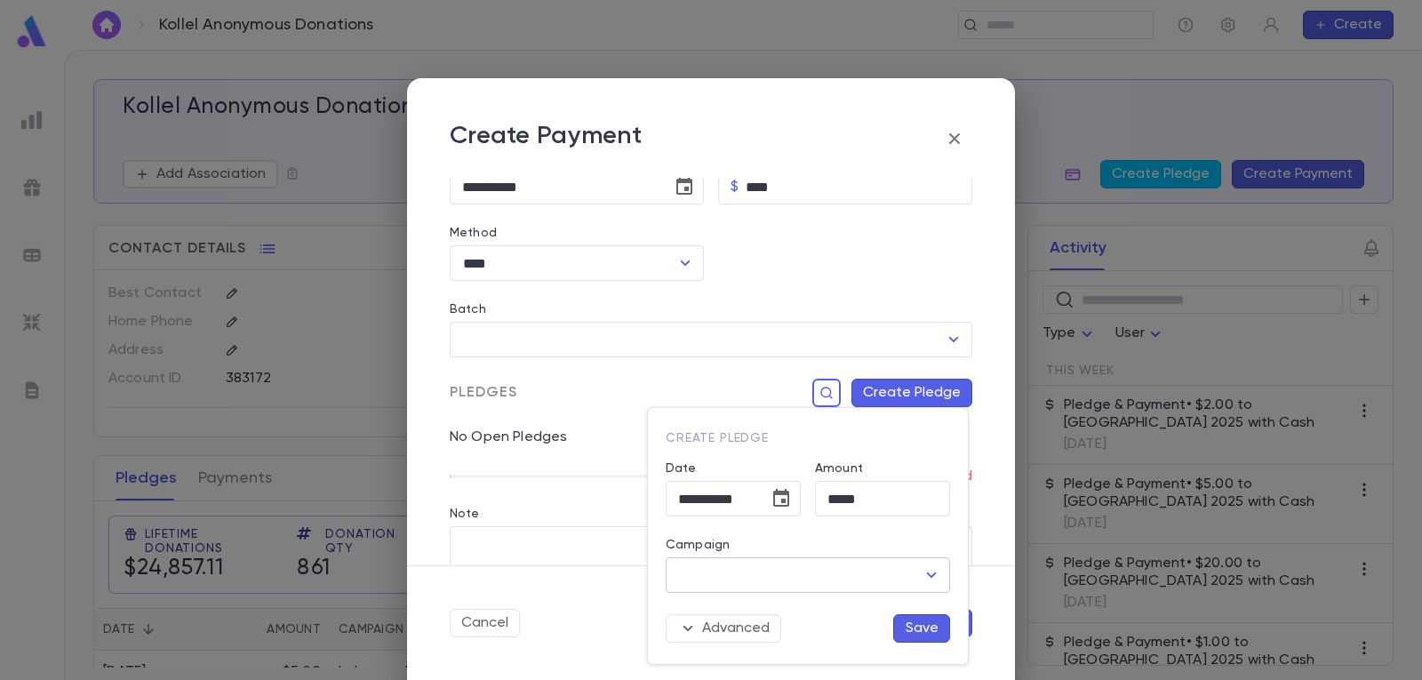
click at [936, 570] on icon "Open" at bounding box center [931, 574] width 21 height 21
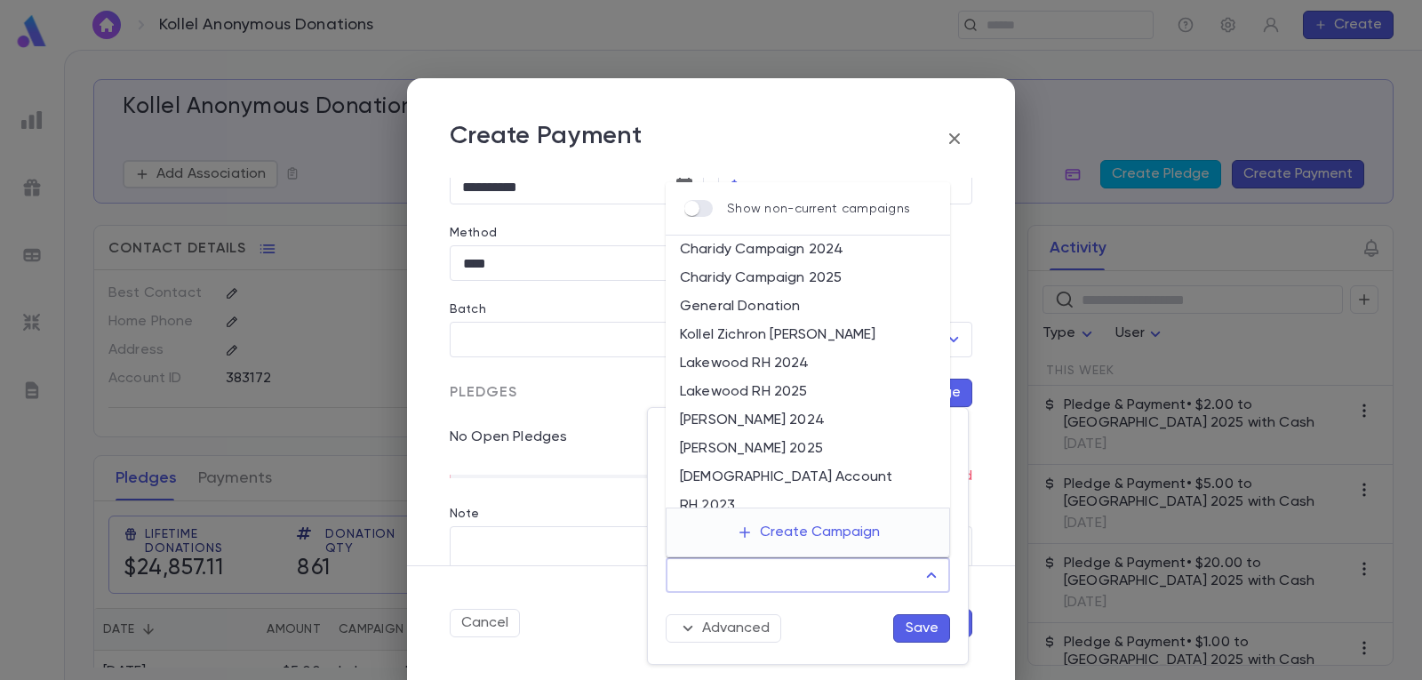
click at [872, 395] on li "Lakewood RH 2025" at bounding box center [808, 392] width 284 height 28
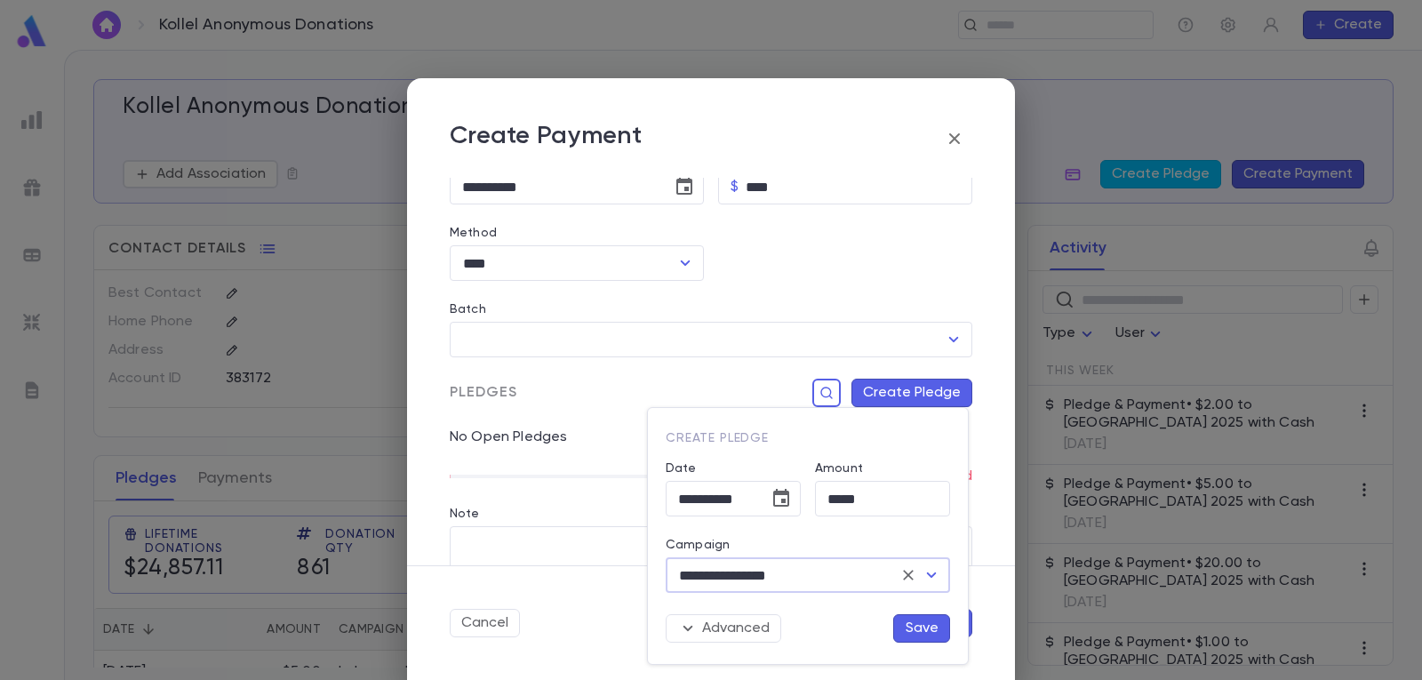
click at [926, 626] on button "Save" at bounding box center [921, 628] width 57 height 28
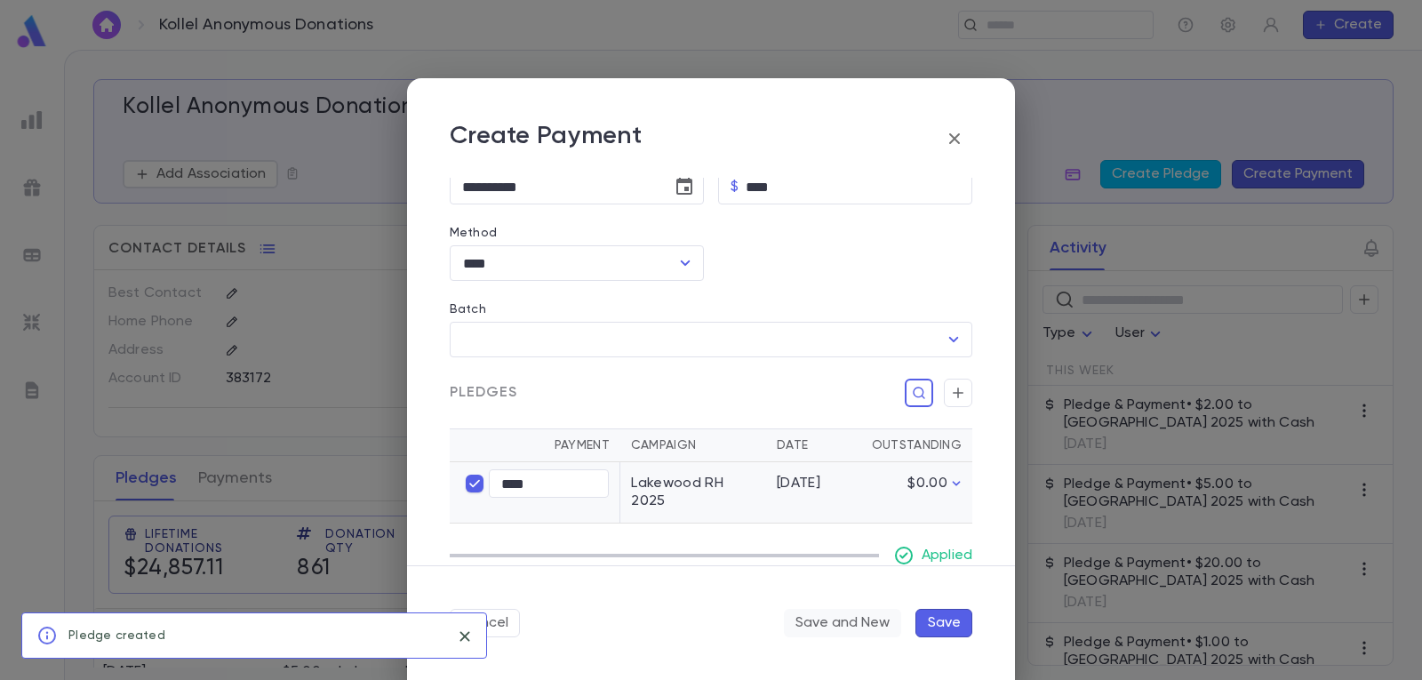
click at [858, 614] on button "Save and New" at bounding box center [842, 623] width 117 height 28
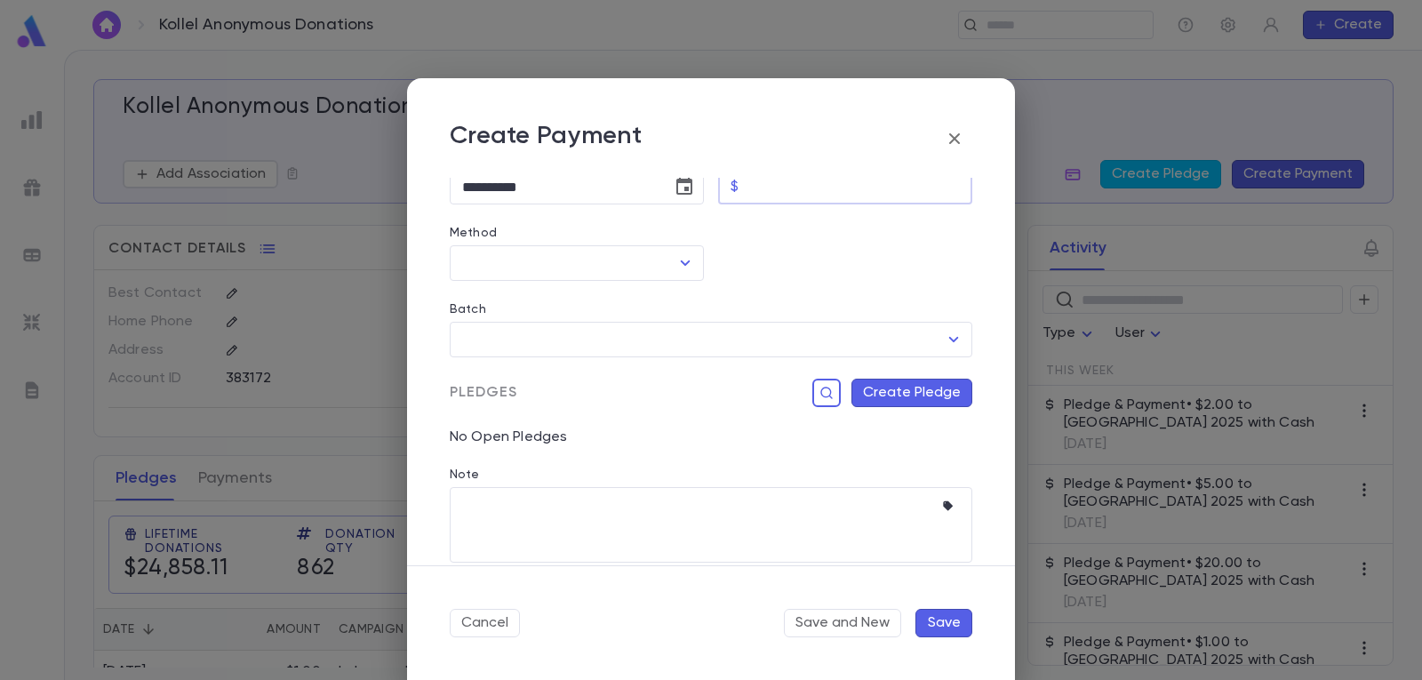
click at [799, 187] on input "Amount" at bounding box center [859, 187] width 227 height 35
click at [688, 253] on icon "Open" at bounding box center [684, 262] width 21 height 21
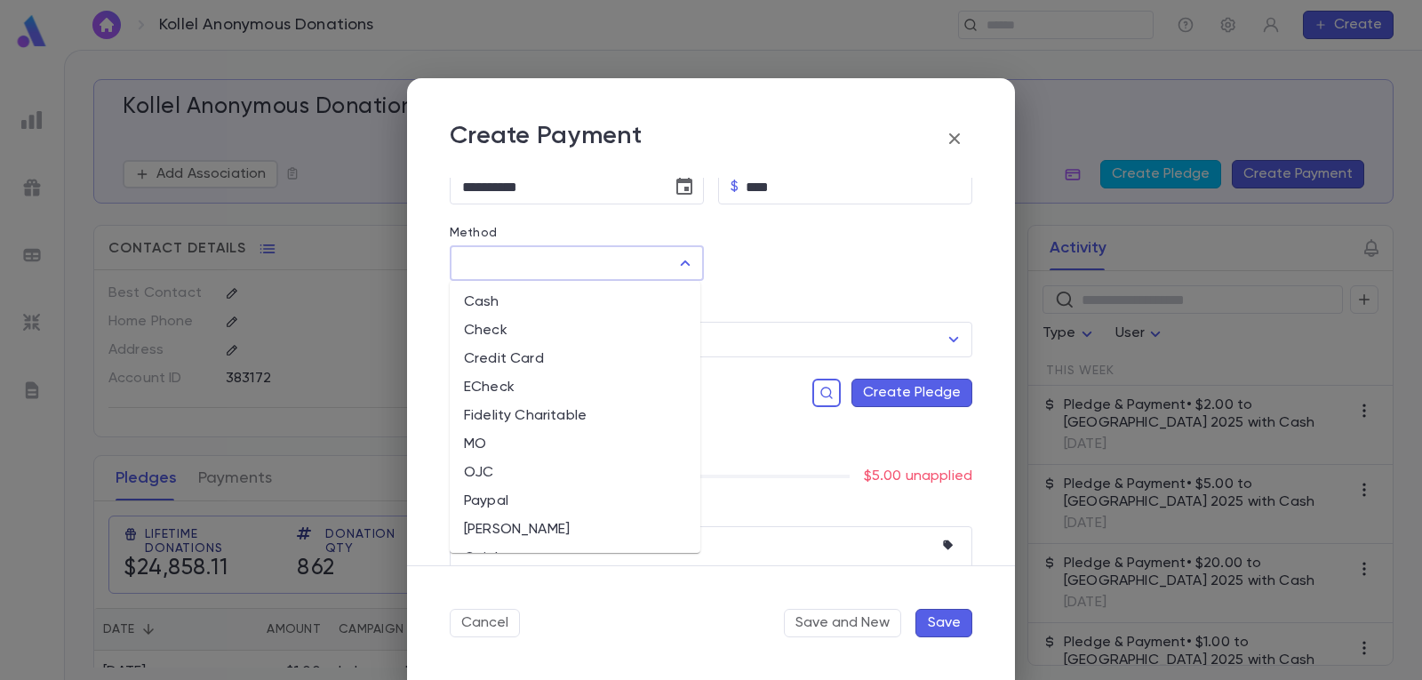
click at [618, 298] on li "Cash" at bounding box center [575, 302] width 251 height 28
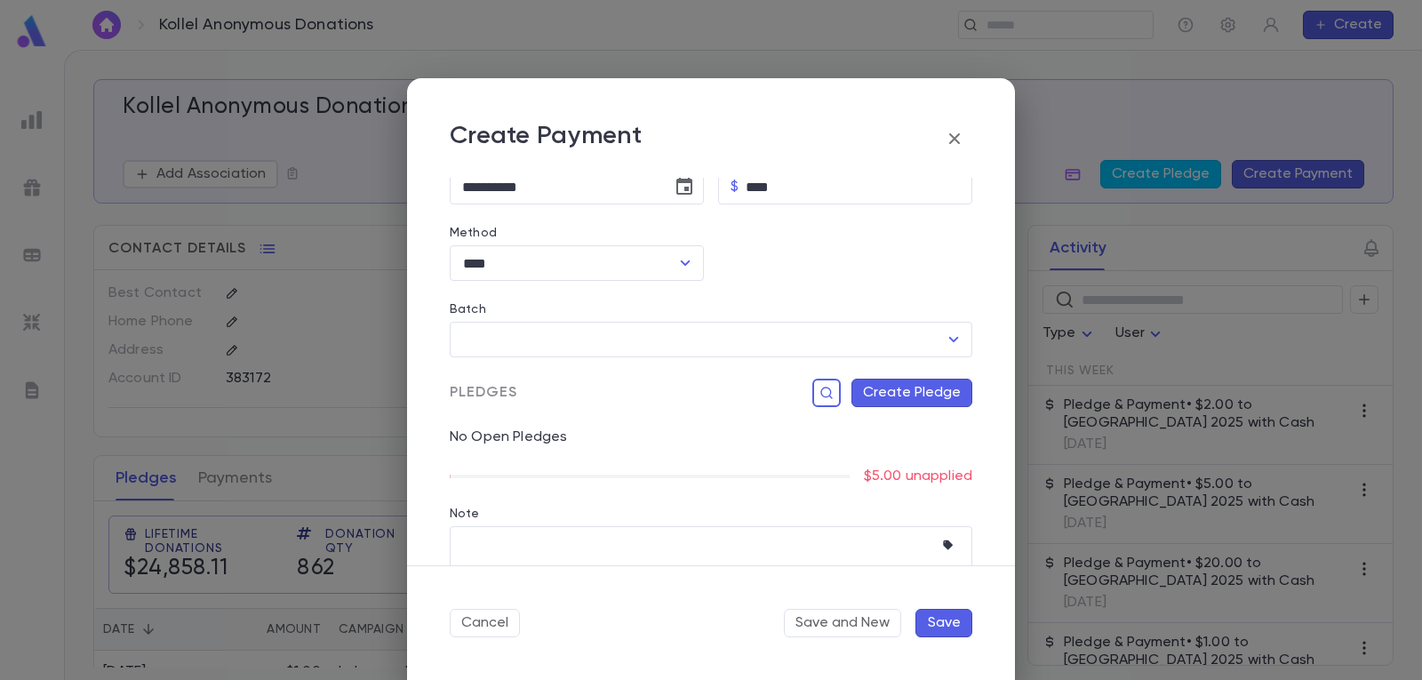
click at [923, 391] on button "Create Pledge" at bounding box center [911, 393] width 121 height 28
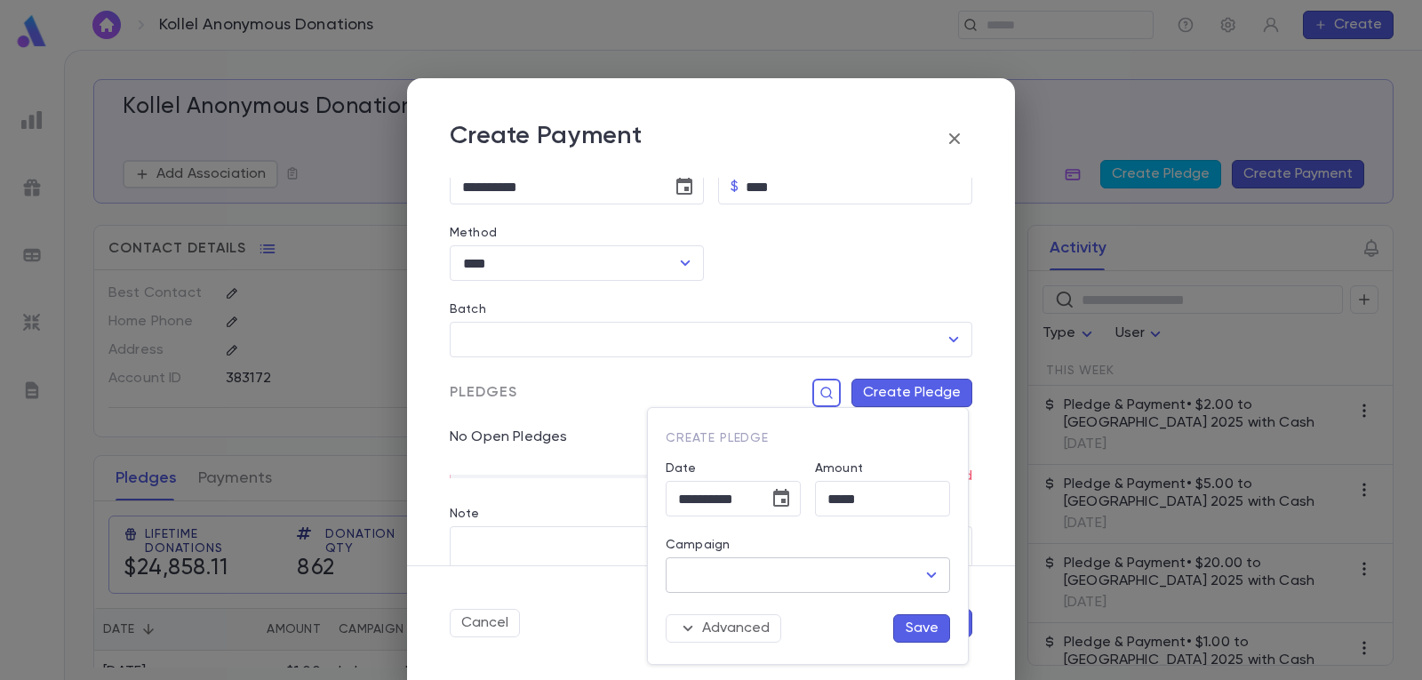
click at [925, 577] on icon "Open" at bounding box center [931, 574] width 21 height 21
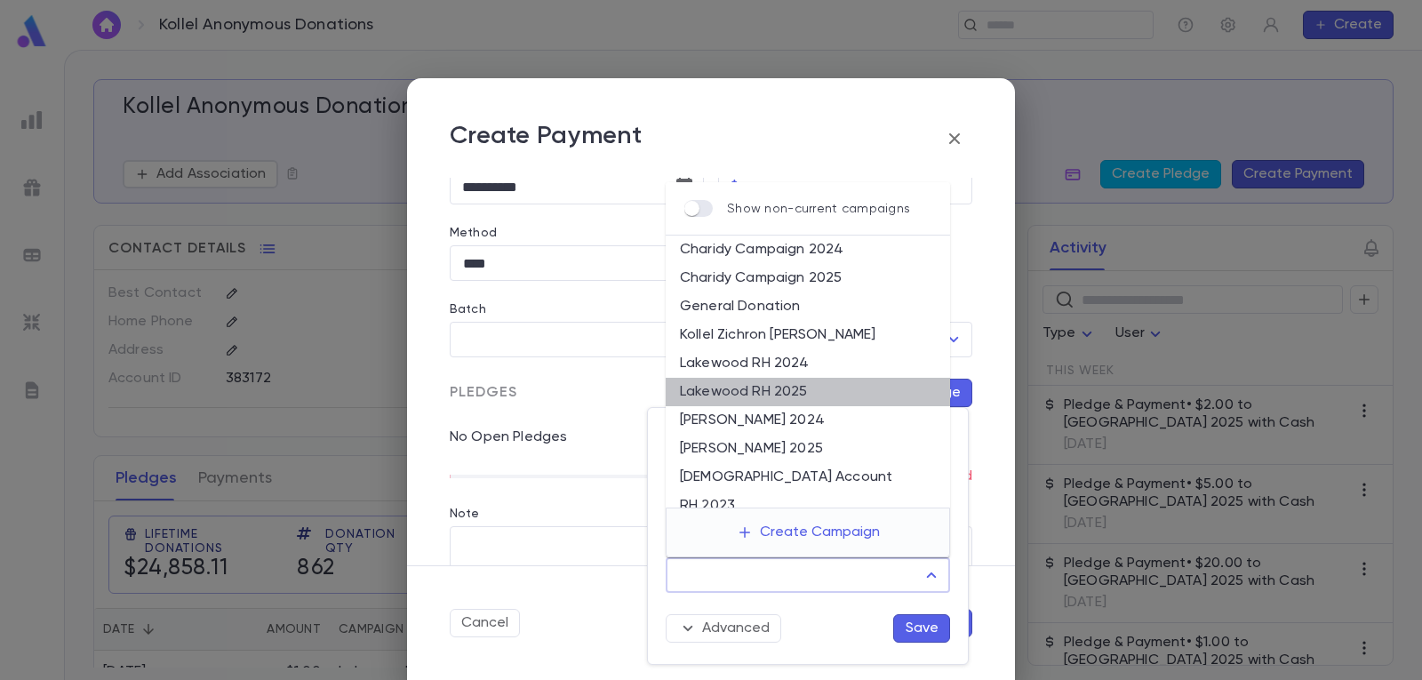
click at [848, 390] on li "Lakewood RH 2025" at bounding box center [808, 392] width 284 height 28
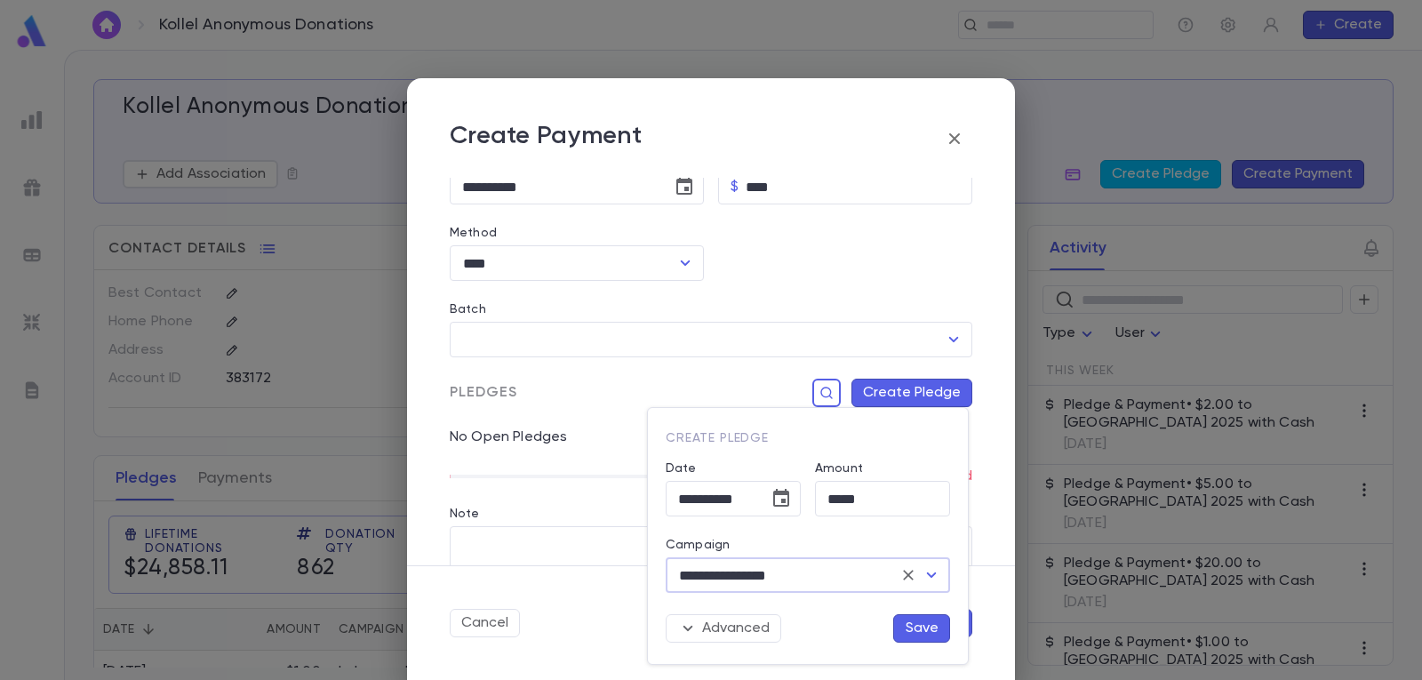
click at [920, 620] on button "Save" at bounding box center [921, 628] width 57 height 28
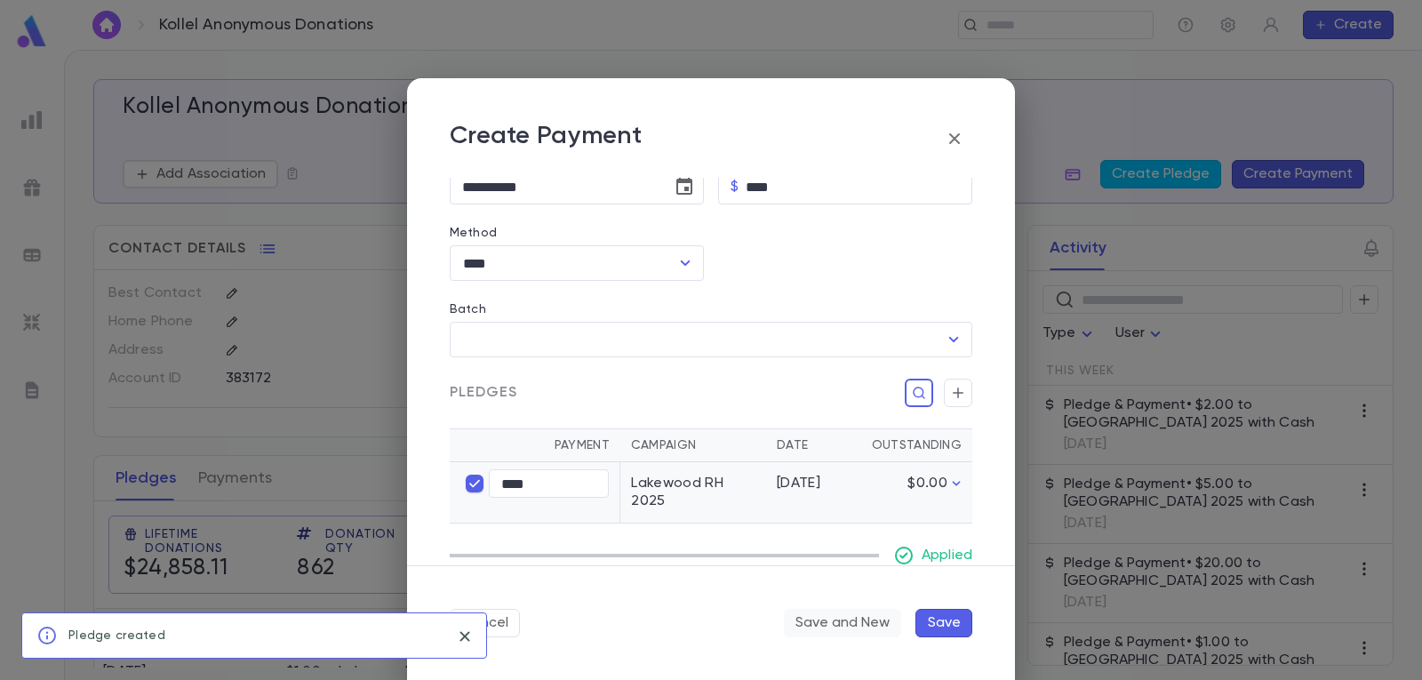
click at [868, 625] on button "Save and New" at bounding box center [842, 623] width 117 height 28
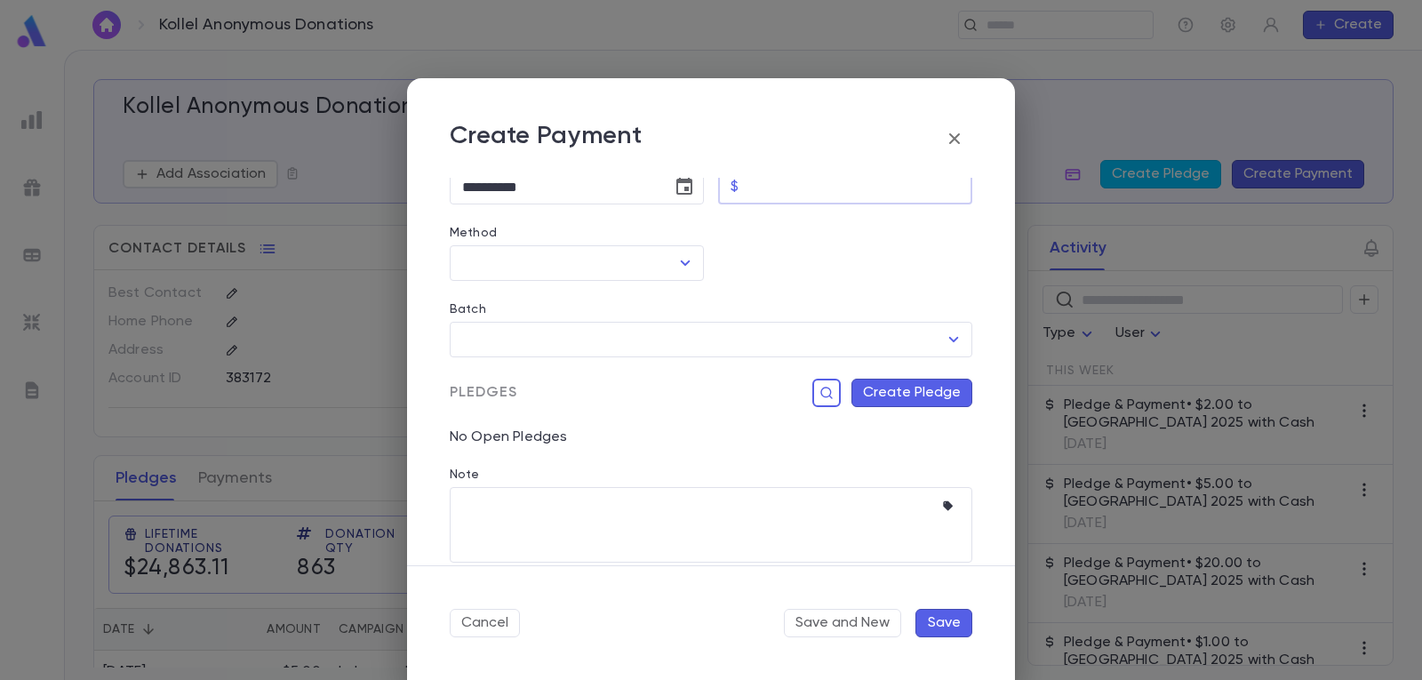
click at [812, 192] on input "Amount" at bounding box center [859, 187] width 227 height 35
click at [686, 257] on icon "Open" at bounding box center [684, 262] width 21 height 21
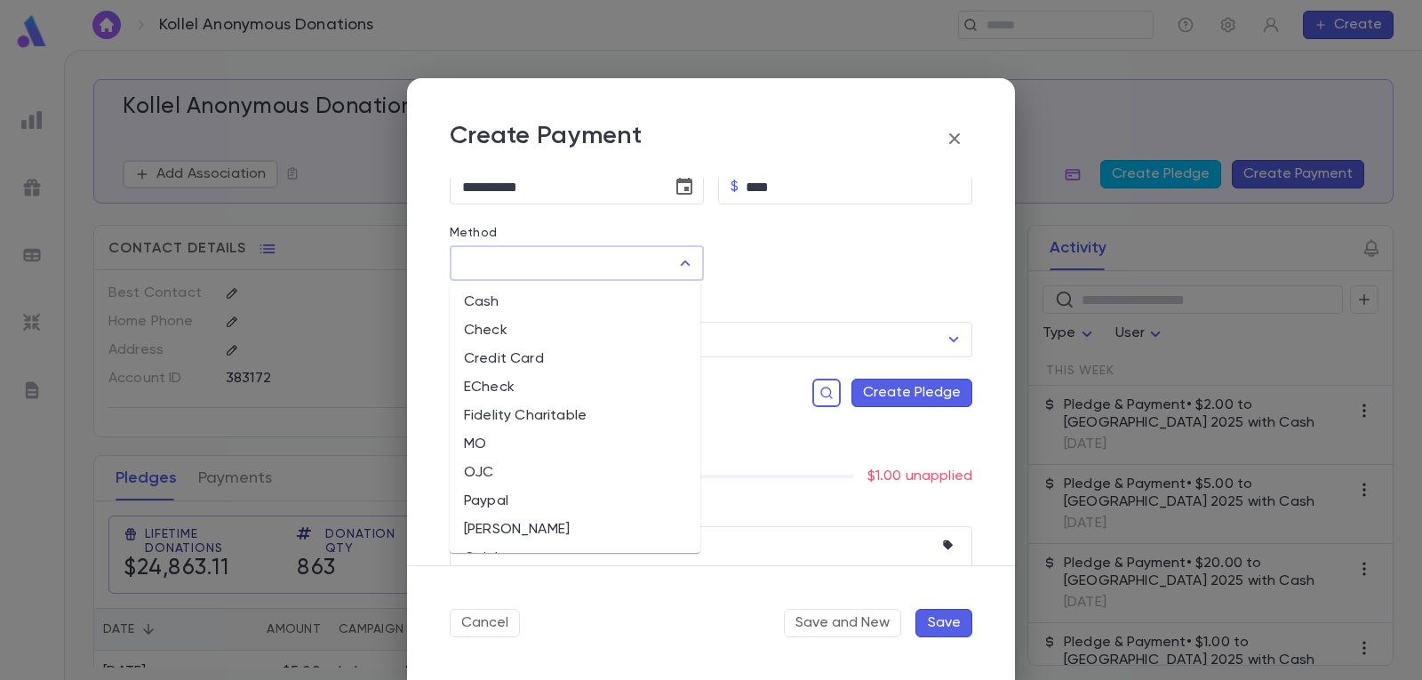
click at [593, 303] on li "Cash" at bounding box center [575, 302] width 251 height 28
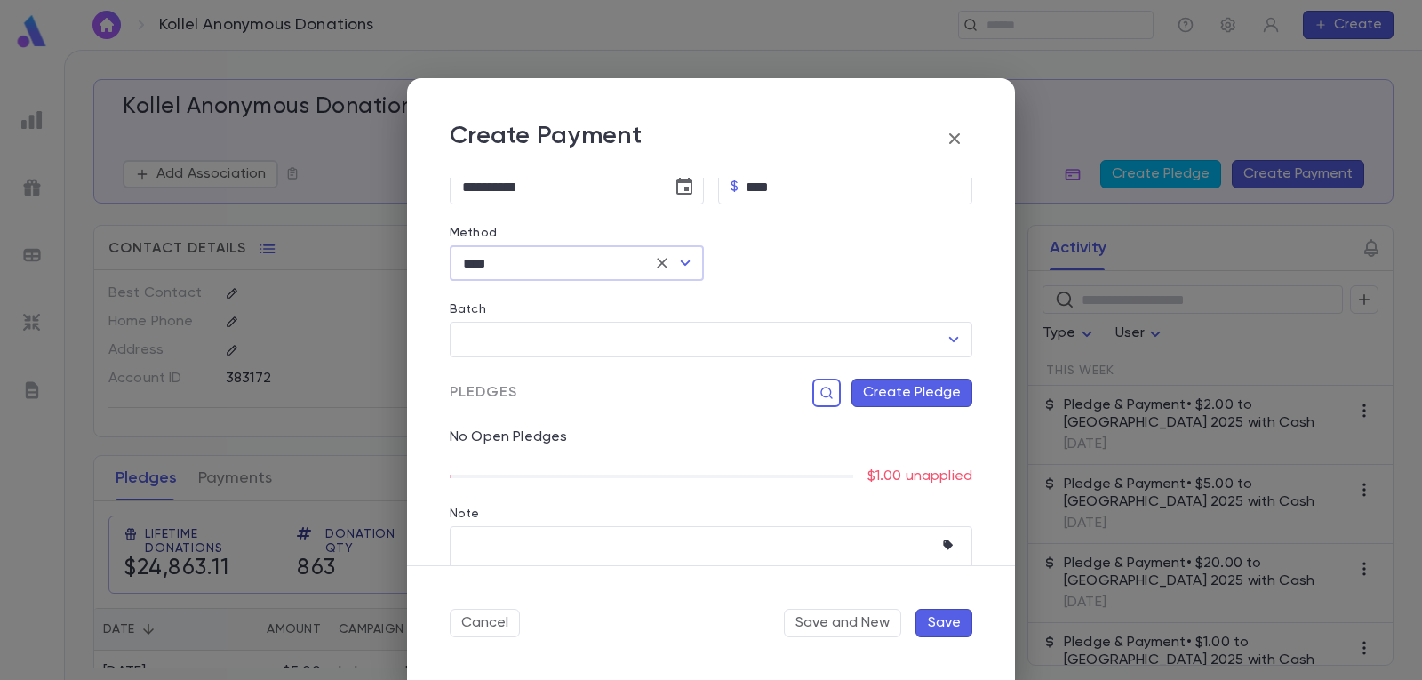
click at [912, 395] on button "Create Pledge" at bounding box center [911, 393] width 121 height 28
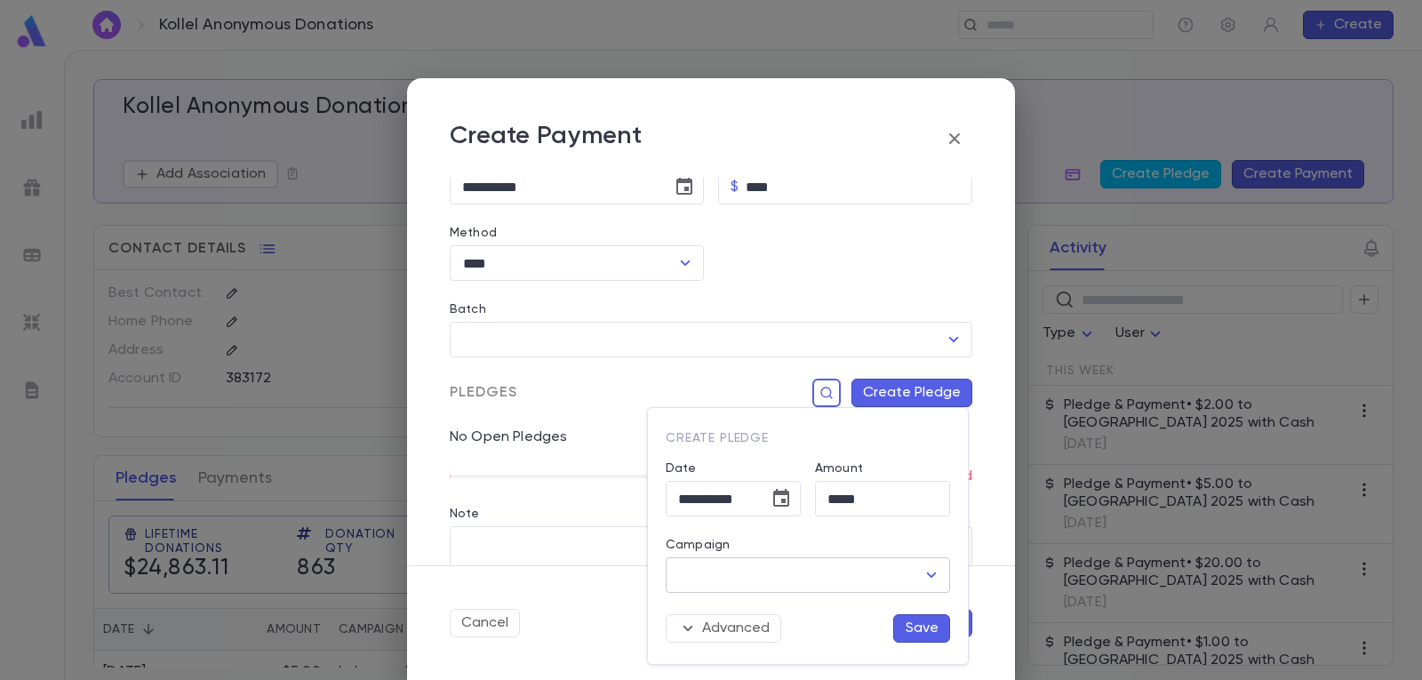
click at [934, 574] on icon "Open" at bounding box center [932, 574] width 10 height 5
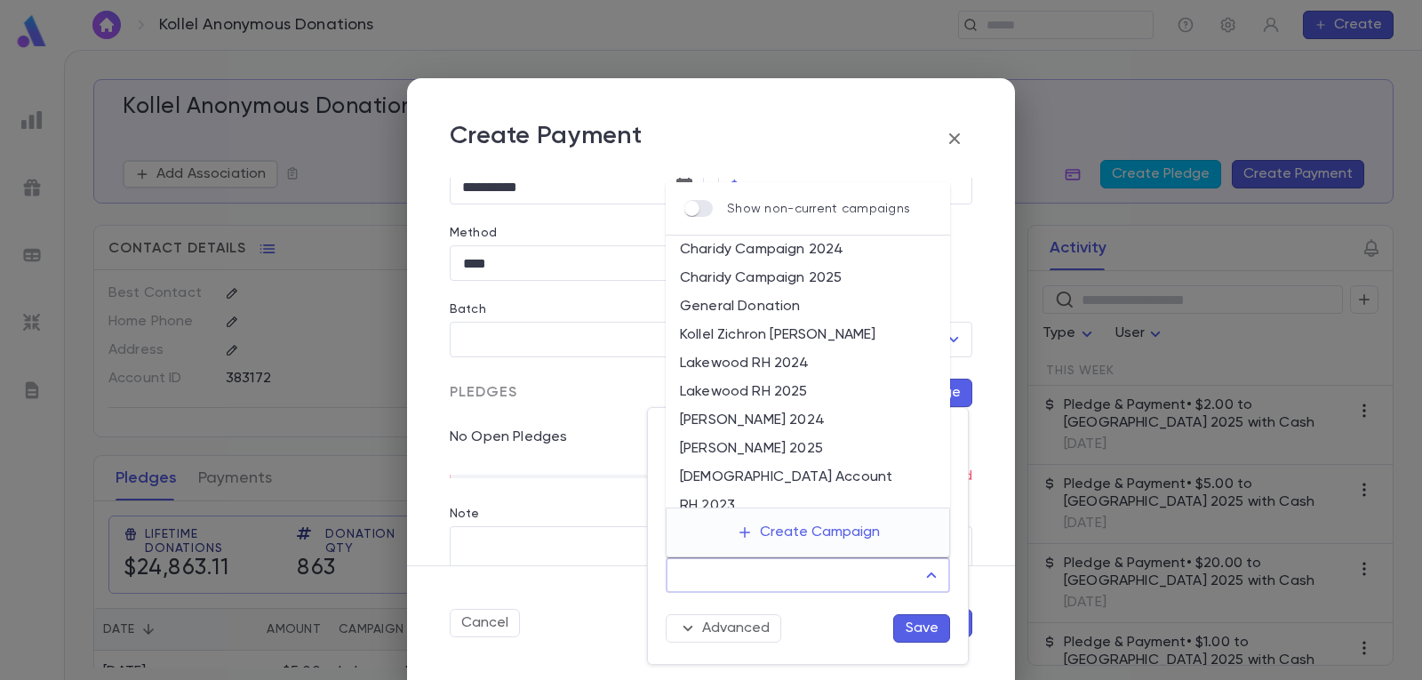
click at [823, 378] on li "Lakewood RH 2025" at bounding box center [808, 392] width 284 height 28
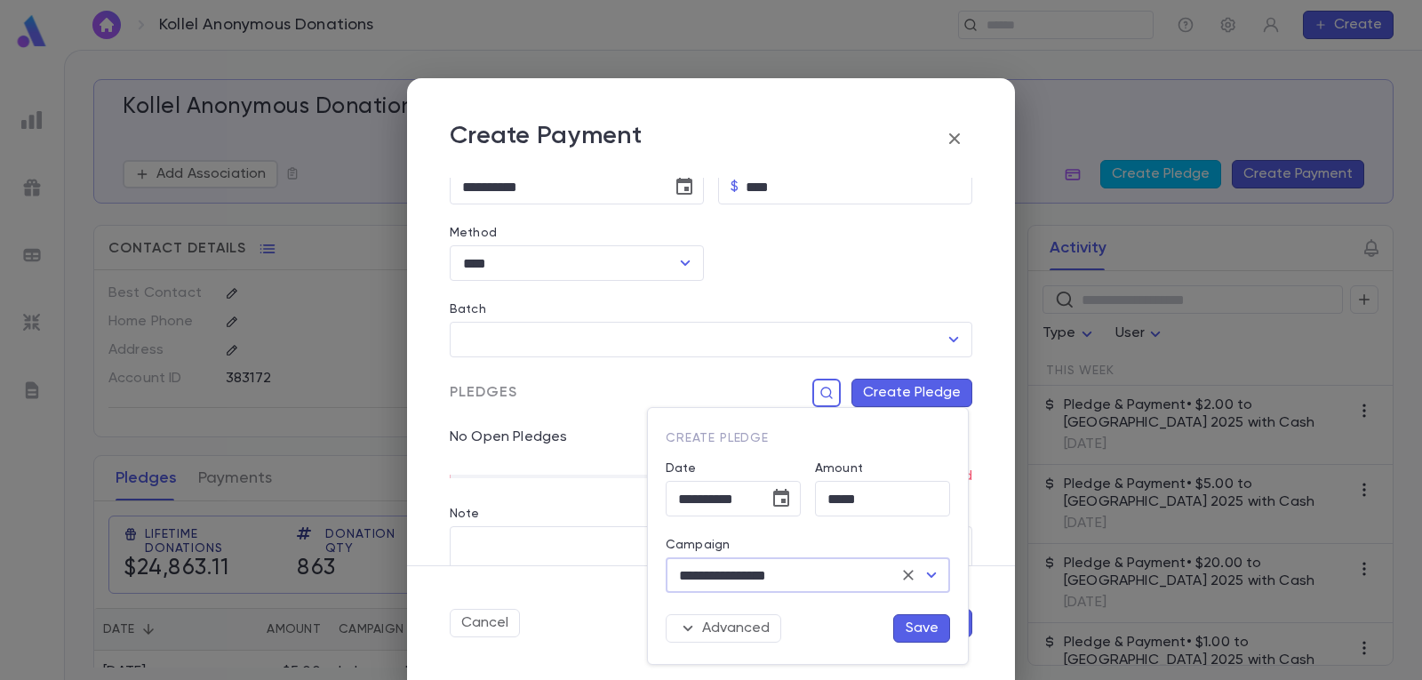
click at [916, 618] on button "Save" at bounding box center [921, 628] width 57 height 28
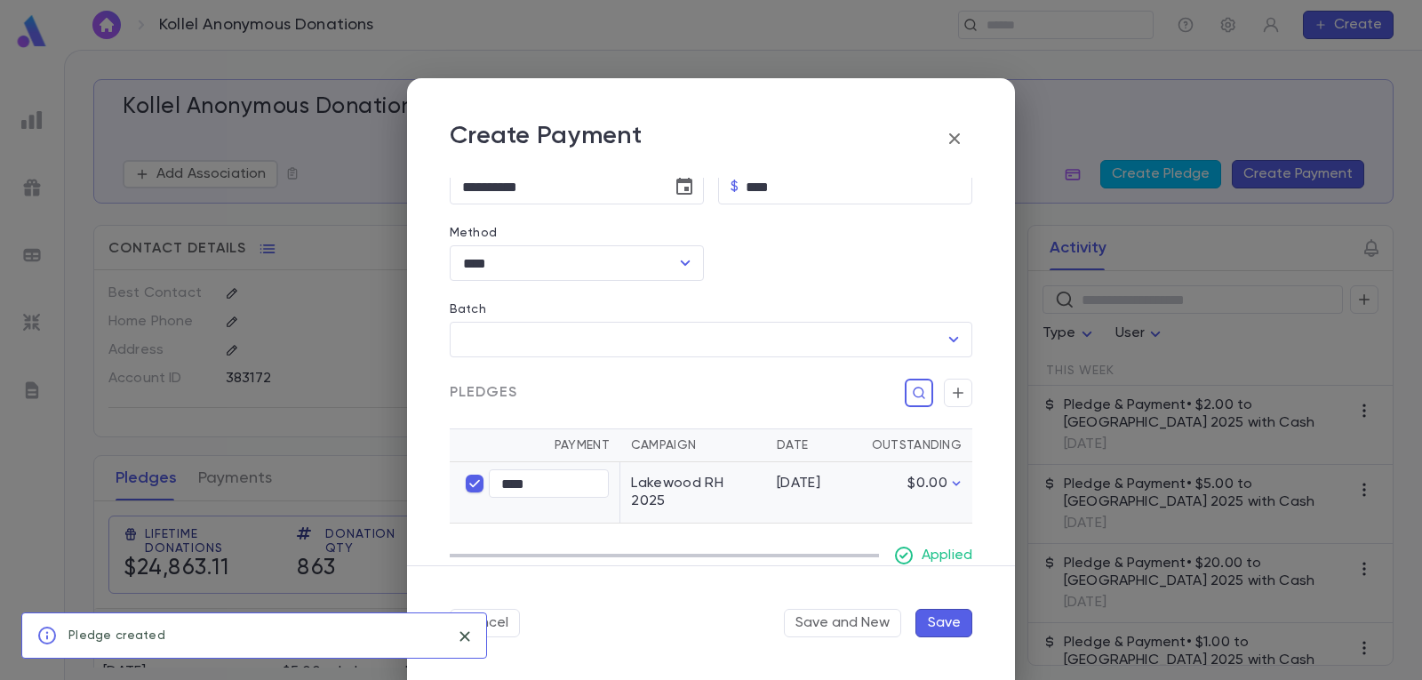
click at [949, 618] on button "Save" at bounding box center [943, 623] width 57 height 28
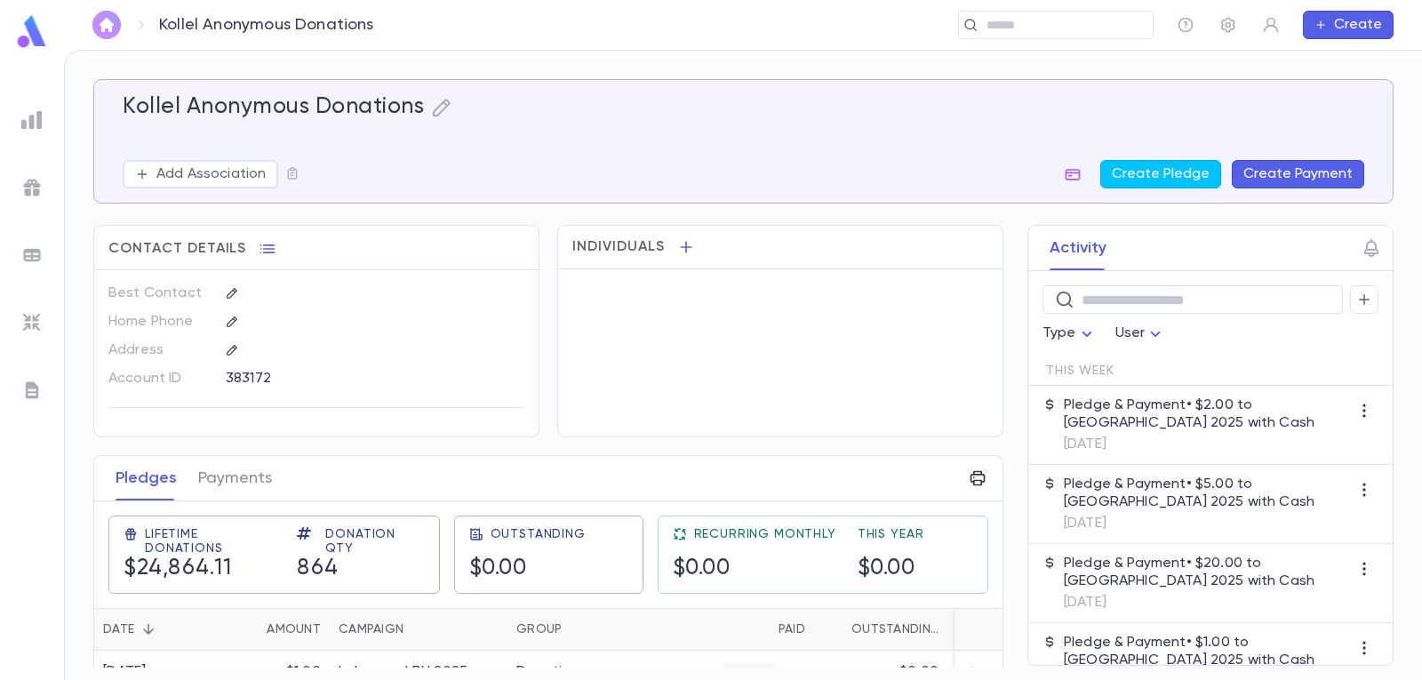
click at [99, 18] on img "button" at bounding box center [106, 25] width 21 height 14
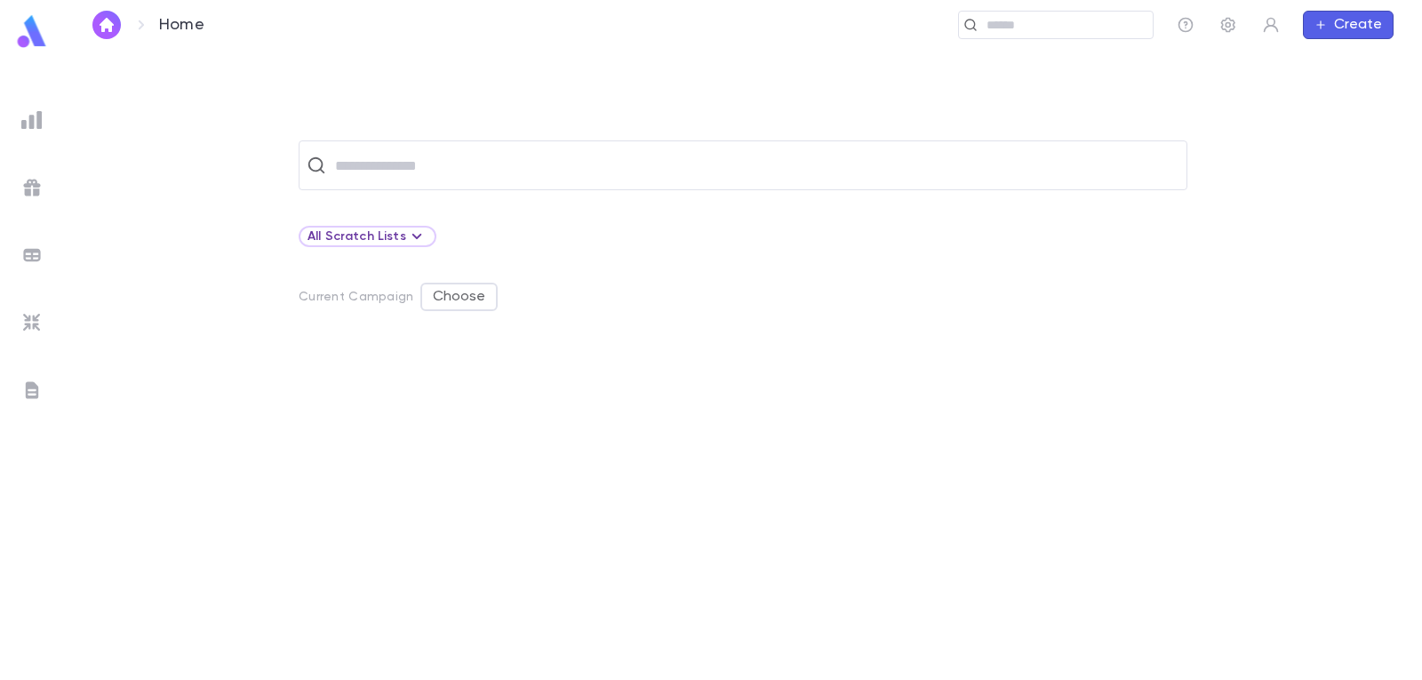
click at [36, 109] on img at bounding box center [31, 119] width 21 height 21
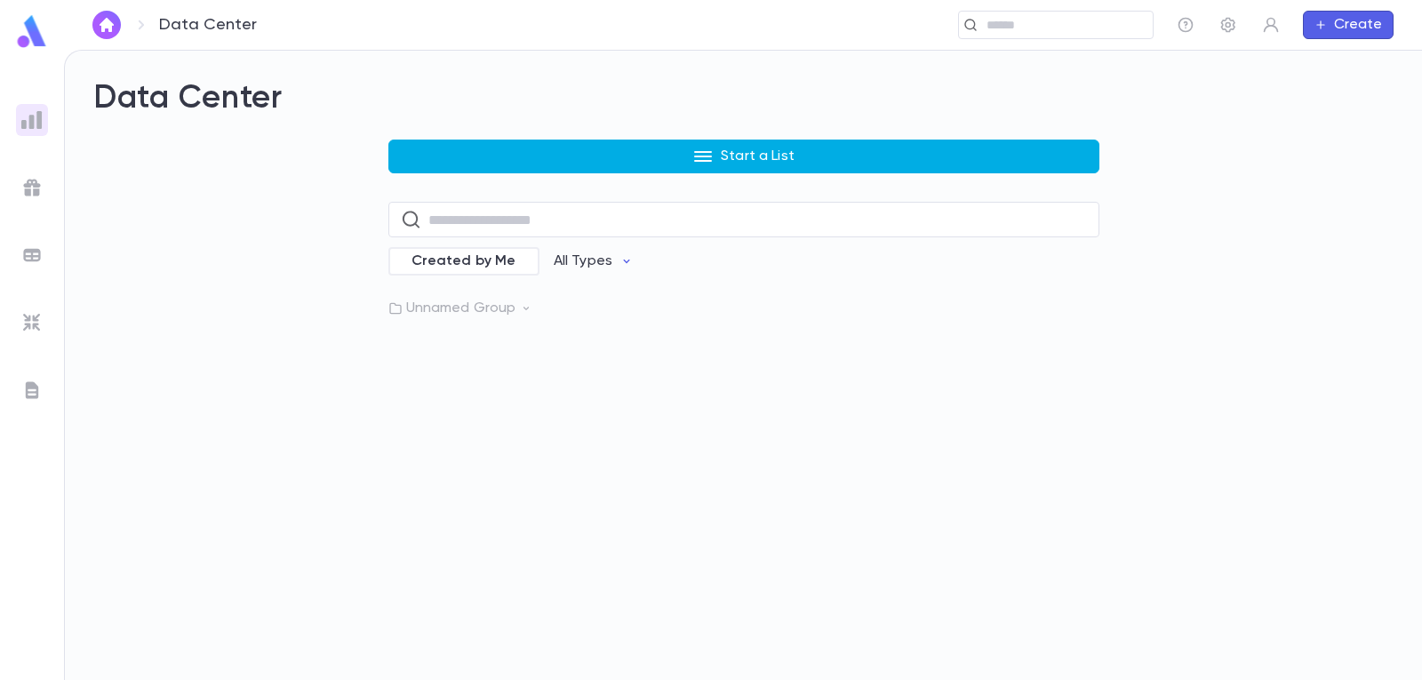
click at [749, 148] on p "Start a List" at bounding box center [758, 157] width 74 height 18
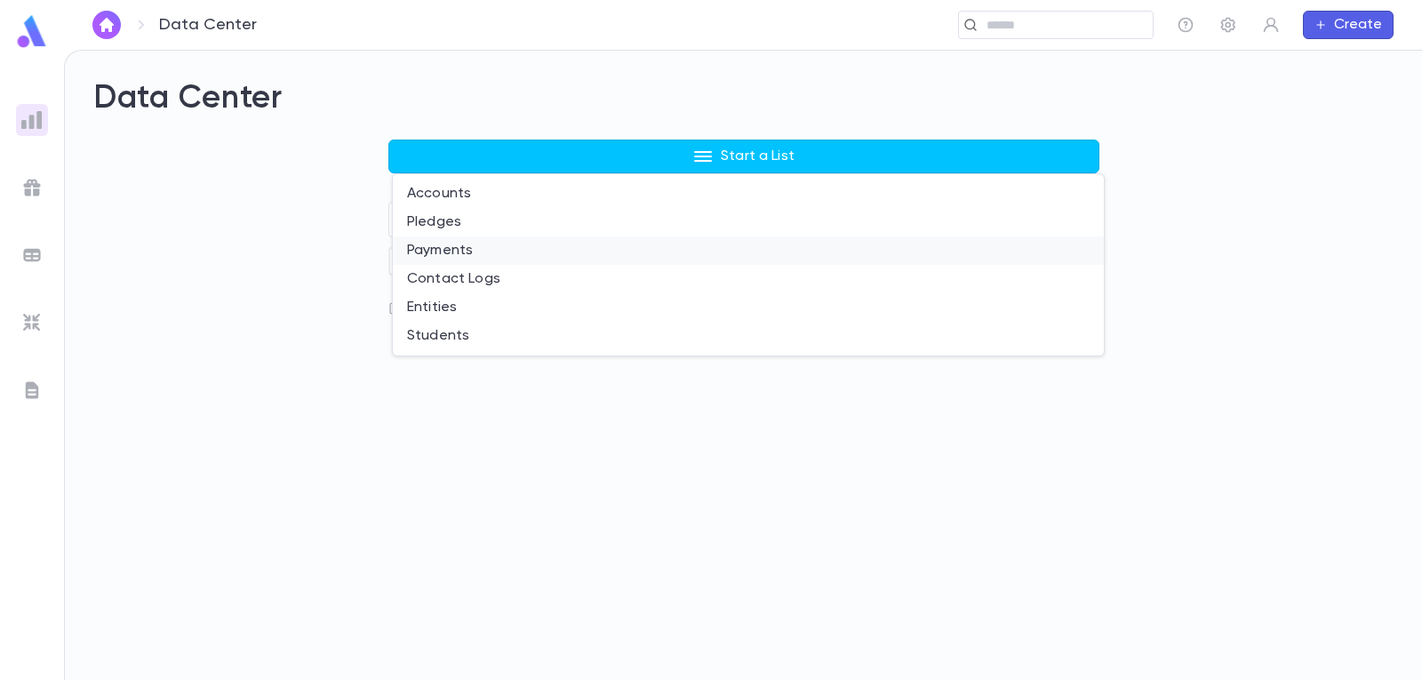
click at [436, 248] on li "Payments" at bounding box center [748, 250] width 711 height 28
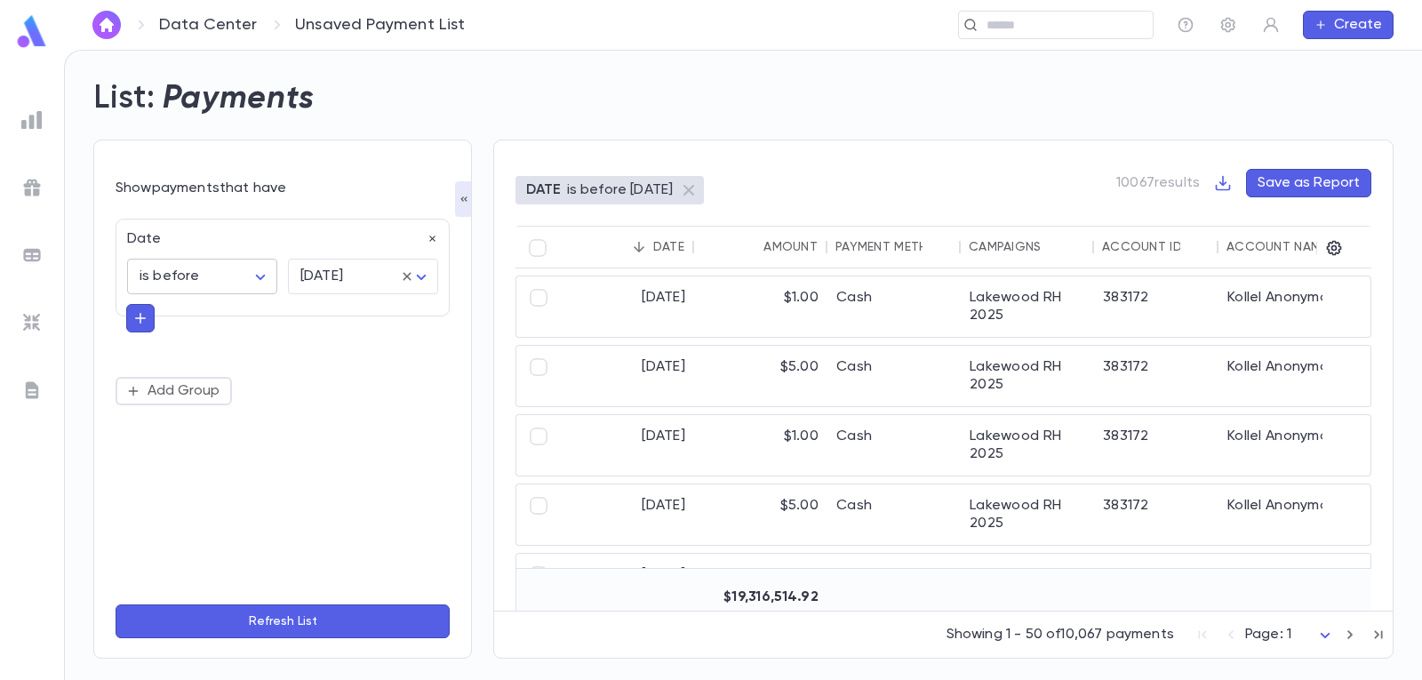
click at [258, 279] on body "Data Center Unsaved Payment List ​ Create List: Payments Show payments that hav…" at bounding box center [711, 365] width 1422 height 630
click at [213, 482] on span "is between" at bounding box center [206, 485] width 120 height 18
click at [239, 328] on icon "Choose date" at bounding box center [242, 322] width 21 height 21
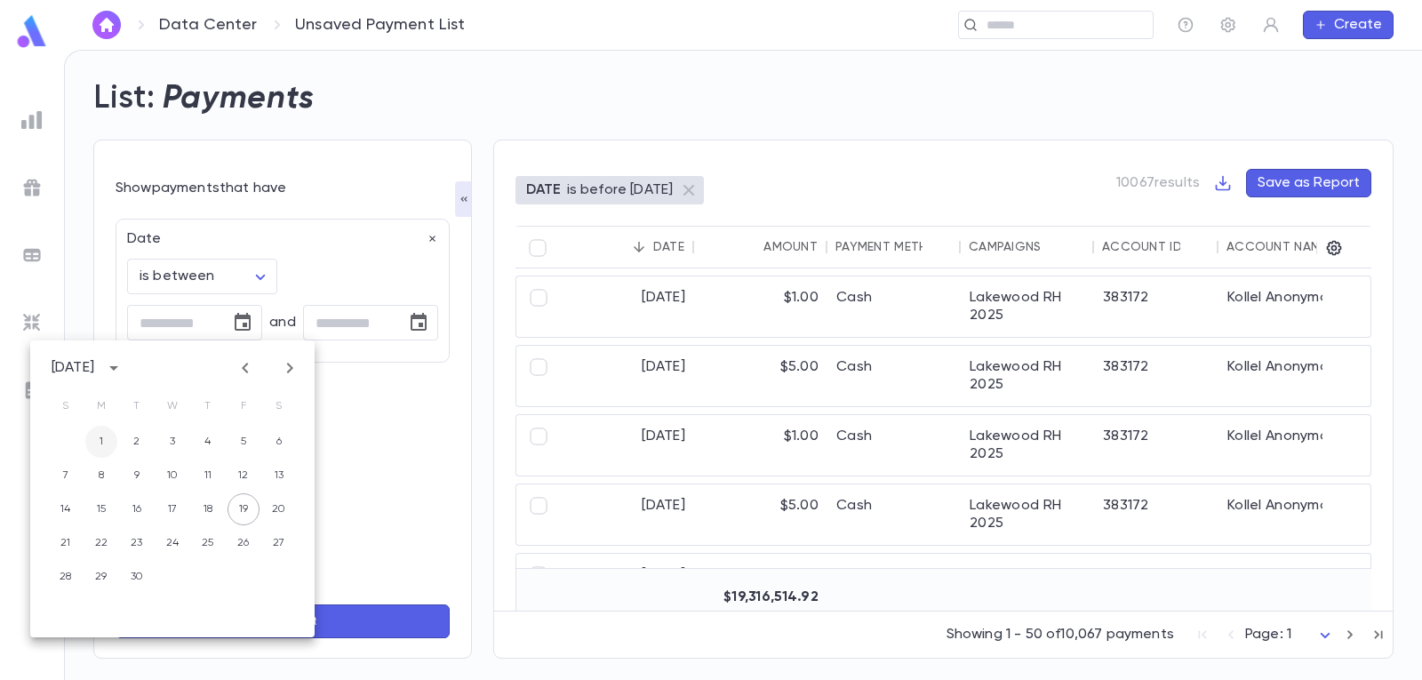
click at [101, 440] on button "1" at bounding box center [101, 442] width 32 height 32
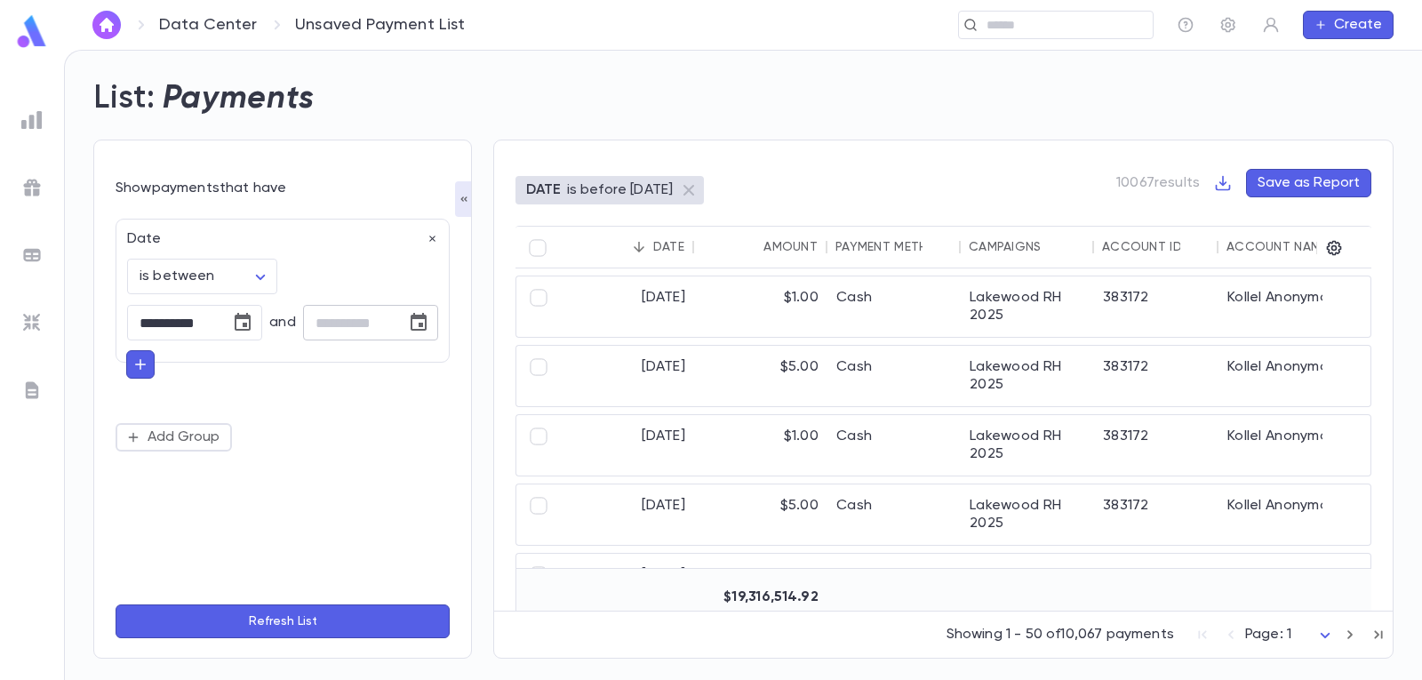
click at [419, 326] on icon "Choose date" at bounding box center [419, 322] width 16 height 18
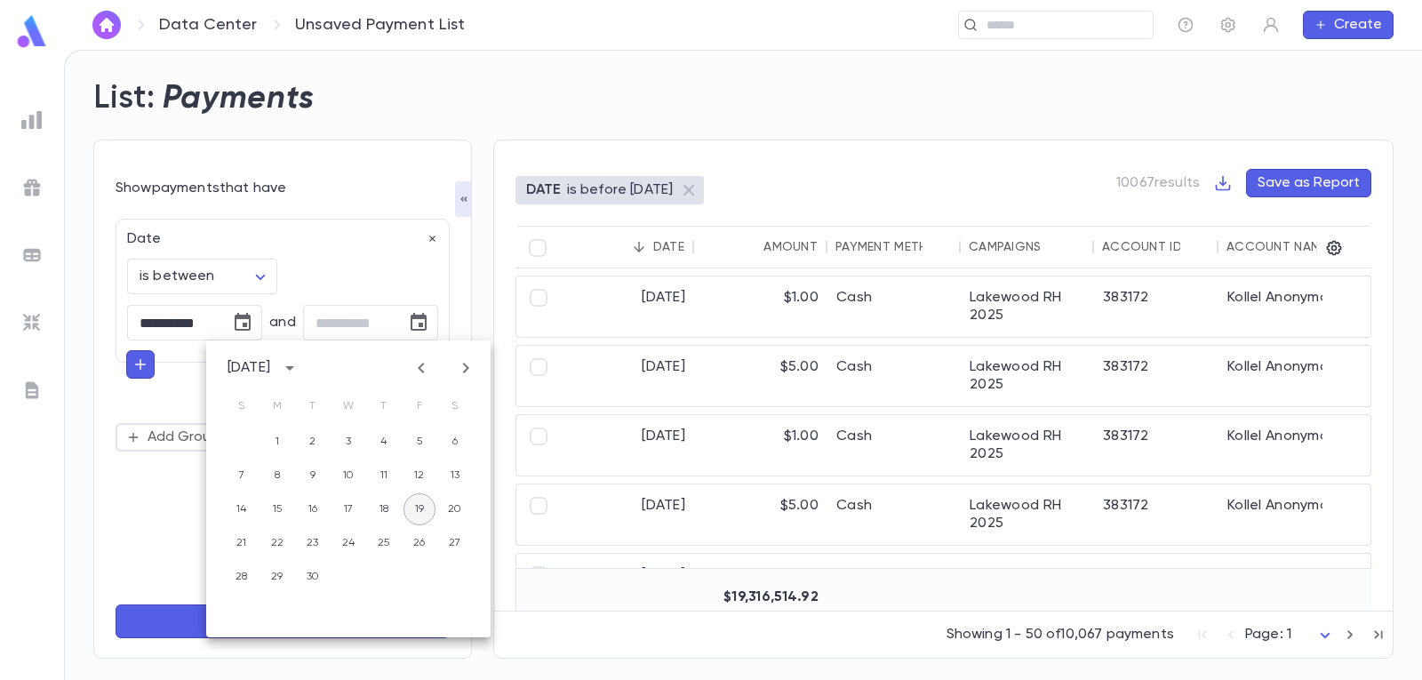
click at [416, 501] on button "19" at bounding box center [419, 509] width 32 height 32
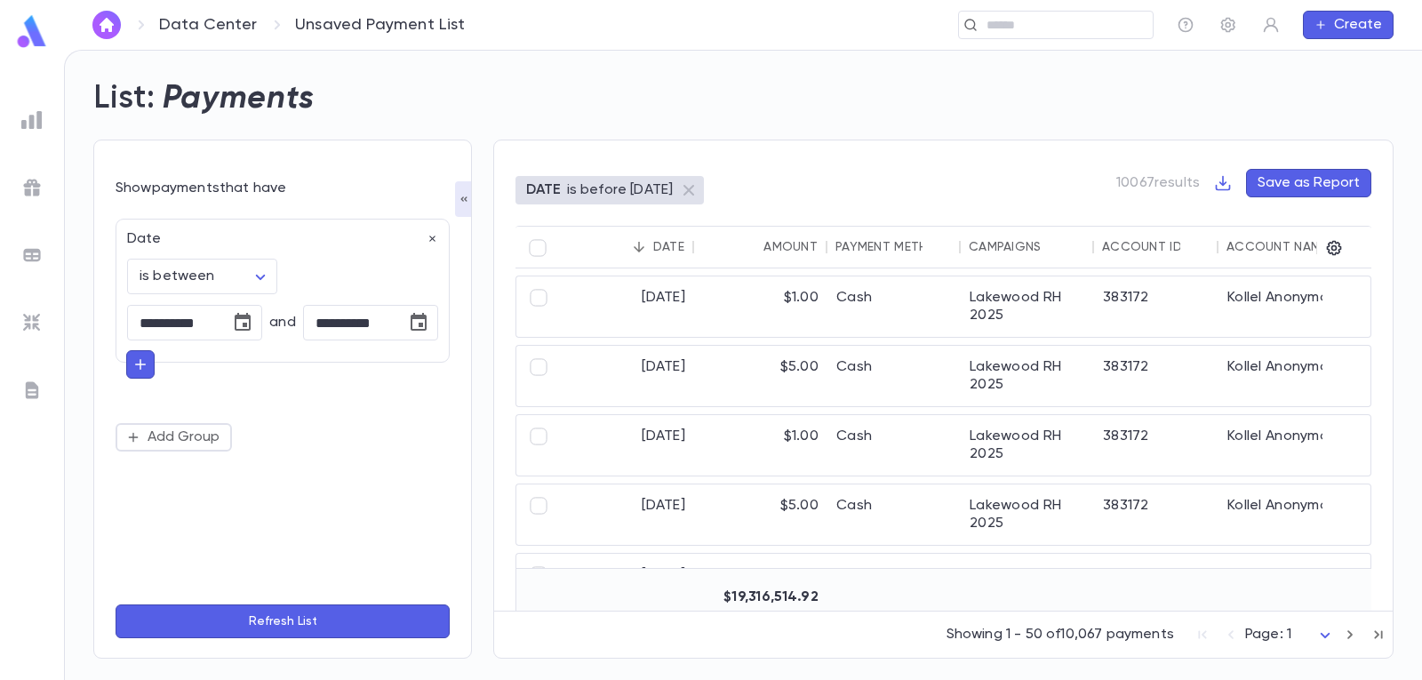
click at [146, 363] on icon "button" at bounding box center [140, 364] width 16 height 18
click at [179, 368] on input "text" at bounding box center [275, 362] width 259 height 25
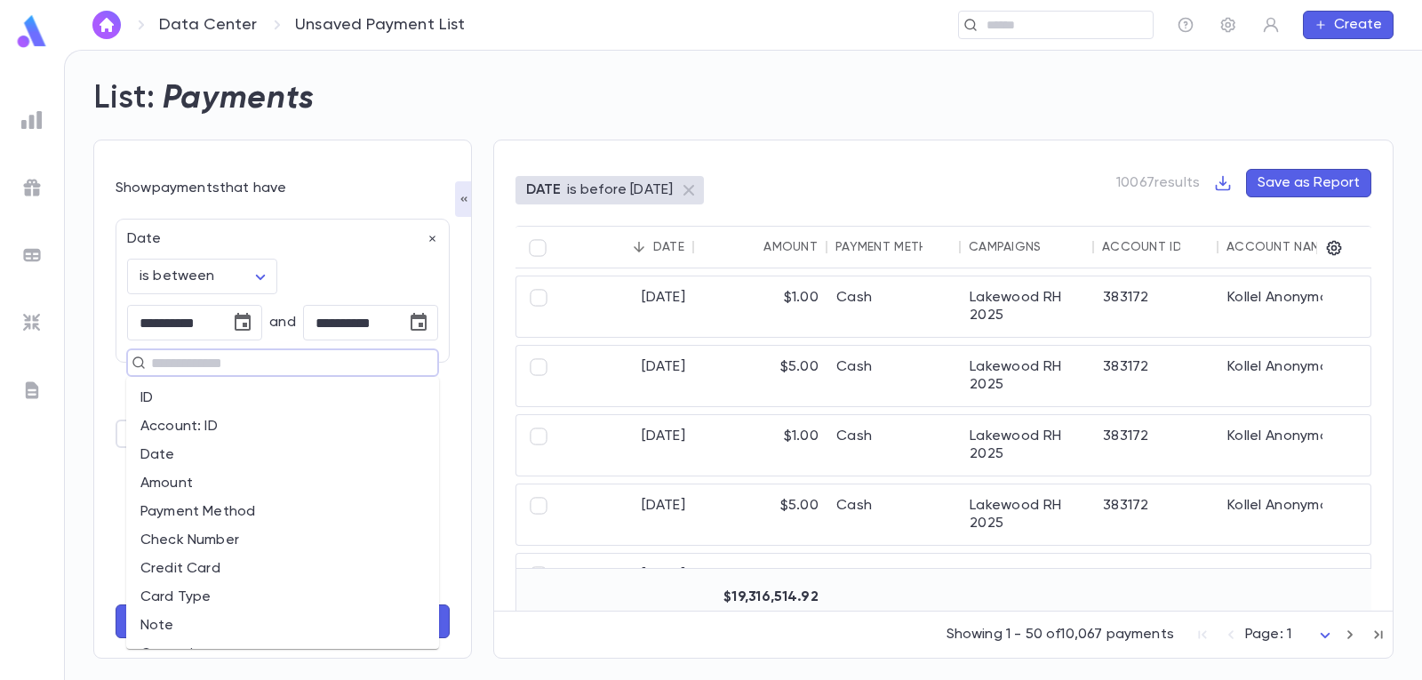
click at [222, 507] on li "Payment Method" at bounding box center [282, 512] width 313 height 28
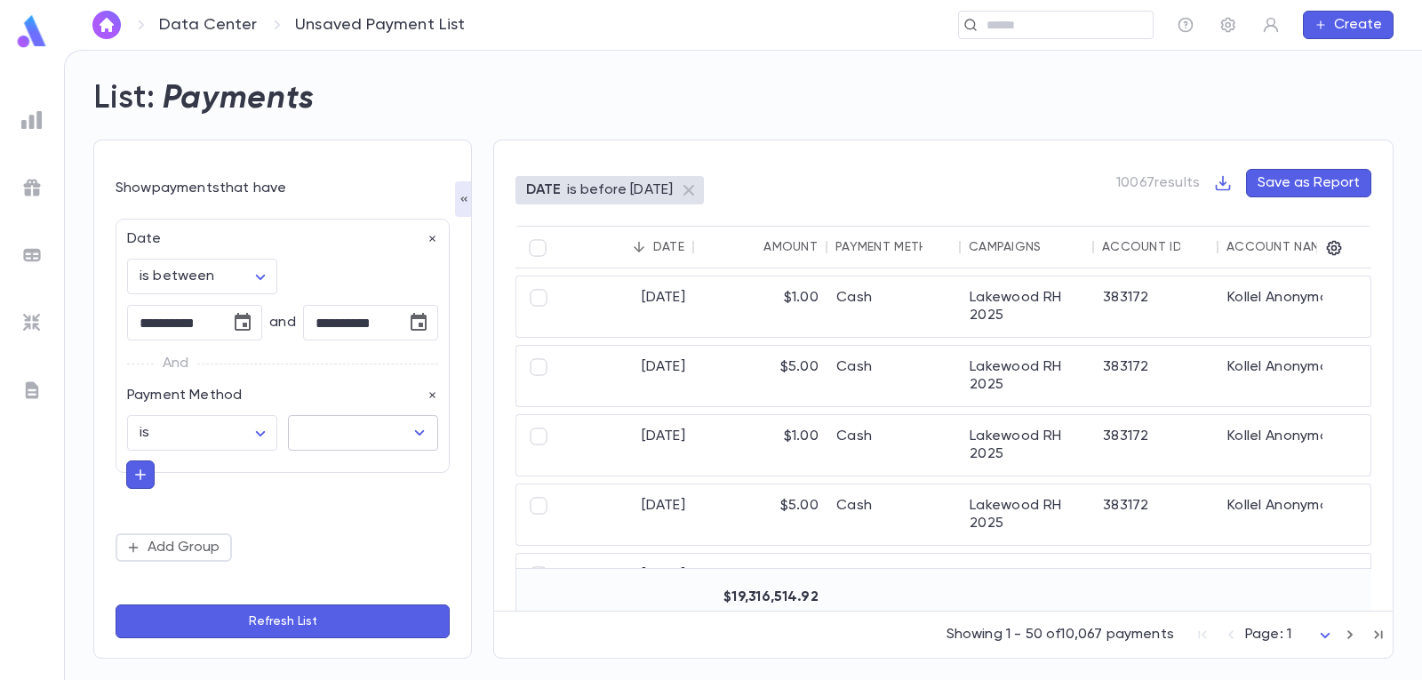
click at [414, 437] on icon "Open" at bounding box center [419, 432] width 21 height 21
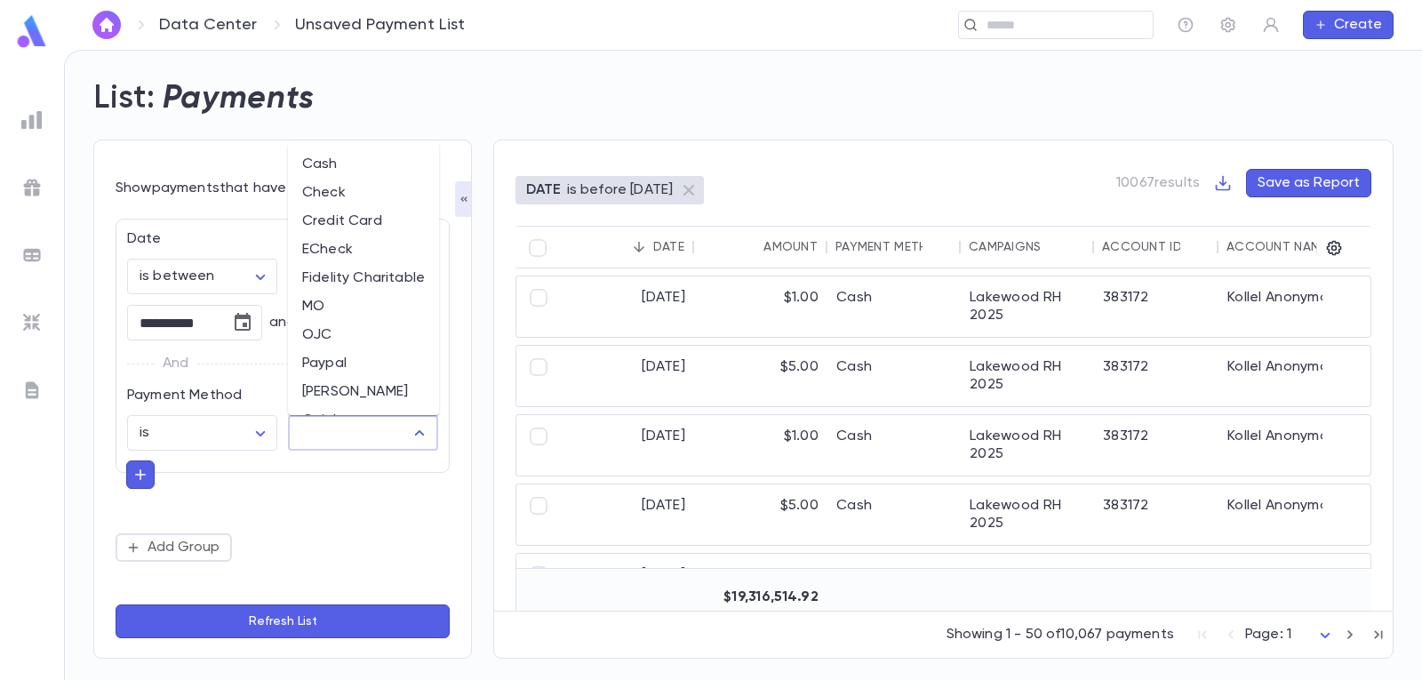
click at [343, 159] on li "Cash" at bounding box center [363, 164] width 151 height 28
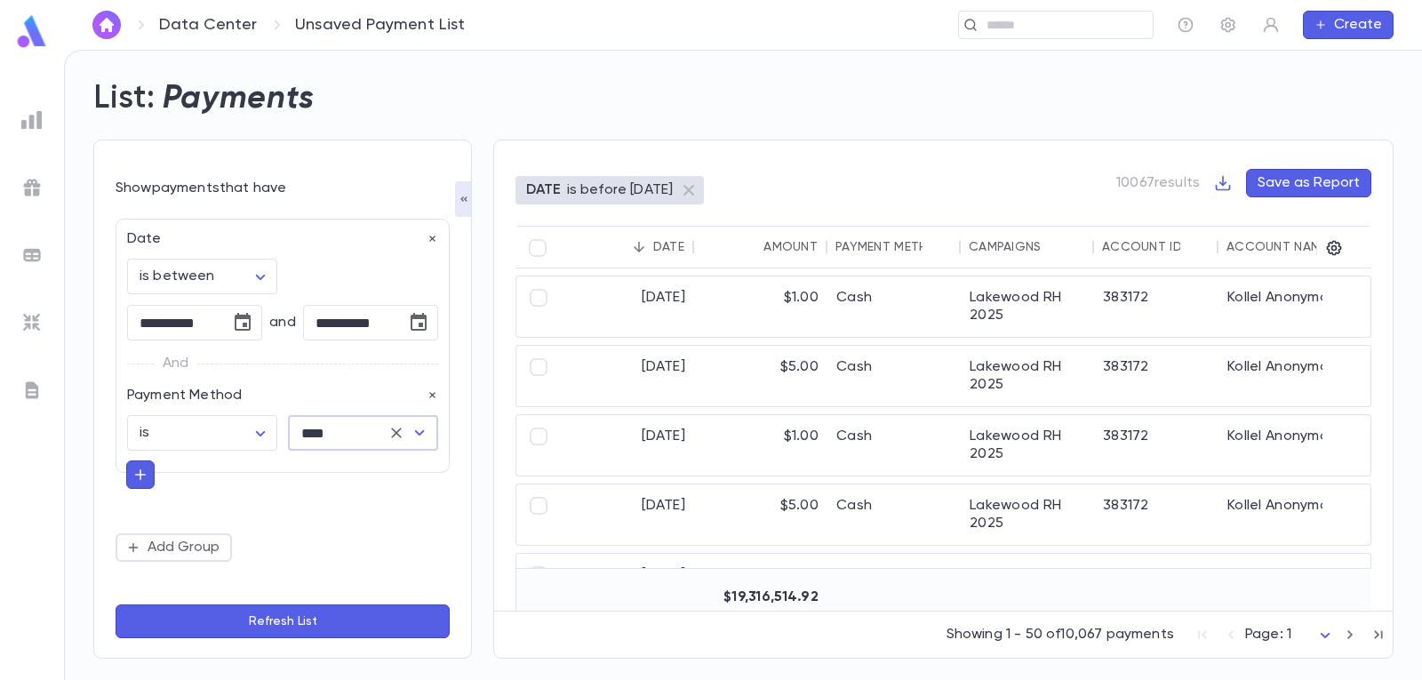
click at [306, 621] on button "Refresh List" at bounding box center [283, 621] width 334 height 34
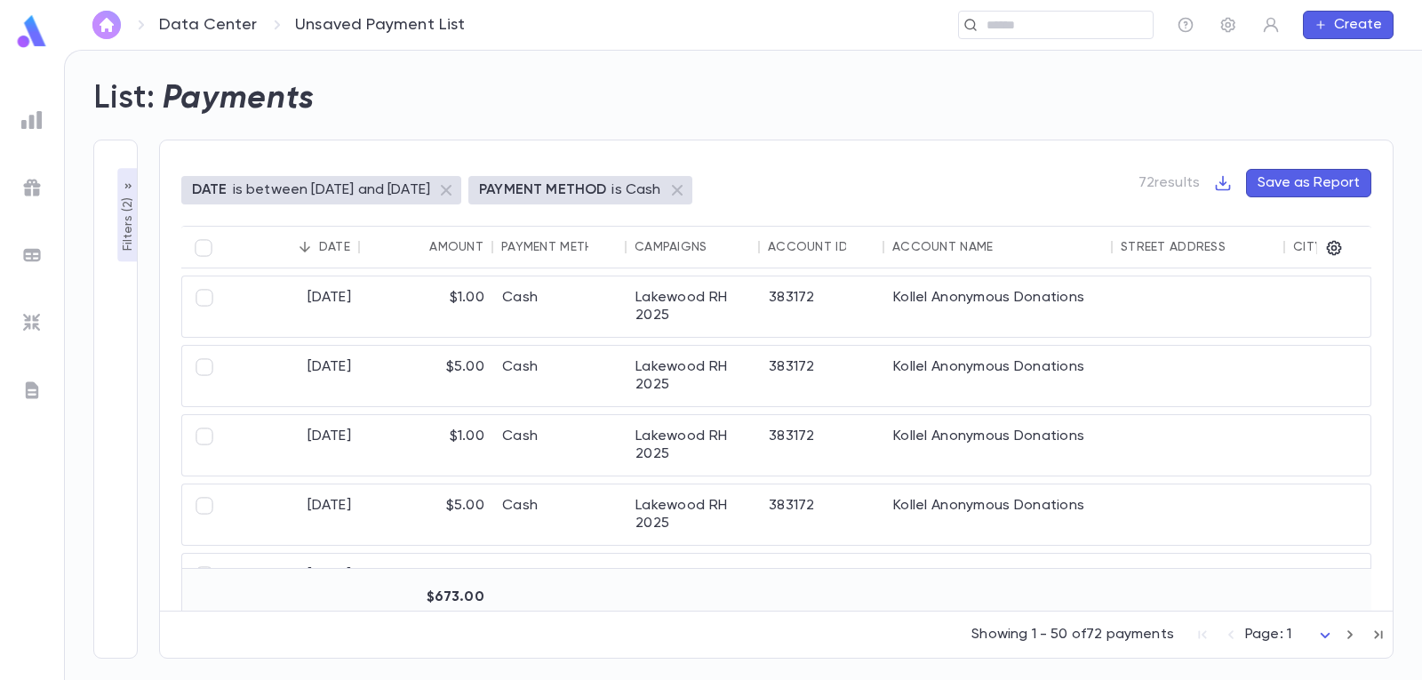
click at [107, 24] on img "button" at bounding box center [106, 25] width 21 height 14
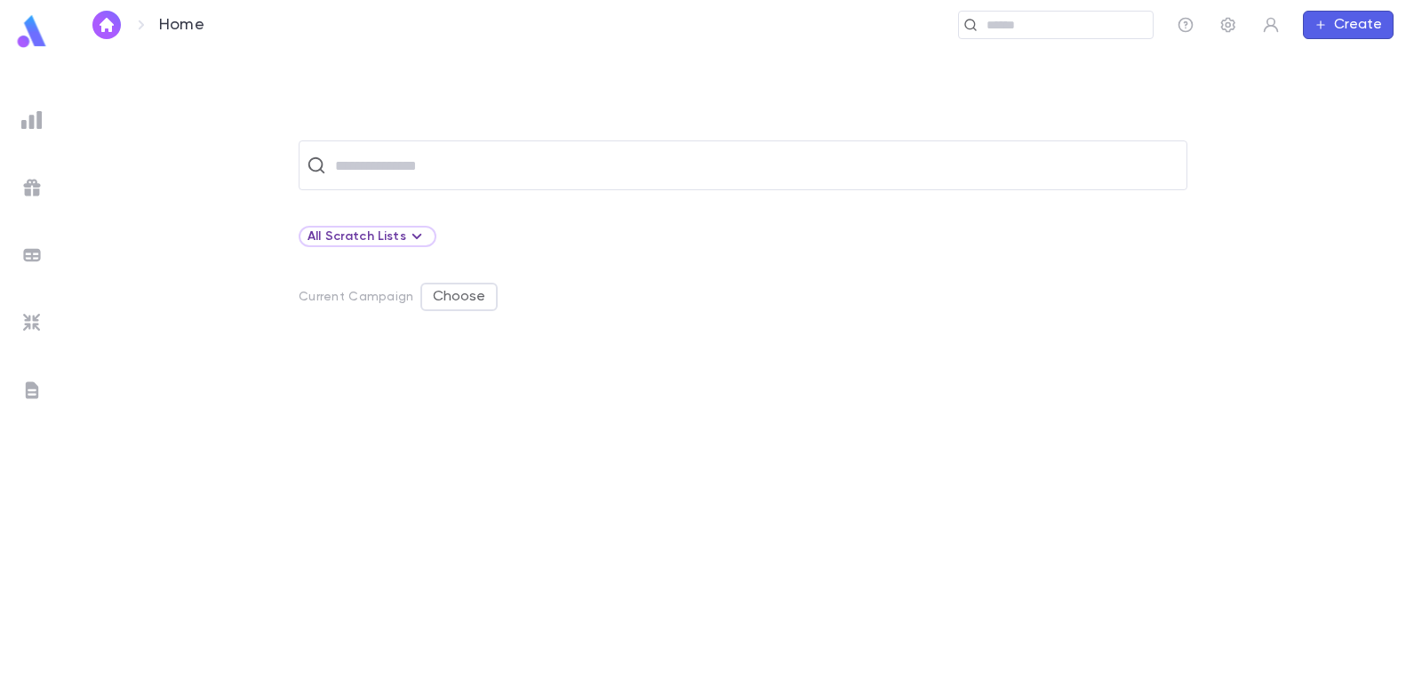
click at [36, 116] on img at bounding box center [31, 119] width 21 height 21
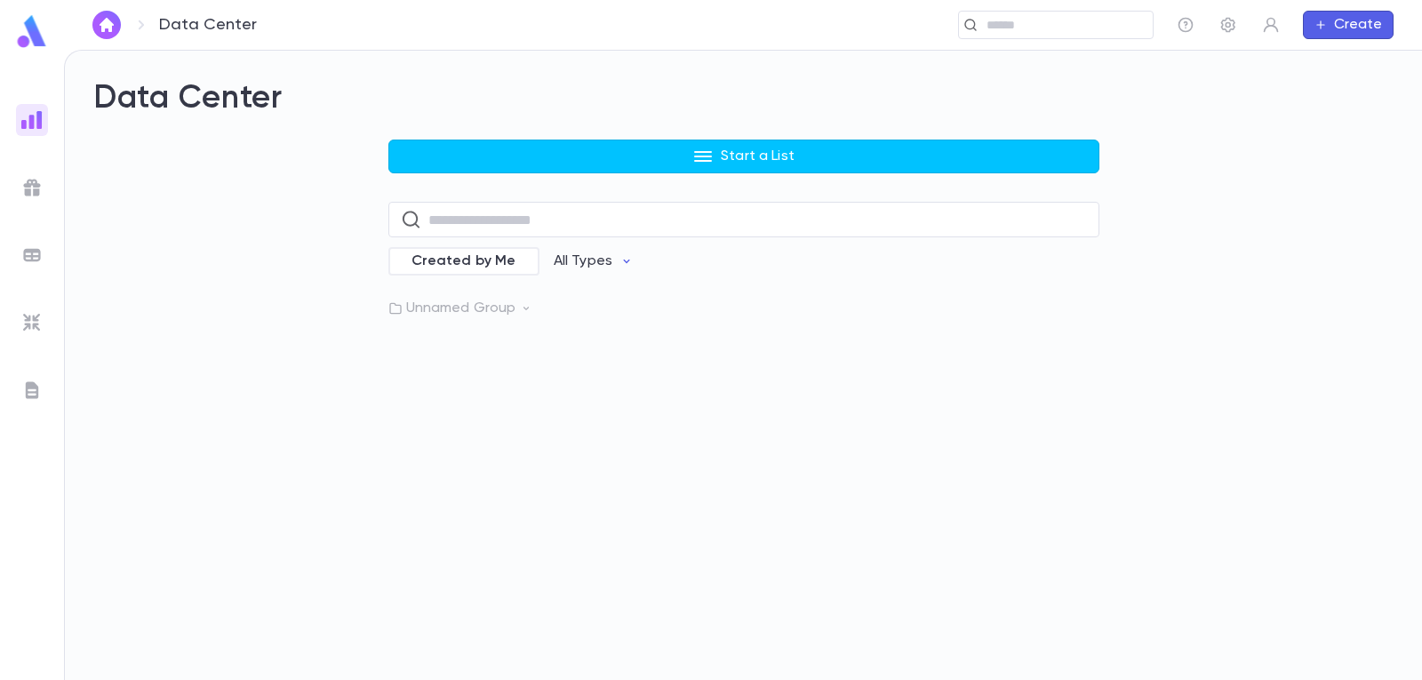
drag, startPoint x: 107, startPoint y: 24, endPoint x: 151, endPoint y: 58, distance: 55.8
click at [107, 24] on img "button" at bounding box center [106, 25] width 21 height 14
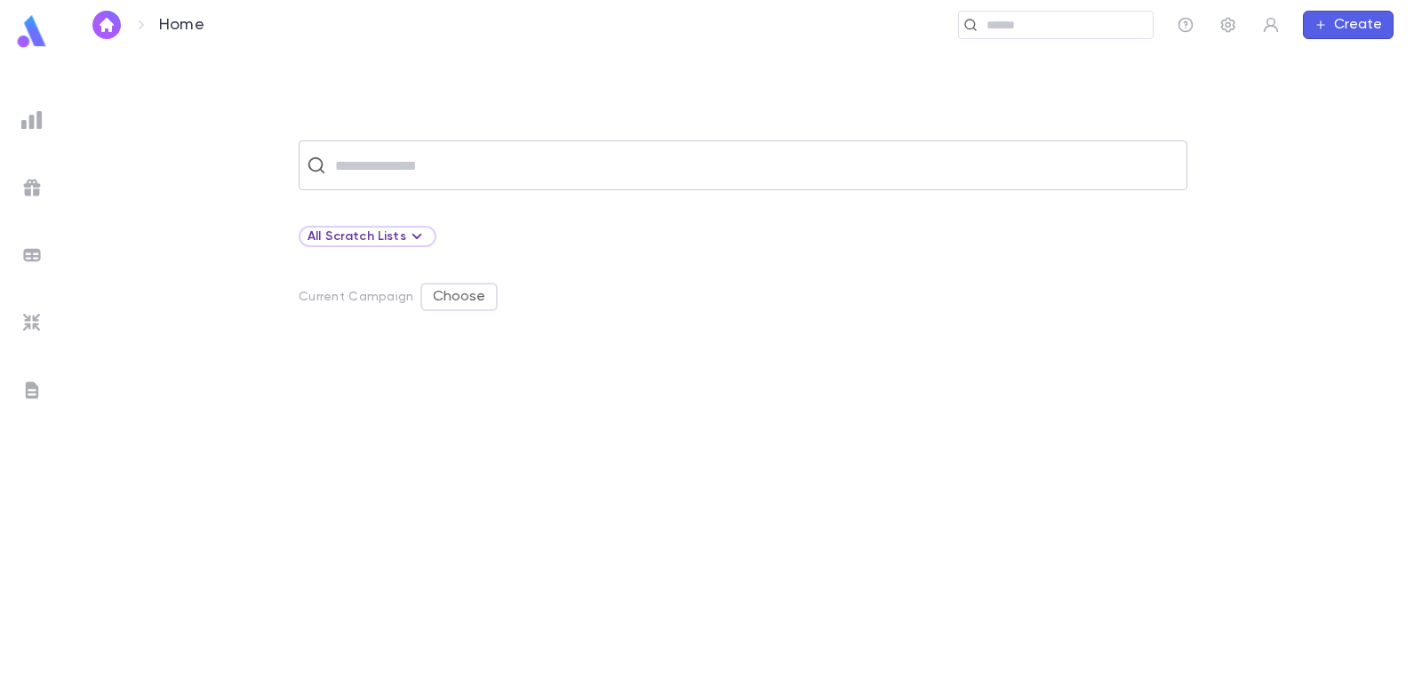
click at [464, 179] on input "text" at bounding box center [754, 165] width 849 height 34
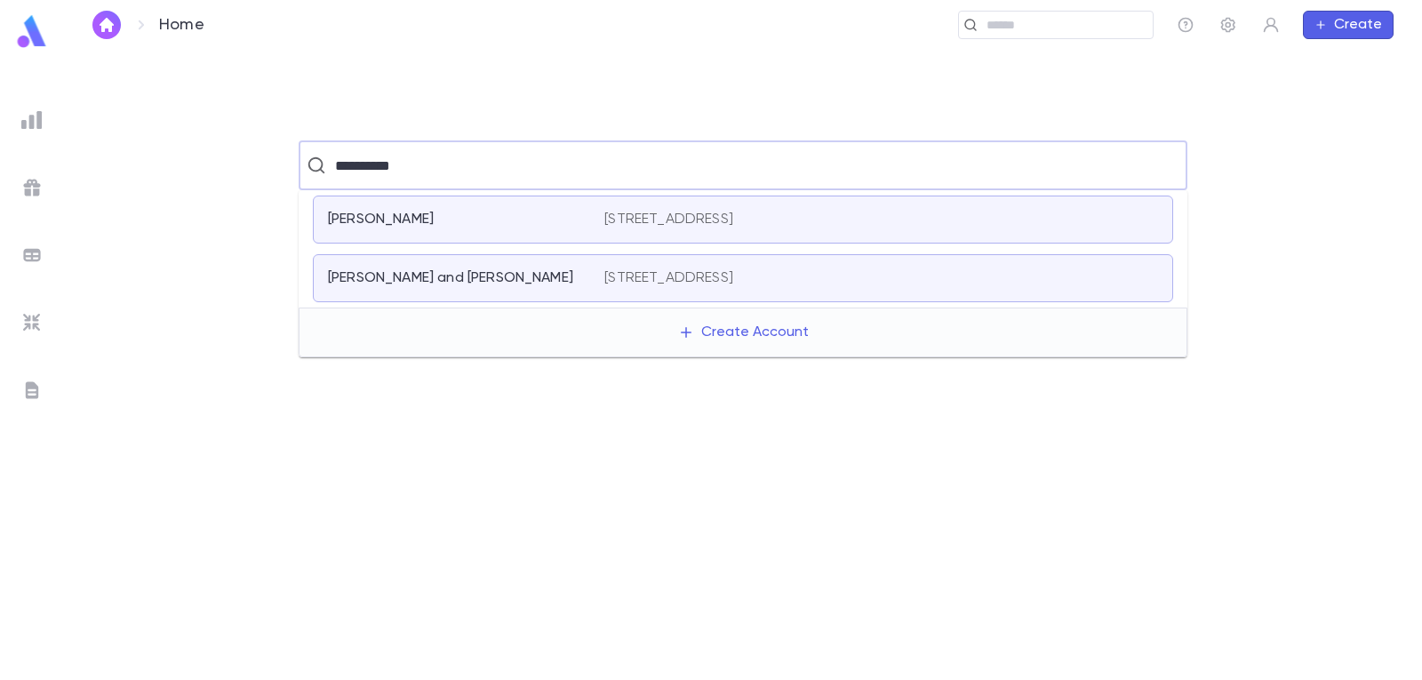
click at [712, 284] on p "[STREET_ADDRESS]" at bounding box center [668, 278] width 129 height 18
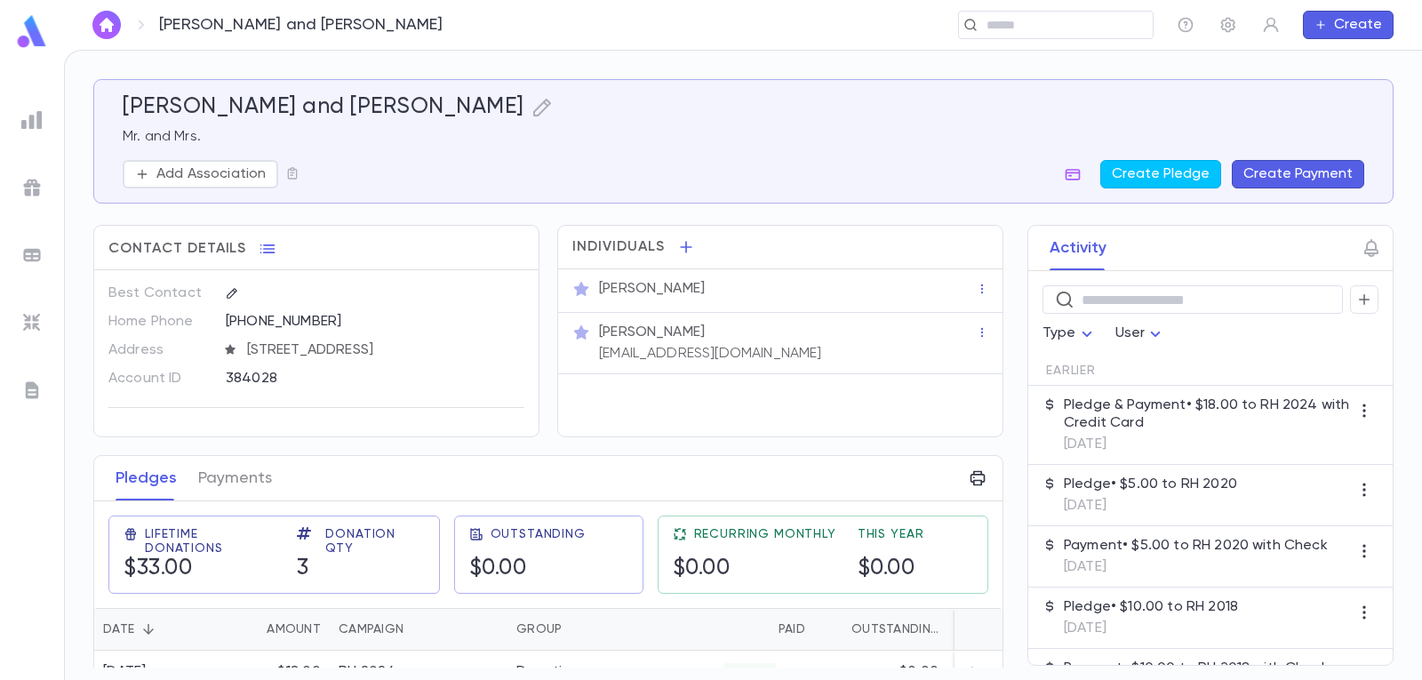
click at [1288, 164] on button "Create Payment" at bounding box center [1298, 174] width 132 height 28
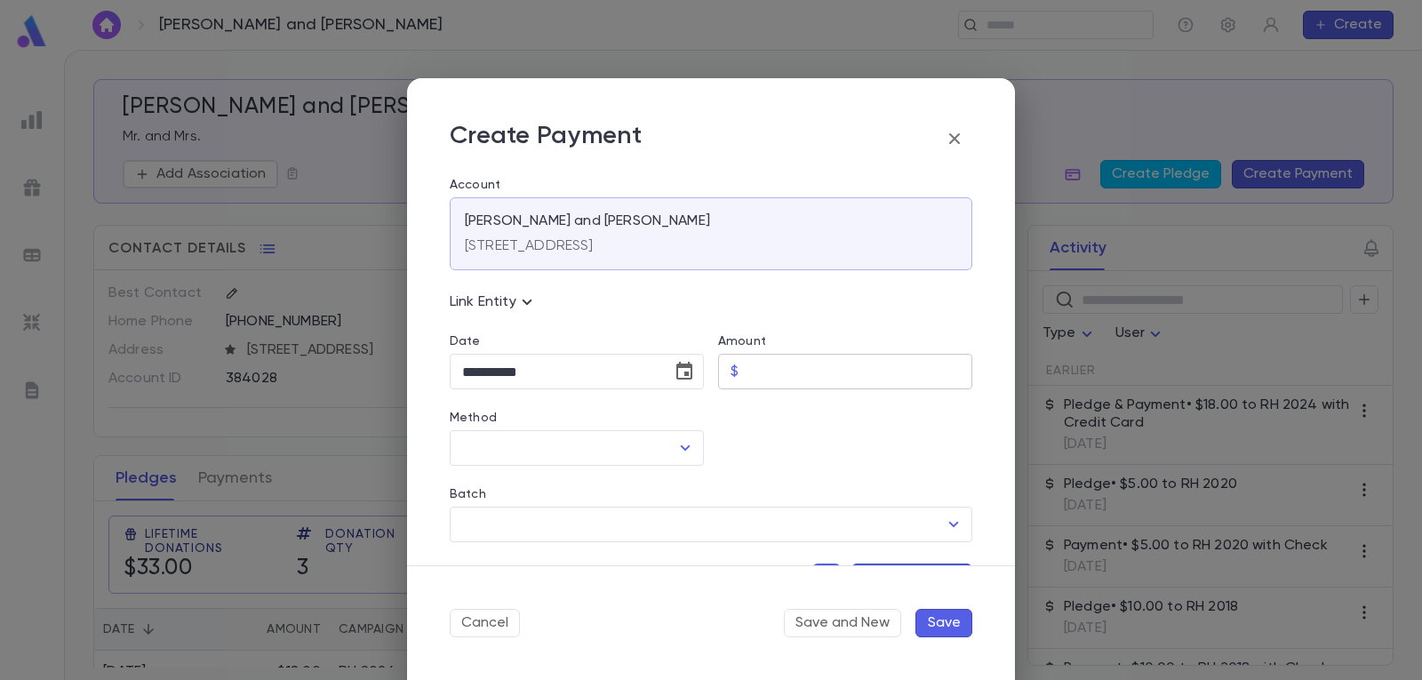
click at [858, 369] on input "Amount" at bounding box center [859, 372] width 227 height 35
click at [685, 360] on button "Choose date, selected date is Sep 19, 2025" at bounding box center [684, 372] width 36 height 36
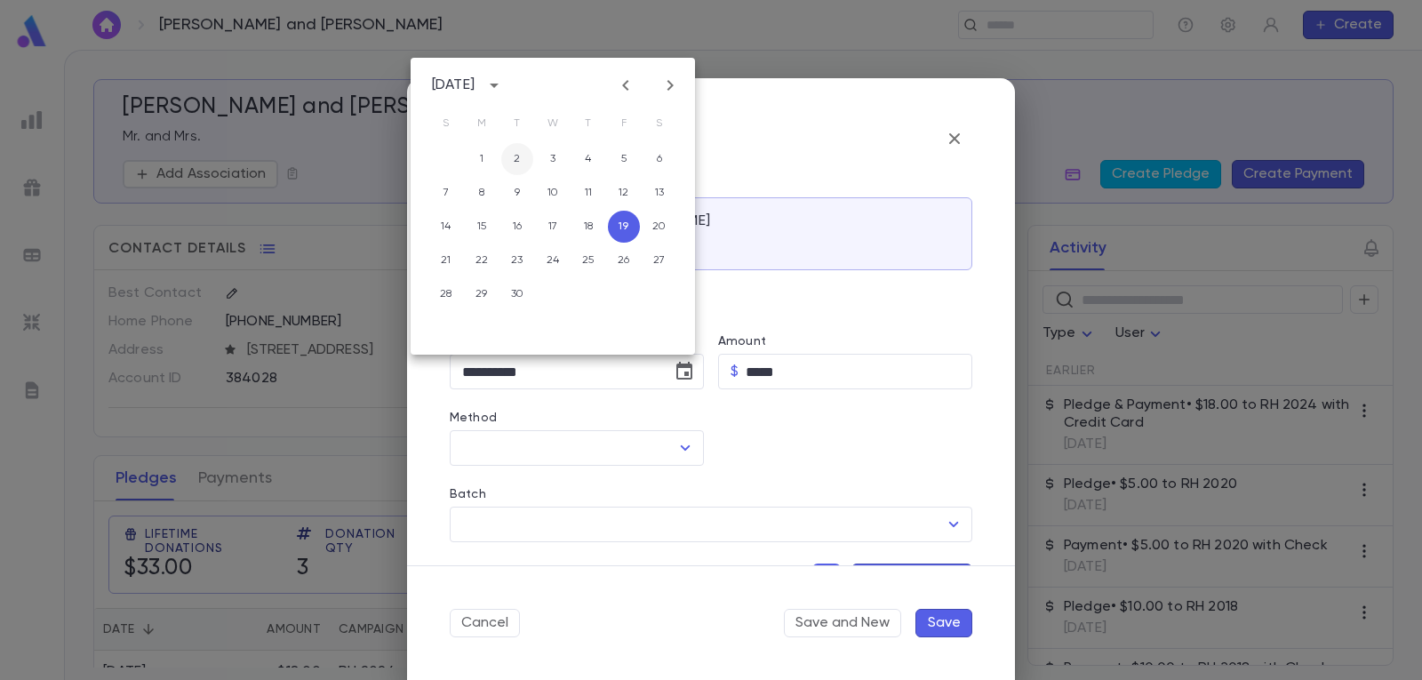
click at [514, 159] on button "2" at bounding box center [517, 159] width 32 height 32
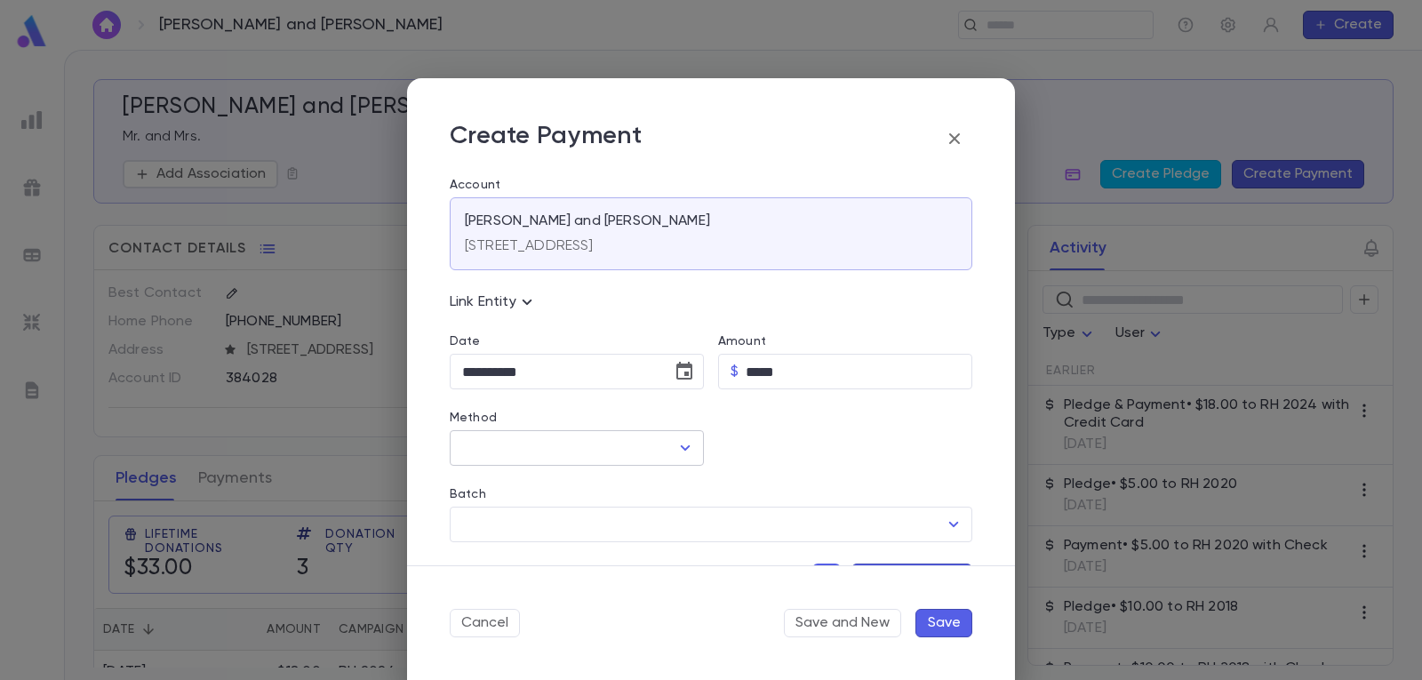
click at [682, 449] on icon "Open" at bounding box center [686, 447] width 10 height 5
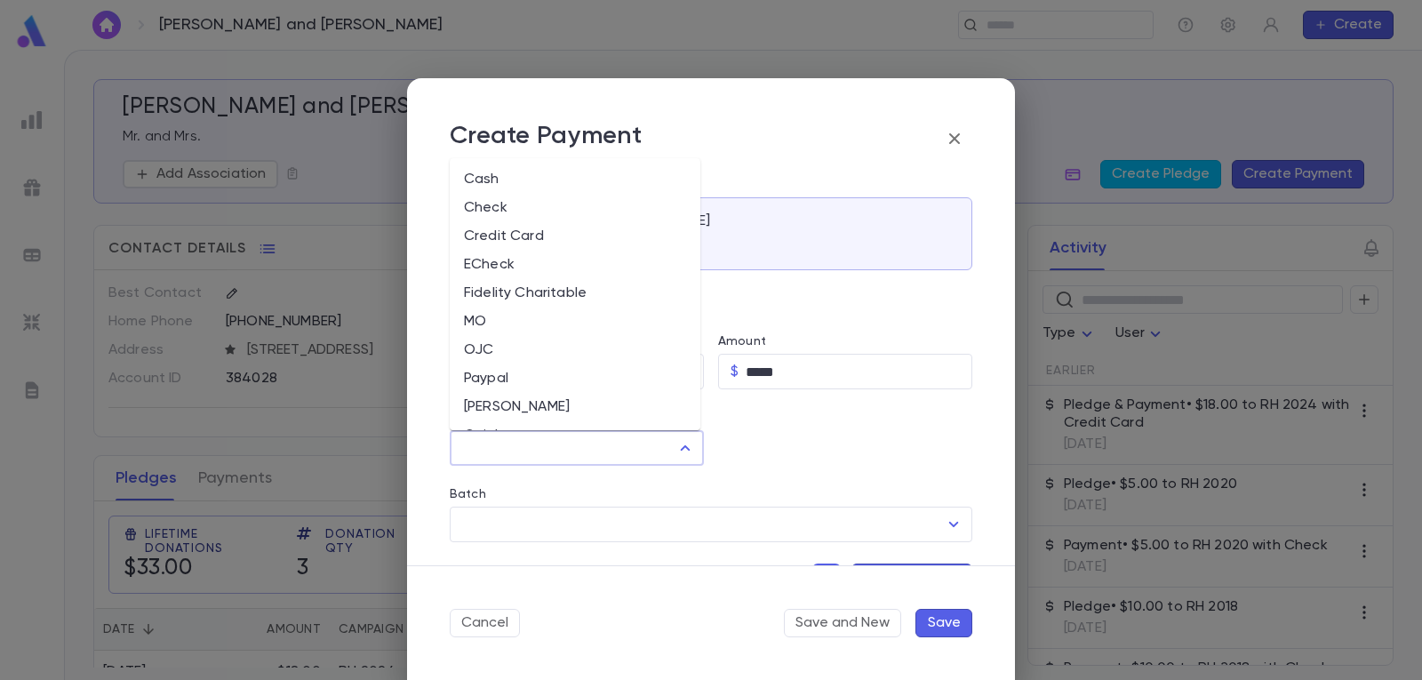
click at [532, 207] on li "Check" at bounding box center [575, 208] width 251 height 28
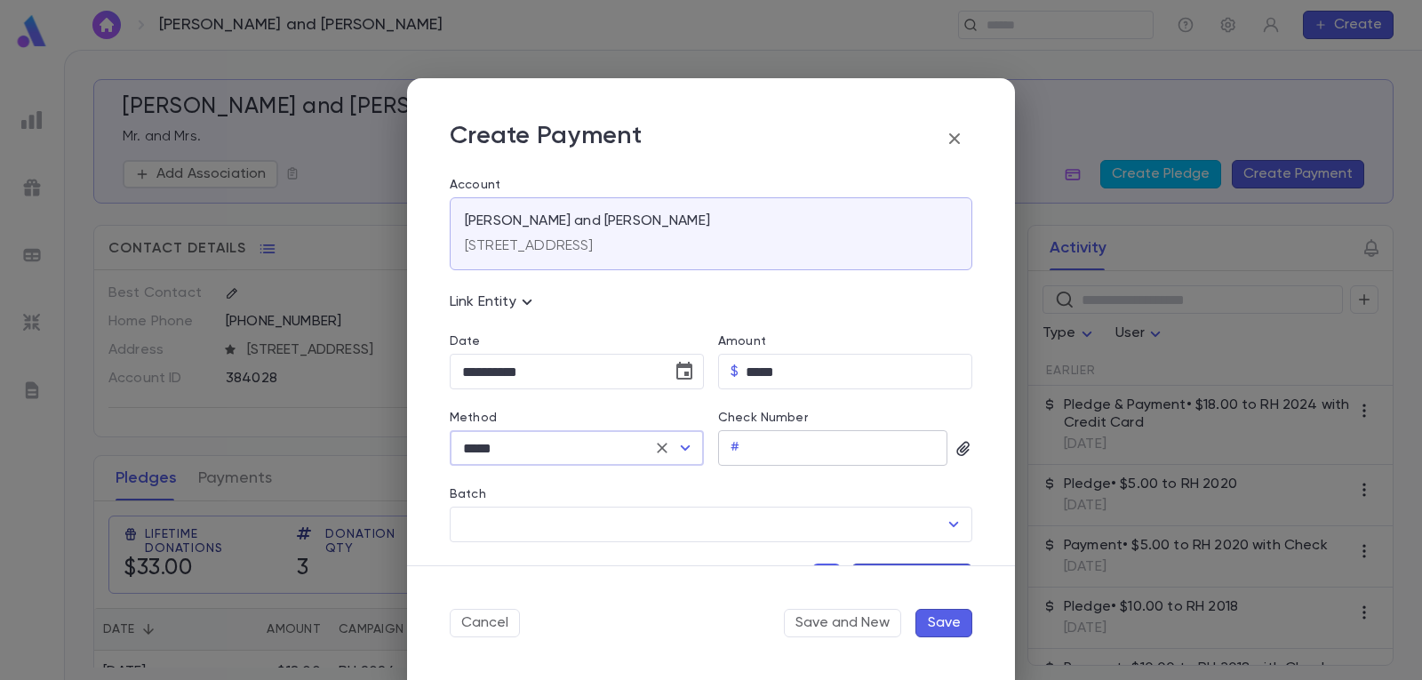
click at [849, 450] on input "Check Number" at bounding box center [846, 448] width 201 height 35
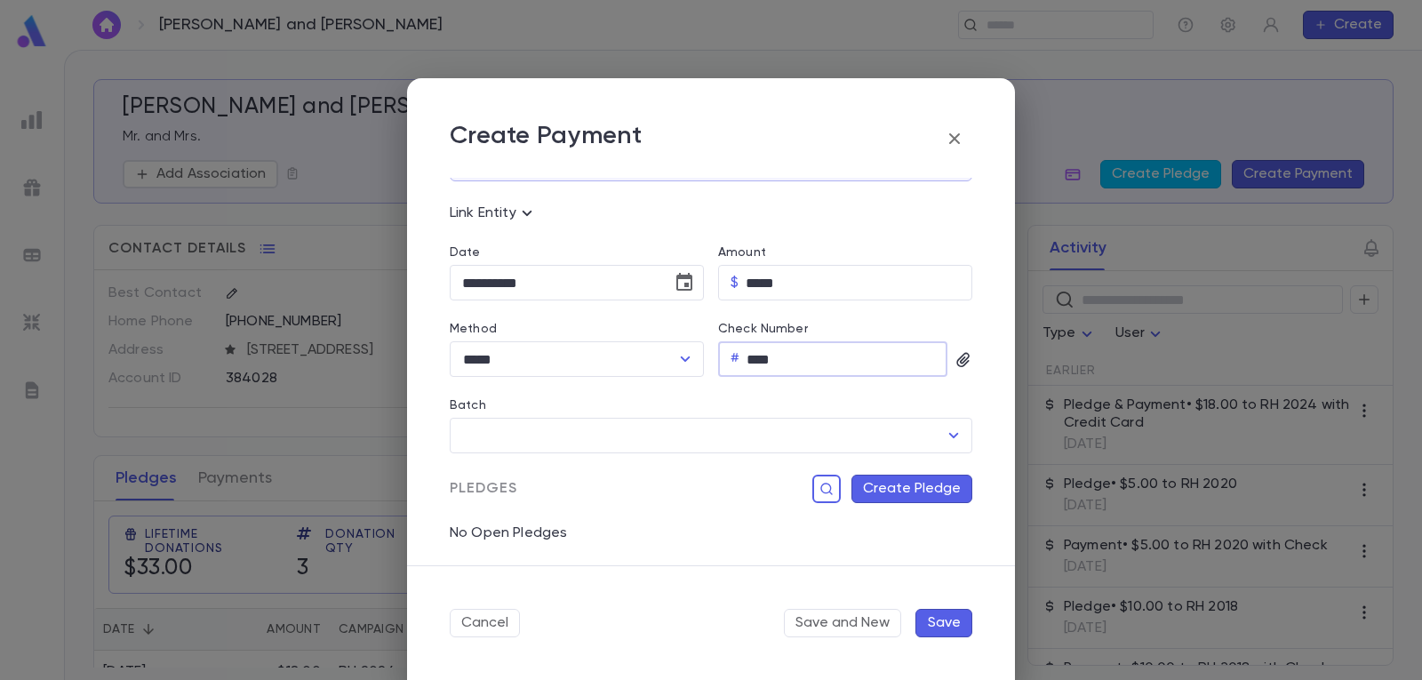
scroll to position [178, 0]
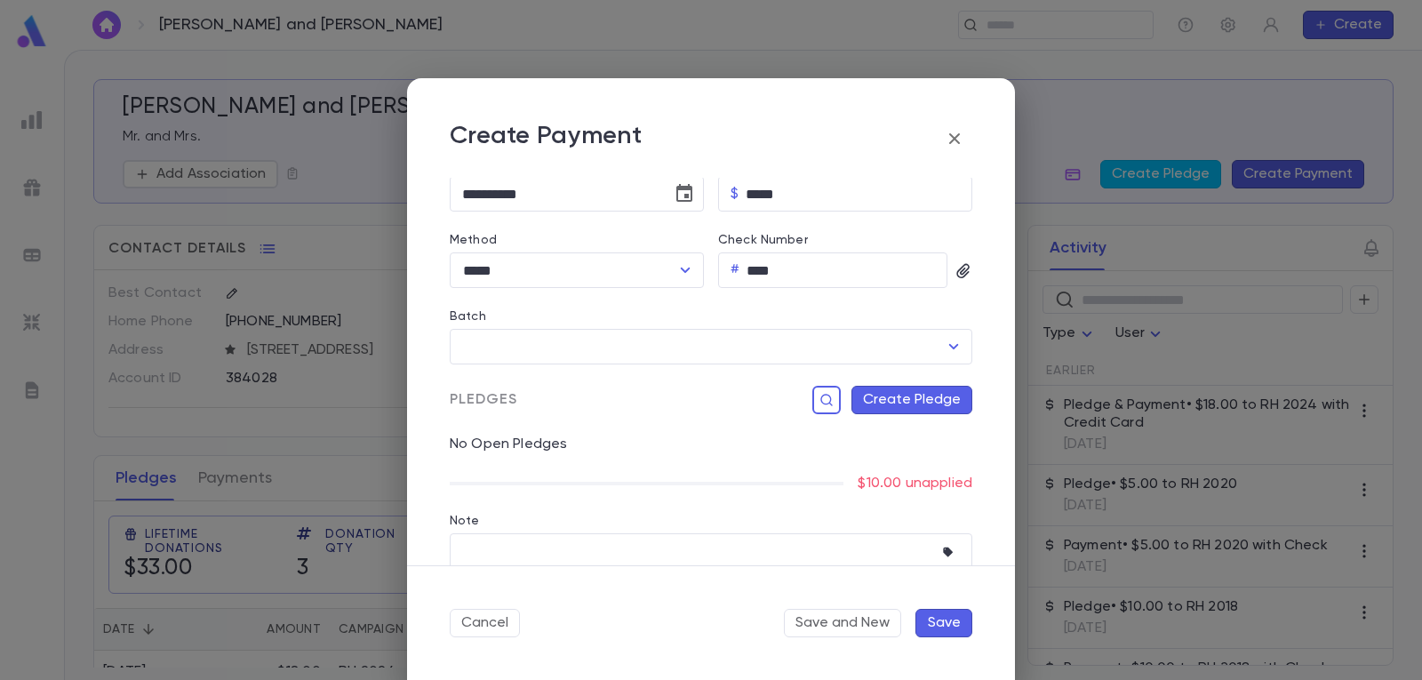
click at [918, 406] on button "Create Pledge" at bounding box center [911, 400] width 121 height 28
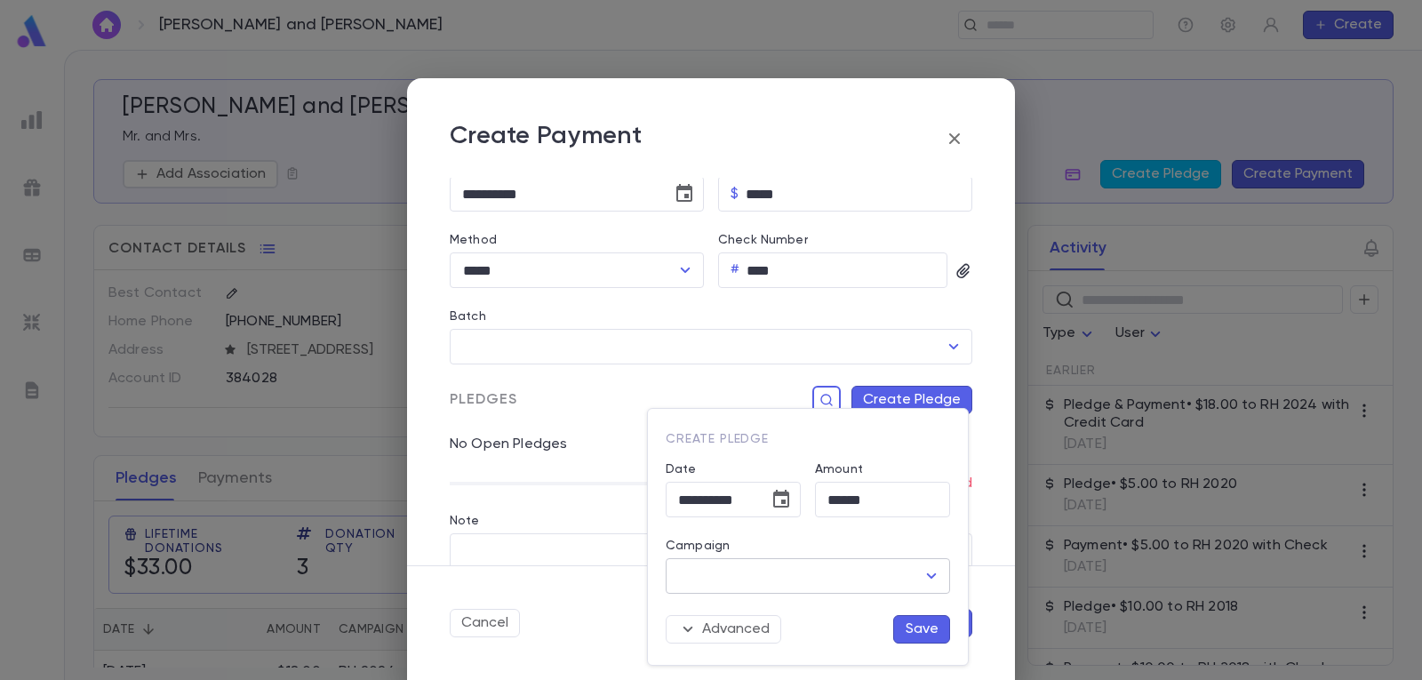
click at [931, 568] on icon "Open" at bounding box center [931, 575] width 21 height 21
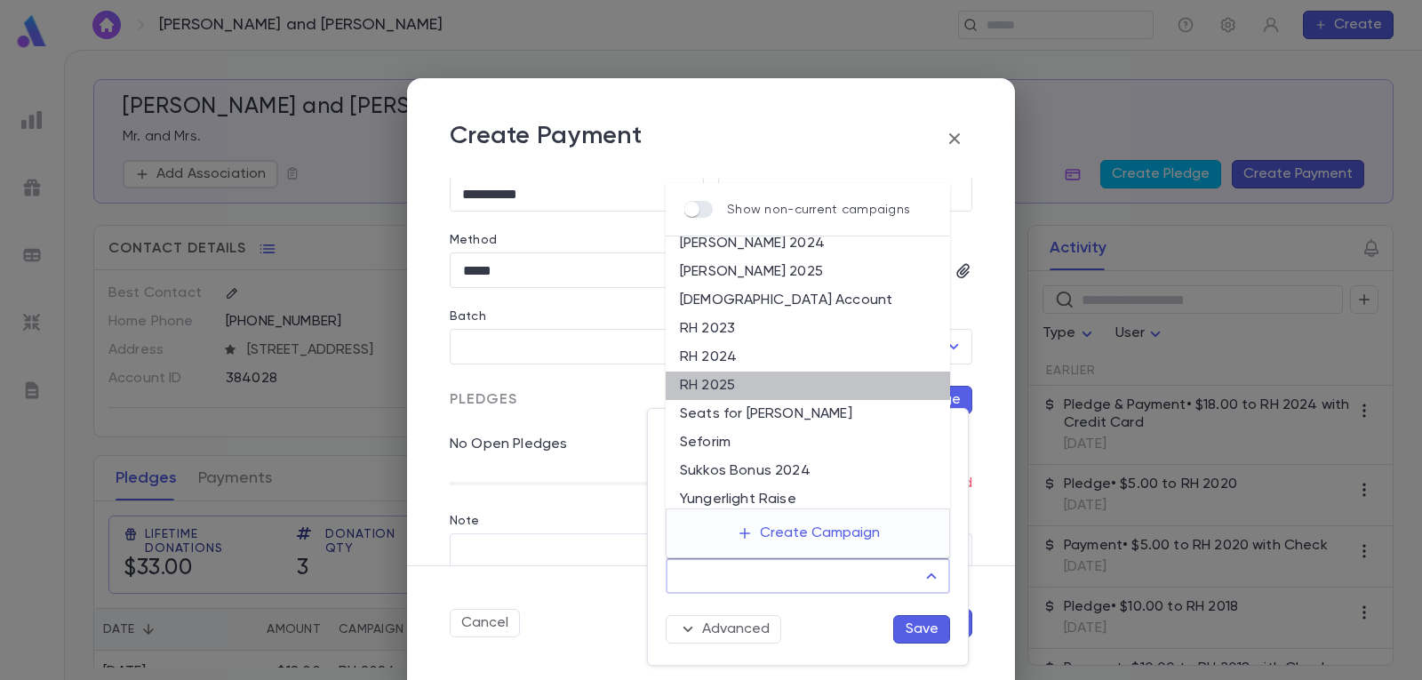
click at [808, 383] on li "RH 2025" at bounding box center [808, 385] width 284 height 28
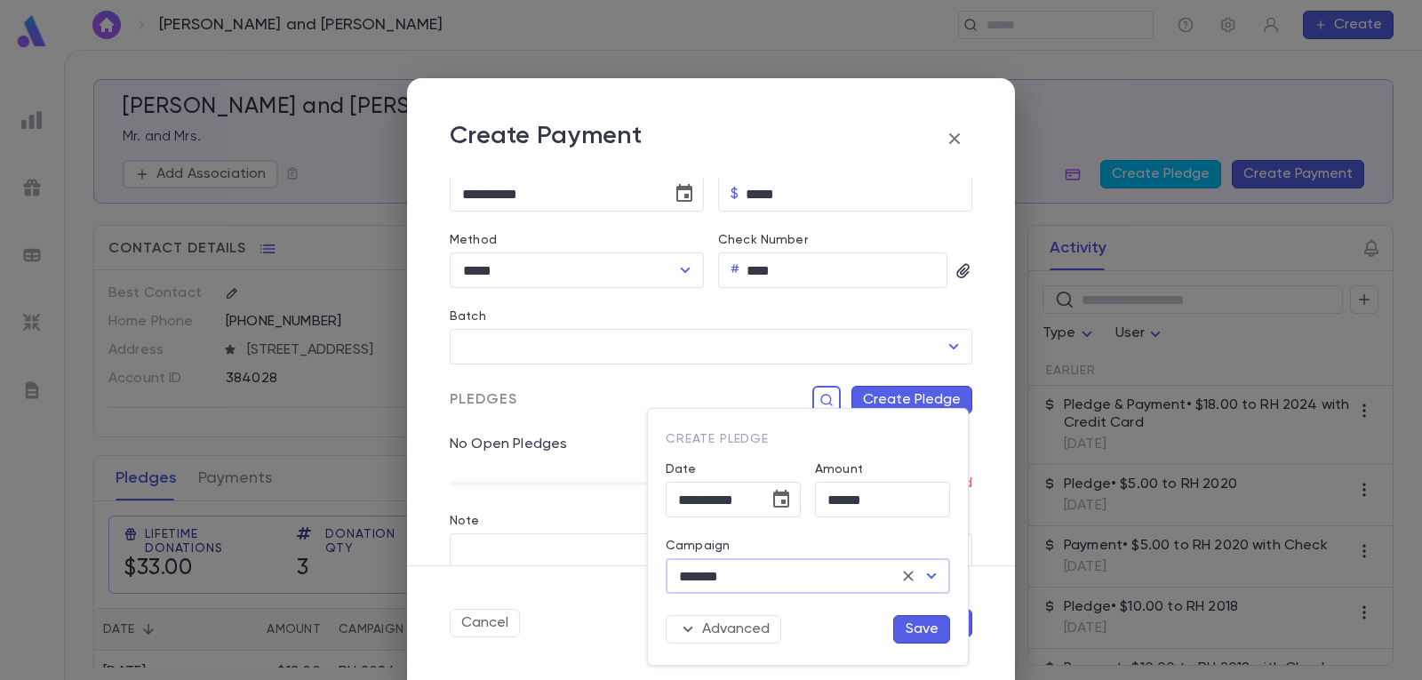
click at [930, 628] on button "Save" at bounding box center [921, 629] width 57 height 28
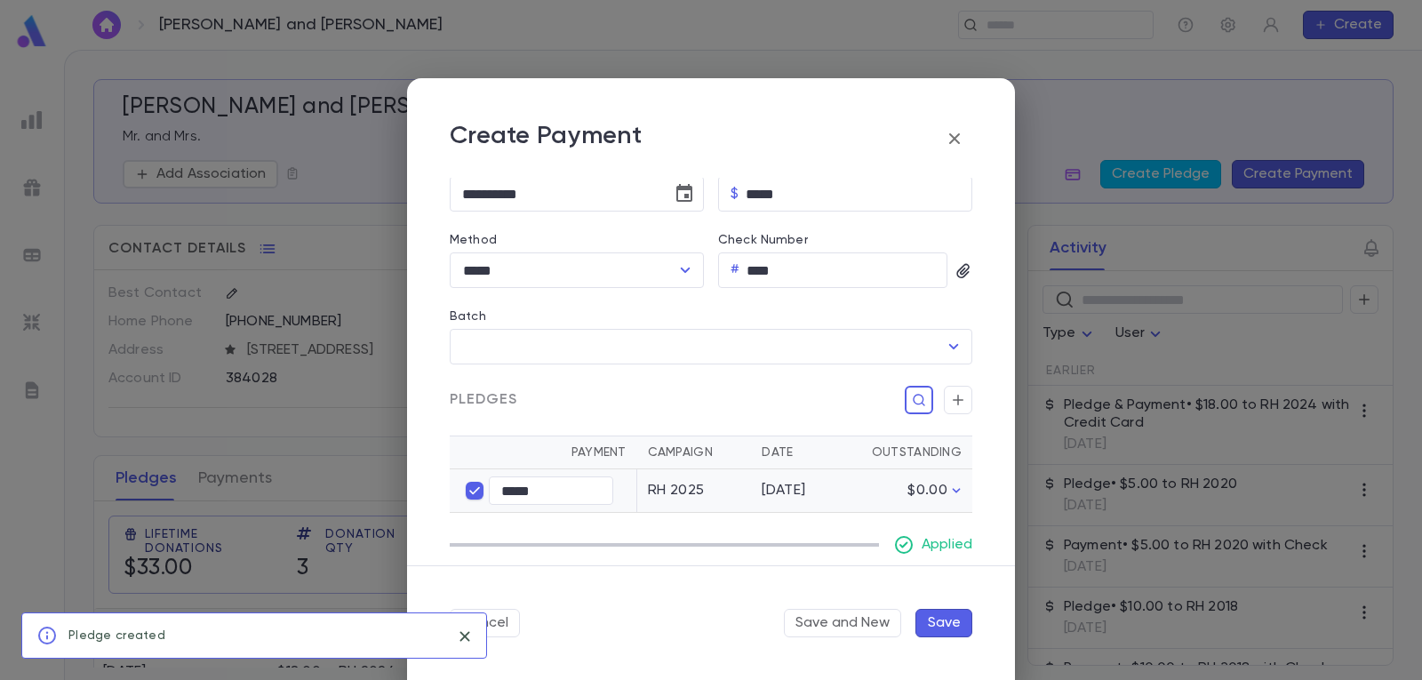
click at [954, 620] on button "Save" at bounding box center [943, 623] width 57 height 28
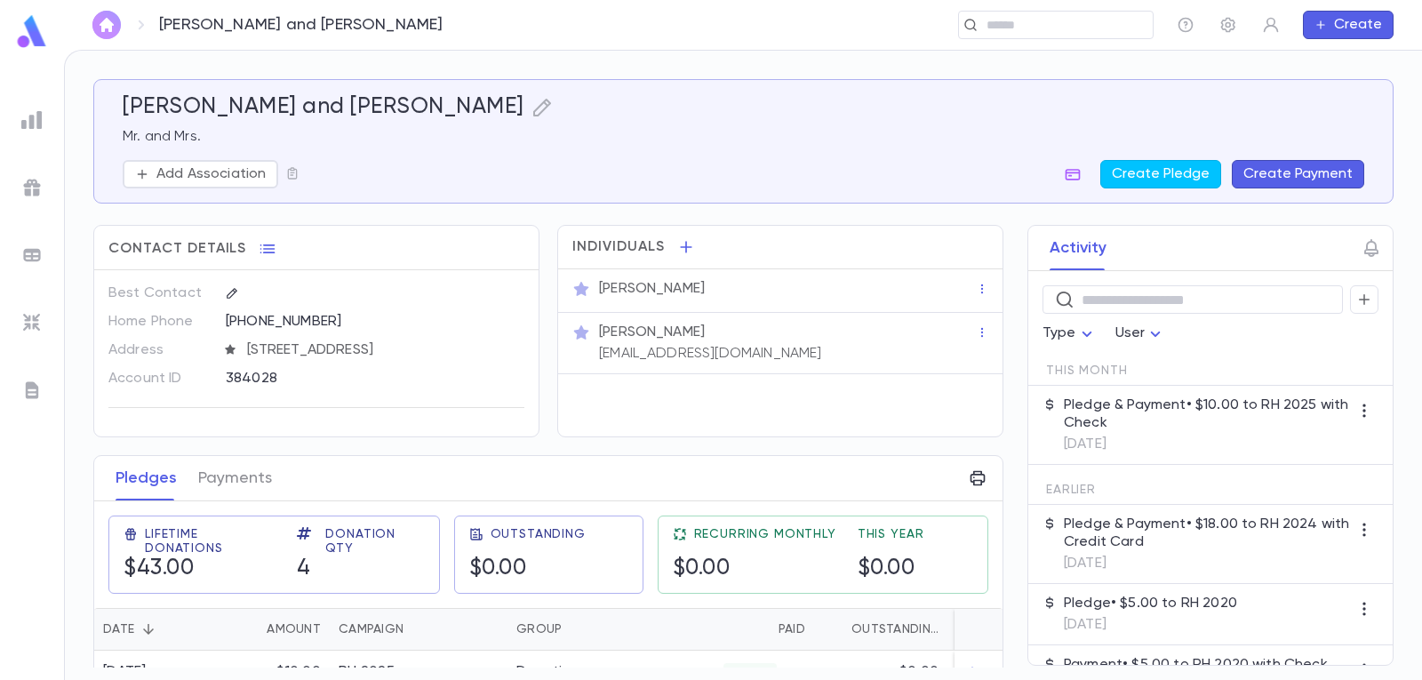
click at [98, 22] on img "button" at bounding box center [106, 25] width 21 height 14
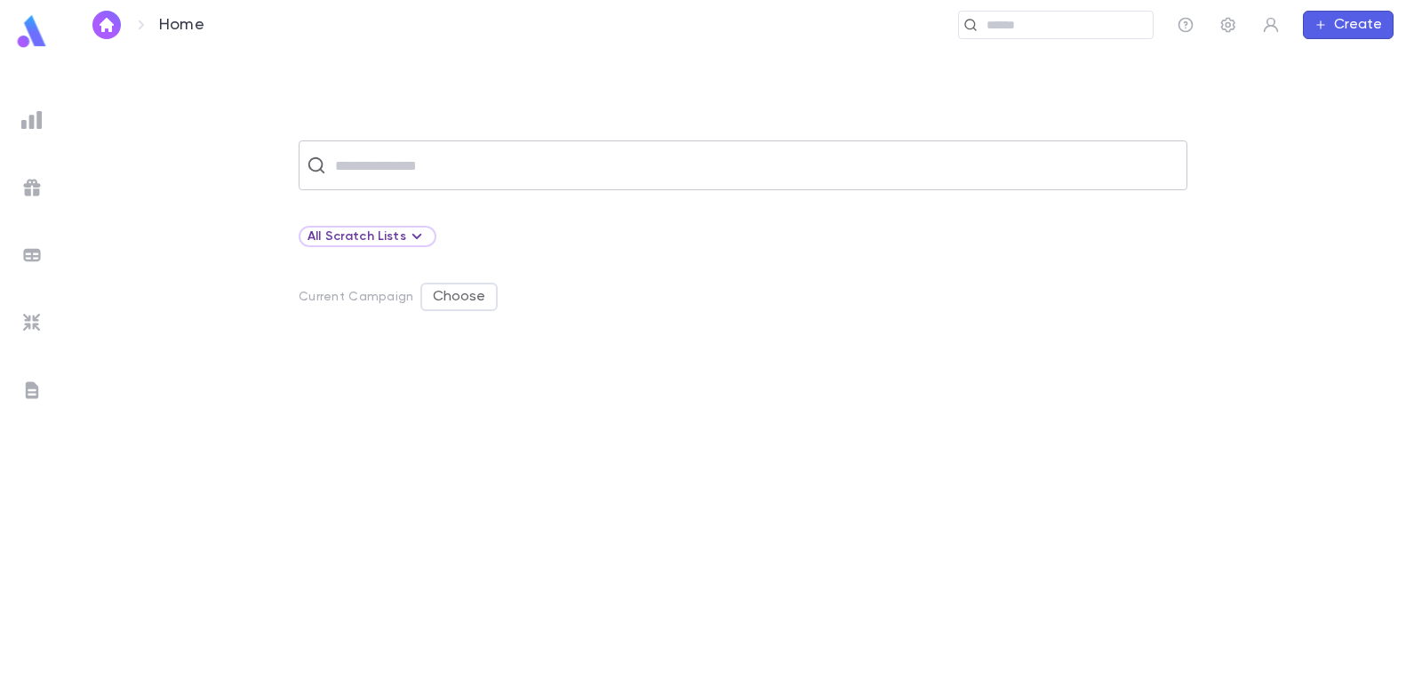
click at [575, 161] on input "text" at bounding box center [754, 165] width 849 height 34
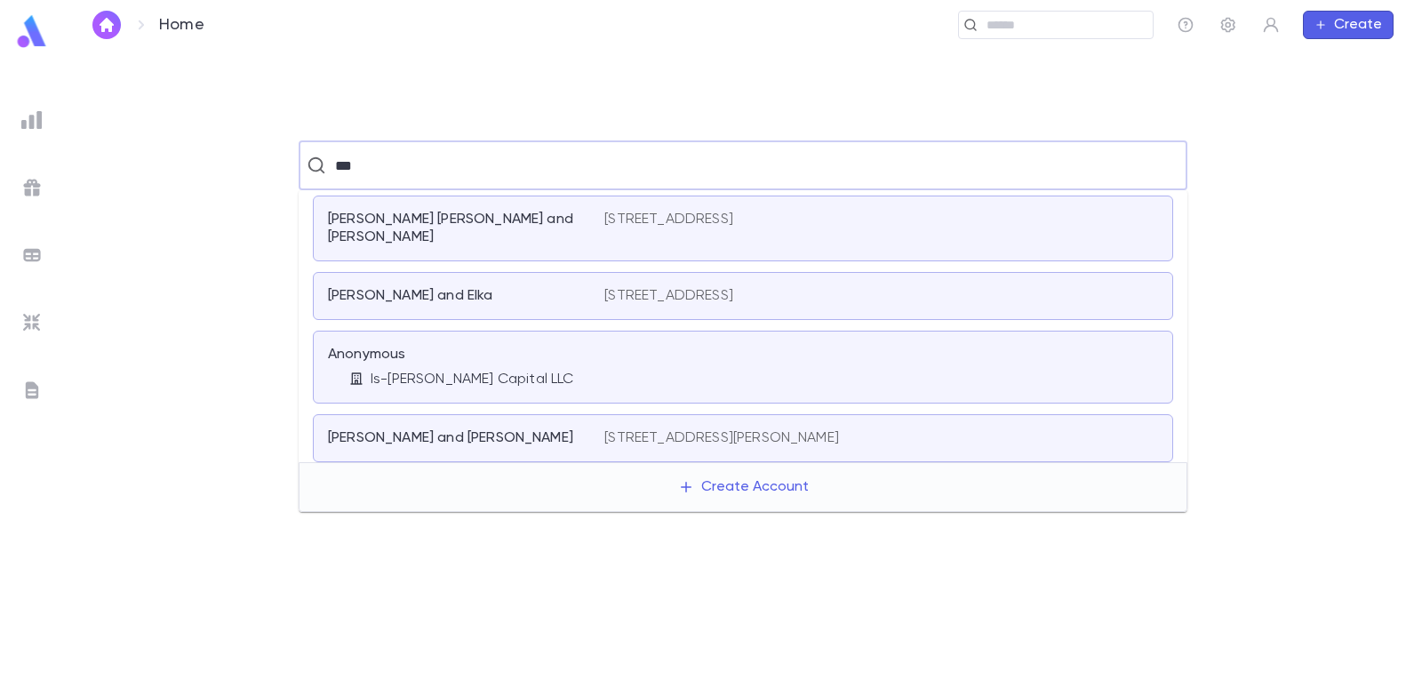
drag, startPoint x: 419, startPoint y: 151, endPoint x: 189, endPoint y: 149, distance: 230.1
click at [199, 151] on div "*** ​" at bounding box center [742, 165] width 1301 height 50
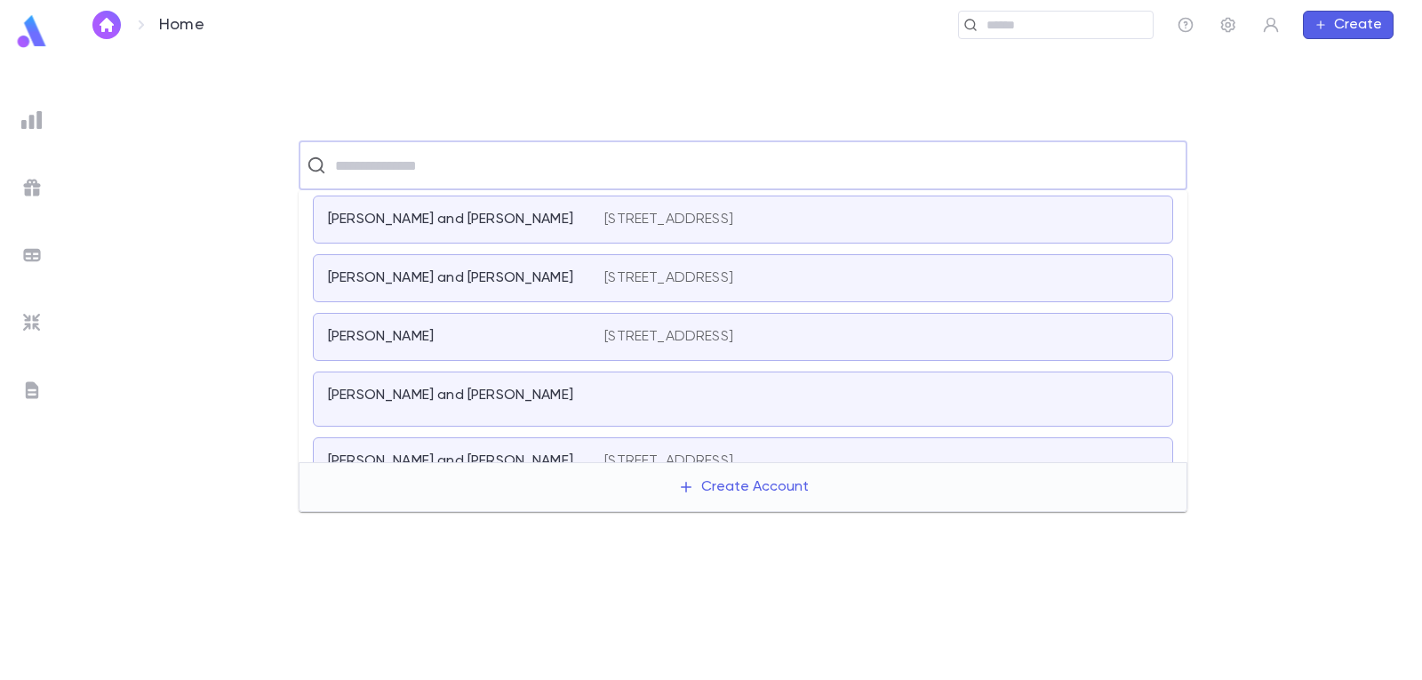
click at [1347, 28] on button "Create" at bounding box center [1348, 25] width 91 height 28
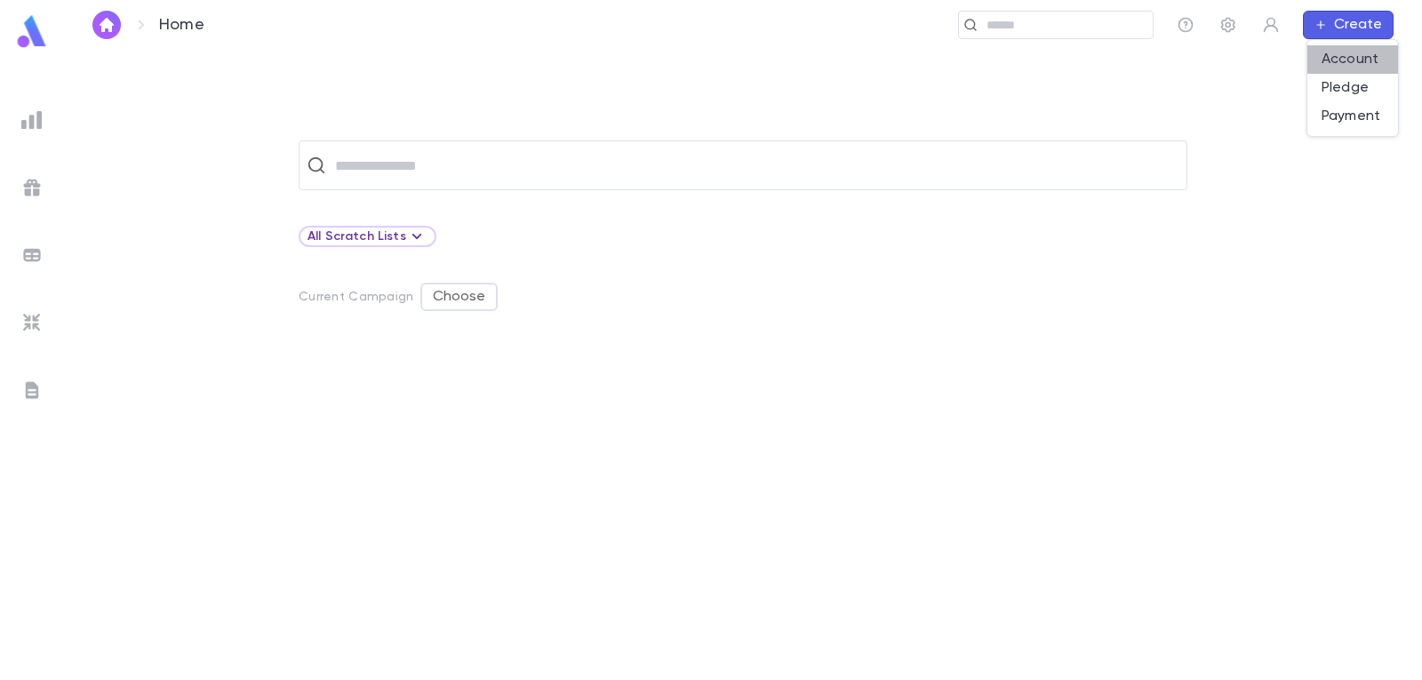
click at [1342, 60] on li "Account" at bounding box center [1352, 59] width 91 height 28
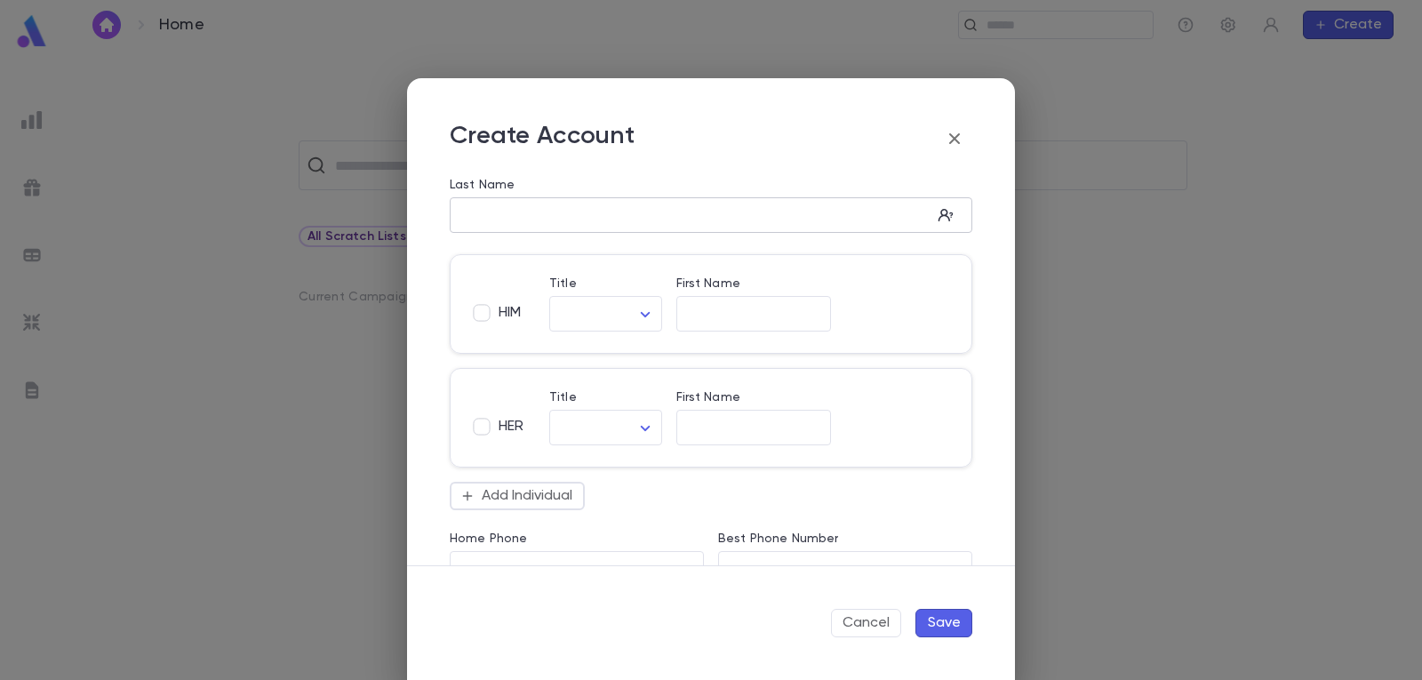
click at [503, 224] on input "Last Name" at bounding box center [691, 215] width 482 height 20
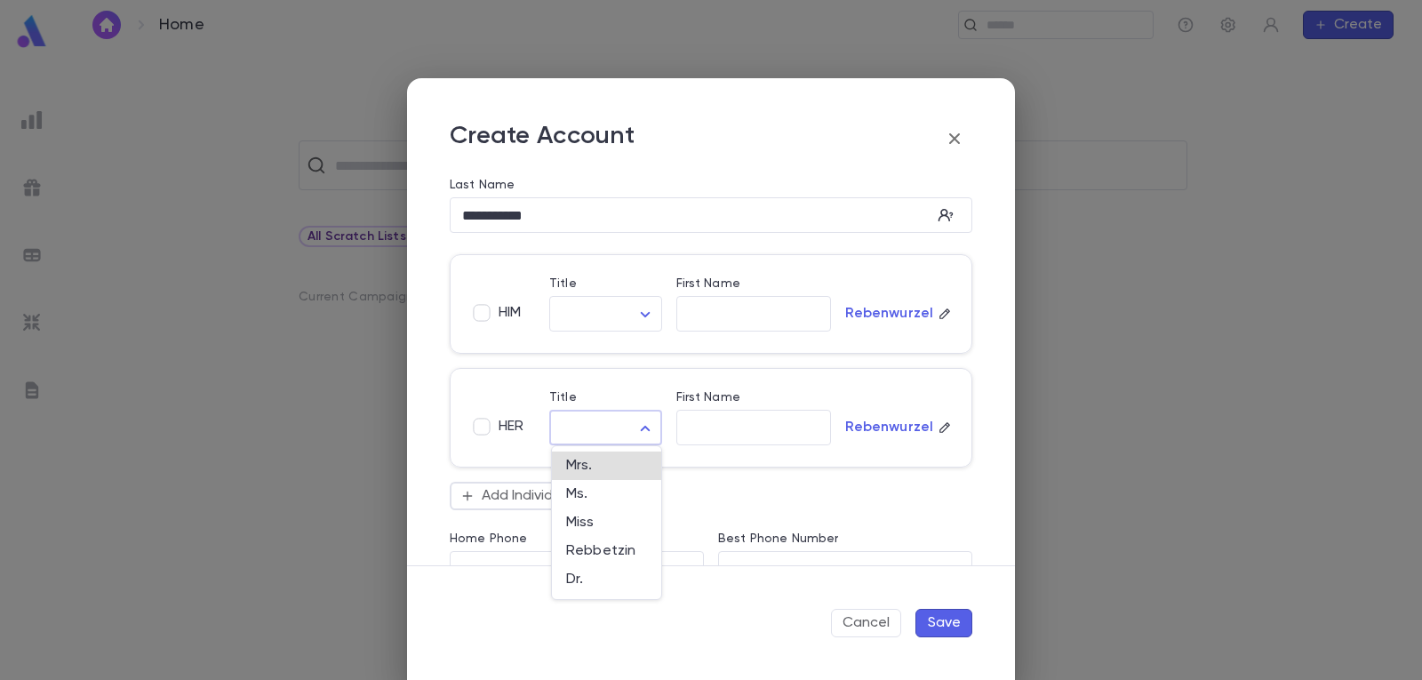
click at [641, 426] on body "**********" at bounding box center [711, 364] width 1422 height 629
click at [602, 458] on span "Mrs." at bounding box center [606, 466] width 81 height 18
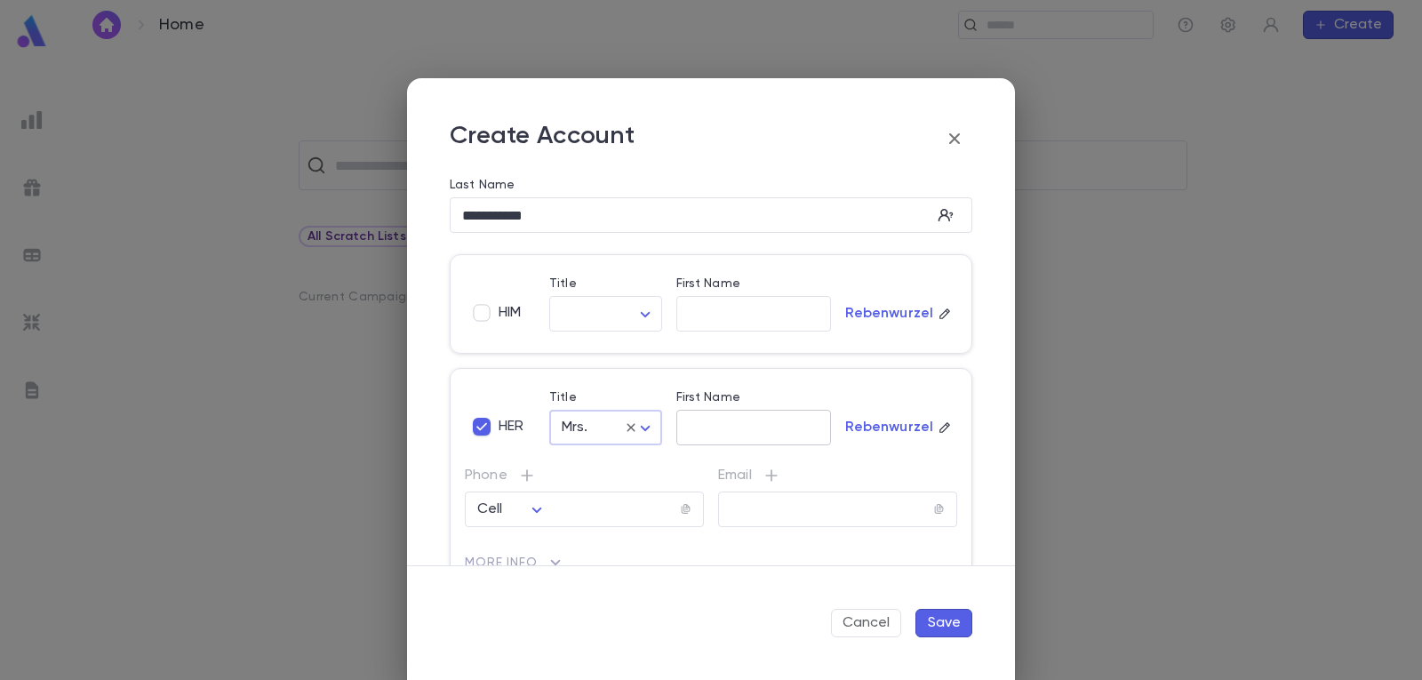
click at [702, 419] on input "First Name" at bounding box center [753, 428] width 155 height 20
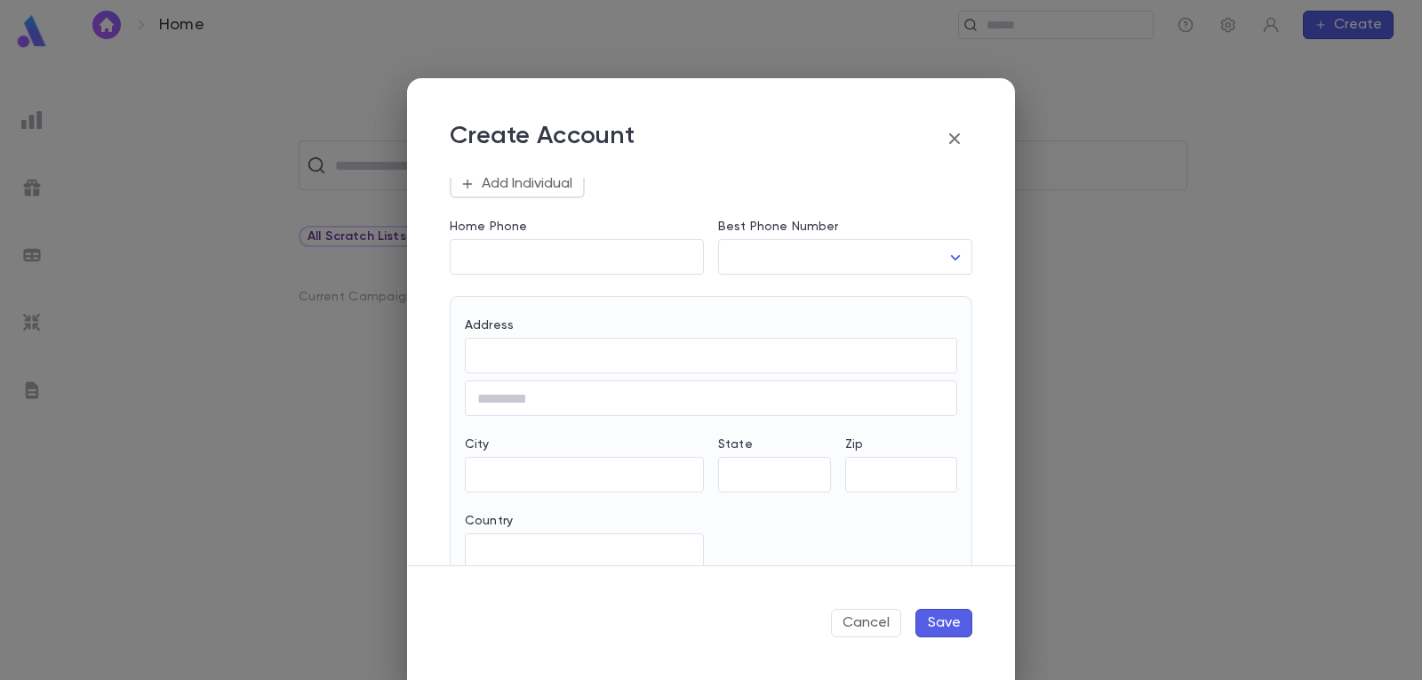
scroll to position [444, 0]
click at [595, 355] on input "Address" at bounding box center [711, 355] width 492 height 20
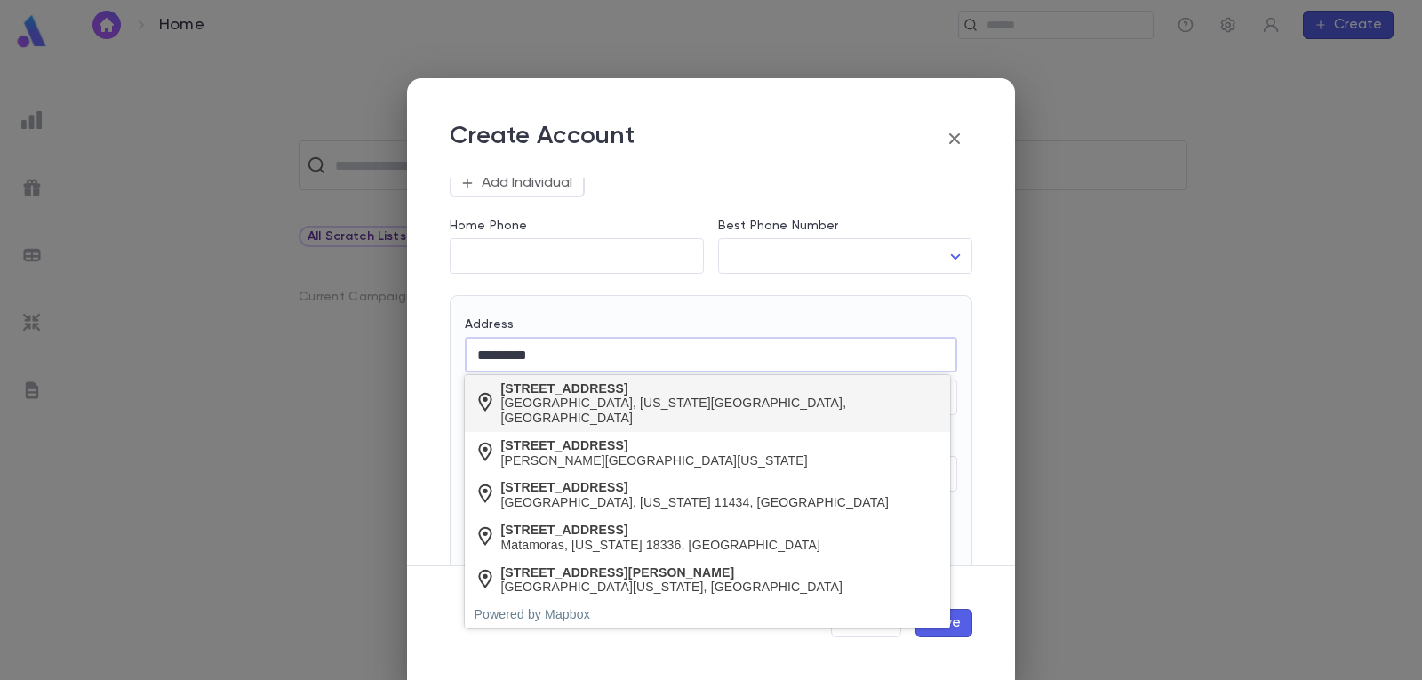
click at [570, 397] on div "[GEOGRAPHIC_DATA], [US_STATE][GEOGRAPHIC_DATA], [GEOGRAPHIC_DATA]" at bounding box center [721, 410] width 440 height 30
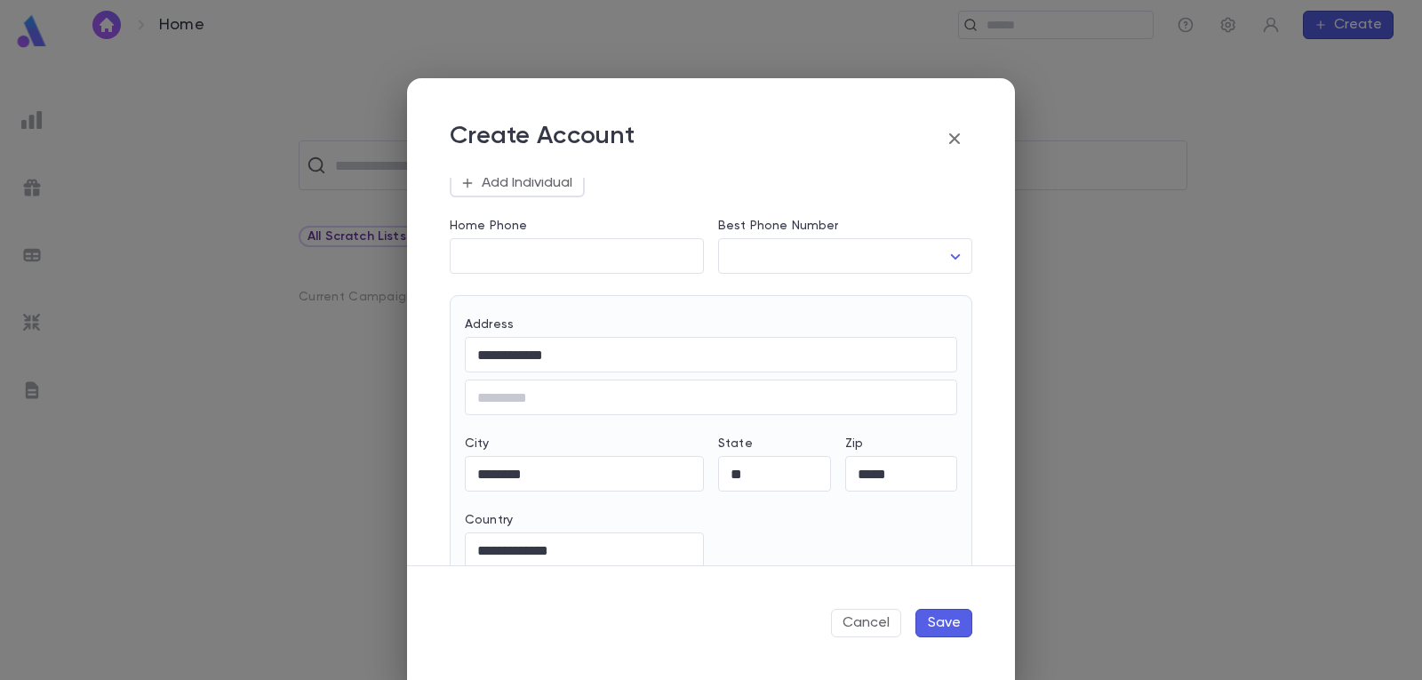
click at [953, 628] on button "Save" at bounding box center [943, 623] width 57 height 28
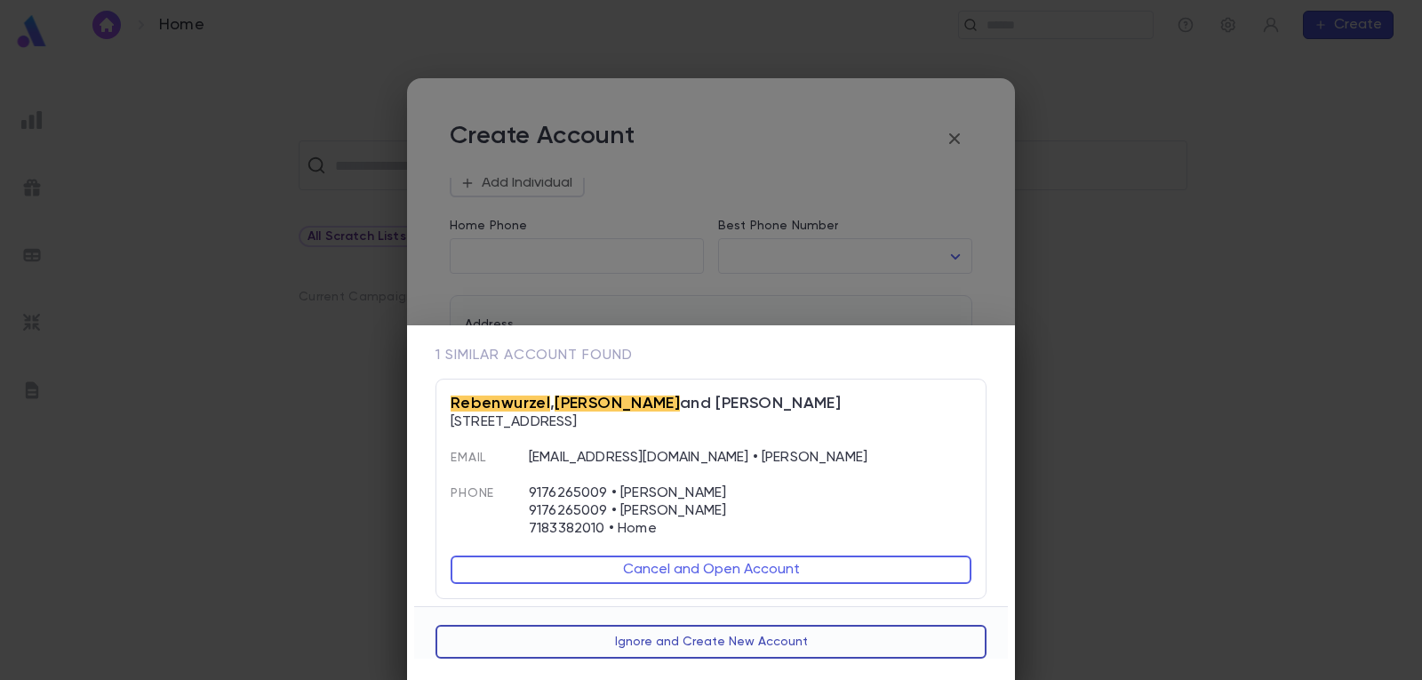
click at [703, 639] on button "Ignore and Create New Account" at bounding box center [710, 642] width 551 height 34
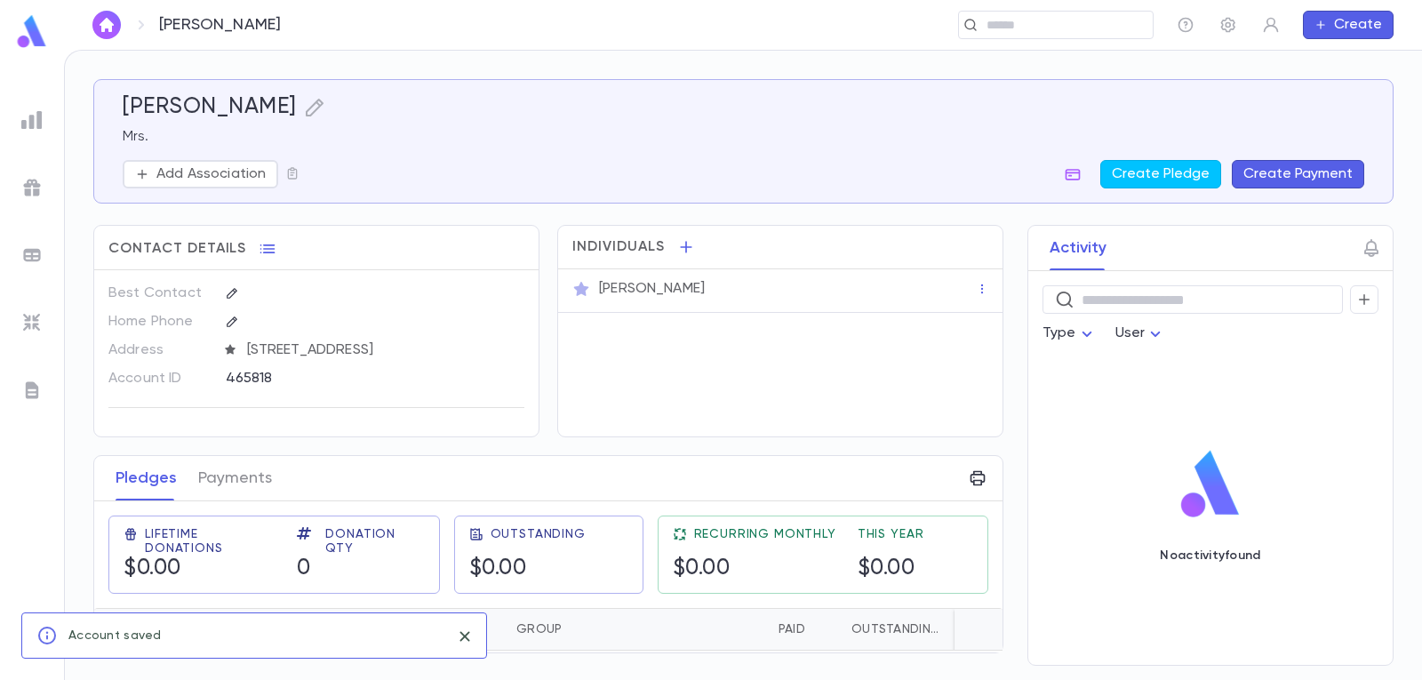
click at [1318, 174] on button "Create Payment" at bounding box center [1298, 174] width 132 height 28
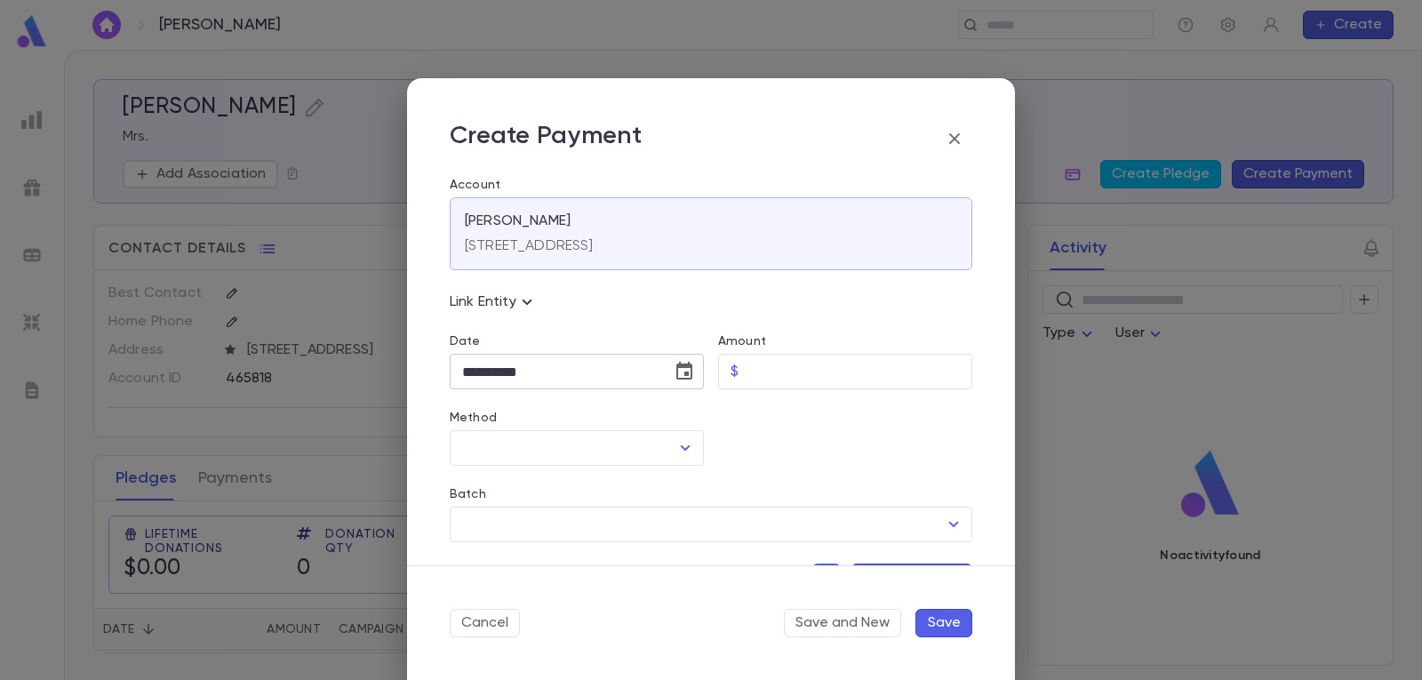
click at [684, 371] on icon "Choose date, selected date is Sep 19, 2025" at bounding box center [684, 371] width 16 height 18
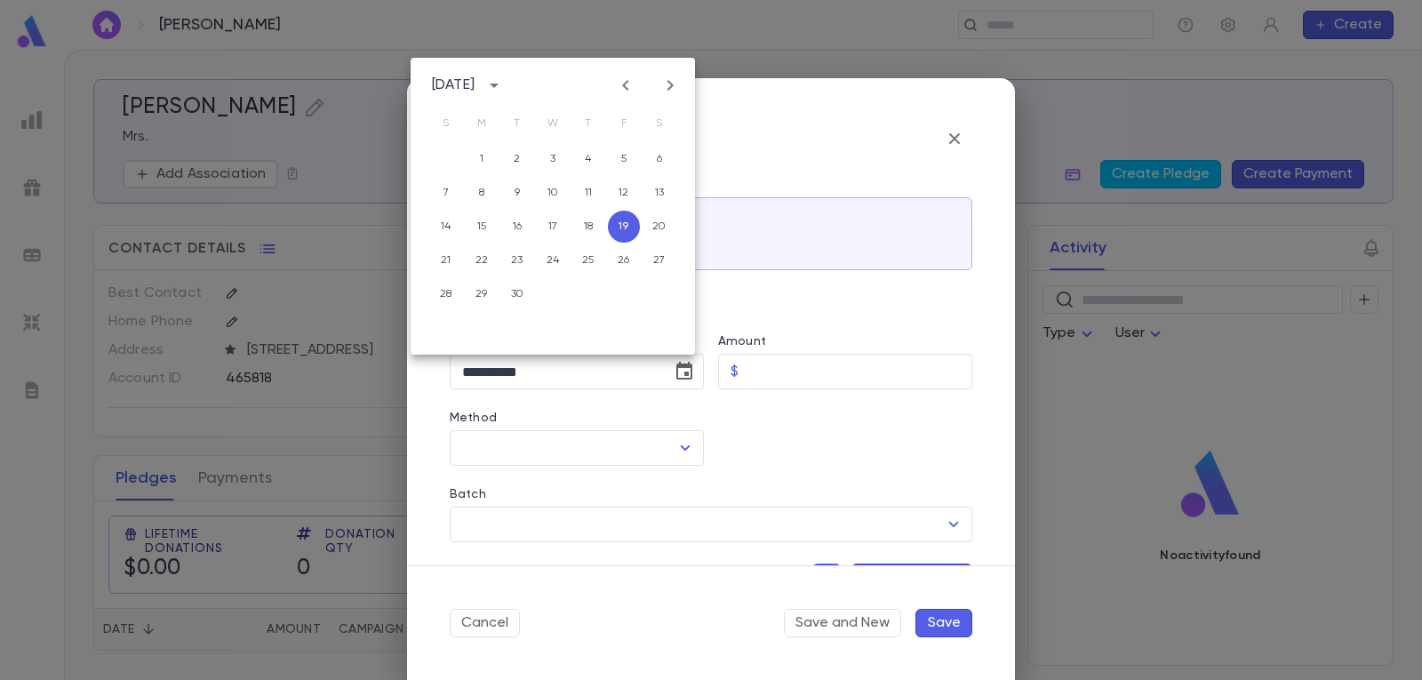
click at [625, 82] on icon "Previous month" at bounding box center [625, 85] width 21 height 21
drag, startPoint x: 516, startPoint y: 258, endPoint x: 524, endPoint y: 252, distance: 9.6
click at [517, 258] on button "19" at bounding box center [517, 260] width 32 height 32
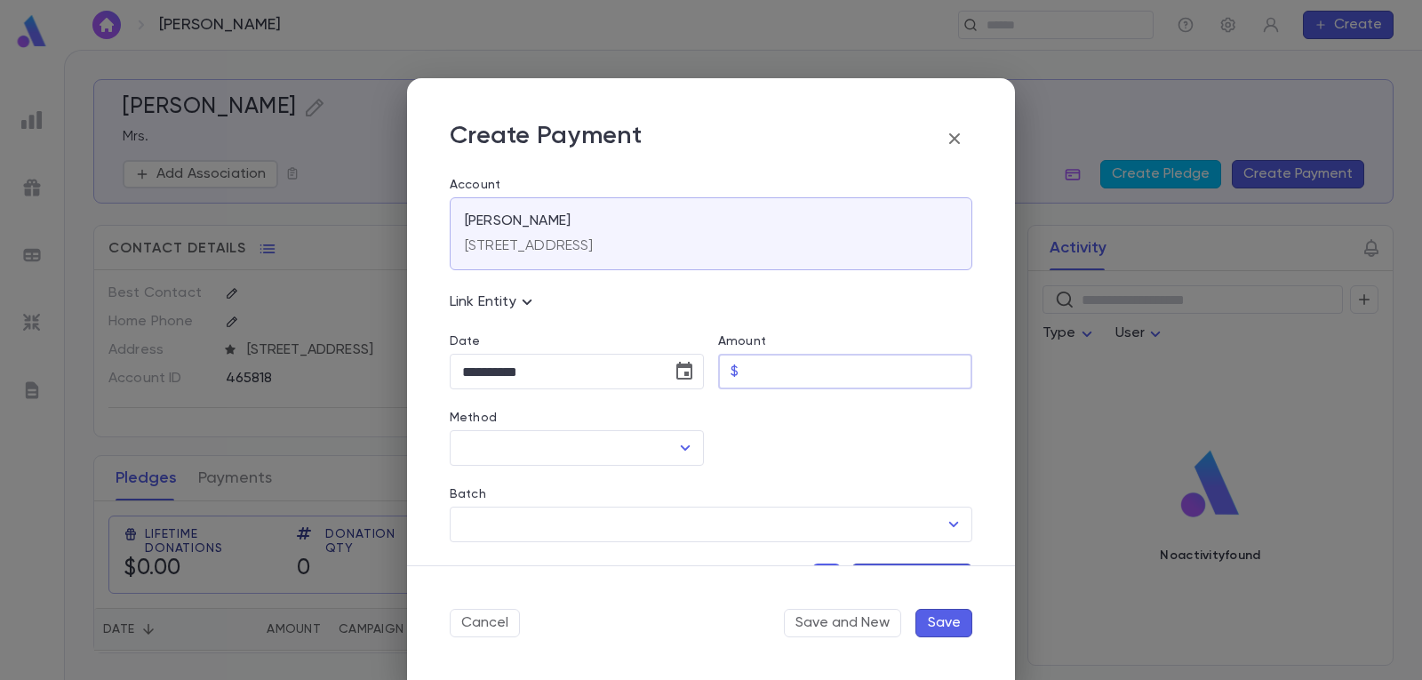
click at [806, 370] on input "Amount" at bounding box center [859, 372] width 227 height 35
click at [681, 449] on icon "Open" at bounding box center [686, 447] width 10 height 5
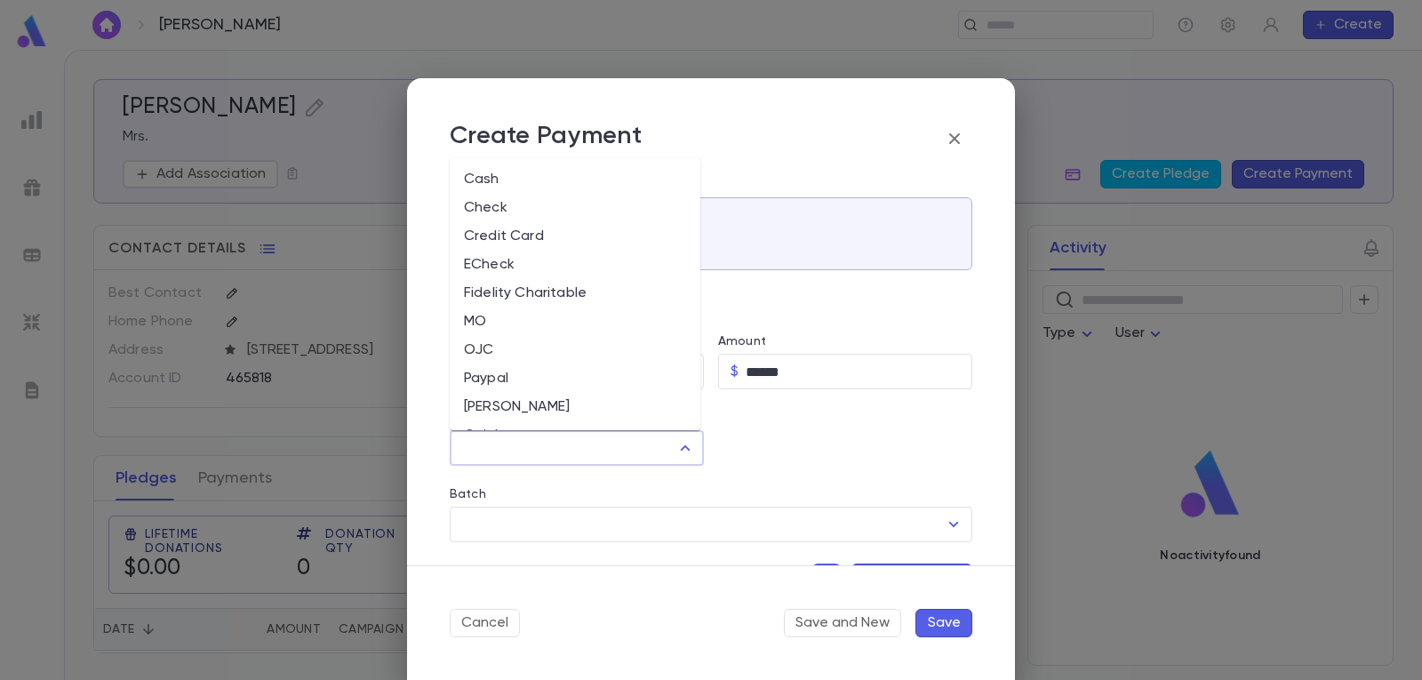
click at [521, 197] on li "Check" at bounding box center [575, 208] width 251 height 28
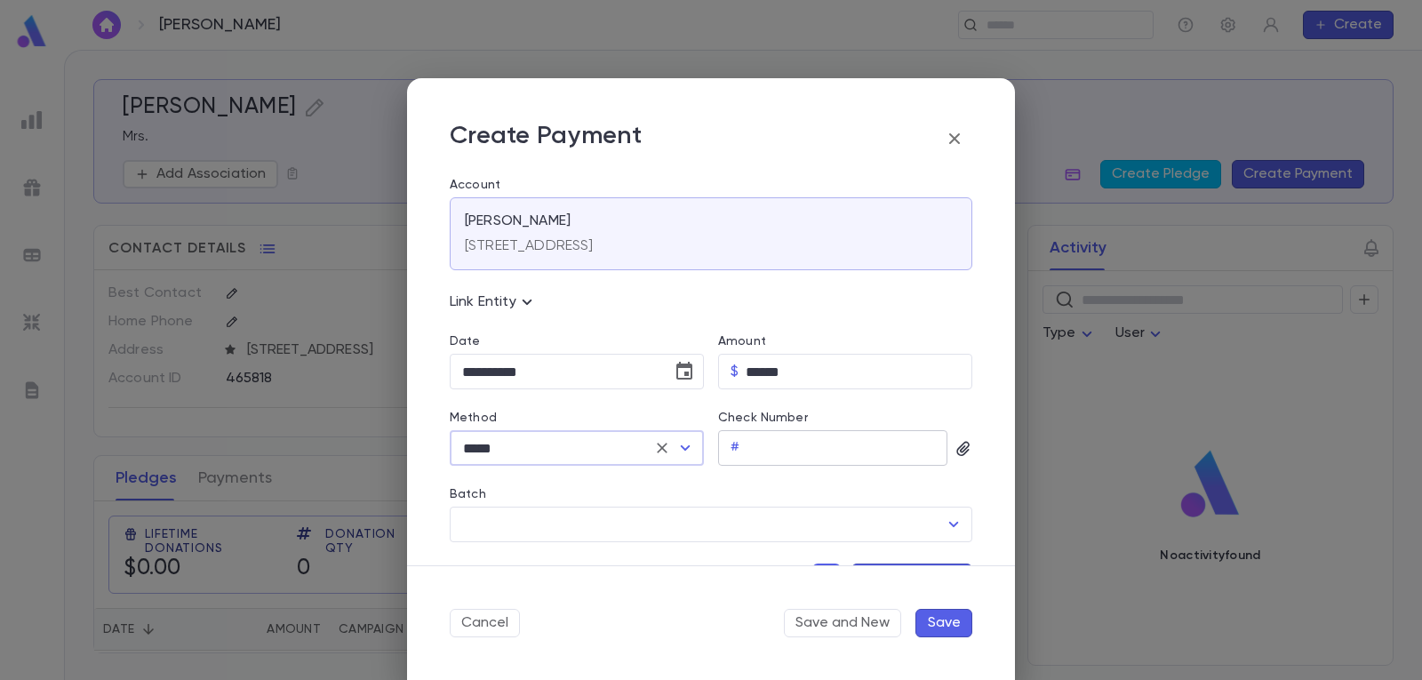
click at [831, 443] on input "Check Number" at bounding box center [846, 448] width 201 height 35
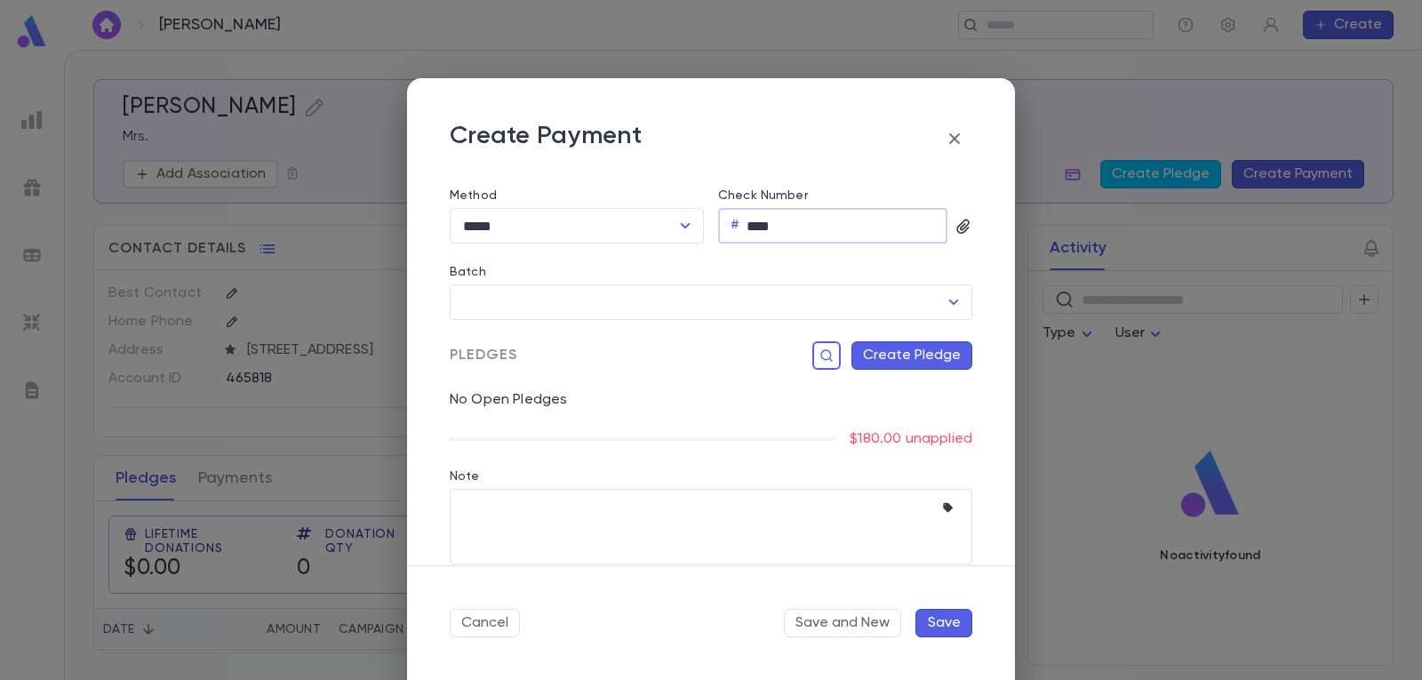
scroll to position [243, 0]
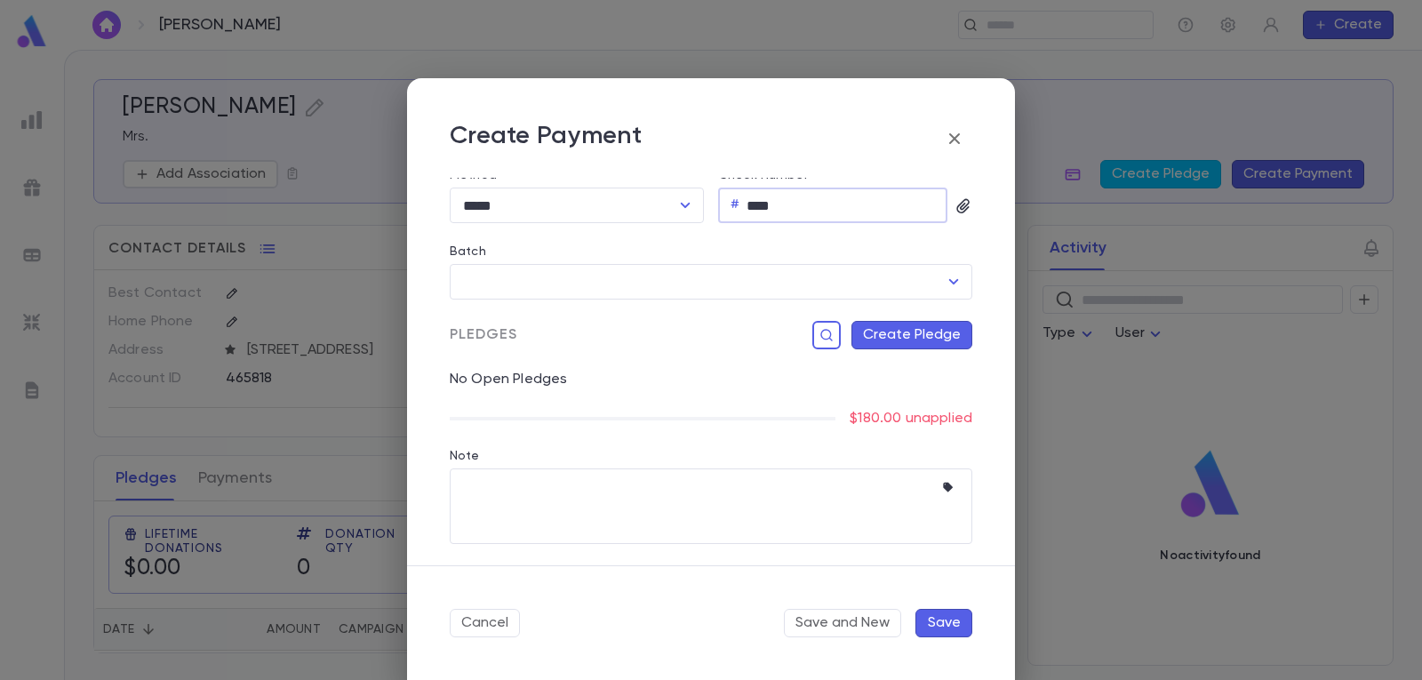
click at [893, 337] on button "Create Pledge" at bounding box center [911, 335] width 121 height 28
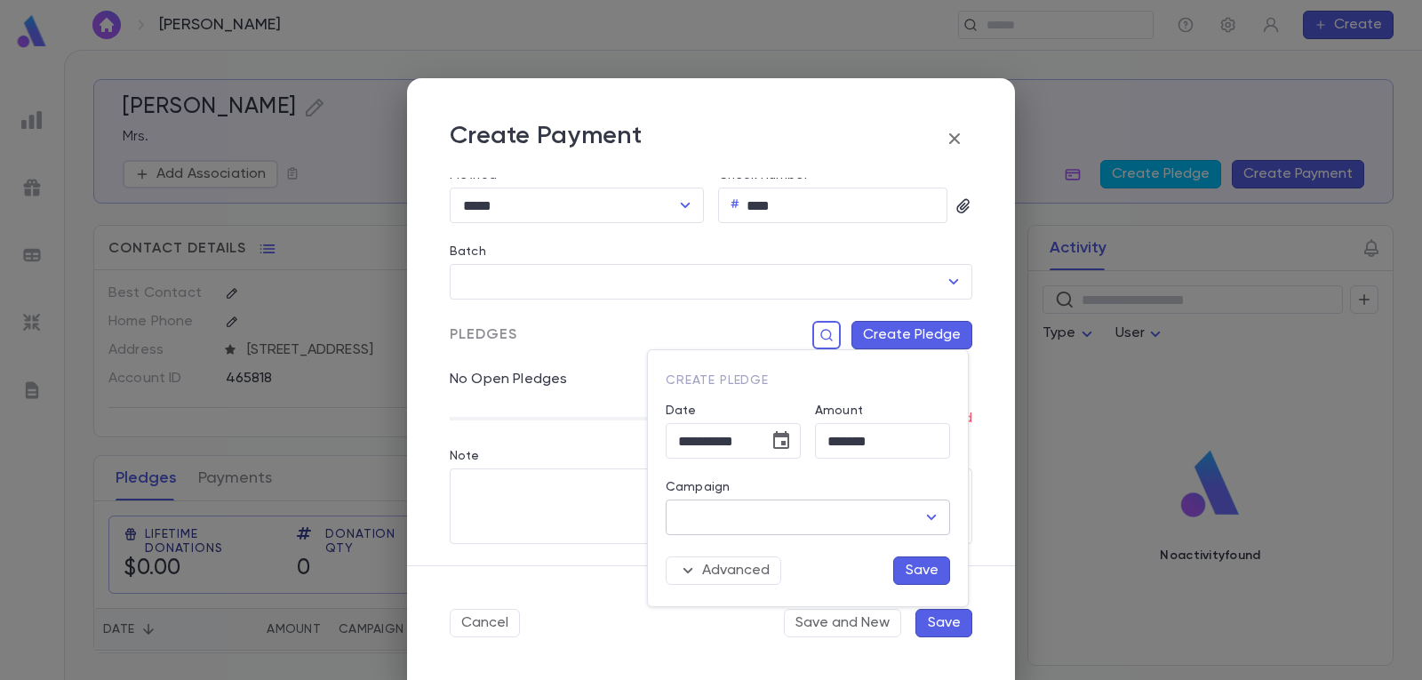
click at [934, 518] on icon "Open" at bounding box center [931, 516] width 21 height 21
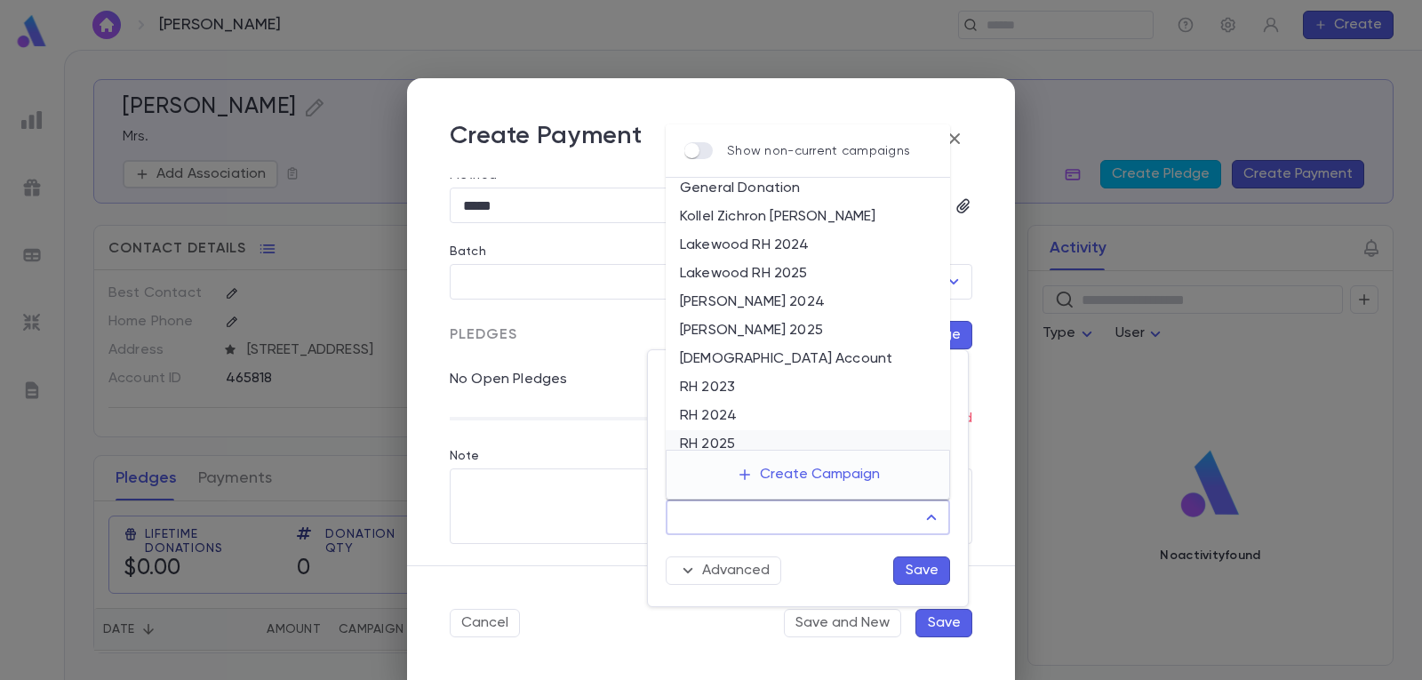
scroll to position [89, 0]
click at [763, 411] on li "RH 2025" at bounding box center [808, 416] width 284 height 28
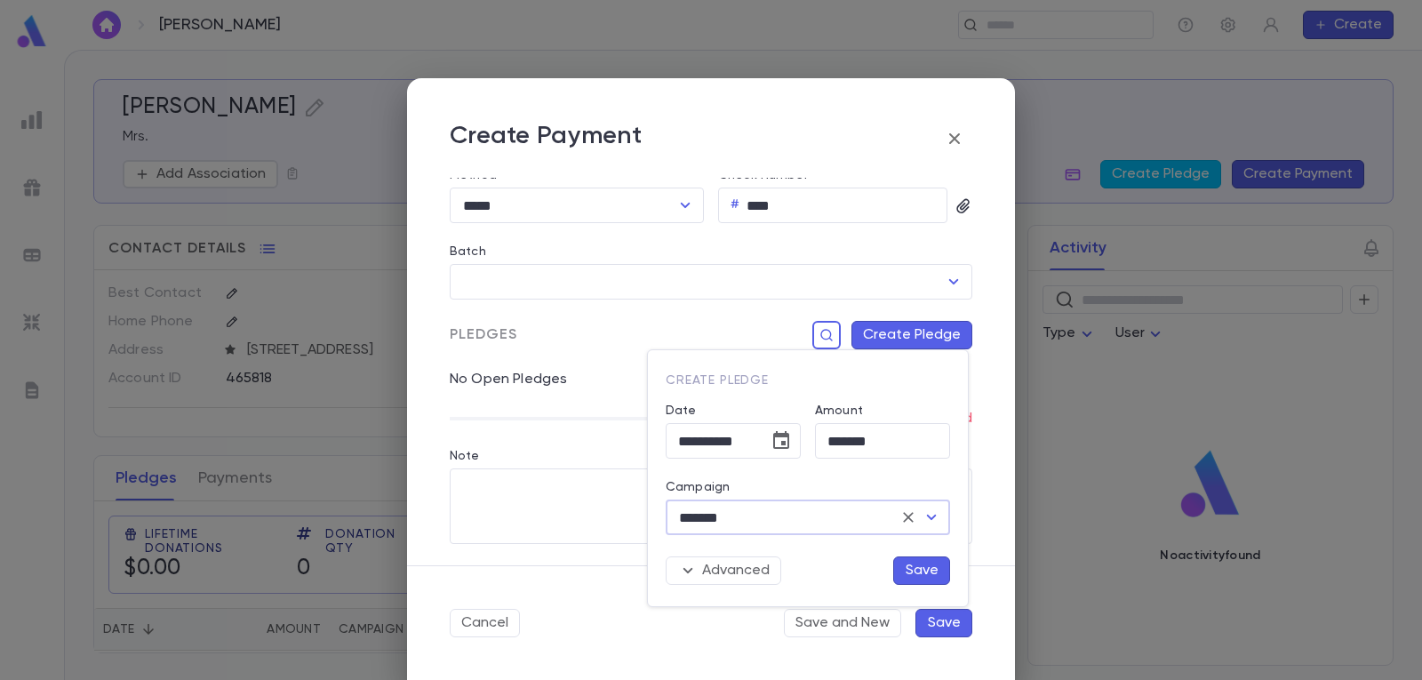
click at [929, 561] on button "Save" at bounding box center [921, 570] width 57 height 28
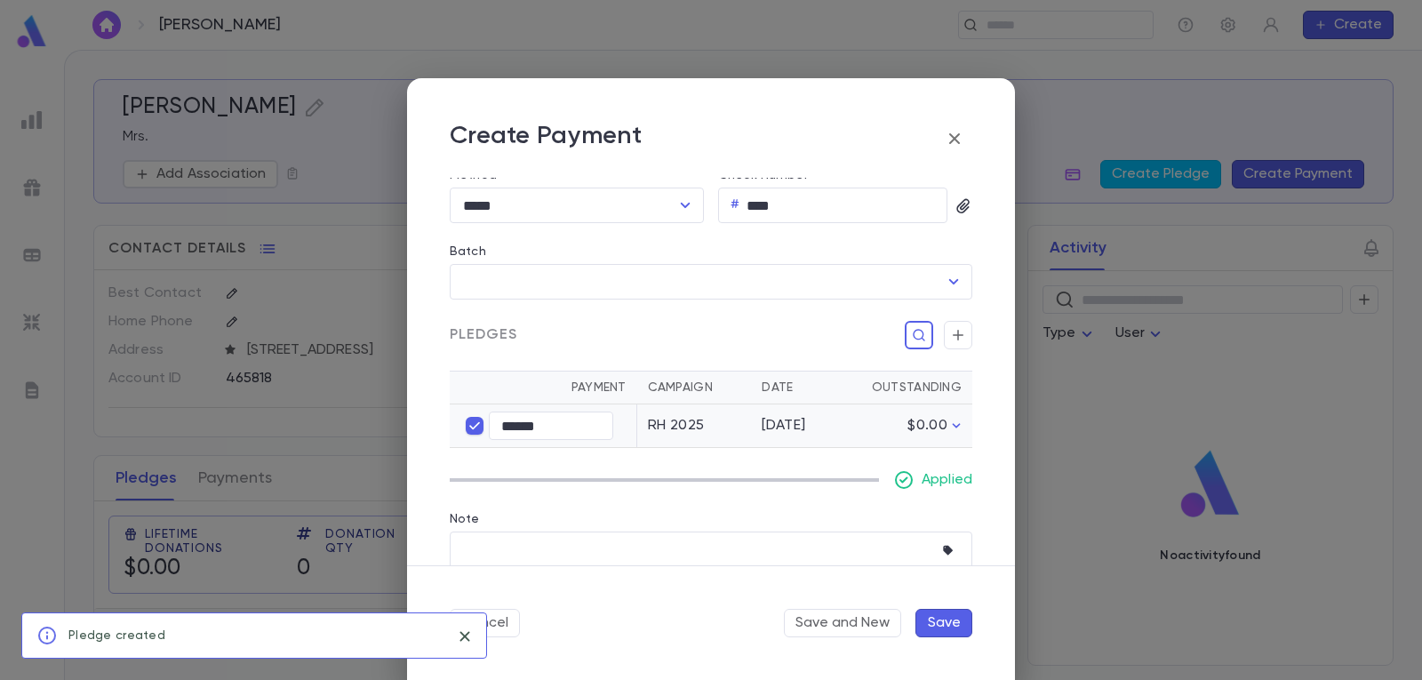
click at [937, 629] on button "Save" at bounding box center [943, 623] width 57 height 28
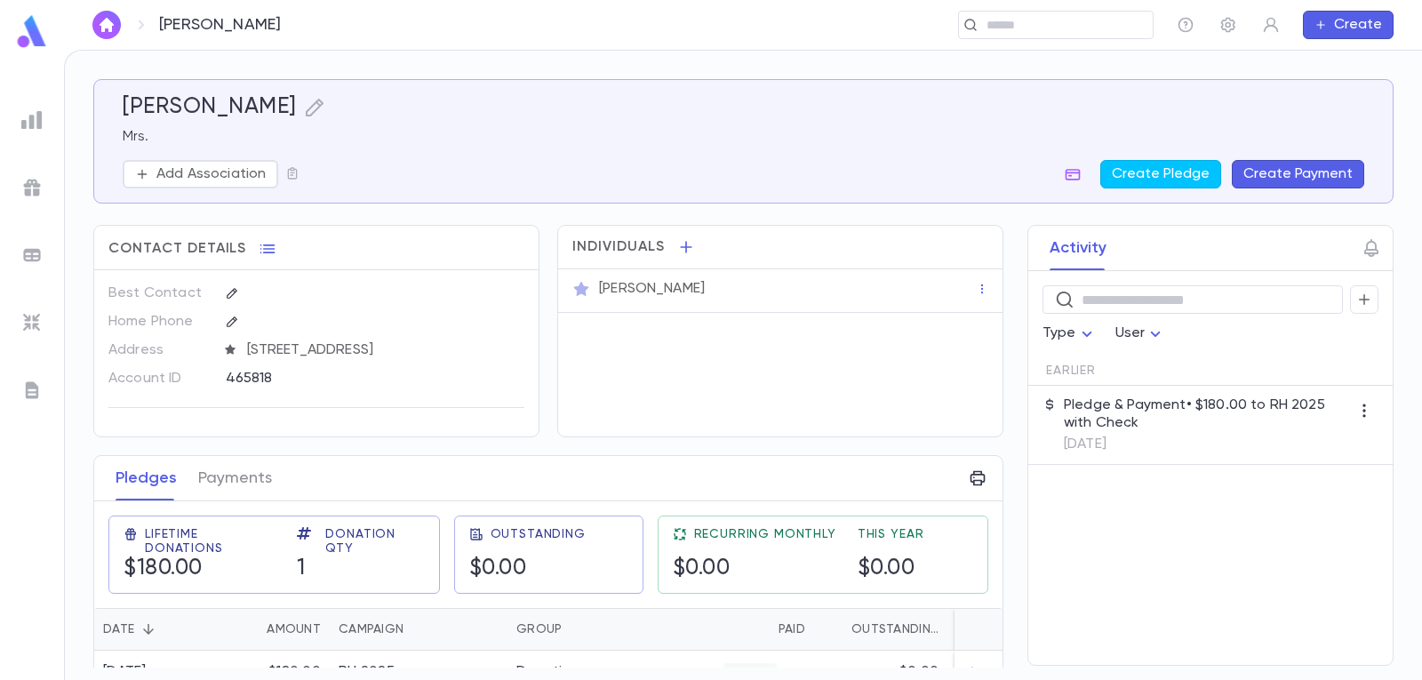
click at [104, 22] on img "button" at bounding box center [106, 25] width 21 height 14
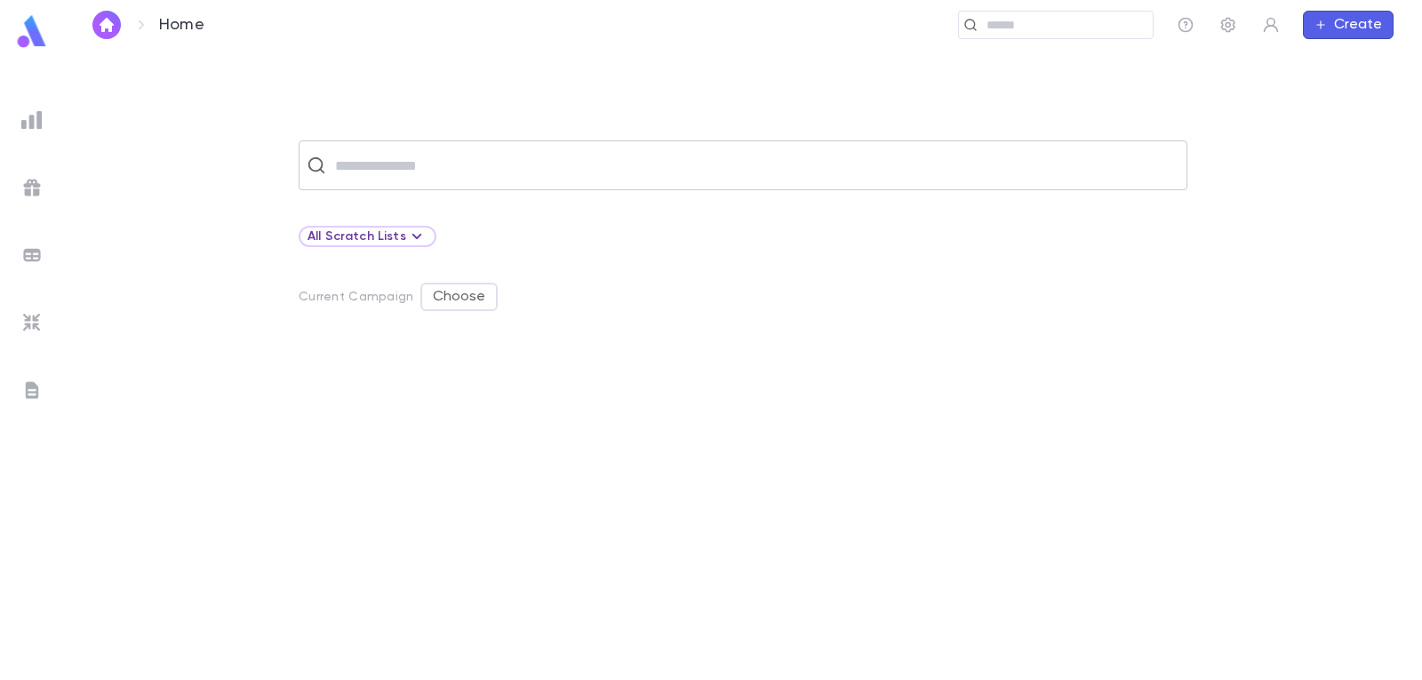
click at [522, 155] on input "text" at bounding box center [754, 165] width 849 height 34
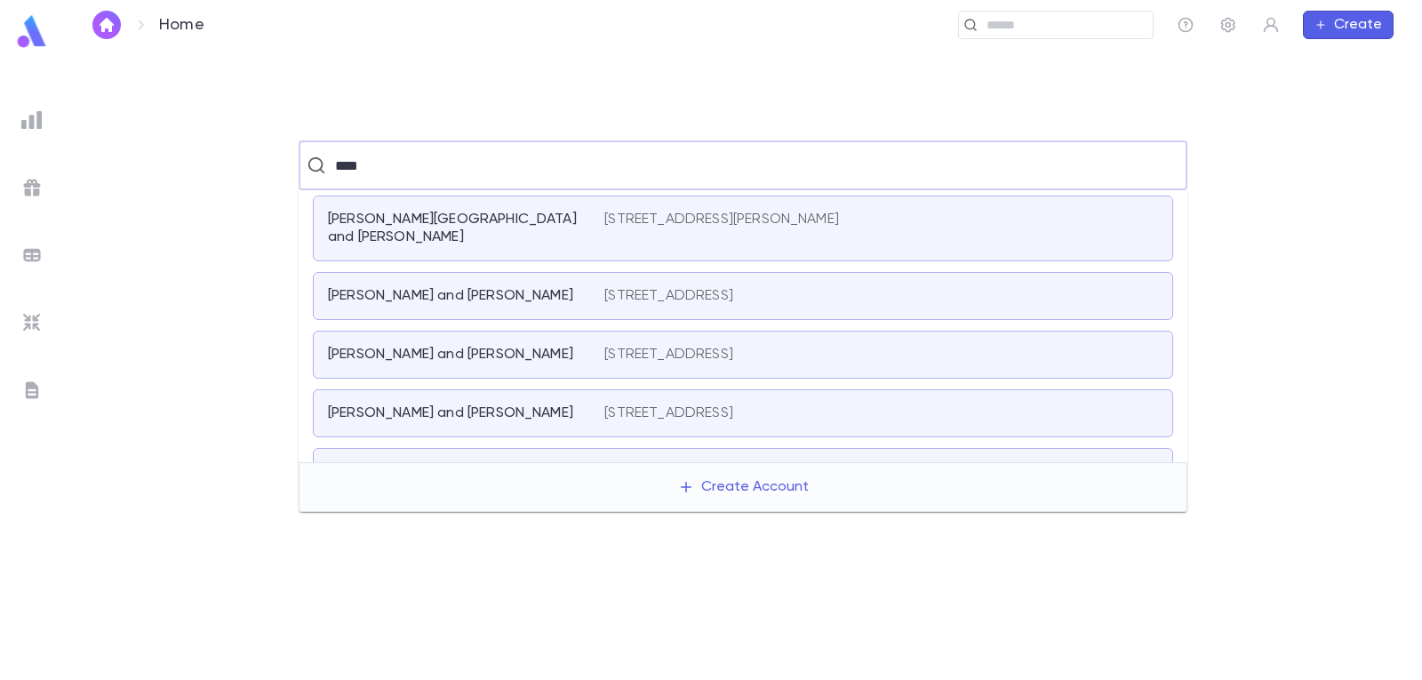
click at [730, 215] on p "[STREET_ADDRESS][PERSON_NAME]" at bounding box center [721, 220] width 235 height 18
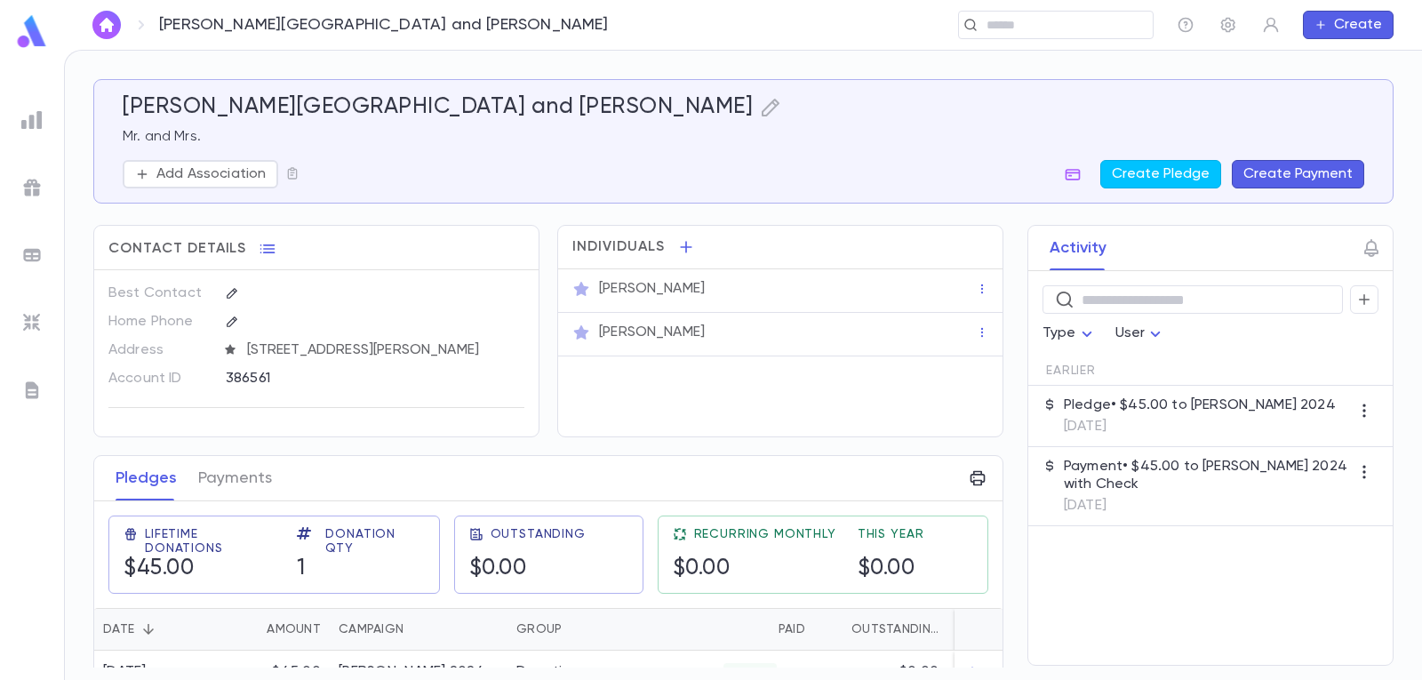
click at [1334, 171] on button "Create Payment" at bounding box center [1298, 174] width 132 height 28
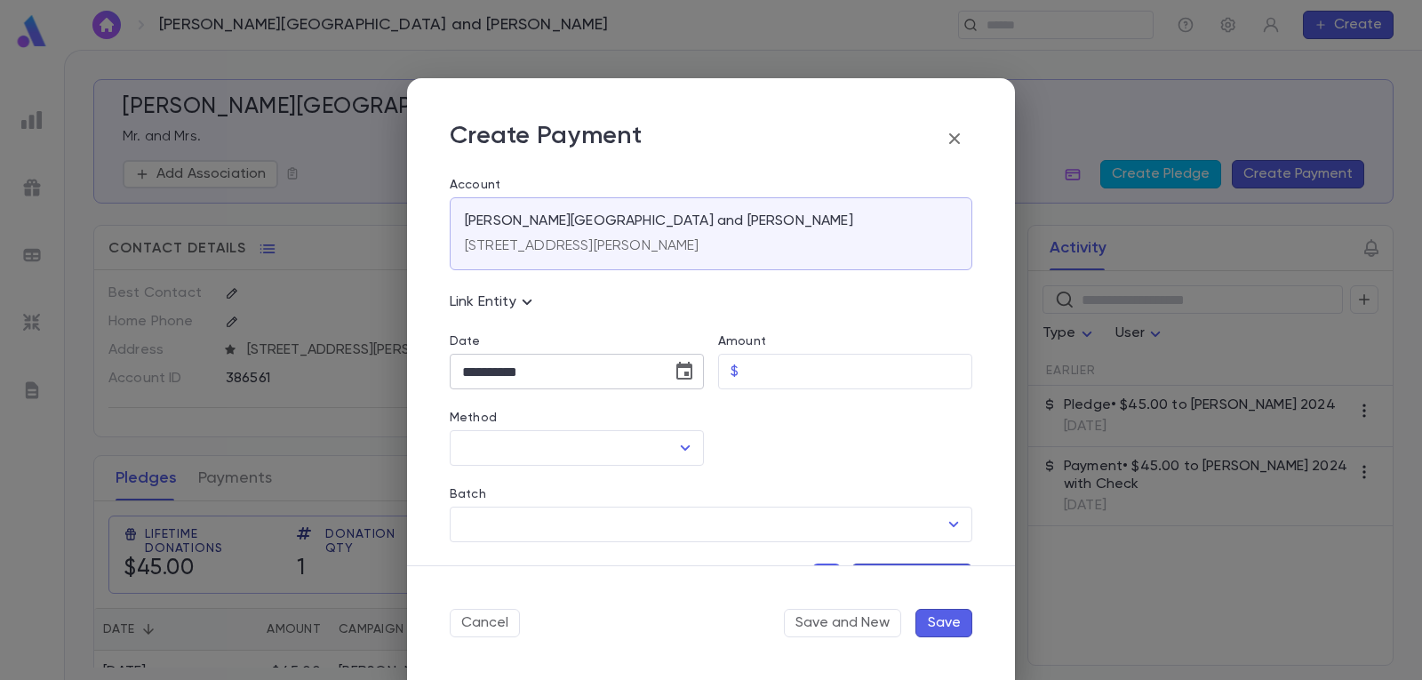
click at [677, 371] on icon "Choose date, selected date is Sep 19, 2025" at bounding box center [684, 371] width 21 height 21
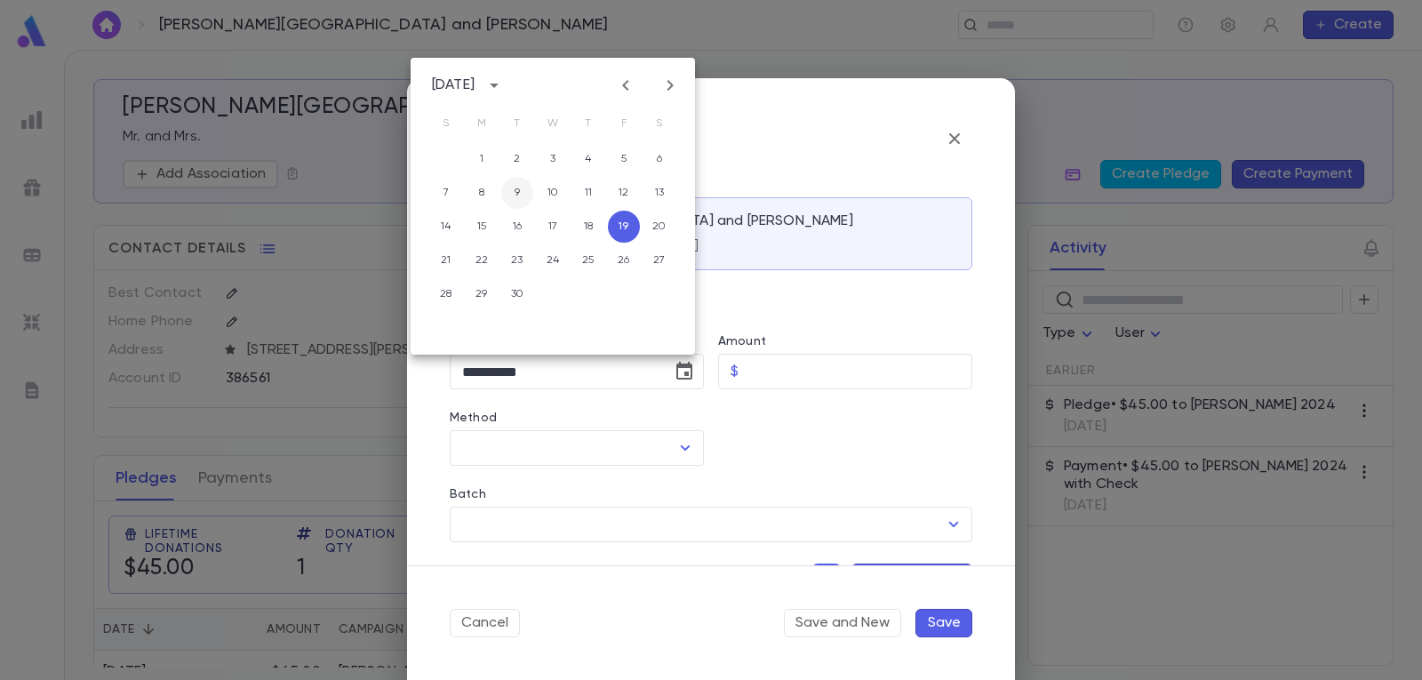
click at [522, 191] on button "9" at bounding box center [517, 193] width 32 height 32
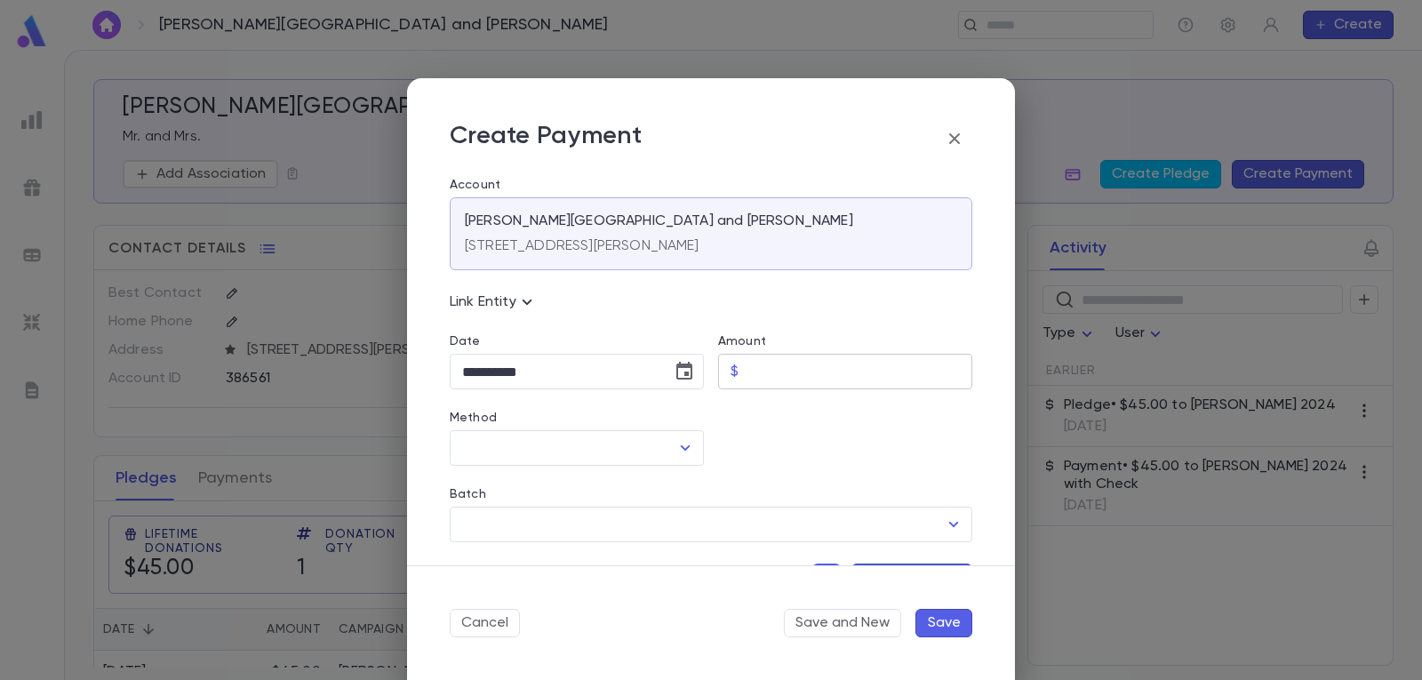
click at [841, 371] on input "Amount" at bounding box center [859, 372] width 227 height 35
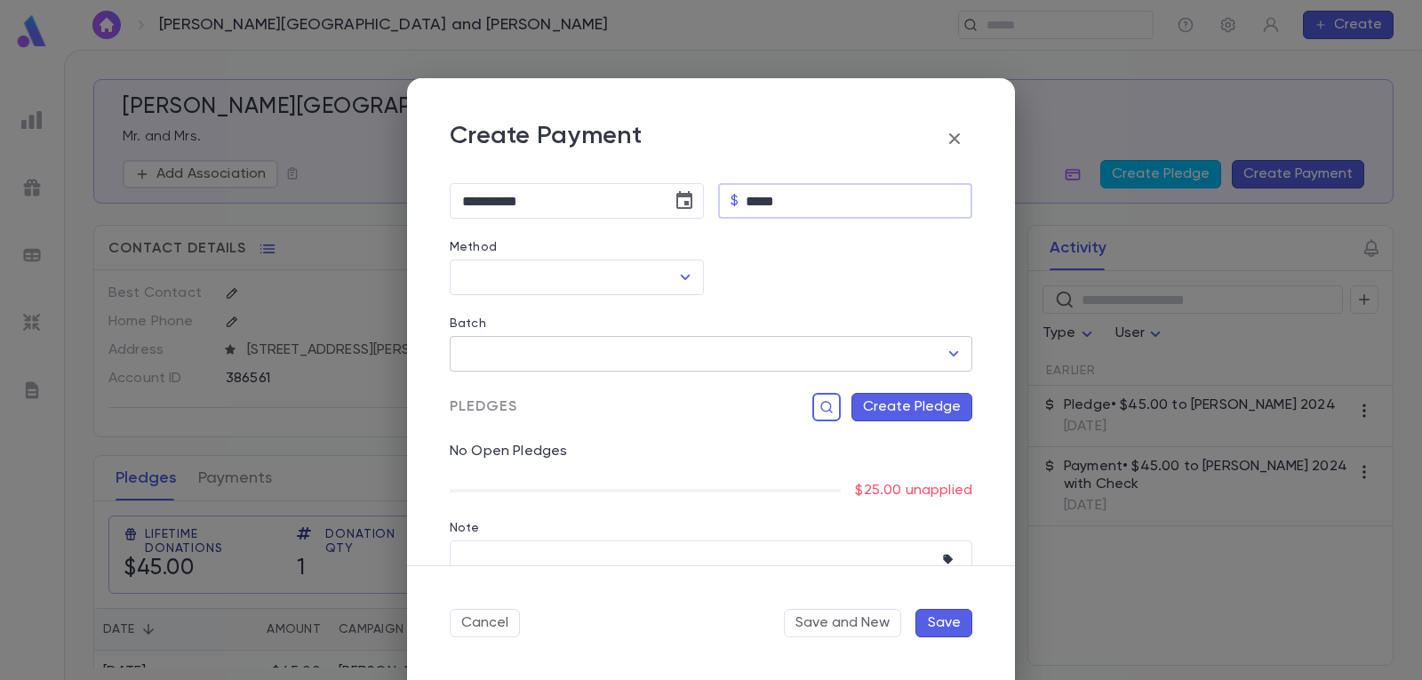
scroll to position [178, 0]
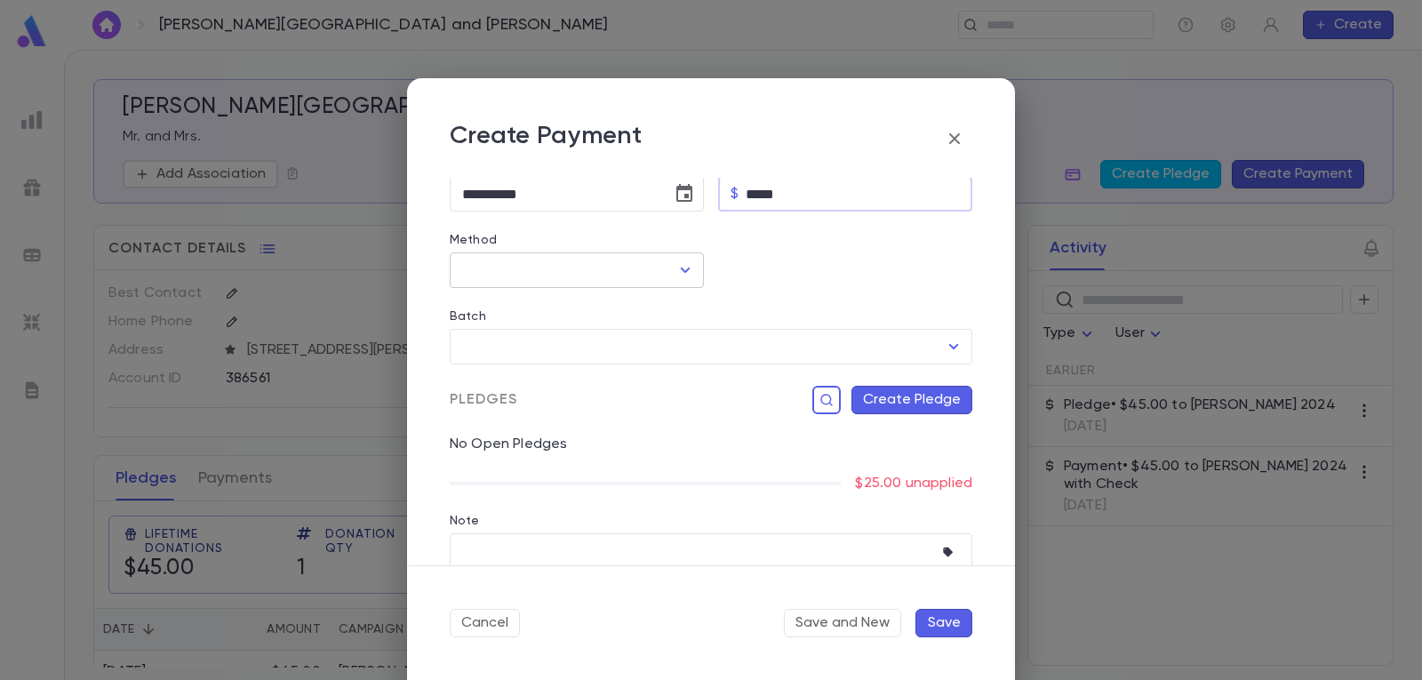
click at [681, 266] on icon "Open" at bounding box center [684, 269] width 21 height 21
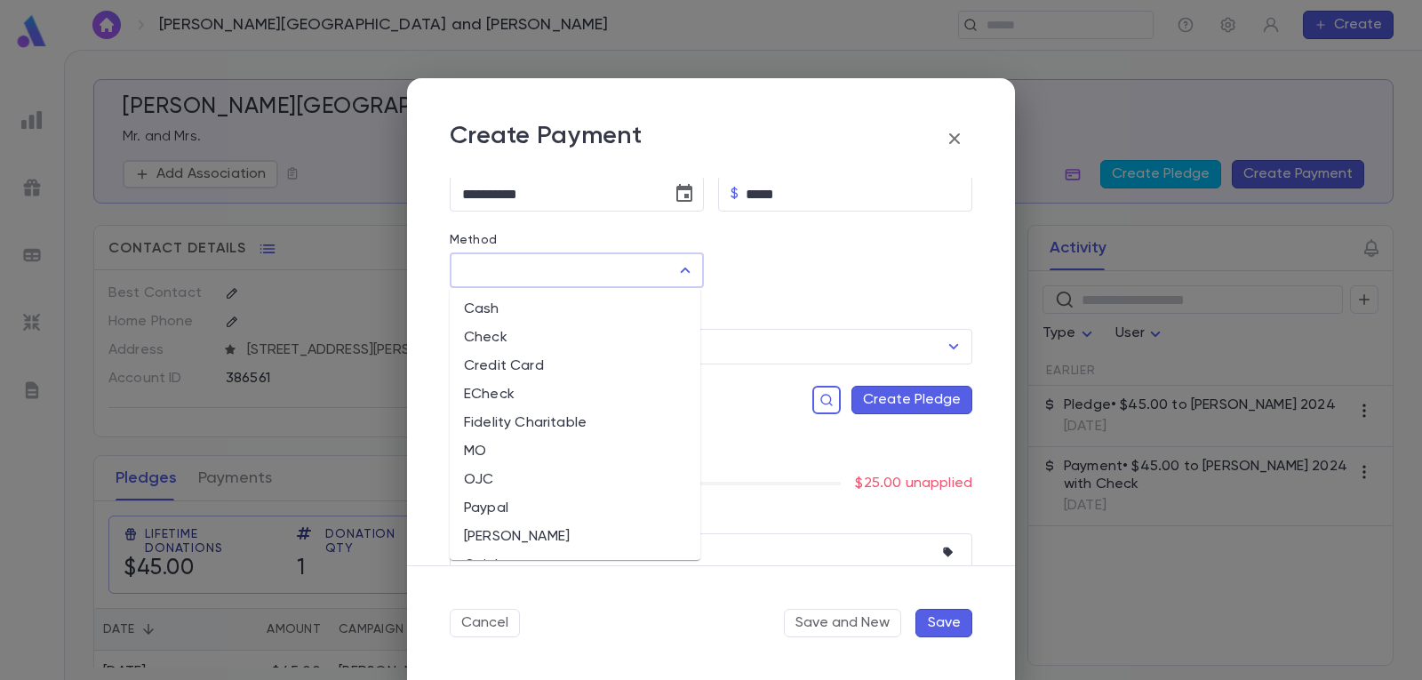
click at [541, 336] on li "Check" at bounding box center [575, 337] width 251 height 28
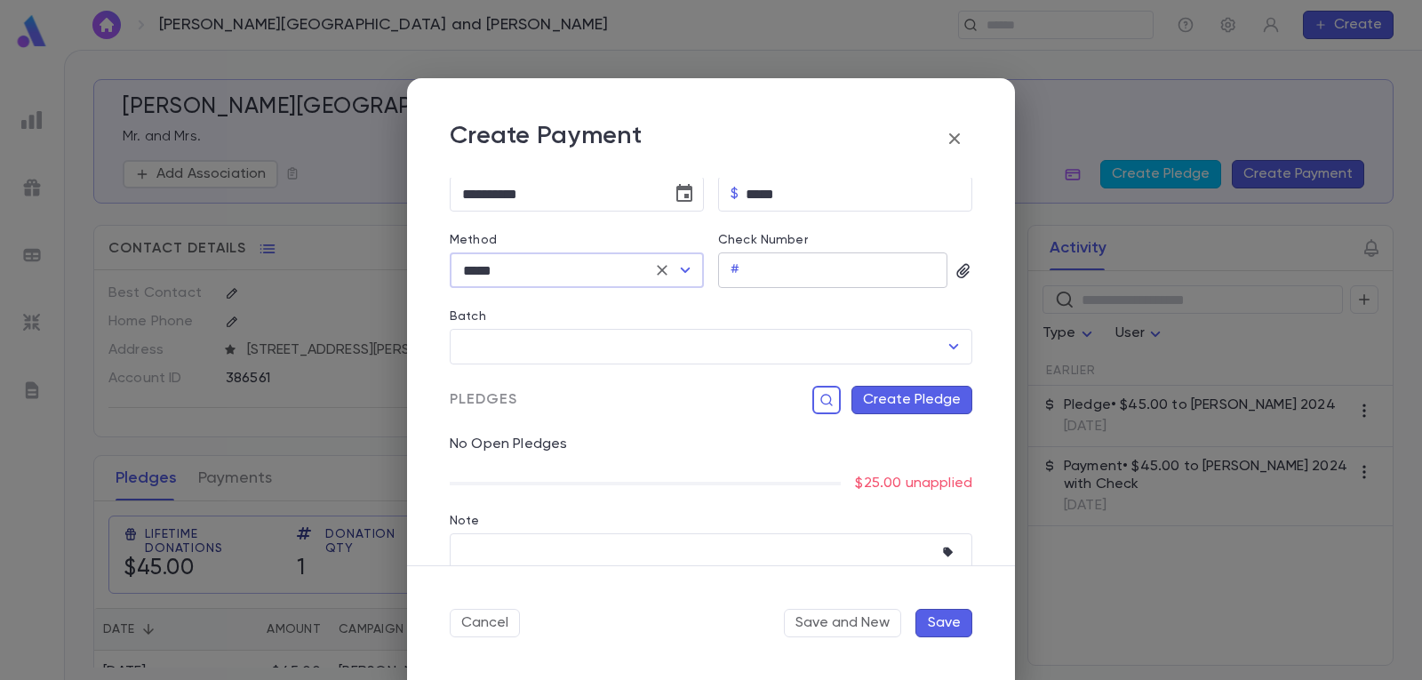
click at [822, 268] on input "Check Number" at bounding box center [846, 270] width 201 height 35
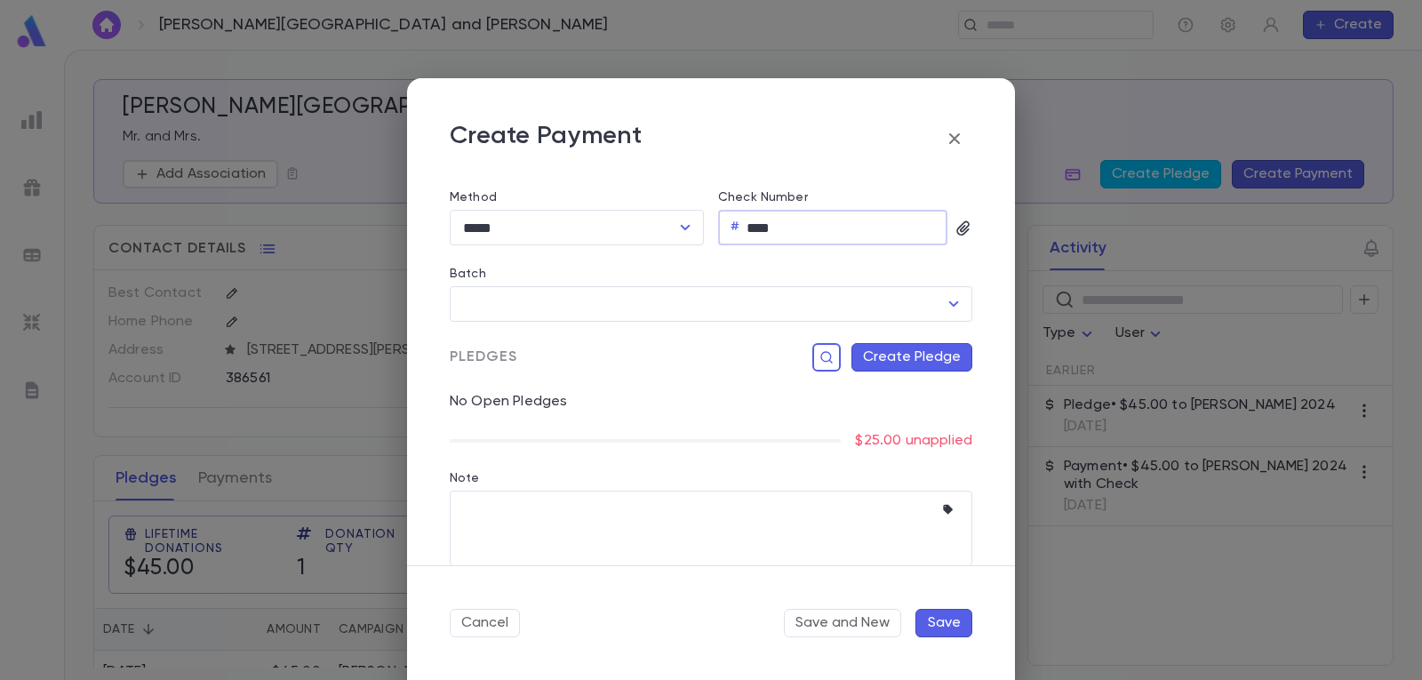
scroll to position [243, 0]
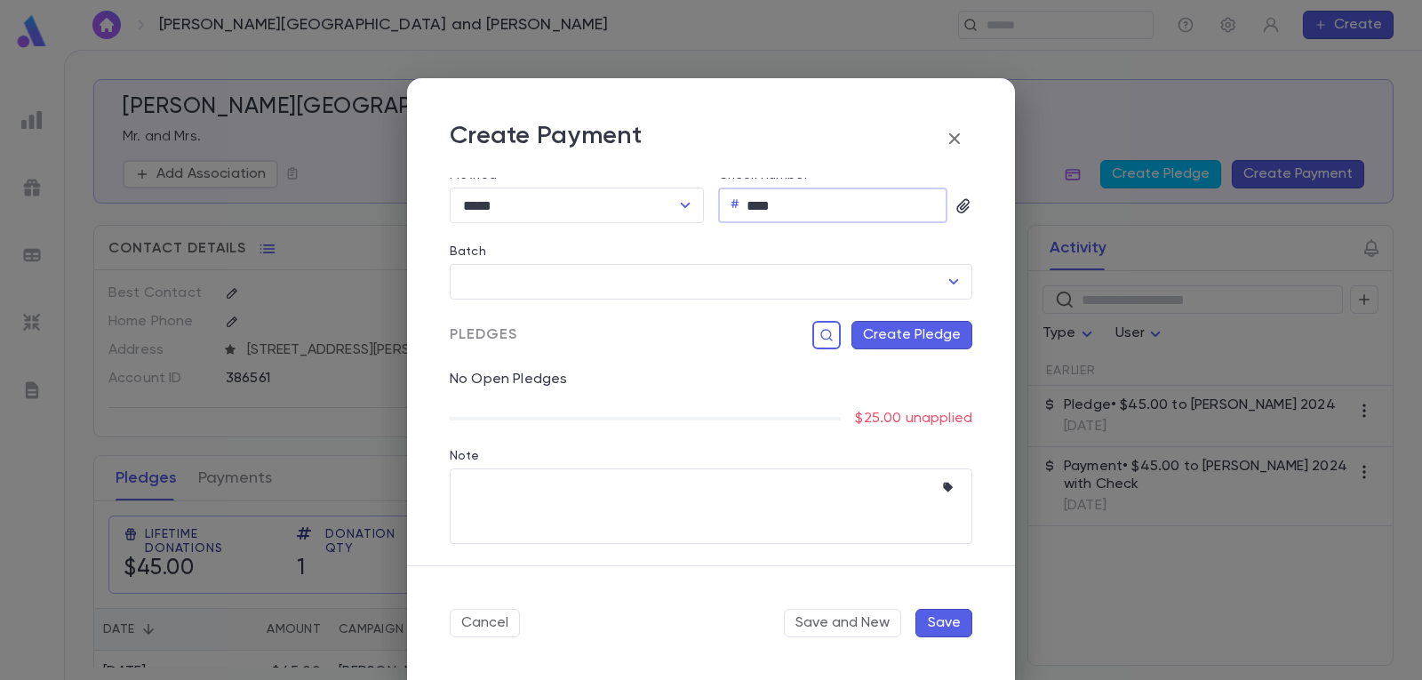
click at [908, 336] on button "Create Pledge" at bounding box center [911, 335] width 121 height 28
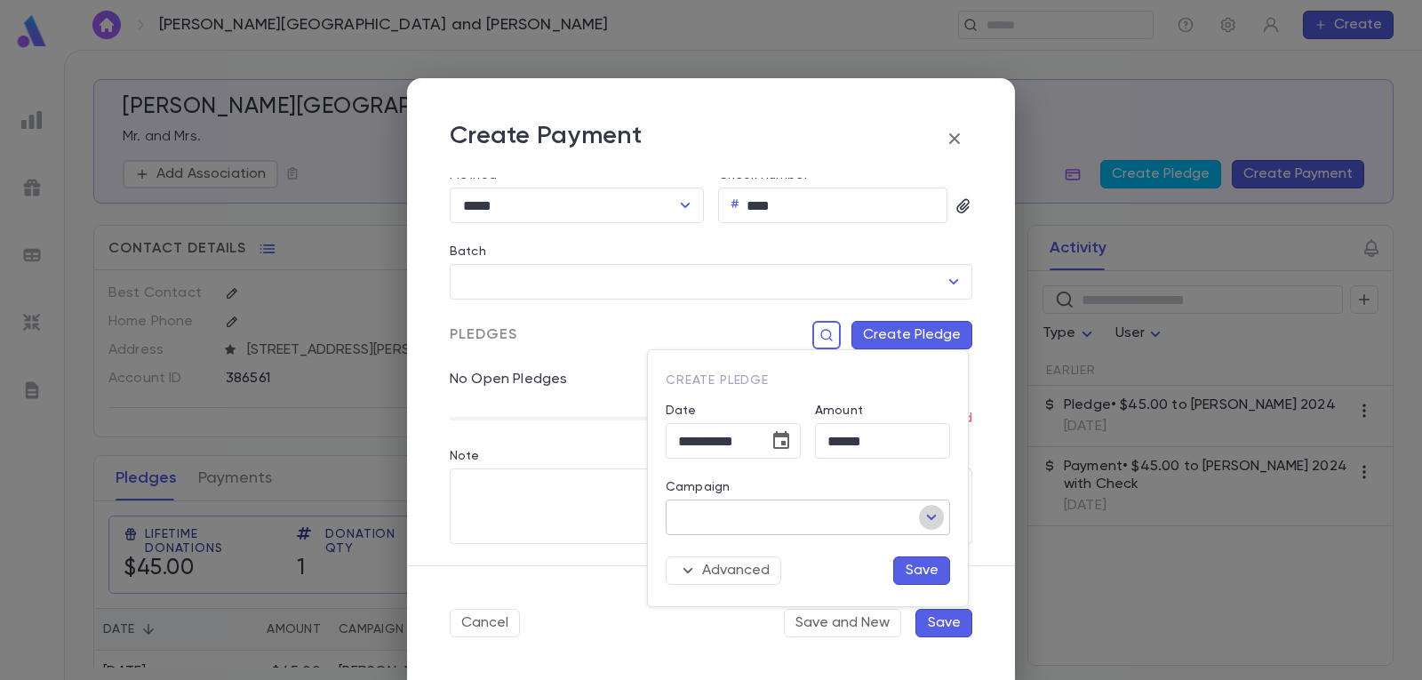
click at [932, 517] on icon "Open" at bounding box center [932, 516] width 10 height 5
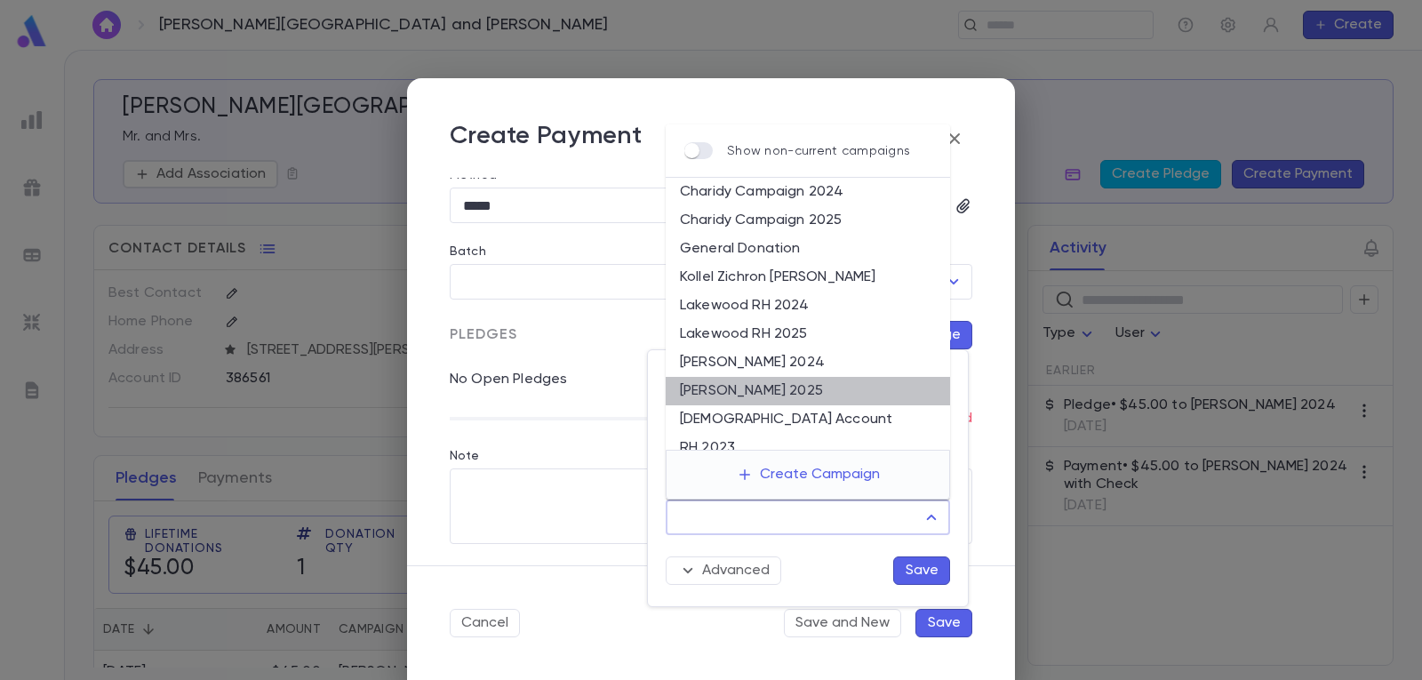
click at [823, 387] on li "[PERSON_NAME] 2025" at bounding box center [808, 391] width 284 height 28
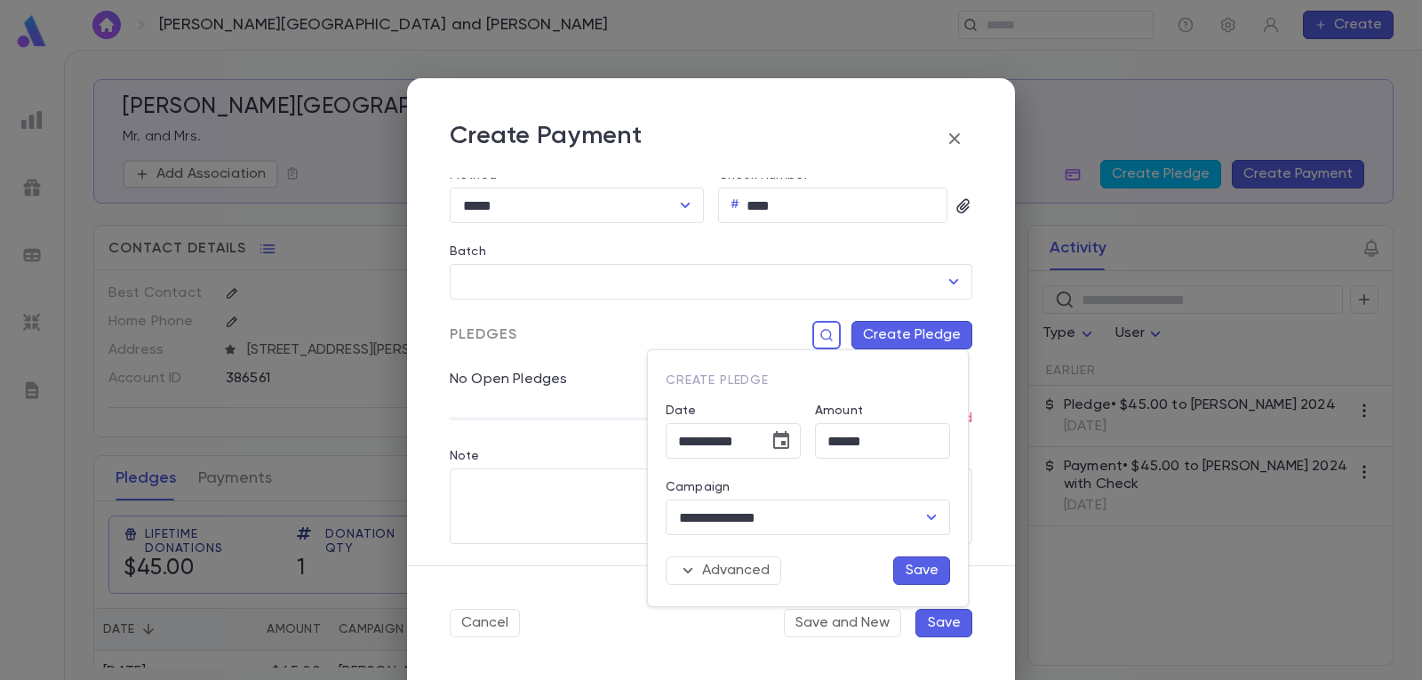
click at [921, 568] on button "Save" at bounding box center [921, 570] width 57 height 28
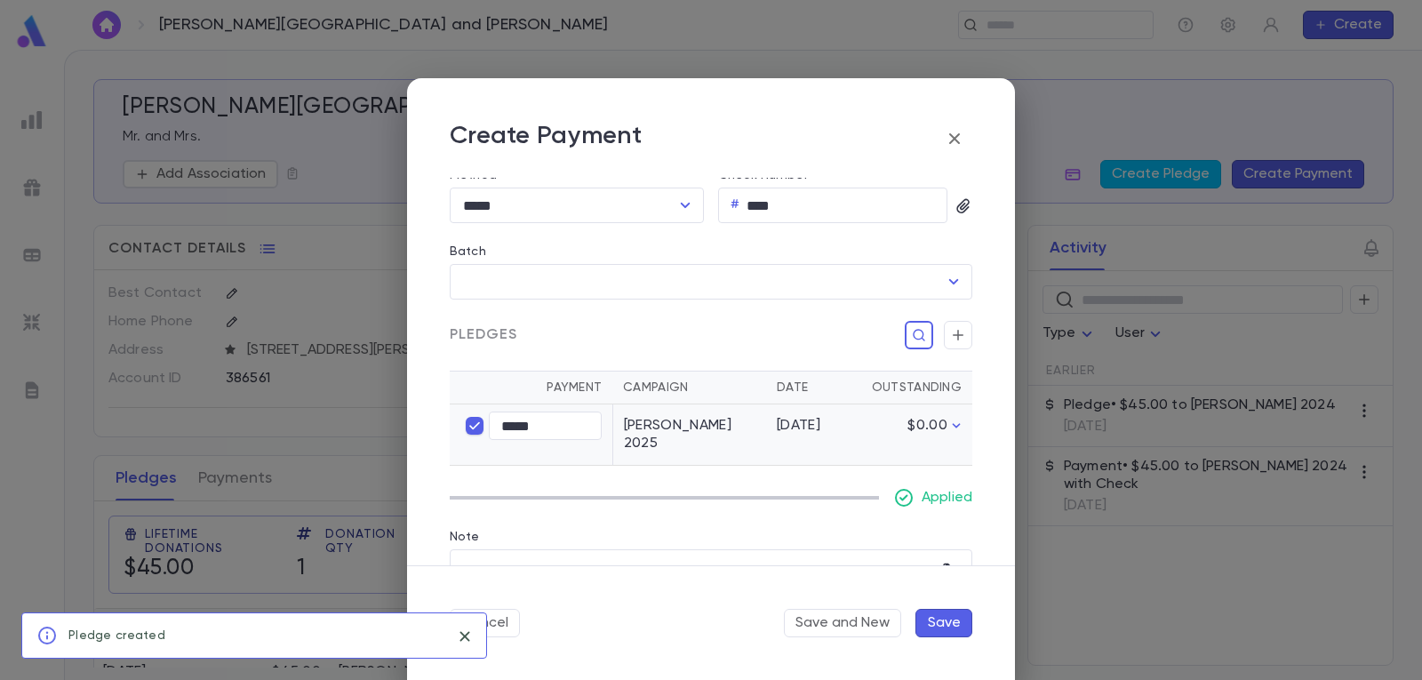
click at [957, 627] on button "Save" at bounding box center [943, 623] width 57 height 28
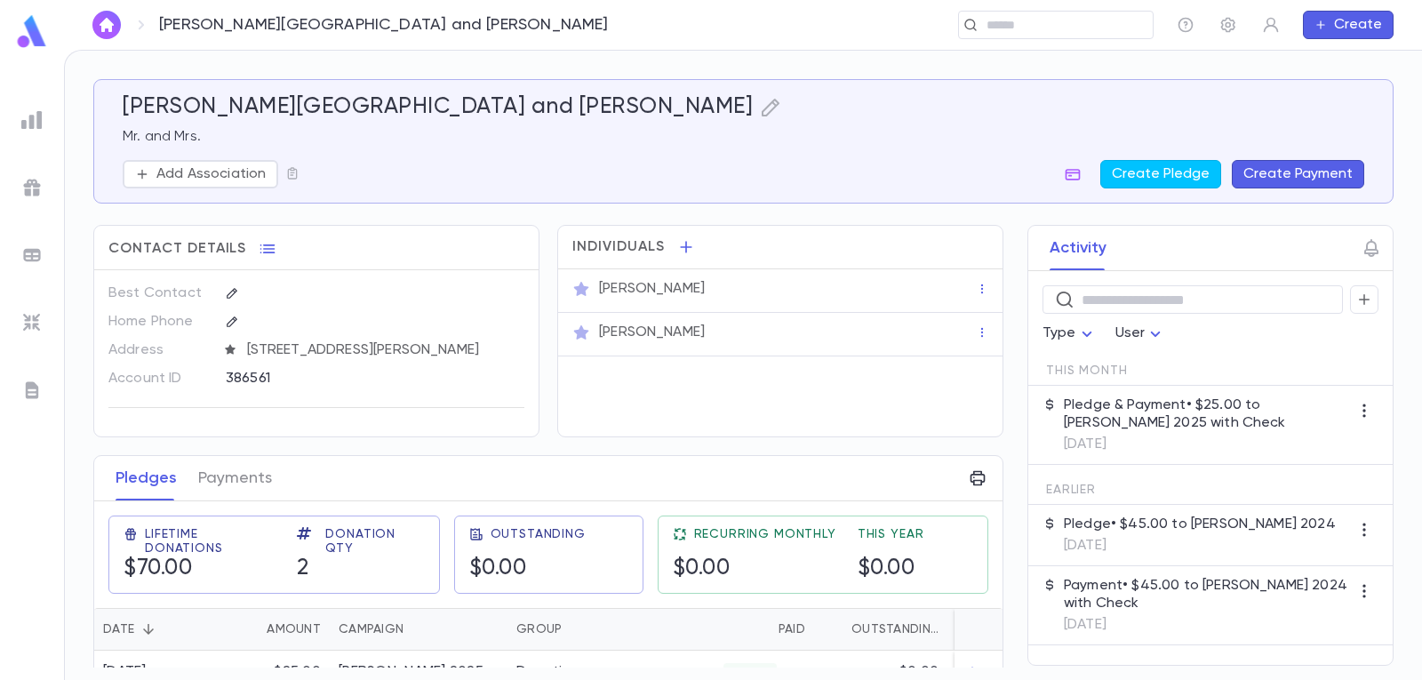
drag, startPoint x: 101, startPoint y: 29, endPoint x: 123, endPoint y: 36, distance: 22.5
click at [101, 29] on img "button" at bounding box center [106, 25] width 21 height 14
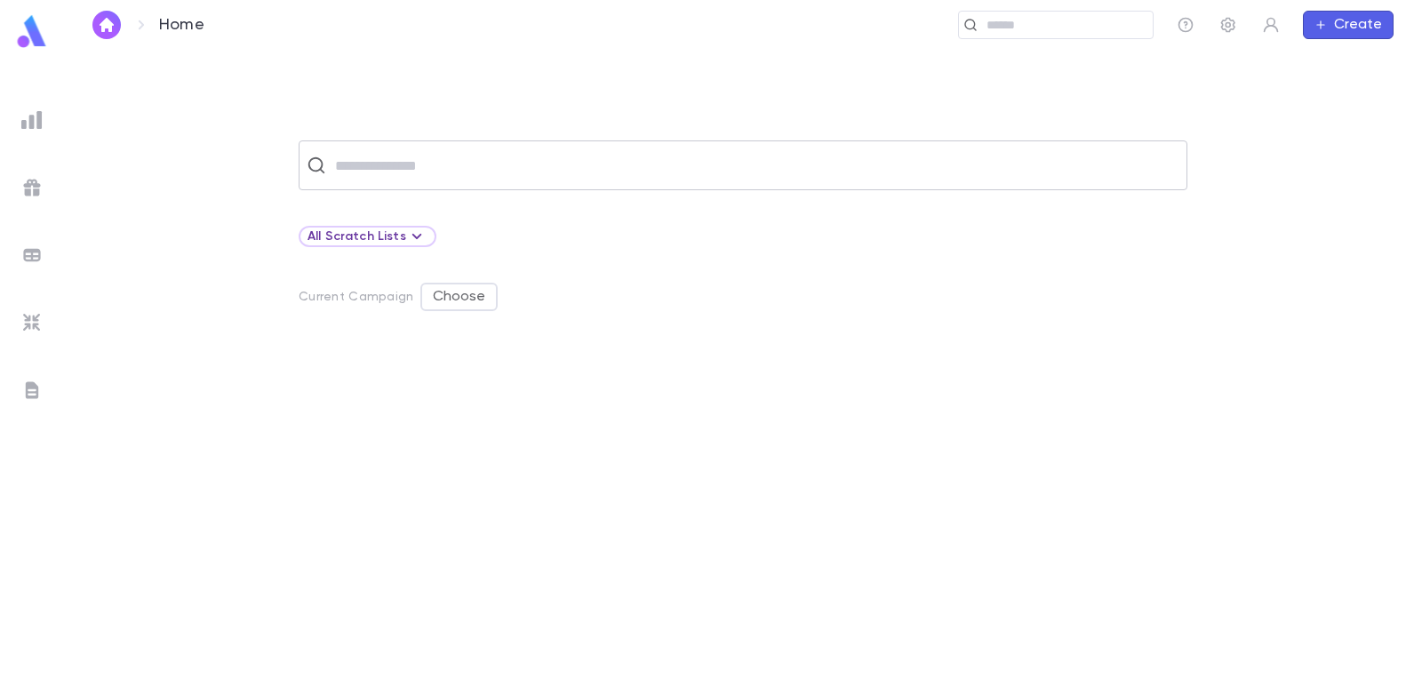
click at [412, 158] on input "text" at bounding box center [754, 165] width 849 height 34
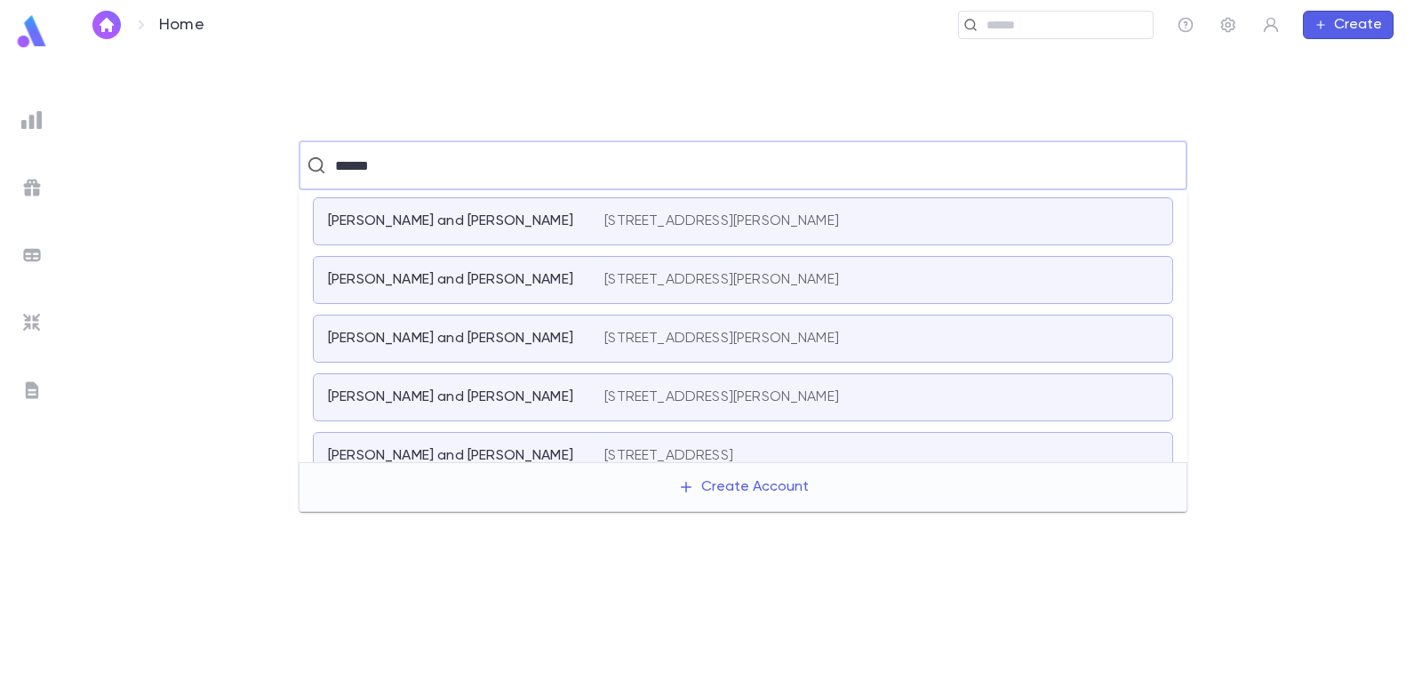
scroll to position [711, 0]
click at [671, 287] on p "[STREET_ADDRESS][PERSON_NAME]" at bounding box center [721, 278] width 235 height 18
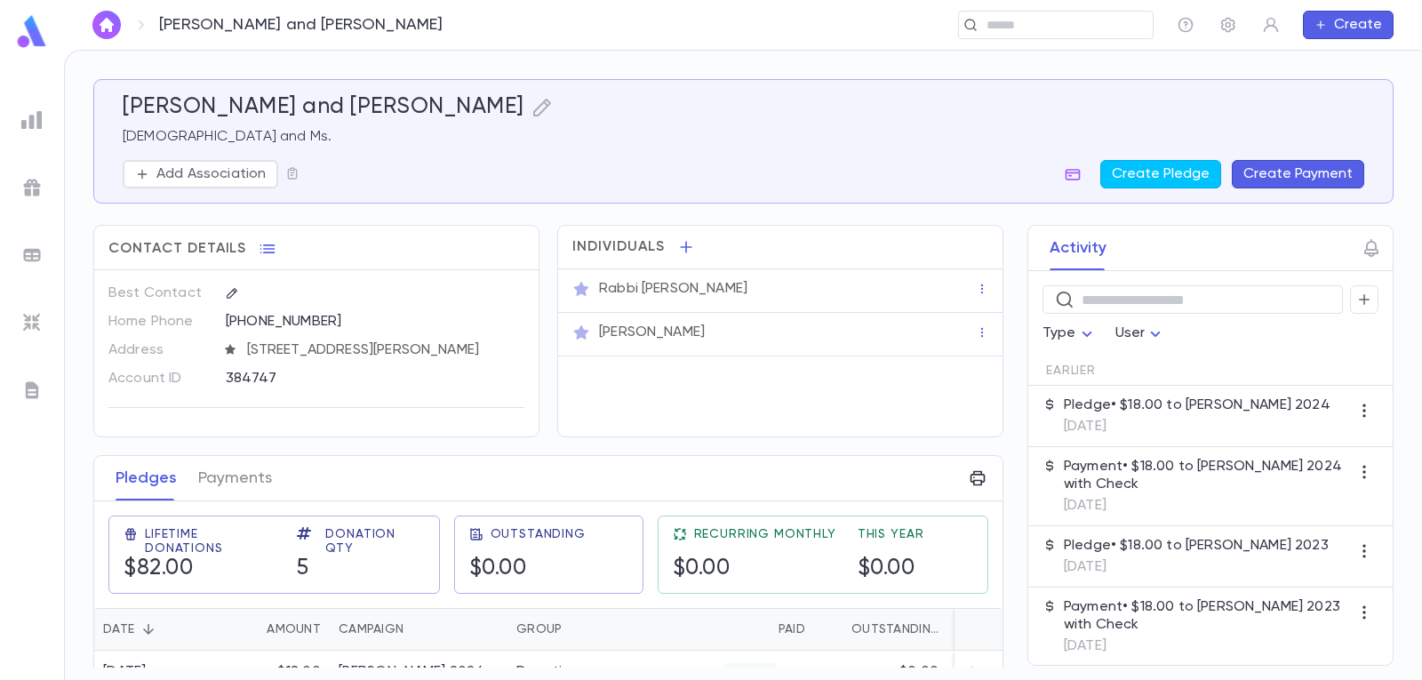
click at [1305, 167] on button "Create Payment" at bounding box center [1298, 174] width 132 height 28
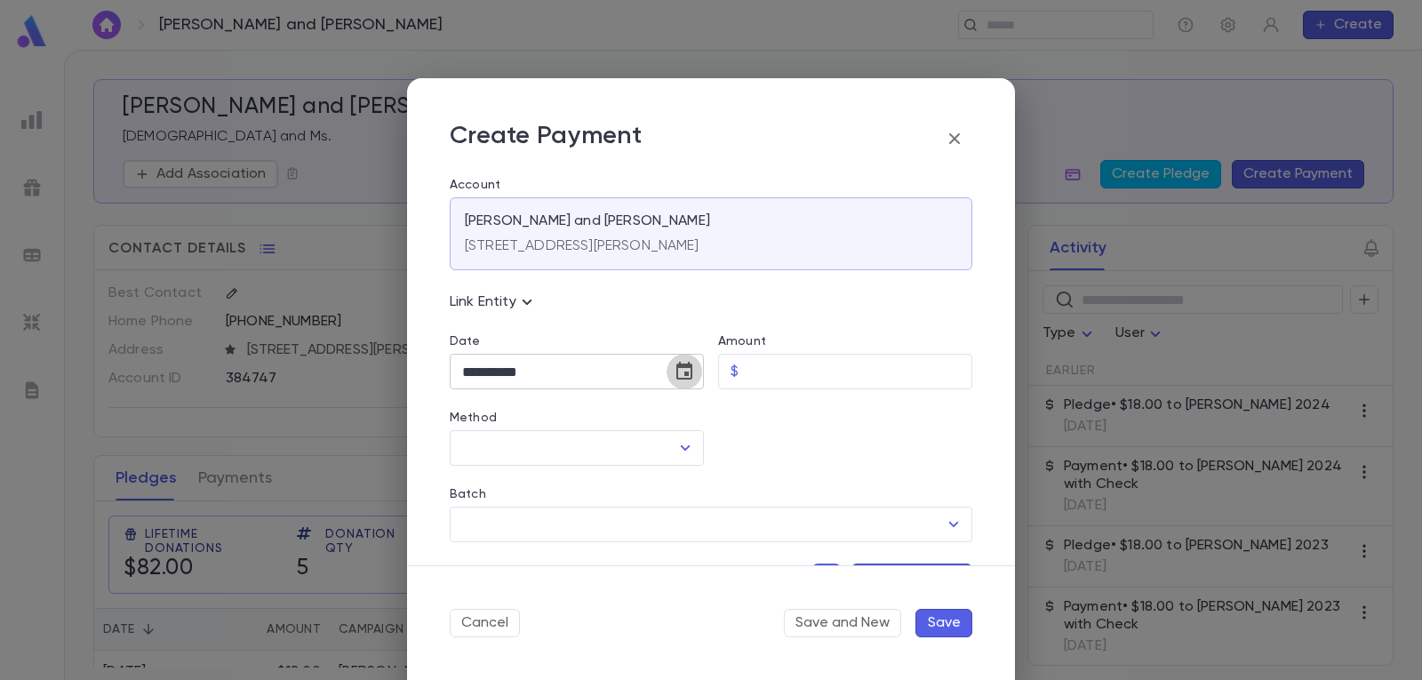
click at [685, 367] on icon "Choose date, selected date is Sep 19, 2025" at bounding box center [684, 371] width 16 height 18
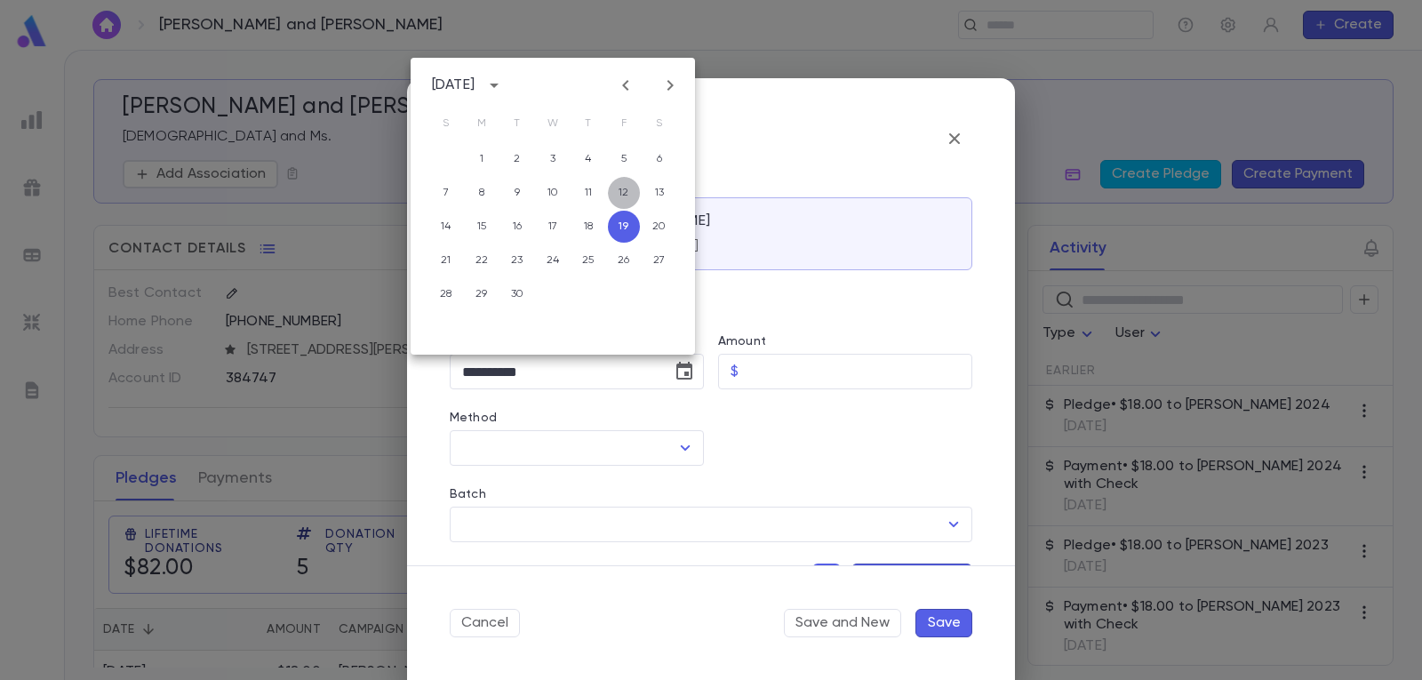
click at [626, 189] on button "12" at bounding box center [624, 193] width 32 height 32
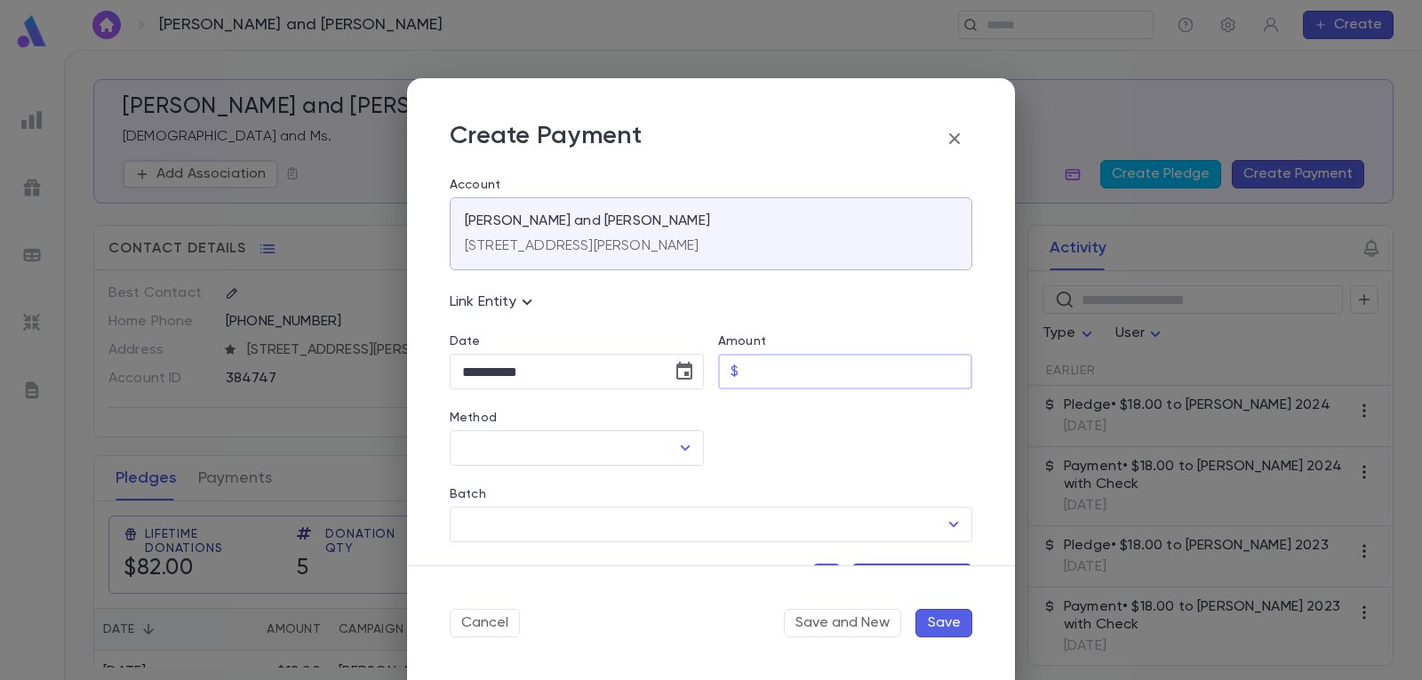
click at [797, 371] on input "Amount" at bounding box center [859, 372] width 227 height 35
click at [681, 448] on icon "Open" at bounding box center [686, 447] width 10 height 5
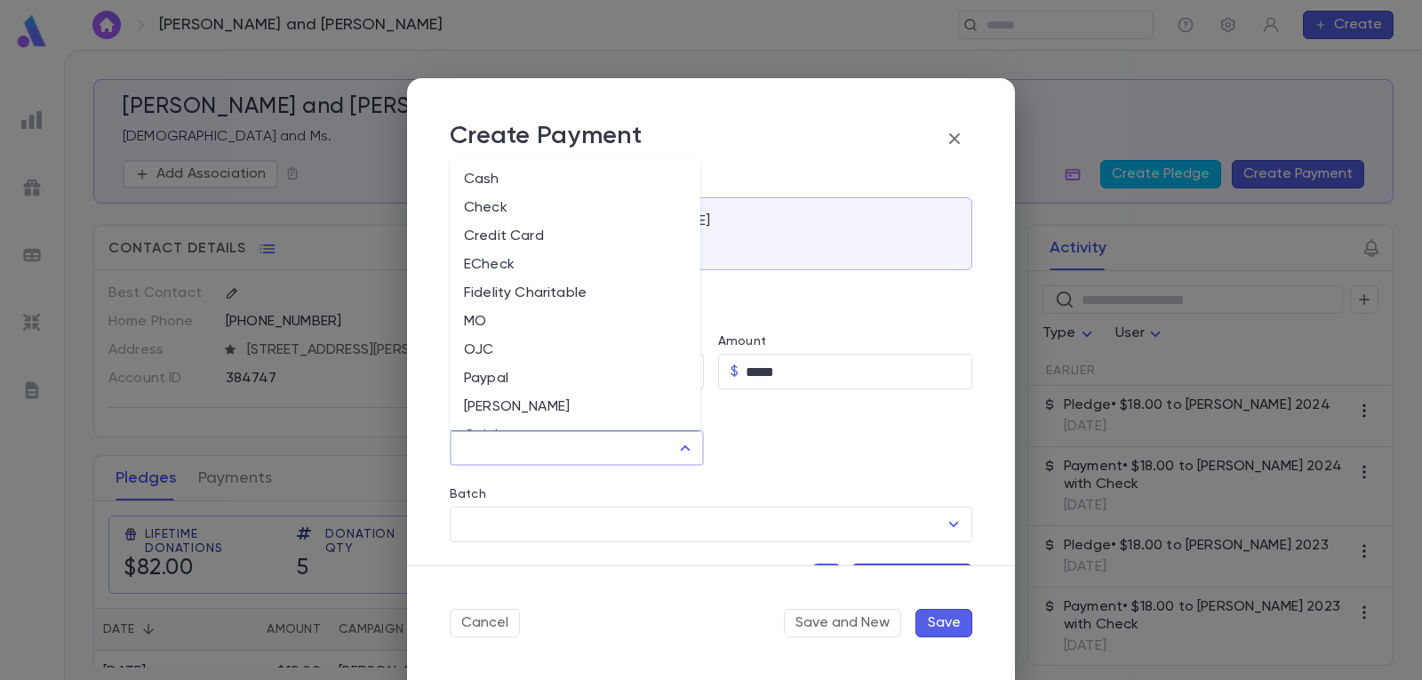
click at [601, 198] on li "Check" at bounding box center [575, 208] width 251 height 28
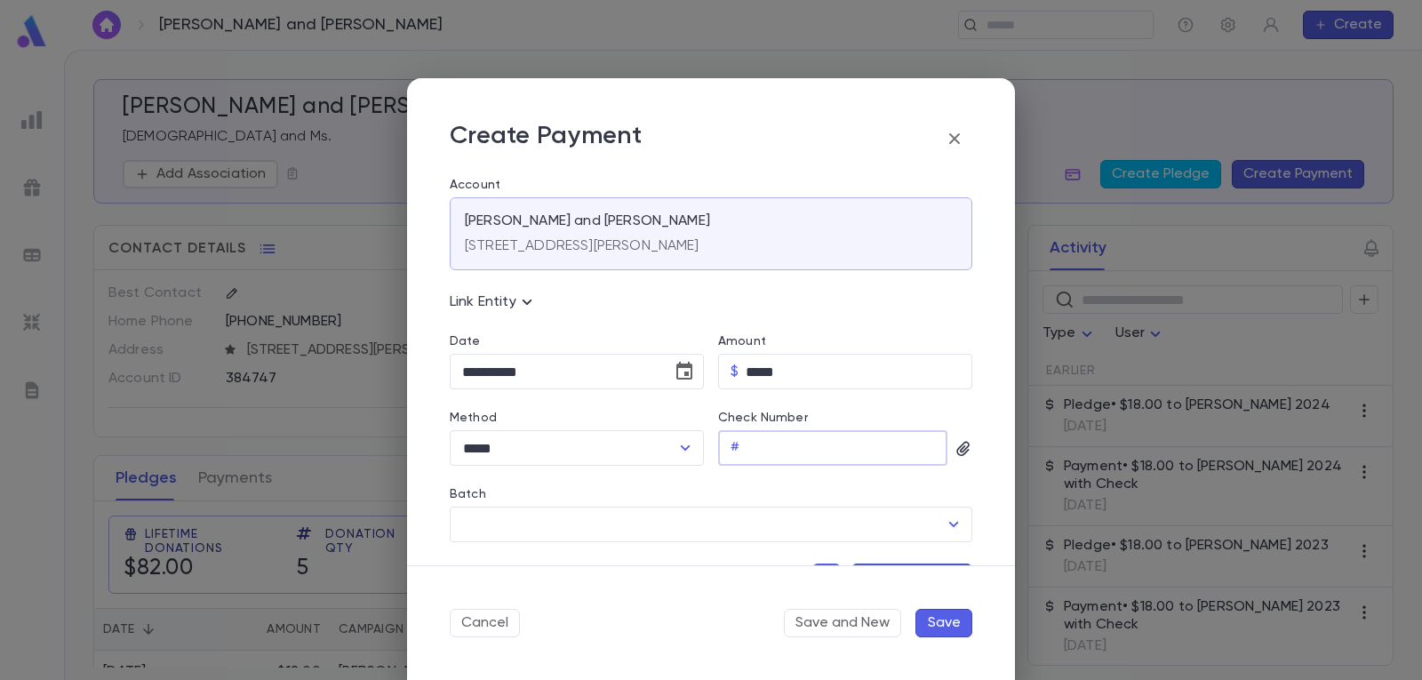
click at [828, 446] on input "Check Number" at bounding box center [846, 448] width 201 height 35
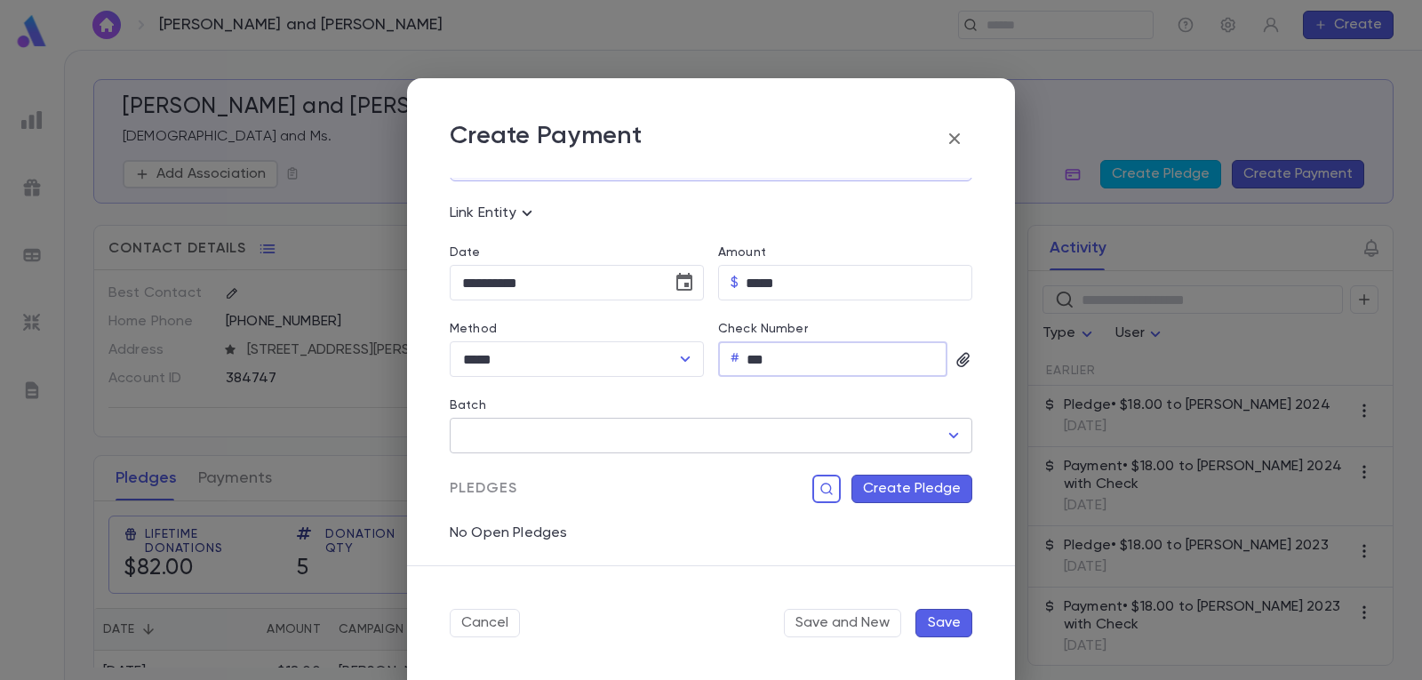
scroll to position [178, 0]
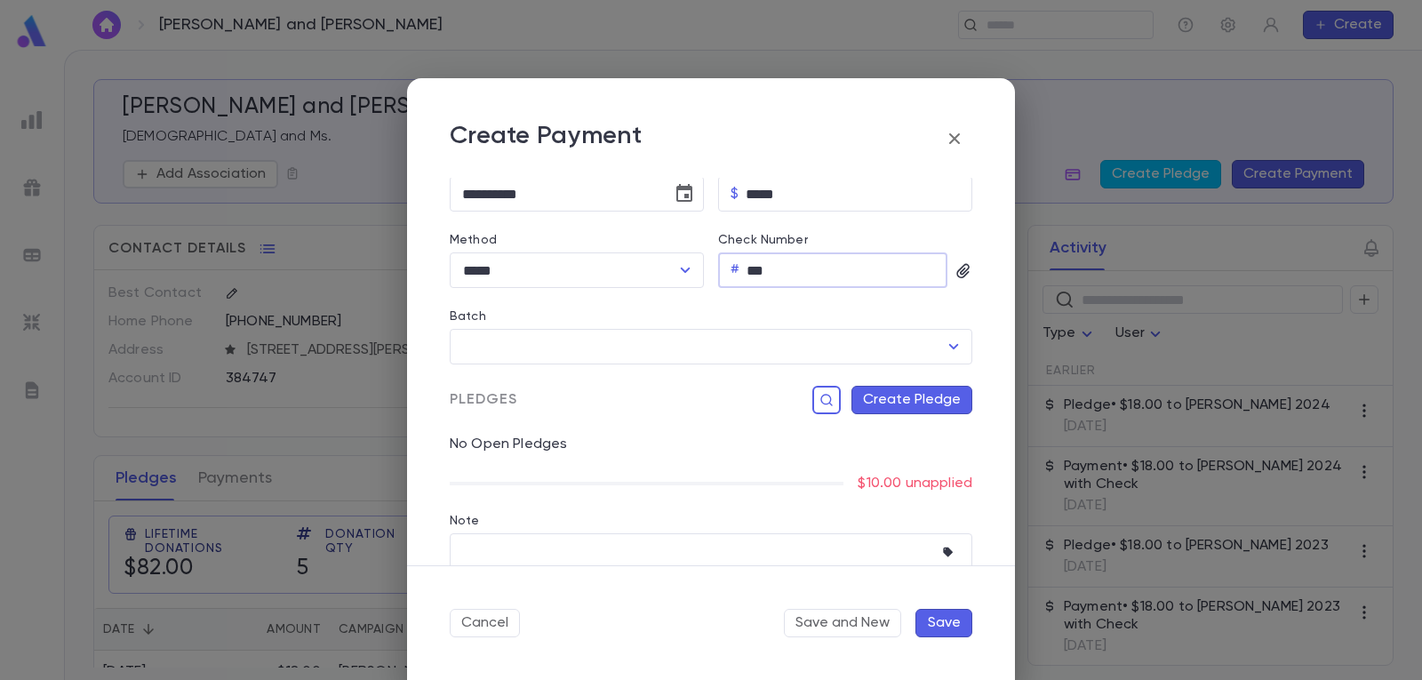
click at [912, 396] on button "Create Pledge" at bounding box center [911, 400] width 121 height 28
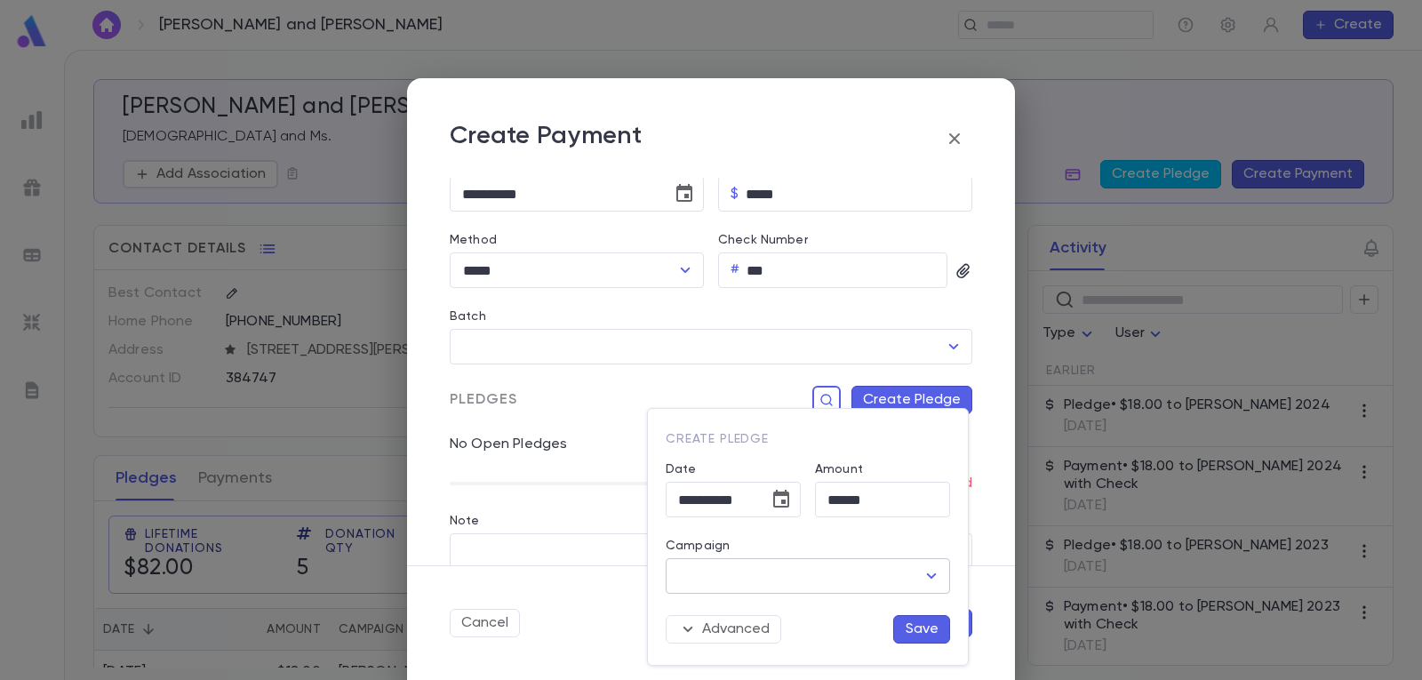
click at [927, 575] on icon "Open" at bounding box center [931, 575] width 21 height 21
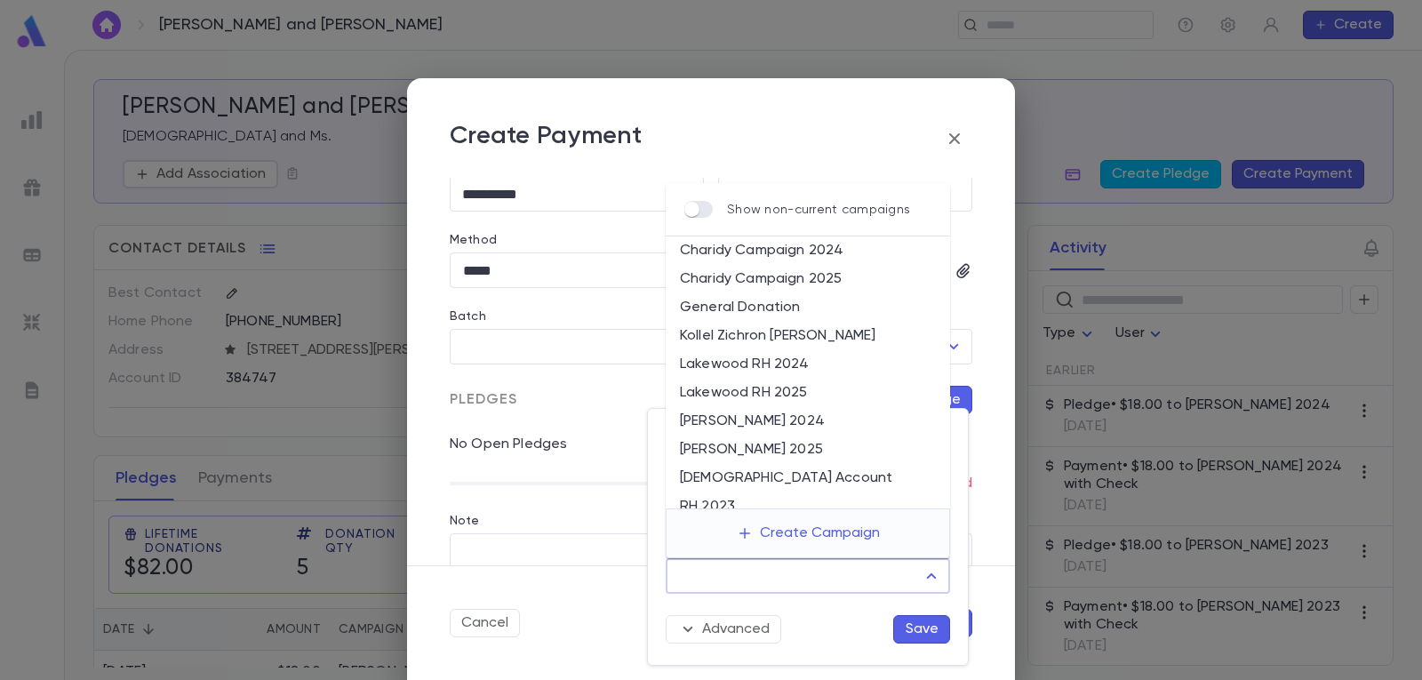
click at [801, 452] on li "[PERSON_NAME] 2025" at bounding box center [808, 449] width 284 height 28
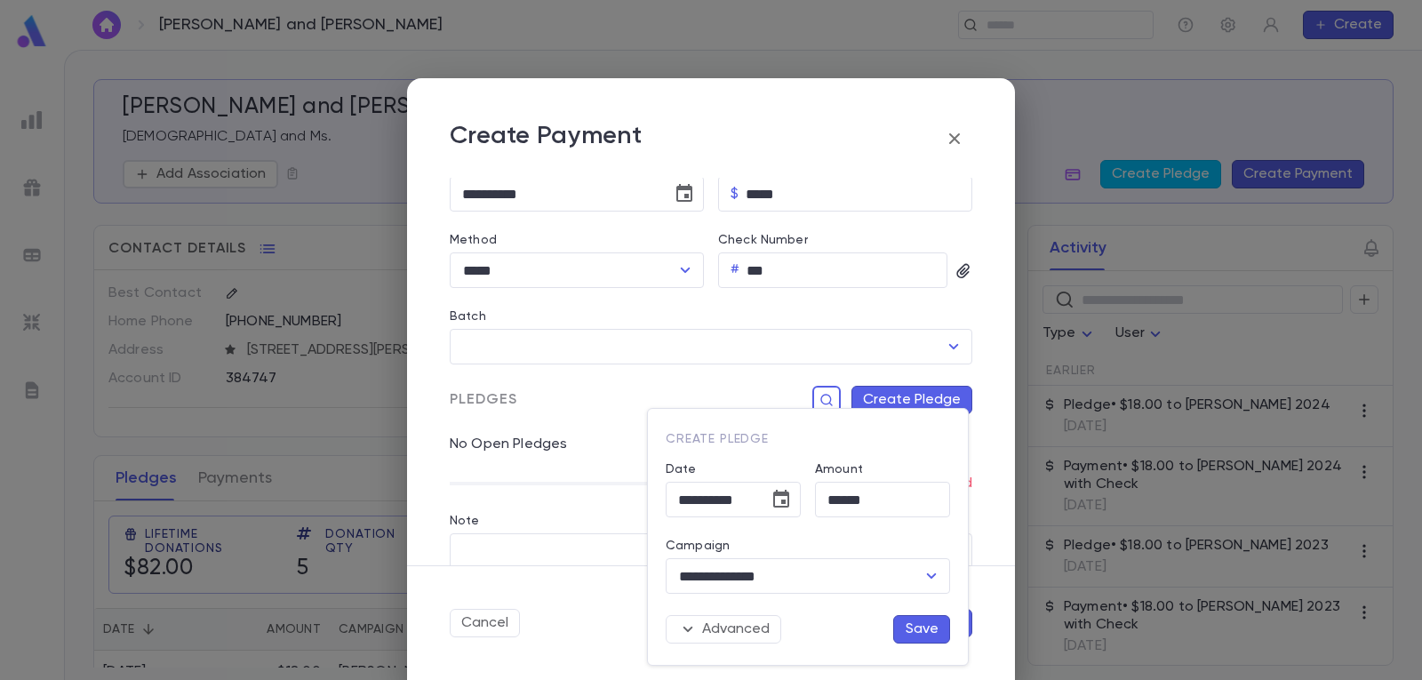
click at [924, 633] on button "Save" at bounding box center [921, 629] width 57 height 28
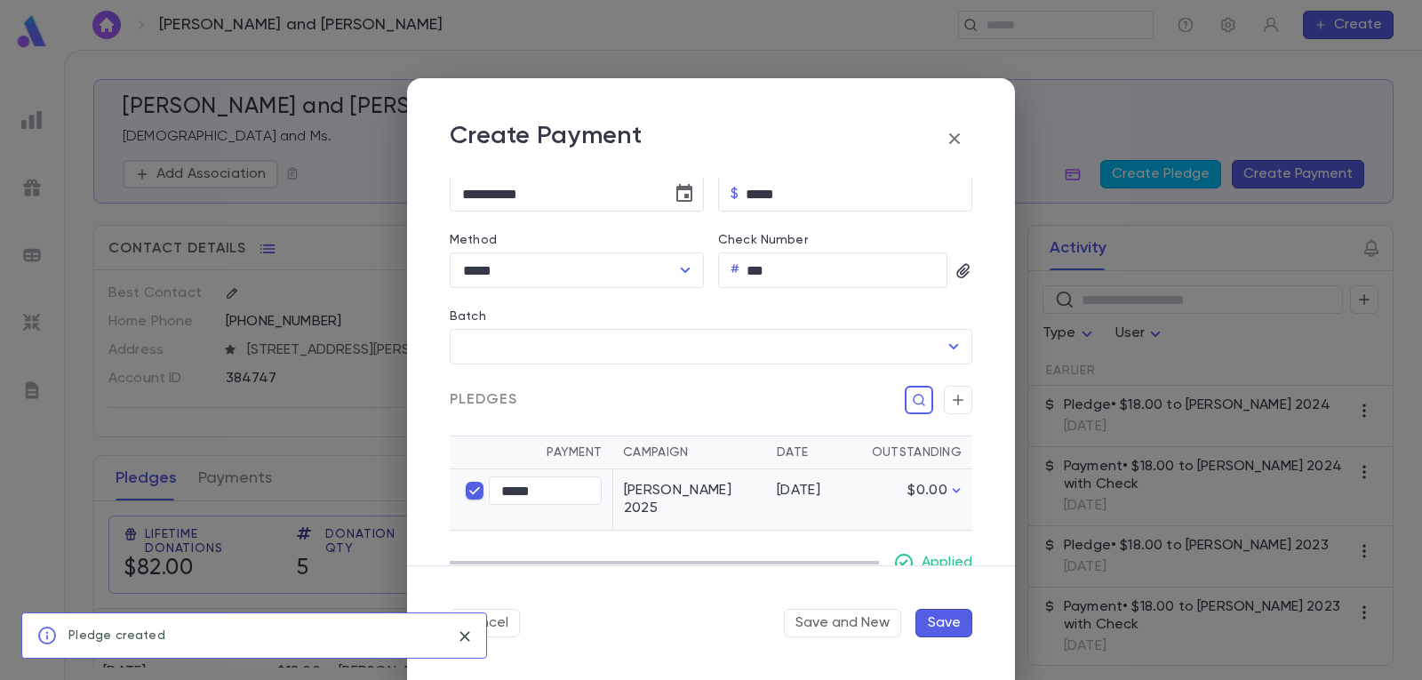
click at [937, 624] on button "Save" at bounding box center [943, 623] width 57 height 28
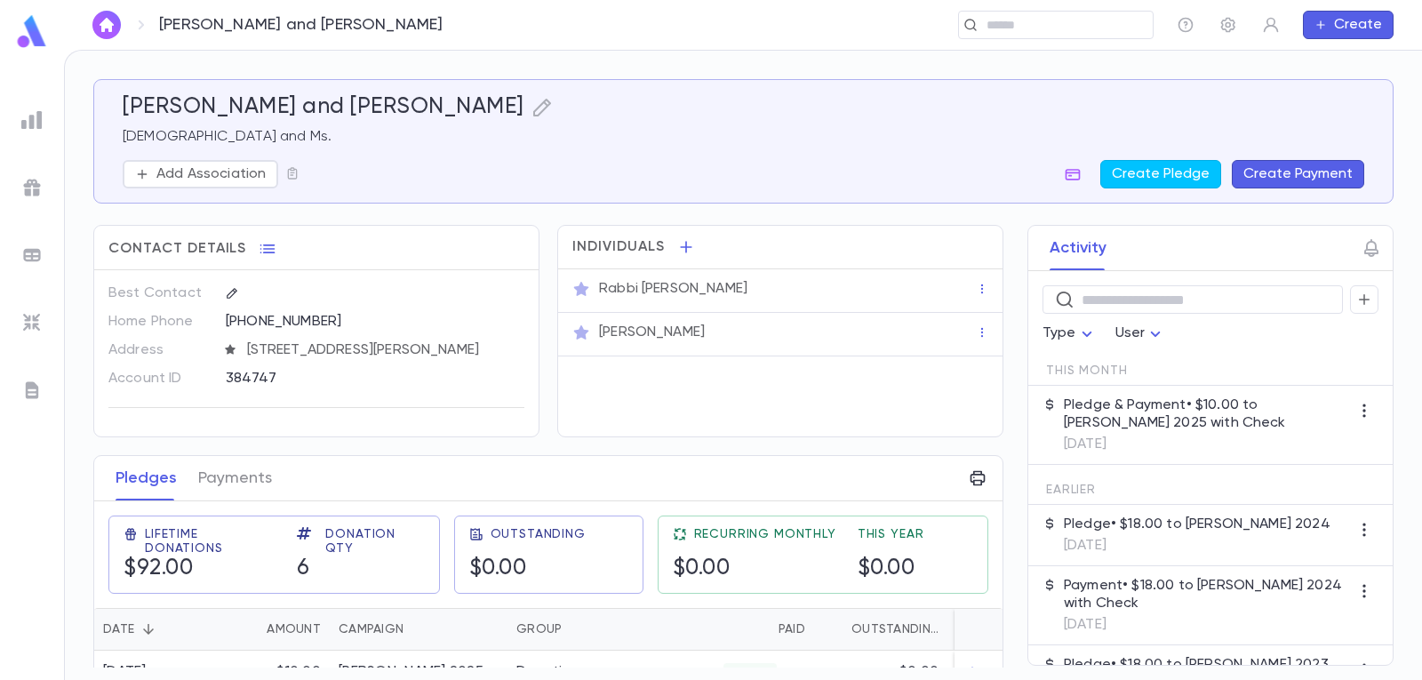
click at [95, 20] on button "button" at bounding box center [106, 25] width 28 height 28
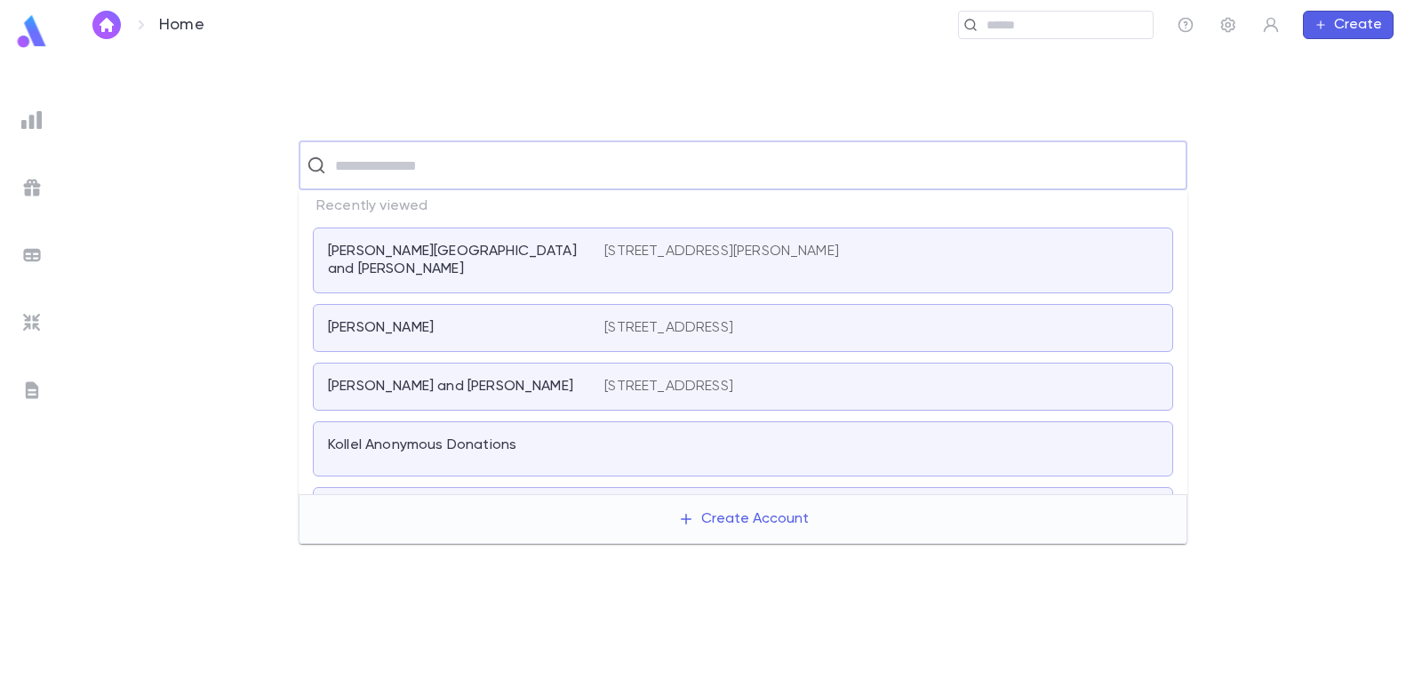
click at [381, 165] on input "text" at bounding box center [754, 165] width 849 height 34
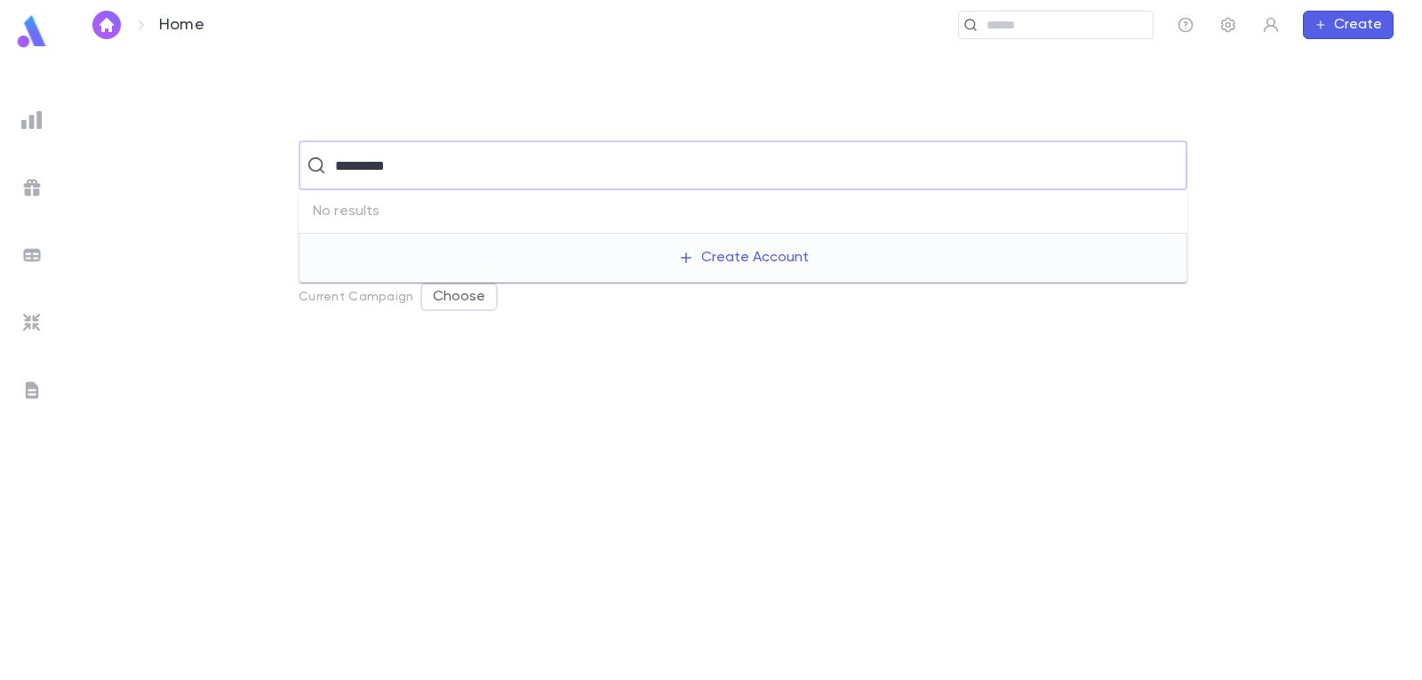
drag, startPoint x: 420, startPoint y: 163, endPoint x: 243, endPoint y: 161, distance: 176.8
click at [243, 161] on div "********* ​" at bounding box center [742, 165] width 1301 height 50
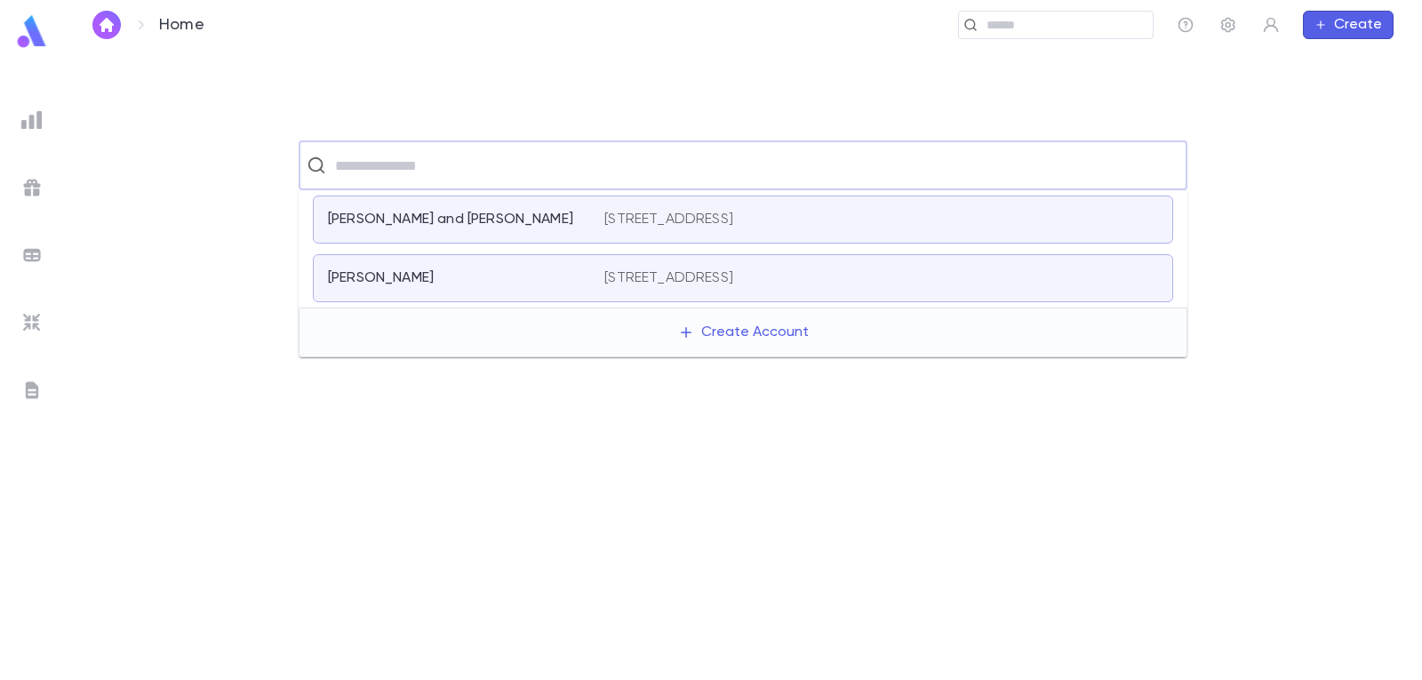
click at [112, 25] on img "button" at bounding box center [106, 25] width 21 height 14
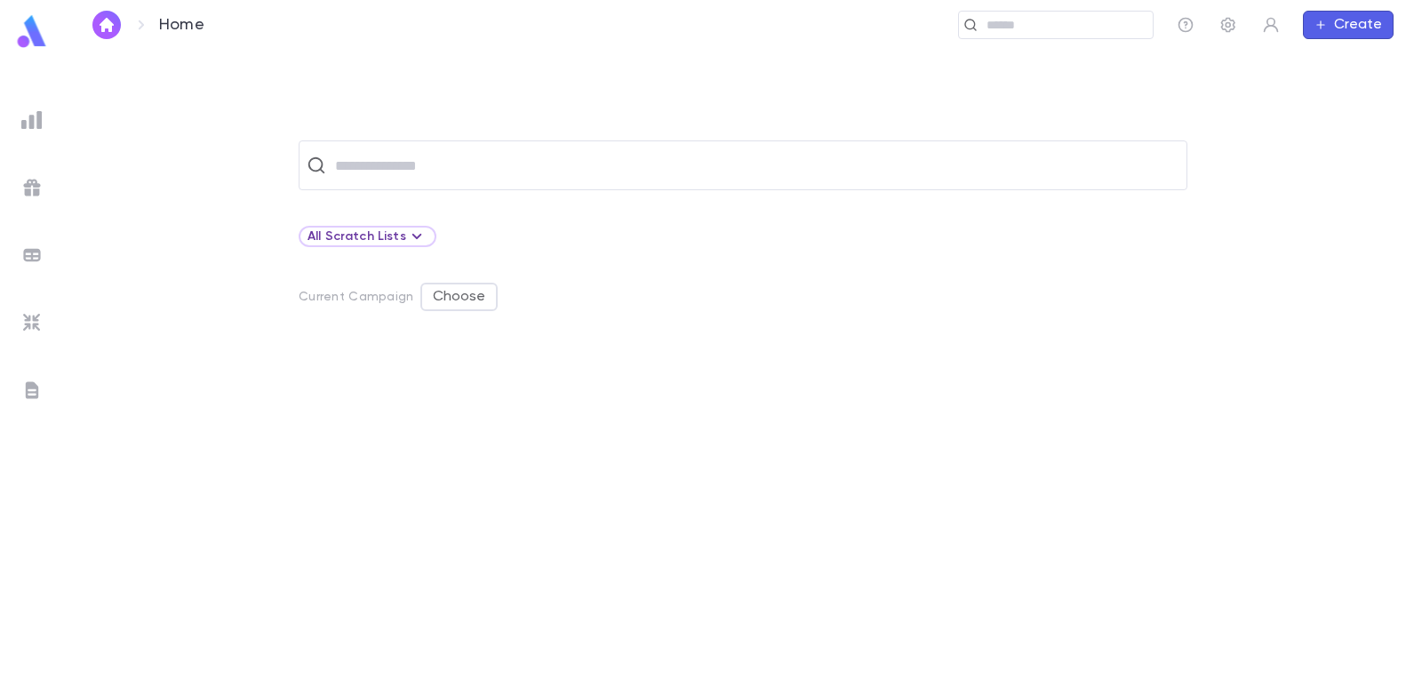
click at [1357, 14] on button "Create" at bounding box center [1348, 25] width 91 height 28
click at [1344, 56] on li "Account" at bounding box center [1352, 59] width 91 height 28
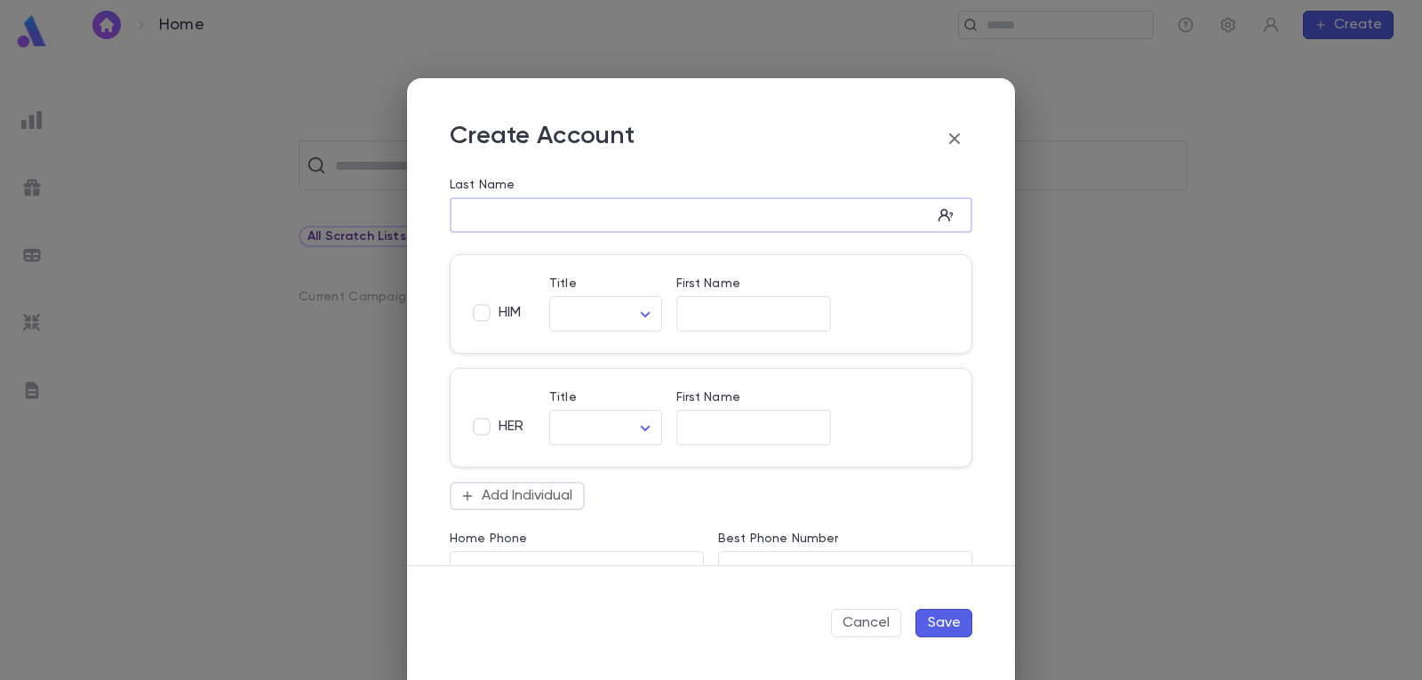
click at [566, 212] on input "Last Name" at bounding box center [691, 215] width 482 height 20
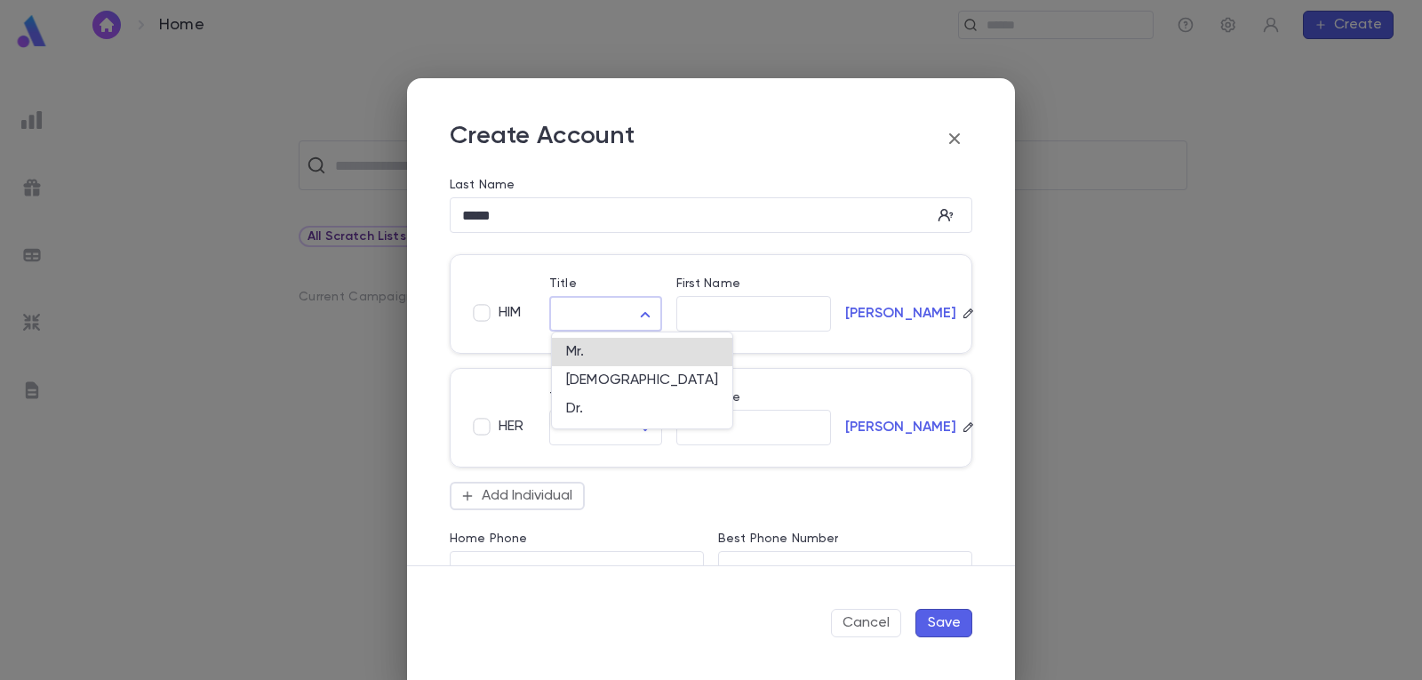
click at [634, 308] on body "Home ​ Create ​ All Scratch Lists Current Campaign Choose Profile Log out Accou…" at bounding box center [711, 364] width 1422 height 629
click at [609, 352] on span "Mr." at bounding box center [642, 352] width 152 height 18
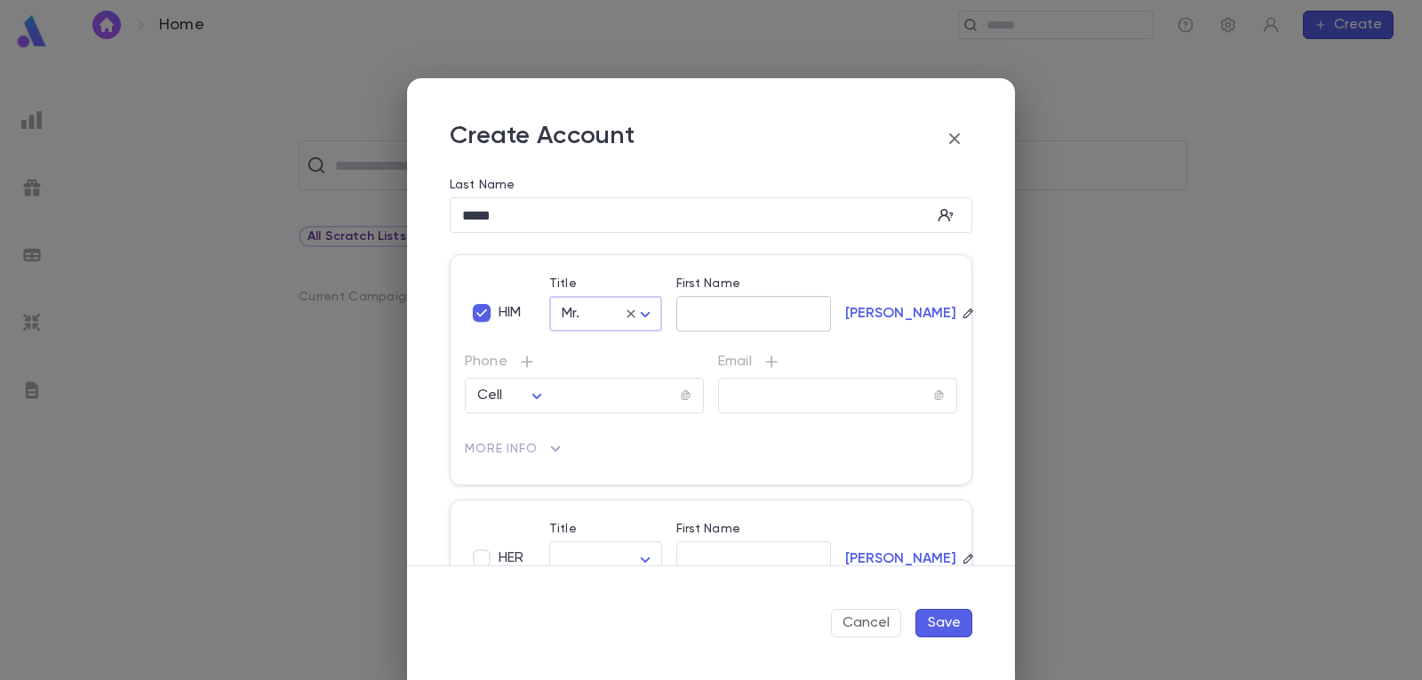
click at [734, 300] on div "​" at bounding box center [753, 314] width 155 height 36
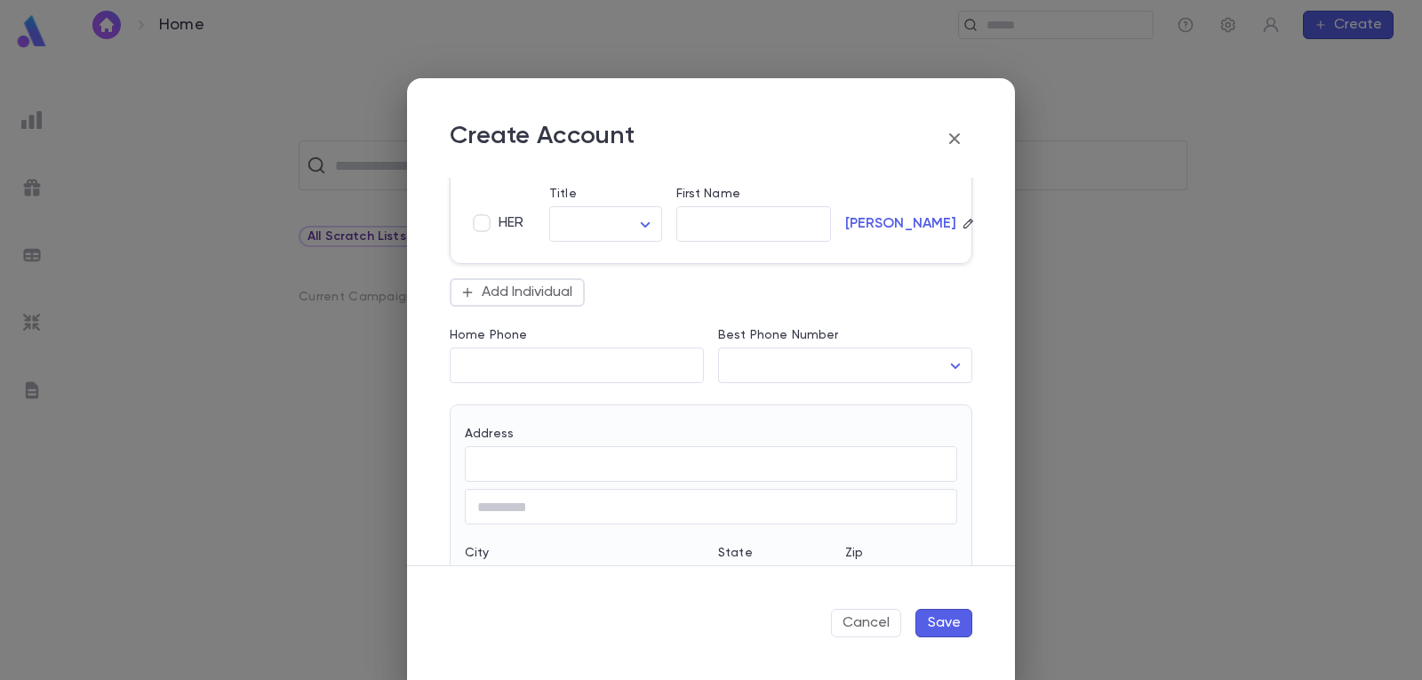
scroll to position [355, 0]
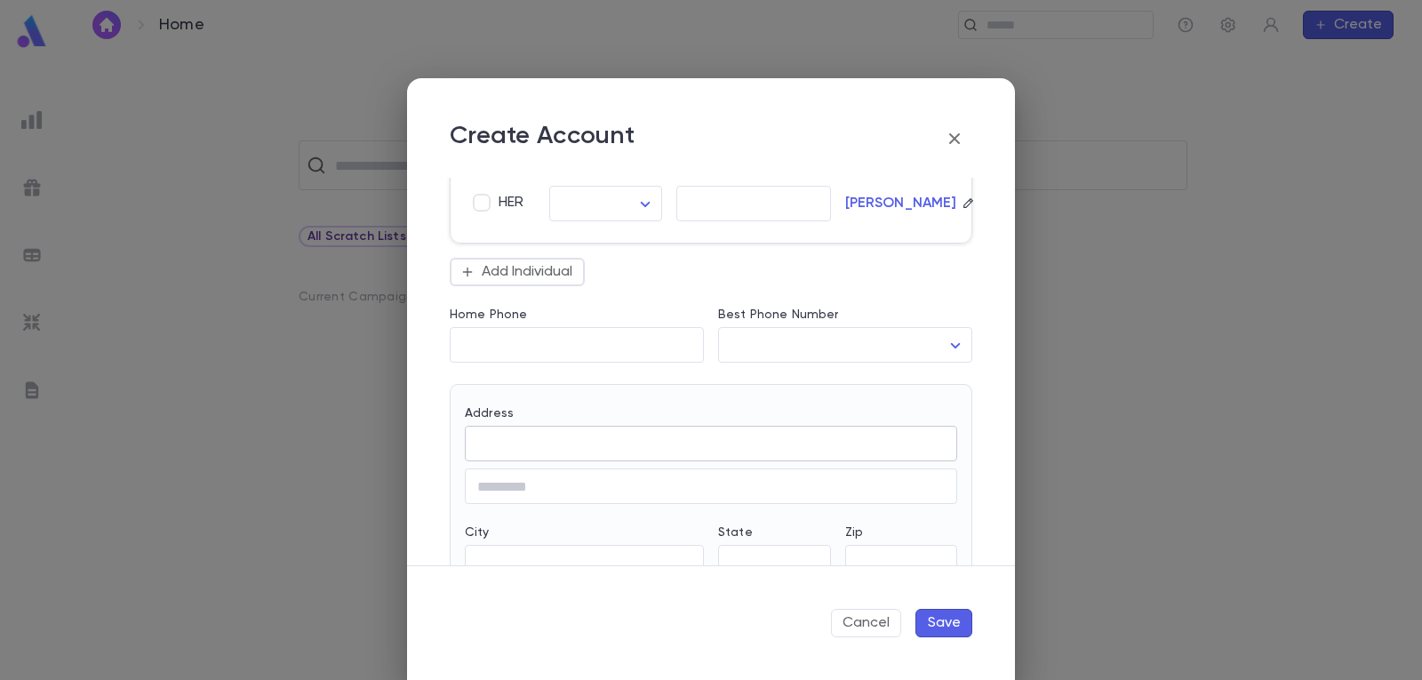
click at [528, 445] on input "Address" at bounding box center [711, 444] width 492 height 20
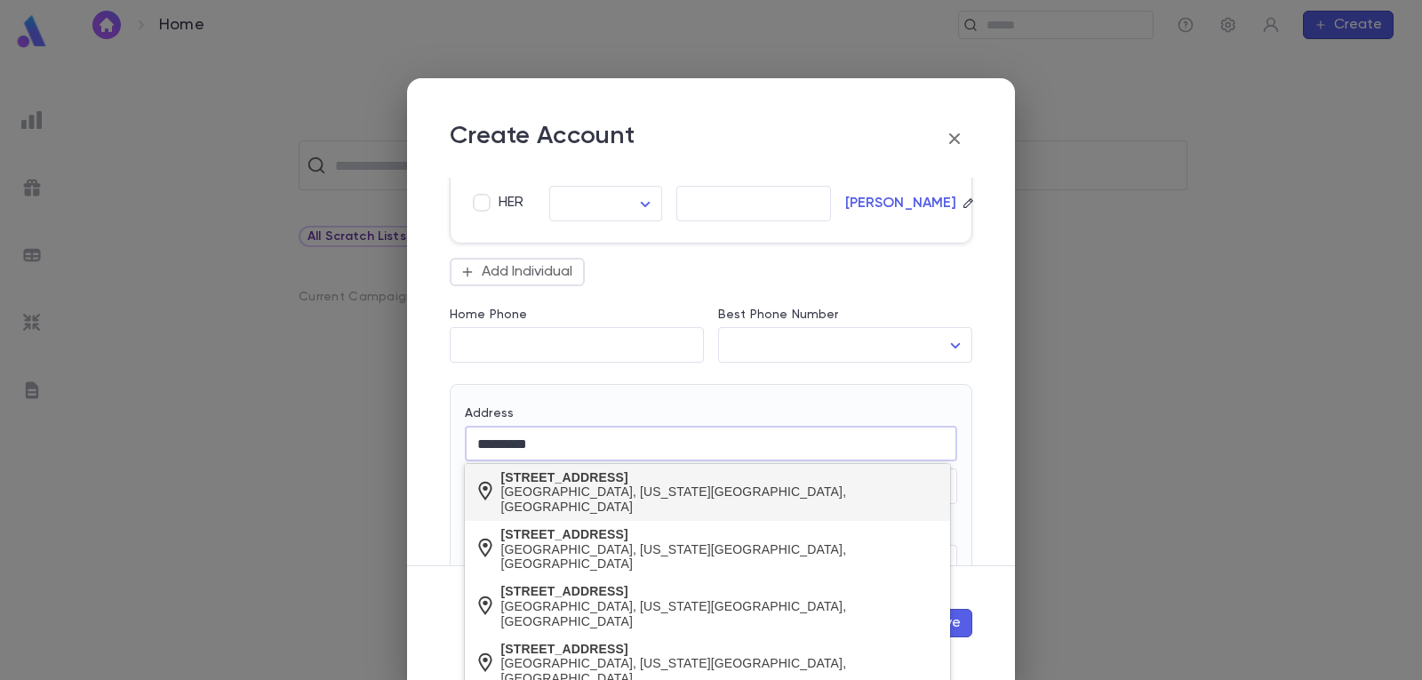
click at [607, 487] on div "[GEOGRAPHIC_DATA], [US_STATE][GEOGRAPHIC_DATA], [GEOGRAPHIC_DATA]" at bounding box center [721, 499] width 440 height 30
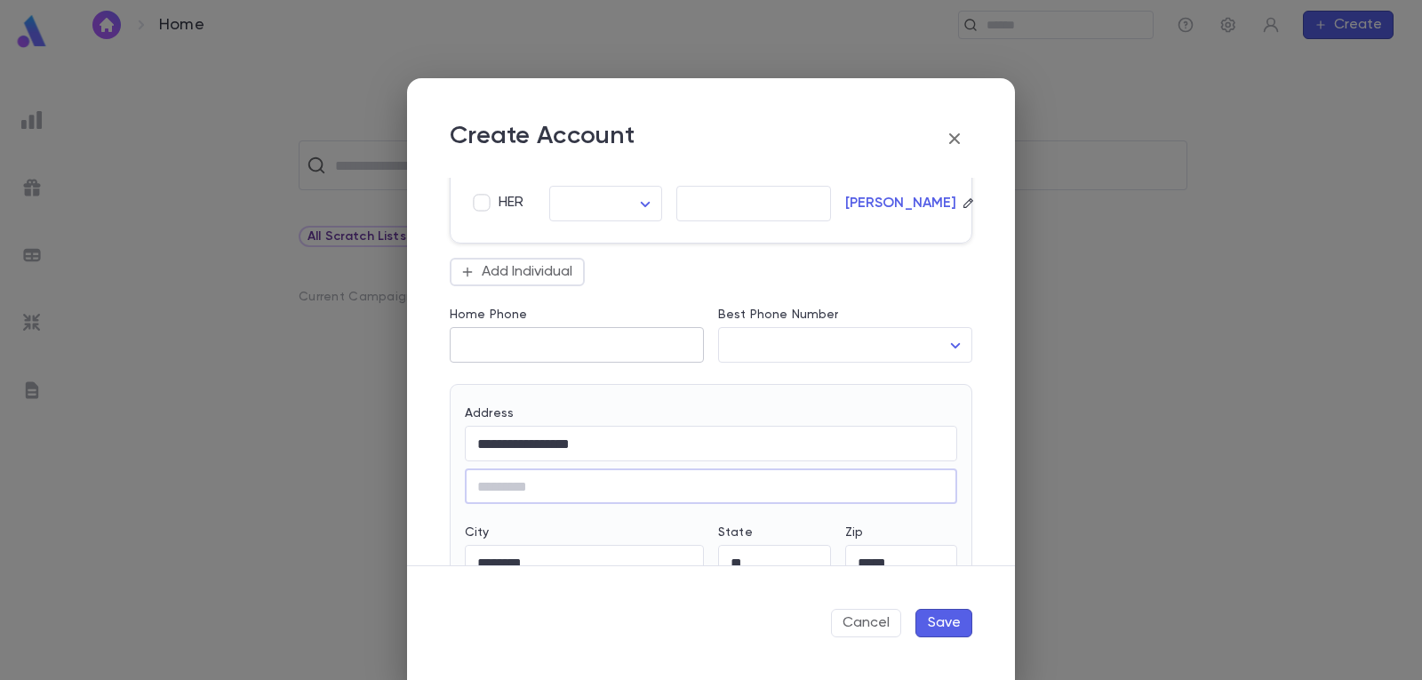
click at [525, 347] on input "Home Phone" at bounding box center [577, 345] width 254 height 20
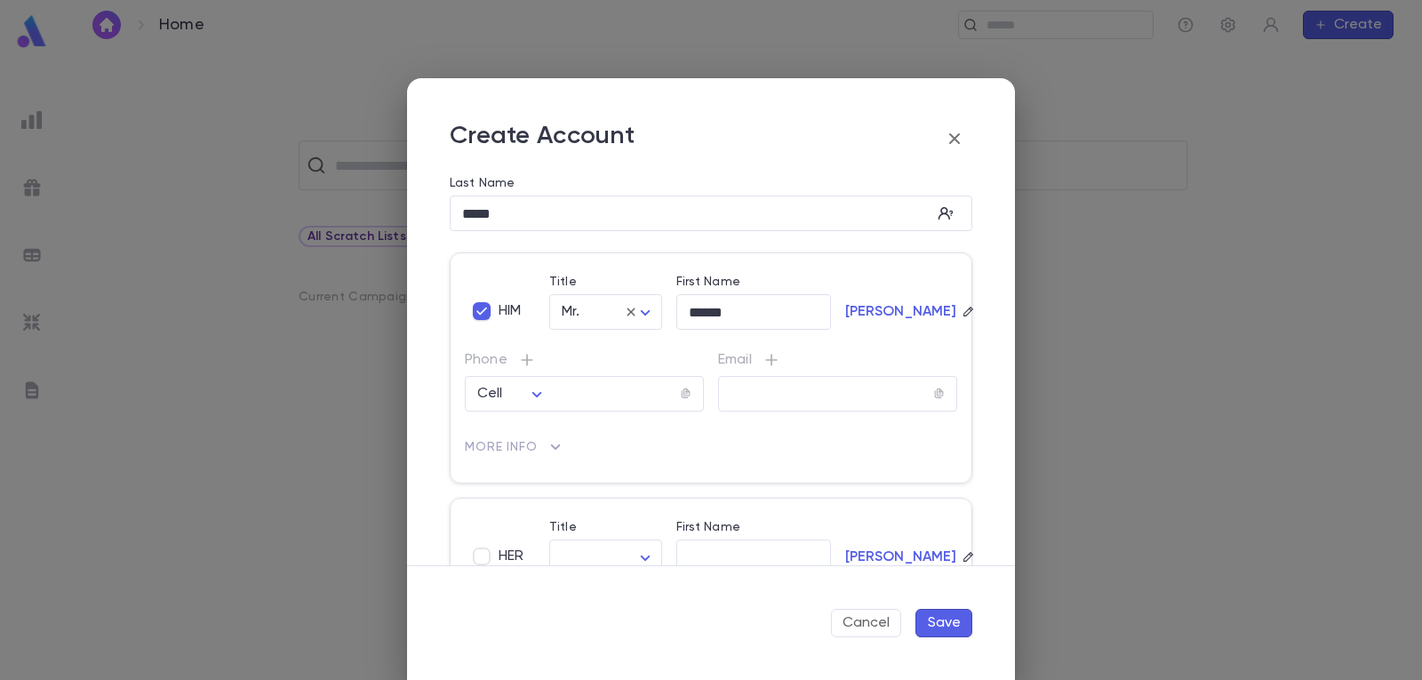
scroll to position [0, 0]
click at [941, 621] on button "Save" at bounding box center [943, 623] width 57 height 28
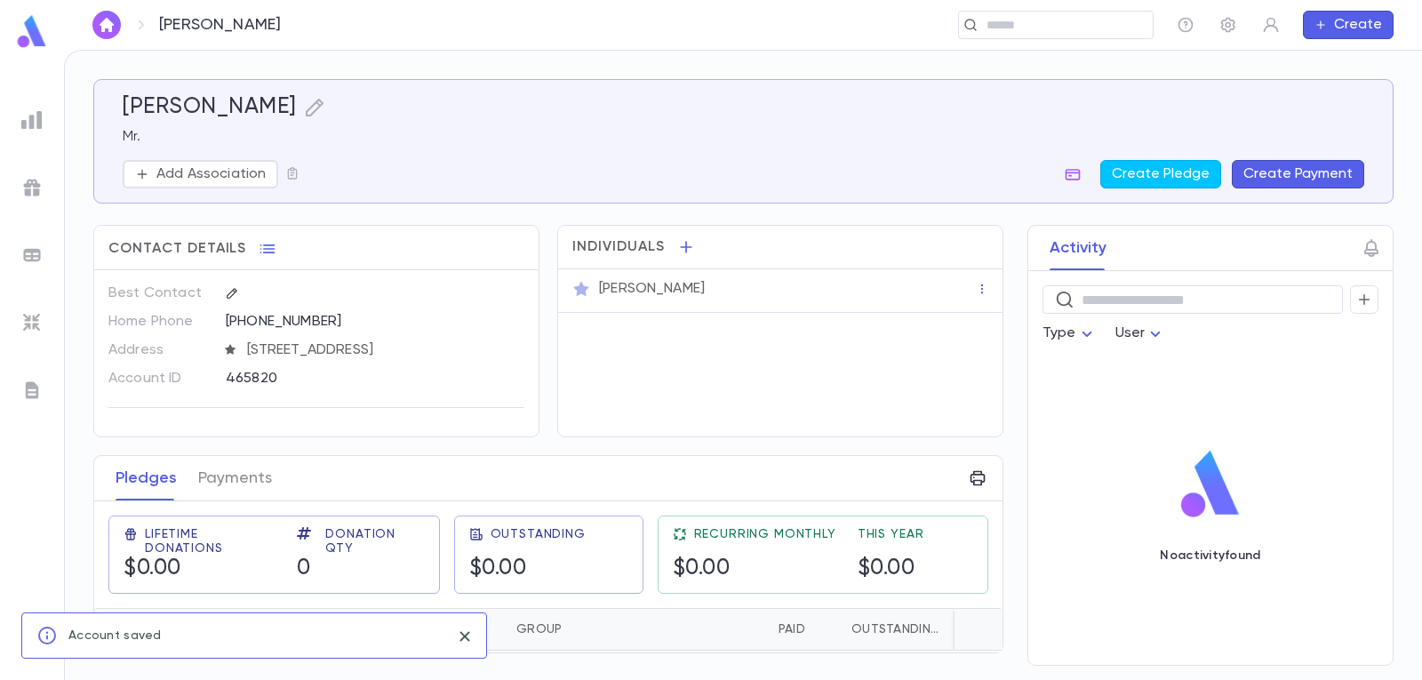
click at [1304, 170] on button "Create Payment" at bounding box center [1298, 174] width 132 height 28
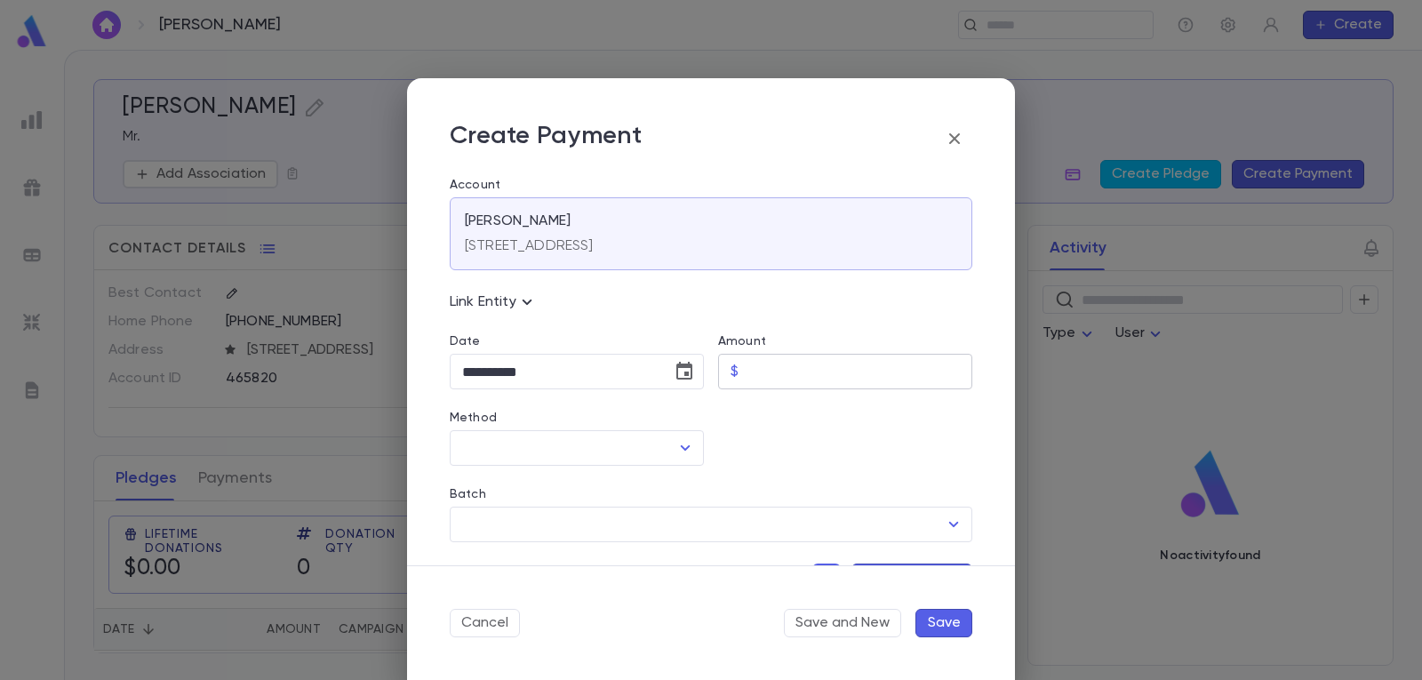
click at [830, 366] on input "Amount" at bounding box center [859, 372] width 227 height 35
click at [676, 374] on icon "Choose date, selected date is Sep 19, 2025" at bounding box center [684, 371] width 16 height 18
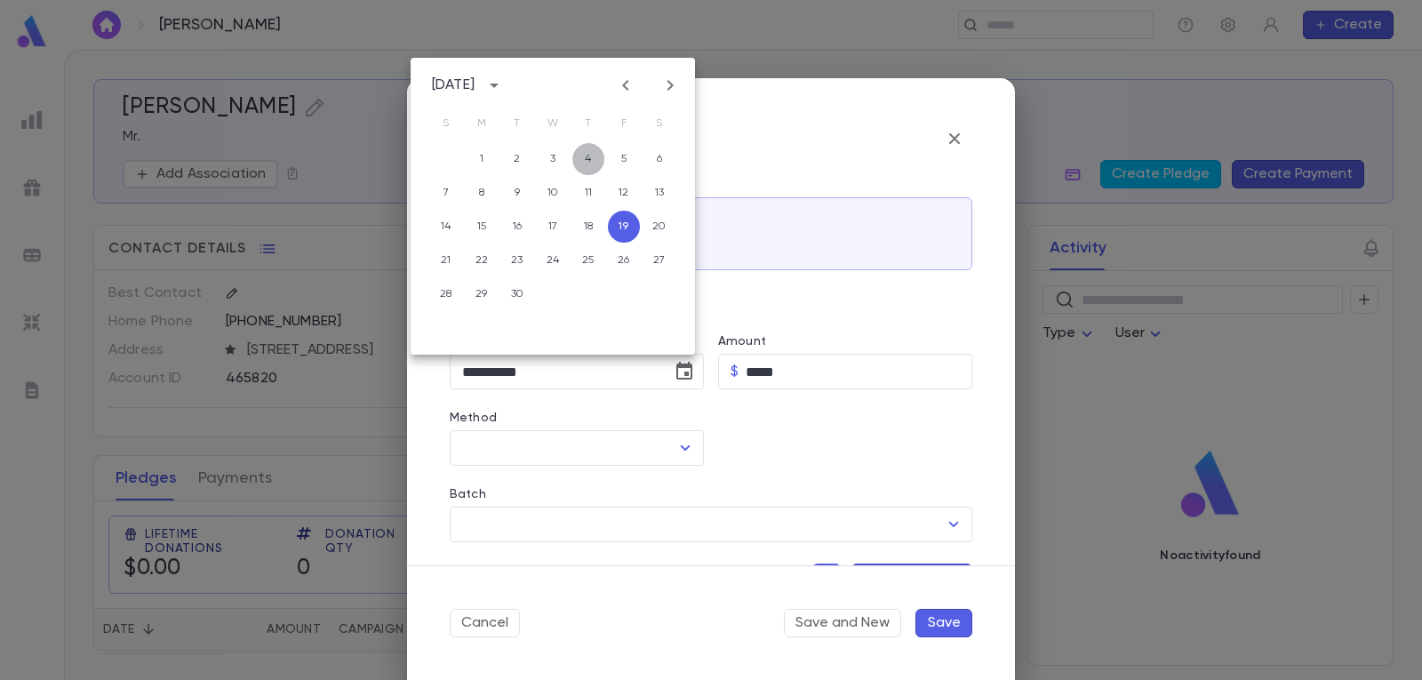
click at [584, 156] on button "4" at bounding box center [588, 159] width 32 height 32
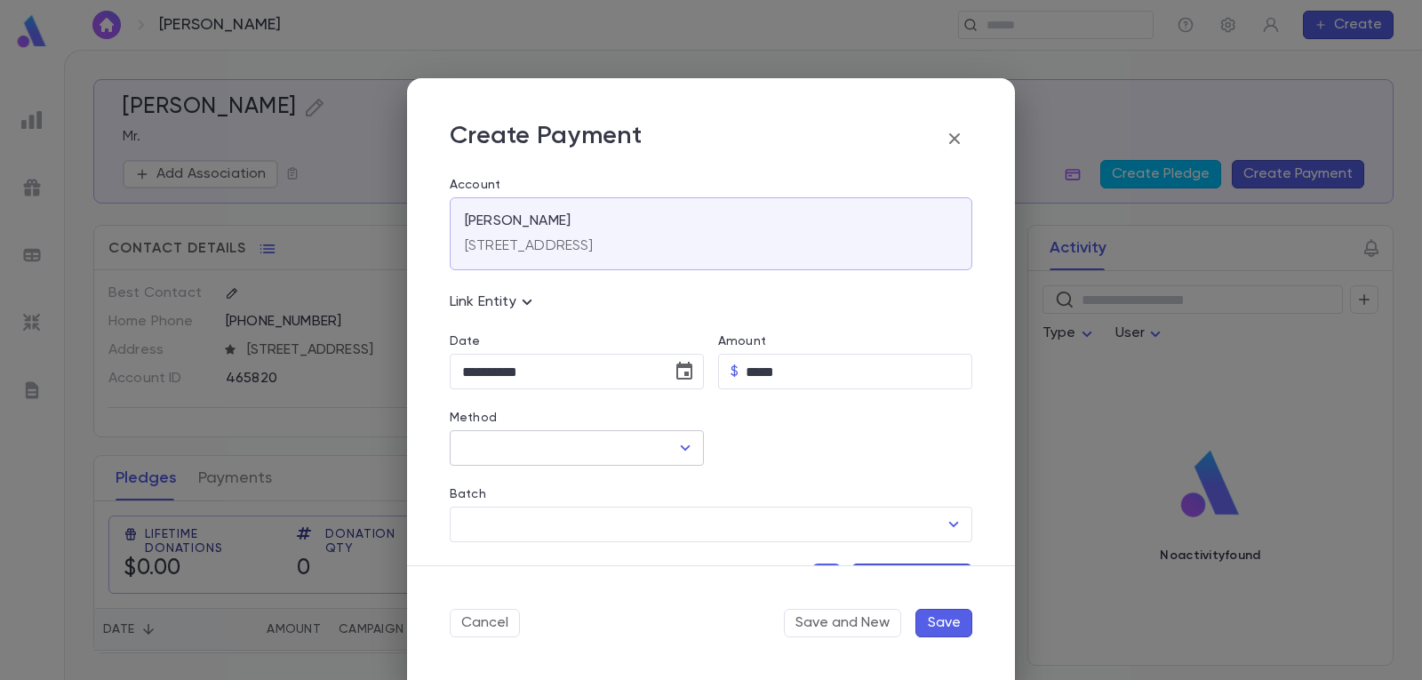
click at [683, 446] on icon "Open" at bounding box center [684, 447] width 21 height 21
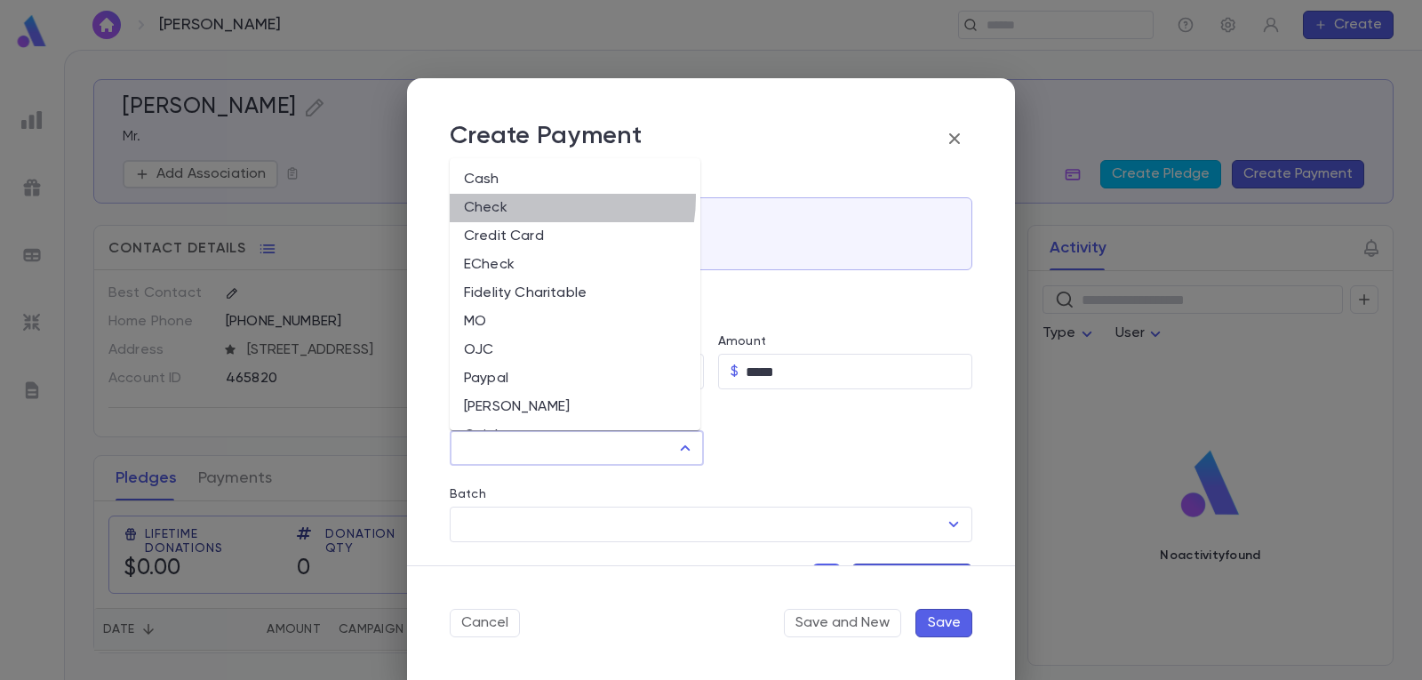
click at [530, 197] on li "Check" at bounding box center [575, 208] width 251 height 28
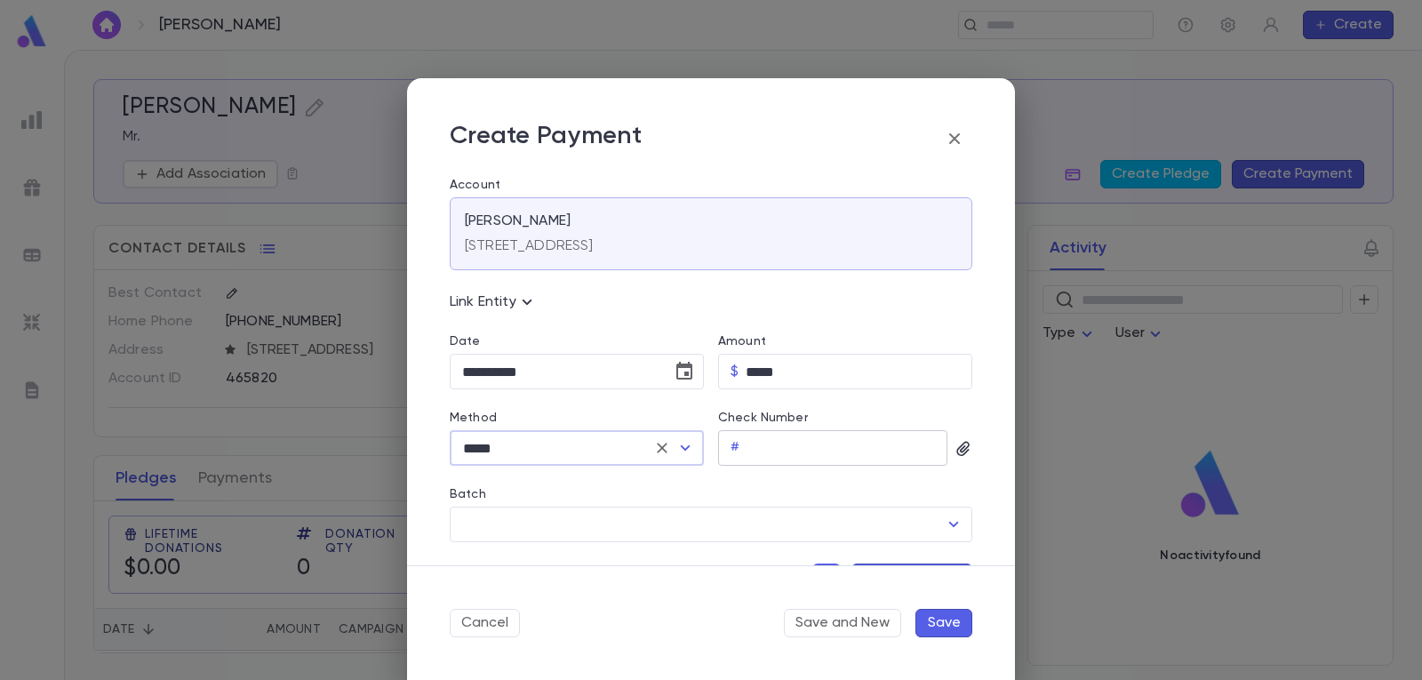
click at [827, 456] on input "Check Number" at bounding box center [846, 448] width 201 height 35
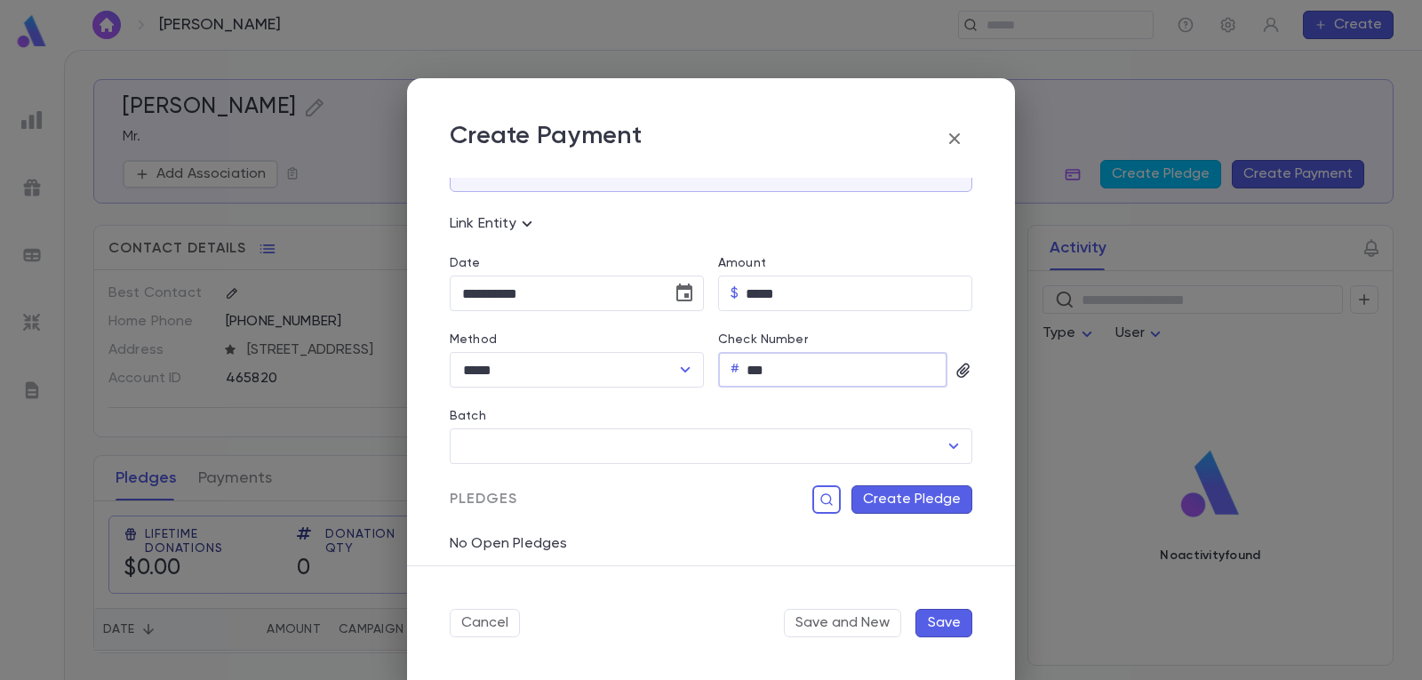
scroll to position [178, 0]
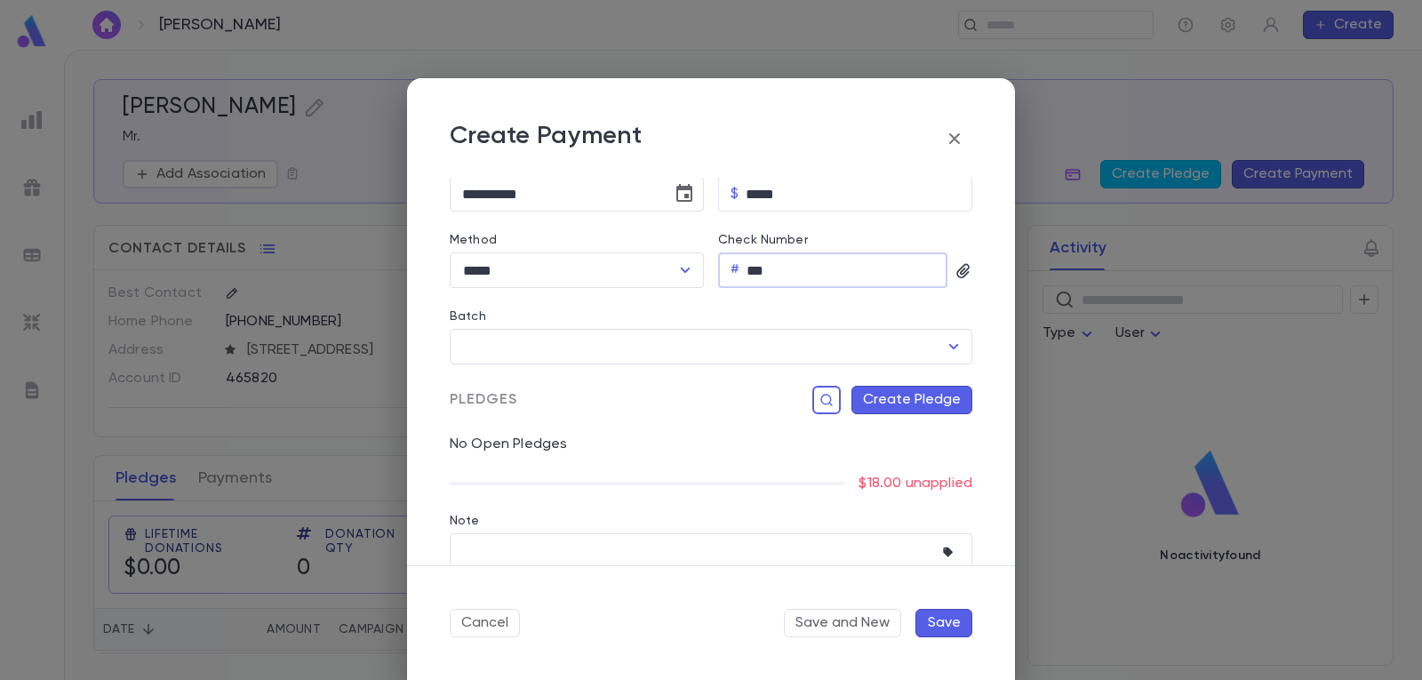
click at [886, 405] on button "Create Pledge" at bounding box center [911, 400] width 121 height 28
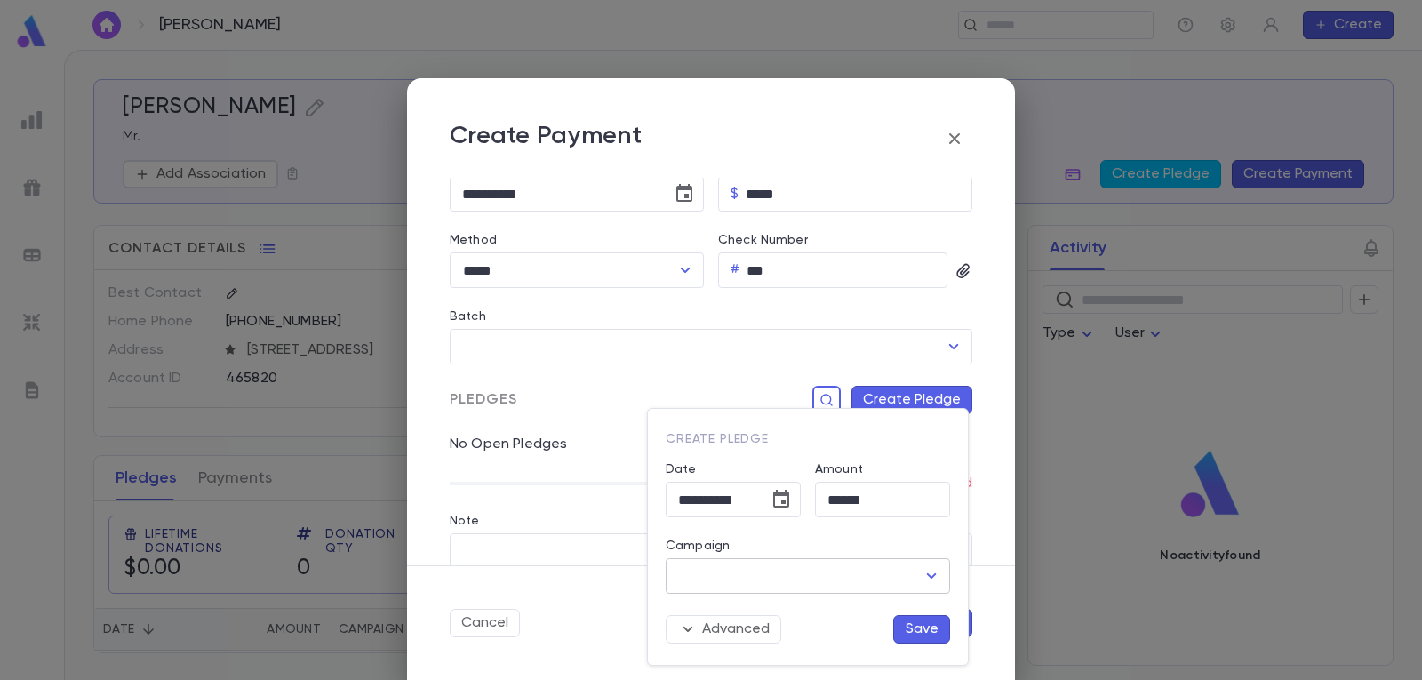
click at [933, 573] on icon "Open" at bounding box center [931, 575] width 21 height 21
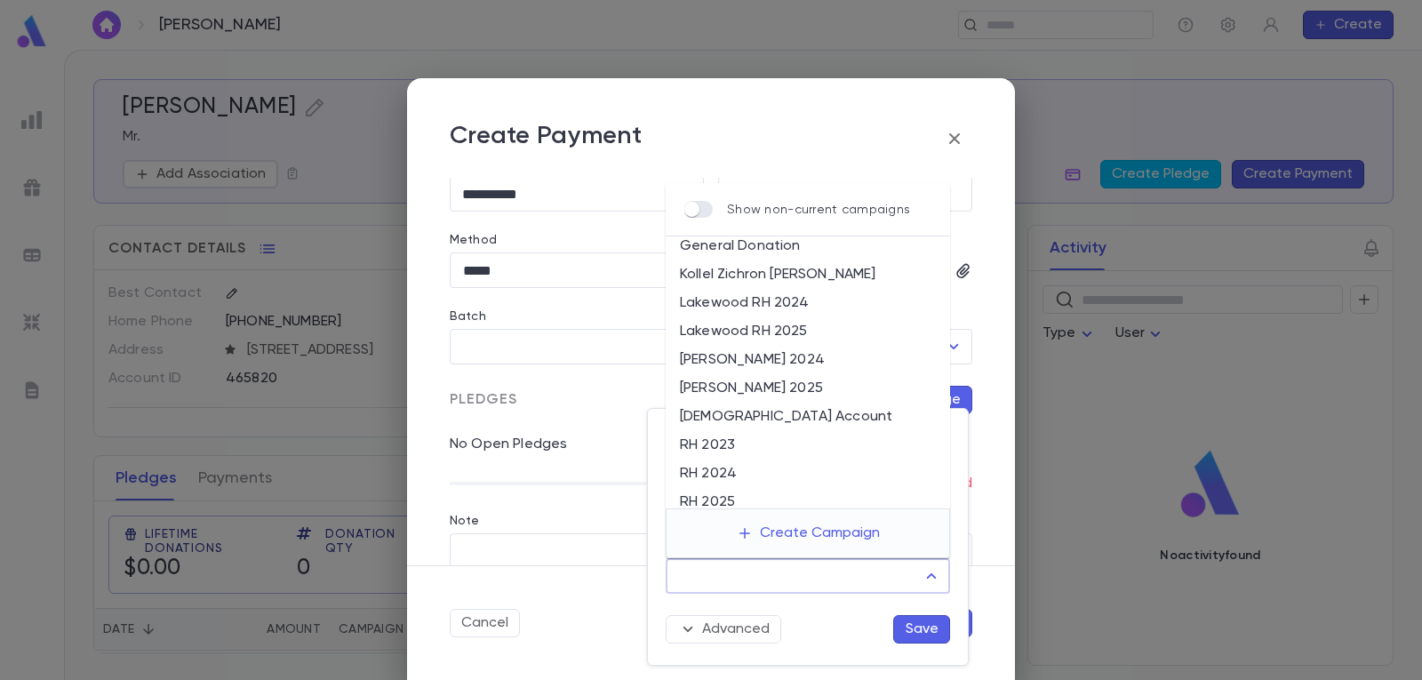
scroll to position [89, 0]
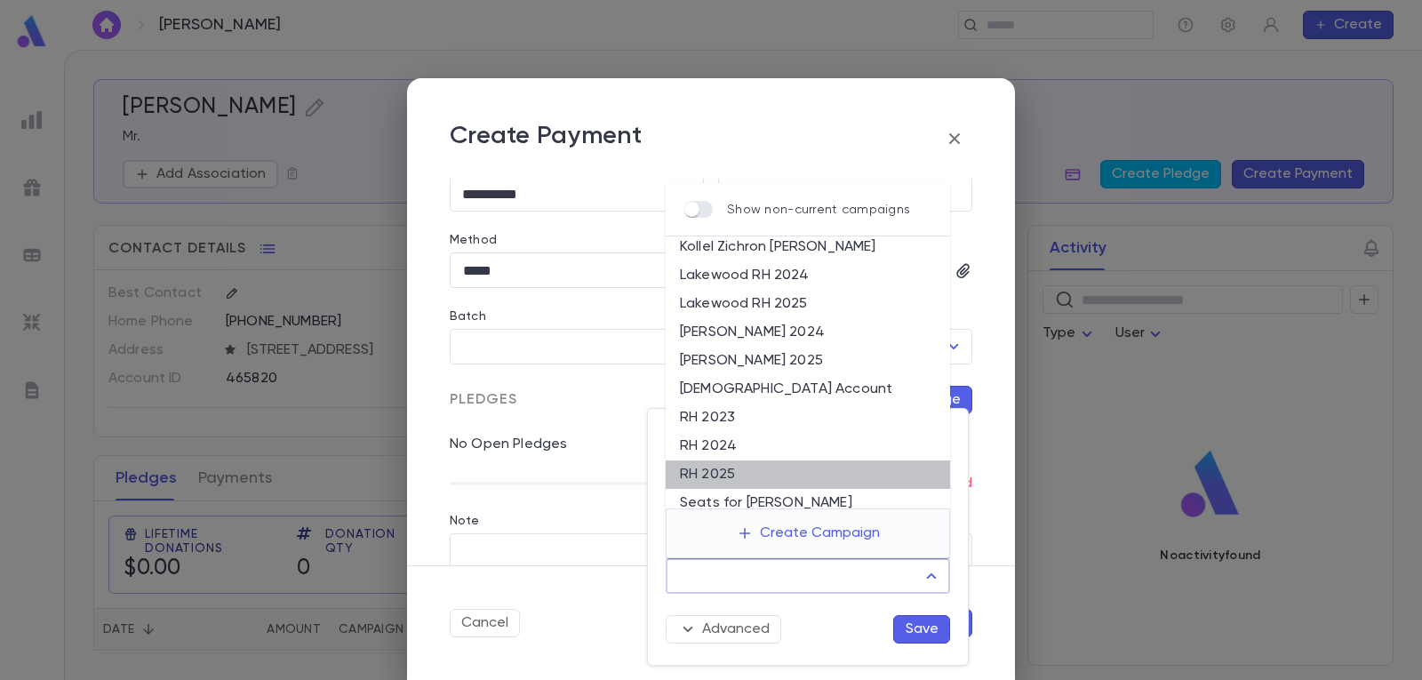
click at [812, 474] on li "RH 2025" at bounding box center [808, 474] width 284 height 28
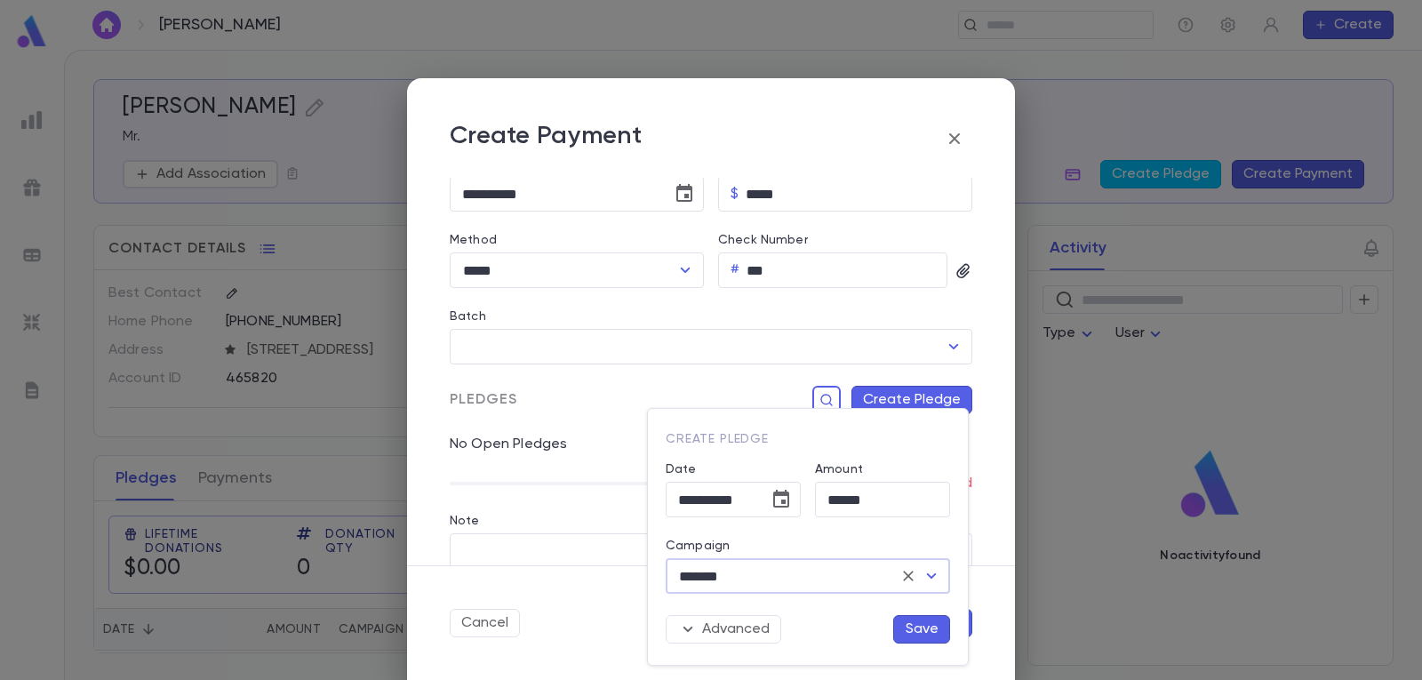
click at [931, 631] on button "Save" at bounding box center [921, 629] width 57 height 28
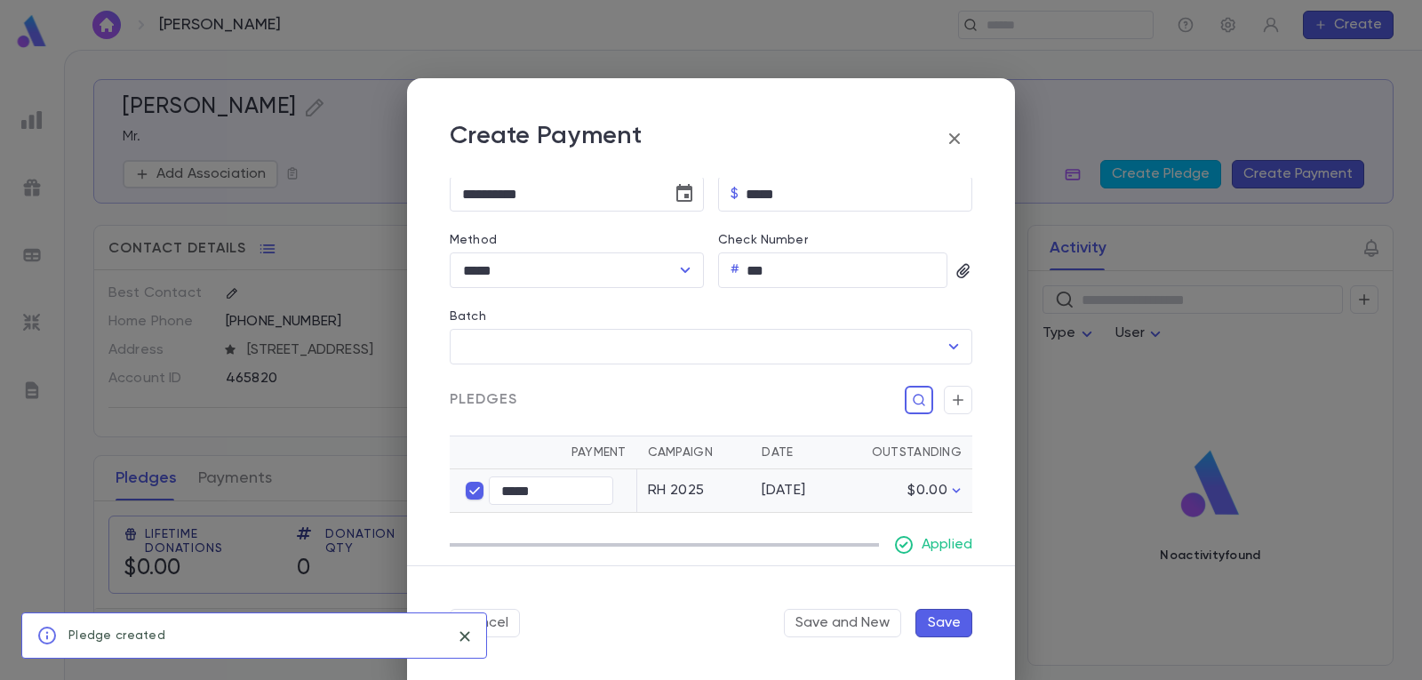
click at [945, 619] on button "Save" at bounding box center [943, 623] width 57 height 28
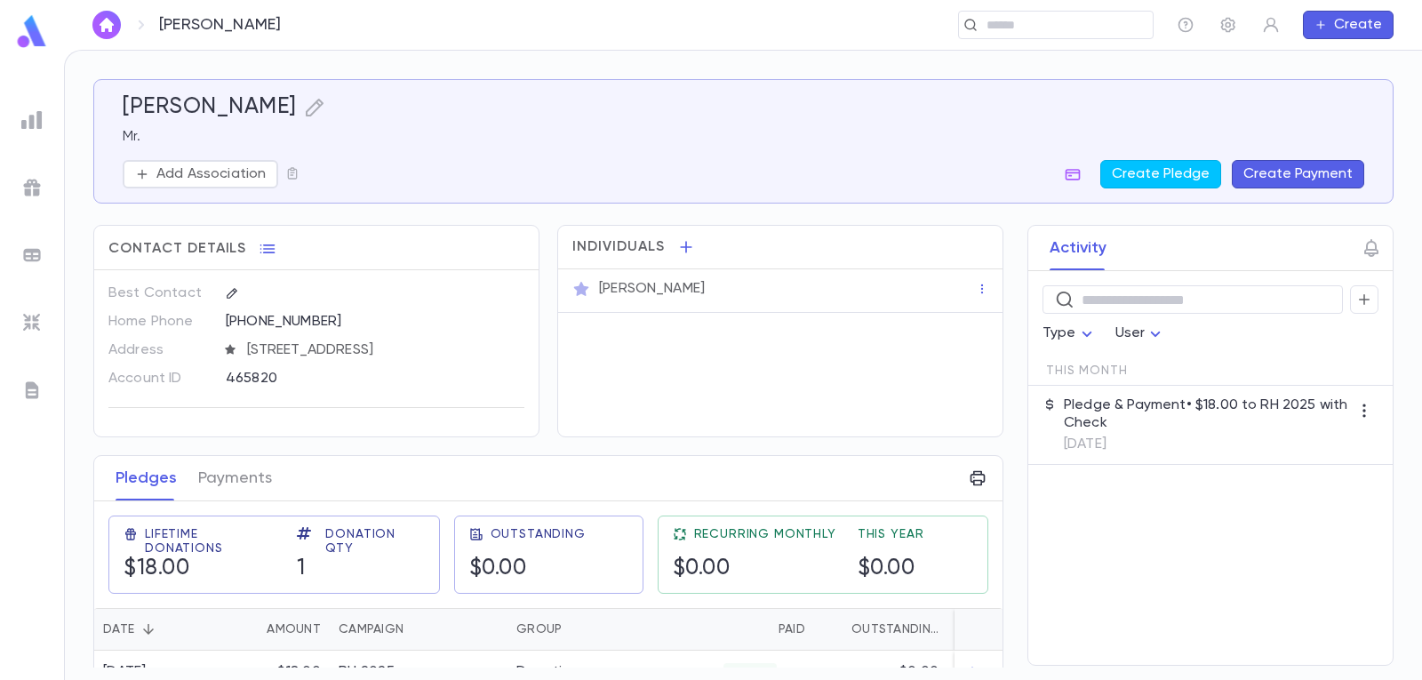
drag, startPoint x: 110, startPoint y: 16, endPoint x: 128, endPoint y: 33, distance: 24.5
click at [110, 16] on button "button" at bounding box center [106, 25] width 28 height 28
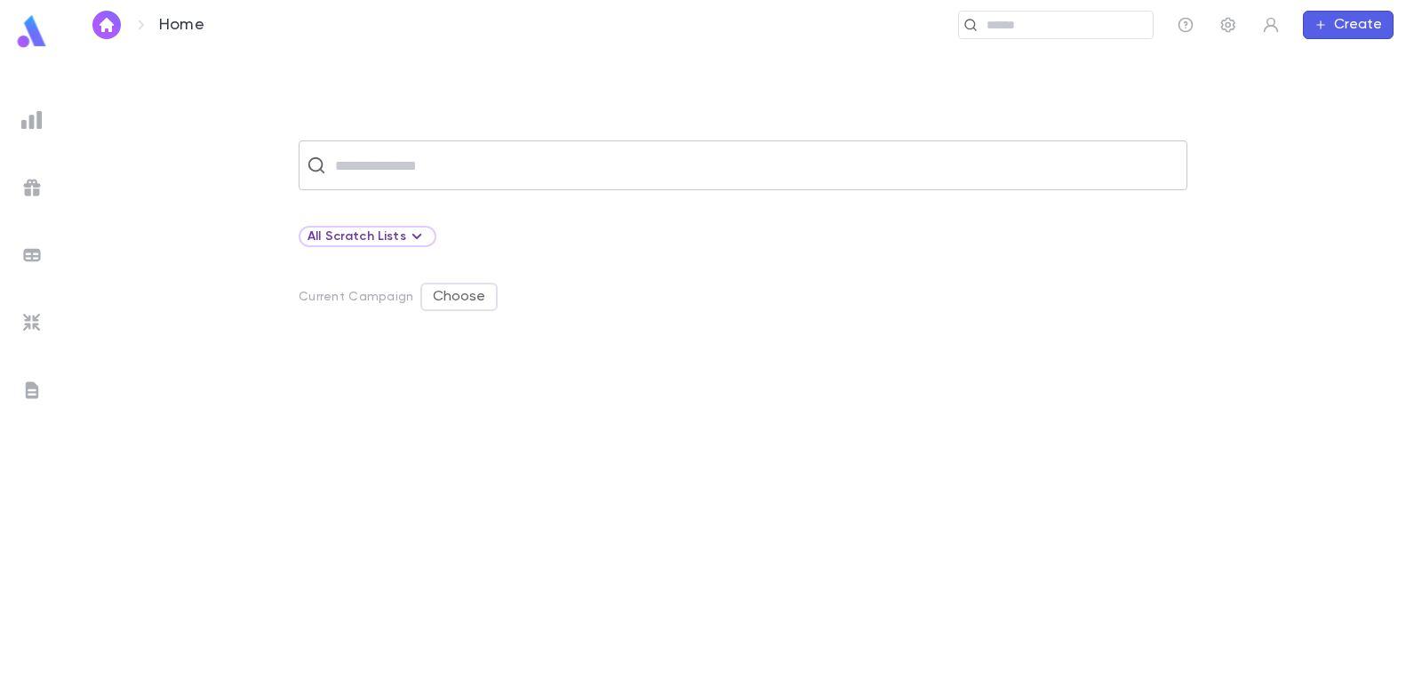
click at [396, 163] on input "text" at bounding box center [754, 165] width 849 height 34
click at [107, 24] on img "button" at bounding box center [106, 25] width 21 height 14
click at [1352, 22] on button "Create" at bounding box center [1348, 25] width 91 height 28
click at [1352, 52] on li "Account" at bounding box center [1352, 59] width 91 height 28
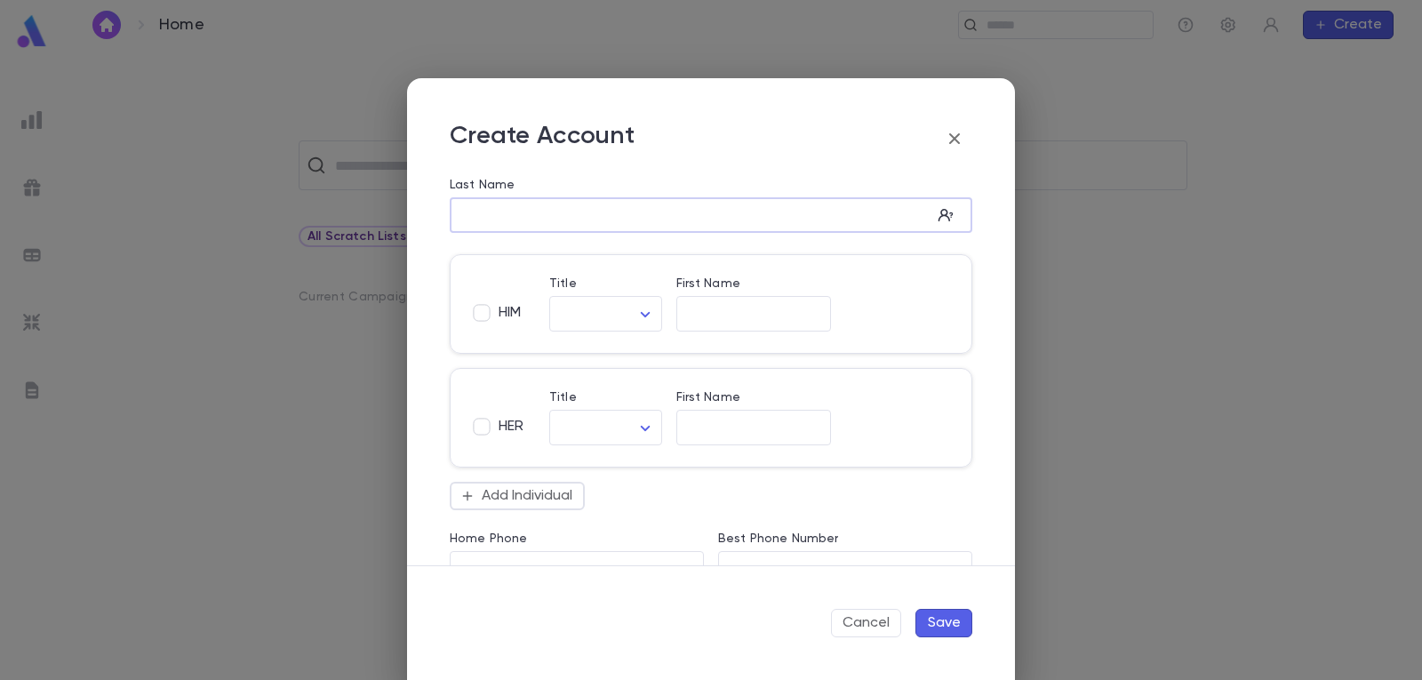
click at [511, 216] on input "Last Name" at bounding box center [691, 215] width 482 height 20
click at [638, 427] on body "Home ​ Create ​ All Scratch Lists Current Campaign Choose Profile Log out Accou…" at bounding box center [711, 364] width 1422 height 629
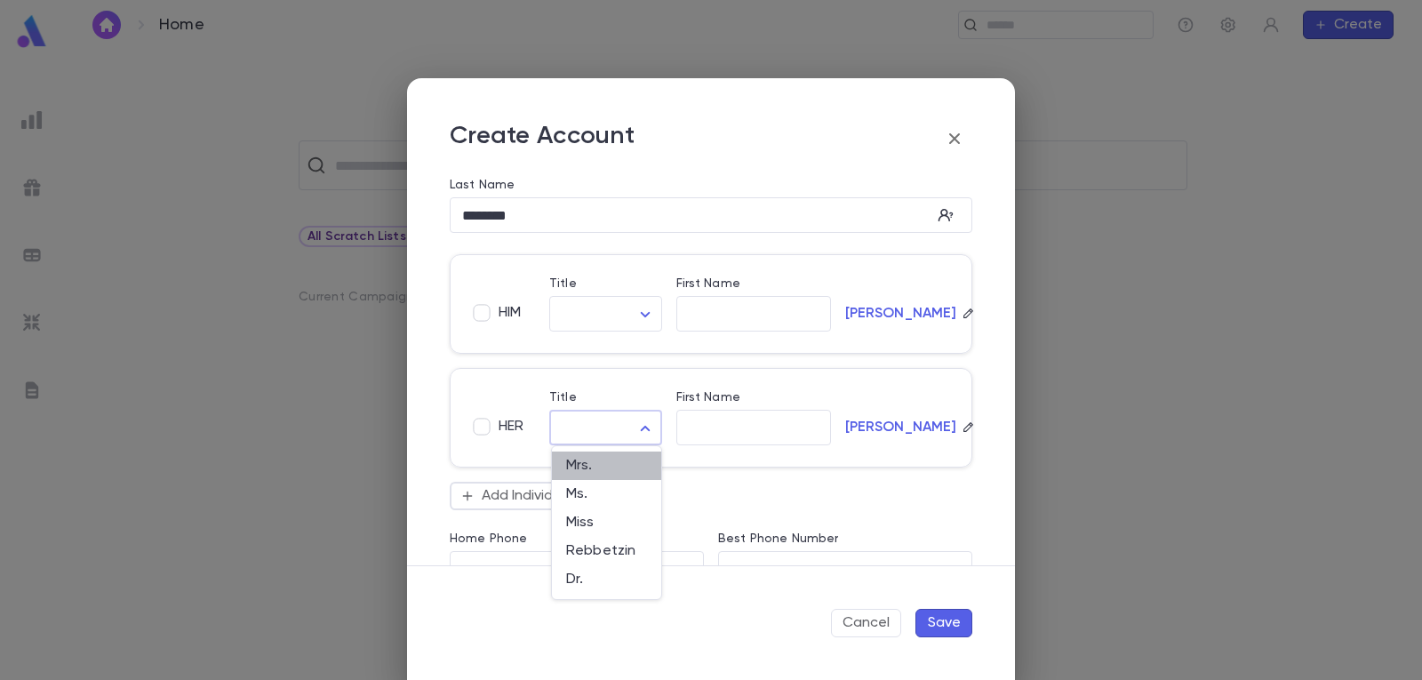
click at [617, 465] on span "Mrs." at bounding box center [606, 466] width 81 height 18
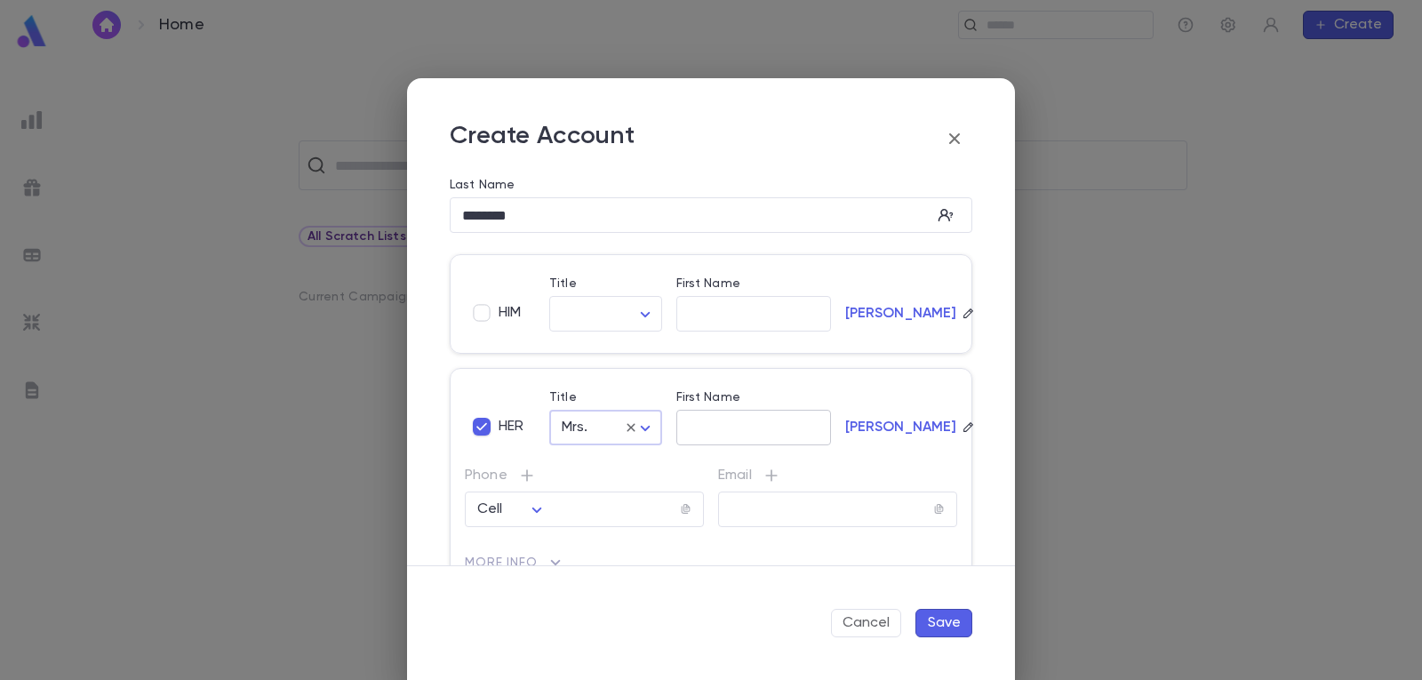
click at [731, 422] on input "First Name" at bounding box center [753, 428] width 155 height 20
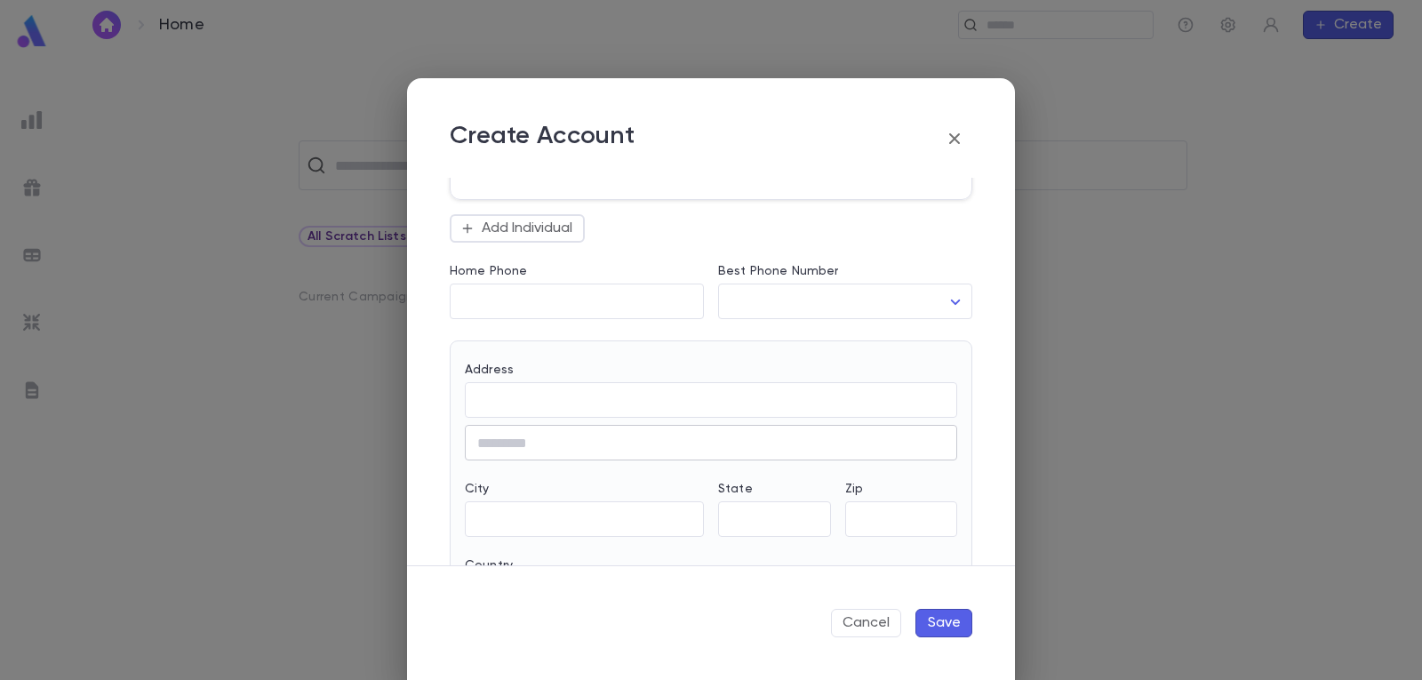
scroll to position [444, 0]
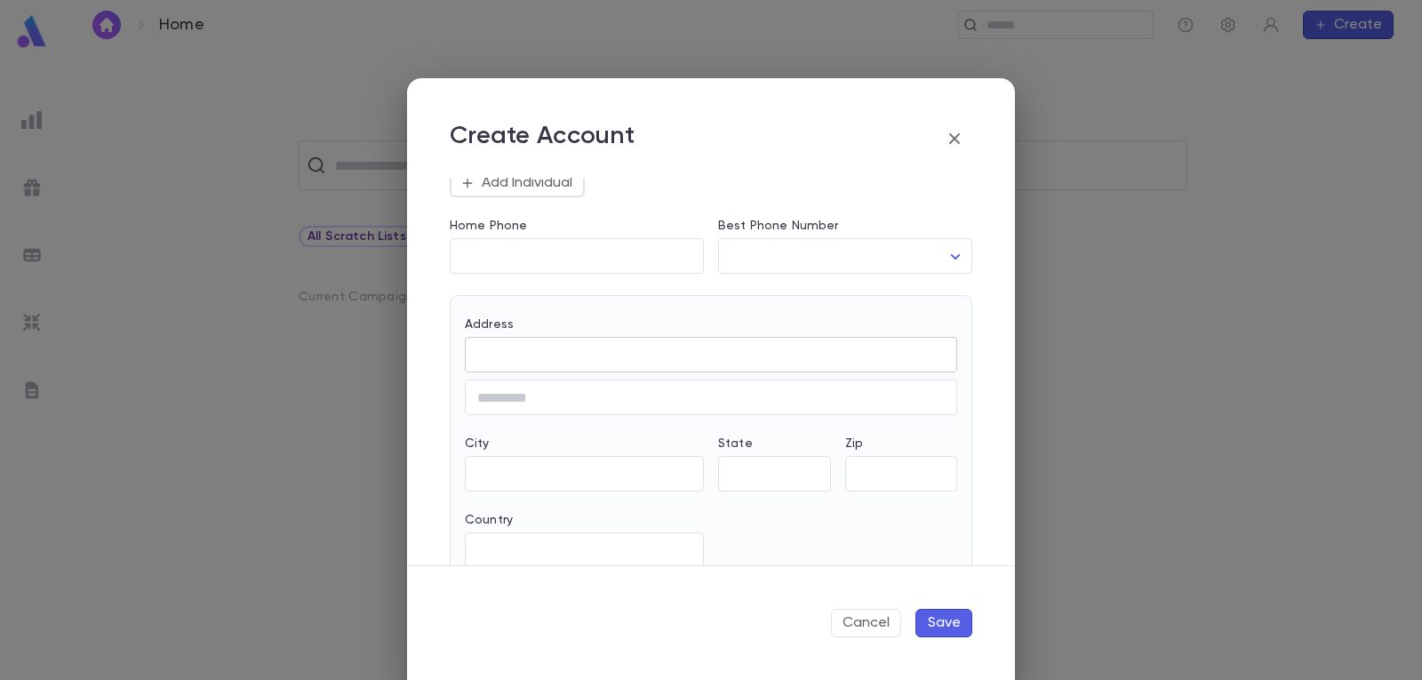
click at [568, 365] on input "Address" at bounding box center [711, 355] width 492 height 20
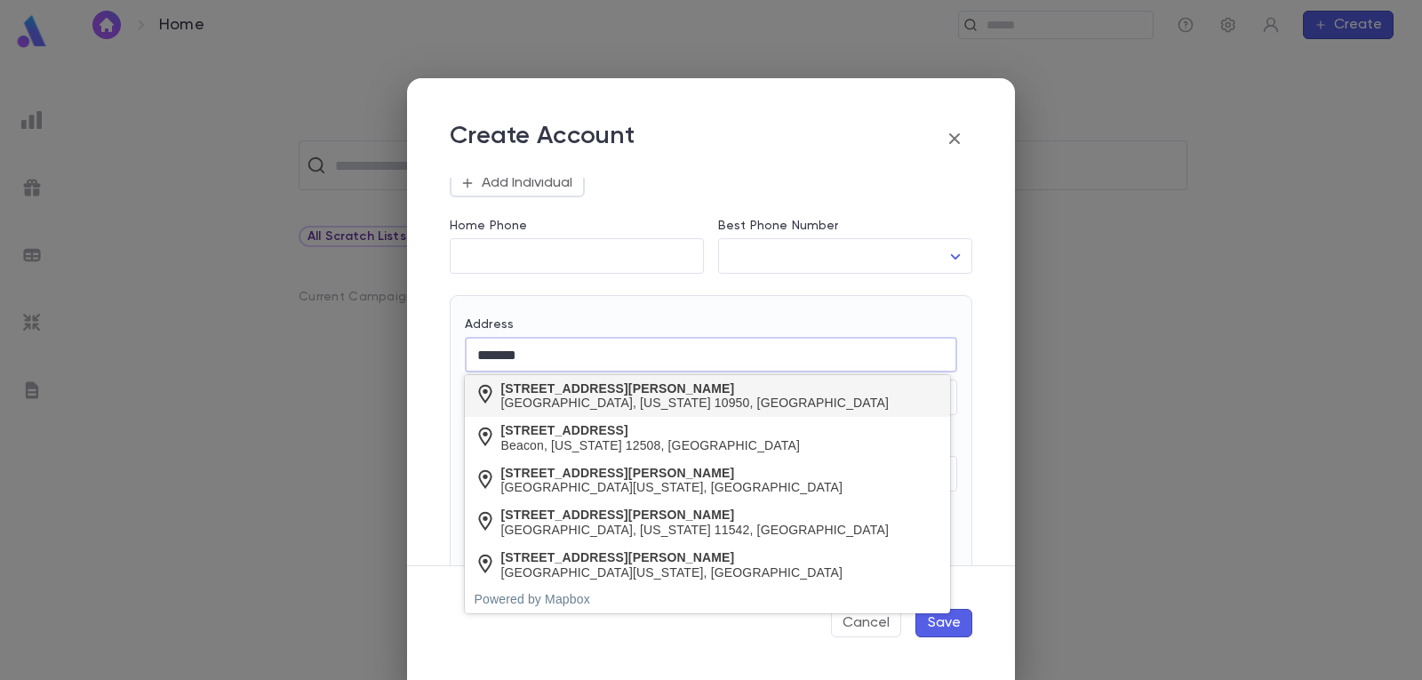
click at [577, 391] on div "[STREET_ADDRESS][PERSON_NAME]" at bounding box center [695, 388] width 388 height 15
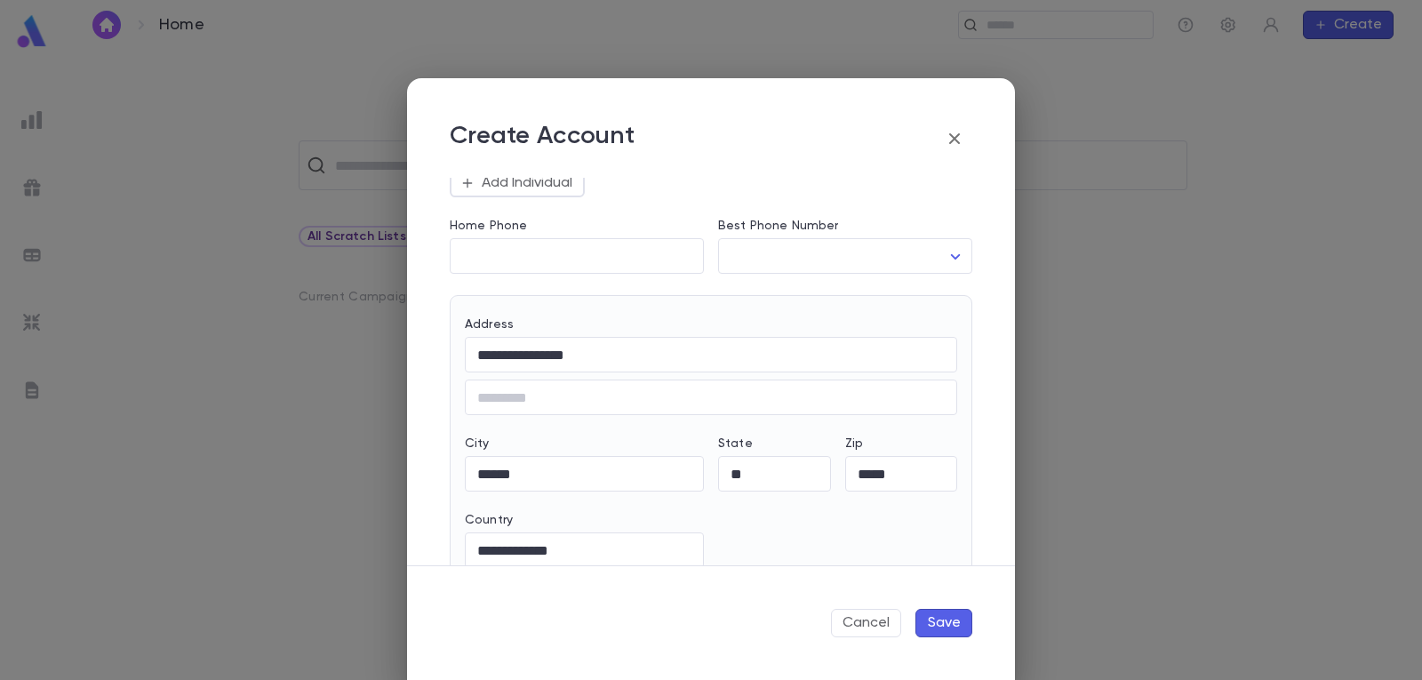
click at [943, 618] on button "Save" at bounding box center [943, 623] width 57 height 28
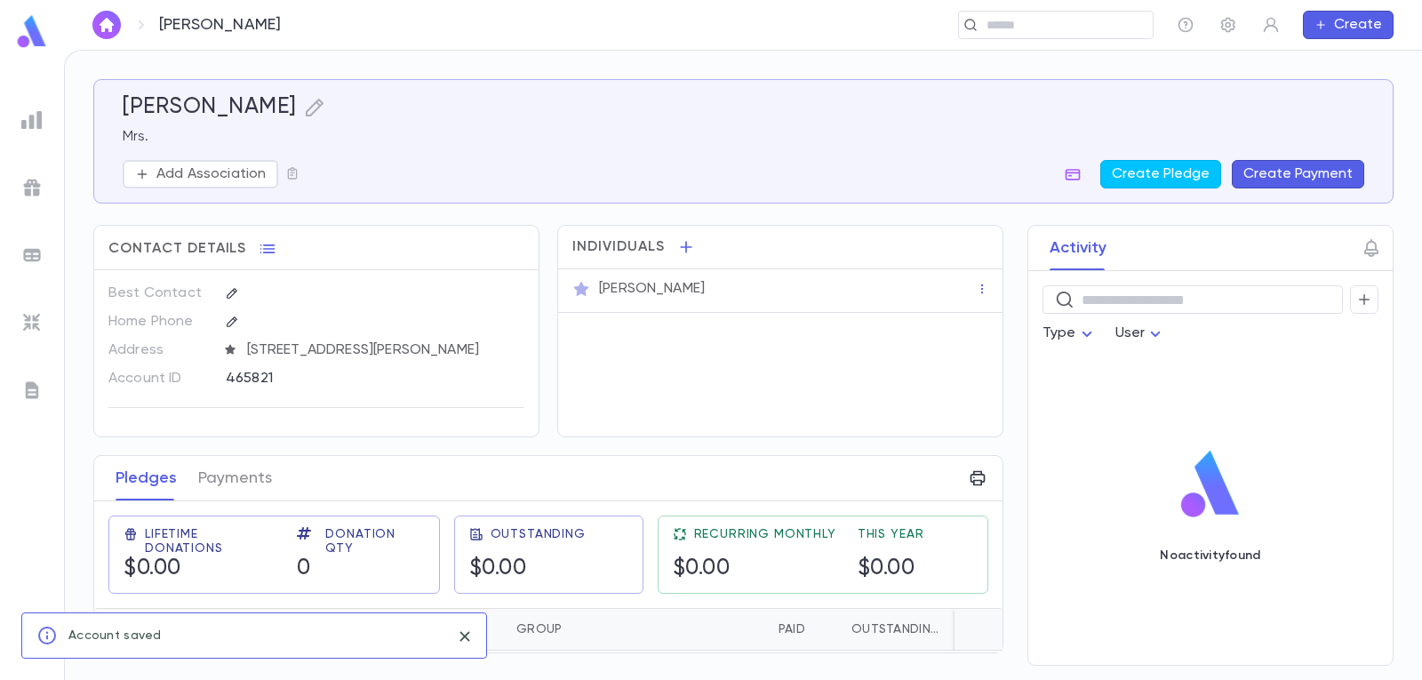
click at [1290, 172] on button "Create Payment" at bounding box center [1298, 174] width 132 height 28
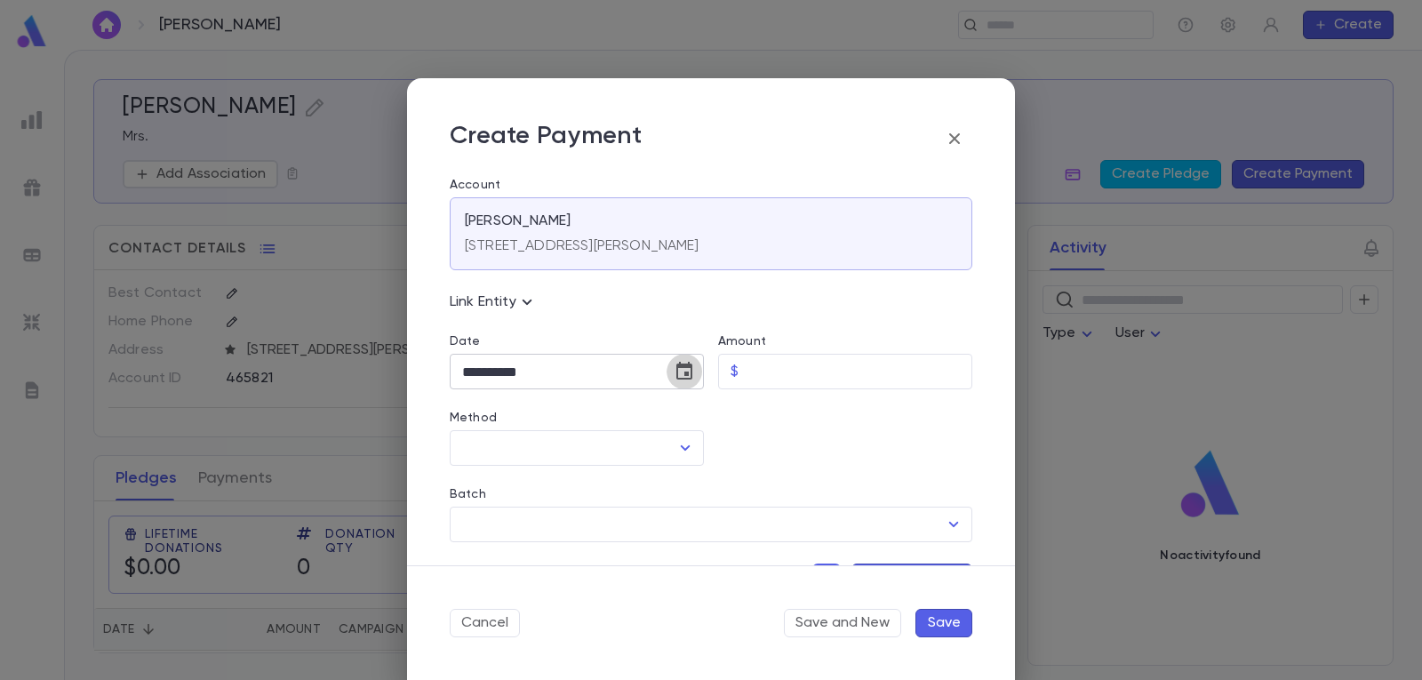
click at [679, 369] on icon "Choose date, selected date is Sep 19, 2025" at bounding box center [684, 371] width 21 height 21
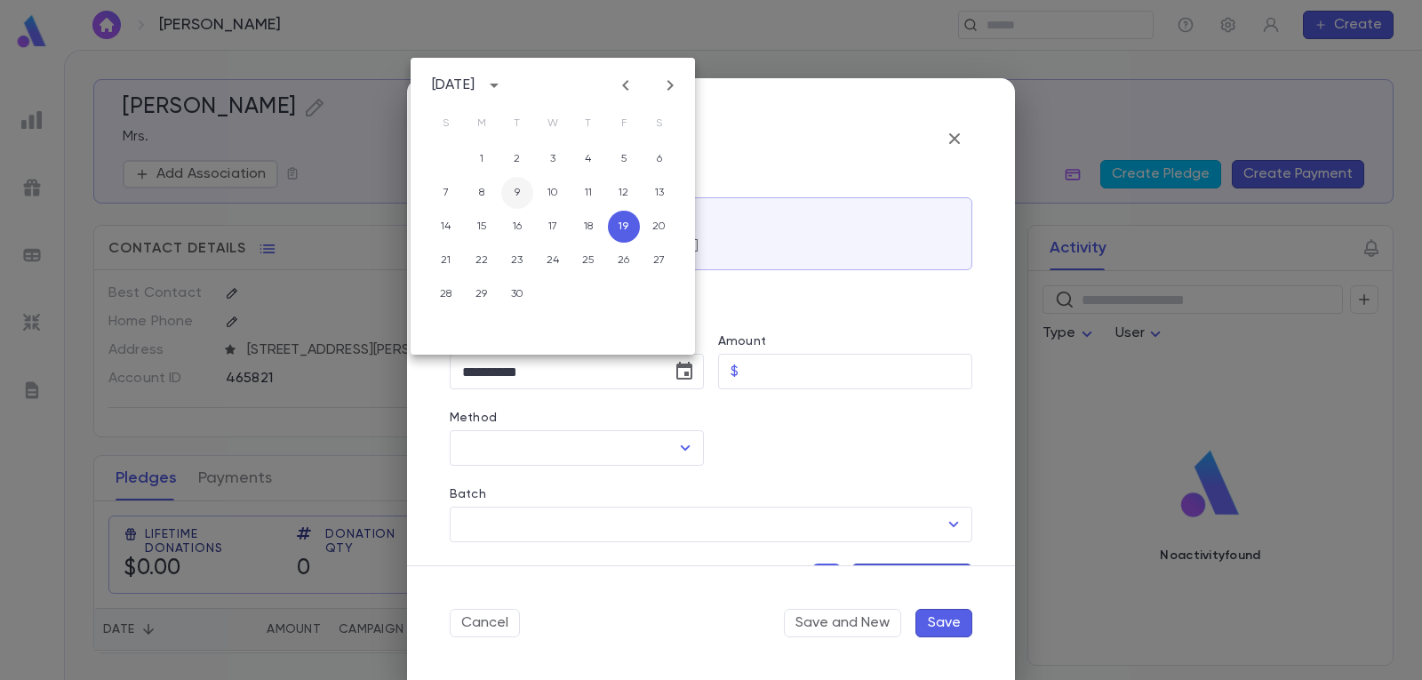
click at [510, 195] on button "9" at bounding box center [517, 193] width 32 height 32
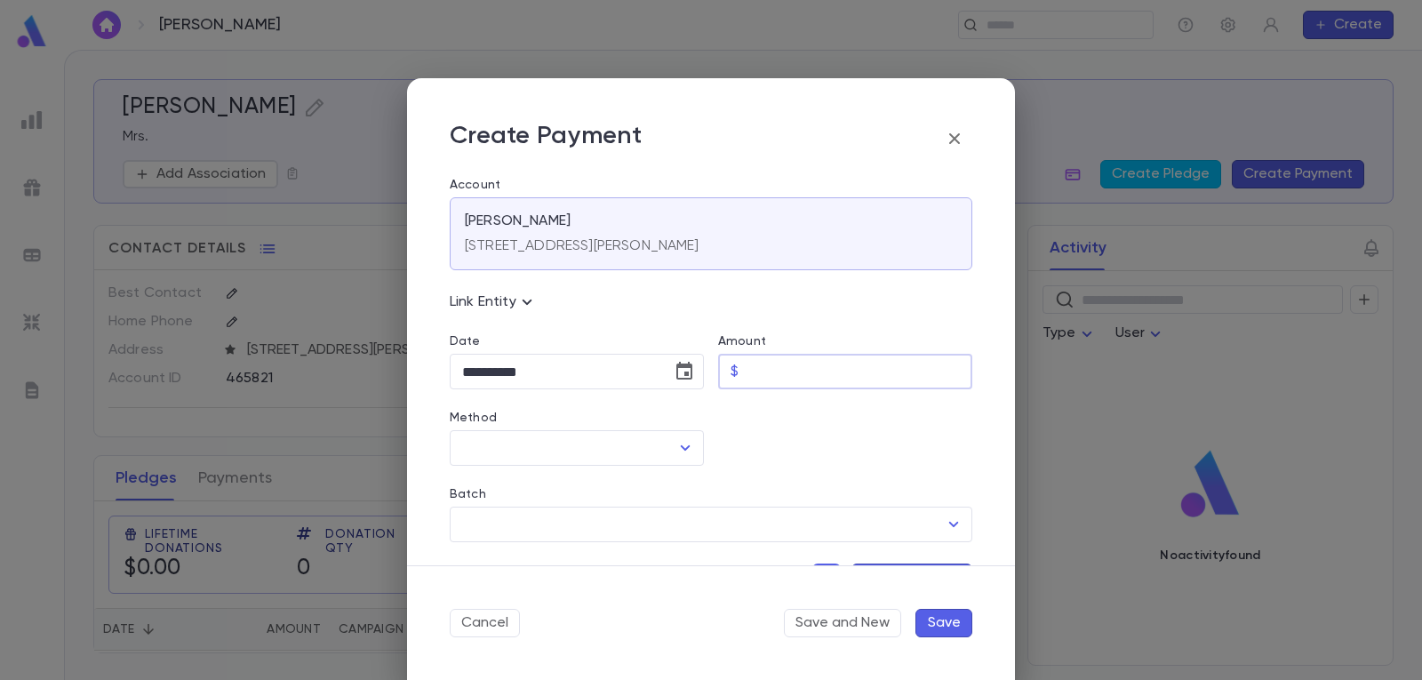
click at [811, 381] on input "Amount" at bounding box center [859, 372] width 227 height 35
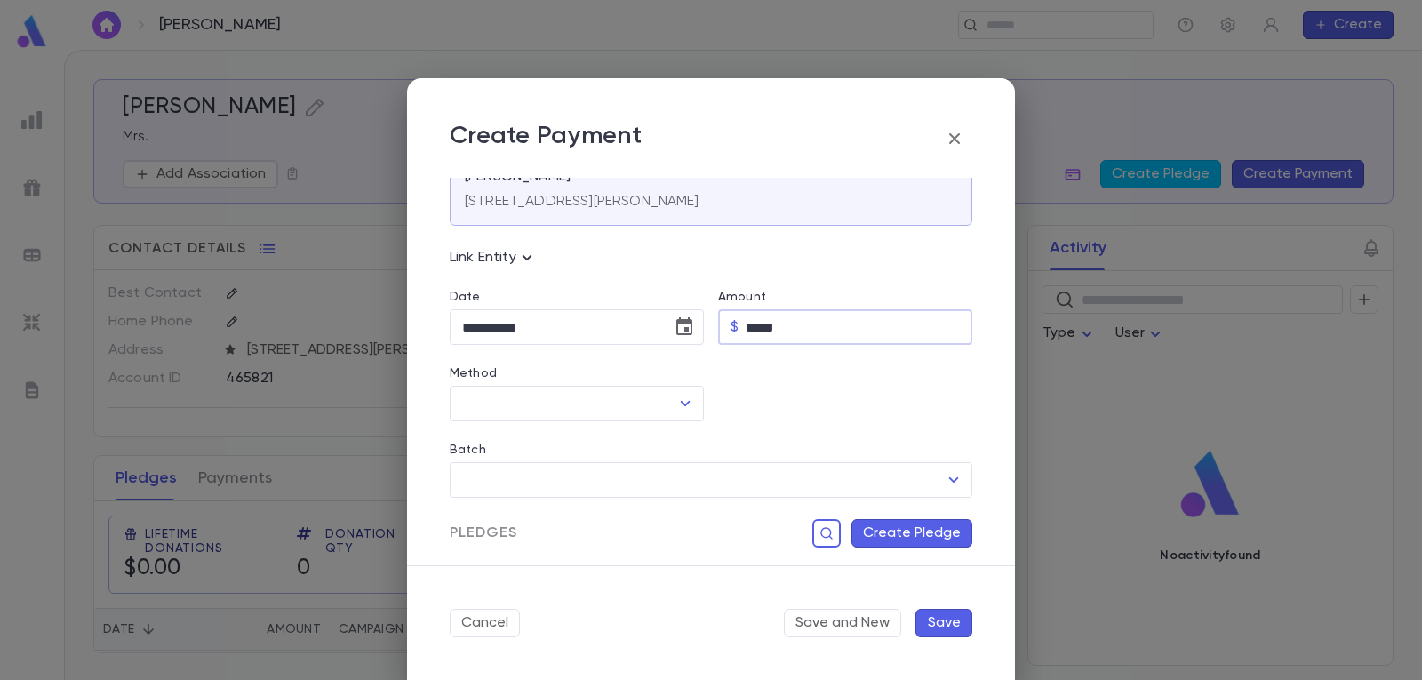
scroll to position [89, 0]
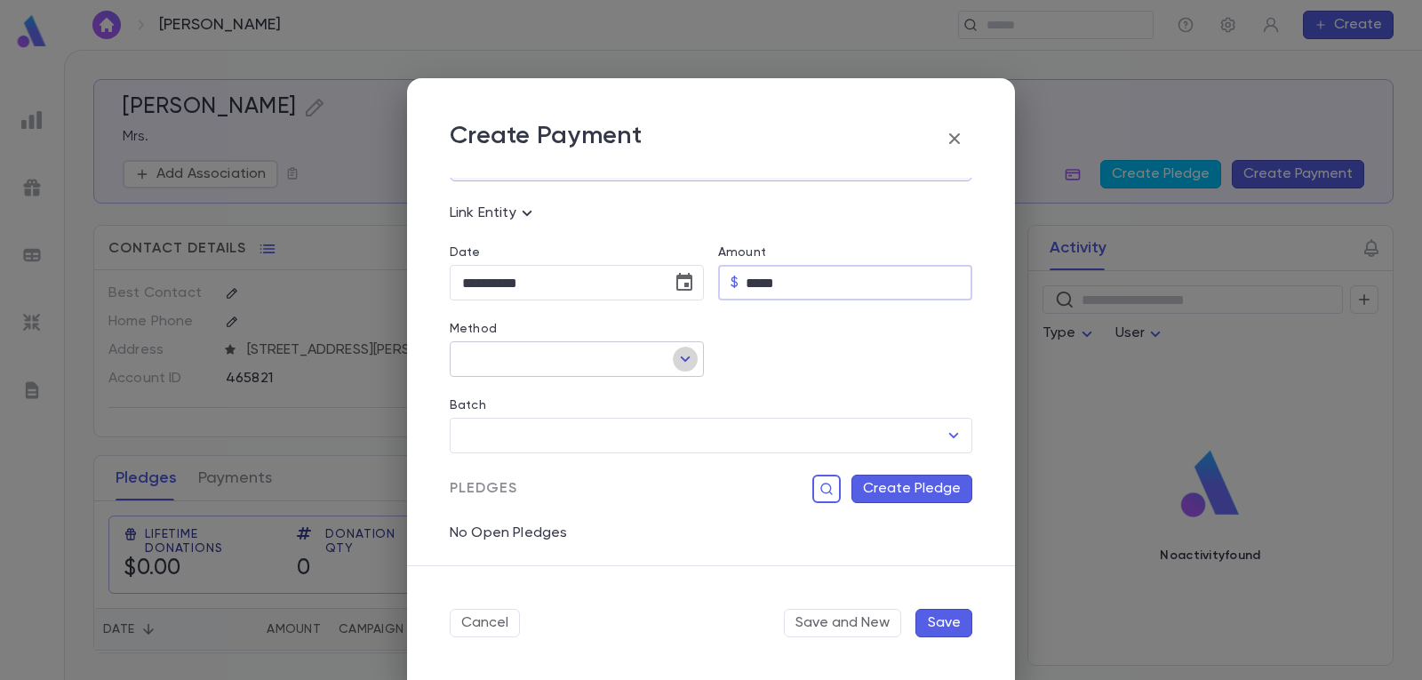
click at [689, 357] on icon "Open" at bounding box center [684, 358] width 21 height 21
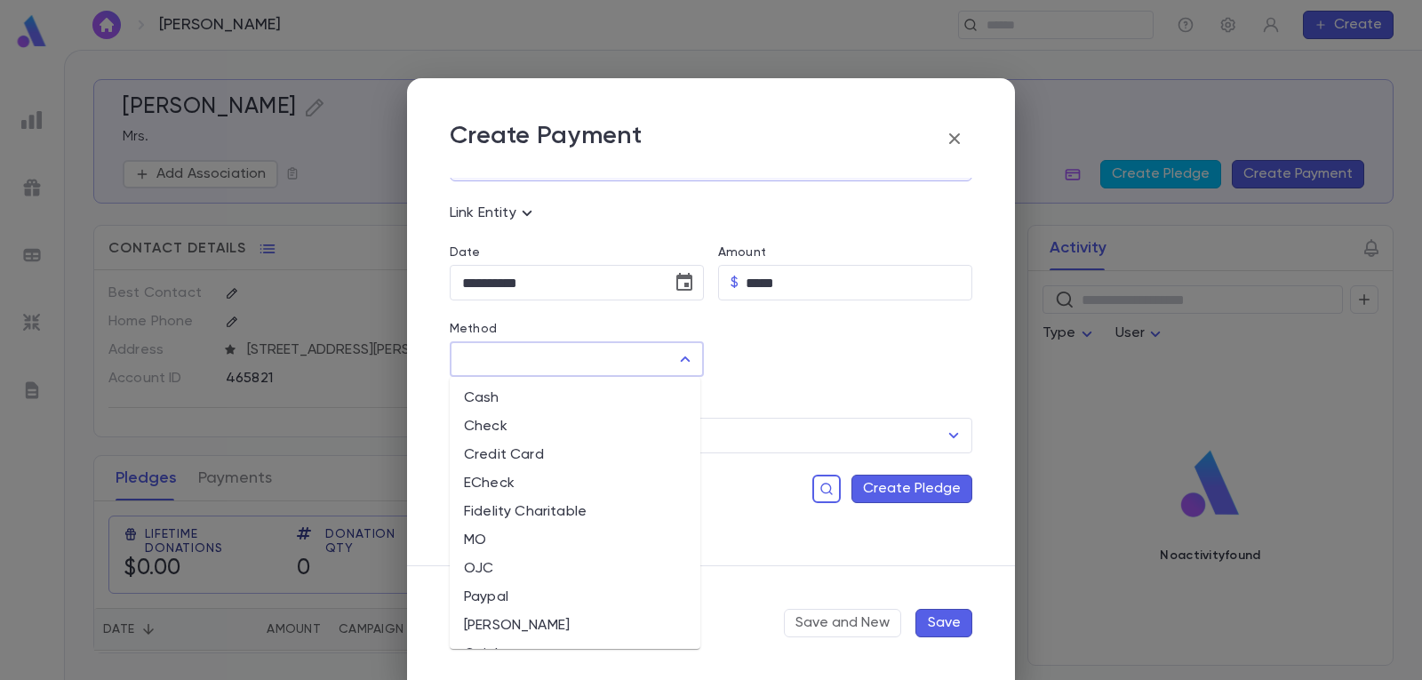
click at [577, 429] on li "Check" at bounding box center [575, 426] width 251 height 28
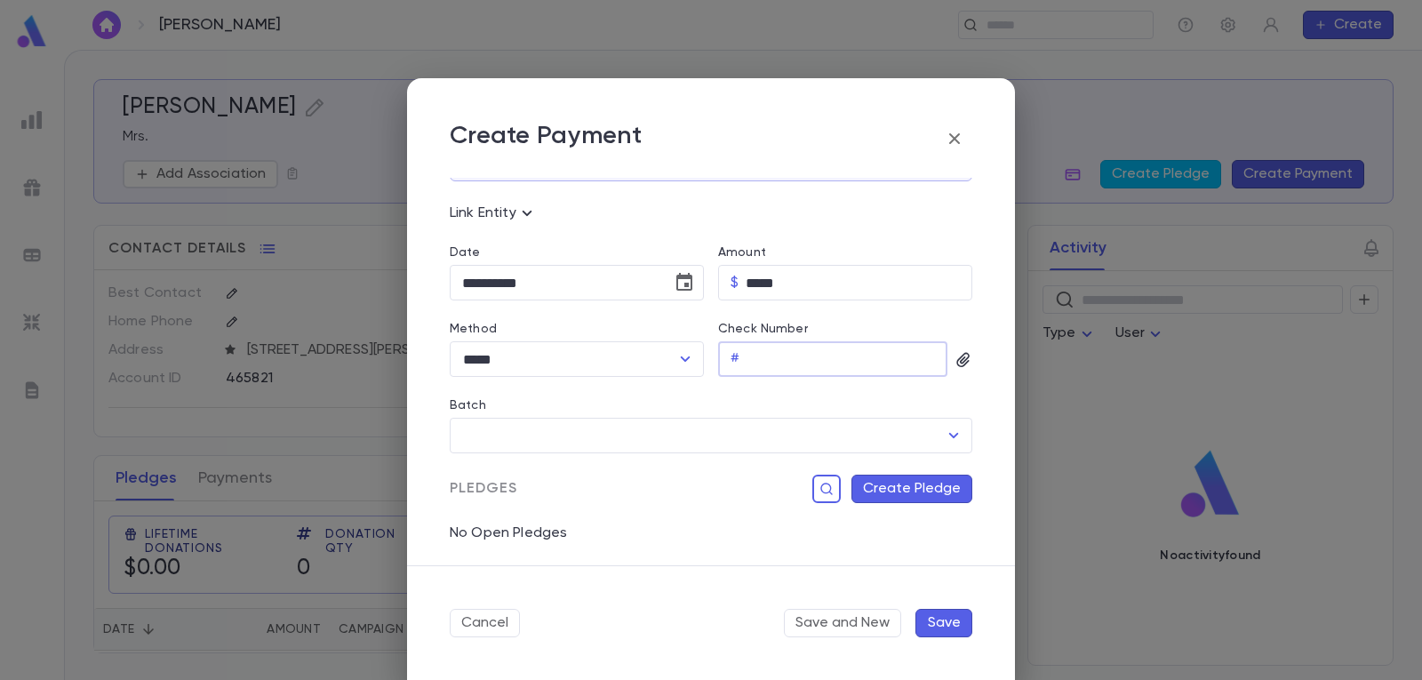
click at [868, 346] on input "Check Number" at bounding box center [846, 359] width 201 height 35
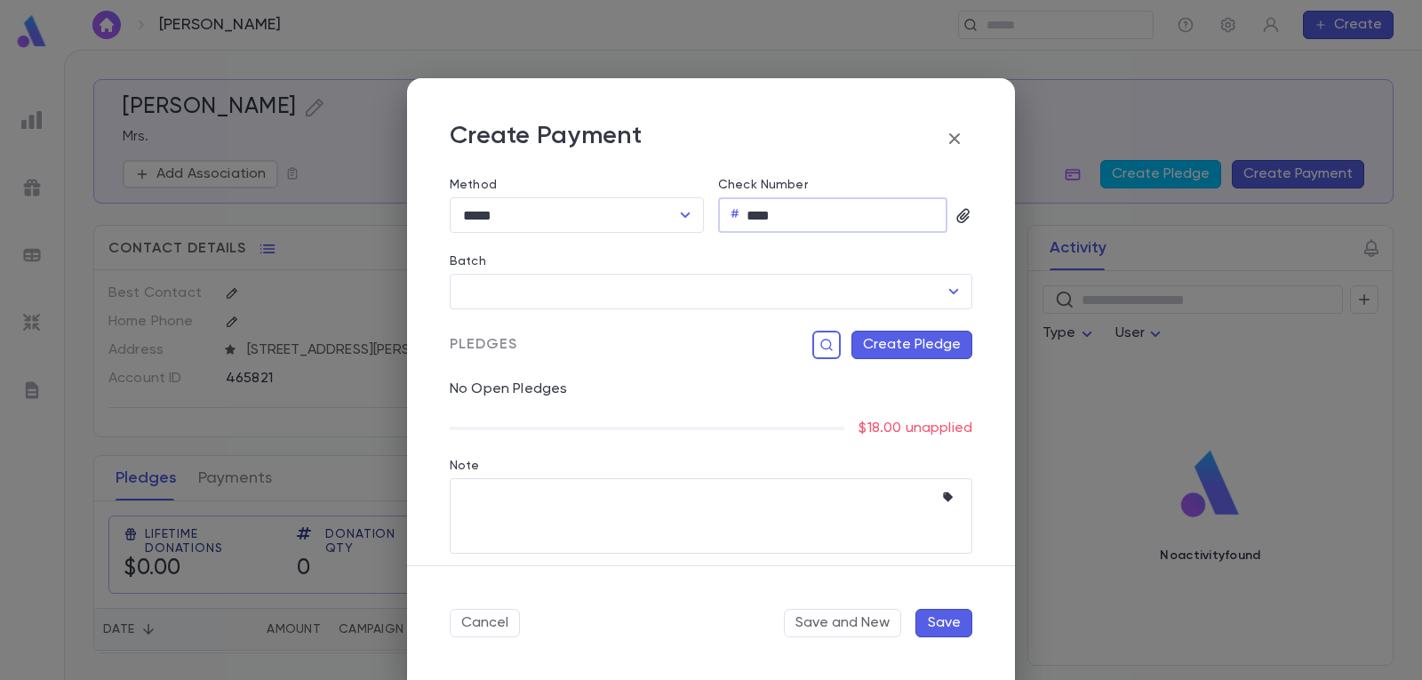
scroll to position [243, 0]
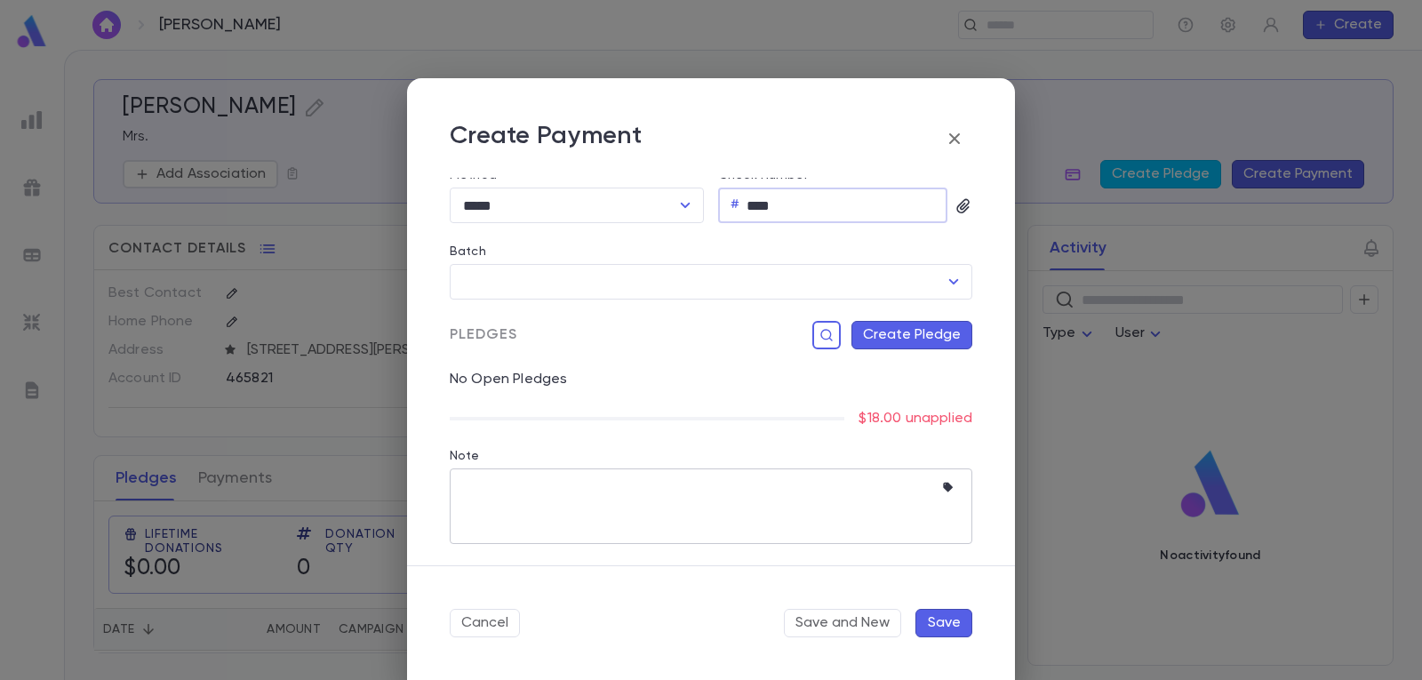
click at [570, 506] on textarea "Note" at bounding box center [697, 506] width 471 height 76
click at [658, 488] on textarea "**********" at bounding box center [694, 506] width 464 height 76
click at [785, 488] on textarea "**********" at bounding box center [694, 506] width 464 height 76
click at [946, 620] on button "Save" at bounding box center [943, 623] width 57 height 28
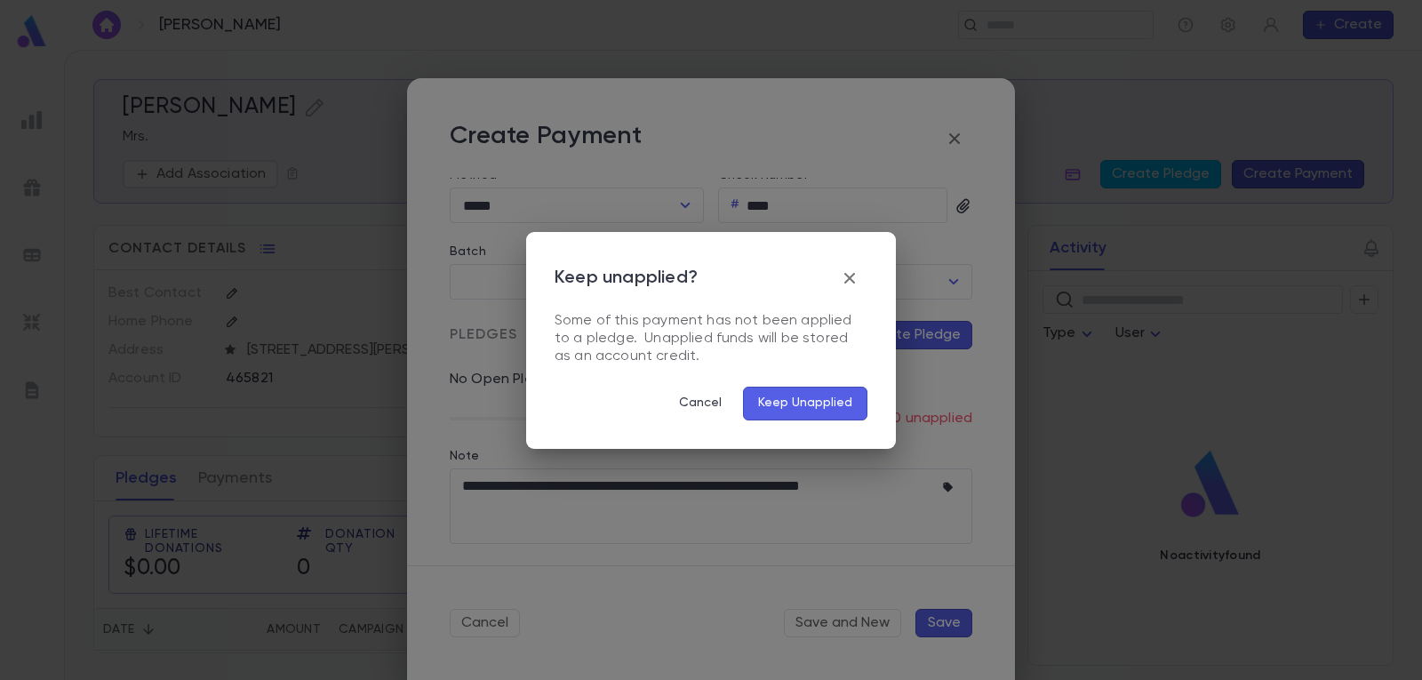
click at [846, 270] on icon "button" at bounding box center [849, 277] width 21 height 21
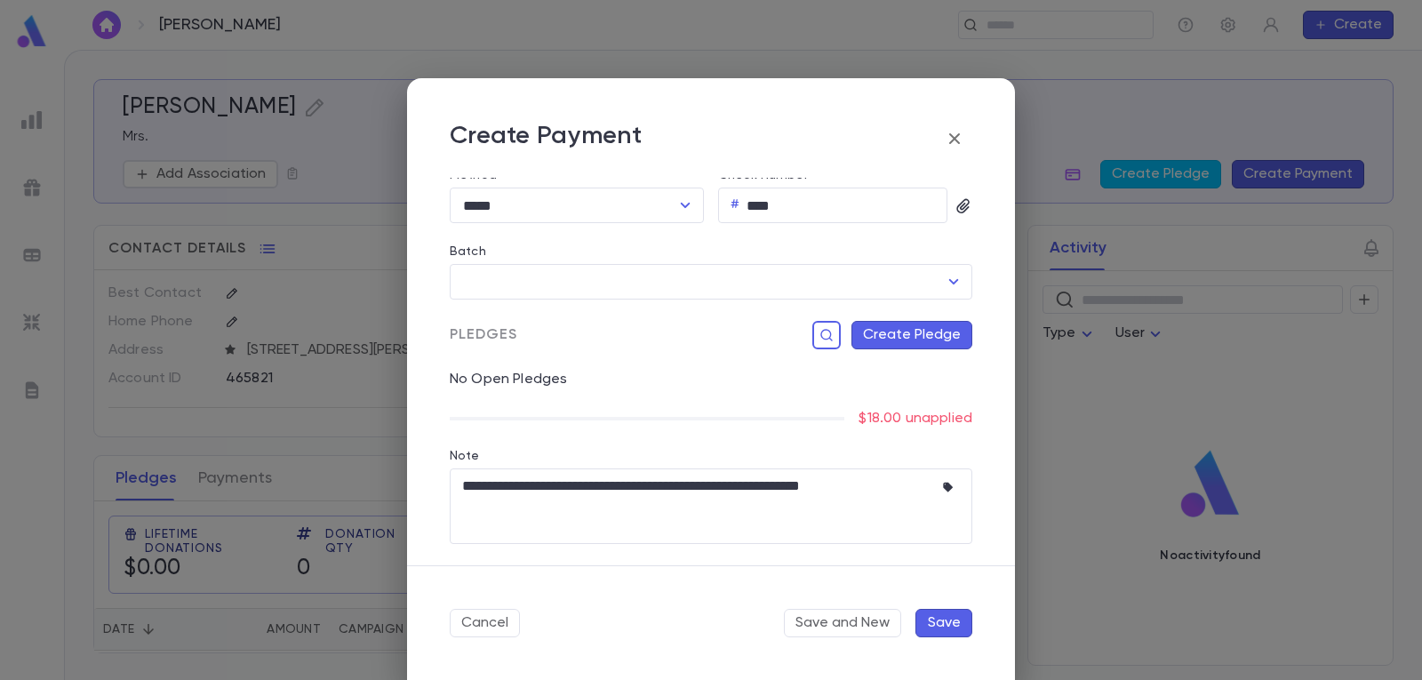
scroll to position [65, 0]
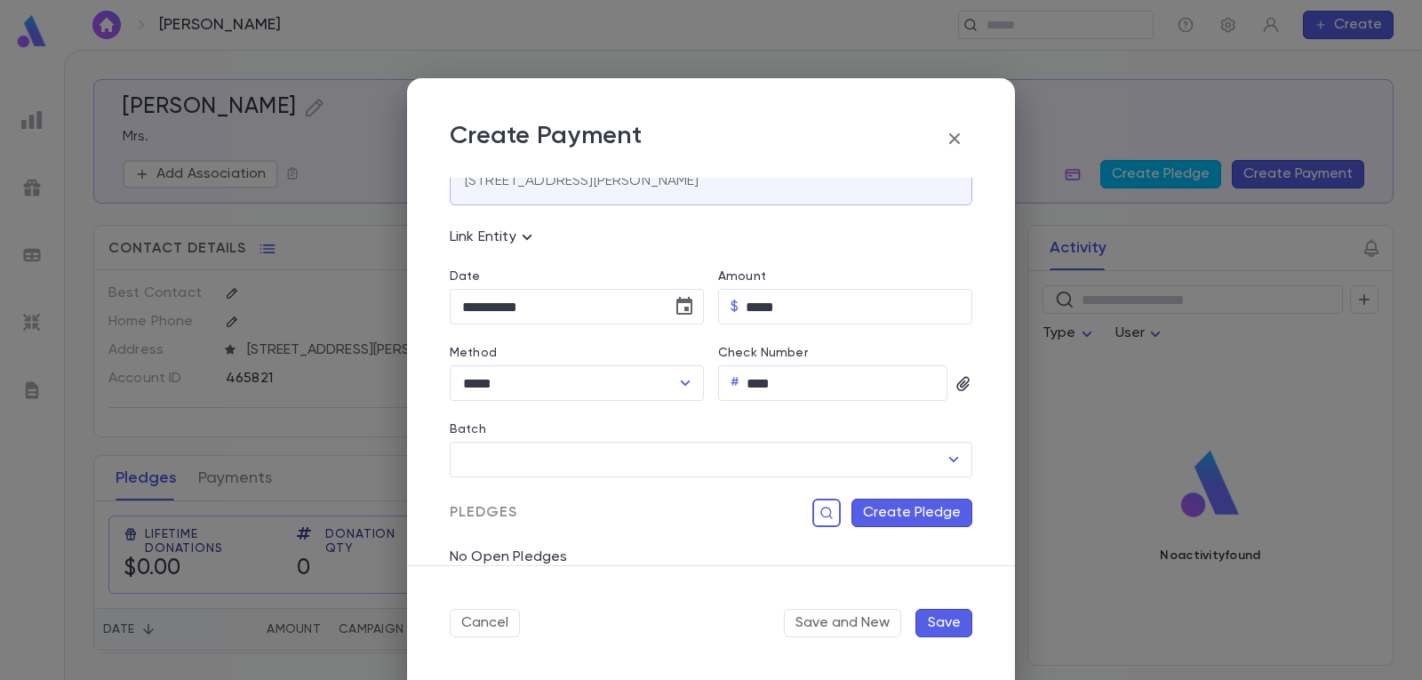
click at [920, 513] on button "Create Pledge" at bounding box center [911, 512] width 121 height 28
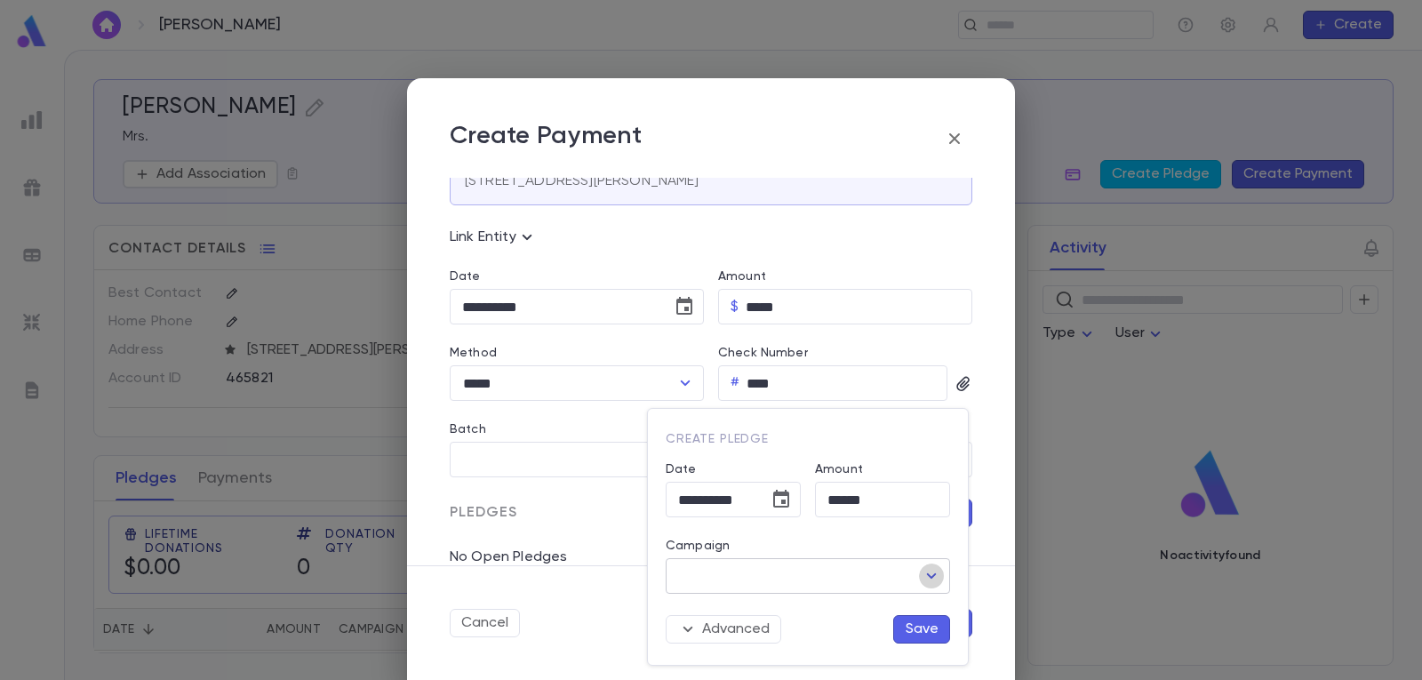
click at [927, 573] on icon "Open" at bounding box center [931, 575] width 21 height 21
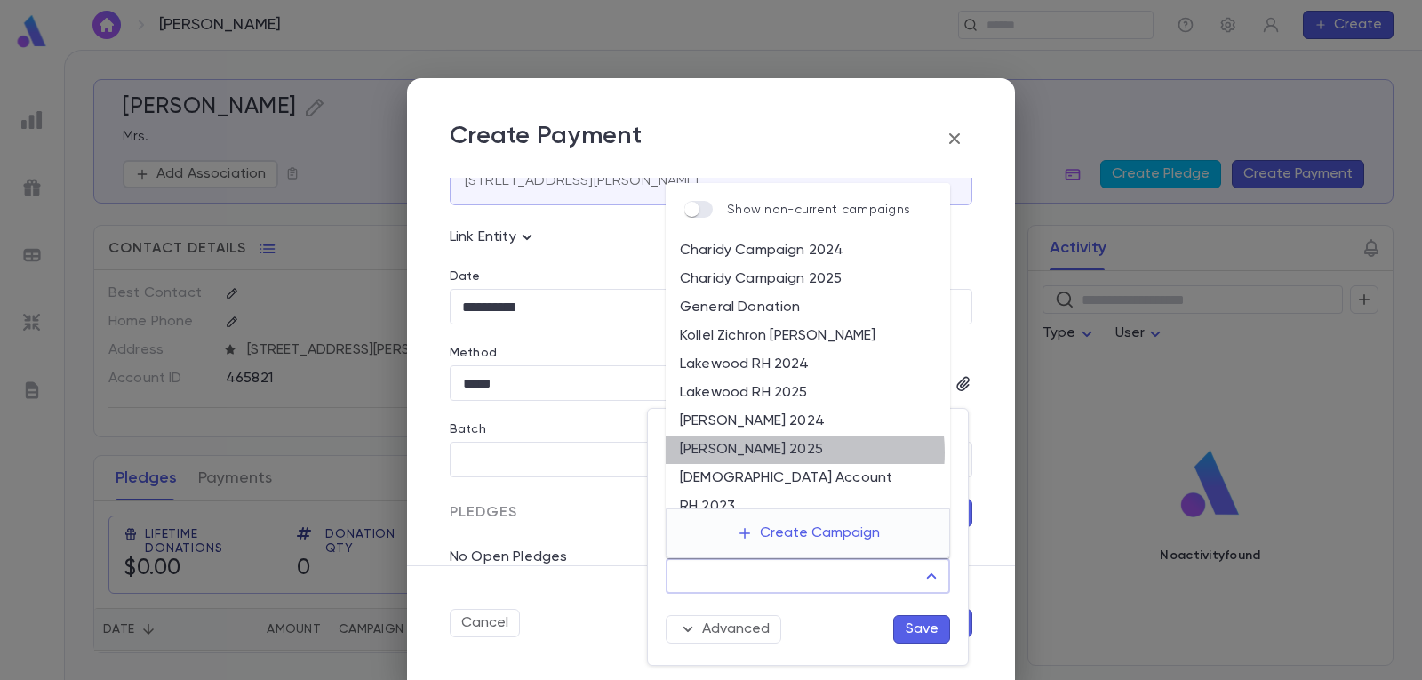
click at [786, 452] on li "[PERSON_NAME] 2025" at bounding box center [808, 449] width 284 height 28
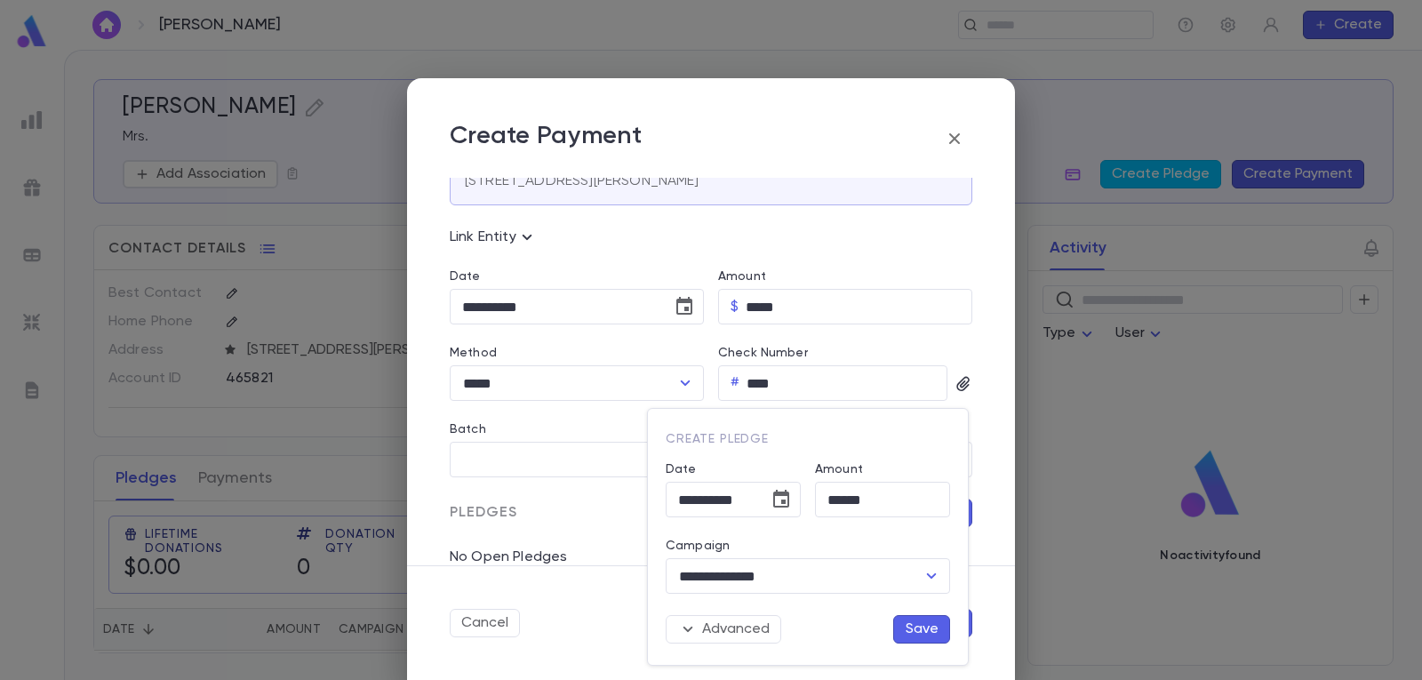
click at [930, 632] on button "Save" at bounding box center [921, 629] width 57 height 28
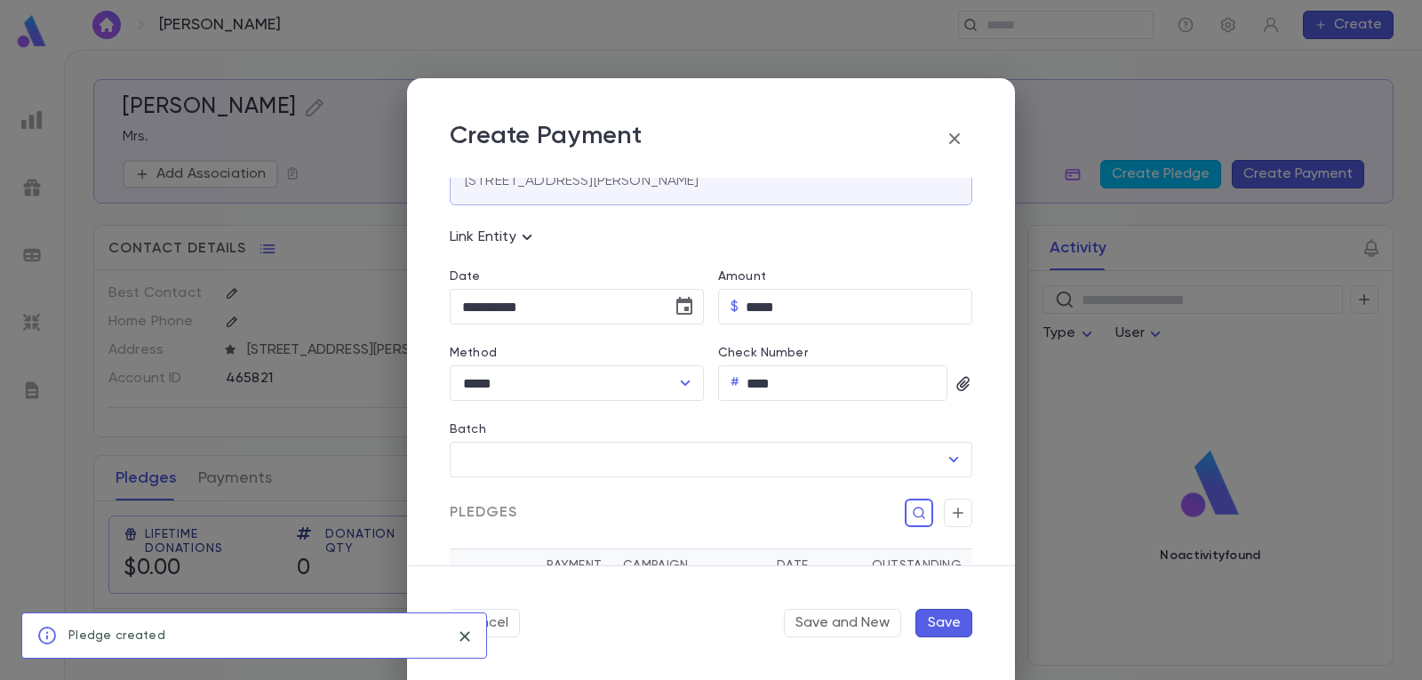
click at [939, 618] on button "Save" at bounding box center [943, 623] width 57 height 28
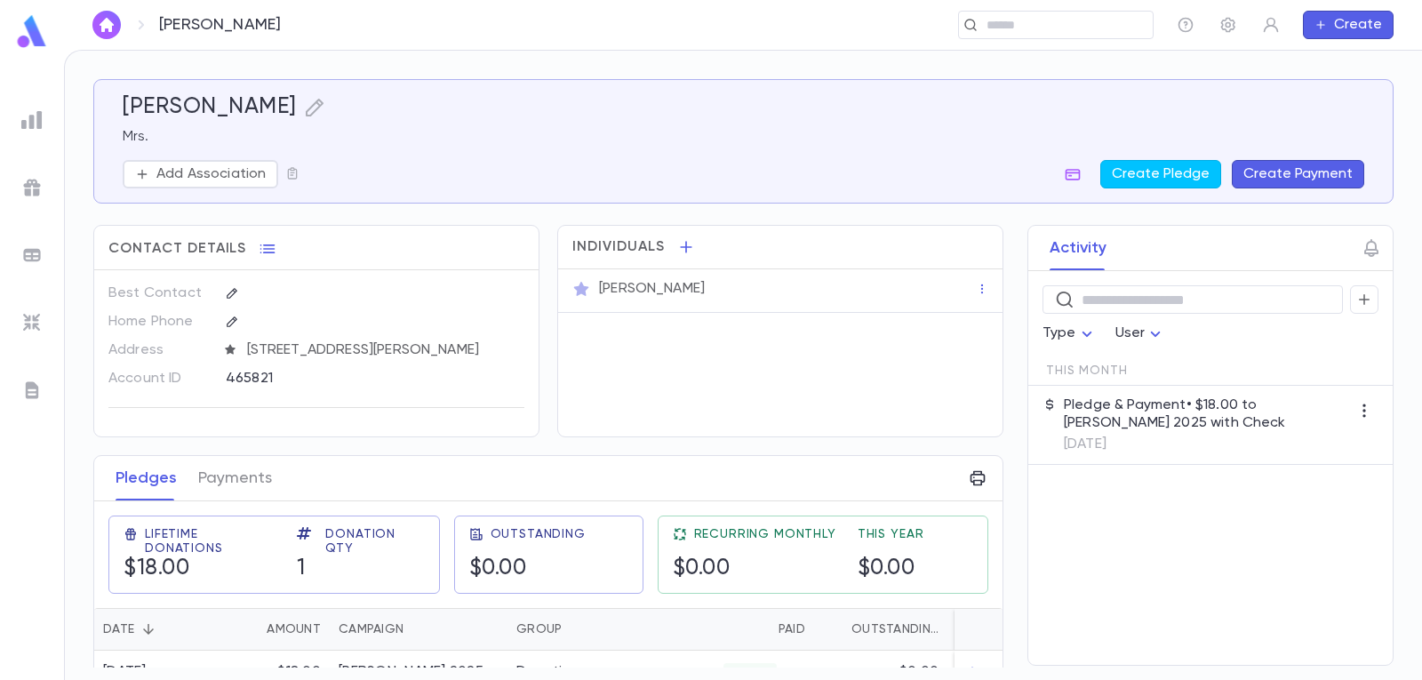
click at [108, 21] on img "button" at bounding box center [106, 25] width 21 height 14
